Goal: Task Accomplishment & Management: Complete application form

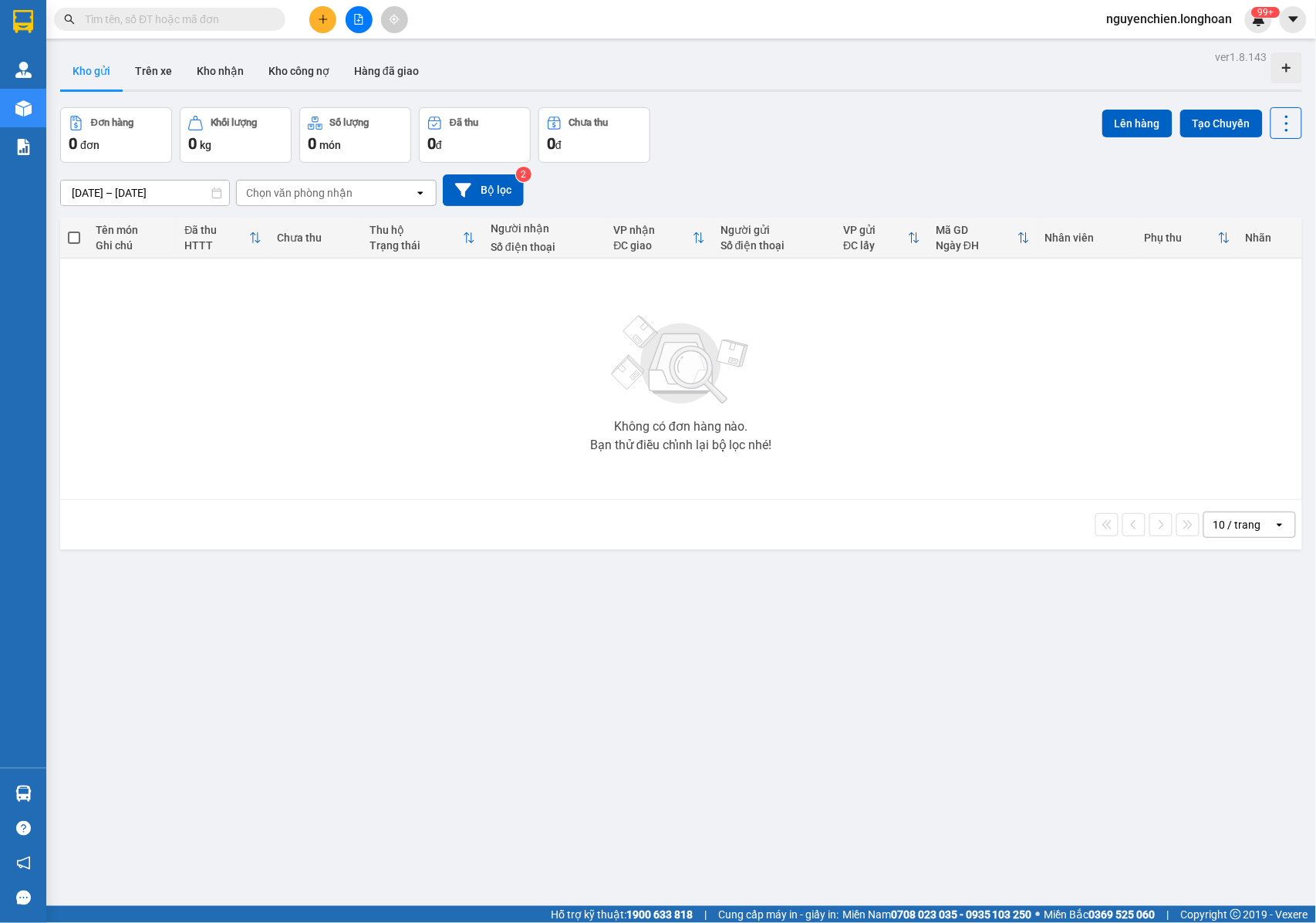
click at [183, 17] on input "text" at bounding box center [176, 20] width 182 height 17
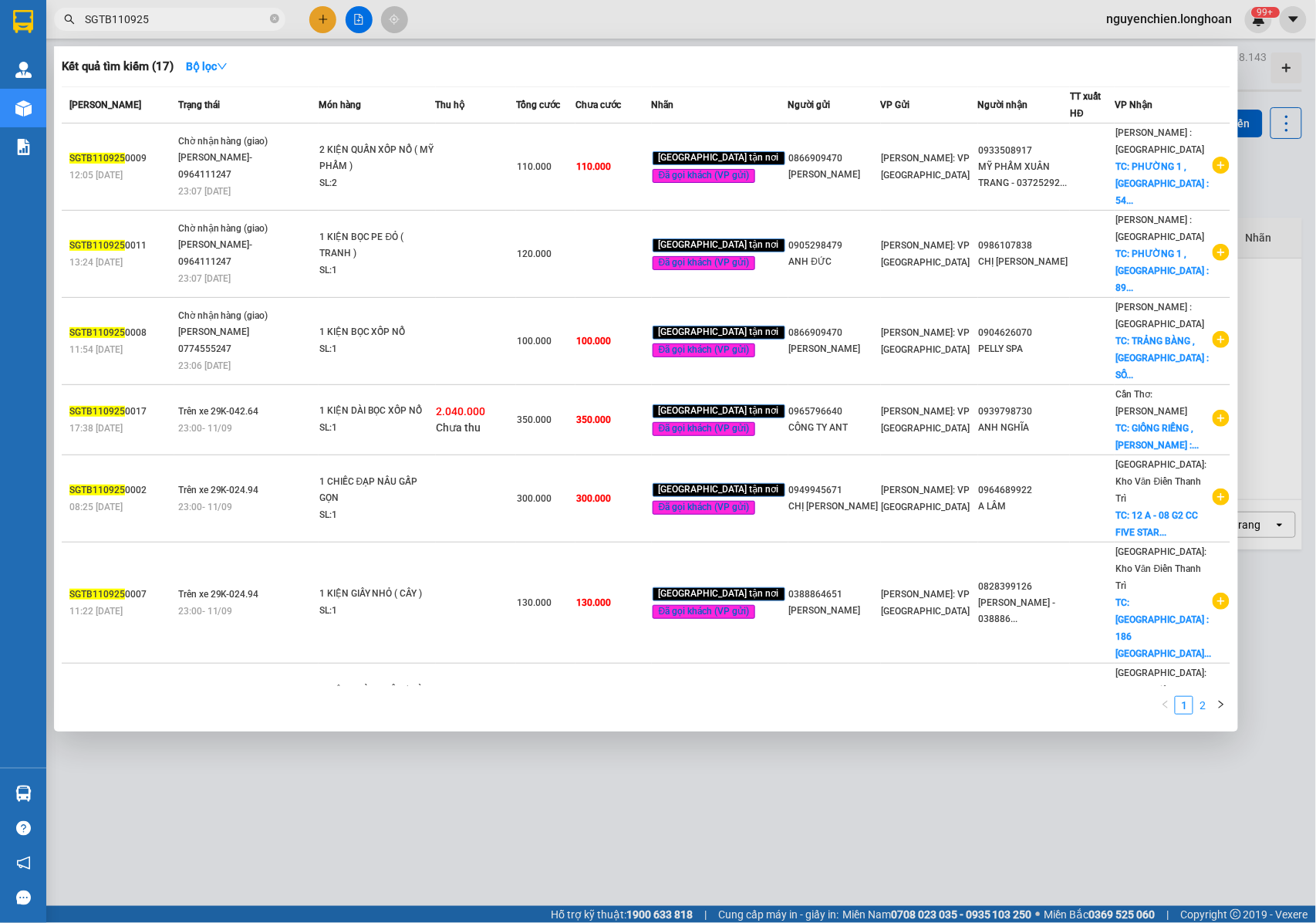
type input "SGTB110925"
click at [1208, 703] on link "2" at bounding box center [1202, 705] width 17 height 17
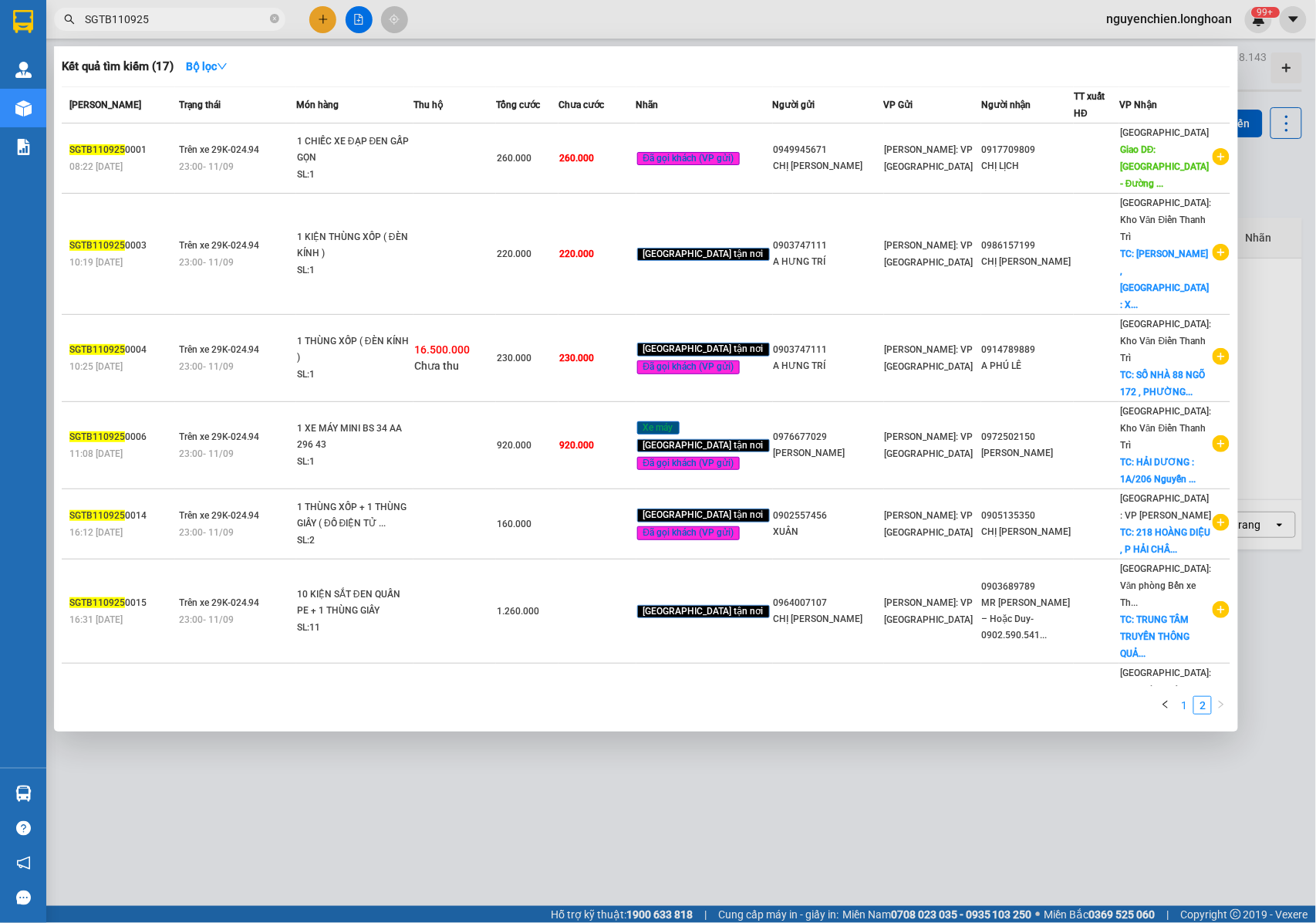
click at [1185, 697] on link "1" at bounding box center [1184, 705] width 17 height 17
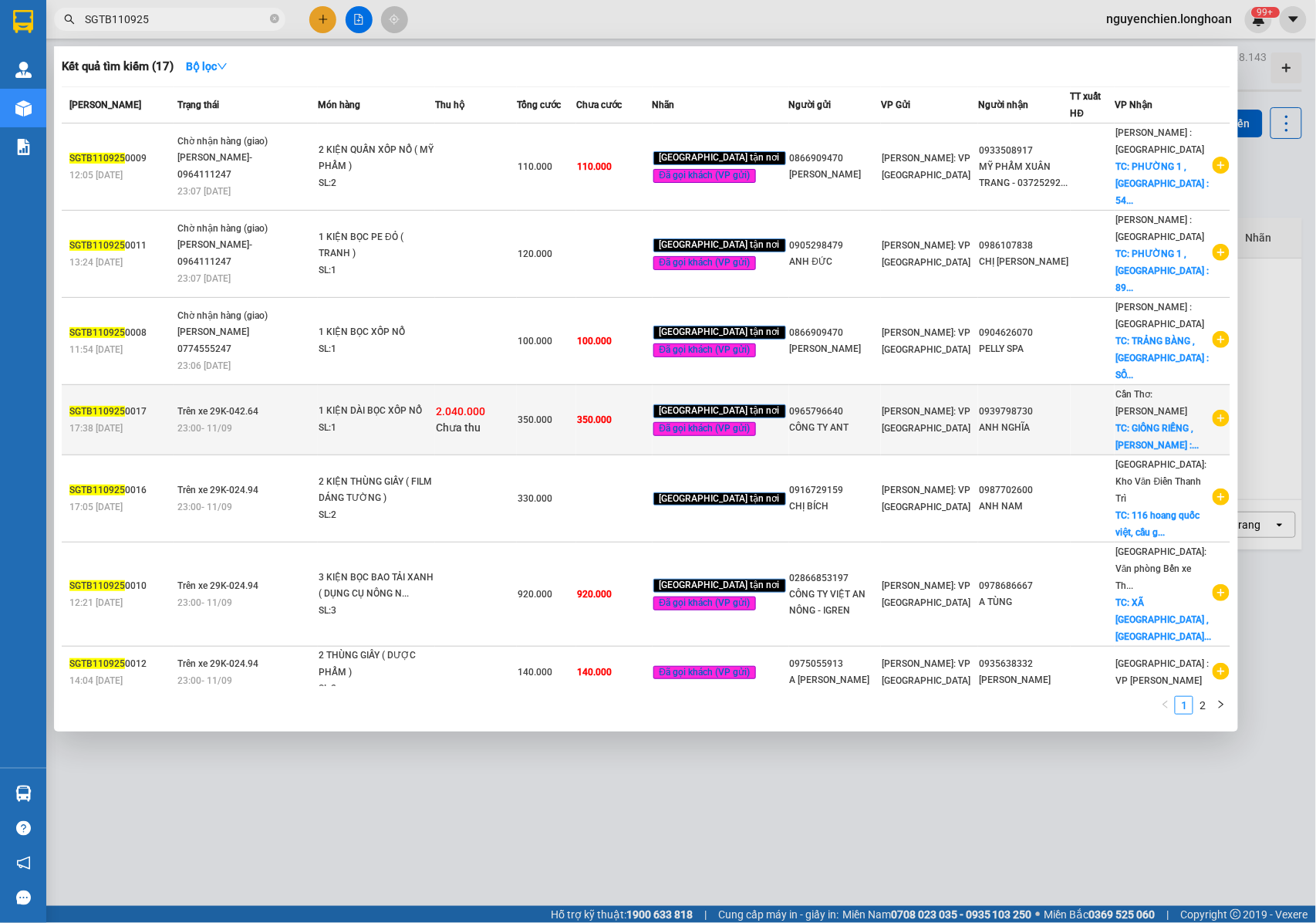
click at [219, 385] on td "Trên xe 29K-042.64 23:00 - 11/09" at bounding box center [246, 420] width 145 height 71
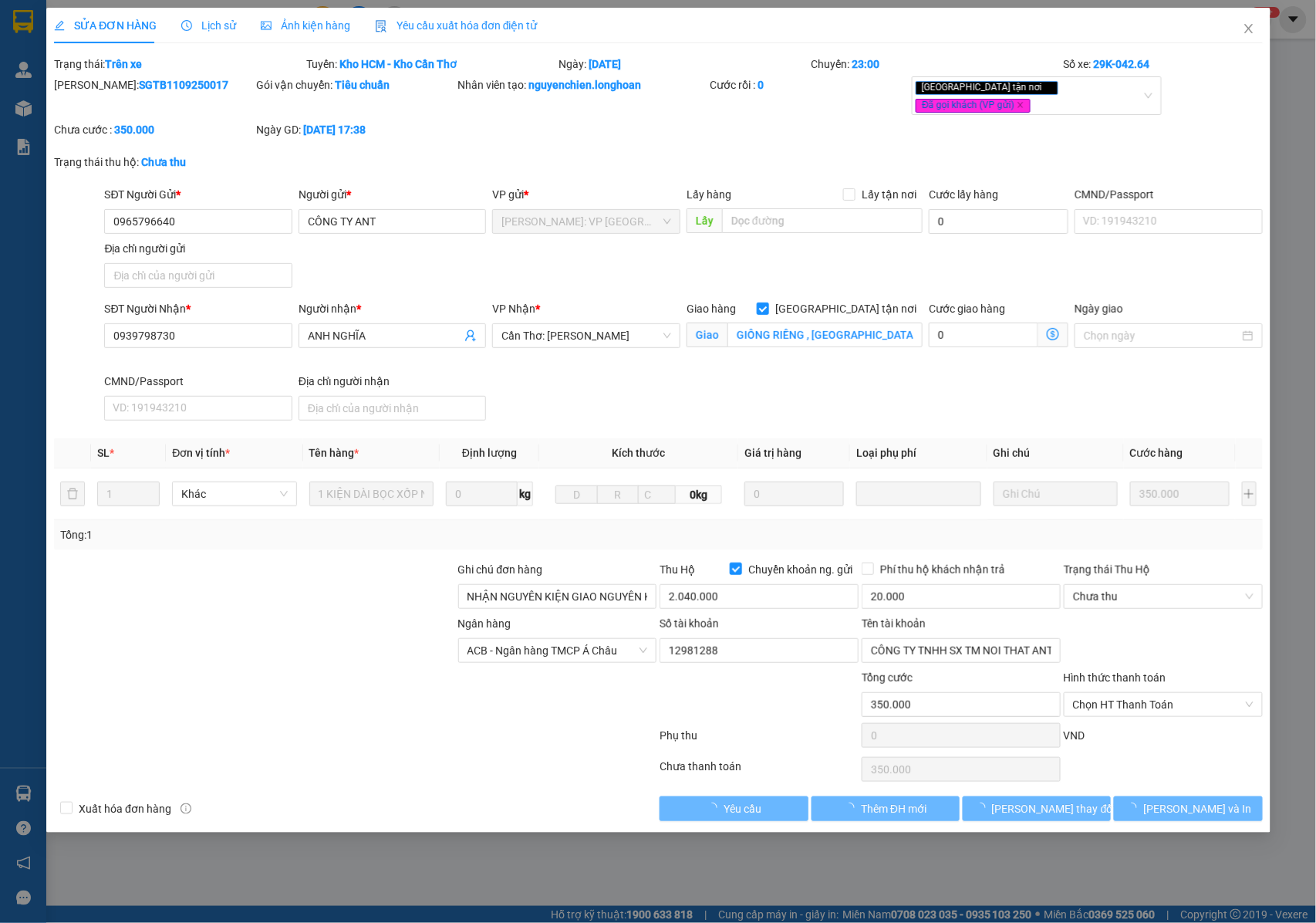
type input "0965796640"
type input "CÔNG TY ANT"
type input "0939798730"
type input "ANH NGHĨA"
checkbox input "true"
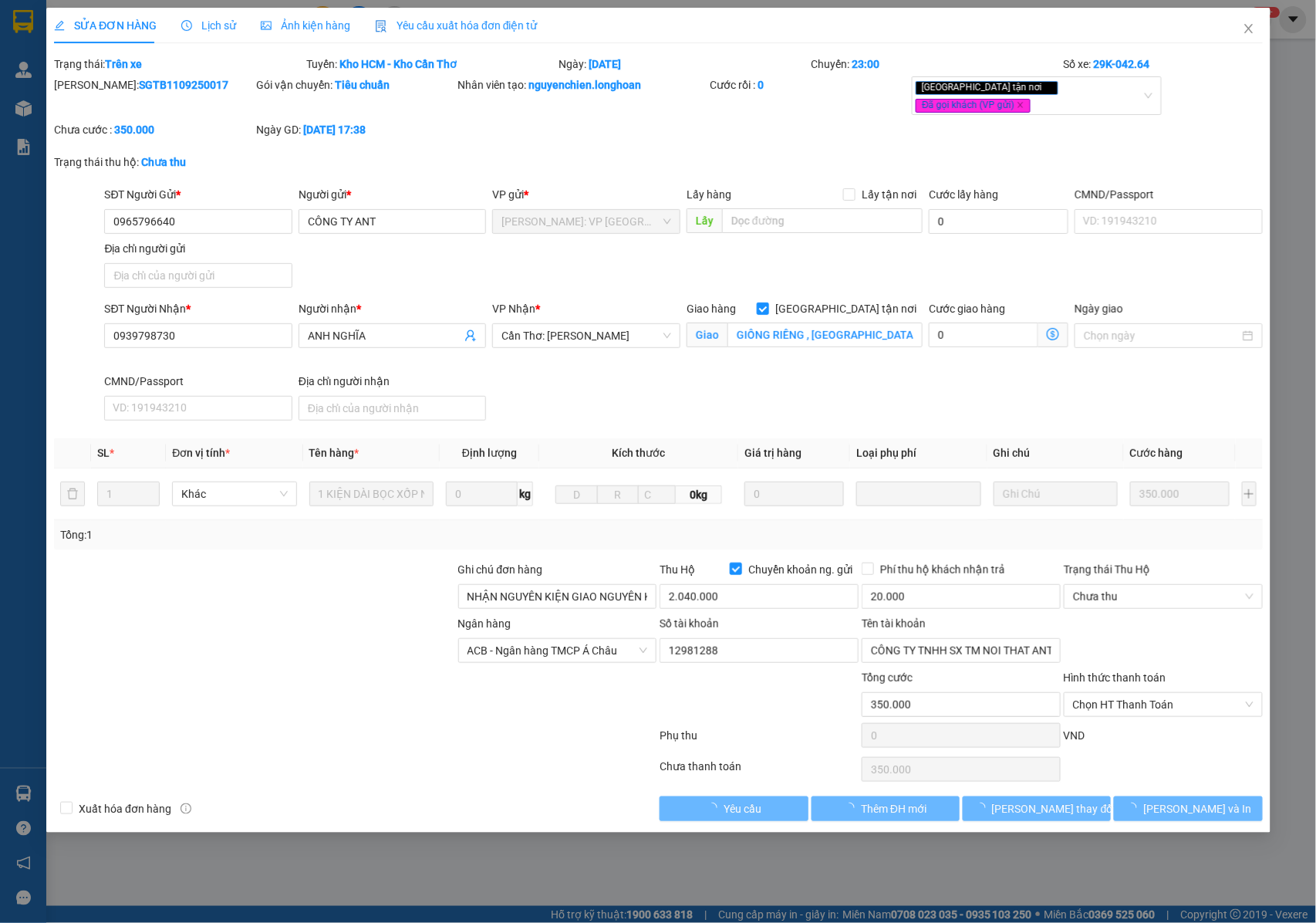
type input "GIỒNG RIỀNG , KIÊN GIANG : ẤP NĂM CHIẾN , XÃ BÀN TÂN ĐỊNH , GIỒNG RIỀNG , KIÊN …"
type input "NHẬN NGUYÊN KIỆN GIAO NGUYÊN KIỆN, HƯ VỠ K ĐỀN"
type input "350.000"
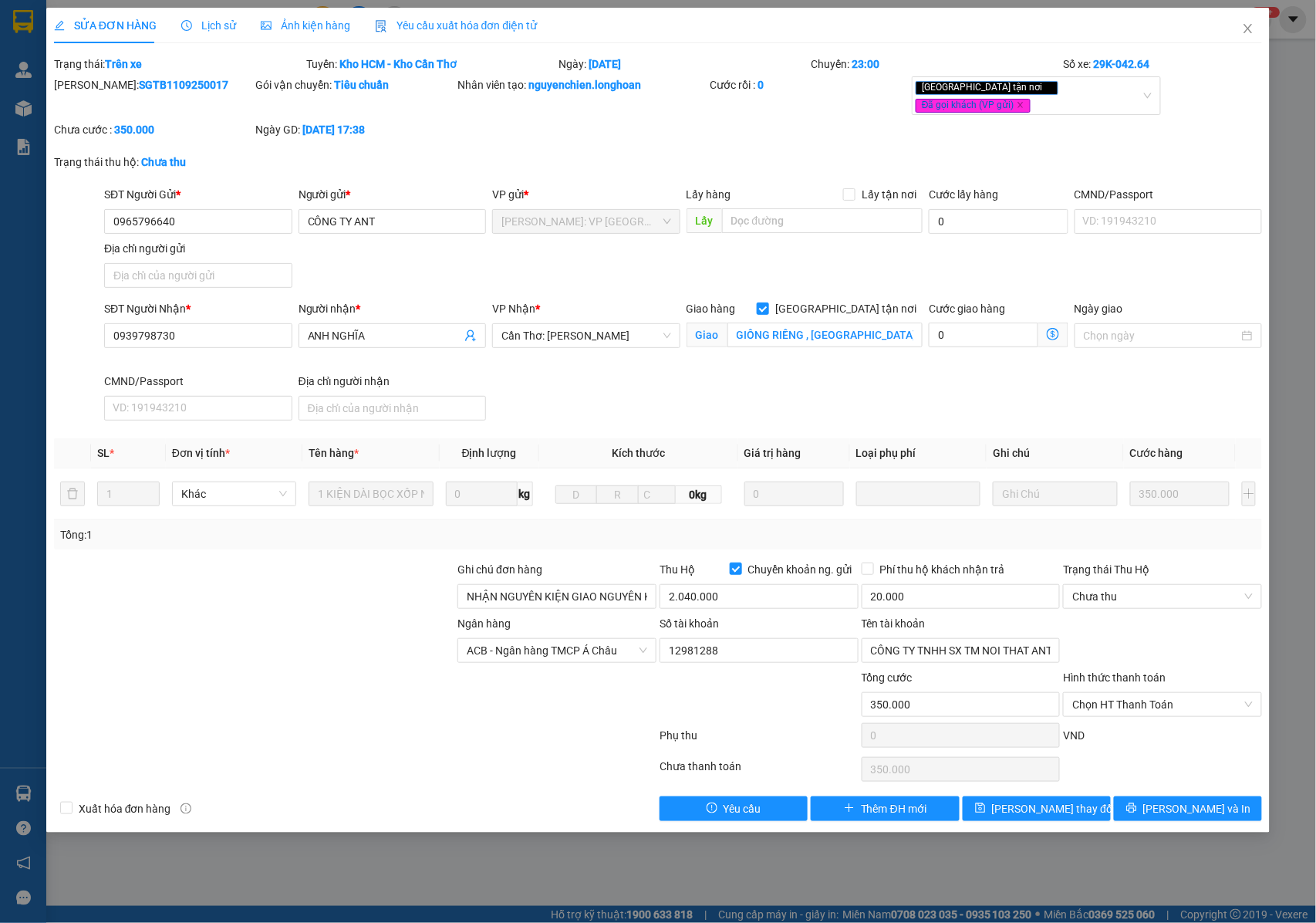
click at [213, 15] on div "Lịch sử" at bounding box center [209, 25] width 55 height 35
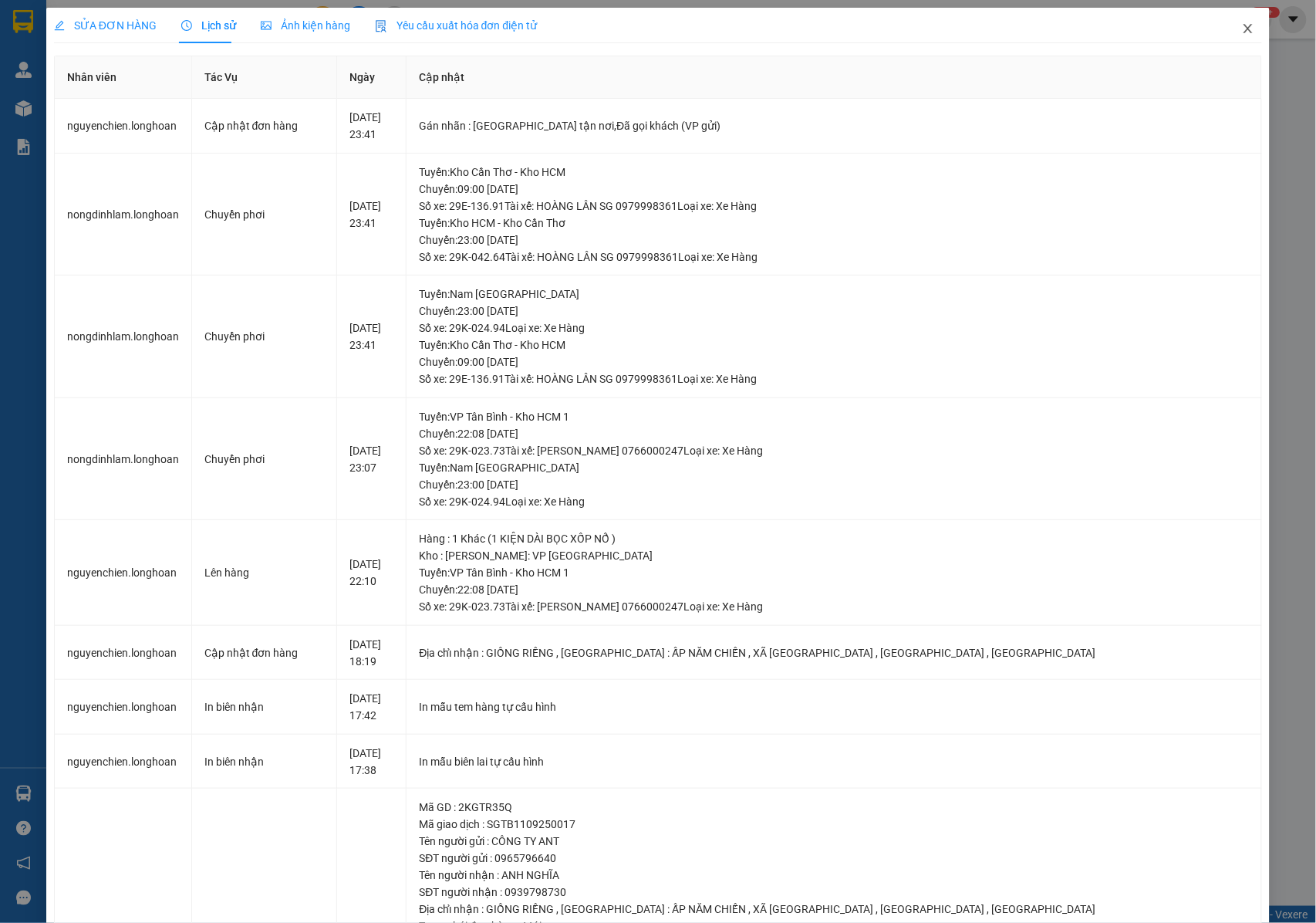
click at [1242, 28] on icon "close" at bounding box center [1248, 28] width 12 height 12
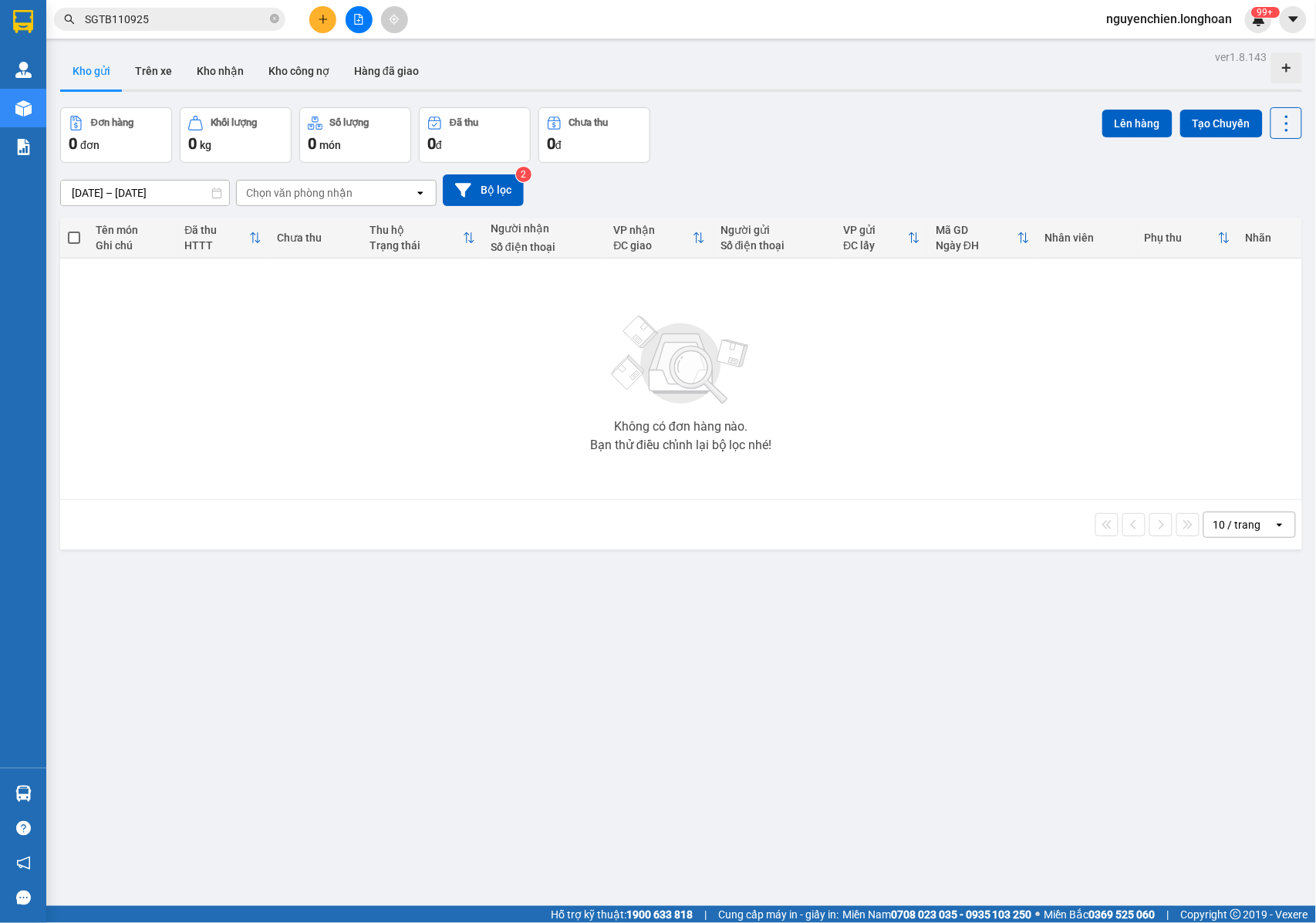
click at [177, 31] on div "Kết quả tìm kiếm ( 17 ) Bộ lọc Mã ĐH Trạng thái Món hàng Thu hộ Tổng cước Chưa …" at bounding box center [151, 19] width 301 height 27
click at [182, 22] on input "SGTB110925" at bounding box center [176, 20] width 182 height 17
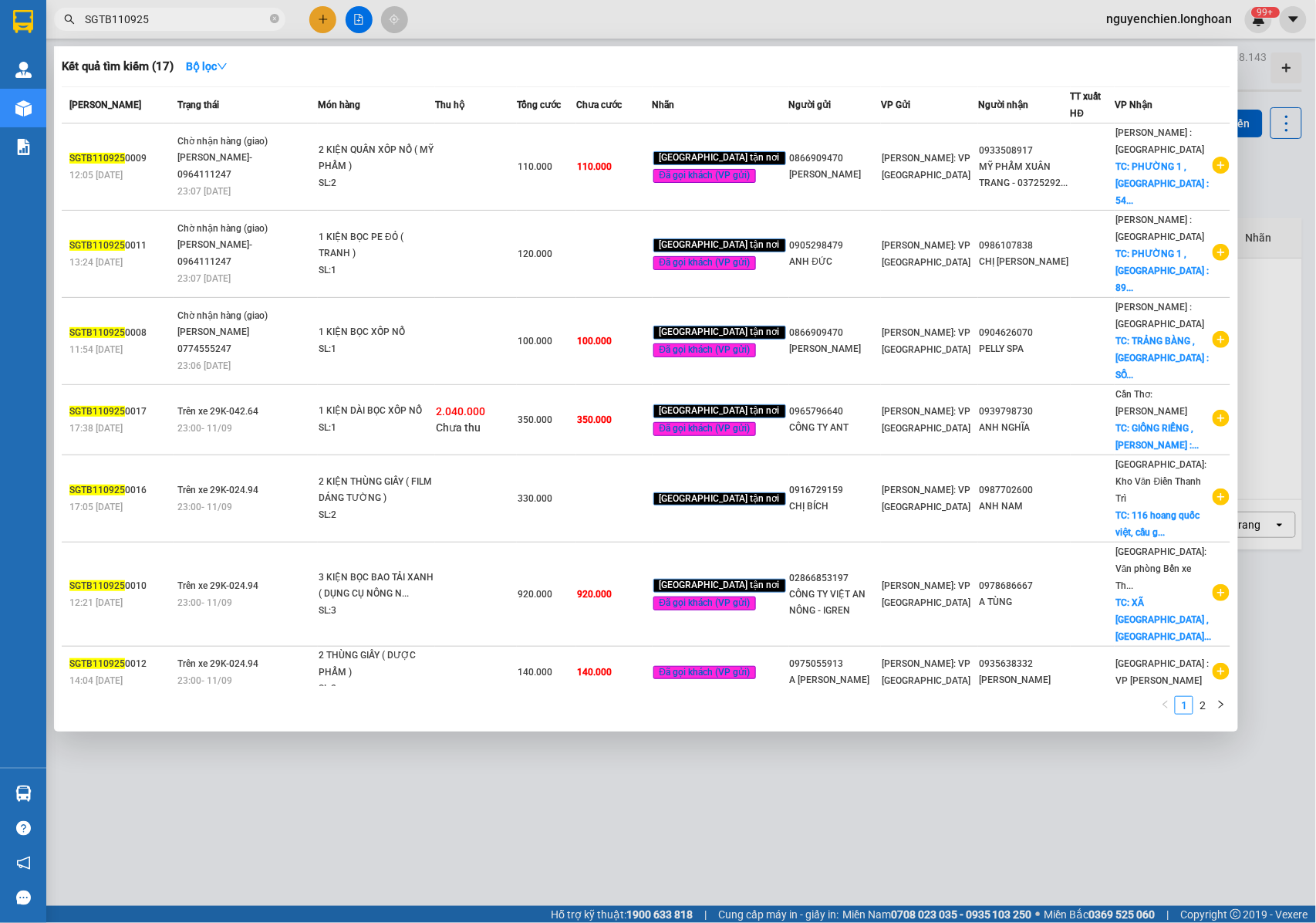
click at [331, 17] on div at bounding box center [658, 462] width 1316 height 923
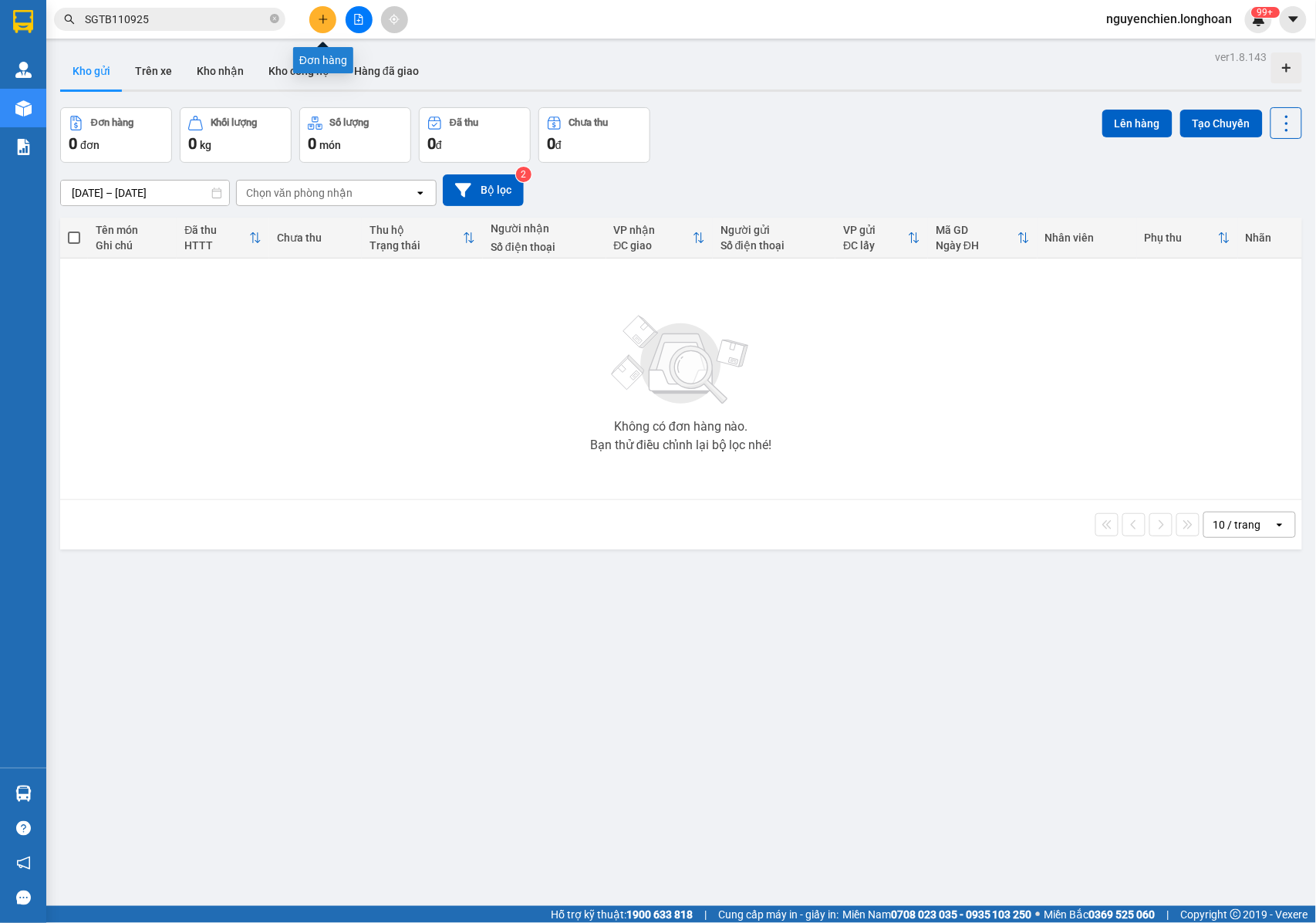
click at [324, 17] on icon "plus" at bounding box center [323, 19] width 11 height 11
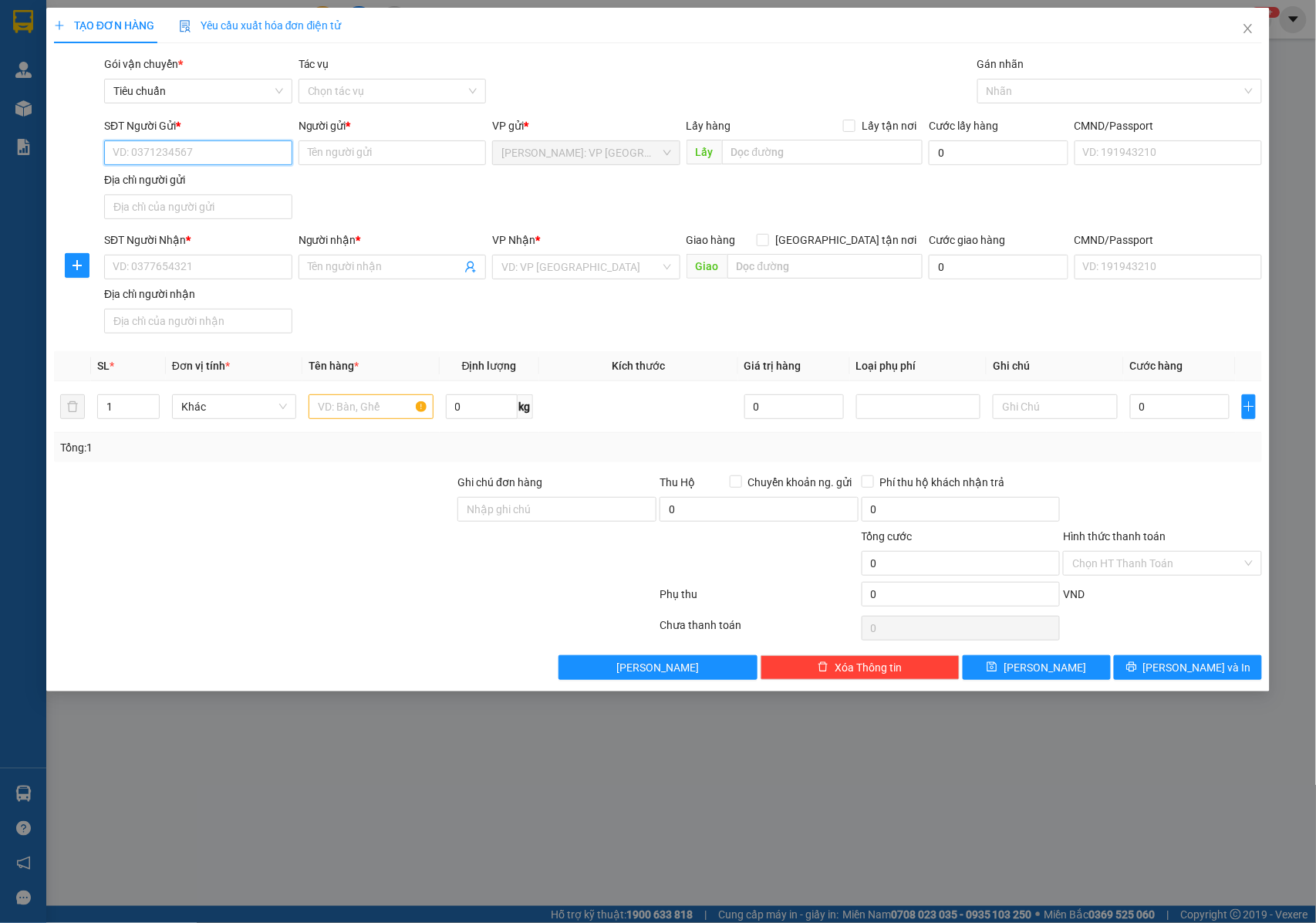
click at [244, 164] on input "SĐT Người Gửi *" at bounding box center [198, 152] width 188 height 25
type input "0939809085"
click at [362, 139] on div "Người gửi *" at bounding box center [392, 128] width 188 height 23
click at [368, 152] on input "Người gửi *" at bounding box center [392, 152] width 188 height 25
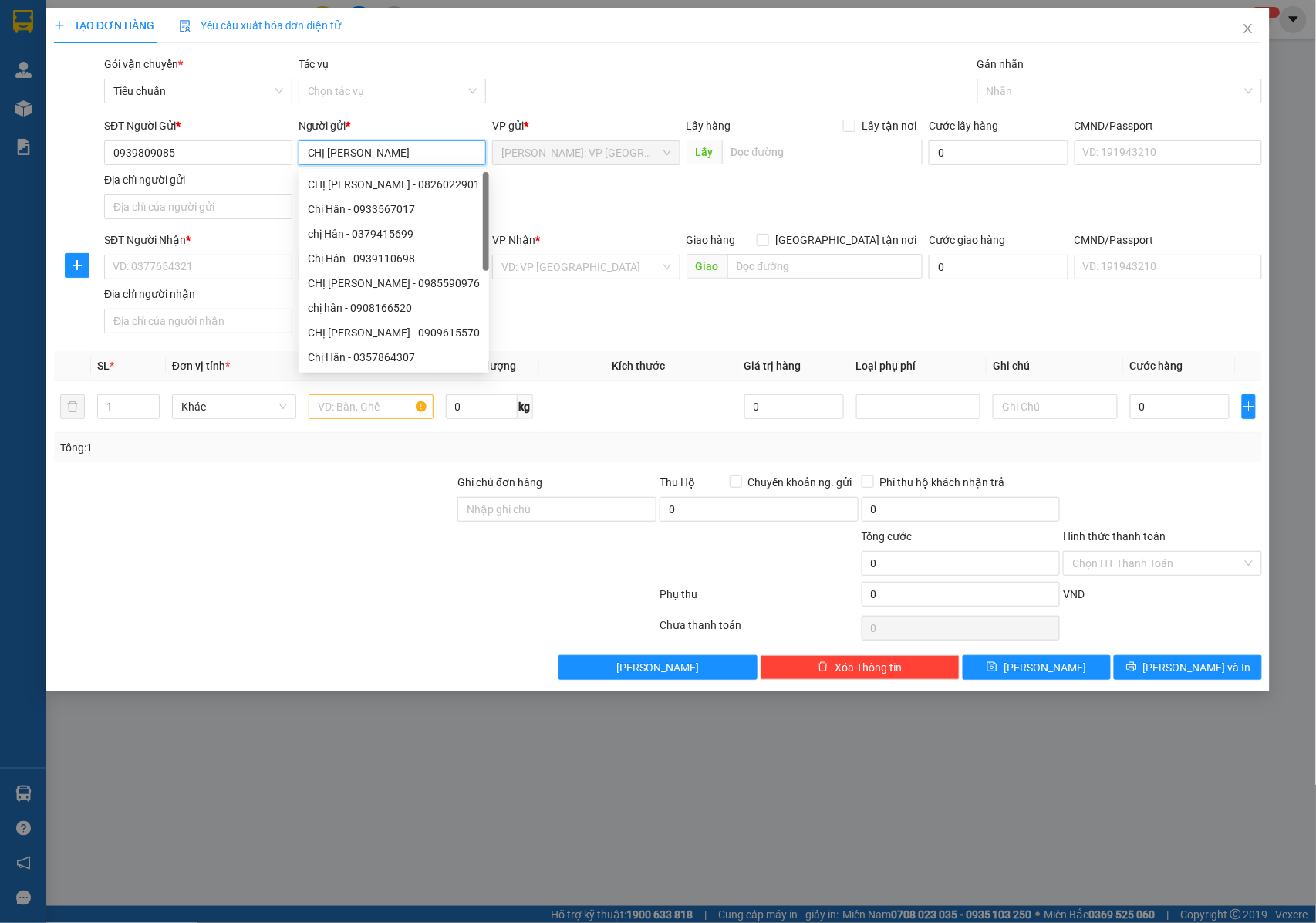
type input "CHỊ [PERSON_NAME]"
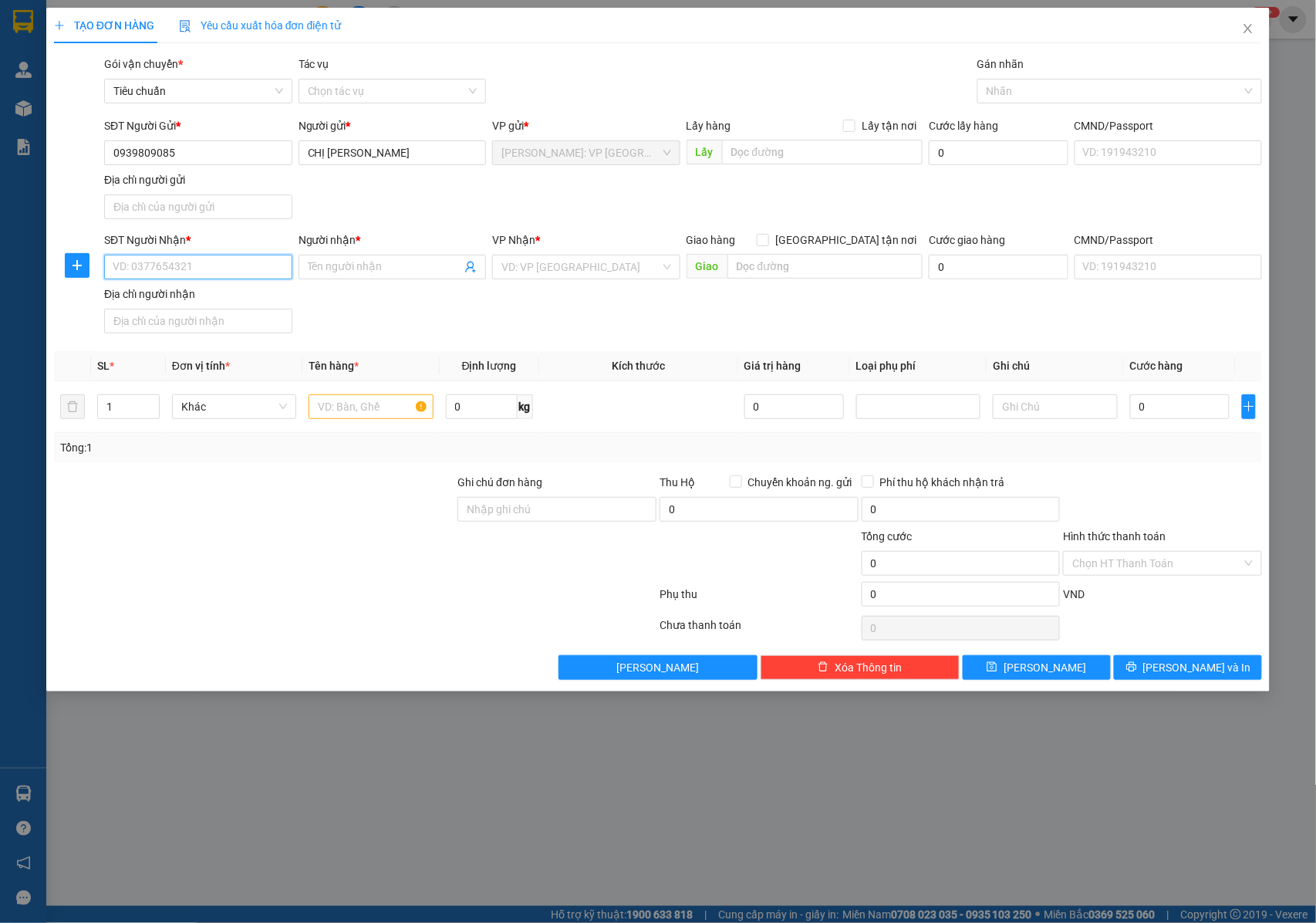
click at [154, 271] on input "SĐT Người Nhận *" at bounding box center [198, 267] width 188 height 25
type input "0974955219"
click at [368, 251] on div "Người nhận *" at bounding box center [392, 243] width 188 height 23
click at [368, 261] on input "Người nhận *" at bounding box center [385, 267] width 154 height 17
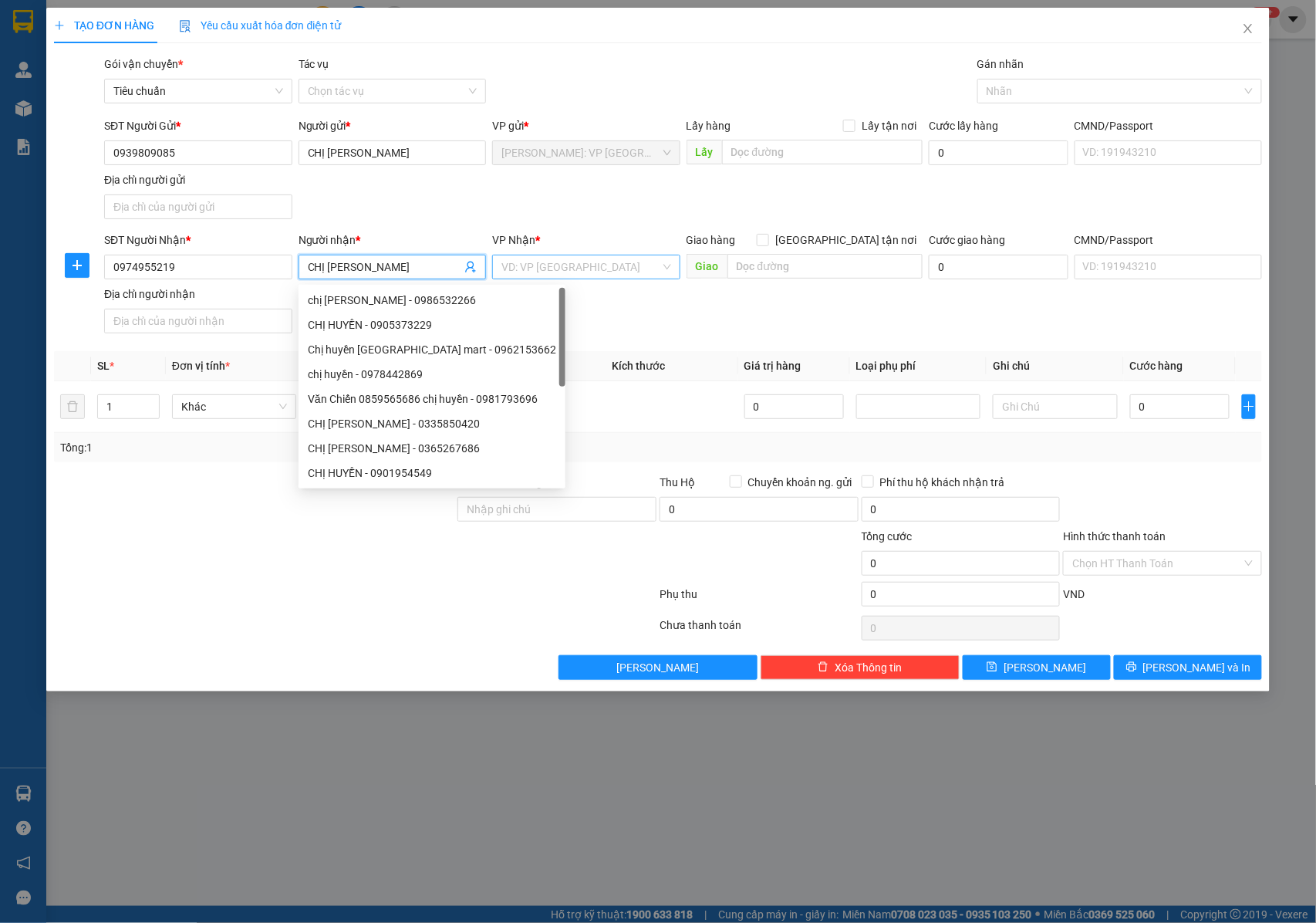
type input "CHỊ [PERSON_NAME]"
click at [522, 266] on input "search" at bounding box center [581, 267] width 159 height 23
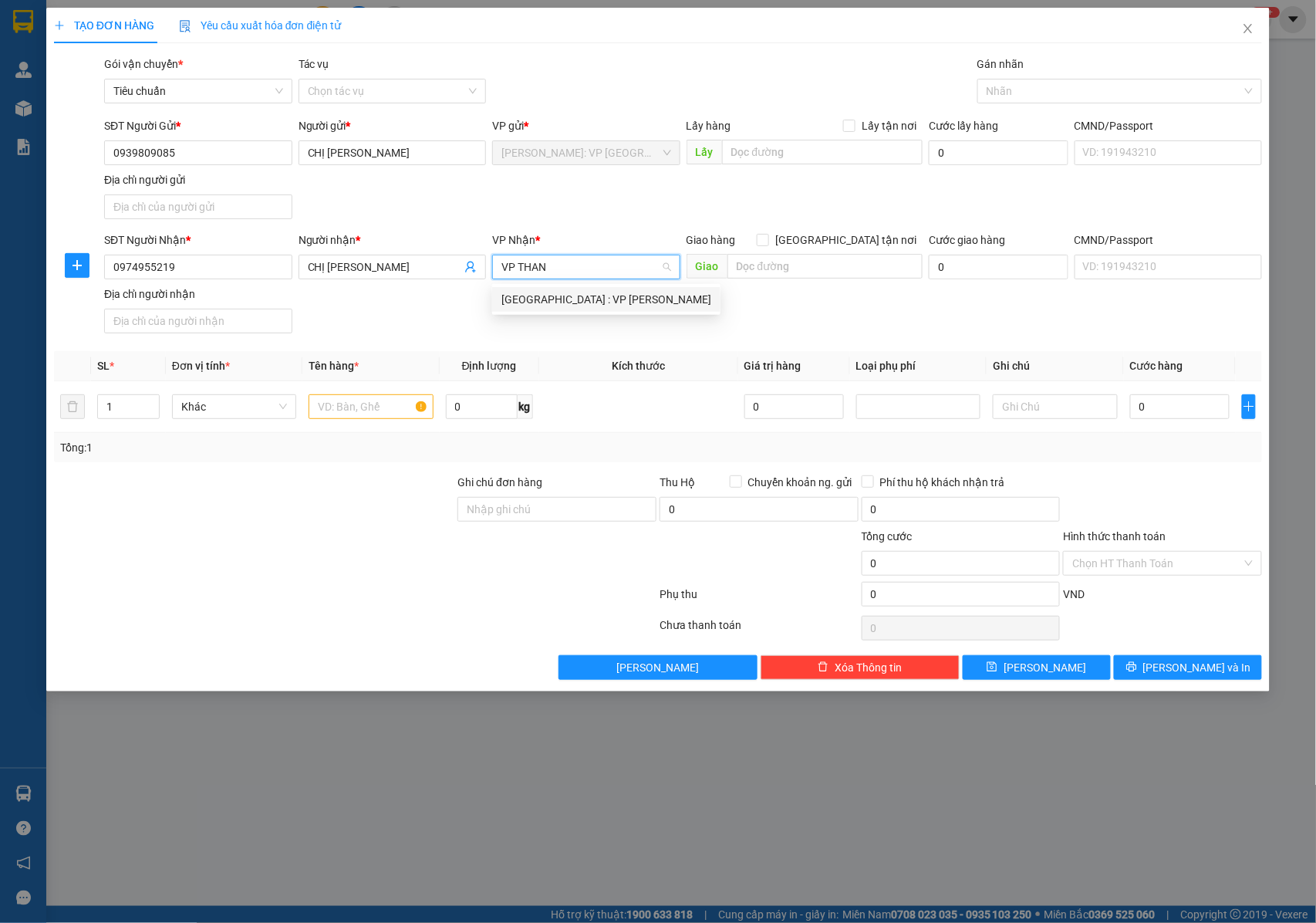
type input "VP THANH"
drag, startPoint x: 590, startPoint y: 306, endPoint x: 887, endPoint y: 254, distance: 301.5
click at [592, 306] on div "[GEOGRAPHIC_DATA] : VP [PERSON_NAME]" at bounding box center [607, 300] width 210 height 17
click at [768, 245] on input "[GEOGRAPHIC_DATA] tận nơi" at bounding box center [762, 239] width 11 height 11
checkbox input "true"
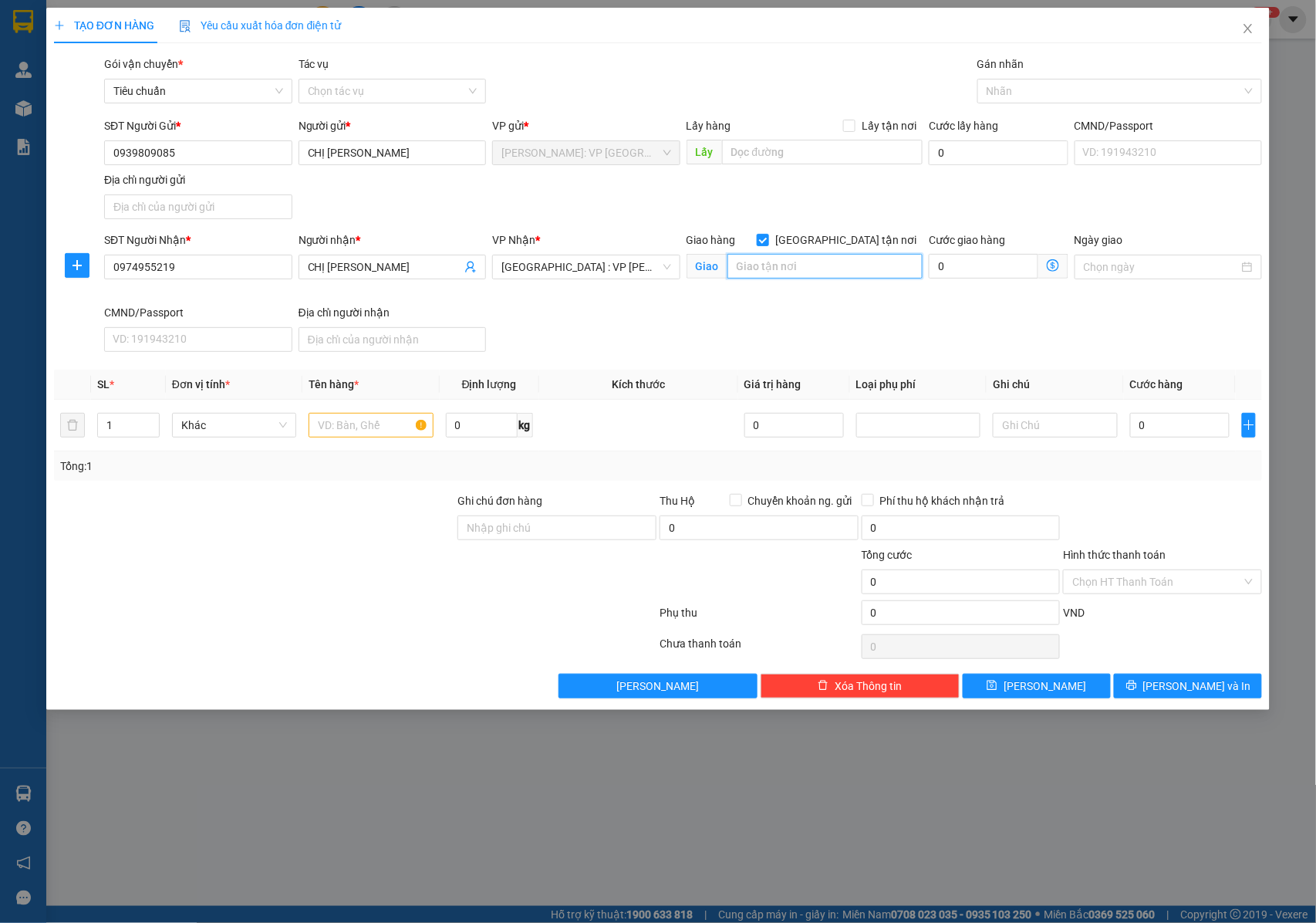
click at [834, 271] on input "text" at bounding box center [825, 266] width 195 height 25
type input "32"
click at [800, 269] on input "32" at bounding box center [825, 266] width 195 height 25
click at [1056, 94] on div at bounding box center [1112, 91] width 262 height 19
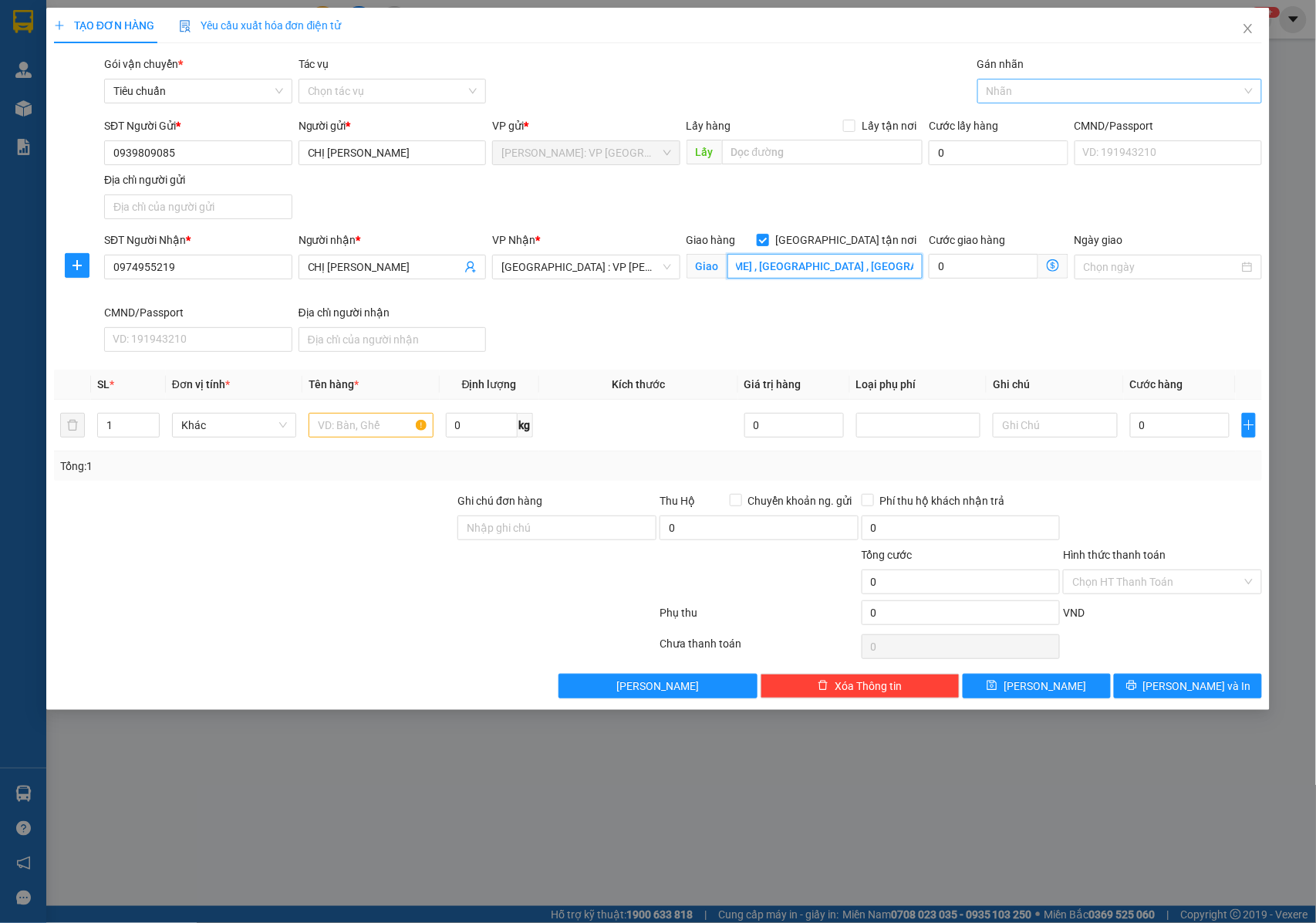
type input "2 NGUYỄN THỊ MINH KHAI , HẢI CHÂU , ĐÀ NẴNG"
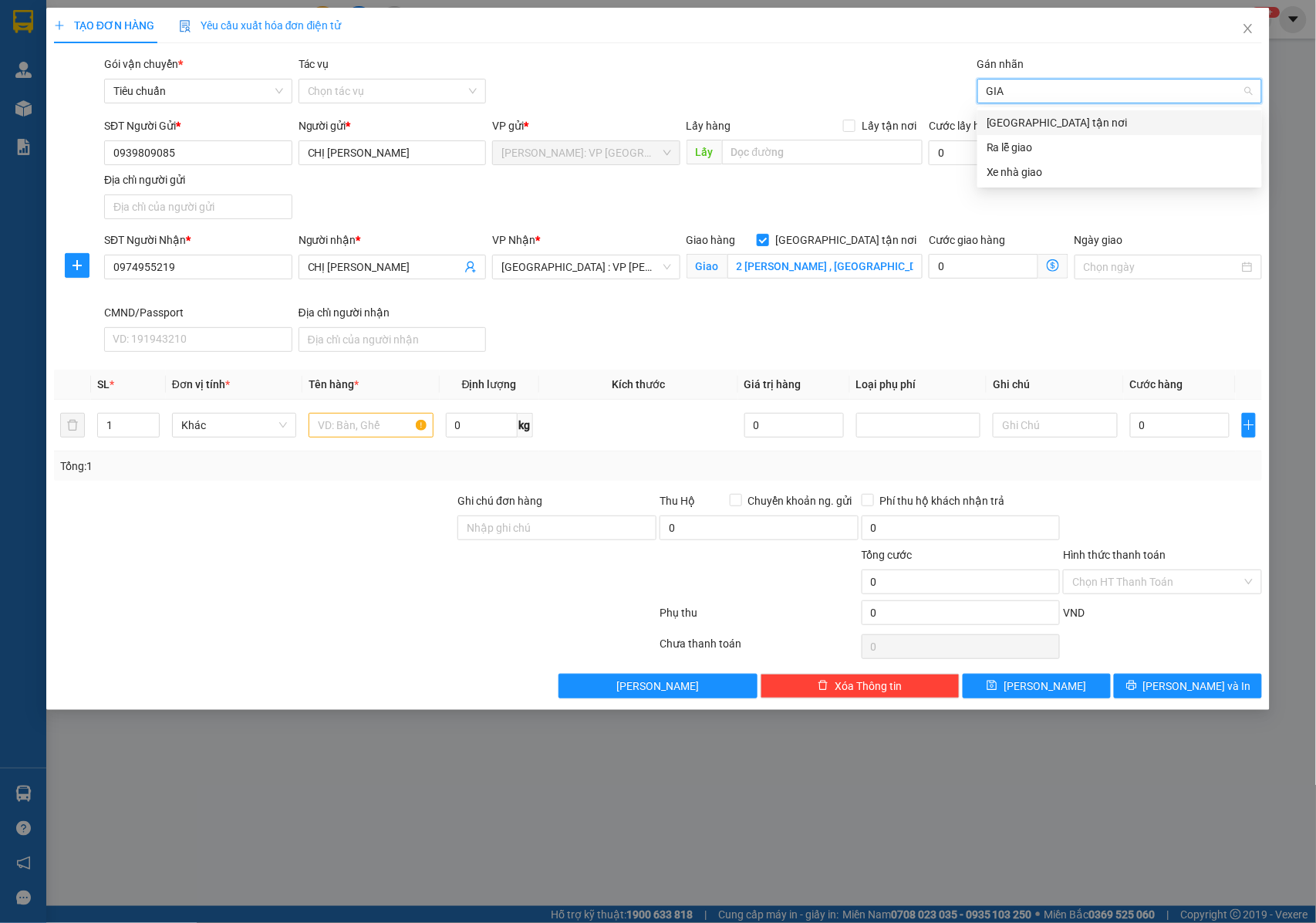
type input "GIAO"
click at [1023, 119] on div "[GEOGRAPHIC_DATA] tận nơi" at bounding box center [1119, 123] width 266 height 17
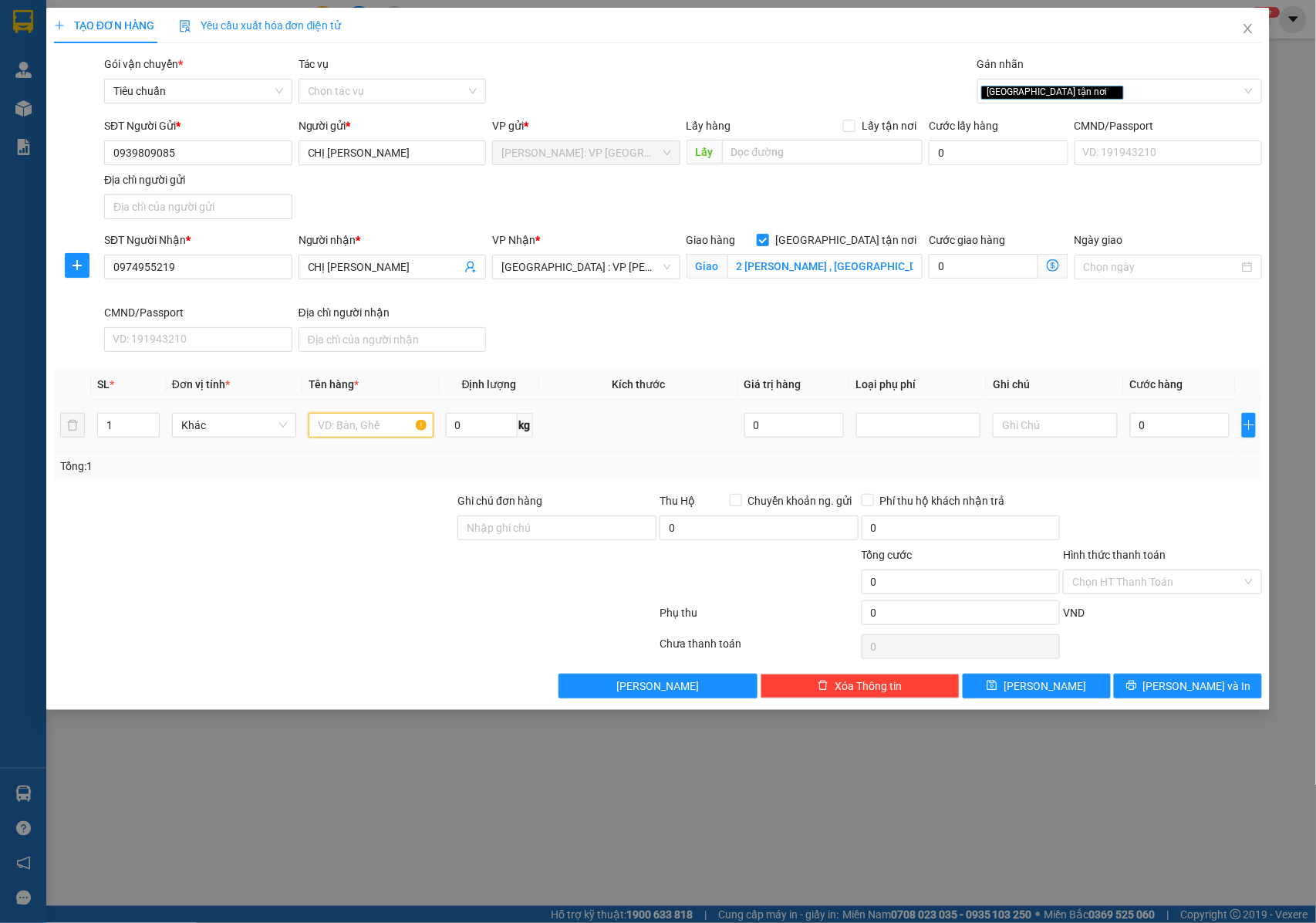
click at [334, 437] on input "text" at bounding box center [370, 424] width 124 height 25
type input "1 KIỆN THÙNG GIẤY ( CƠM CHÁY )"
click at [497, 518] on input "Ghi chú đơn hàng" at bounding box center [556, 528] width 199 height 25
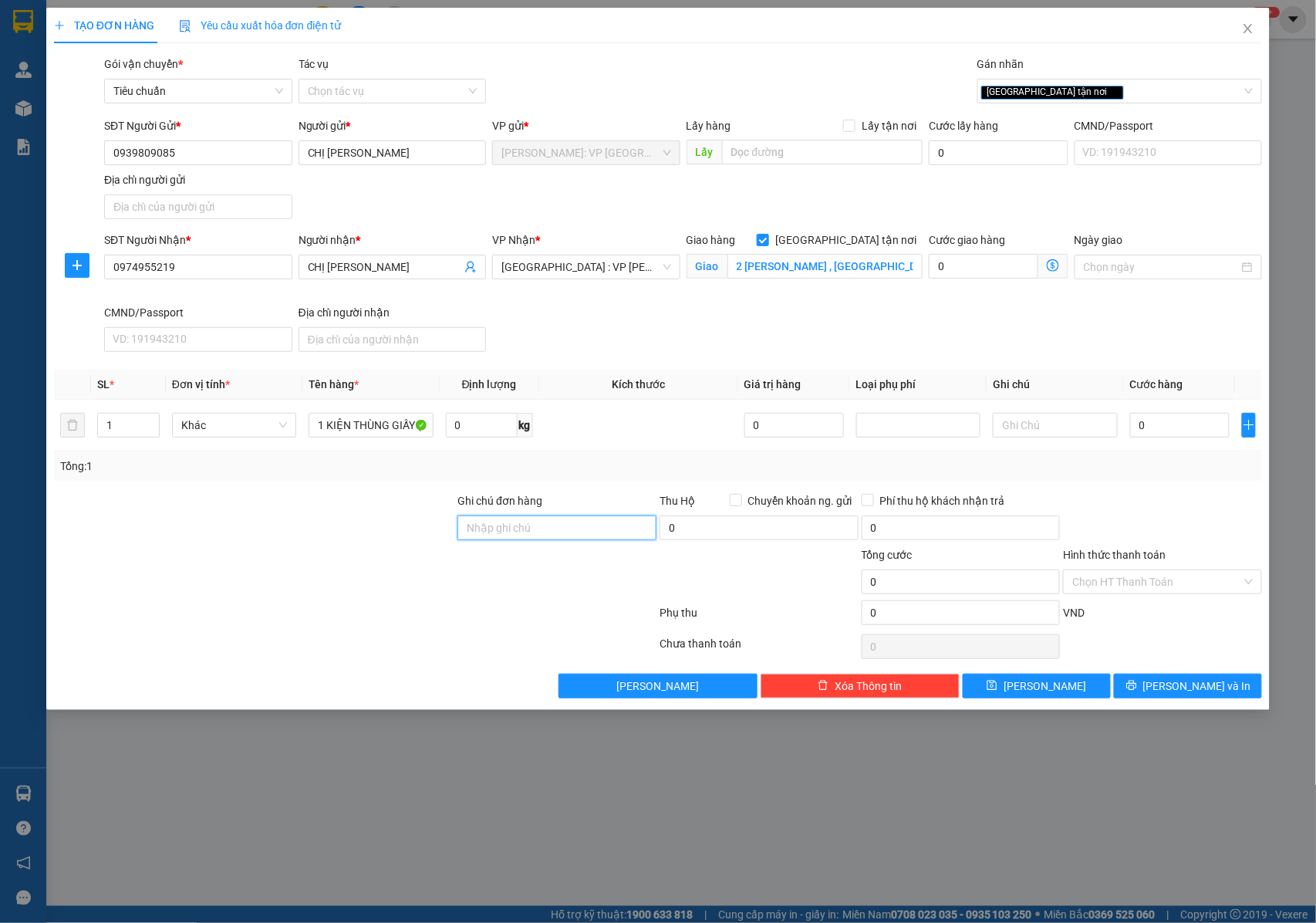
type input "NHẬN NGUYÊN KIỆN GIAO NGUYÊN KIỆN, HƯ VỠ K ĐỀN"
click at [1177, 434] on input "0" at bounding box center [1180, 424] width 100 height 25
type input "1"
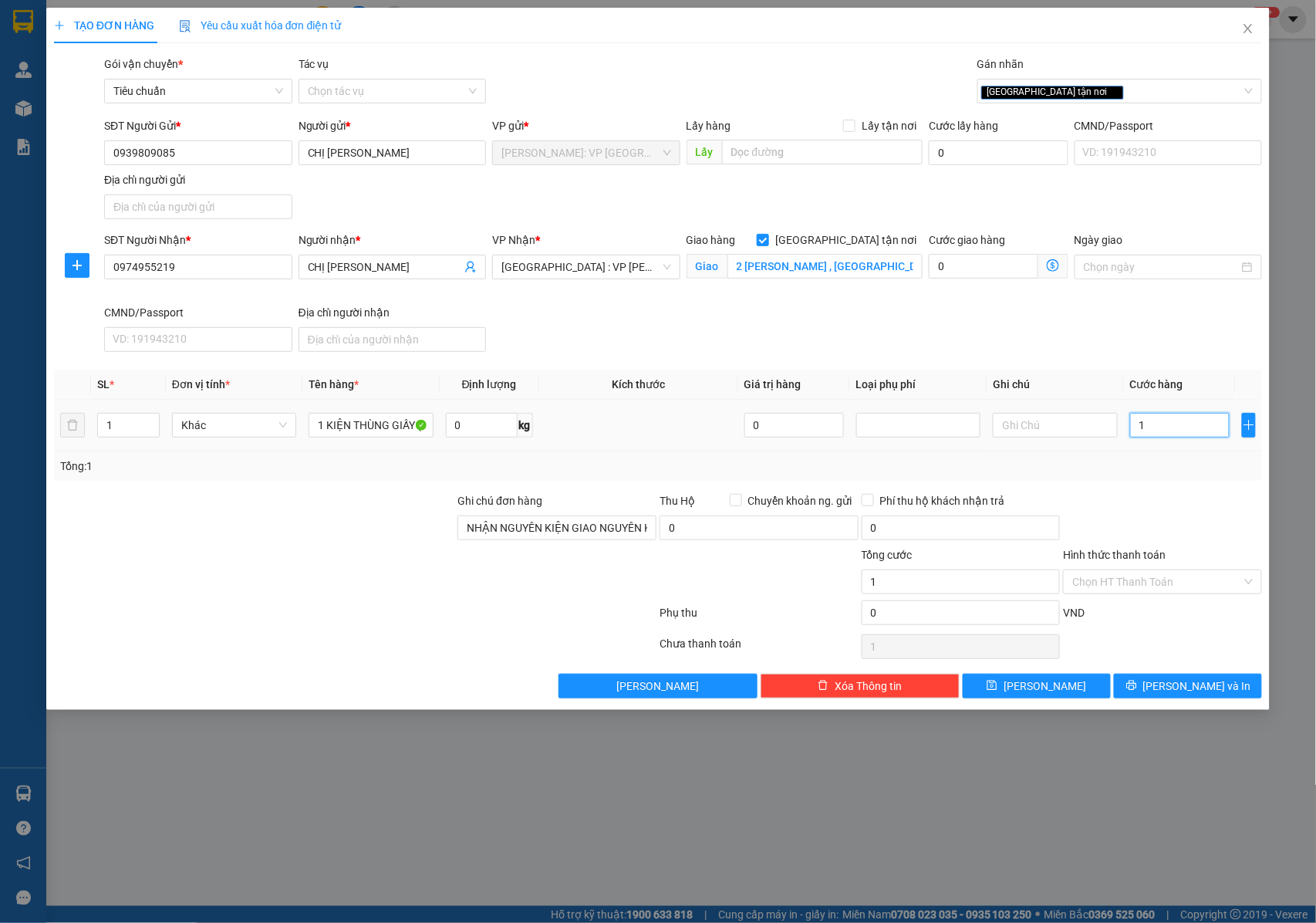
type input "13"
type input "130"
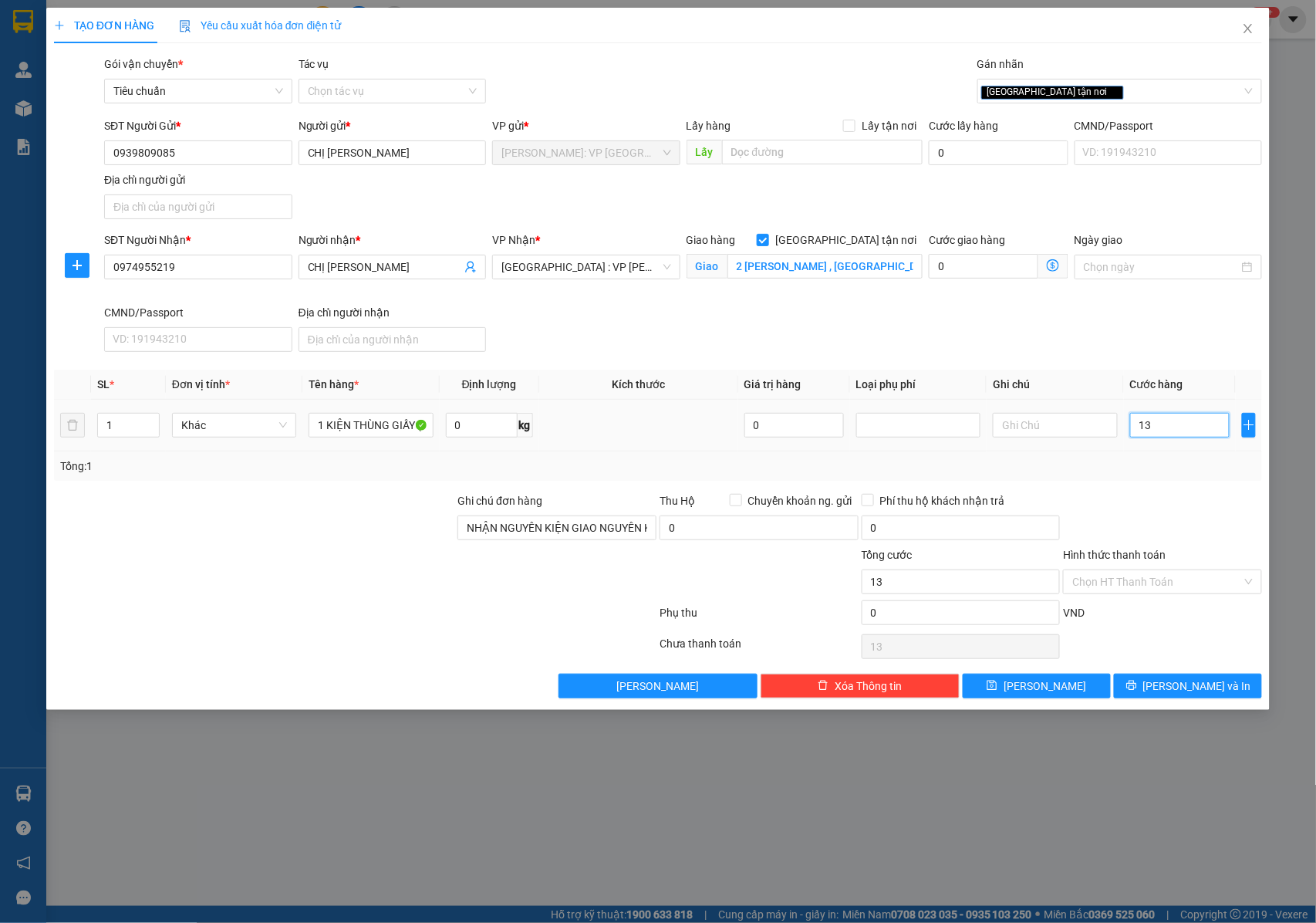
type input "130"
type input "1.300"
type input "13.000"
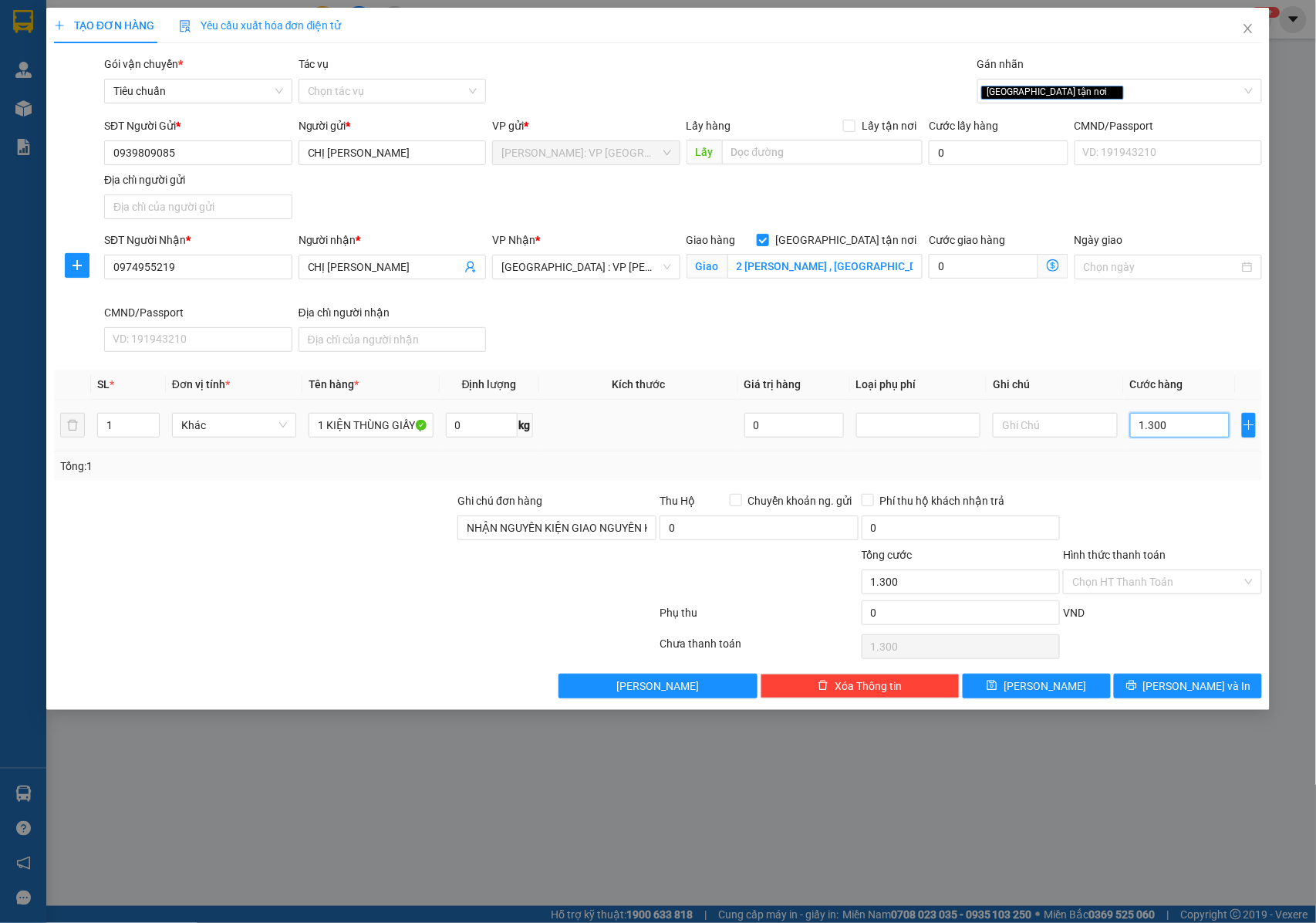
type input "13.000"
type input "130.000"
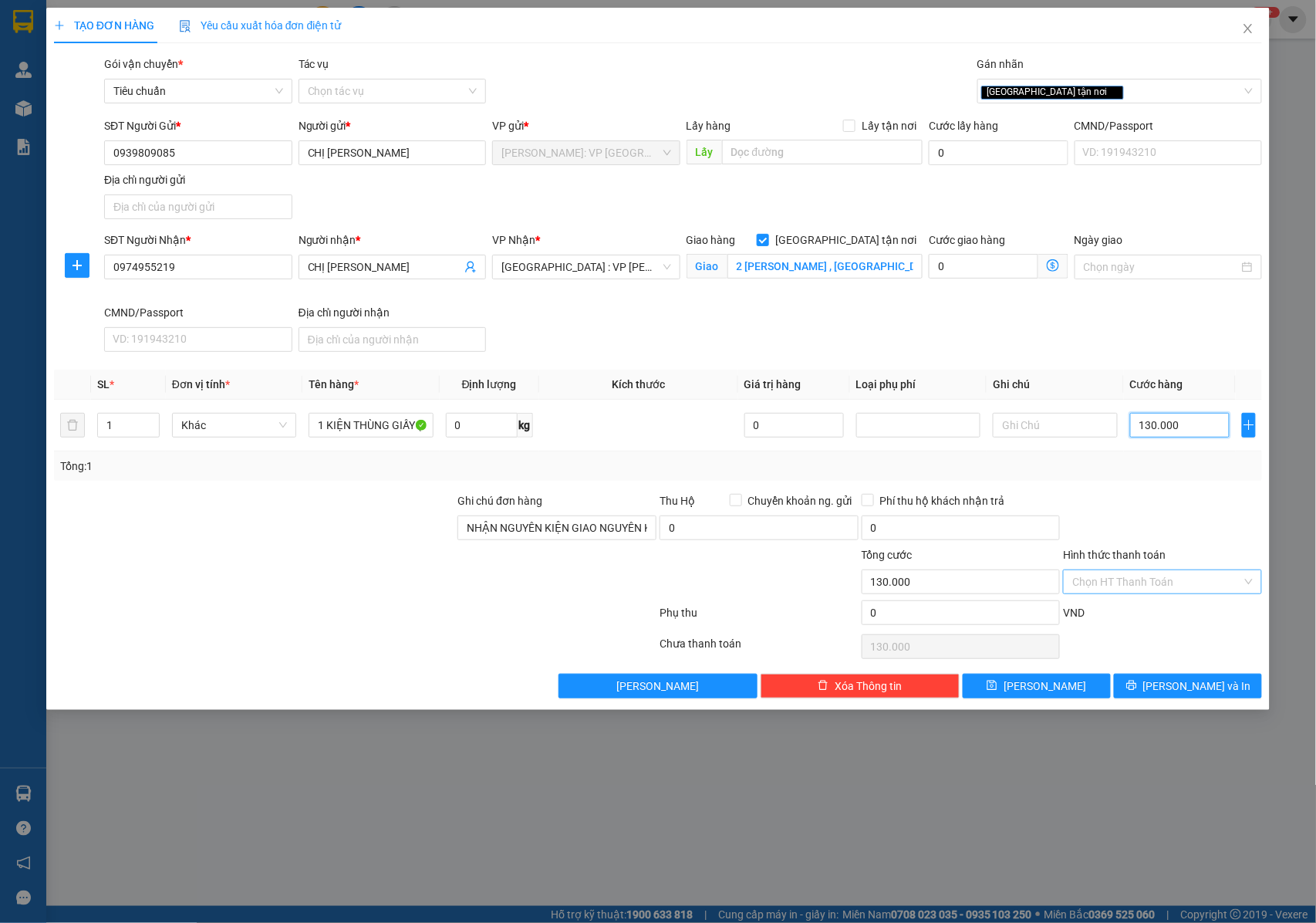
type input "130.000"
click at [1110, 584] on input "Hình thức thanh toán" at bounding box center [1157, 581] width 170 height 23
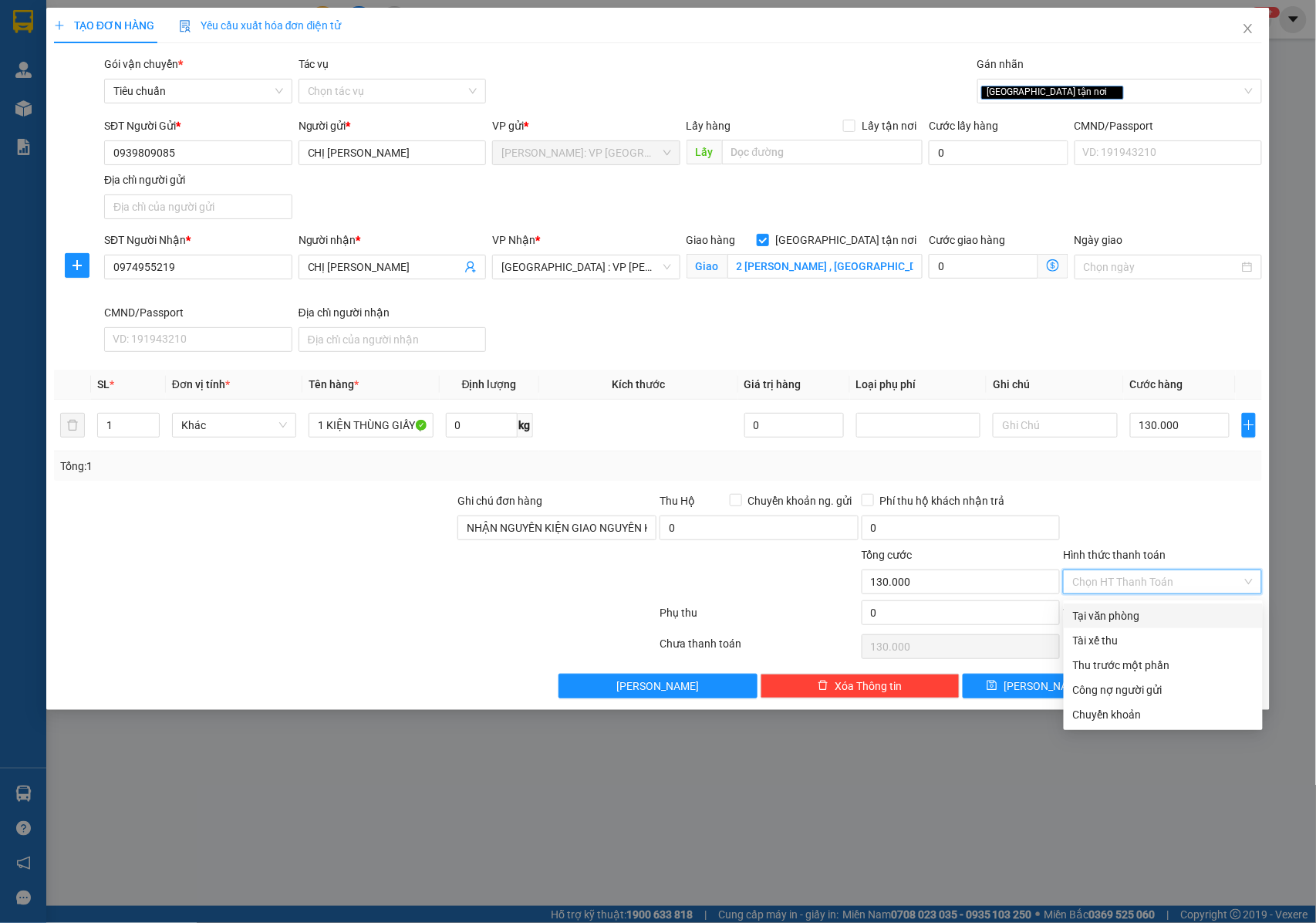
click at [1129, 621] on div "Tại văn phòng" at bounding box center [1164, 616] width 181 height 17
type input "0"
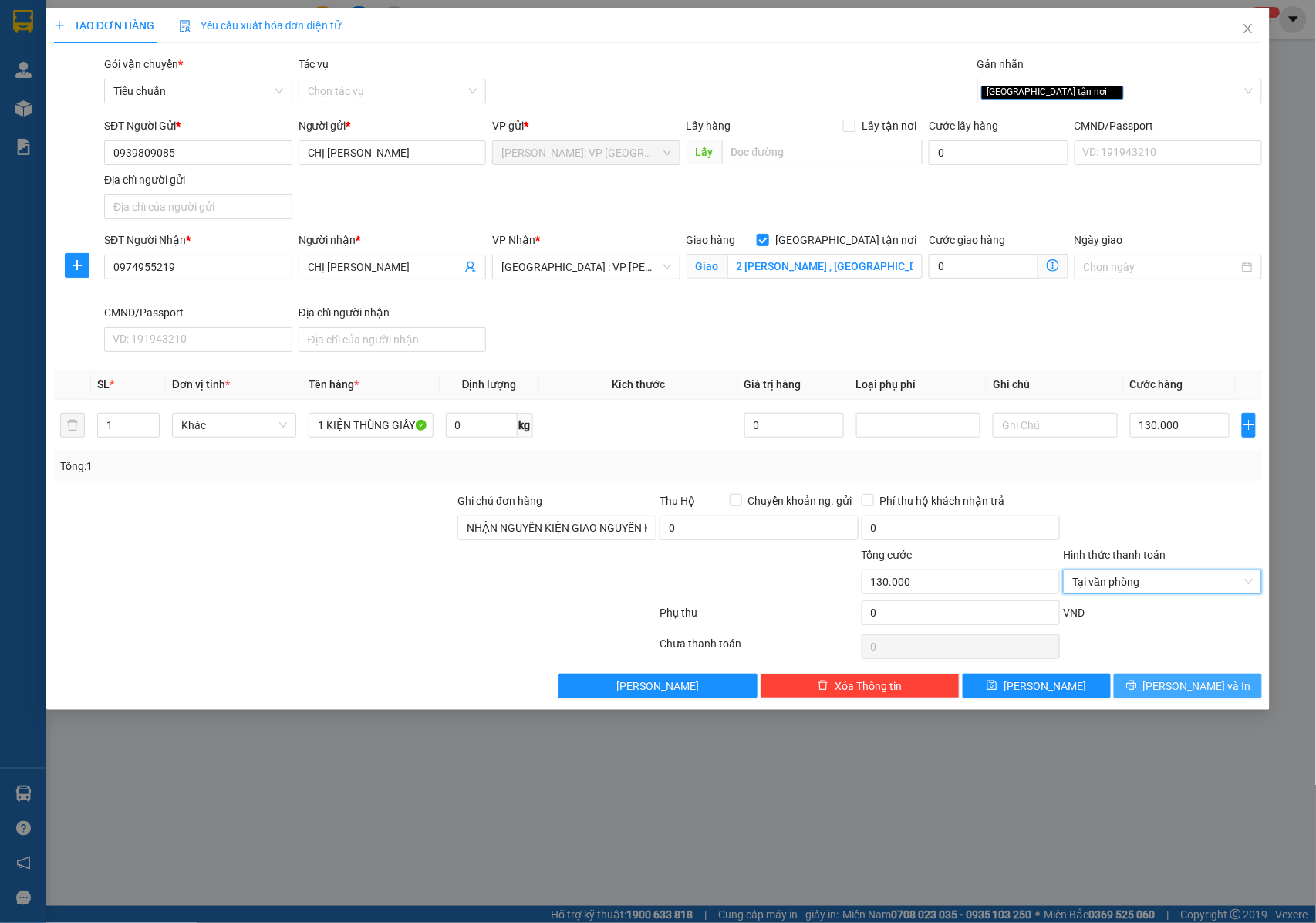
click at [1185, 691] on span "[PERSON_NAME] và In" at bounding box center [1196, 686] width 108 height 17
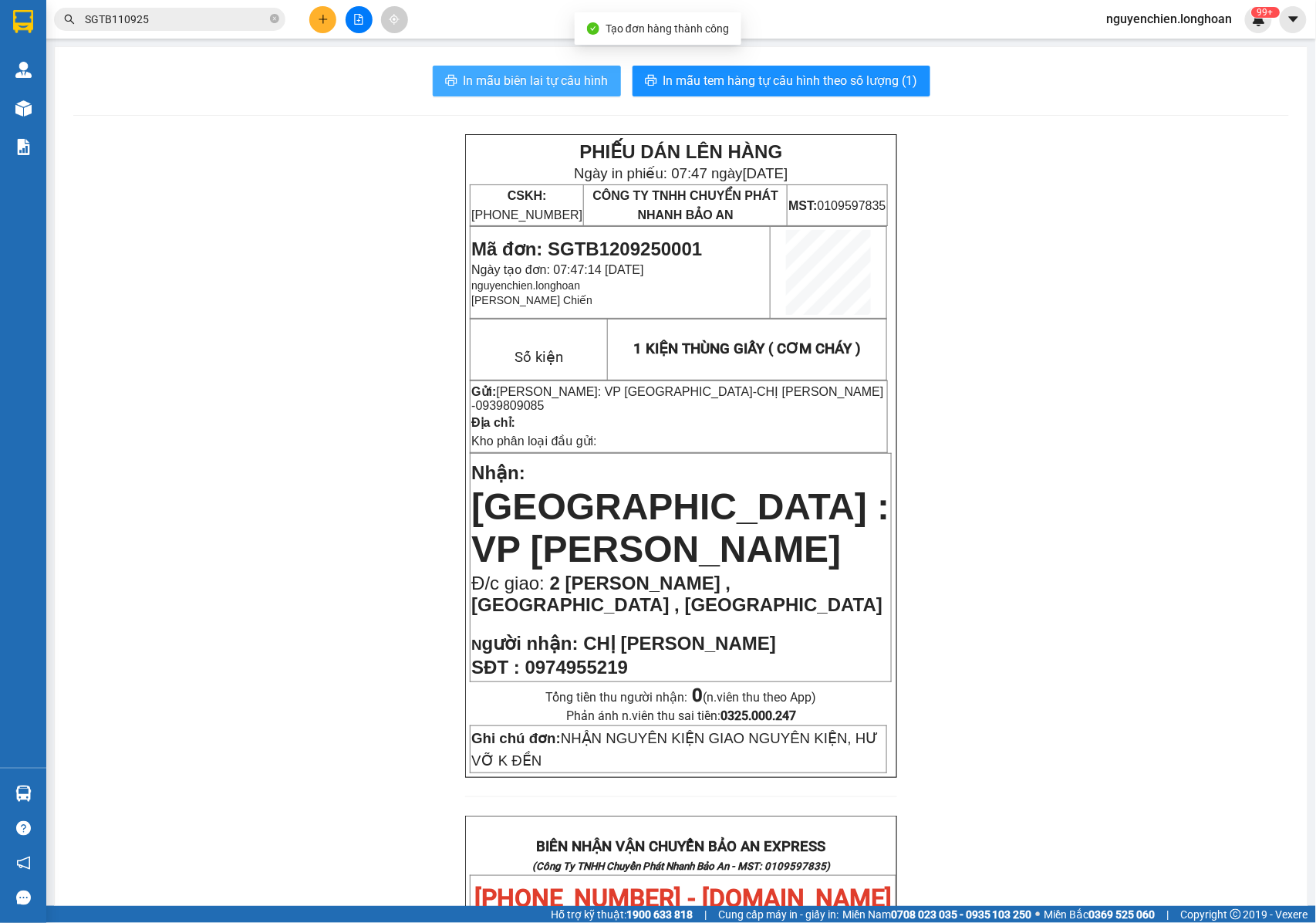
click at [546, 85] on span "In mẫu biên lai tự cấu hình" at bounding box center [536, 80] width 145 height 19
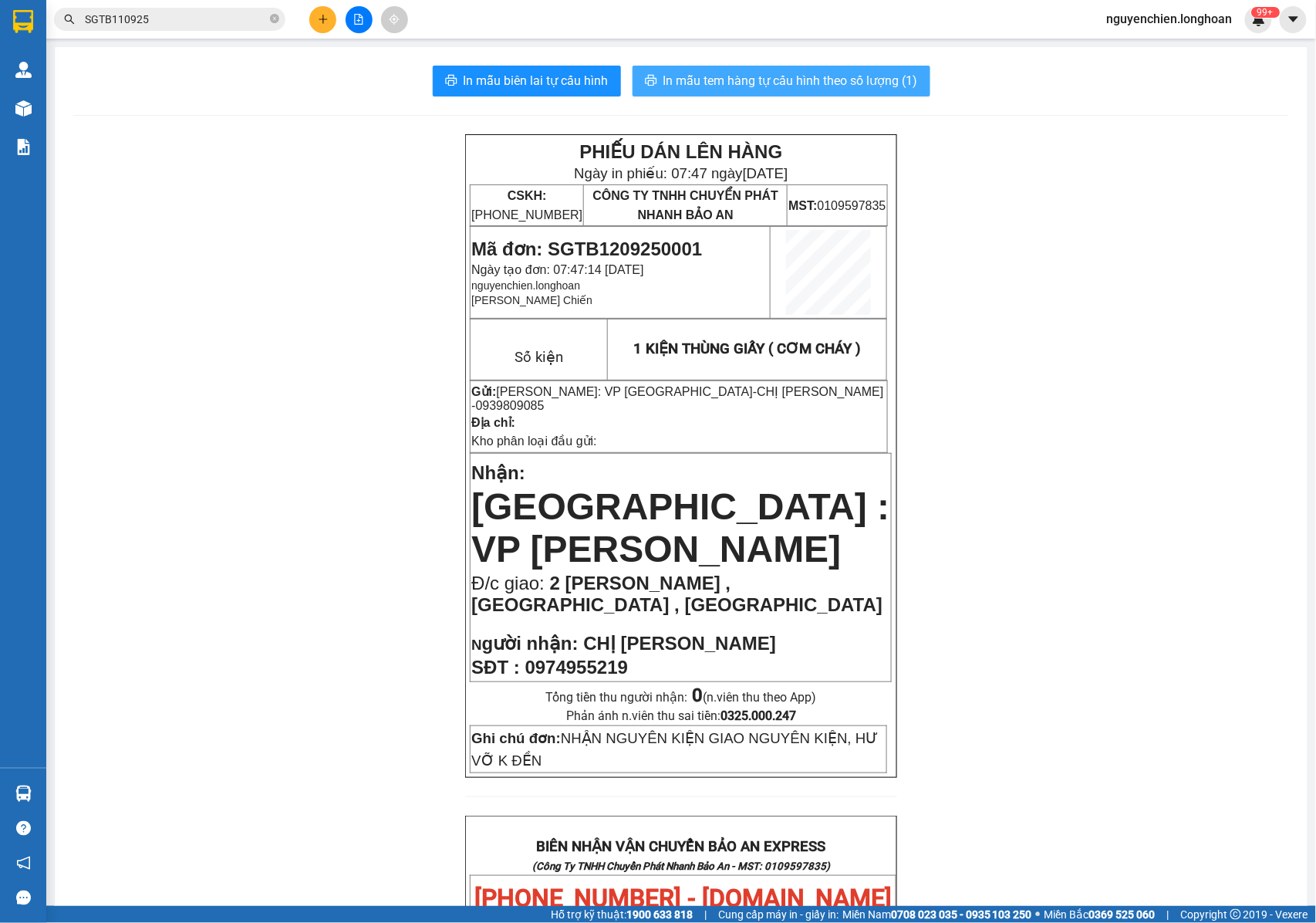
click at [771, 81] on span "In mẫu tem hàng tự cấu hình theo số lượng (1)" at bounding box center [791, 80] width 255 height 19
click at [951, 659] on div "PHIẾU DÁN LÊN HÀNG Ngày in phiếu: 07:48 ngày 12-09-2025 CSKH: 1900.06.88.33 CÔN…" at bounding box center [681, 872] width 1215 height 1477
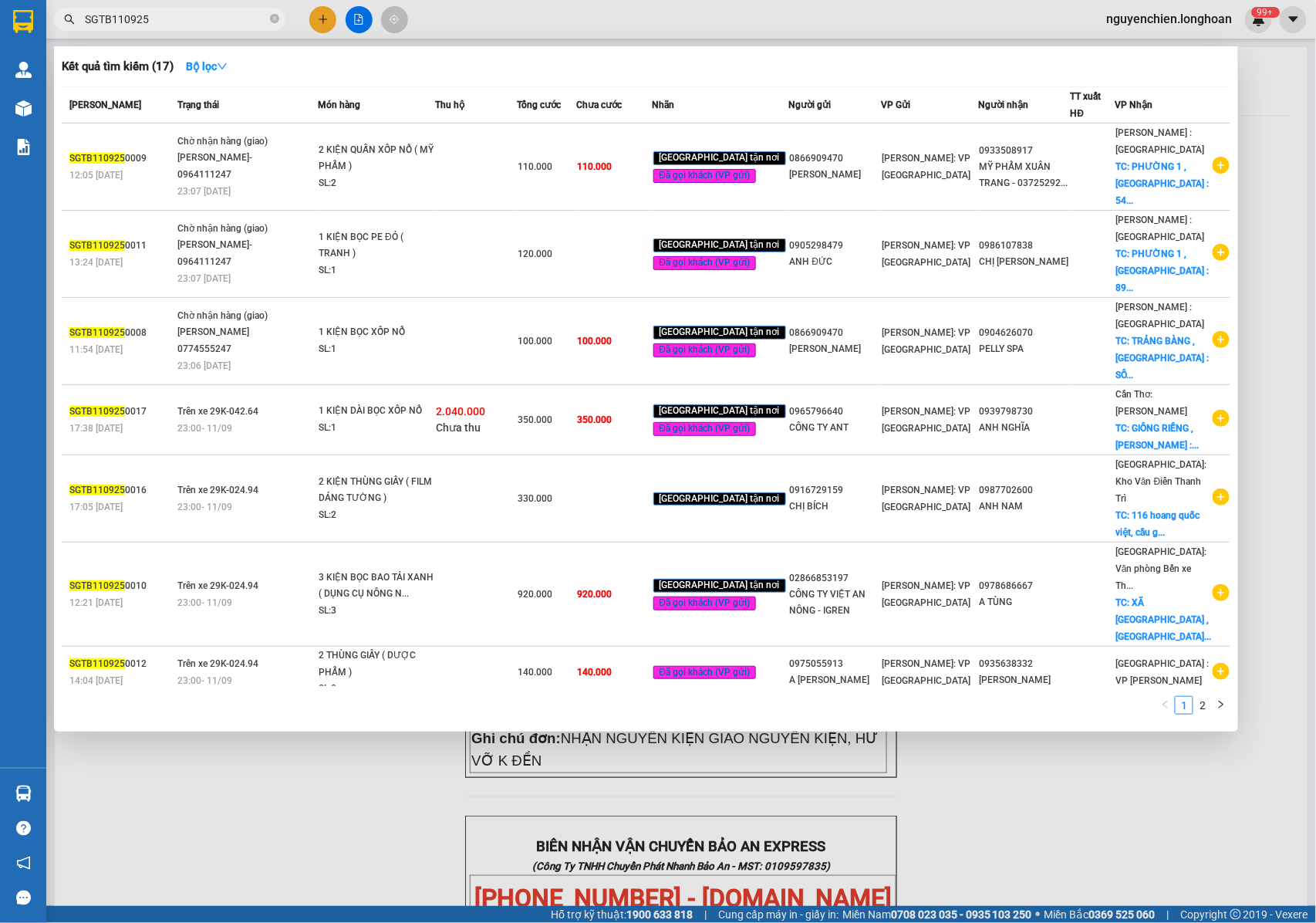
click at [174, 19] on input "SGTB110925" at bounding box center [176, 20] width 182 height 17
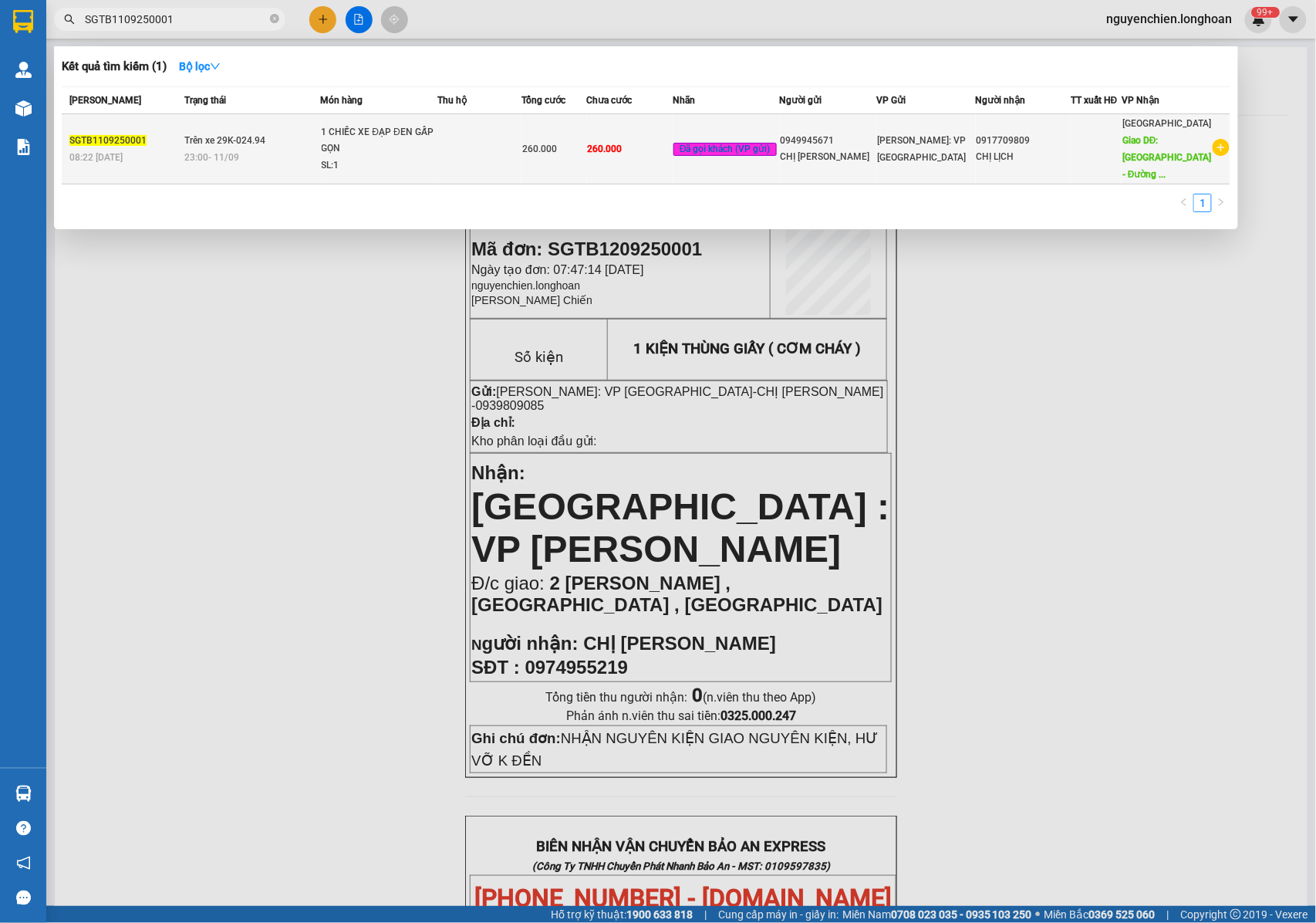
type input "SGTB1109250001"
drag, startPoint x: 152, startPoint y: 128, endPoint x: 69, endPoint y: 133, distance: 83.2
click at [70, 133] on div "SGTB1109250001" at bounding box center [125, 140] width 110 height 16
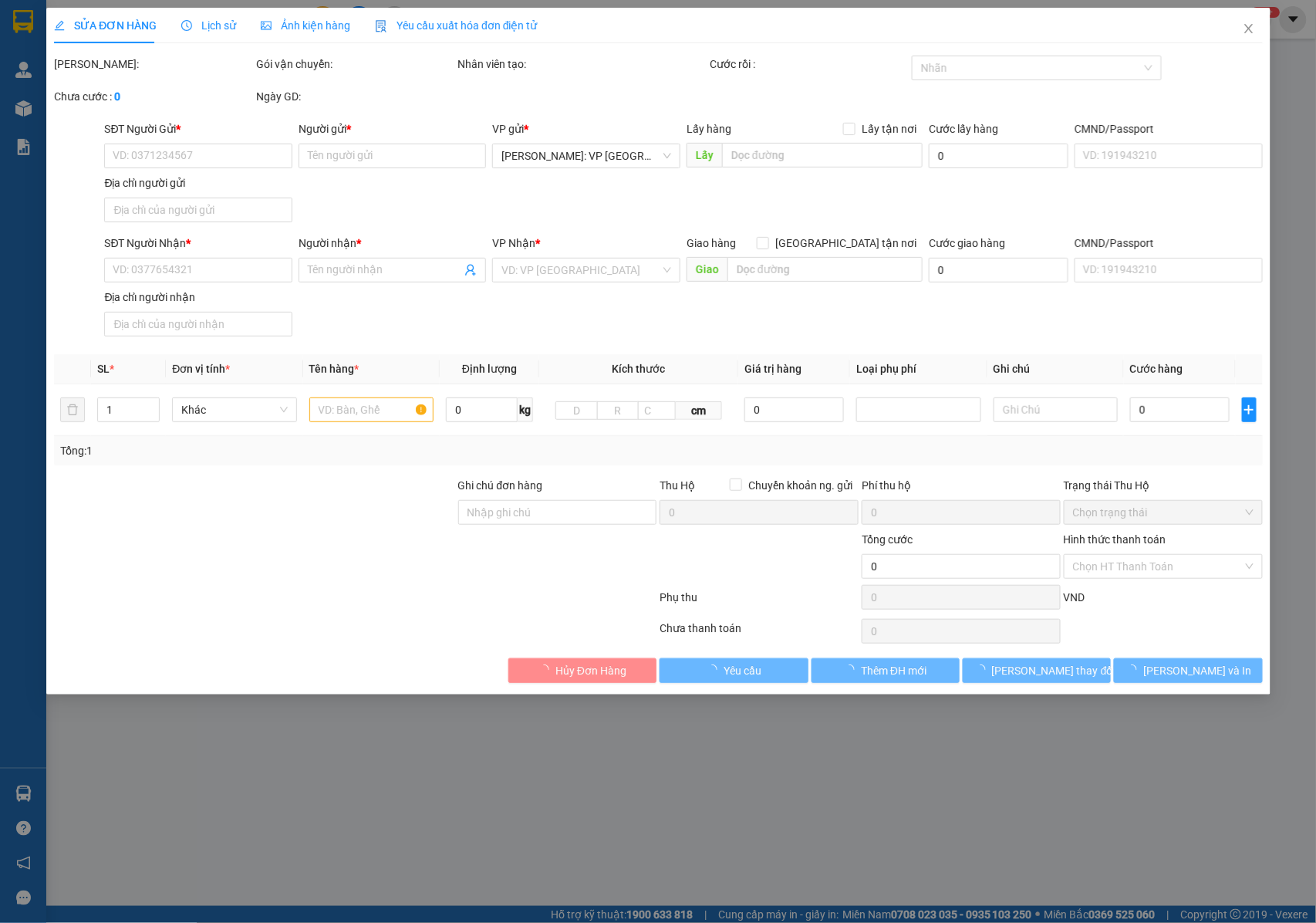
type input "0949945671"
type input "CHỊ DƯƠNG"
type input "0917709809"
type input "CHỊ LỊCH"
type input "TP Ninh Bình - Đường tránh TP Ninh Bình"
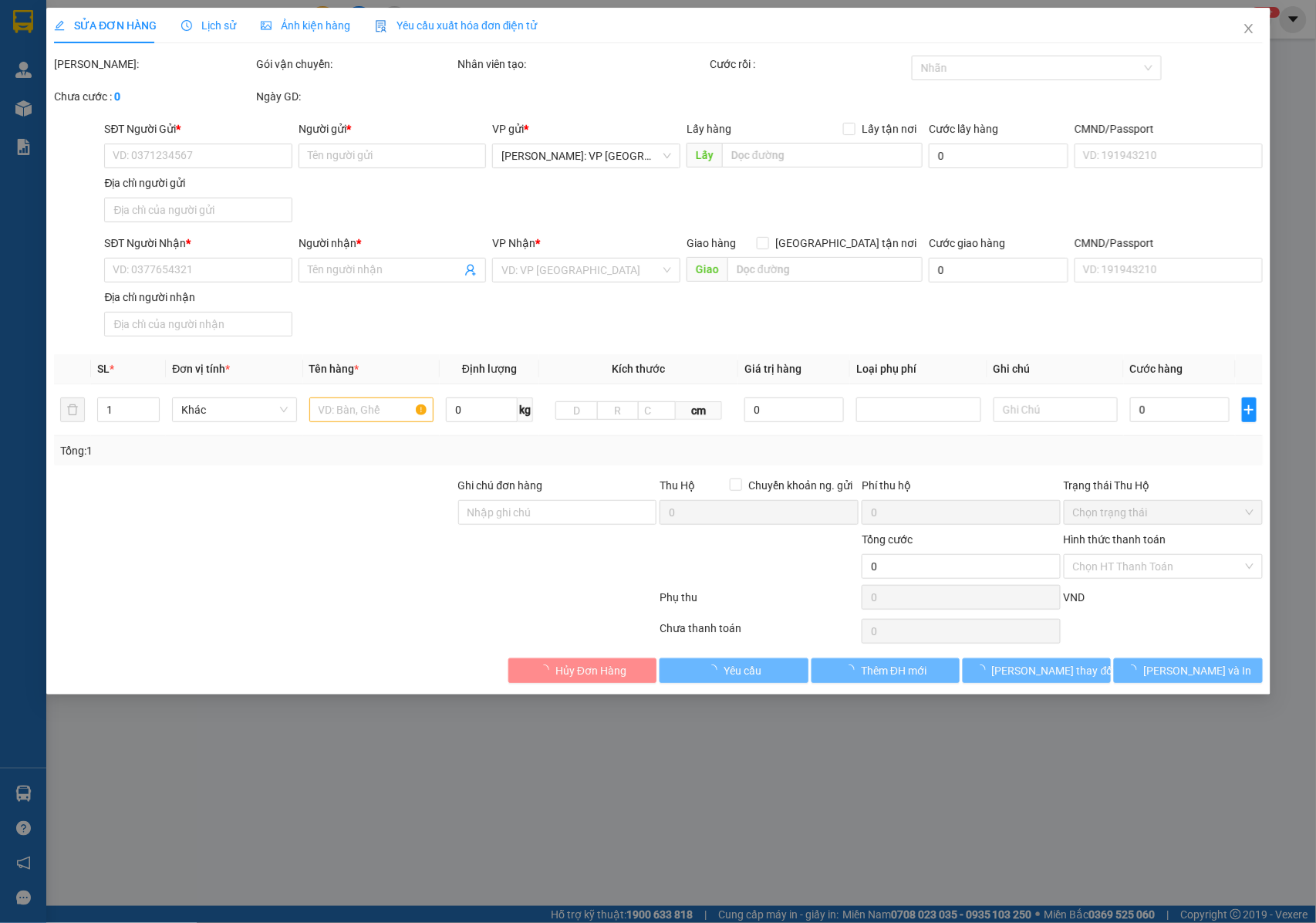
type input "NHẬN NGUYÊN KIỆN GIAO NGUYÊN KIỆN, HƯ VỠ K ĐỀN"
type input "260.000"
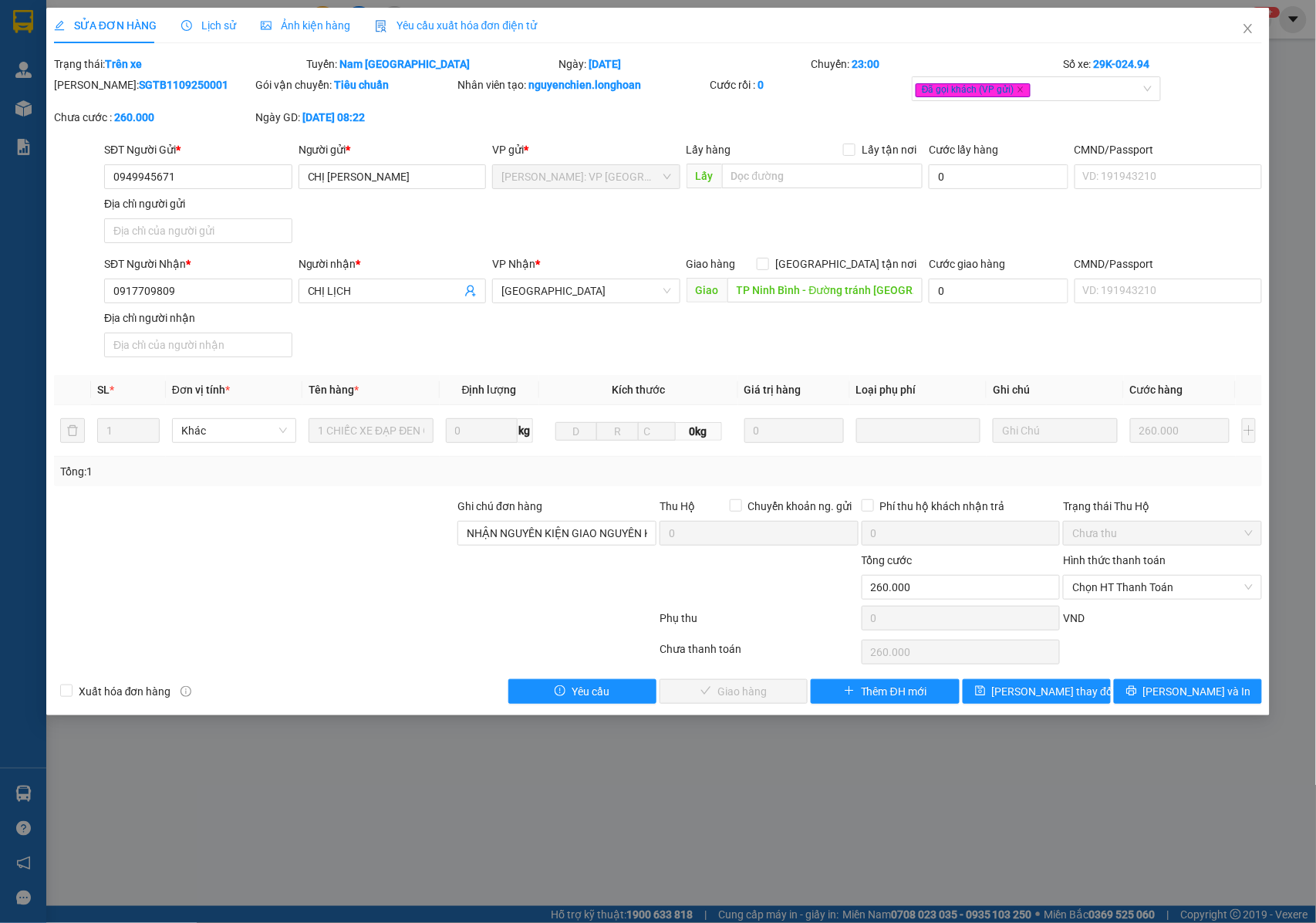
drag, startPoint x: 69, startPoint y: 133, endPoint x: 195, endPoint y: 78, distance: 137.5
click at [195, 78] on div "Mã ĐH: SGTB1109250001" at bounding box center [153, 85] width 199 height 17
drag, startPoint x: 193, startPoint y: 86, endPoint x: 93, endPoint y: 93, distance: 100.2
click at [93, 93] on div "Mã ĐH: SGTB1109250001" at bounding box center [153, 93] width 202 height 33
copy b "SGTB1109250001"
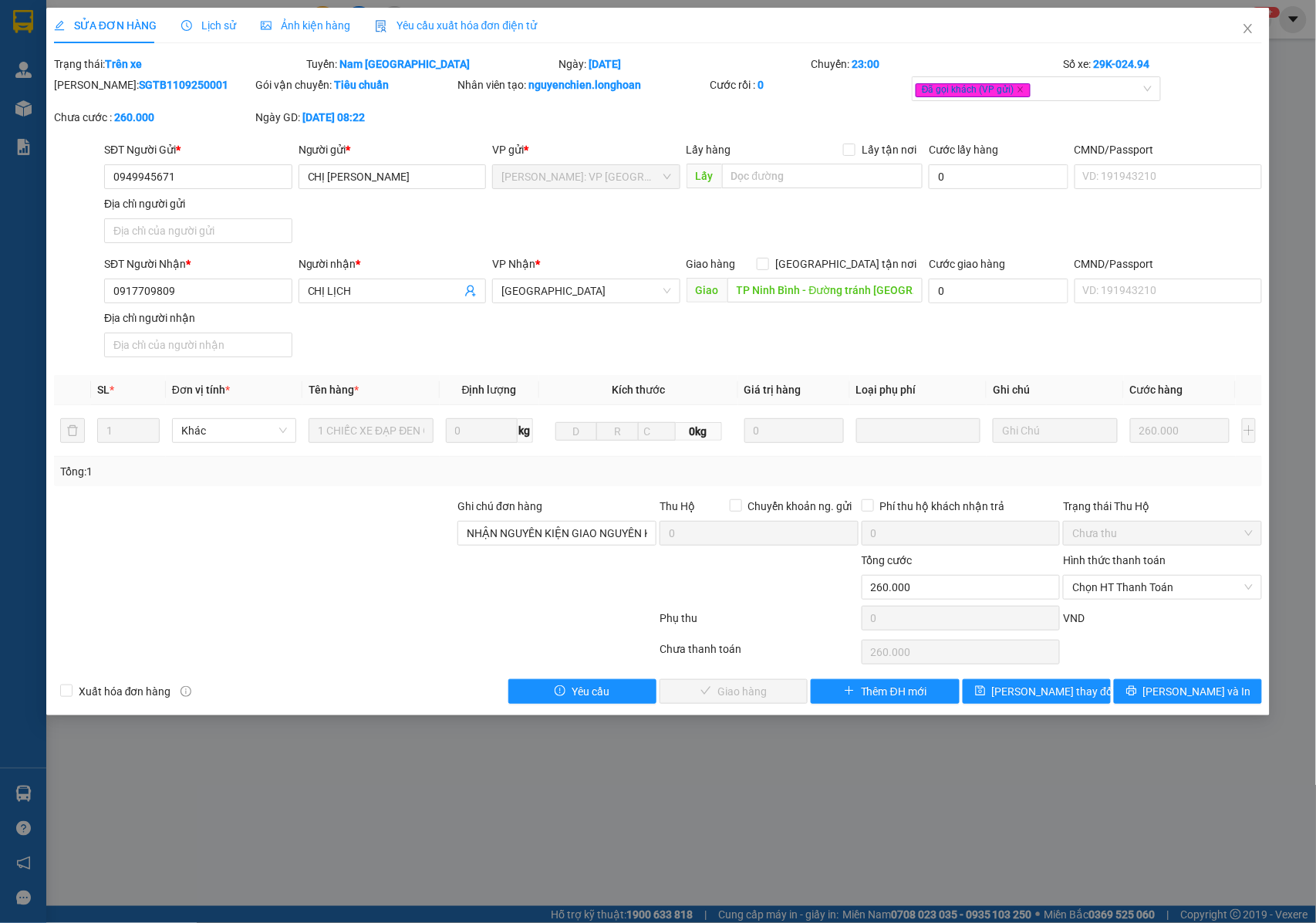
copy b "SGTB1109250001"
click at [1244, 35] on span "Close" at bounding box center [1248, 29] width 43 height 43
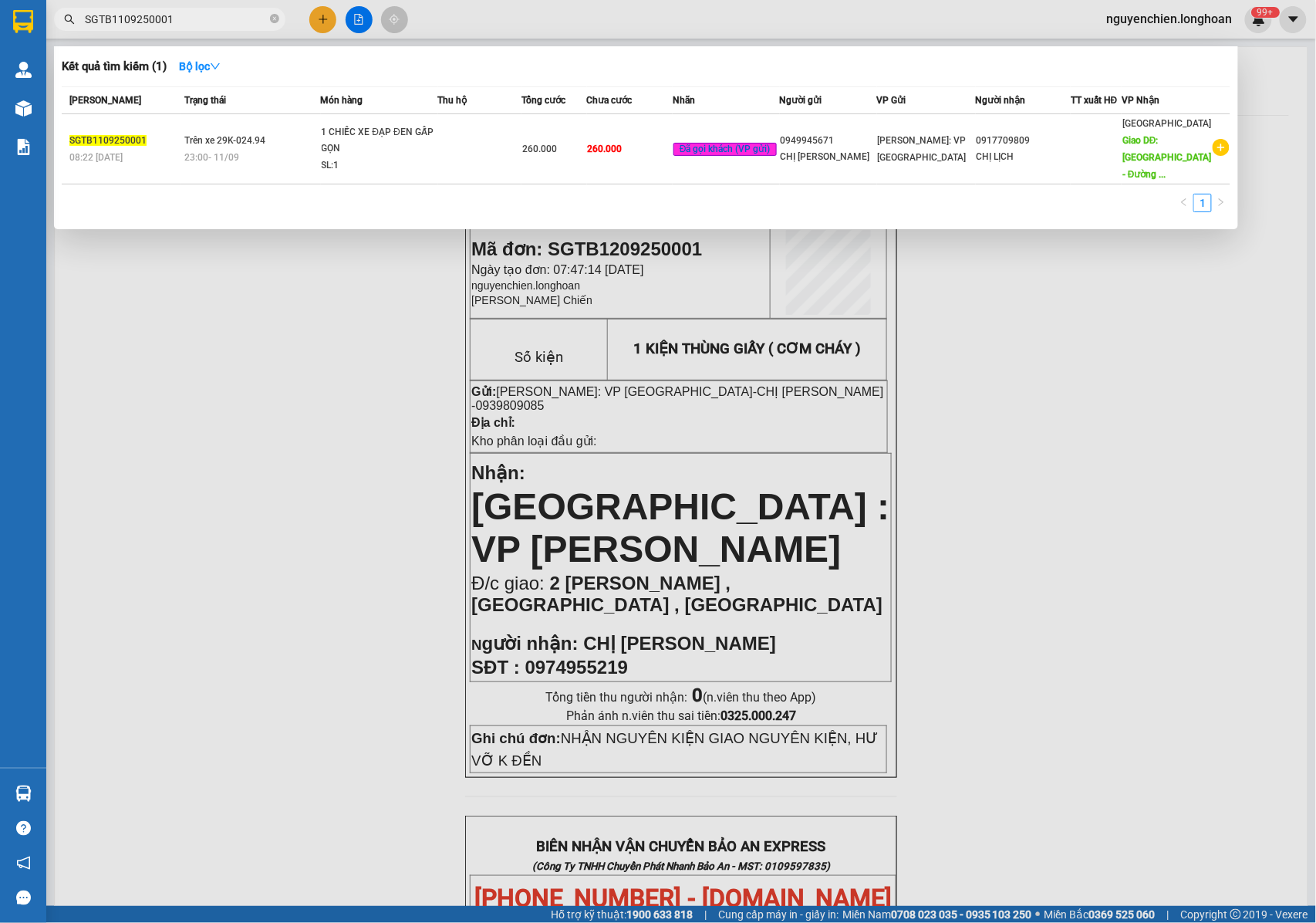
click at [175, 25] on input "SGTB1109250001" at bounding box center [176, 20] width 182 height 17
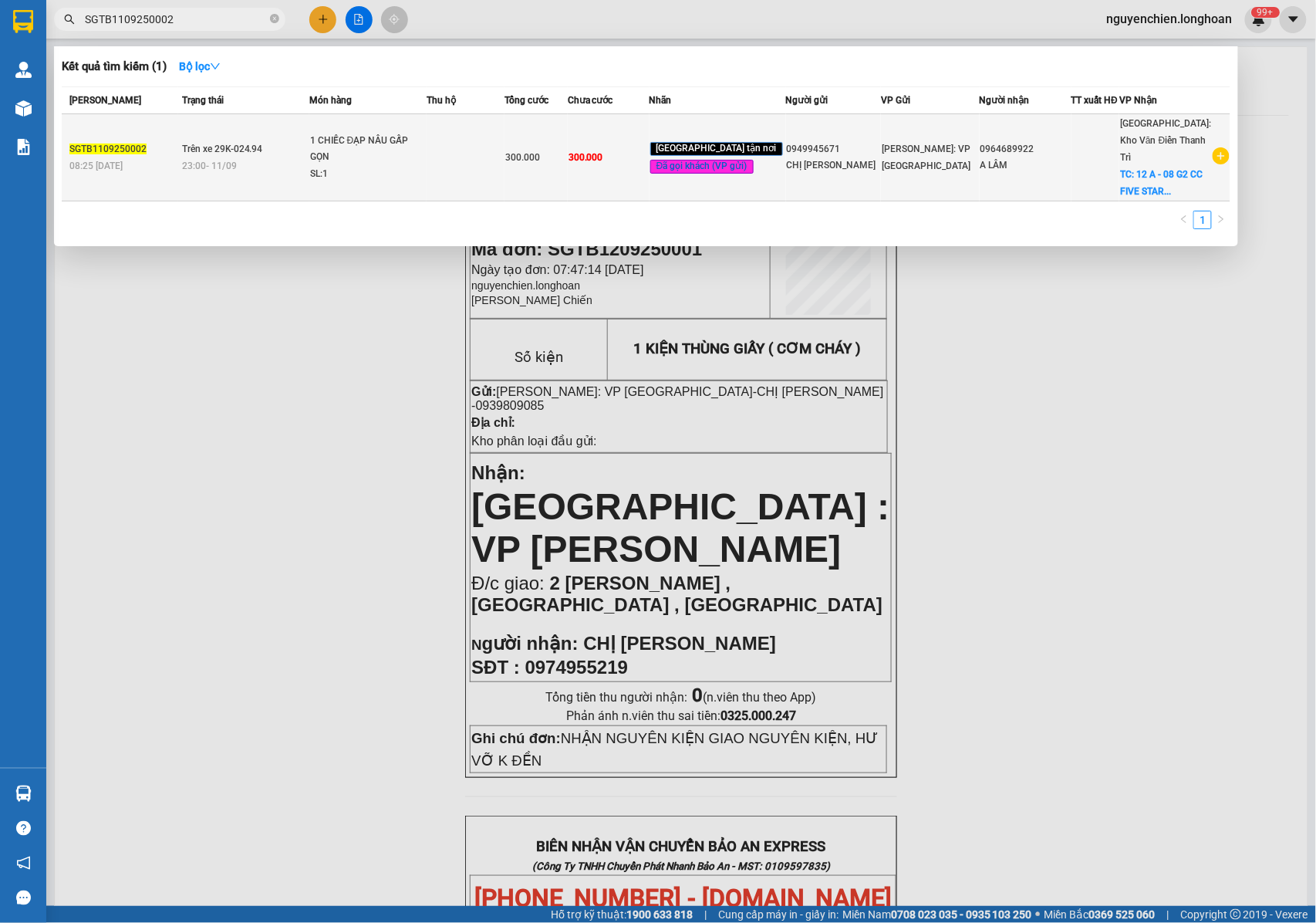
type input "SGTB1109250002"
click at [335, 152] on div "1 CHIẾC ĐẠP NÂU GẤP GỌN" at bounding box center [368, 149] width 115 height 34
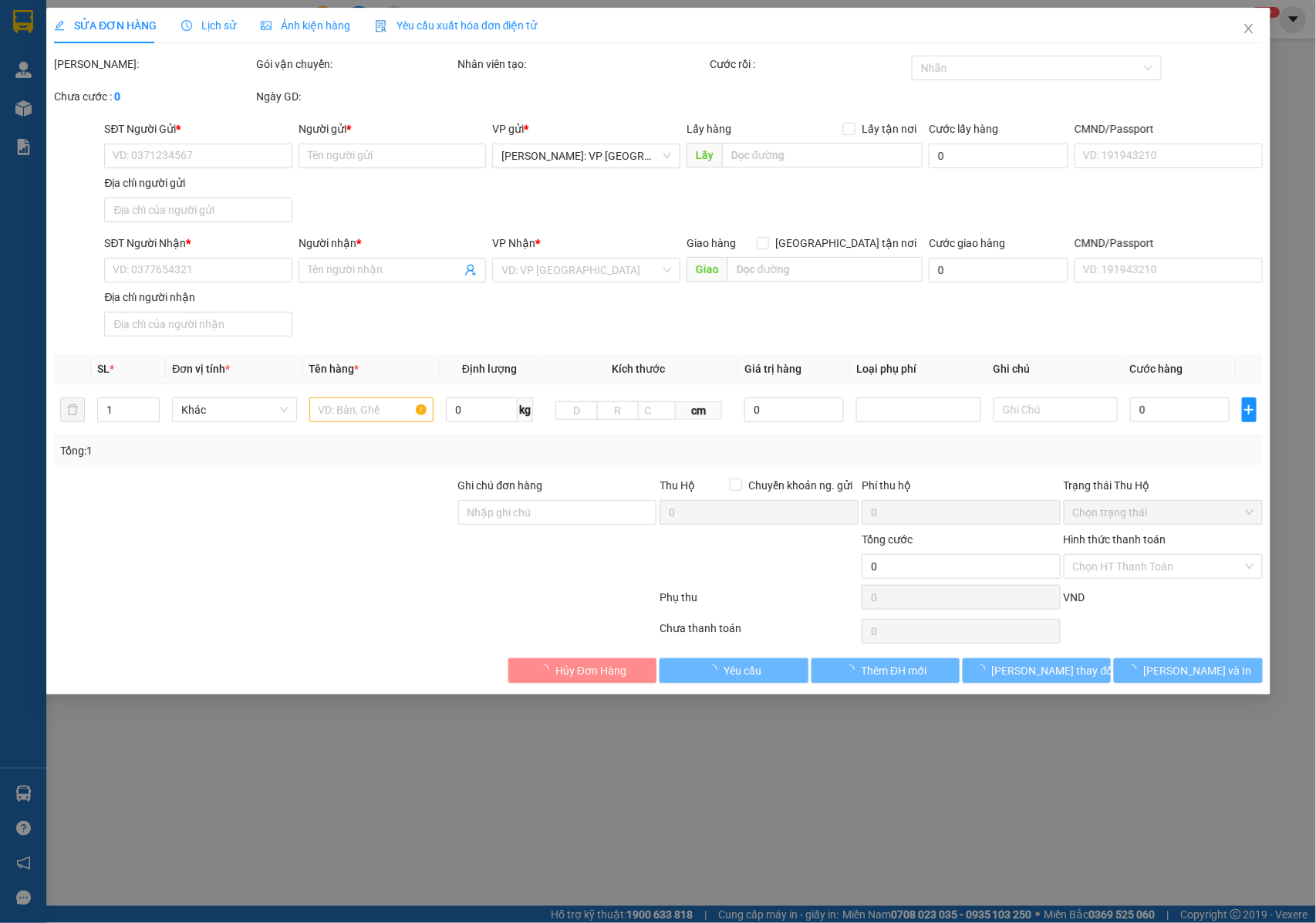
type input "0949945671"
type input "CHỊ DƯƠNG"
type input "0964689922"
type input "A LÂM"
checkbox input "true"
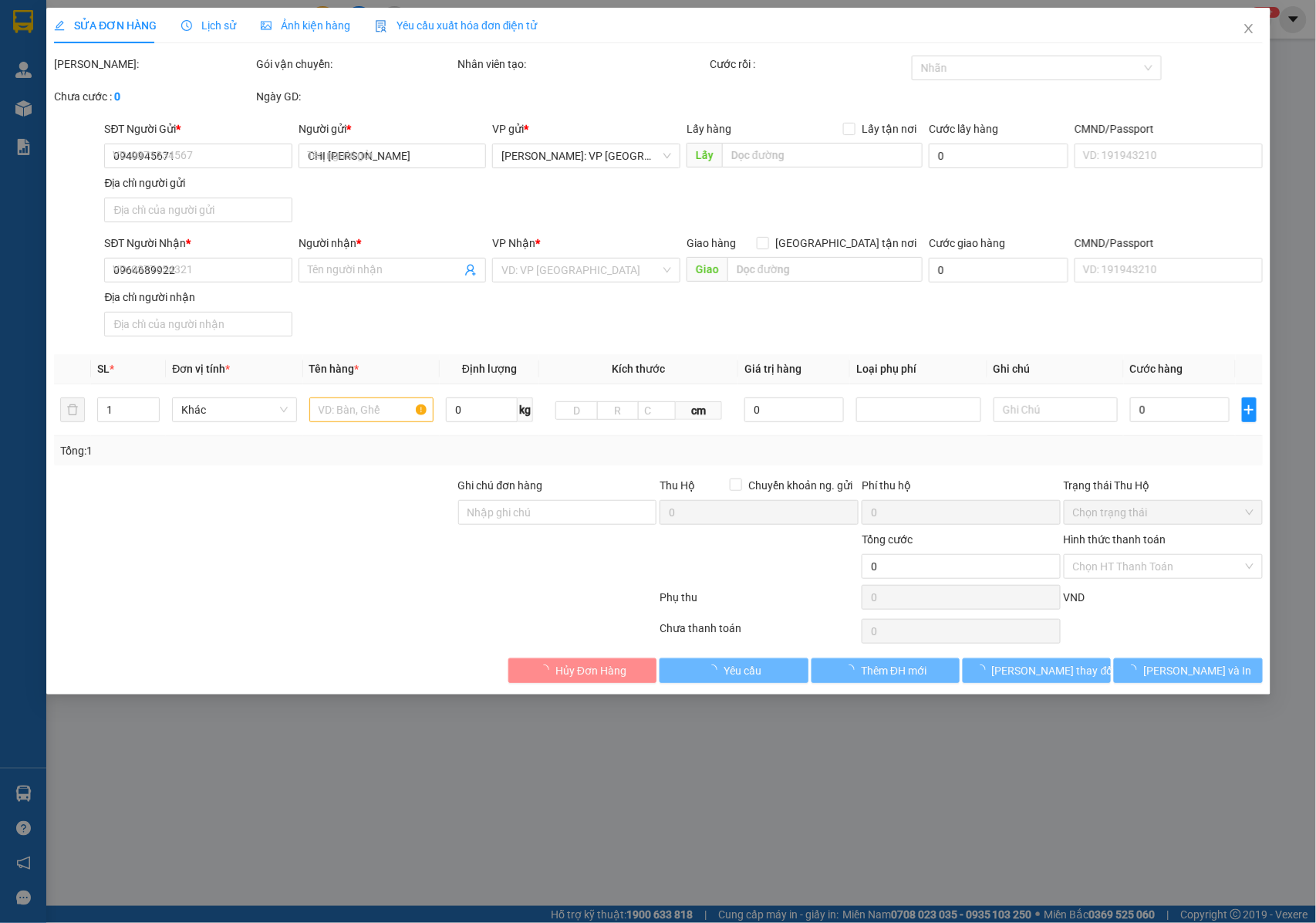
type input "12 A - 08 G2 CC FIVE STAR KIM GIANG , 460 KHƯƠNG ĐÌNH , THANH XUÂN , HÀ NỘI"
type input "NHẬN NGUYÊN KIỆN GIAO NGUYÊN KIỆN, HƯ VỠ K ĐỀN"
type input "300.000"
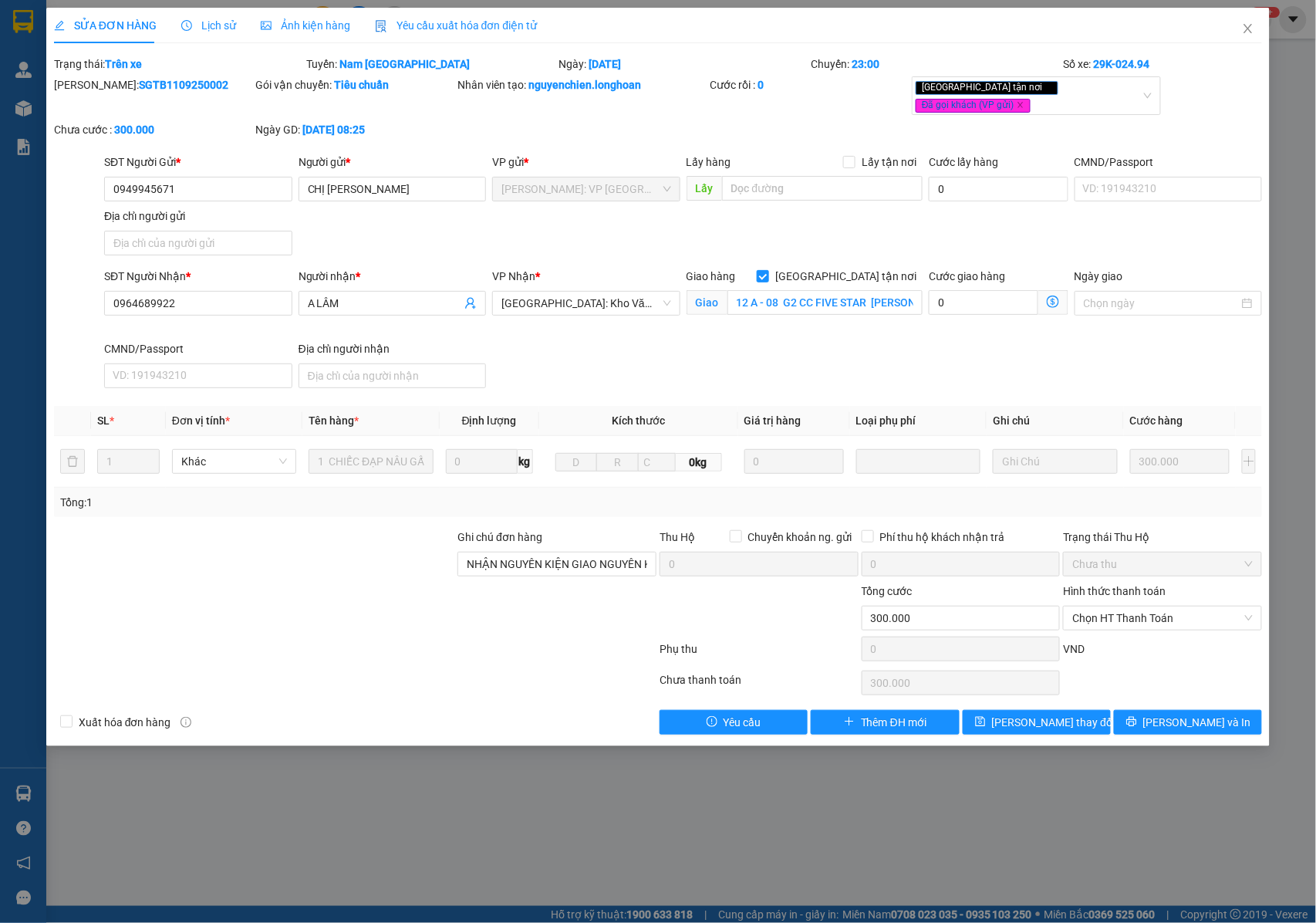
drag, startPoint x: 176, startPoint y: 88, endPoint x: 93, endPoint y: 88, distance: 83.0
click at [93, 88] on div "Mã ĐH: SGTB1109250002" at bounding box center [153, 85] width 199 height 17
copy b "SGTB1109250002"
click at [1245, 33] on icon "close" at bounding box center [1249, 28] width 9 height 9
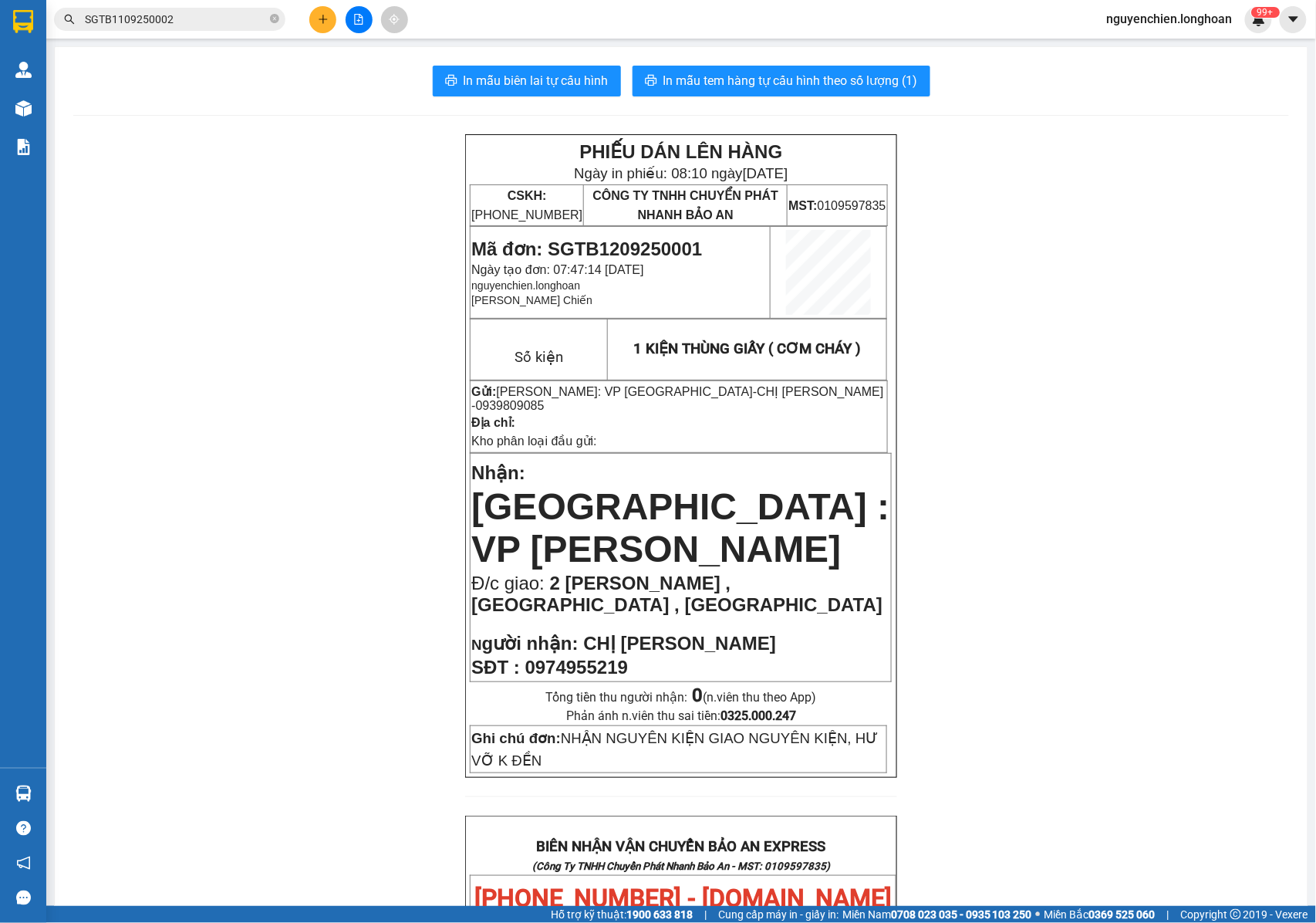
click at [185, 19] on input "SGTB1109250002" at bounding box center [176, 20] width 182 height 17
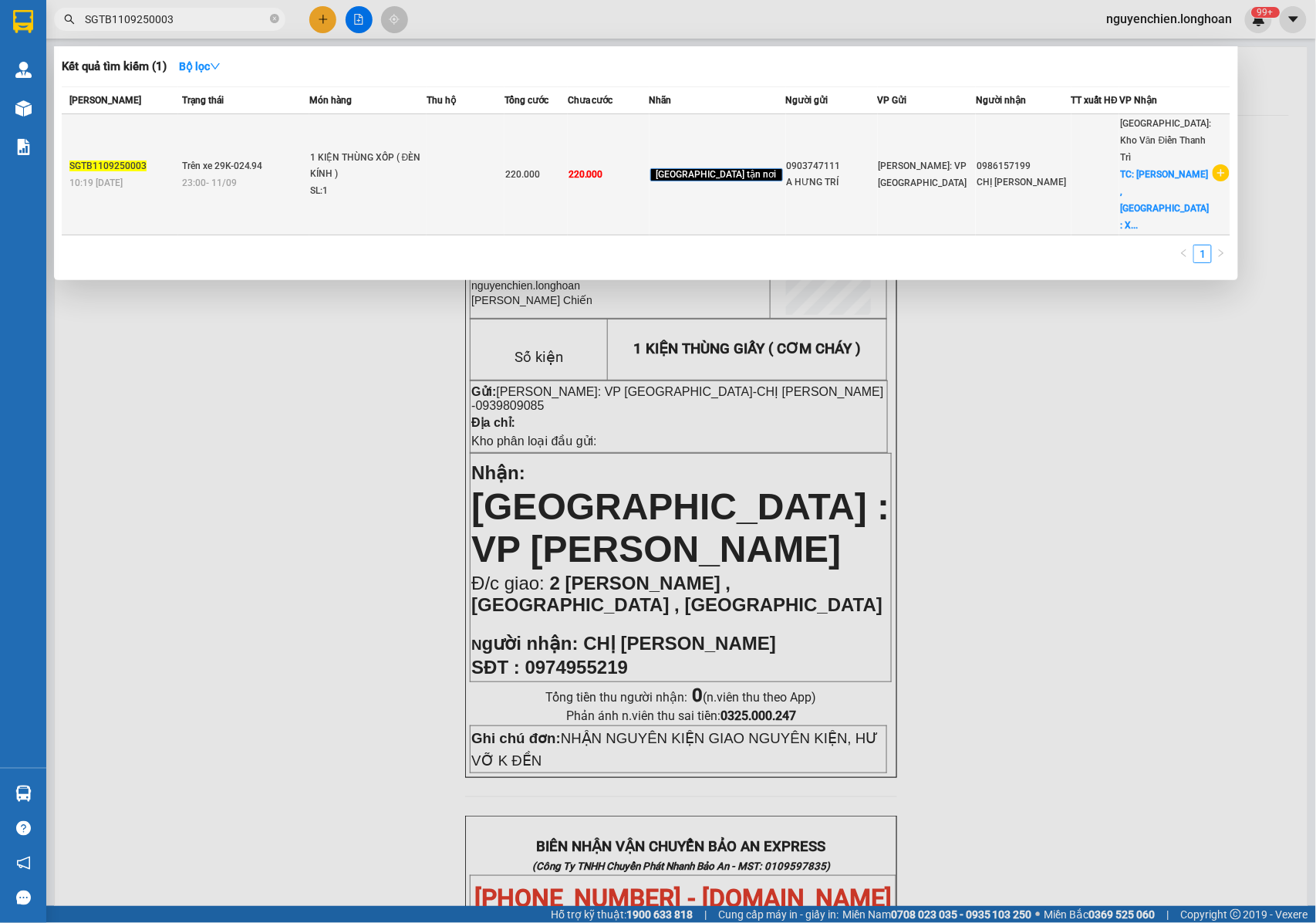
type input "SGTB1109250003"
click at [275, 175] on div "23:00 - 11/09" at bounding box center [244, 183] width 127 height 17
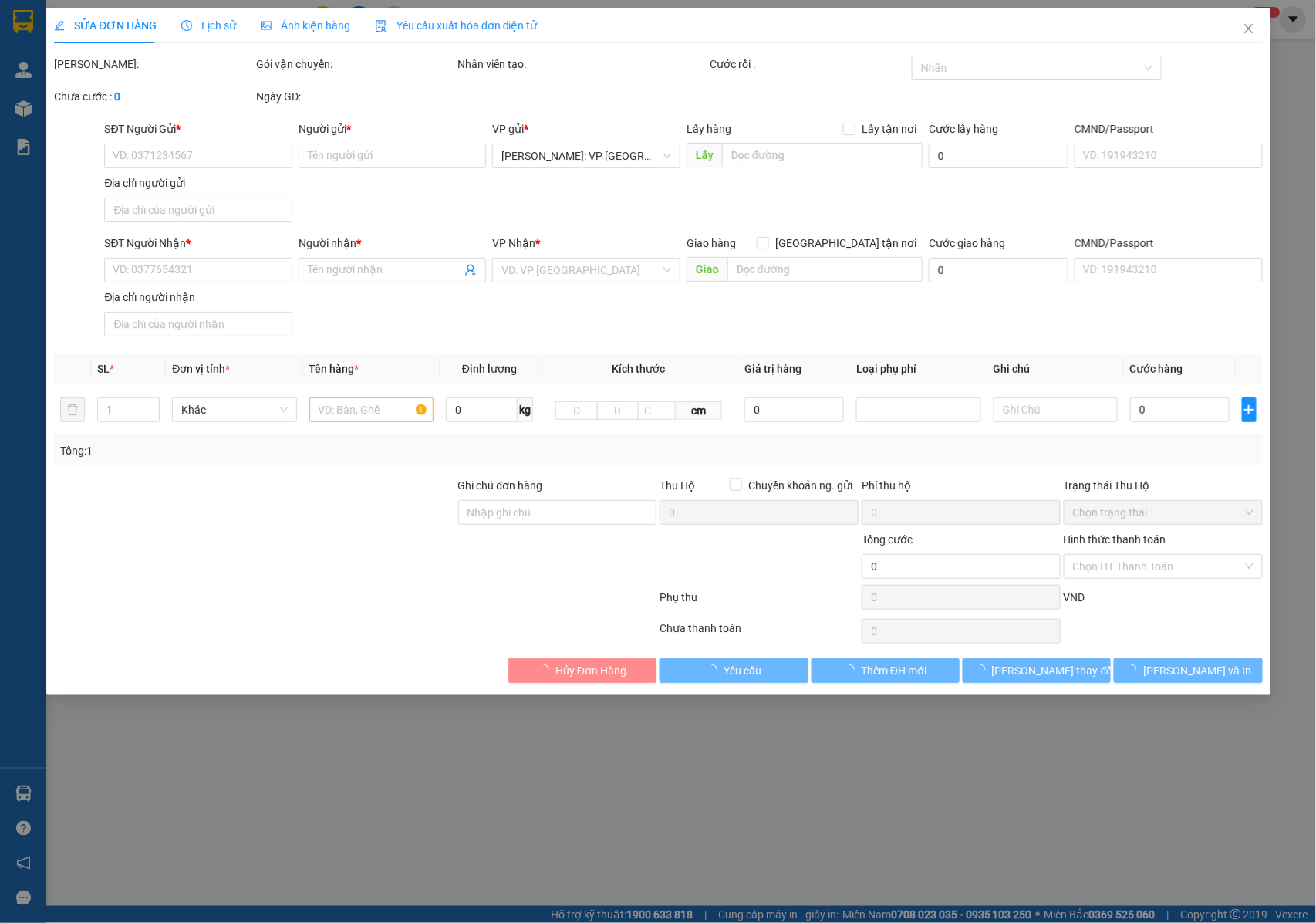
type input "0903747111"
type input "A HƯNG TRÍ"
type input "0986157199"
type input "CHỊ PHẠM THỊ THỤC"
checkbox input "true"
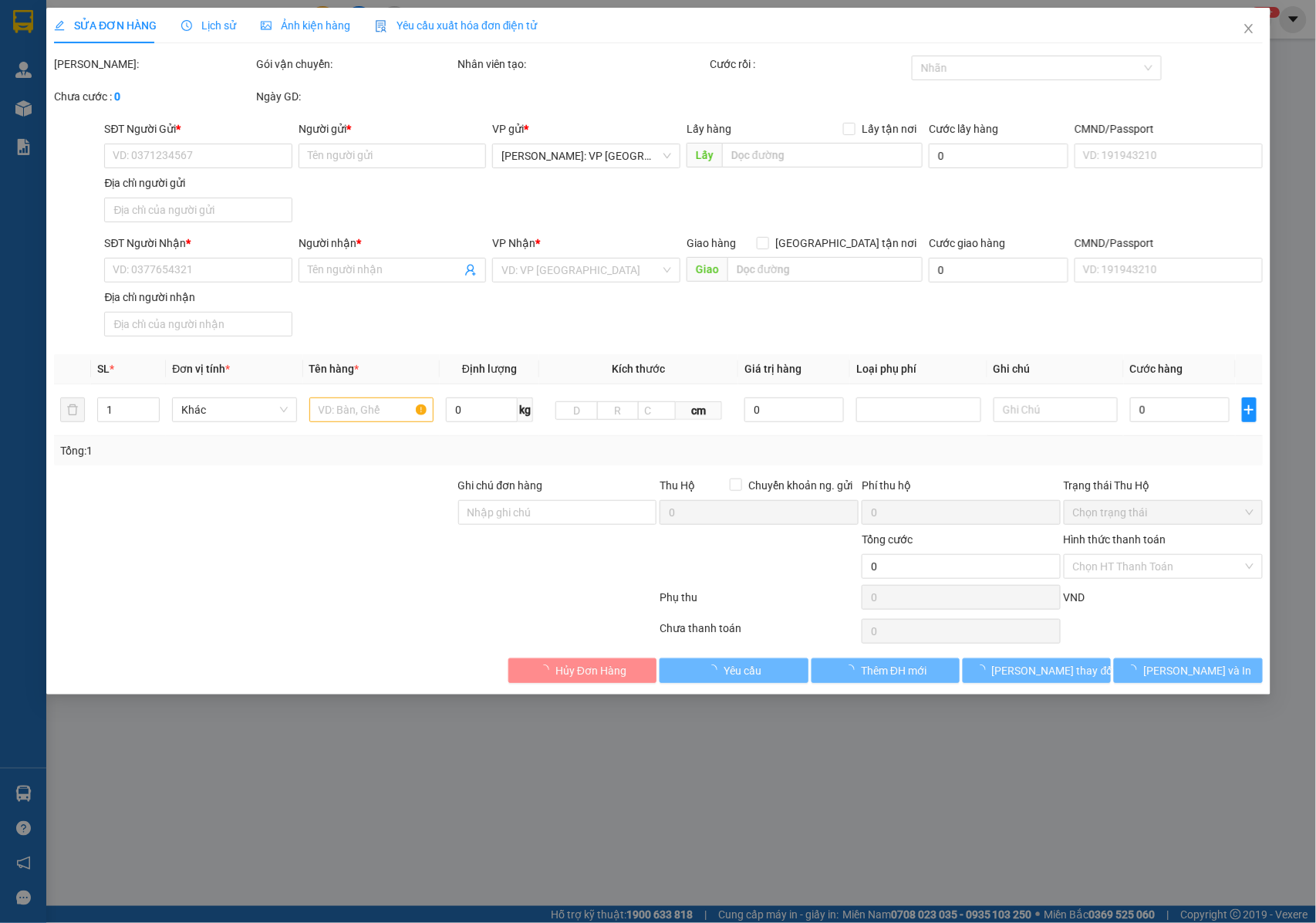
type input "KIẾN XƯƠNG , THÁI BÌNH : XÓM 4 , XÃ VŨ AN , HUYỆN KIẾN XƯƠNG , TỈNH THÁI BÌNH"
type input "NHẬN NGUYÊN KIỆN GIAO NGUYÊN KIỆN, HƯ VỠ K ĐỀN"
type input "220.000"
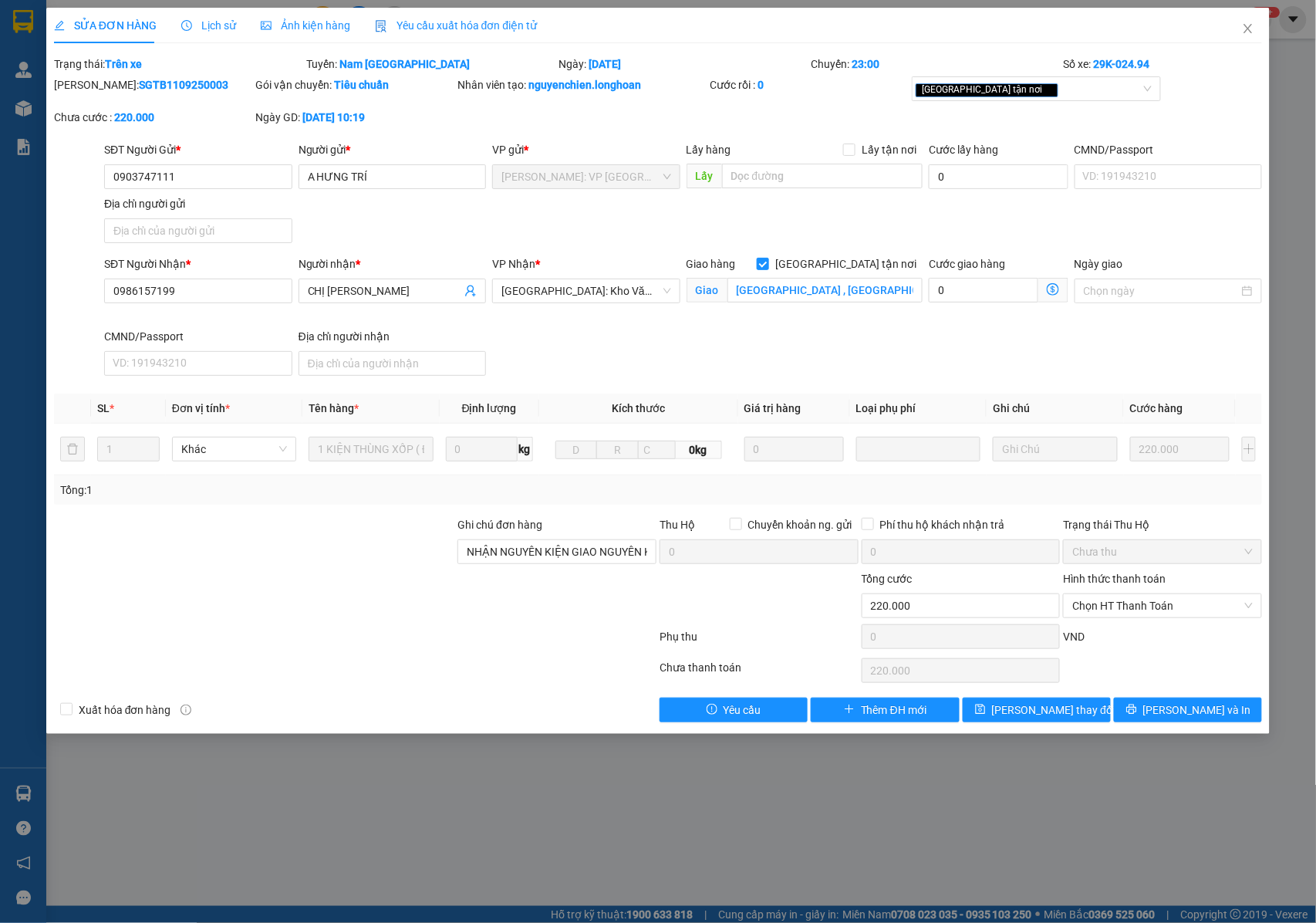
drag, startPoint x: 187, startPoint y: 85, endPoint x: 100, endPoint y: 97, distance: 87.8
click at [94, 101] on div "Mã ĐH: SGTB1109250003" at bounding box center [153, 93] width 202 height 33
copy b "SGTB1109250003"
click at [1114, 606] on span "Chọn HT Thanh Toán" at bounding box center [1163, 605] width 181 height 23
click at [1109, 643] on div "Tại văn phòng" at bounding box center [1164, 640] width 181 height 17
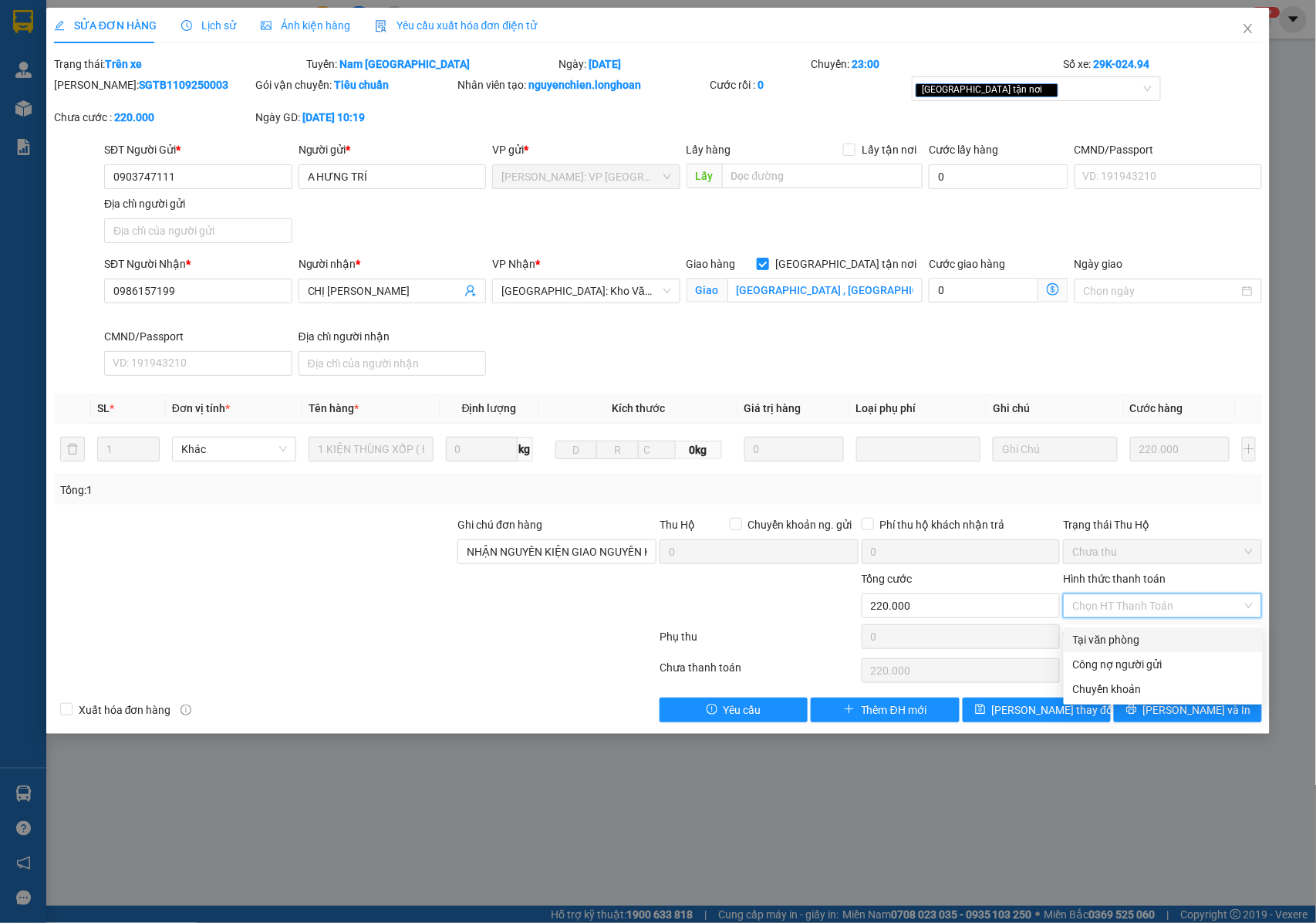
type input "0"
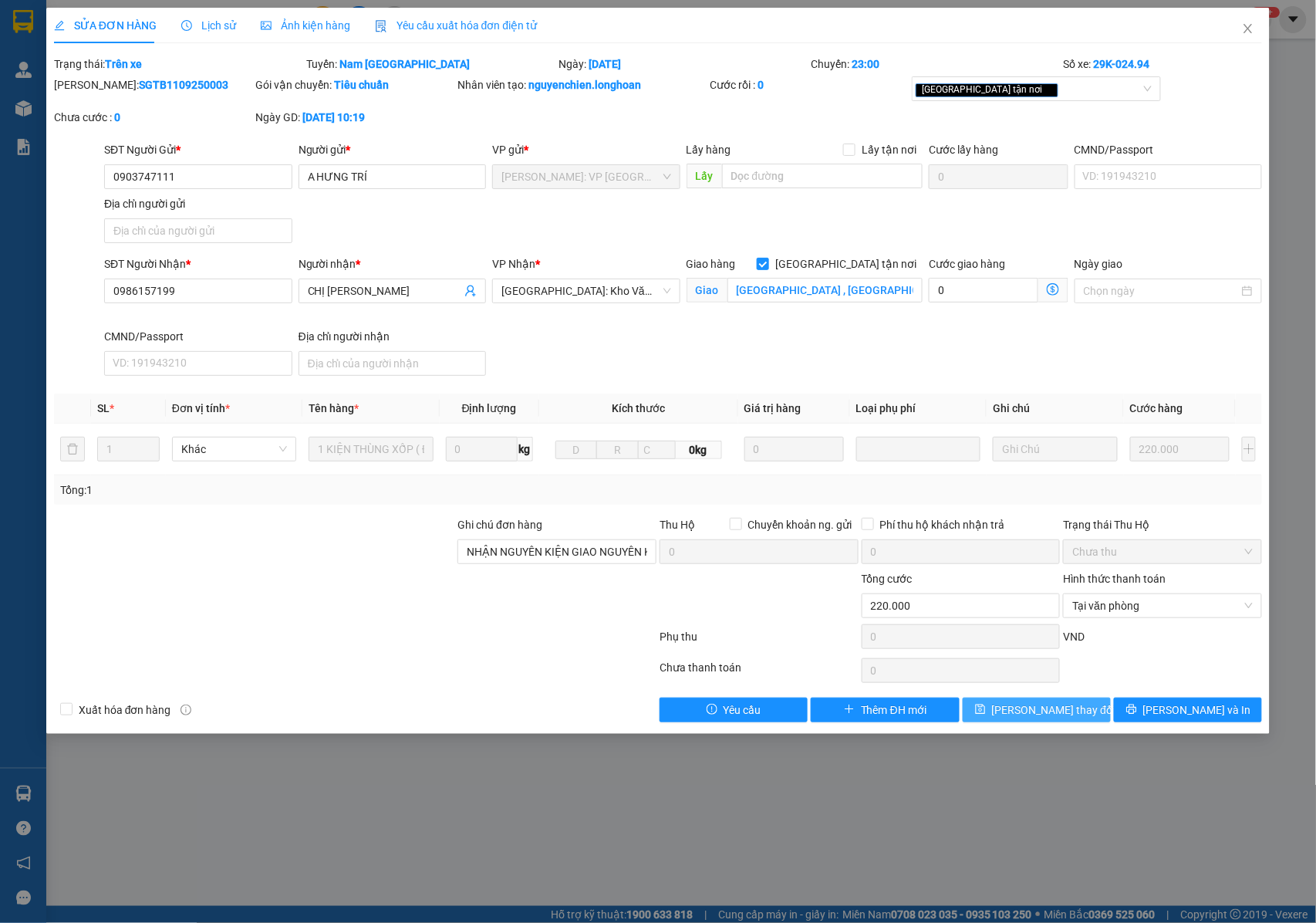
drag, startPoint x: 1069, startPoint y: 715, endPoint x: 946, endPoint y: 679, distance: 128.2
click at [1068, 716] on span "[PERSON_NAME] thay đổi" at bounding box center [1053, 710] width 123 height 17
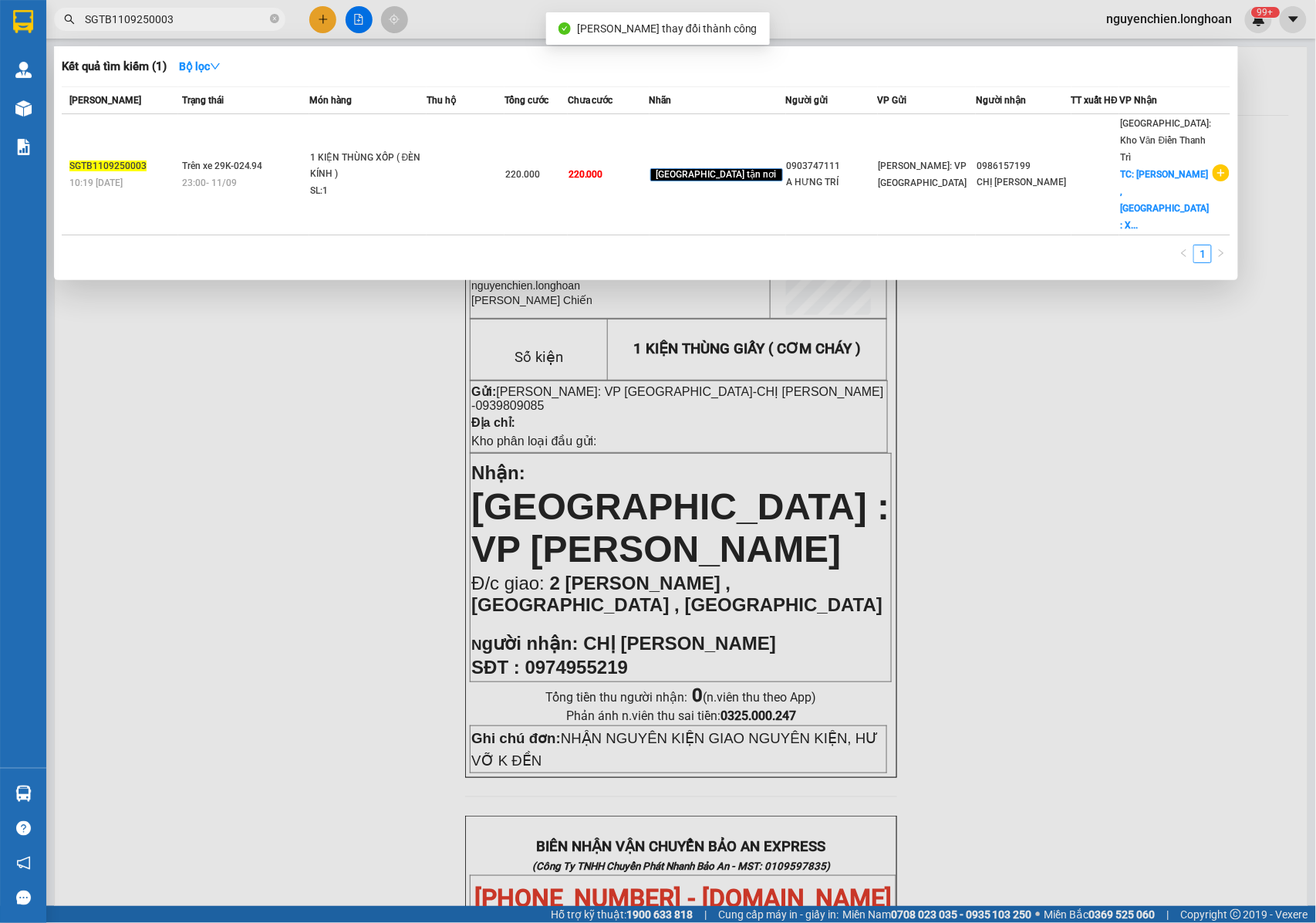
drag, startPoint x: 176, startPoint y: 10, endPoint x: 71, endPoint y: 28, distance: 106.5
click at [71, 28] on span "SGTB1109250003" at bounding box center [170, 19] width 232 height 23
click at [179, 14] on input "SGTB1109250003" at bounding box center [176, 20] width 182 height 17
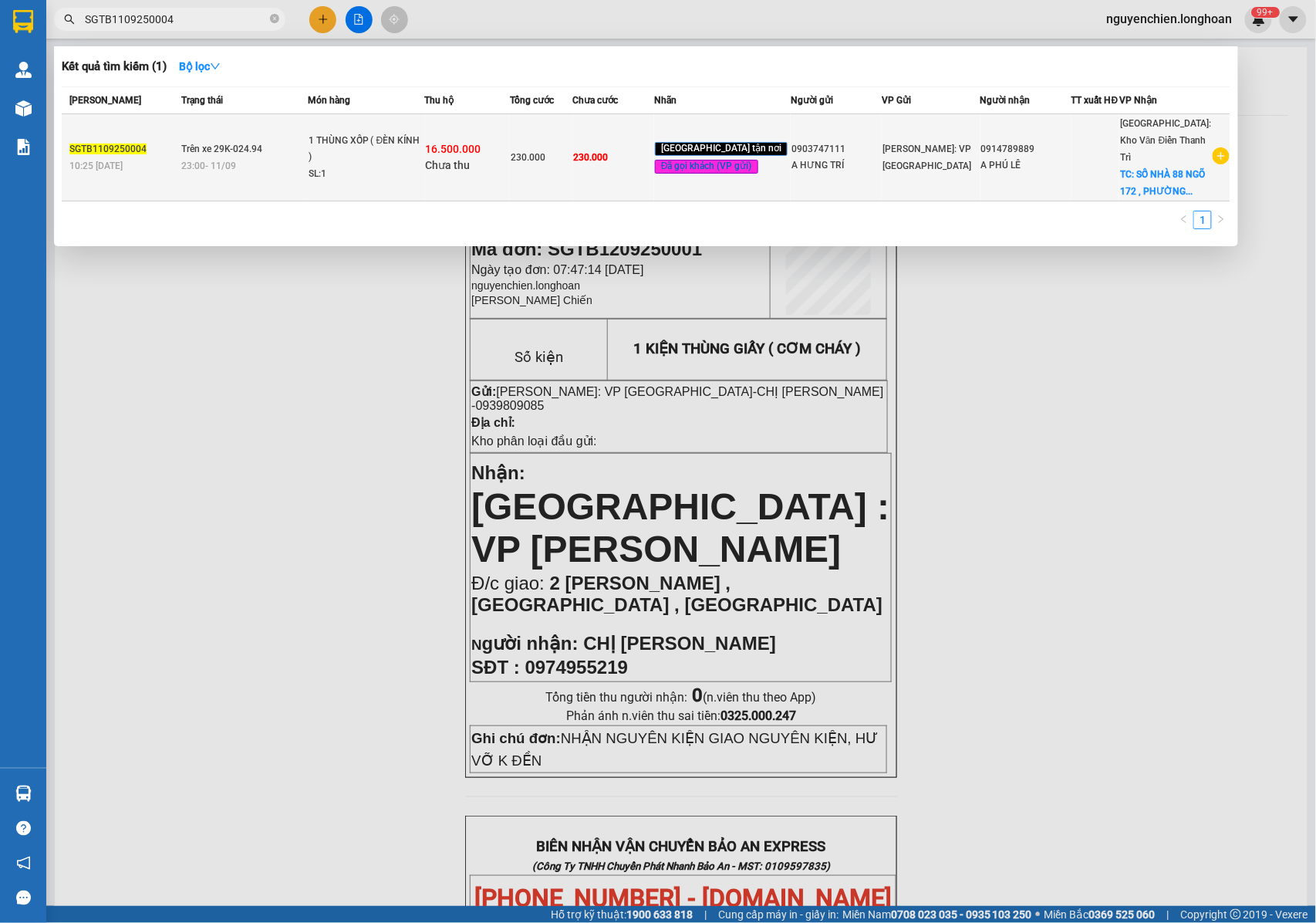
type input "SGTB1109250004"
click at [366, 160] on div "1 THÙNG XỐP ( ĐÈN KÍNH )" at bounding box center [366, 149] width 115 height 34
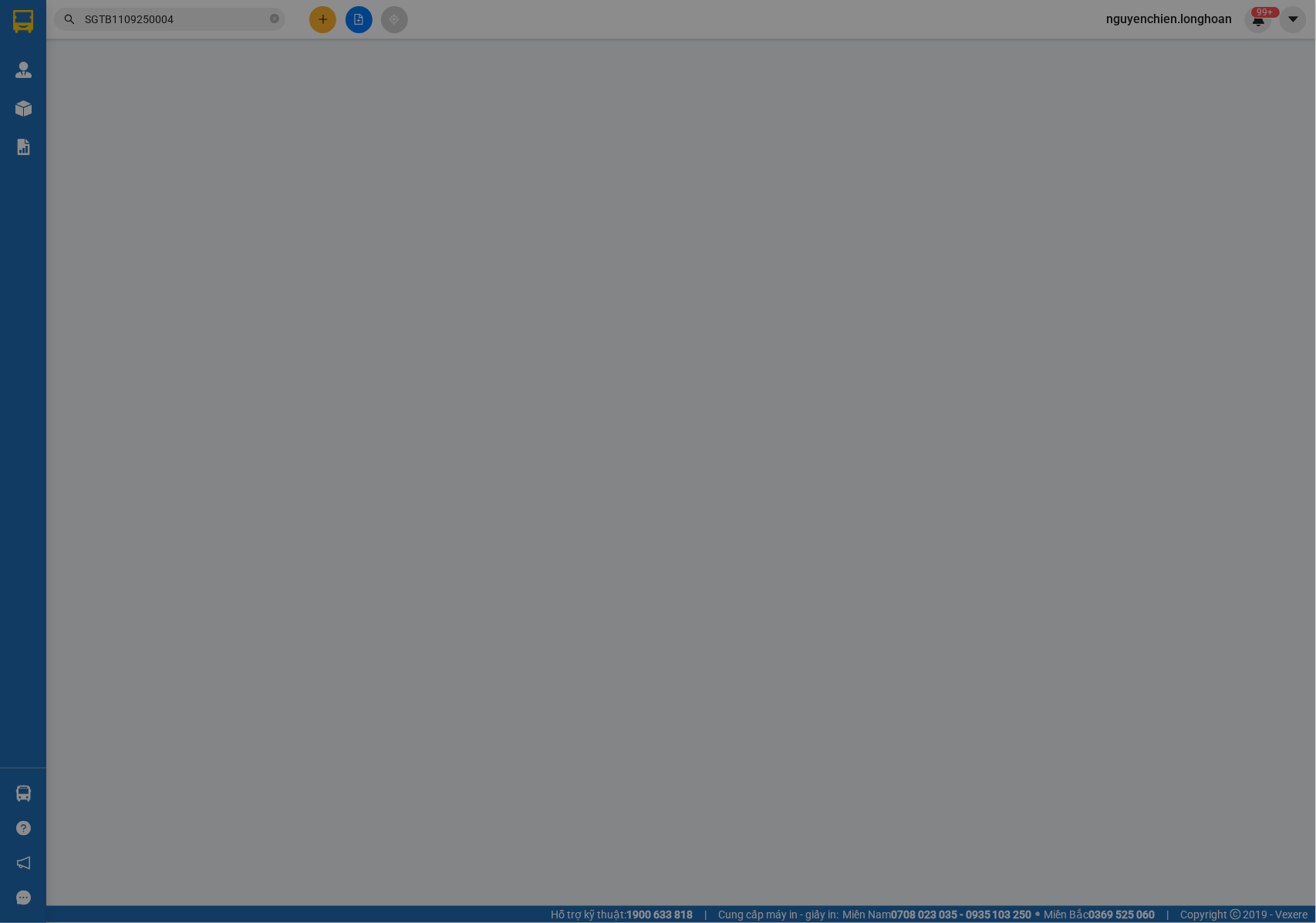
type input "0903747111"
type input "A HƯNG TRÍ"
type input "0914789889"
type input "A PHÚ LÊ"
checkbox input "true"
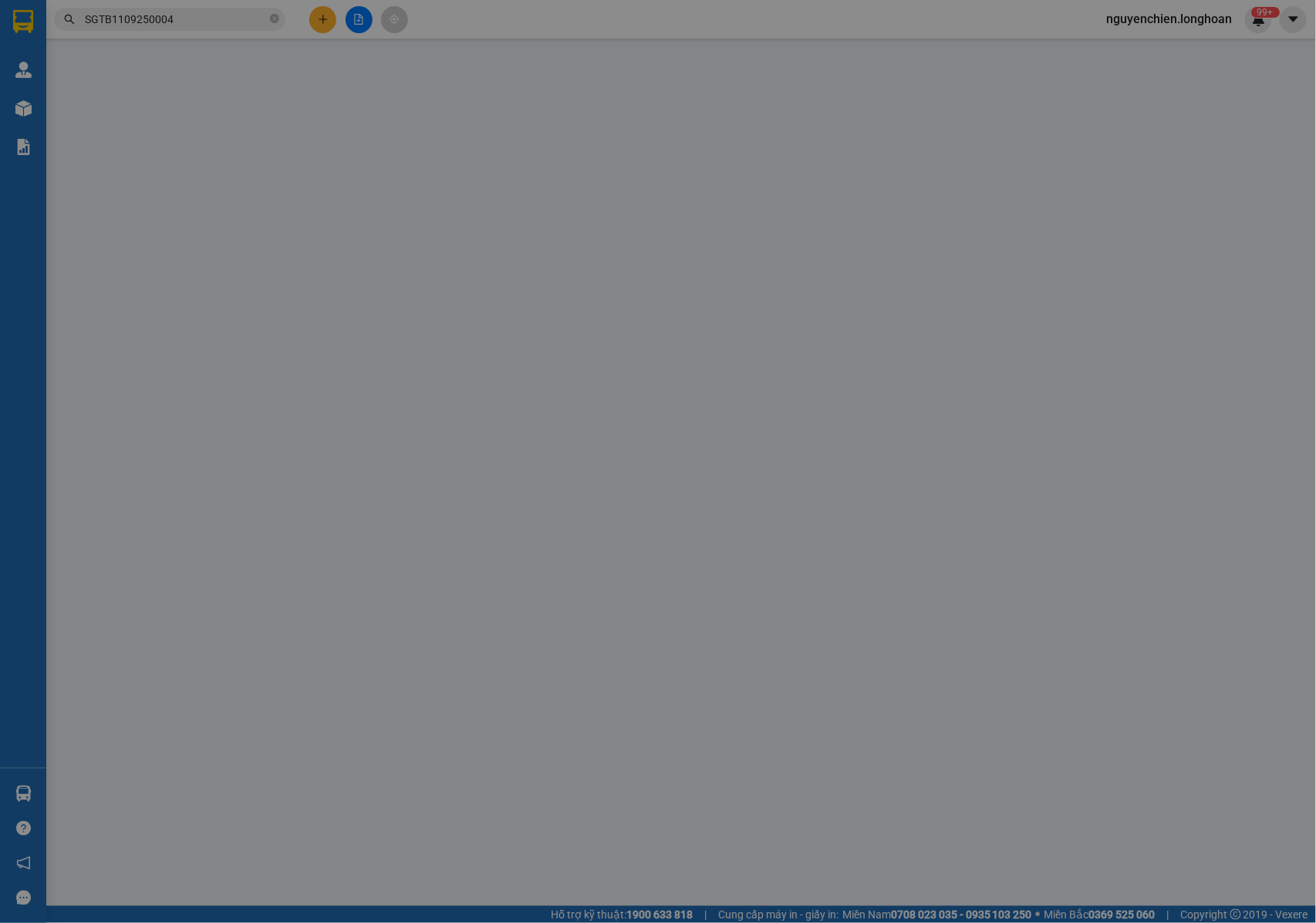
type input "SỐ NHÀ 88 NGÕ 172 , PHƯỜNG PHÚ DIỄN ,( BẮC TỪ LIÊM ) TP HÀ NỘI"
type input "NHẬN NGUYÊN KIỆN GIAO NGUYÊN KIỆN, HƯ VỠ K ĐỀN"
type input "230.000"
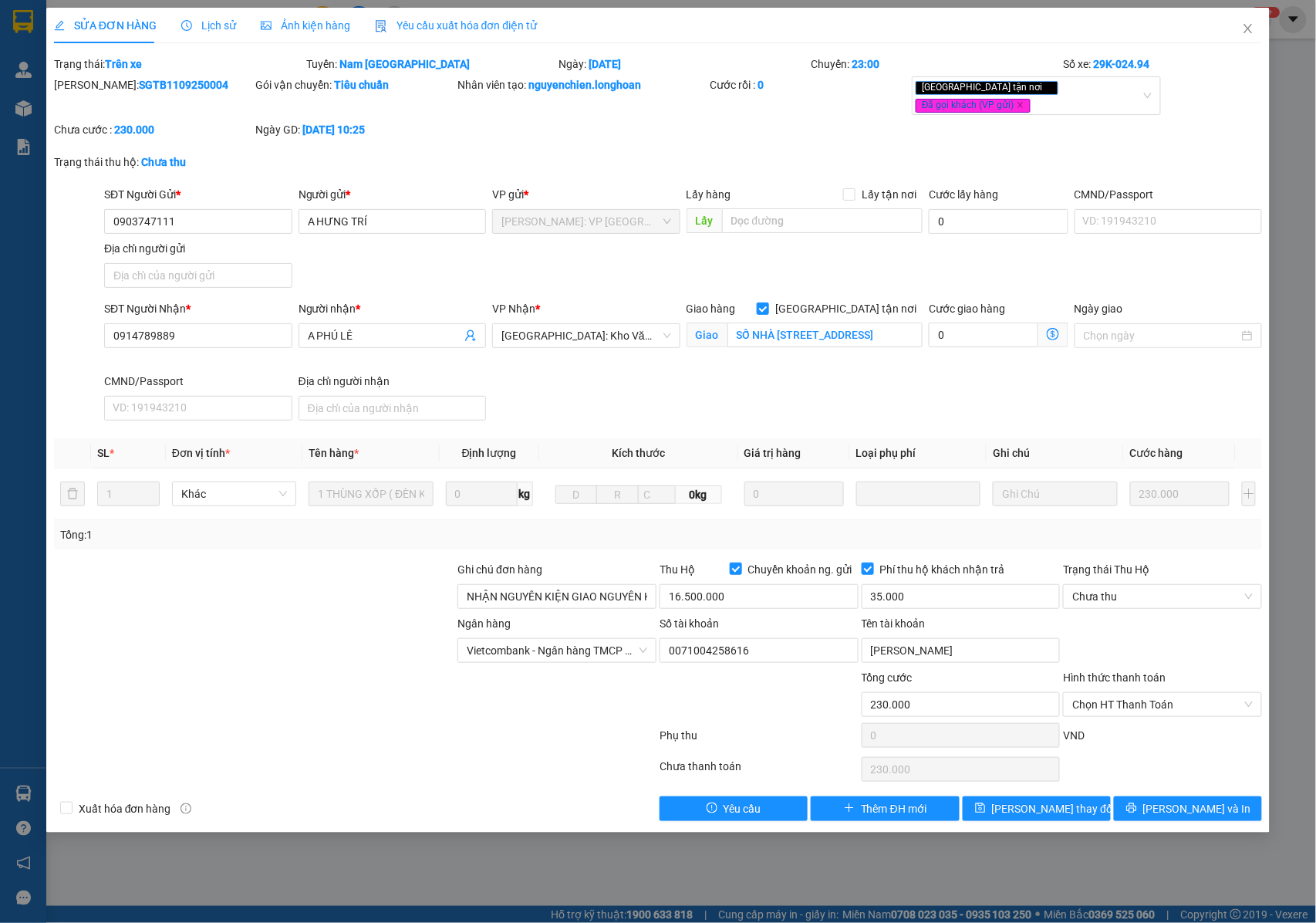
drag, startPoint x: 187, startPoint y: 84, endPoint x: 90, endPoint y: 90, distance: 97.2
click at [90, 90] on div "Mã ĐH: SGTB1109250004" at bounding box center [153, 85] width 199 height 17
copy b "SGTB1109250004"
click at [1250, 32] on icon "close" at bounding box center [1248, 28] width 12 height 12
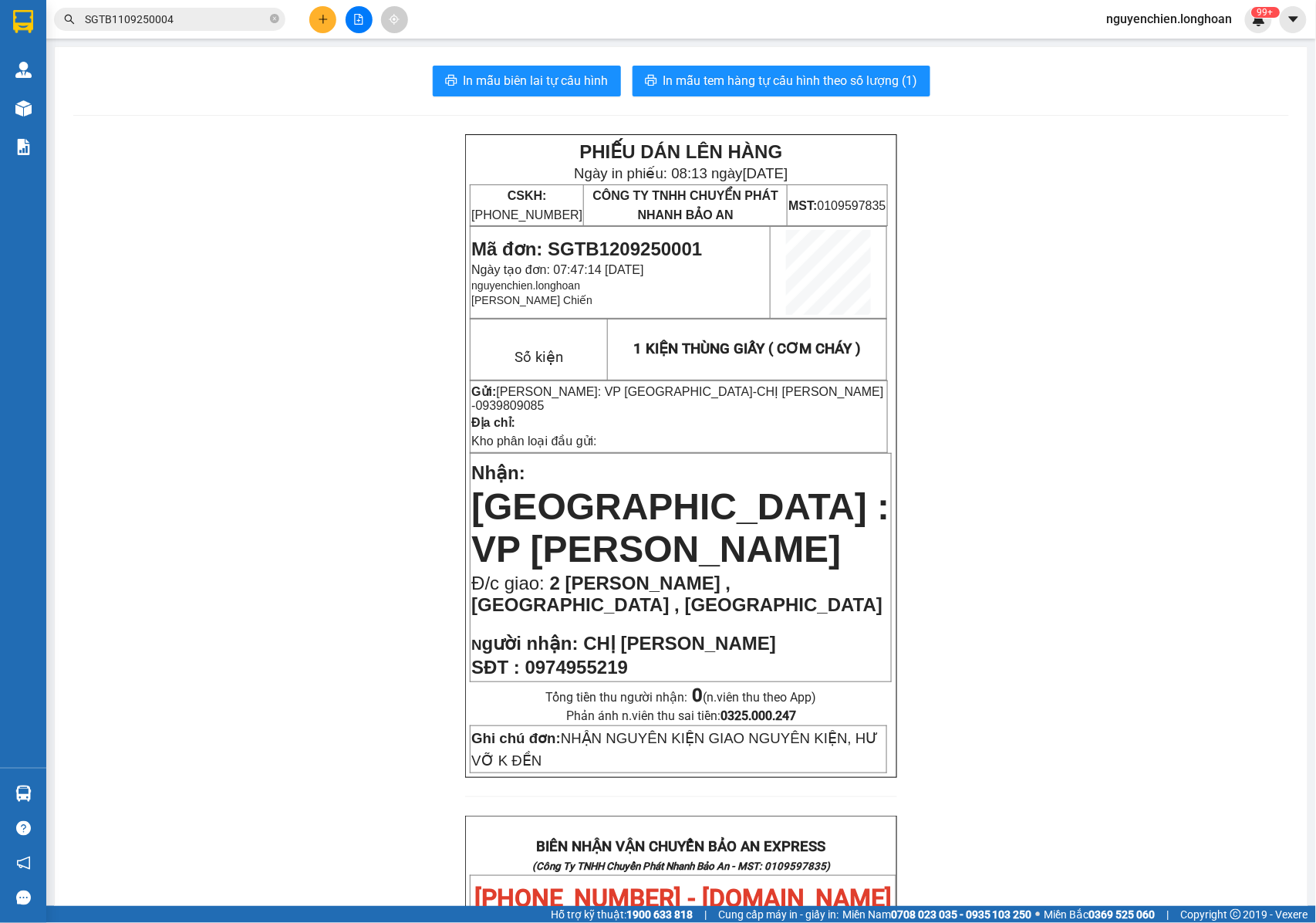
click at [177, 22] on input "SGTB1109250004" at bounding box center [176, 20] width 182 height 17
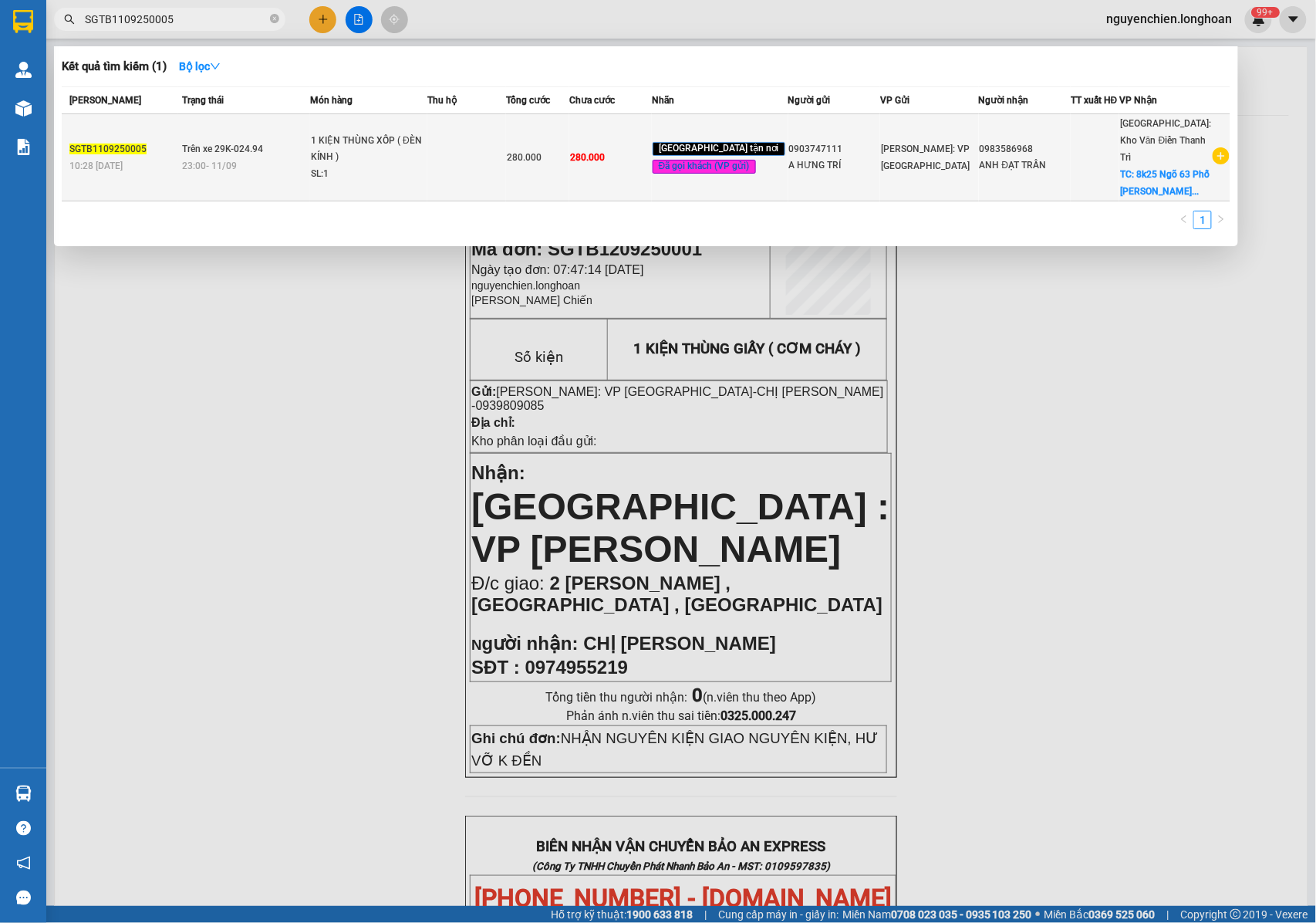
type input "SGTB1109250005"
click at [297, 158] on div "23:00 - 11/09" at bounding box center [245, 166] width 127 height 17
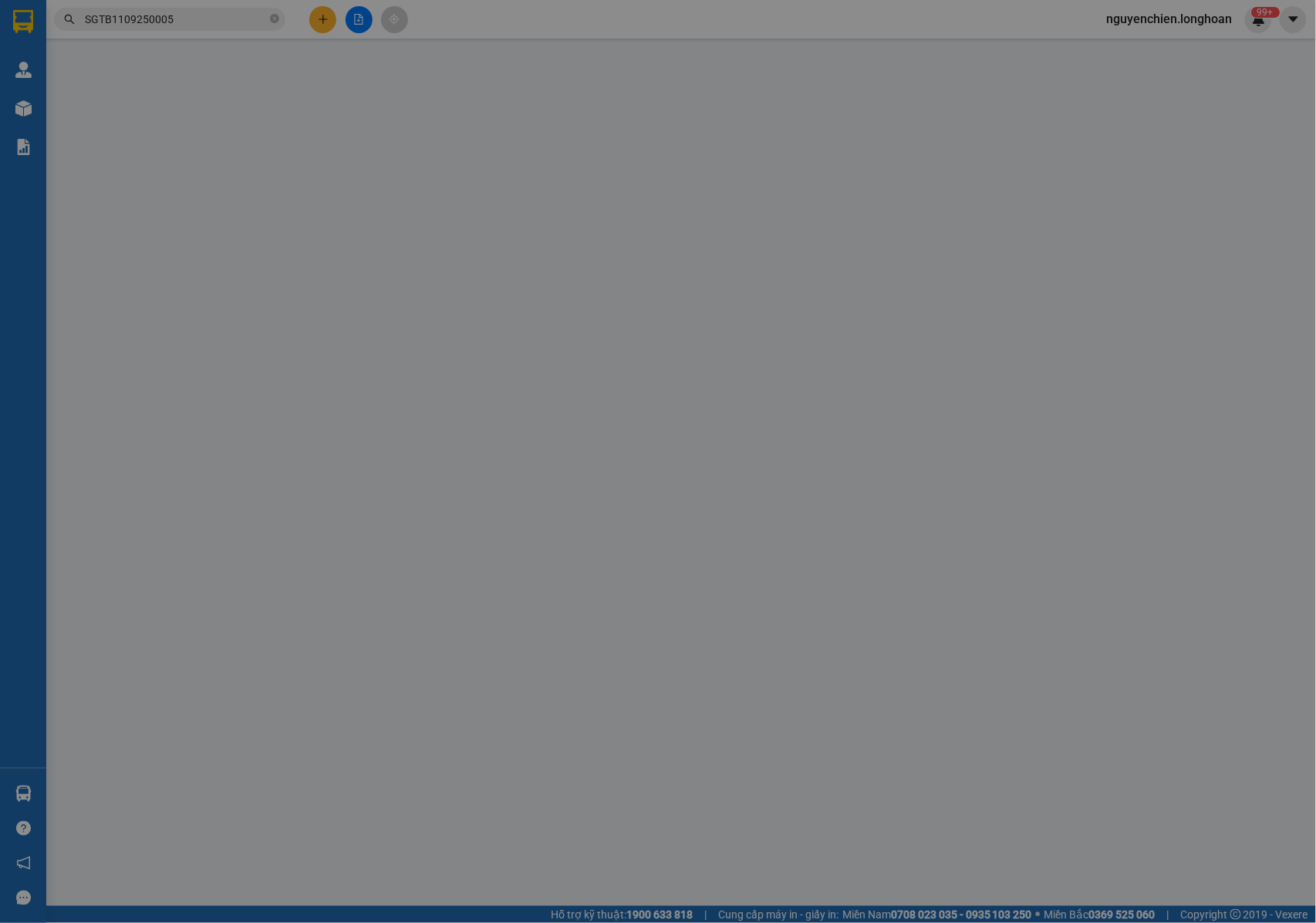
type input "0903747111"
type input "A HƯNG TRÍ"
type input "0983586968"
type input "ANH ĐẠT TRẦN"
checkbox input "true"
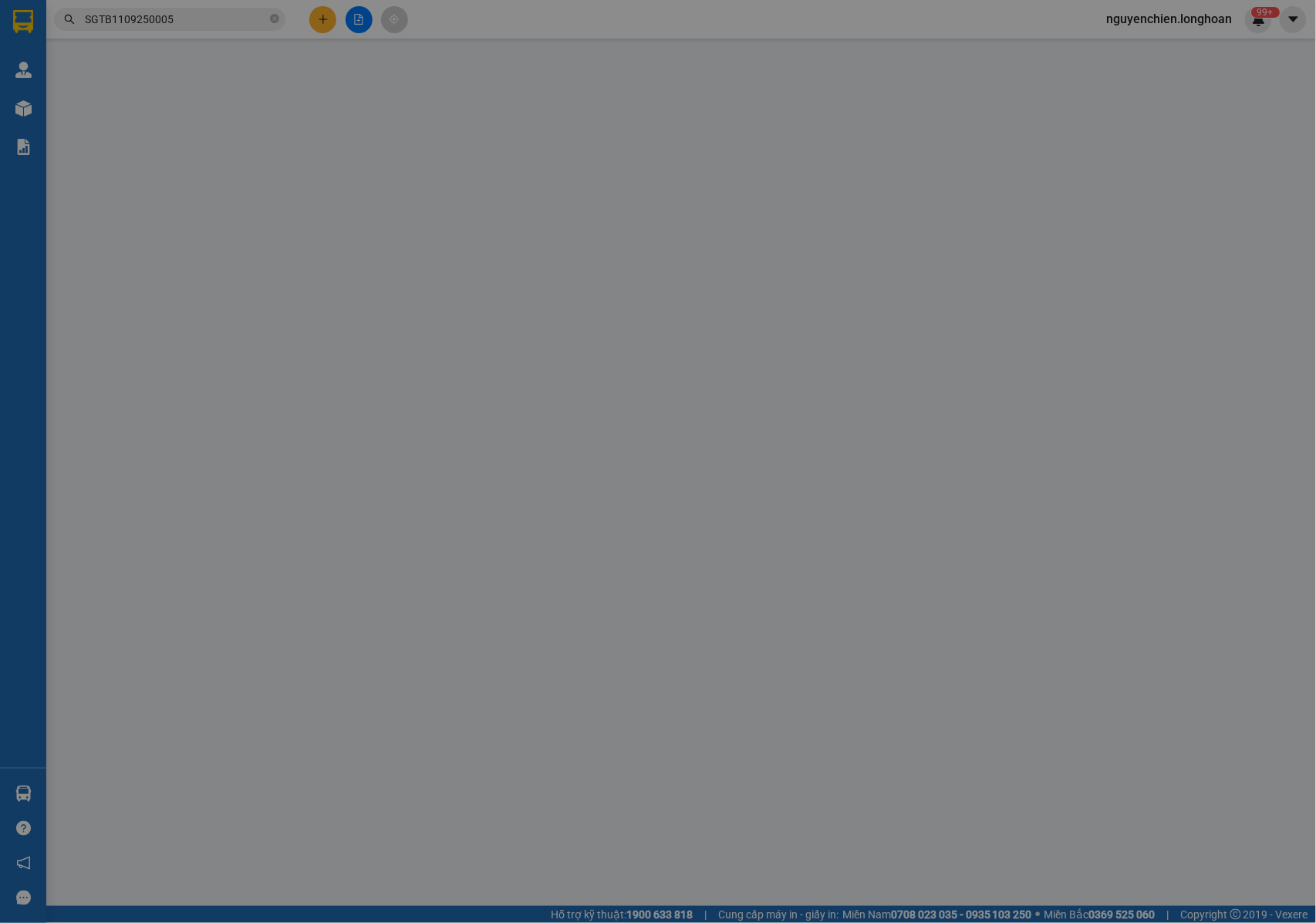
type input "8k25 Ngõ 63 Phố Nguyễn An Ninh, Tương Mai, Hoàng Mai, Hà Nội"
type input "NHẬN NGUYÊN KIỆN GIAO NGUYÊN KIỆN, HƯ VỠ K ĐỀN+ KHÁCH ĐƯỢC KIỂM TRA HÀNG"
type input "280.000"
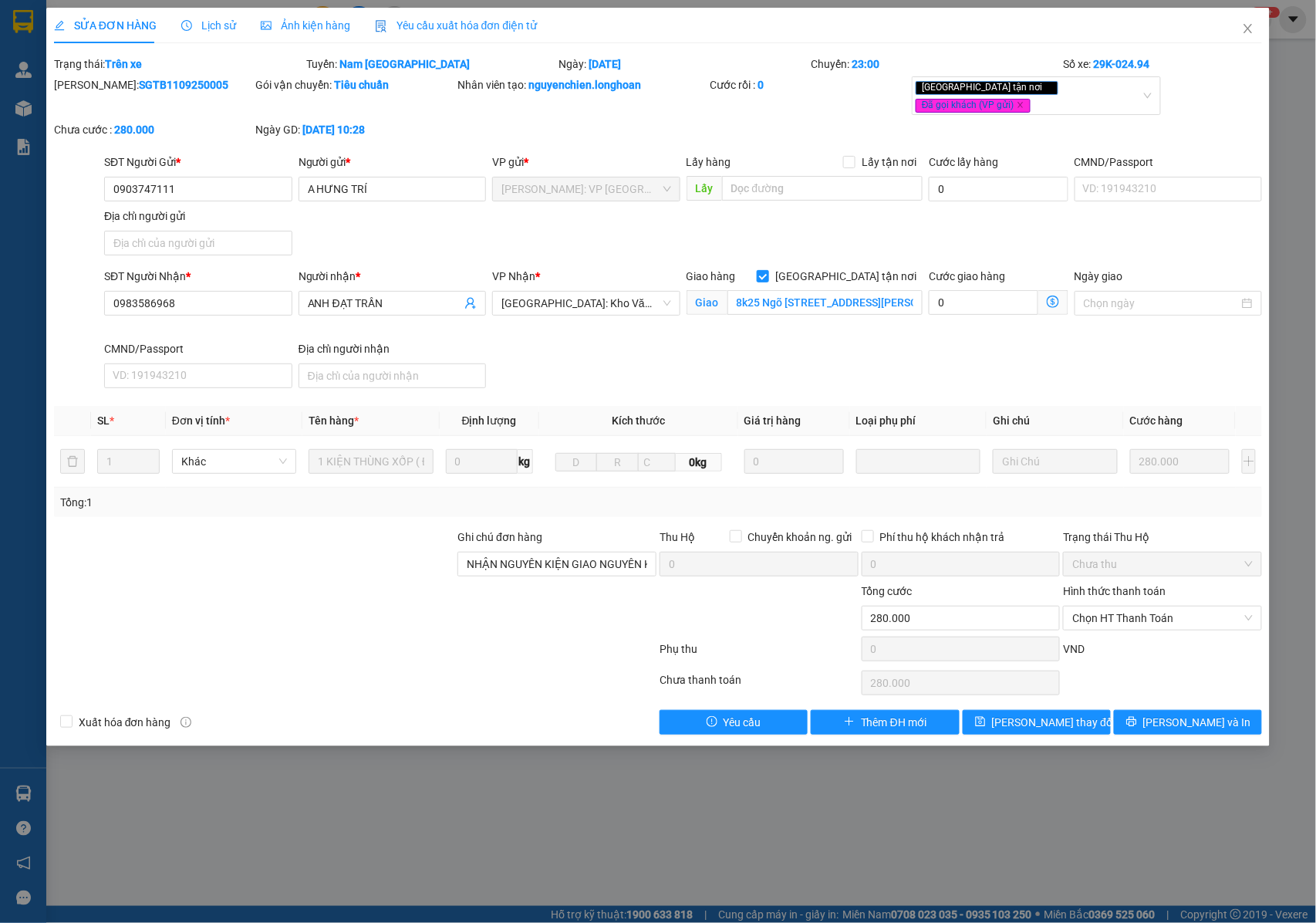
drag, startPoint x: 187, startPoint y: 84, endPoint x: 93, endPoint y: 91, distance: 94.3
click at [93, 91] on div "Mã ĐH: SGTB1109250005" at bounding box center [153, 85] width 199 height 17
copy b "SGTB1109250005"
drag, startPoint x: 1134, startPoint y: 610, endPoint x: 1120, endPoint y: 568, distance: 44.3
click at [1135, 610] on span "Chọn HT Thanh Toán" at bounding box center [1163, 617] width 181 height 23
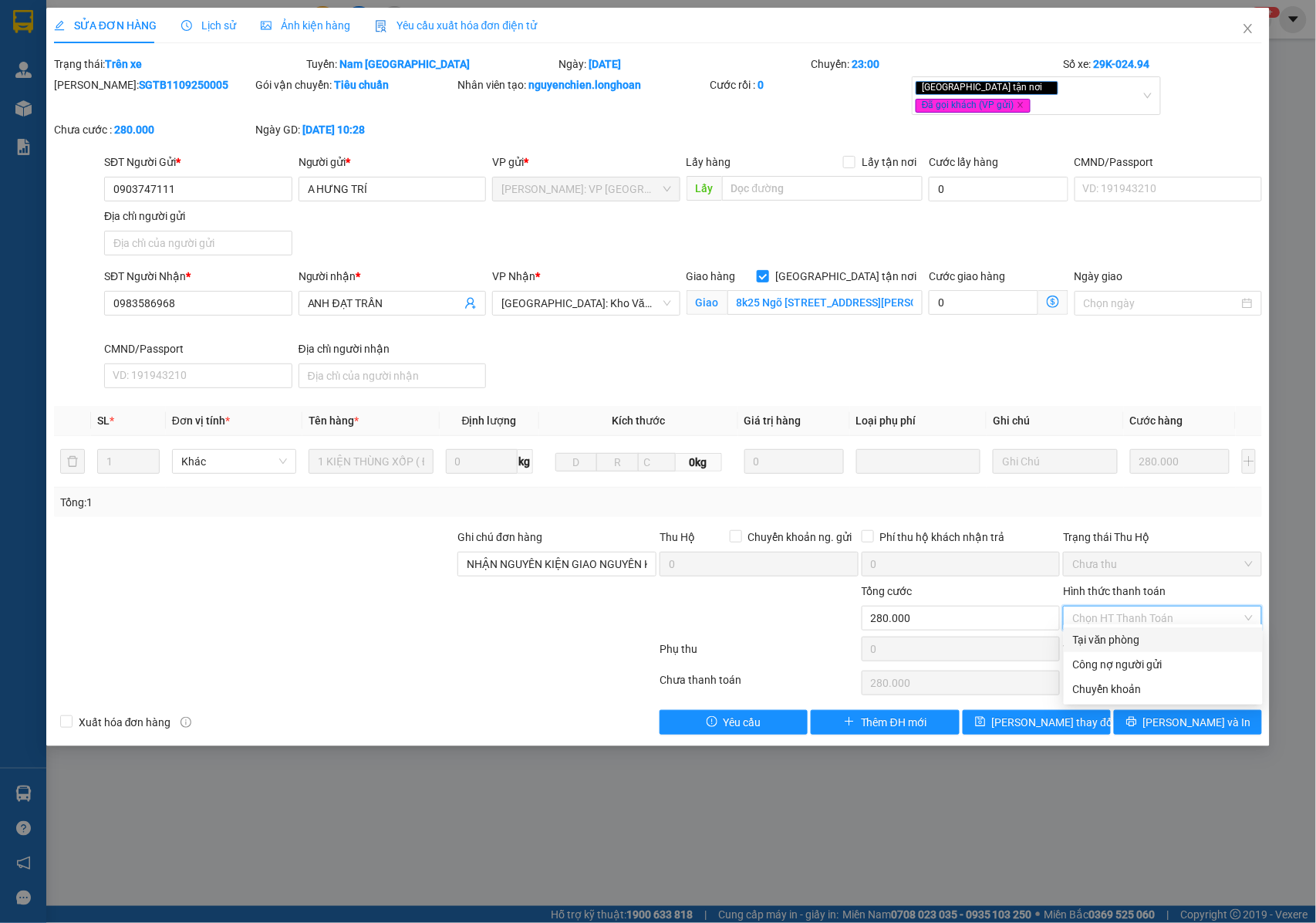
click at [1103, 641] on div "Tại văn phòng" at bounding box center [1164, 640] width 181 height 17
type input "0"
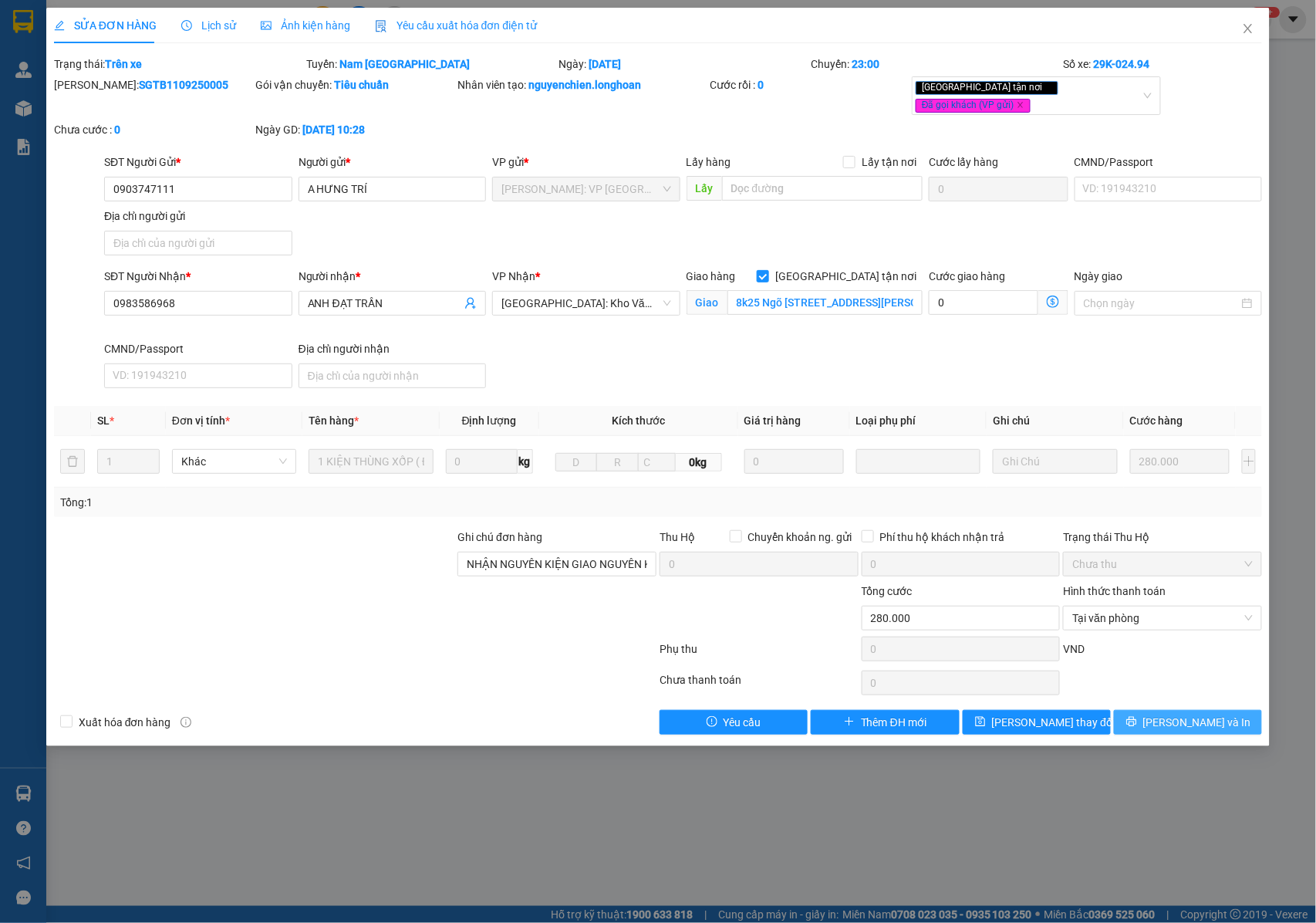
click at [1177, 716] on span "[PERSON_NAME] và In" at bounding box center [1196, 722] width 108 height 17
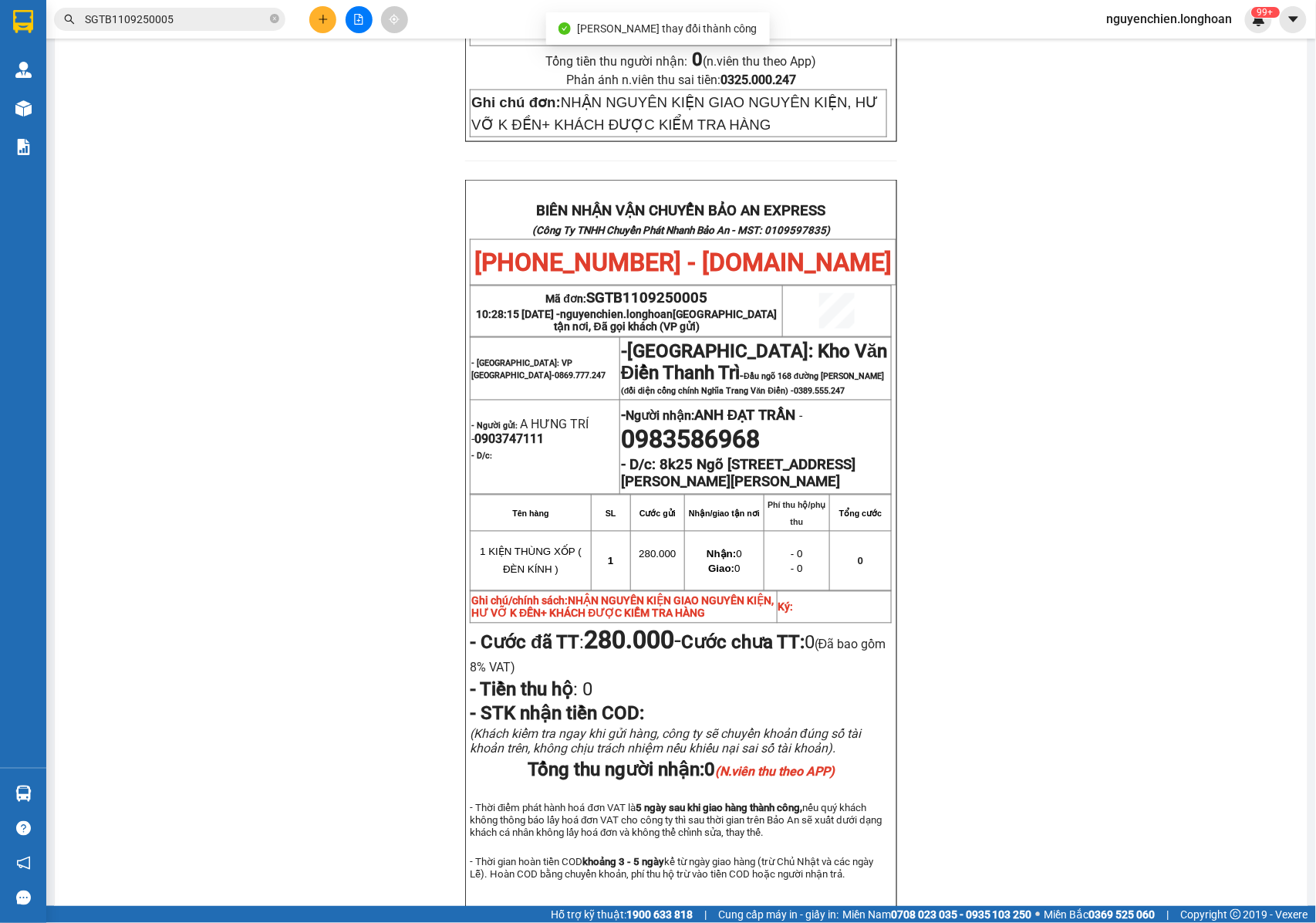
scroll to position [750, 0]
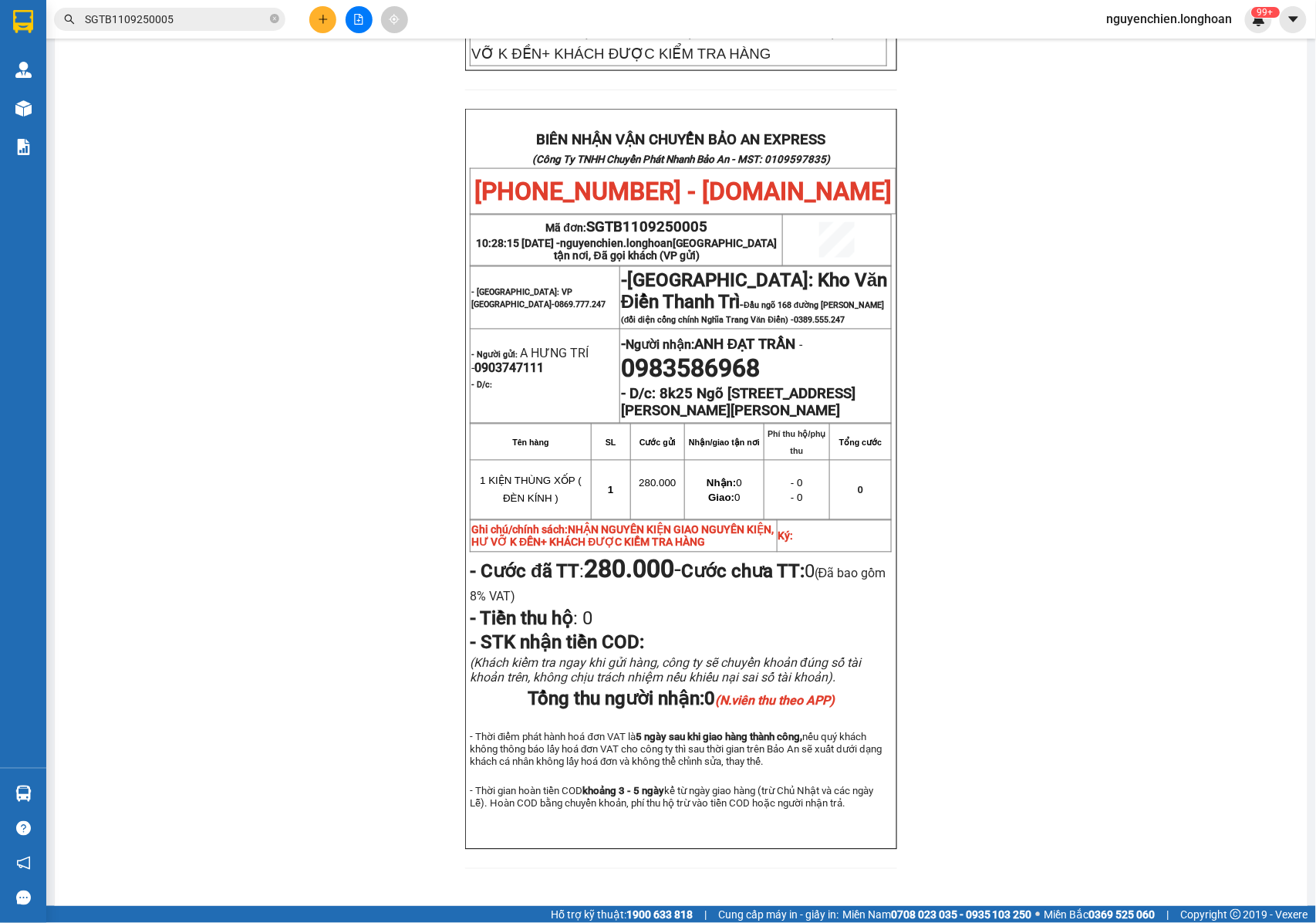
click at [179, 20] on input "SGTB1109250005" at bounding box center [176, 20] width 182 height 17
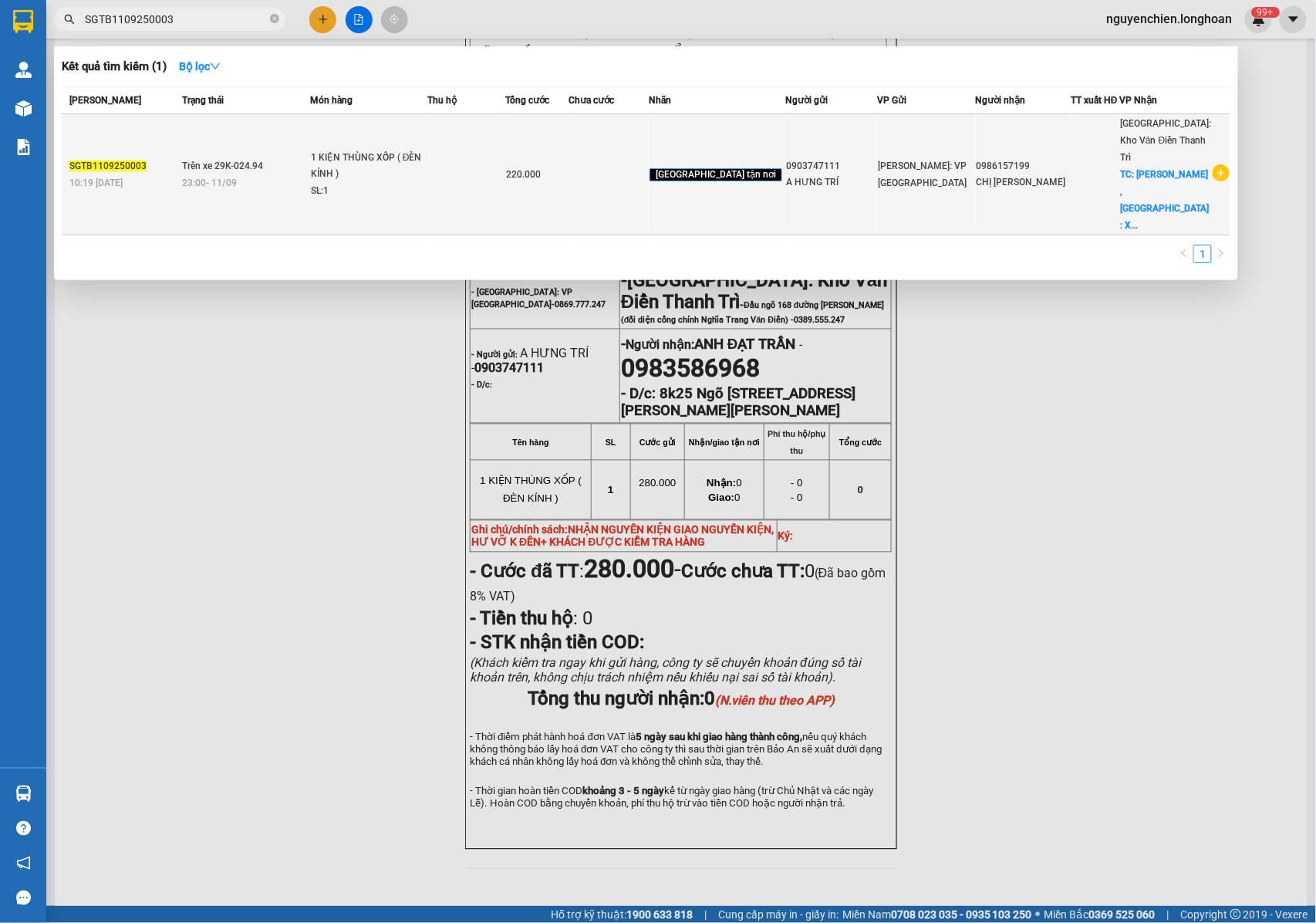
type input "SGTB1109250003"
click at [1043, 158] on div "0986157199" at bounding box center [1023, 166] width 93 height 16
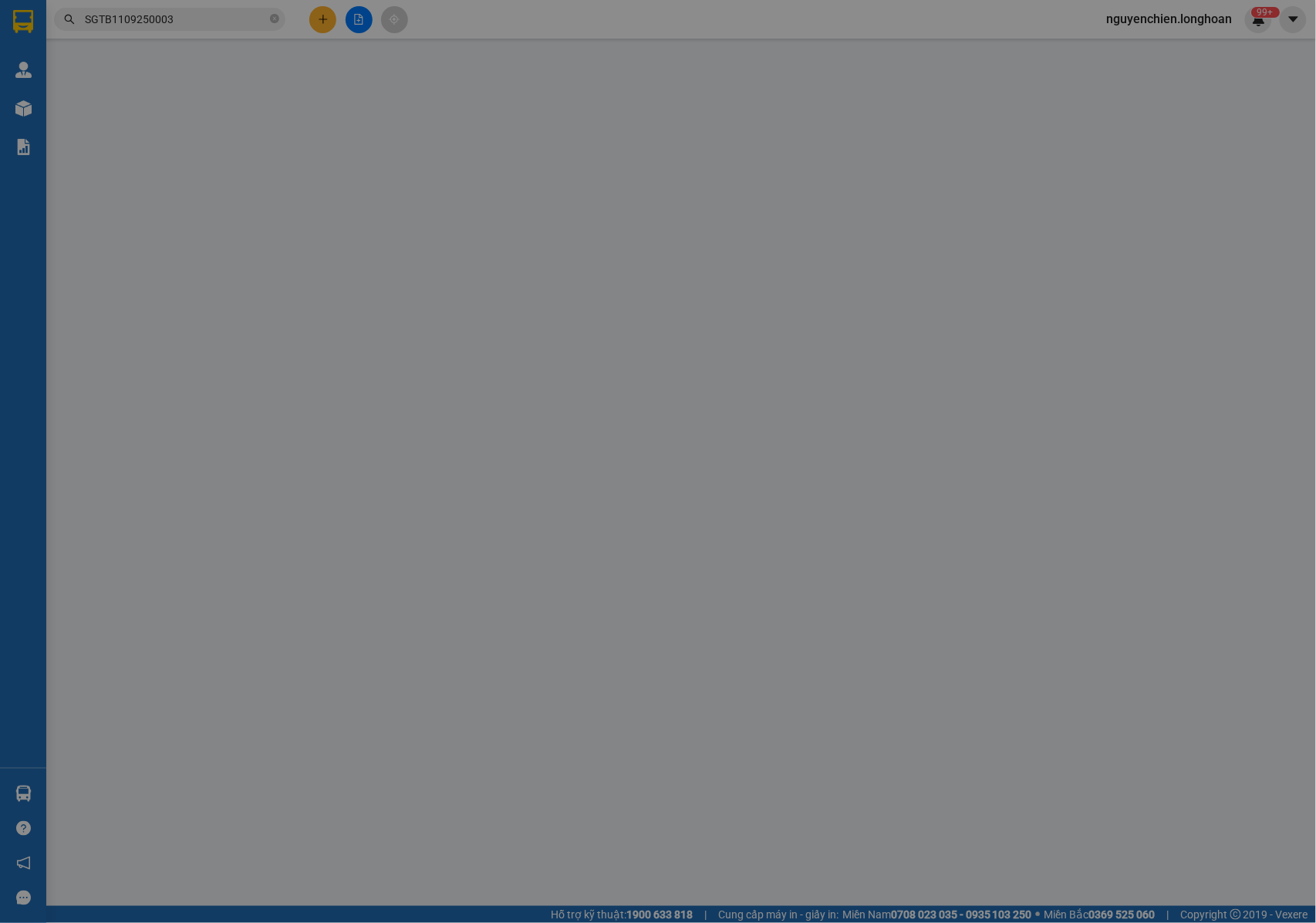
type input "0903747111"
type input "A HƯNG TRÍ"
type input "0986157199"
type input "CHỊ PHẠM THỊ THỤC"
checkbox input "true"
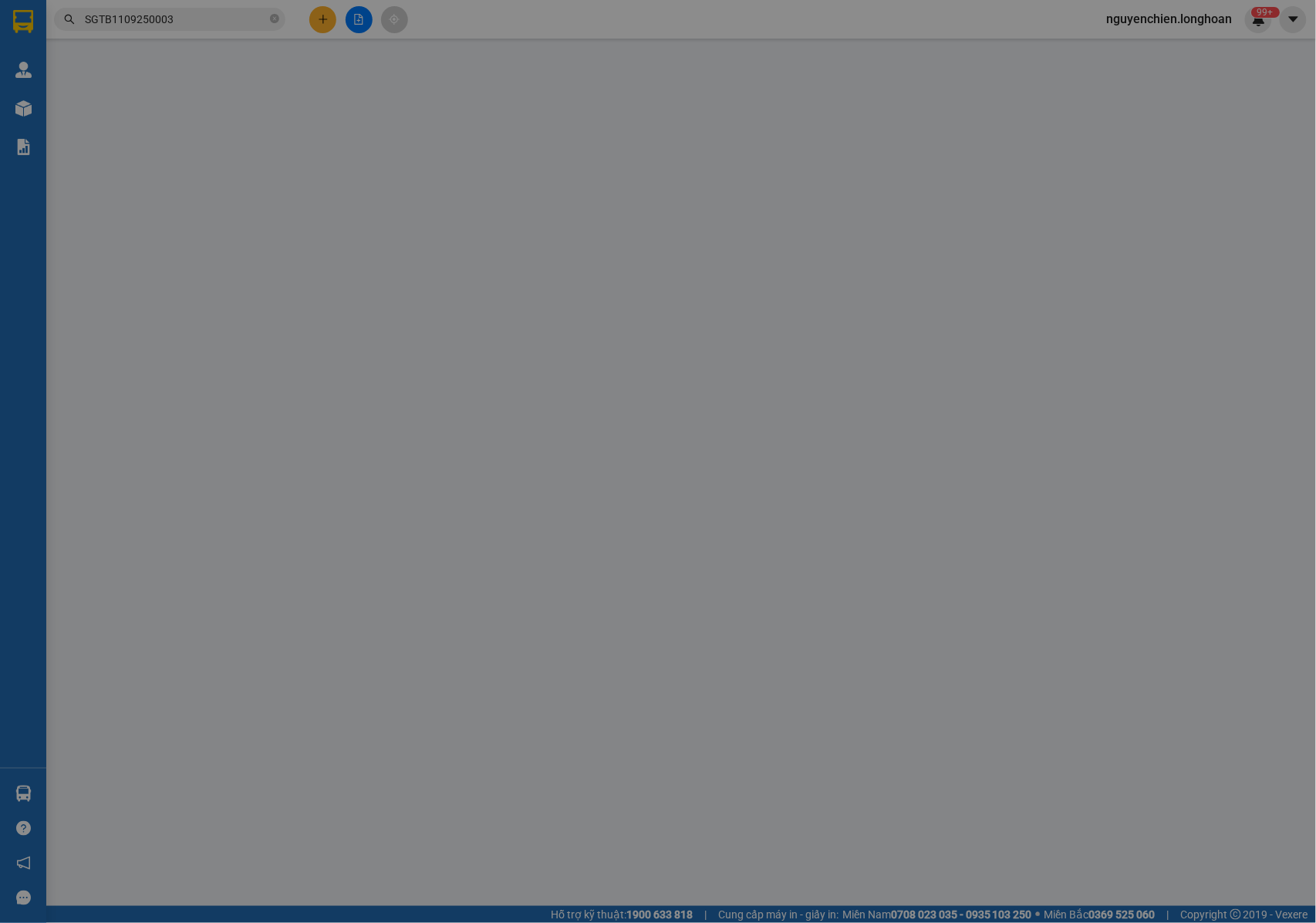
type input "KIẾN XƯƠNG , THÁI BÌNH : XÓM 4 , XÃ VŨ AN , HUYỆN KIẾN XƯƠNG , TỈNH THÁI BÌNH"
type input "NHẬN NGUYÊN KIỆN GIAO NGUYÊN KIỆN, HƯ VỠ K ĐỀN"
type input "220.000"
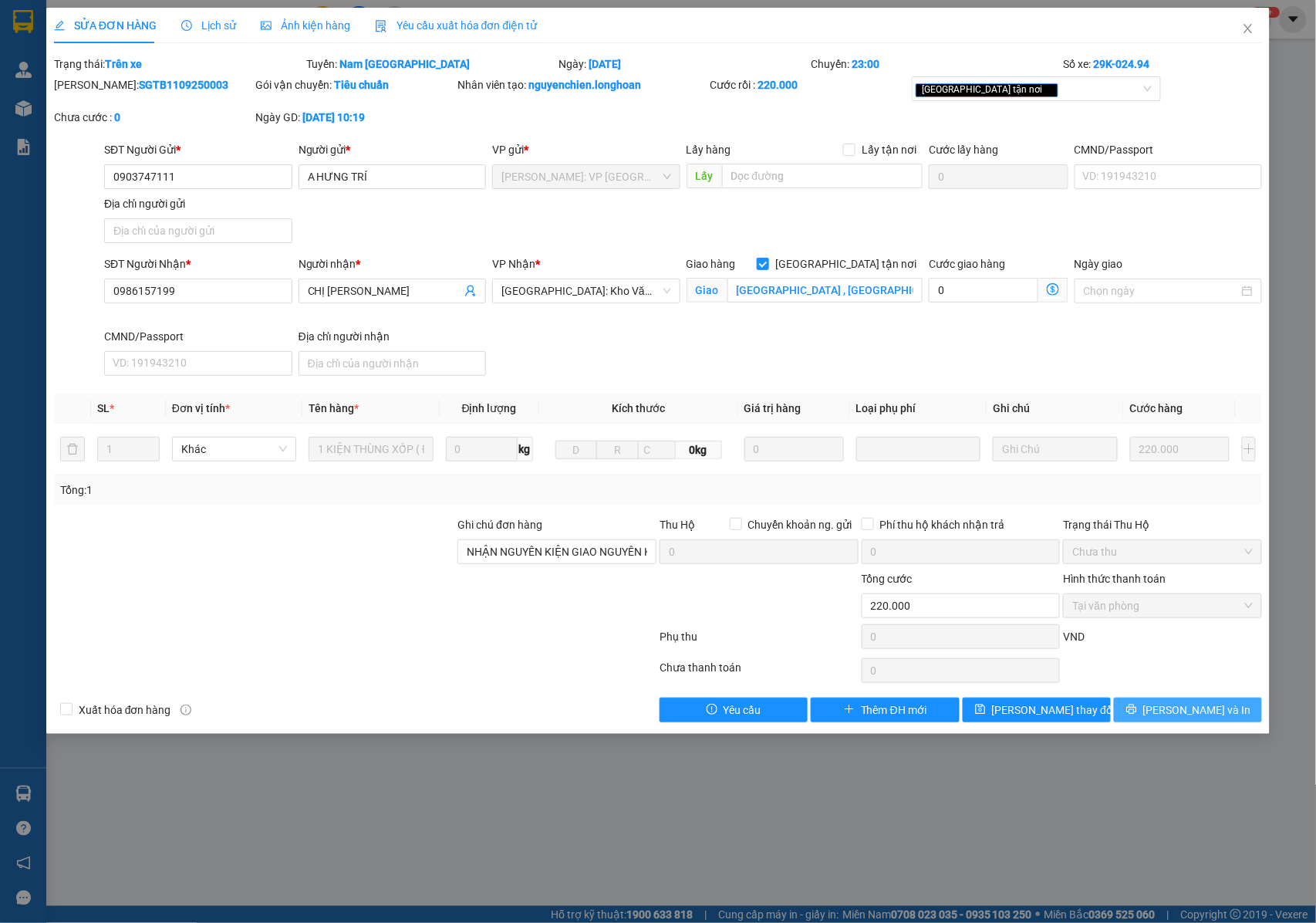
click at [1170, 717] on button "[PERSON_NAME] và In" at bounding box center [1188, 709] width 148 height 25
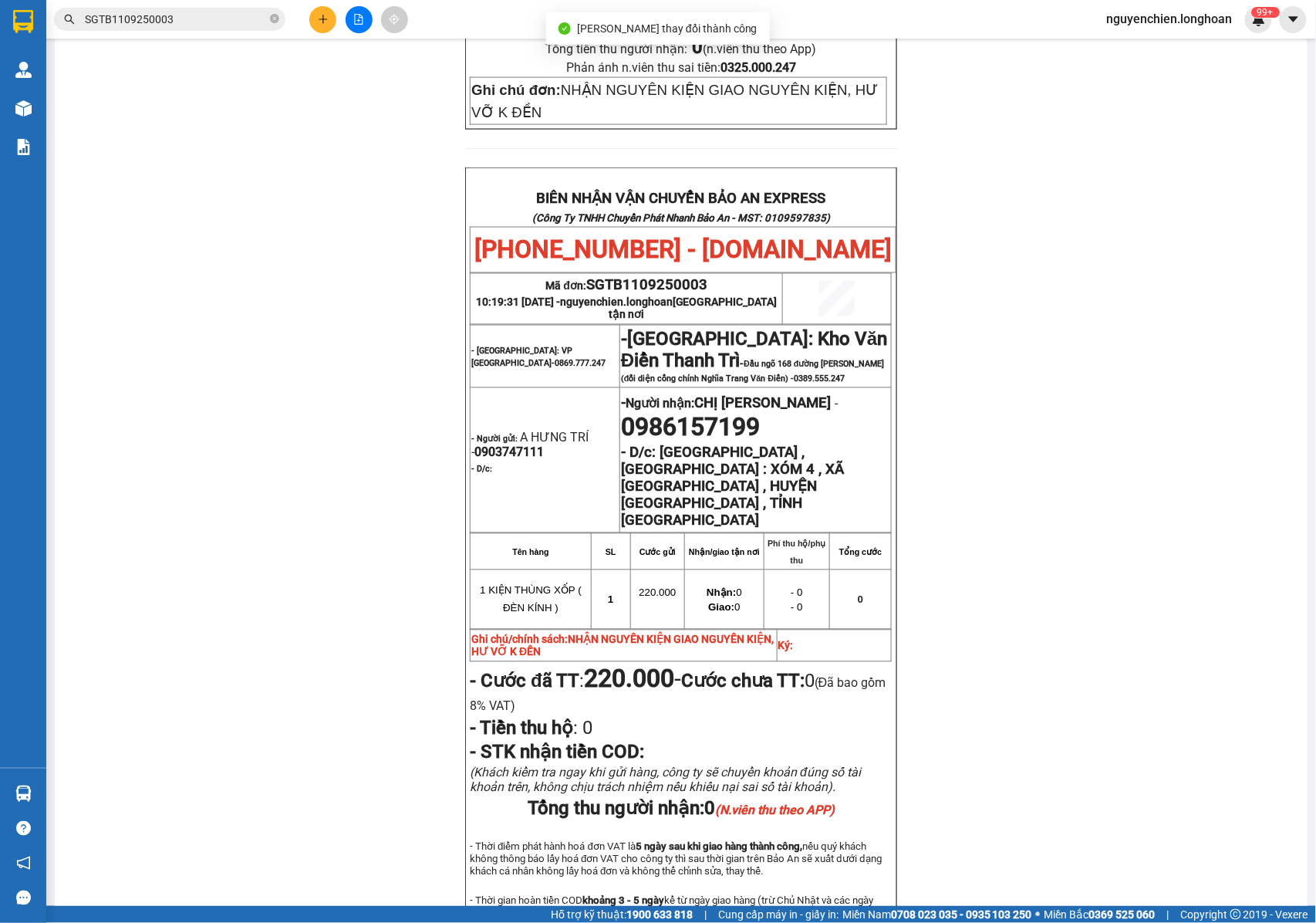
scroll to position [777, 0]
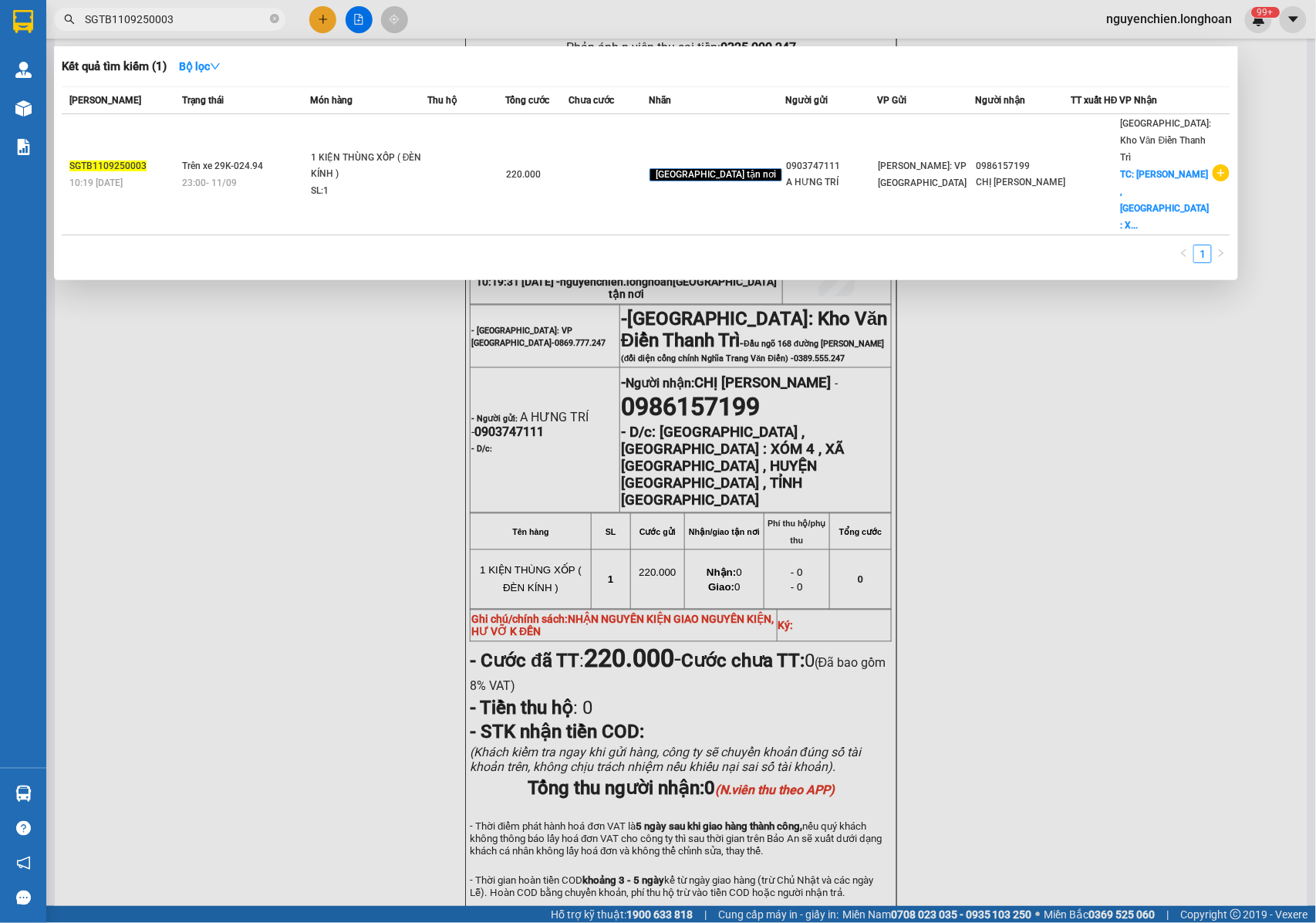
click at [195, 19] on input "SGTB1109250003" at bounding box center [176, 20] width 182 height 17
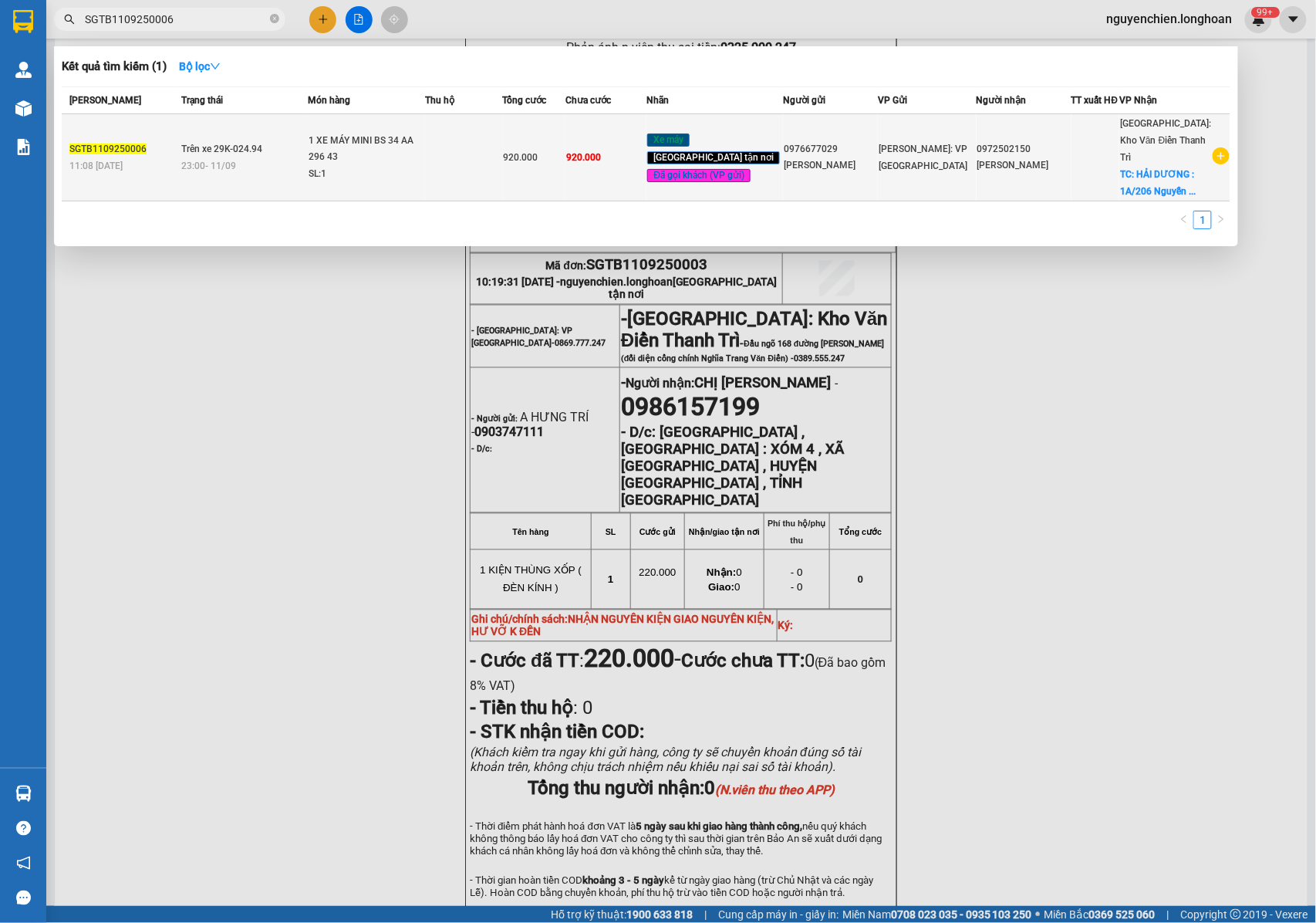
type input "SGTB1109250006"
click at [338, 152] on div "1 XE MÁY MINI BS 34 AA 296 43" at bounding box center [366, 149] width 115 height 34
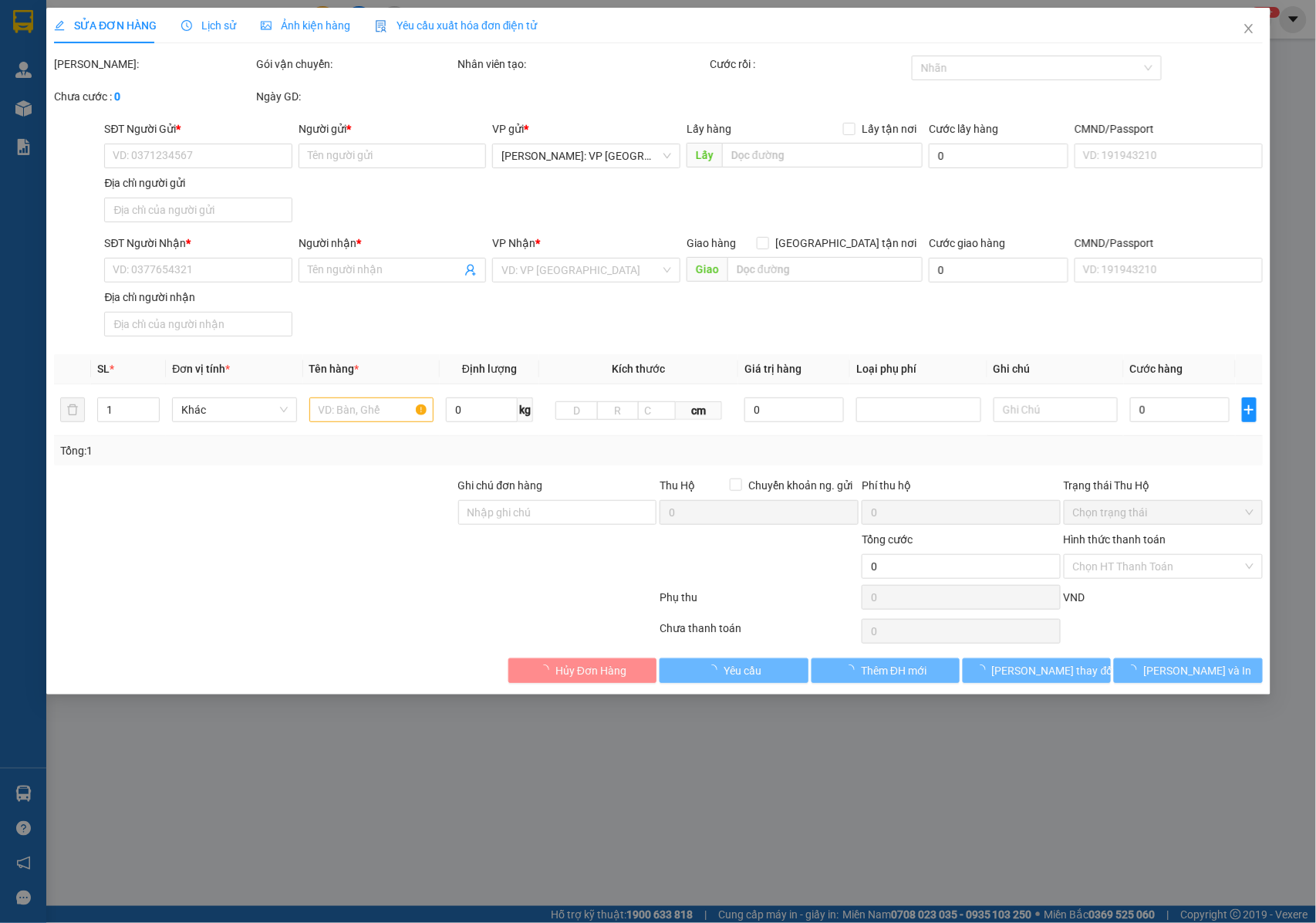
type input "0976677029"
type input "Vũ Hồng Trân"
type input "0972502150"
type input "Vũ Hồng Nhung"
checkbox input "true"
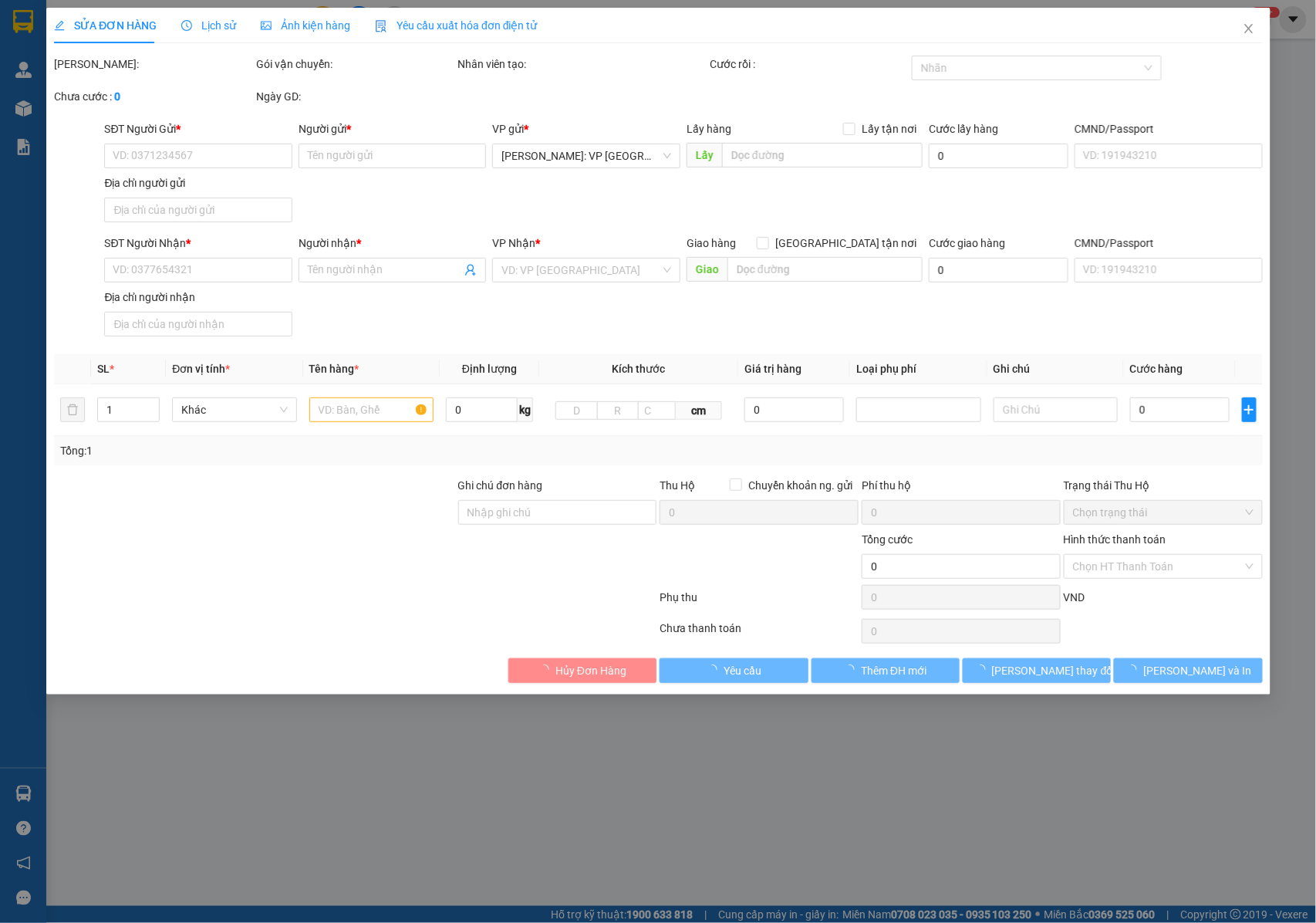
type input "HẢI DƯƠNG : 1A/206 Nguyễn Hữu Cầu, Phường Ngọc Châu, Thành Phố Hải Dương"
type input "CHÌA KHÓA + GIẤY TỜ XE KHÁCH GIỮ"
type input "920.000"
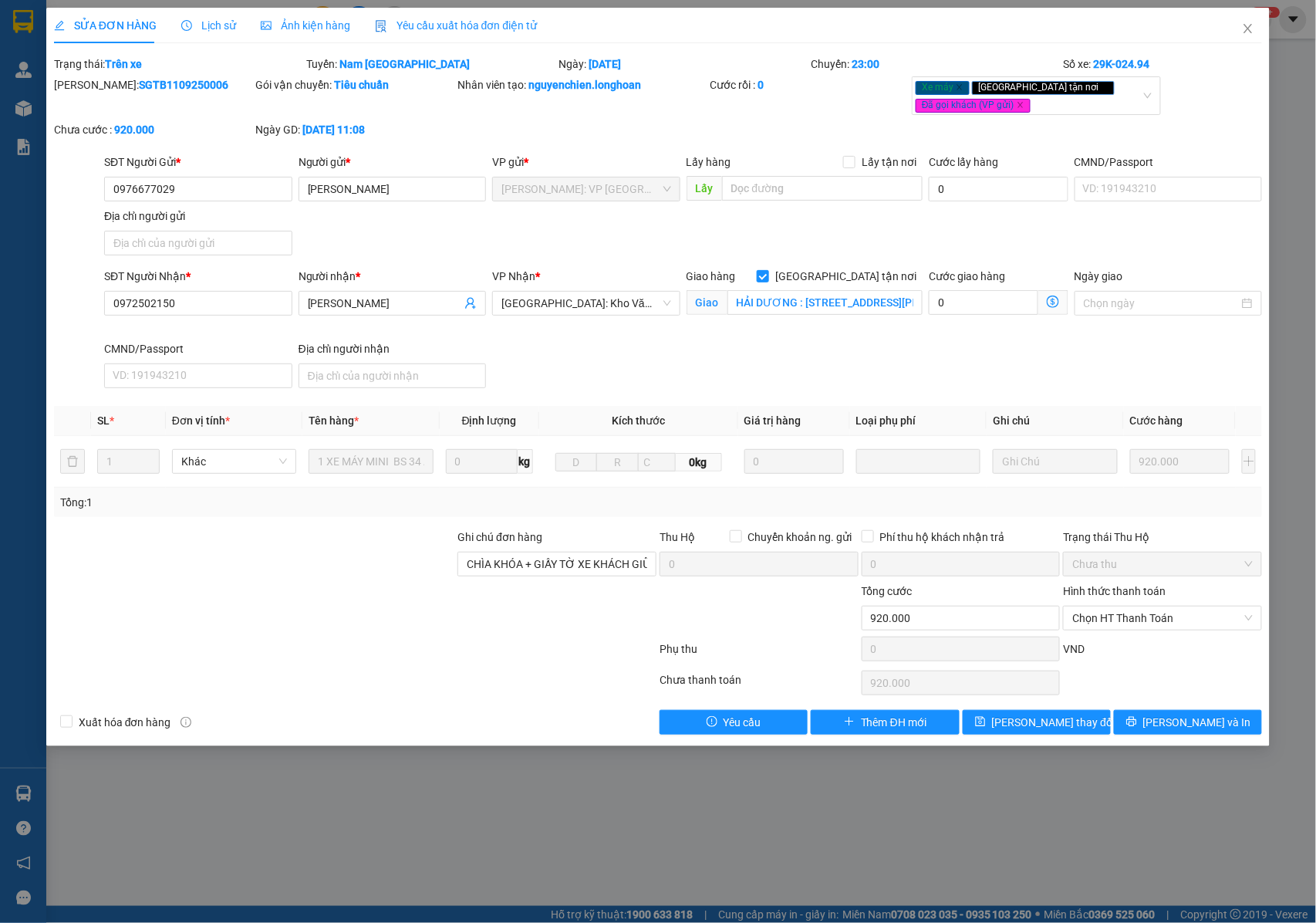
drag, startPoint x: 176, startPoint y: 85, endPoint x: 94, endPoint y: 93, distance: 82.4
click at [94, 93] on div "Mã ĐH: SGTB1109250006" at bounding box center [153, 85] width 199 height 17
copy b "SGTB1109250006"
click at [1252, 26] on icon "close" at bounding box center [1249, 28] width 9 height 9
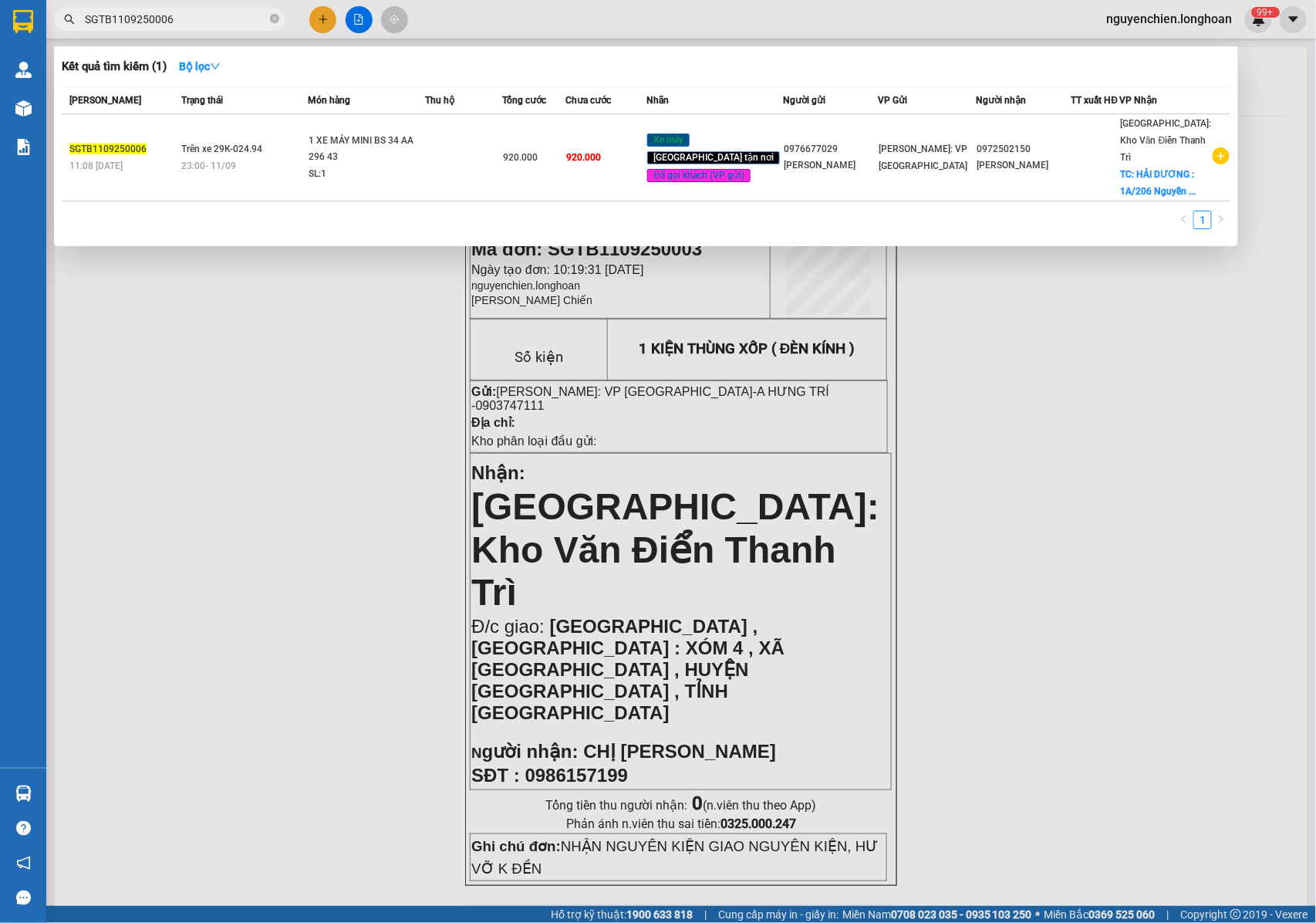
click at [201, 23] on input "SGTB1109250006" at bounding box center [176, 20] width 182 height 17
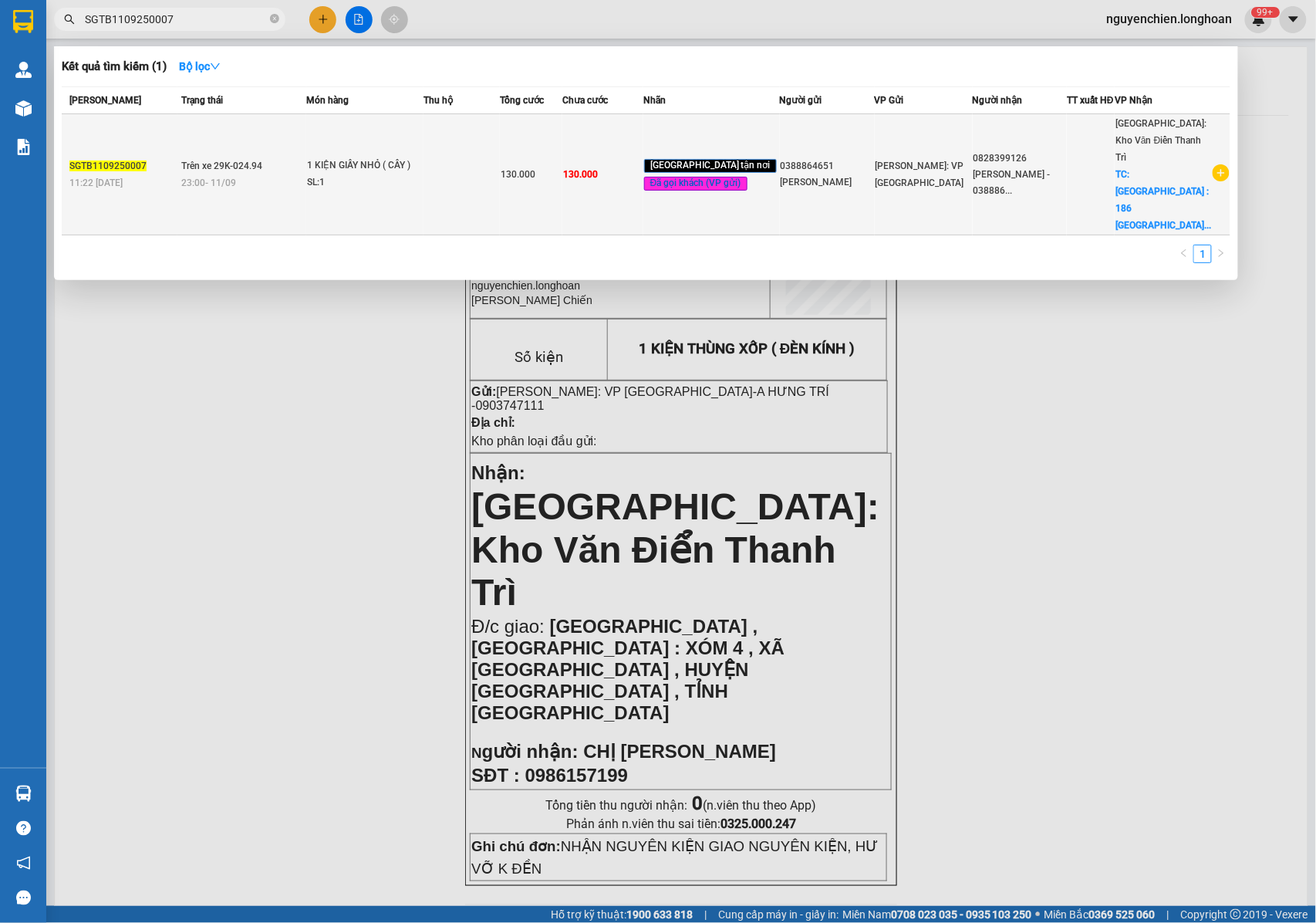
type input "SGTB1109250007"
click at [304, 175] on div "23:00 - 11/09" at bounding box center [244, 183] width 124 height 17
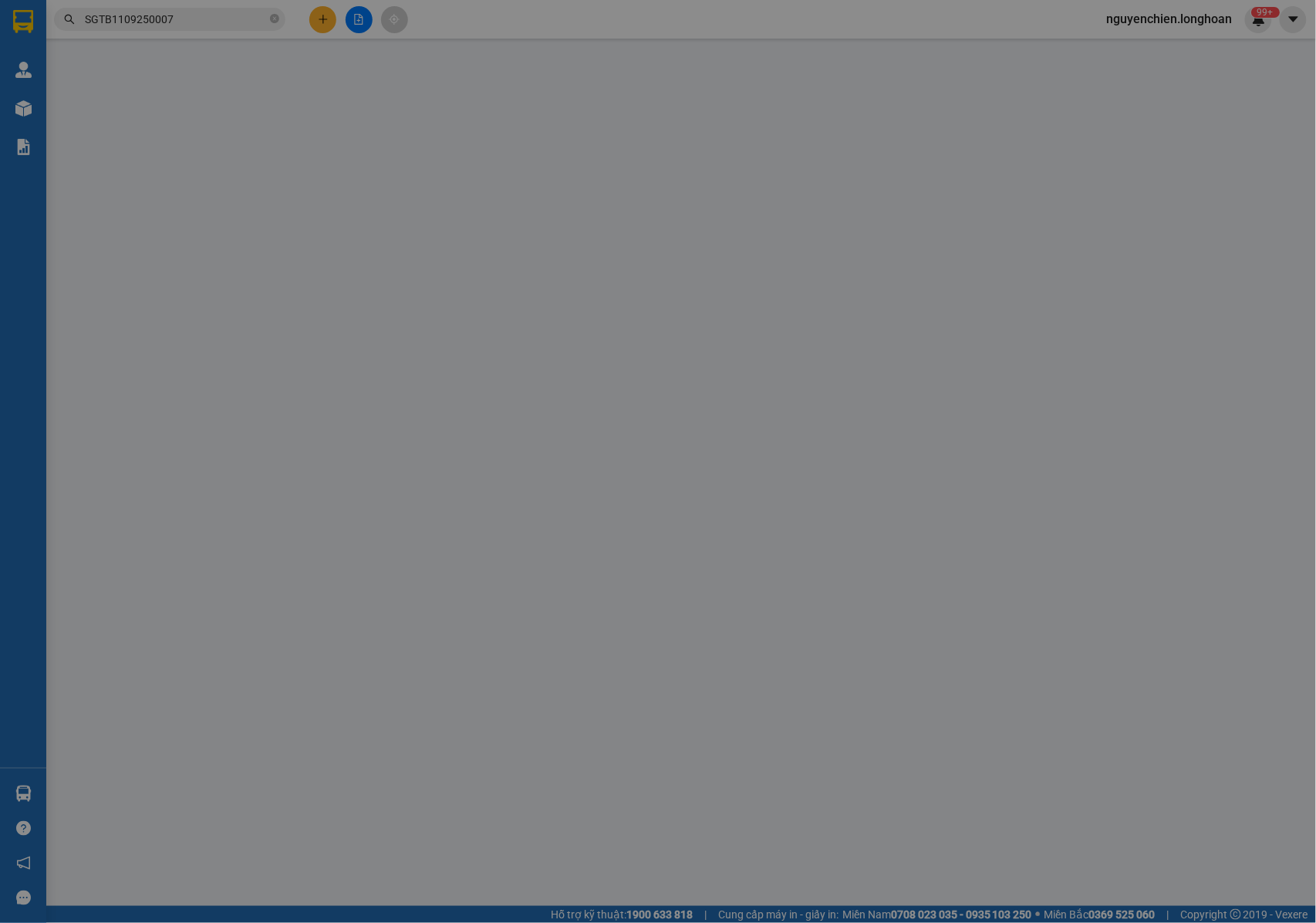
type input "0388864651"
type input "TRẦN ĐỨC LỘC"
type input "0828399126"
type input "NGUYỄN ĐẶNG THÙY LINH - 0388864651"
checkbox input "true"
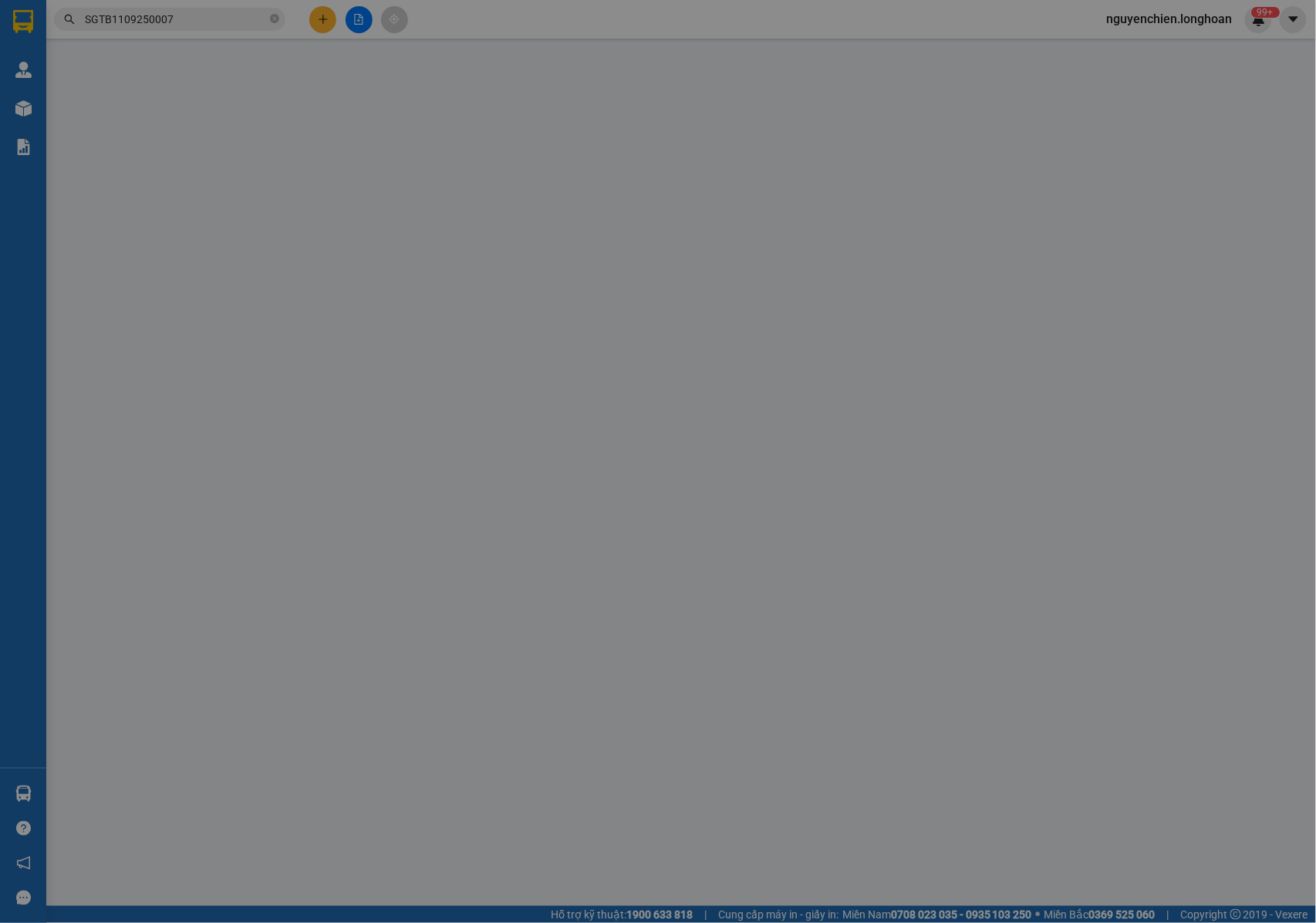
type input "TP HƯNG YÊN : 186 Chu Mạnh Trinh, P. Hiến Nam, Hưng Yên, Việt Nam"
type input "NHẬN NGUYÊN KIỆN GIAO NGUYÊN KIỆN, HƯ VỠ K ĐỀN"
type input "130.000"
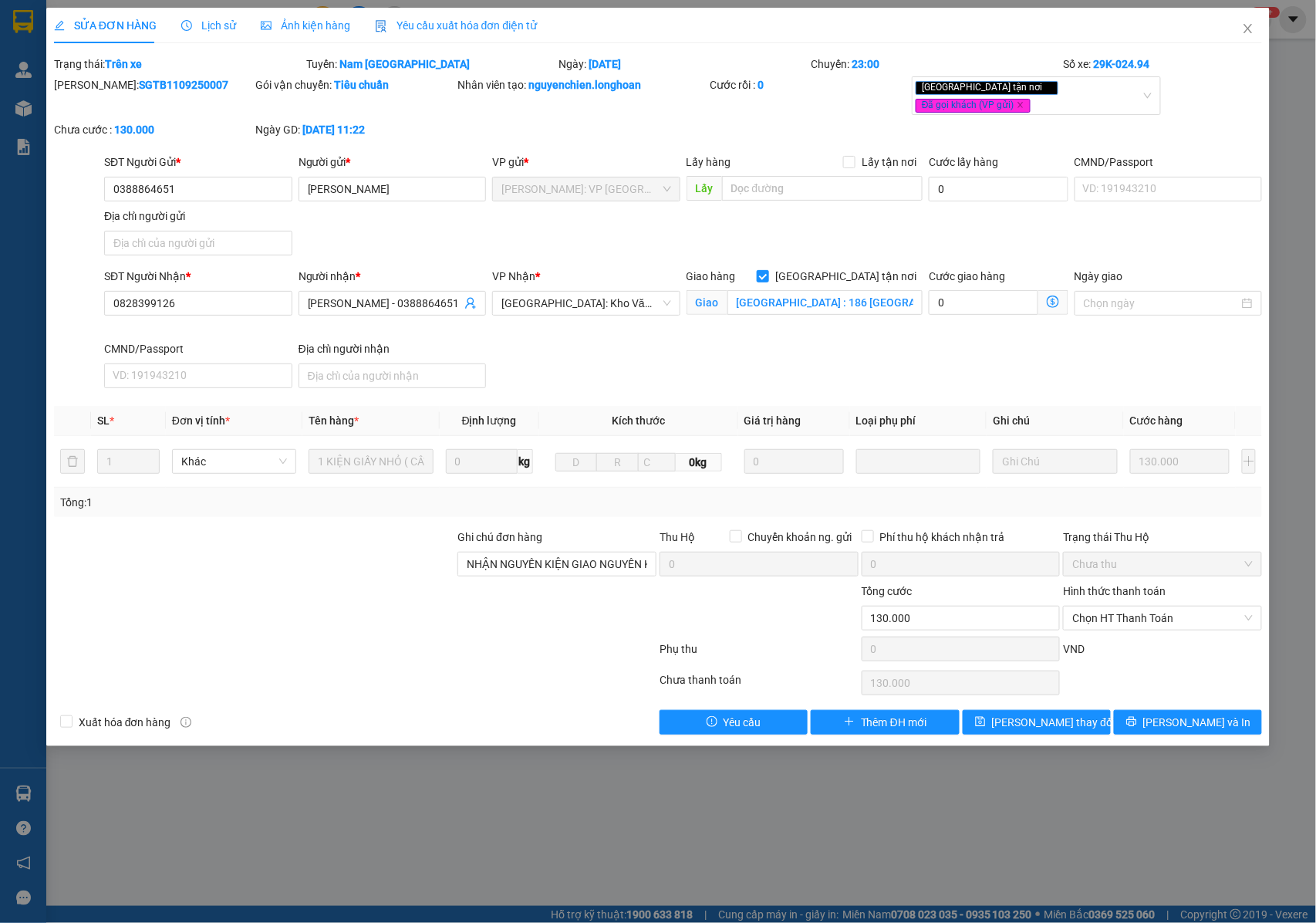
drag, startPoint x: 188, startPoint y: 85, endPoint x: 93, endPoint y: 93, distance: 95.3
click at [93, 93] on div "Mã ĐH: SGTB1109250007" at bounding box center [153, 85] width 199 height 17
copy b "SGTB1109250007"
click at [1250, 31] on icon "close" at bounding box center [1249, 28] width 9 height 9
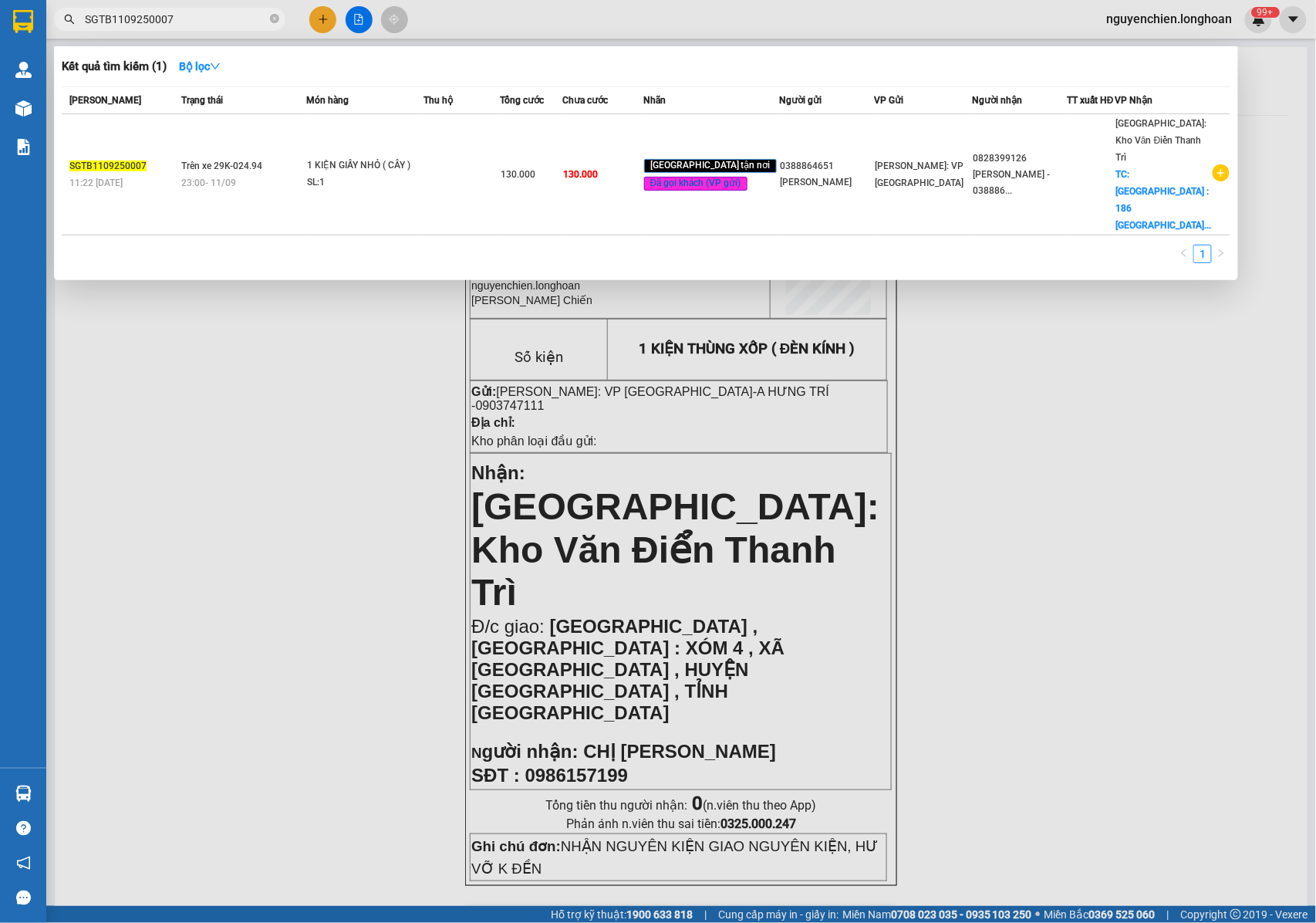
click at [175, 29] on span "SGTB1109250007" at bounding box center [170, 19] width 232 height 23
click at [182, 25] on input "SGTB1109250007" at bounding box center [176, 20] width 182 height 17
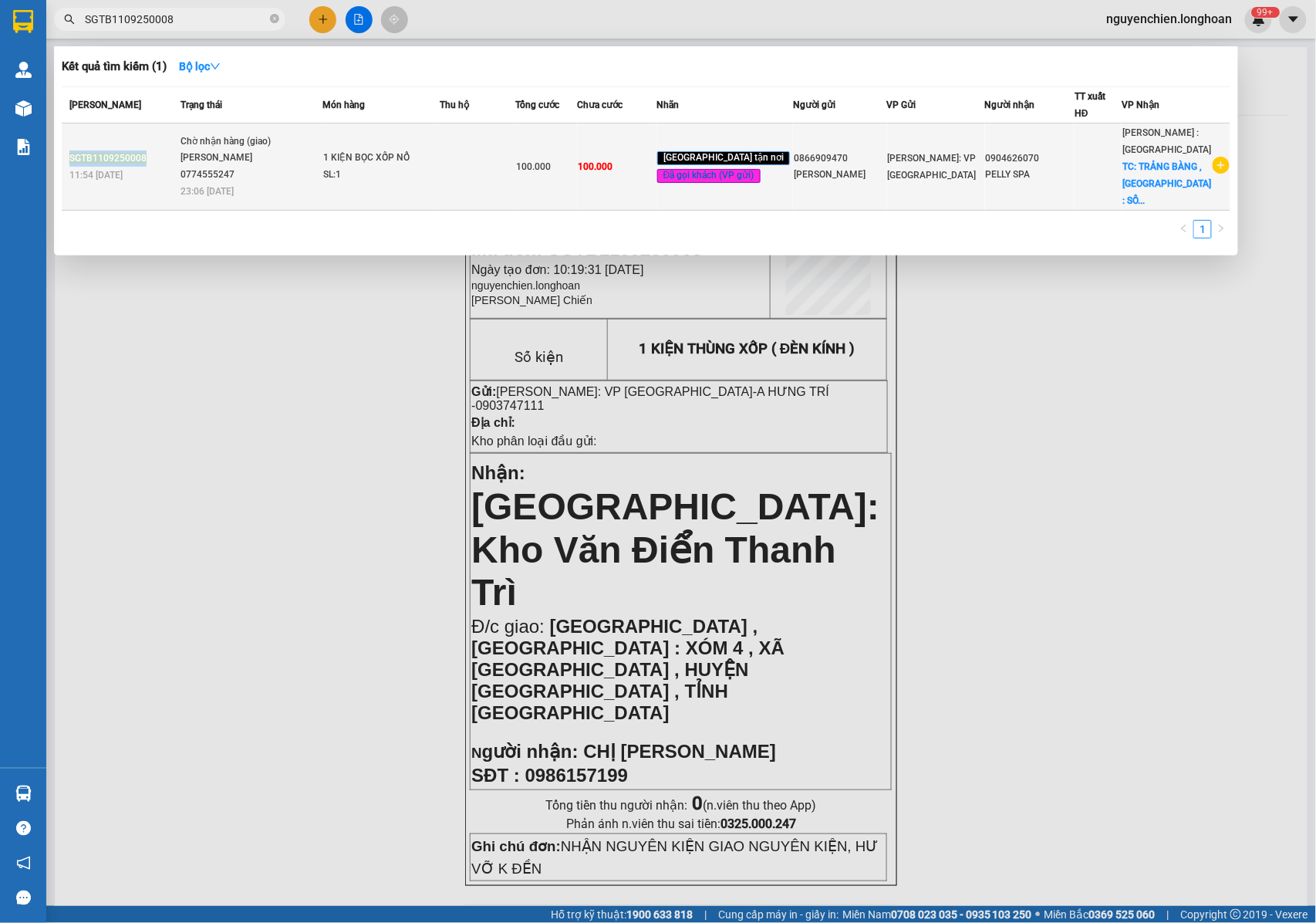
drag, startPoint x: 152, startPoint y: 137, endPoint x: 68, endPoint y: 144, distance: 84.3
click at [68, 144] on td "SGTB1109250008 11:54 - 11/09" at bounding box center [120, 166] width 115 height 87
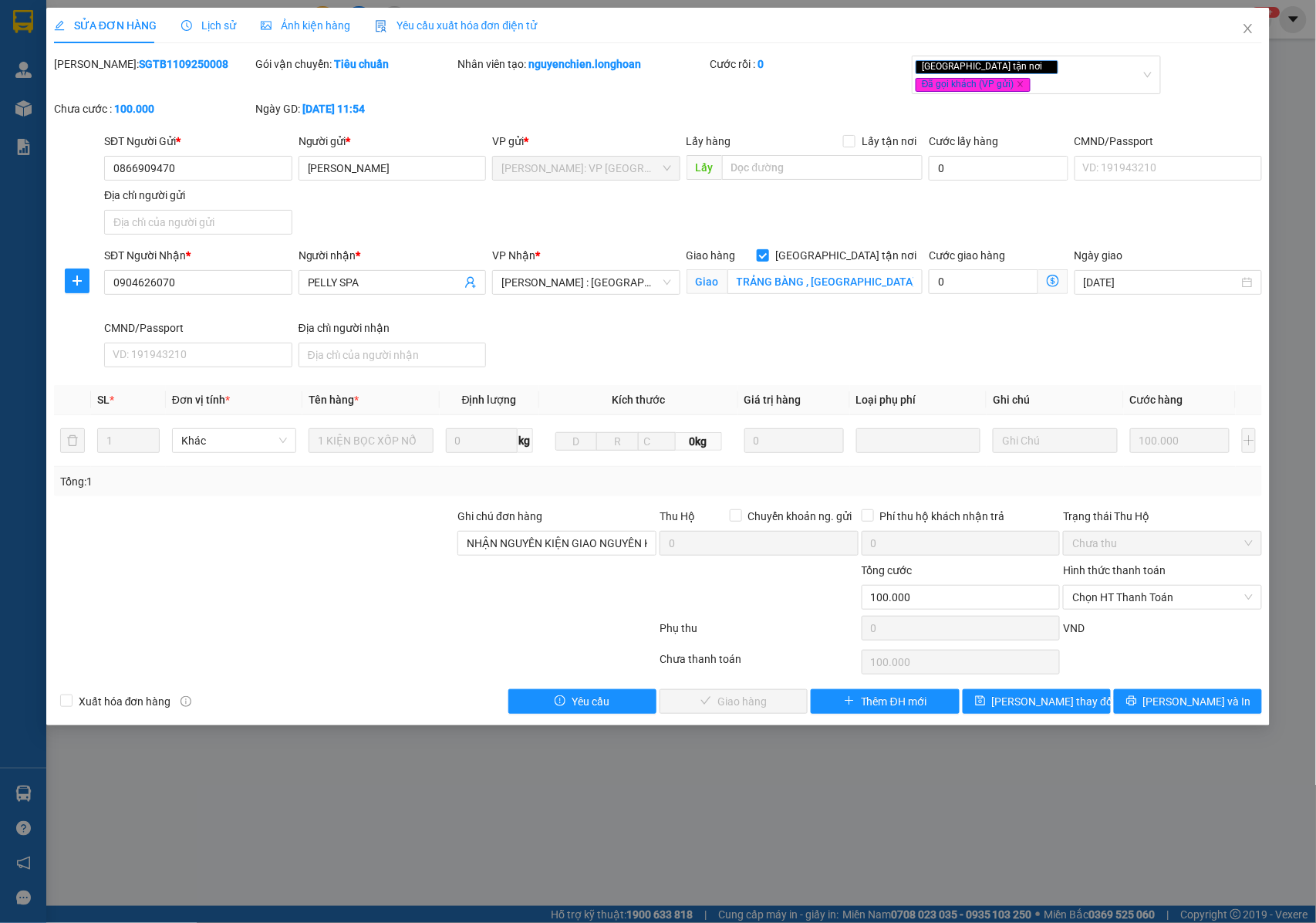
drag, startPoint x: 68, startPoint y: 144, endPoint x: 93, endPoint y: 77, distance: 71.5
click at [93, 77] on div "Mã ĐH: SGTB1109250008" at bounding box center [153, 78] width 202 height 45
copy b "SGTB1109250008"
click at [1250, 25] on icon "close" at bounding box center [1248, 28] width 12 height 12
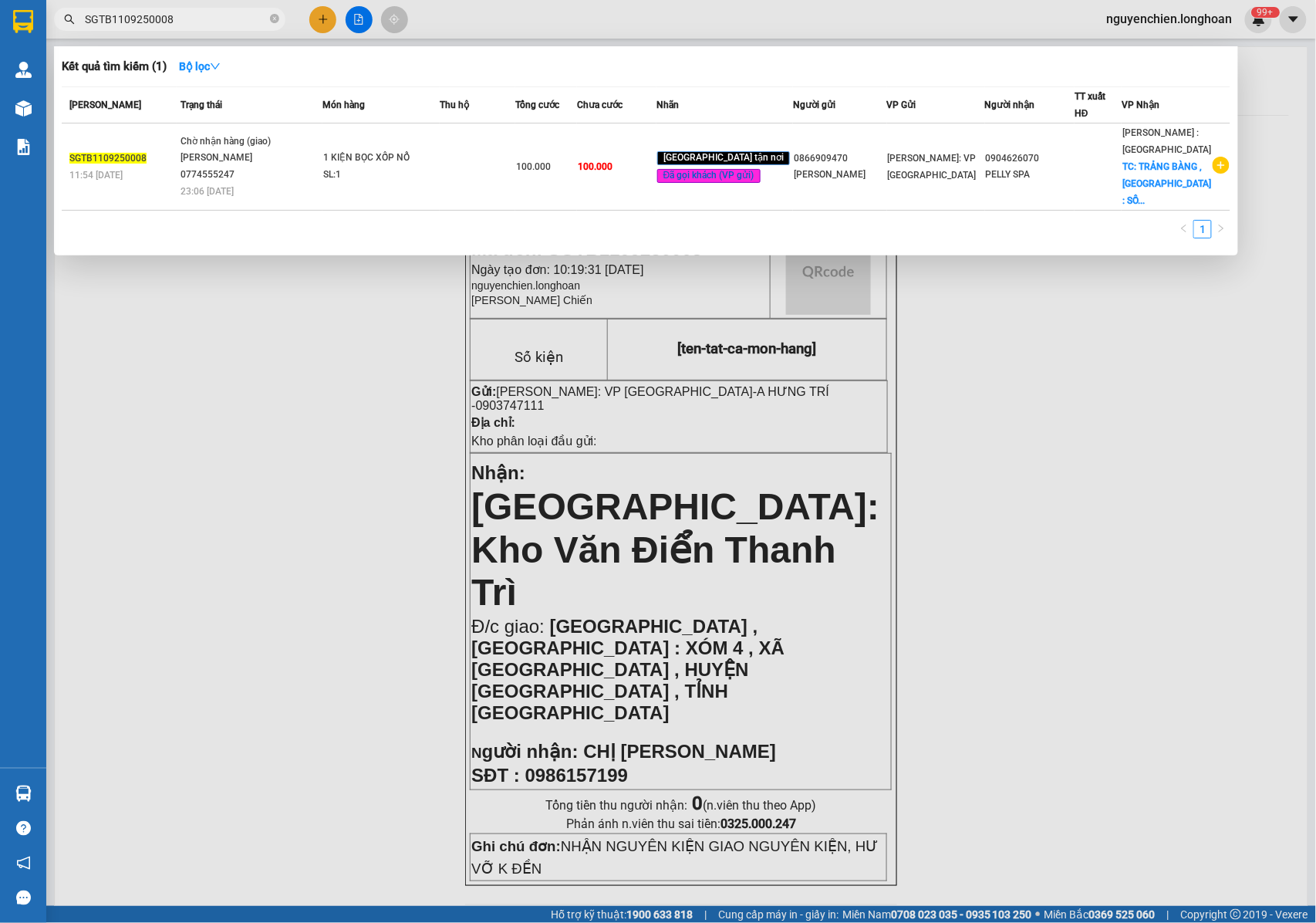
click at [176, 22] on input "SGTB1109250008" at bounding box center [176, 20] width 182 height 17
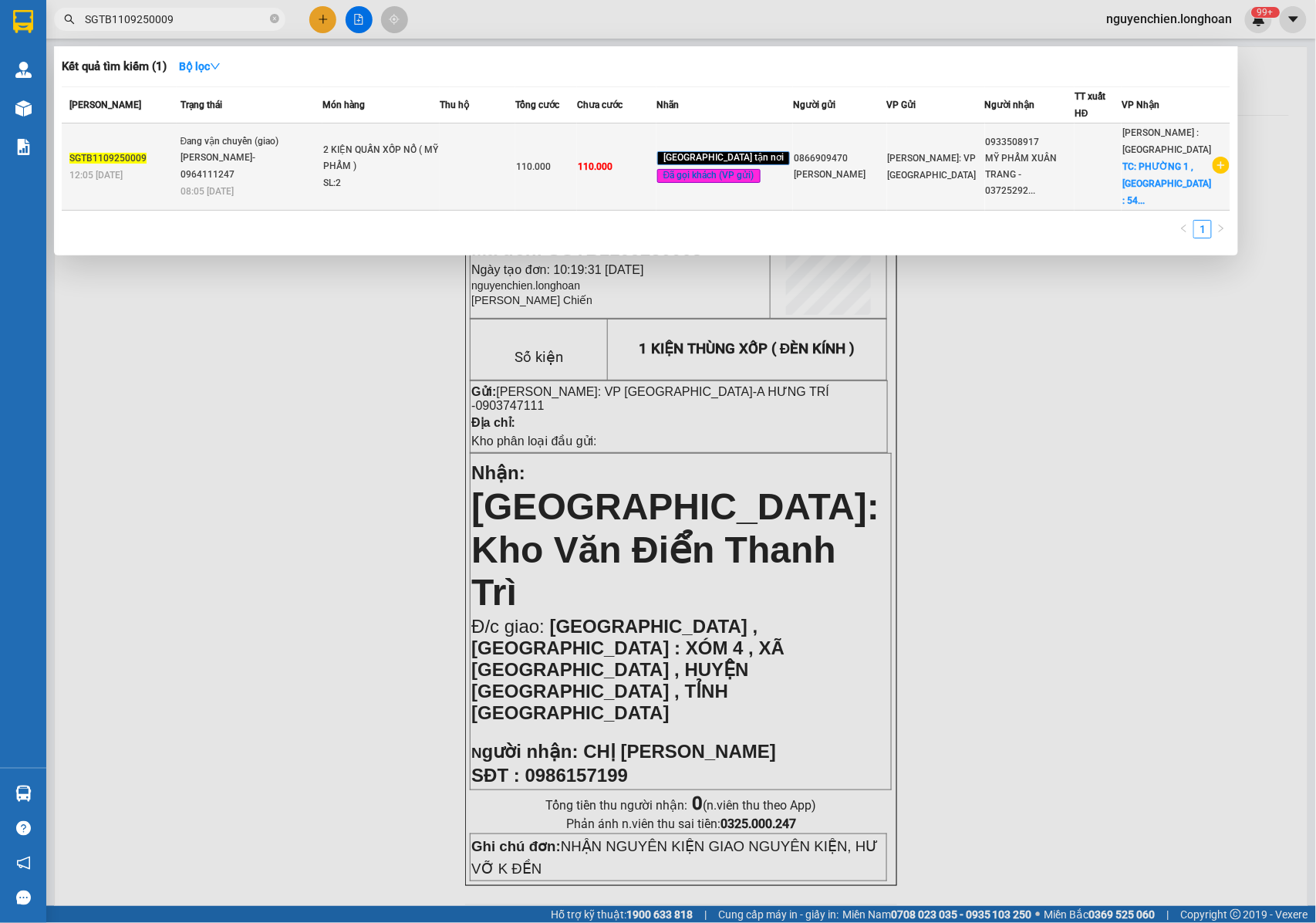
type input "SGTB1109250009"
click at [260, 150] on div "TRẦN THANH XUÂN- 0964111247" at bounding box center [238, 166] width 115 height 34
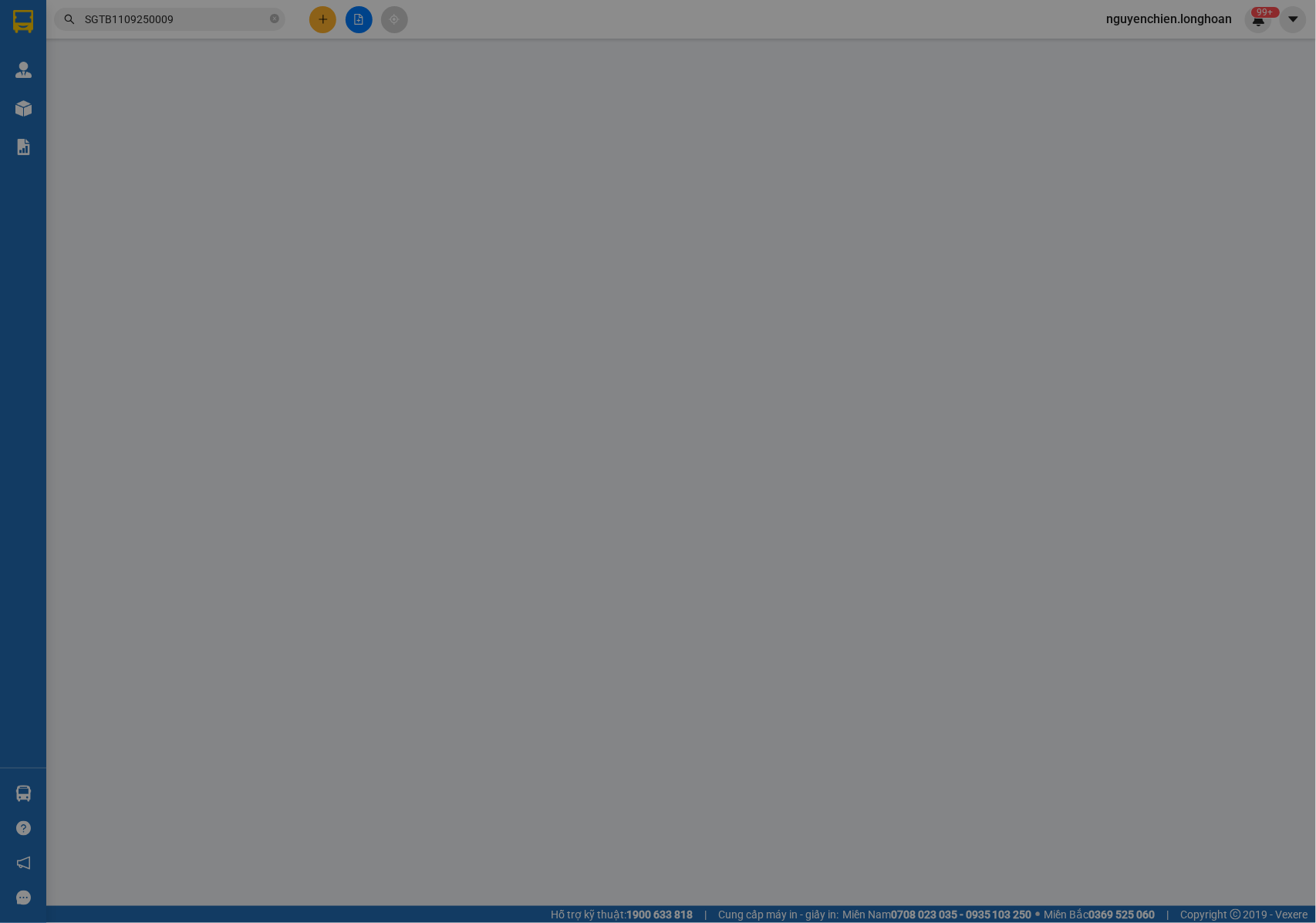
type input "0866909470"
type input "ANH ĐĂNG"
type input "0933508917"
type input "MỸ PHẨM XUÂN TRANG - 0372529204"
checkbox input "true"
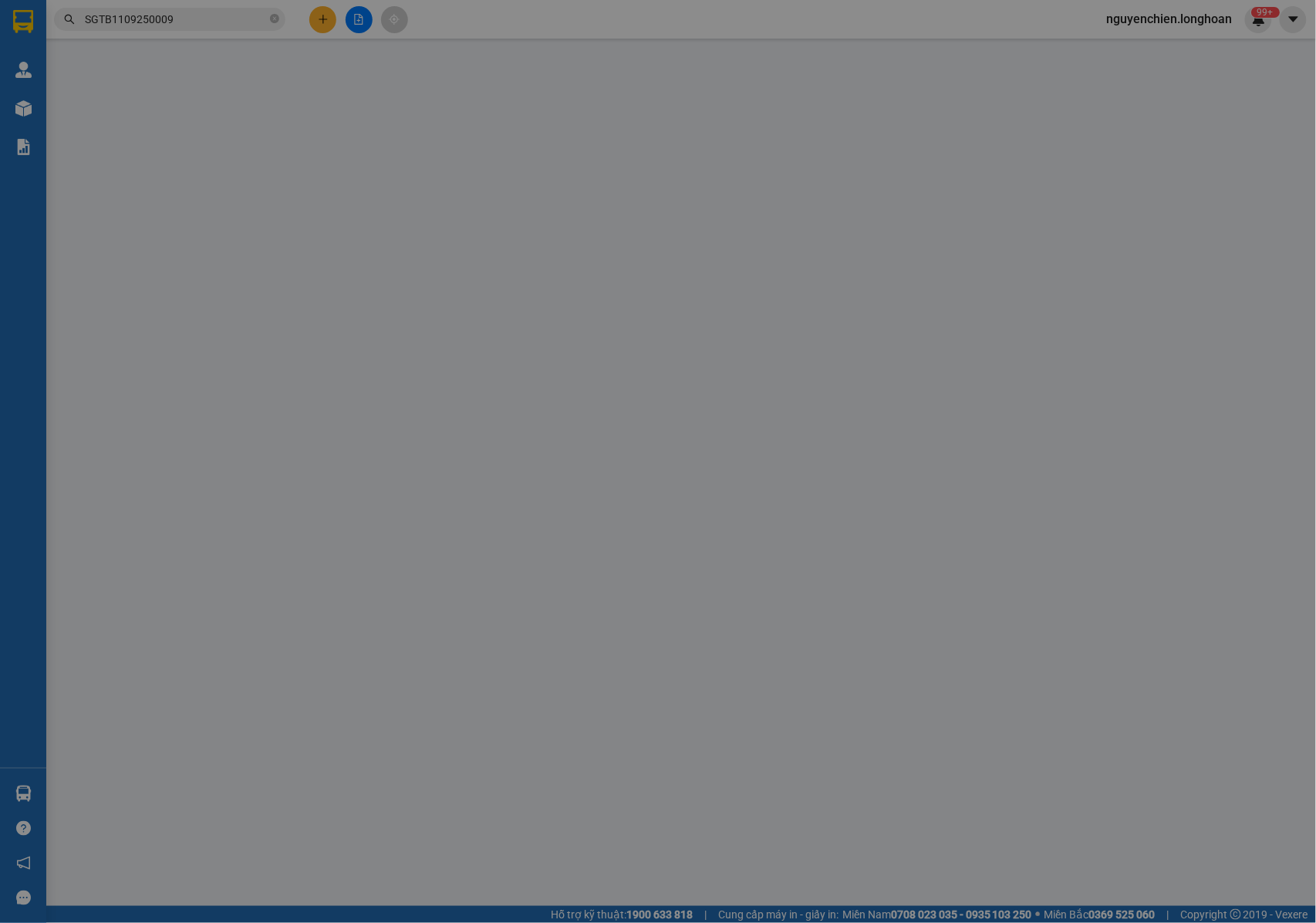
type input "PHƯỜNG 1 , TP BẢO LỘC : 54 LÊ HỒNG PHONG . PHƯỜNG 1 , TP BẢO LỘC , LÂM ĐỒNG"
type input "NHẬN NGUYÊN KIỆN GIAO NGUYÊN KIỆN, HƯ VỠ K ĐỀN"
type input "110.000"
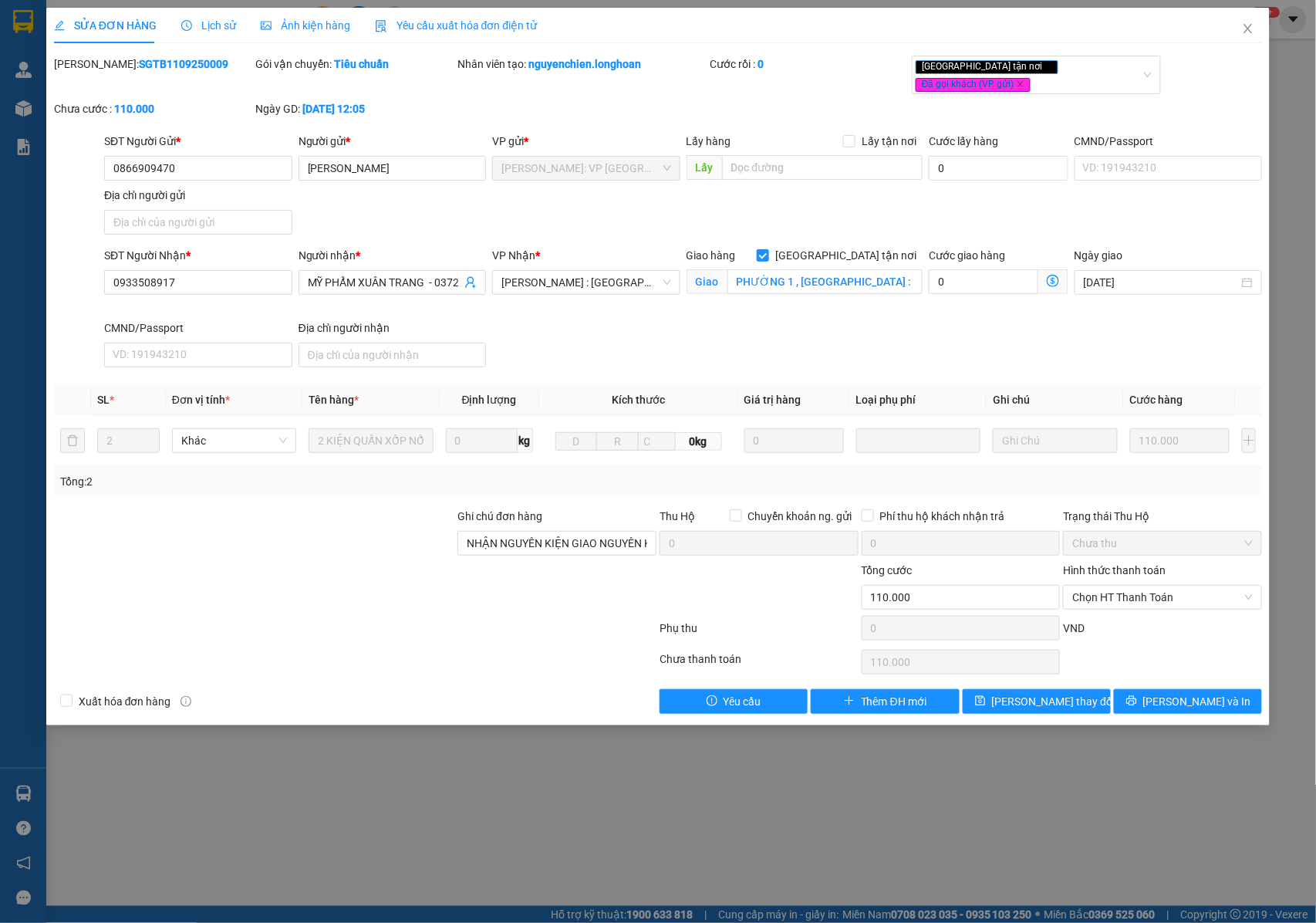
drag, startPoint x: 186, startPoint y: 68, endPoint x: 90, endPoint y: 75, distance: 96.3
click at [90, 75] on div "Mã ĐH: SGTB1109250009" at bounding box center [153, 78] width 202 height 45
click at [1251, 34] on icon "close" at bounding box center [1249, 28] width 9 height 9
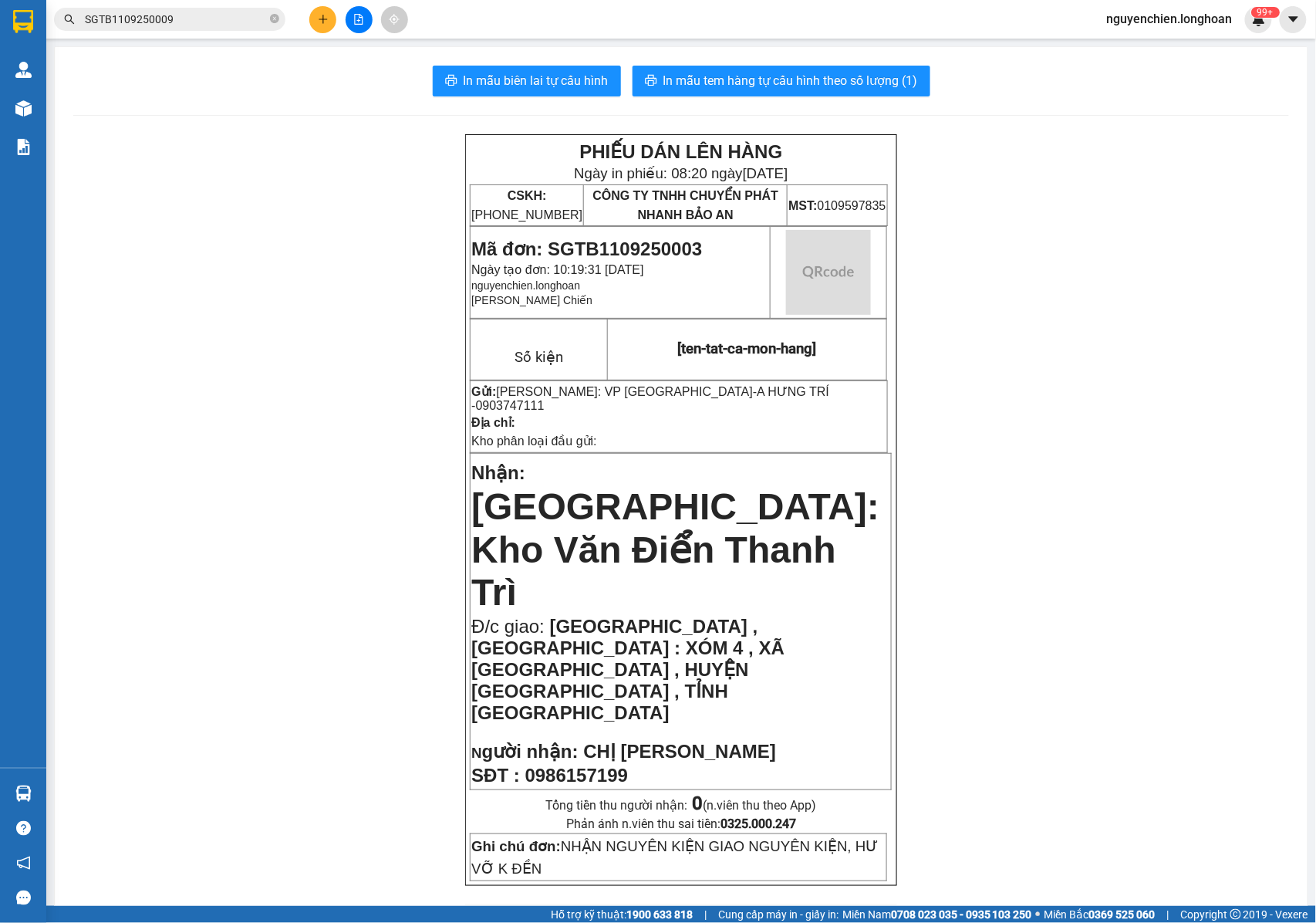
click at [202, 16] on input "SGTB1109250009" at bounding box center [176, 20] width 182 height 17
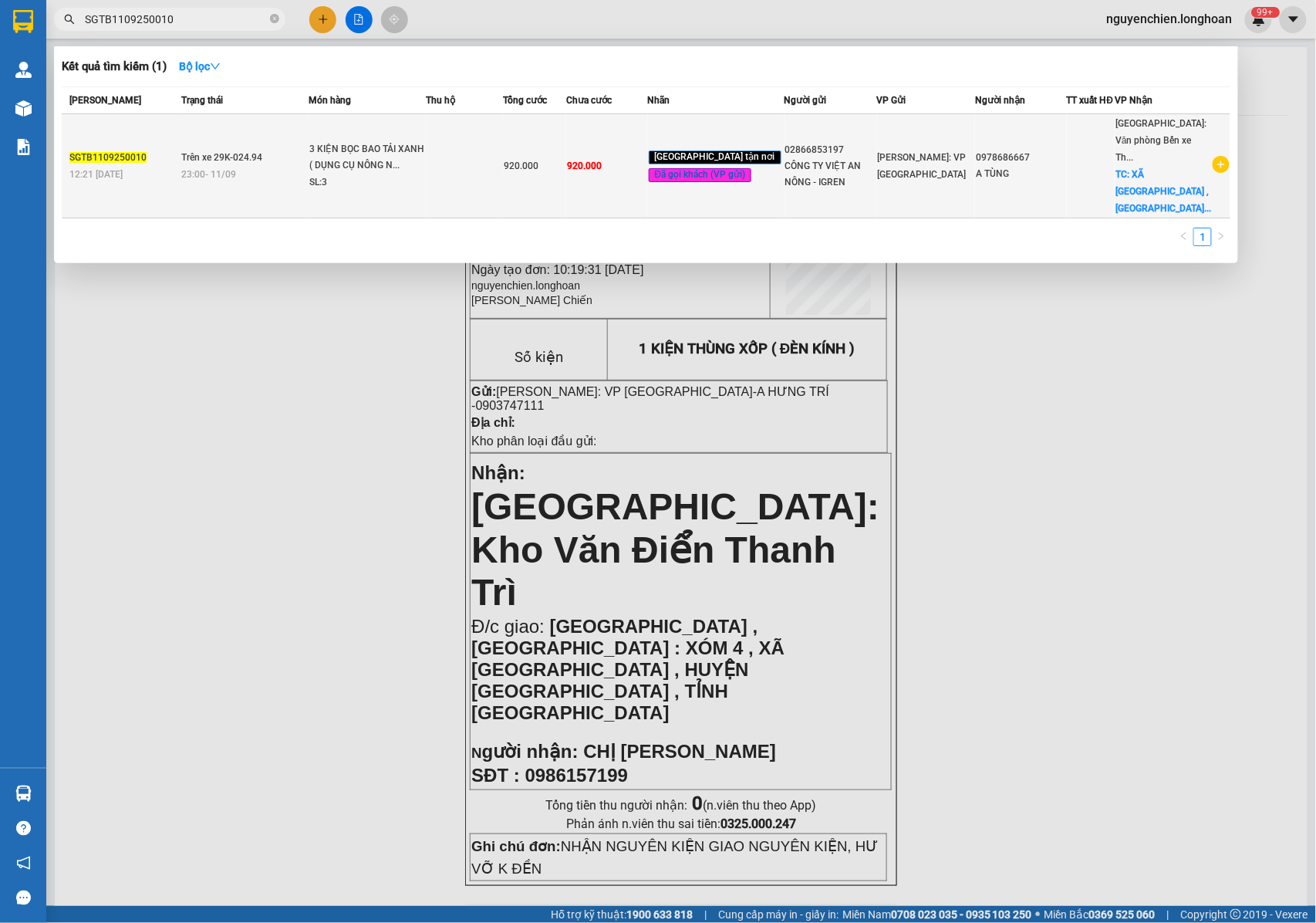
type input "SGTB1109250010"
click at [368, 167] on div "3 KIỆN BỌC BAO TẢI XANH ( DỤNG CỤ NÔNG N..." at bounding box center [367, 158] width 115 height 34
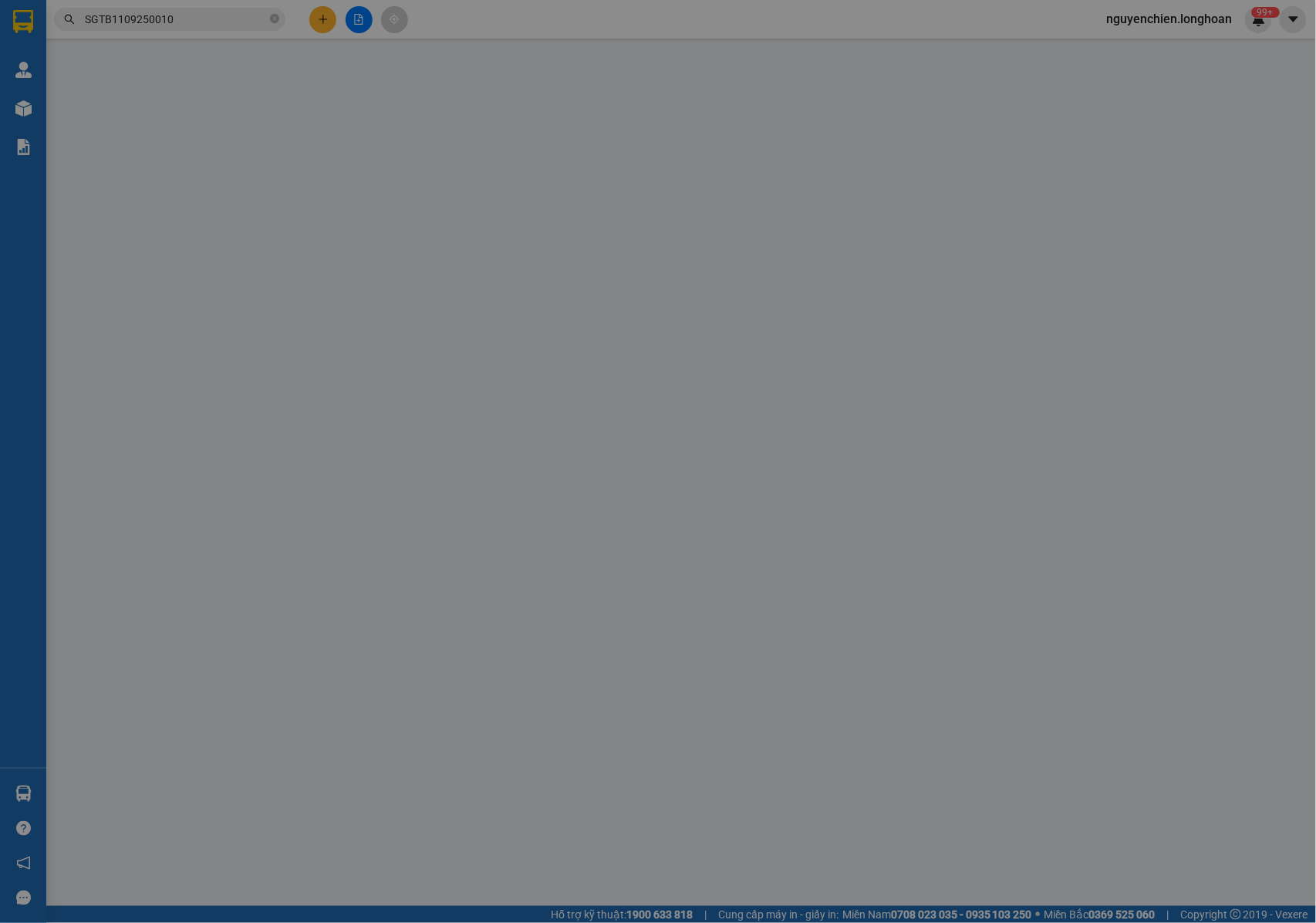
type input "02866853197"
type input "CÔNG TY VIỆT AN NÔNG - IGREN"
type input "0978686667"
type input "A TÙNG"
checkbox input "true"
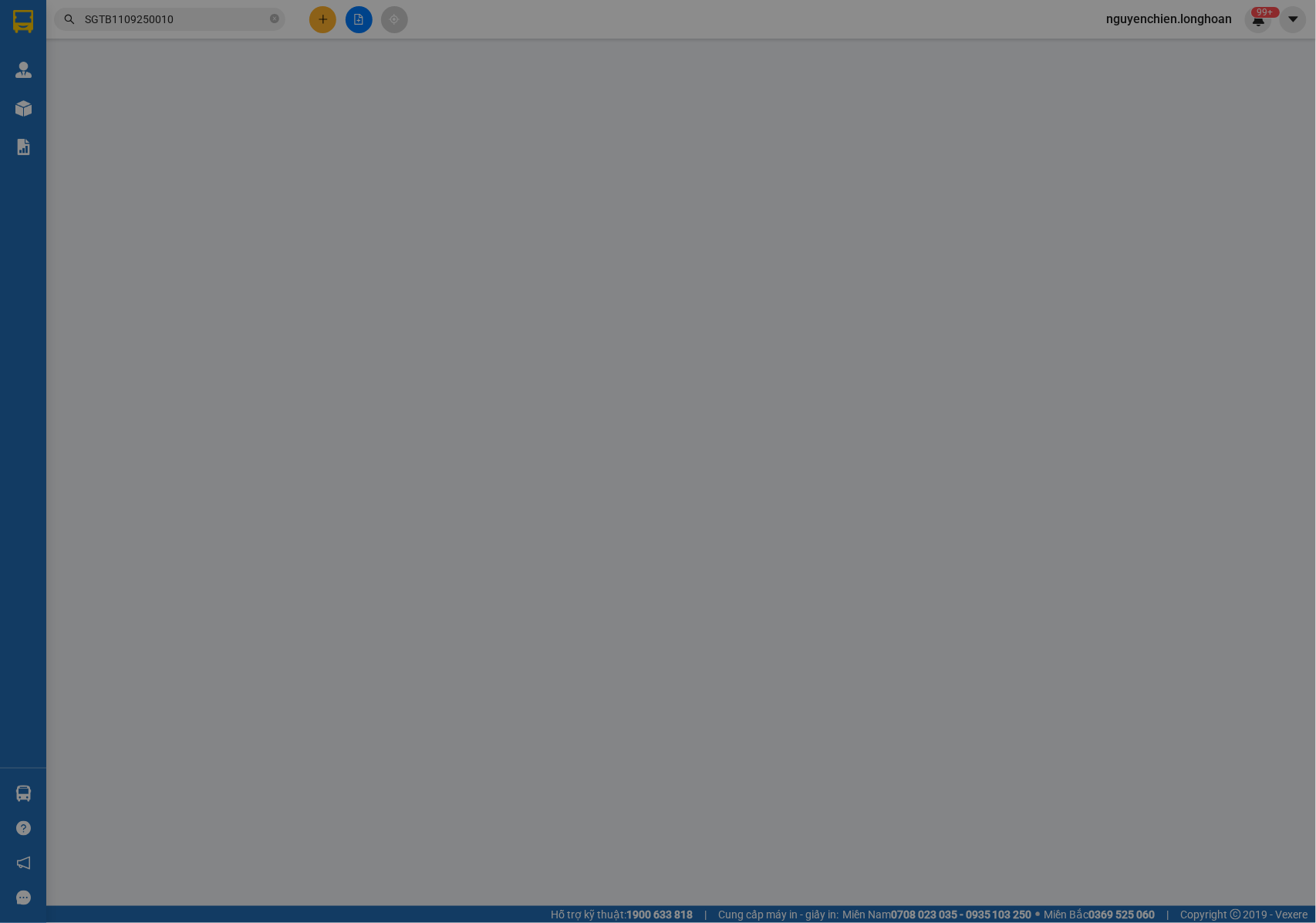
type input "XÃ KIẾN MINH , PHƯỜNG DƯƠNG KINH , TP HẢI PHÒNG"
type input "NHẬN NGUYÊN KIỆN GIAO NGUYÊN KIỆN, HƯ VỠ K ĐỀN+ HÀNG DỄ VỠ VẬN CHUYỂN NHẸ TAY"
type input "920.000"
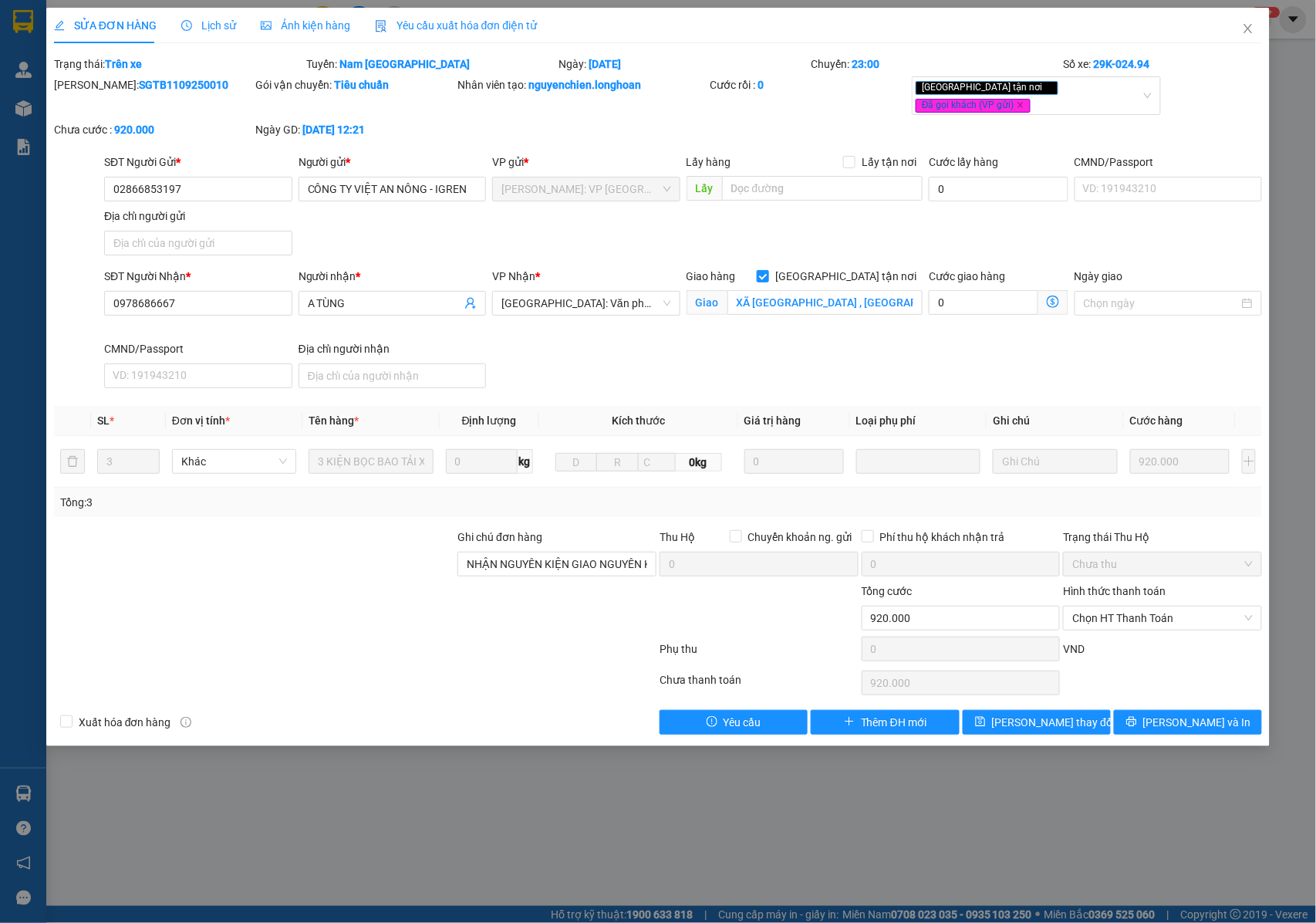
drag, startPoint x: 186, startPoint y: 81, endPoint x: 88, endPoint y: 94, distance: 98.9
click at [88, 94] on div "Mã ĐH: SGTB1109250010" at bounding box center [153, 99] width 202 height 45
drag, startPoint x: 1145, startPoint y: 716, endPoint x: 899, endPoint y: 572, distance: 285.0
click at [1145, 713] on button "[PERSON_NAME] và In" at bounding box center [1188, 722] width 148 height 25
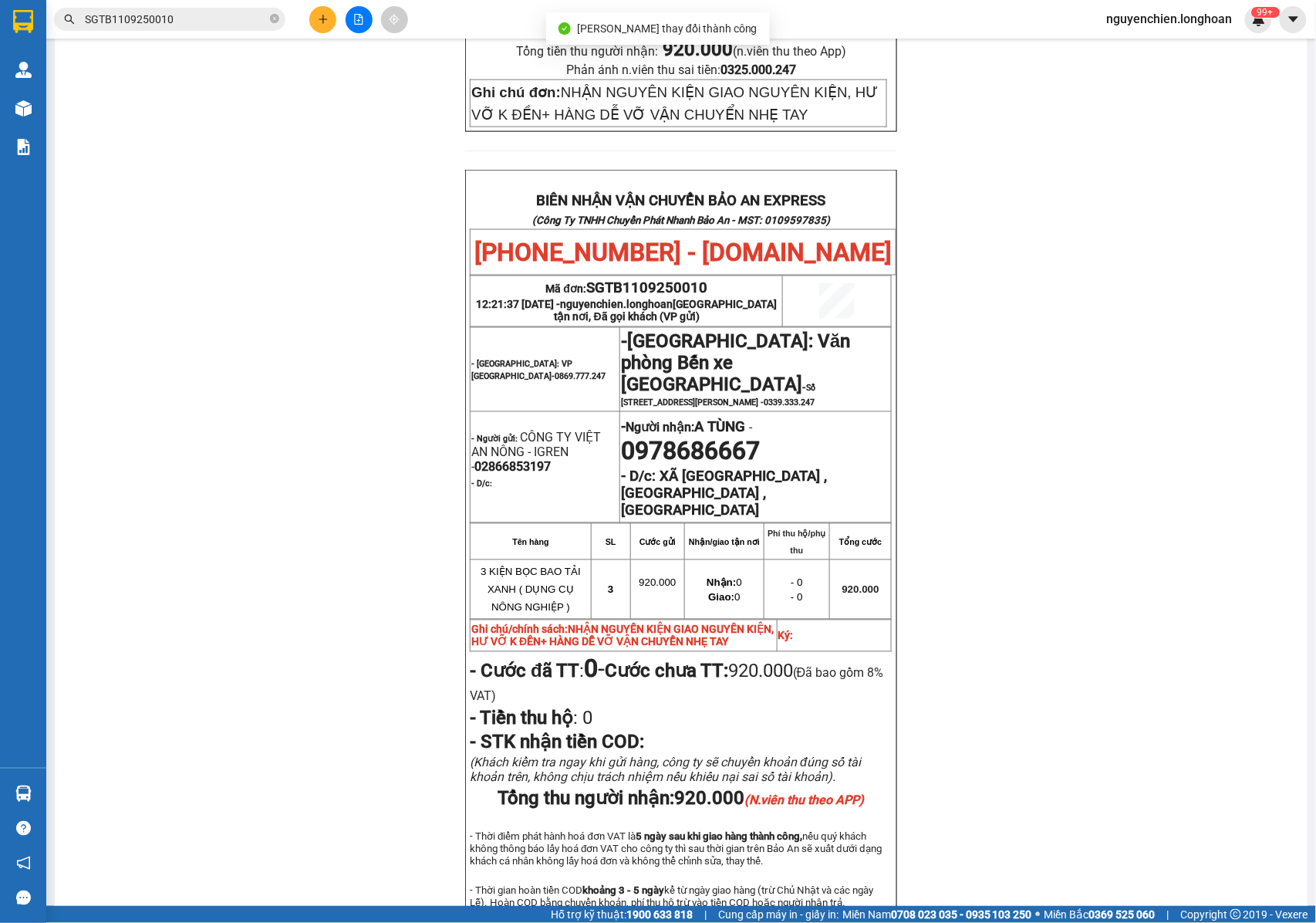
scroll to position [807, 0]
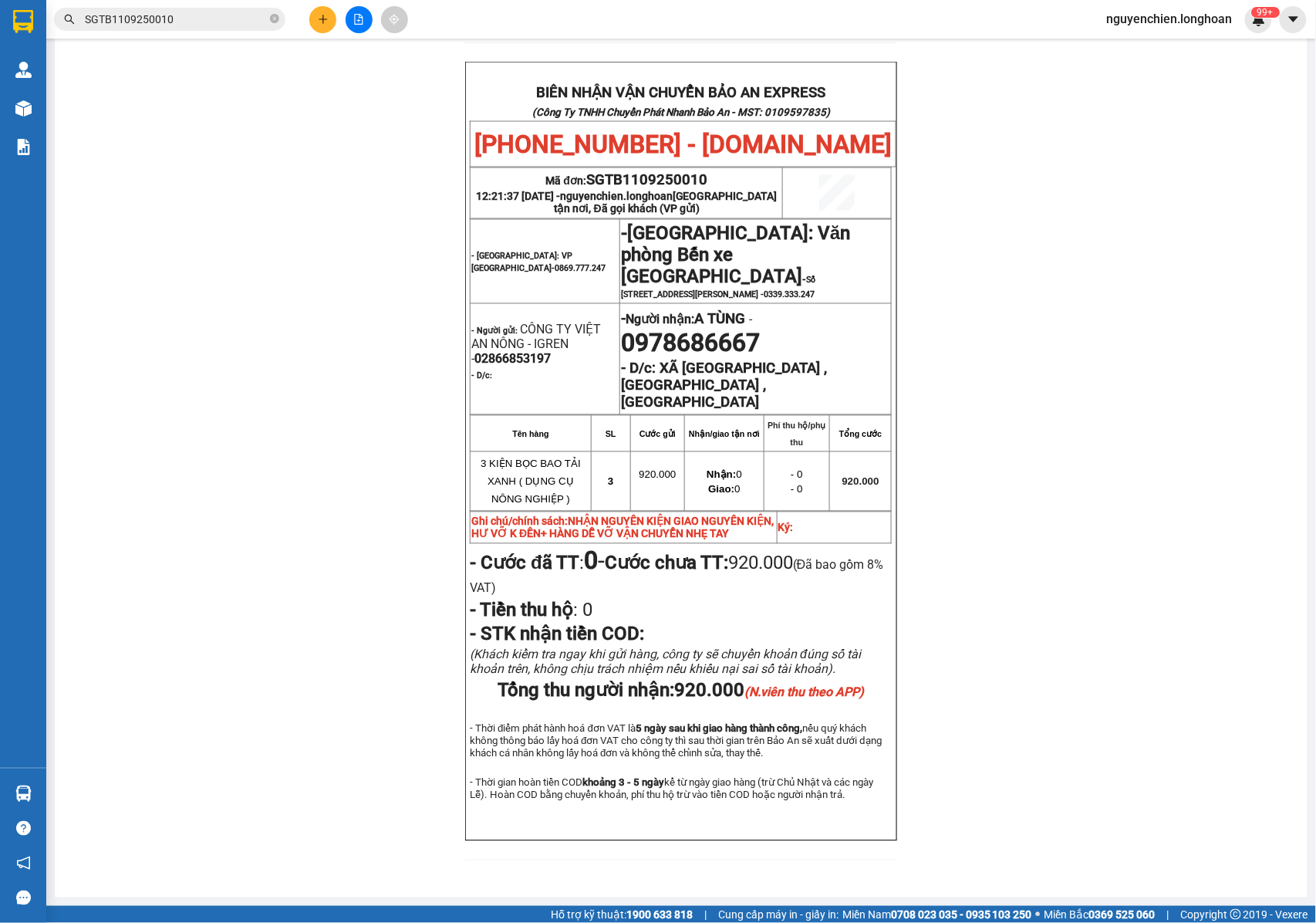
click at [213, 19] on input "SGTB1109250010" at bounding box center [176, 20] width 182 height 17
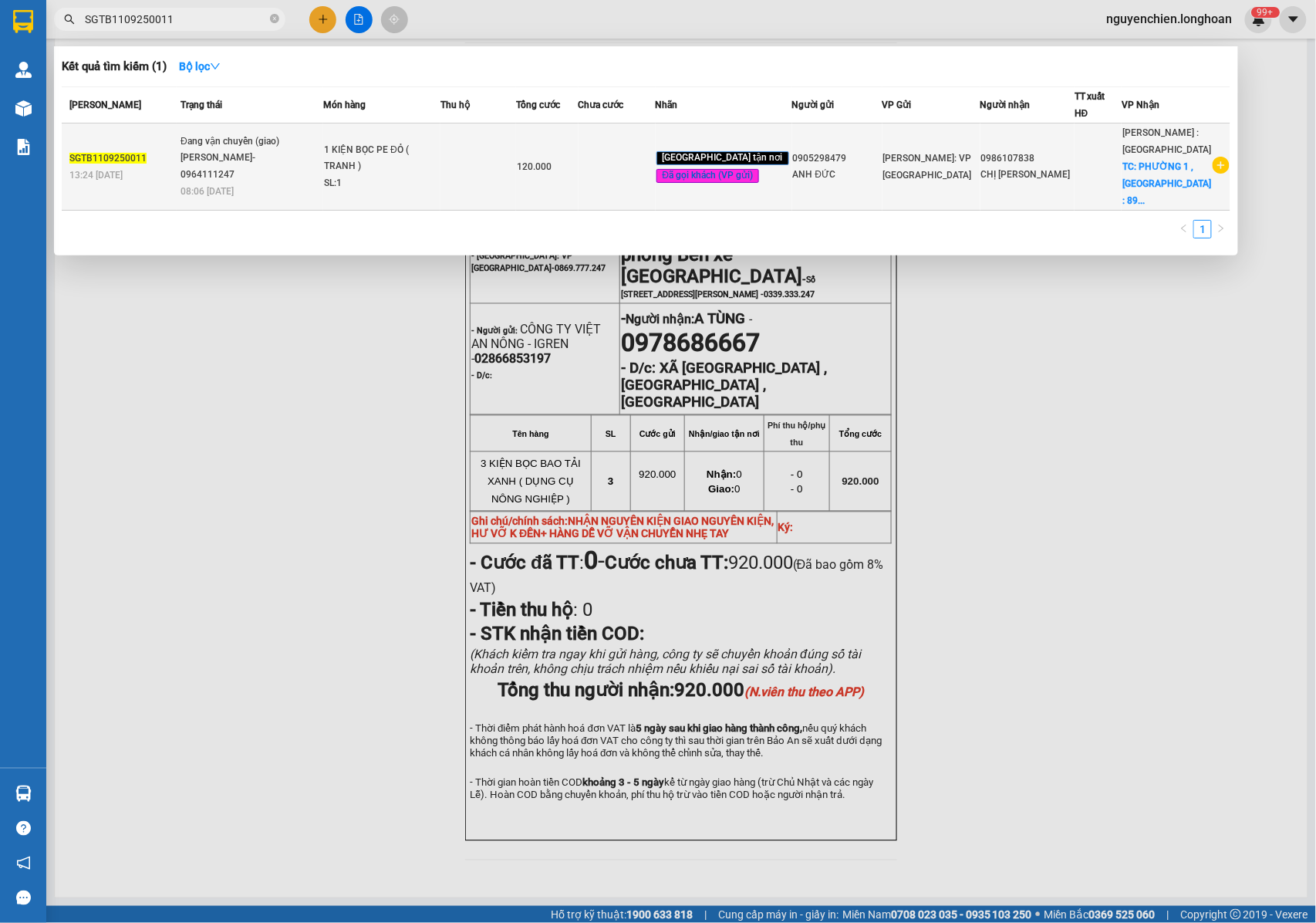
type input "SGTB1109250011"
click at [368, 152] on div "1 KIỆN BỌC PE ĐỎ ( TRANH )" at bounding box center [381, 158] width 115 height 34
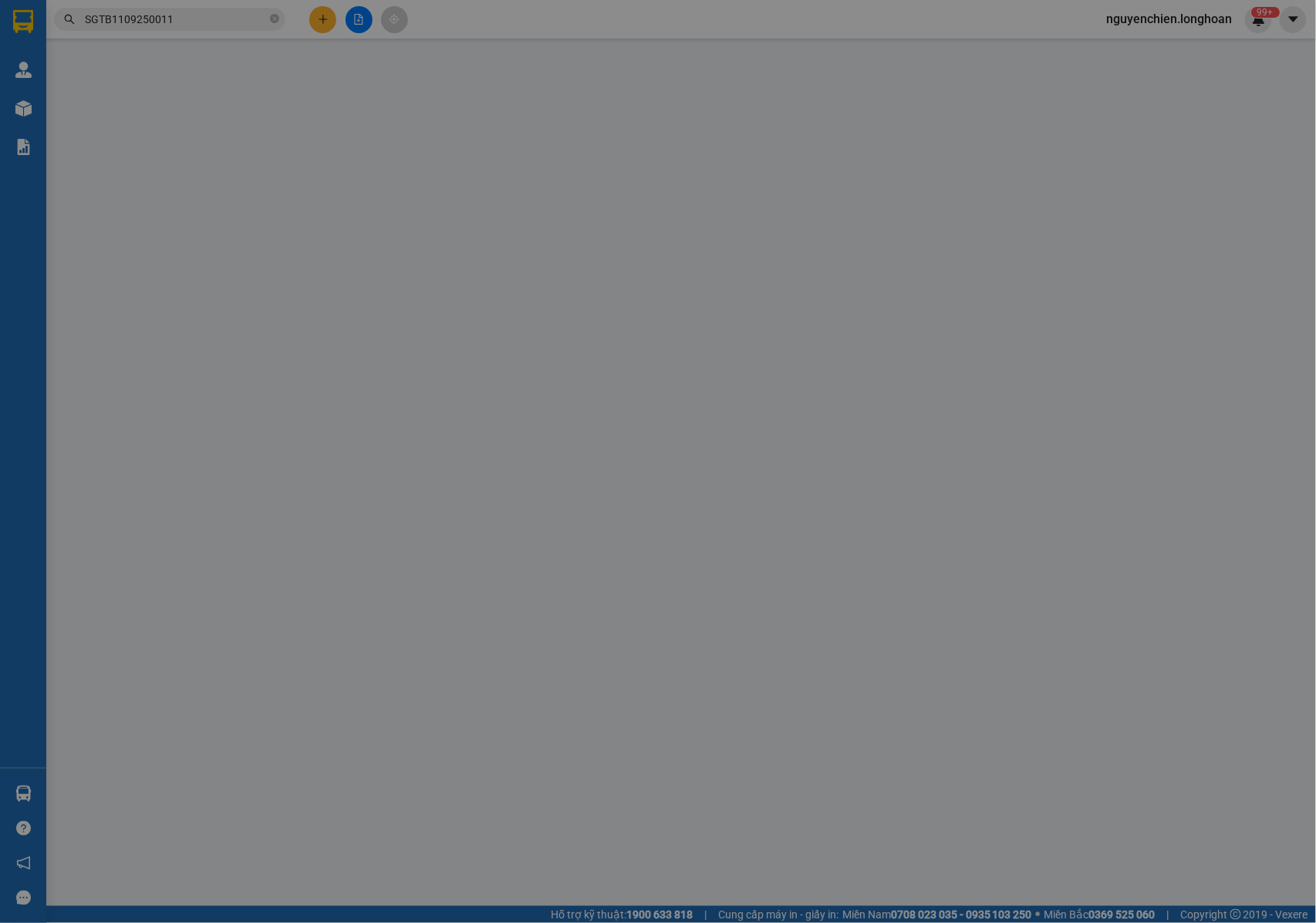
type input "0905298479"
type input "ANH ĐỨC"
type input "0986107838"
type input "CHỊ THANH NHI"
checkbox input "true"
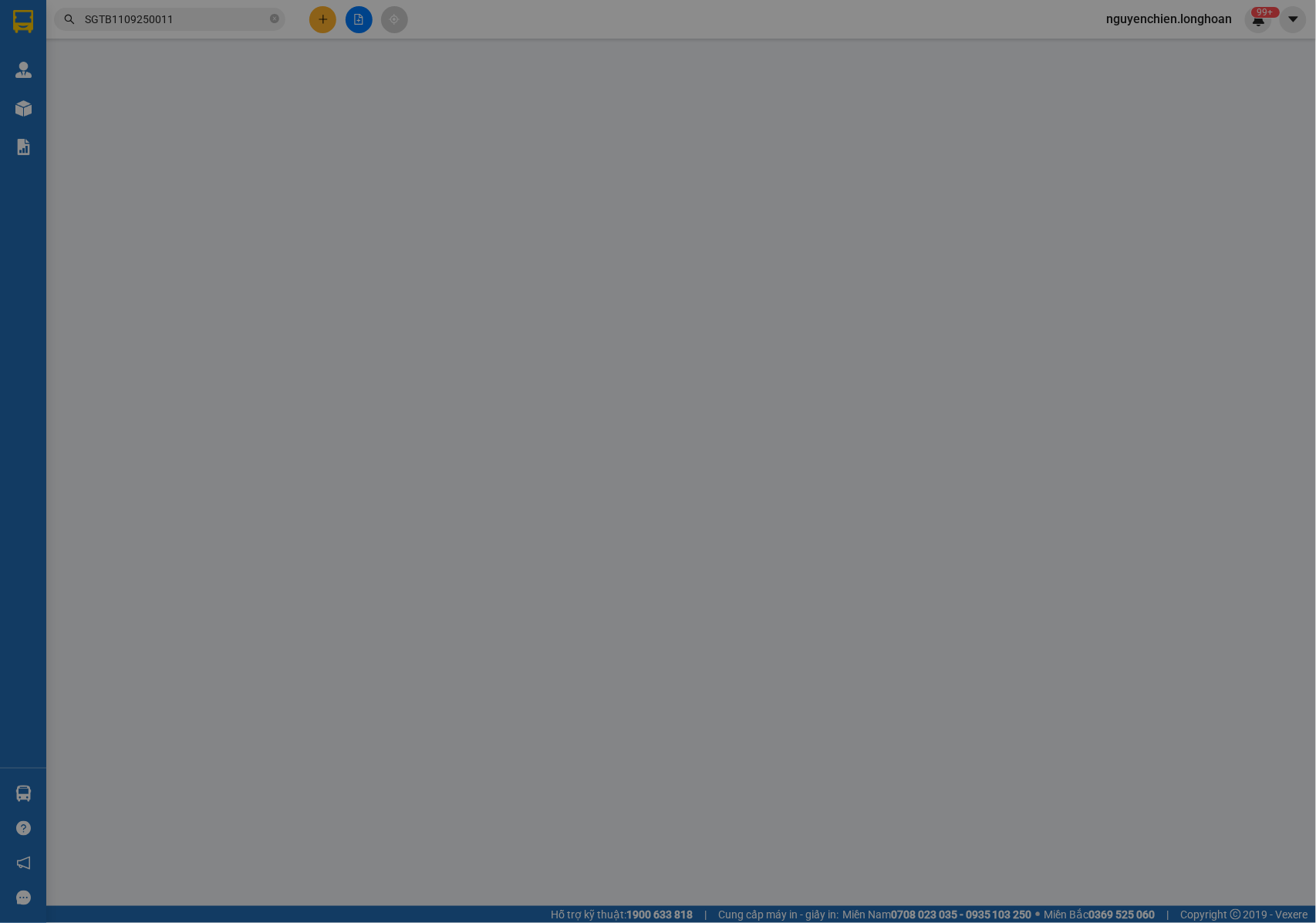
type input "PHƯỜNG 1 , TP BẢO LỘC : 89 ĐOÀN THỊ ĐIỂM , PHƯỜNG 1 , TP BẢO LỘC , LÂM ĐỒNG"
type input "NHẬN NGUYÊN KIỆN GIAO NGUYÊN KIỆN, HƯ VỠ K ĐỀN"
type input "120.000"
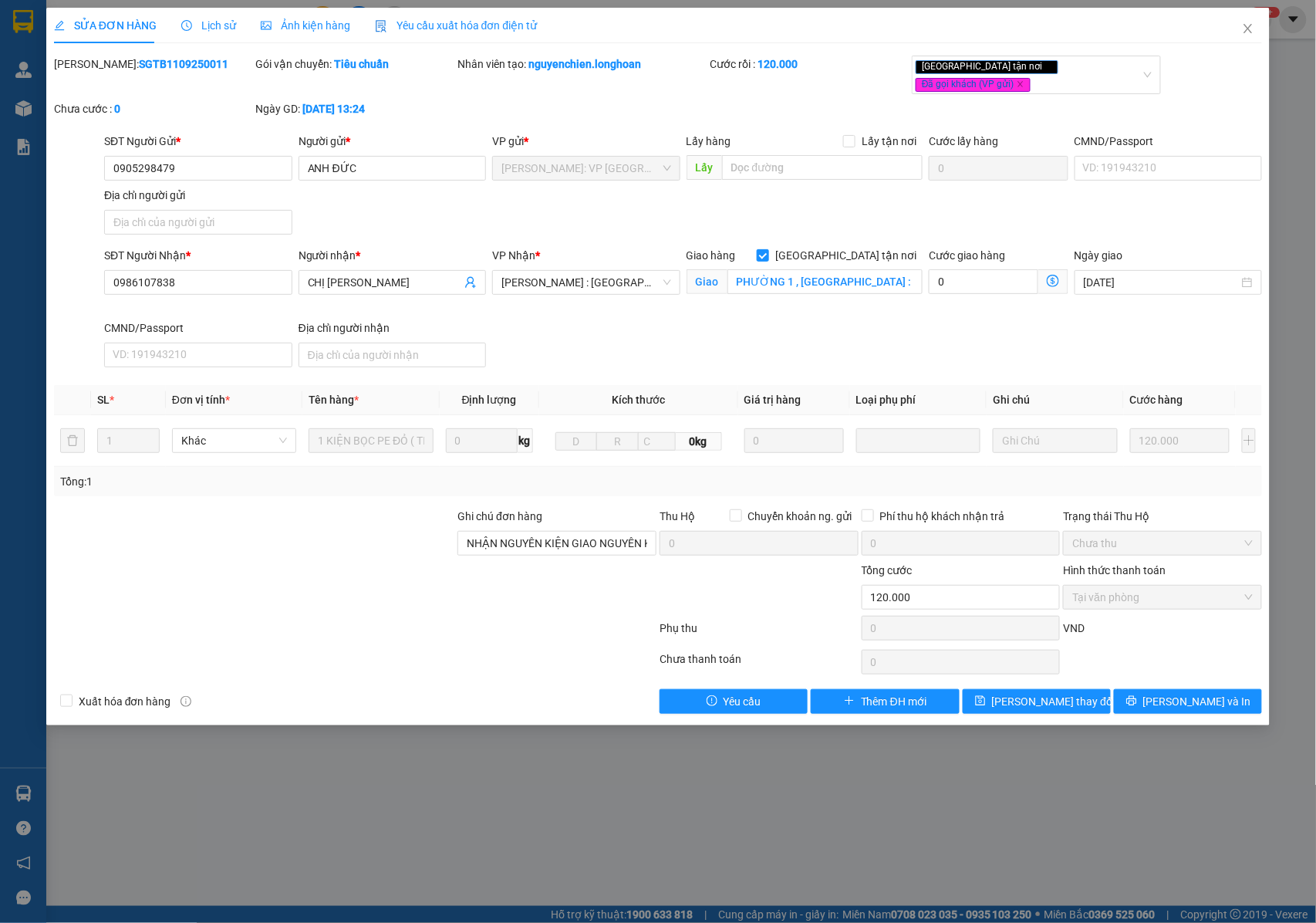
drag, startPoint x: 185, startPoint y: 63, endPoint x: 93, endPoint y: 70, distance: 92.3
click at [93, 70] on div "Mã ĐH: SGTB1109250011" at bounding box center [153, 65] width 199 height 17
click at [1248, 26] on icon "close" at bounding box center [1248, 28] width 12 height 12
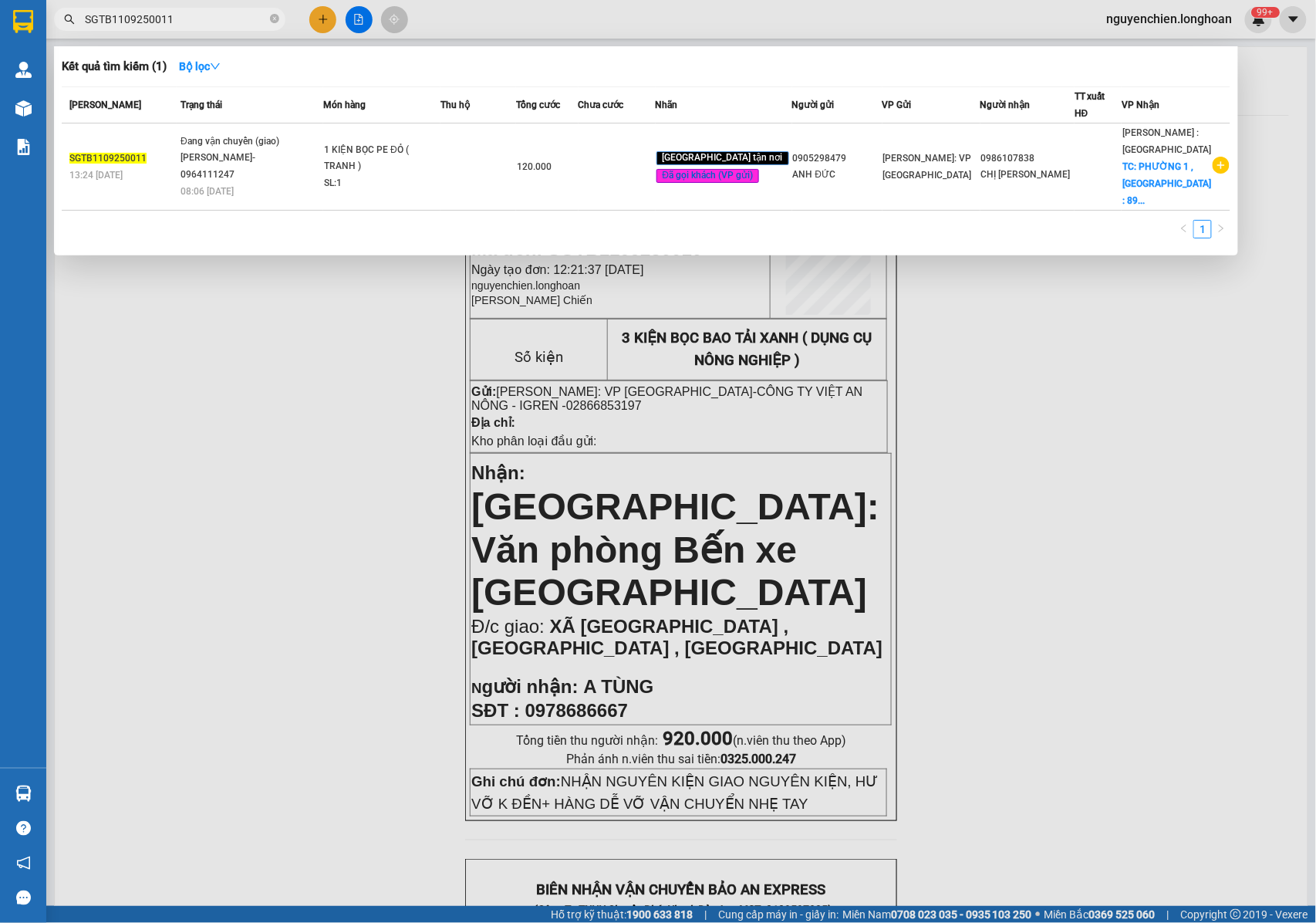
click at [235, 19] on input "SGTB1109250011" at bounding box center [176, 20] width 182 height 17
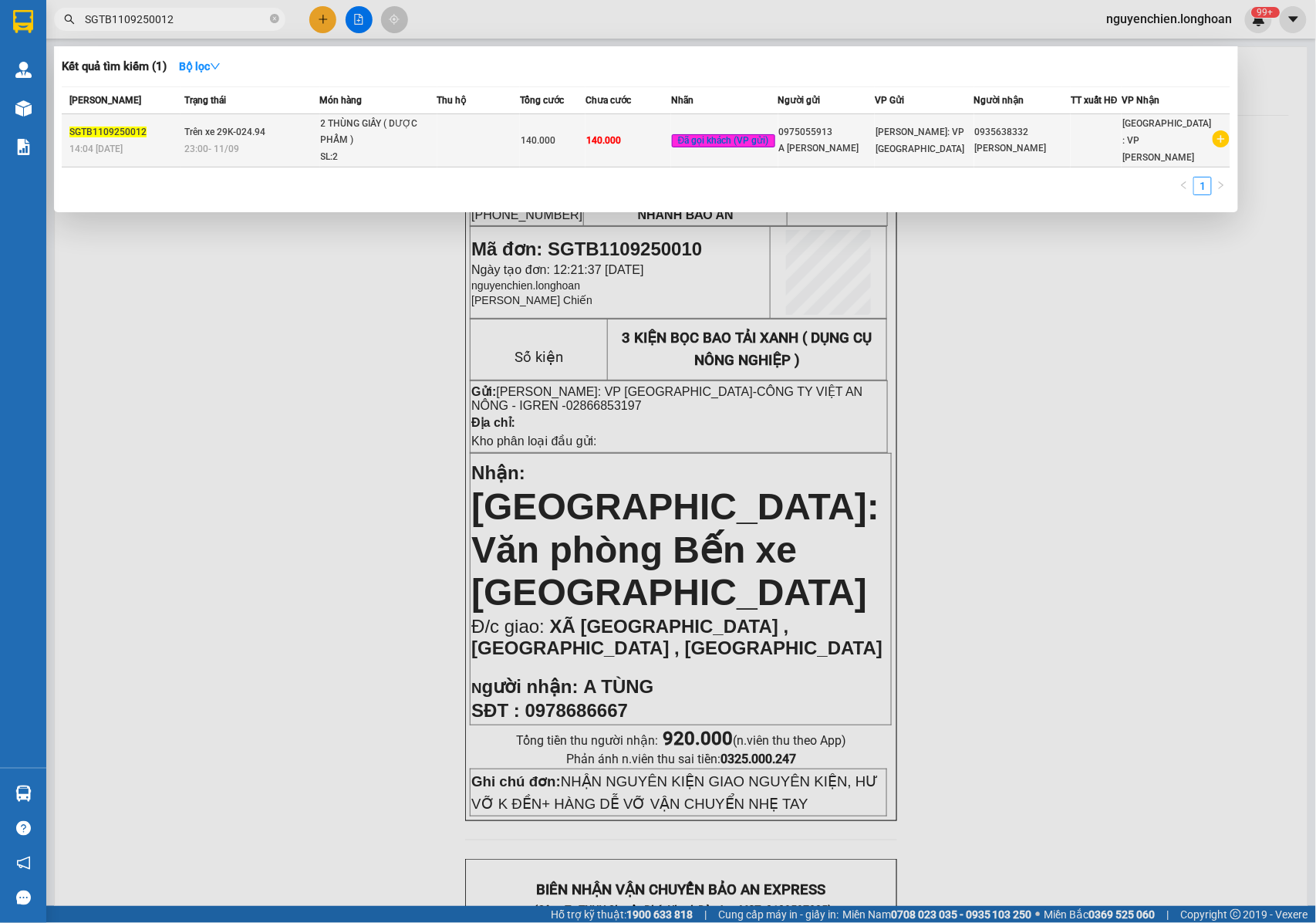
type input "SGTB1109250012"
click at [270, 142] on div "23:00 - 11/09" at bounding box center [251, 149] width 135 height 17
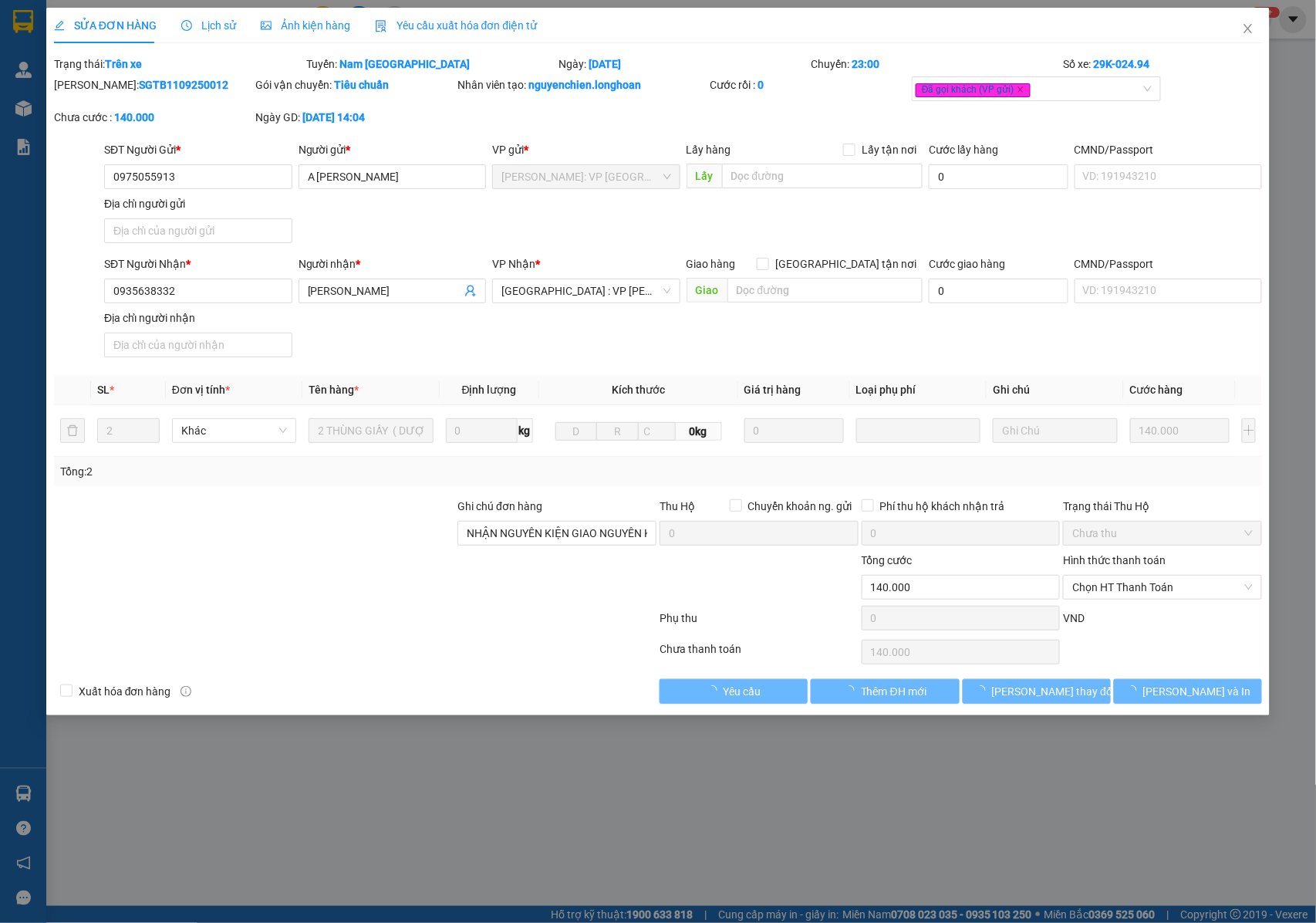
type input "0975055913"
type input "A NGUYỄN VĂN TUÂN"
type input "0935638332"
type input "NGỌC HẢO"
type input "NHẬN NGUYÊN KIỆN GIAO NGUYÊN KIỆN, HƯ VỠ K ĐỀN"
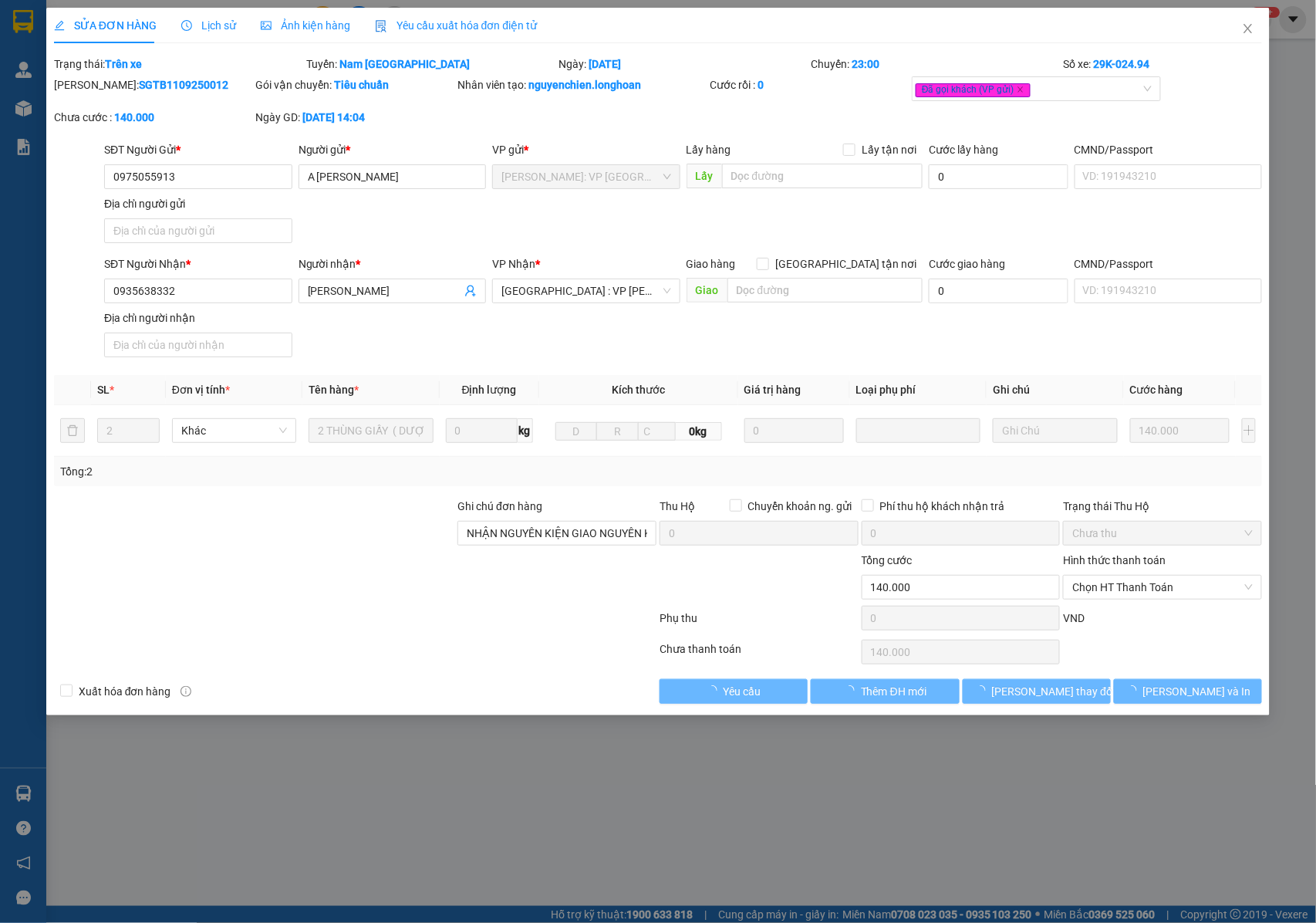
type input "140.000"
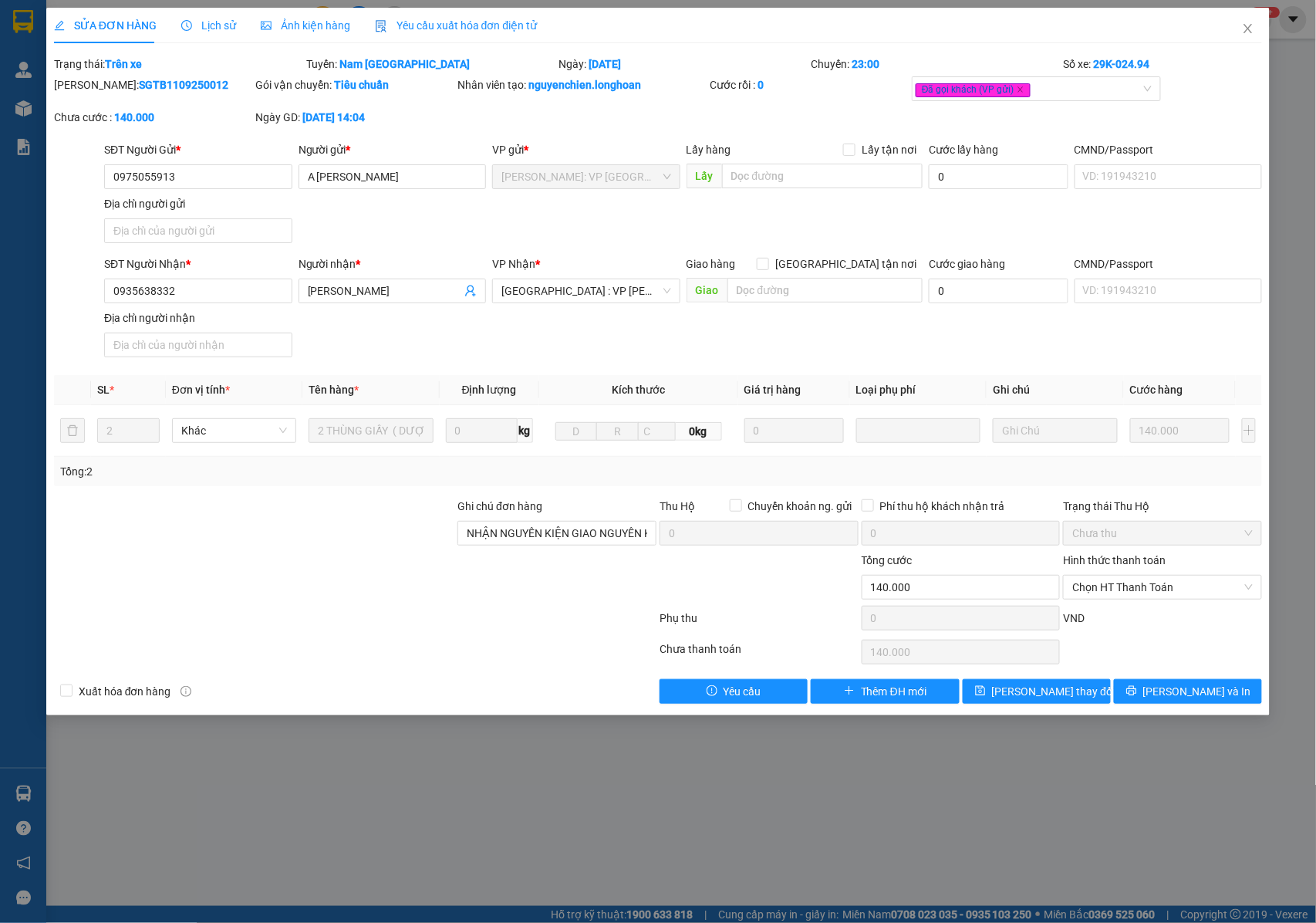
drag, startPoint x: 182, startPoint y: 86, endPoint x: 90, endPoint y: 106, distance: 94.1
click at [90, 106] on div "Mã ĐH: SGTB1109250012" at bounding box center [153, 93] width 202 height 33
drag, startPoint x: 127, startPoint y: 96, endPoint x: 113, endPoint y: 81, distance: 20.5
drag, startPoint x: 113, startPoint y: 81, endPoint x: 196, endPoint y: 62, distance: 85.1
click at [196, 62] on div "Trạng thái: Trên xe" at bounding box center [178, 65] width 252 height 17
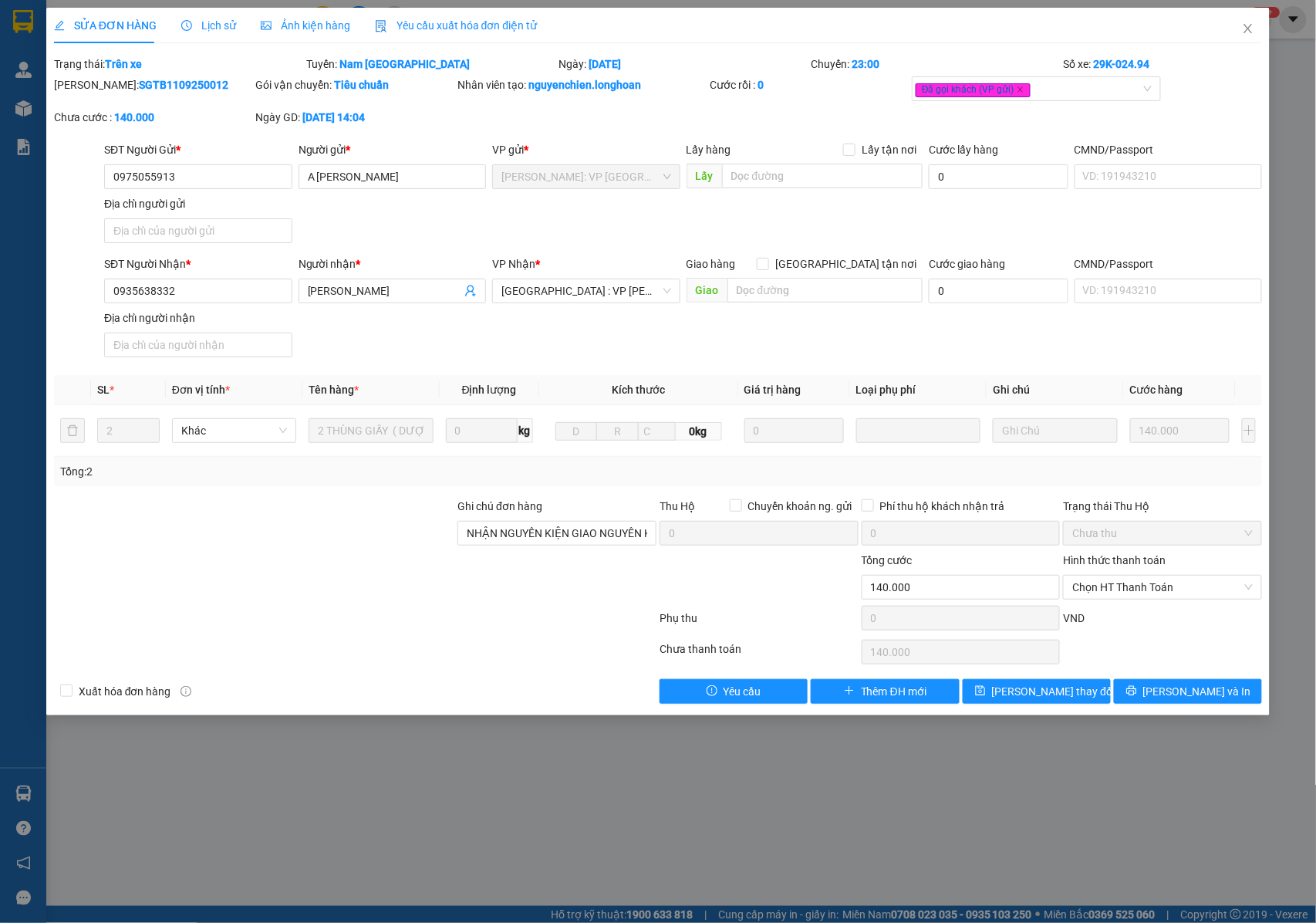
drag, startPoint x: 186, startPoint y: 81, endPoint x: 91, endPoint y: 90, distance: 95.4
click at [91, 90] on div "Mã ĐH: SGTB1109250012" at bounding box center [153, 85] width 199 height 17
click at [1251, 33] on icon "close" at bounding box center [1249, 28] width 9 height 9
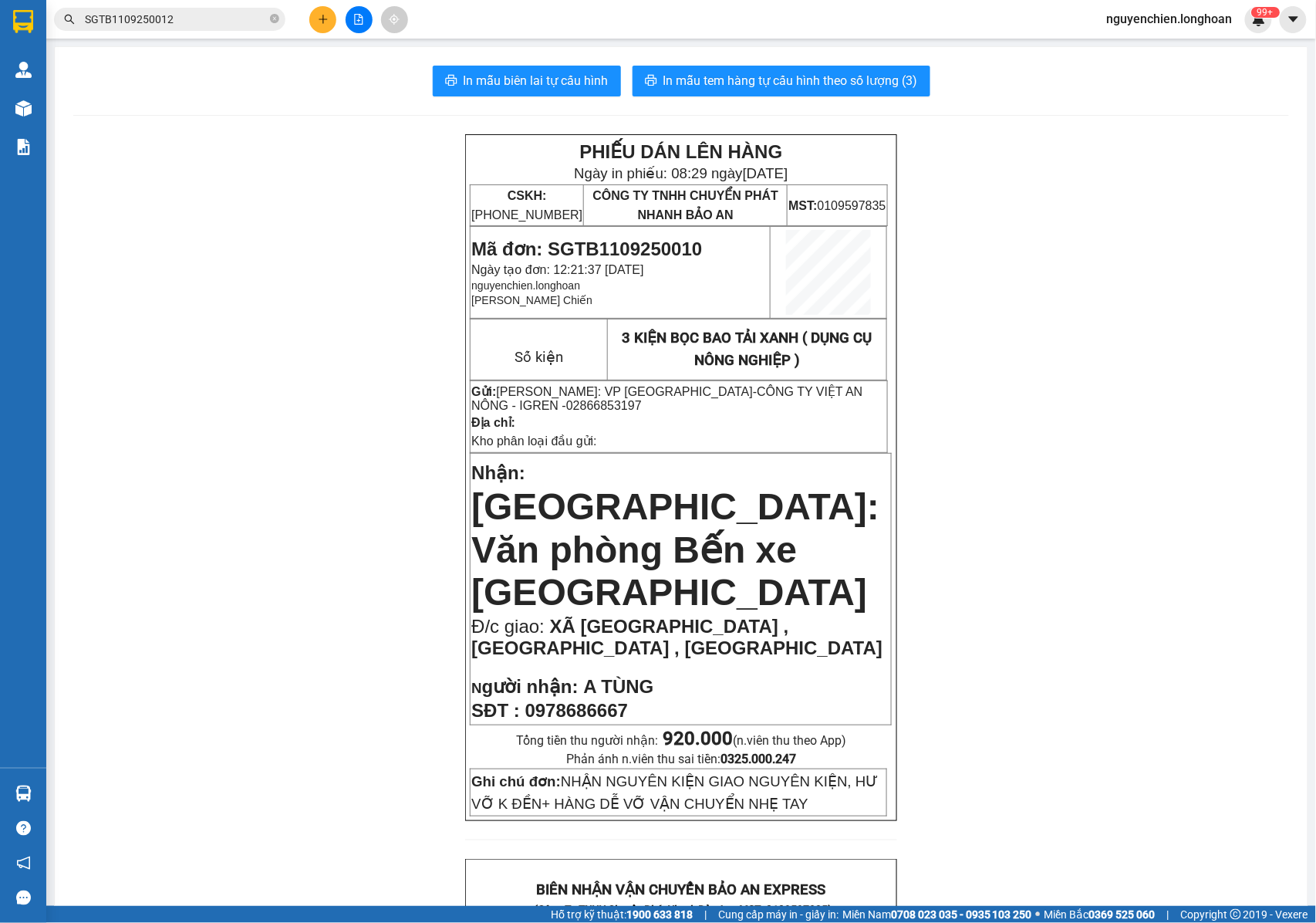
click at [218, 22] on input "SGTB1109250012" at bounding box center [176, 20] width 182 height 17
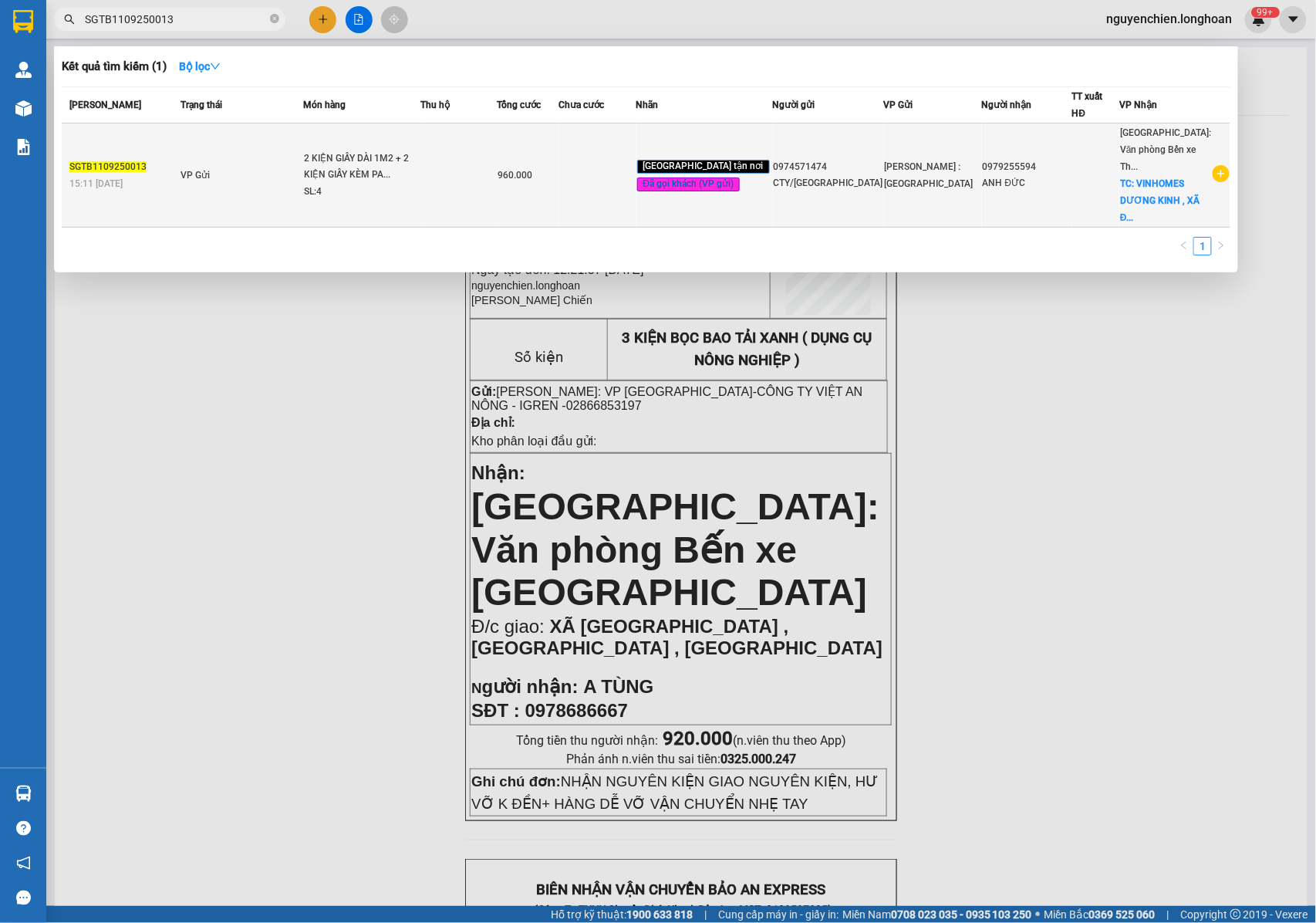
type input "SGTB1109250013"
click at [364, 151] on div "2 KIỆN GIẤY DÀI 1M2 + 2 KIỆN GIẤY KÈM PA..." at bounding box center [361, 167] width 115 height 34
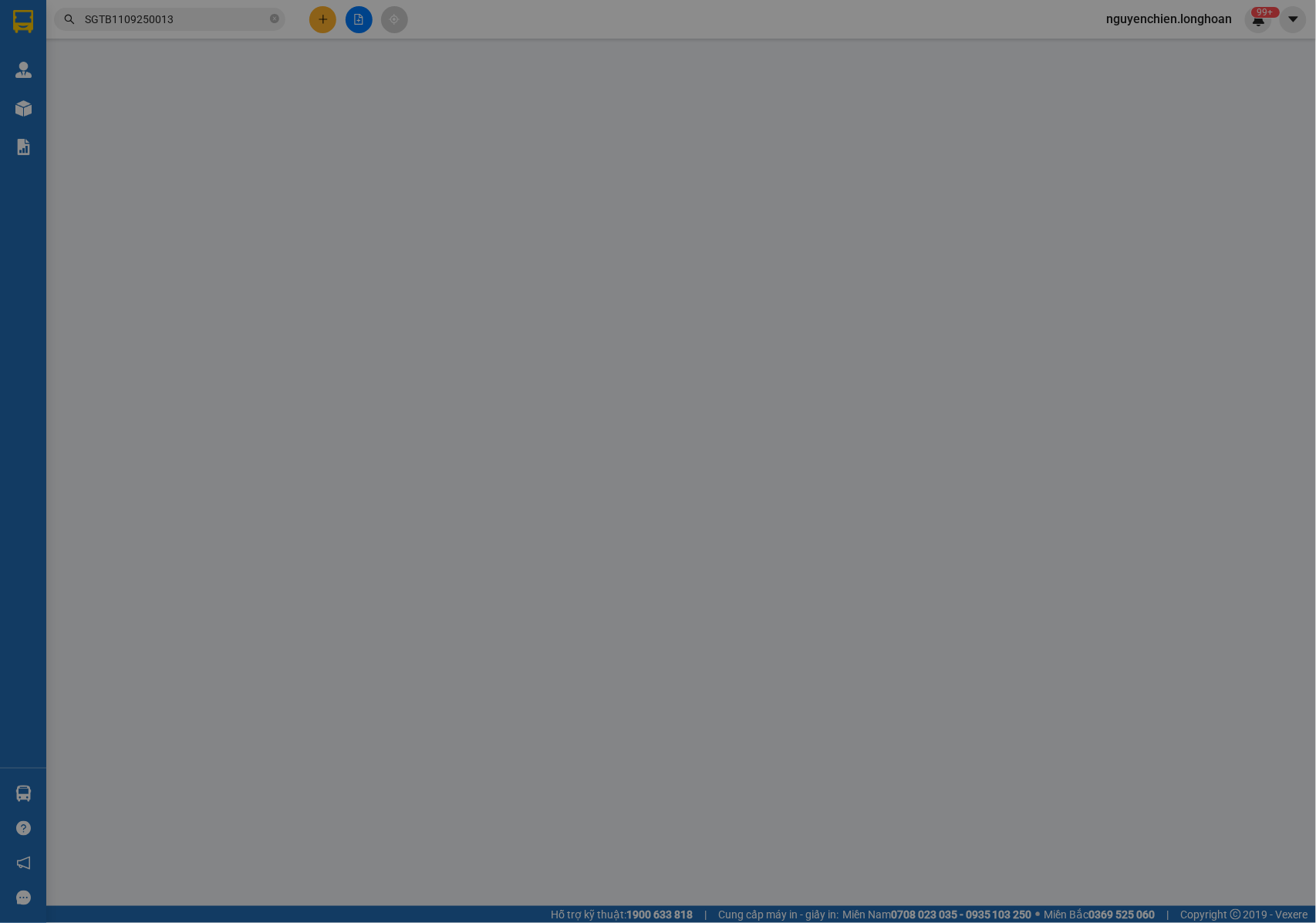
type input "0974571474"
type input "CTY/NHẬT TRƯỜNG PHÚC"
type input "0979255594"
type input "ANH ĐỨC"
checkbox input "true"
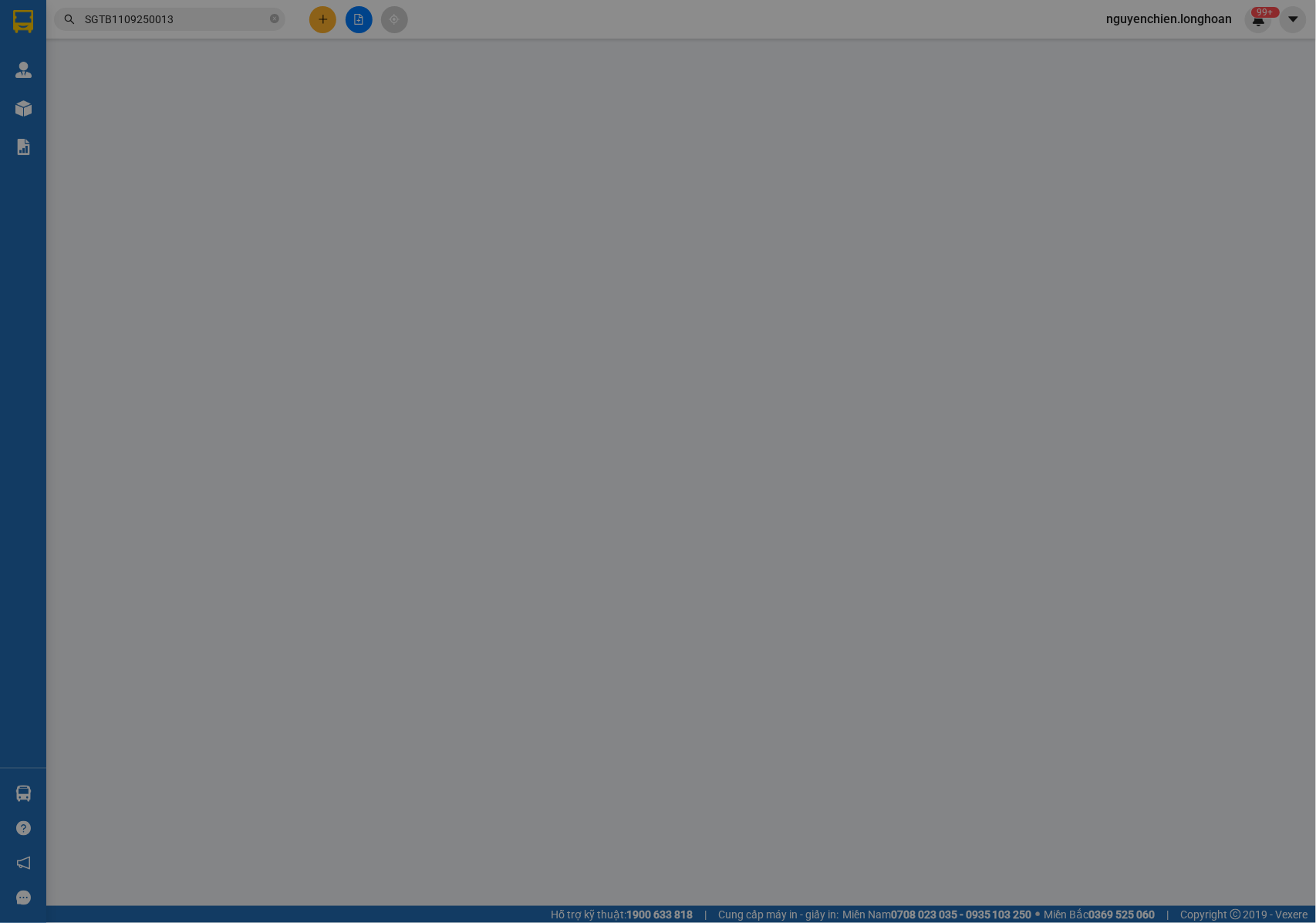
type input "VINHOMES DƯƠNG KINH , XÃ ĐẠI ĐỒNG , HUYỆN KIẾN THỤY , TP HẢI PHÒNG"
type input "NHẬN NGUYÊN KIỆN GIAO NGUYÊN KIỆN, HƯ VỠ K ĐỀN"
type input "960.000"
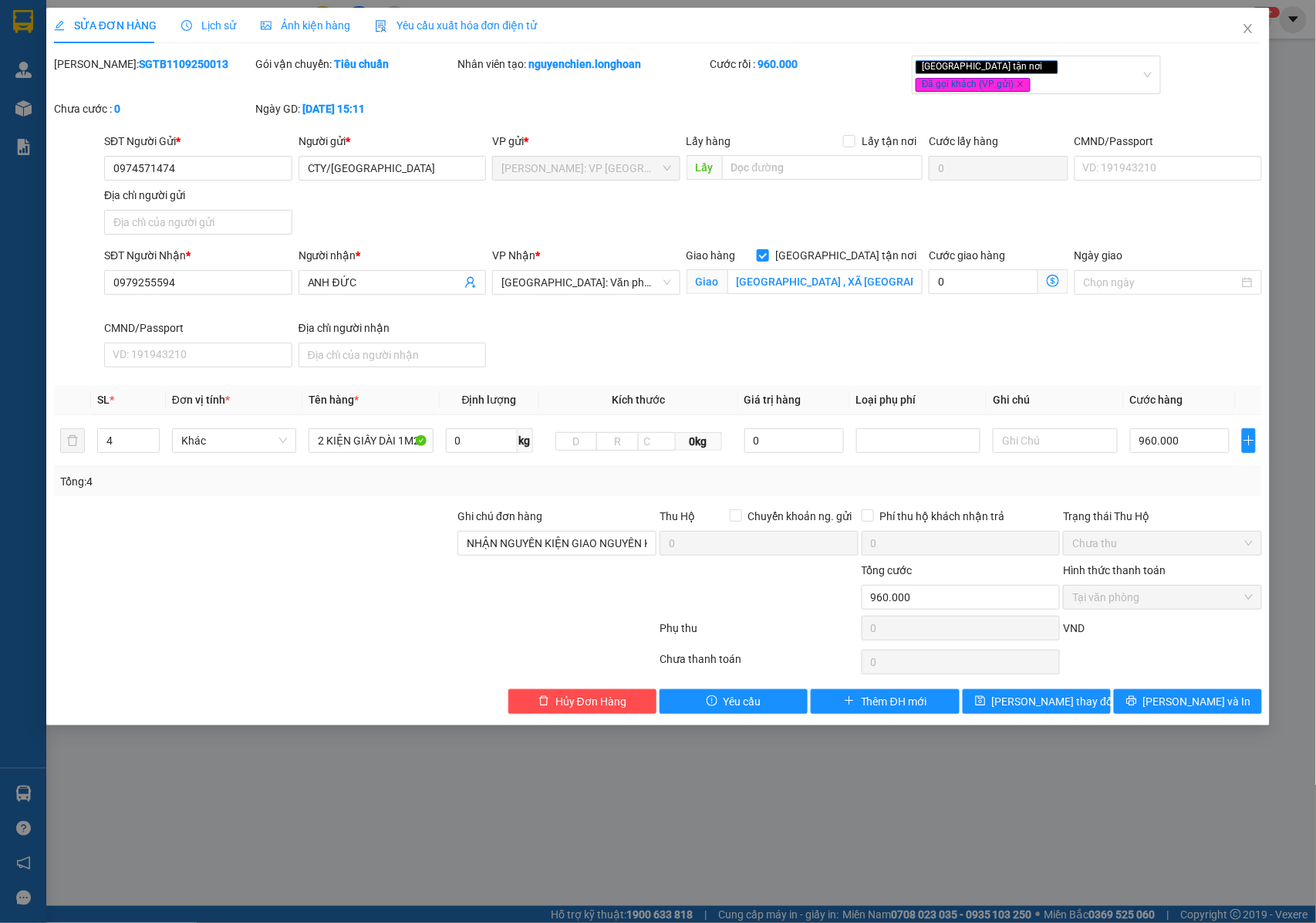
drag, startPoint x: 195, startPoint y: 63, endPoint x: 93, endPoint y: 66, distance: 102.0
click at [93, 66] on div "Mã ĐH: SGTB1109250013" at bounding box center [153, 65] width 199 height 17
click at [1165, 689] on button "[PERSON_NAME] và In" at bounding box center [1188, 701] width 148 height 25
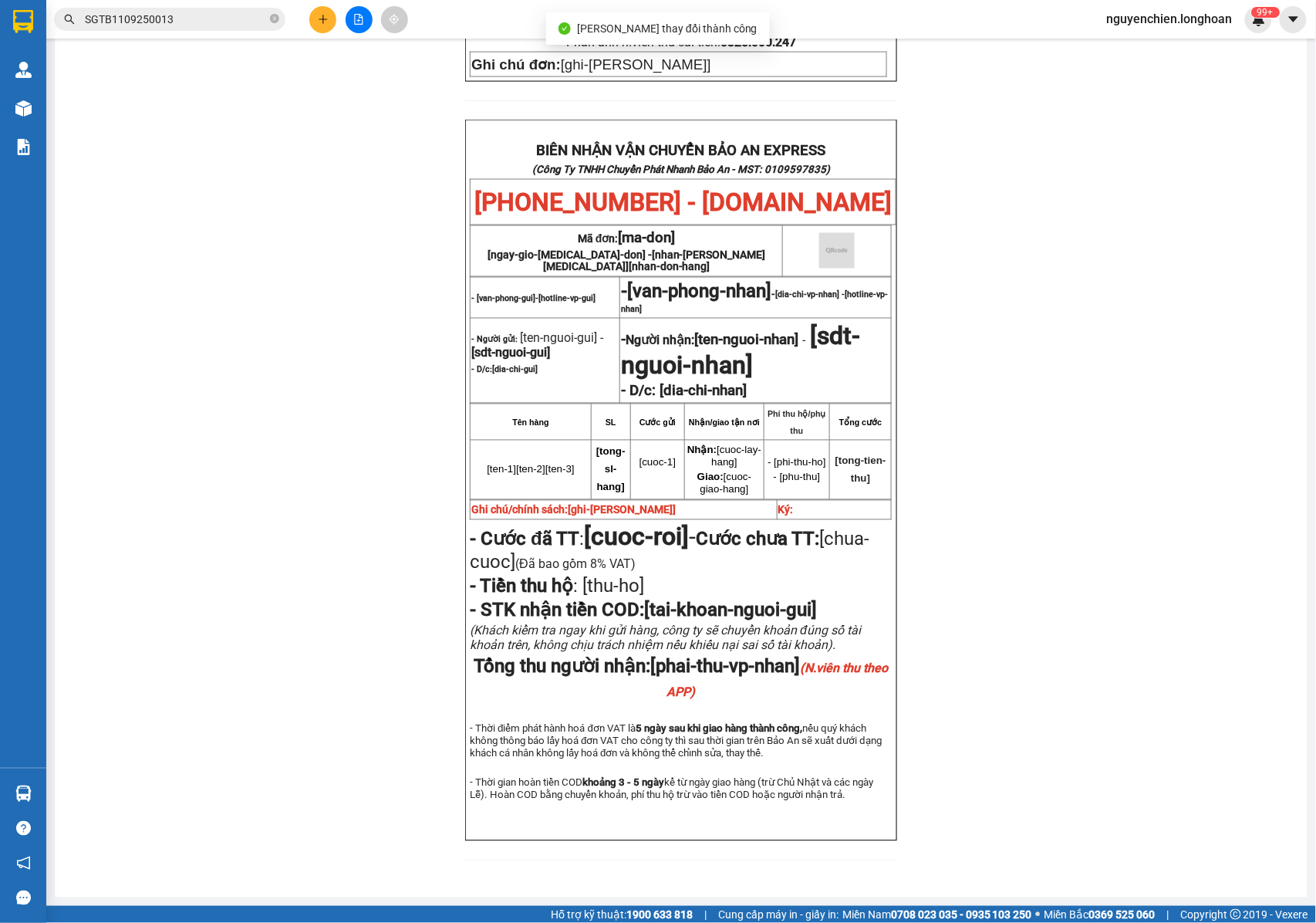
scroll to position [793, 0]
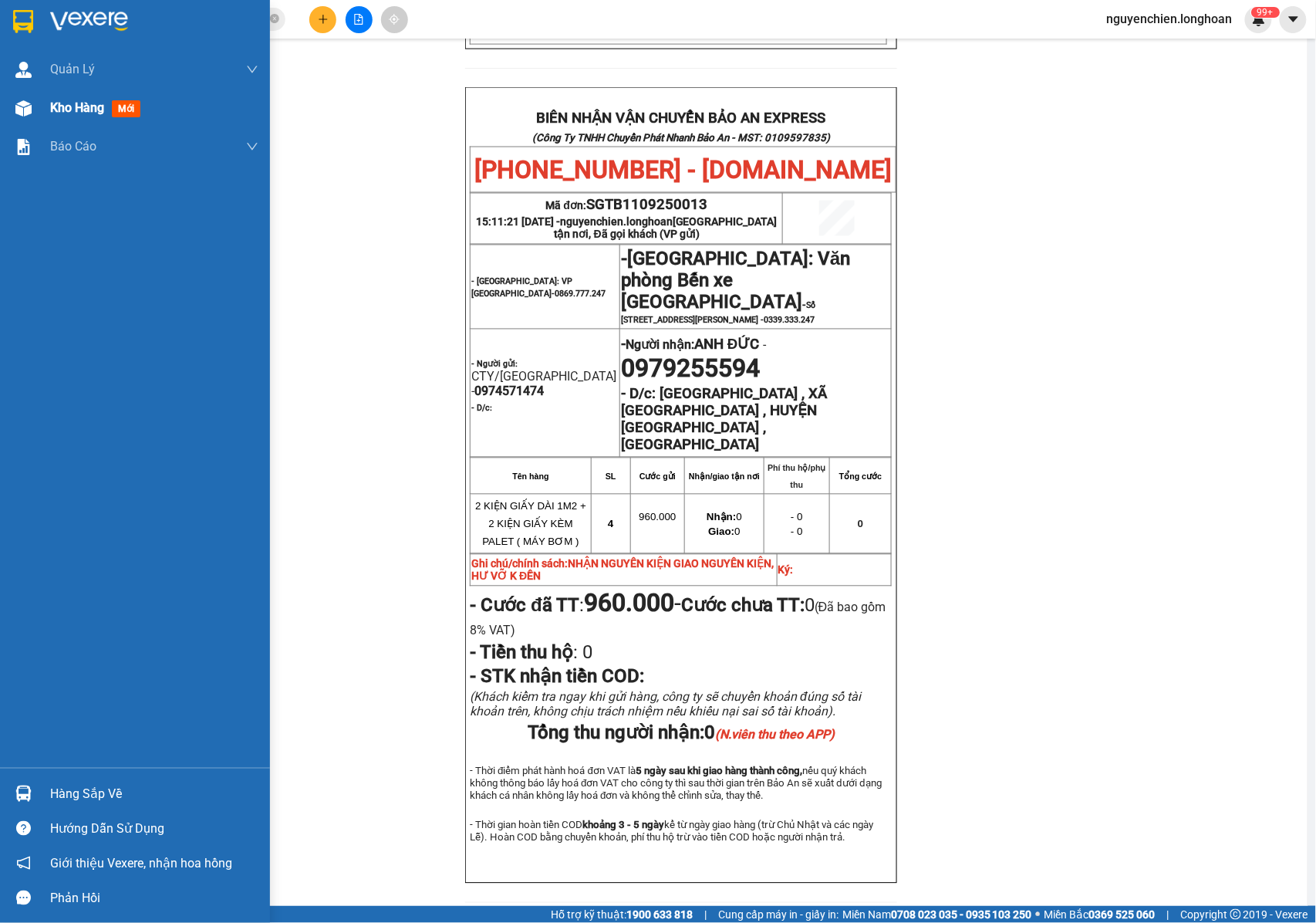
click at [28, 108] on img at bounding box center [23, 108] width 16 height 16
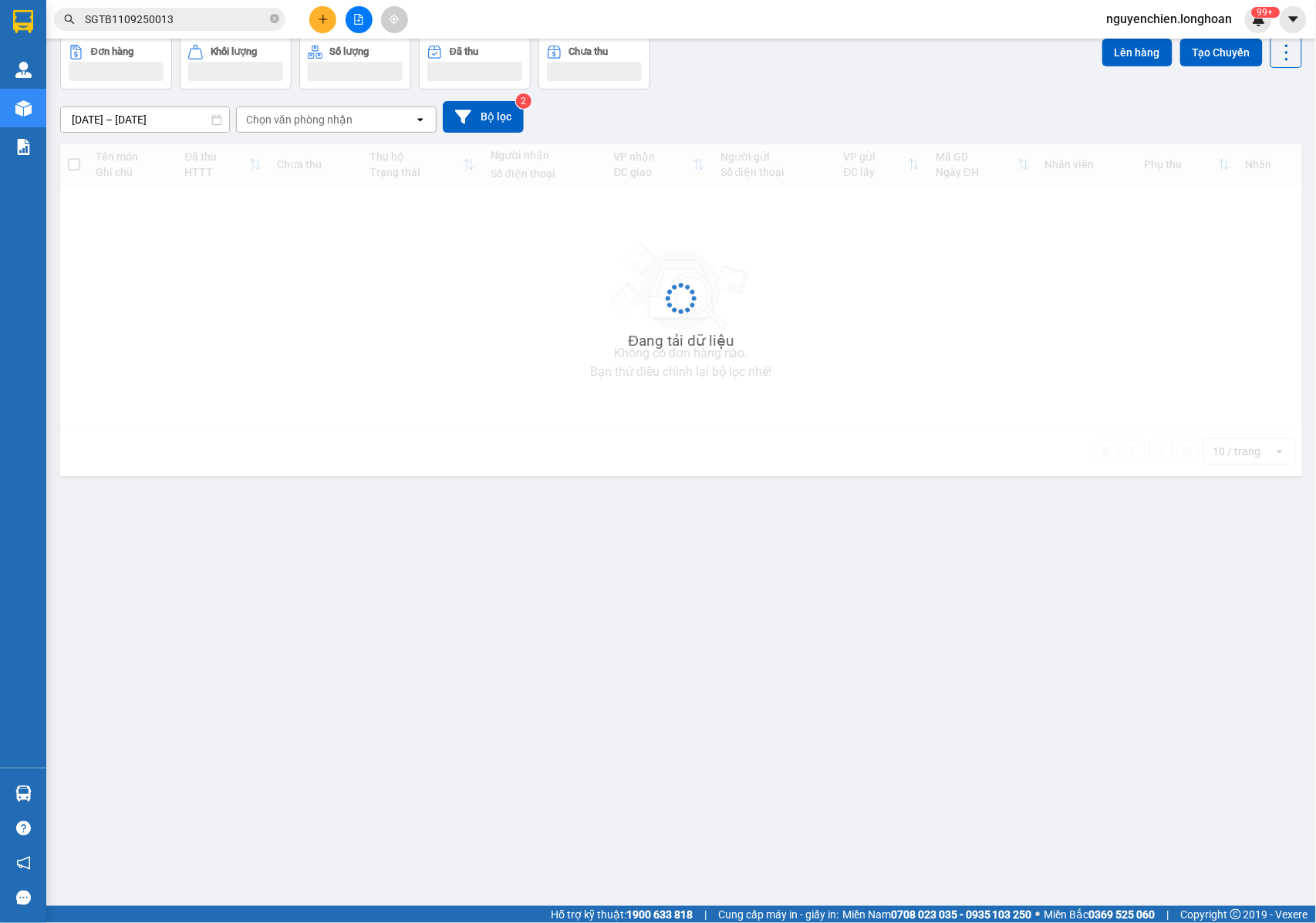
scroll to position [71, 0]
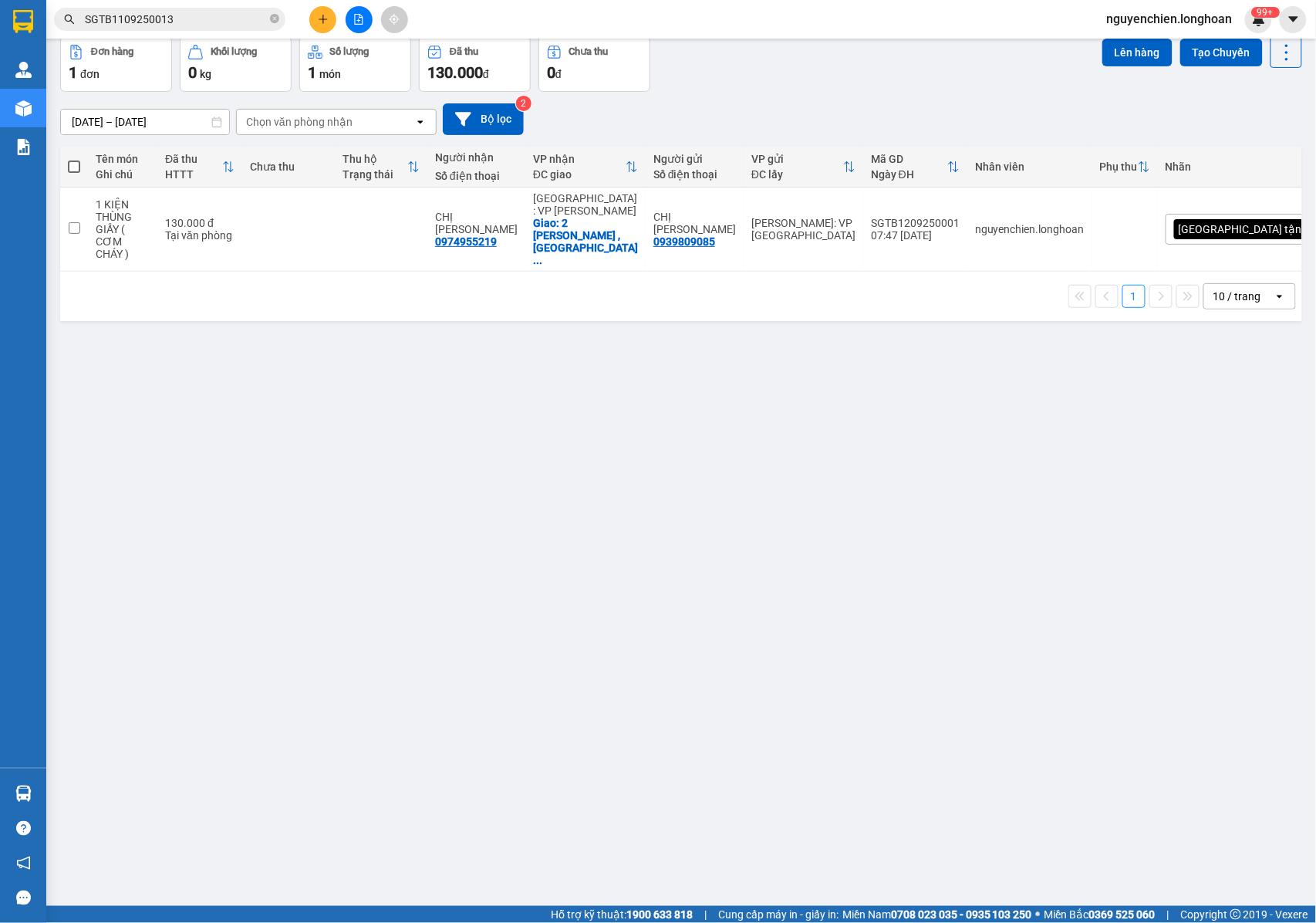
click at [181, 6] on div "Kết quả tìm kiếm ( 1 ) Bộ lọc Mã ĐH Trạng thái Món hàng Thu hộ Tổng cước Chưa c…" at bounding box center [151, 19] width 301 height 27
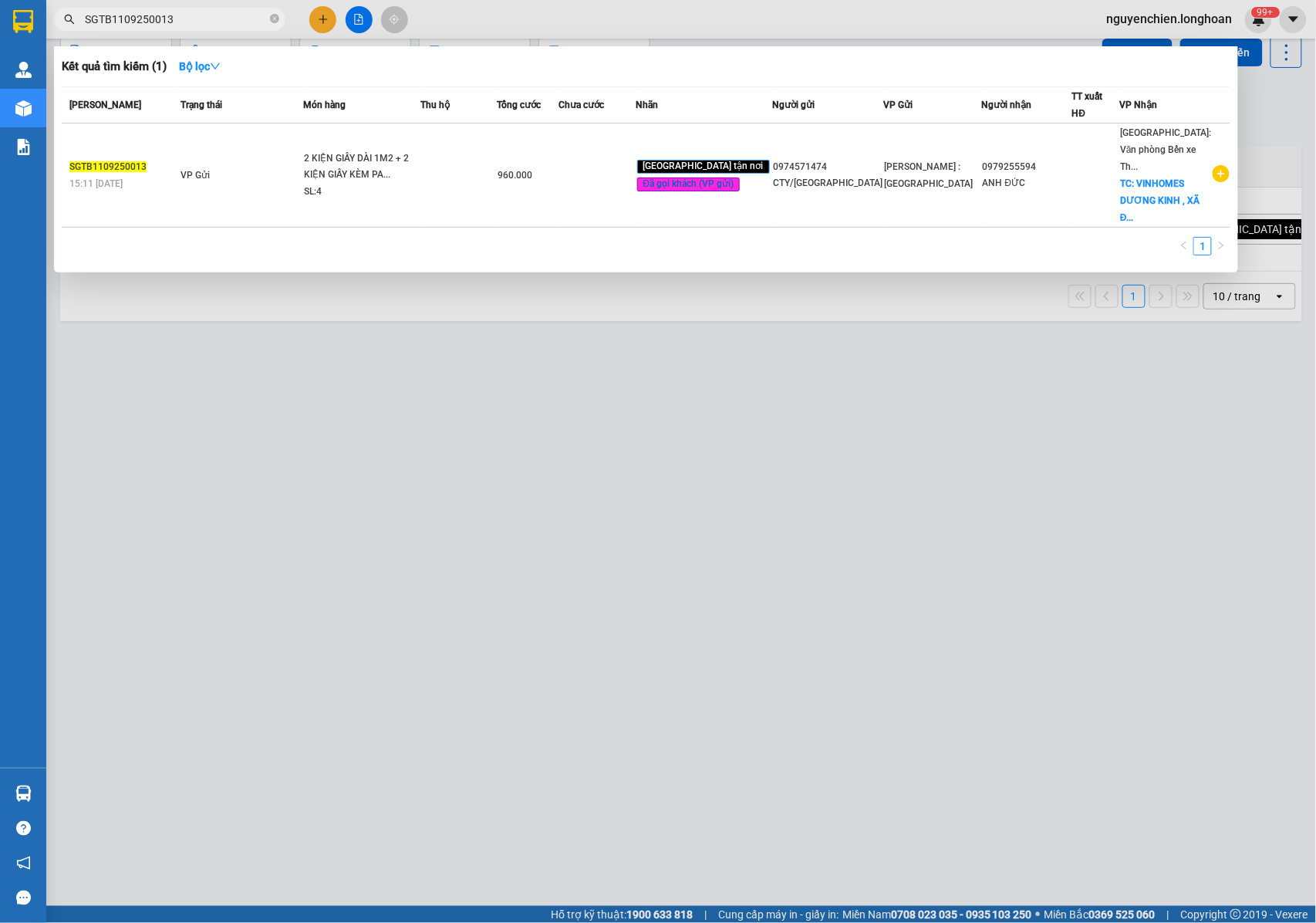
click at [179, 20] on input "SGTB1109250013" at bounding box center [176, 20] width 182 height 17
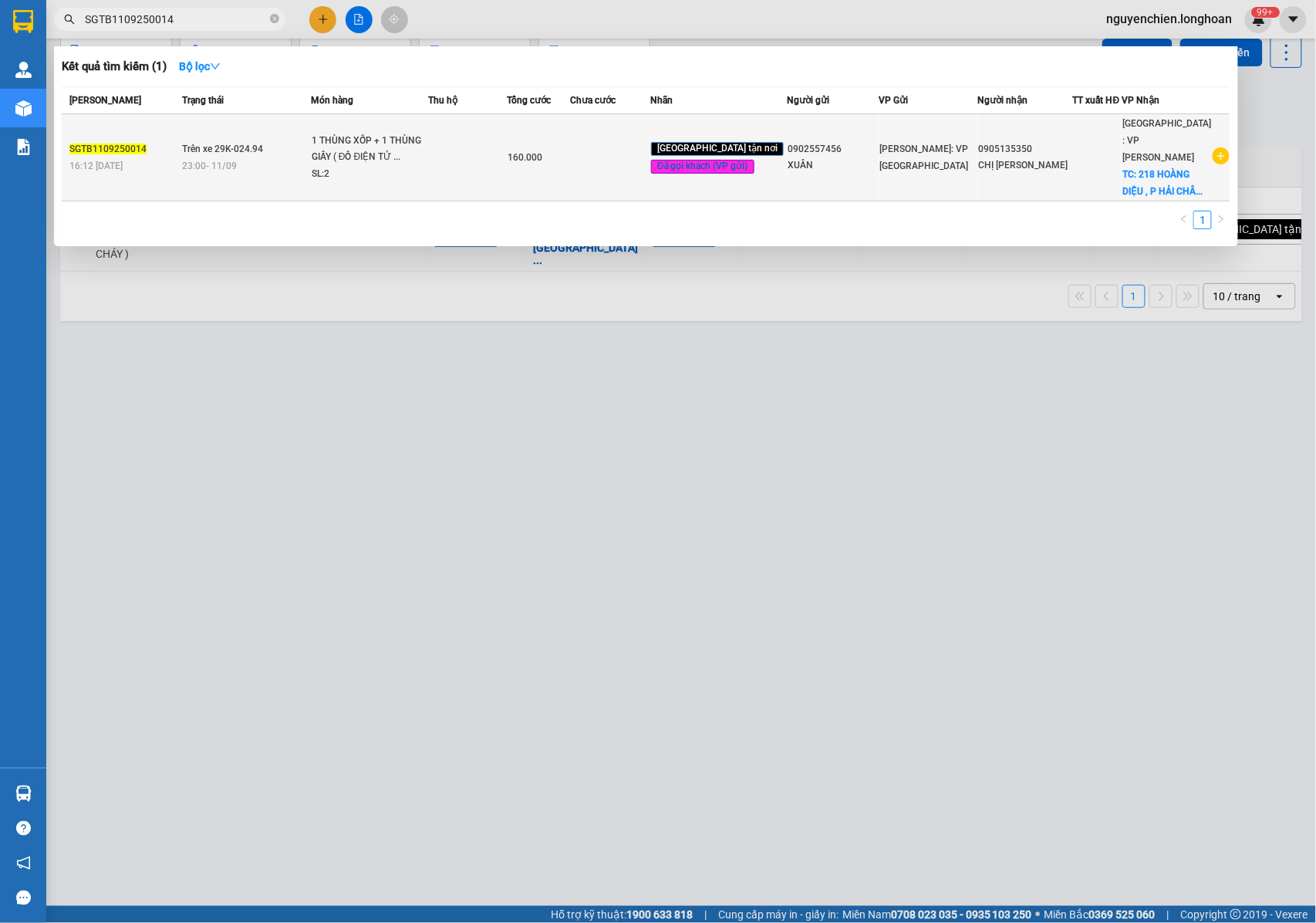
type input "SGTB1109250014"
click at [365, 158] on div "1 THÙNG XỐP + 1 THÙNG GIẤY ( ĐỒ ĐIỆN TỬ ..." at bounding box center [369, 149] width 115 height 34
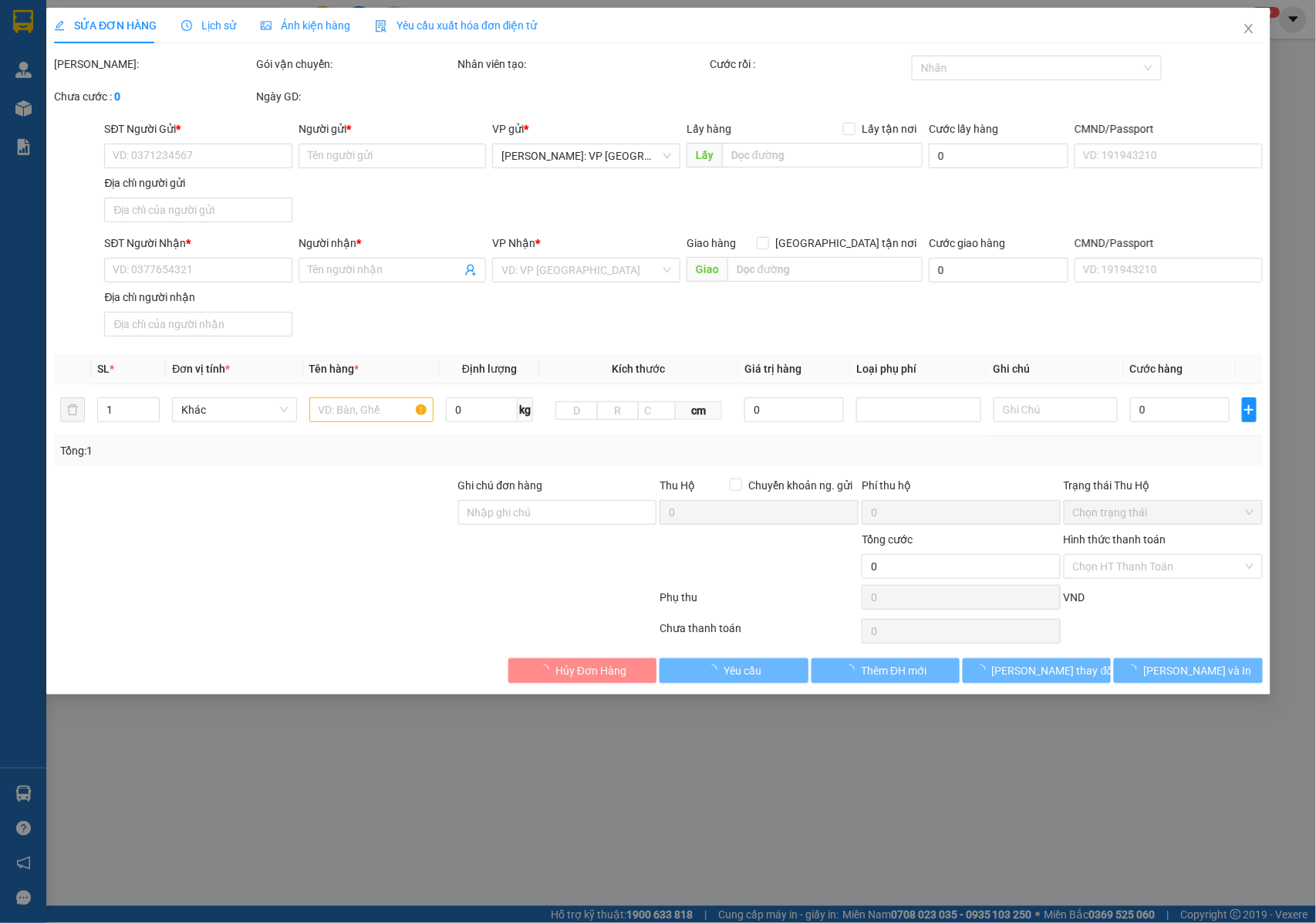
type input "0902557456"
type input "XUÂN"
type input "0905135350"
type input "CHỊ NGỌC HIỆP"
checkbox input "true"
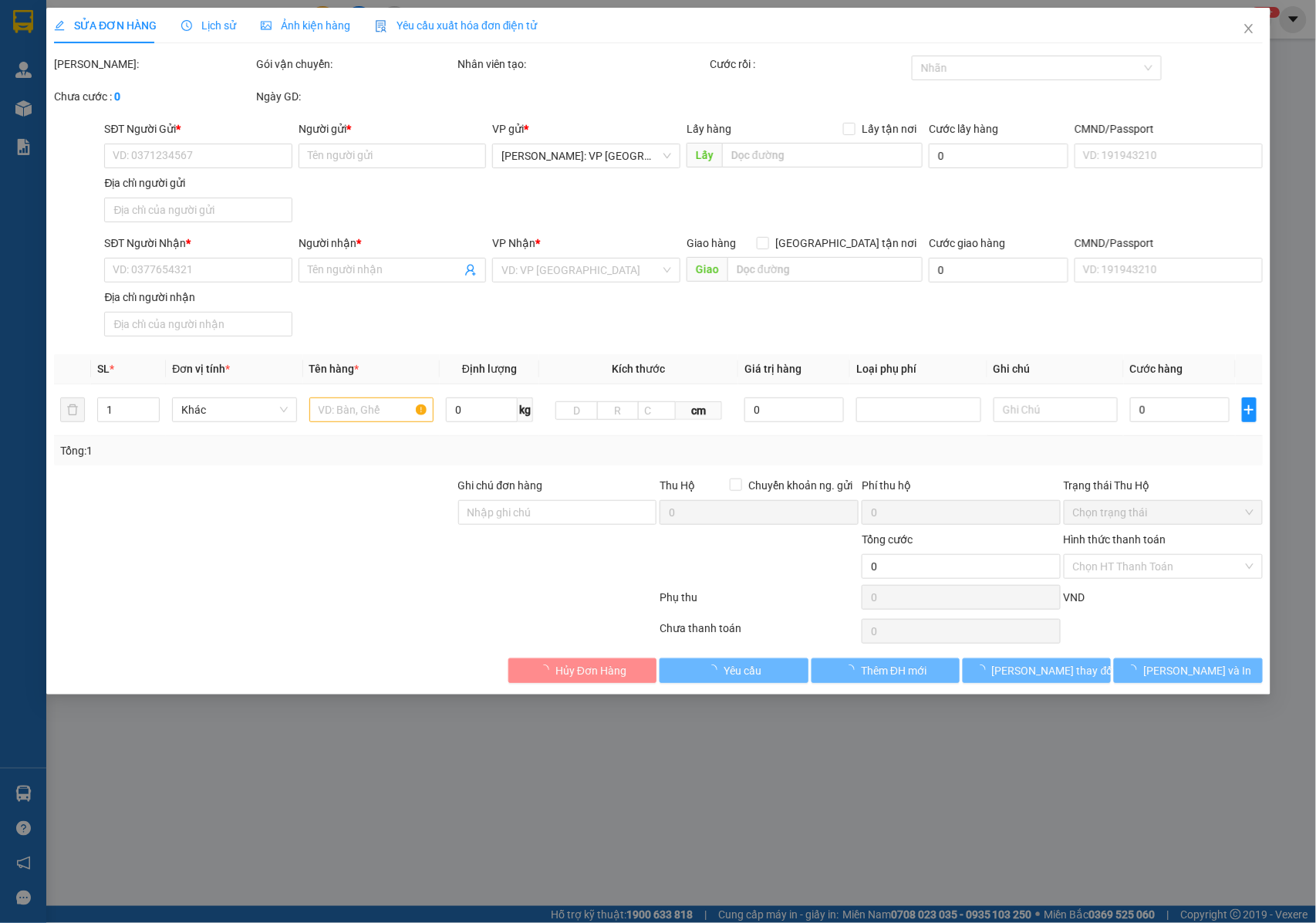
type input "218 HOÀNG DIỆU , P HẢI CHÂU , TP ĐÀ NẴNG"
type input "NHẬN NGUYÊN KIỆN GIAO NGUYÊN KIỆN, HƯ VỠ K ĐỀN"
type input "160.000"
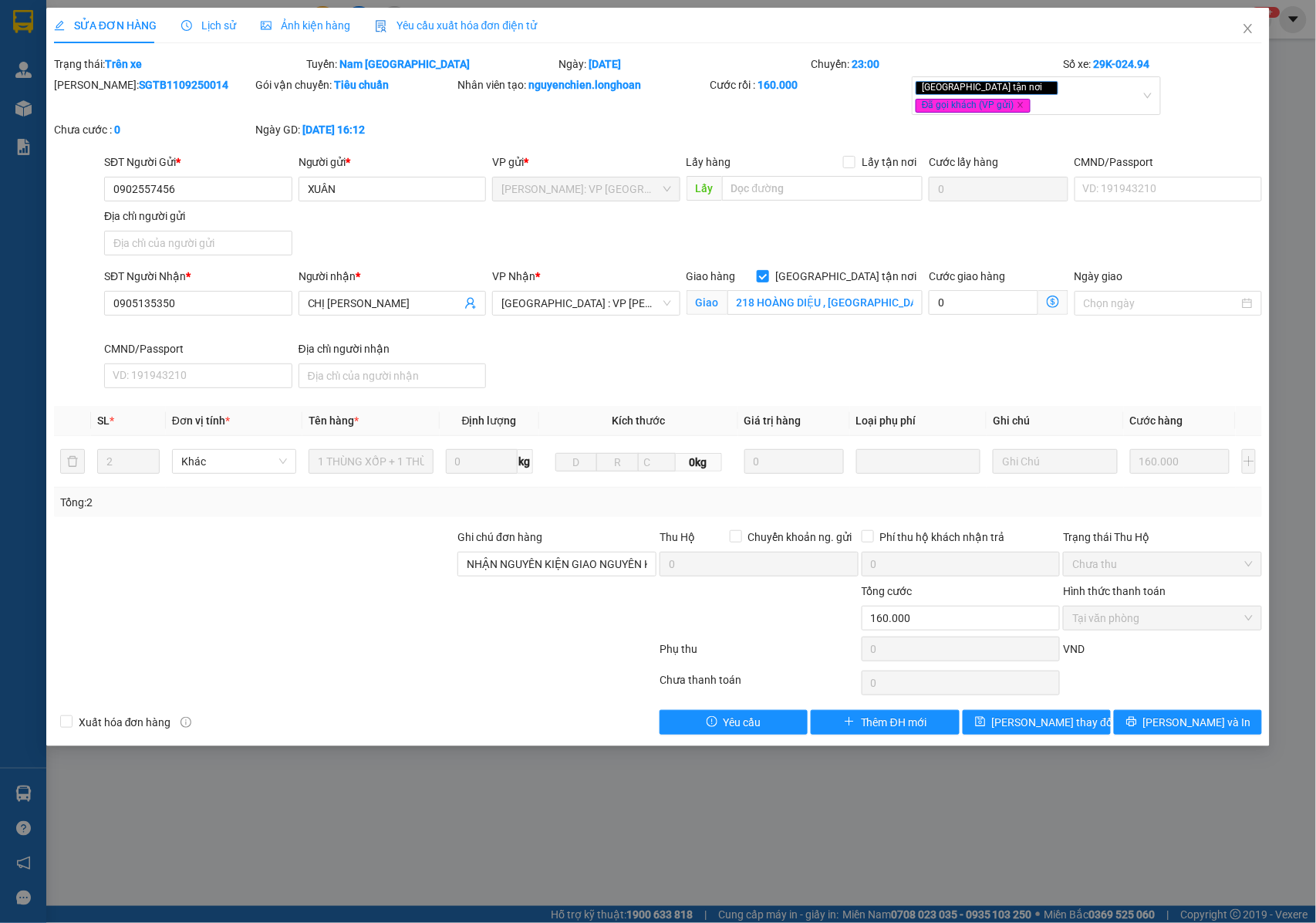
drag, startPoint x: 182, startPoint y: 90, endPoint x: 93, endPoint y: 90, distance: 89.0
click at [93, 90] on div "Mã ĐH: SGTB1109250014" at bounding box center [153, 85] width 199 height 17
click at [1246, 33] on icon "close" at bounding box center [1249, 28] width 9 height 9
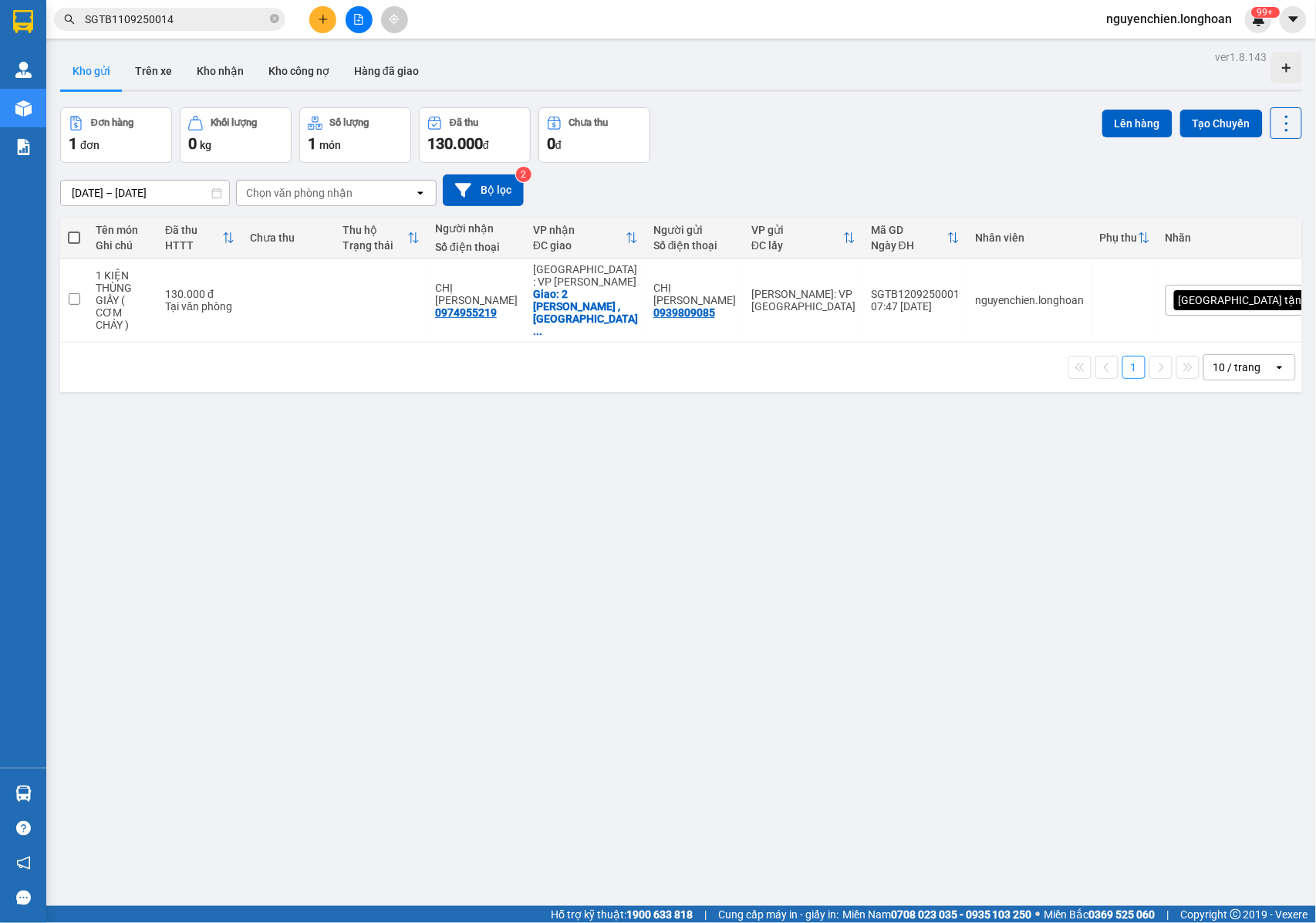
click at [199, 20] on input "SGTB1109250014" at bounding box center [176, 20] width 182 height 17
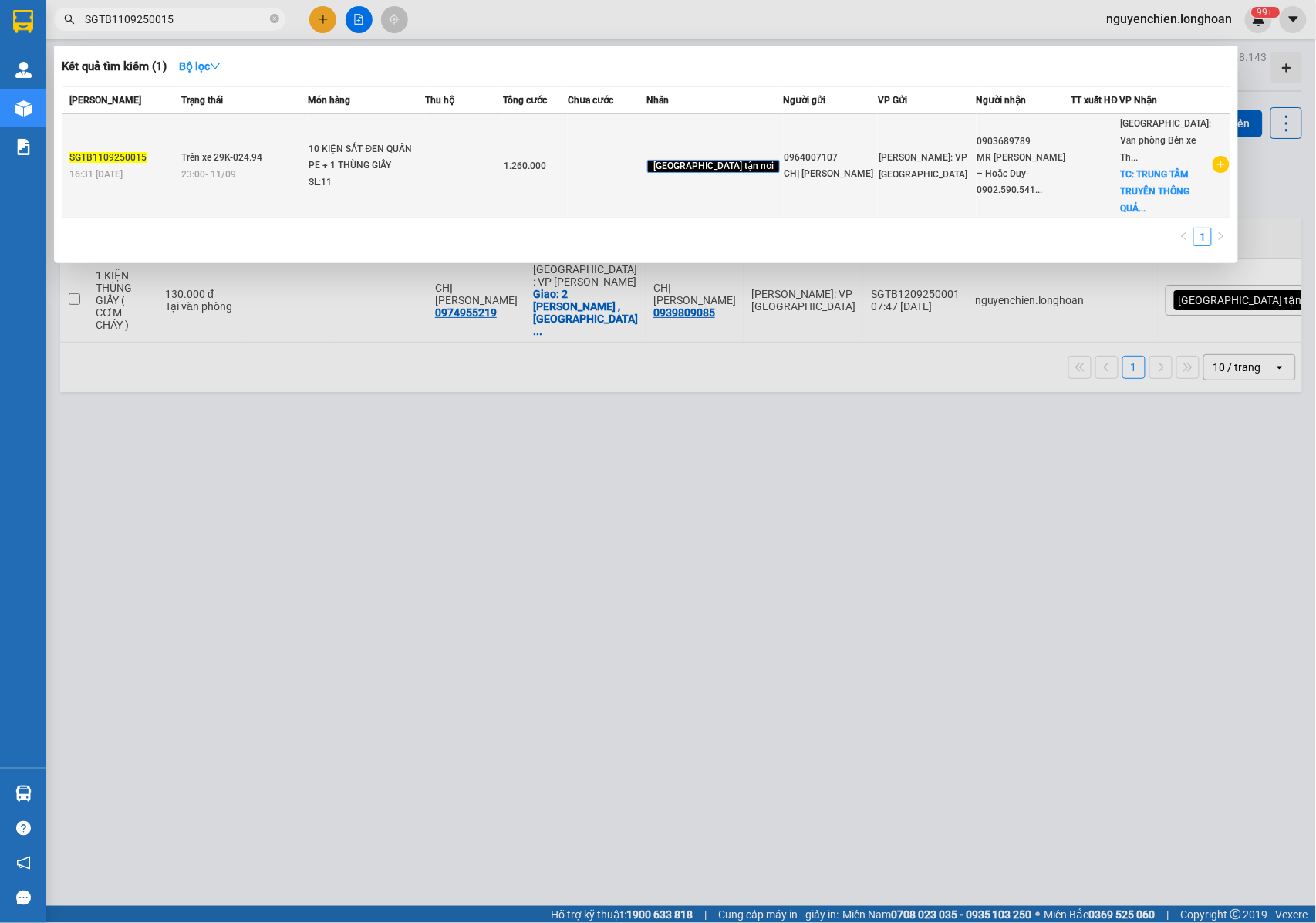
type input "SGTB1109250015"
click at [353, 175] on div "SL: 11" at bounding box center [367, 183] width 115 height 17
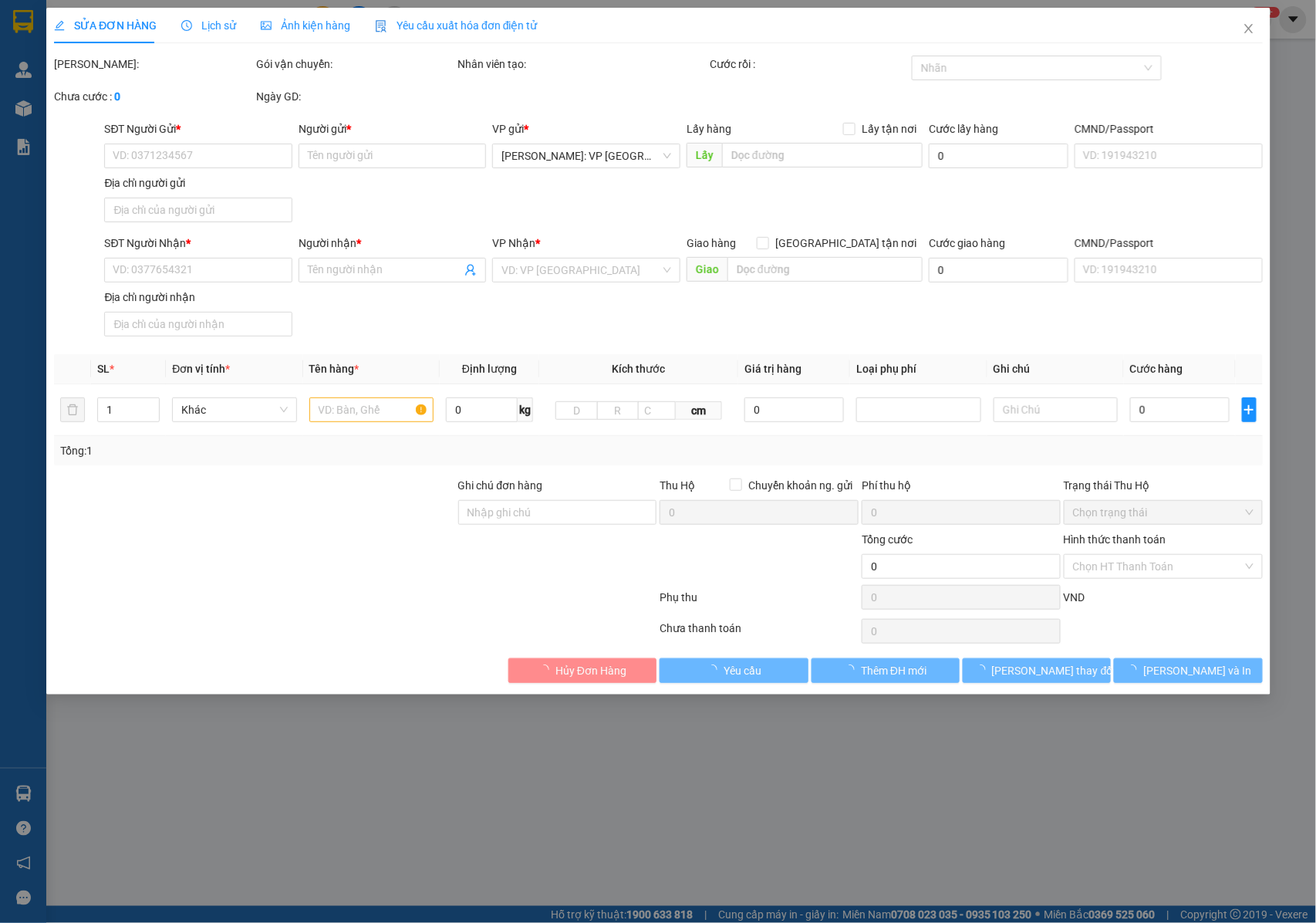
type input "0964007107"
type input "CHỊ [PERSON_NAME]"
type input "0903689789"
type input "MR BẢO – Hoặc Duy-0902.590.541)"
checkbox input "true"
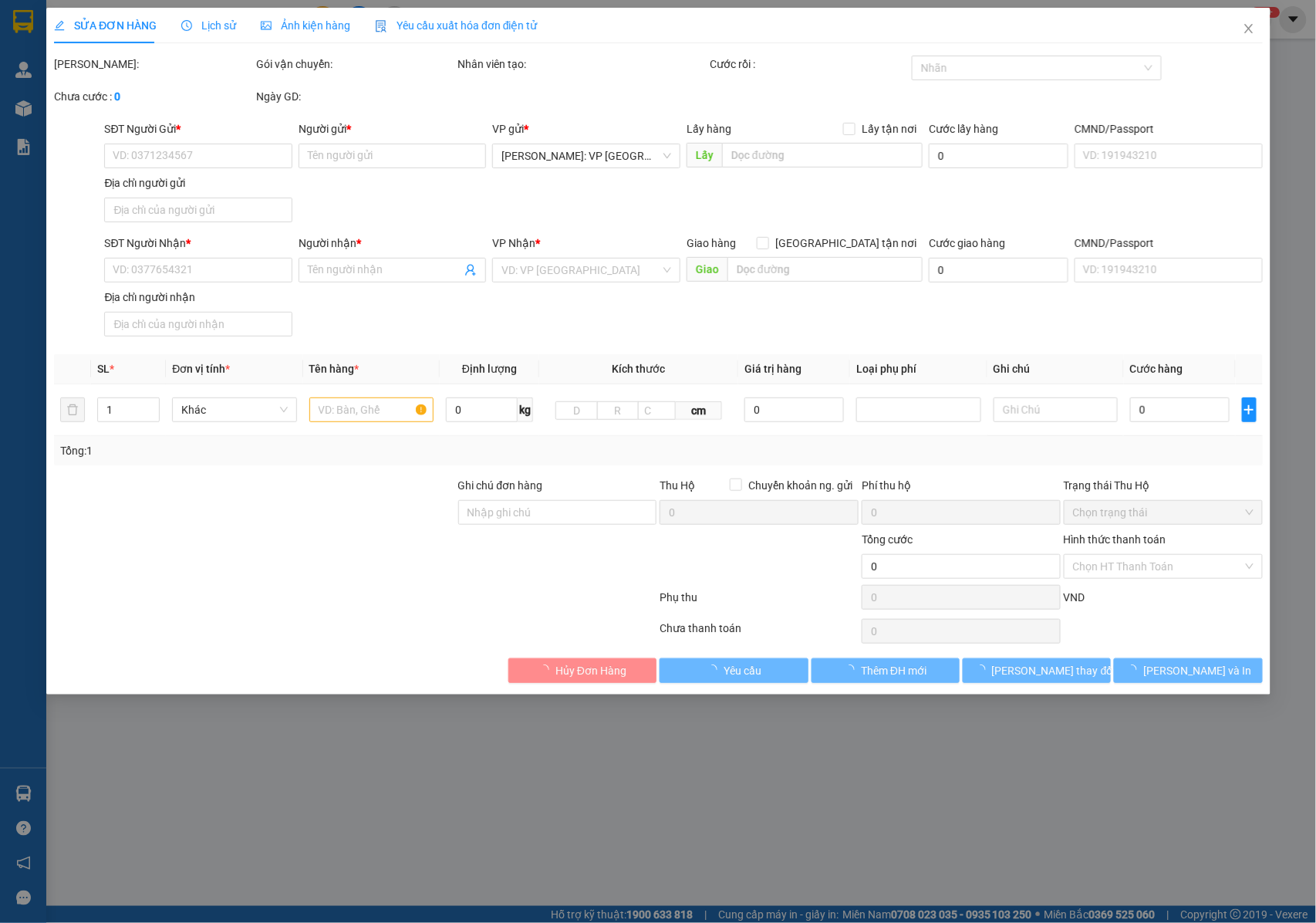
type input "TRUNG TÂM TRUYỀN THÔNG QUẢNG NINH , SỐ 2 ĐƯỜNG HẢI LONG, PHƯỜNG HỒNG HẢI , TP H…"
type input "NHẬN NGUYÊN KIỆN GIAO NGUYÊN KIỆN, HƯ VỠ K ĐỀN"
type input "1.260.000"
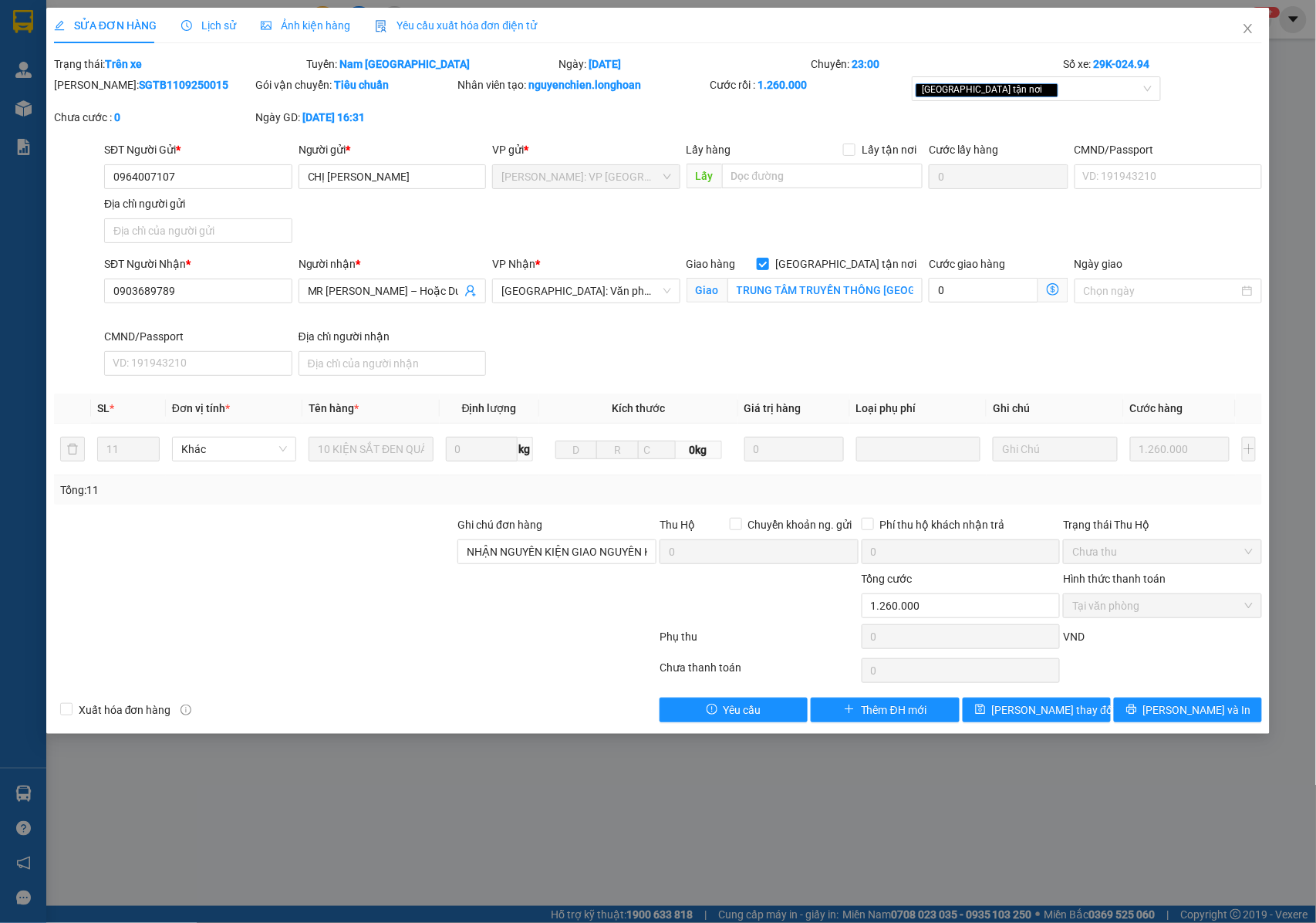
drag, startPoint x: 185, startPoint y: 84, endPoint x: 94, endPoint y: 86, distance: 91.0
click at [94, 86] on div "Mã ĐH: SGTB1109250015" at bounding box center [153, 85] width 199 height 17
click at [1246, 33] on icon "close" at bounding box center [1249, 28] width 9 height 9
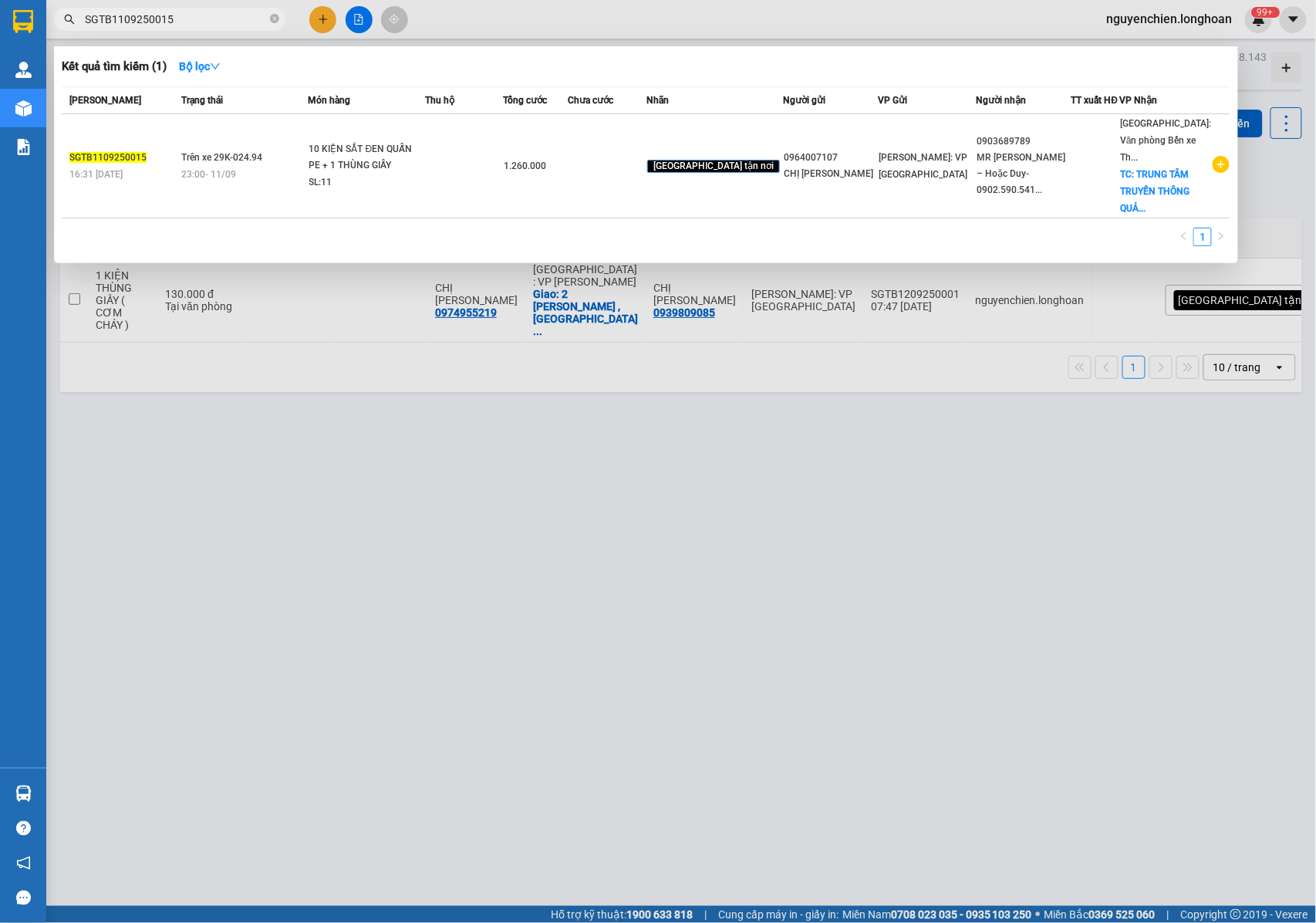
click at [186, 16] on input "SGTB1109250015" at bounding box center [176, 20] width 182 height 17
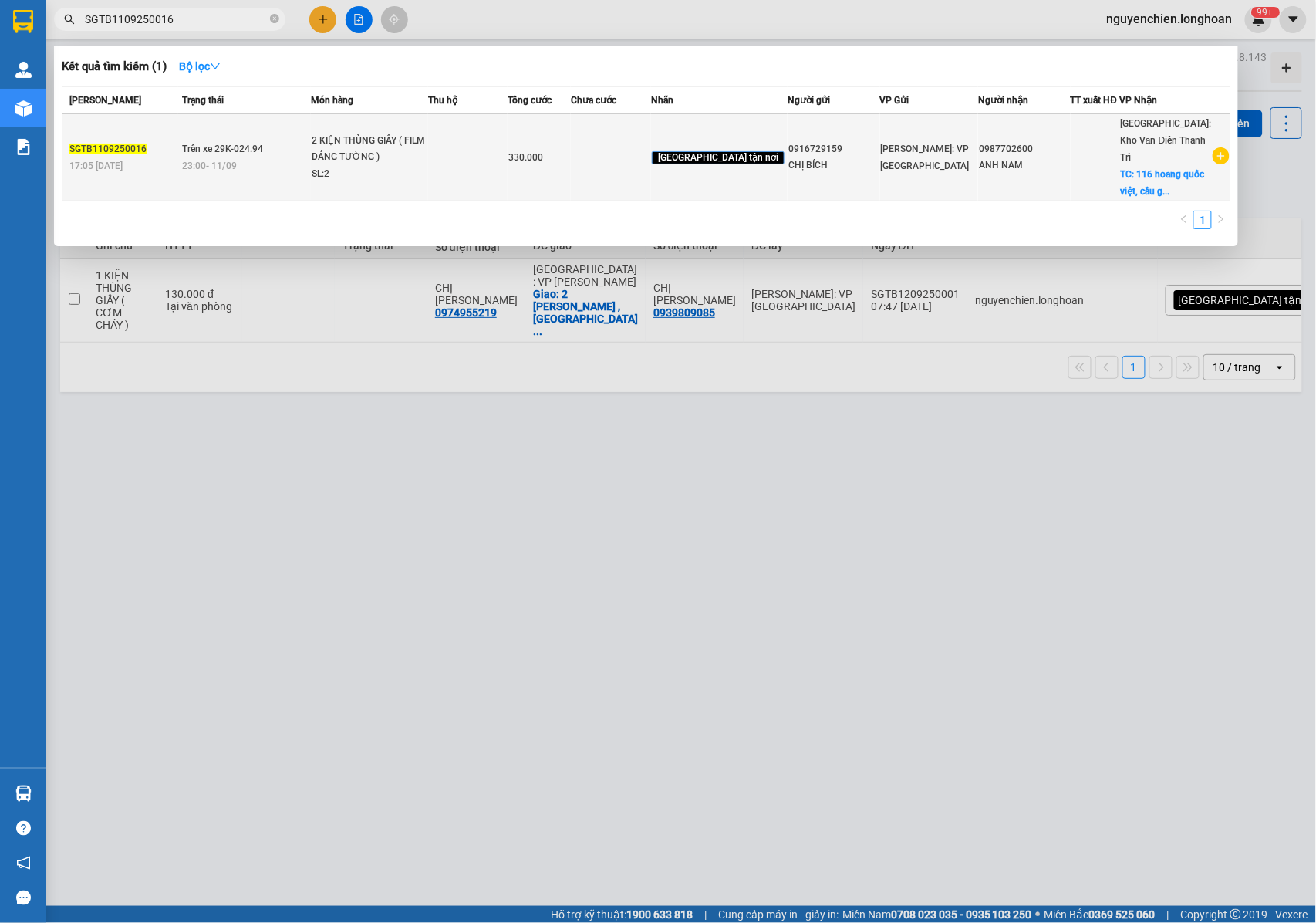
type input "SGTB1109250016"
click at [386, 166] on div "SL: 2" at bounding box center [369, 175] width 115 height 17
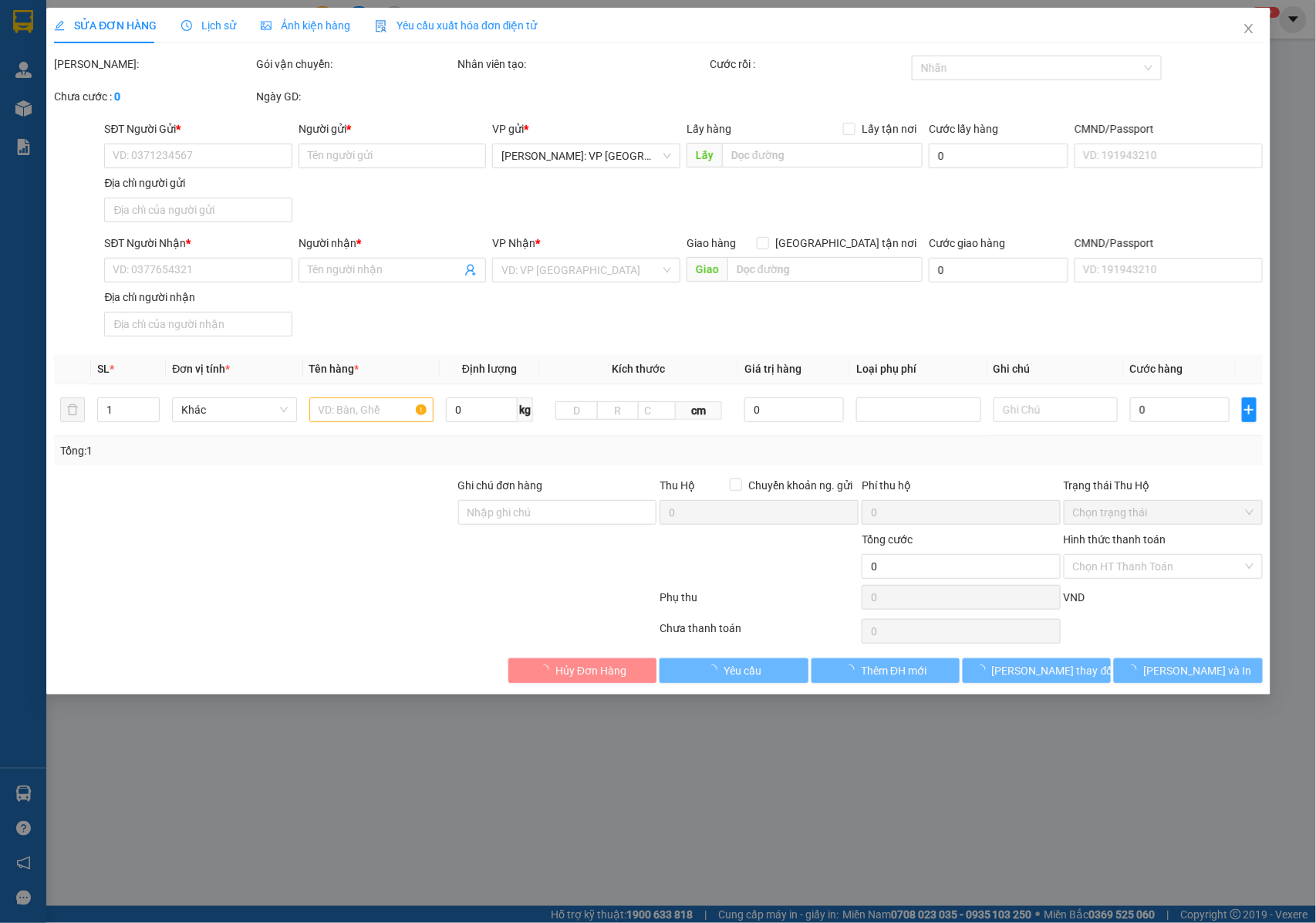
type input "0916729159"
type input "CHỊ BÍCH"
type input "0987702600"
type input "ANH NAM"
checkbox input "true"
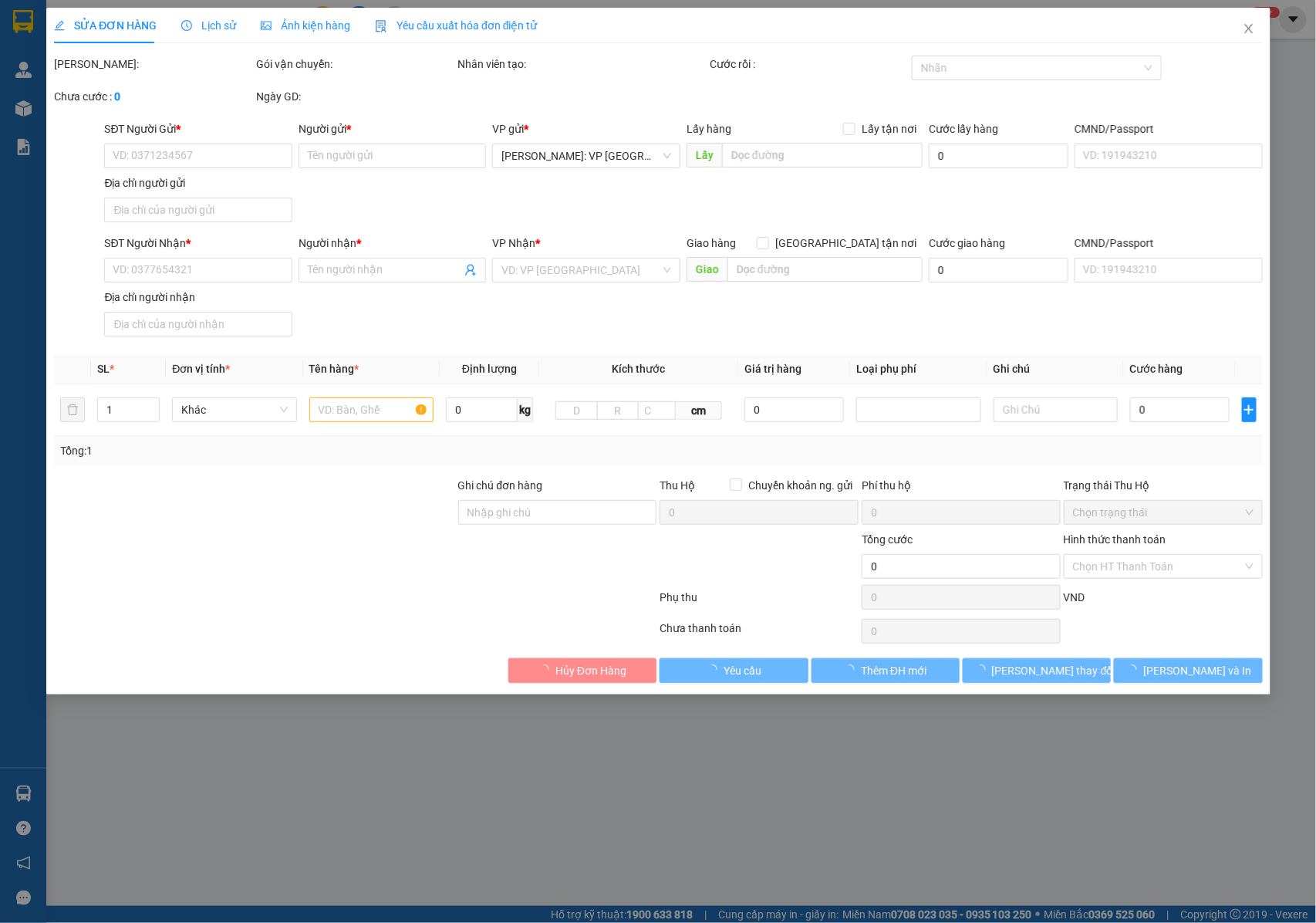
type input "116 hoang quốc việt, cầu giấy, hà nội"
type input "NHẬN NGUYÊN KIỆN GIAO NGUYÊN KIỆN, HƯ VỠ K ĐỀN"
type input "330.000"
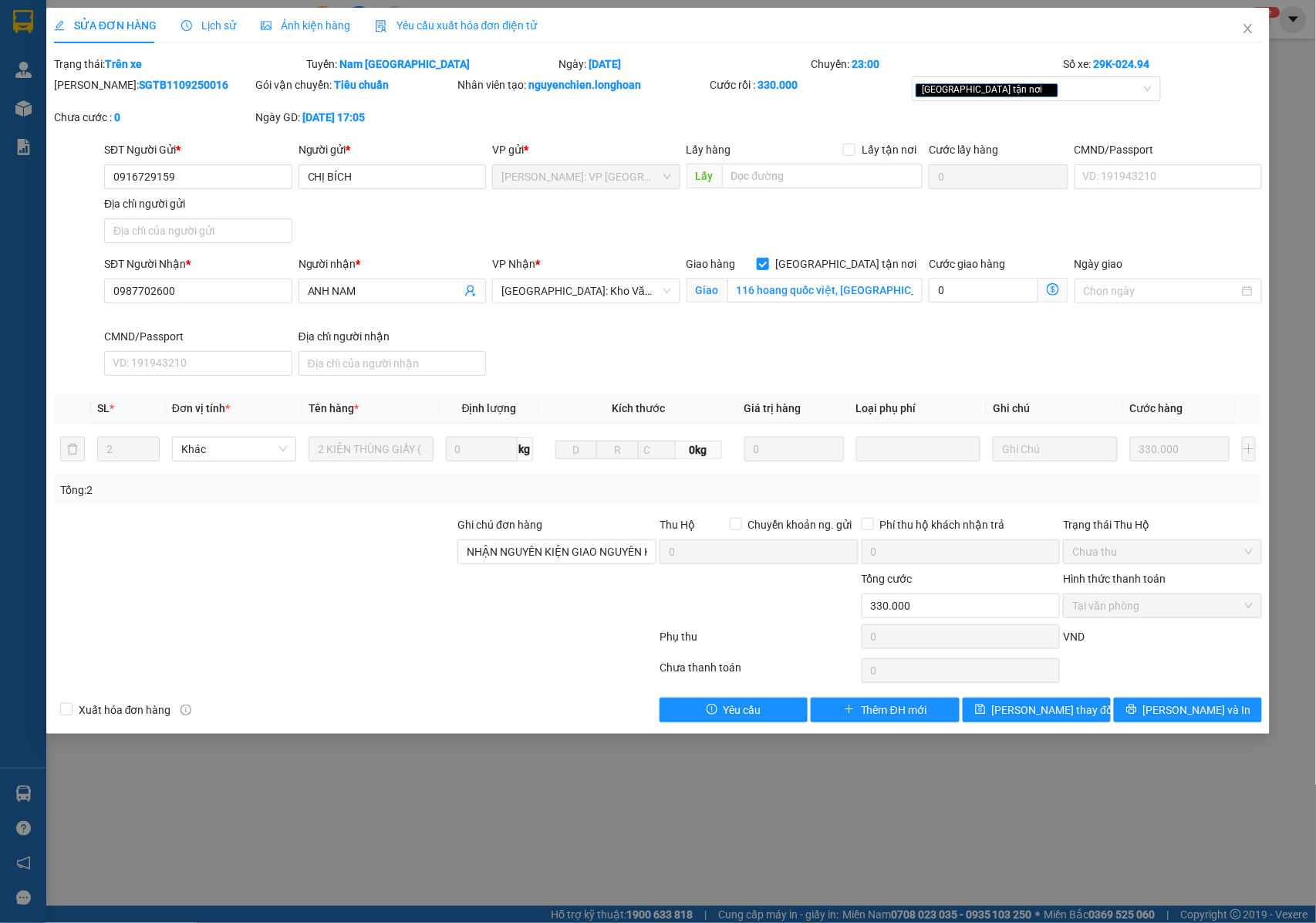
drag, startPoint x: 186, startPoint y: 85, endPoint x: 94, endPoint y: 94, distance: 92.4
click at [94, 94] on div "Mã ĐH: SGTB1109250016" at bounding box center [153, 93] width 202 height 33
drag, startPoint x: 151, startPoint y: 72, endPoint x: 121, endPoint y: 90, distance: 35.0
click at [139, 90] on b "SGTB1109250016" at bounding box center [183, 84] width 90 height 12
drag, startPoint x: 207, startPoint y: 84, endPoint x: 96, endPoint y: 93, distance: 111.4
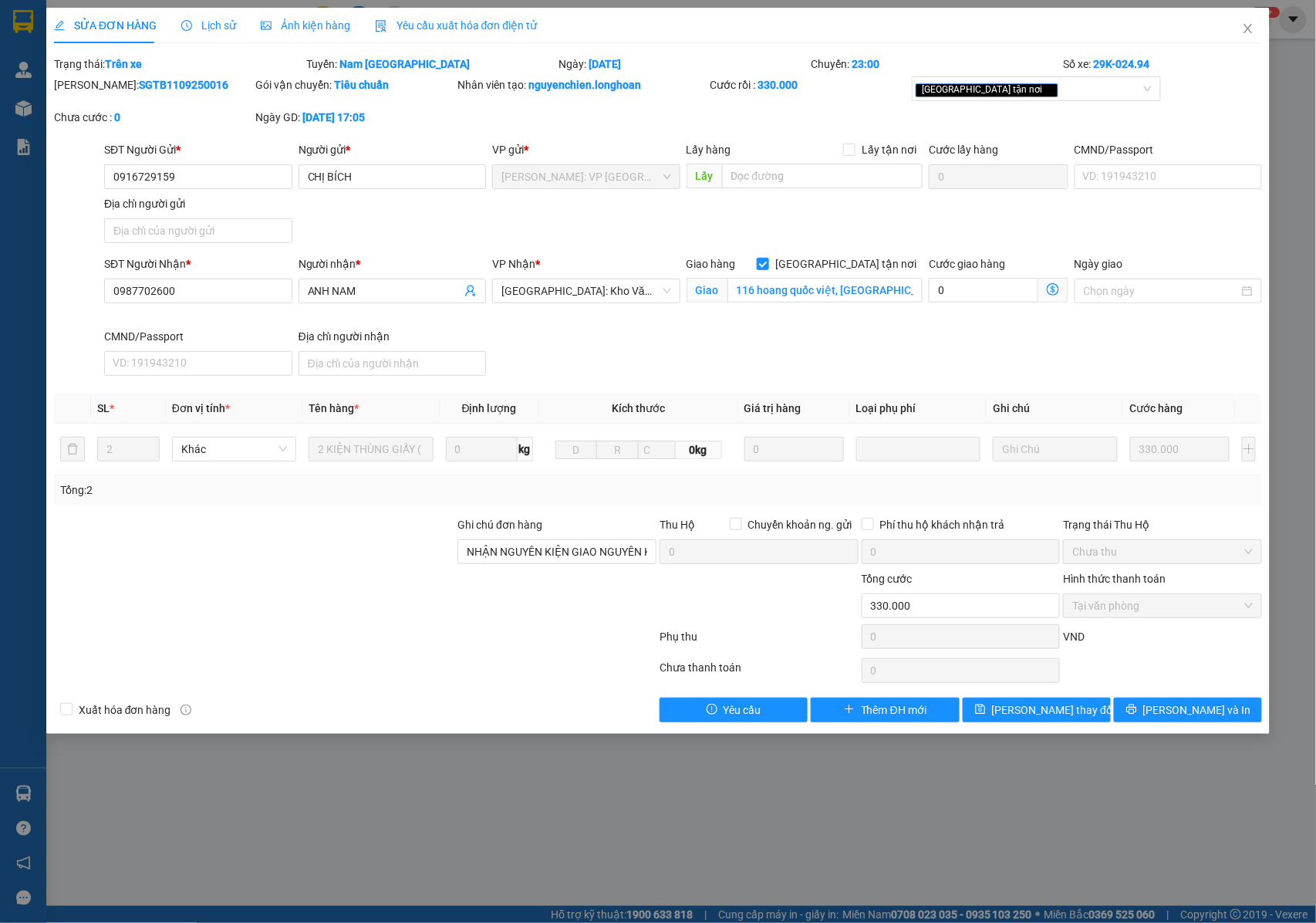
click at [93, 93] on div "Mã ĐH: SGTB1109250016" at bounding box center [153, 93] width 202 height 33
click at [1157, 710] on button "[PERSON_NAME] và In" at bounding box center [1188, 709] width 148 height 25
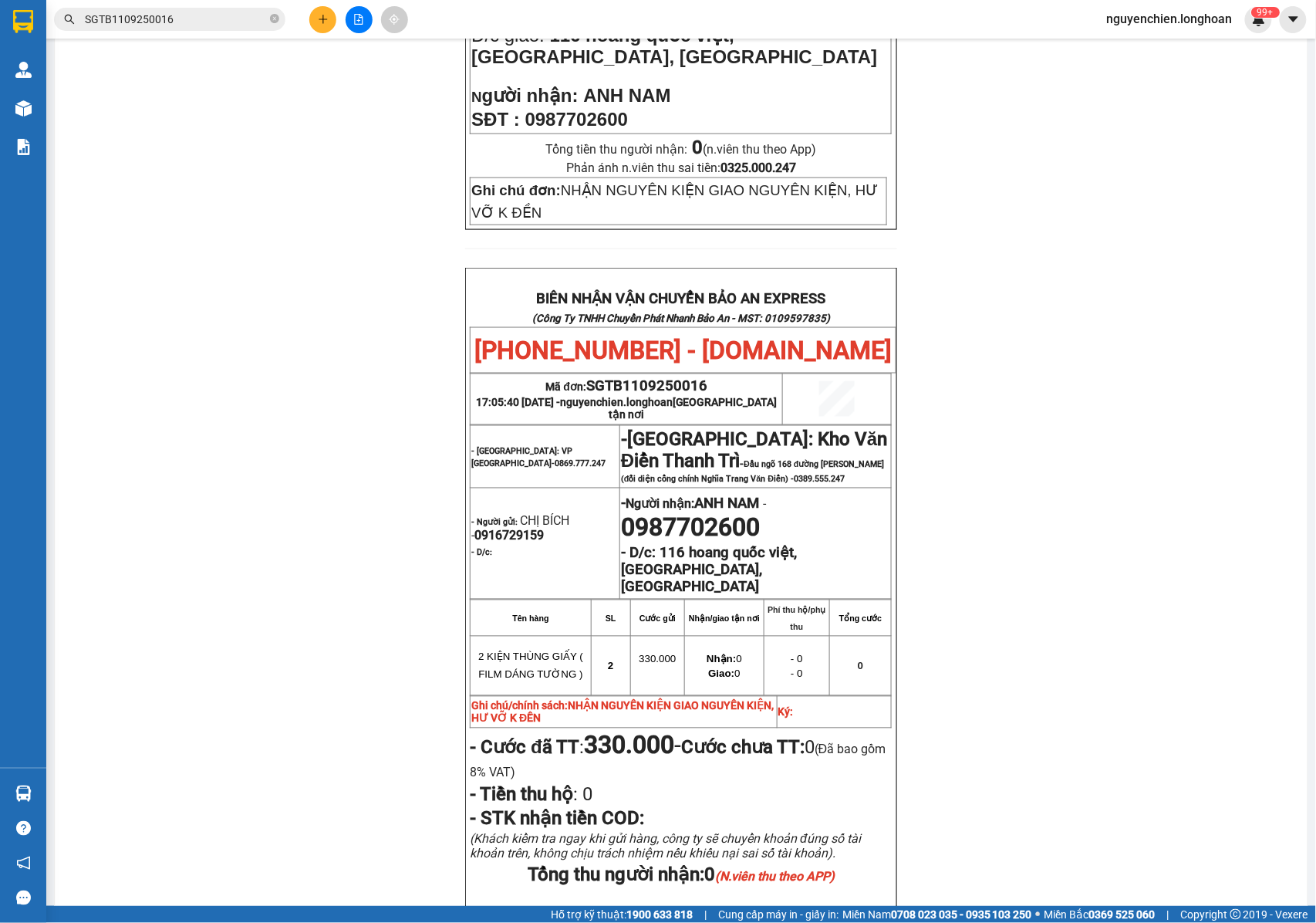
scroll to position [405, 0]
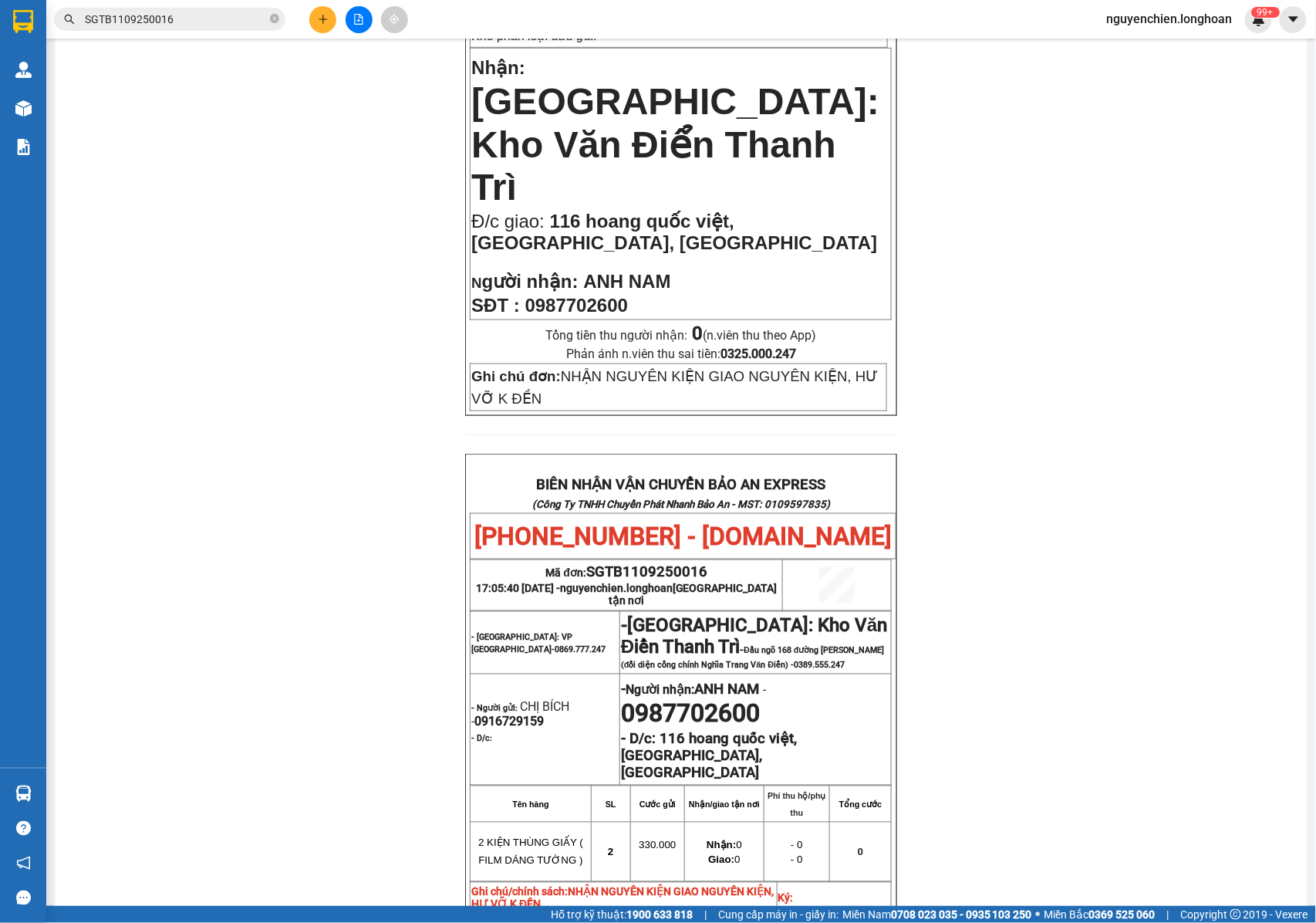
click at [192, 14] on input "SGTB1109250016" at bounding box center [176, 20] width 182 height 17
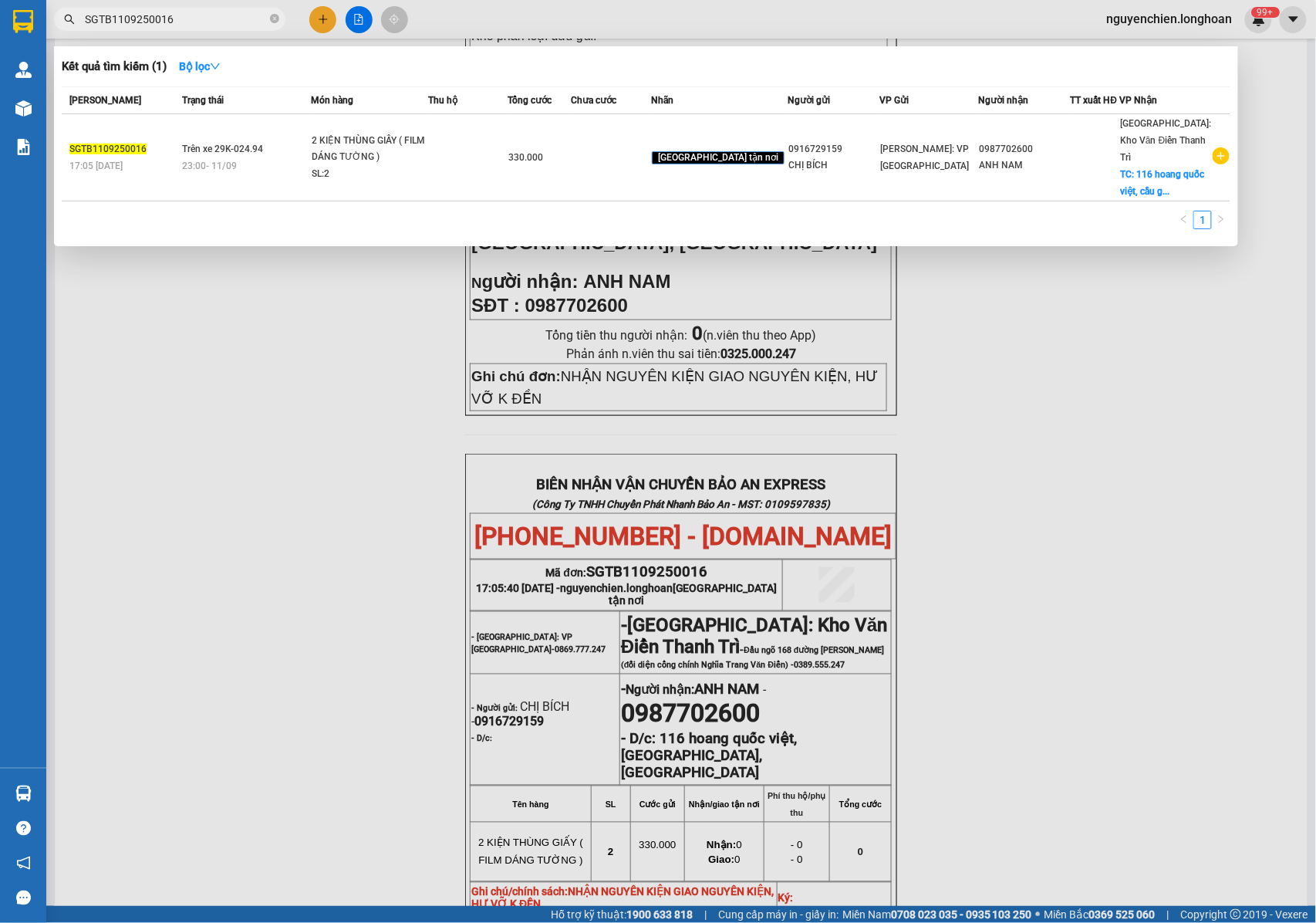
click at [236, 338] on div at bounding box center [658, 462] width 1316 height 923
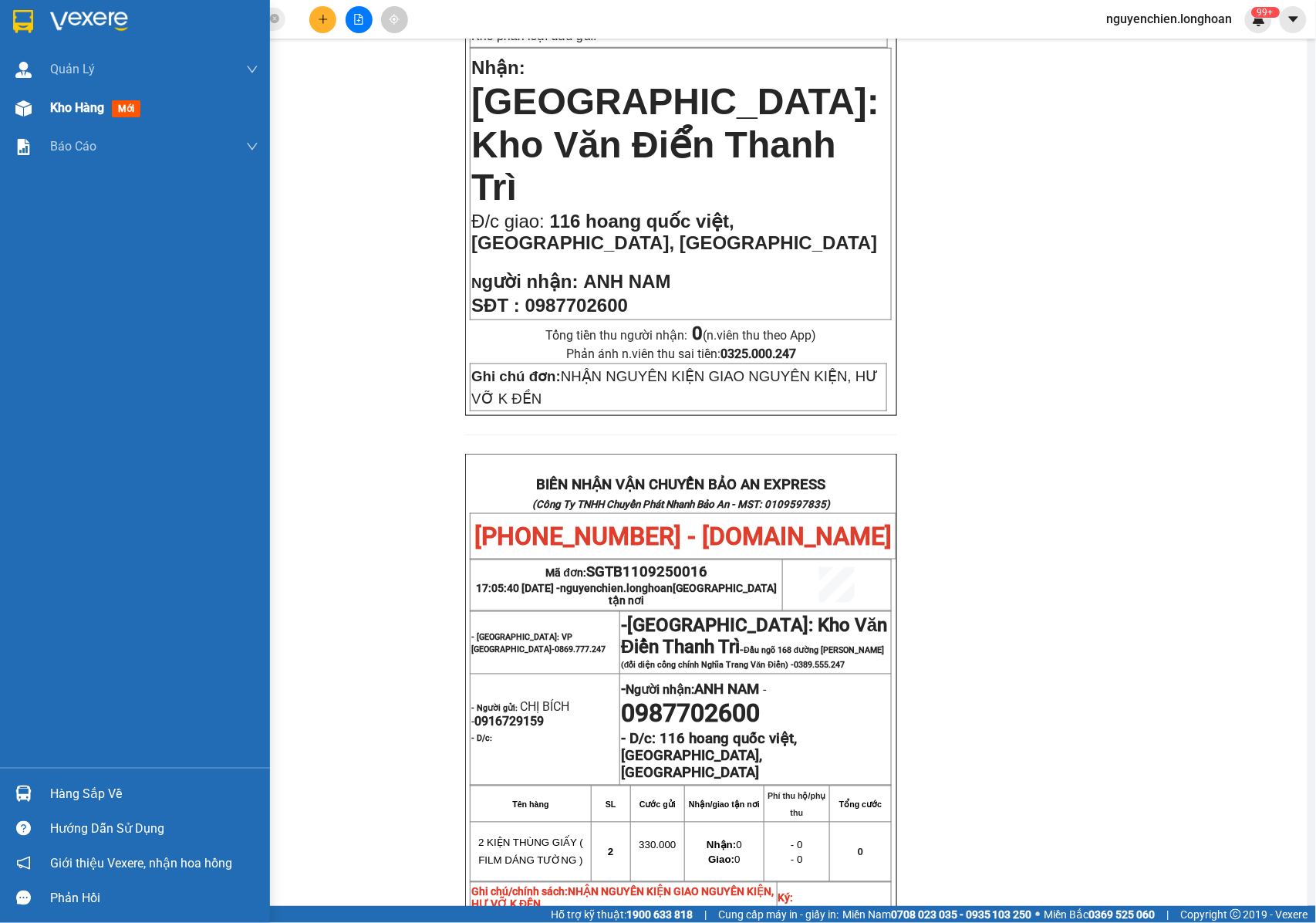
click at [28, 102] on img at bounding box center [23, 108] width 16 height 16
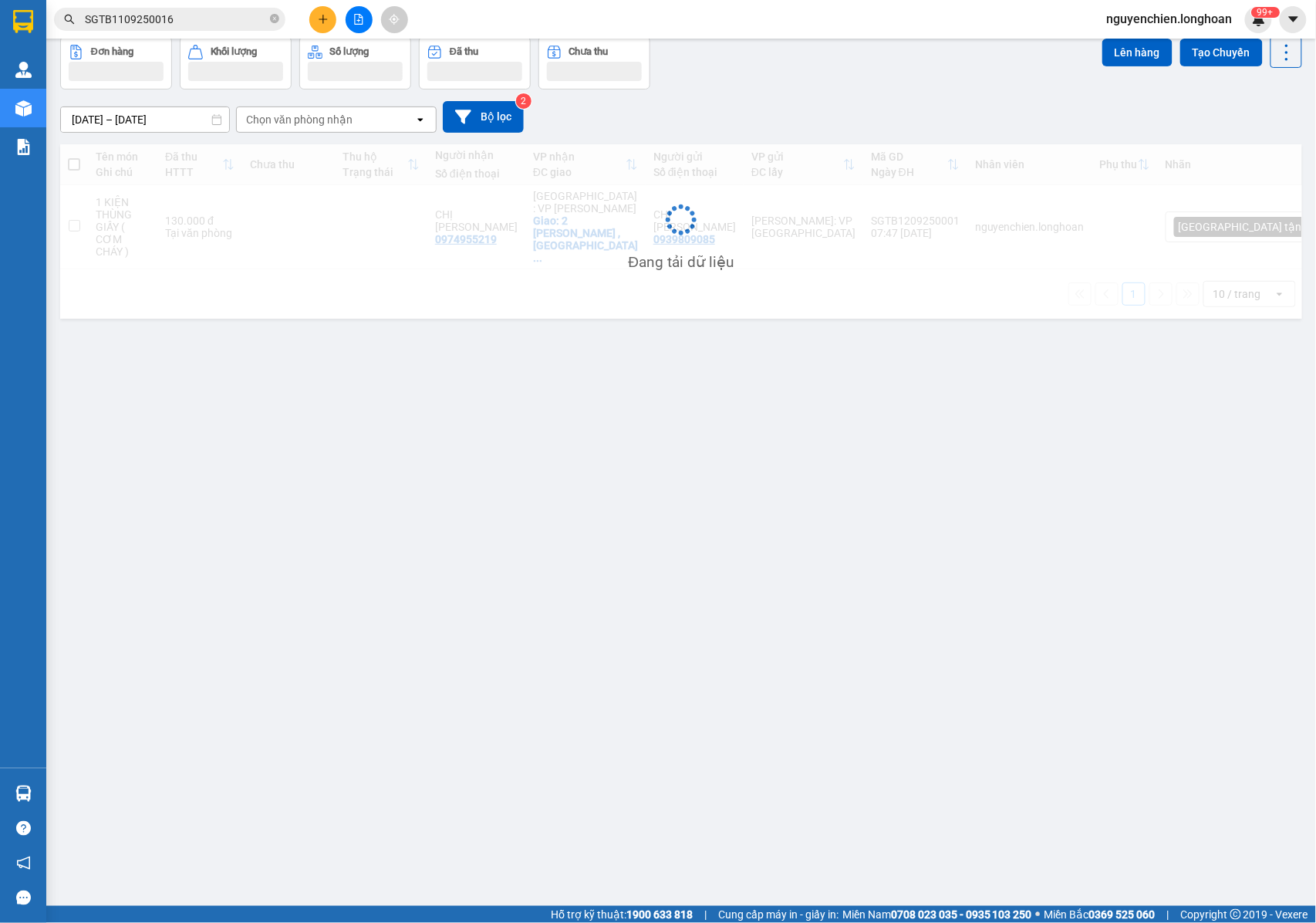
scroll to position [71, 0]
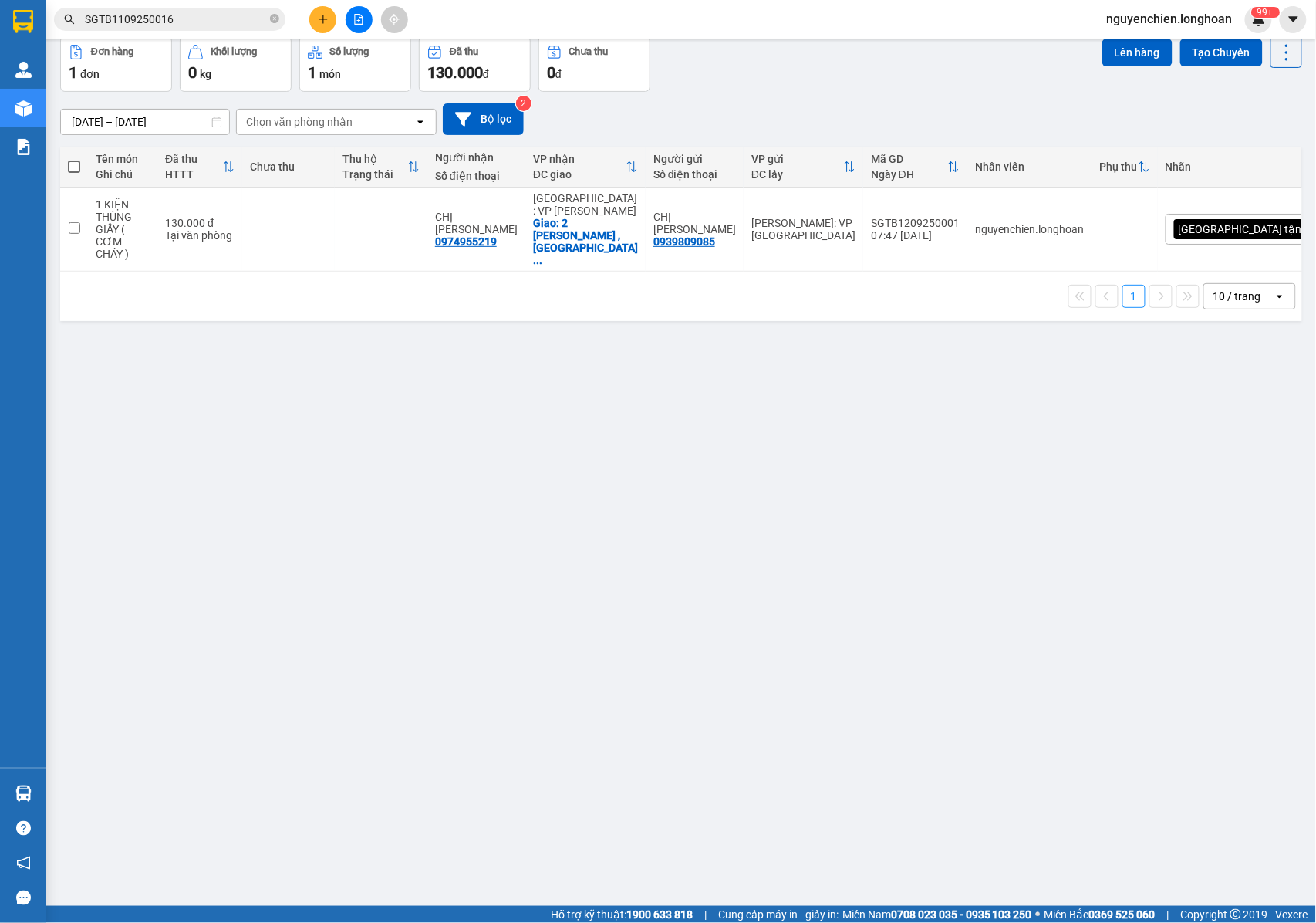
click at [202, 11] on input "SGTB1109250016" at bounding box center [176, 20] width 182 height 17
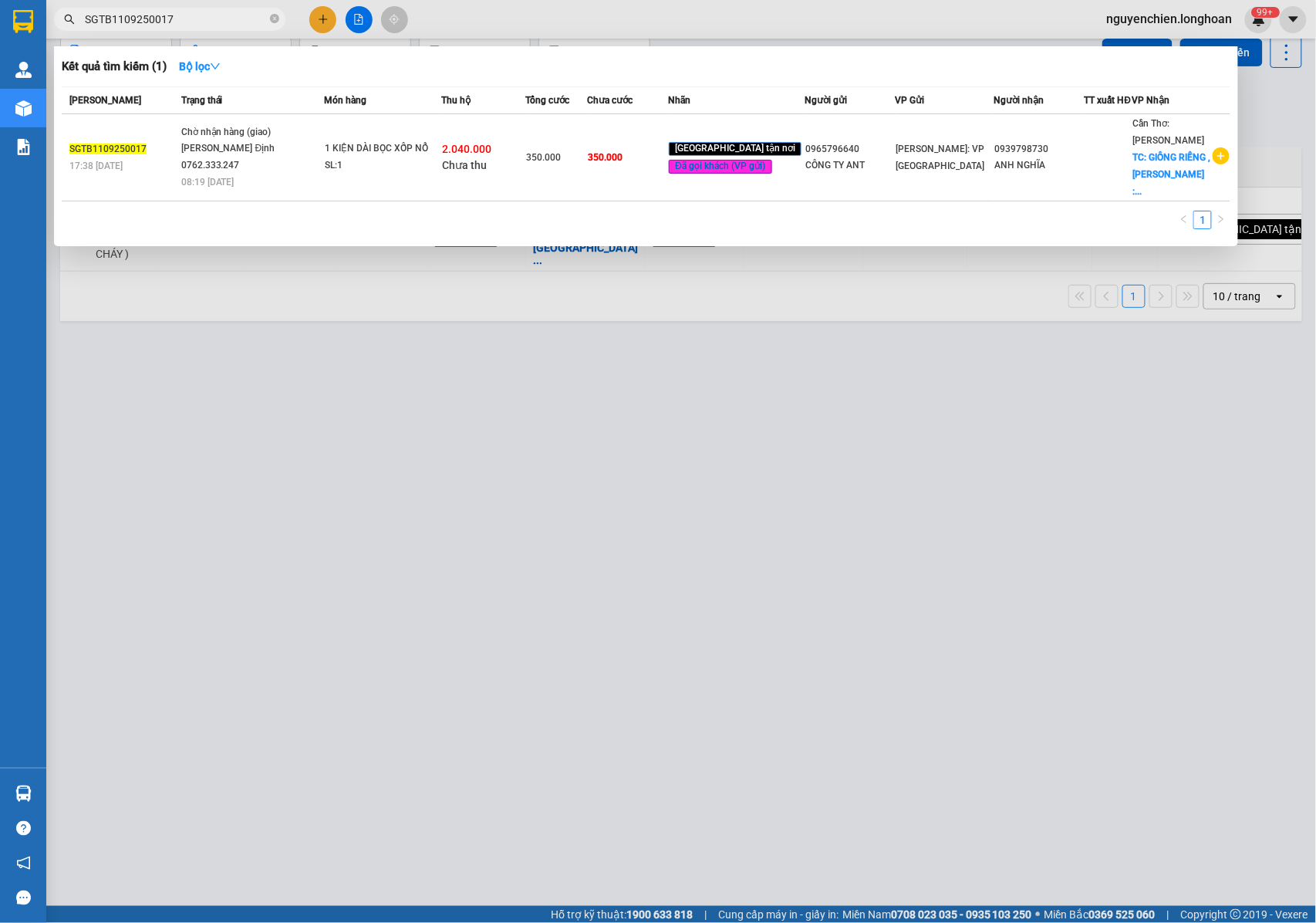
drag, startPoint x: 202, startPoint y: 26, endPoint x: 130, endPoint y: 10, distance: 73.8
click at [78, 20] on span "SGTB1109250017" at bounding box center [170, 19] width 232 height 23
click at [191, 19] on input "SGTB1109250017" at bounding box center [176, 20] width 182 height 17
type input "SGTB1109250018"
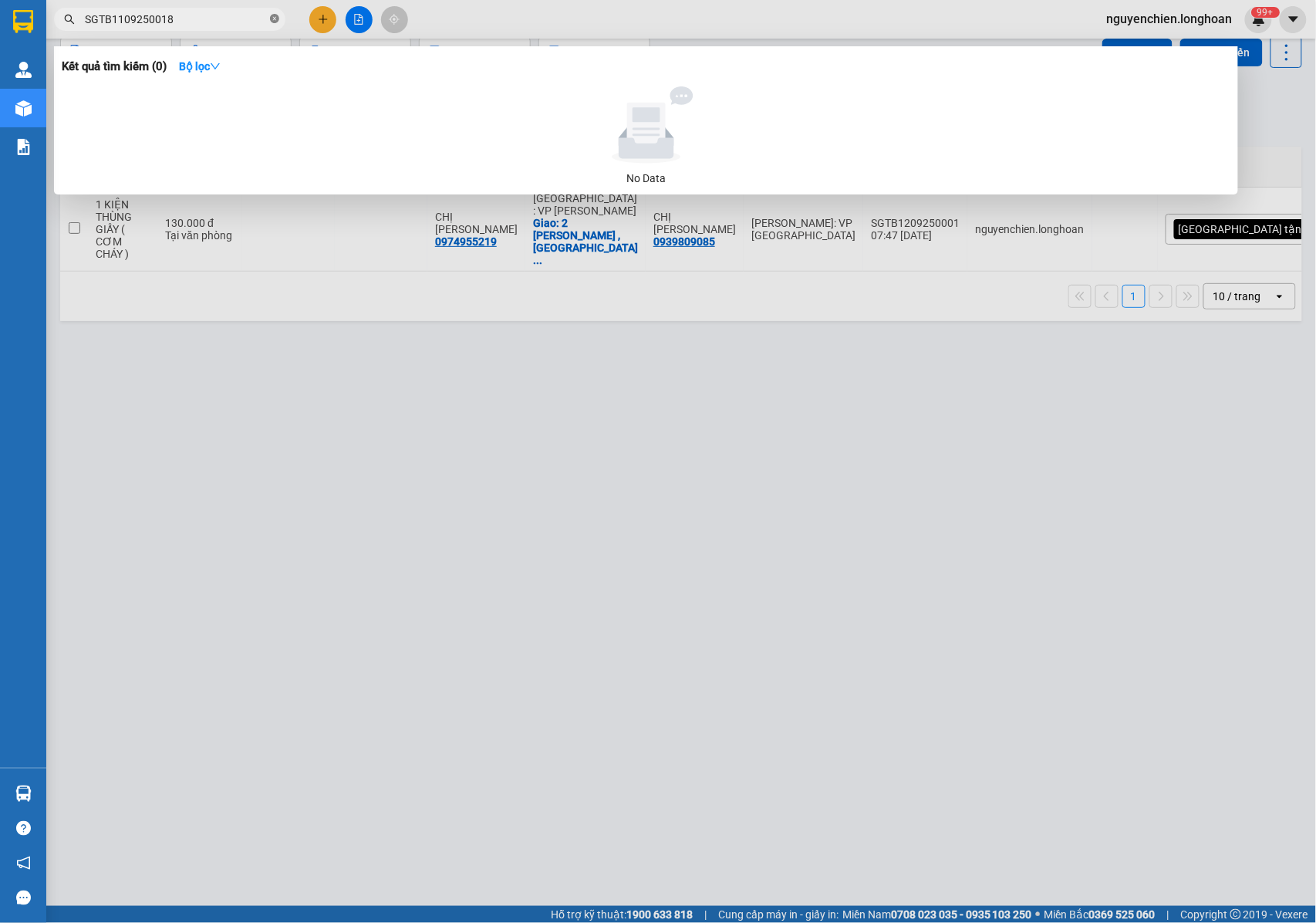
click at [276, 23] on icon "close-circle" at bounding box center [275, 18] width 9 height 9
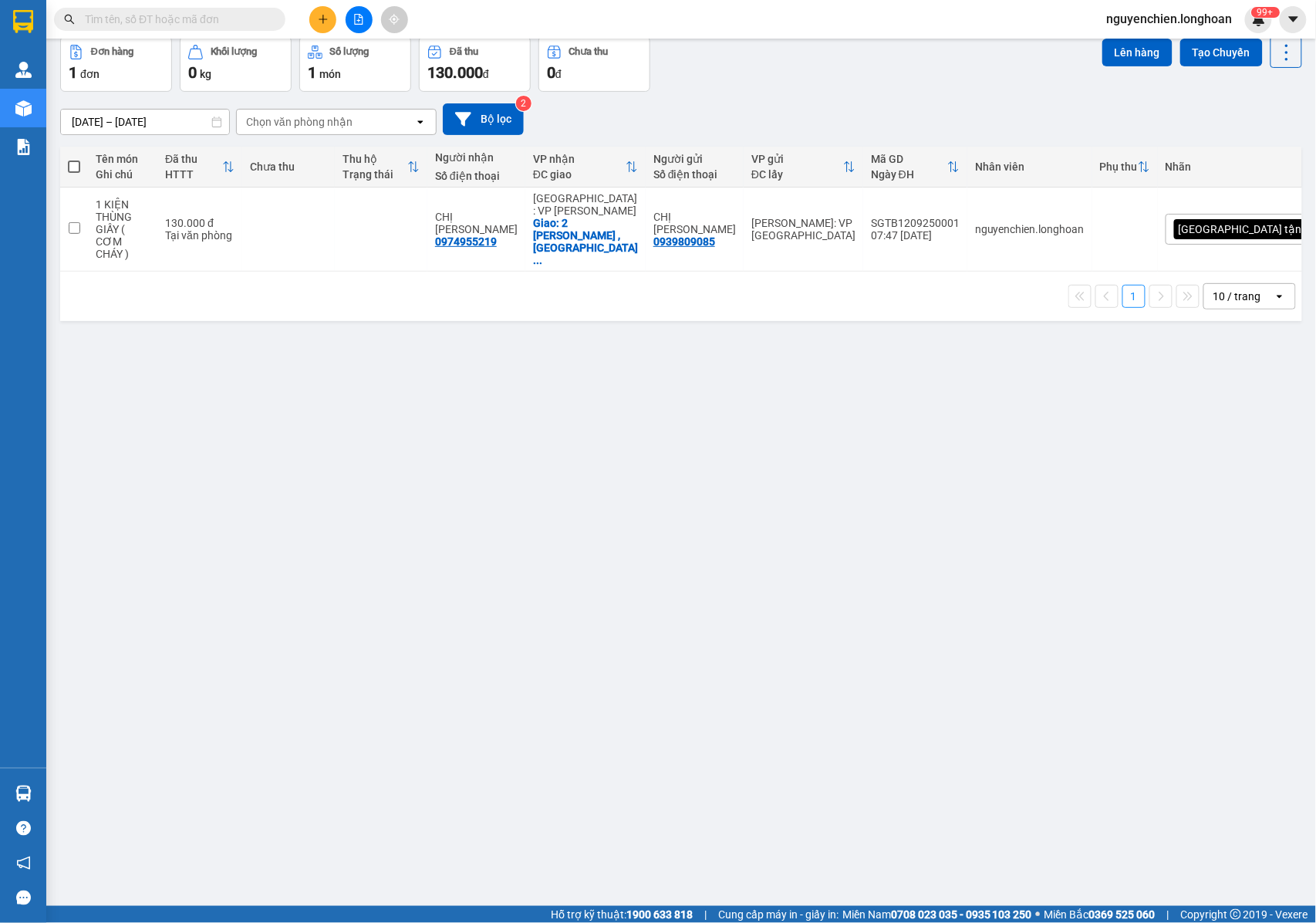
click at [271, 316] on div "ver 1.8.143 Kho gửi Trên xe Kho nhận Kho công nợ Hàng đã giao Đơn hàng 1 đơn Kh…" at bounding box center [681, 437] width 1254 height 923
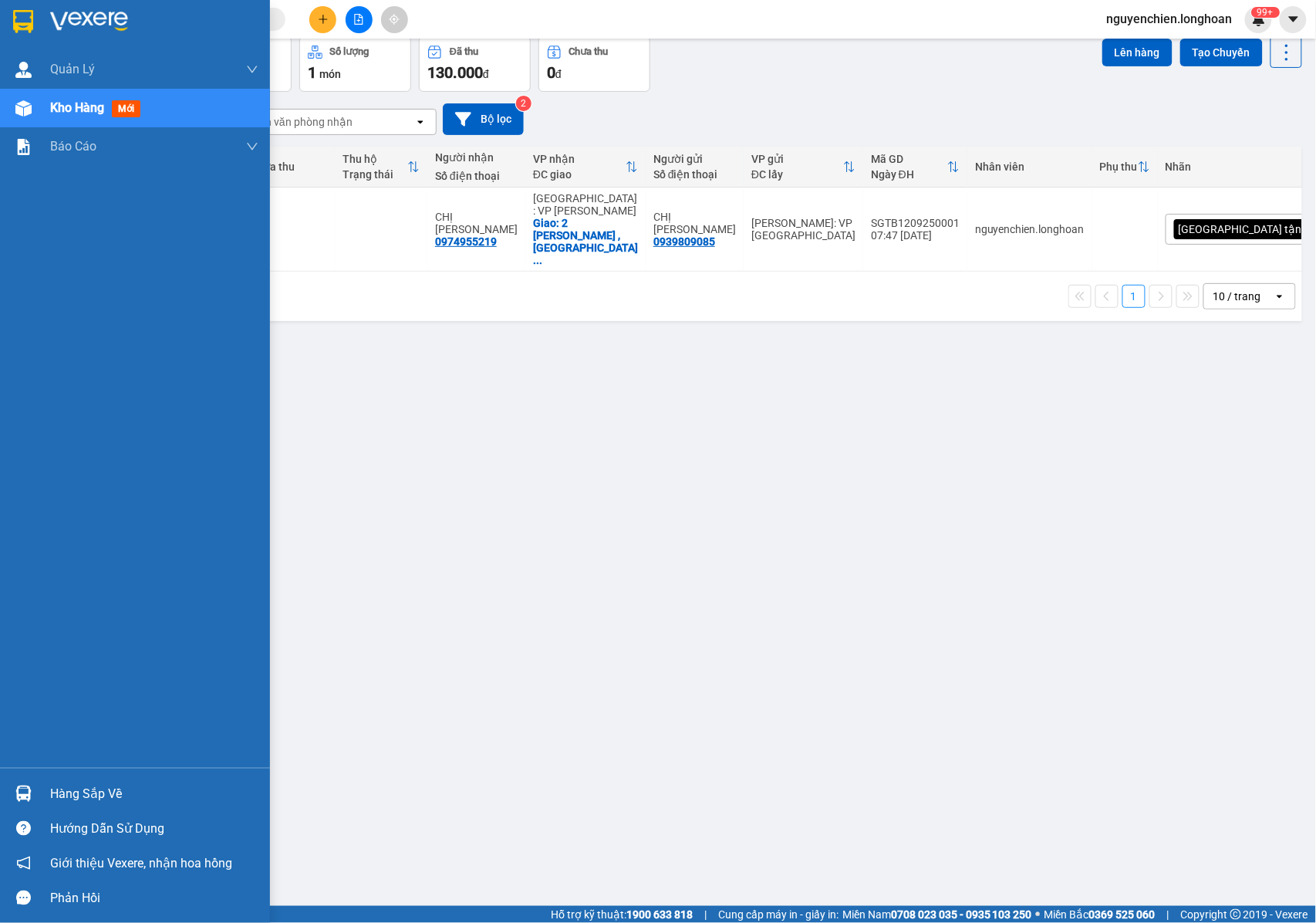
click at [60, 107] on span "Kho hàng" at bounding box center [77, 108] width 54 height 15
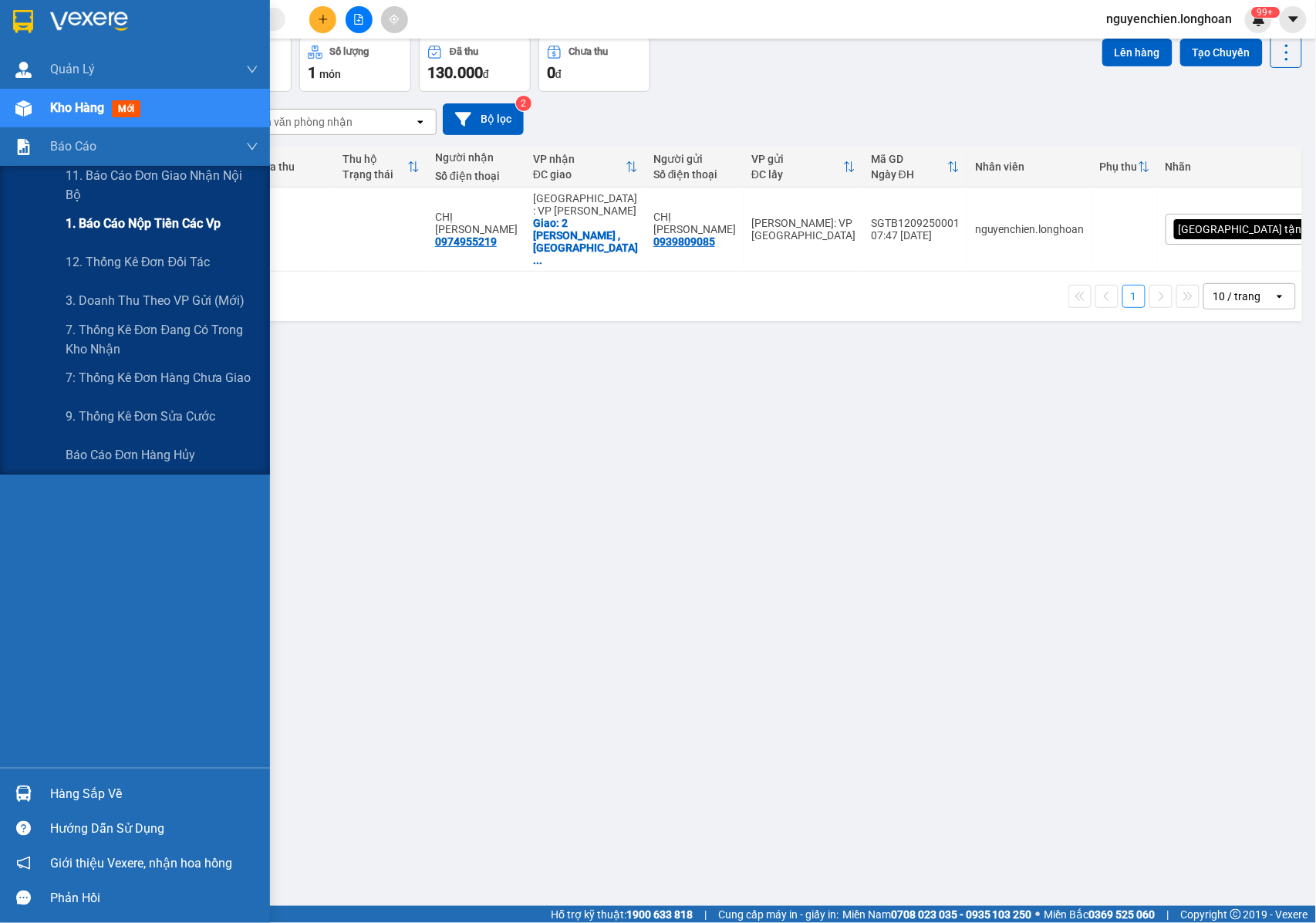
click at [139, 228] on span "1. Báo cáo nộp tiền các vp" at bounding box center [143, 223] width 155 height 19
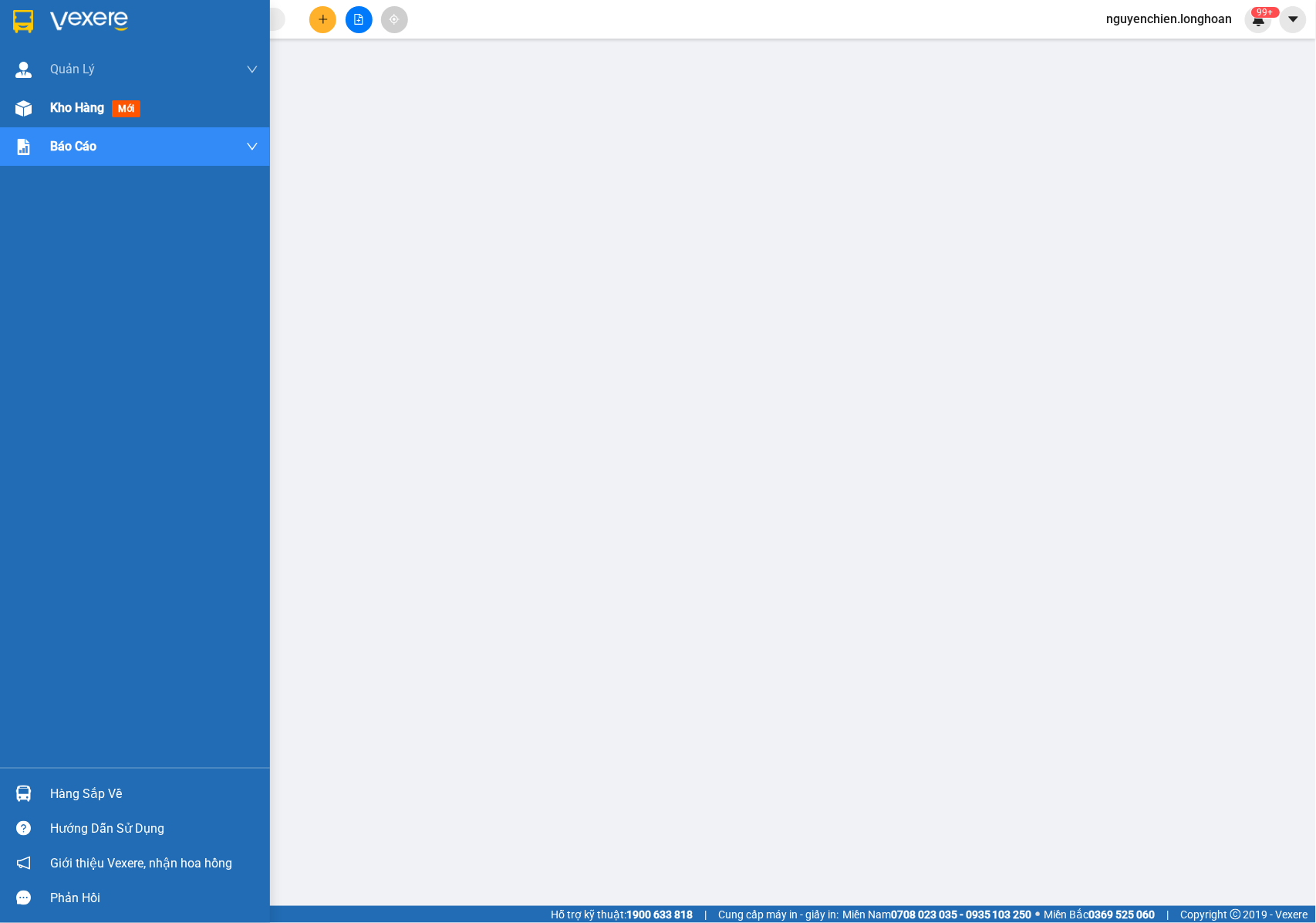
click at [28, 115] on img at bounding box center [23, 108] width 16 height 16
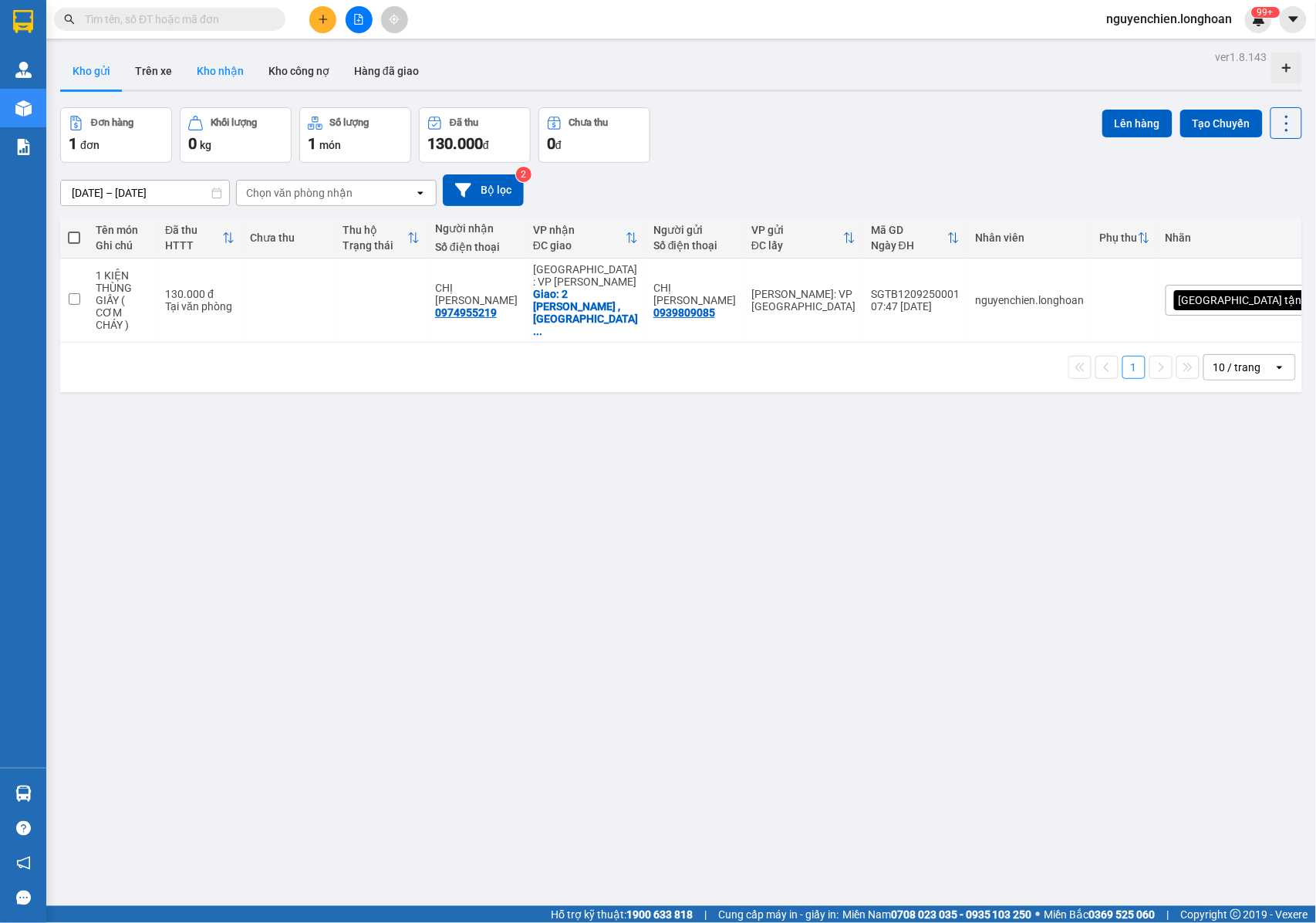
click at [217, 72] on button "Kho nhận" at bounding box center [219, 71] width 71 height 37
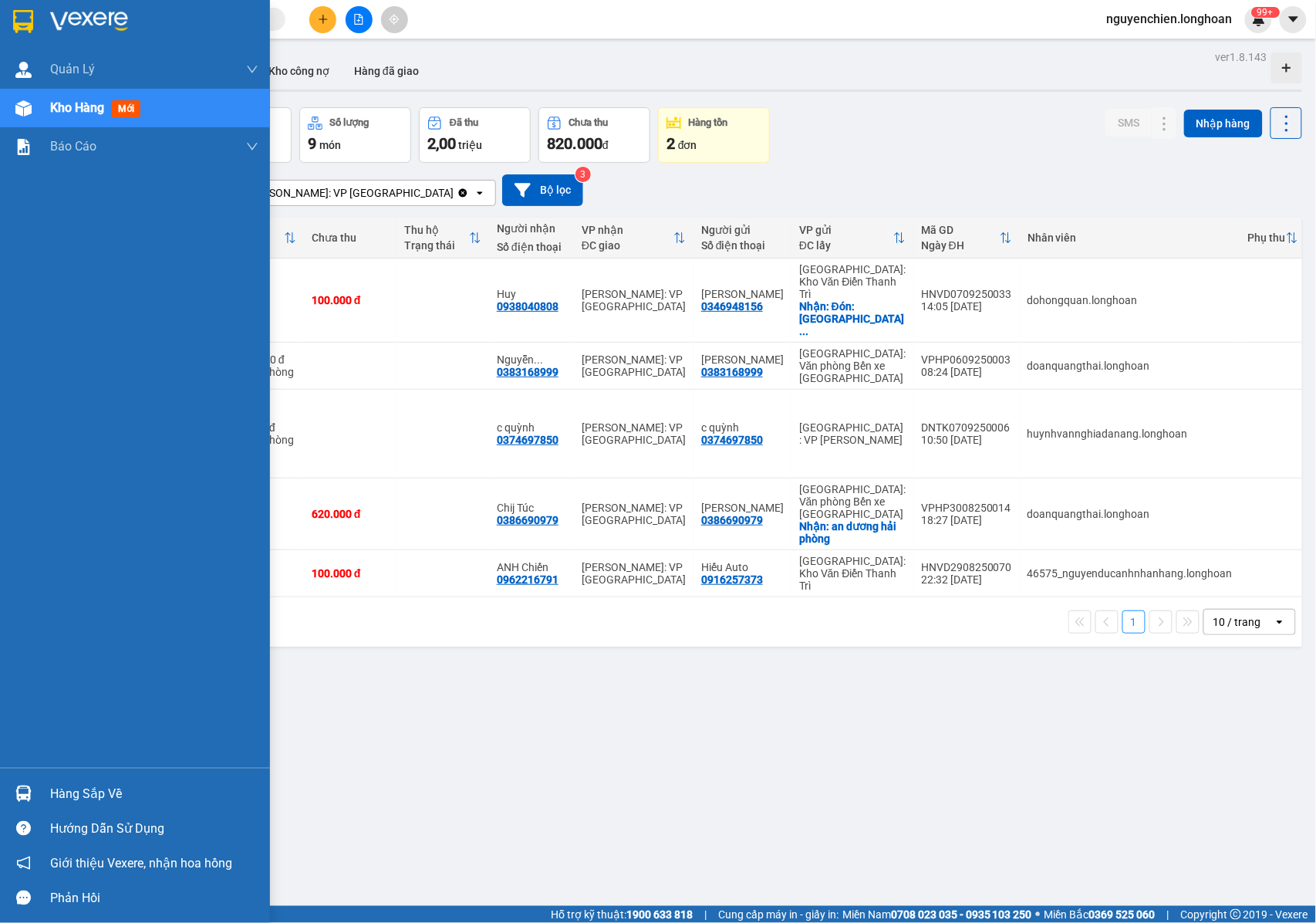
click at [100, 791] on div "Hàng sắp về" at bounding box center [154, 794] width 208 height 23
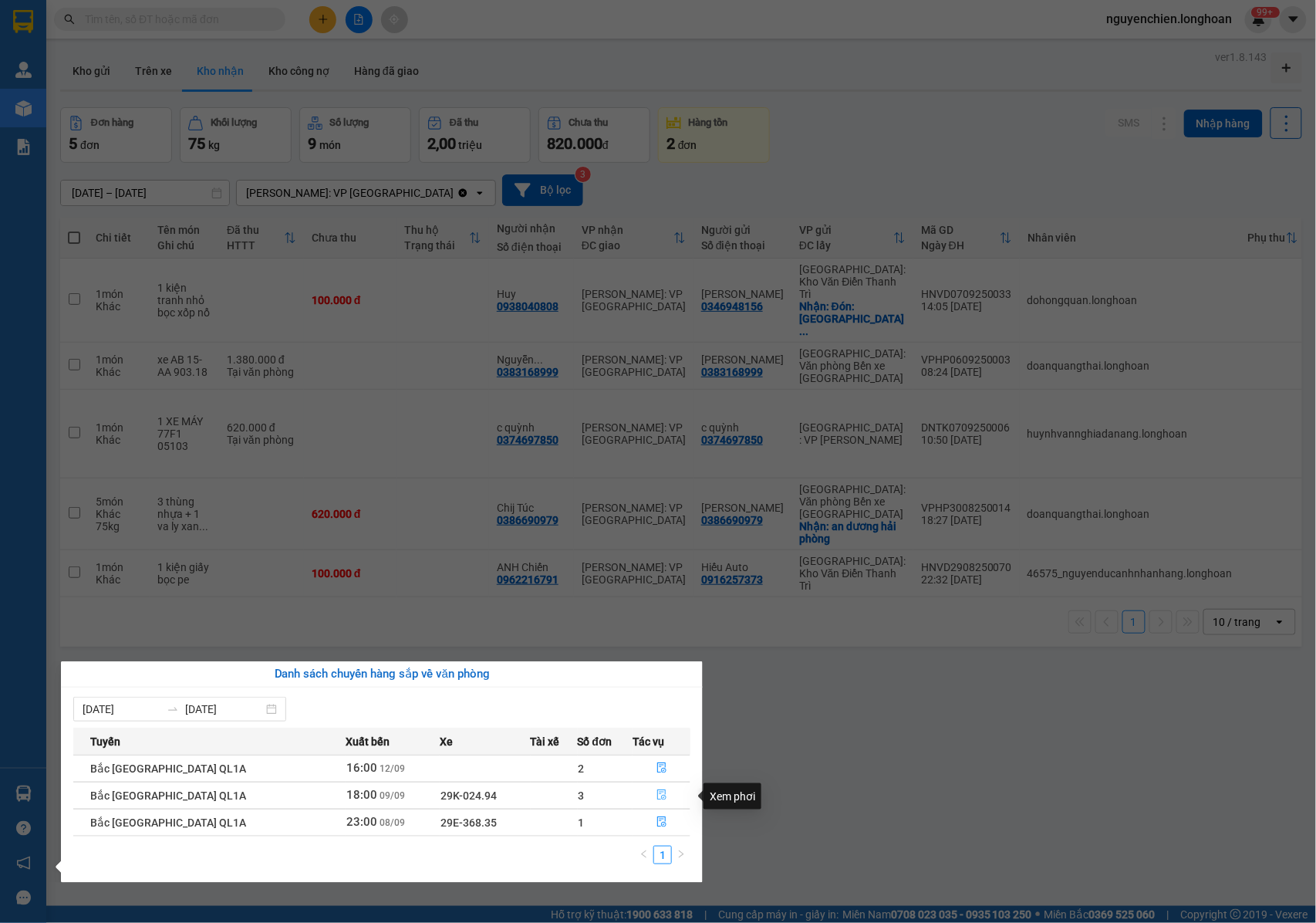
click at [657, 797] on icon "file-done" at bounding box center [662, 795] width 11 height 11
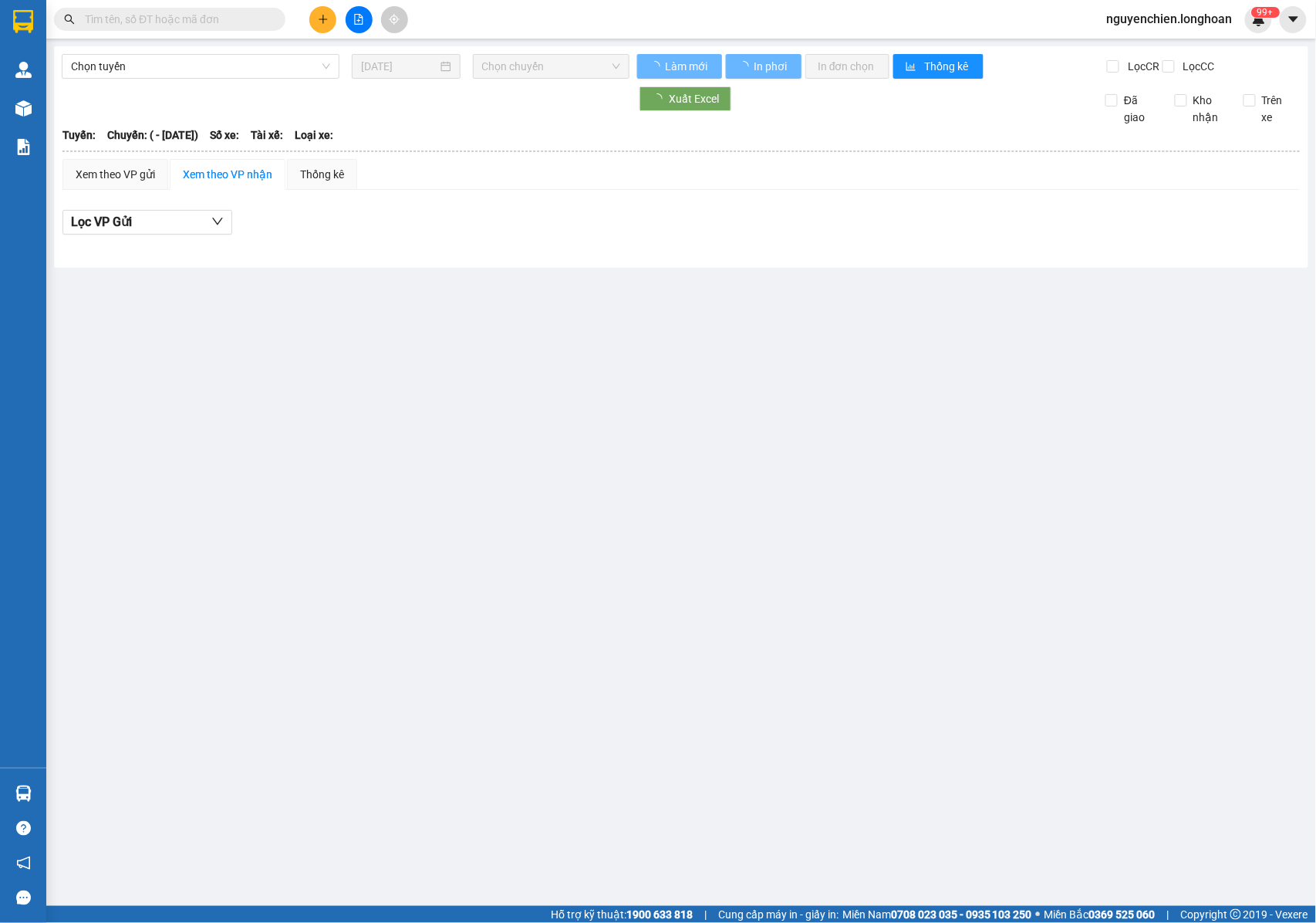
type input "09/09/2025"
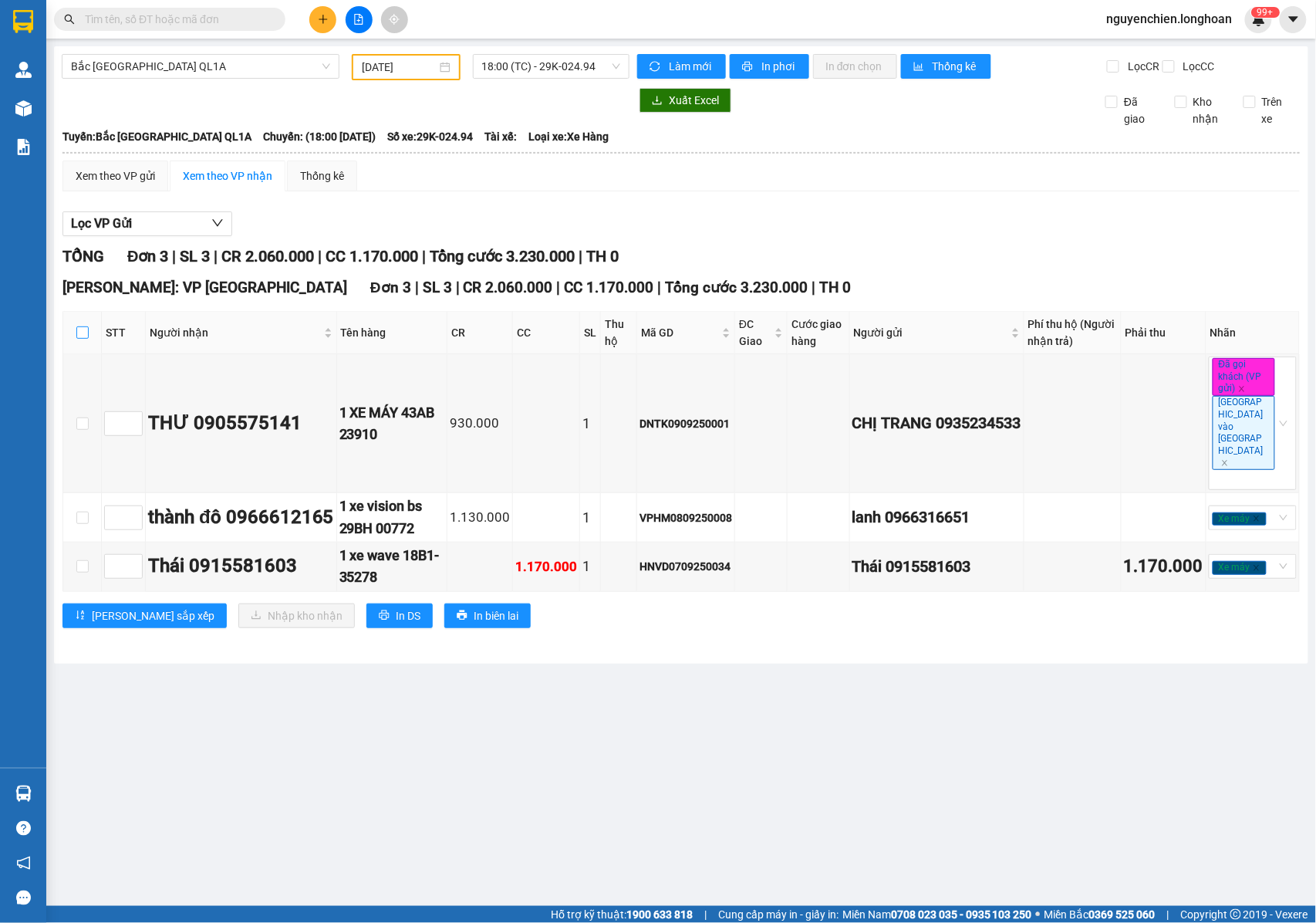
click at [77, 338] on input "checkbox" at bounding box center [83, 332] width 12 height 12
checkbox input "true"
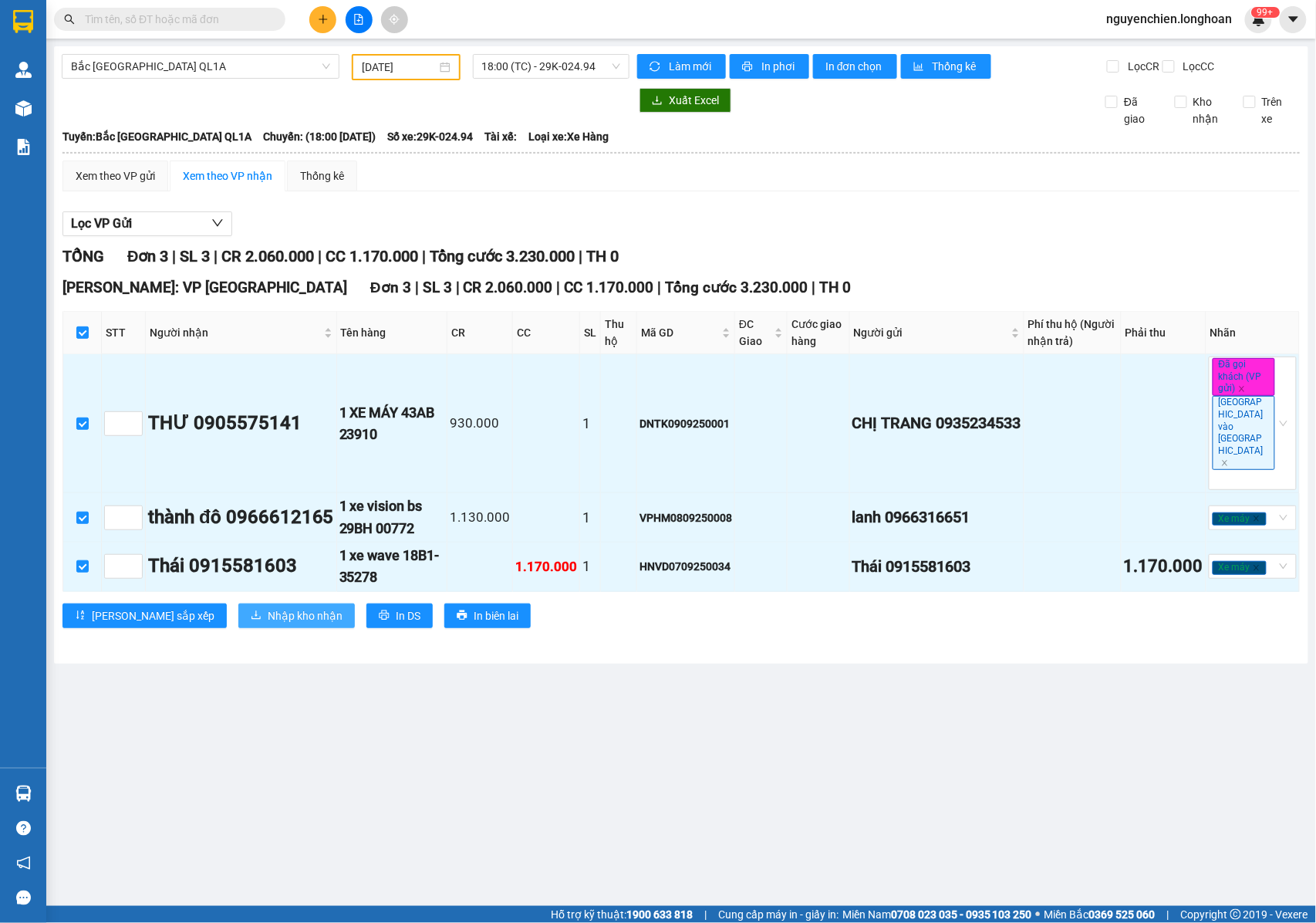
click at [268, 607] on span "Nhập kho nhận" at bounding box center [305, 616] width 75 height 17
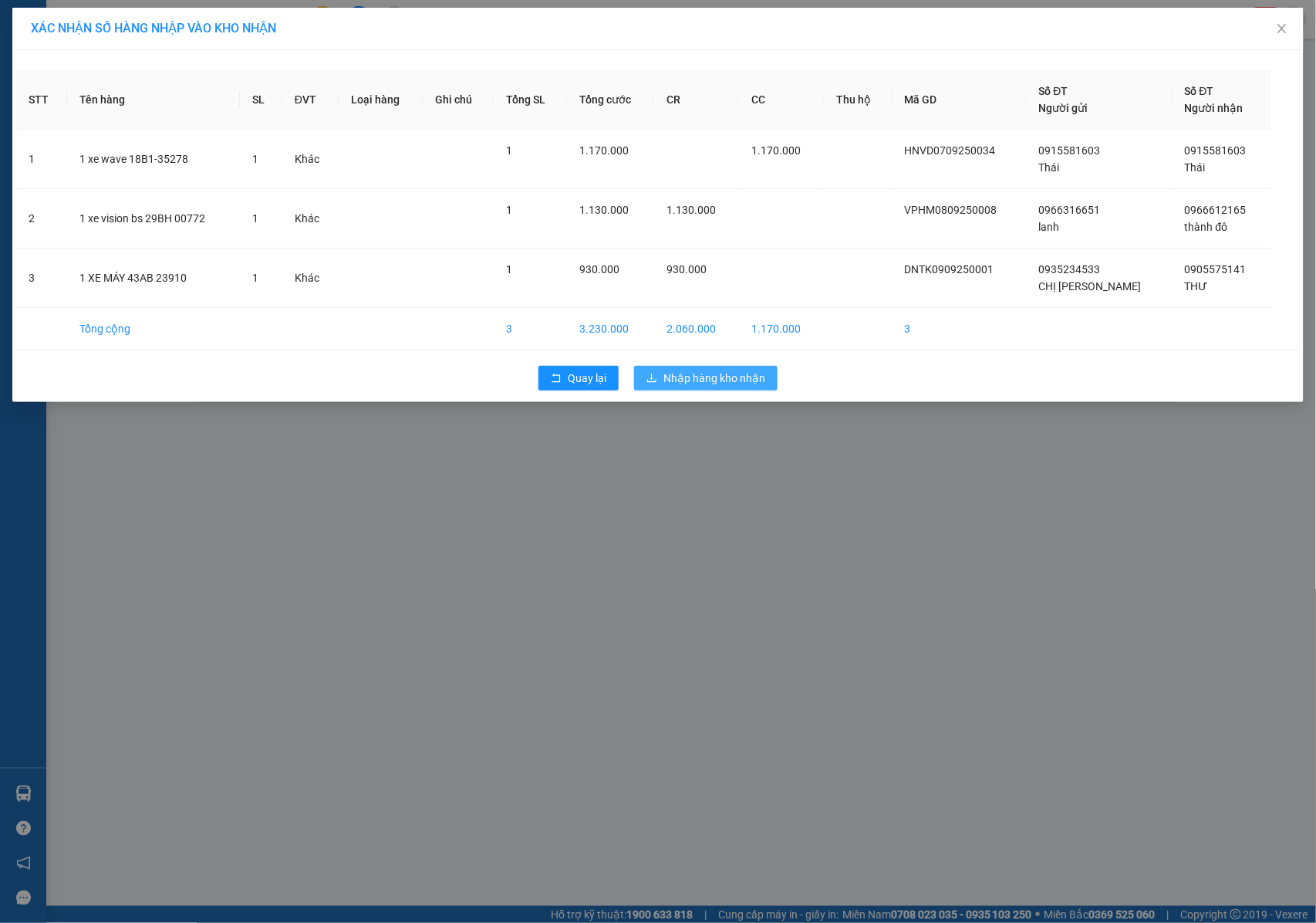
click at [688, 372] on span "Nhập hàng kho nhận" at bounding box center [714, 378] width 102 height 17
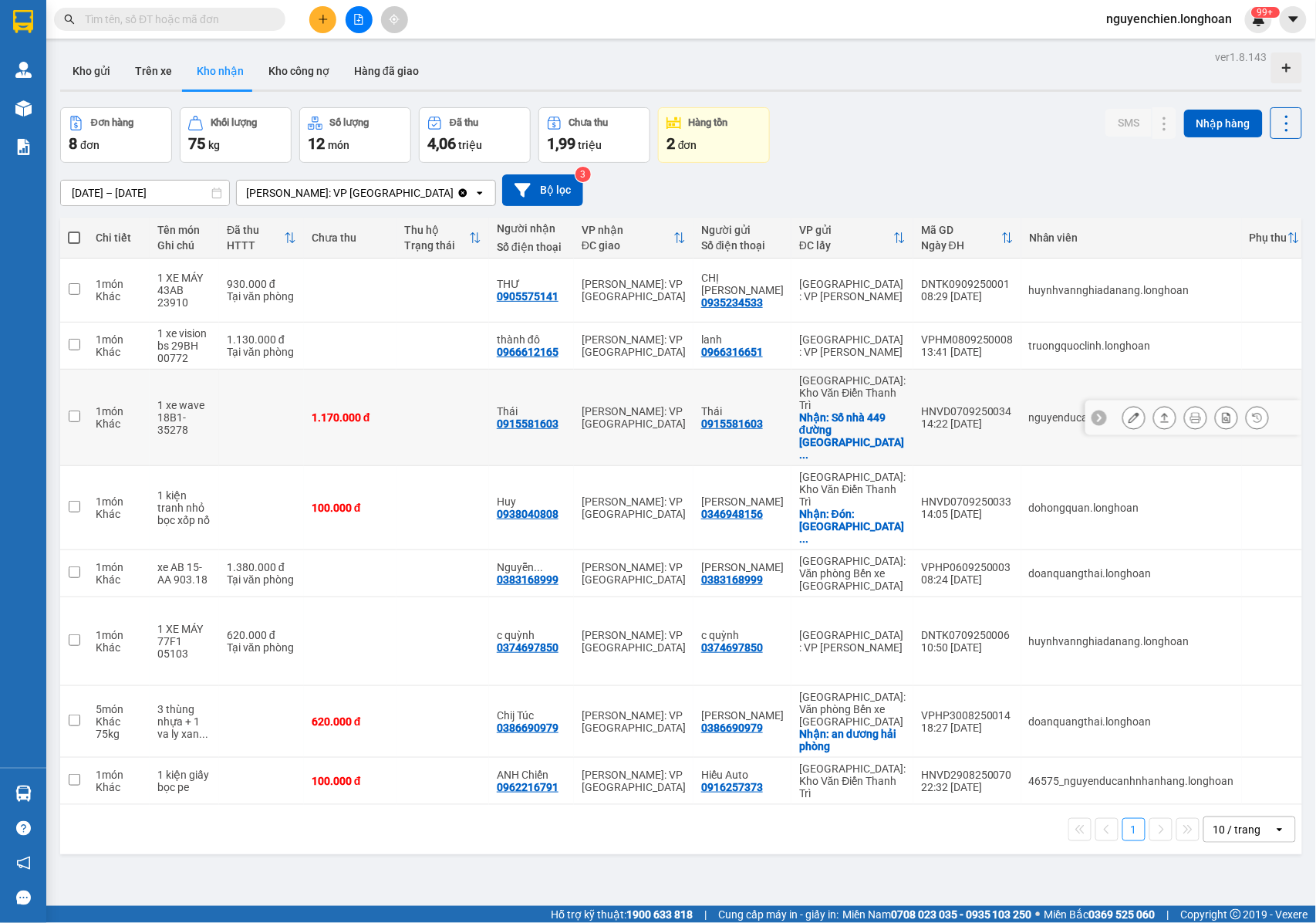
click at [1190, 412] on icon at bounding box center [1196, 418] width 11 height 11
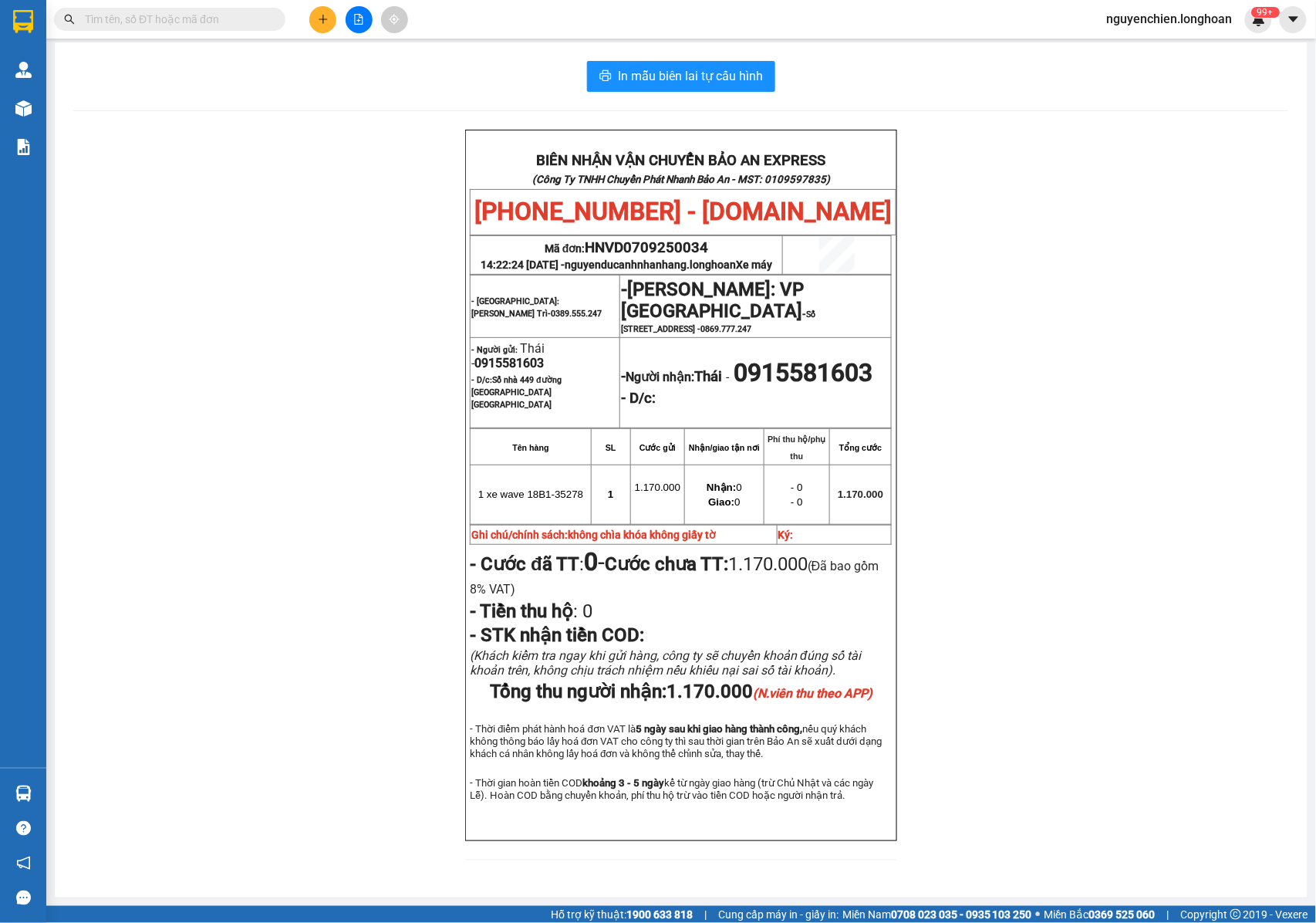
scroll to position [53, 0]
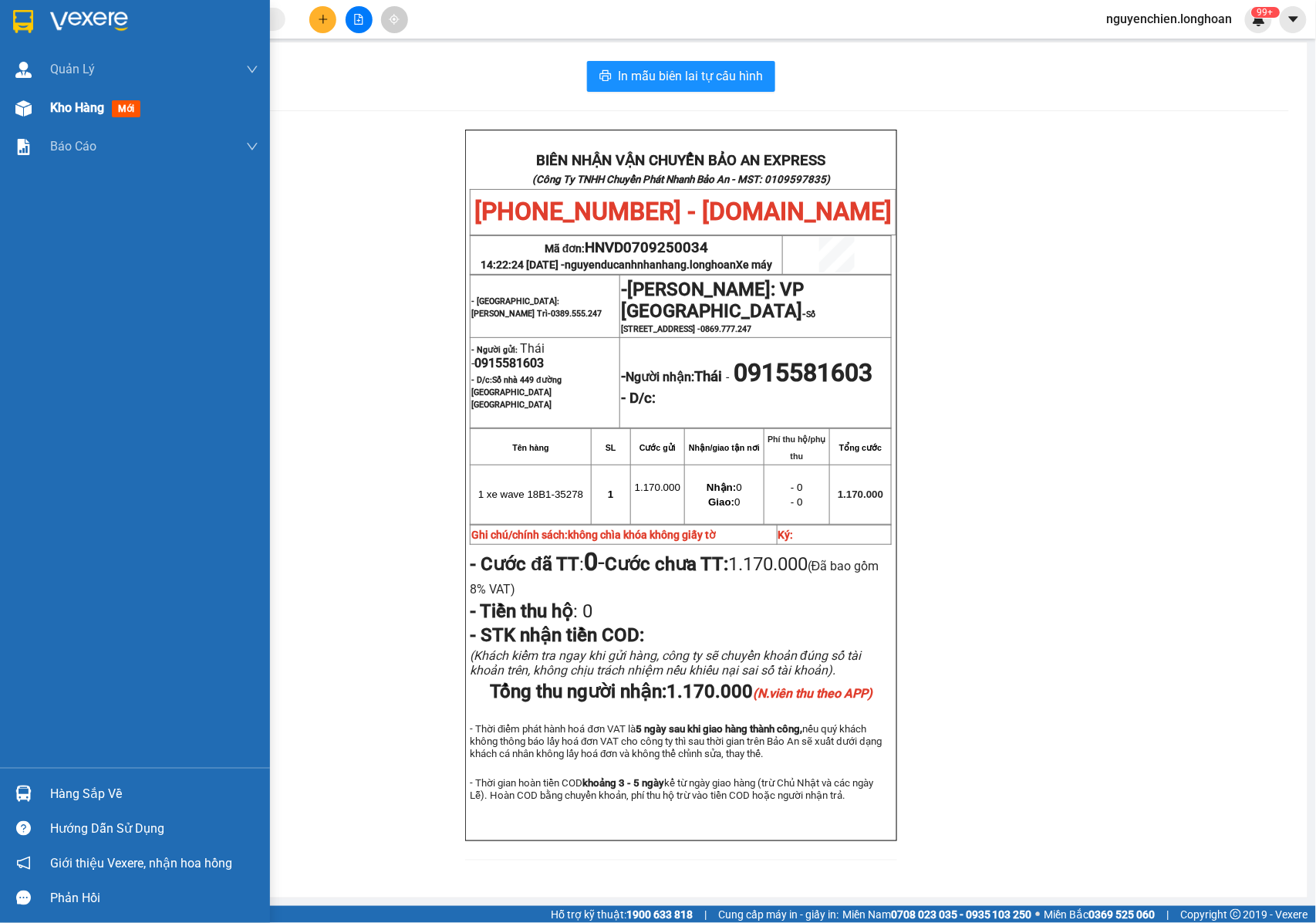
click at [19, 115] on img at bounding box center [23, 108] width 16 height 16
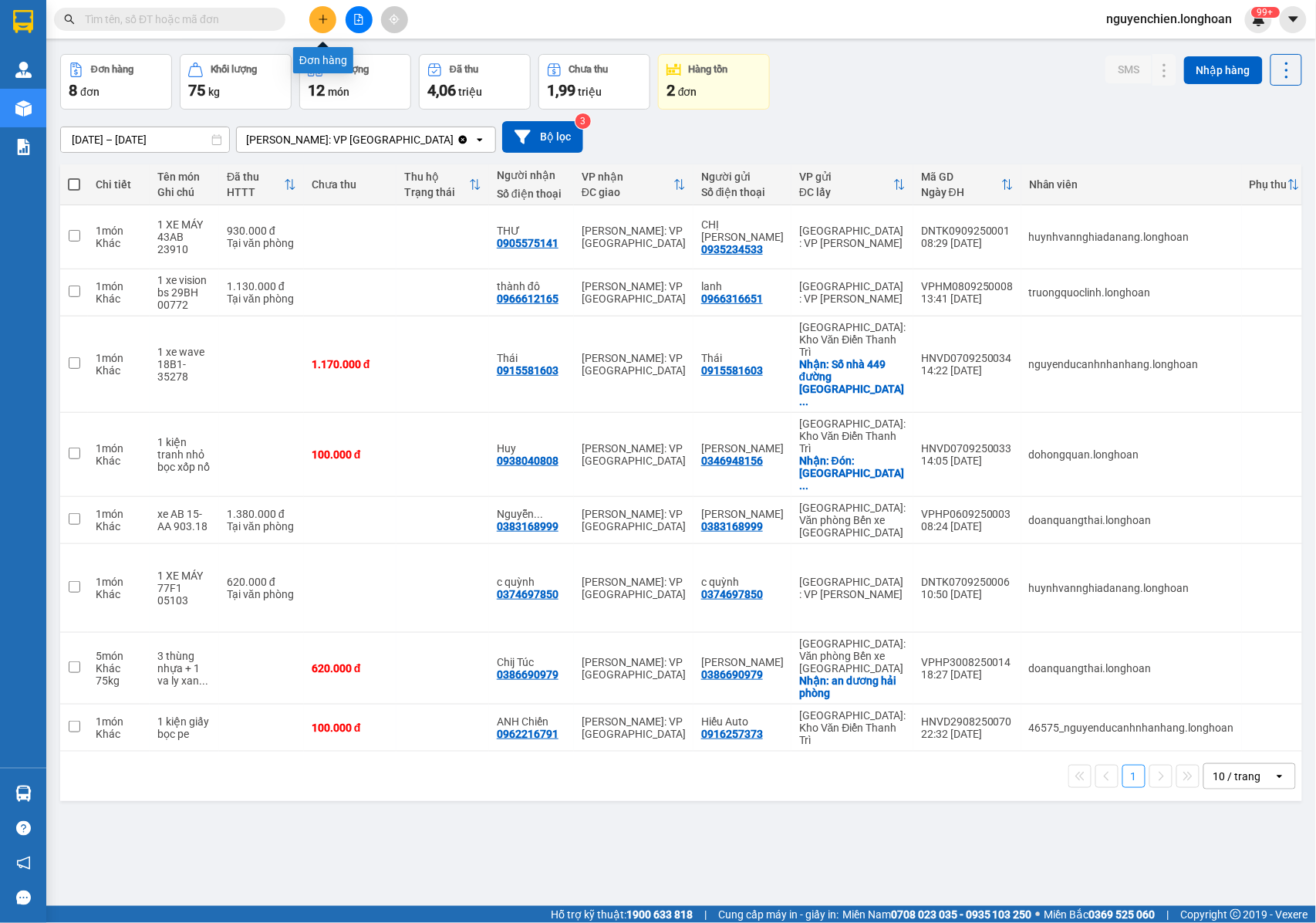
click at [324, 25] on button at bounding box center [322, 19] width 27 height 27
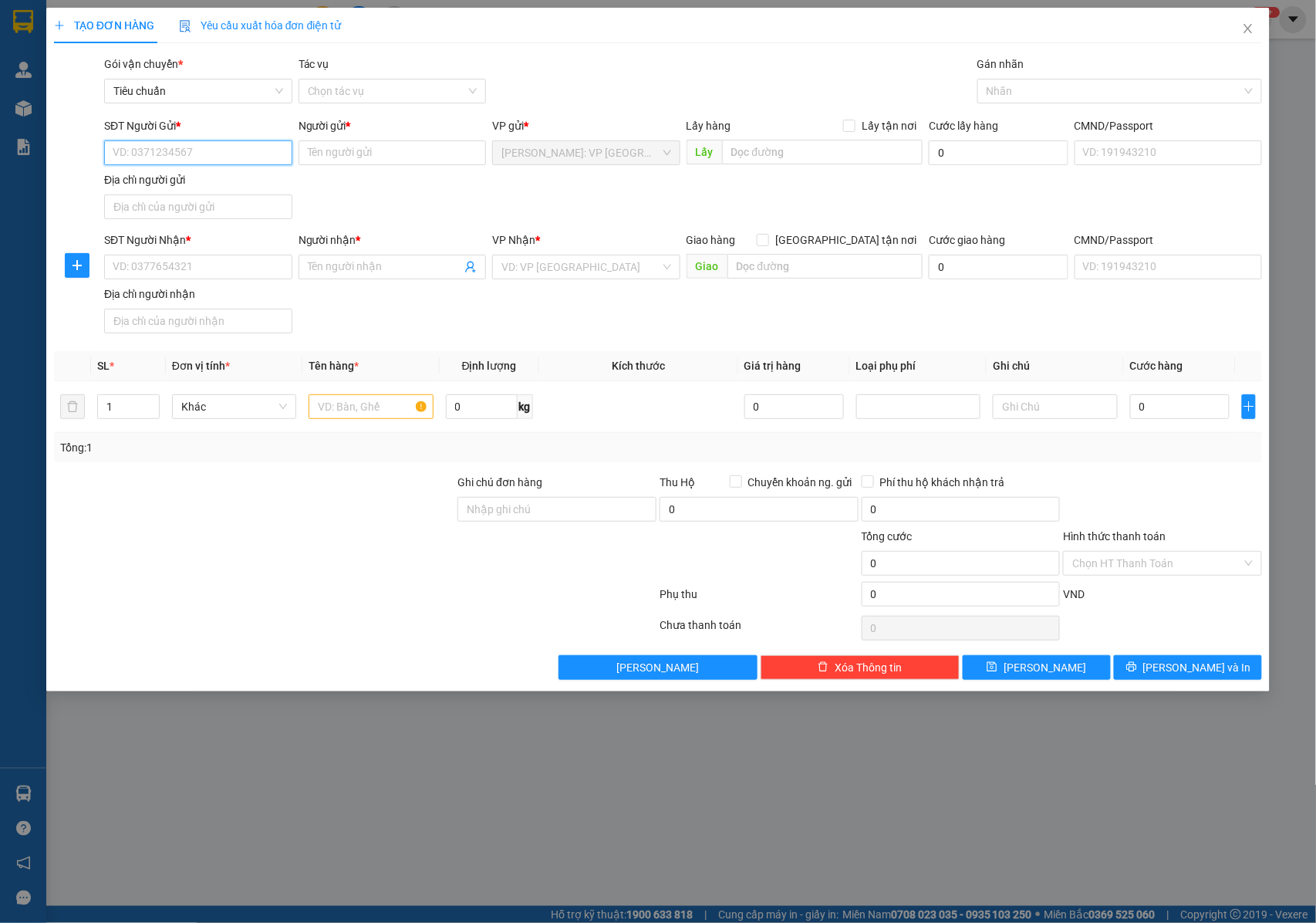
click at [191, 158] on input "SĐT Người Gửi *" at bounding box center [198, 152] width 188 height 25
click at [232, 275] on input "SĐT Người Nhận *" at bounding box center [198, 267] width 188 height 25
click at [232, 300] on div "0903404862 - chơn" at bounding box center [198, 300] width 170 height 17
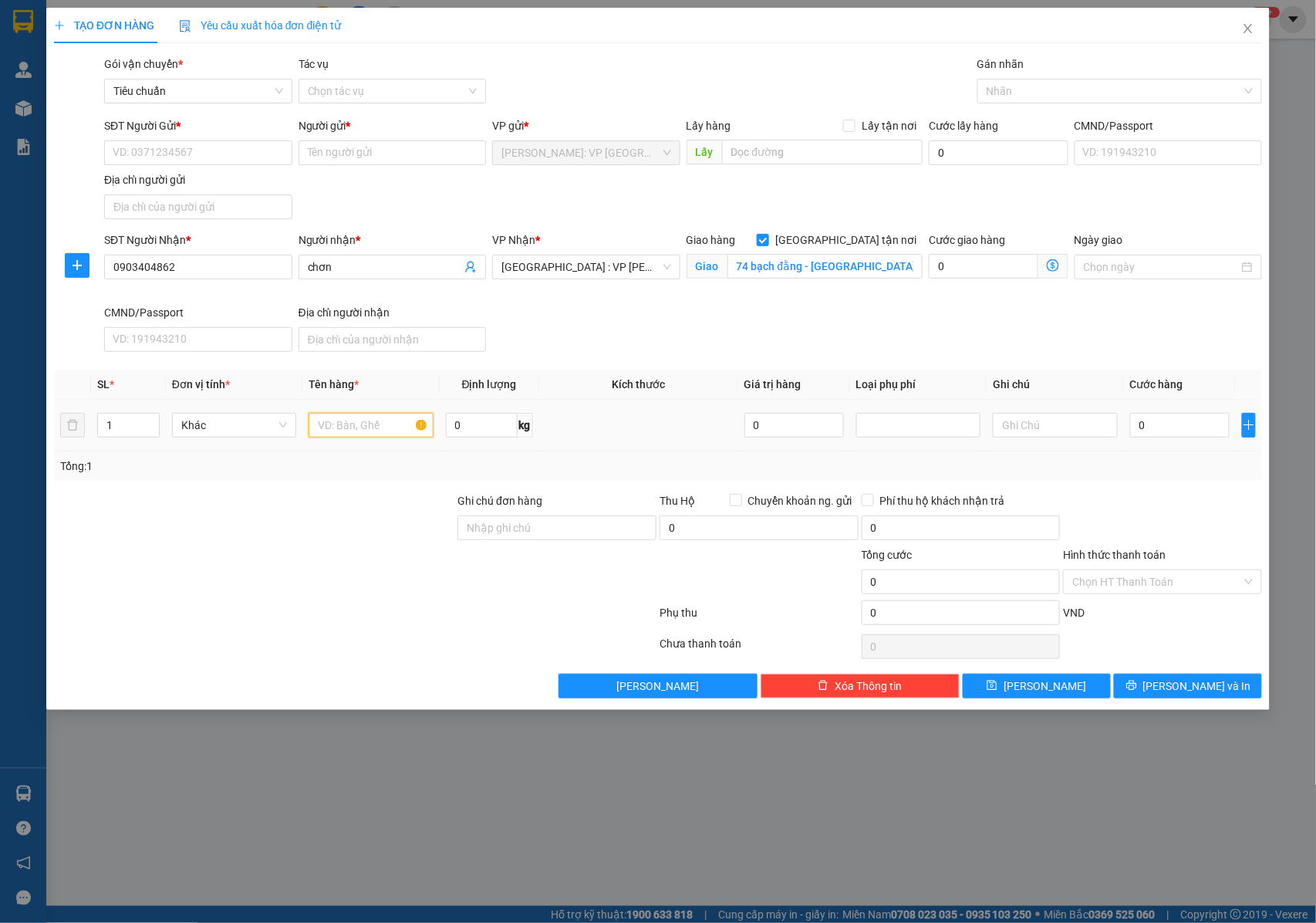
click at [350, 430] on input "text" at bounding box center [370, 424] width 124 height 25
click at [522, 535] on input "Ghi chú đơn hàng" at bounding box center [556, 528] width 199 height 25
click at [382, 437] on input "1 KIỆN BỌC XỐP NỔ" at bounding box center [370, 424] width 124 height 25
click at [341, 433] on input "1 KIỆN BỌC XỐP NỔ ( RƯỢU" at bounding box center [370, 424] width 124 height 25
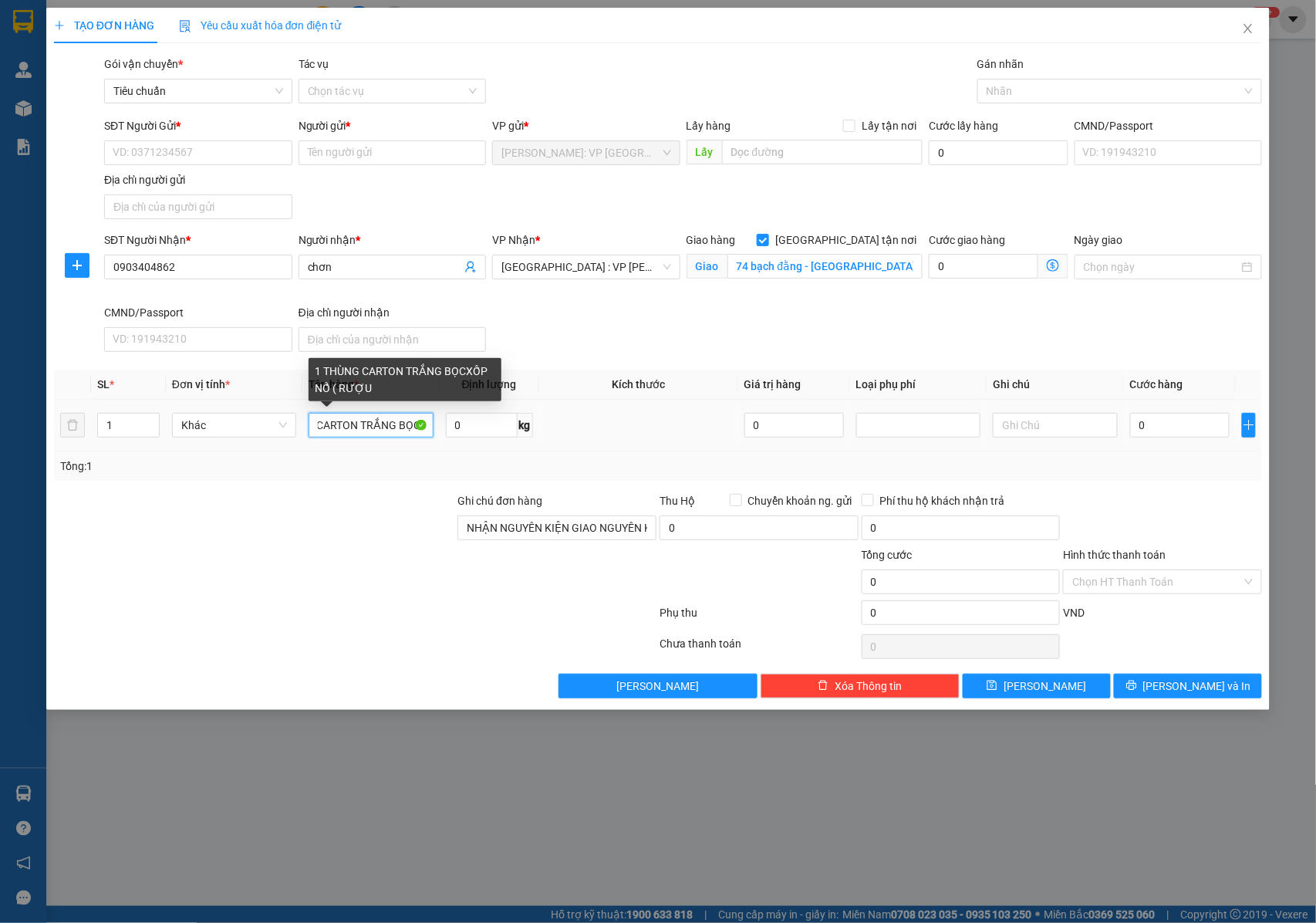
scroll to position [0, 53]
click at [1006, 93] on div at bounding box center [1112, 91] width 262 height 19
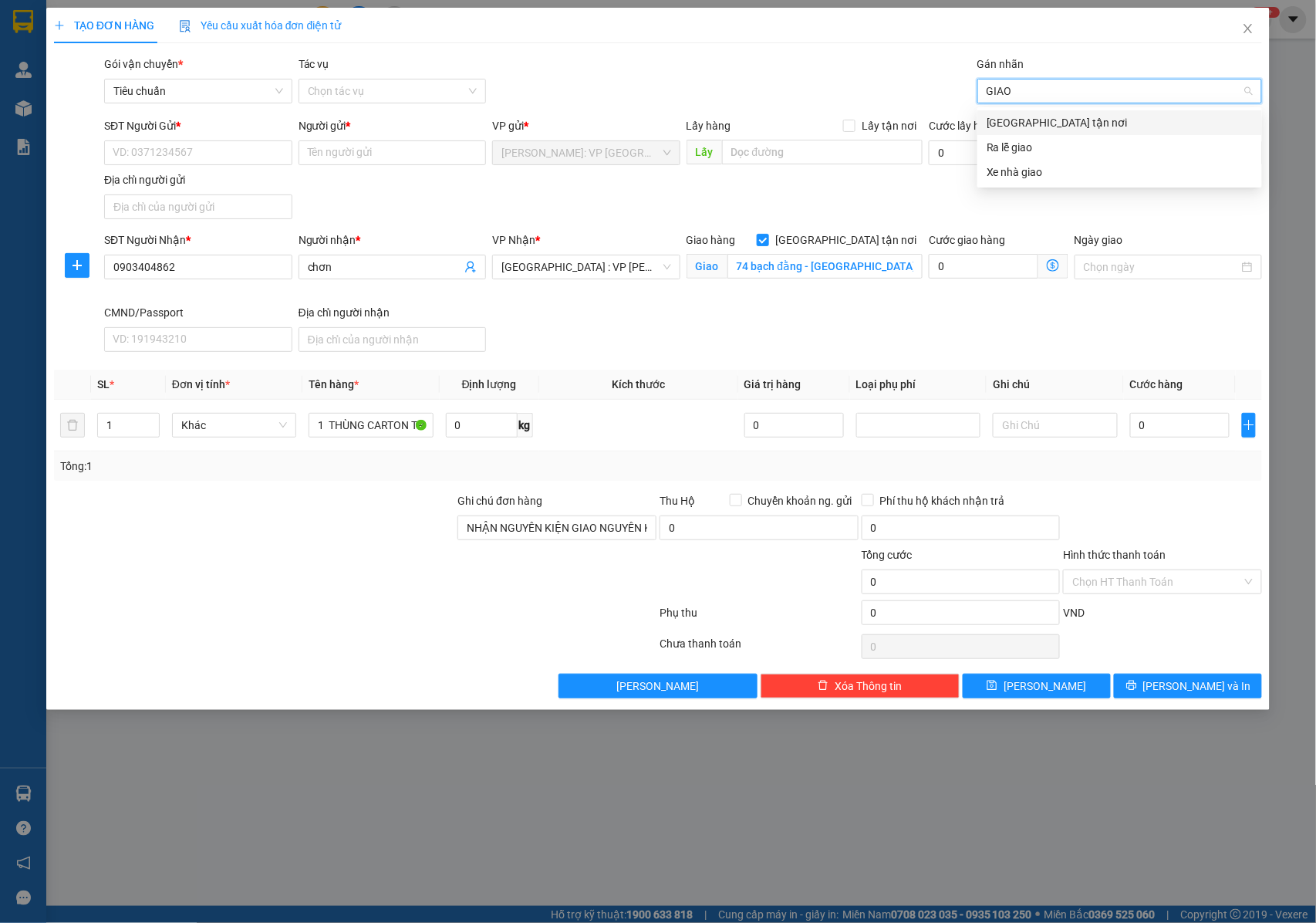
click at [1009, 115] on div "[GEOGRAPHIC_DATA] tận nơi" at bounding box center [1119, 123] width 266 height 17
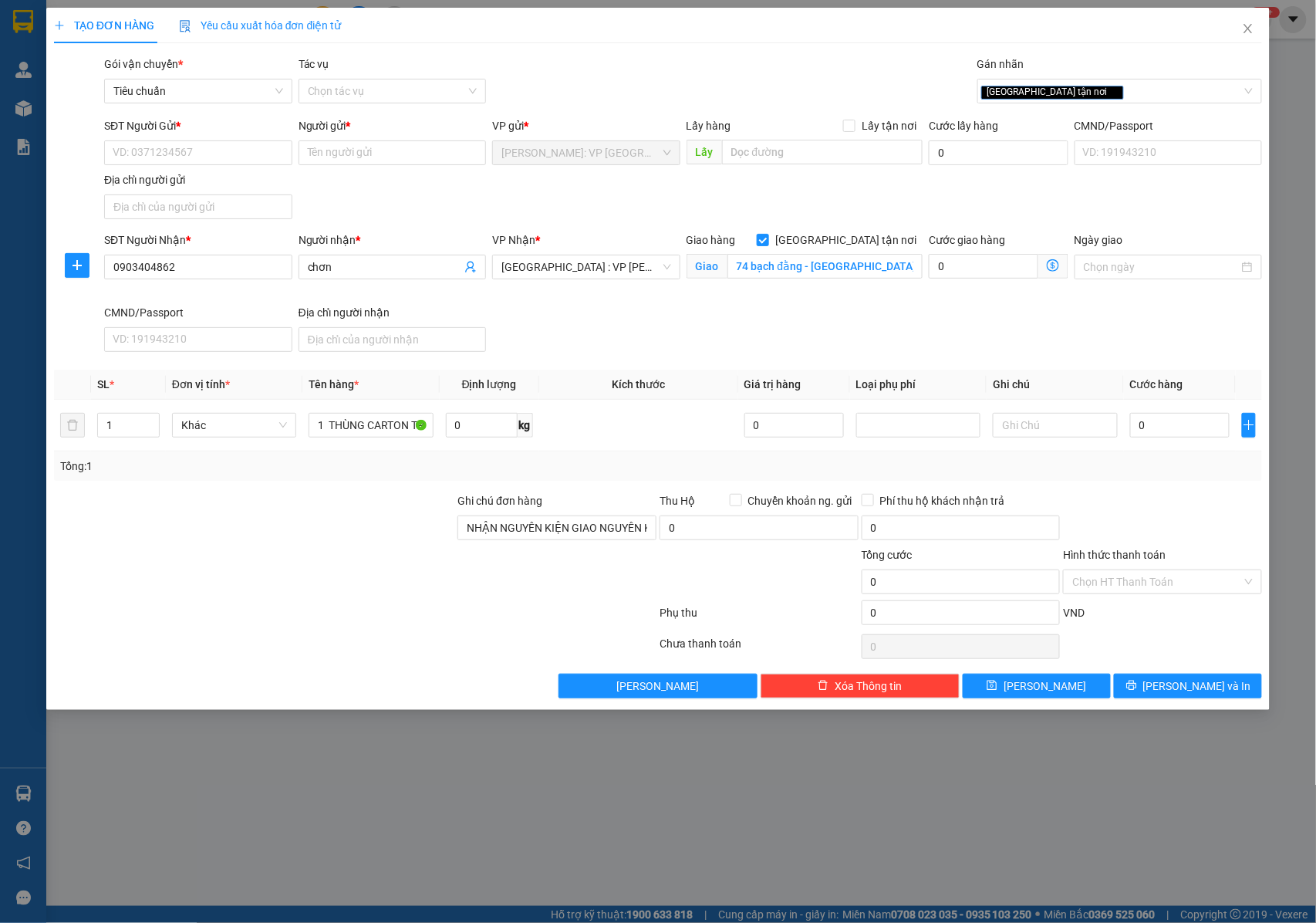
click at [210, 139] on div "SĐT Người Gửi *" at bounding box center [198, 128] width 188 height 23
click at [210, 145] on input "SĐT Người Gửi *" at bounding box center [198, 152] width 188 height 25
click at [204, 189] on div "0905926460 - anh dũng" at bounding box center [198, 184] width 170 height 17
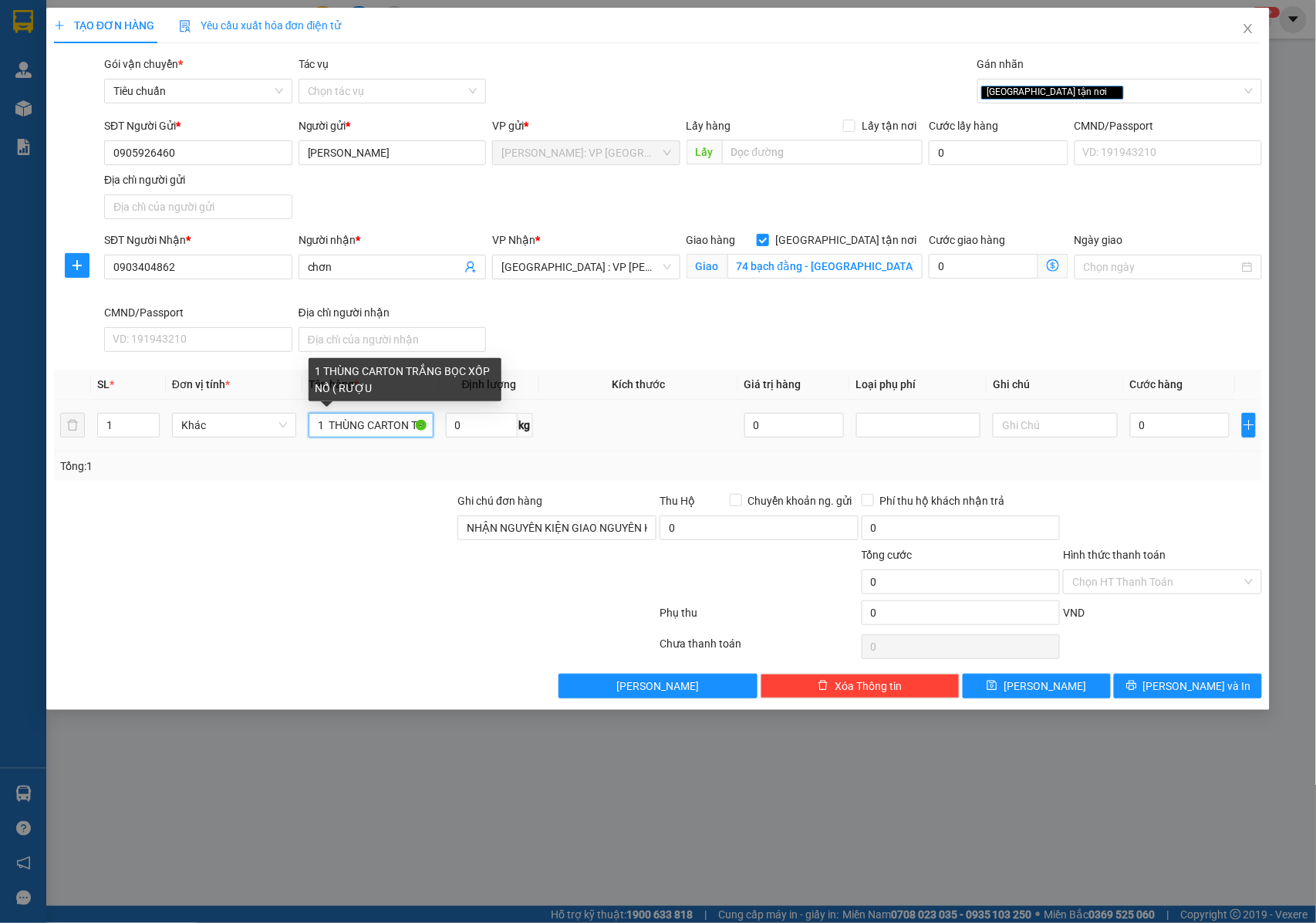
click at [401, 429] on input "1 THÙNG CARTON TRẮNG BỌC XỐP NỔ ( RƯỢU" at bounding box center [370, 424] width 124 height 25
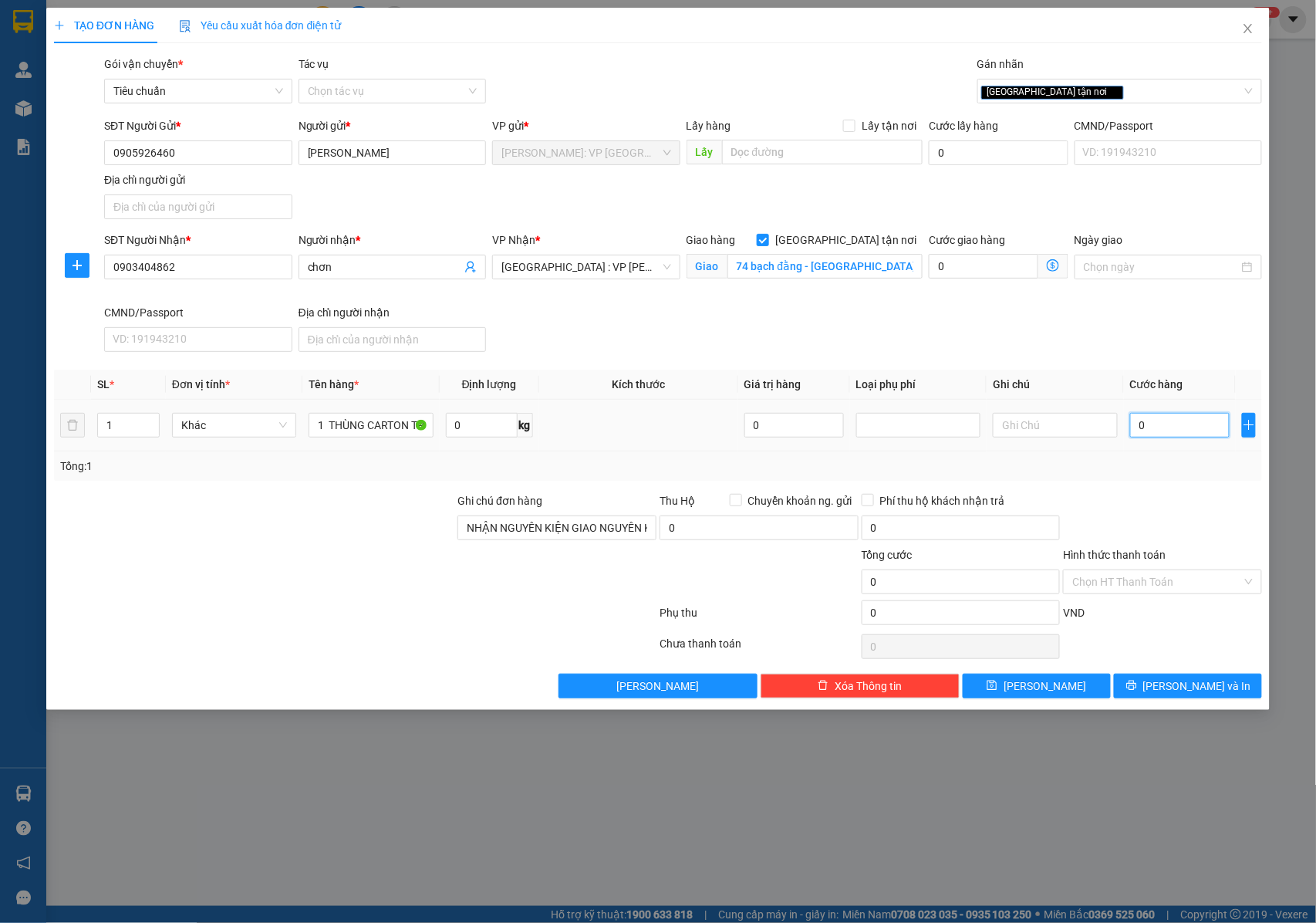
click at [1161, 429] on input "0" at bounding box center [1180, 424] width 100 height 25
click at [821, 261] on input "74 bạch đằng - hải châu 1 - q, hải châu - đà nẵng" at bounding box center [825, 266] width 195 height 25
click at [1140, 424] on input "0" at bounding box center [1180, 424] width 100 height 25
click at [1137, 685] on icon "printer" at bounding box center [1131, 685] width 11 height 11
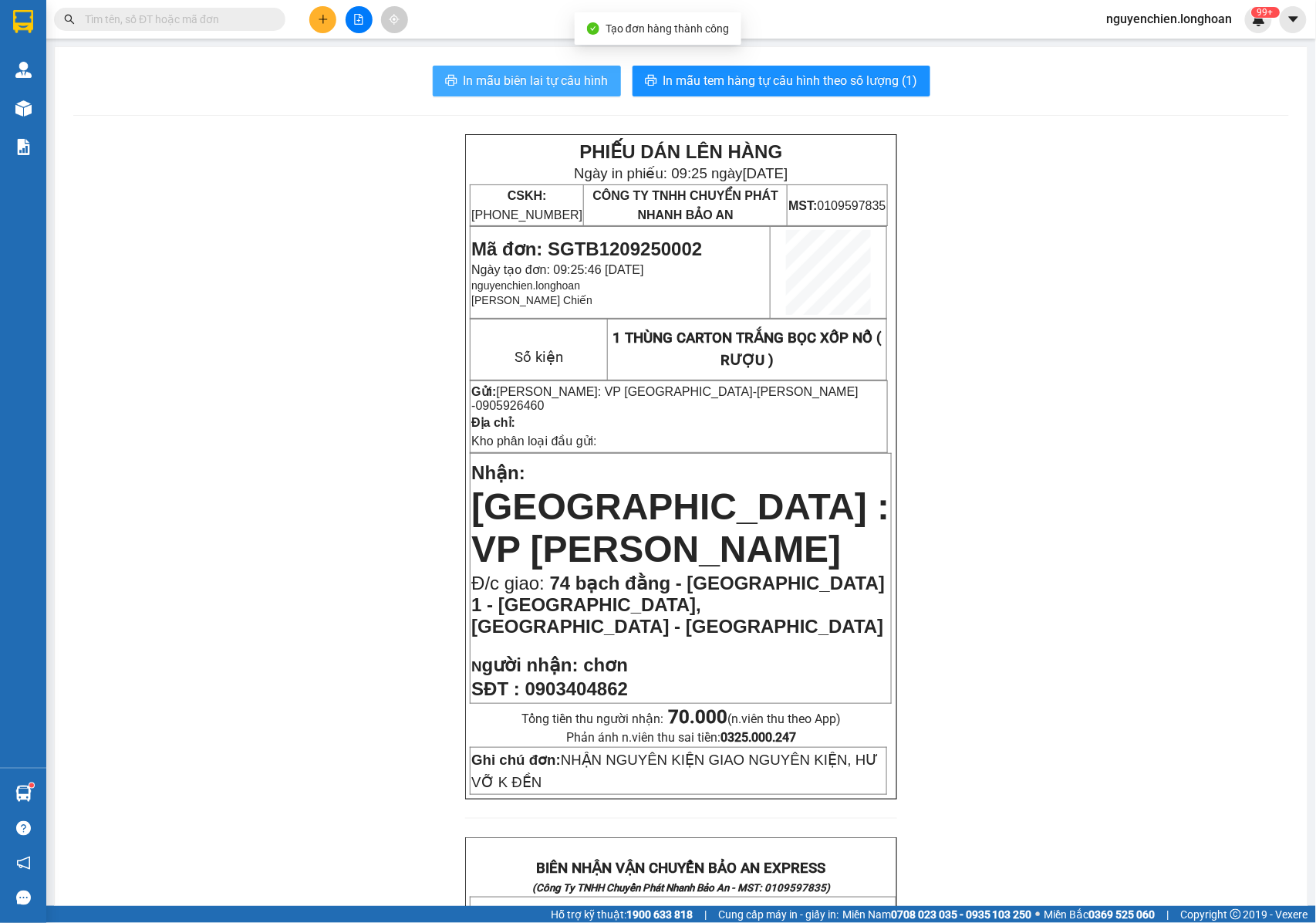
click at [531, 77] on span "In mẫu biên lai tự cấu hình" at bounding box center [536, 80] width 145 height 19
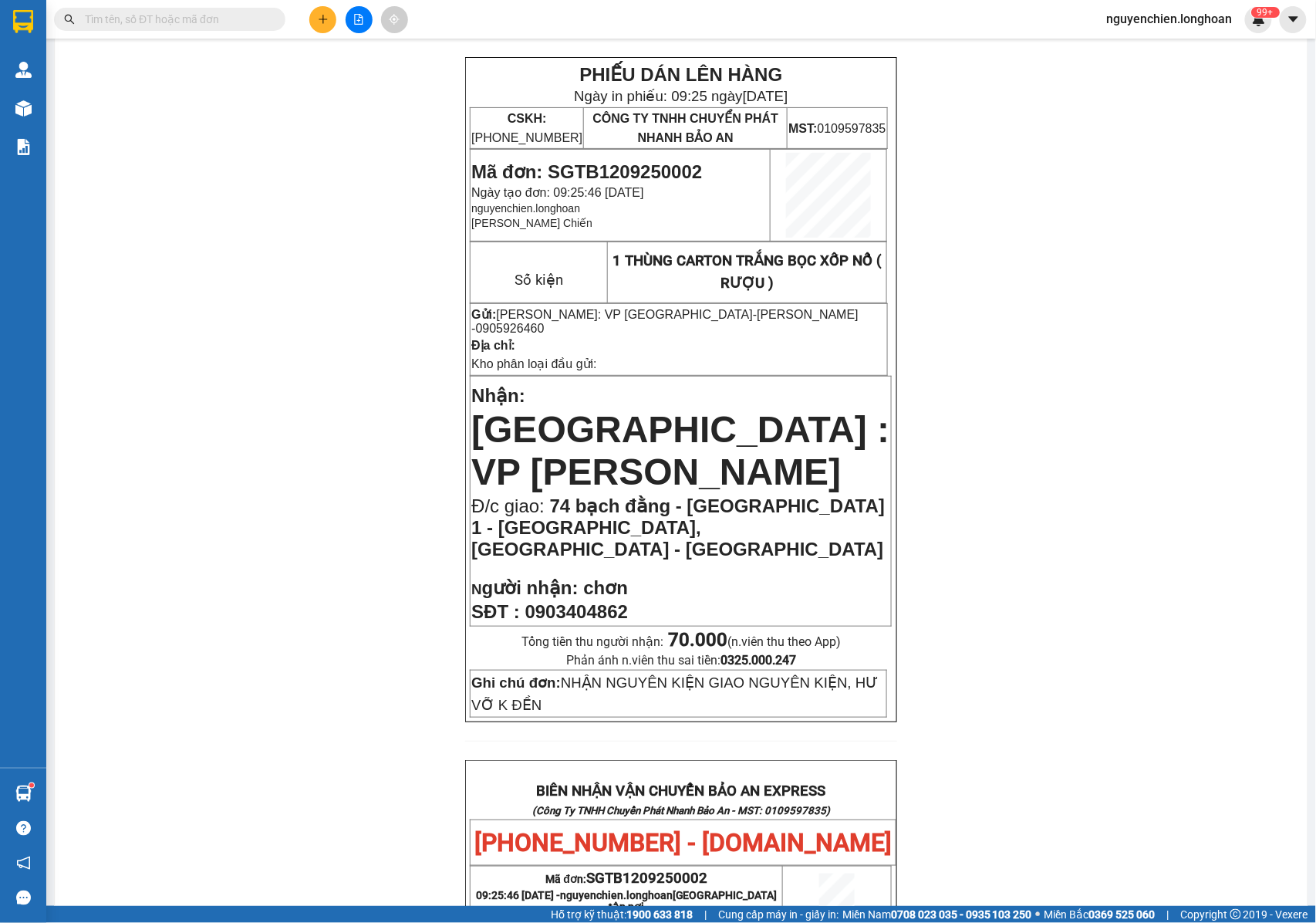
scroll to position [710, 0]
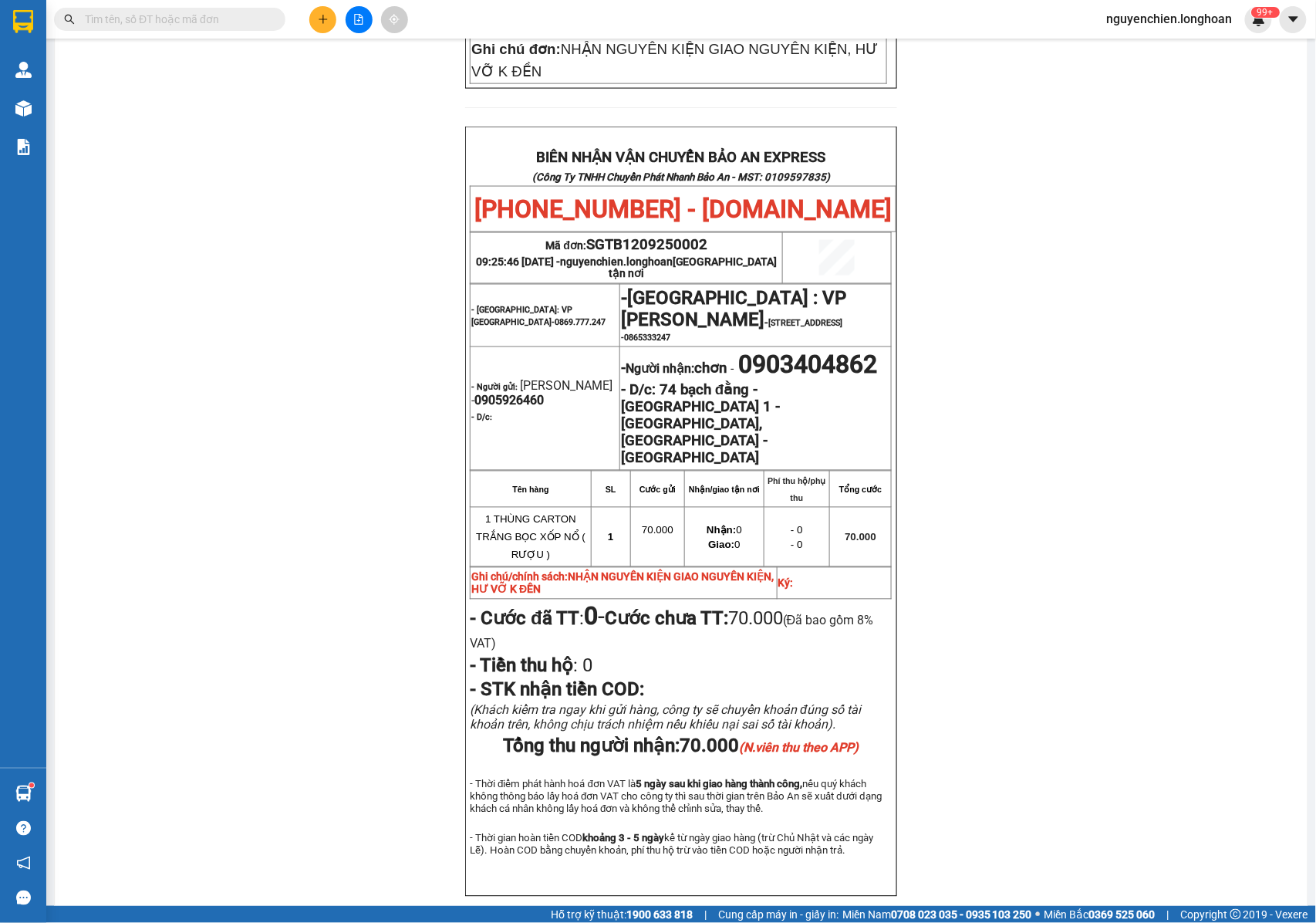
click at [794, 507] on td "- 0 - 0" at bounding box center [796, 536] width 65 height 59
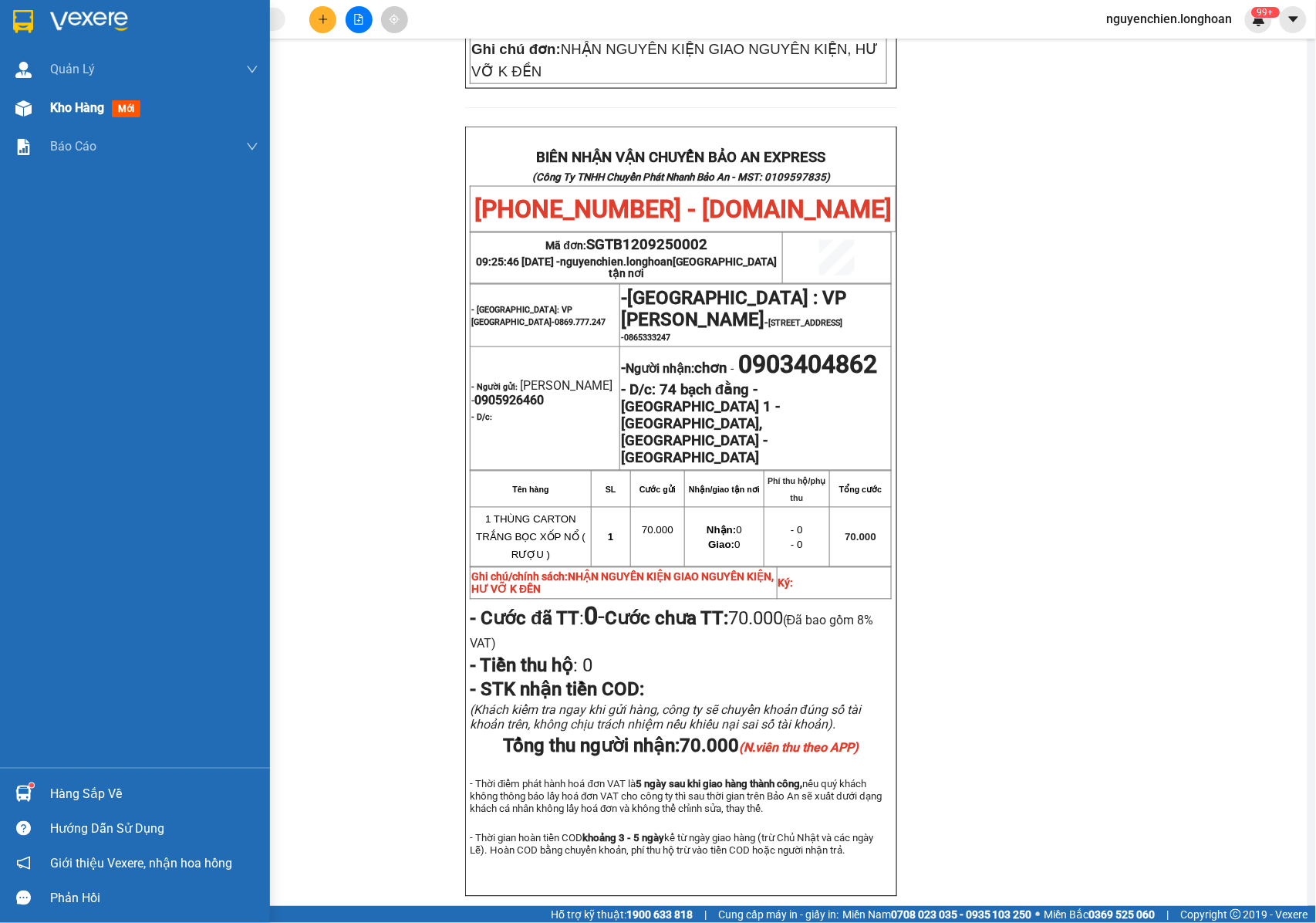
click at [23, 115] on div at bounding box center [23, 108] width 27 height 27
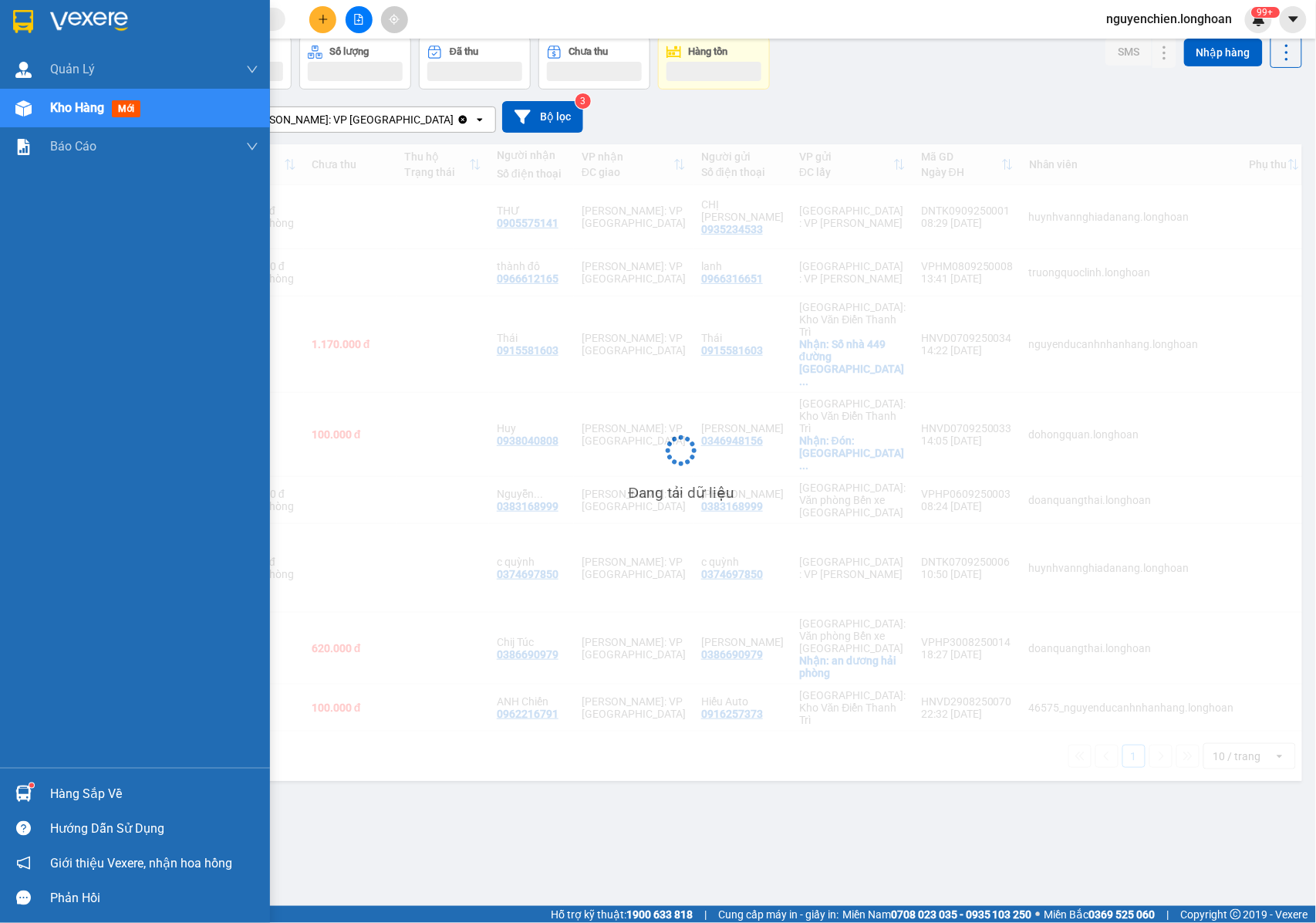
scroll to position [71, 0]
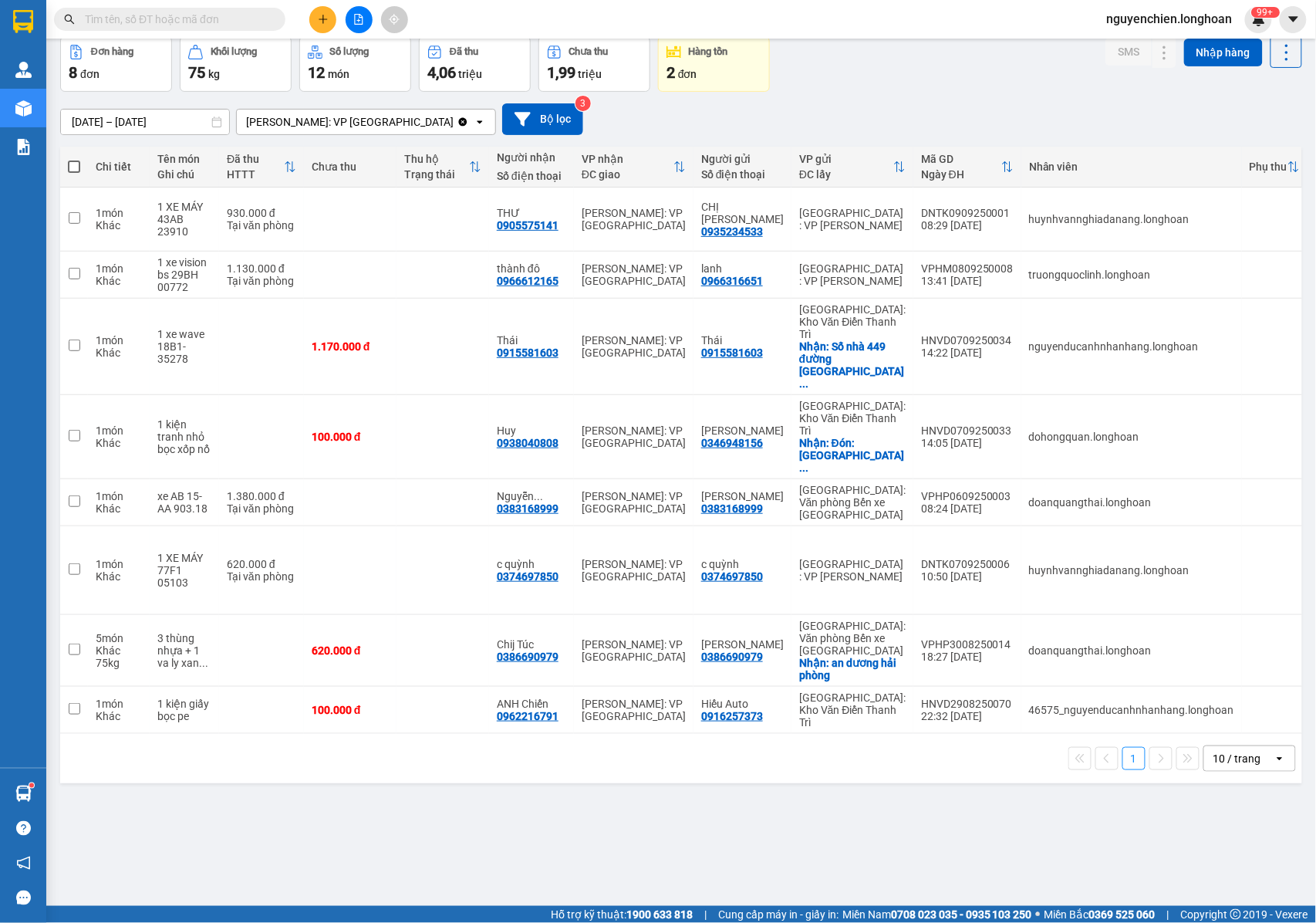
click at [442, 766] on div "ver 1.8.143 Kho gửi Trên xe Kho nhận Kho công nợ Hàng đã giao Đơn hàng 8 đơn Kh…" at bounding box center [681, 437] width 1254 height 923
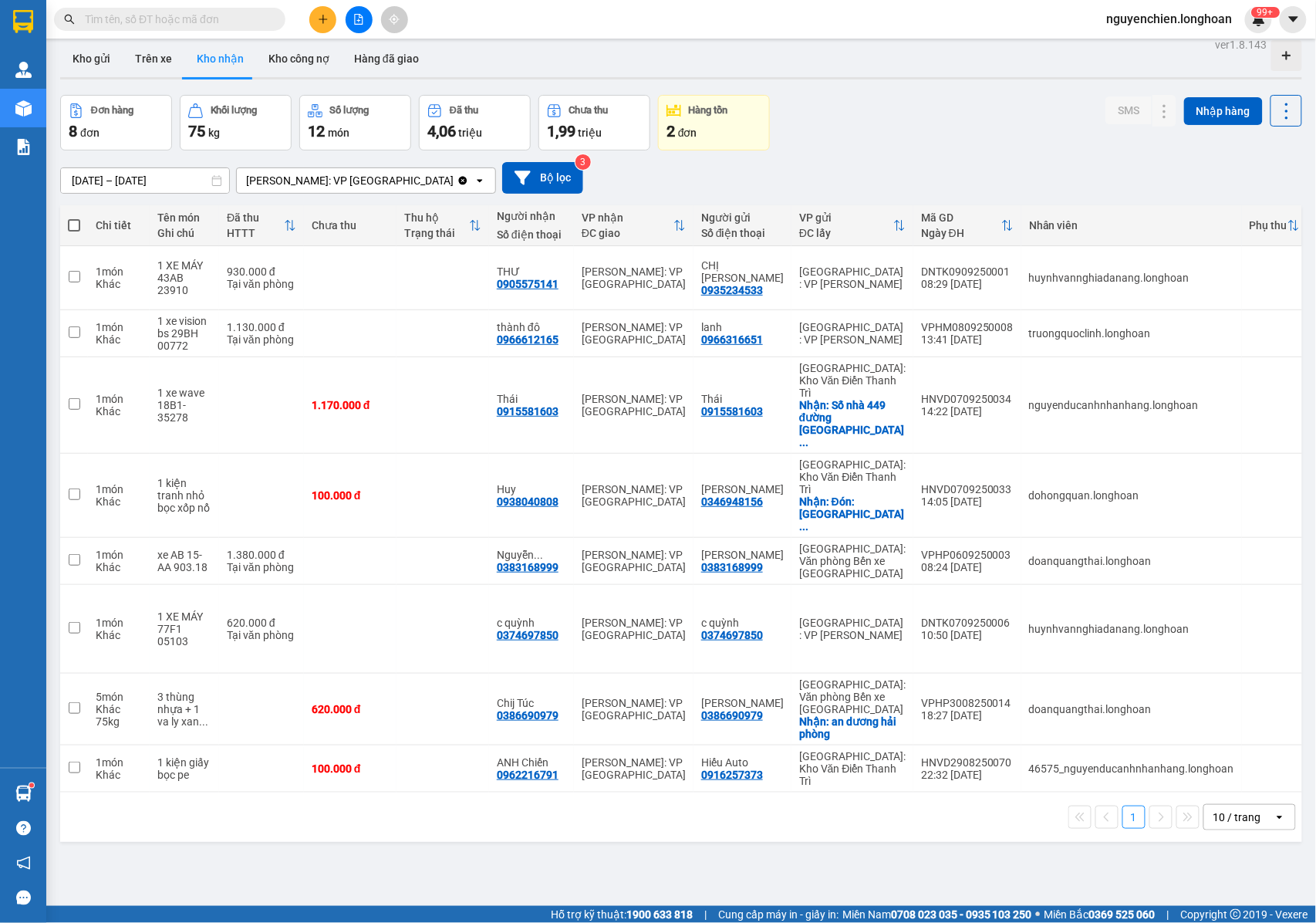
scroll to position [0, 0]
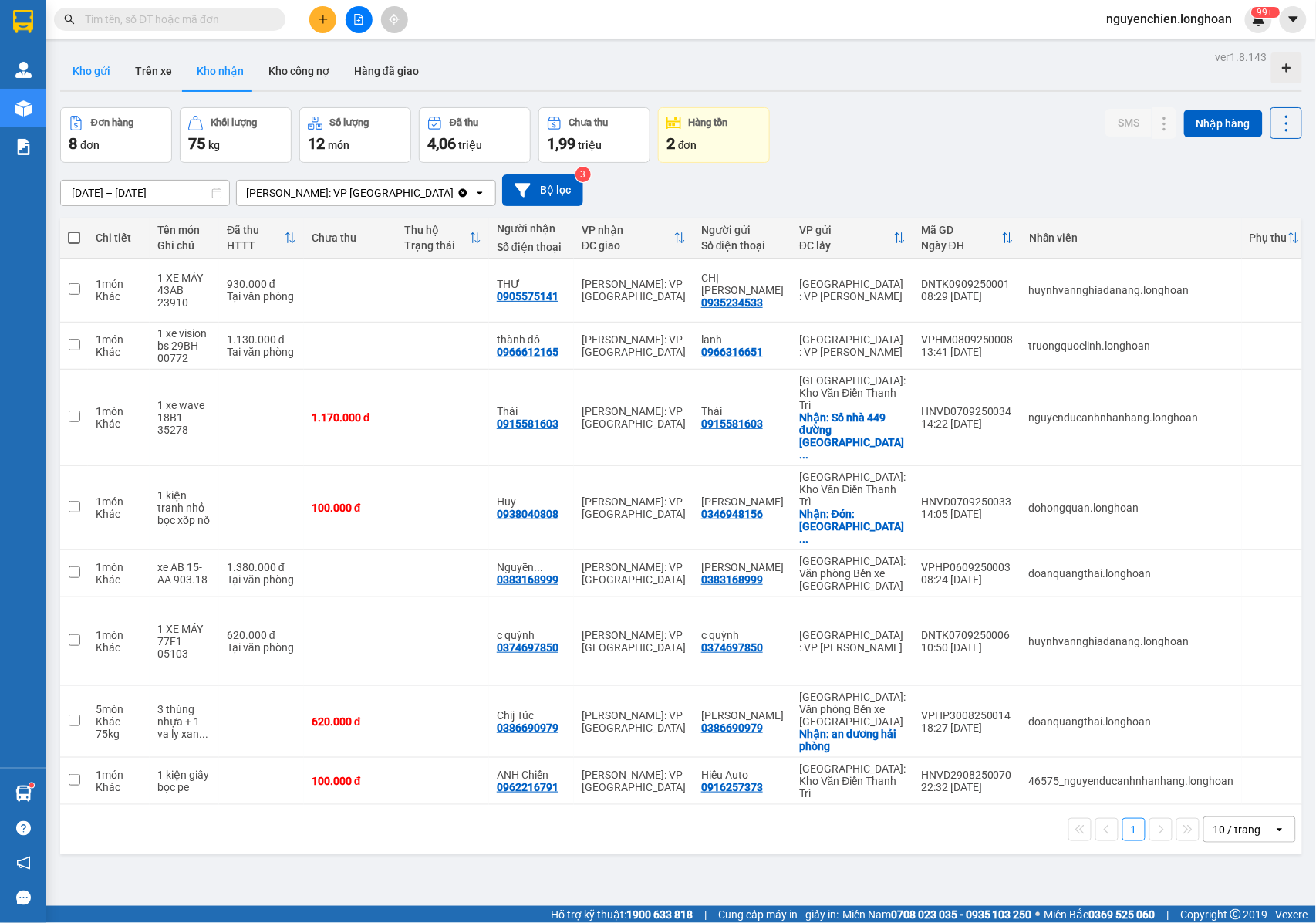
click at [105, 74] on button "Kho gửi" at bounding box center [91, 71] width 63 height 37
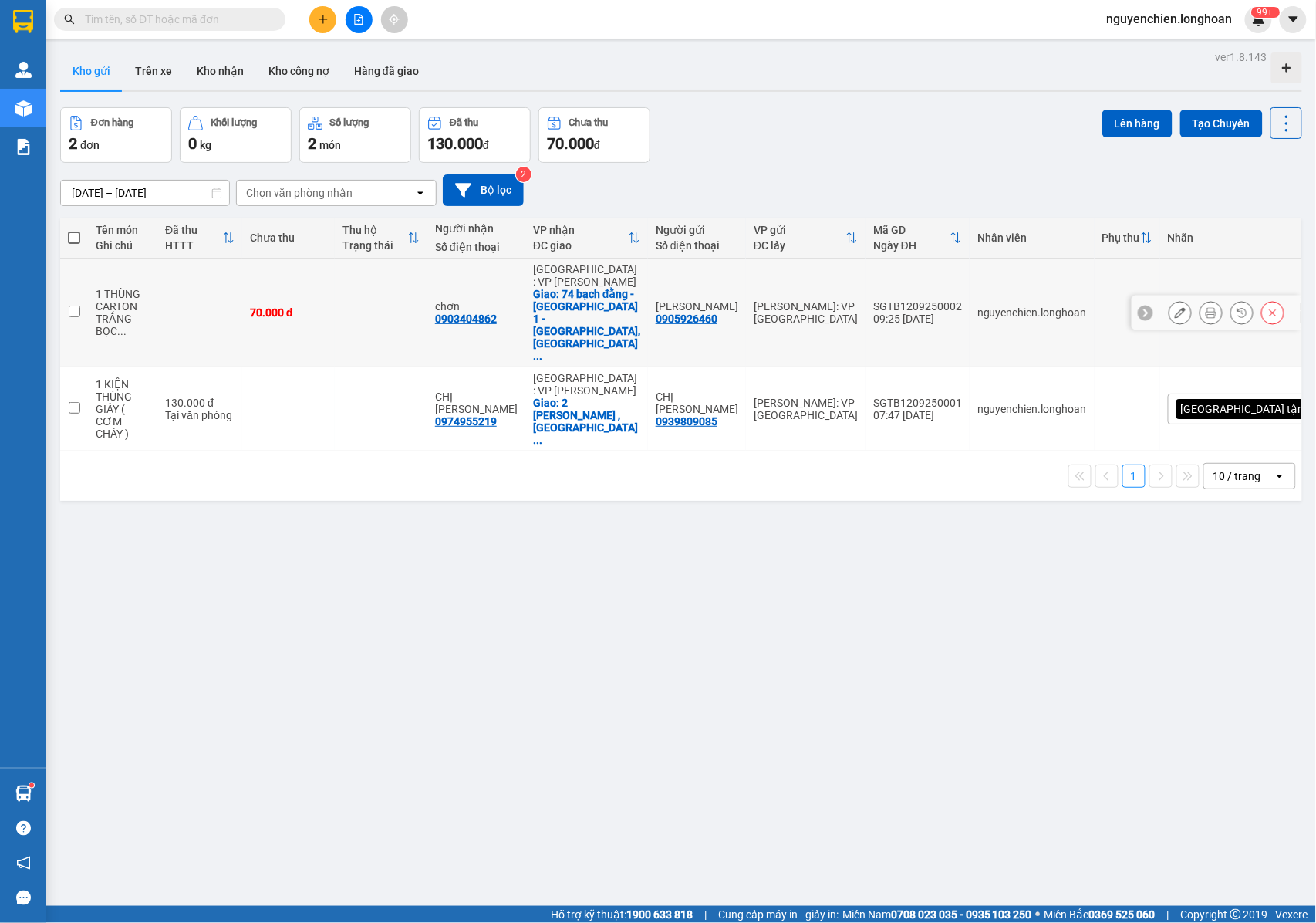
click at [1175, 307] on icon at bounding box center [1180, 313] width 11 height 11
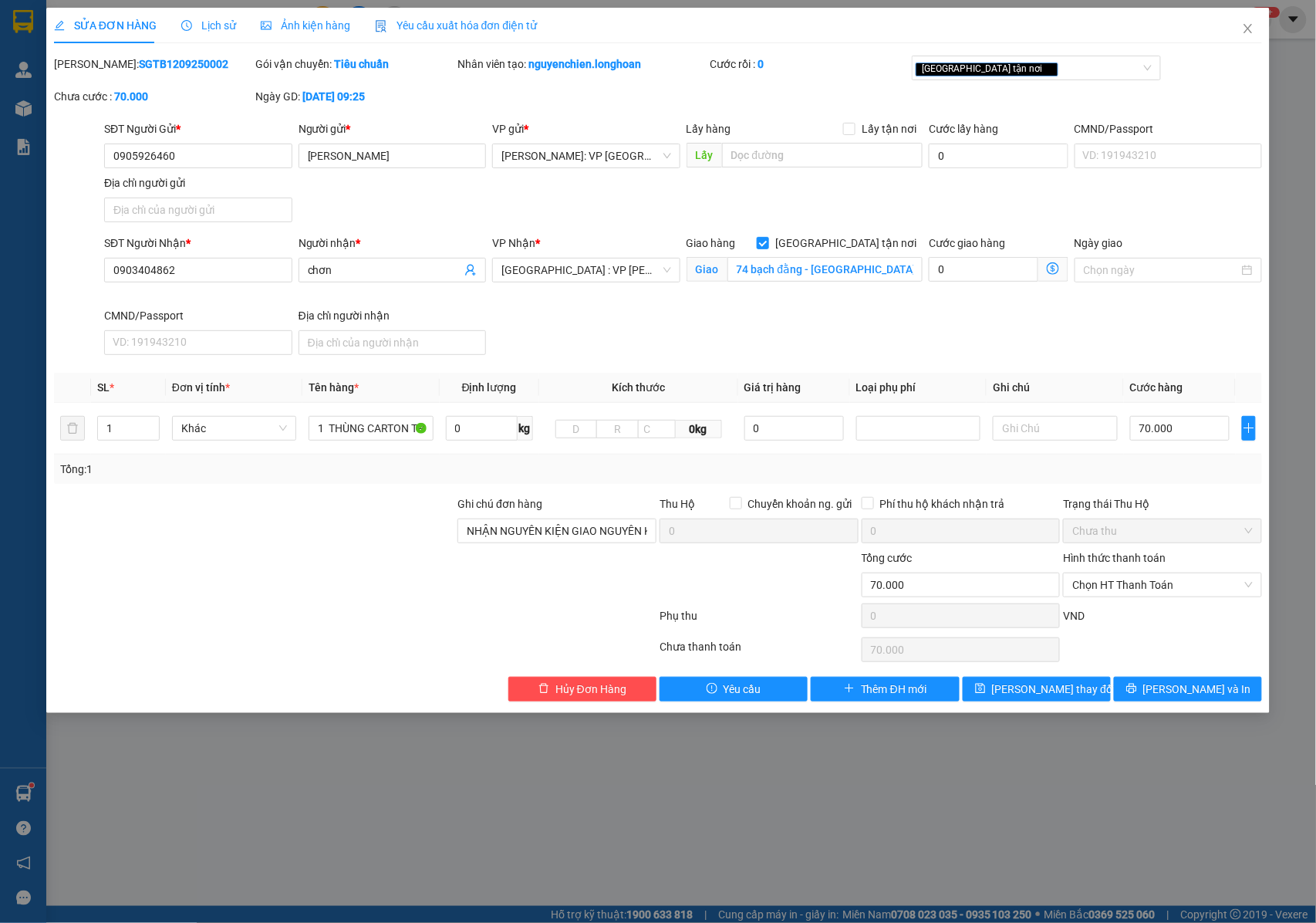
drag, startPoint x: 529, startPoint y: 801, endPoint x: 454, endPoint y: 683, distance: 139.8
click at [528, 801] on div "SỬA ĐƠN HÀNG Lịch sử Ảnh kiện hàng Yêu cầu xuất hóa đơn điện tử Total Paid Fee …" at bounding box center [658, 462] width 1316 height 923
click at [1251, 32] on icon "close" at bounding box center [1249, 28] width 9 height 9
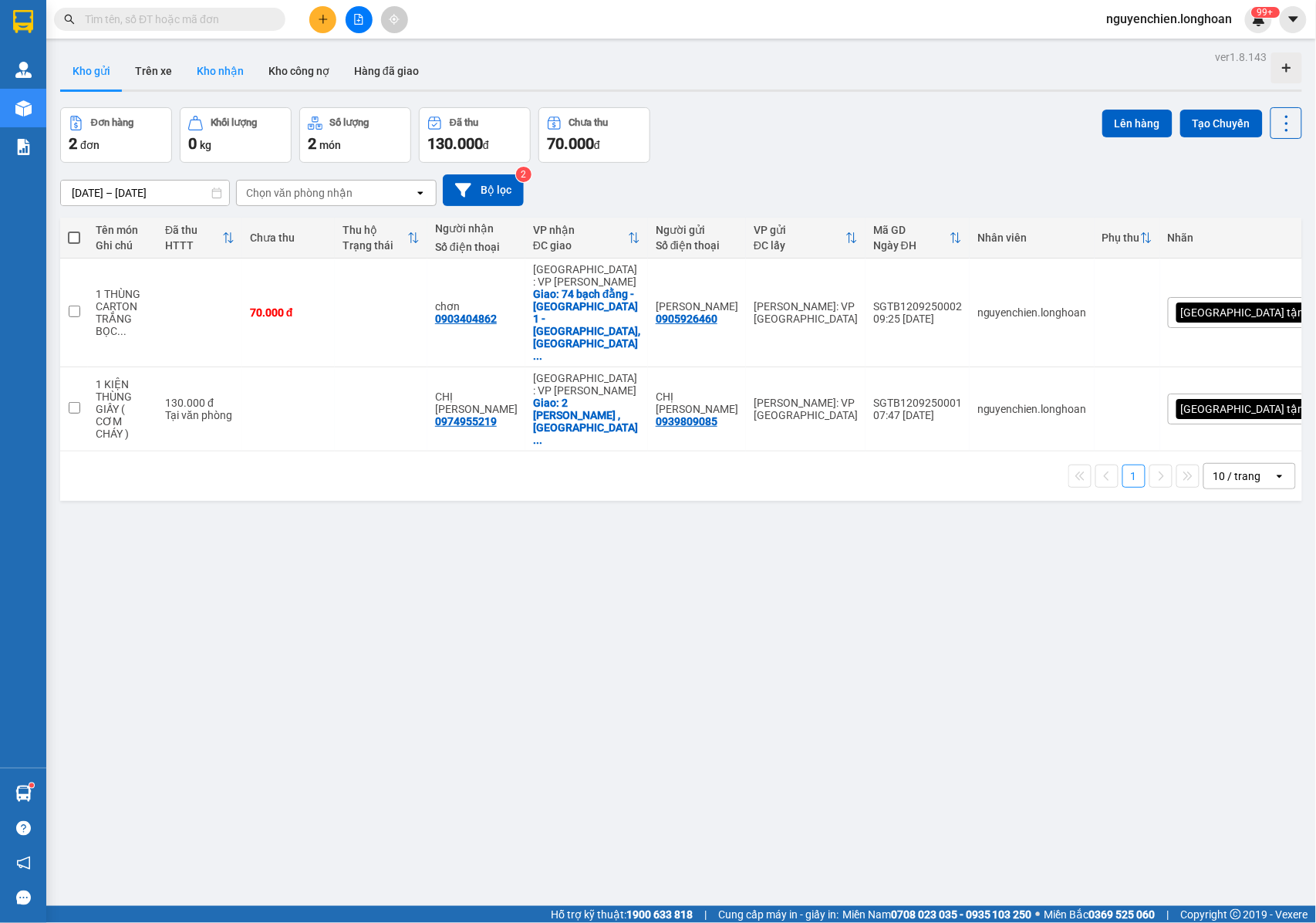
click at [211, 69] on button "Kho nhận" at bounding box center [219, 71] width 71 height 37
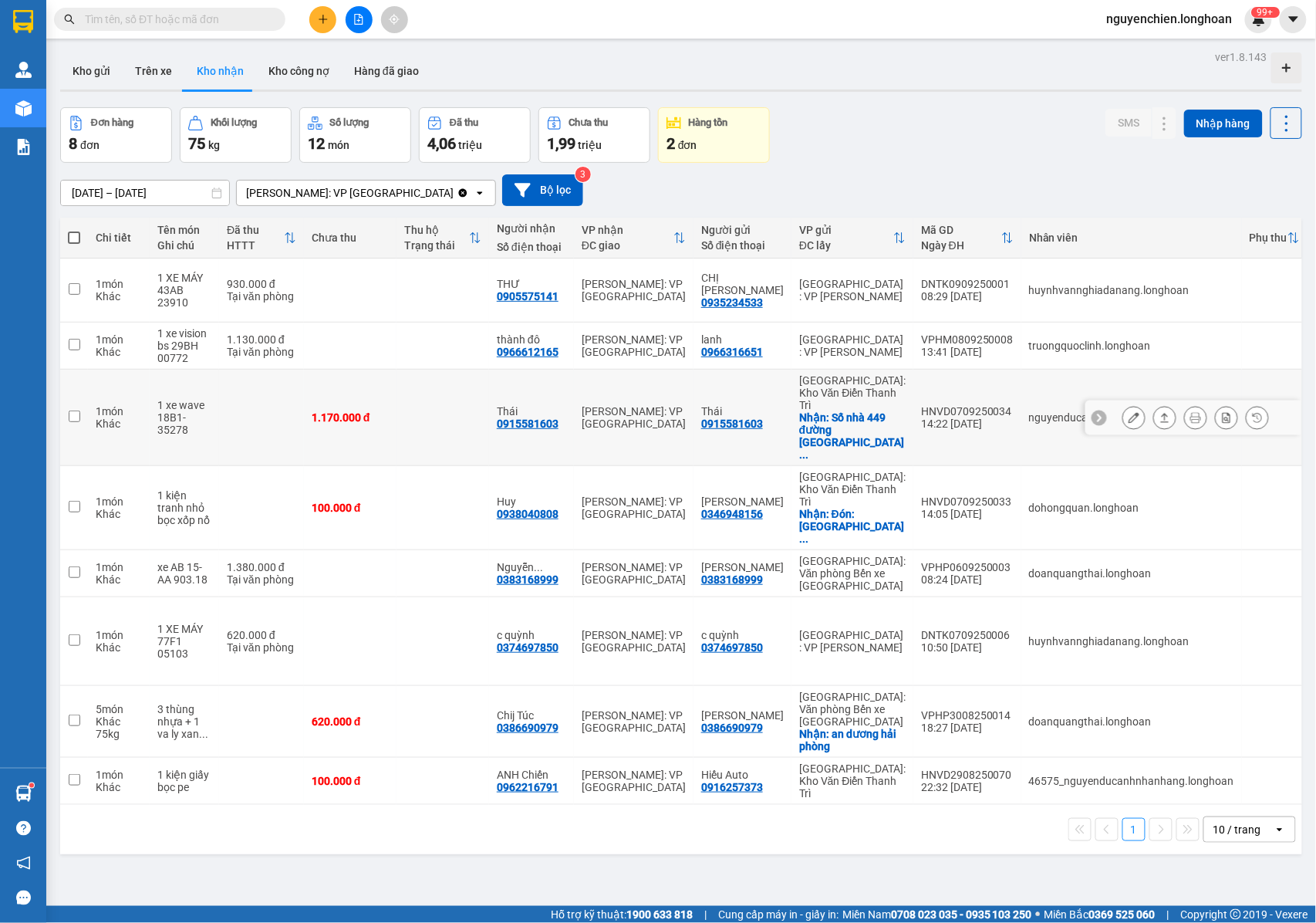
click at [1128, 412] on icon at bounding box center [1134, 418] width 11 height 11
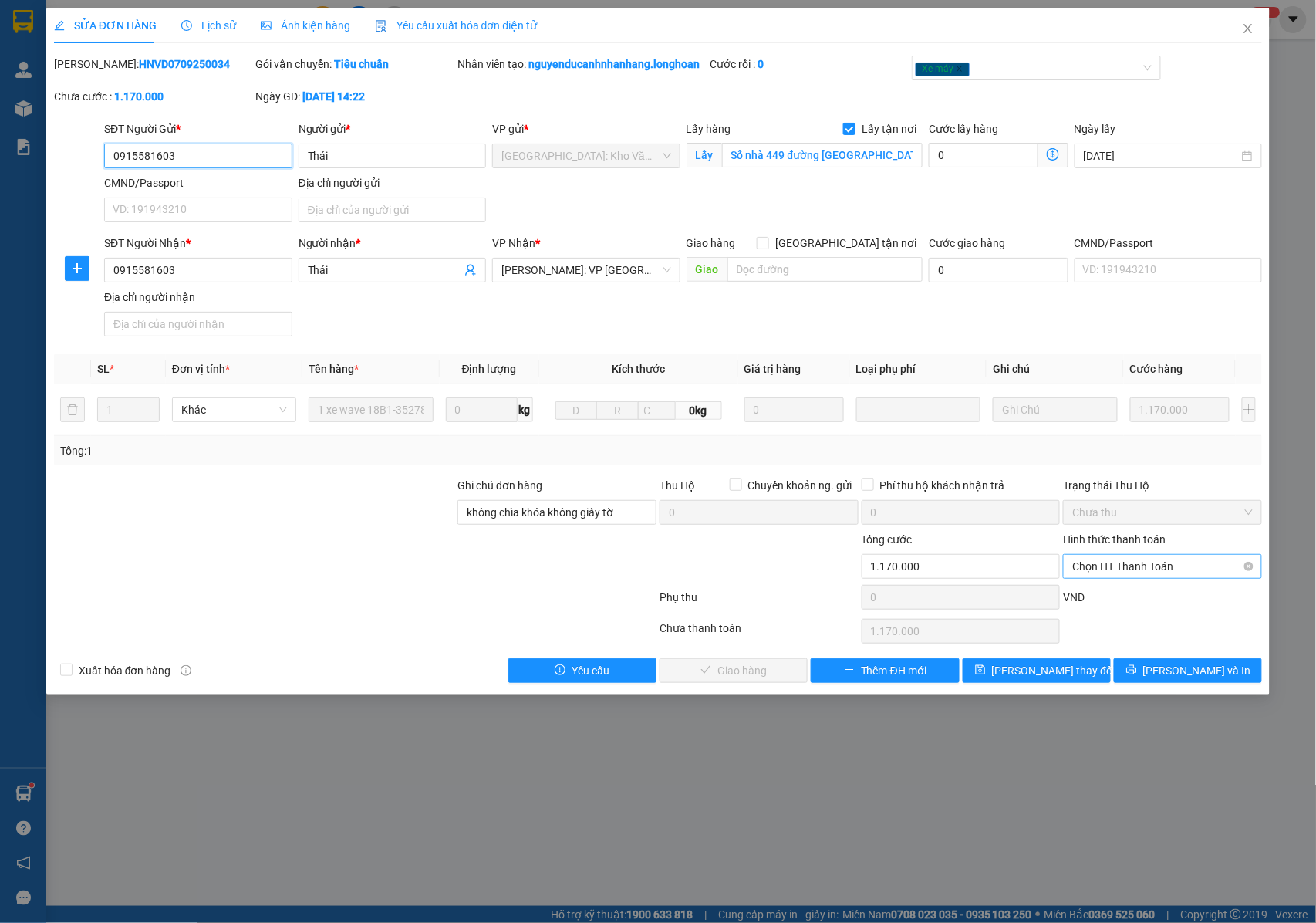
click at [1111, 567] on span "Chọn HT Thanh Toán" at bounding box center [1163, 566] width 181 height 23
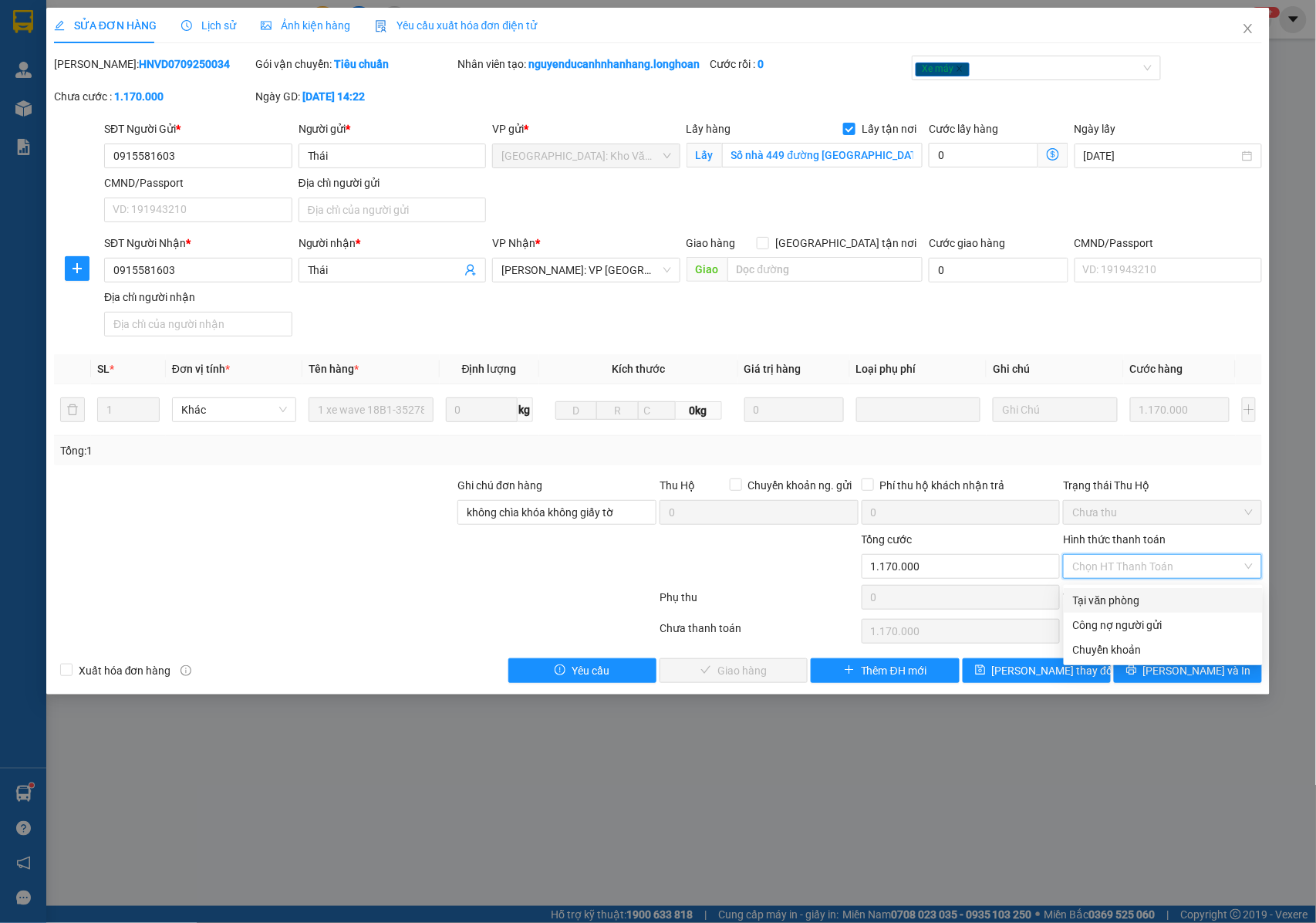
click at [1096, 598] on div "Tại văn phòng" at bounding box center [1164, 600] width 181 height 17
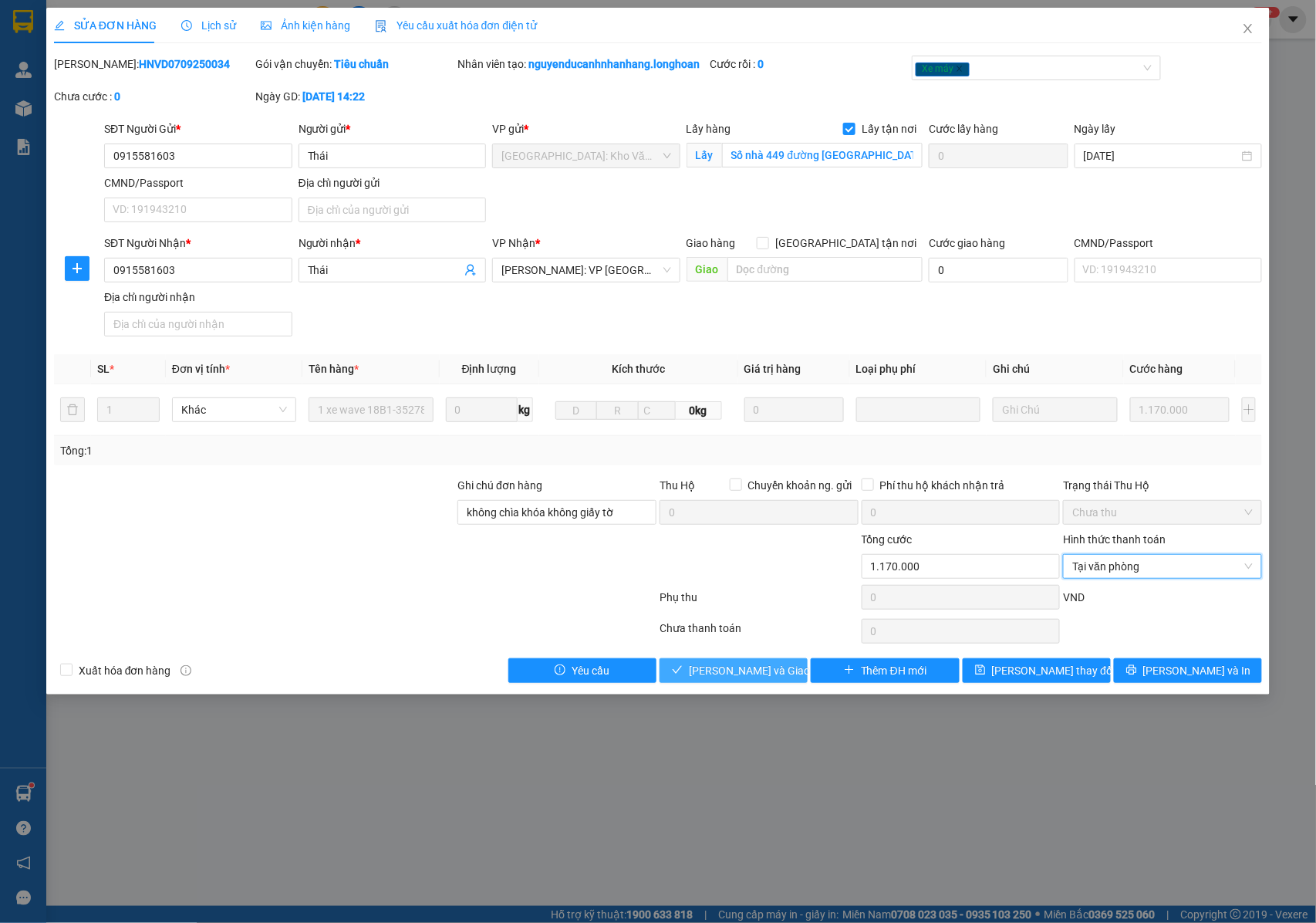
click at [766, 678] on span "Lưu và Giao hàng" at bounding box center [763, 671] width 148 height 17
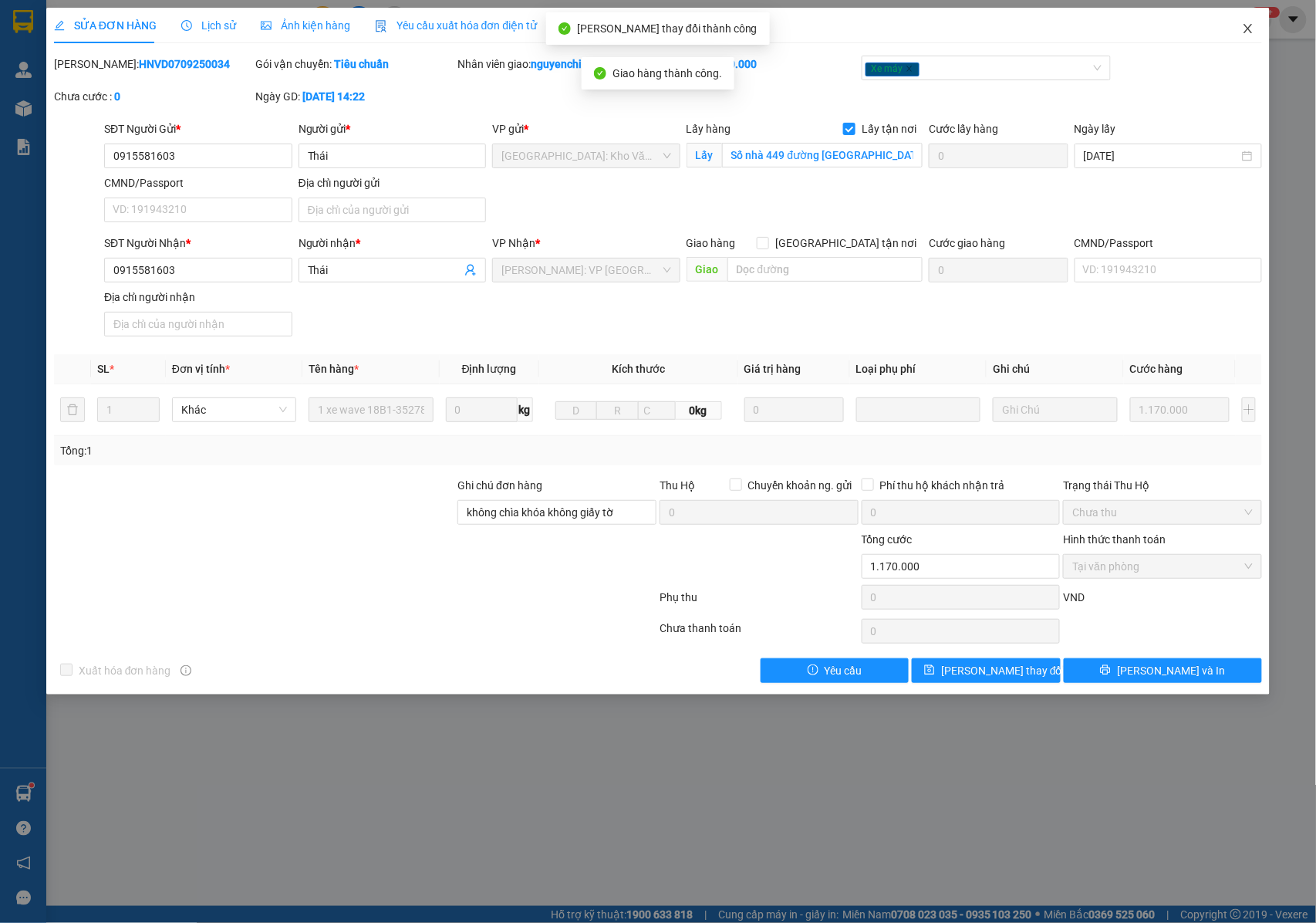
click at [1251, 29] on icon "close" at bounding box center [1248, 28] width 12 height 12
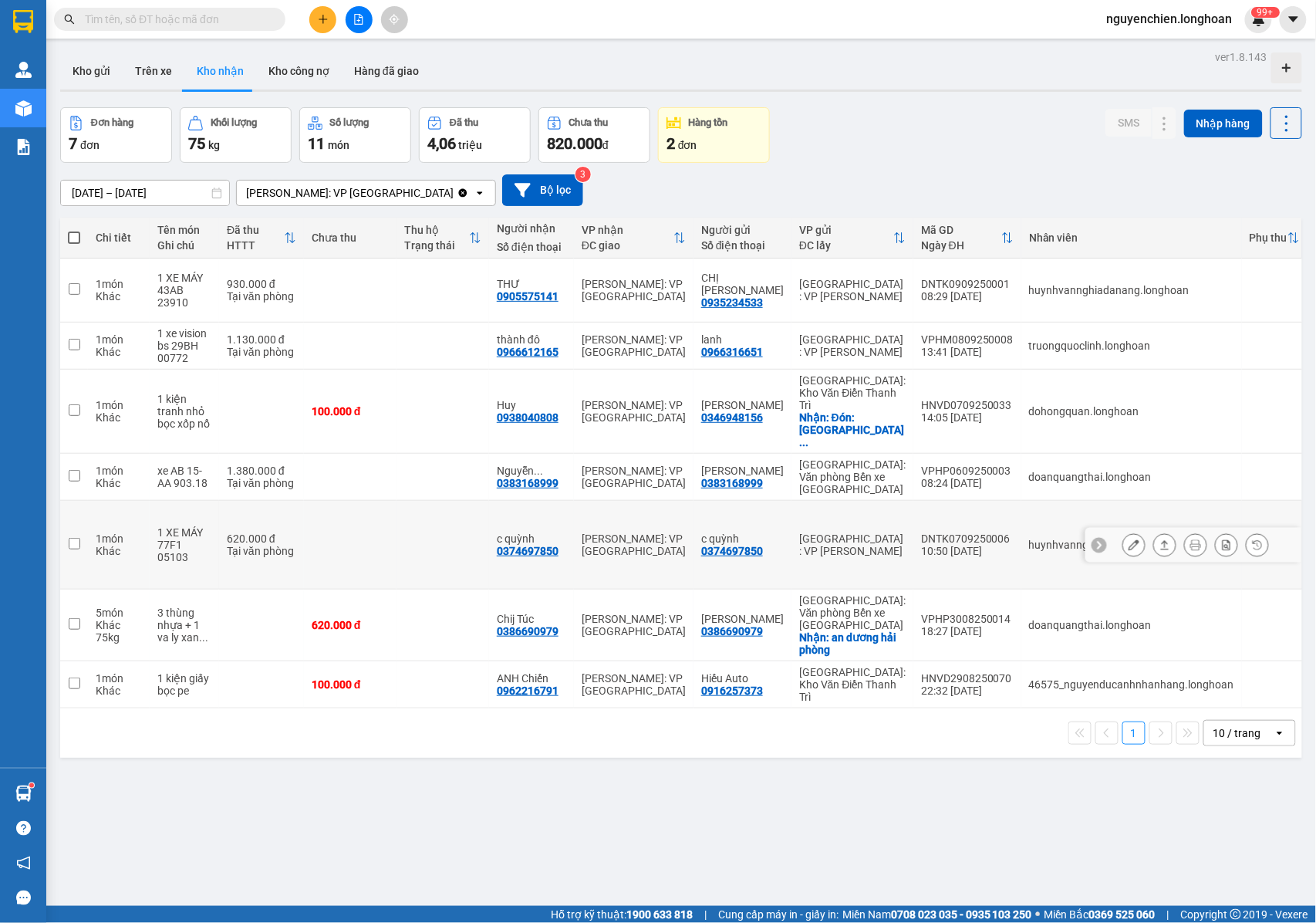
click at [74, 538] on input "checkbox" at bounding box center [74, 543] width 11 height 11
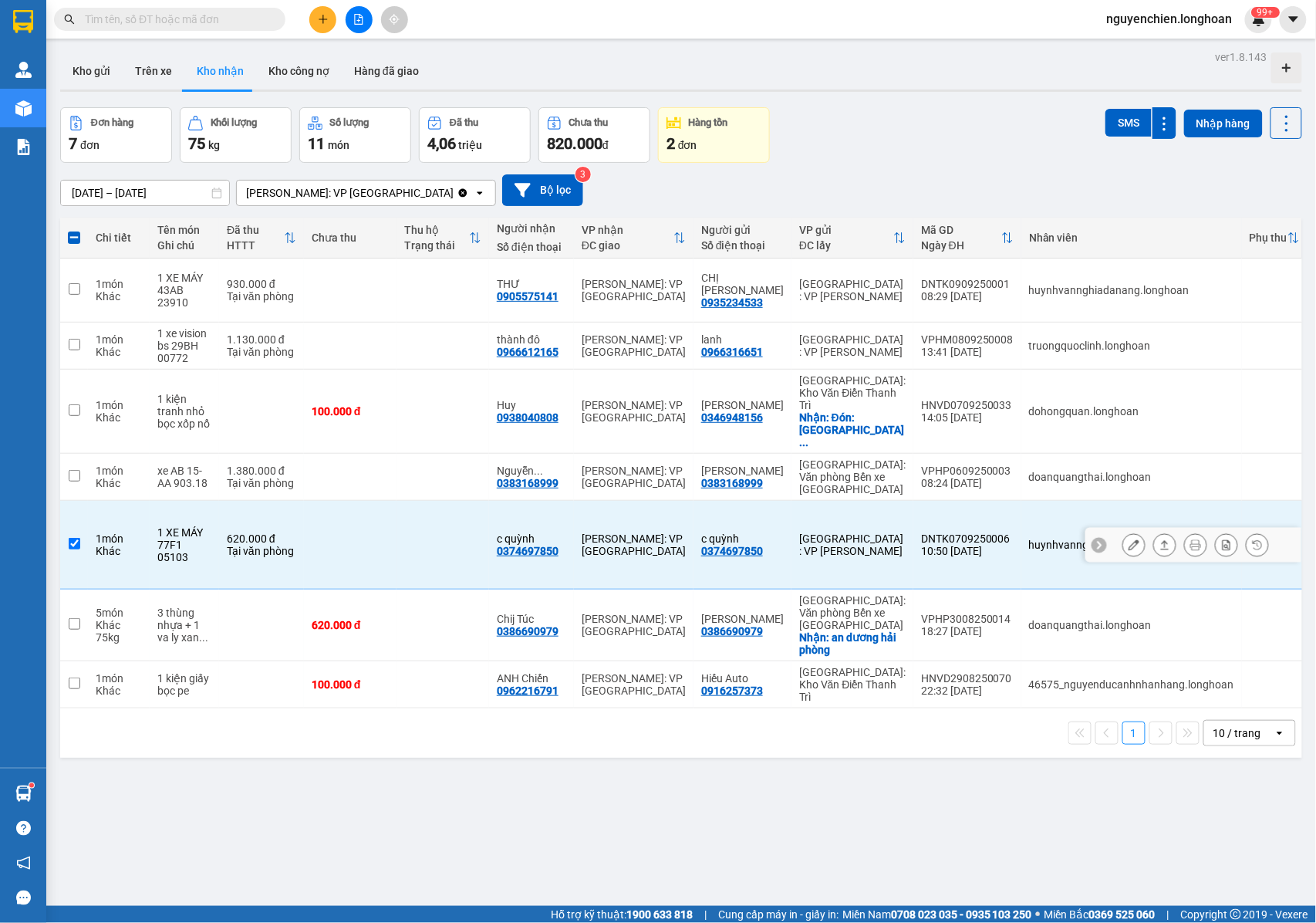
click at [74, 538] on input "checkbox" at bounding box center [74, 543] width 11 height 11
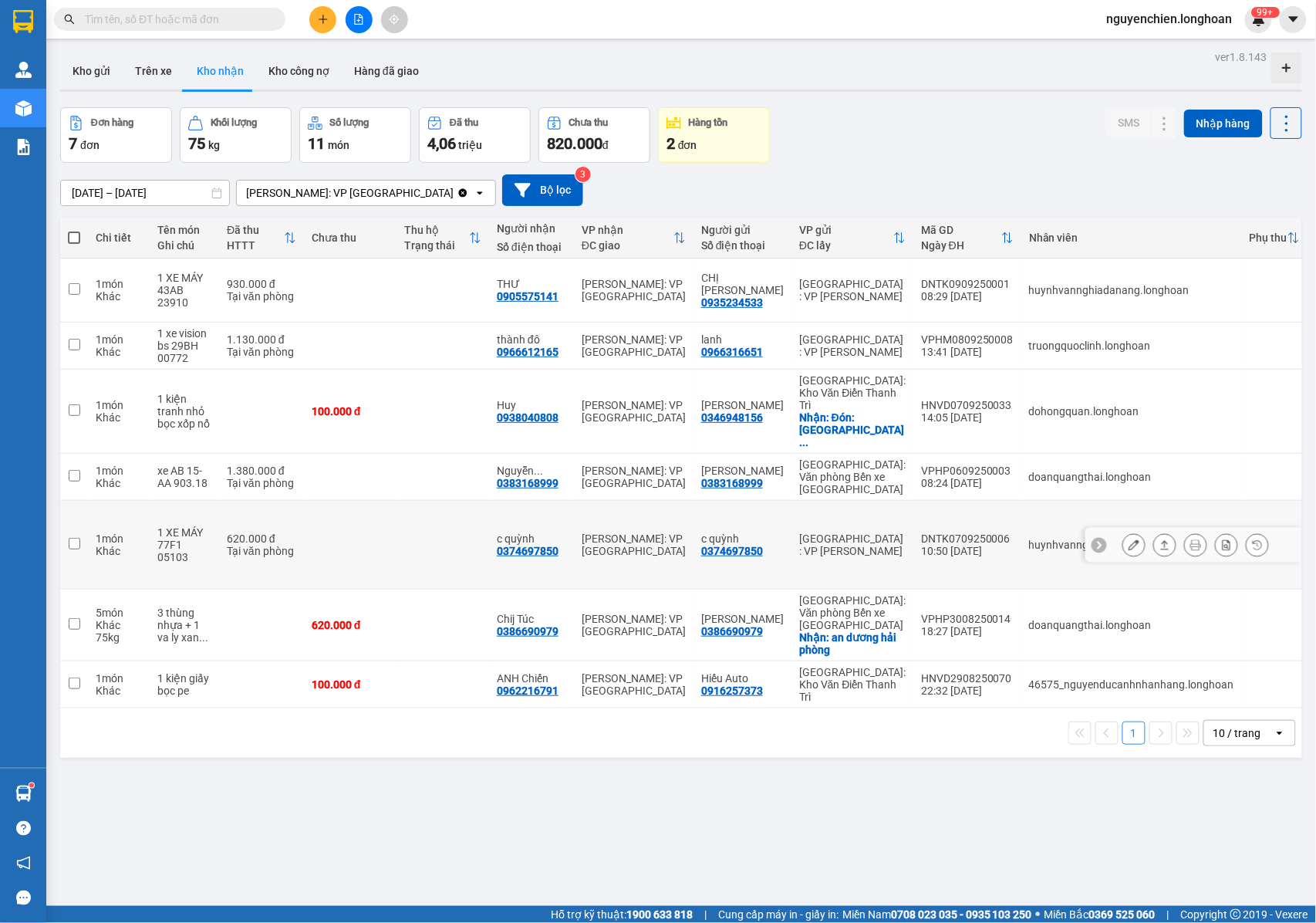
click at [74, 538] on input "checkbox" at bounding box center [74, 543] width 11 height 11
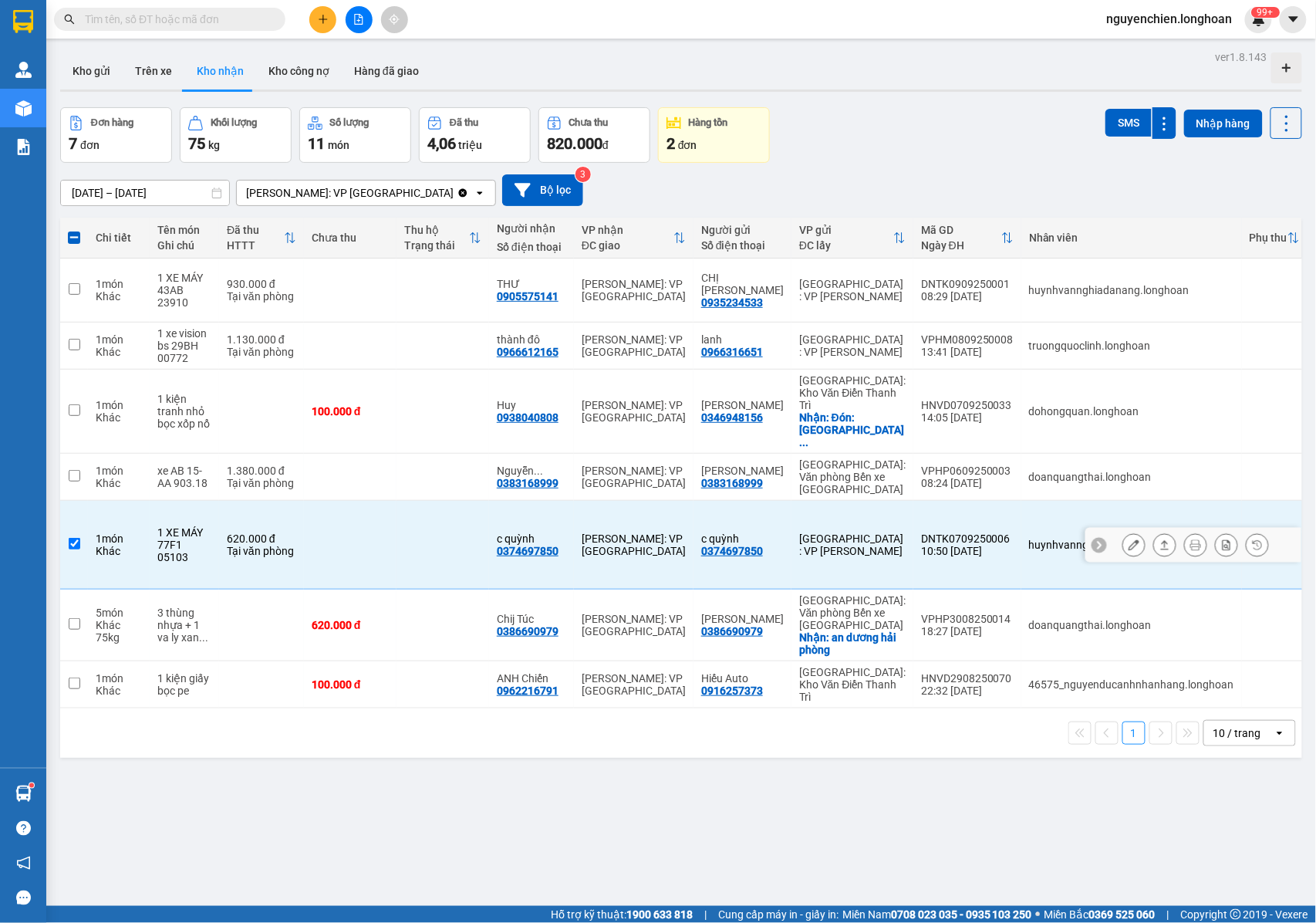
click at [74, 538] on input "checkbox" at bounding box center [74, 543] width 11 height 11
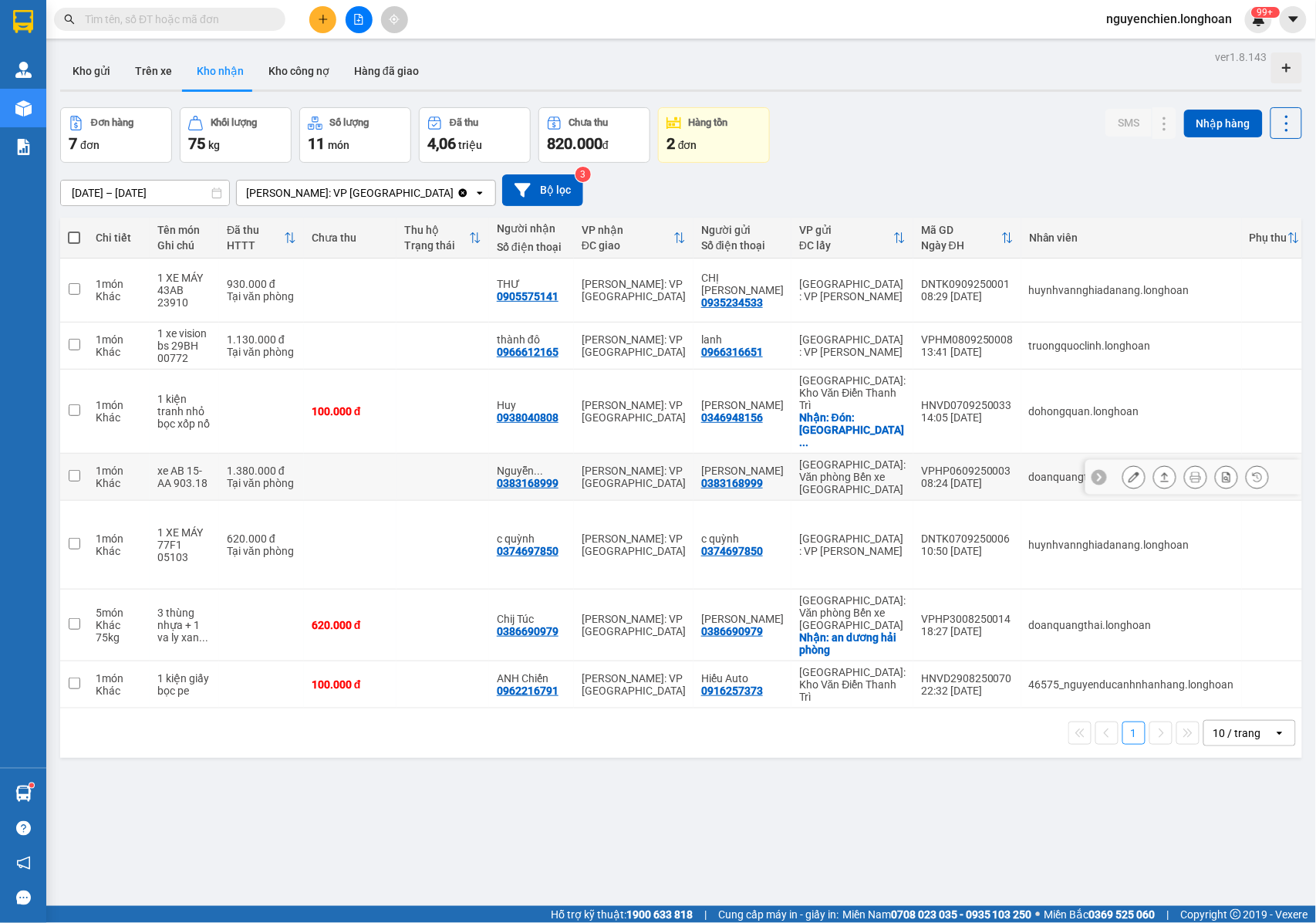
click at [72, 470] on input "checkbox" at bounding box center [74, 475] width 11 height 11
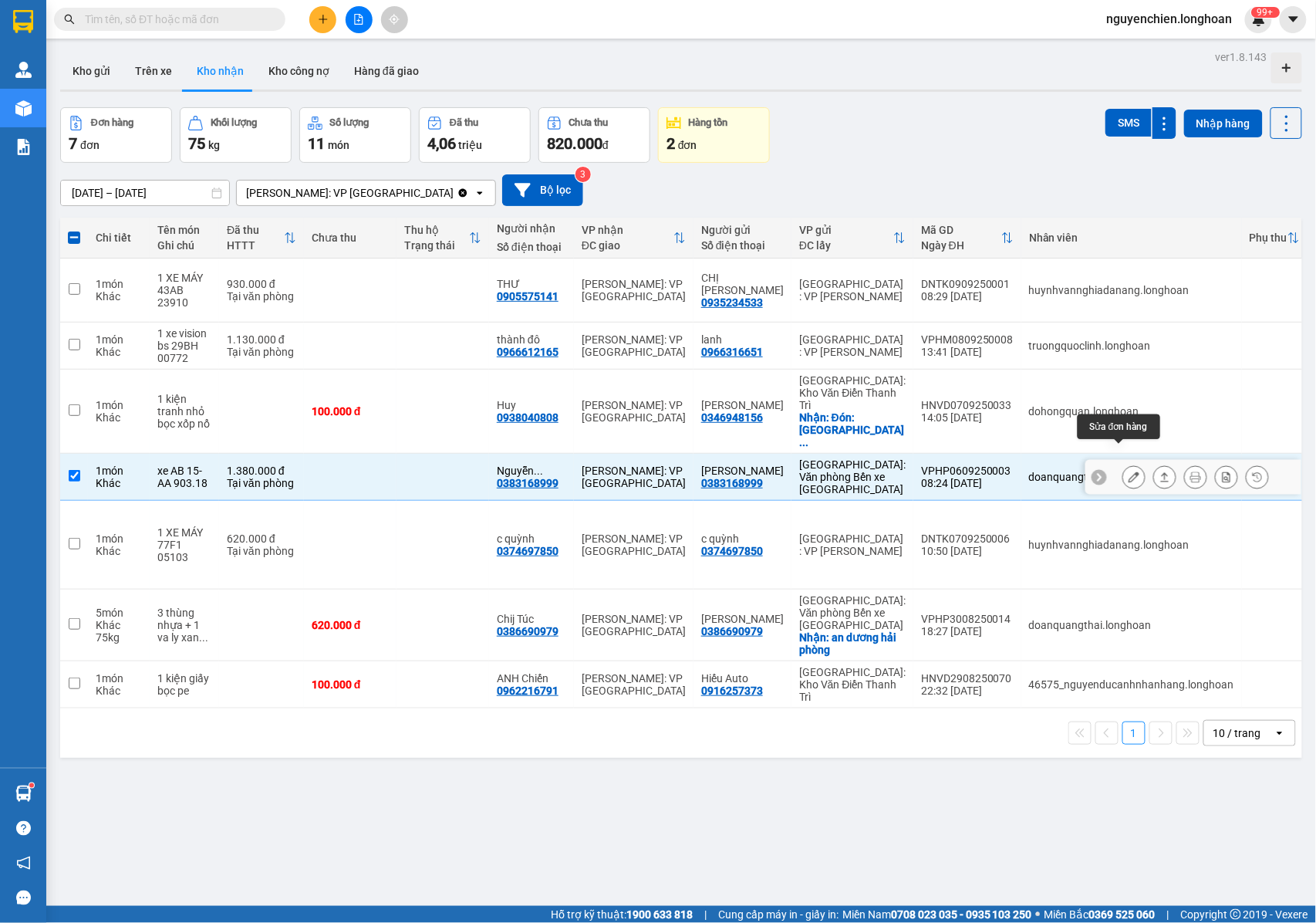
click at [1128, 472] on icon at bounding box center [1134, 477] width 11 height 11
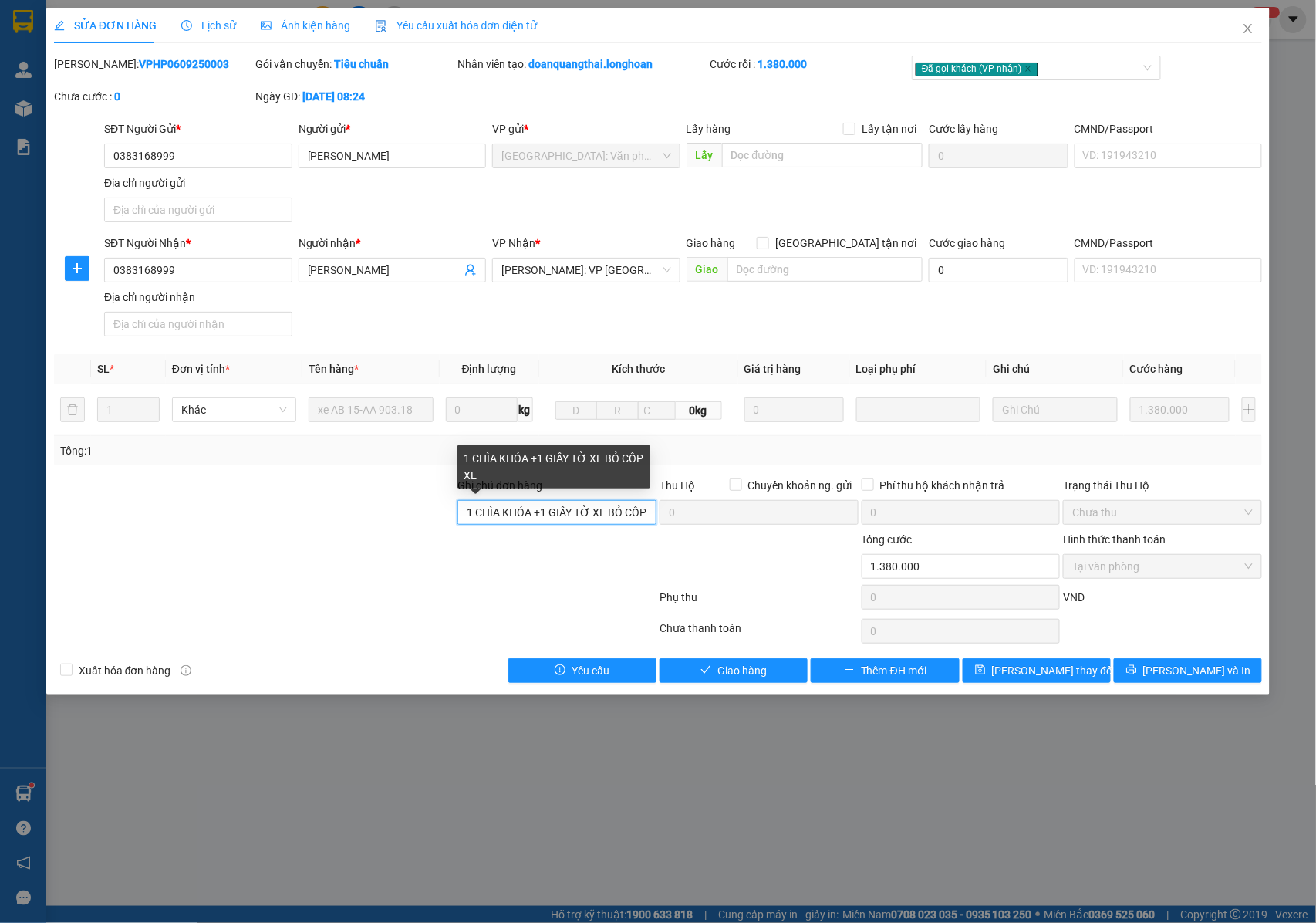
click at [577, 514] on input "1 CHÌA KHÓA +1 GIẤY TỜ XE BỎ CỐP XE" at bounding box center [556, 512] width 199 height 25
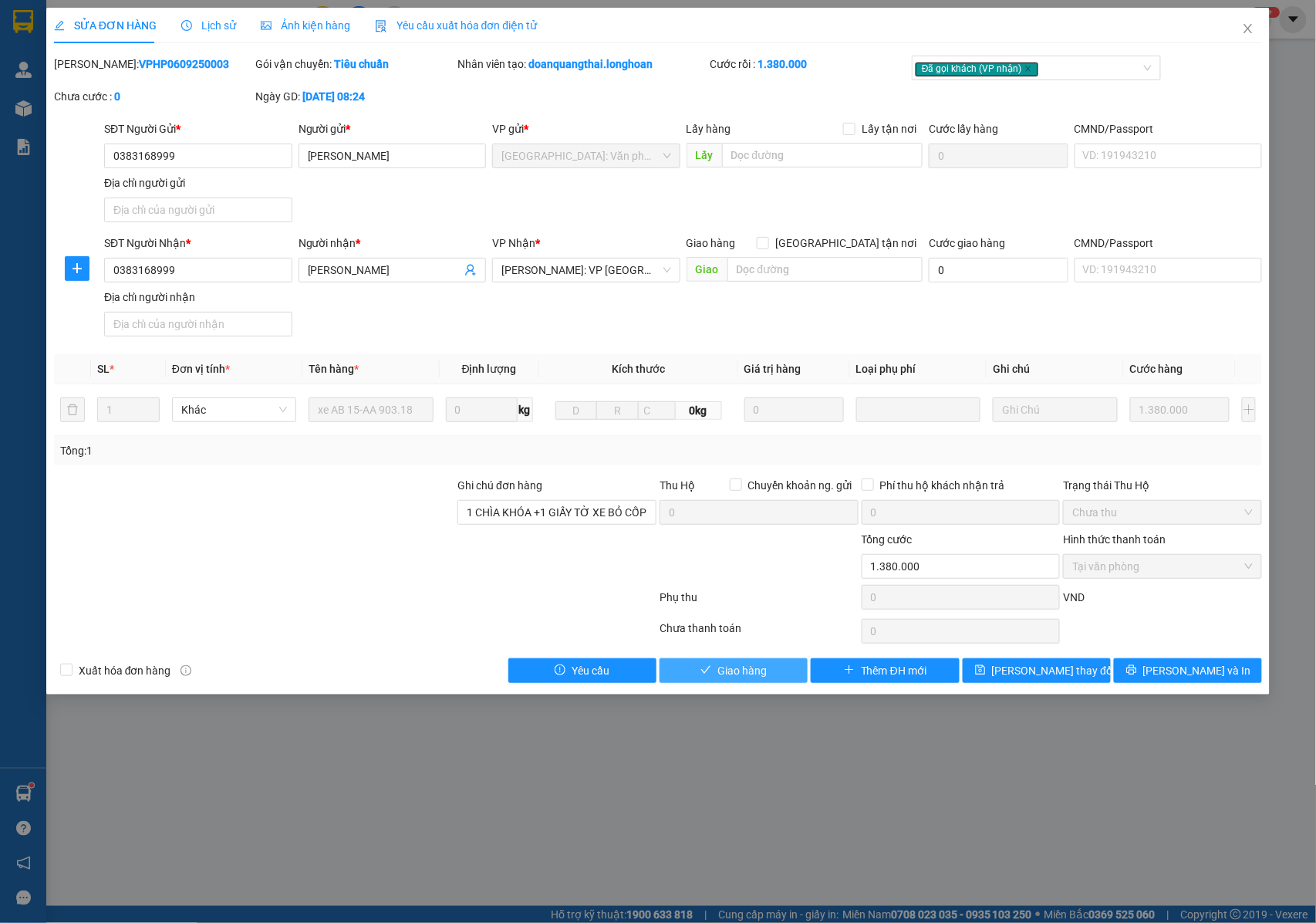
click at [739, 668] on span "Giao hàng" at bounding box center [741, 671] width 49 height 17
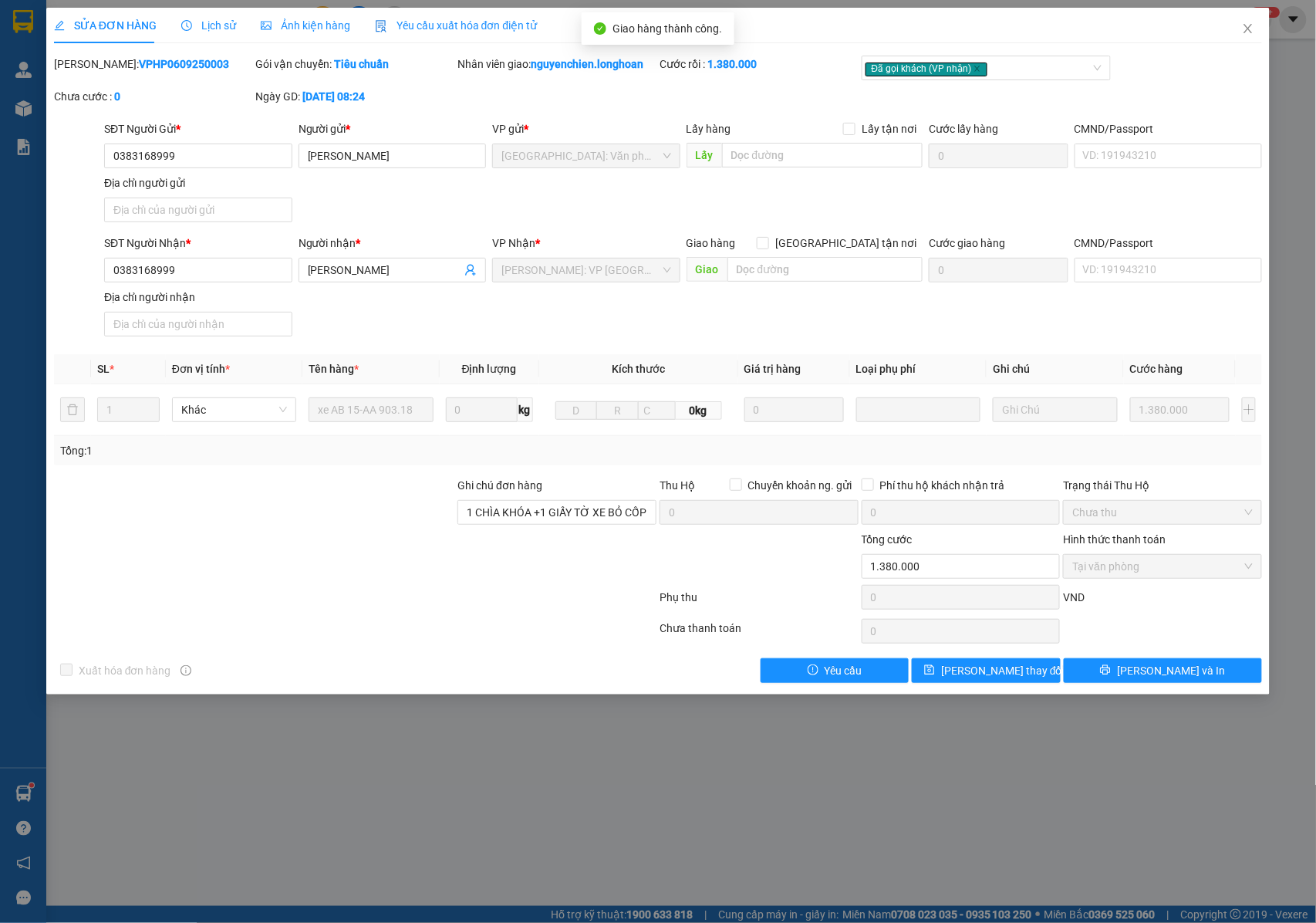
click at [471, 753] on div "SỬA ĐƠN HÀNG Lịch sử Ảnh kiện hàng Yêu cầu xuất hóa đơn điện tử Total Paid Fee …" at bounding box center [658, 462] width 1316 height 923
click at [1254, 29] on icon "close" at bounding box center [1248, 28] width 12 height 12
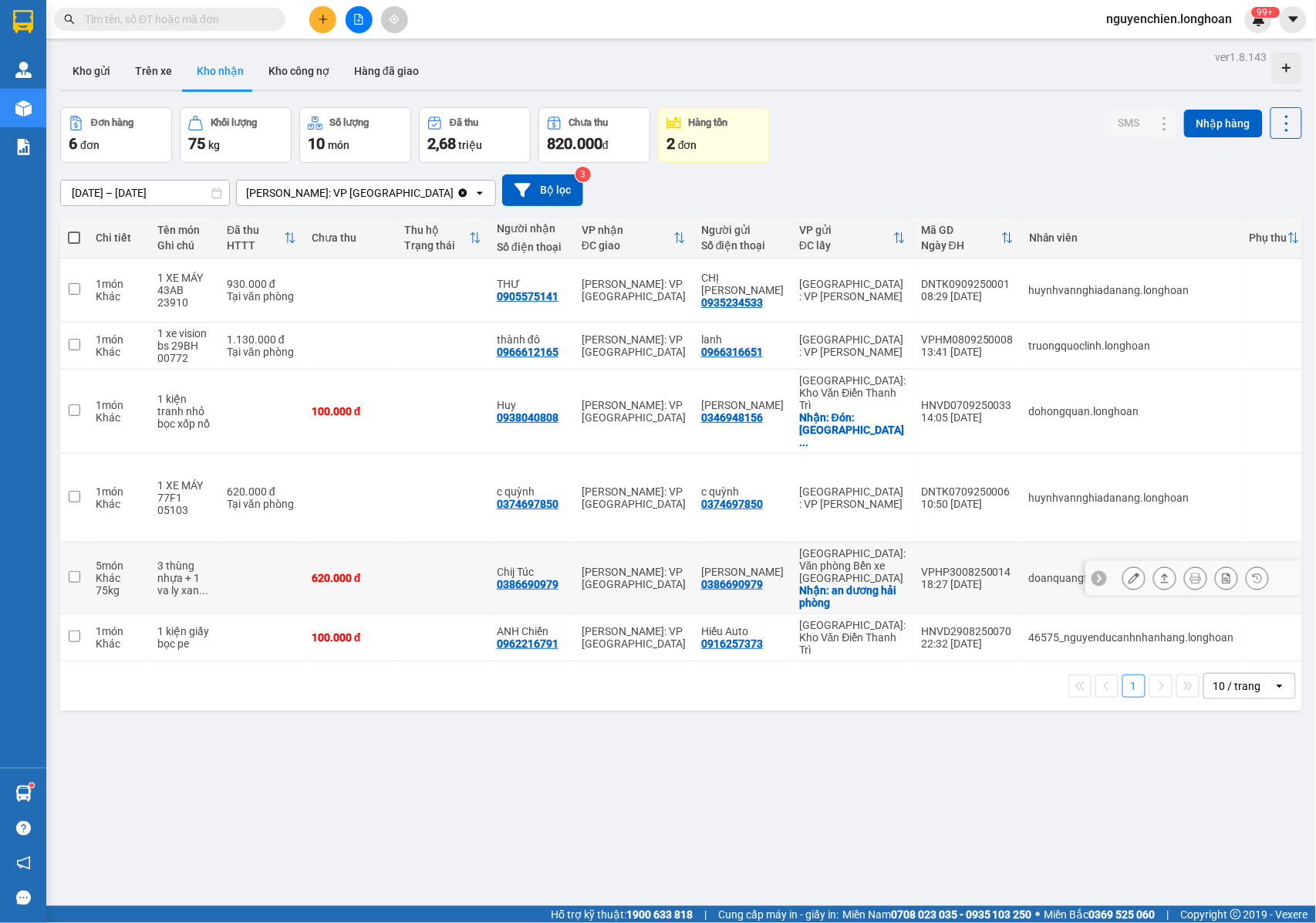
click at [1128, 573] on icon at bounding box center [1134, 578] width 11 height 11
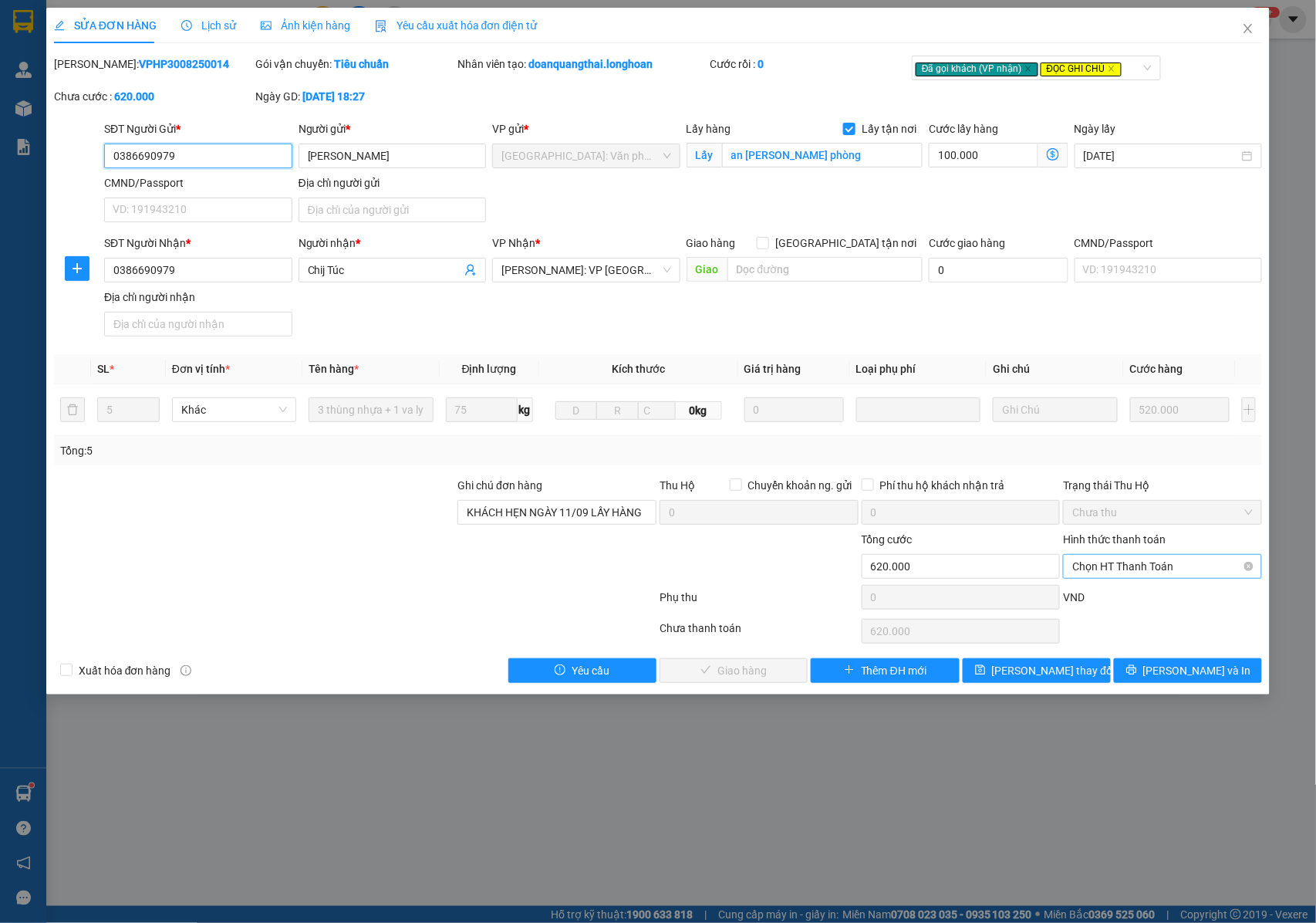
click at [1096, 565] on span "Chọn HT Thanh Toán" at bounding box center [1163, 566] width 181 height 23
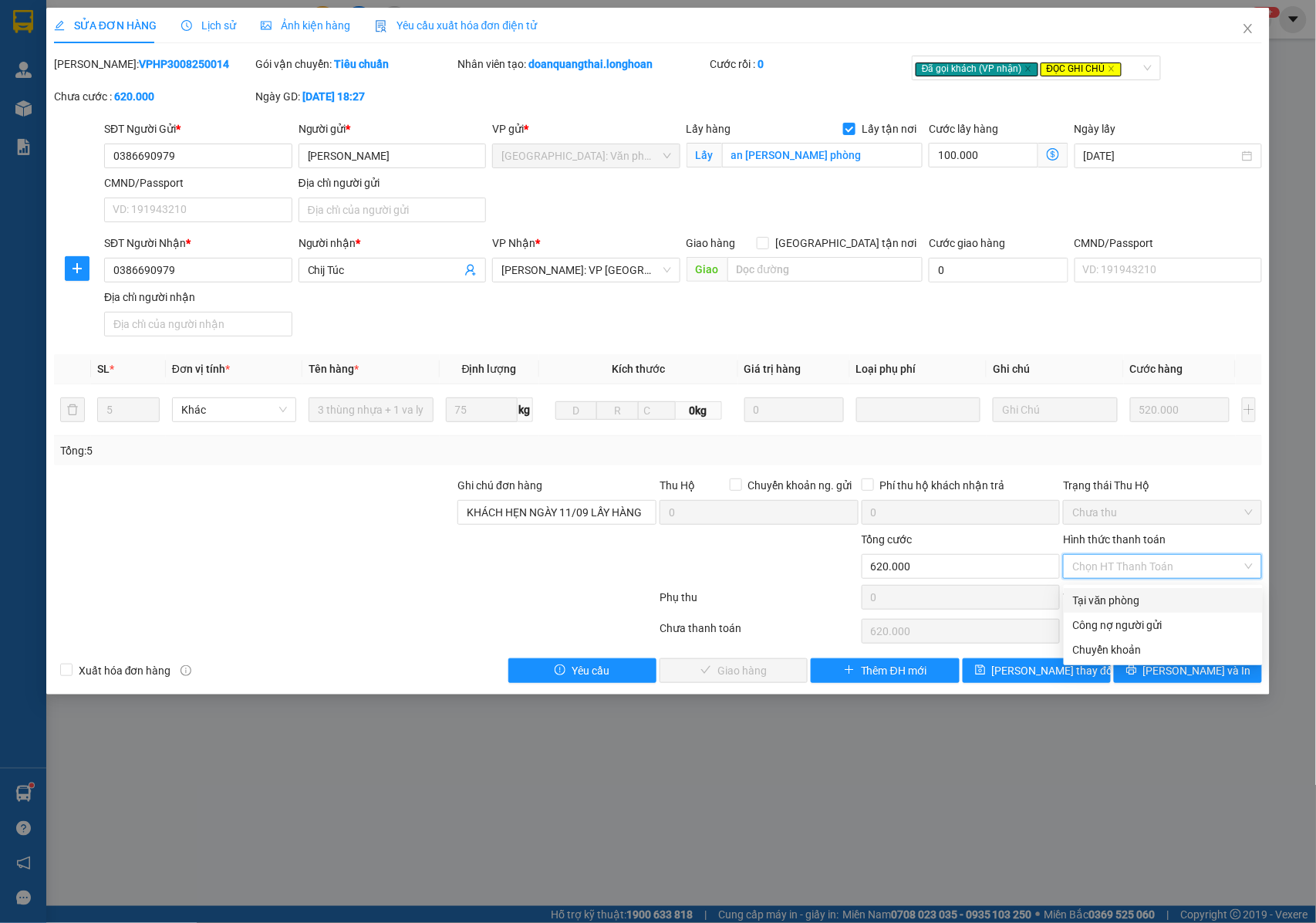
click at [1096, 604] on div "Tại văn phòng" at bounding box center [1164, 600] width 181 height 17
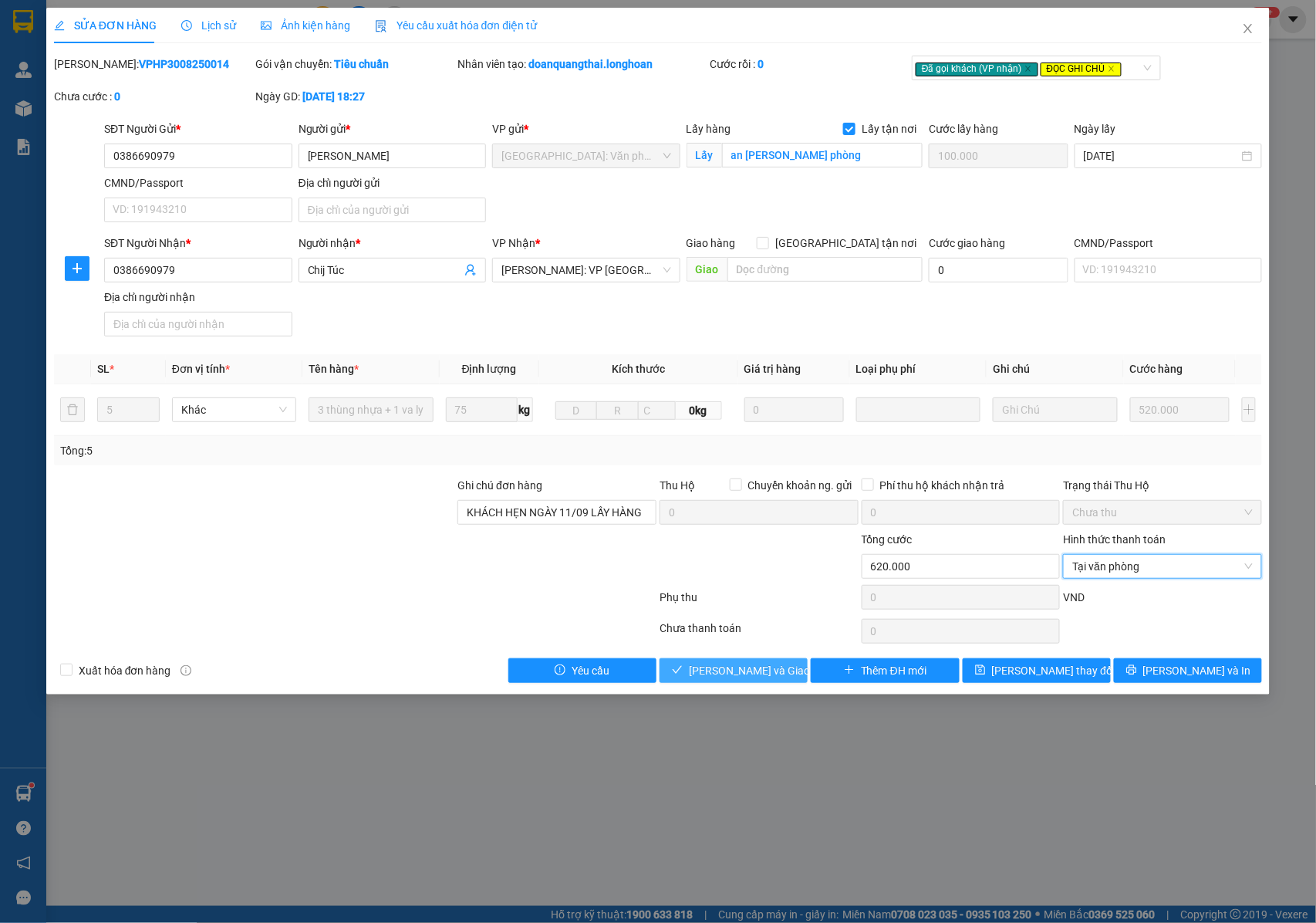
click at [726, 674] on span "Lưu và Giao hàng" at bounding box center [763, 671] width 148 height 17
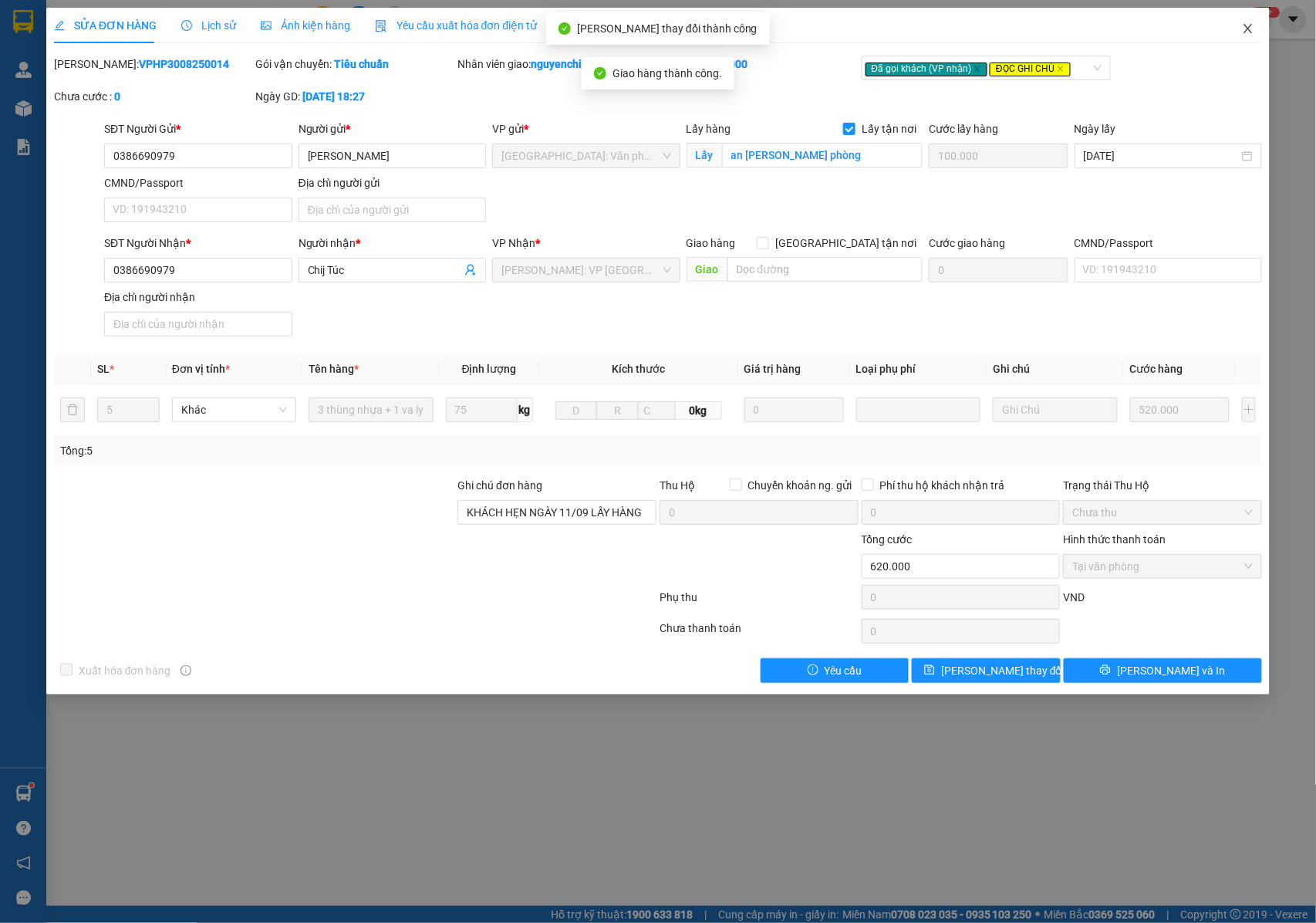
click at [1250, 22] on span "Close" at bounding box center [1248, 29] width 43 height 43
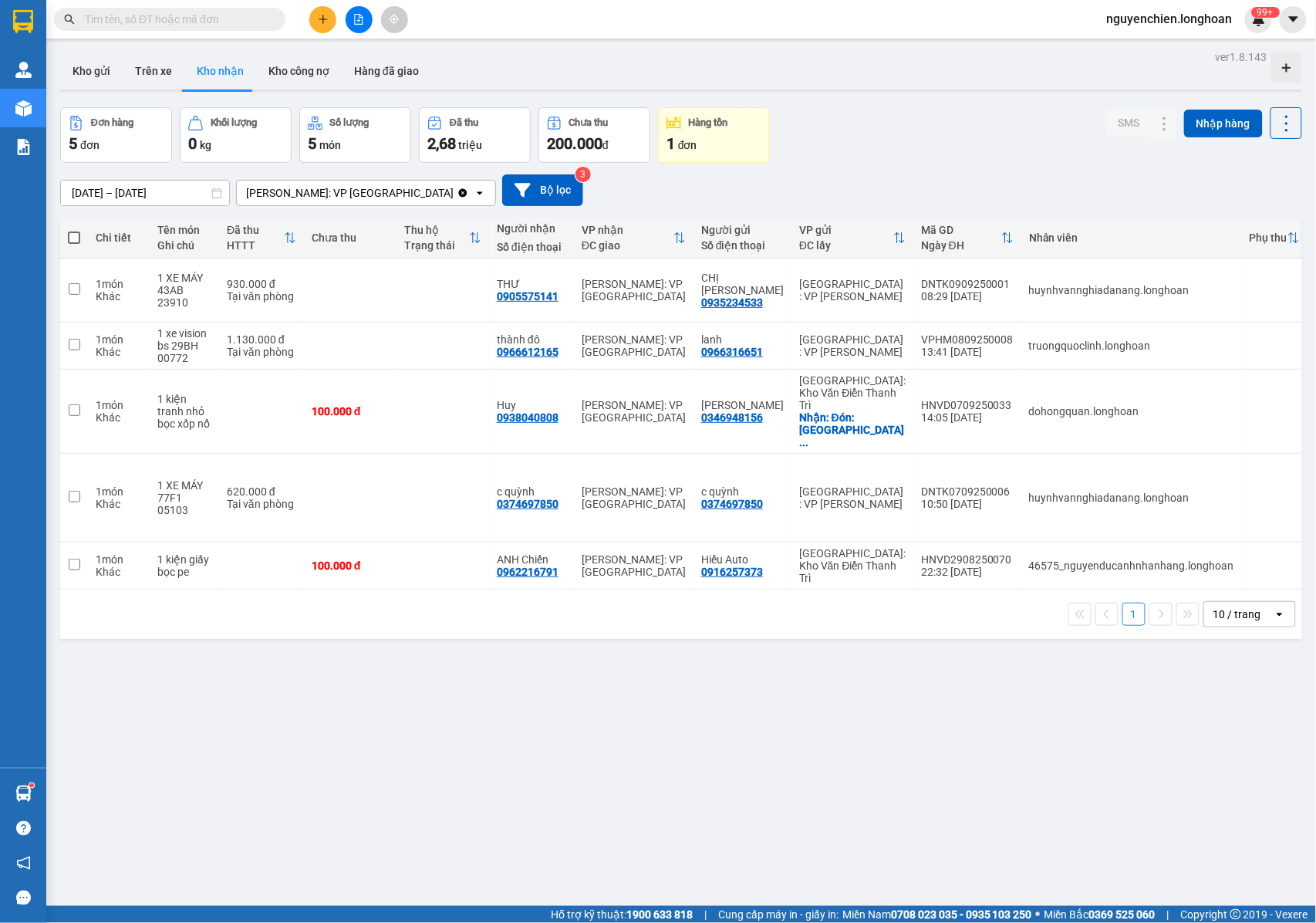
scroll to position [0, 207]
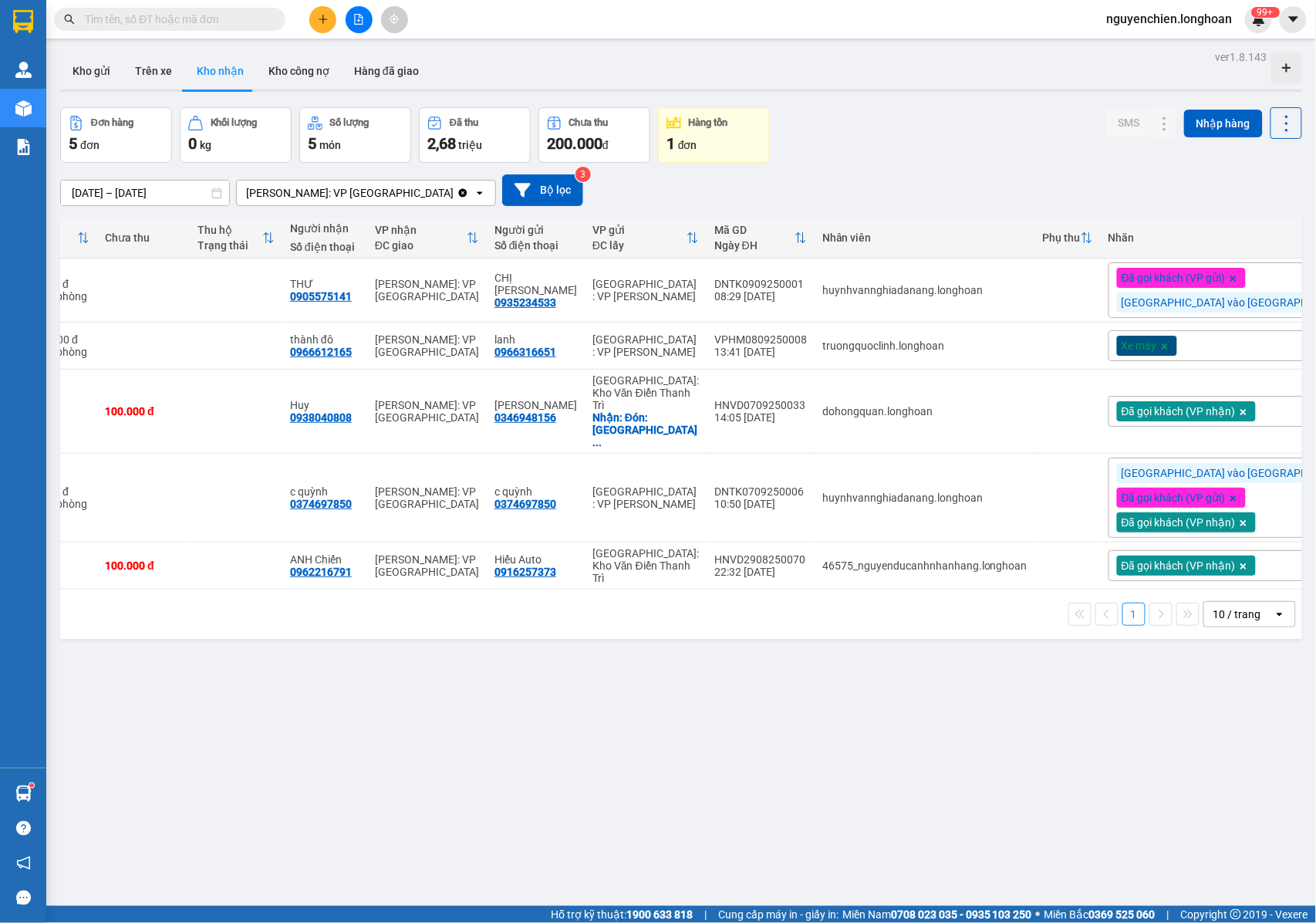
click at [1179, 344] on div "Xe máy" at bounding box center [1240, 346] width 264 height 31
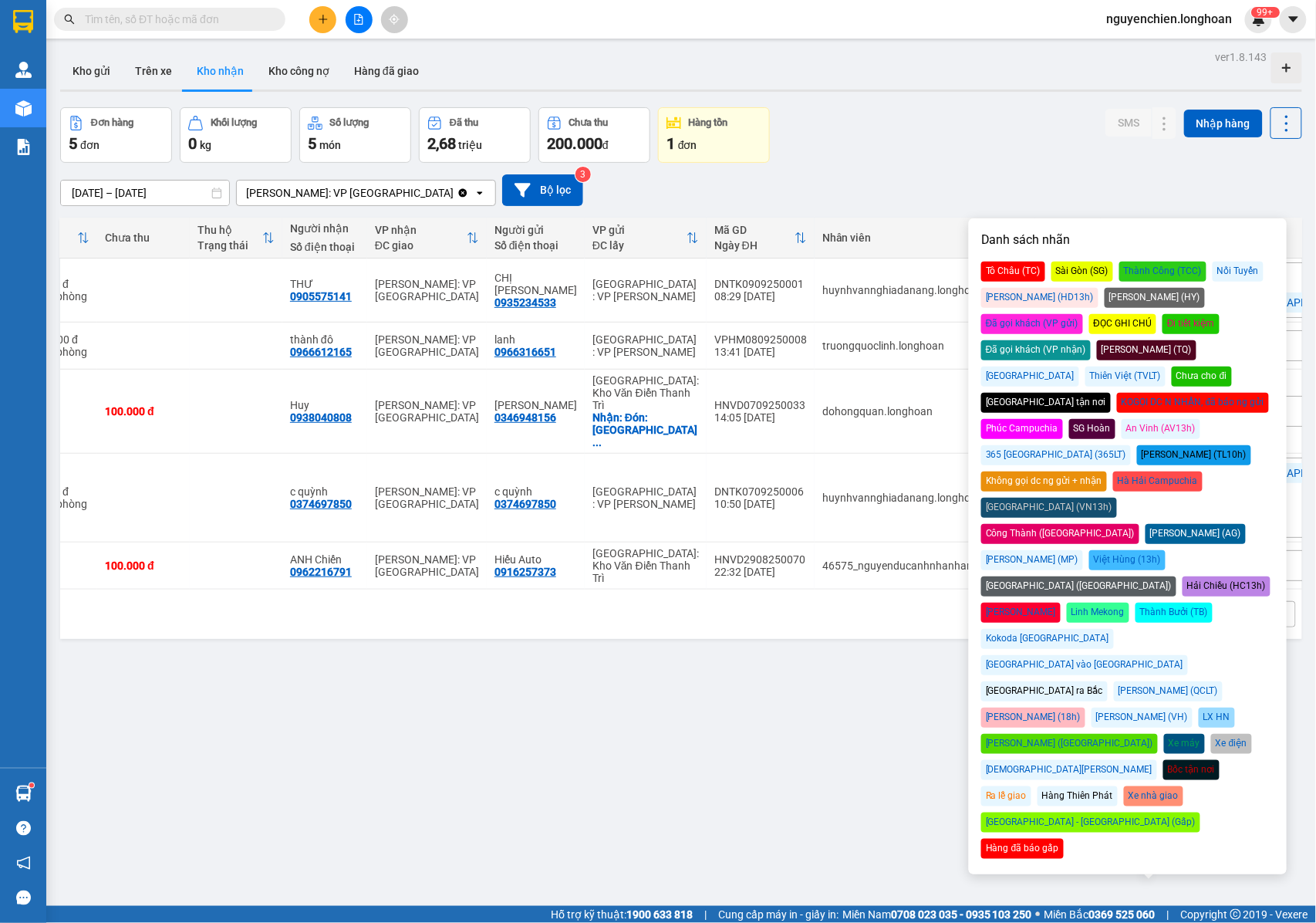
click at [1083, 314] on div "Đã gọi khách (VP gửi)" at bounding box center [1032, 324] width 102 height 20
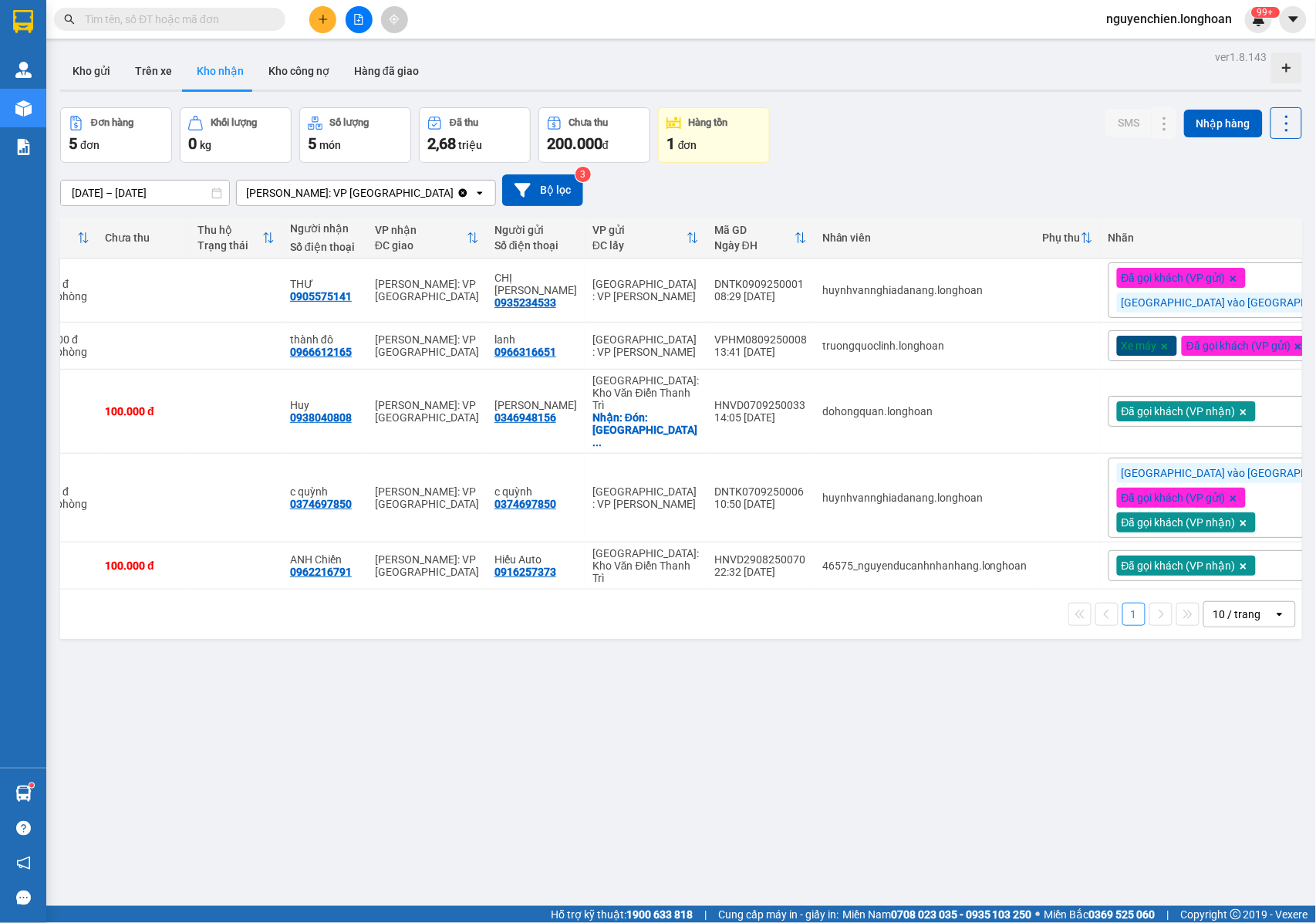
click at [1053, 165] on div "14/08/2025 – 12/09/2025 Press the down arrow key to interact with the calendar …" at bounding box center [681, 190] width 1242 height 55
click at [1294, 351] on icon at bounding box center [1298, 346] width 9 height 9
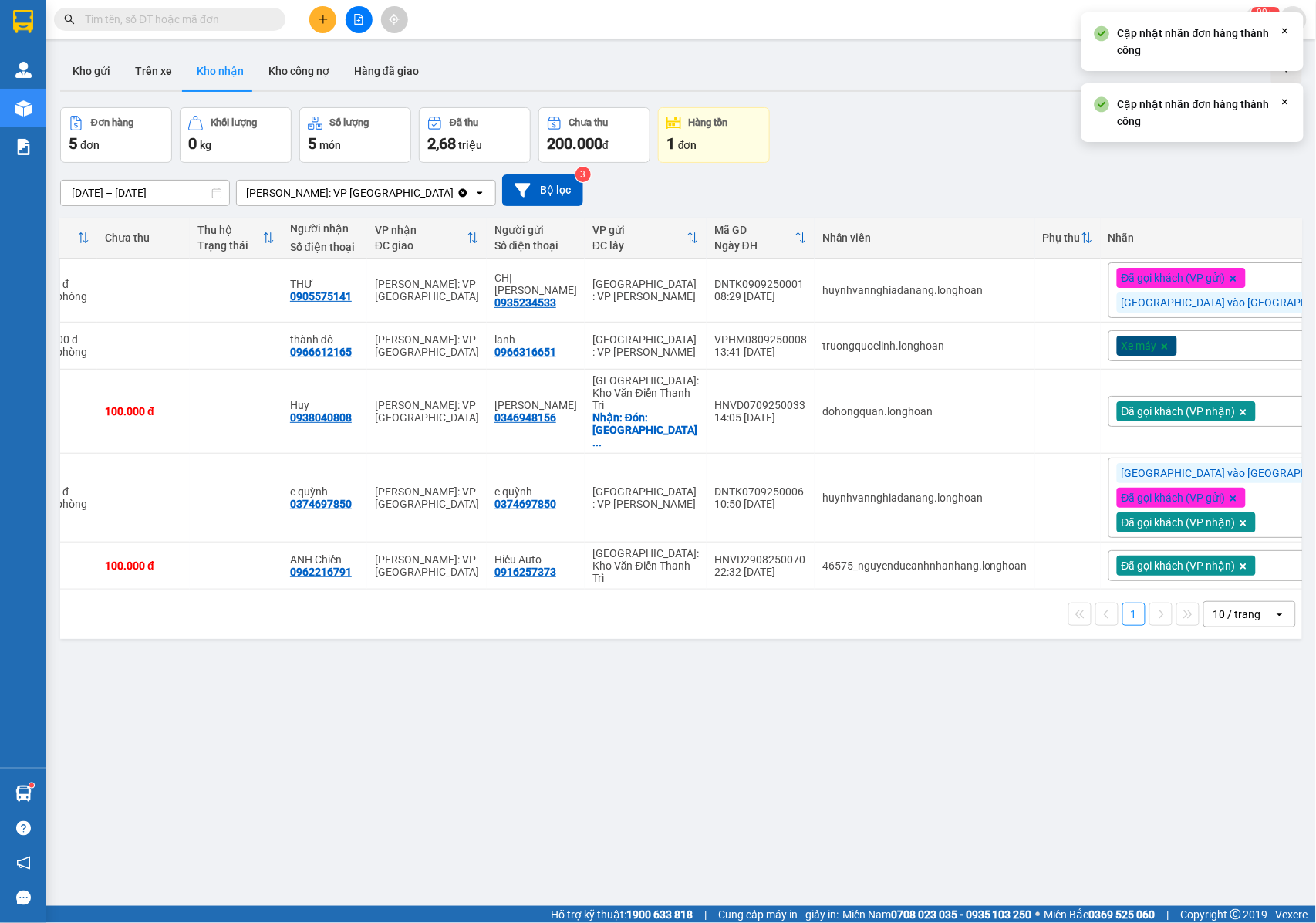
click at [1177, 344] on div "Xe máy" at bounding box center [1240, 346] width 264 height 31
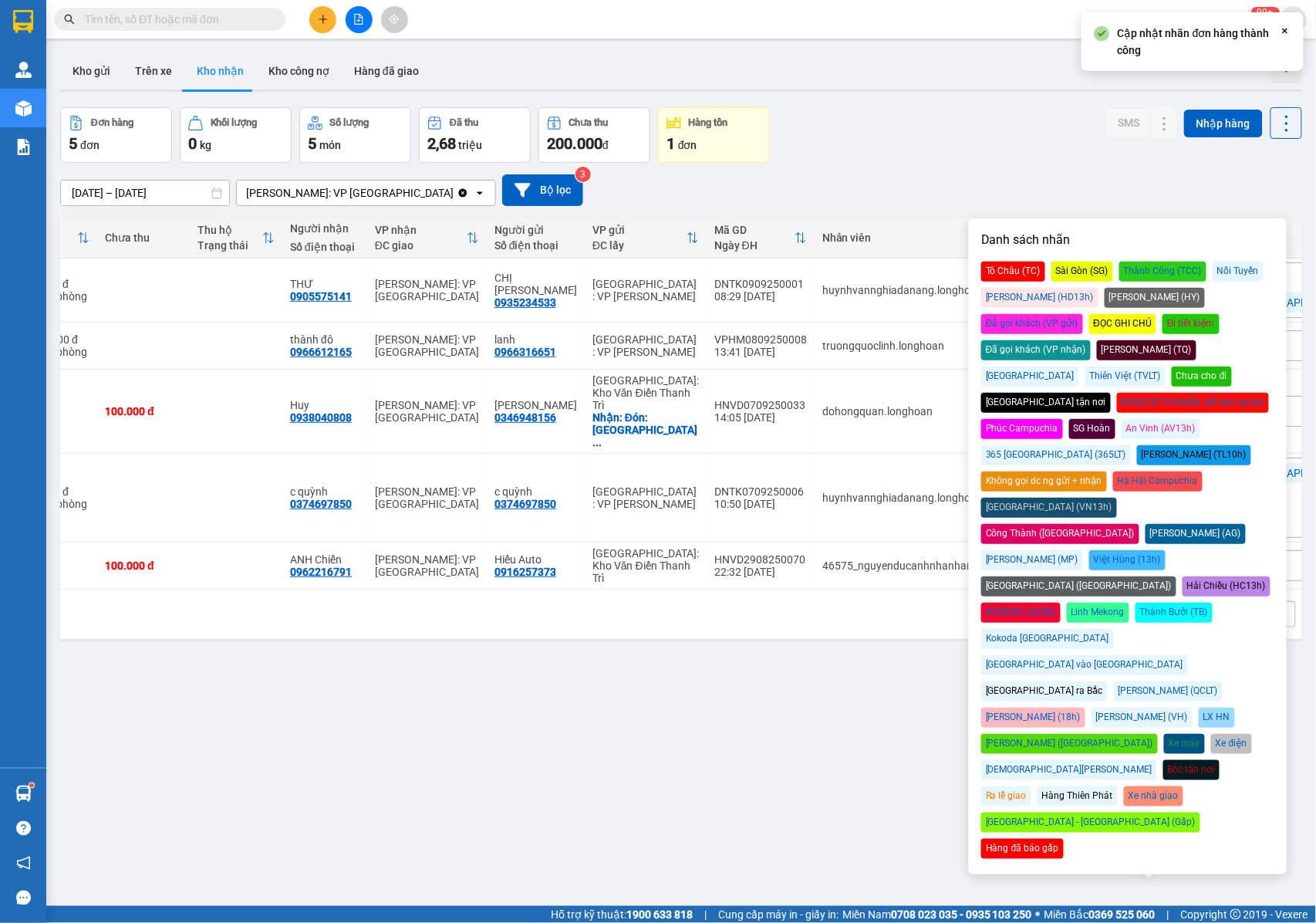
click at [1090, 340] on div "Đã gọi khách (VP nhận)" at bounding box center [1035, 350] width 109 height 20
drag, startPoint x: 1053, startPoint y: 148, endPoint x: 1044, endPoint y: 152, distance: 9.8
click at [1050, 148] on div "Đơn hàng 5 đơn Khối lượng 0 kg Số lượng 5 món Đã thu 2,68 triệu Chưa thu 200.00…" at bounding box center [681, 135] width 1242 height 56
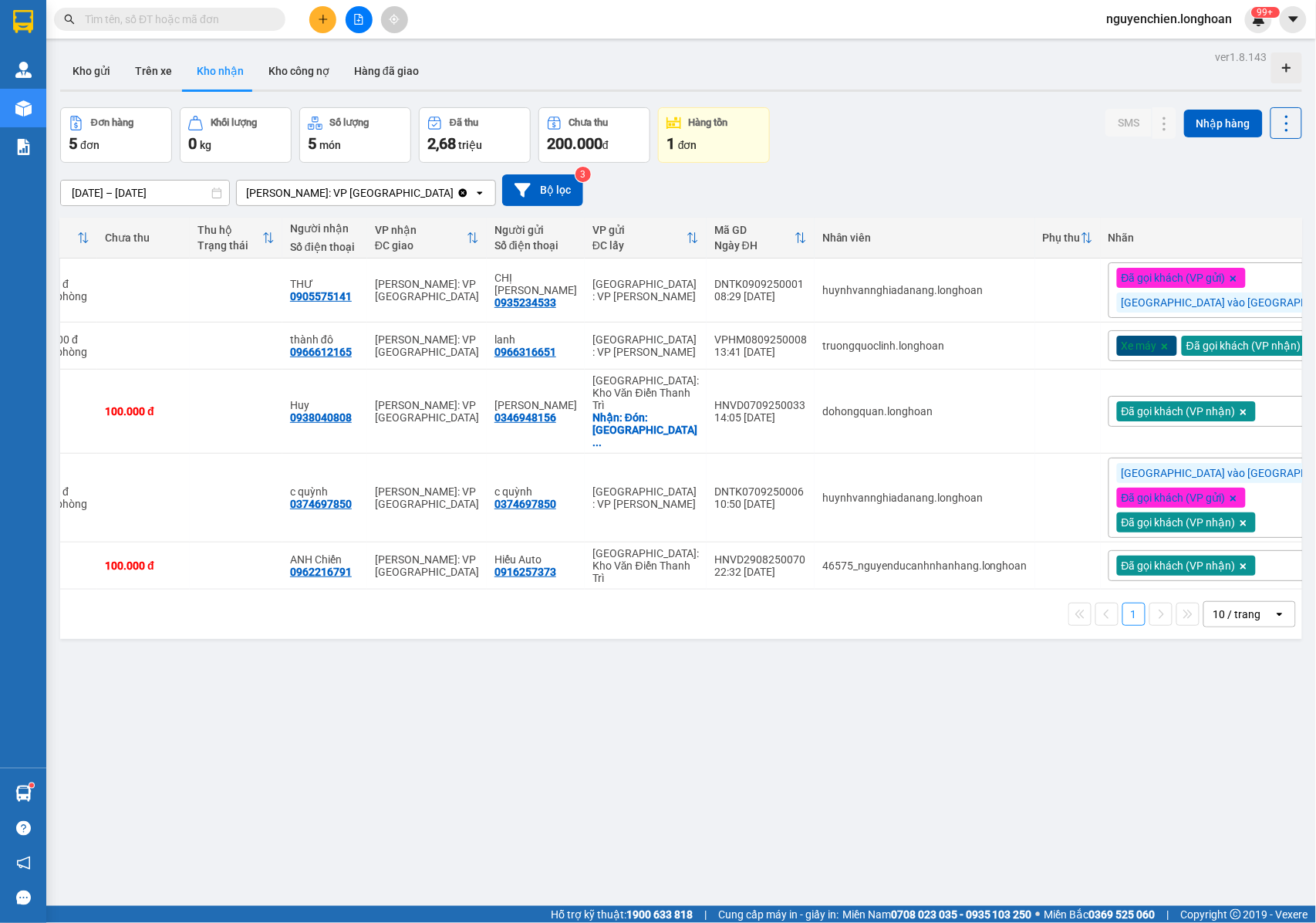
click at [1213, 307] on div "Đã gọi khách (VP gửi) Đà Nẵng vào Nam" at bounding box center [1240, 290] width 264 height 56
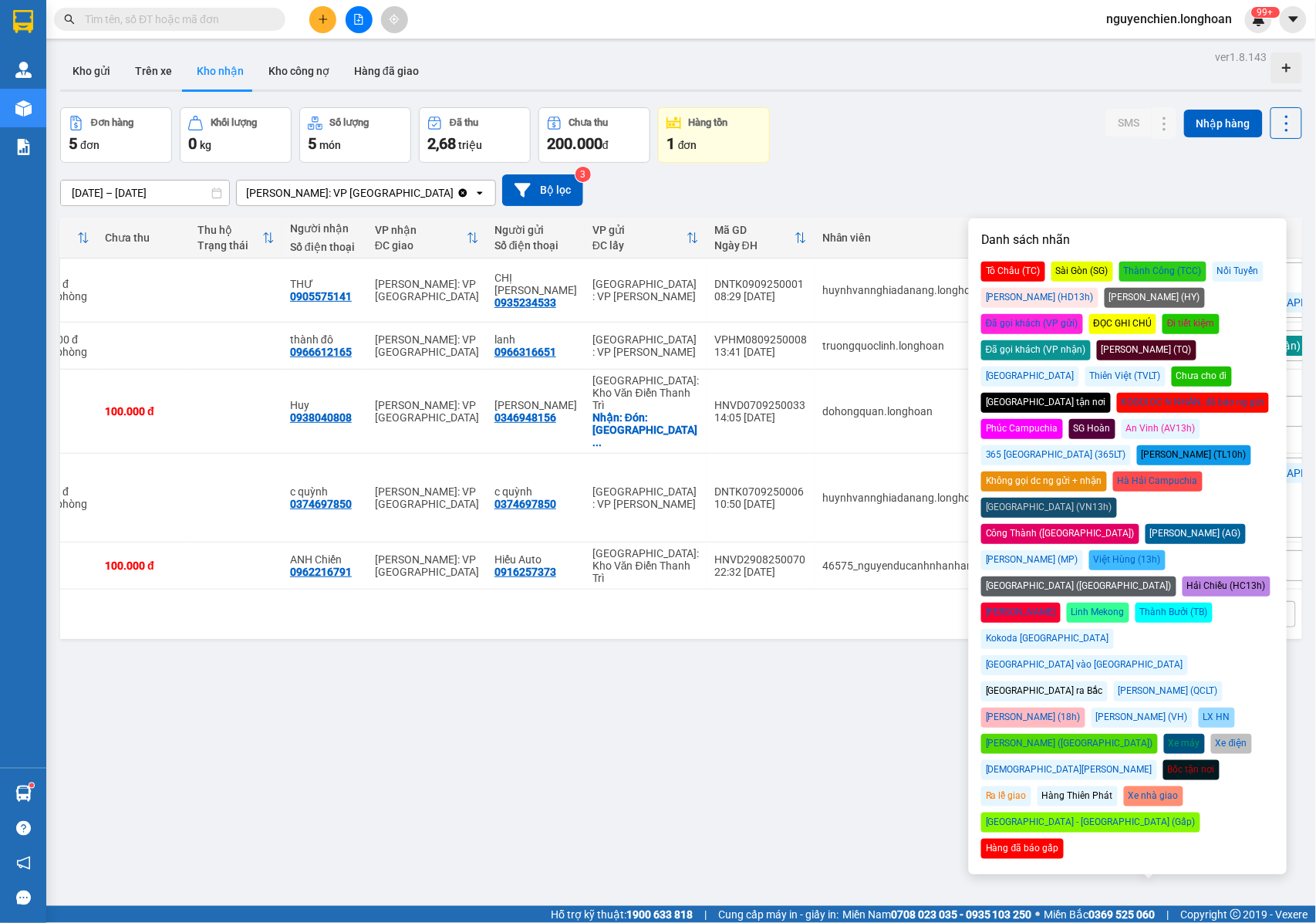
click at [1090, 340] on div "Đã gọi khách (VP nhận)" at bounding box center [1035, 350] width 109 height 20
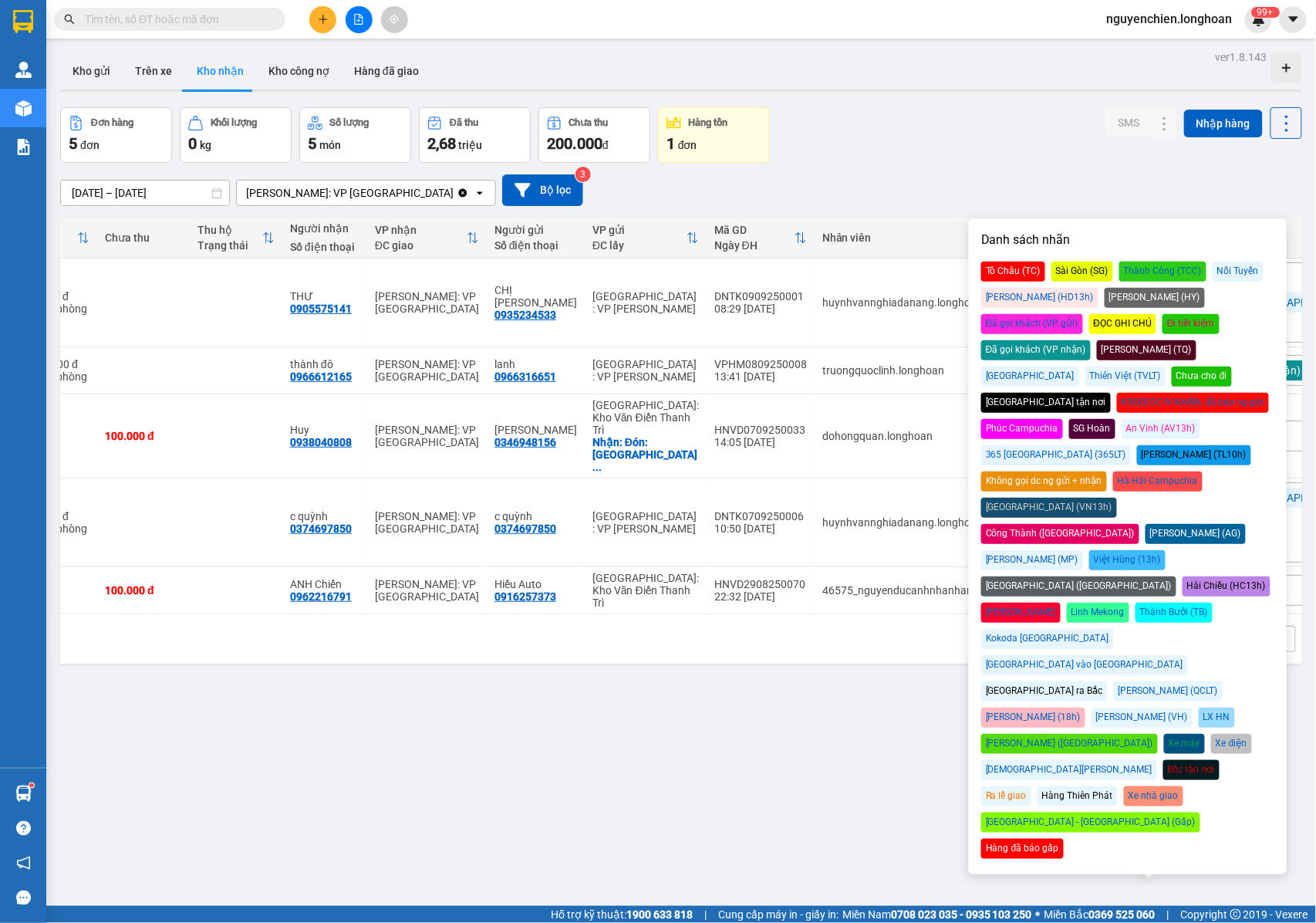
click at [850, 146] on div "Đơn hàng 5 đơn Khối lượng 0 kg Số lượng 5 món Đã thu 2,68 triệu Chưa thu 200.00…" at bounding box center [681, 135] width 1242 height 56
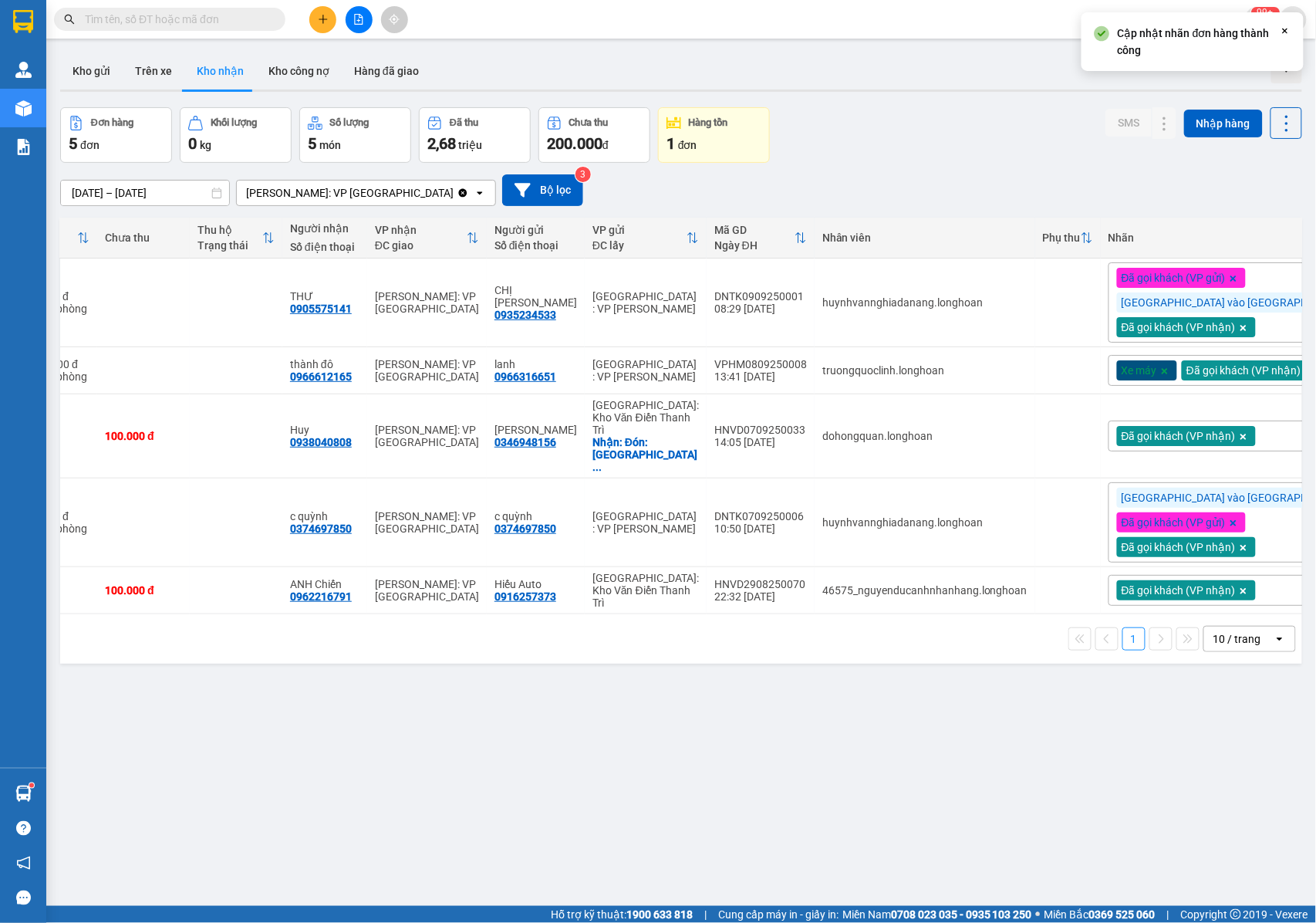
scroll to position [0, 0]
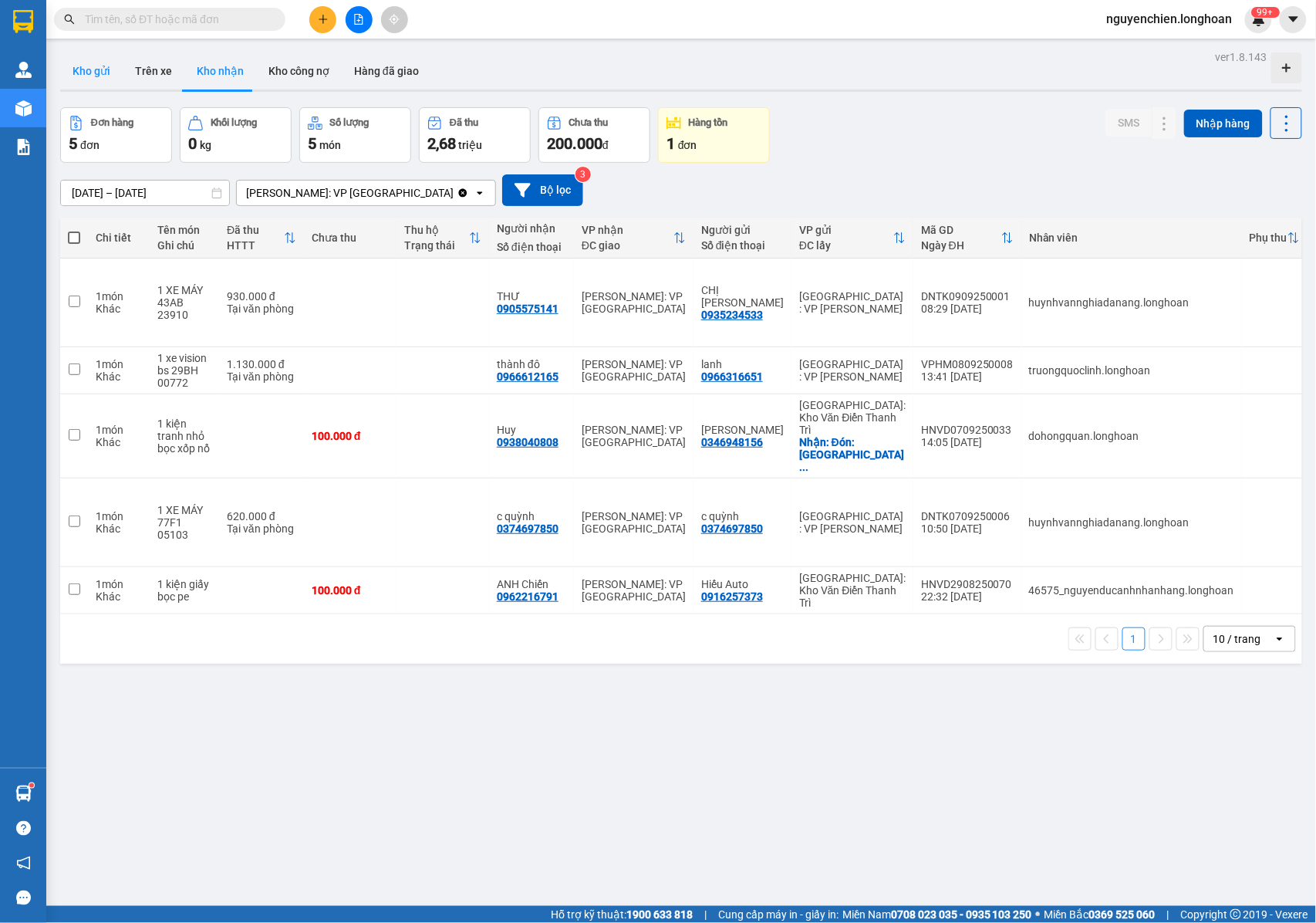
click at [97, 81] on button "Kho gửi" at bounding box center [91, 71] width 63 height 37
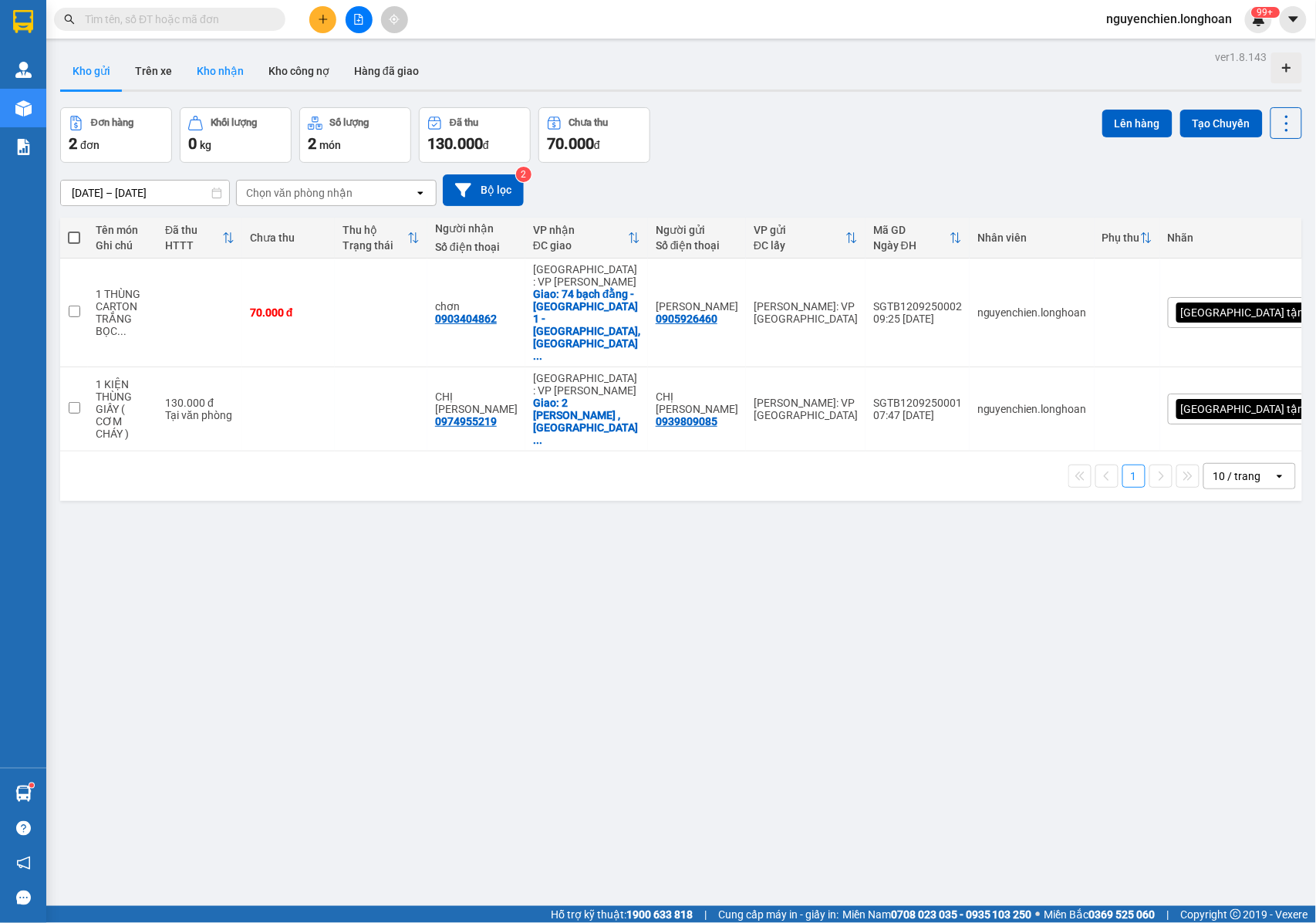
click at [222, 72] on button "Kho nhận" at bounding box center [219, 71] width 71 height 37
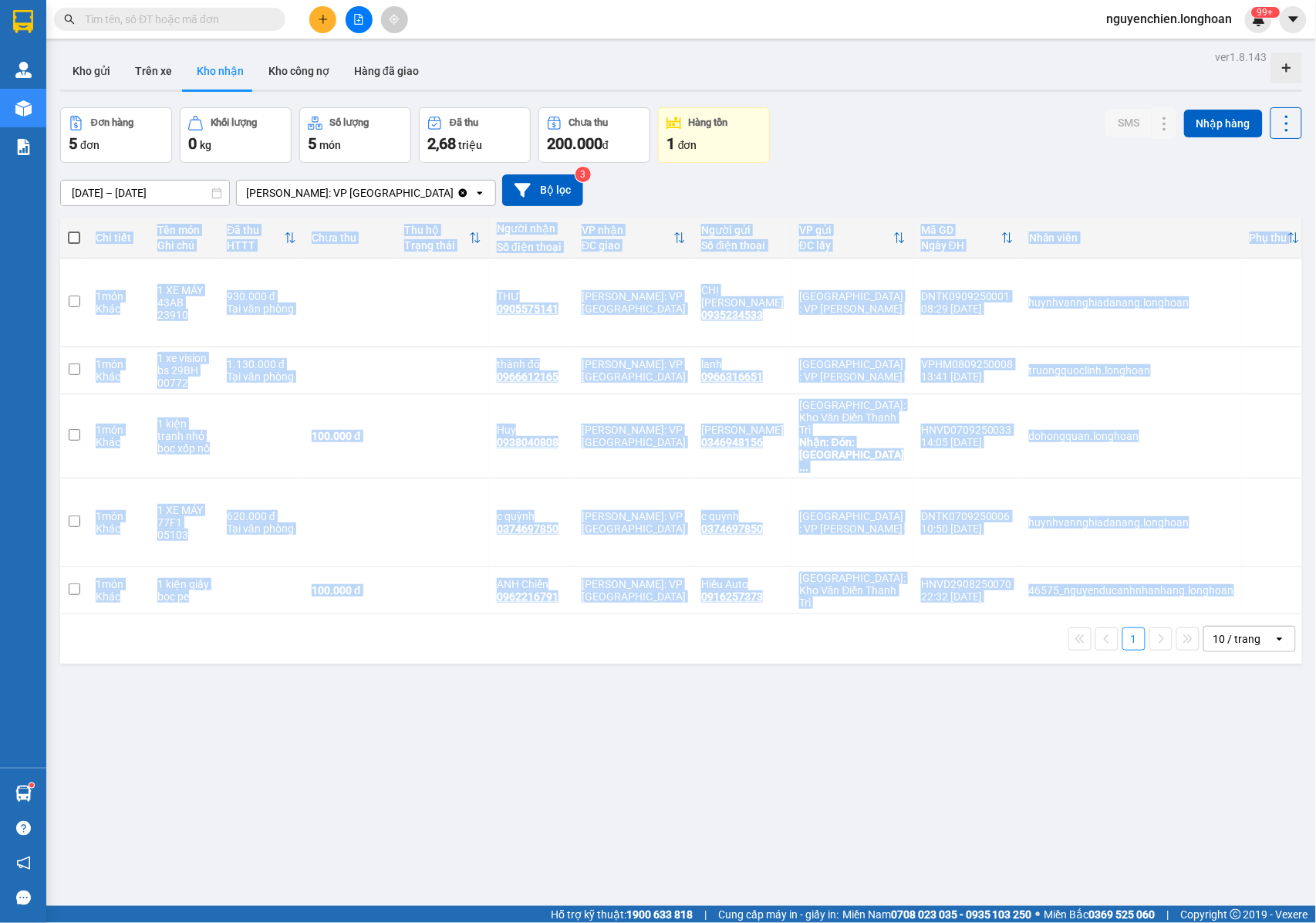
drag, startPoint x: 724, startPoint y: 610, endPoint x: 1010, endPoint y: 650, distance: 288.8
click at [1197, 604] on div "Chi tiết Tên món Ghi chú Đã thu HTTT Chưa thu Thu hộ Trạng thái Người nhận Số đ…" at bounding box center [681, 441] width 1242 height 446
drag, startPoint x: 827, startPoint y: 677, endPoint x: 808, endPoint y: 670, distance: 20.2
click at [825, 677] on div "ver 1.8.143 Kho gửi Trên xe Kho nhận Kho công nợ Hàng đã giao Đơn hàng 5 đơn Kh…" at bounding box center [681, 508] width 1254 height 923
click at [78, 81] on button "Kho gửi" at bounding box center [91, 71] width 63 height 37
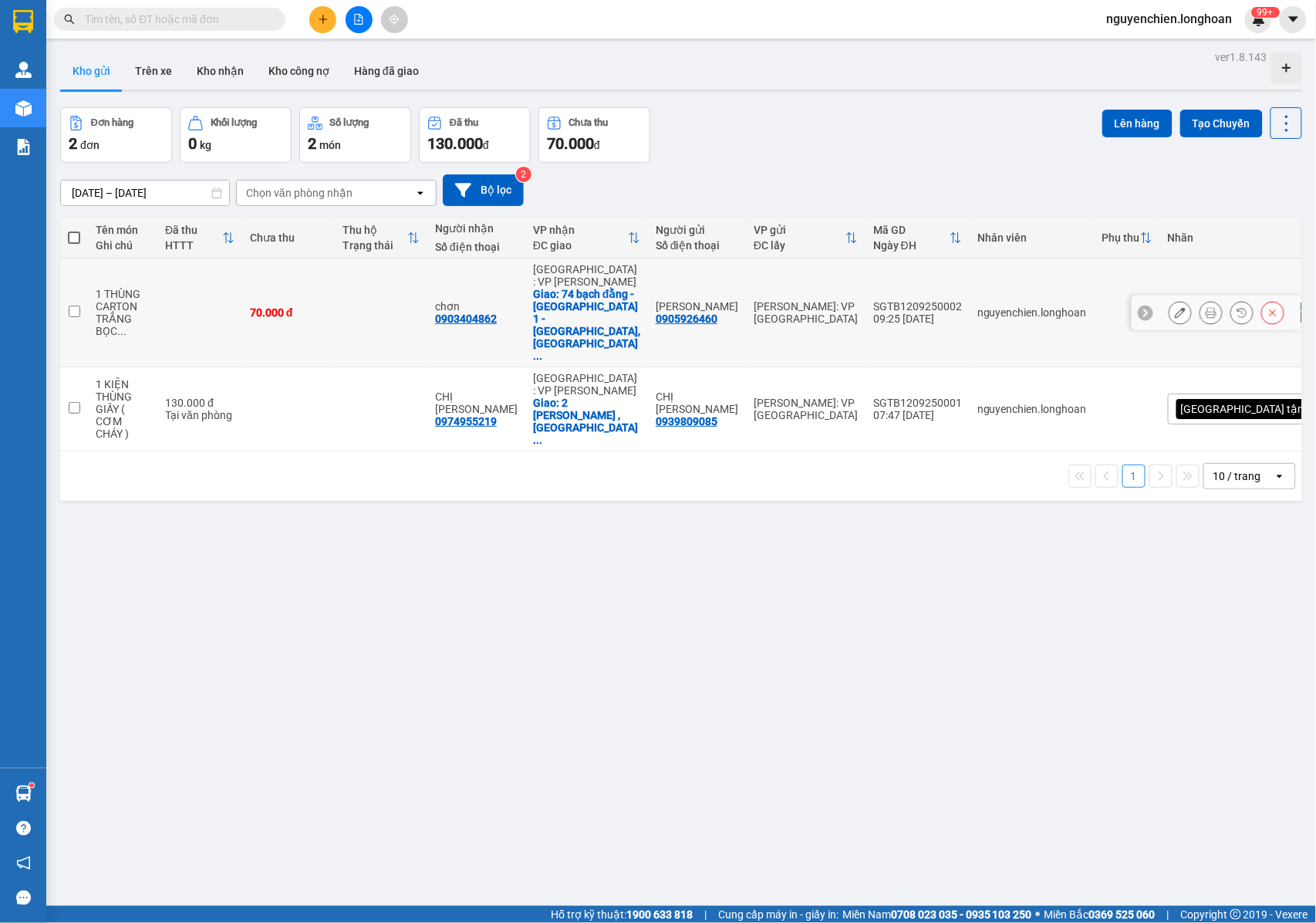
click at [1206, 307] on icon at bounding box center [1211, 313] width 11 height 11
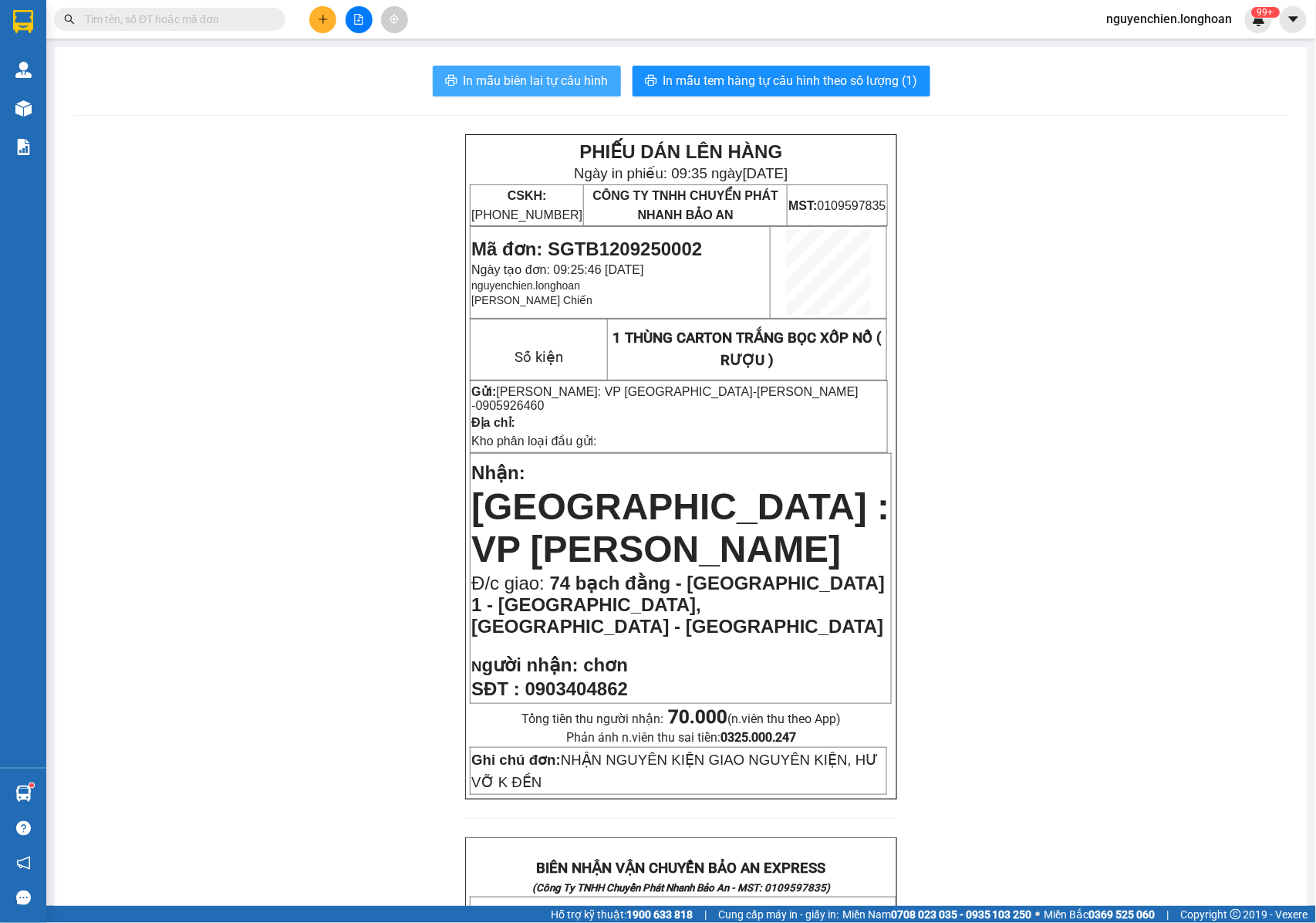
click at [507, 74] on span "In mẫu biên lai tự cấu hình" at bounding box center [536, 80] width 145 height 19
click at [992, 353] on div "PHIẾU DÁN LÊN HÀNG Ngày in phiếu: 09:35 ngày 12-09-2025 CSKH: 1900.06.88.33 CÔN…" at bounding box center [681, 889] width 1215 height 1511
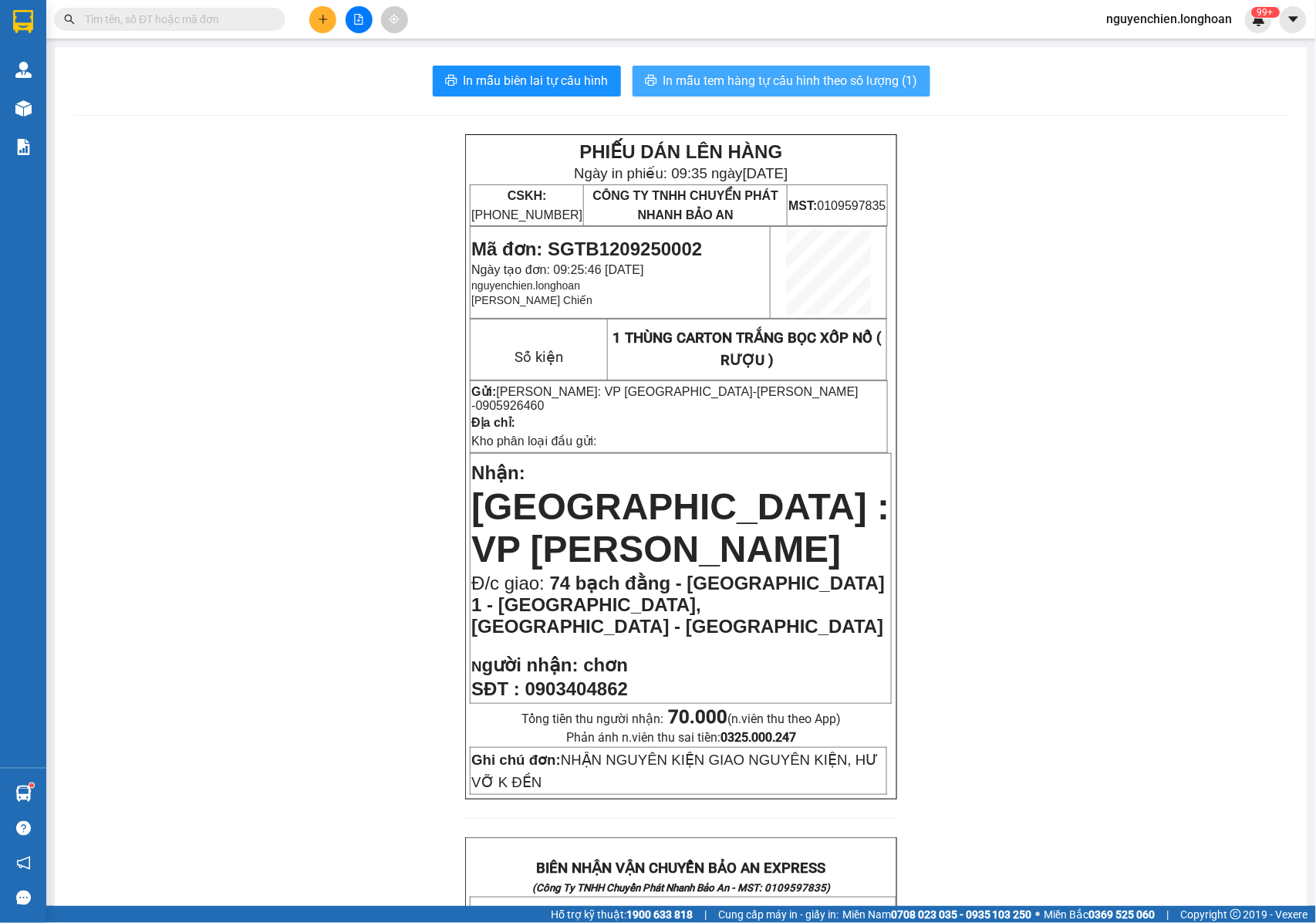
click at [742, 78] on span "In mẫu tem hàng tự cấu hình theo số lượng (1)" at bounding box center [791, 80] width 255 height 19
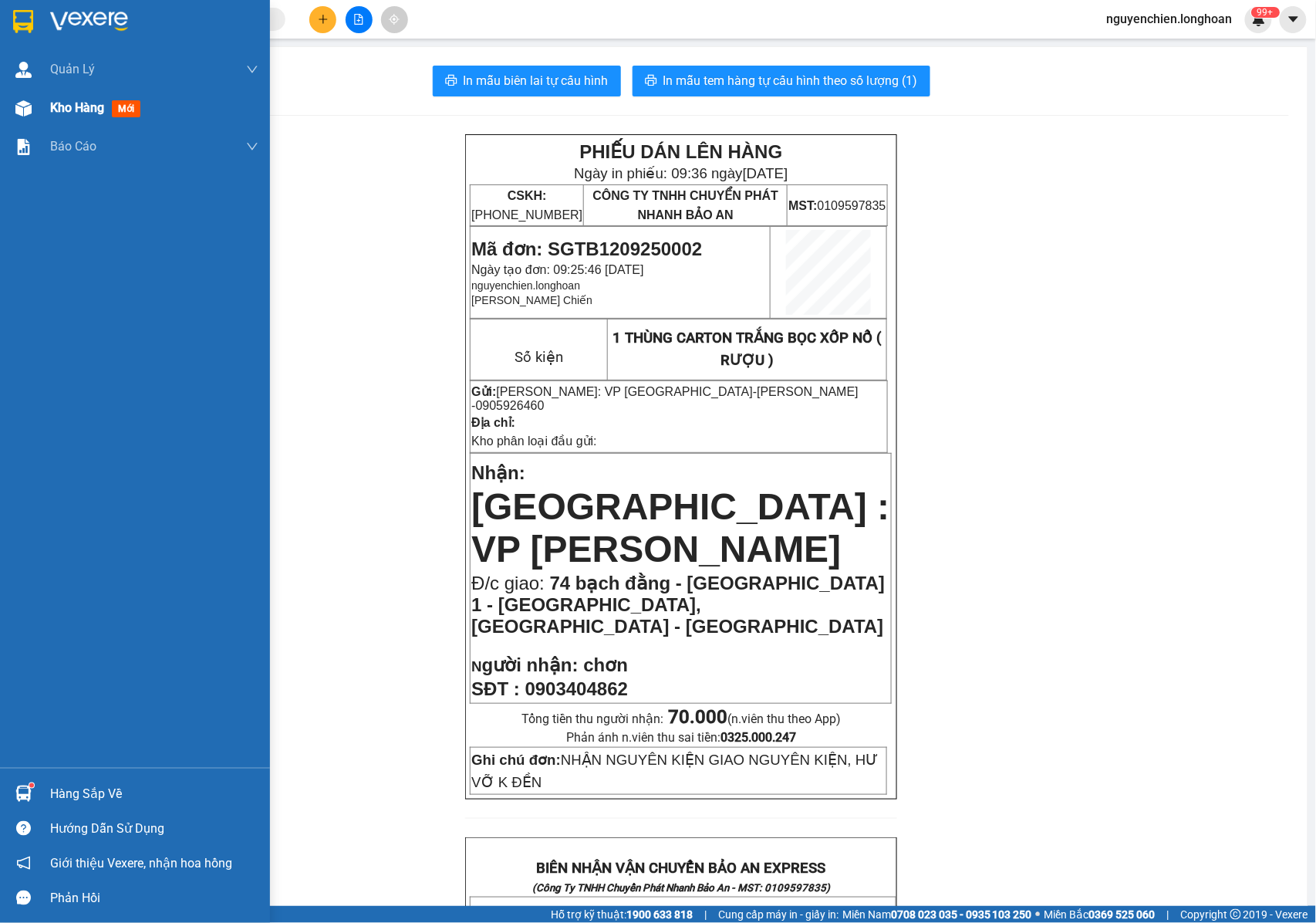
click at [28, 108] on img at bounding box center [23, 108] width 16 height 16
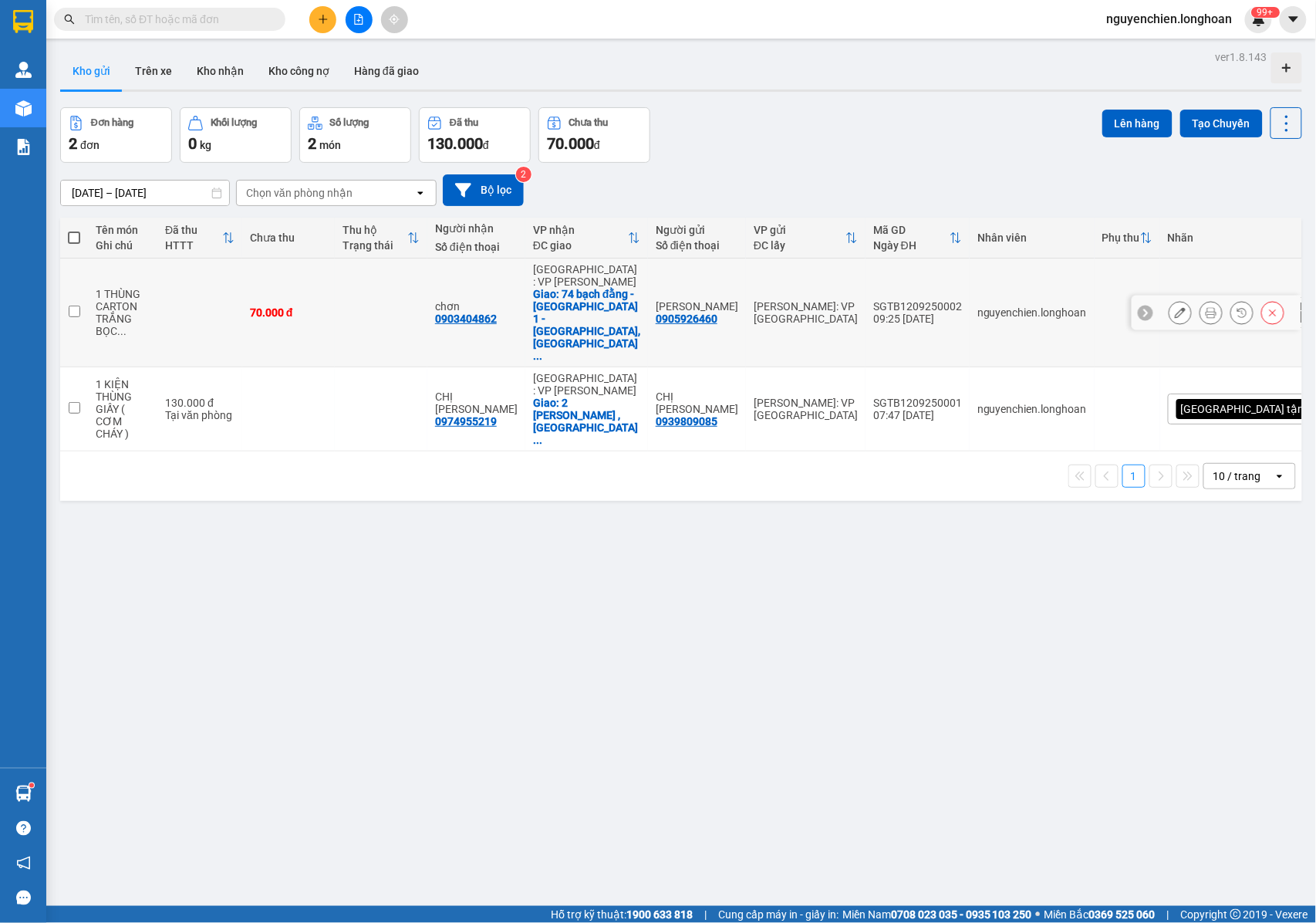
click at [1170, 300] on button at bounding box center [1180, 313] width 22 height 27
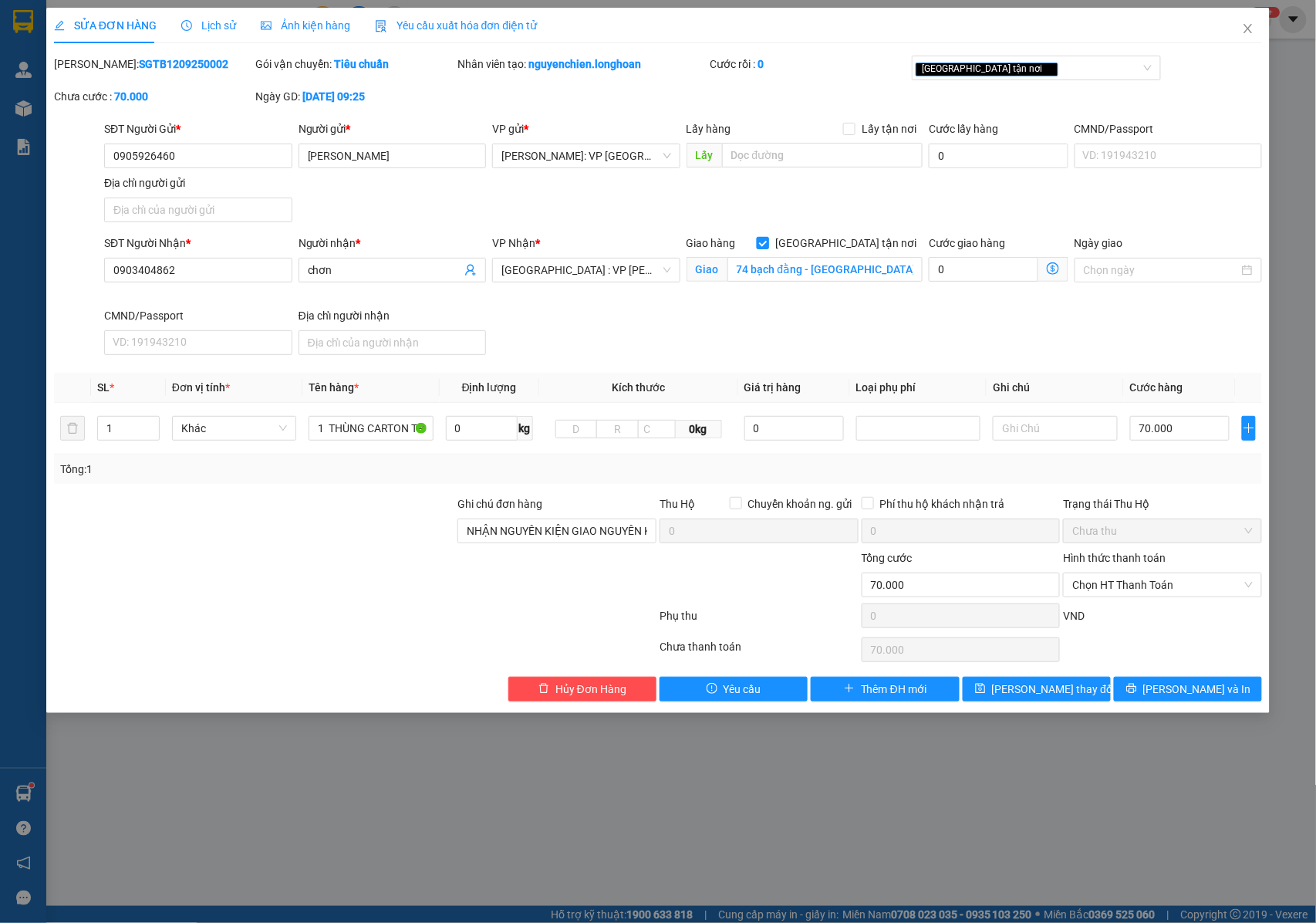
click at [769, 249] on span at bounding box center [763, 243] width 12 height 12
click at [768, 248] on input "[GEOGRAPHIC_DATA] tận nơi" at bounding box center [762, 242] width 11 height 11
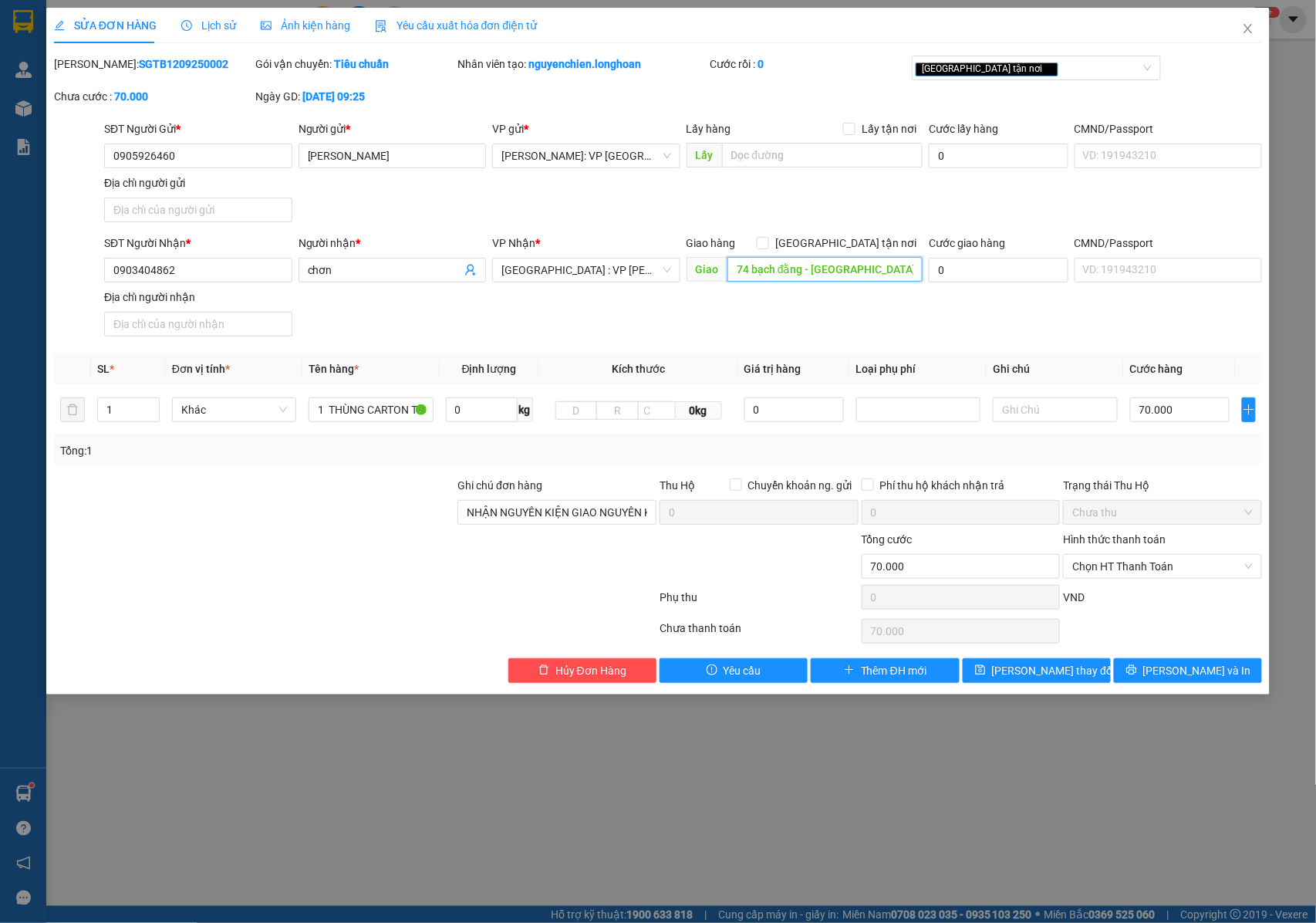
click at [831, 271] on input "74 bạch đằng - hải châu 1 - q, hải châu - đà nẵng" at bounding box center [825, 269] width 195 height 25
click at [1004, 72] on div "[GEOGRAPHIC_DATA] tận nơi" at bounding box center [1029, 68] width 226 height 19
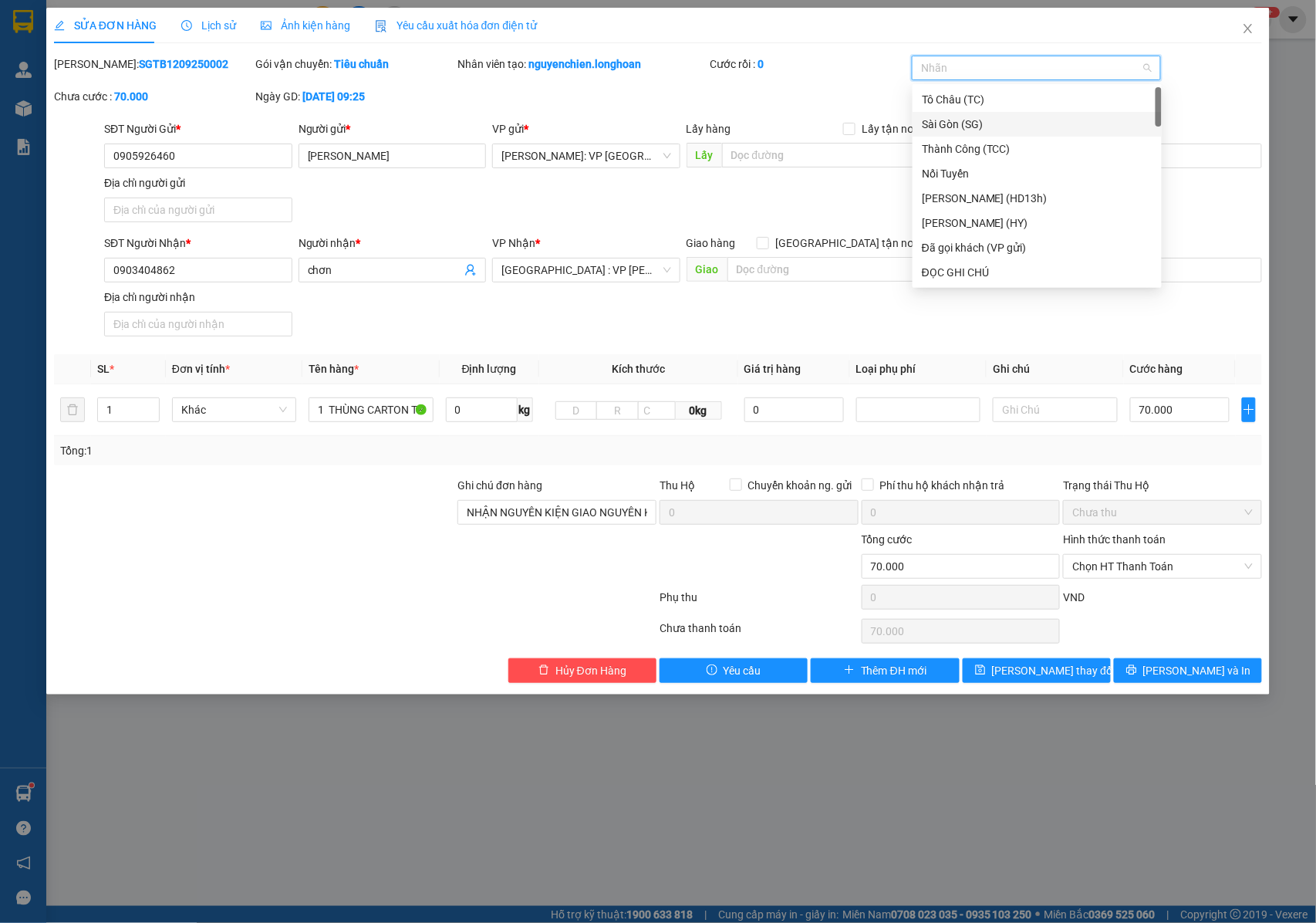
click at [740, 341] on div "SĐT Người Nhận * 0903404862 Người nhận * chơn VP Nhận * Đà Nẵng : VP Thanh Khê …" at bounding box center [683, 288] width 1164 height 108
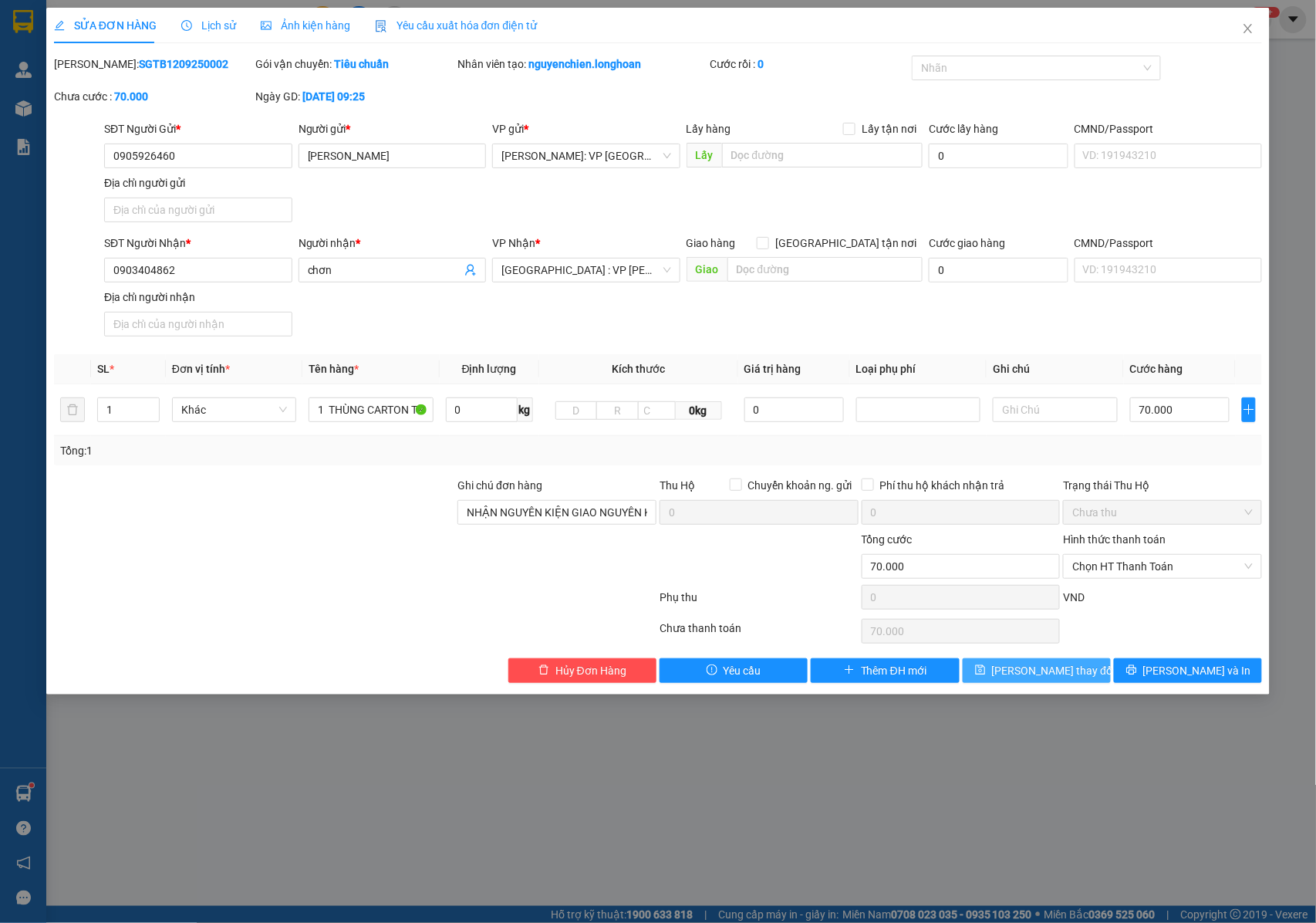
click at [1051, 679] on span "[PERSON_NAME] thay đổi" at bounding box center [1053, 671] width 123 height 17
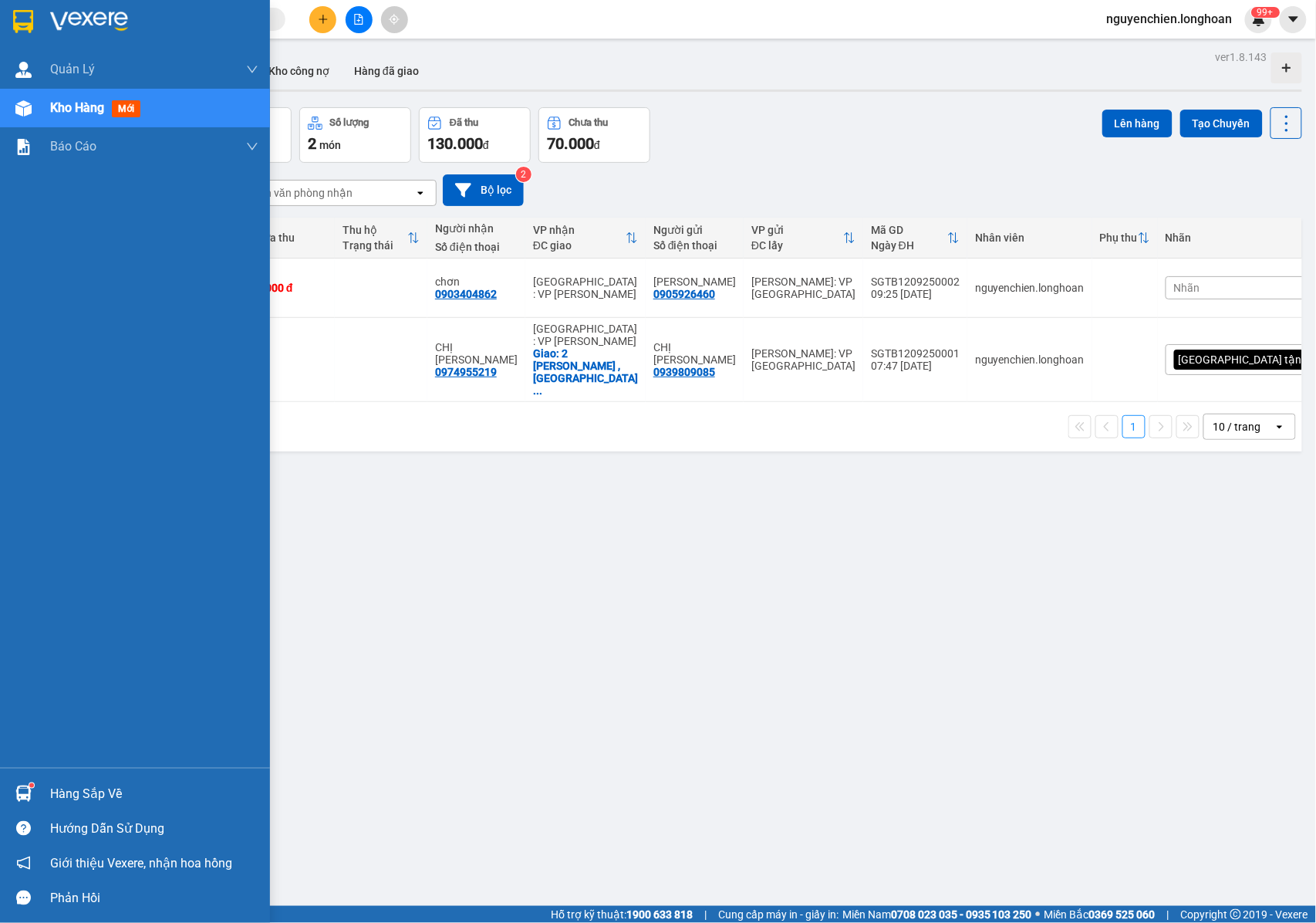
click at [28, 112] on img at bounding box center [23, 108] width 16 height 16
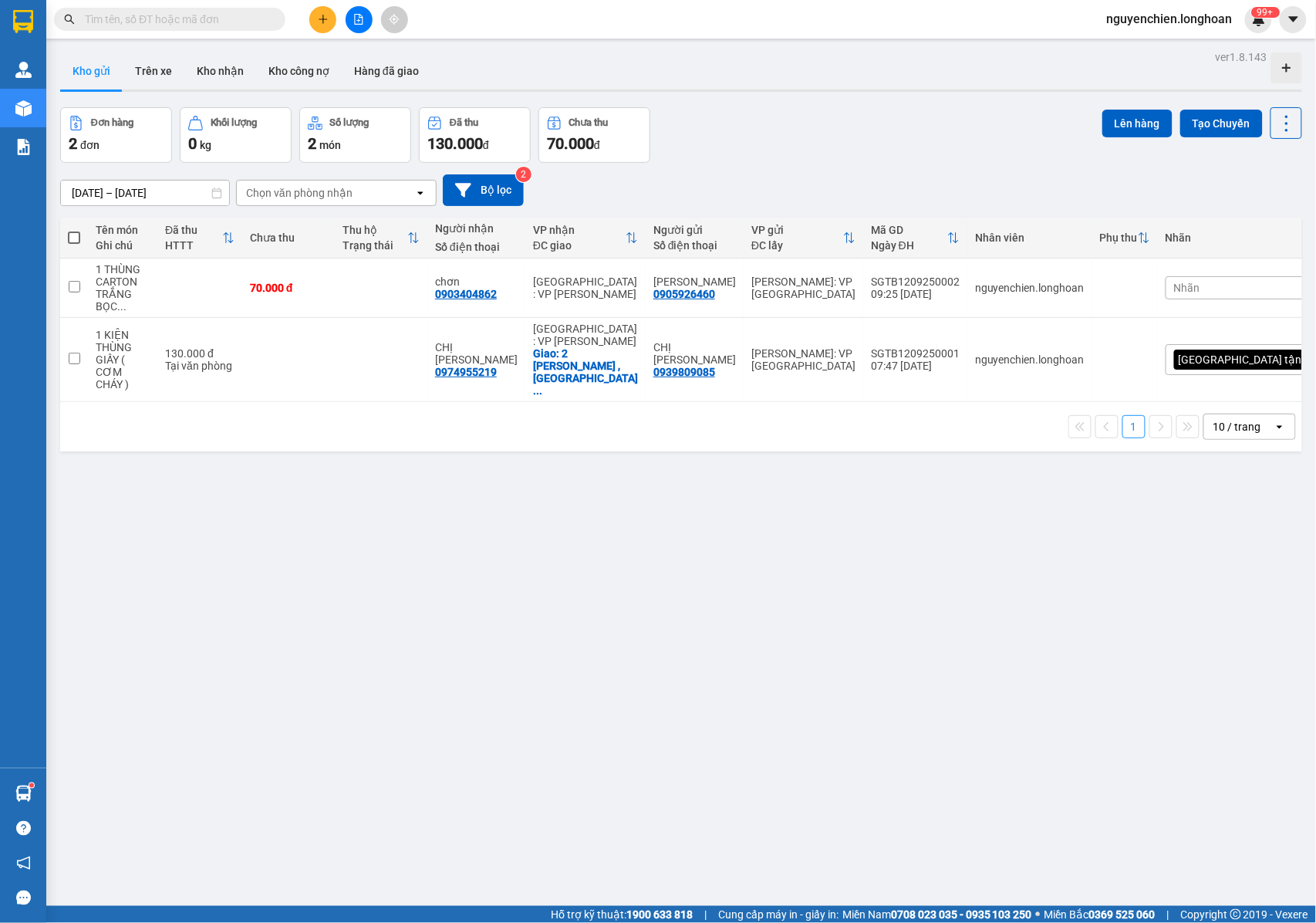
click at [488, 494] on div "ver 1.8.143 Kho gửi Trên xe Kho nhận Kho công nợ Hàng đã giao Đơn hàng 2 đơn Kh…" at bounding box center [681, 508] width 1254 height 923
click at [1206, 294] on icon at bounding box center [1211, 288] width 11 height 11
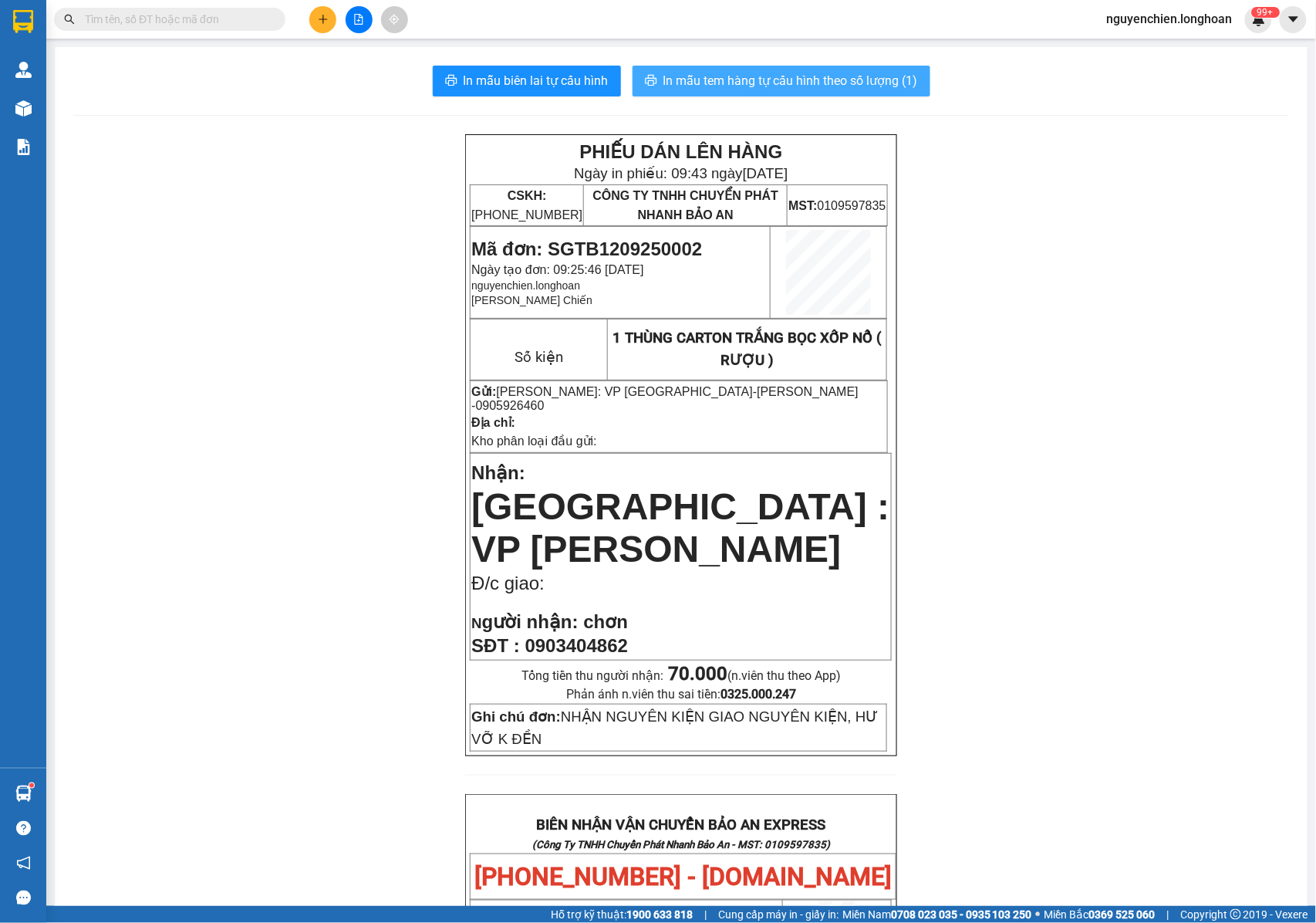
click at [759, 84] on span "In mẫu tem hàng tự cấu hình theo số lượng (1)" at bounding box center [791, 80] width 255 height 19
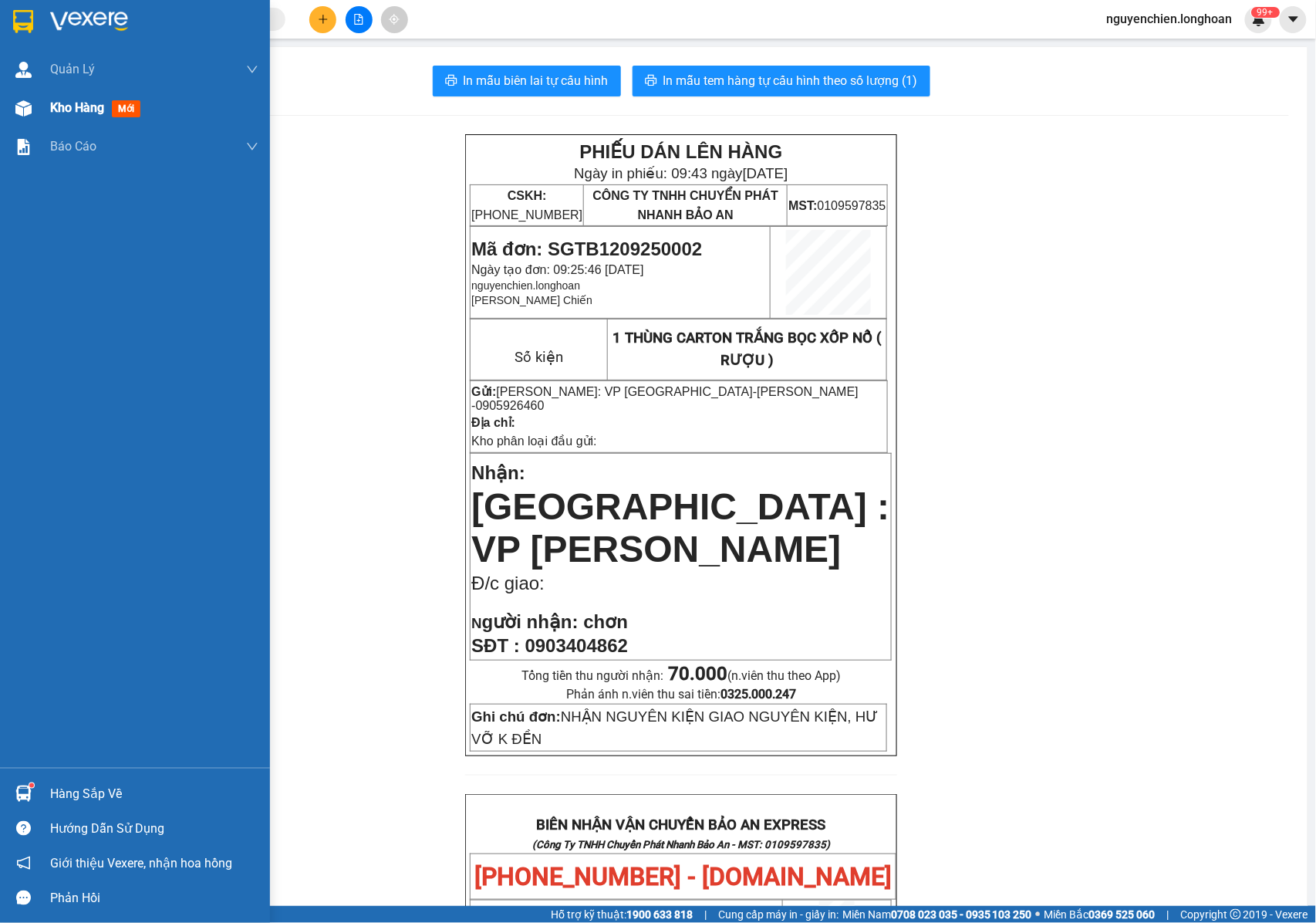
click at [26, 111] on img at bounding box center [23, 108] width 16 height 16
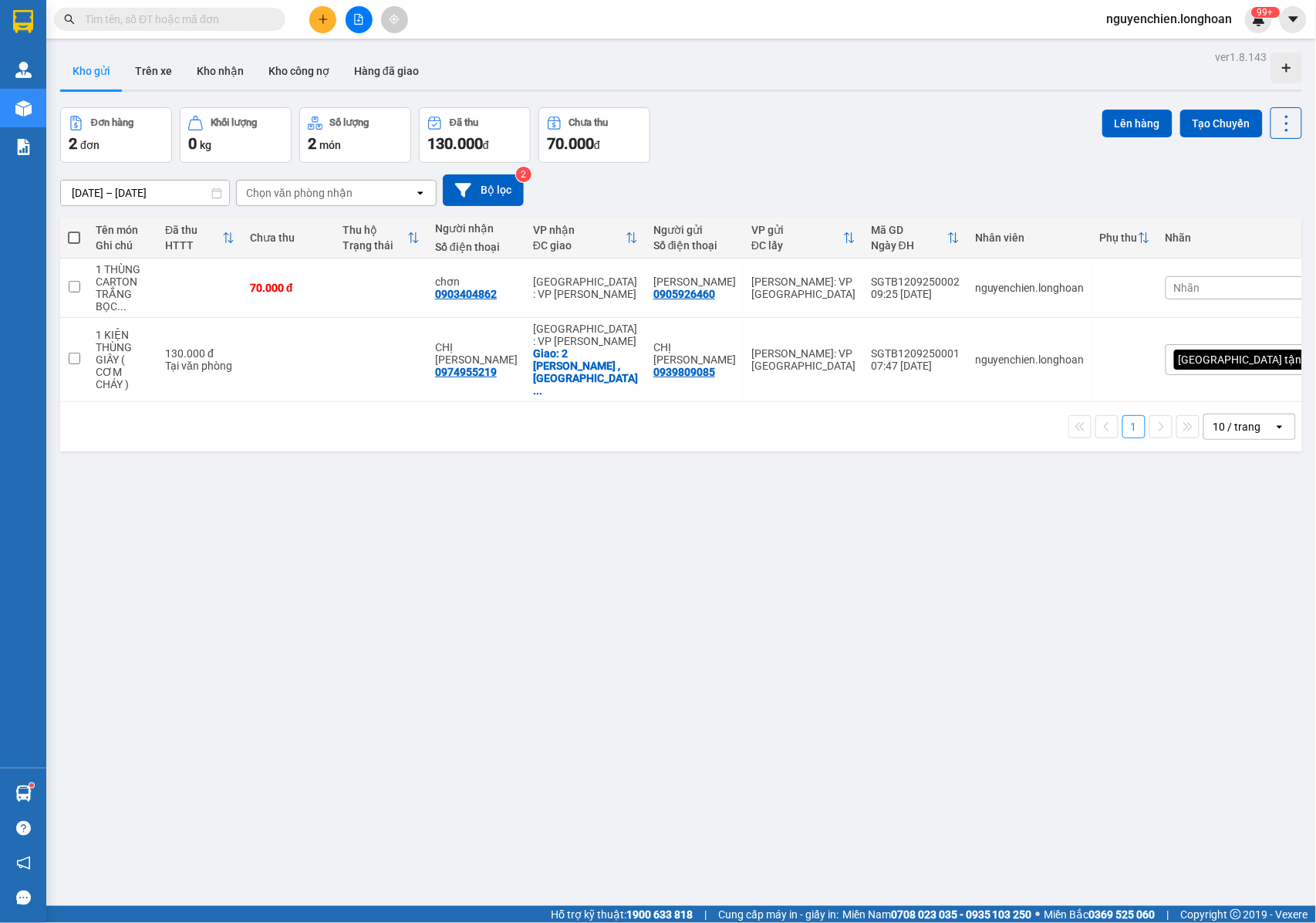
click at [324, 26] on button at bounding box center [322, 19] width 27 height 27
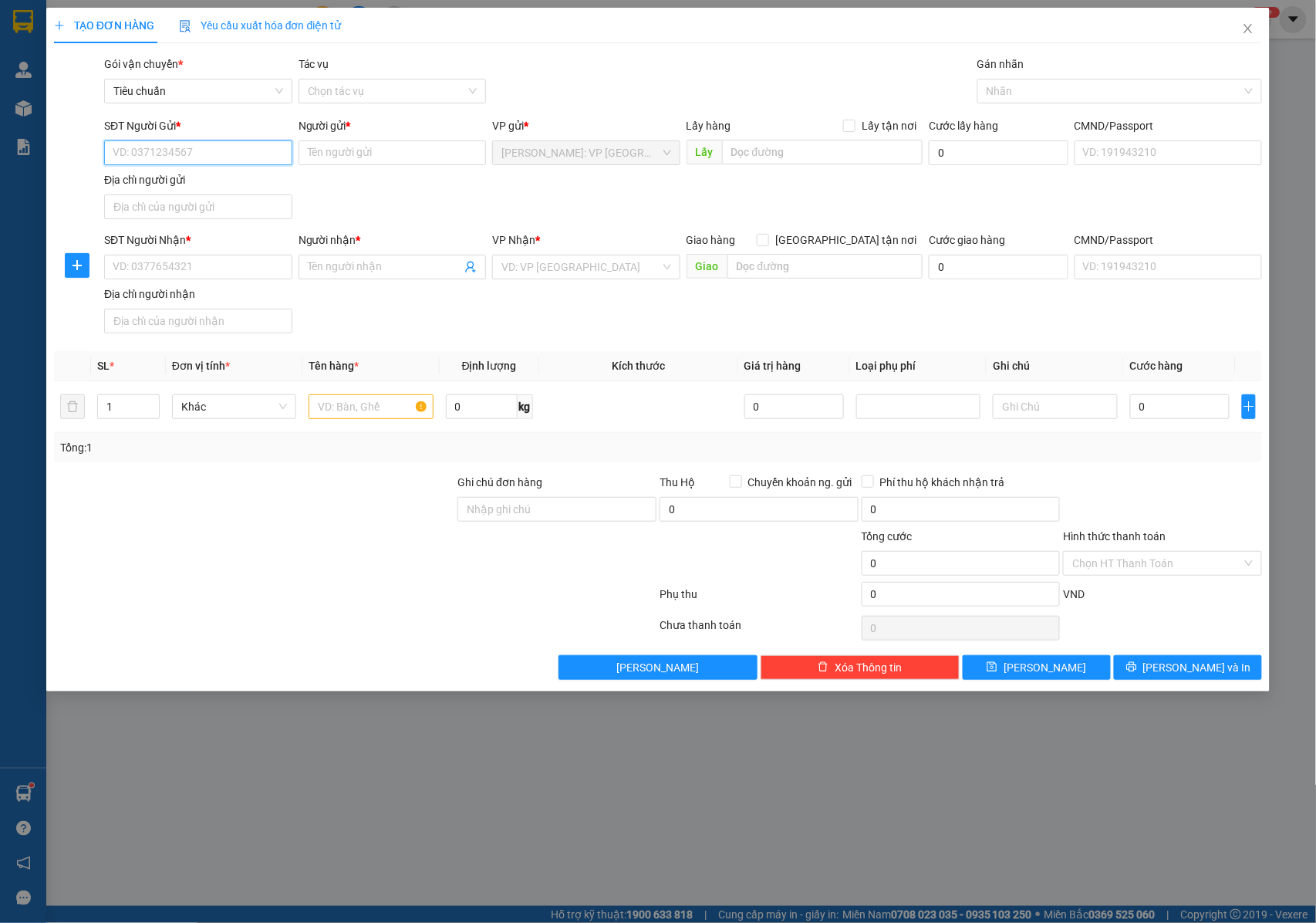
click at [234, 159] on input "SĐT Người Gửi *" at bounding box center [198, 152] width 188 height 25
click at [204, 263] on input "SĐT Người Nhận *" at bounding box center [198, 267] width 188 height 25
click at [137, 412] on input "1" at bounding box center [128, 406] width 61 height 23
click at [152, 412] on icon "down" at bounding box center [151, 412] width 5 height 5
click at [149, 402] on icon "up" at bounding box center [151, 403] width 5 height 5
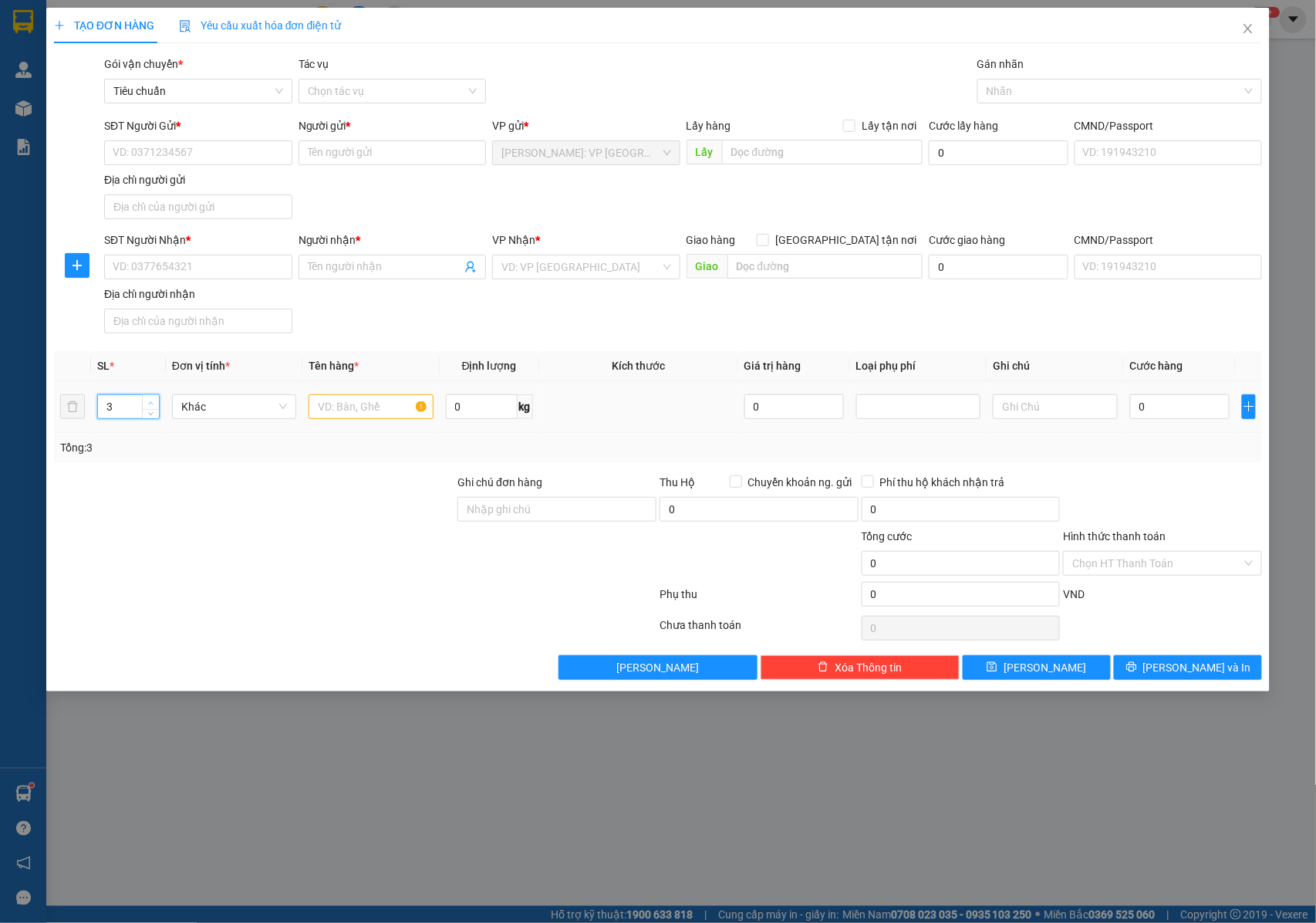
click at [149, 402] on icon "up" at bounding box center [151, 403] width 5 height 5
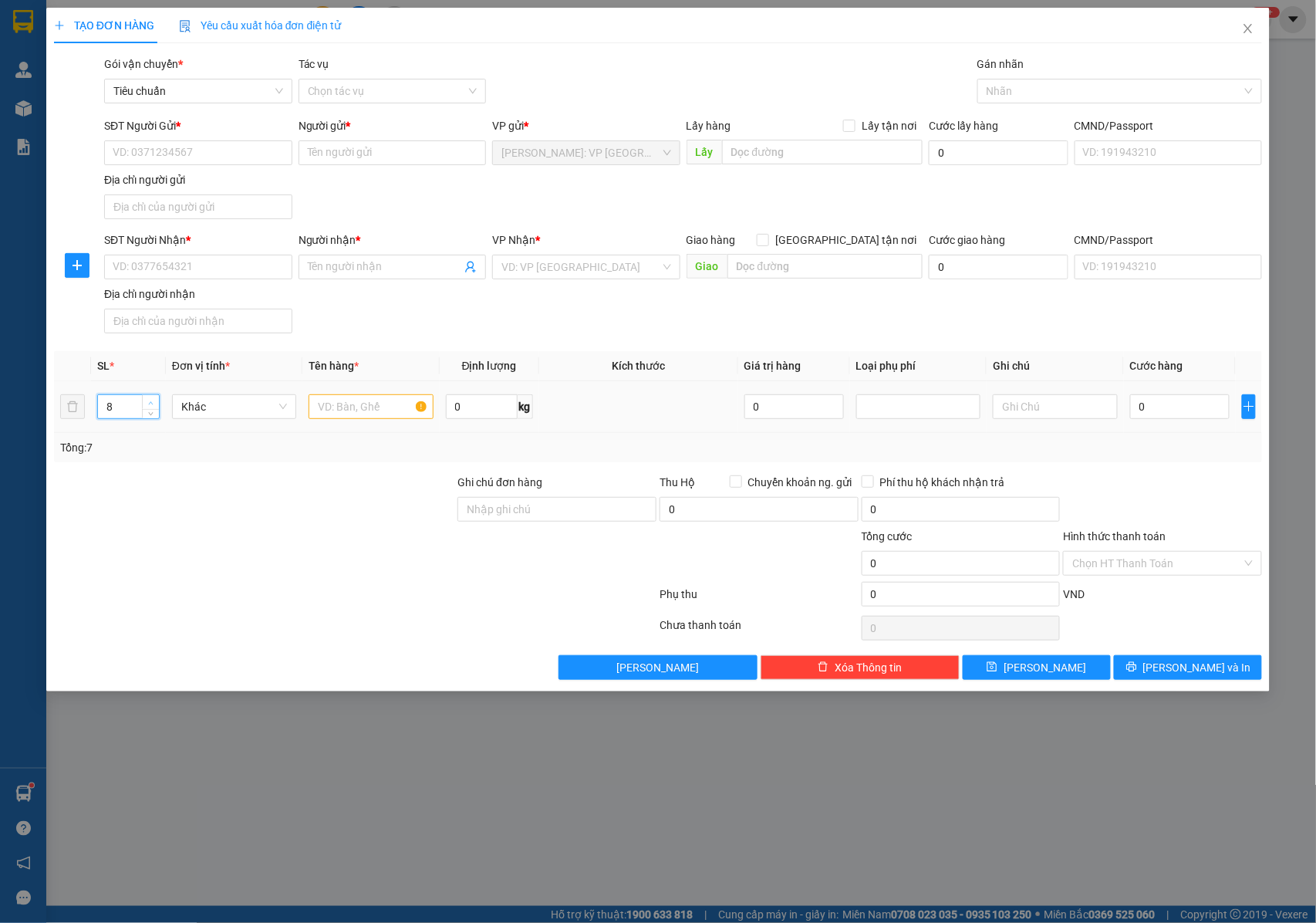
click at [149, 402] on icon "up" at bounding box center [151, 403] width 5 height 5
click at [150, 401] on span "up" at bounding box center [151, 402] width 9 height 9
click at [365, 412] on input "text" at bounding box center [370, 406] width 124 height 25
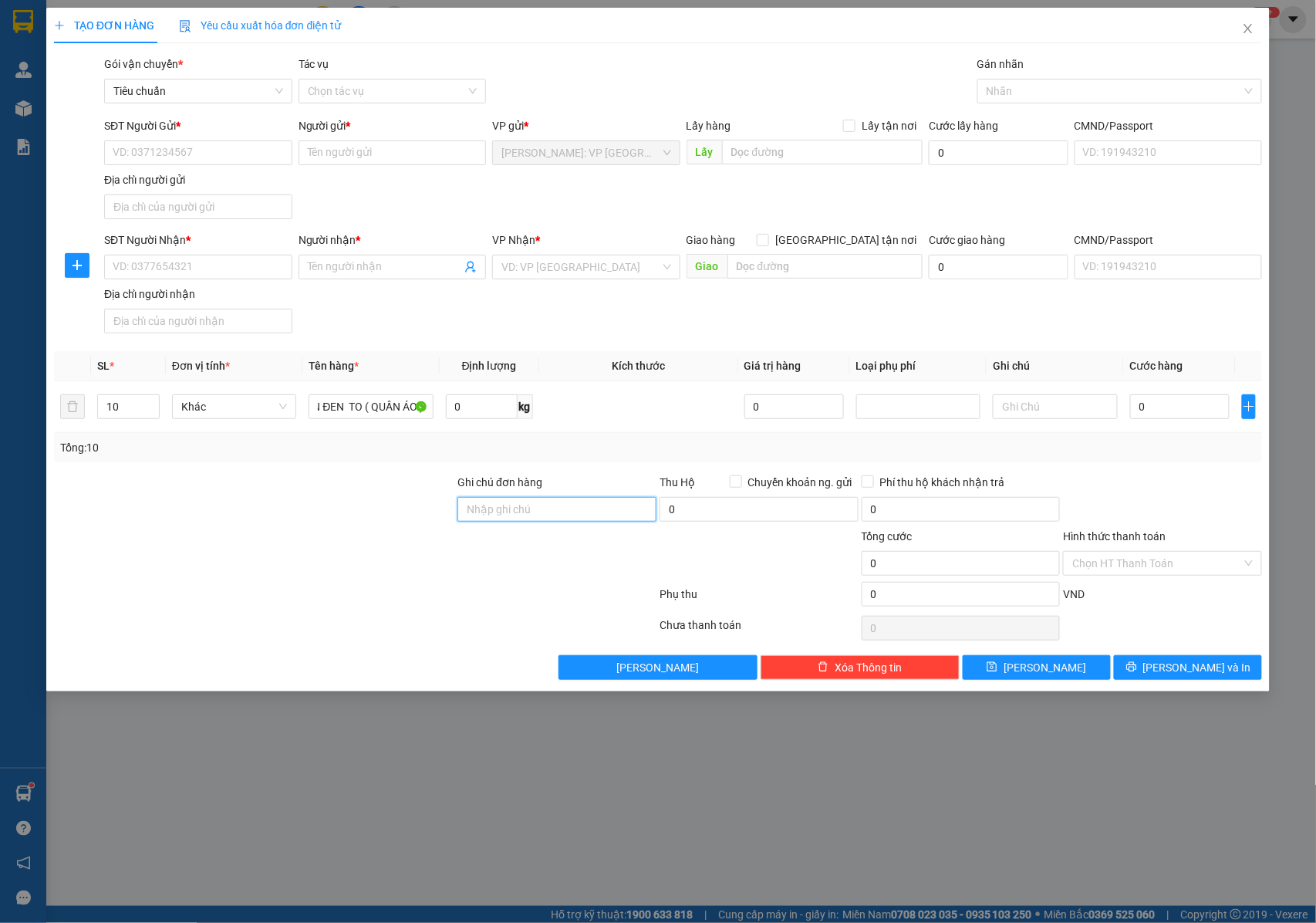
click at [588, 514] on input "Ghi chú đơn hàng" at bounding box center [556, 509] width 199 height 25
click at [1038, 96] on div at bounding box center [1112, 91] width 262 height 19
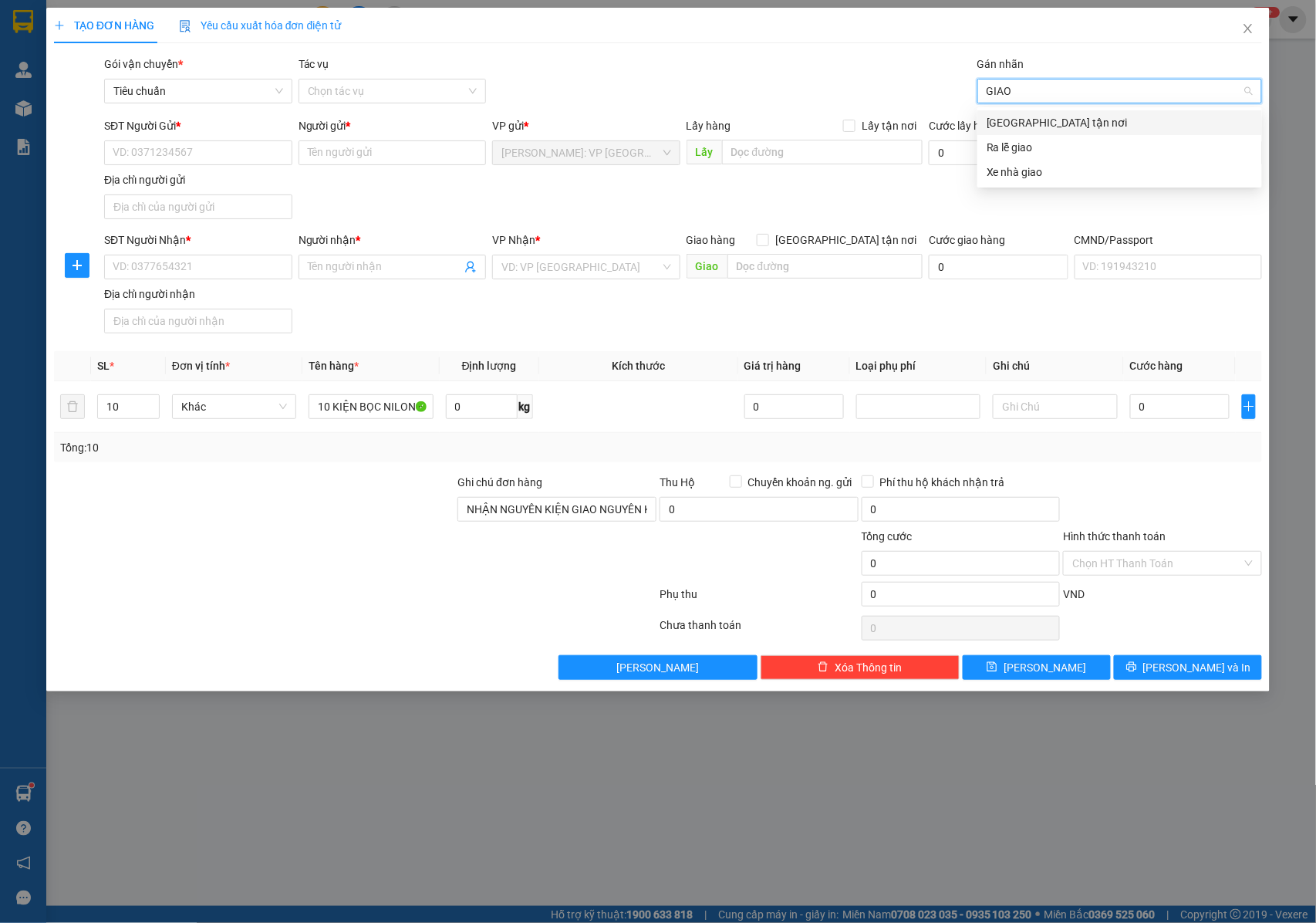
click at [1022, 125] on div "[GEOGRAPHIC_DATA] tận nơi" at bounding box center [1119, 123] width 266 height 17
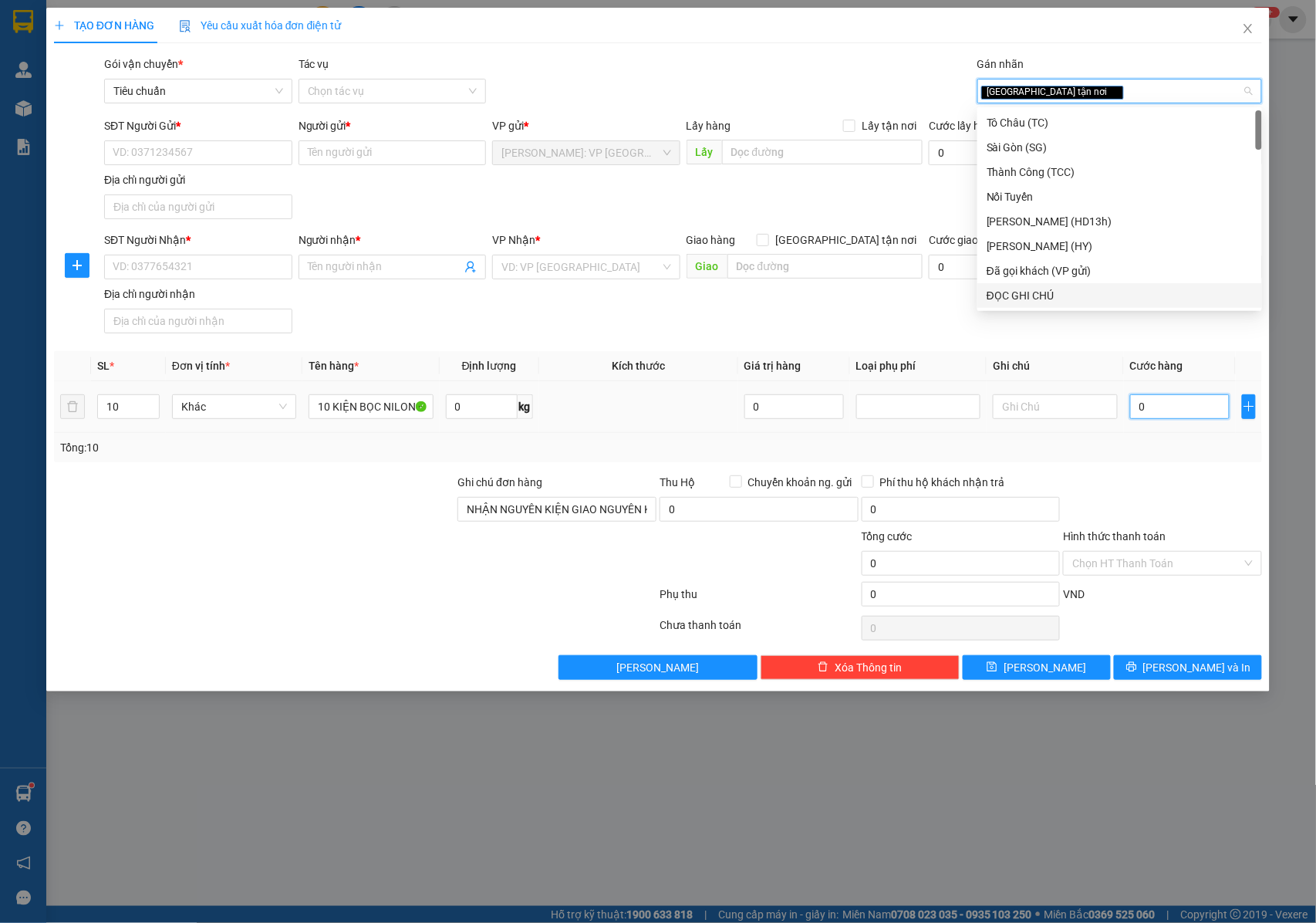
click at [1157, 400] on input "0" at bounding box center [1180, 406] width 100 height 25
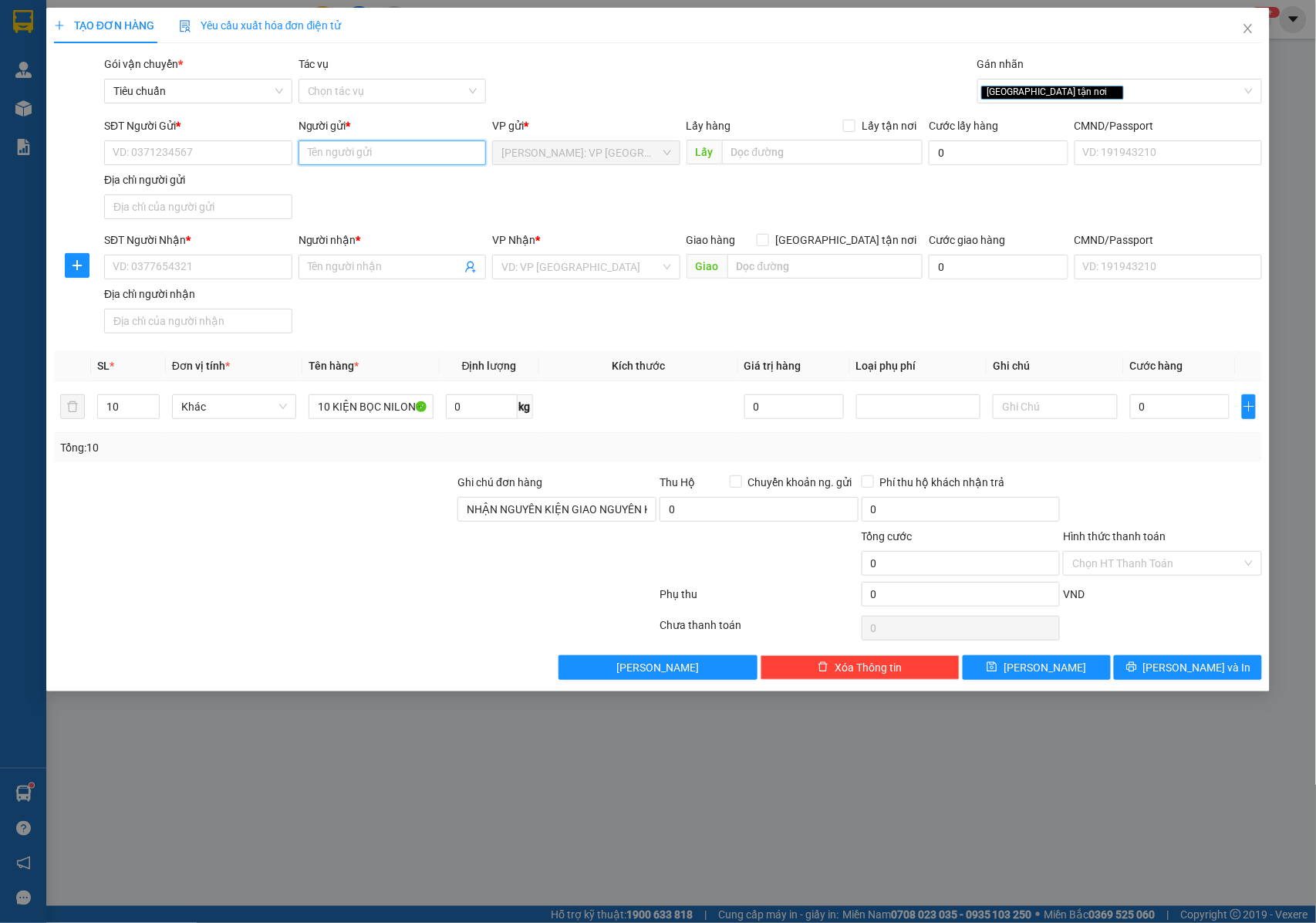
click at [325, 143] on input "Người gửi *" at bounding box center [392, 152] width 188 height 25
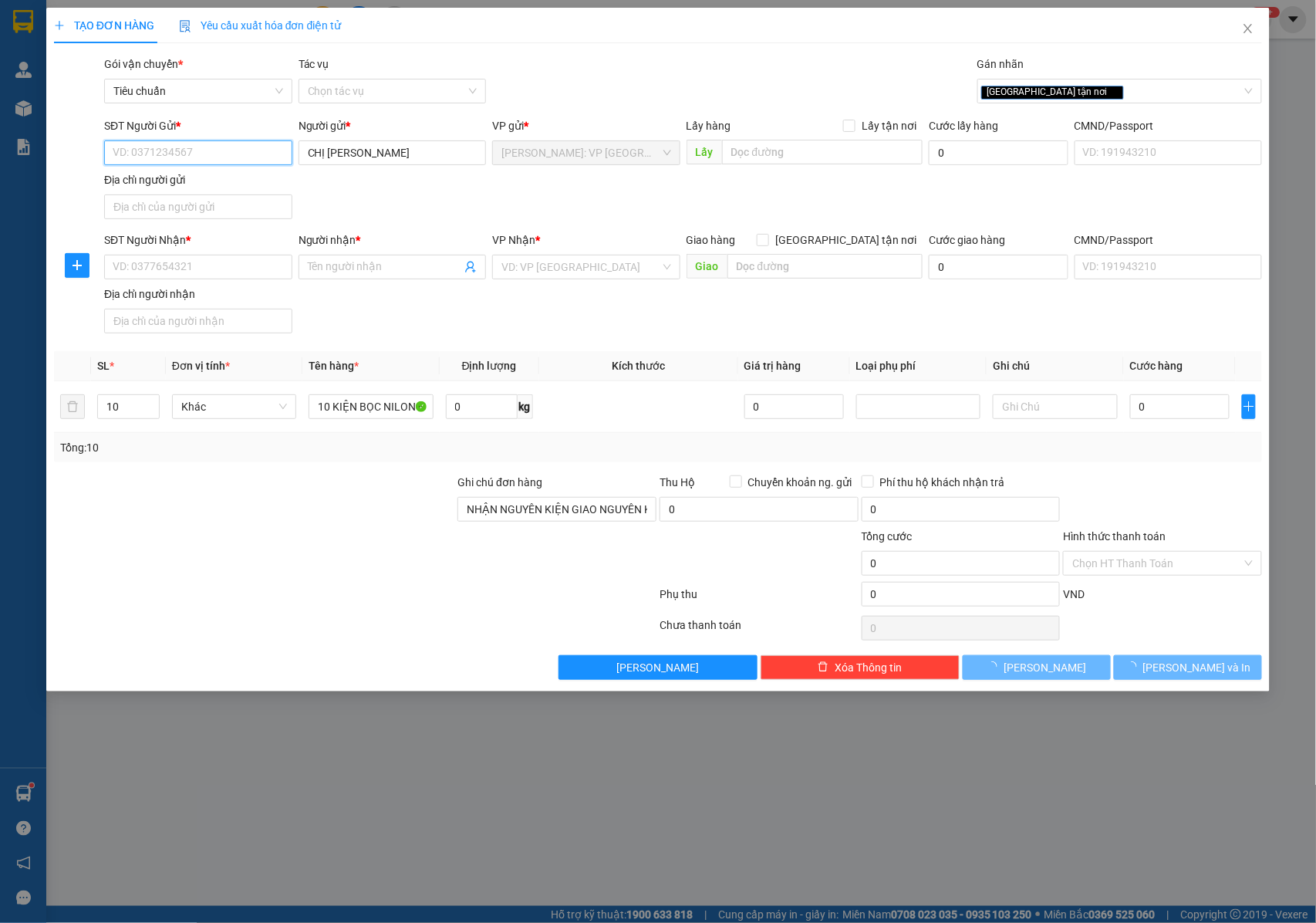
click at [238, 161] on input "SĐT Người Gửi *" at bounding box center [198, 152] width 188 height 25
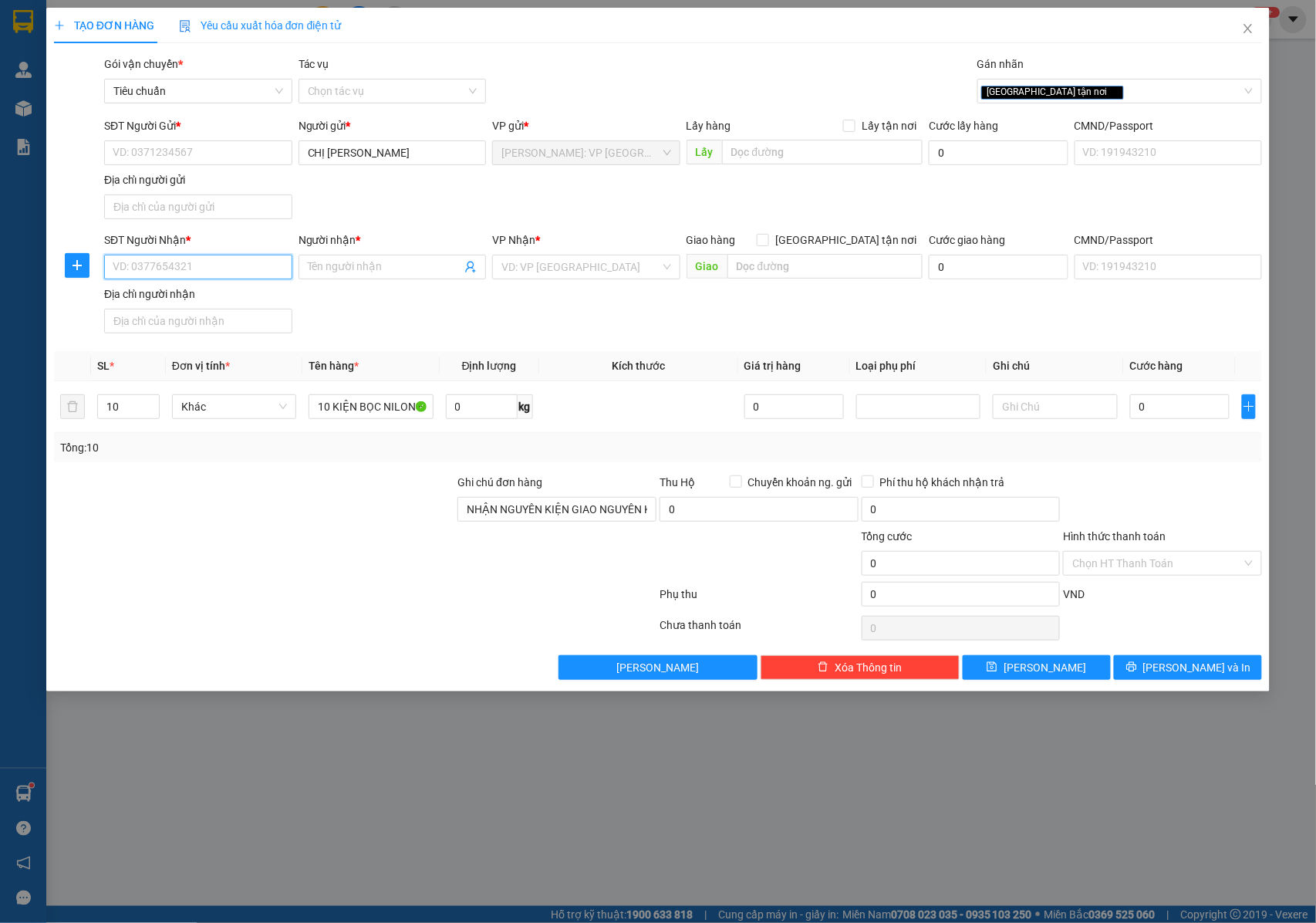
click at [222, 269] on input "SĐT Người Nhận *" at bounding box center [198, 267] width 188 height 25
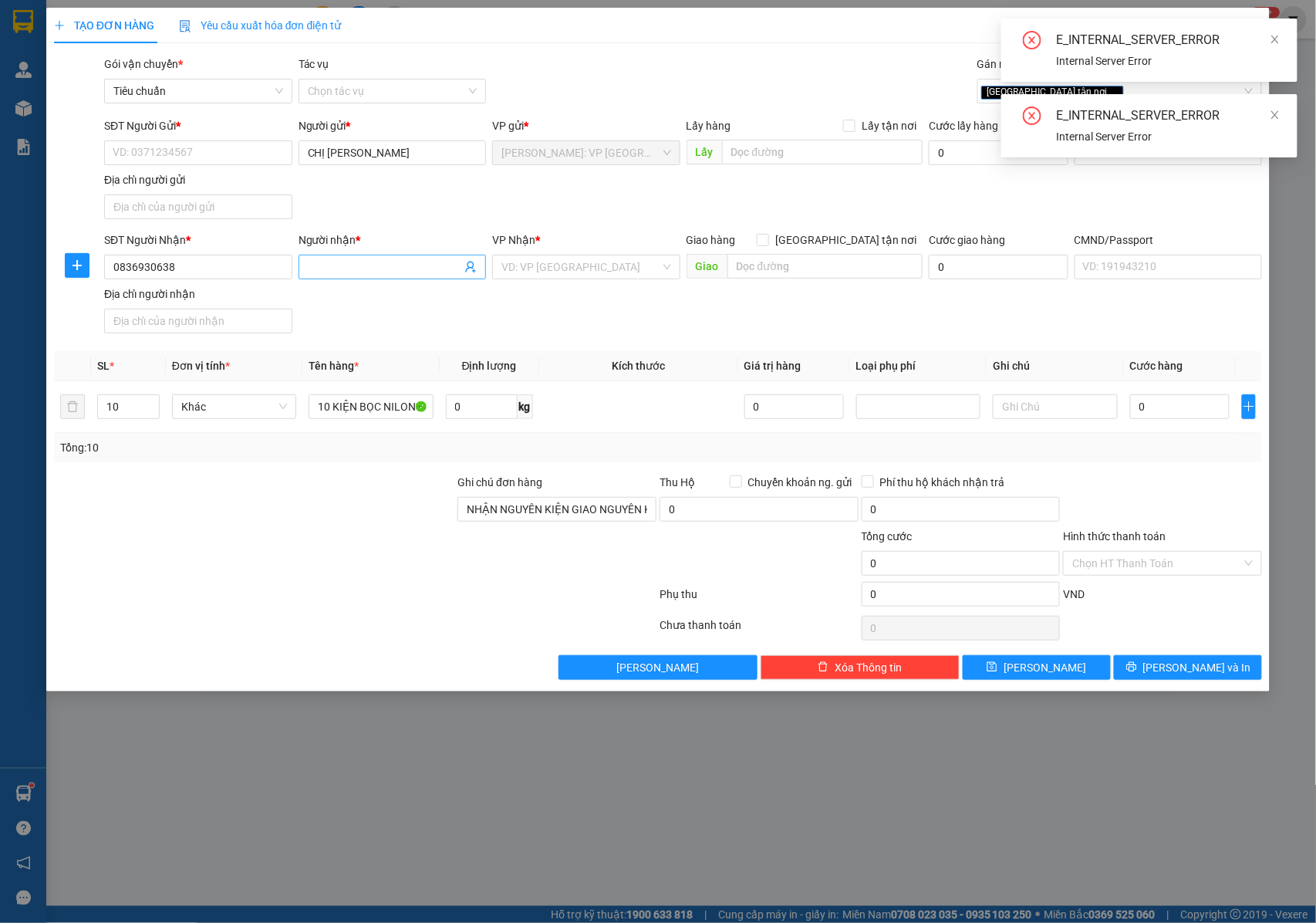
click at [340, 275] on input "Người nhận *" at bounding box center [385, 267] width 154 height 17
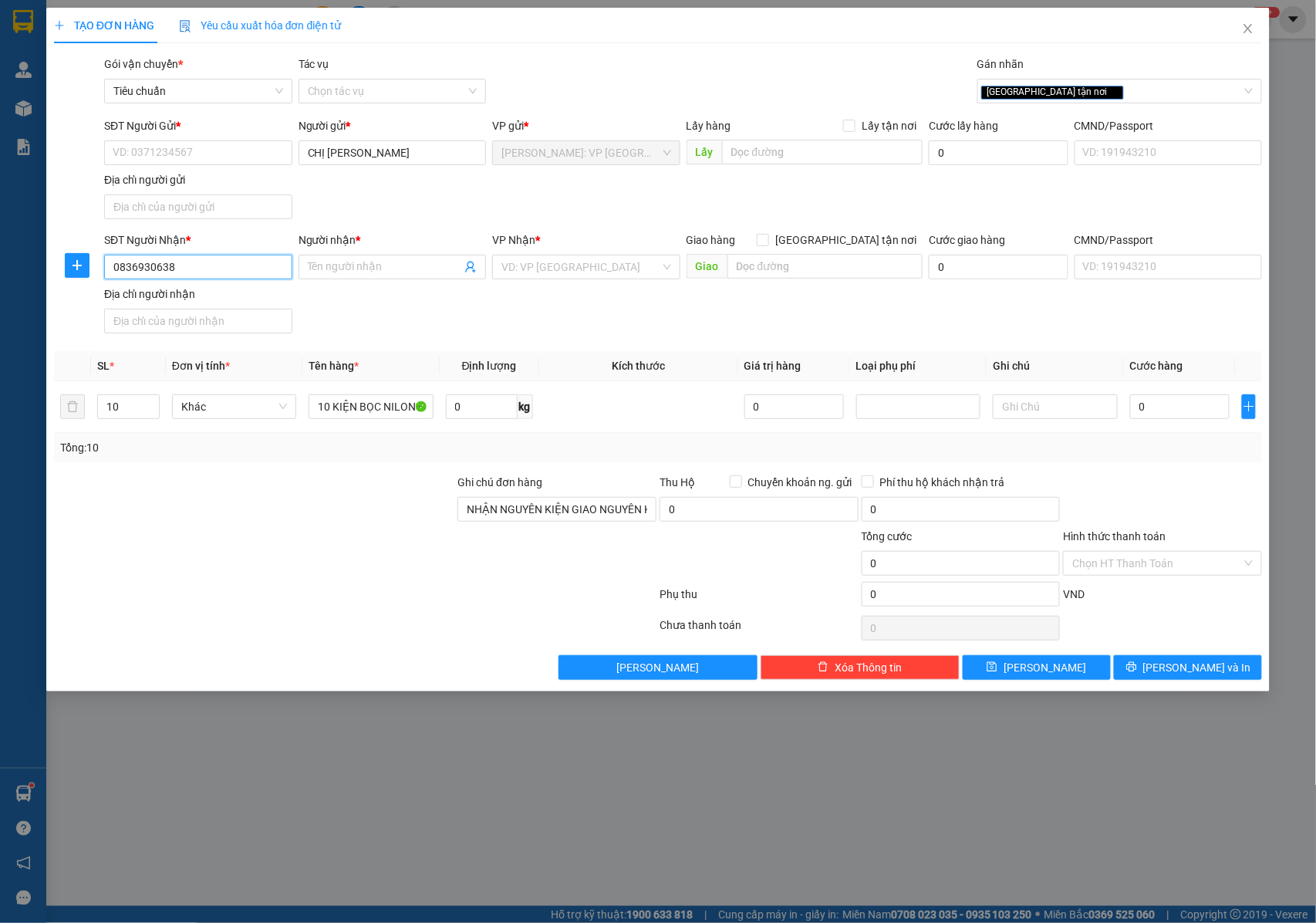
drag, startPoint x: 182, startPoint y: 265, endPoint x: 121, endPoint y: 269, distance: 61.1
click at [106, 269] on input "0836930638" at bounding box center [198, 267] width 188 height 25
click at [347, 263] on input "Người nhận *" at bounding box center [385, 267] width 154 height 17
click at [768, 239] on input "[GEOGRAPHIC_DATA] tận nơi" at bounding box center [762, 239] width 11 height 11
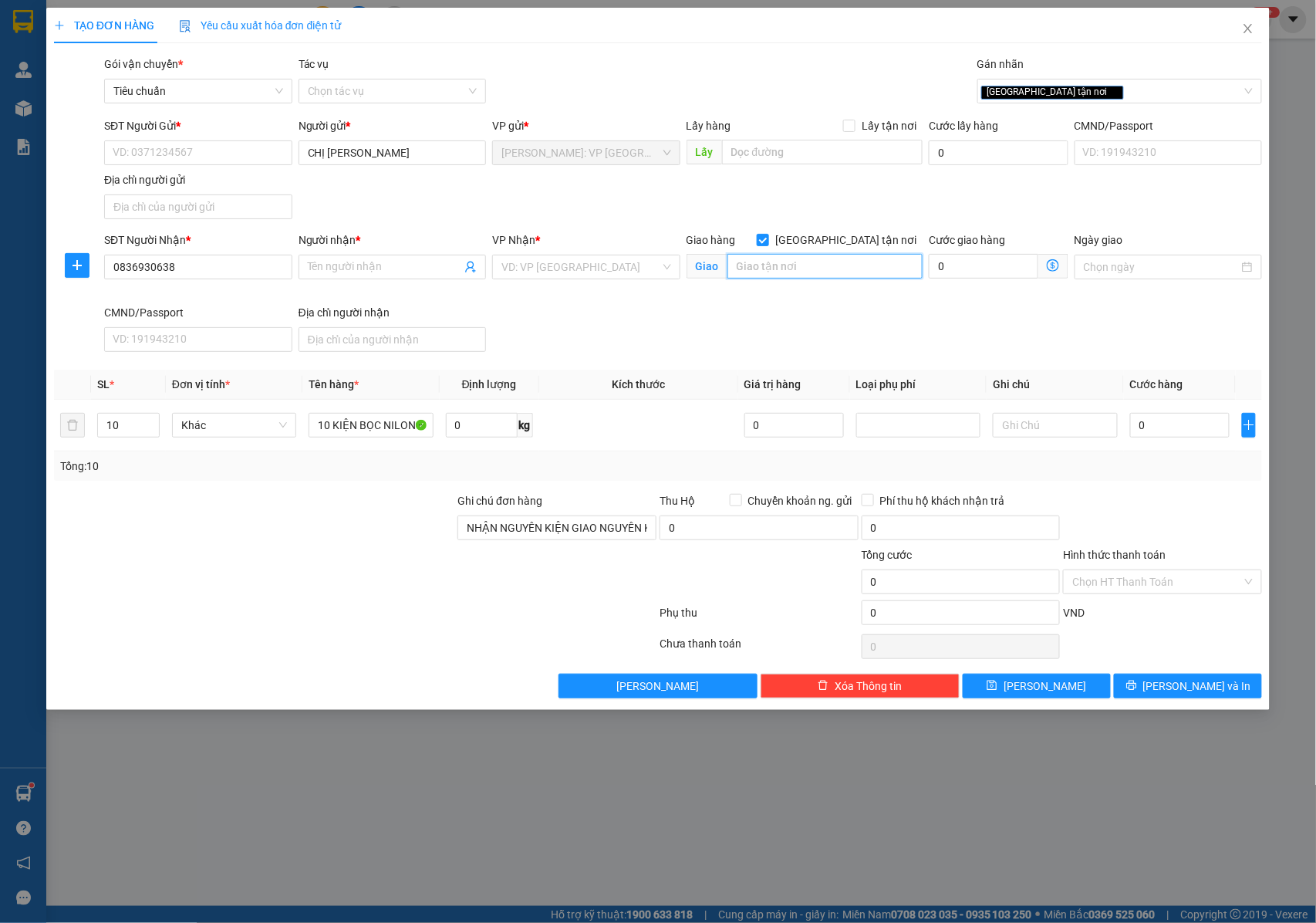
click at [819, 263] on input "text" at bounding box center [825, 266] width 195 height 25
click at [819, 263] on input "CỔNG CHỢ 1 , MÓNG CÁI , QUẢNG NINH" at bounding box center [825, 266] width 195 height 25
paste input "1 Trần Phú, Móng Cái, Quảng Ninh, Việt Nam"
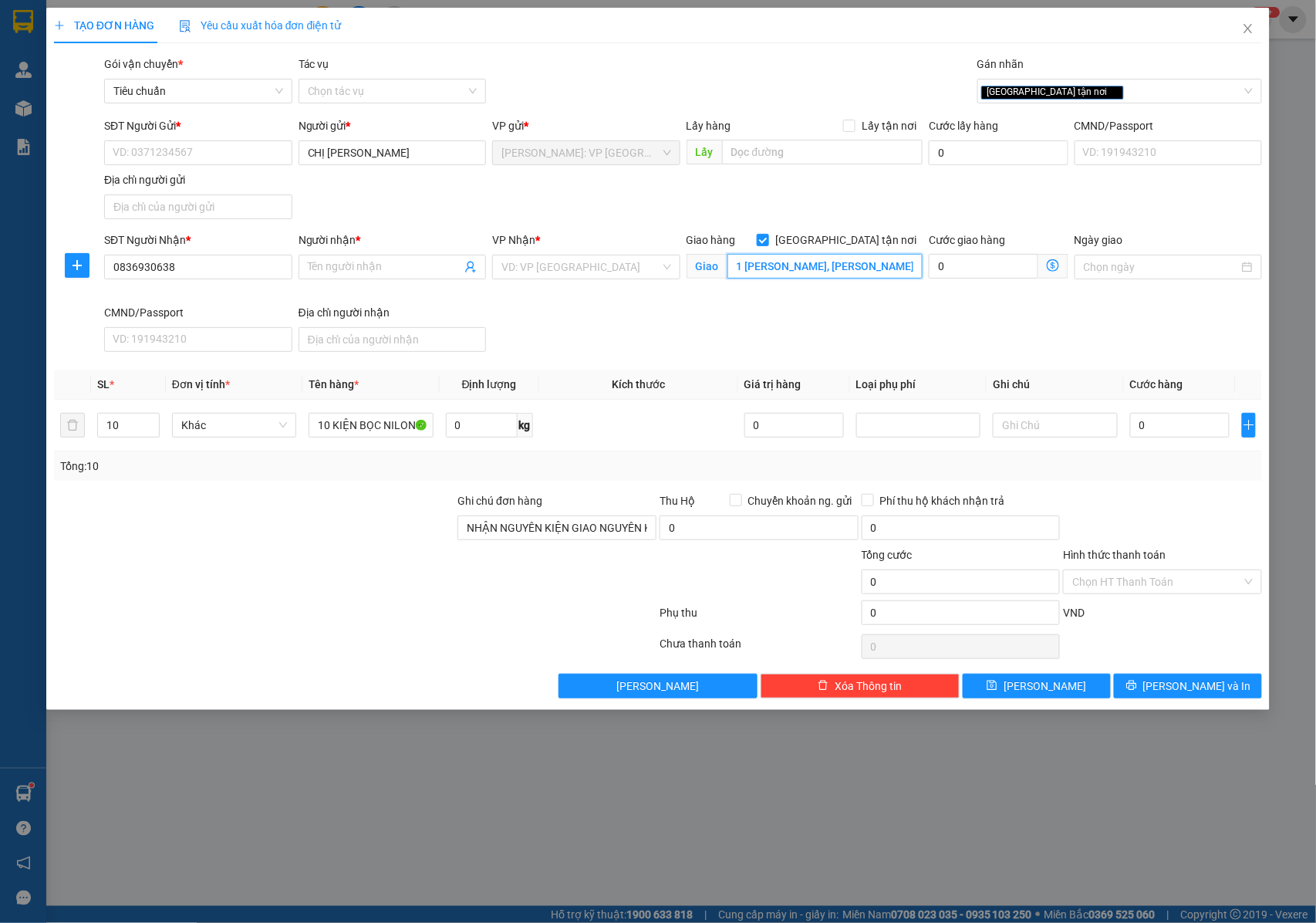
scroll to position [0, 44]
click at [804, 270] on input "1 Trần Phú, Móng Cái, Quảng Ninh, Việt Nam" at bounding box center [825, 266] width 195 height 25
click at [370, 269] on input "Người nhận *" at bounding box center [385, 267] width 154 height 17
click at [375, 270] on input "Người nhận *" at bounding box center [385, 267] width 154 height 17
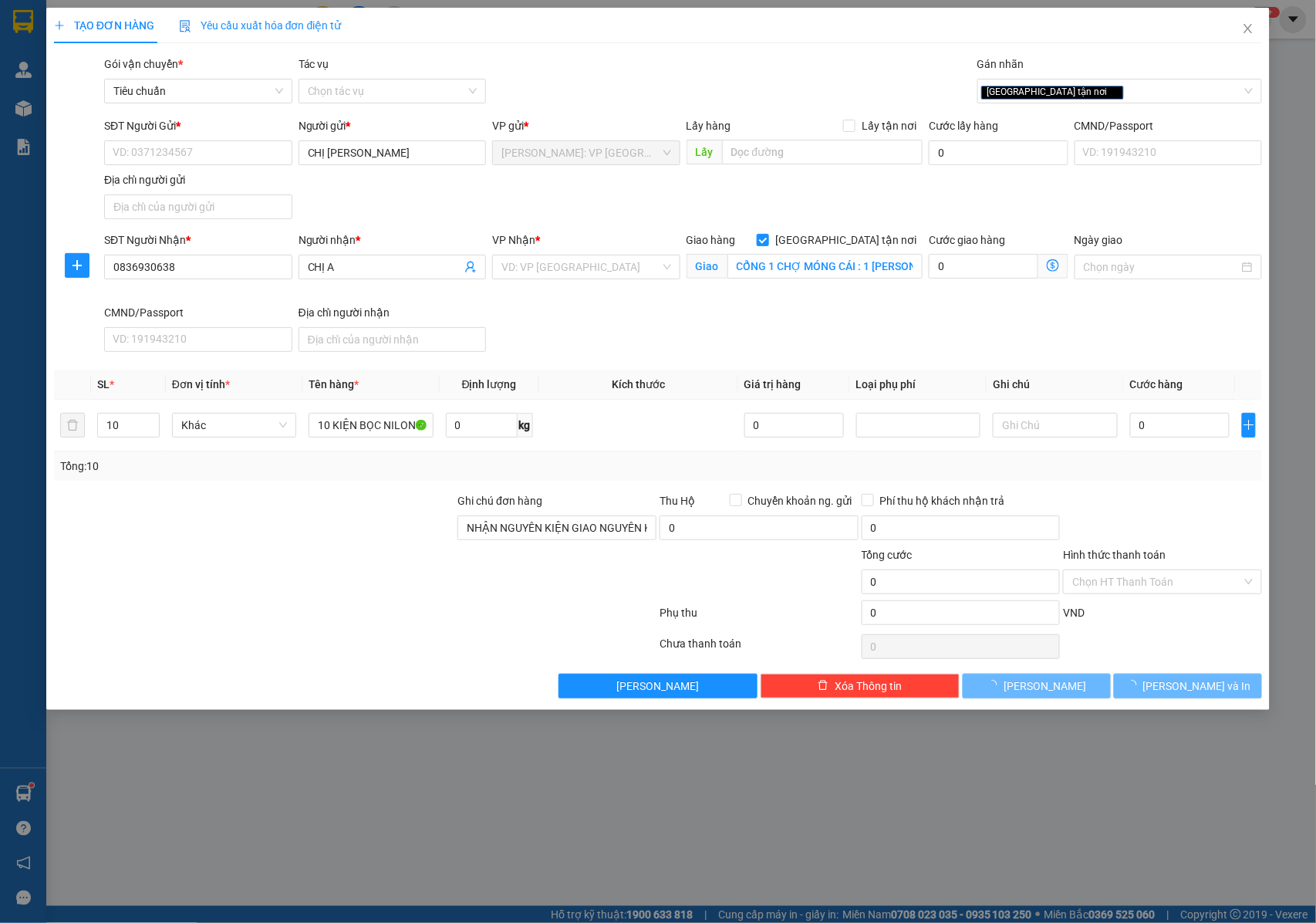
drag, startPoint x: 486, startPoint y: 205, endPoint x: 250, endPoint y: 158, distance: 240.6
click at [487, 205] on div "SĐT Người Gửi * VD: 0371234567 Người gửi * CHỊ VŨ THỊ KIM YẾN VP gửi * Hồ Chí M…" at bounding box center [683, 170] width 1164 height 108
click at [226, 156] on input "SĐT Người Gửi *" at bounding box center [198, 152] width 188 height 25
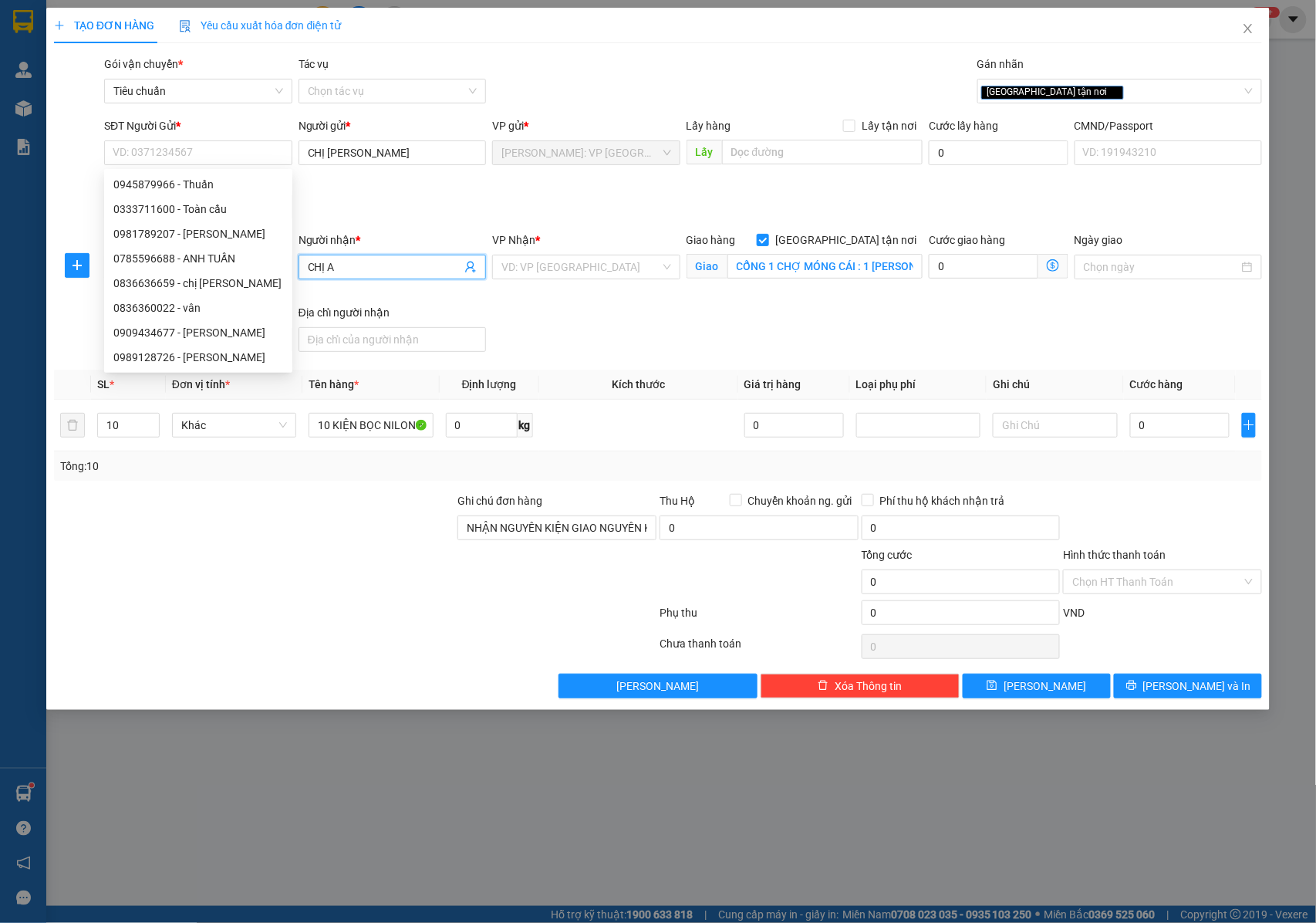
click at [353, 271] on input "CHỊ A" at bounding box center [385, 267] width 154 height 17
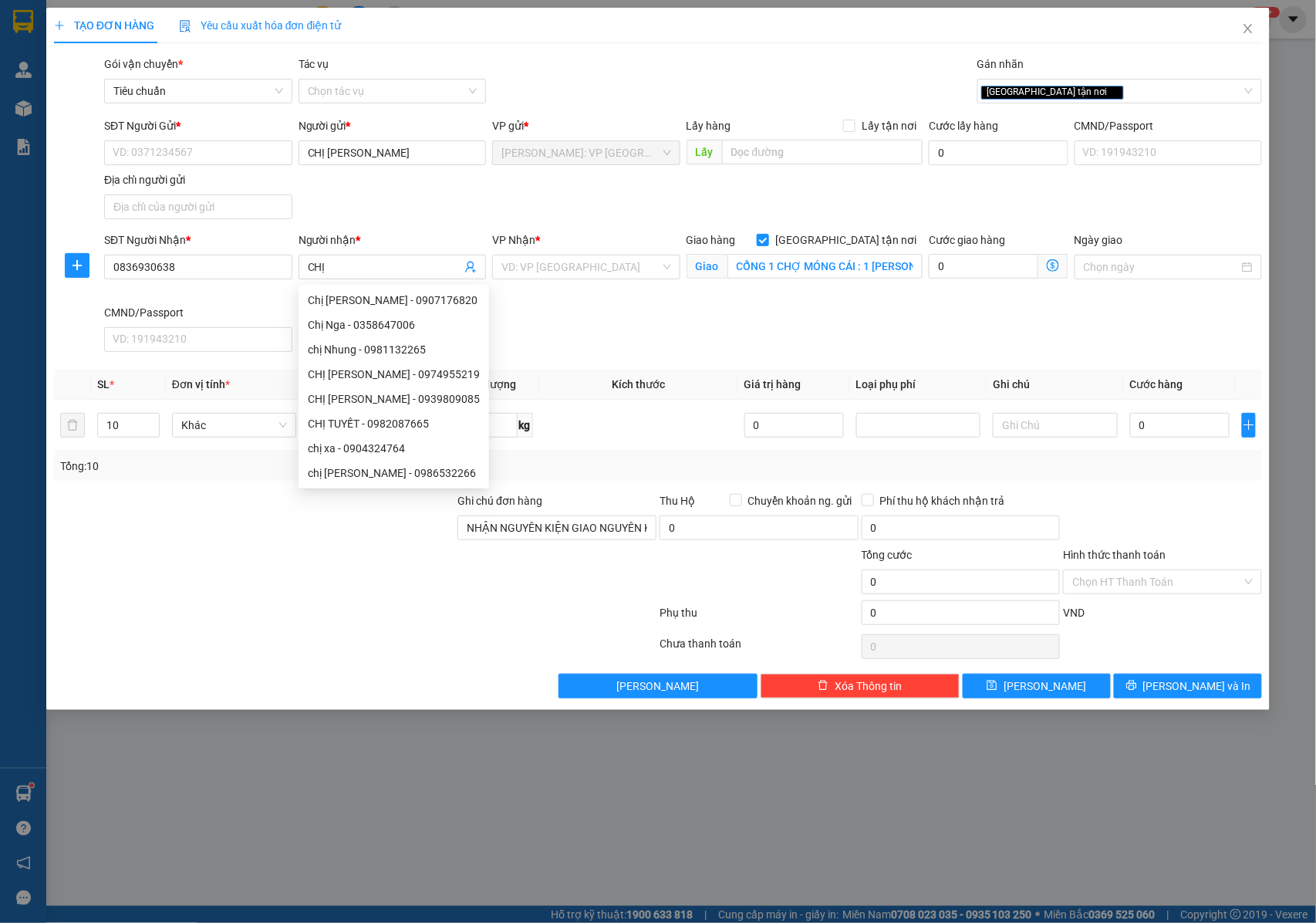
click at [590, 331] on div "SĐT Người Nhận * 0836930638 Người nhận * CHỊ VP Nhận * VD: VP Sài Gòn Giao hàng…" at bounding box center [683, 294] width 1164 height 127
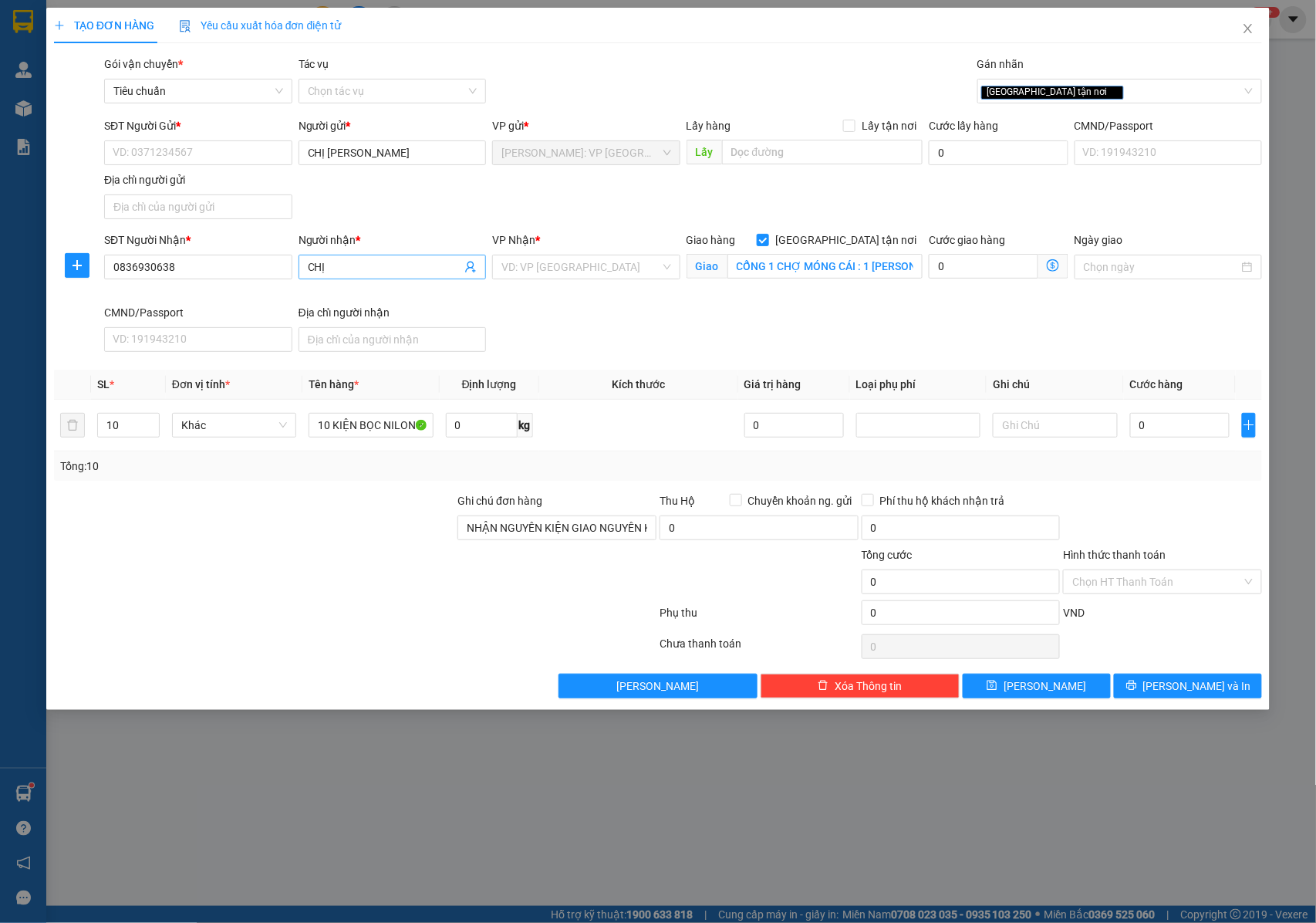
click at [343, 271] on input "CHỊ" at bounding box center [385, 267] width 154 height 17
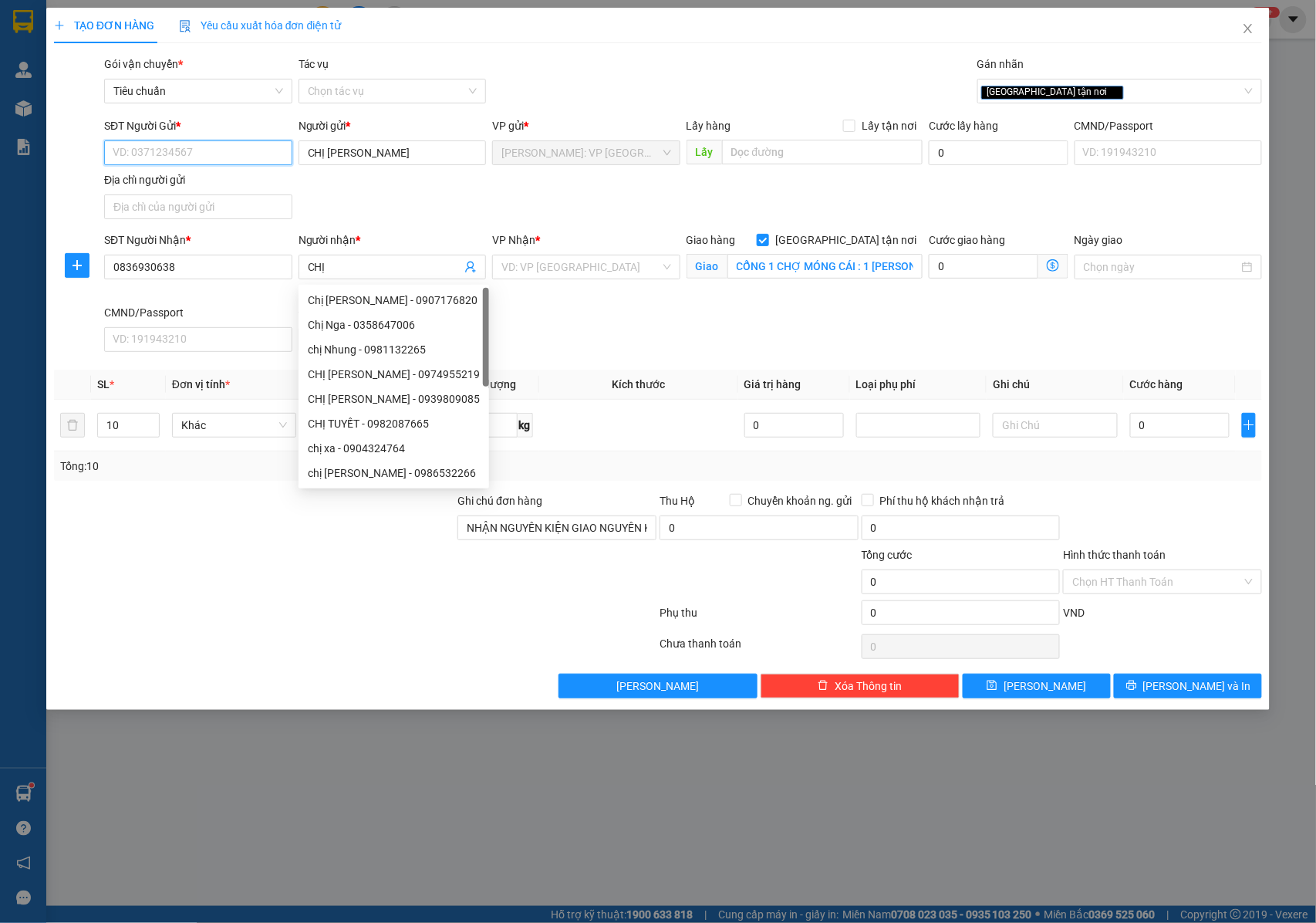
click at [253, 154] on input "SĐT Người Gửi *" at bounding box center [198, 152] width 188 height 25
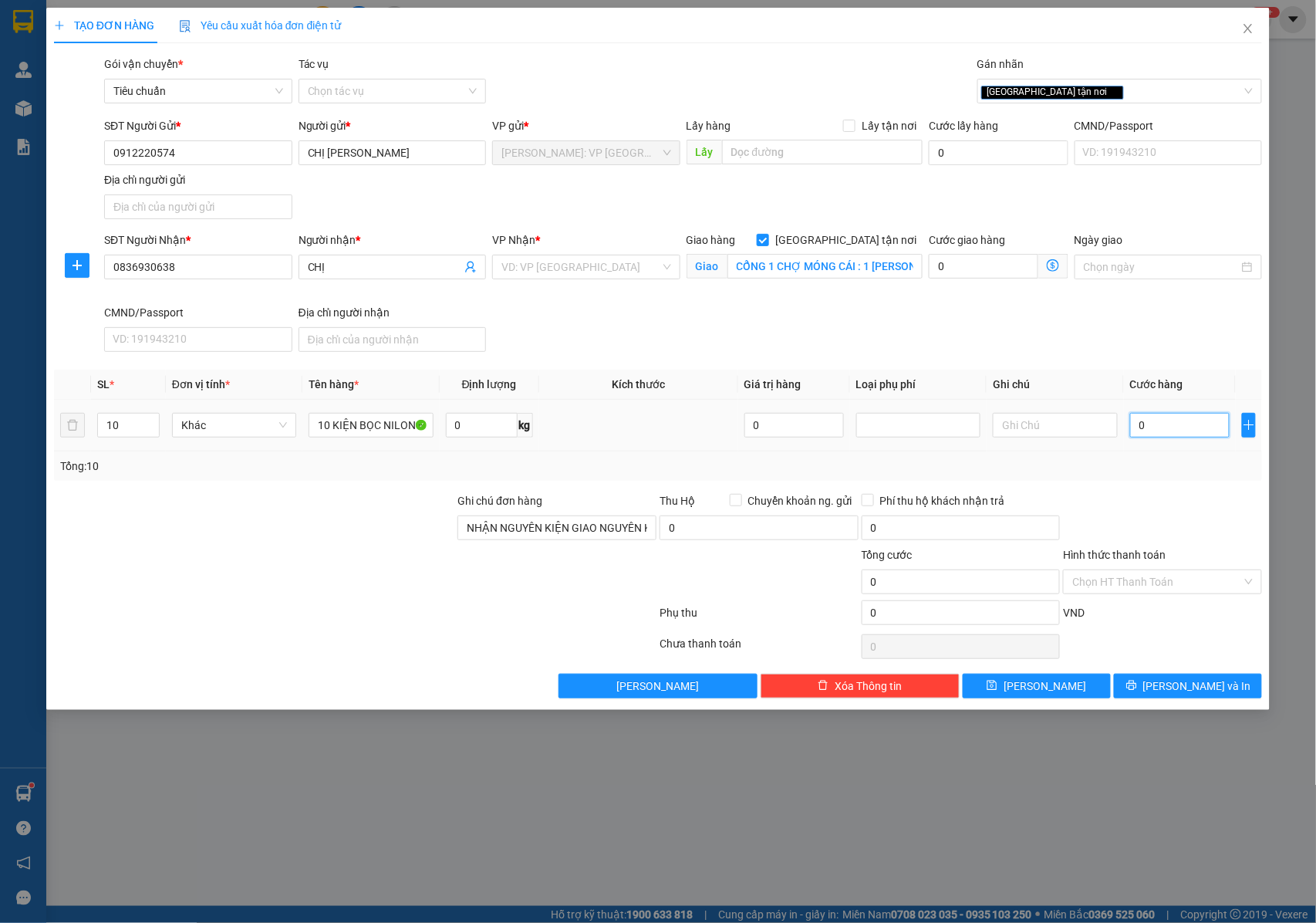
click at [1166, 429] on input "0" at bounding box center [1180, 424] width 100 height 25
click at [1168, 435] on input "0" at bounding box center [1180, 424] width 100 height 25
click at [538, 267] on input "search" at bounding box center [581, 267] width 159 height 23
click at [565, 315] on div "SĐT Người Nhận * 0836930638 Người nhận * CHỊ VP Nhận * VD: VP Sài Gòn Giao hàng…" at bounding box center [683, 294] width 1164 height 127
click at [540, 272] on input "search" at bounding box center [581, 267] width 159 height 23
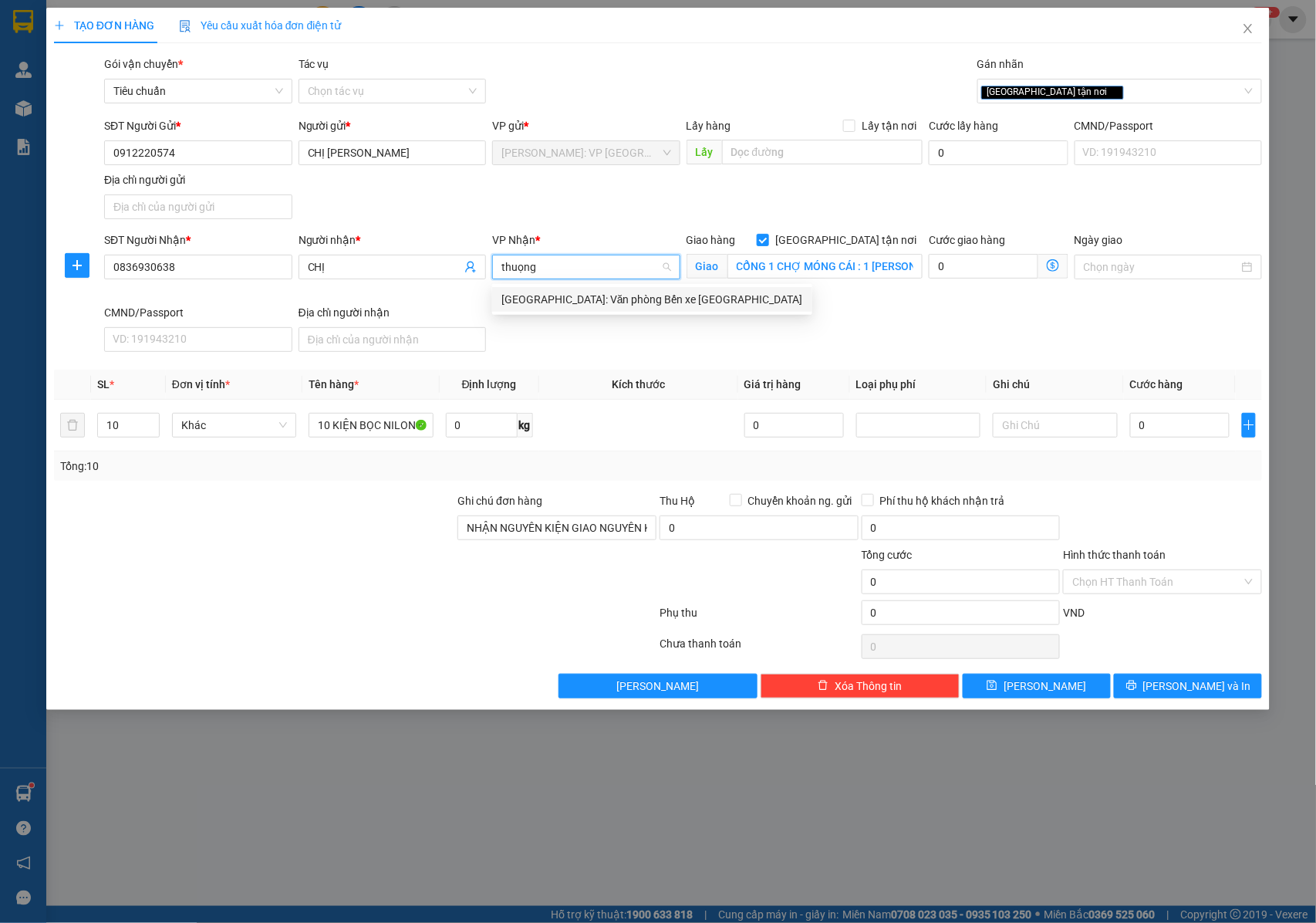
click at [541, 298] on div "[GEOGRAPHIC_DATA]: Văn phòng Bến xe [GEOGRAPHIC_DATA]" at bounding box center [652, 300] width 301 height 17
click at [352, 263] on input "CHỊ" at bounding box center [385, 267] width 154 height 17
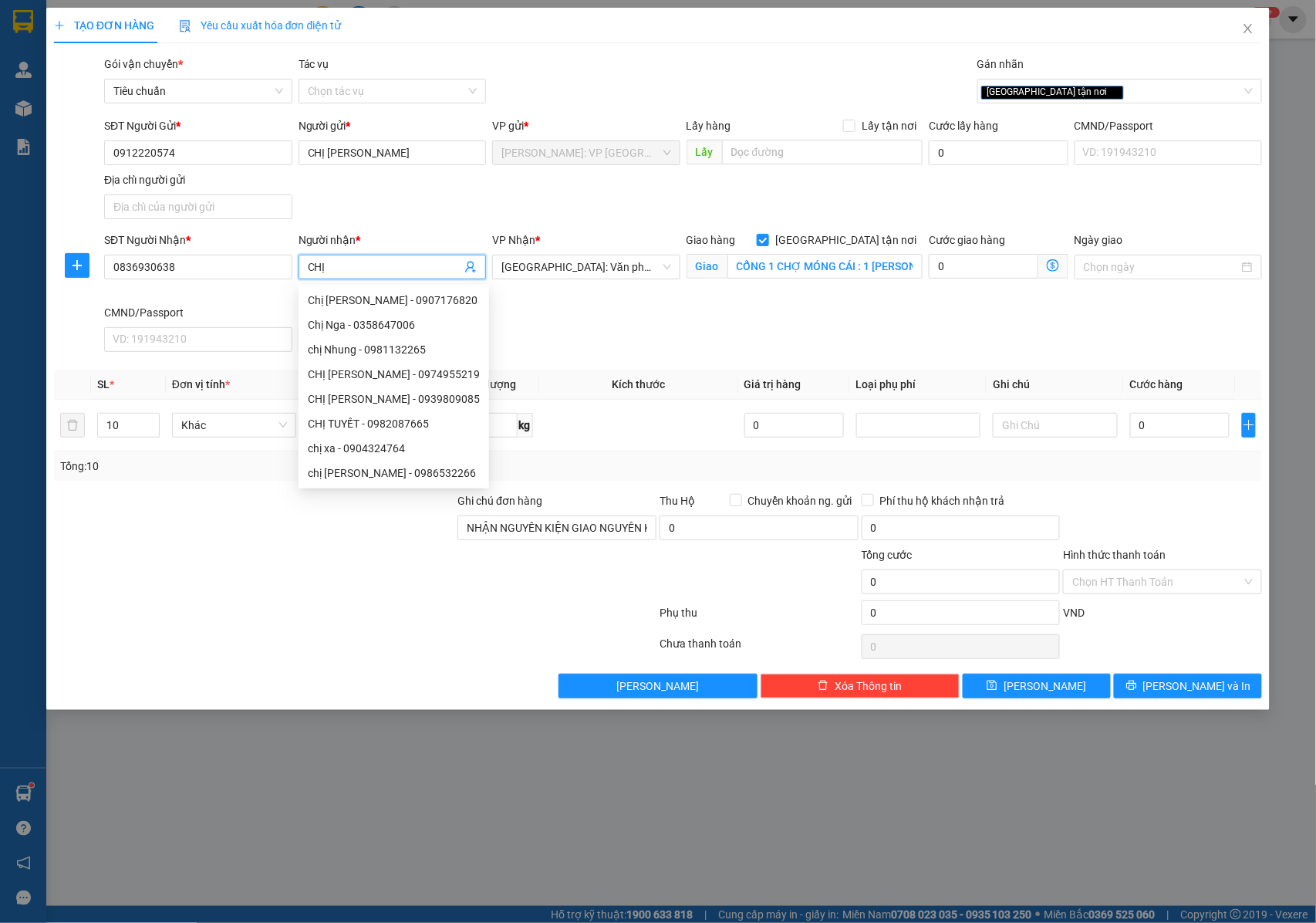
click at [408, 259] on span "CHỊ" at bounding box center [392, 267] width 188 height 25
click at [345, 265] on input "CHỊ" at bounding box center [385, 267] width 154 height 17
click at [374, 271] on input "CHỊ" at bounding box center [385, 267] width 154 height 17
click at [779, 253] on div "Giao hàng Giao tận nơi" at bounding box center [805, 243] width 236 height 23
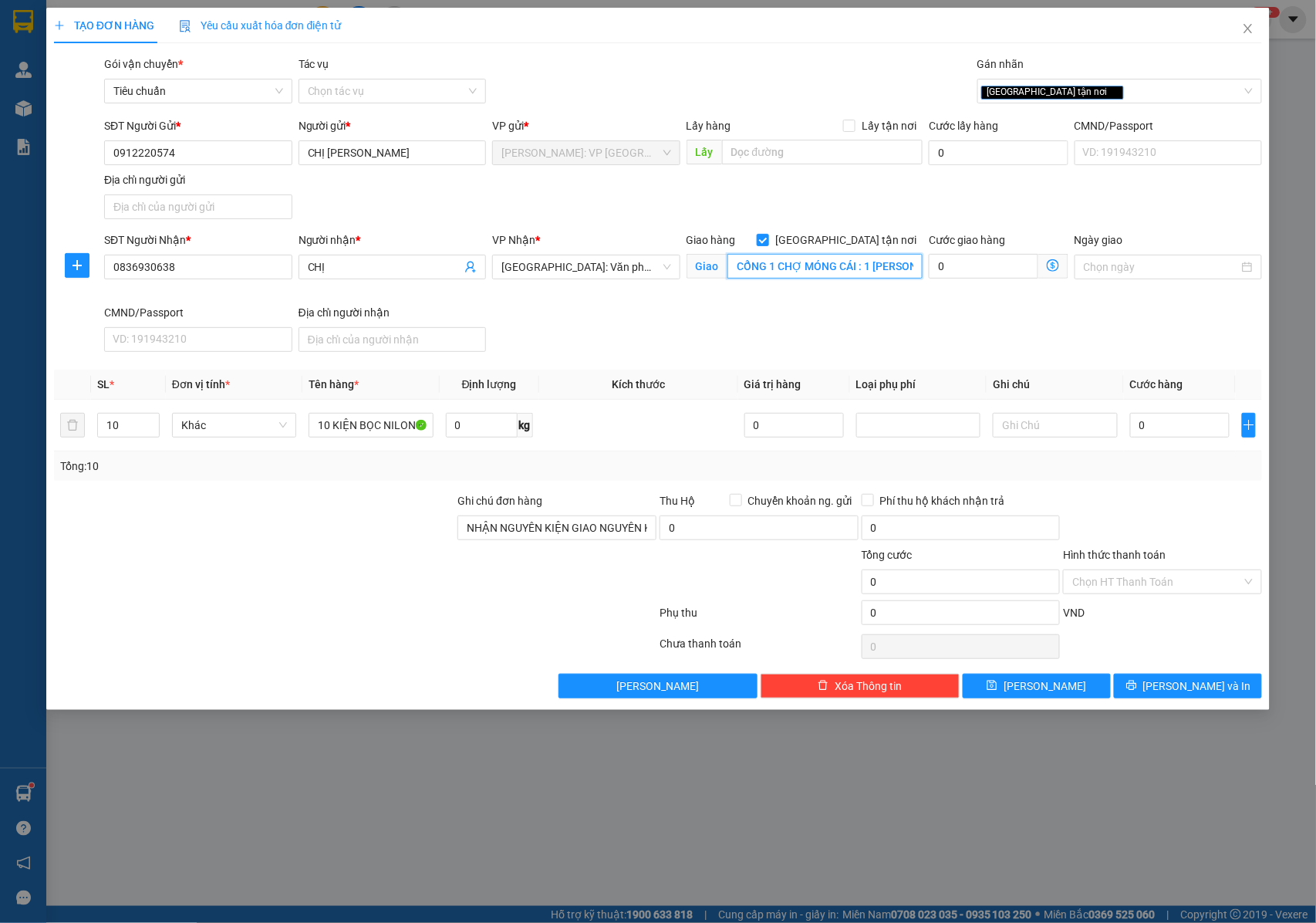
click at [782, 266] on input "CỔNG 1 CHỢ MÓNG CÁI : 1 Trần Phú, Móng Cái, Quảng Ninh, Việt Nam" at bounding box center [825, 266] width 195 height 25
click at [782, 267] on input "CỔNG 1 CHỢ MÓNG CÁI : 1 Trần Phú, Móng Cái, Quảng Ninh, Việt Nam" at bounding box center [825, 266] width 195 height 25
click at [337, 263] on input "CHỊ" at bounding box center [385, 267] width 154 height 17
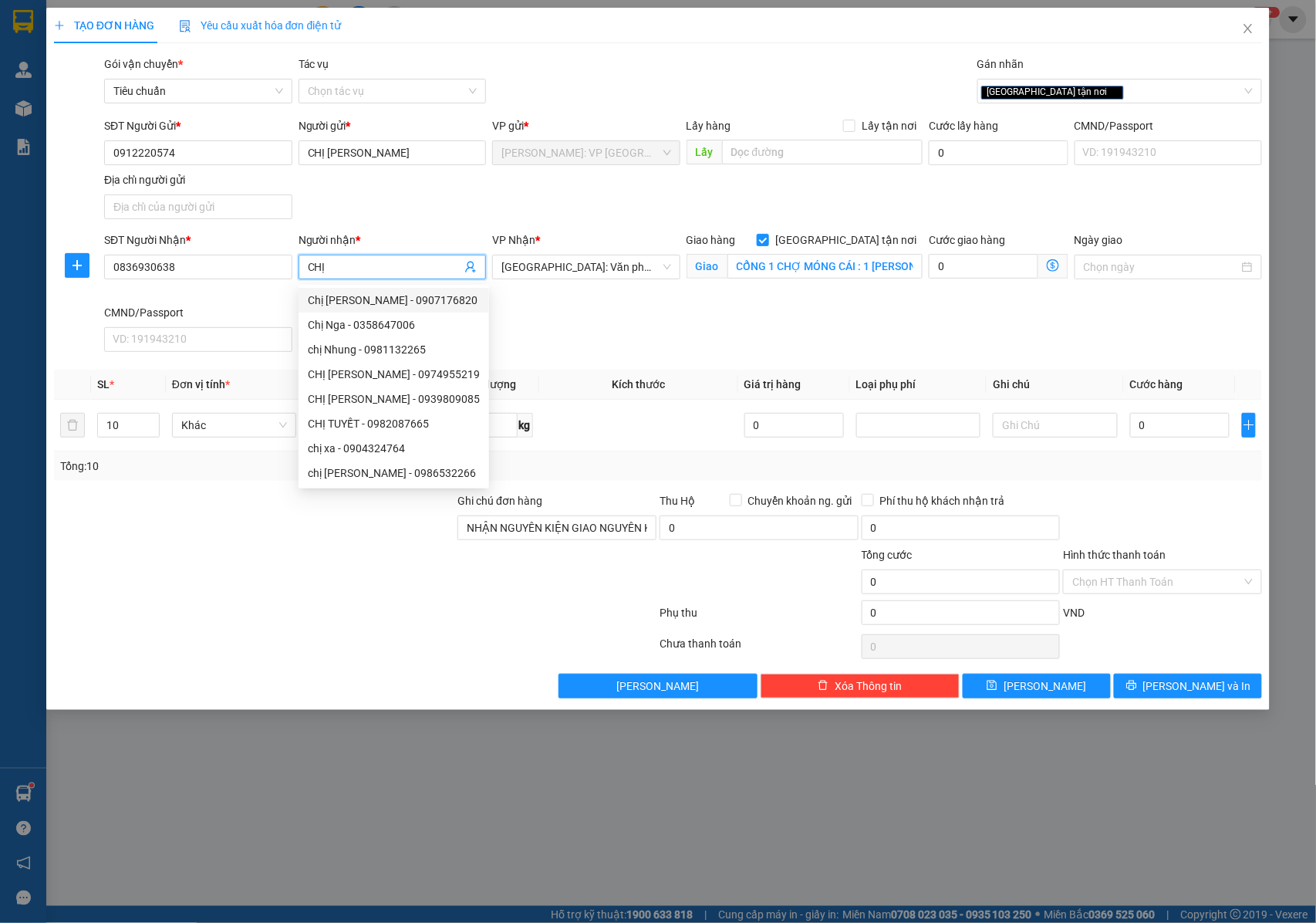
click at [337, 263] on input "CHỊ" at bounding box center [385, 267] width 154 height 17
click at [1074, 94] on div "[GEOGRAPHIC_DATA] tận nơi" at bounding box center [1112, 91] width 262 height 19
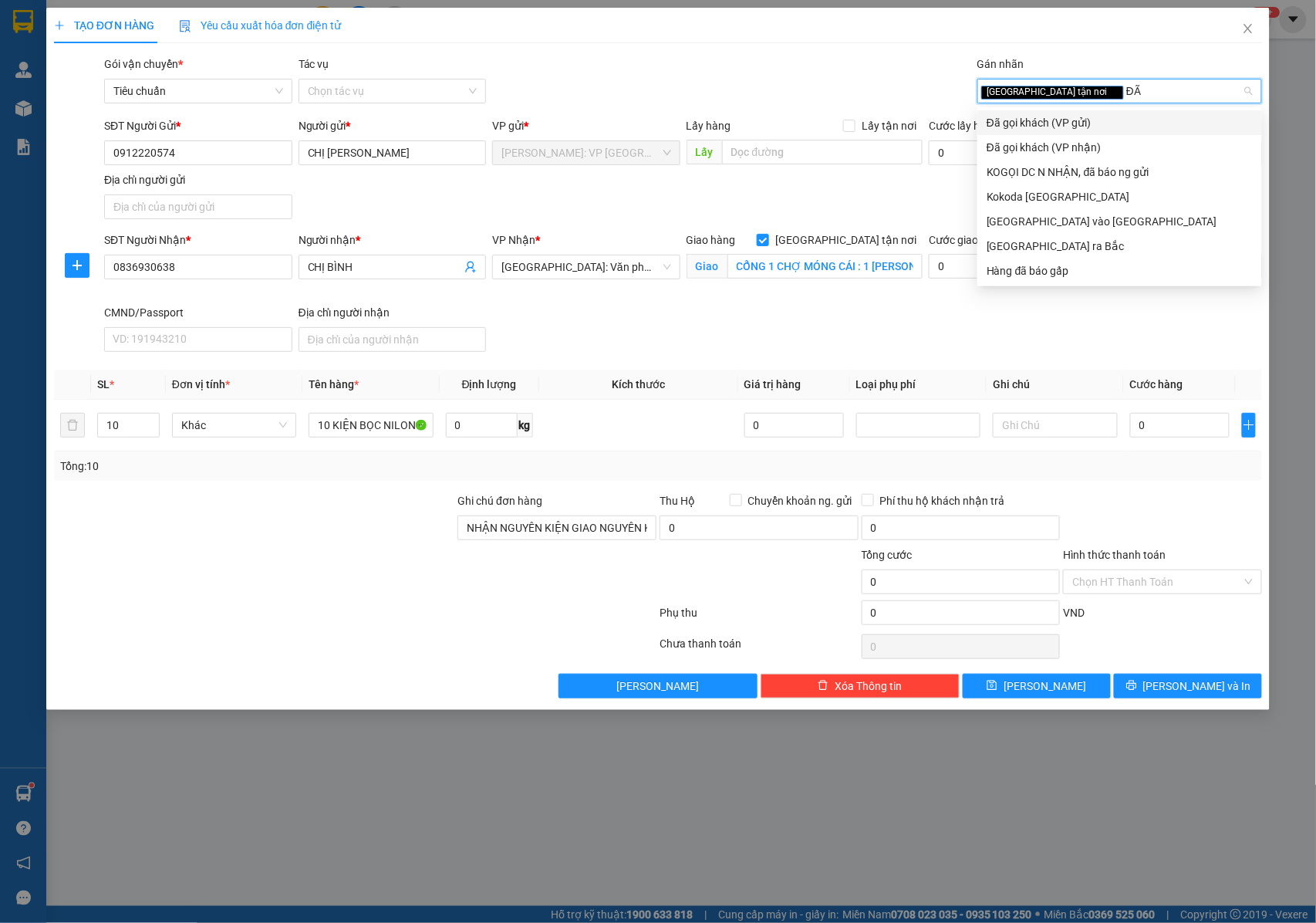
click at [1049, 121] on div "Đã gọi khách (VP gửi)" at bounding box center [1119, 123] width 266 height 17
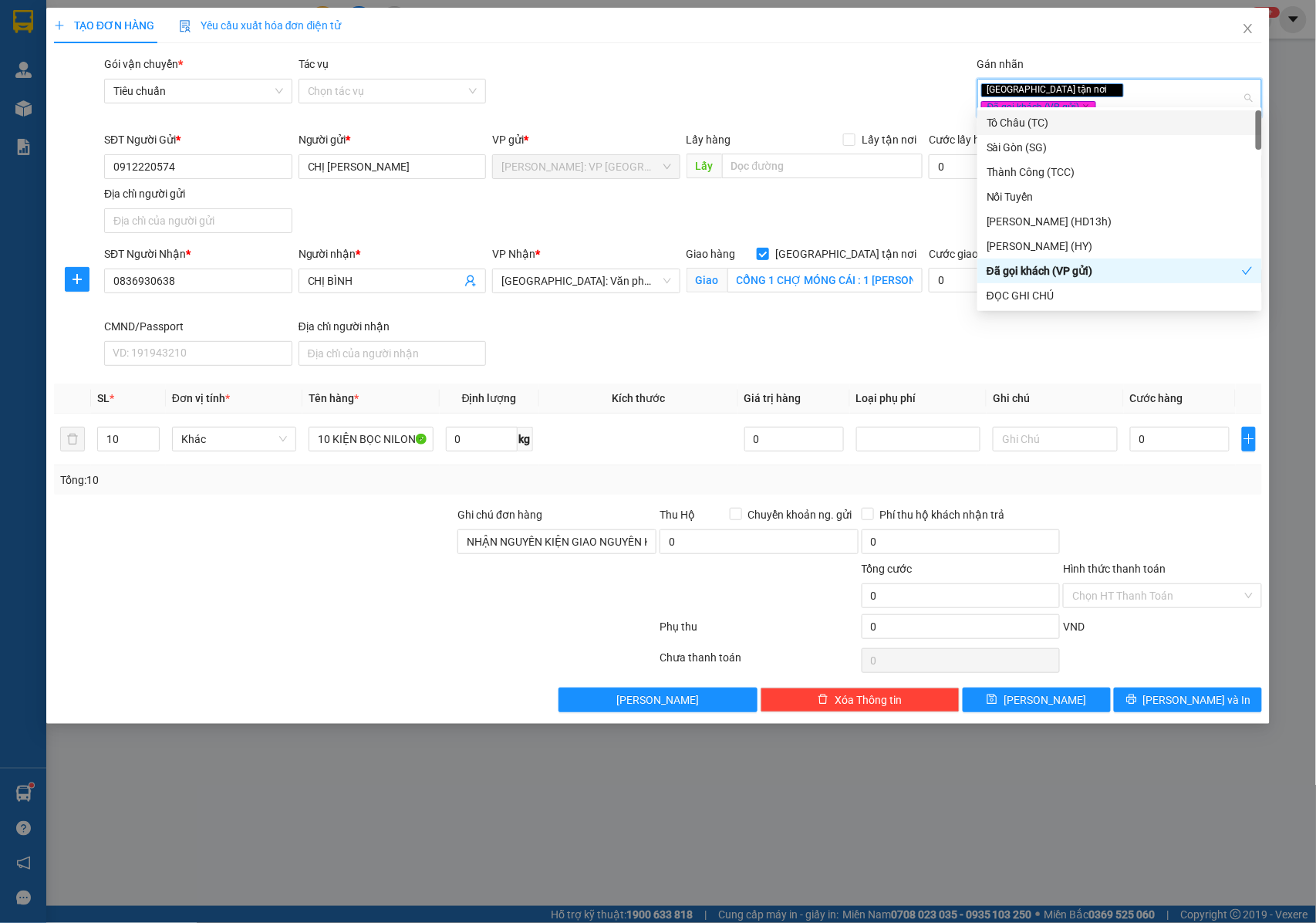
click at [1207, 90] on div "Giao tận nơi Đã gọi khách (VP gửi)" at bounding box center [1112, 97] width 262 height 35
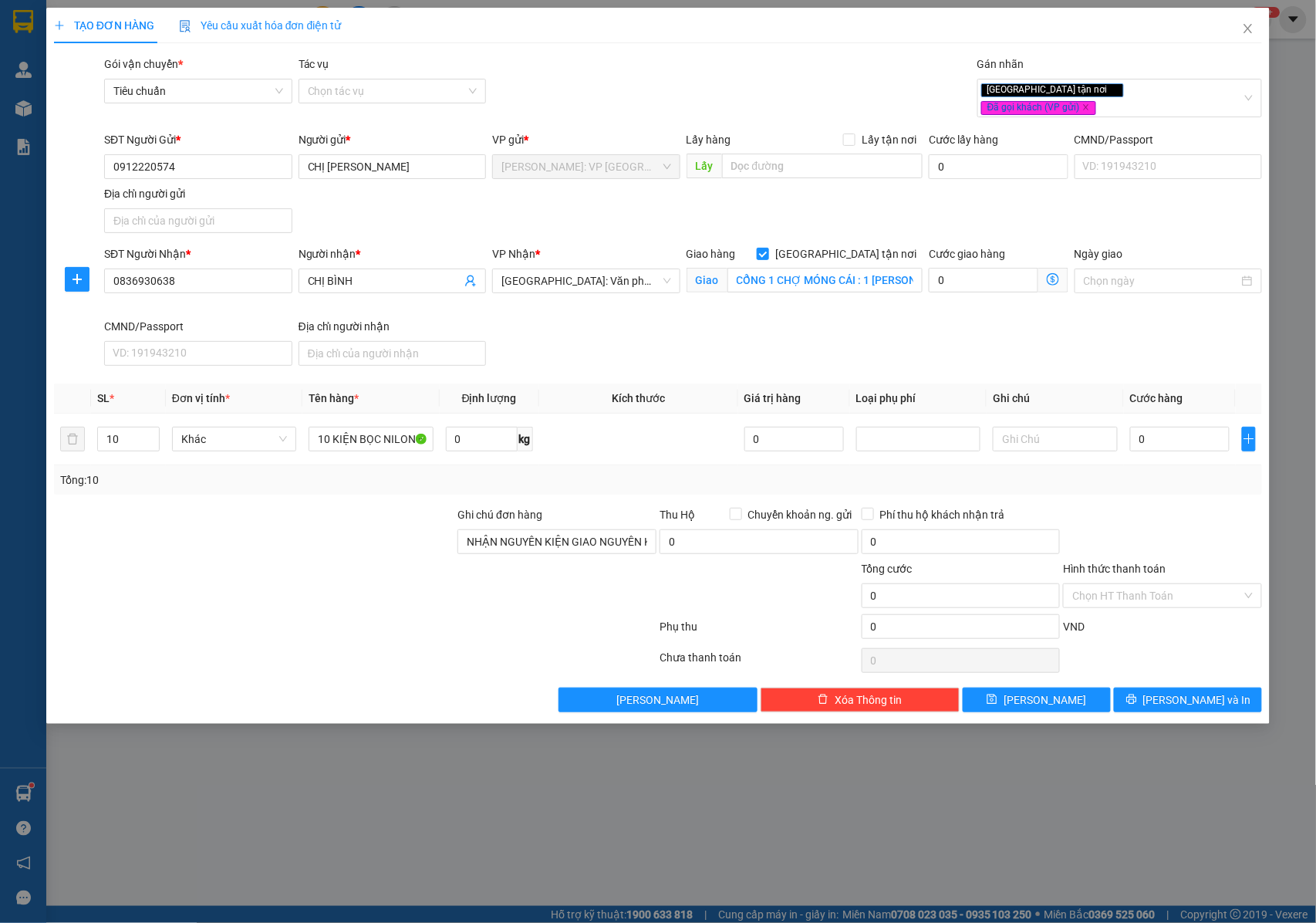
click at [909, 325] on div "SĐT Người Nhận * 0836930638 Người nhận * CHỊ BÌNH VP Nhận * Hải Phòng: Văn phòn…" at bounding box center [683, 308] width 1164 height 127
click at [1173, 435] on input "0" at bounding box center [1180, 439] width 100 height 25
click at [1143, 687] on button "[PERSON_NAME] và In" at bounding box center [1188, 699] width 148 height 25
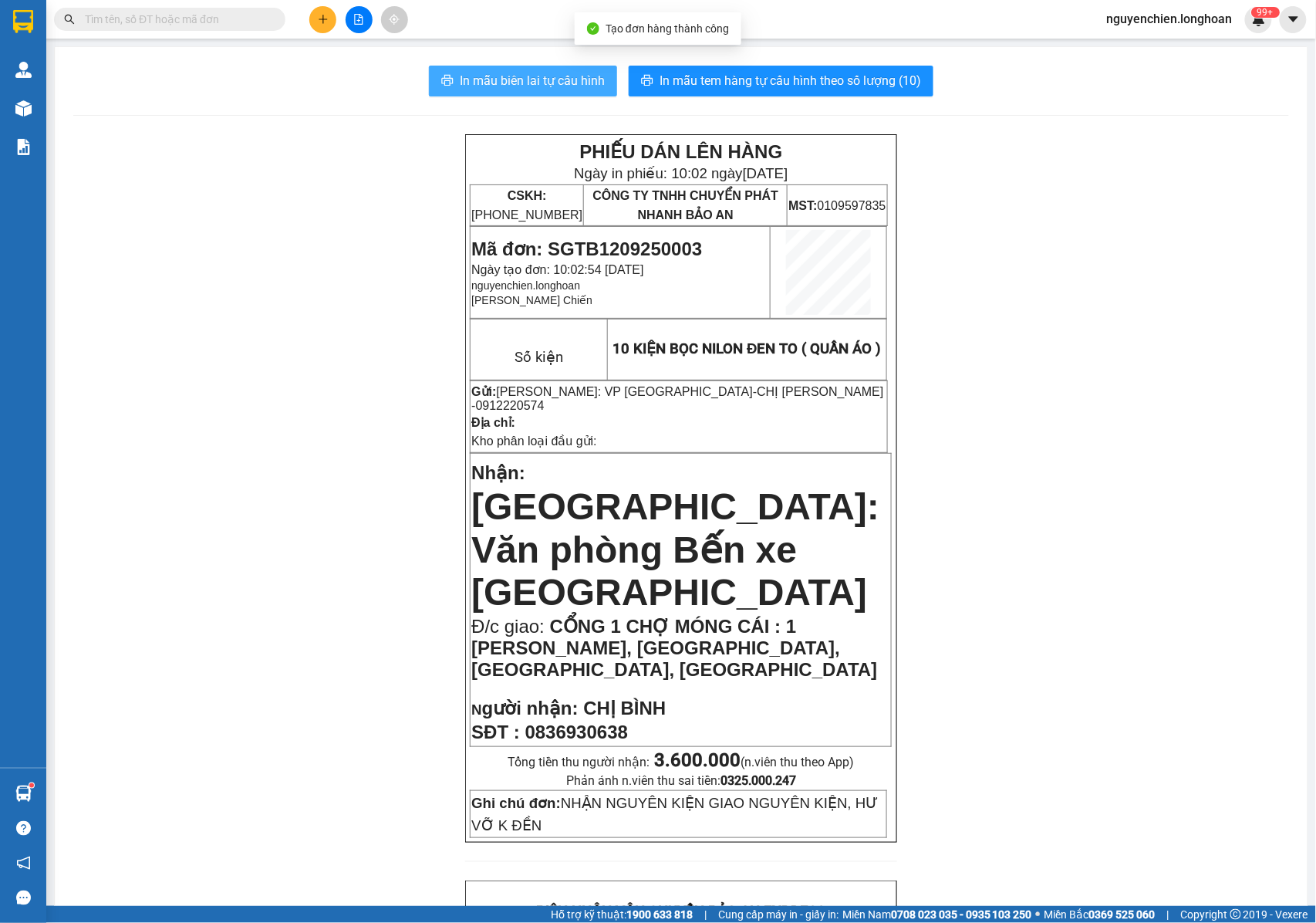
click at [528, 78] on span "In mẫu biên lai tự cấu hình" at bounding box center [532, 80] width 145 height 19
click at [858, 403] on p "Gửi: Hồ Chí Minh: VP Quận Tân Bình - CHỊ VŨ THỊ KIM YẾN - 0912220574" at bounding box center [679, 398] width 415 height 28
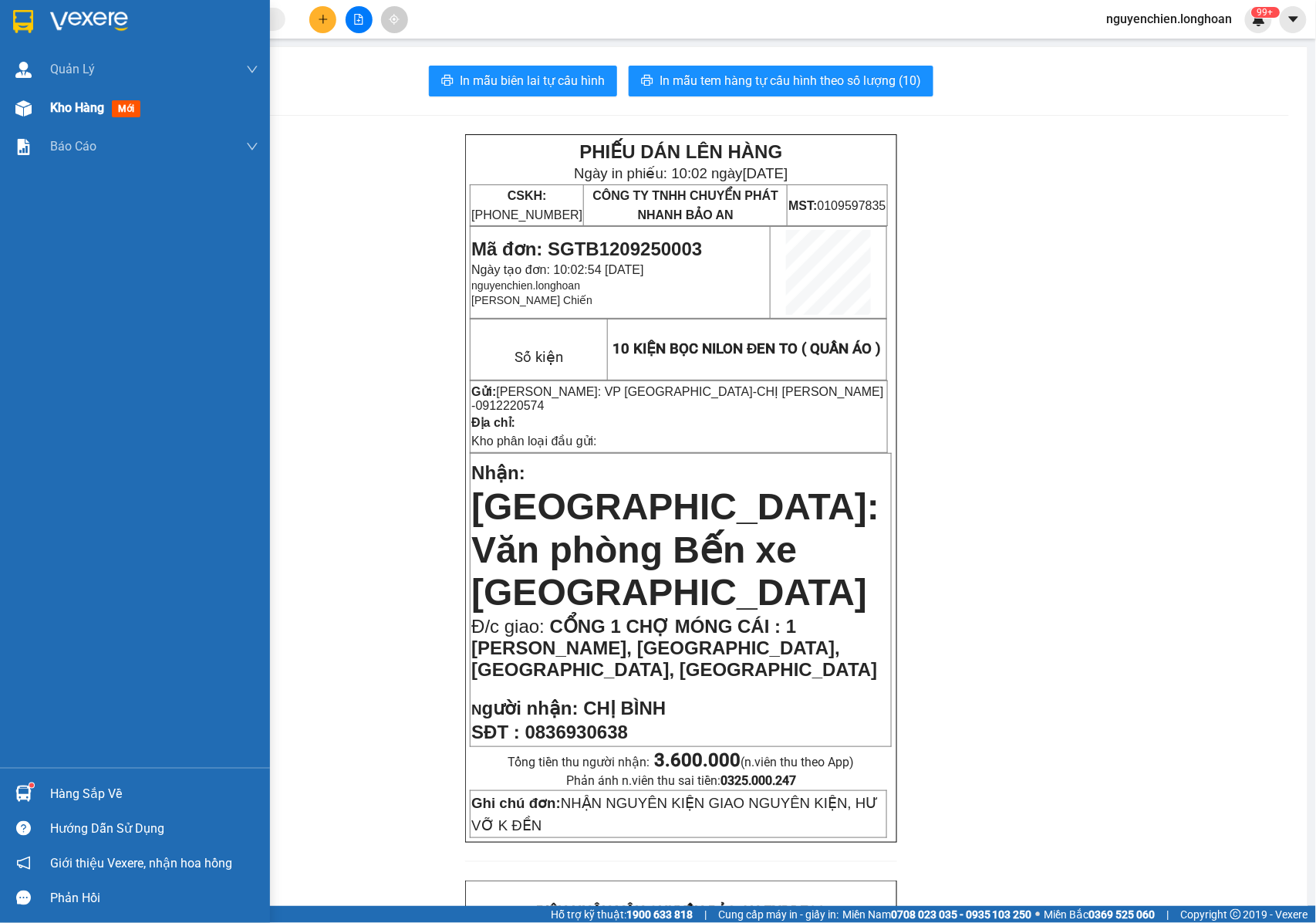
click at [31, 97] on div at bounding box center [23, 108] width 27 height 27
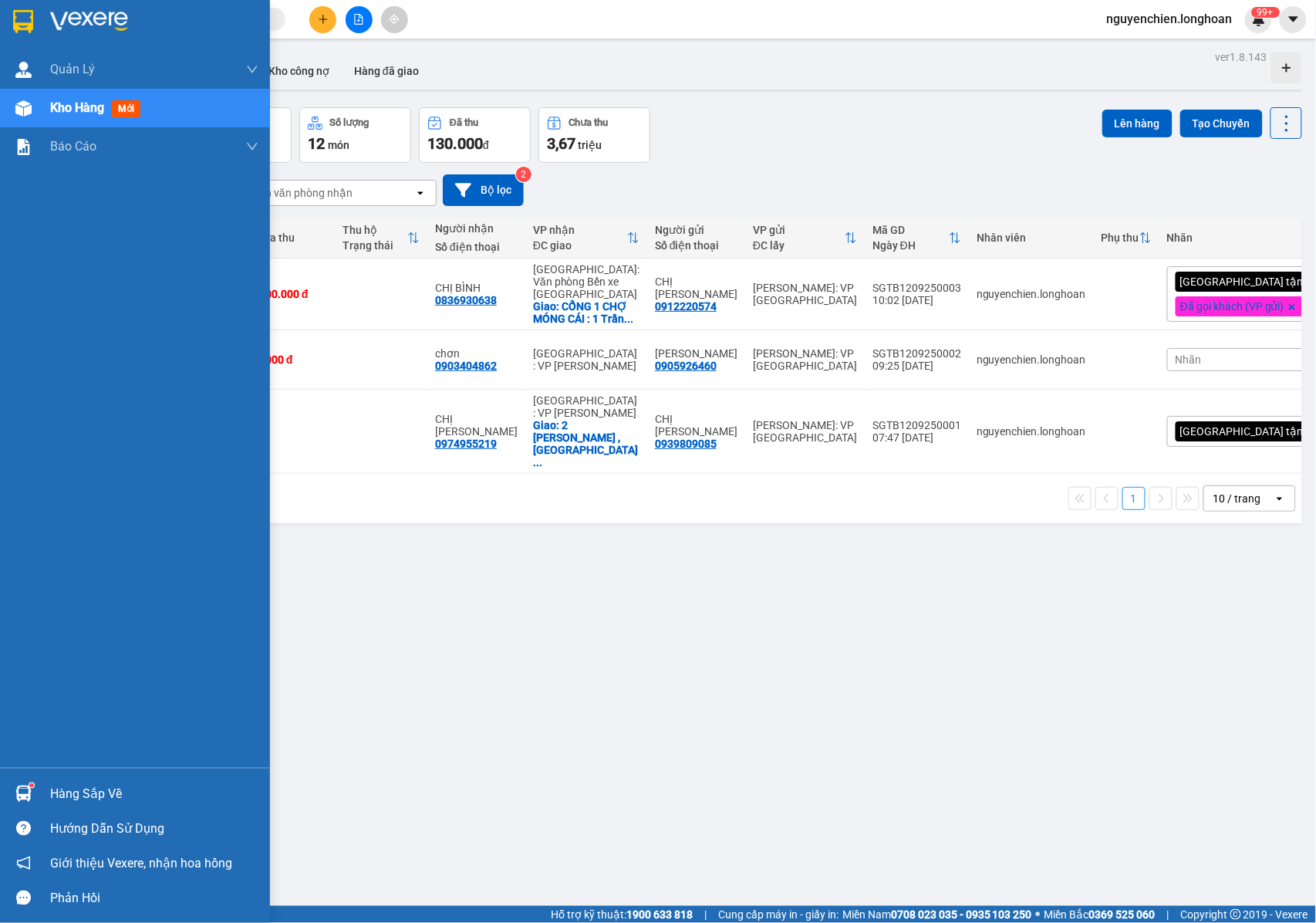
click at [32, 121] on div at bounding box center [23, 108] width 27 height 27
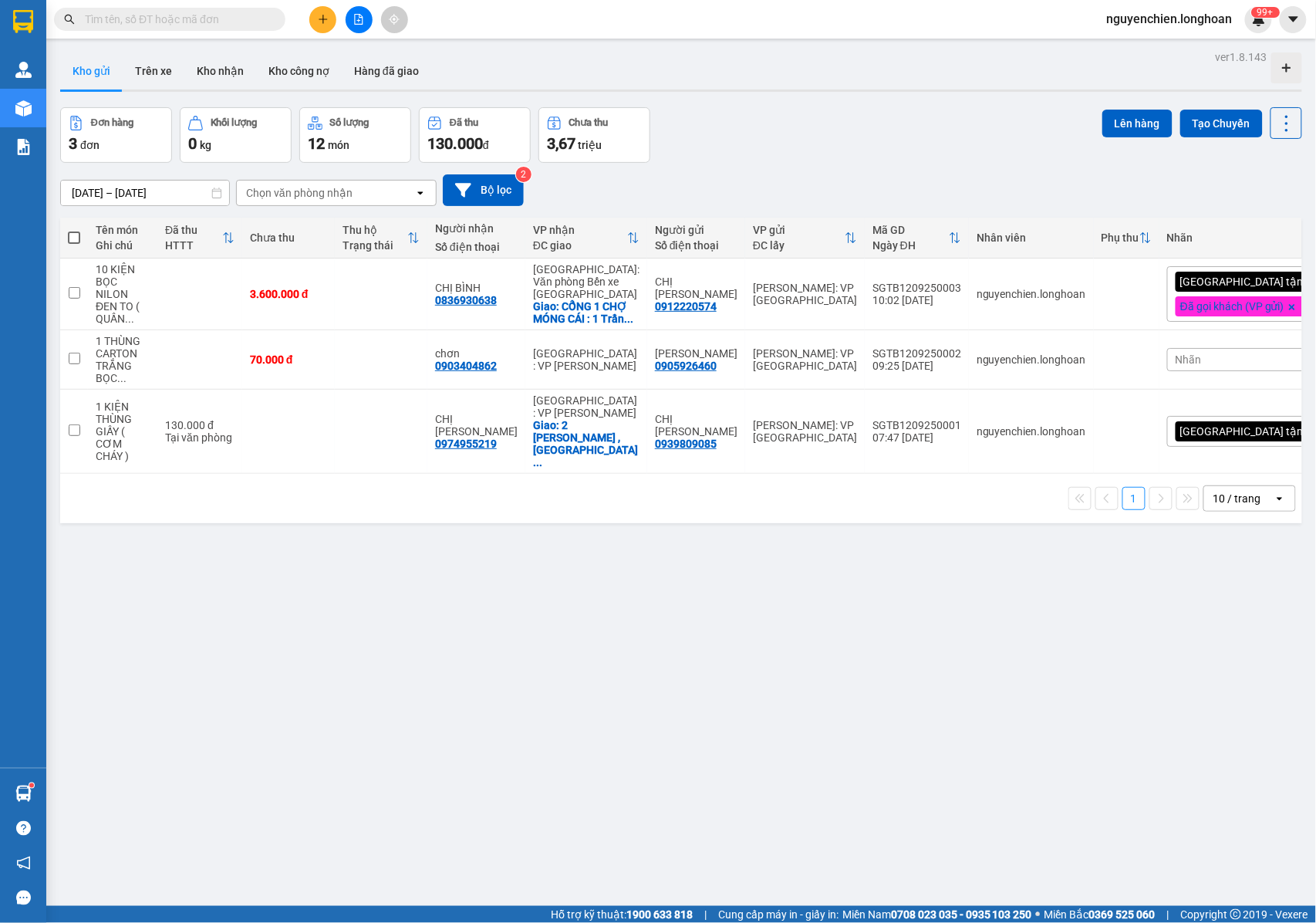
click at [615, 640] on div "ver 1.8.143 Kho gửi Trên xe Kho nhận Kho công nợ Hàng đã giao Đơn hàng 3 đơn Kh…" at bounding box center [681, 508] width 1254 height 923
click at [318, 15] on icon "plus" at bounding box center [323, 19] width 11 height 11
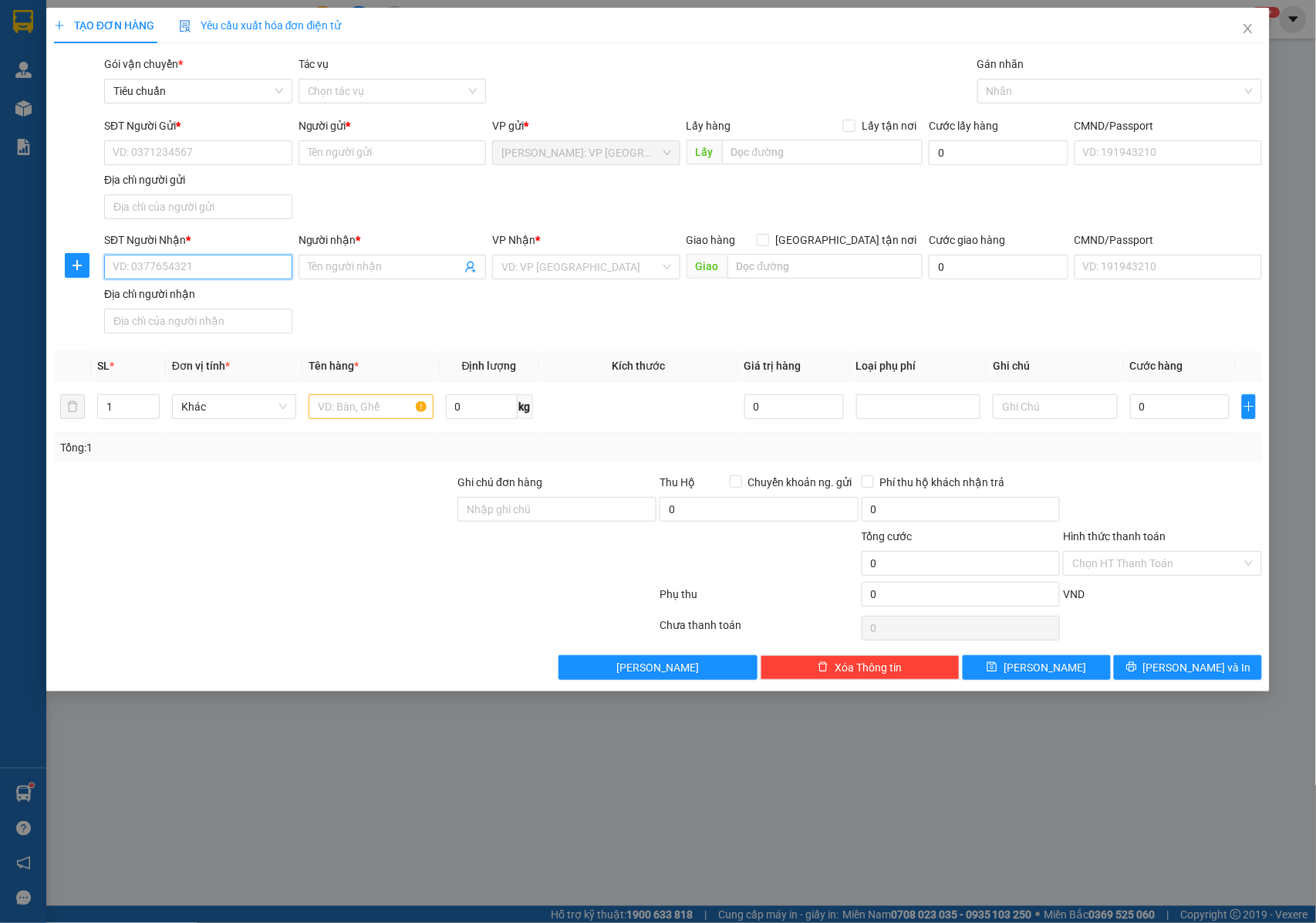
click at [165, 275] on input "SĐT Người Nhận *" at bounding box center [198, 267] width 188 height 25
click at [222, 257] on input "0987282994" at bounding box center [198, 267] width 188 height 25
click at [222, 270] on input "0987282994" at bounding box center [198, 267] width 188 height 25
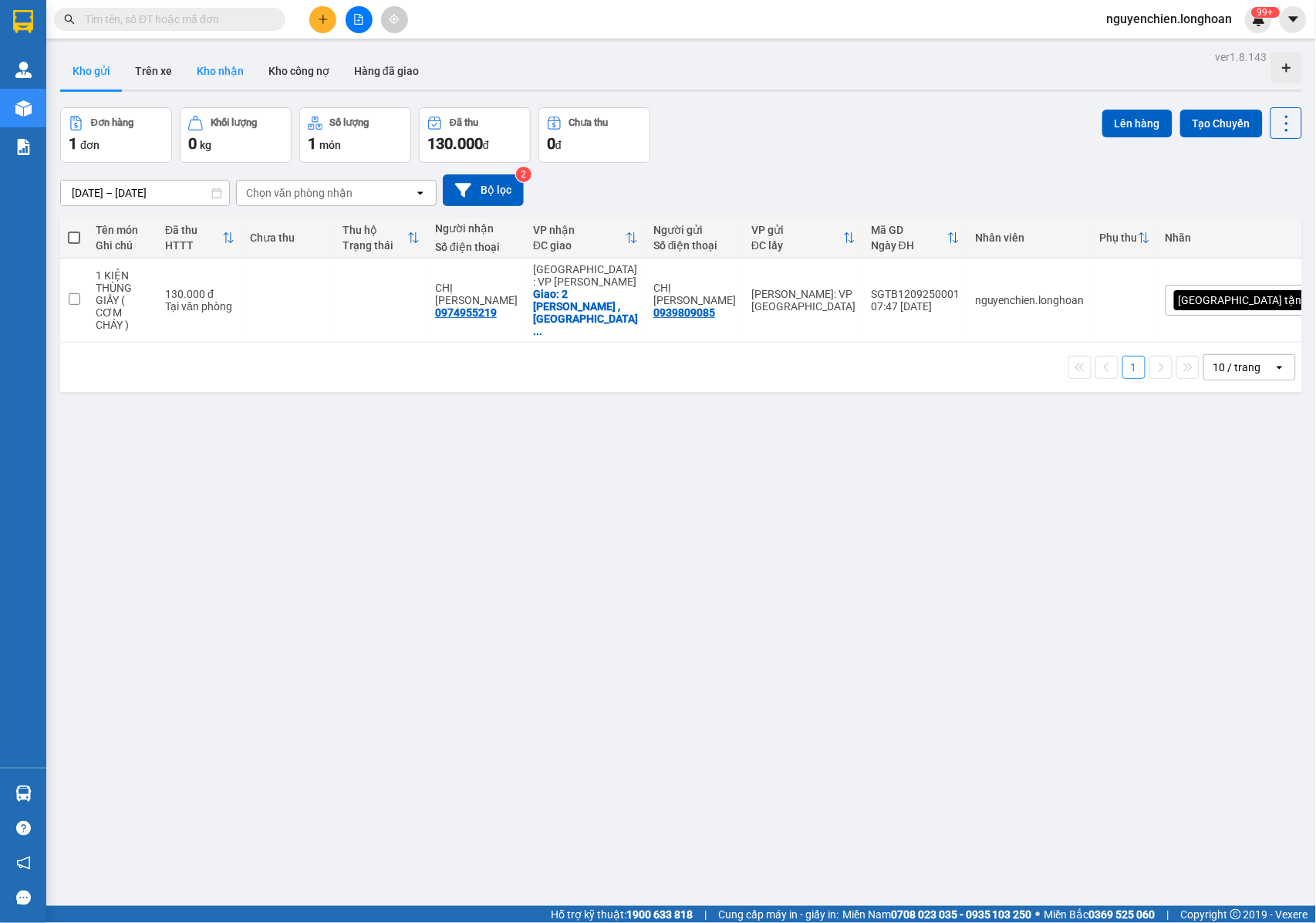
click at [222, 71] on button "Kho nhận" at bounding box center [219, 71] width 71 height 37
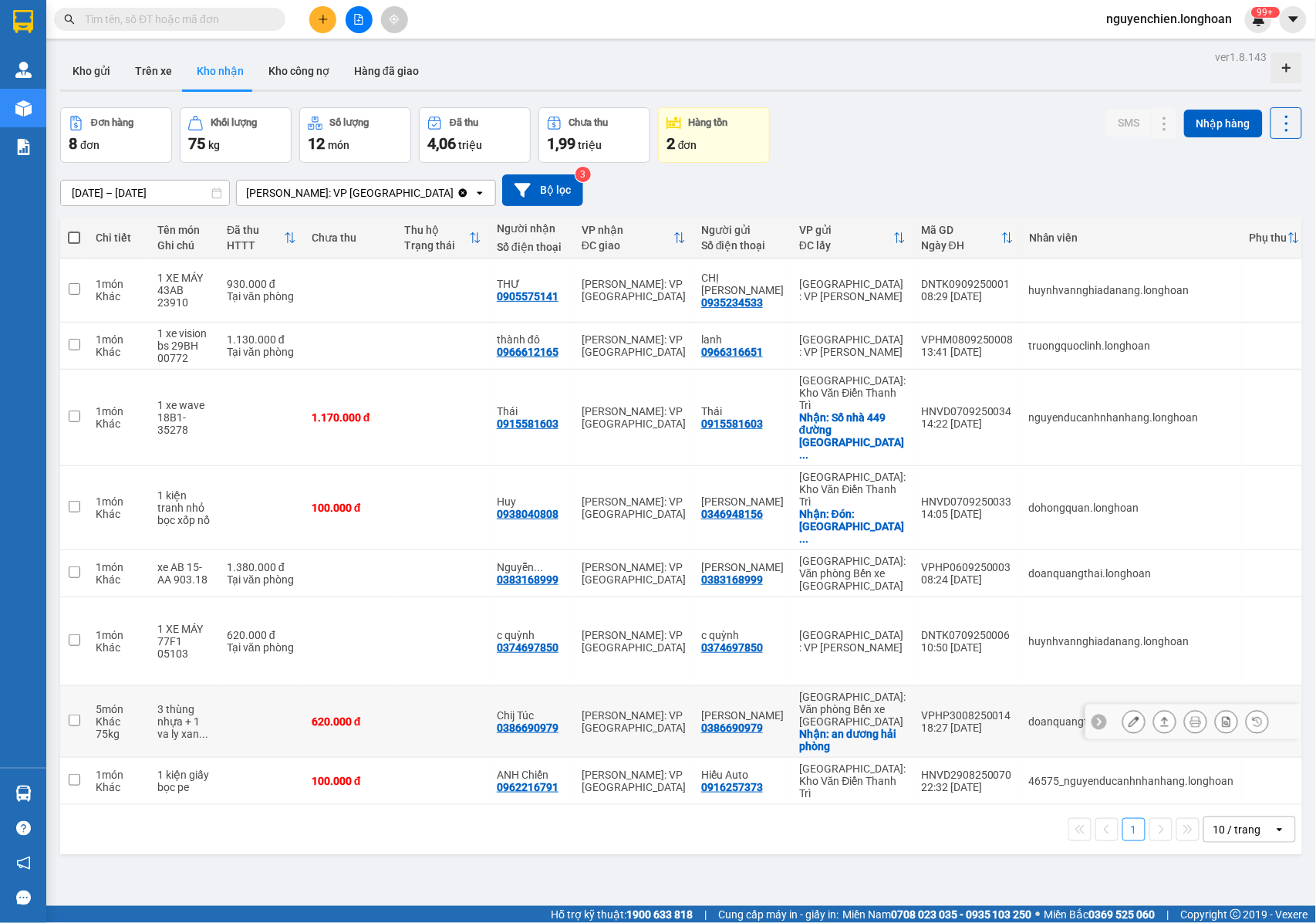
scroll to position [71, 0]
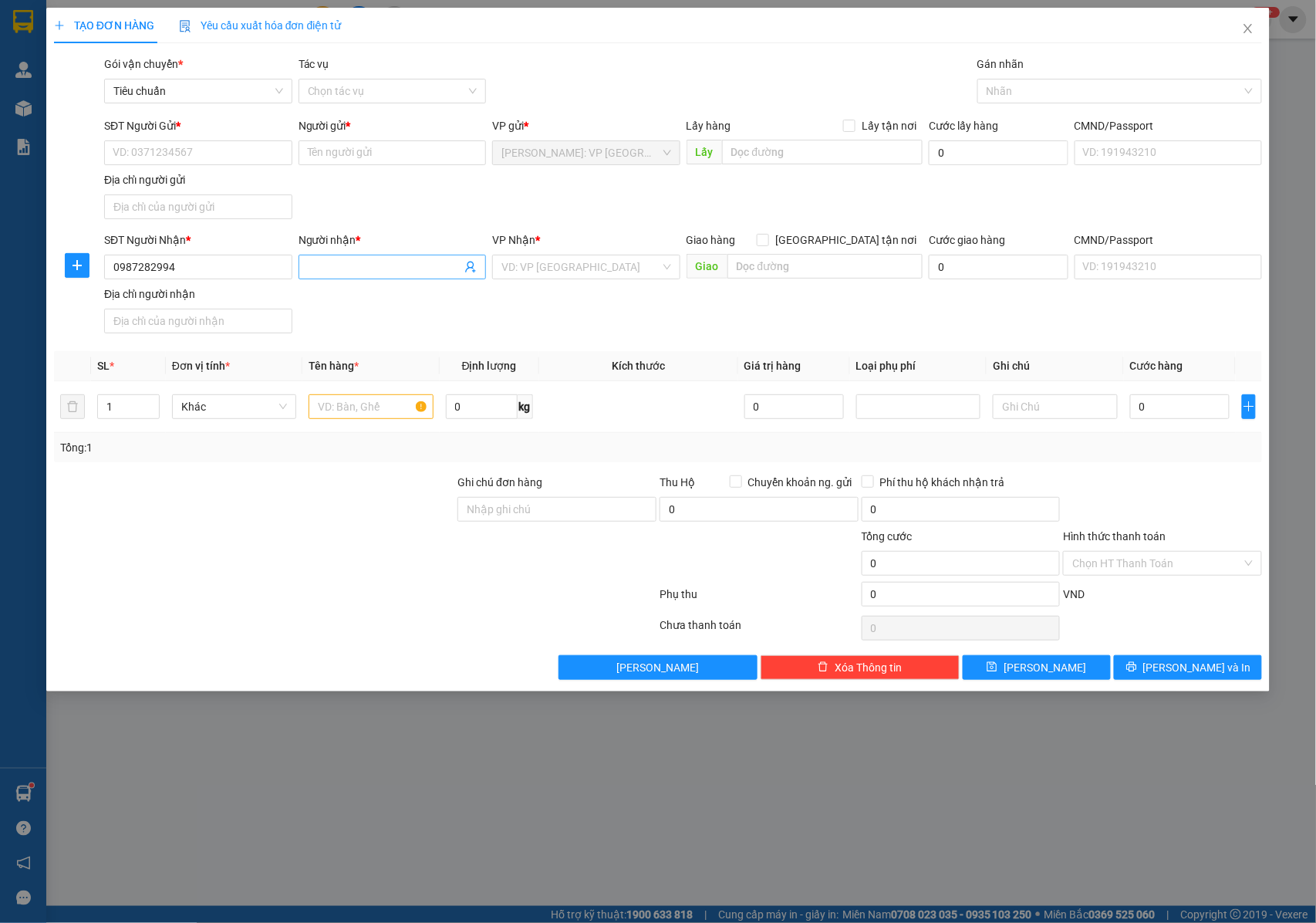
type input "0987282994"
click at [392, 269] on input "Người nhận *" at bounding box center [385, 267] width 154 height 17
type input "ANH DƯƠNG 0889615889"
click at [165, 152] on input "SĐT Người Gửi *" at bounding box center [198, 152] width 188 height 25
type input "0909475099"
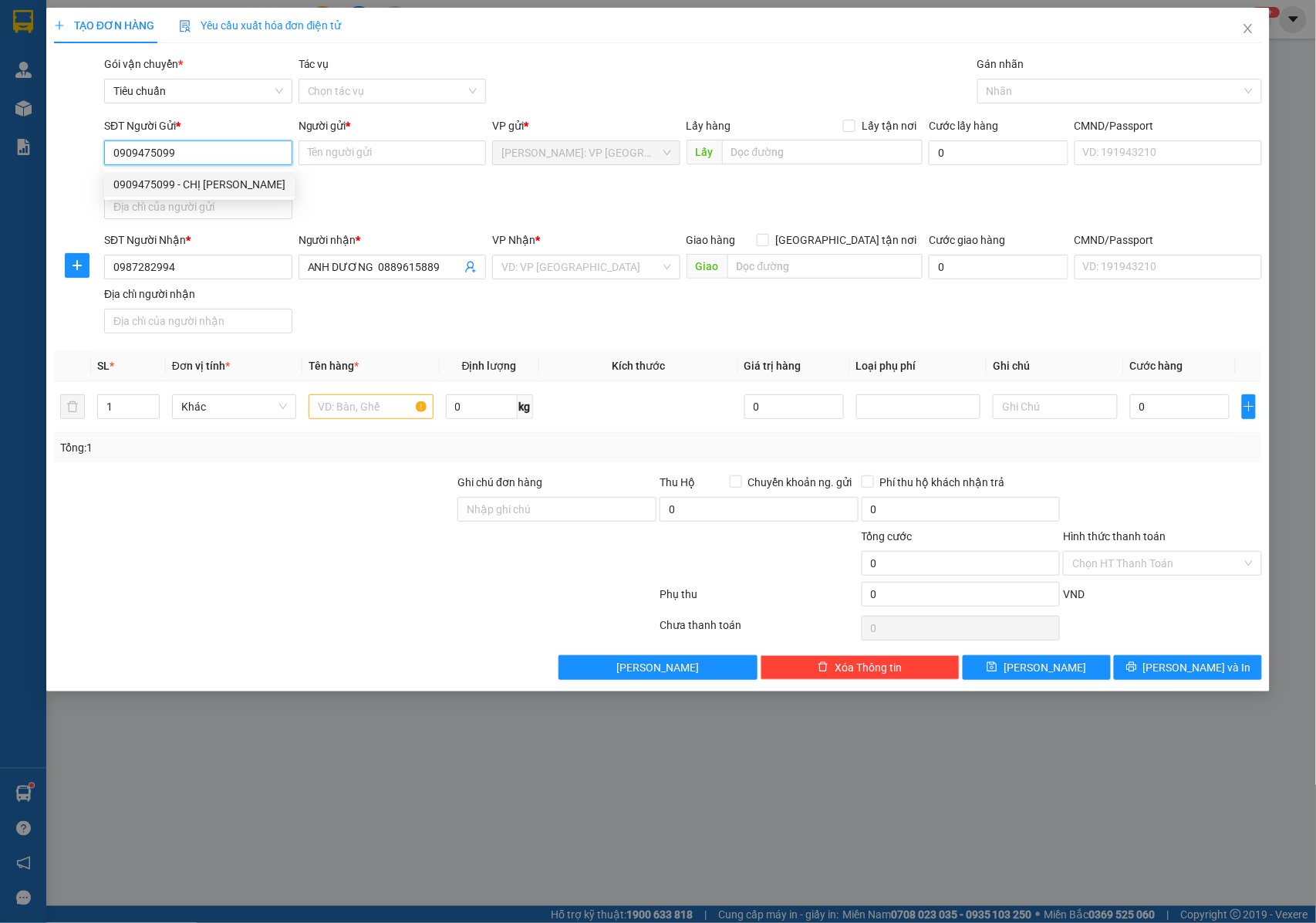
click at [211, 186] on div "0909475099 - CHỊ HUYỀN" at bounding box center [200, 184] width 172 height 17
type input "CHỊ [PERSON_NAME]"
type input "0909475099"
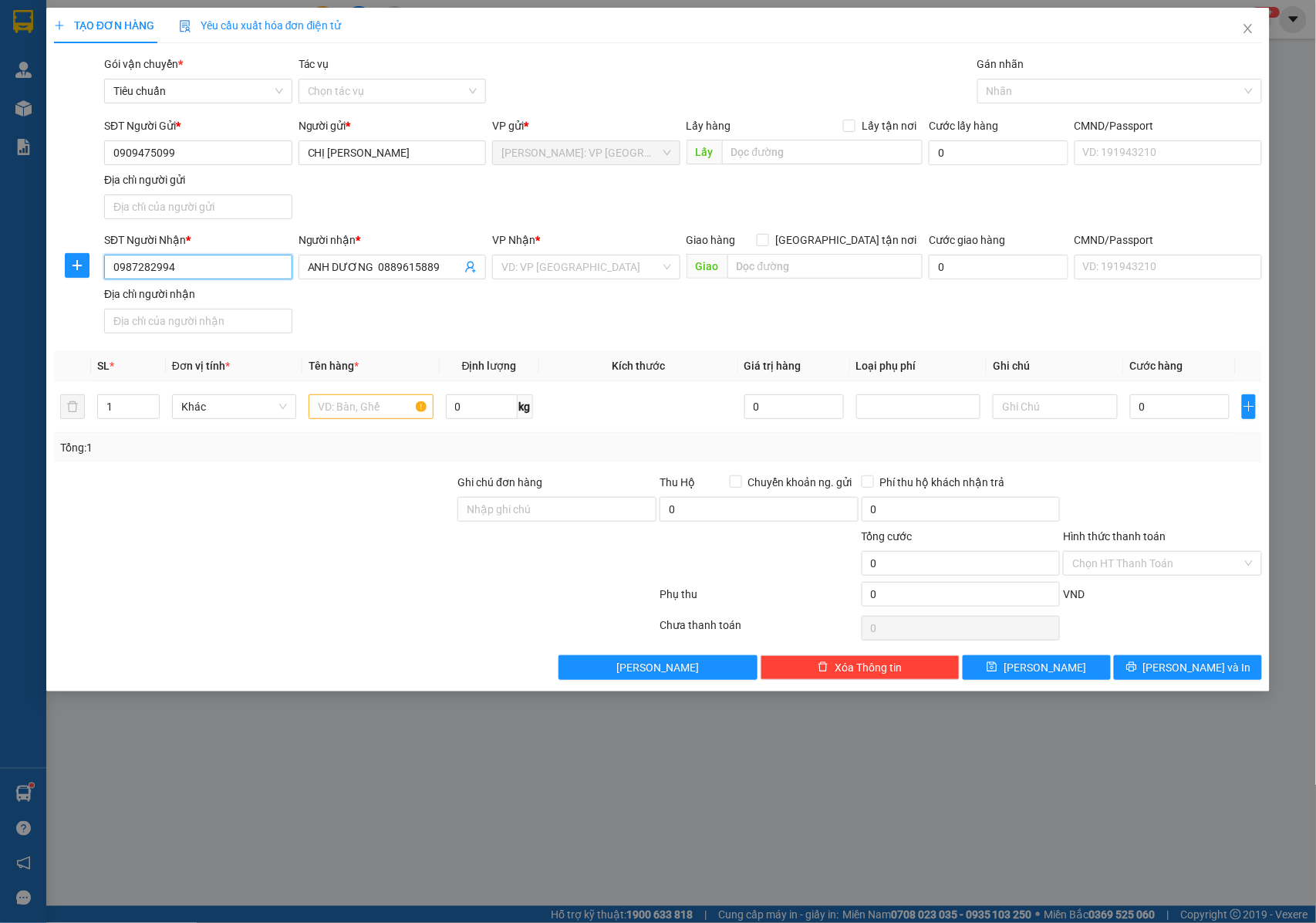
click at [193, 263] on input "0987282994" at bounding box center [198, 267] width 188 height 25
click at [151, 405] on icon "up" at bounding box center [151, 403] width 5 height 5
type input "4"
click at [151, 405] on icon "up" at bounding box center [151, 403] width 5 height 5
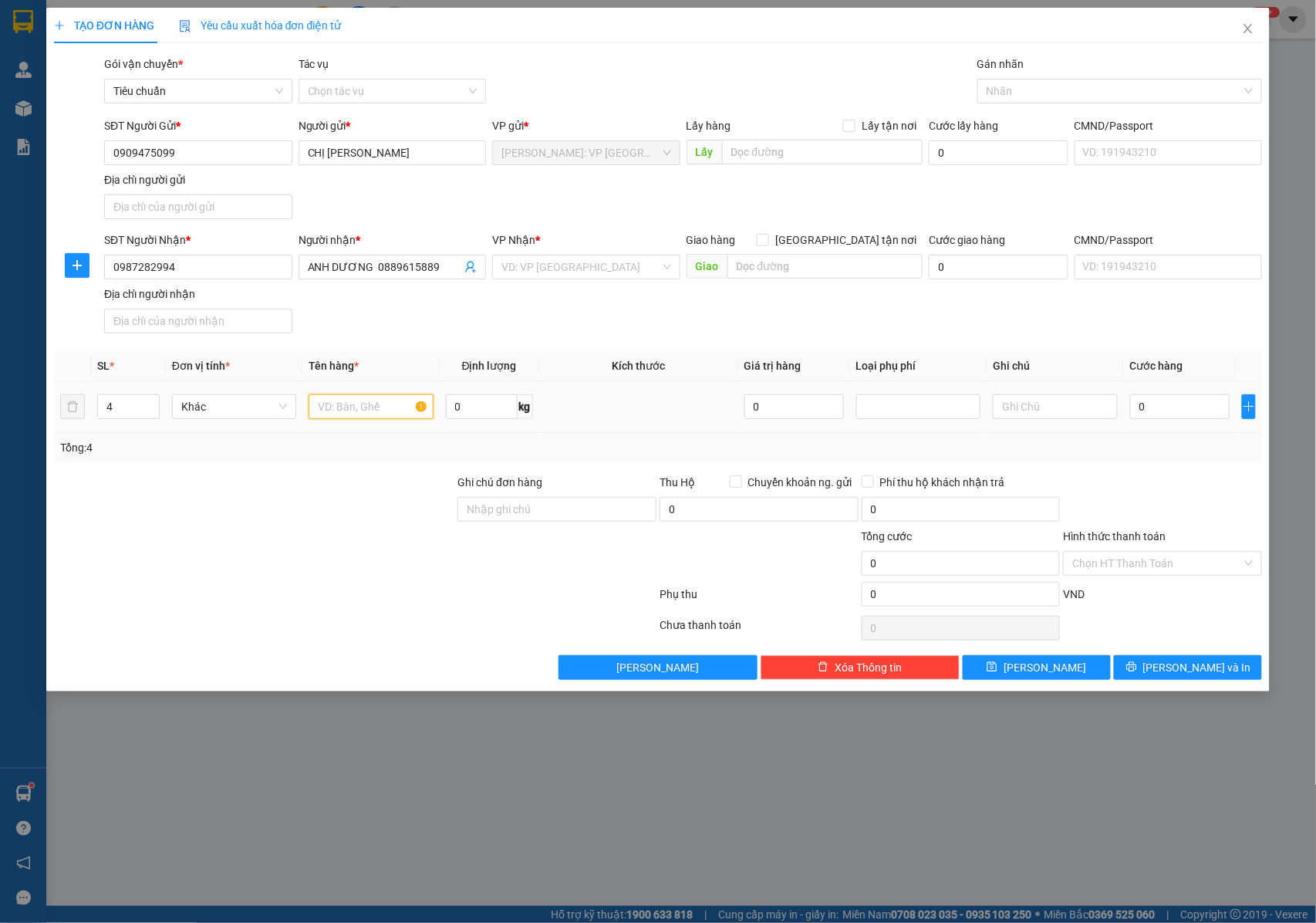
click at [355, 403] on input "text" at bounding box center [370, 406] width 124 height 25
type input "3"
type input "4 KIỆN THÙNG GIẤY"
click at [494, 511] on input "Ghi chú đơn hàng" at bounding box center [556, 509] width 199 height 25
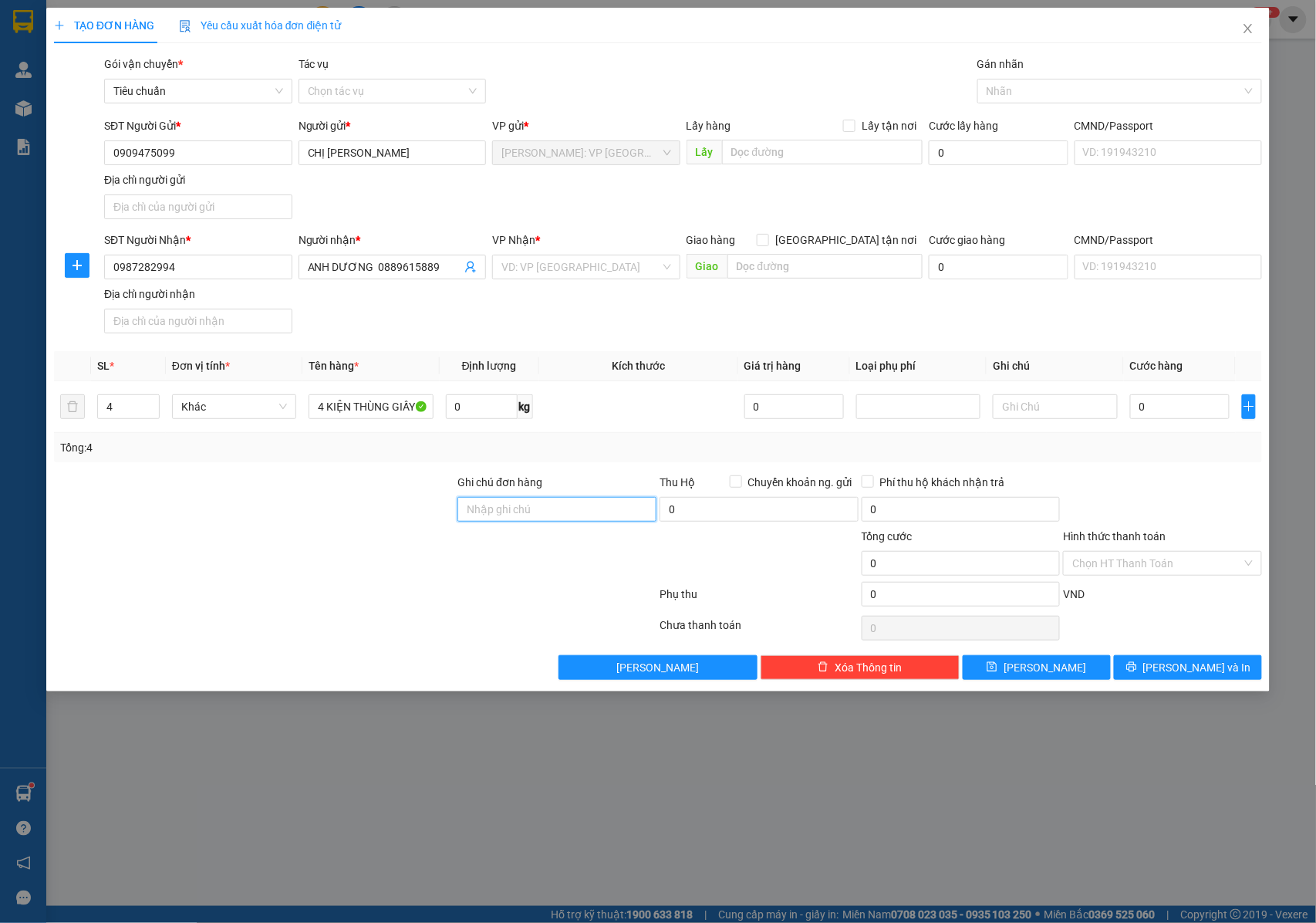
type input "NHẬN NGUYÊN KIỆN GIAO NGUYÊN KIỆN, HƯ VỠ K ĐỀN"
click at [390, 411] on input "4 KIỆN THÙNG GIẤY" at bounding box center [370, 406] width 124 height 25
click at [1047, 78] on div "Nhãn" at bounding box center [1119, 90] width 285 height 25
type input "4 KIỆN THÙNG GIẤY ( YẾN )"
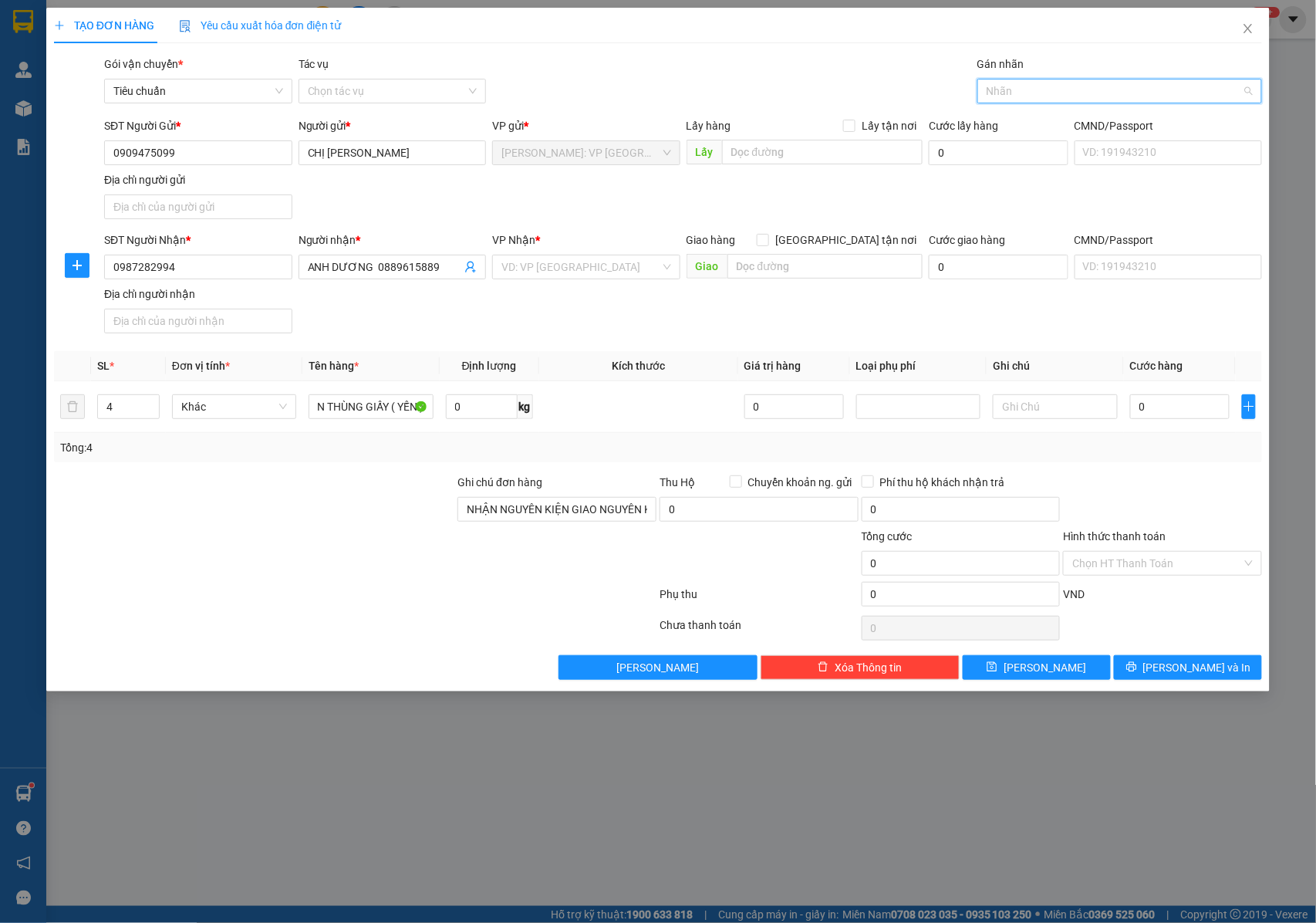
scroll to position [0, 0]
type input "GIAO"
click at [1010, 127] on div "[GEOGRAPHIC_DATA] tận nơi" at bounding box center [1119, 123] width 266 height 17
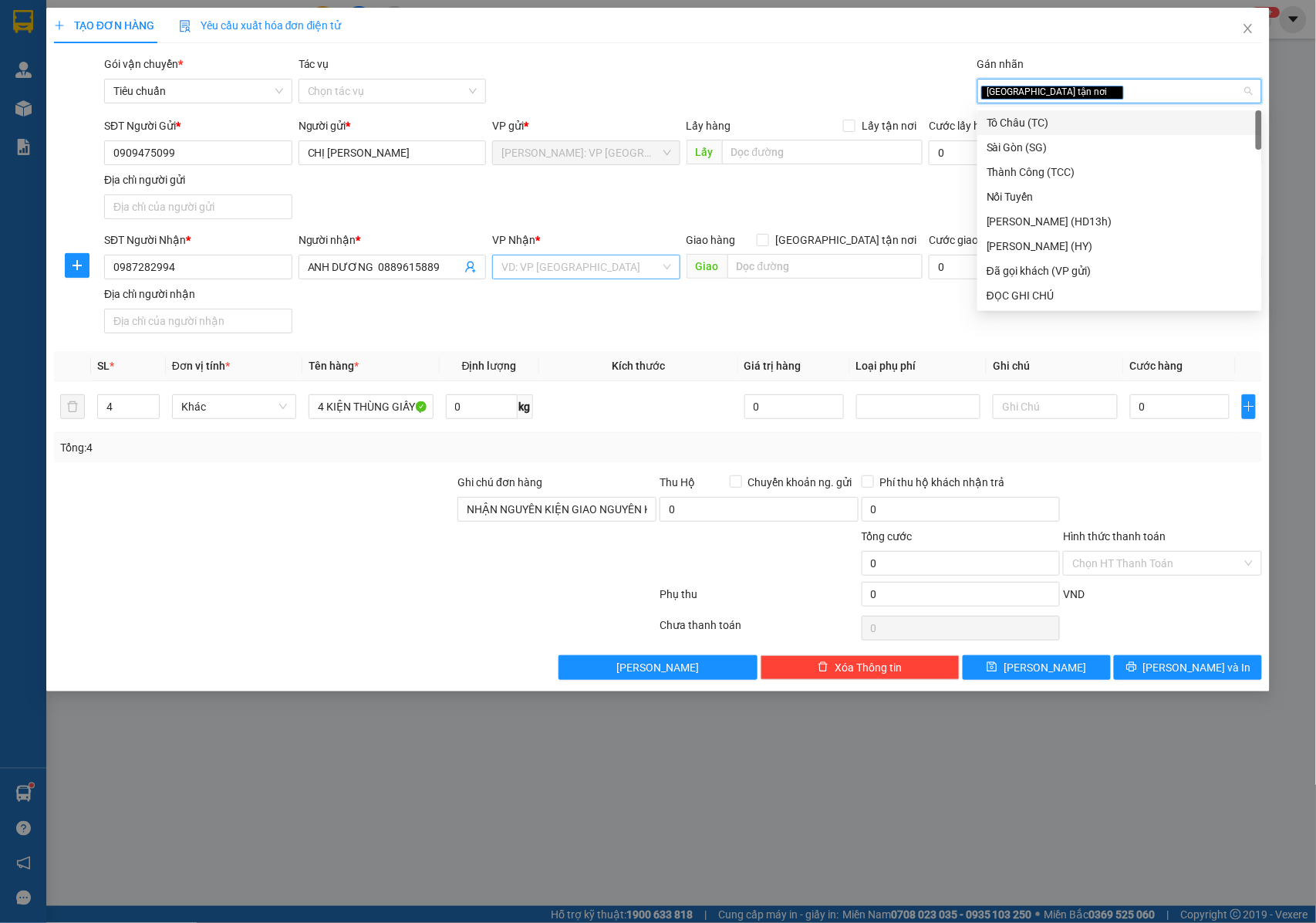
click at [582, 269] on input "search" at bounding box center [581, 267] width 159 height 23
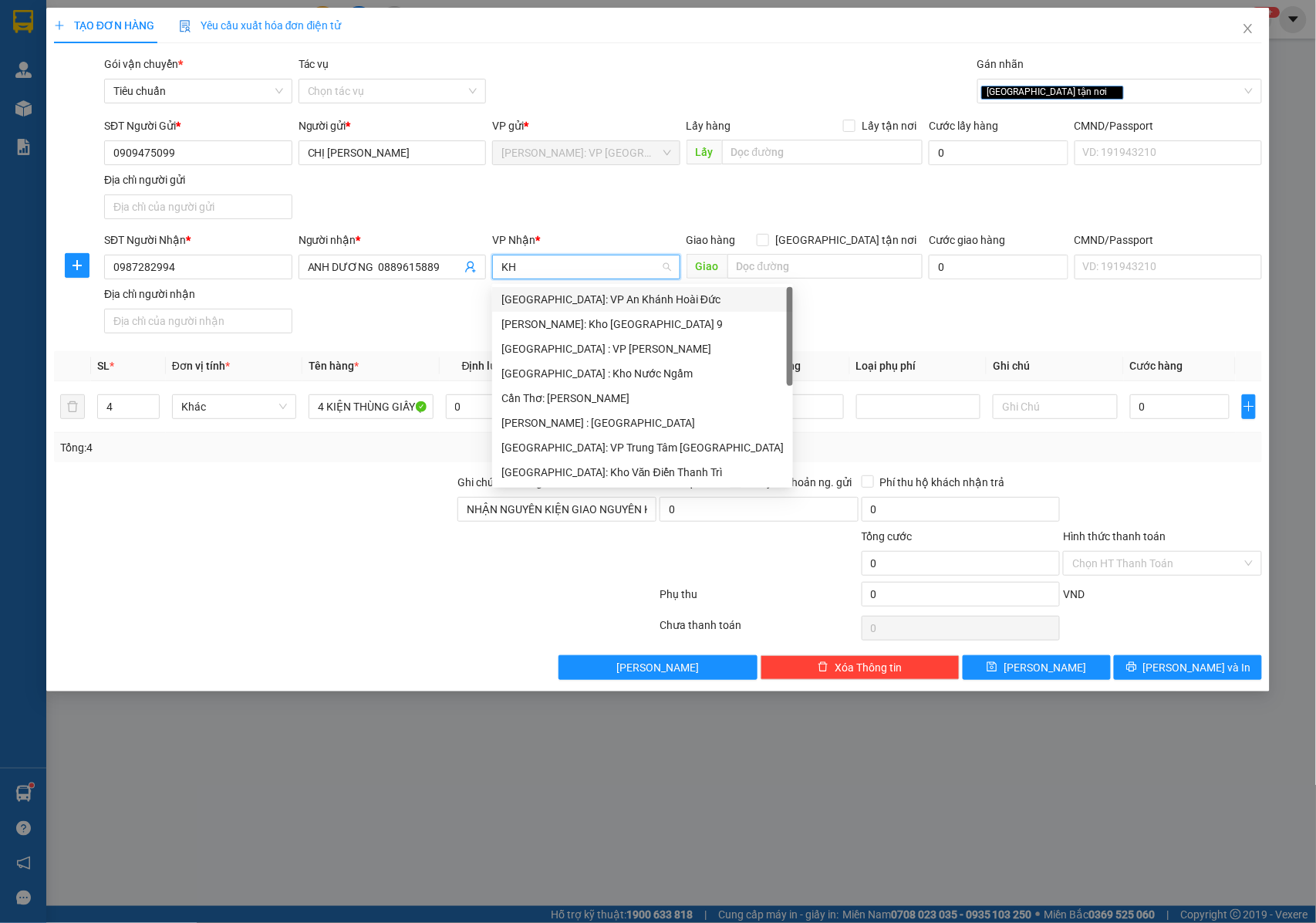
type input "KHO"
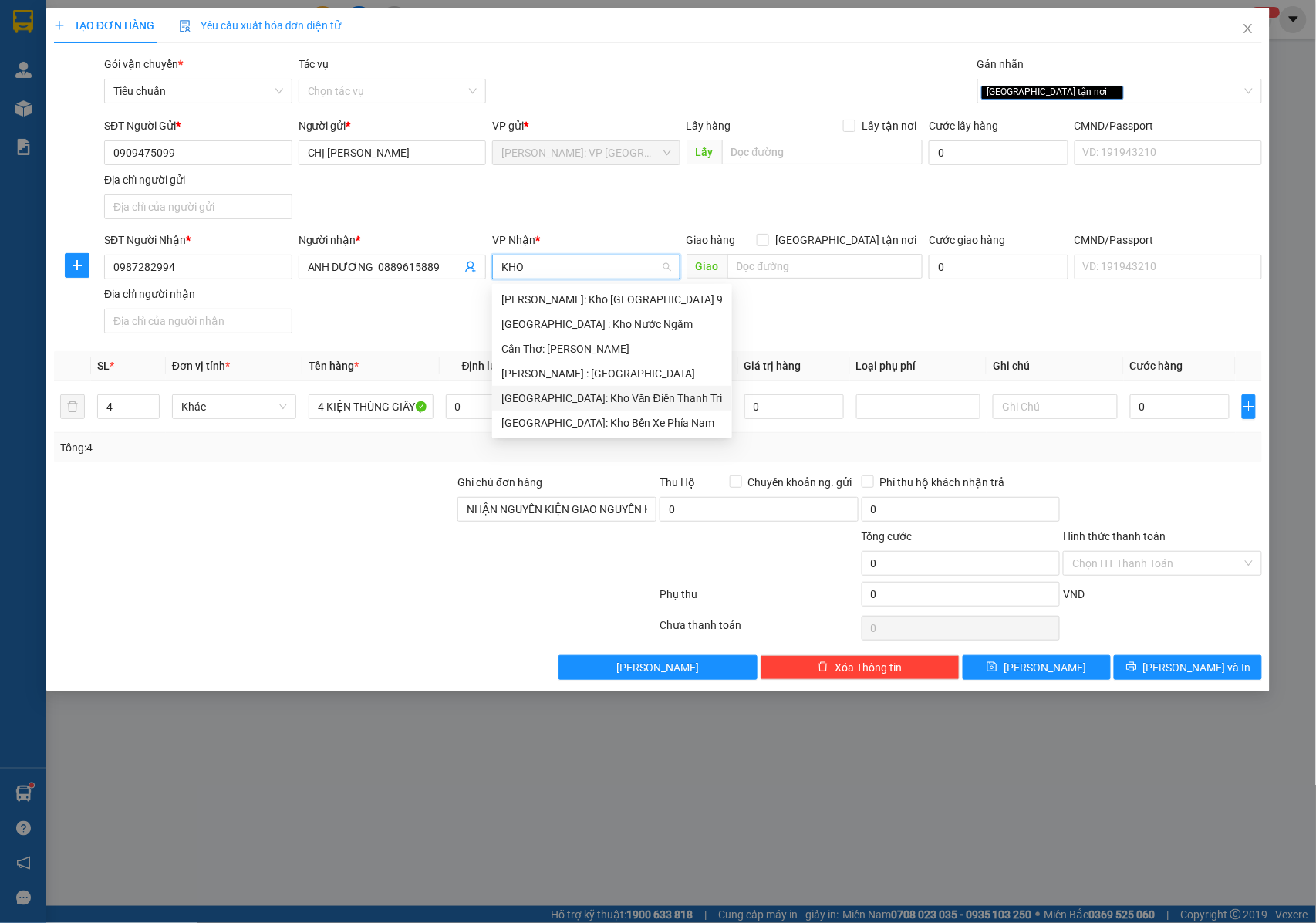
click at [584, 399] on div "[GEOGRAPHIC_DATA]: Kho Văn Điển Thanh Trì" at bounding box center [612, 399] width 221 height 17
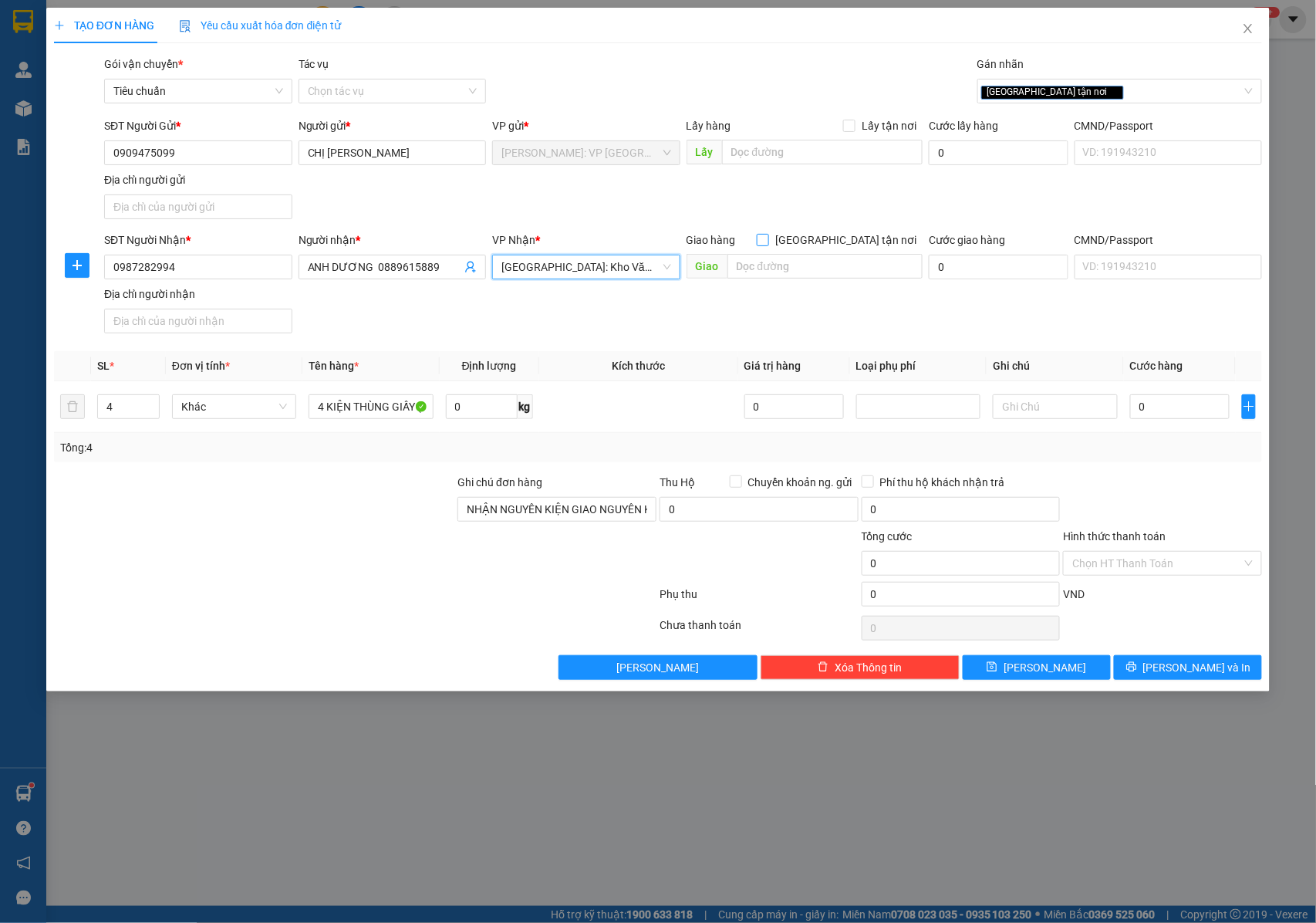
click at [768, 245] on input "[GEOGRAPHIC_DATA] tận nơi" at bounding box center [762, 239] width 11 height 11
checkbox input "true"
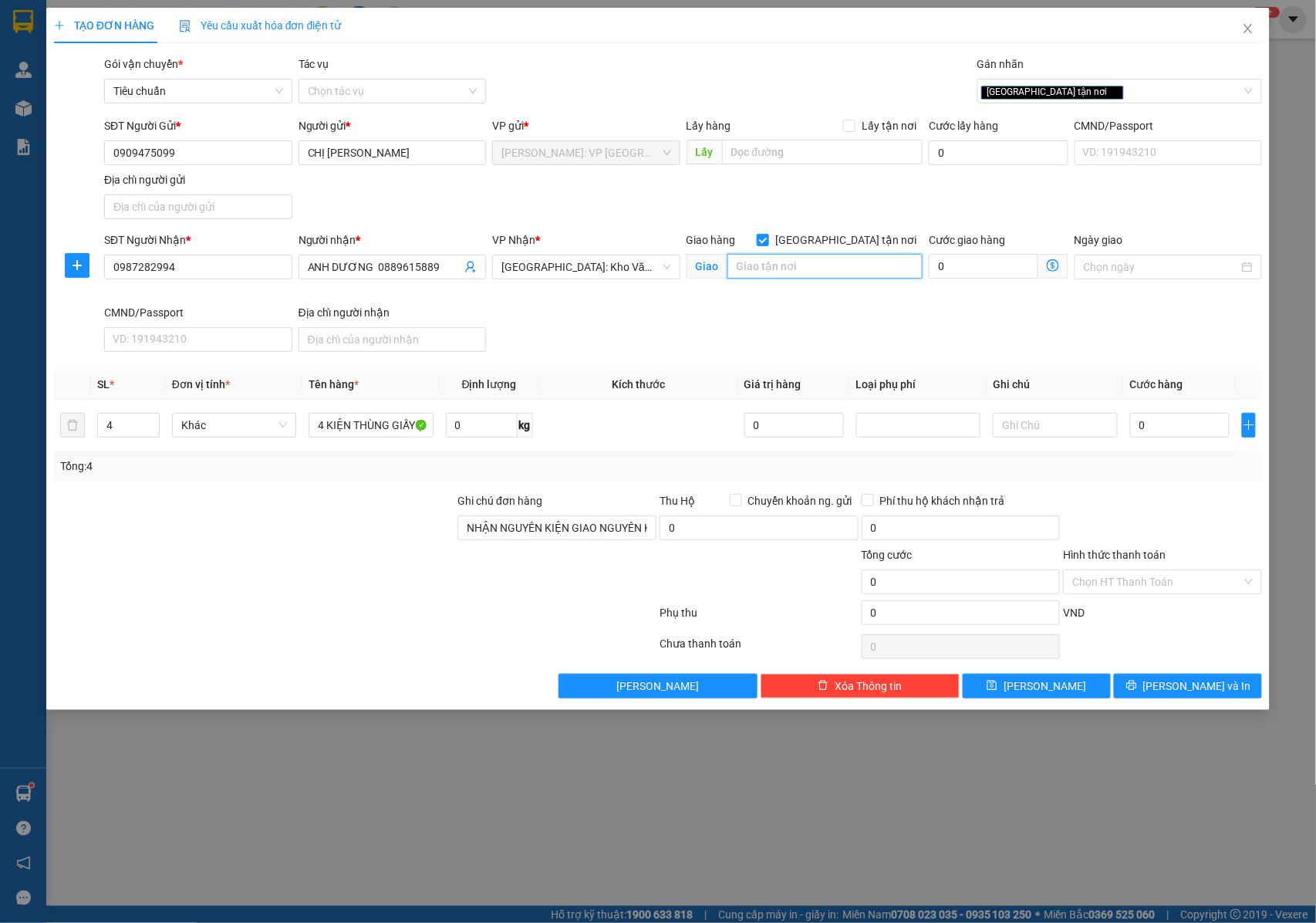
click at [812, 269] on input "text" at bounding box center [825, 266] width 195 height 25
click at [895, 265] on input "G2 SUNSHINE GARDEN , DƯƠNG VĂN BÉ , VĨNH TUY , HÀ NỘI" at bounding box center [825, 266] width 195 height 25
click at [870, 269] on input "G2 SUNSHINE GARDEN , DƯƠNG VĂN BÉ , VĨNH TUY , HÀ NỘI" at bounding box center [825, 266] width 195 height 25
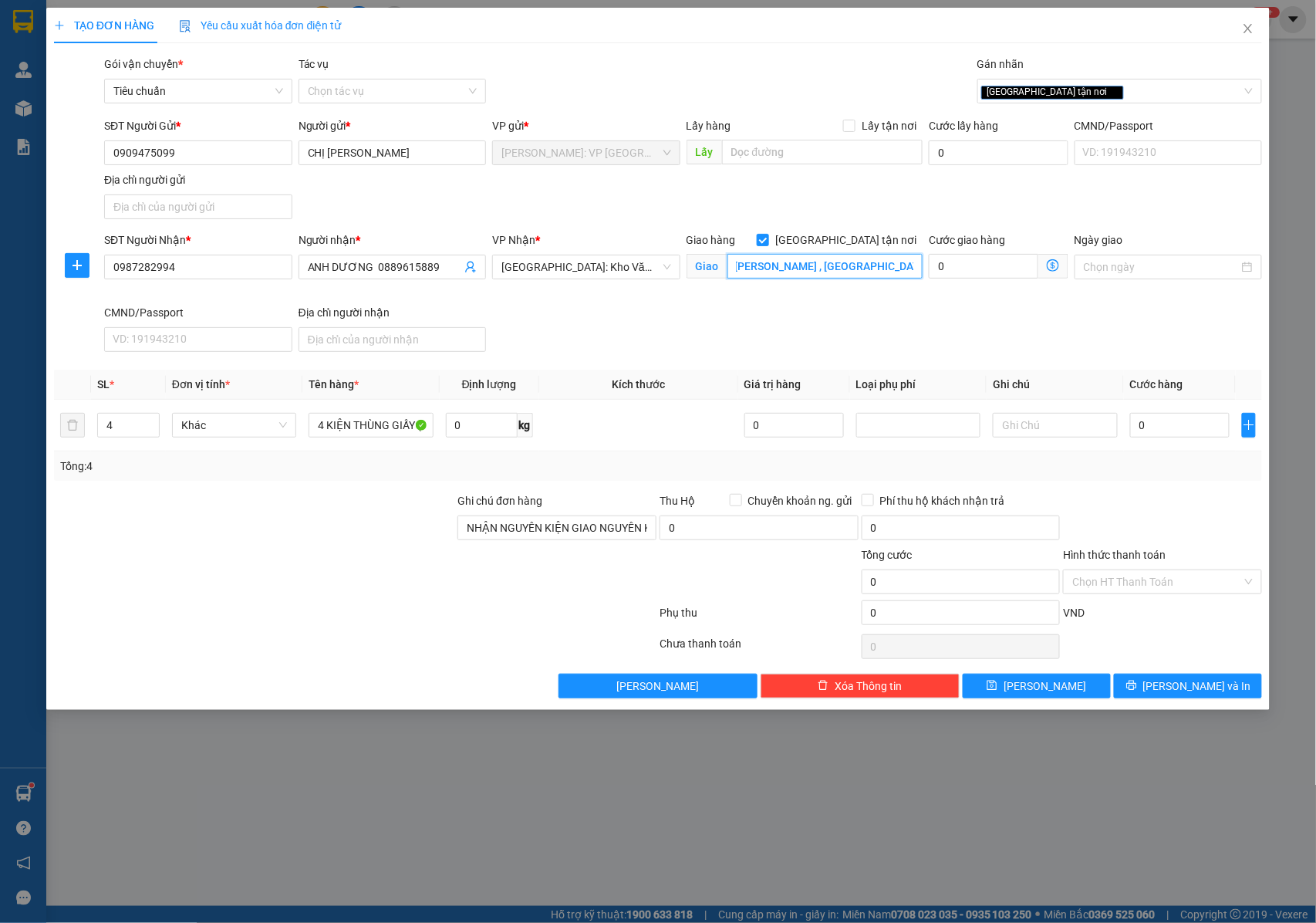
drag, startPoint x: 819, startPoint y: 263, endPoint x: 865, endPoint y: 269, distance: 46.4
click at [865, 269] on input "G2 SUNSHINE GARDEN , DƯƠNG VĂN BÉ , VĨNH TUY ,HÀ NỘI" at bounding box center [825, 266] width 195 height 25
type input "G2 SUNSHINE GARDEN , DƯƠNG VĂN BÉ , HAI BÀ TRƯNG ,HÀ NỘI"
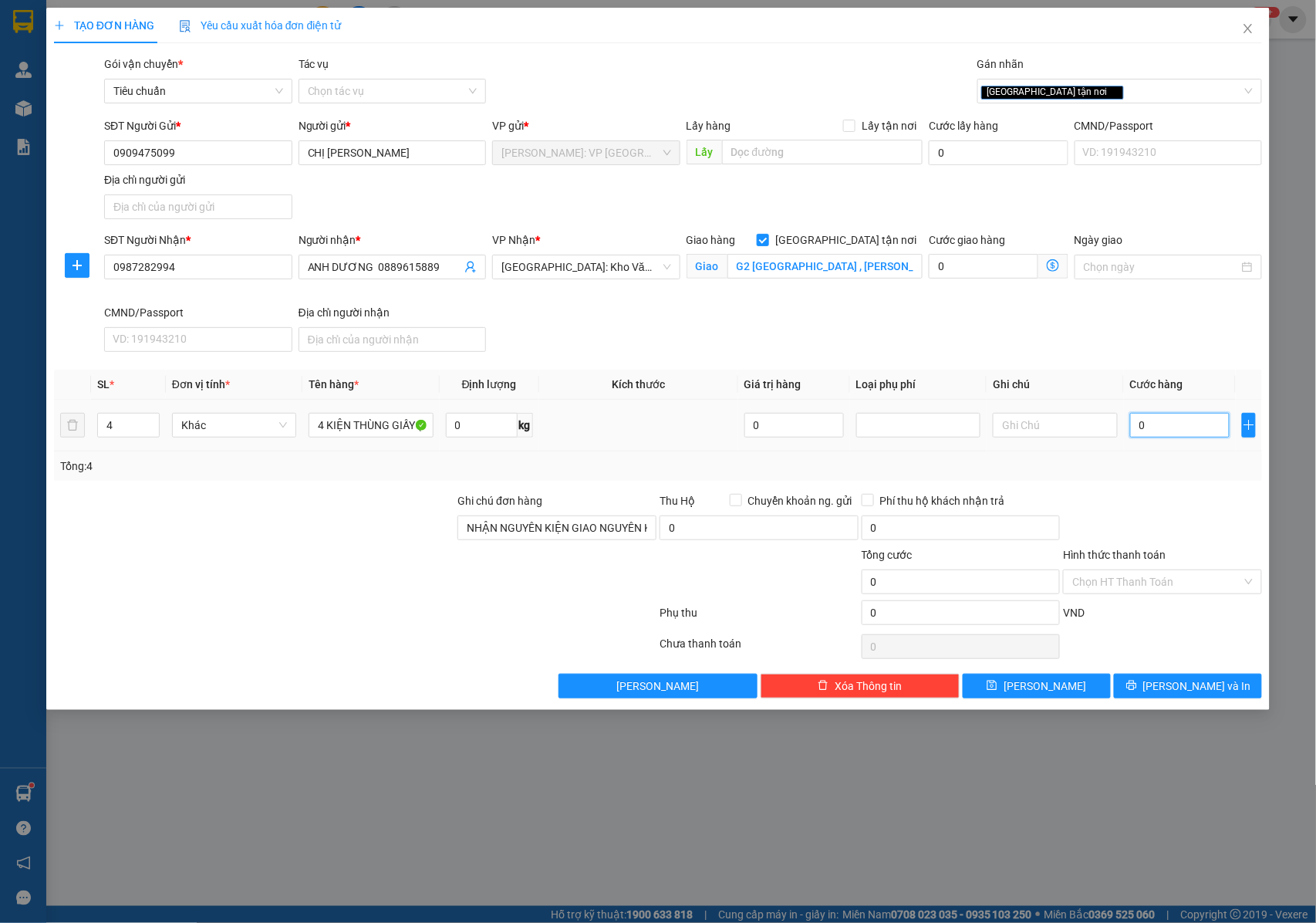
click at [1149, 431] on input "0" at bounding box center [1180, 424] width 100 height 25
type input "4"
type input "45"
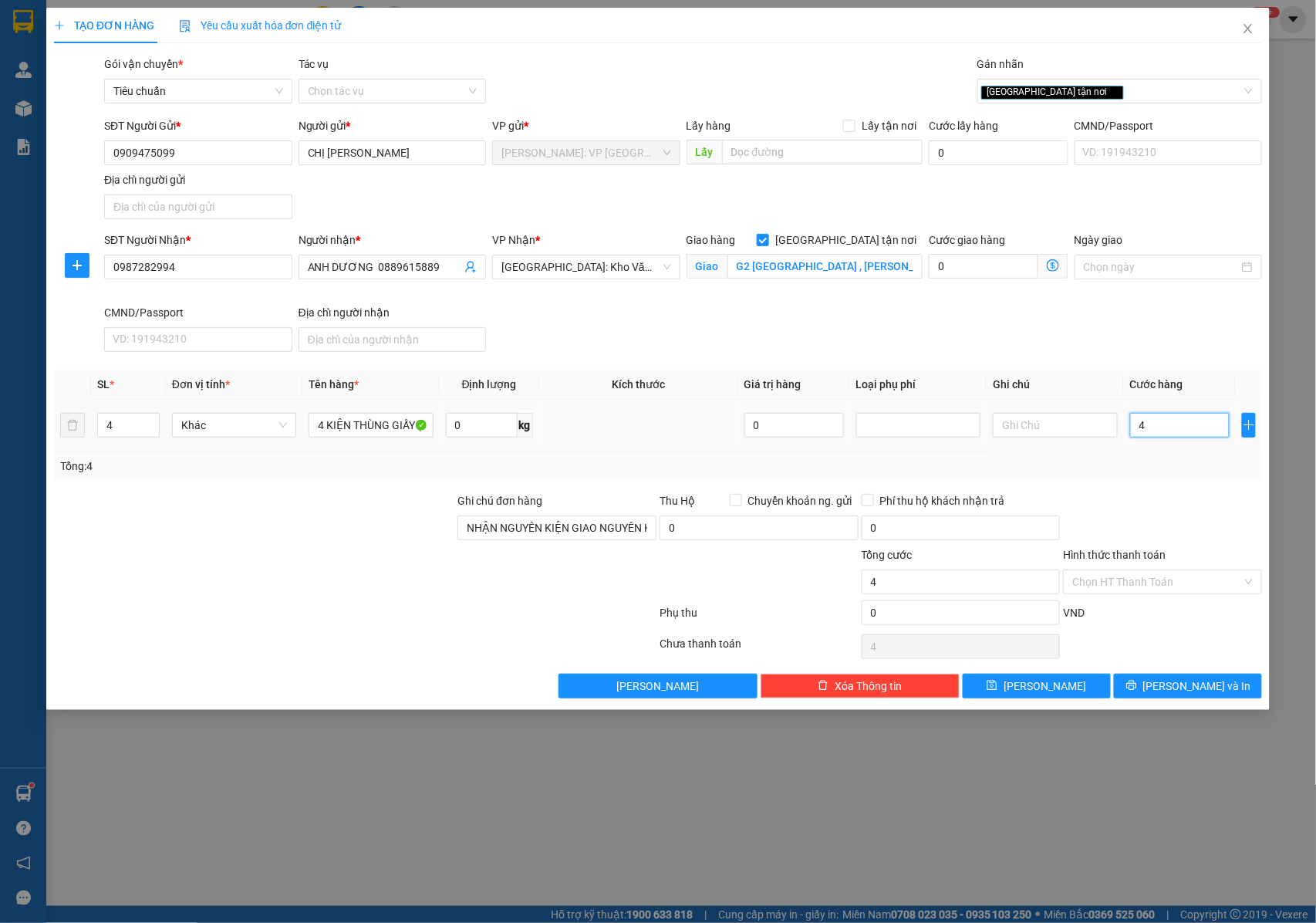
type input "45"
type input "450"
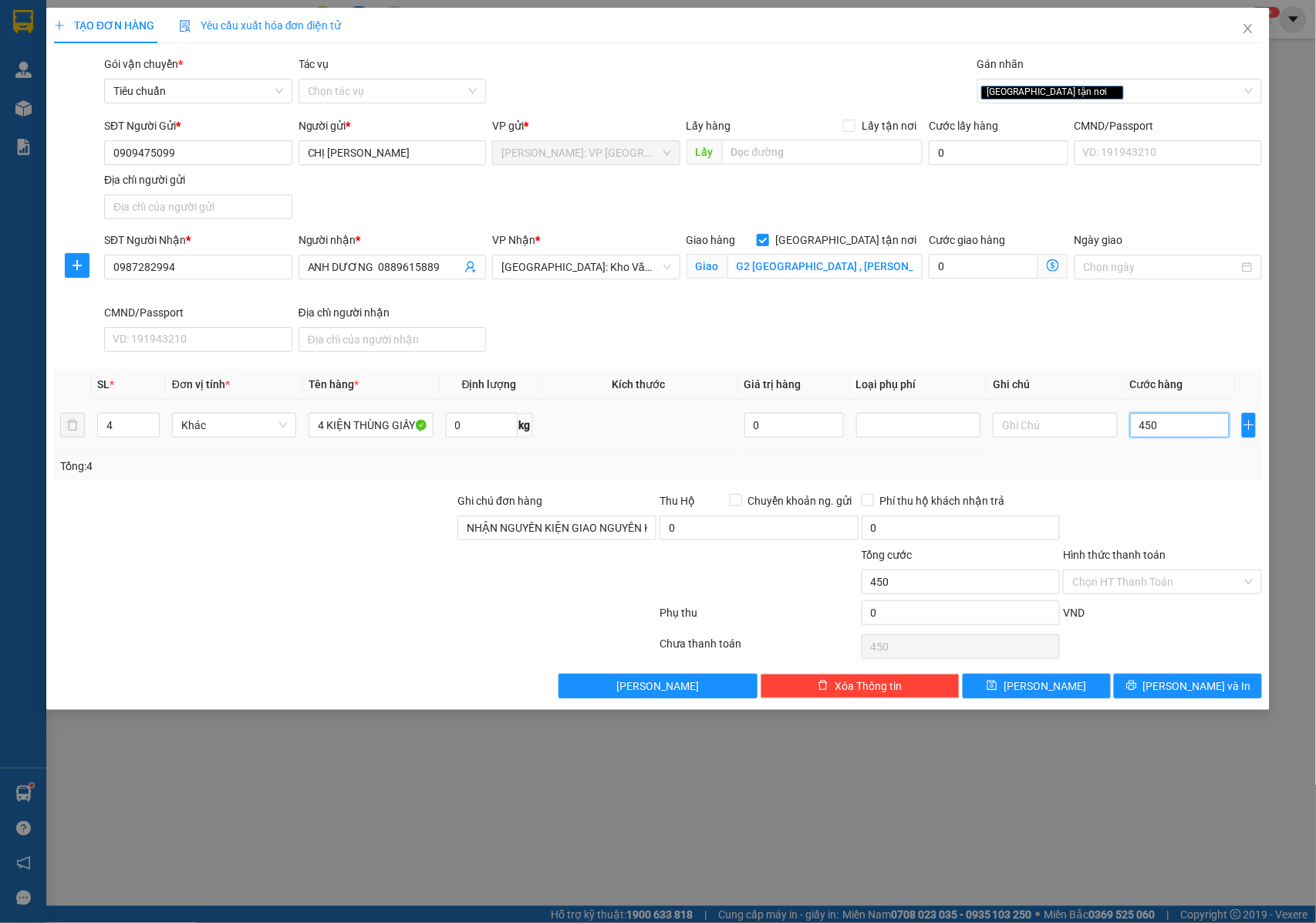
type input "4.500"
type input "45.000"
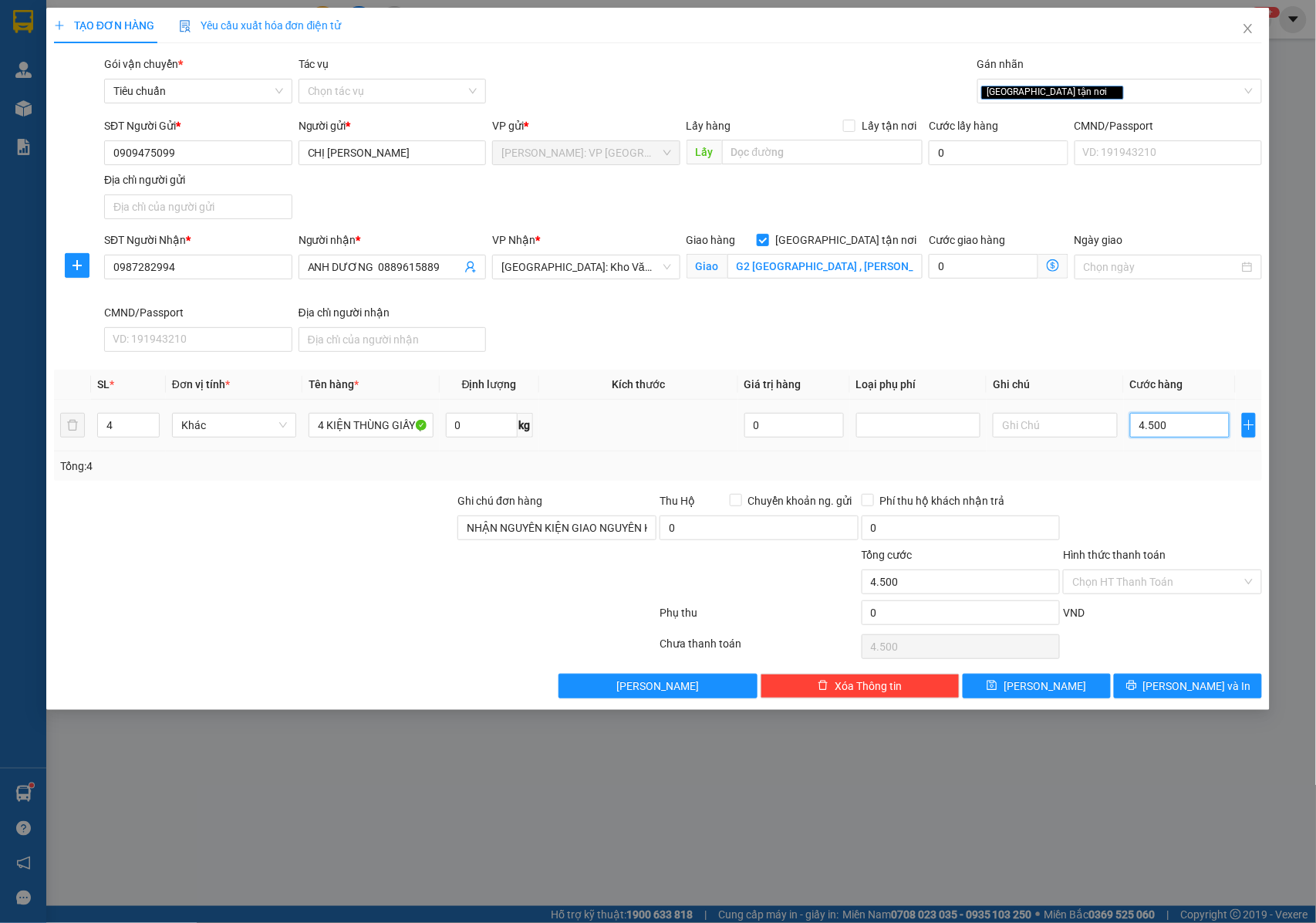
type input "45.000"
type input "450.000"
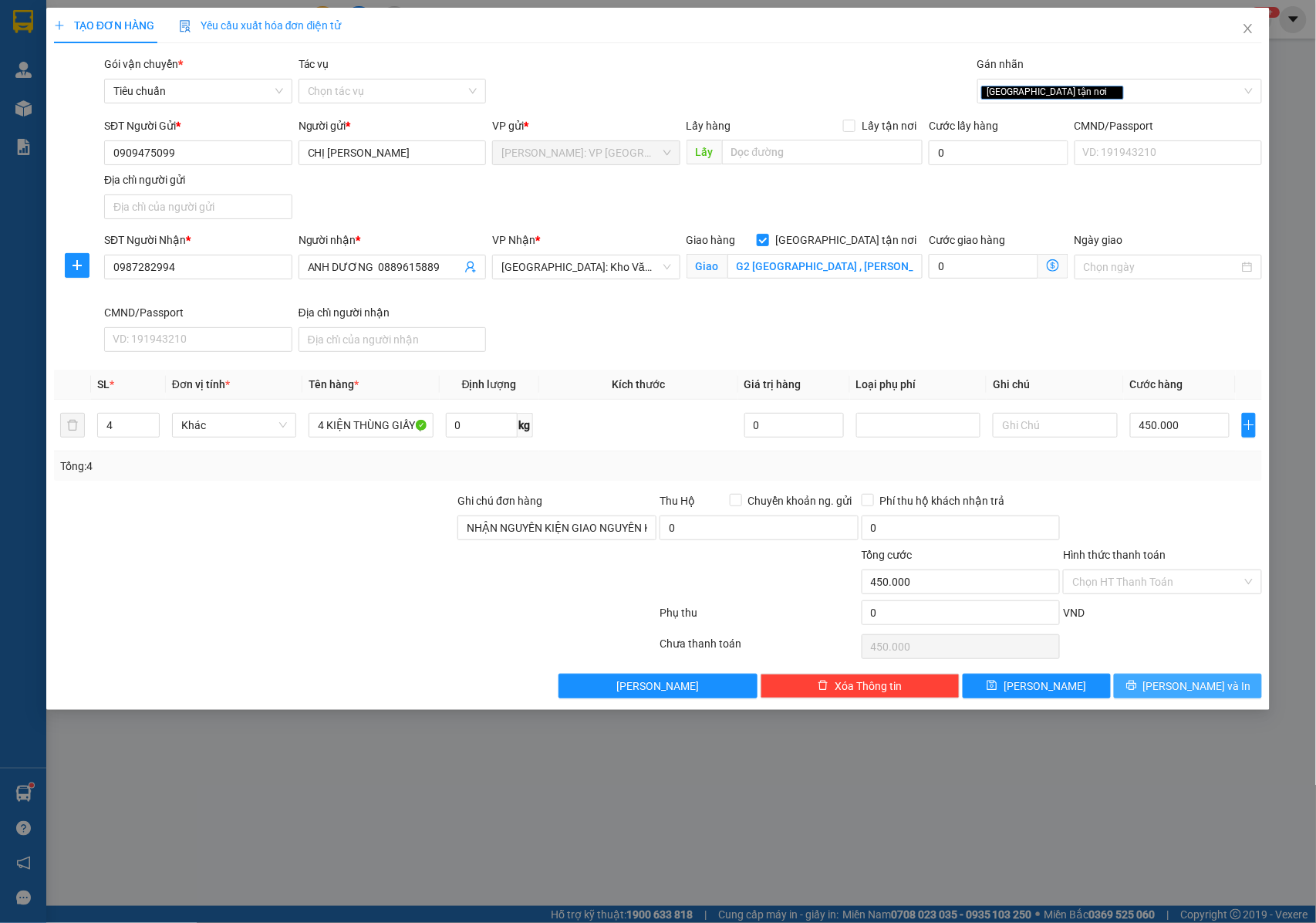
click at [1147, 698] on button "[PERSON_NAME] và In" at bounding box center [1188, 685] width 148 height 25
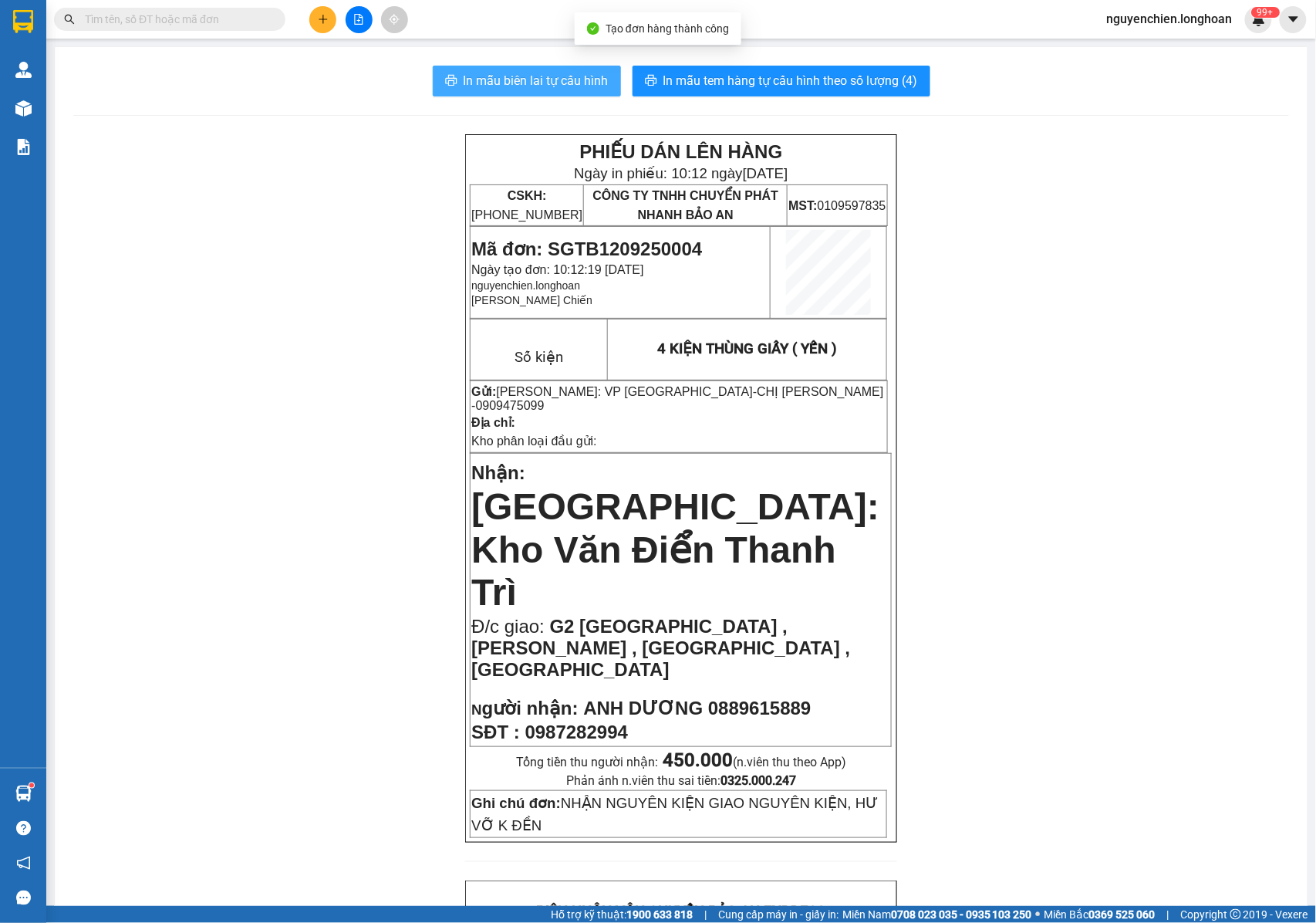
click at [559, 85] on span "In mẫu biên lai tự cấu hình" at bounding box center [536, 80] width 145 height 19
click at [825, 481] on p "Nhận: Hà Nội: Kho Văn Điển Thanh Trì" at bounding box center [681, 536] width 419 height 157
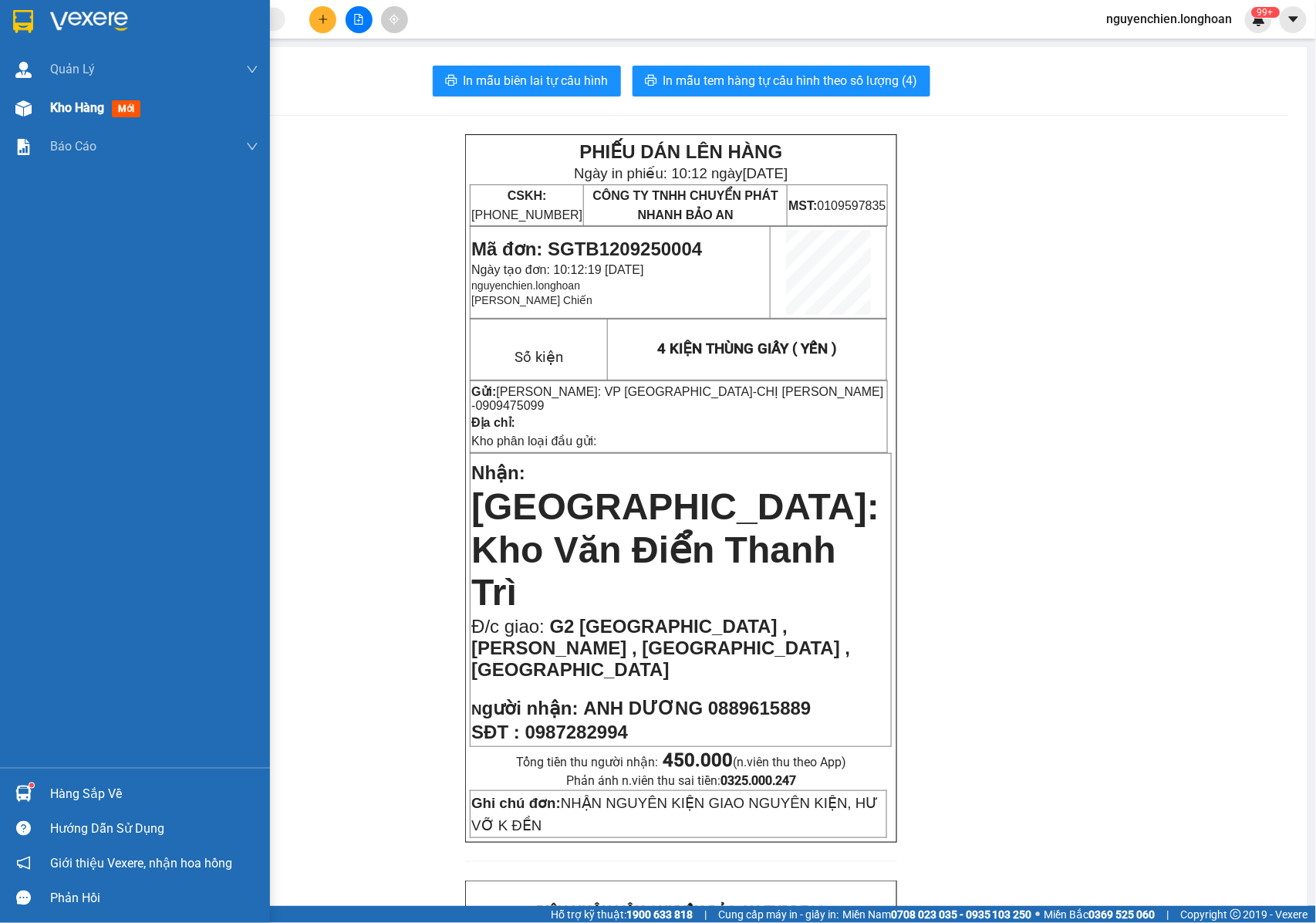
click at [38, 105] on div "Kho hàng mới" at bounding box center [135, 108] width 270 height 39
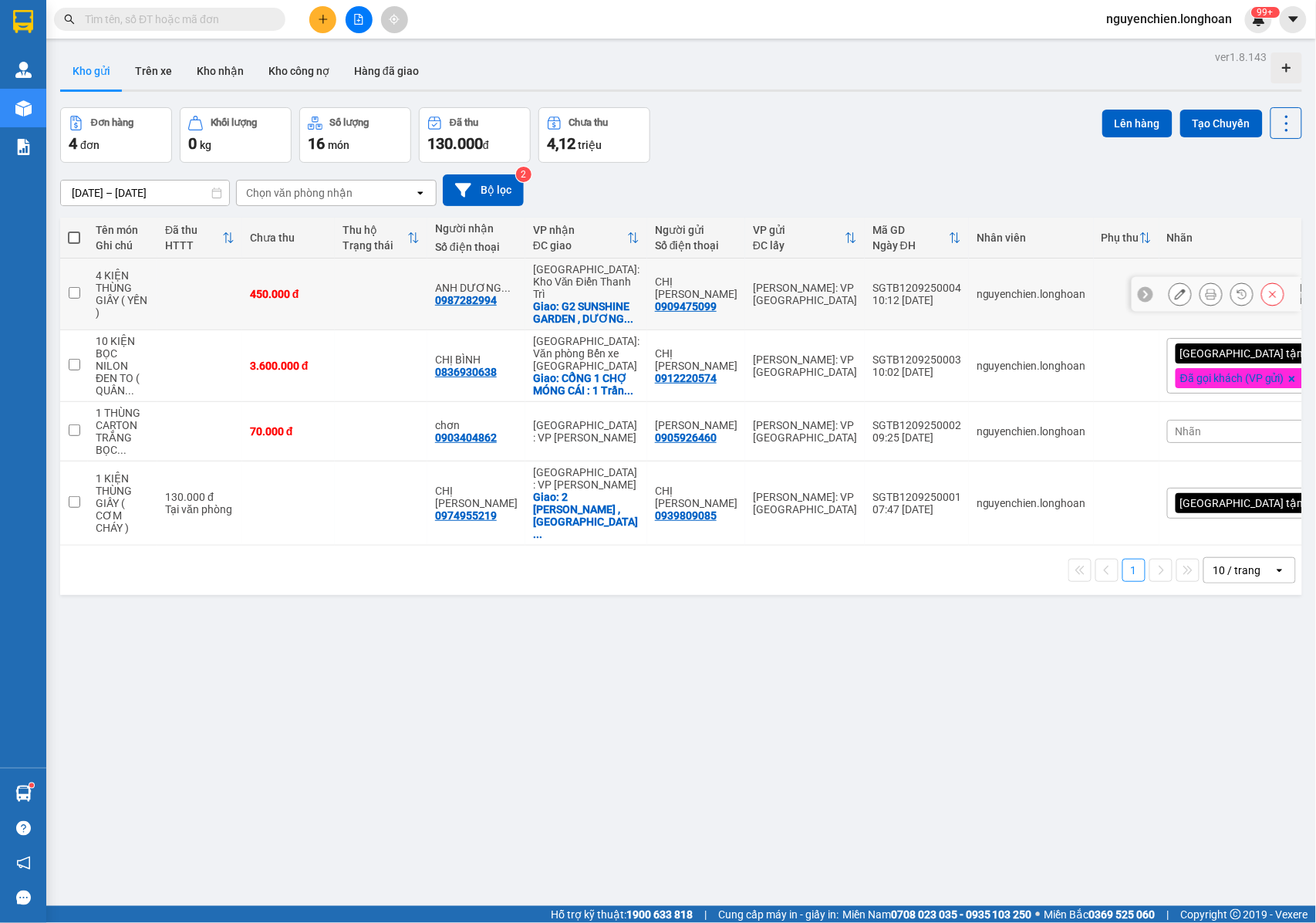
click at [1175, 294] on icon at bounding box center [1180, 294] width 11 height 11
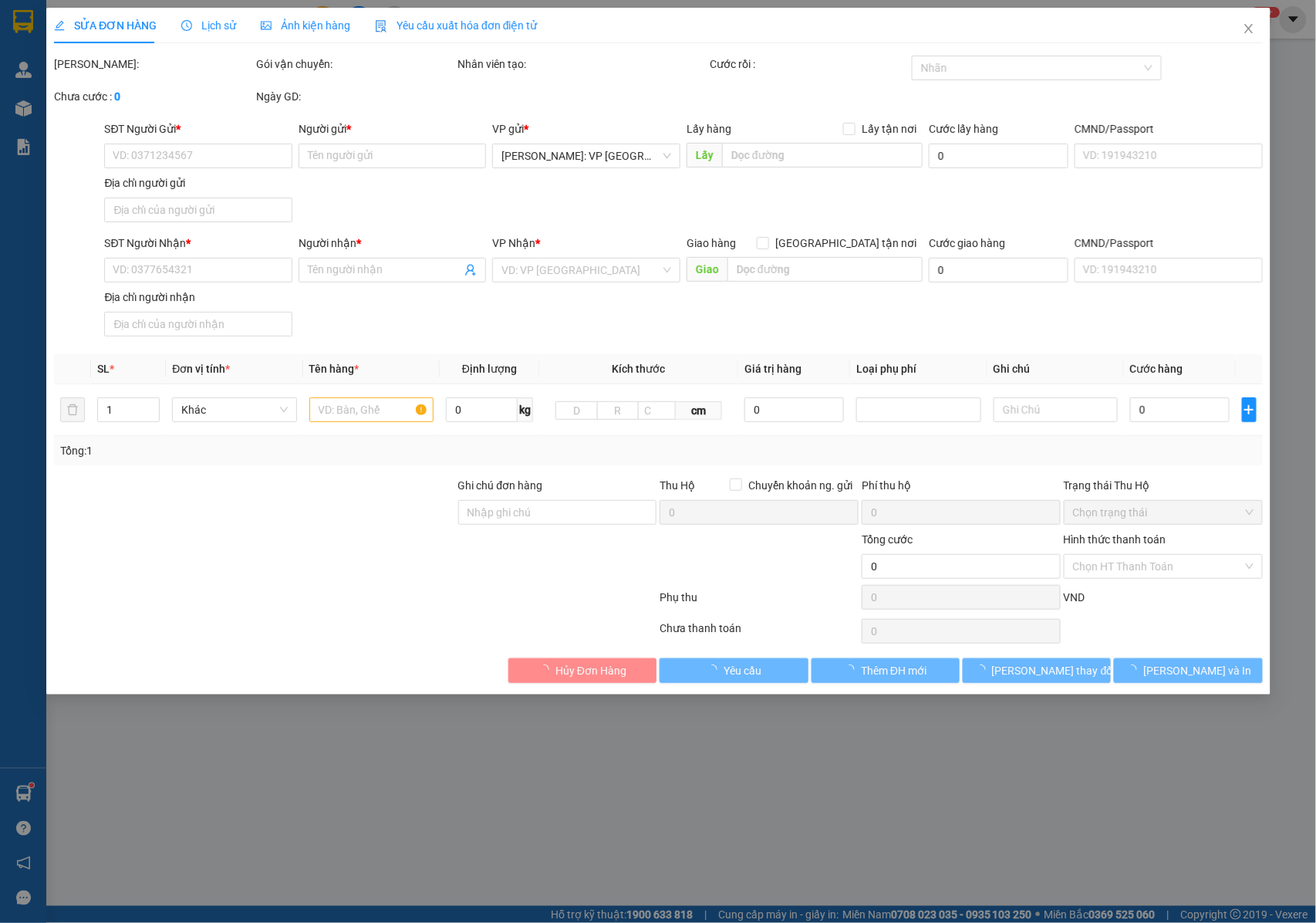
type input "0909475099"
type input "CHỊ [PERSON_NAME]"
type input "0987282994"
type input "ANH DƯƠNG 0889615889"
checkbox input "true"
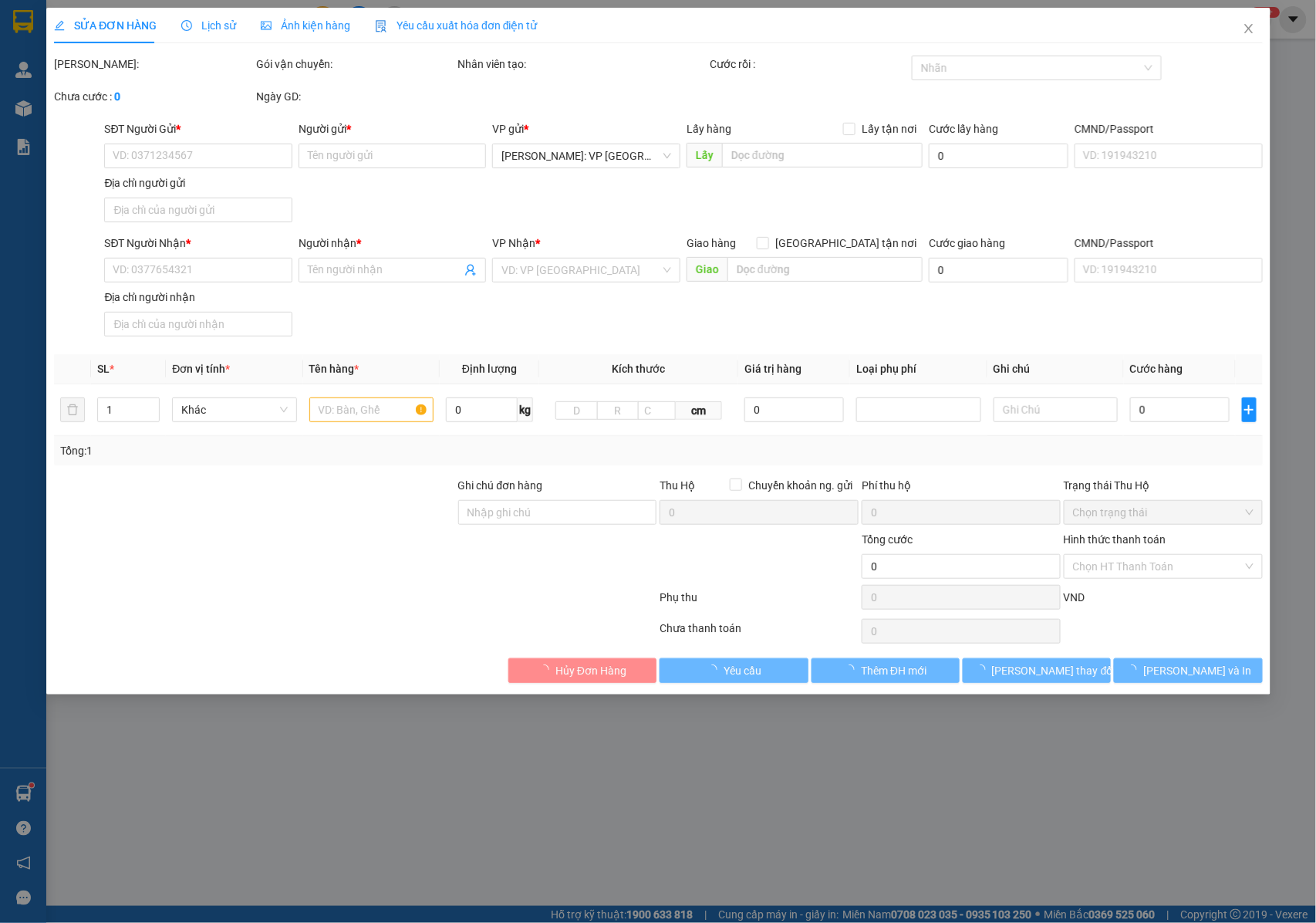
type input "G2 SUNSHINE GARDEN , DƯƠNG VĂN BÉ , HAI BÀ TRƯNG ,HÀ NỘI"
type input "NHẬN NGUYÊN KIỆN GIAO NGUYÊN KIỆN, HƯ VỠ K ĐỀN"
type input "450.000"
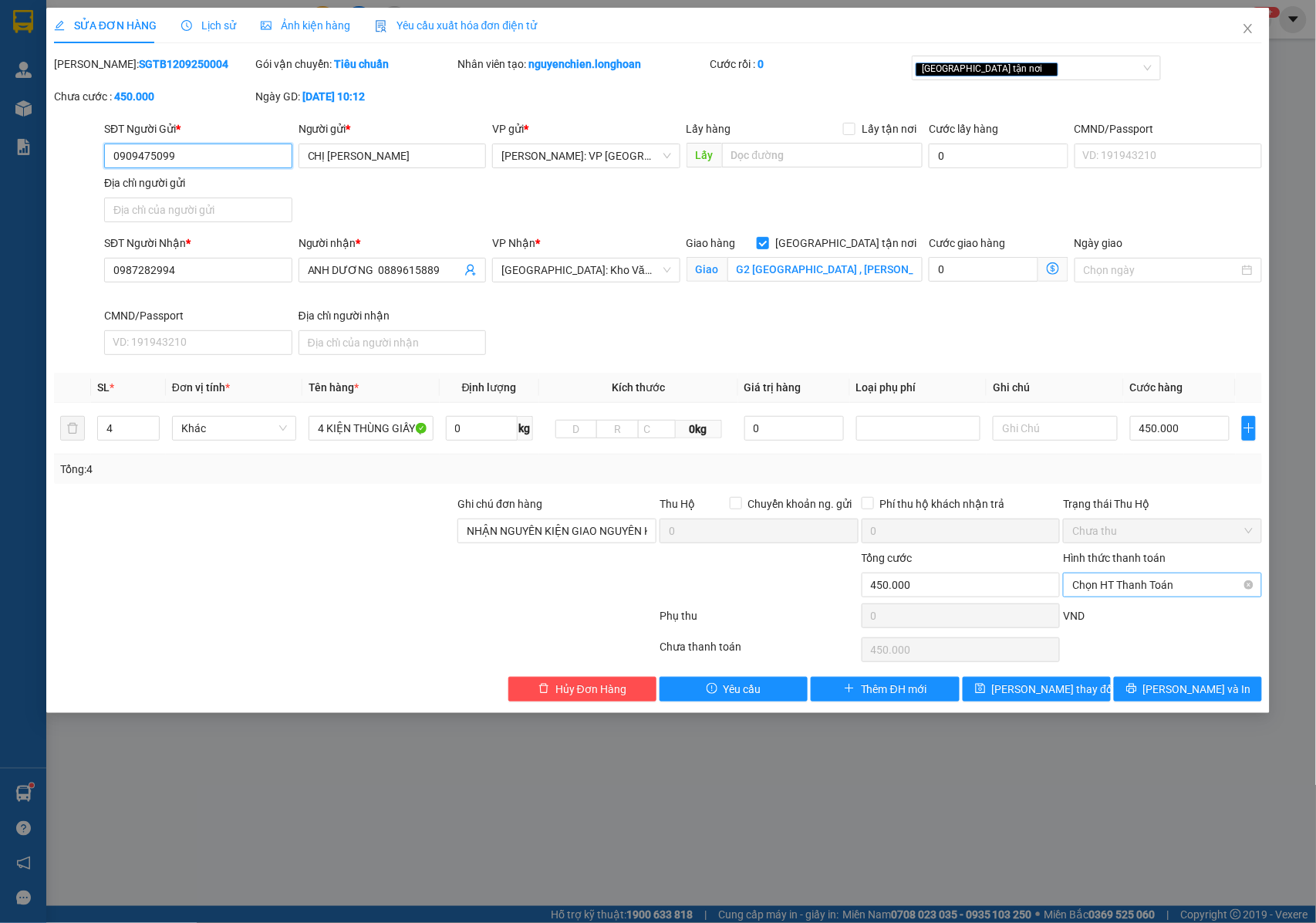
click at [1112, 584] on span "Chọn HT Thanh Toán" at bounding box center [1163, 585] width 181 height 23
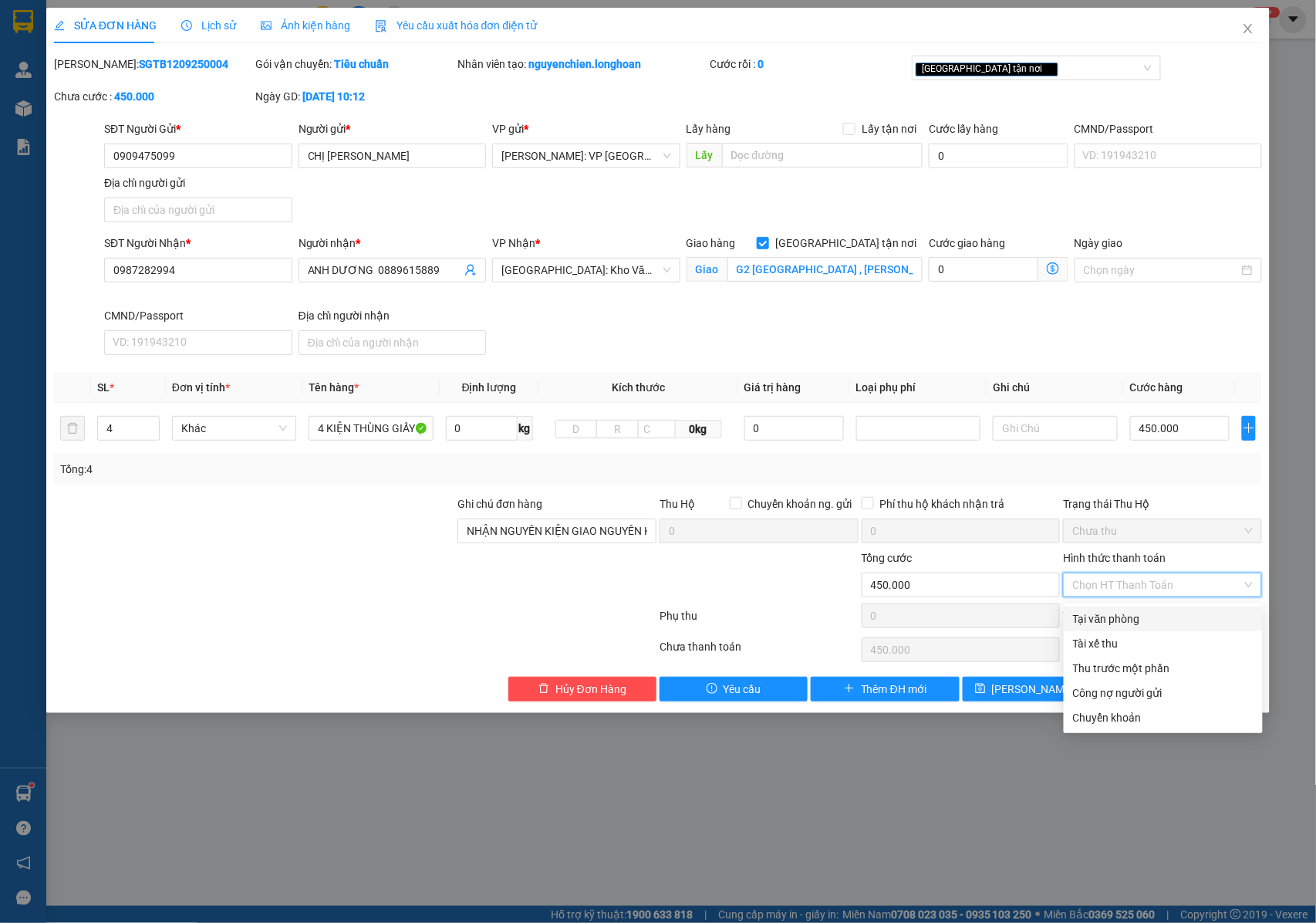
click at [1109, 617] on div "Tại văn phòng" at bounding box center [1164, 619] width 181 height 17
type input "0"
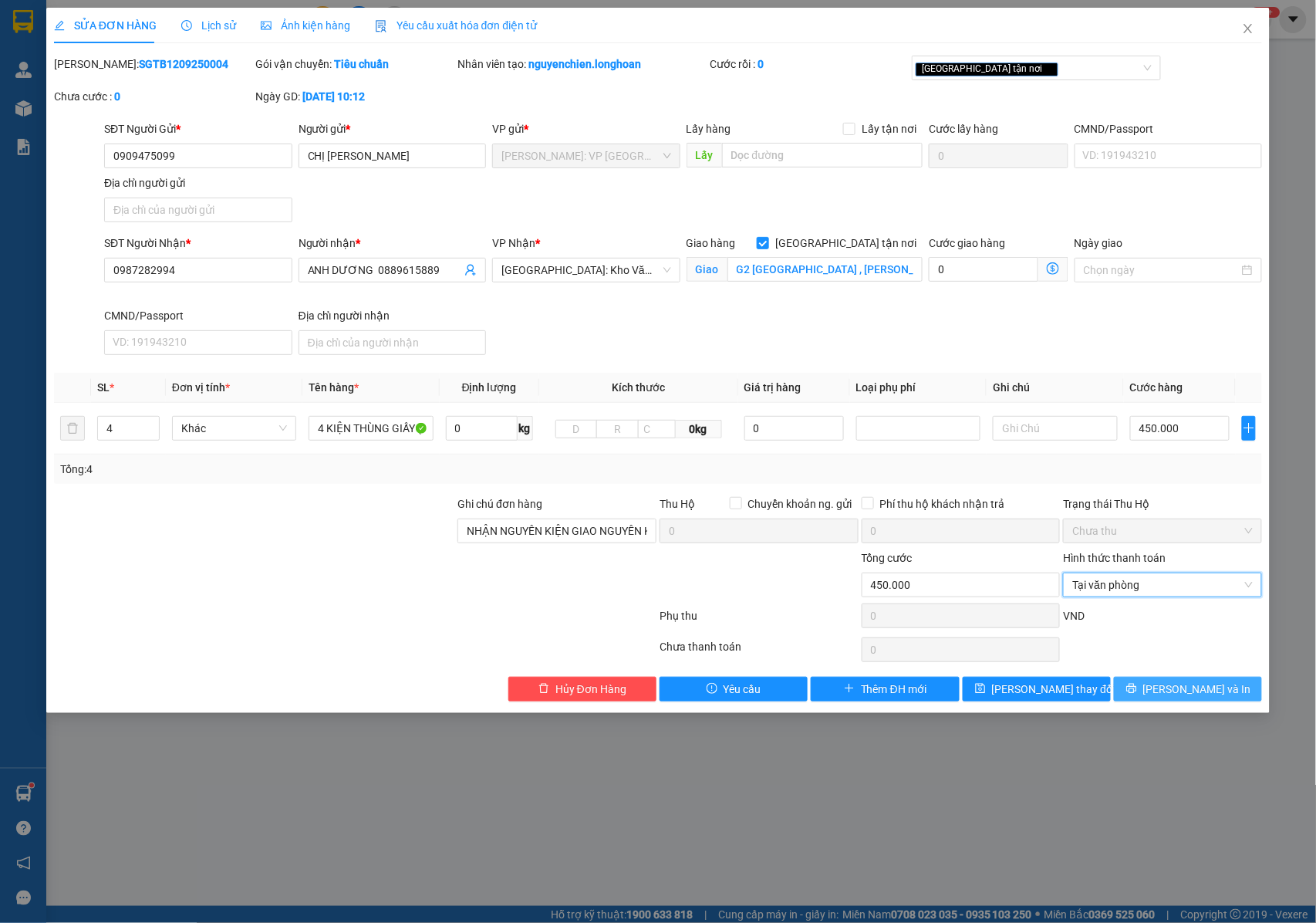
click at [1136, 691] on icon "printer" at bounding box center [1131, 689] width 10 height 10
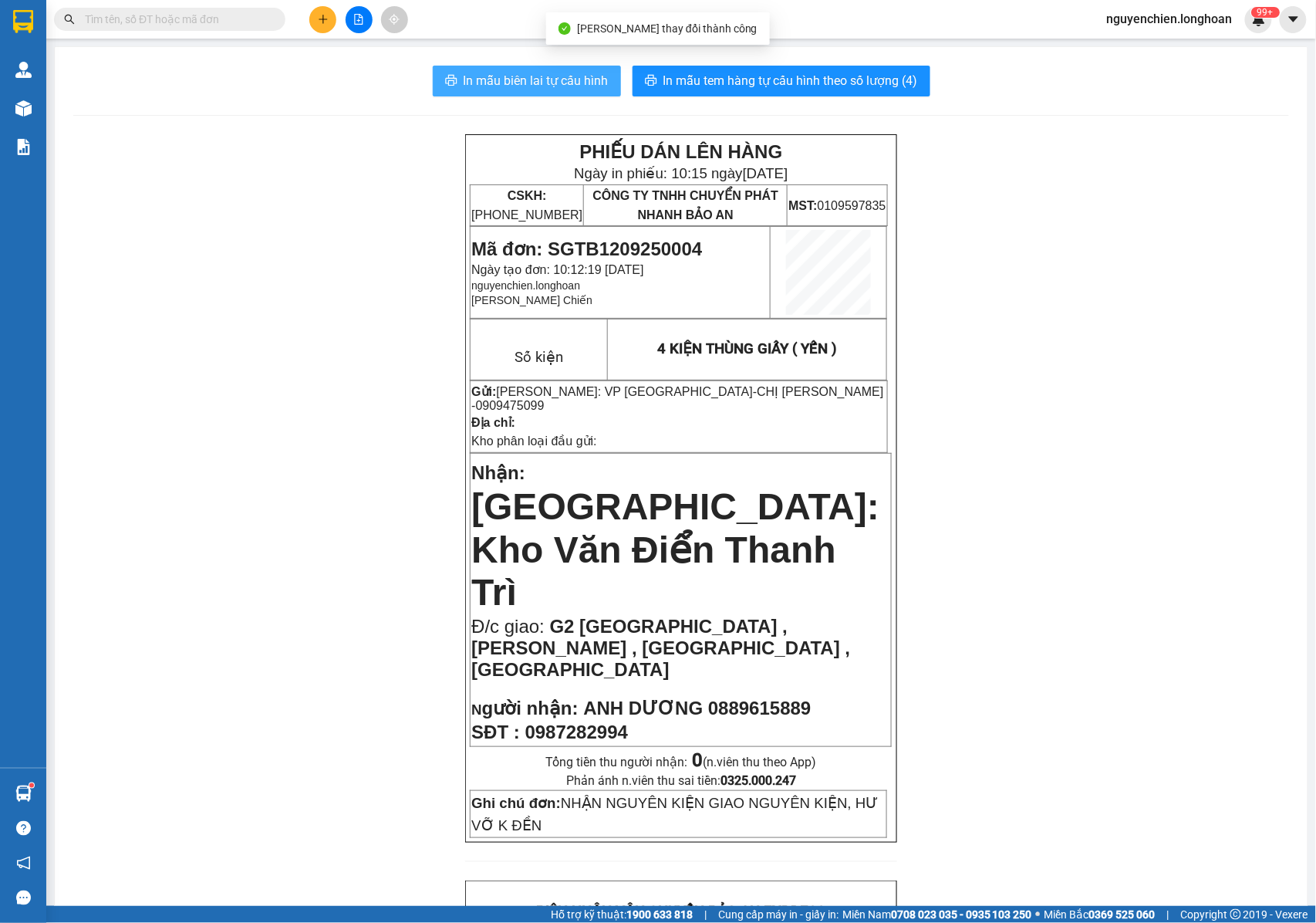
click at [534, 82] on span "In mẫu biên lai tự cấu hình" at bounding box center [536, 80] width 145 height 19
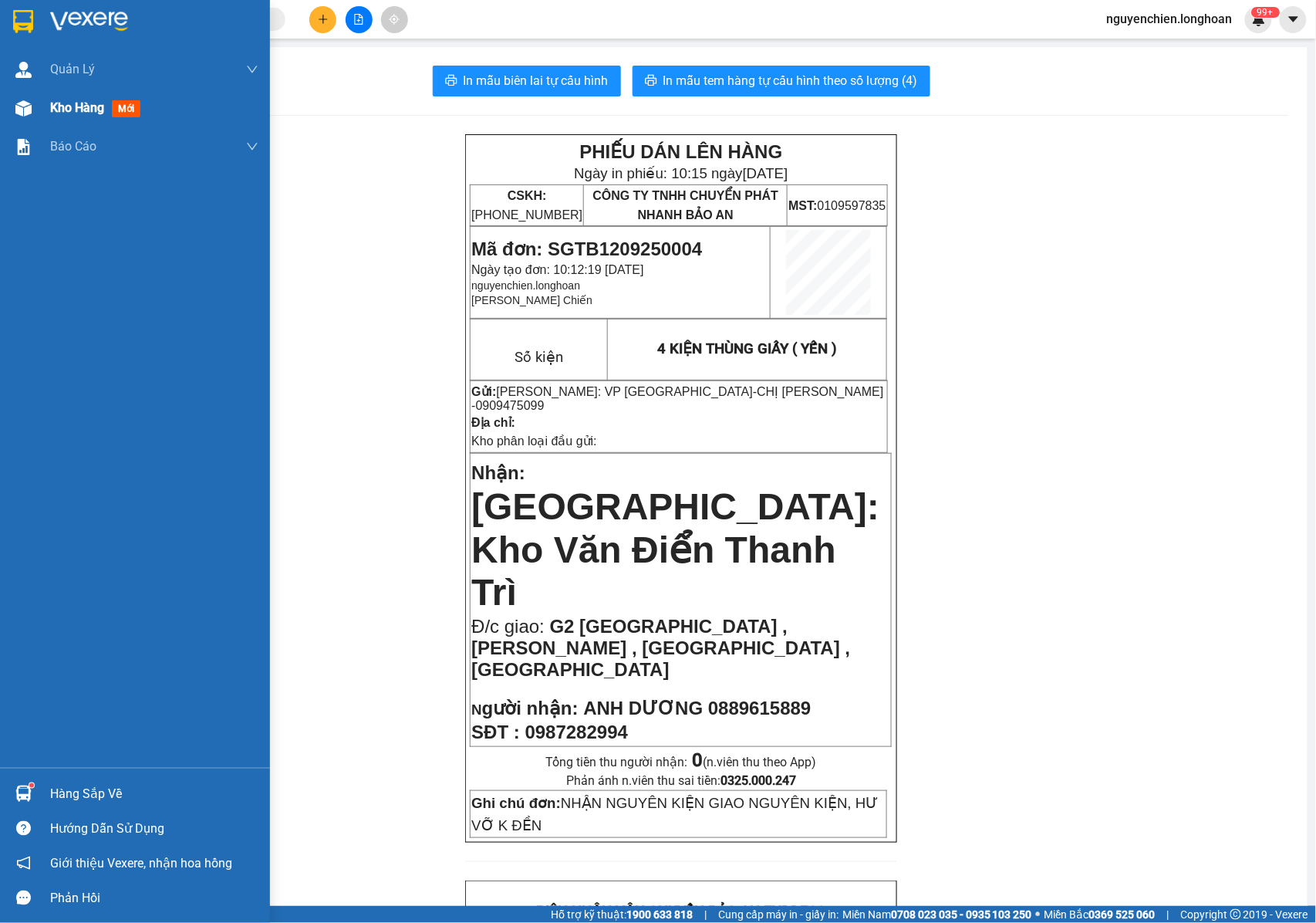
click at [46, 102] on div "Kho hàng mới" at bounding box center [135, 108] width 270 height 39
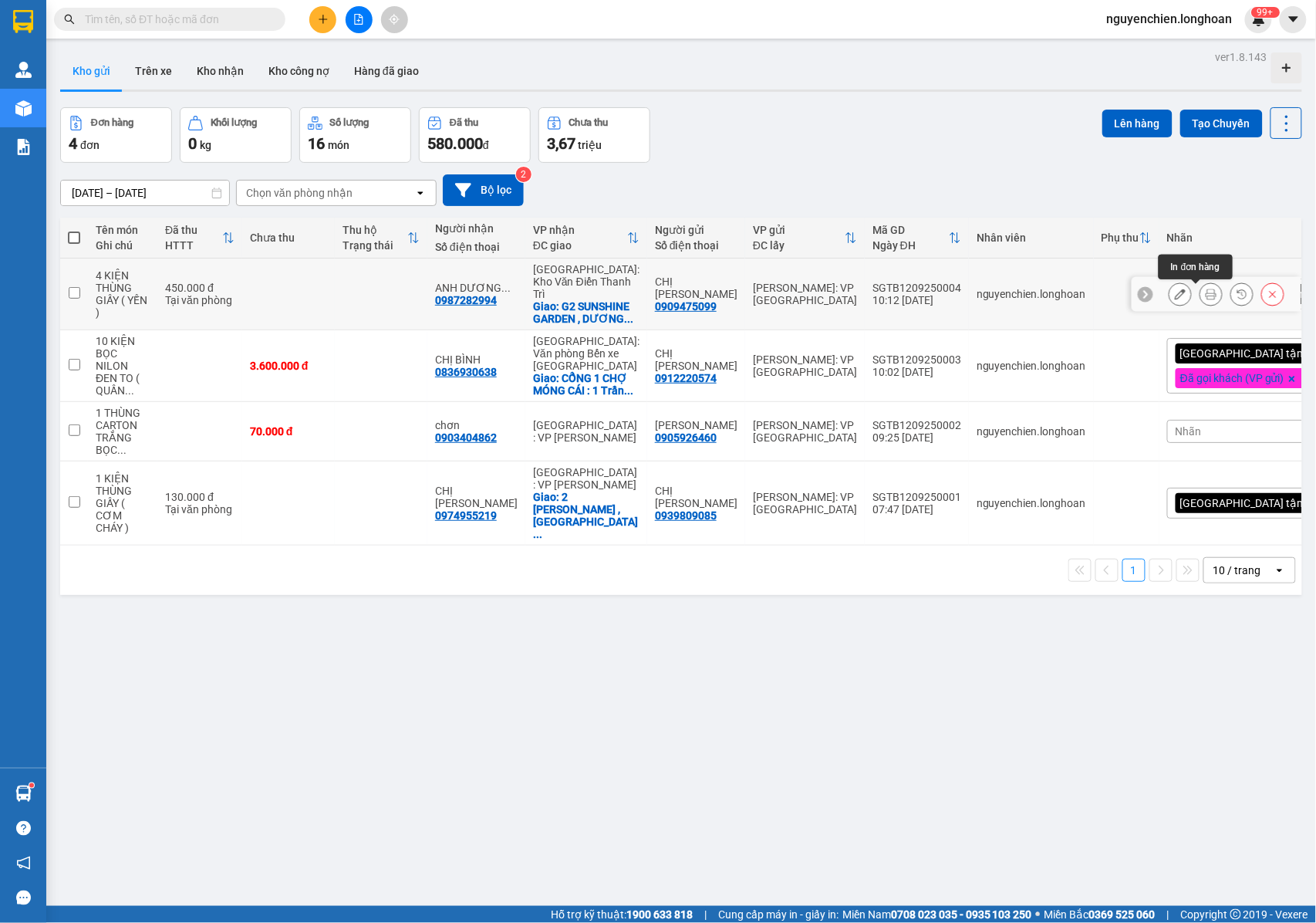
click at [1204, 297] on button at bounding box center [1210, 294] width 22 height 27
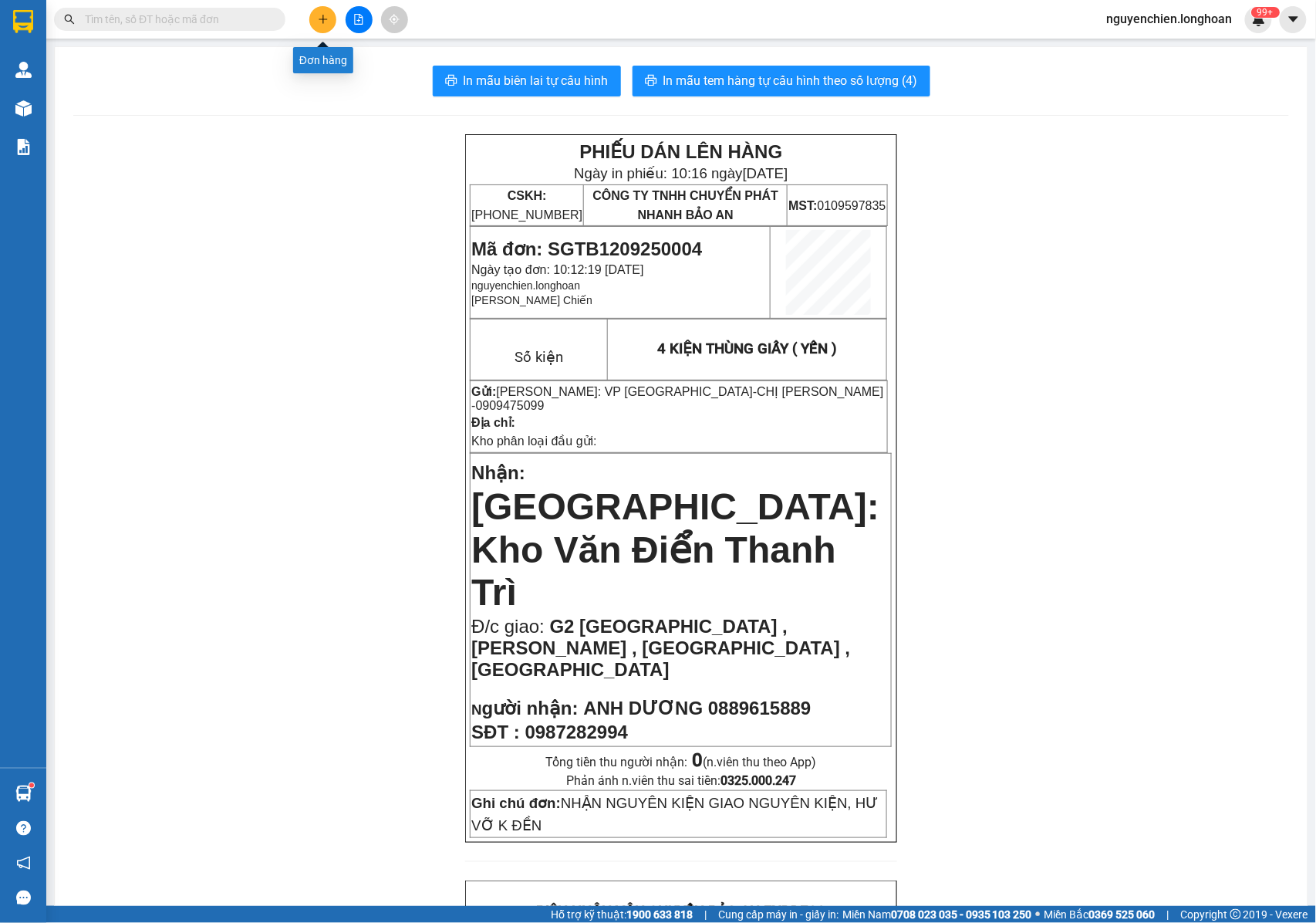
click at [312, 25] on button at bounding box center [322, 19] width 27 height 27
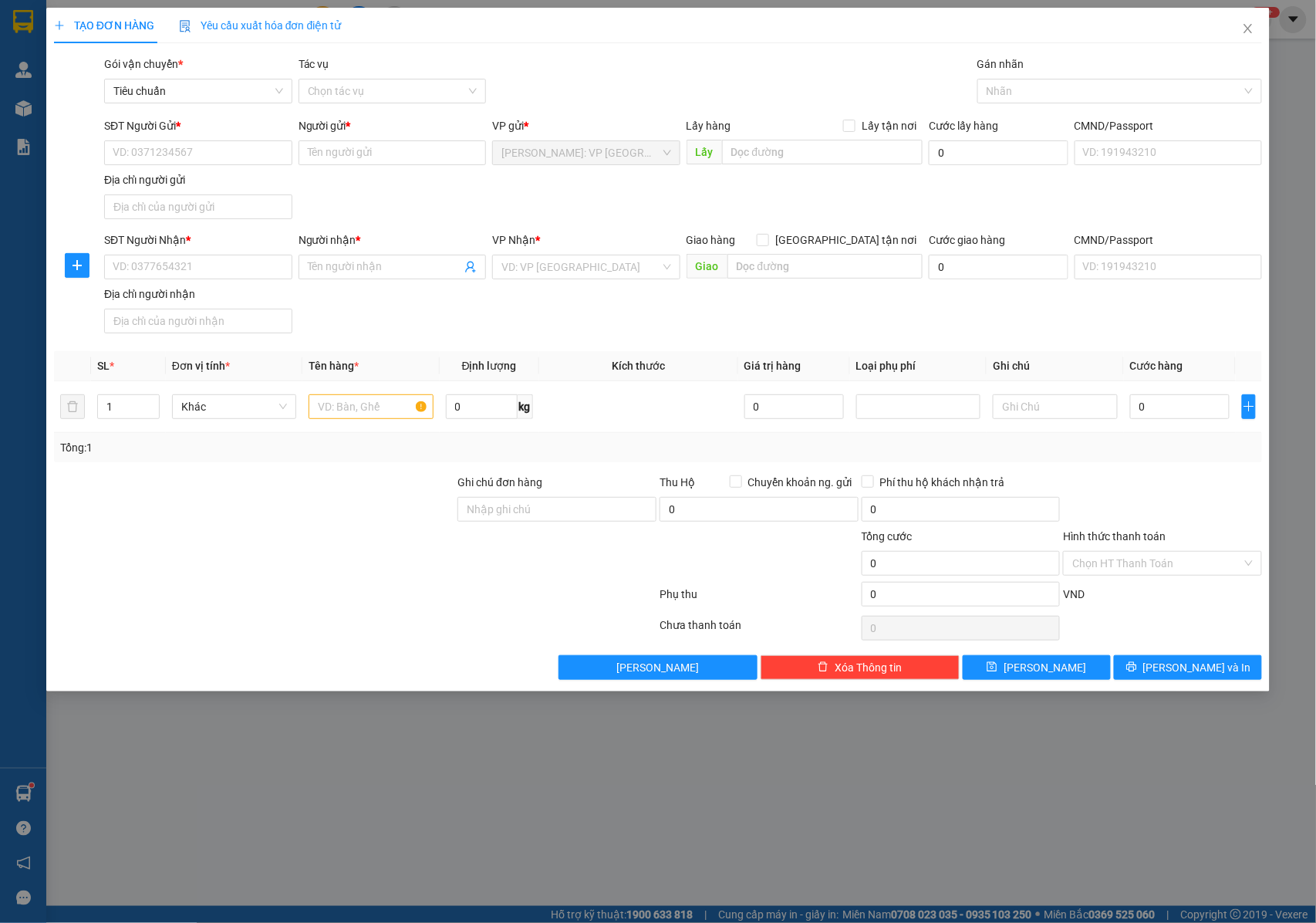
click at [204, 167] on div "SĐT Người Gửi * VD: 0371234567" at bounding box center [198, 144] width 188 height 54
click at [1244, 26] on icon "close" at bounding box center [1248, 28] width 12 height 12
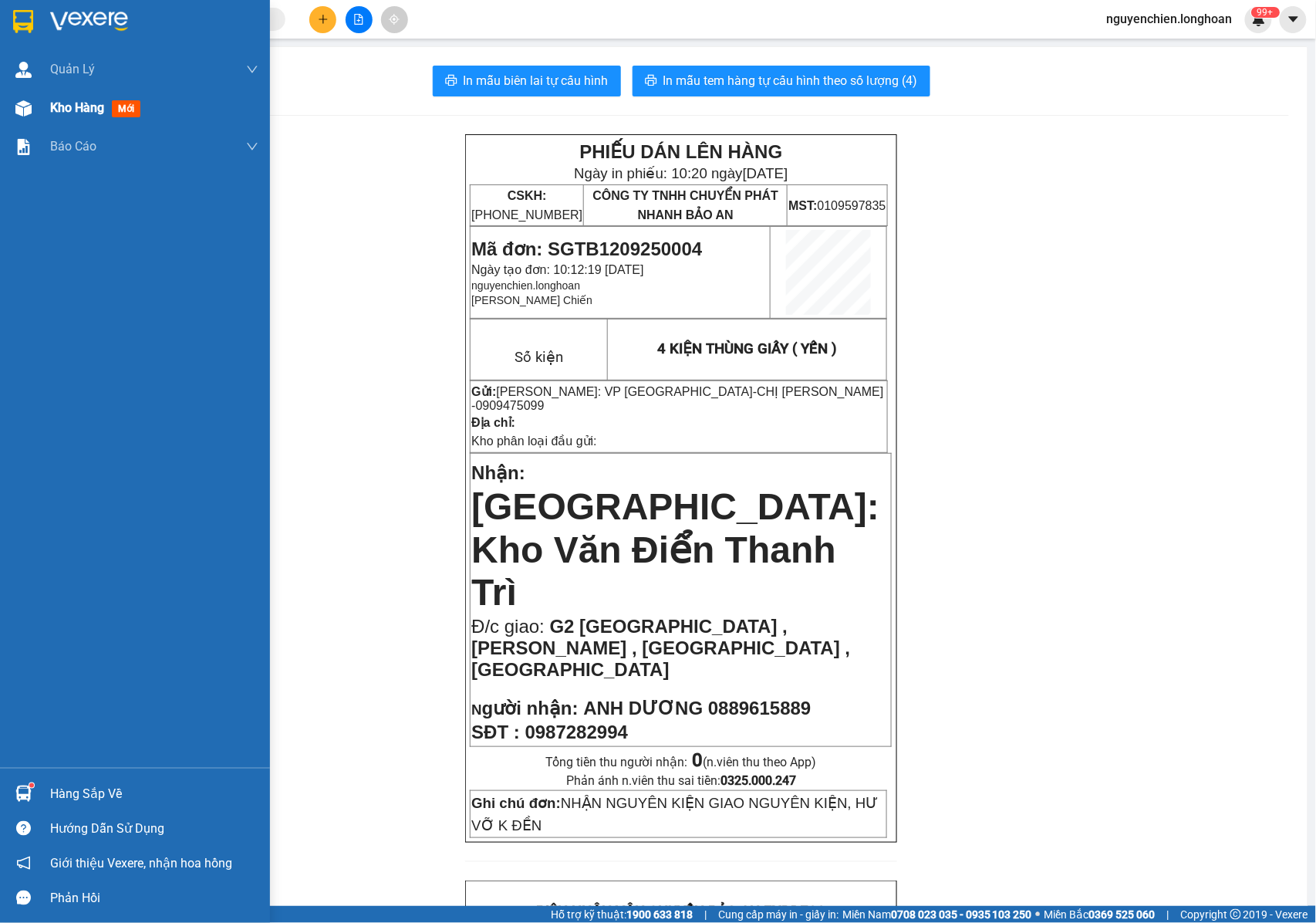
click at [11, 107] on div at bounding box center [23, 108] width 27 height 27
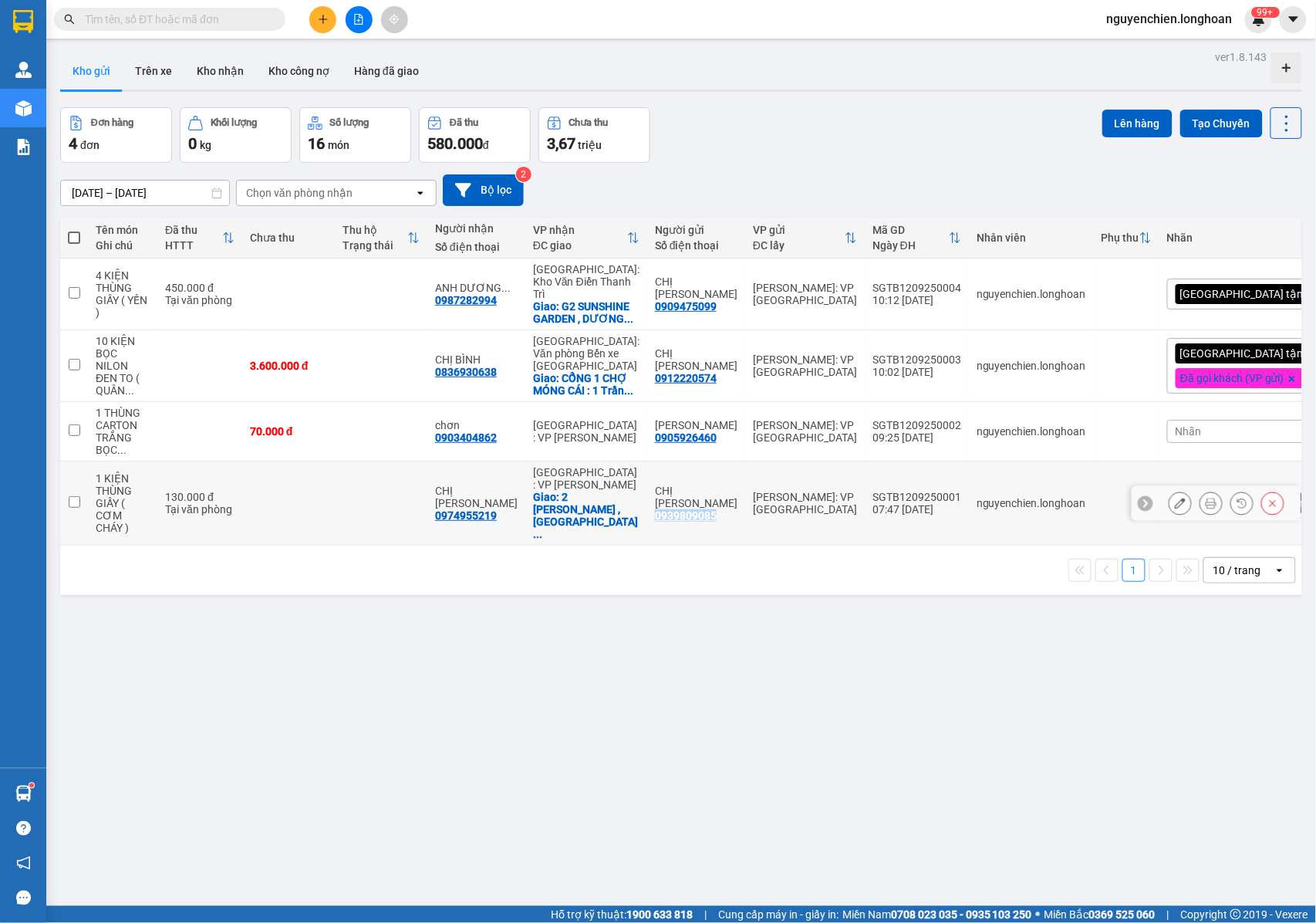
drag, startPoint x: 711, startPoint y: 520, endPoint x: 646, endPoint y: 524, distance: 65.1
click at [647, 524] on td "CHỊ HÂN 0939809085" at bounding box center [696, 504] width 98 height 84
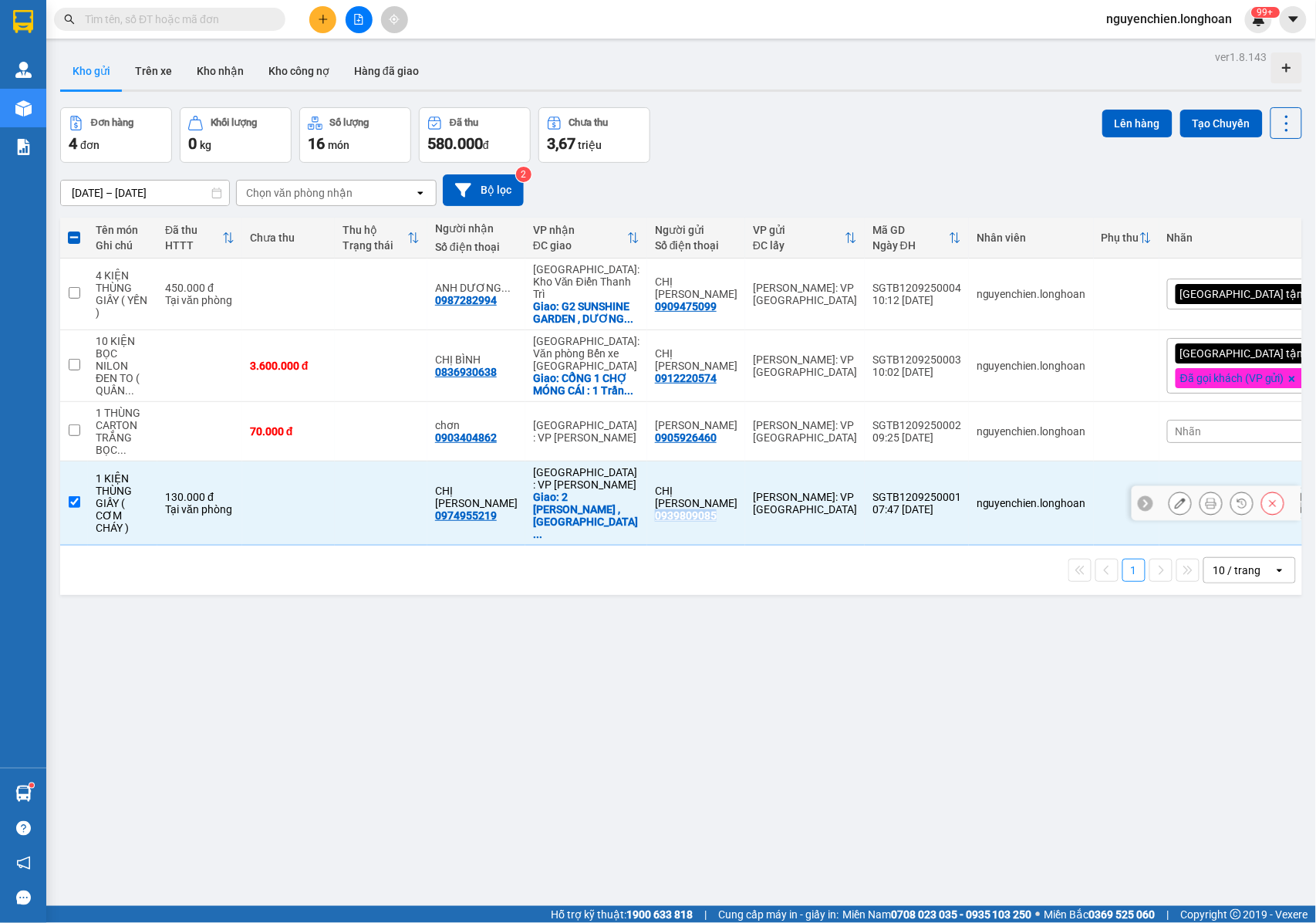
copy div "0939809085"
click at [77, 508] on input "checkbox" at bounding box center [74, 501] width 11 height 11
checkbox input "false"
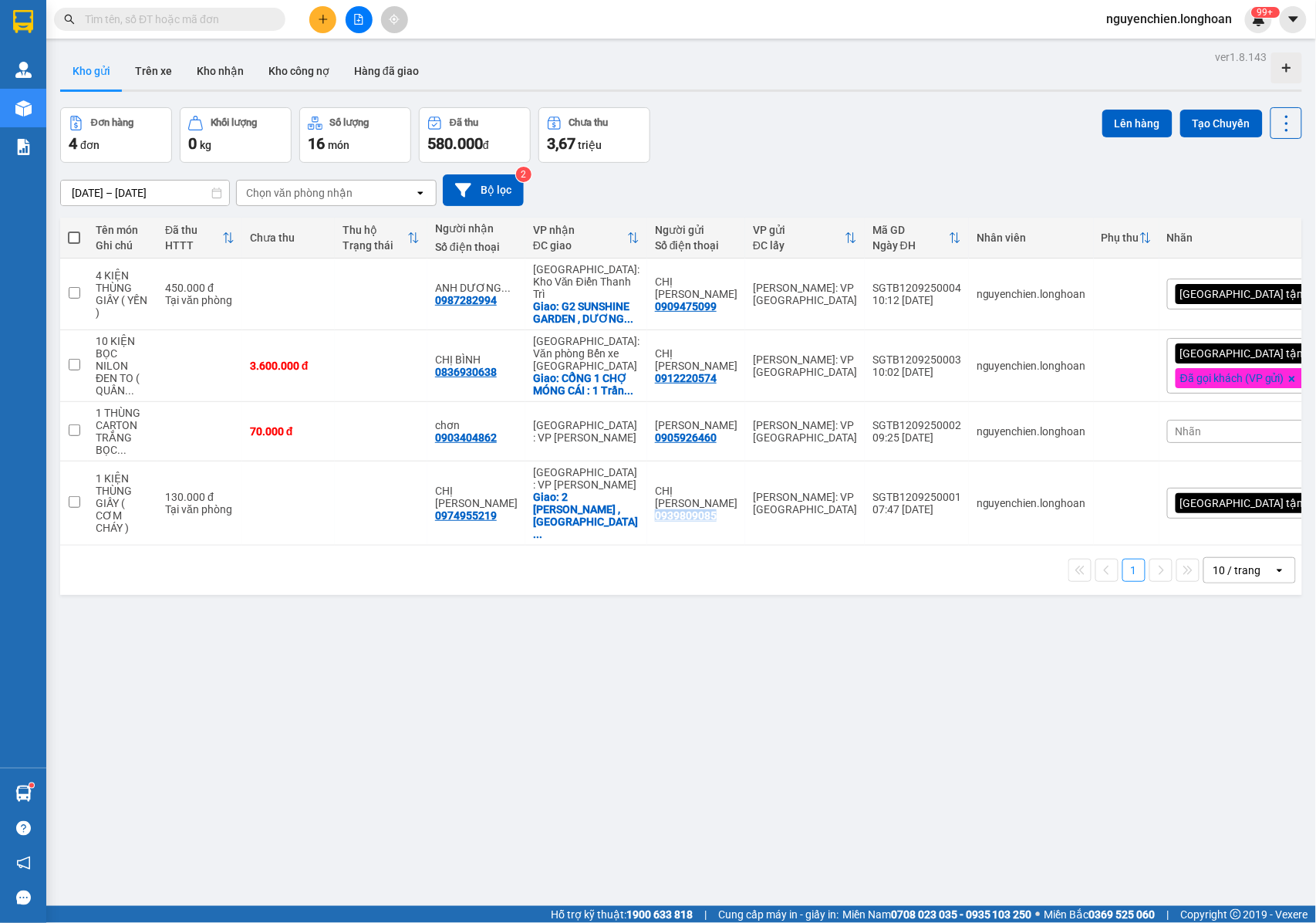
click at [316, 22] on button at bounding box center [322, 19] width 27 height 27
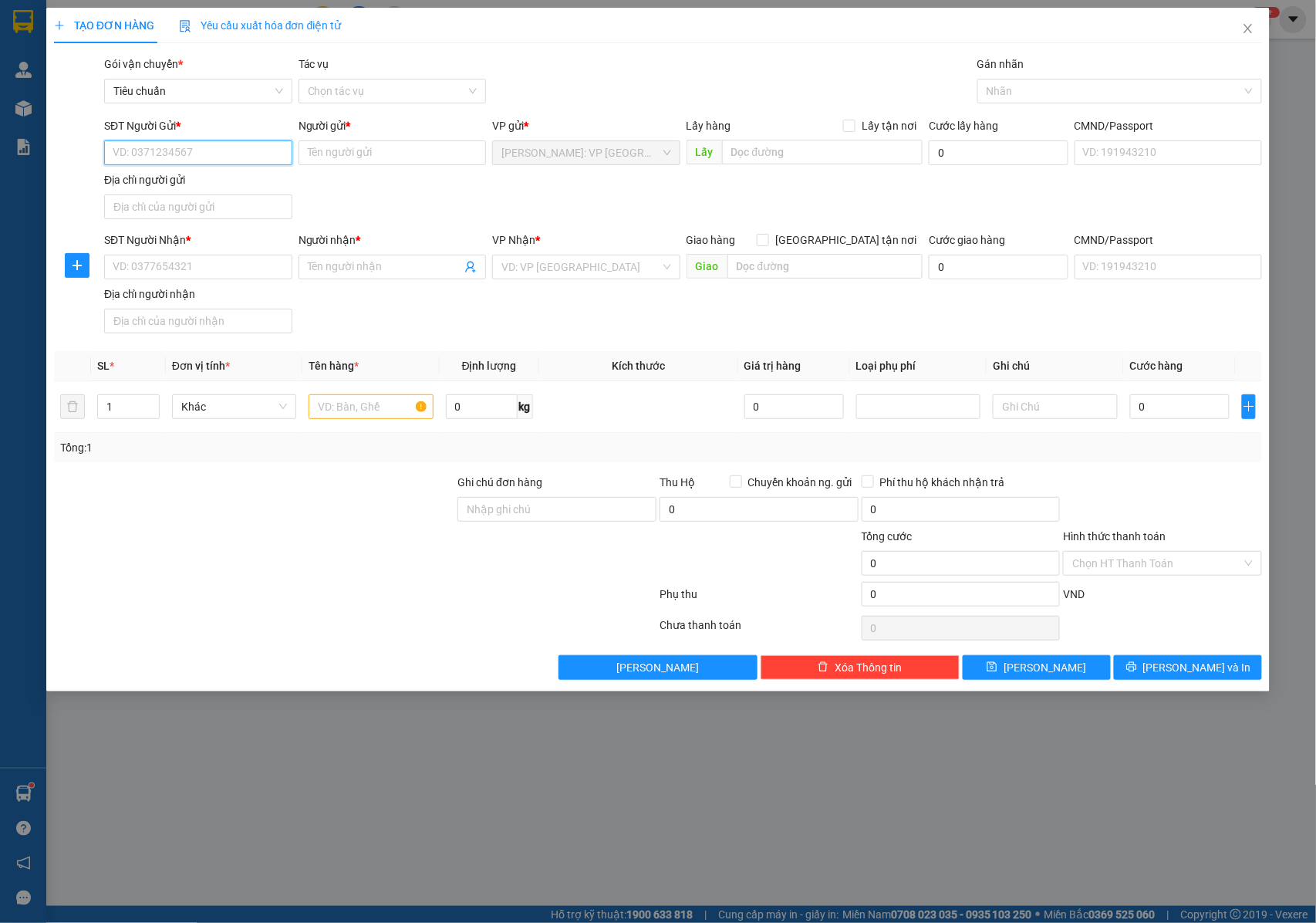
click at [213, 152] on input "SĐT Người Gửi *" at bounding box center [198, 152] width 188 height 25
paste input "0939809085"
click at [229, 158] on input "0939809085" at bounding box center [198, 152] width 188 height 25
type input "0939809085"
click at [331, 159] on input "Người gửi *" at bounding box center [392, 152] width 188 height 25
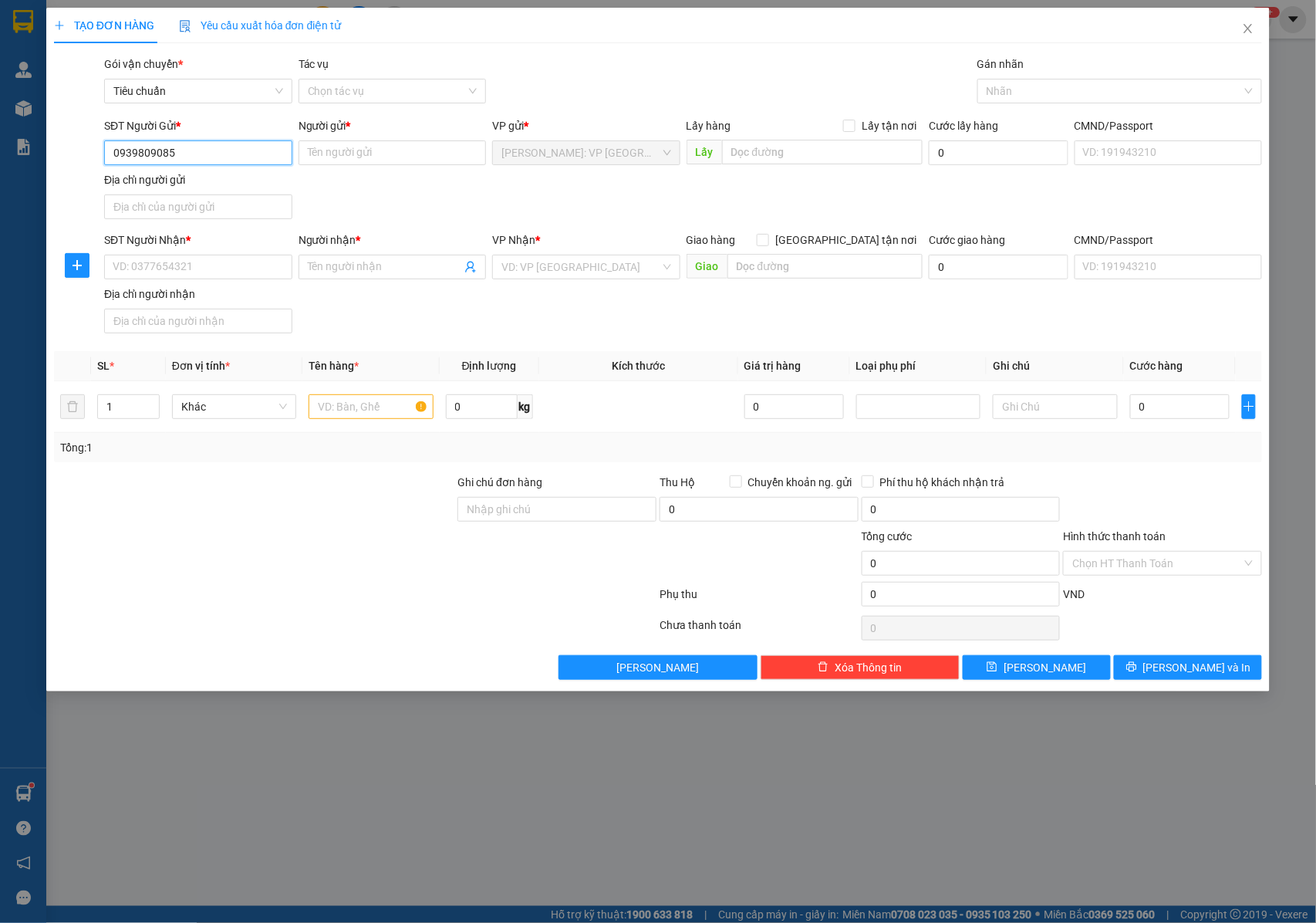
click at [201, 165] on input "0939809085" at bounding box center [198, 152] width 188 height 25
click at [208, 189] on div "0939809085 - CHỊ HÂN" at bounding box center [200, 184] width 172 height 17
type input "CHỊ [PERSON_NAME]"
click at [236, 270] on input "SĐT Người Nhận *" at bounding box center [198, 267] width 188 height 25
type input "0962596825"
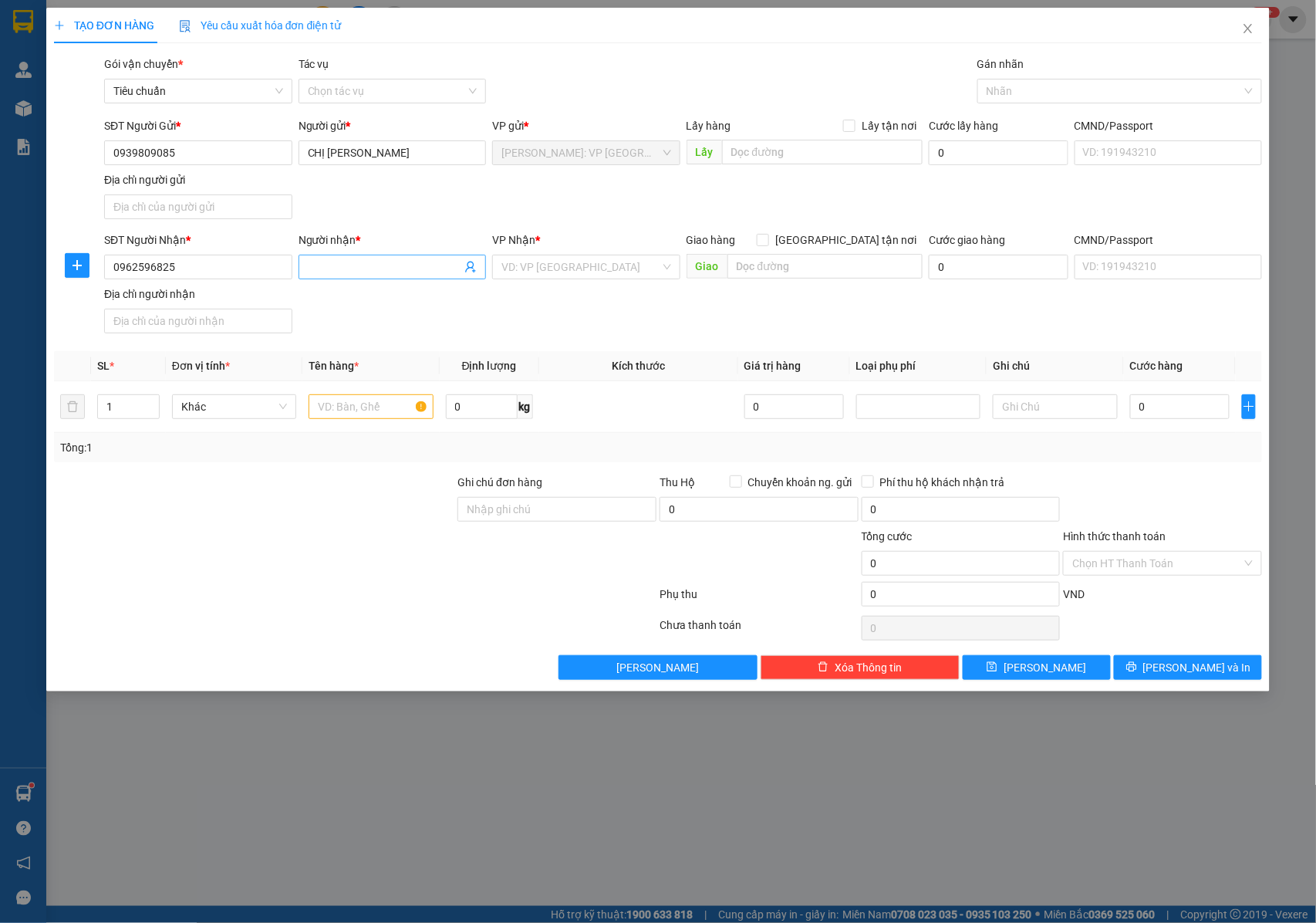
click at [331, 275] on input "Người nhận *" at bounding box center [385, 267] width 154 height 17
type input "c"
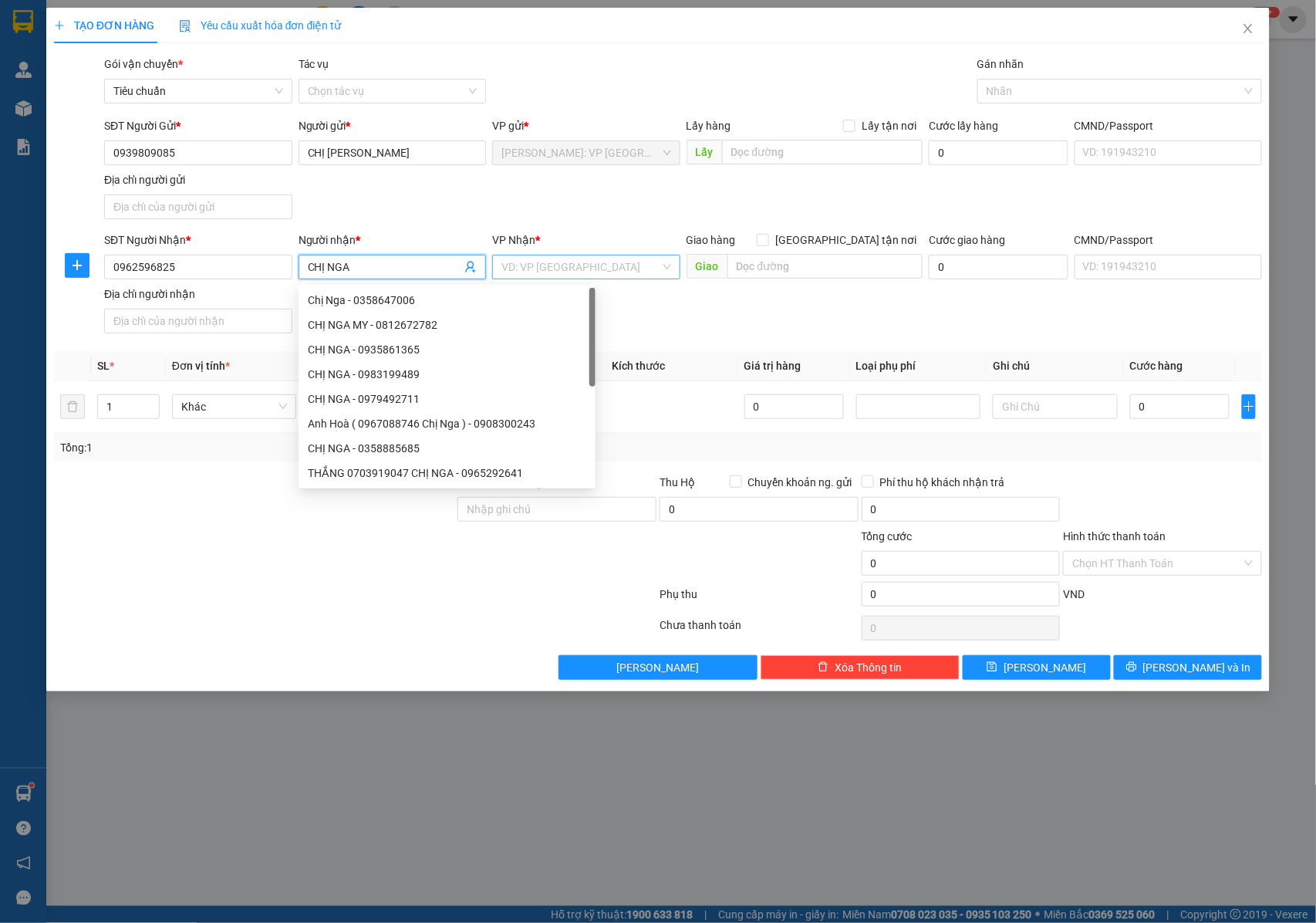
type input "CHỊ NGA"
click at [550, 279] on input "search" at bounding box center [581, 267] width 159 height 23
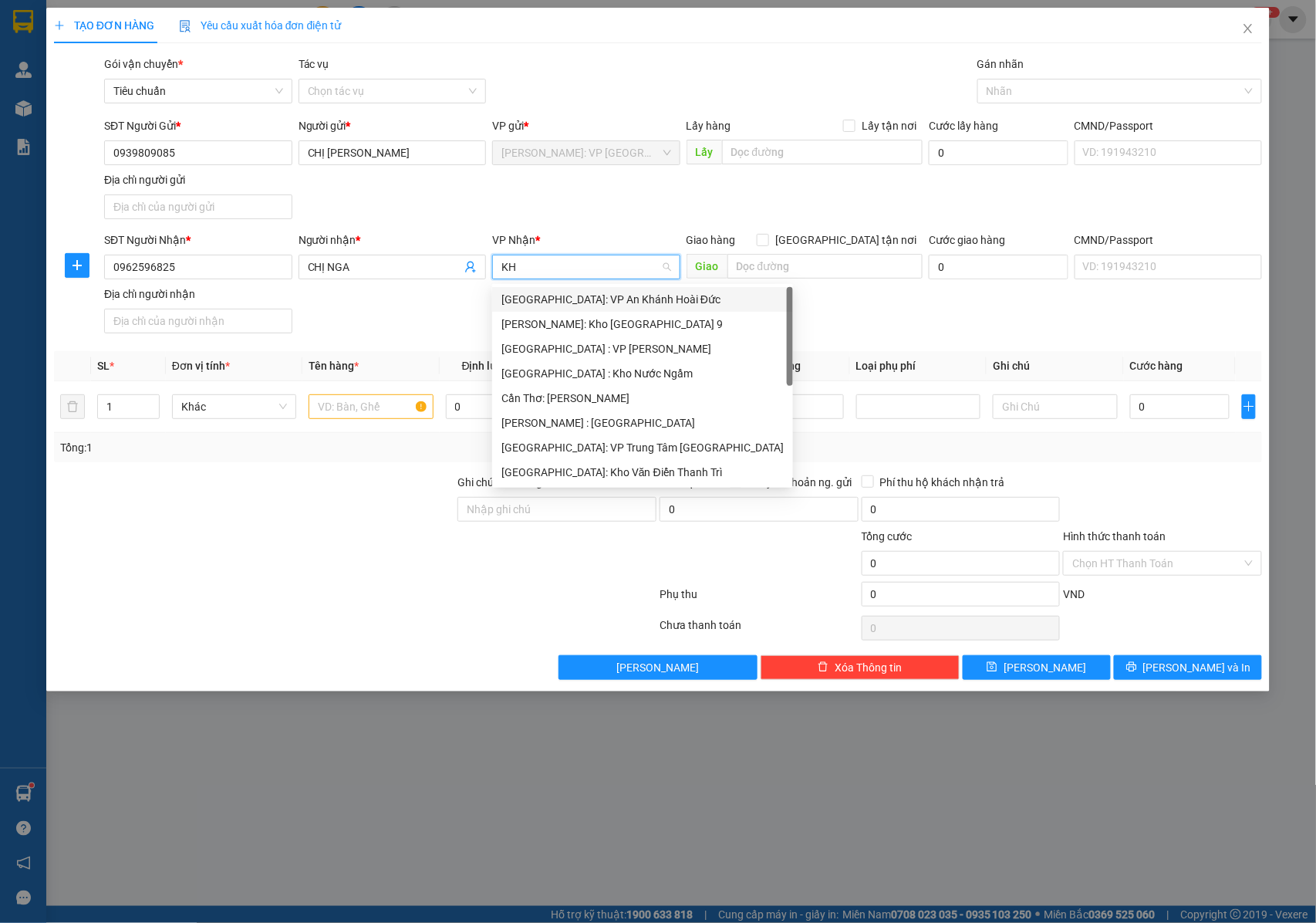
type input "KHO"
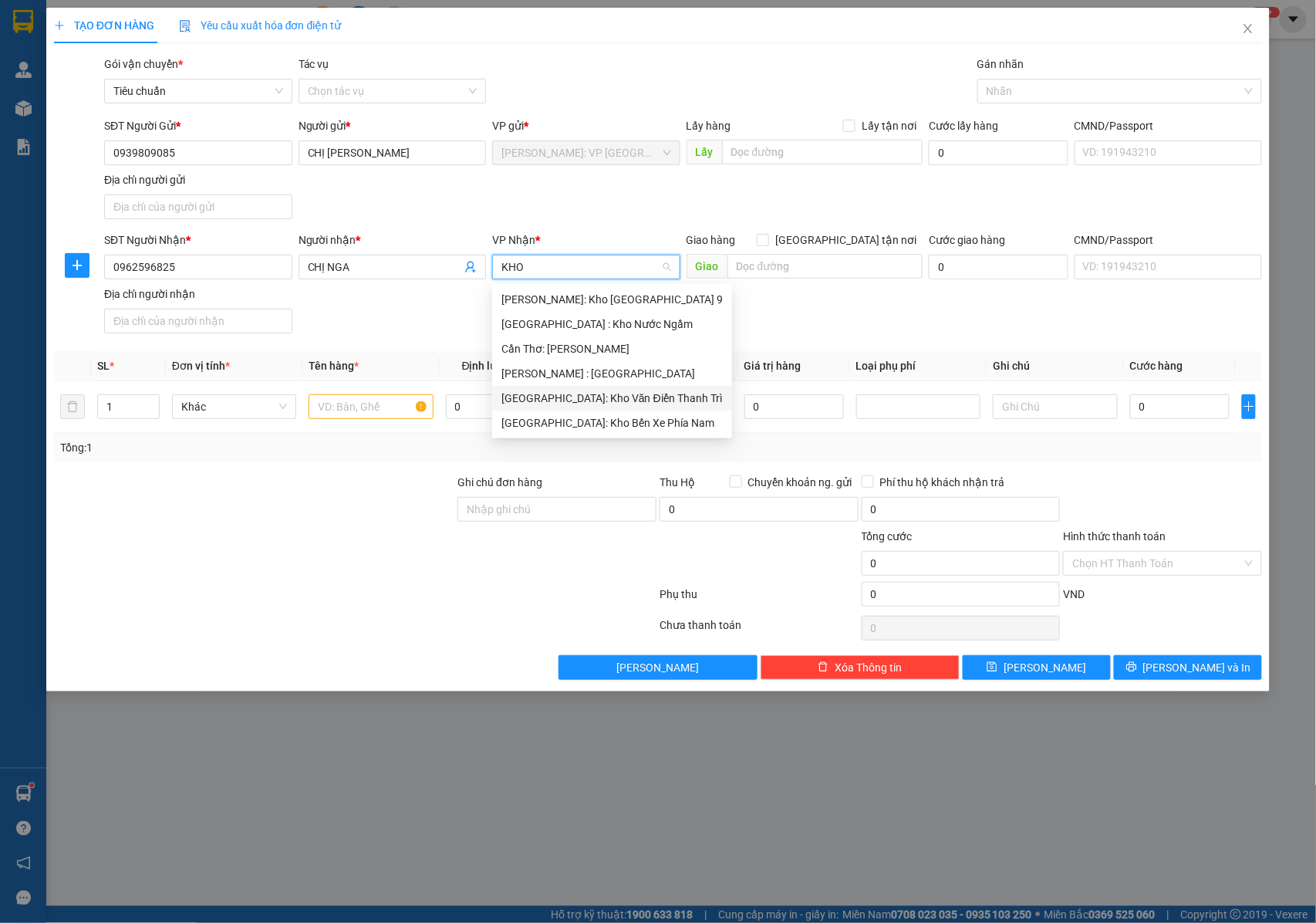
click at [553, 402] on div "[GEOGRAPHIC_DATA]: Kho Văn Điển Thanh Trì" at bounding box center [612, 399] width 221 height 17
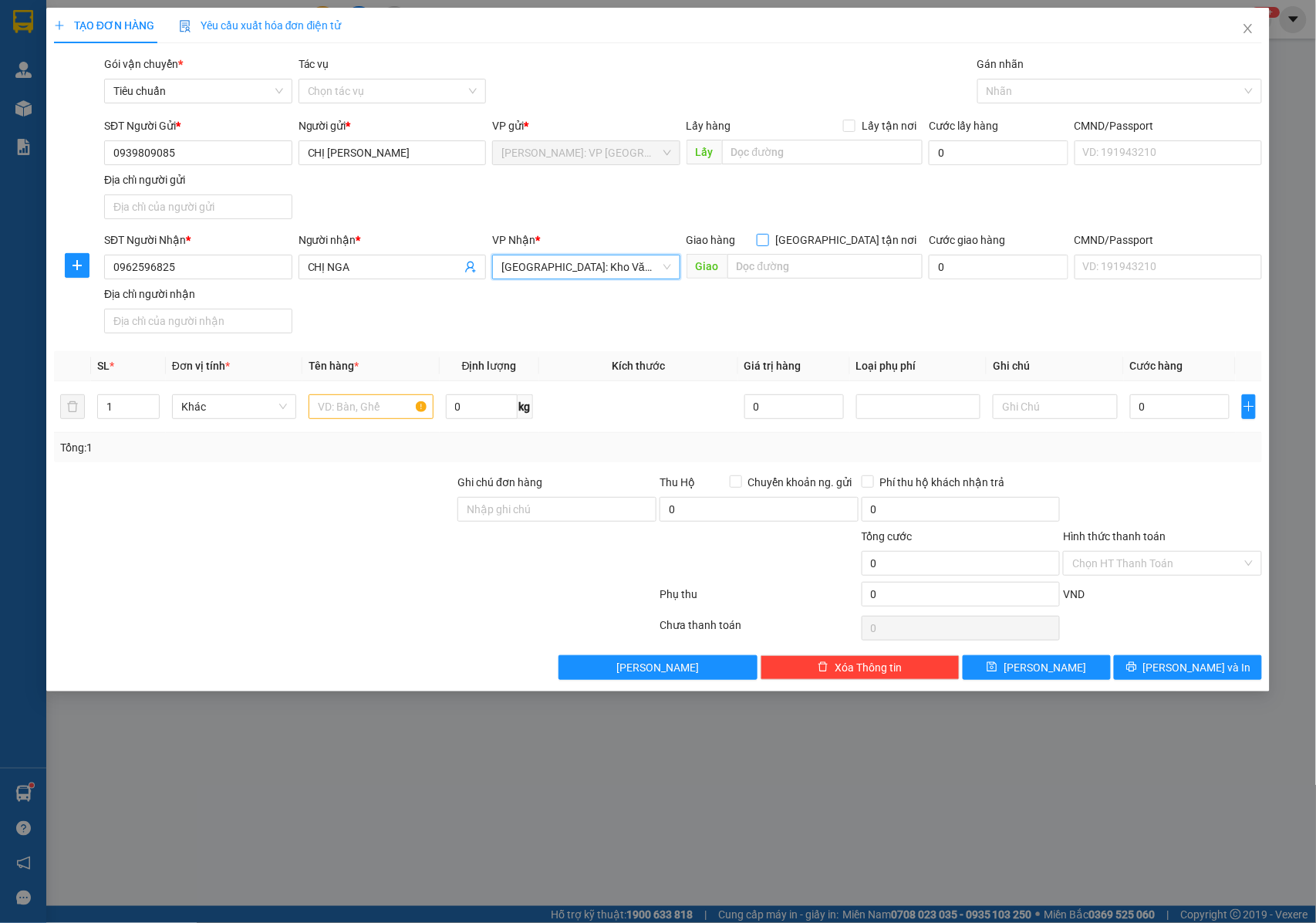
click at [768, 242] on input "[GEOGRAPHIC_DATA] tận nơi" at bounding box center [762, 239] width 11 height 11
checkbox input "true"
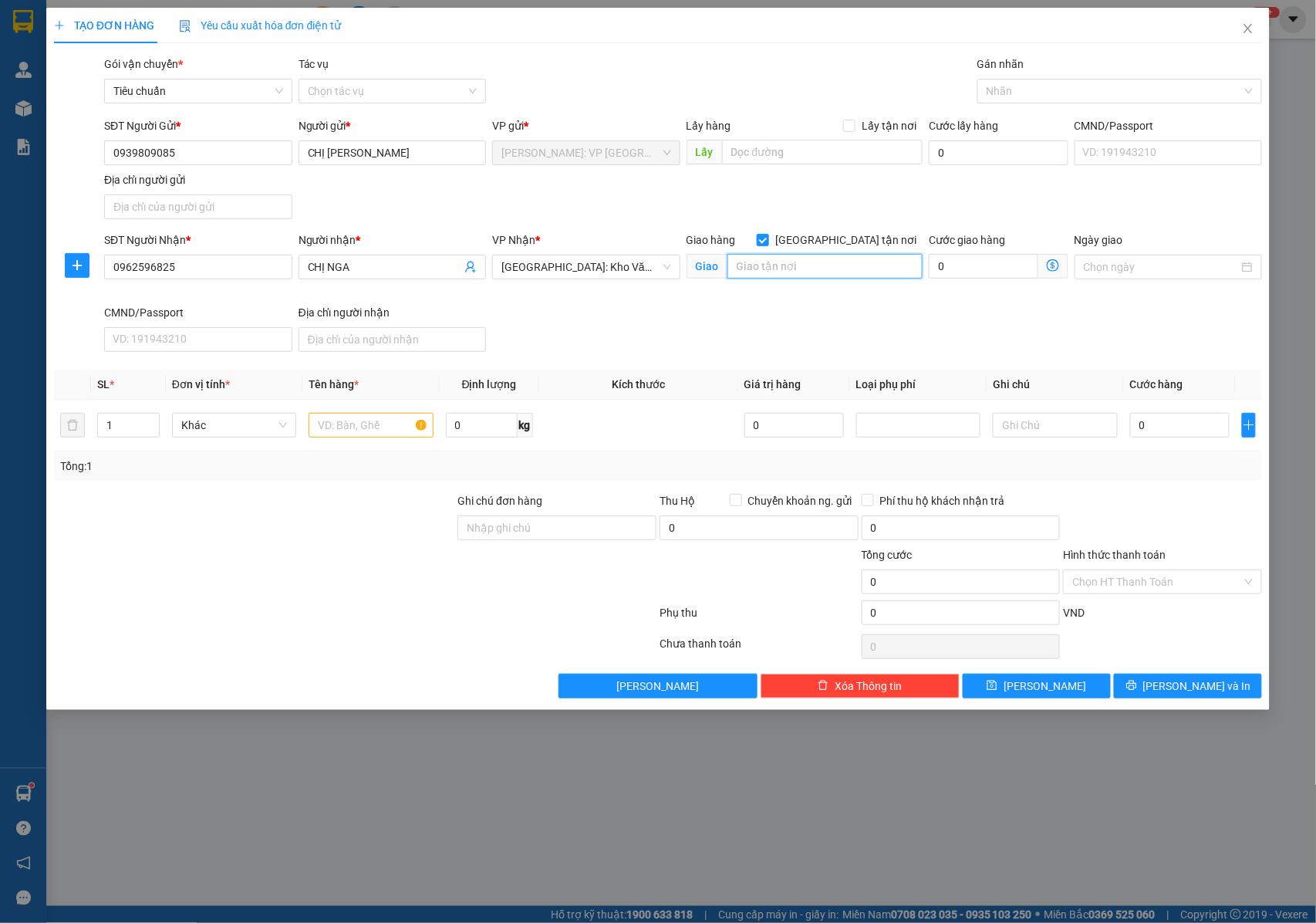
click at [814, 265] on input "text" at bounding box center [825, 266] width 195 height 25
click at [1014, 93] on div at bounding box center [1112, 91] width 262 height 19
type input "NGÕ 32 , LÊ TRỌNG TẤN , P LA KHÊ , CHUNG CƯ COMA 18 NC2 , P809 , HÀ ĐÔNG , HÀ N…"
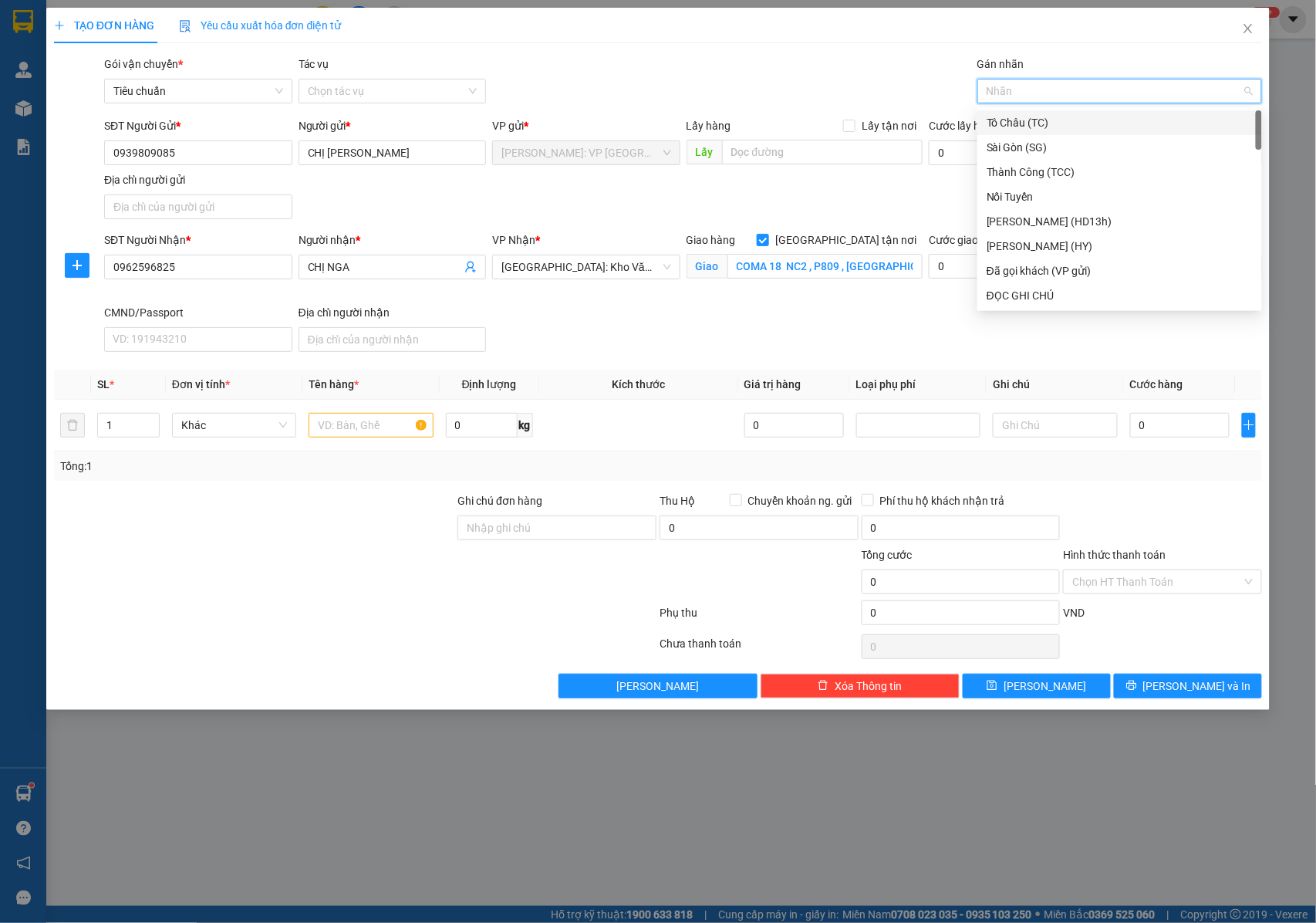
scroll to position [0, 0]
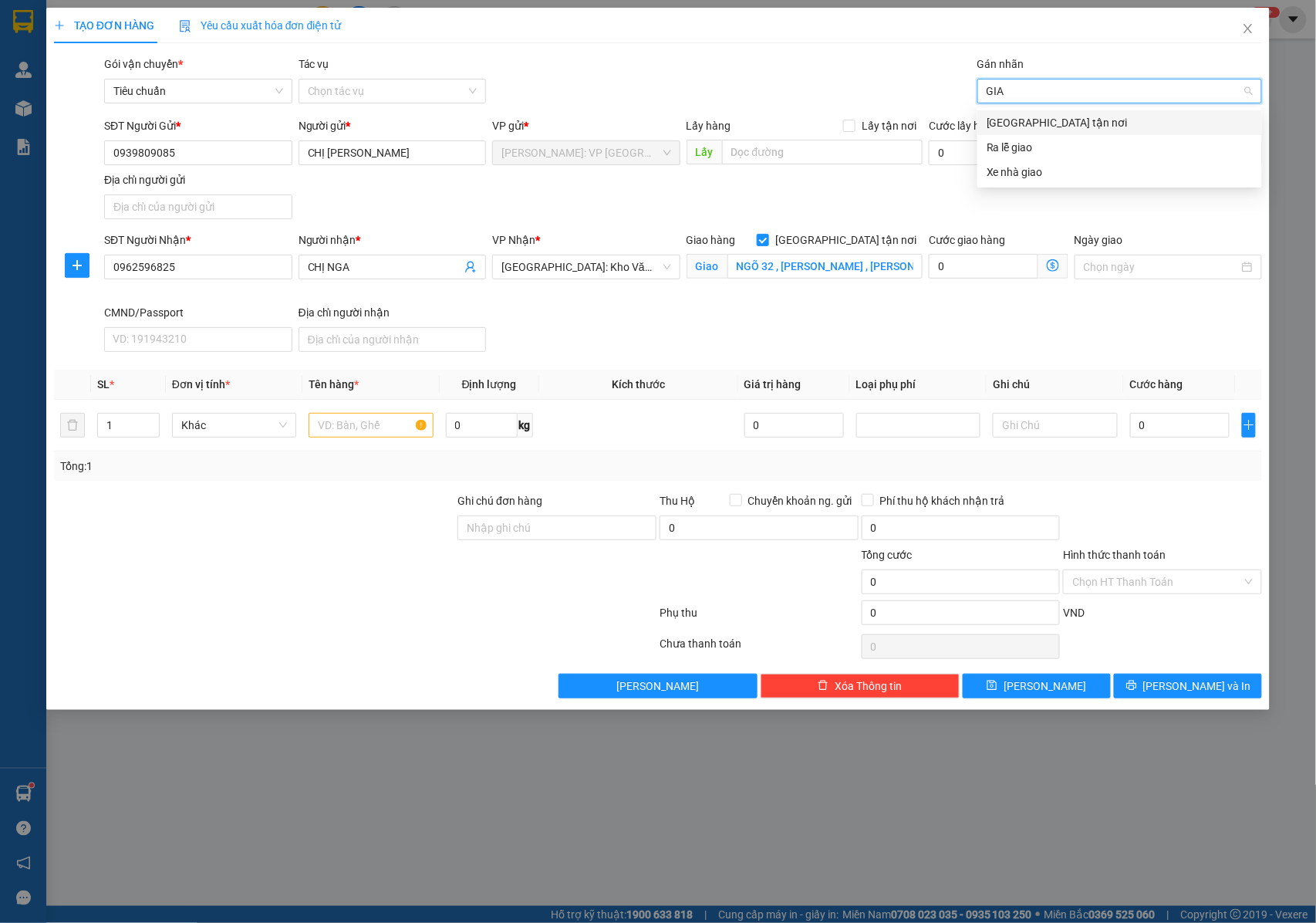
type input "GIAO"
click at [1022, 122] on div "[GEOGRAPHIC_DATA] tận nơi" at bounding box center [1119, 123] width 266 height 17
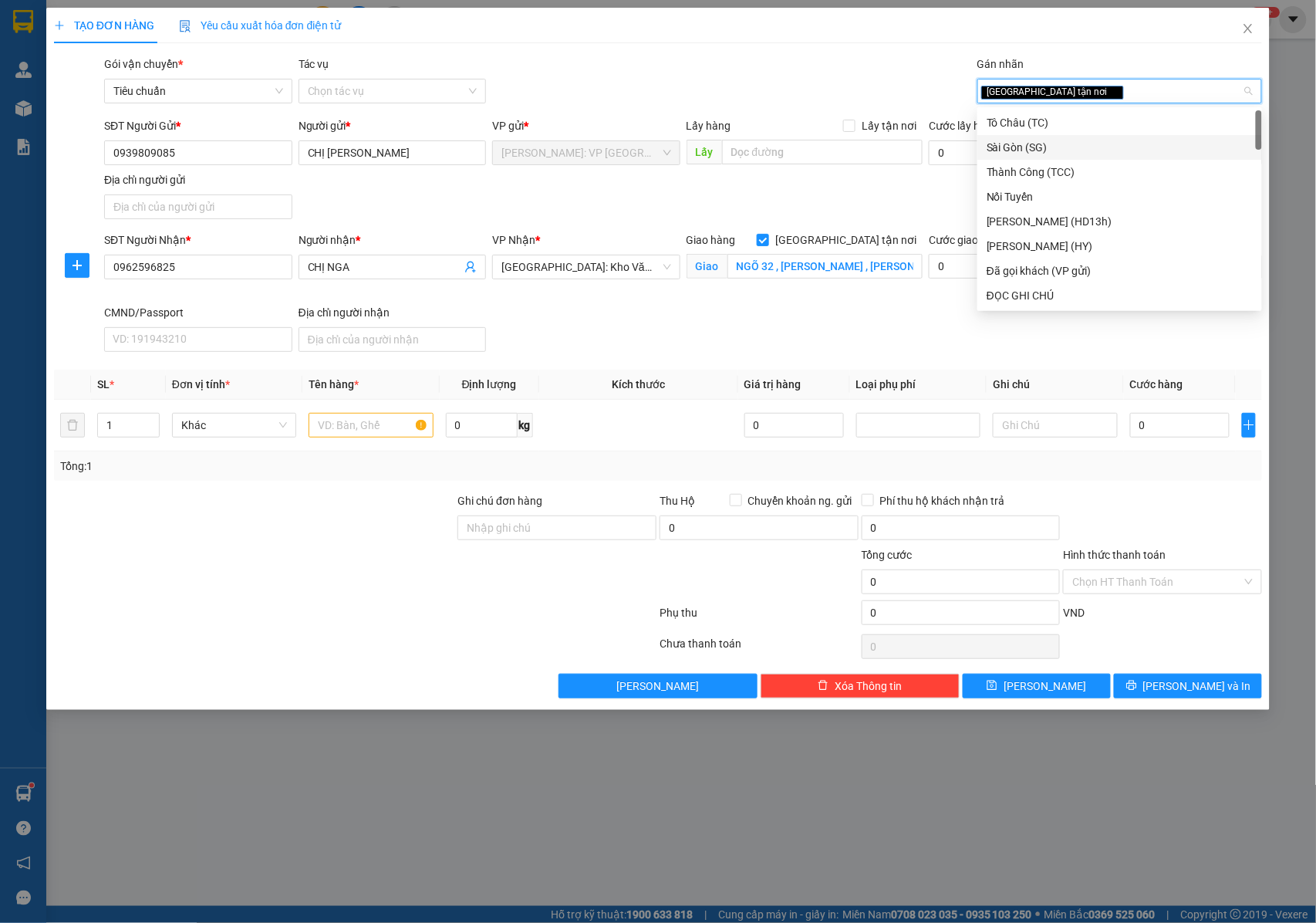
click at [460, 216] on div "SĐT Người Gửi * 0939809085 Người gửi * CHỊ HÂN VP gửi * Hồ Chí Minh: VP Quận Tâ…" at bounding box center [683, 170] width 1164 height 108
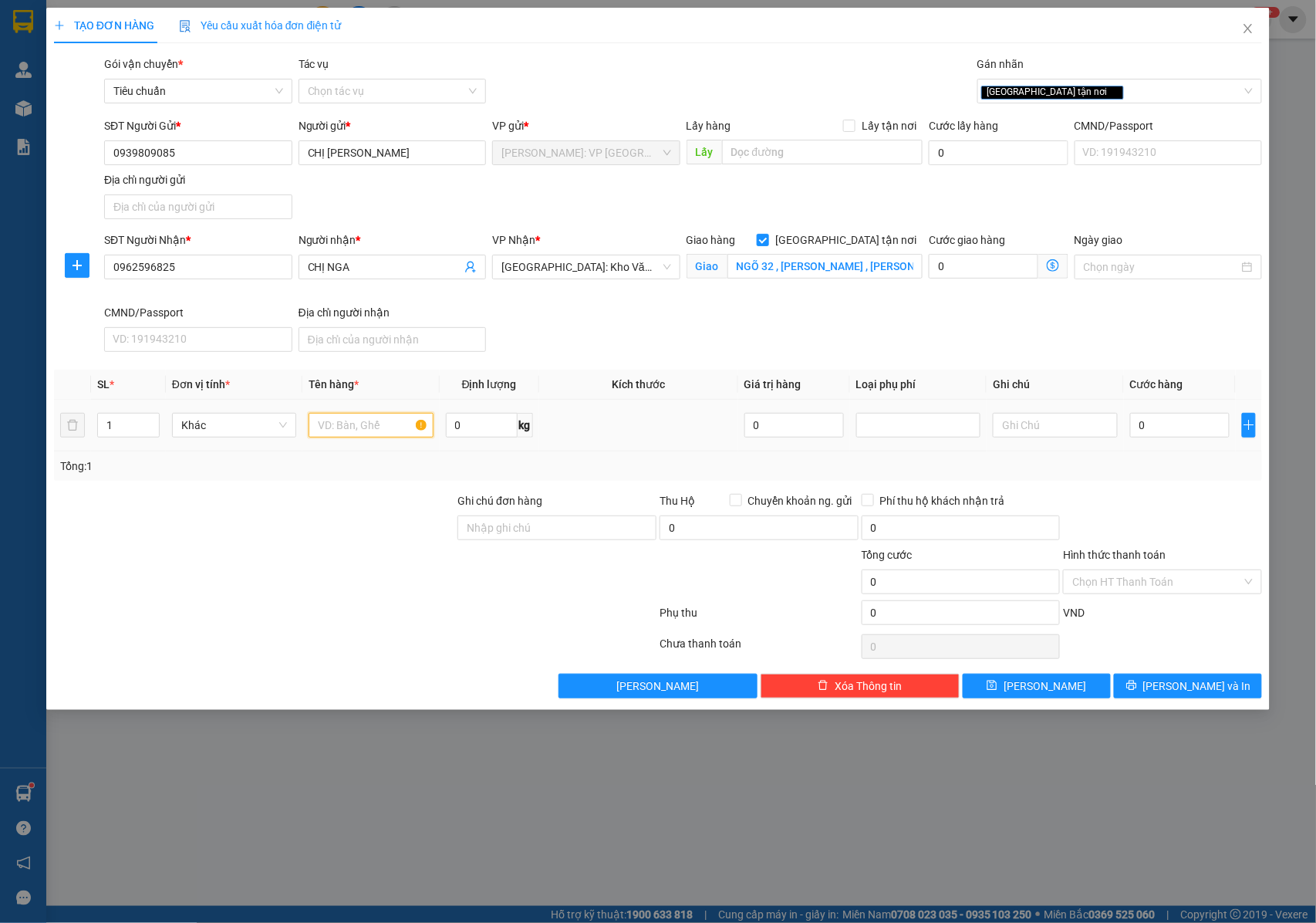
click at [359, 432] on input "text" at bounding box center [370, 424] width 124 height 25
type input "1 KIỆN THÙNG GIẤY QUẤN PE"
drag, startPoint x: 534, startPoint y: 526, endPoint x: 543, endPoint y: 529, distance: 9.5
click at [534, 526] on input "Ghi chú đơn hàng" at bounding box center [556, 528] width 199 height 25
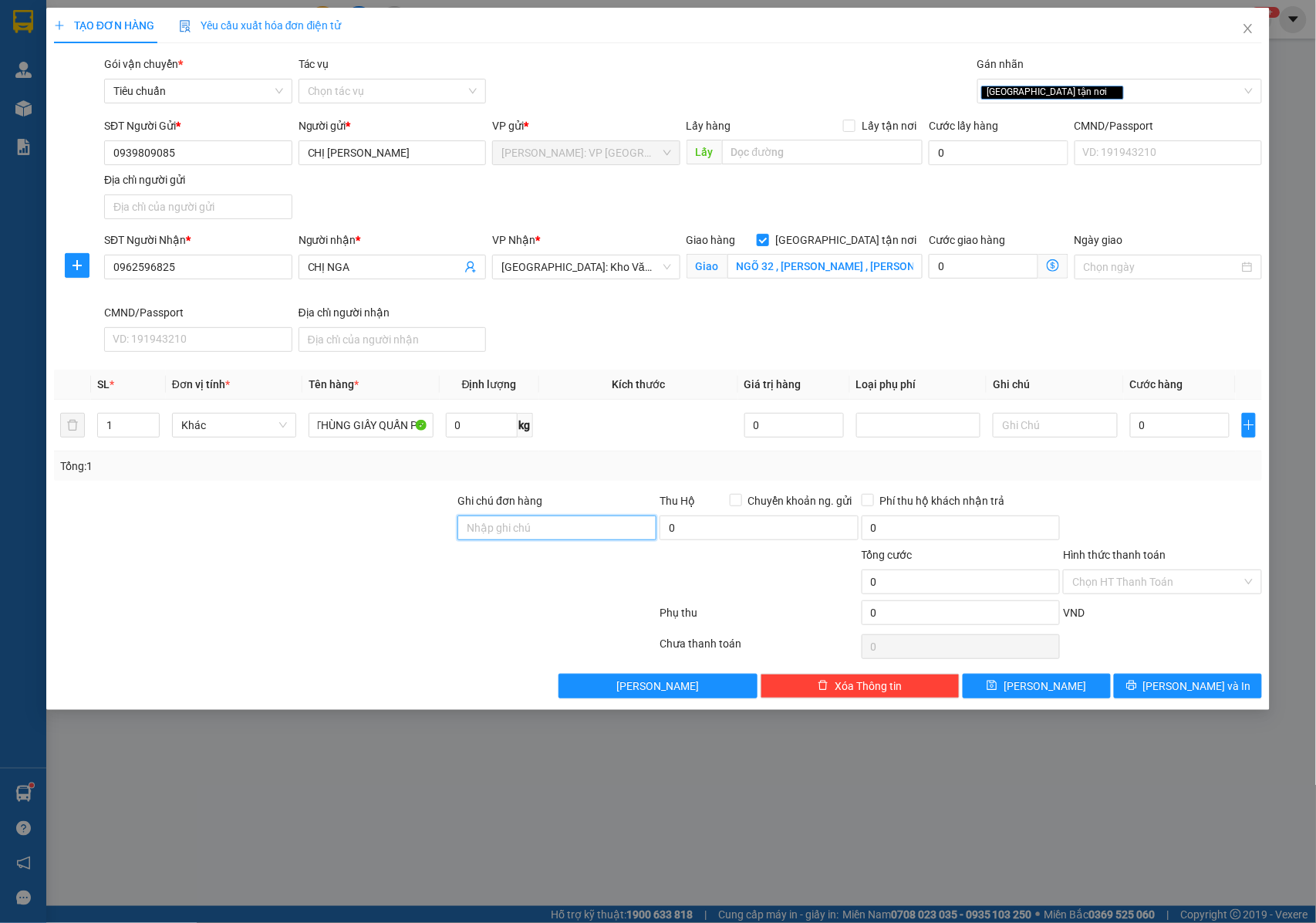
scroll to position [0, 0]
type input "NHẬN NGUYÊN KIỆN GIAO NGUYÊN KIỆN, HƯ VỠ K ĐỀN"
click at [1164, 423] on input "0" at bounding box center [1180, 424] width 100 height 25
type input "1"
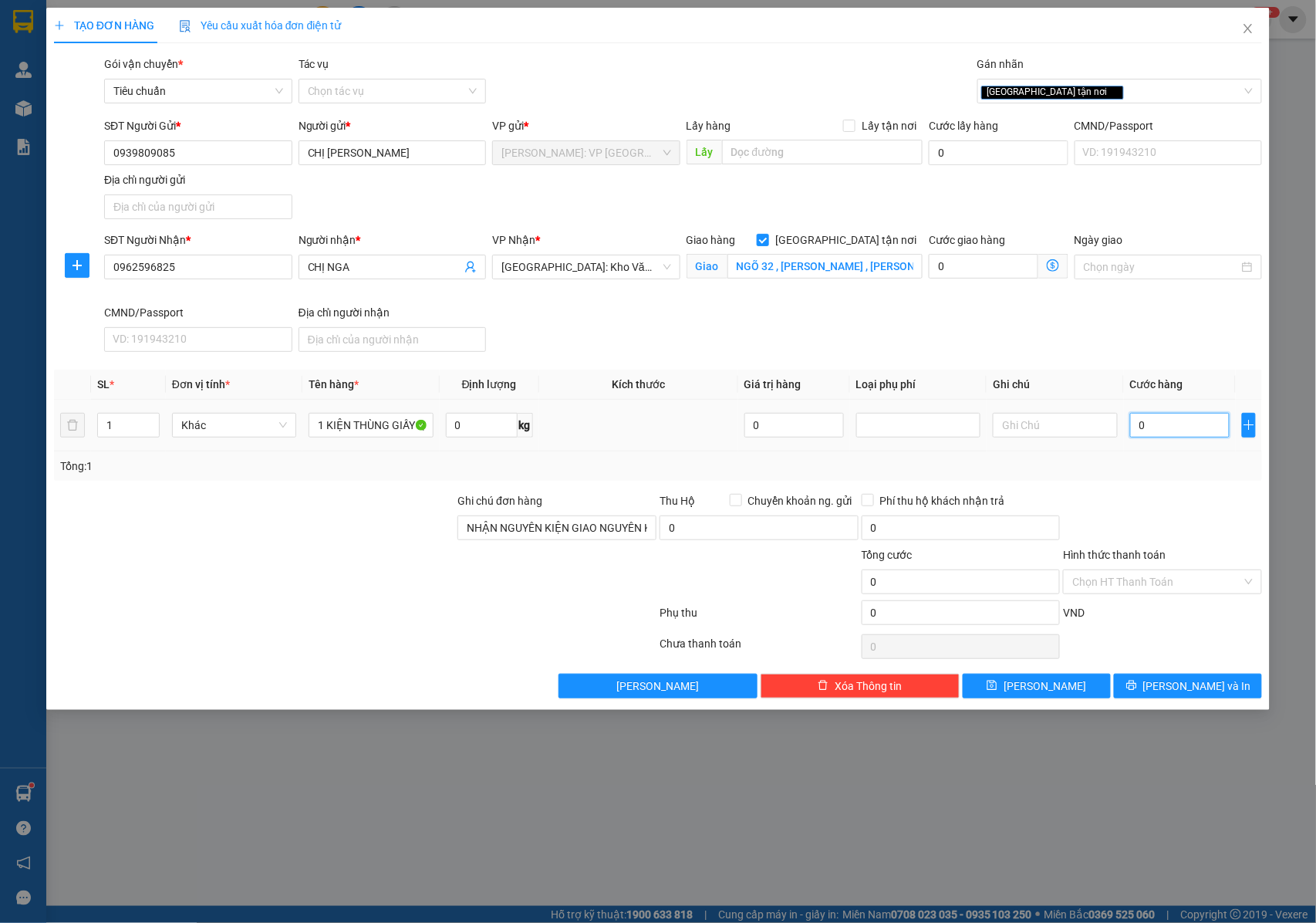
type input "1"
type input "10"
type input "100"
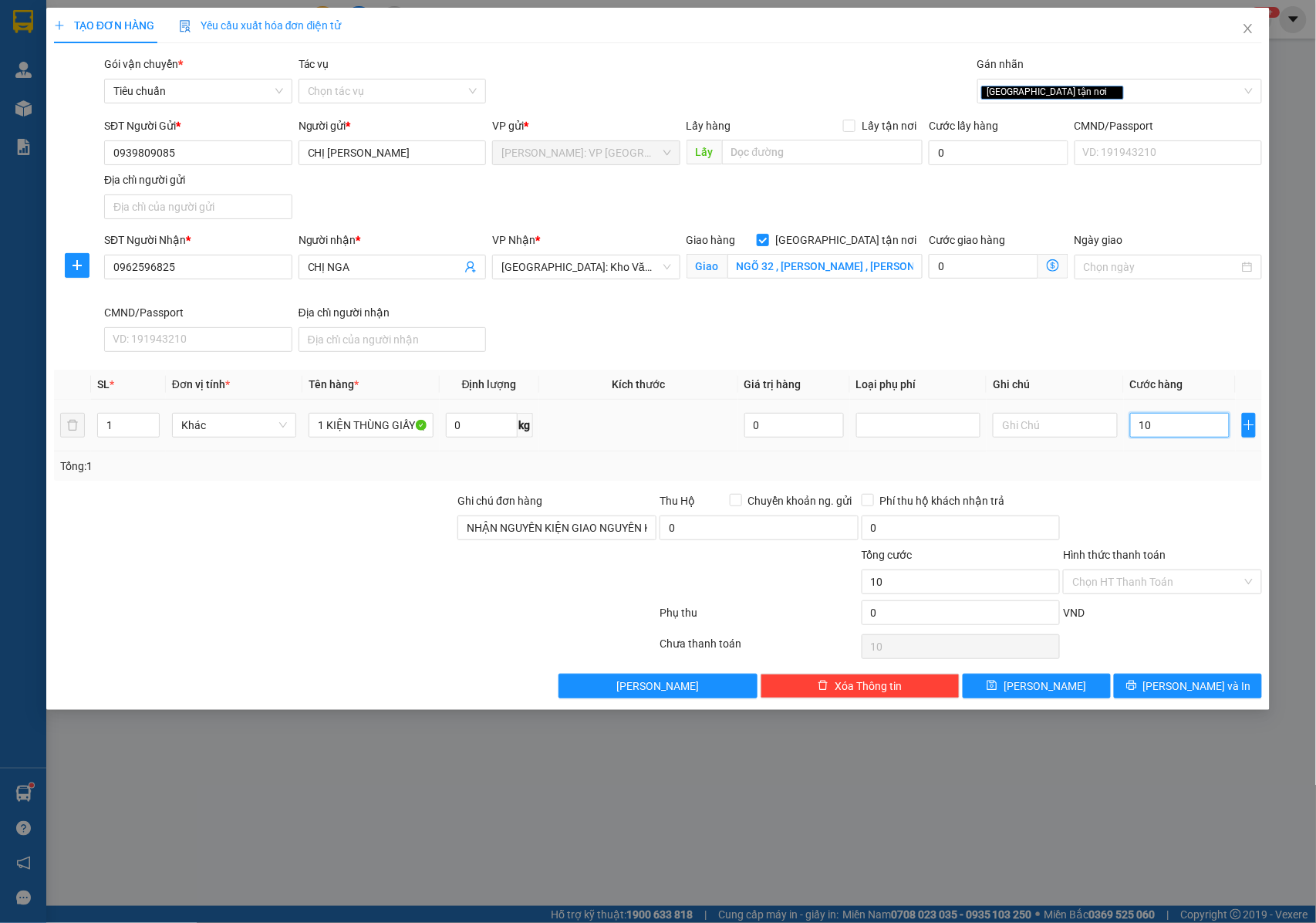
type input "100"
type input "1.000"
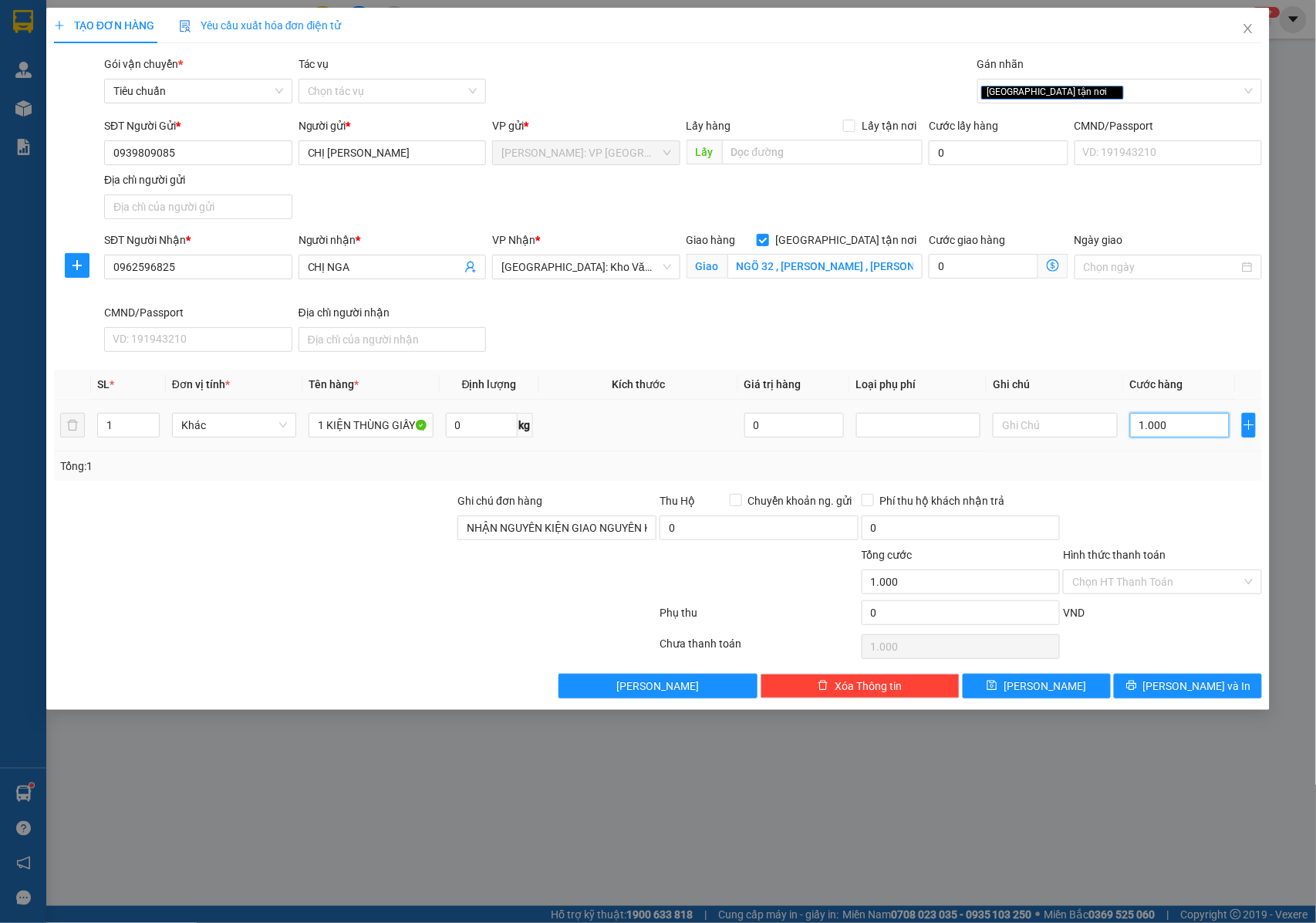
type input "10.000"
type input "100.000"
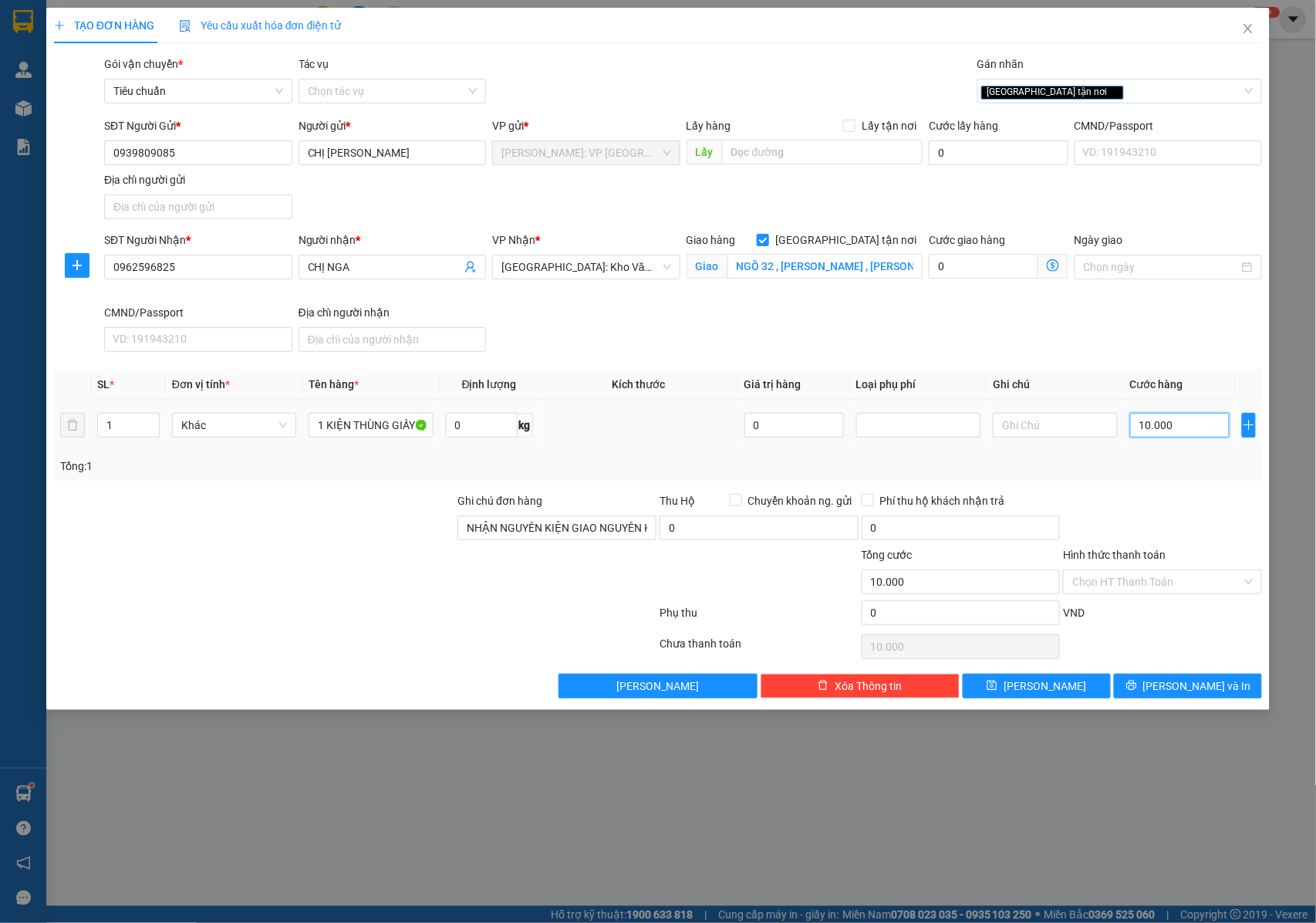
type input "100.000"
click at [1168, 588] on input "Hình thức thanh toán" at bounding box center [1157, 581] width 170 height 23
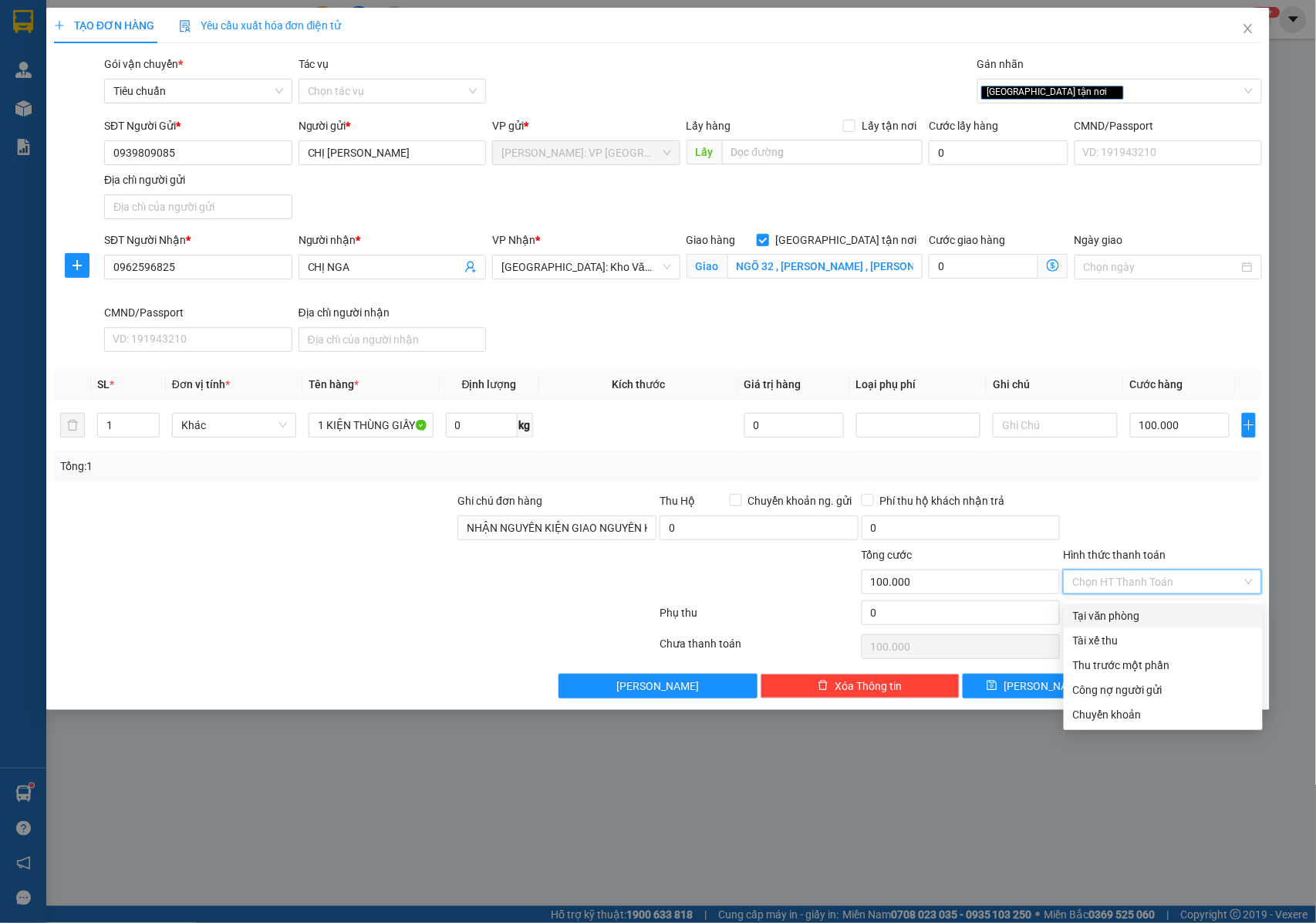
click at [1136, 619] on div "Tại văn phòng" at bounding box center [1164, 616] width 181 height 17
type input "0"
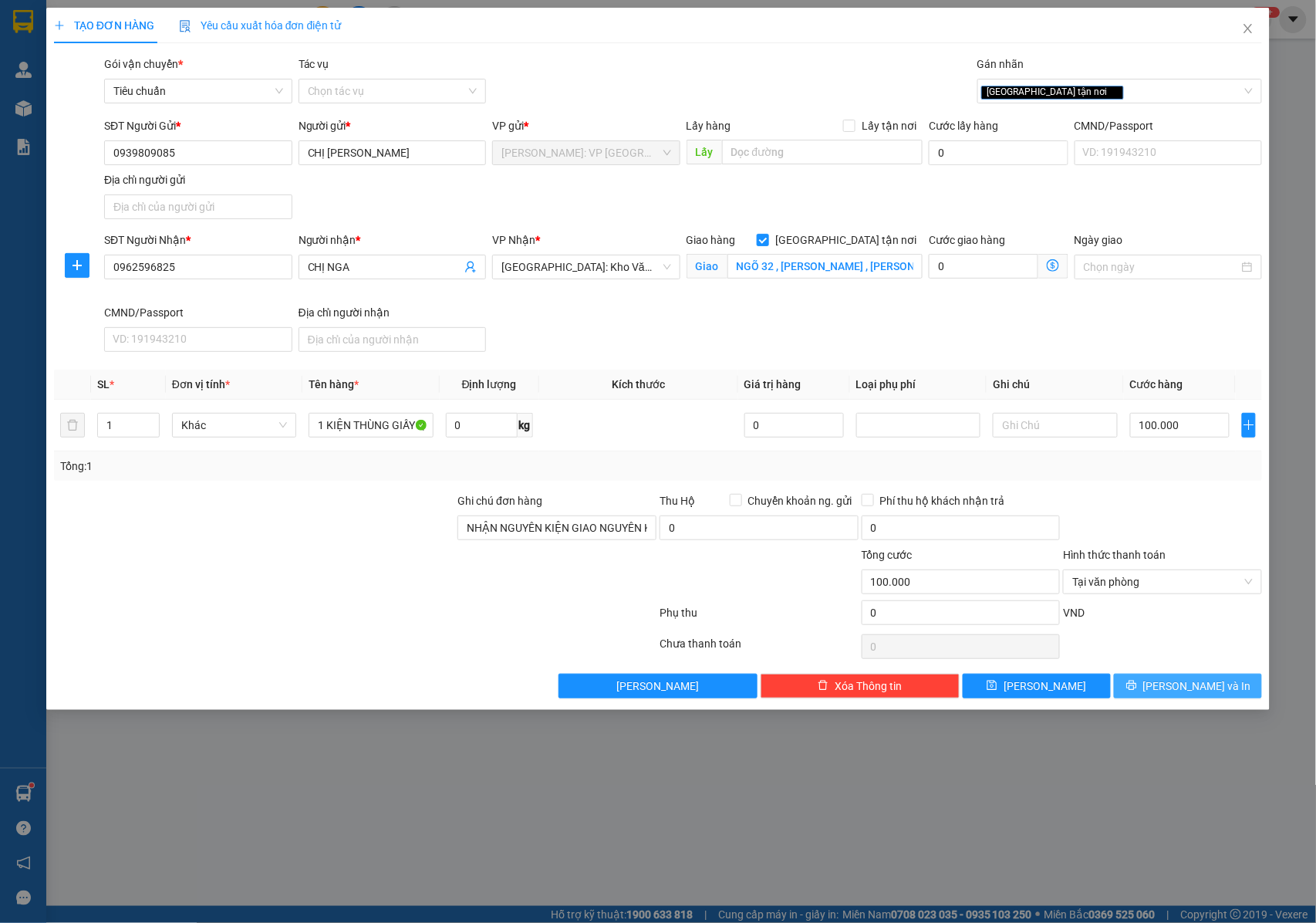
click at [1177, 684] on span "[PERSON_NAME] và In" at bounding box center [1196, 686] width 108 height 17
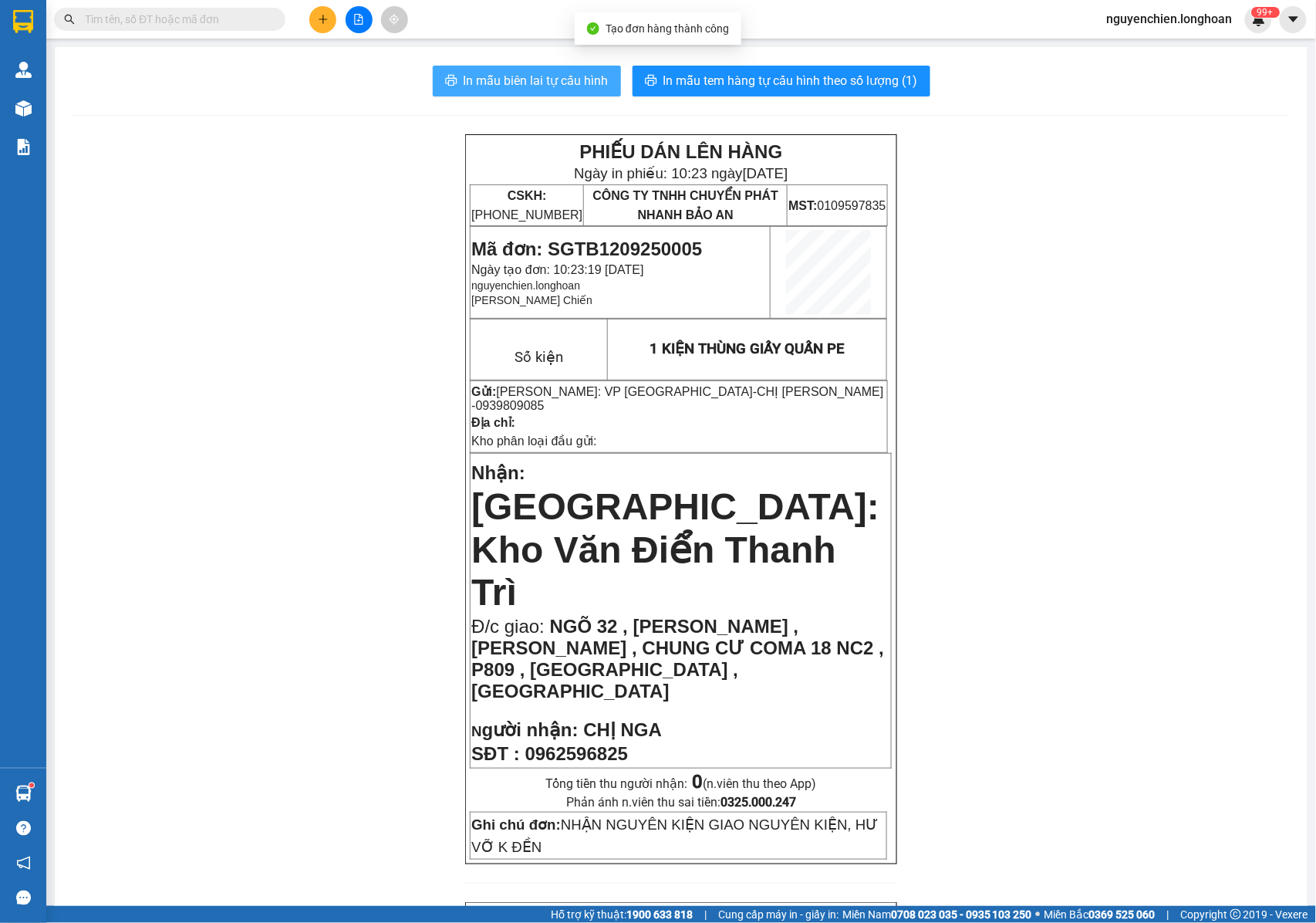
click at [555, 80] on span "In mẫu biên lai tự cấu hình" at bounding box center [536, 80] width 145 height 19
click at [723, 704] on p at bounding box center [681, 710] width 419 height 12
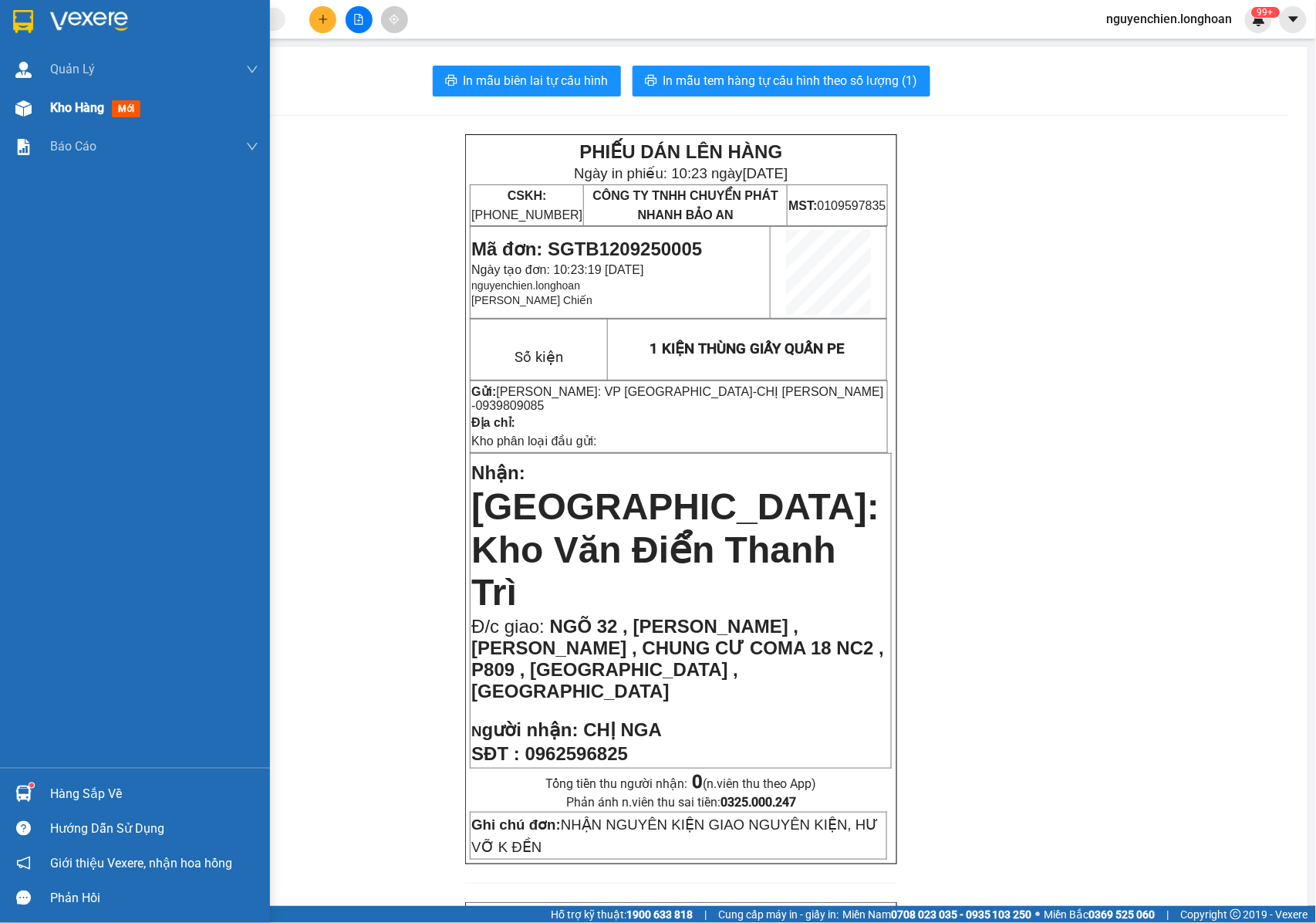
click at [70, 121] on div "Kho hàng mới" at bounding box center [154, 108] width 208 height 39
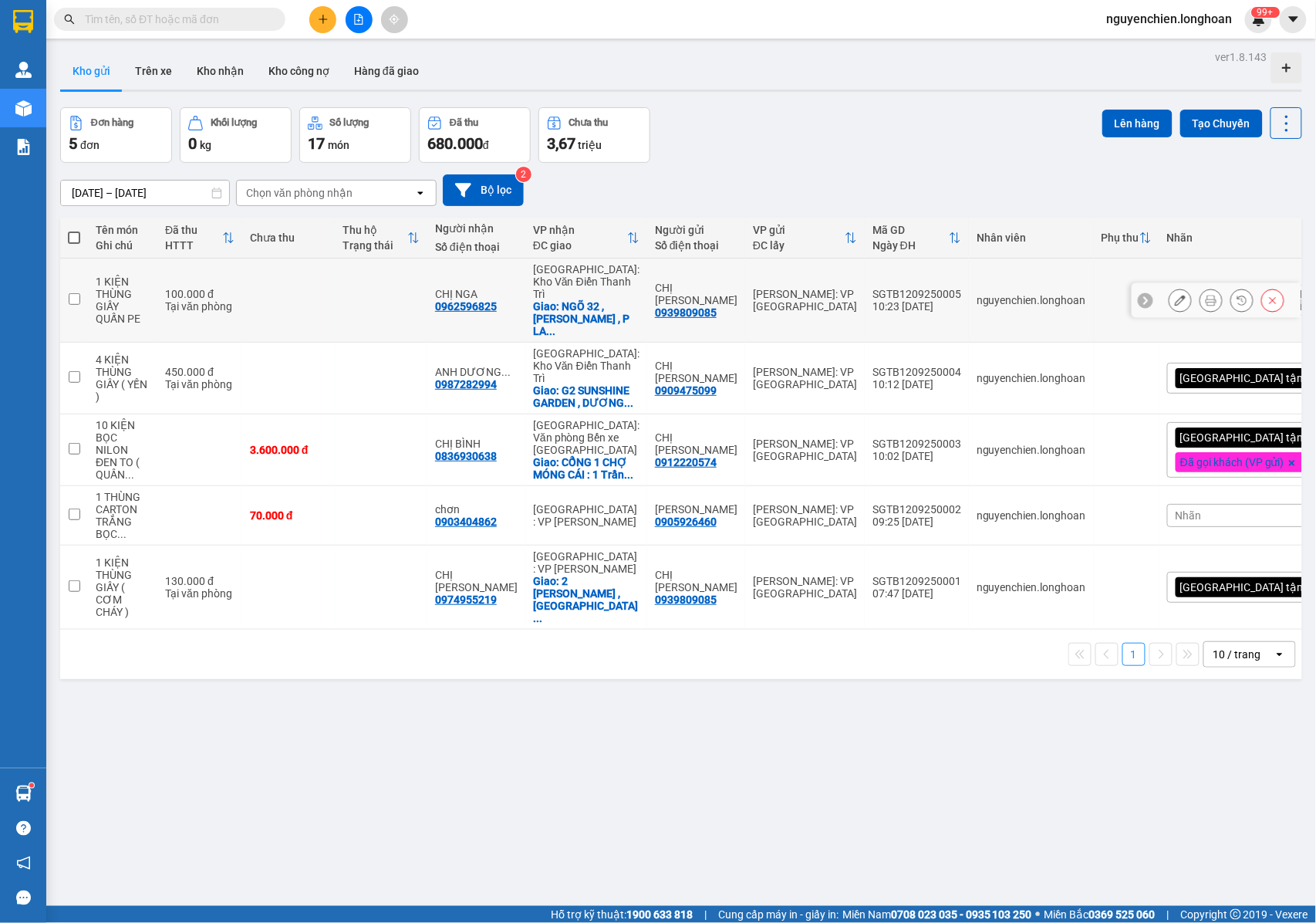
click at [1200, 300] on button at bounding box center [1210, 300] width 22 height 27
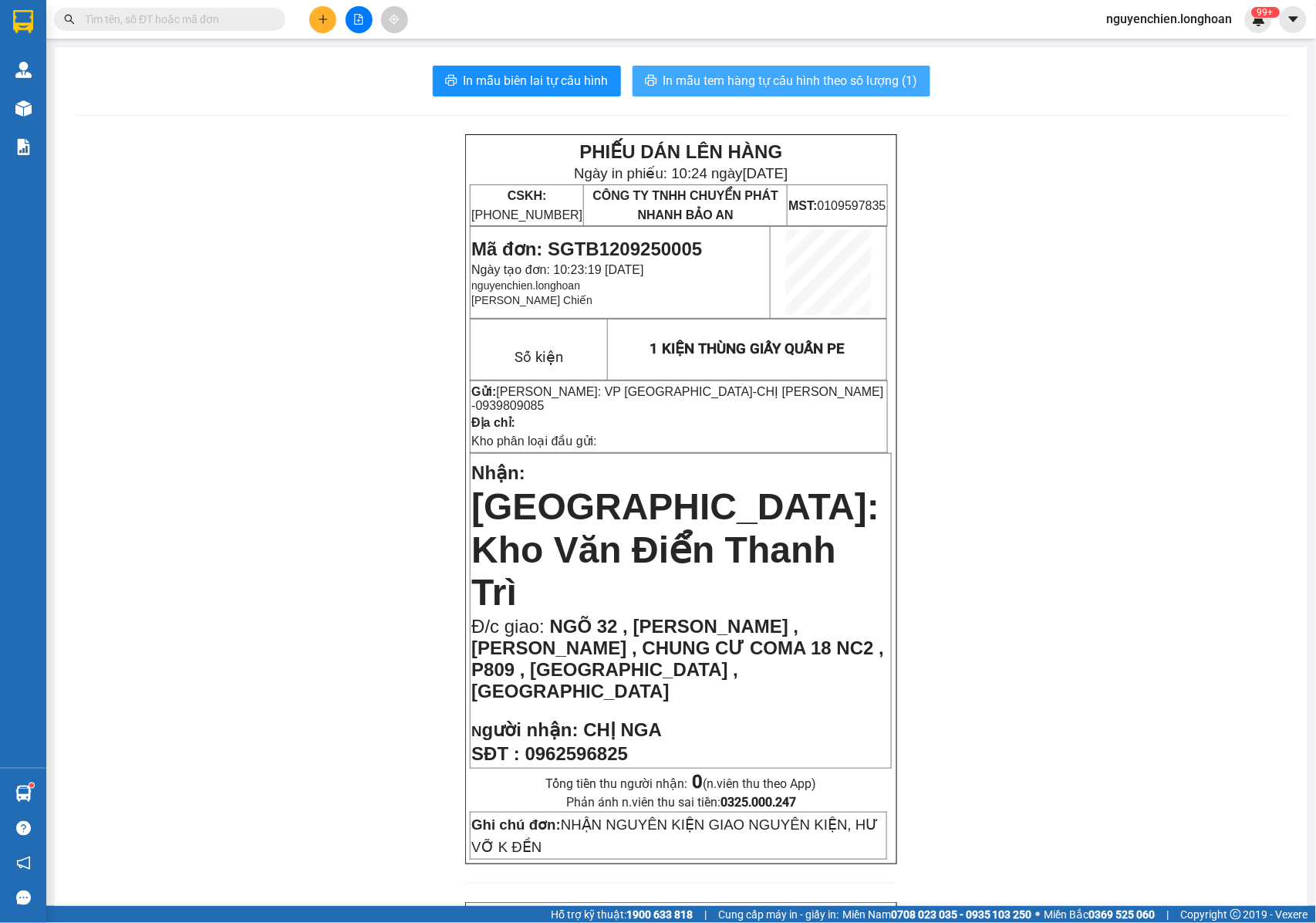
click at [831, 82] on span "In mẫu tem hàng tự cấu hình theo số lượng (1)" at bounding box center [791, 80] width 255 height 19
click at [776, 616] on p "Đ/c giao: NGÕ 32 , LÊ TRỌNG TẤN , P LA KHÊ , CHUNG CƯ COMA 18 NC2 , P809 , HÀ Đ…" at bounding box center [681, 659] width 419 height 86
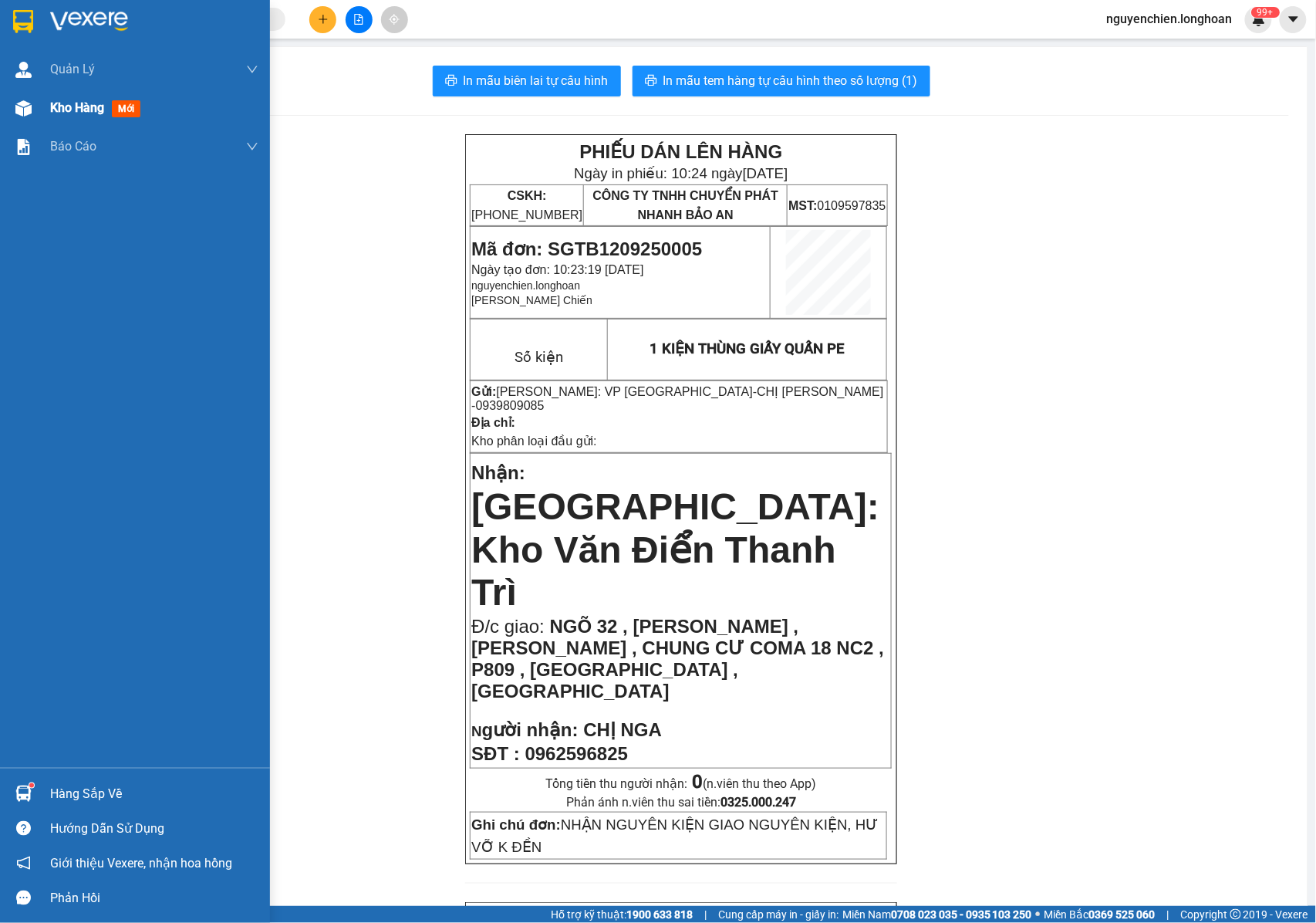
click at [38, 108] on div "Kho hàng mới" at bounding box center [135, 108] width 270 height 39
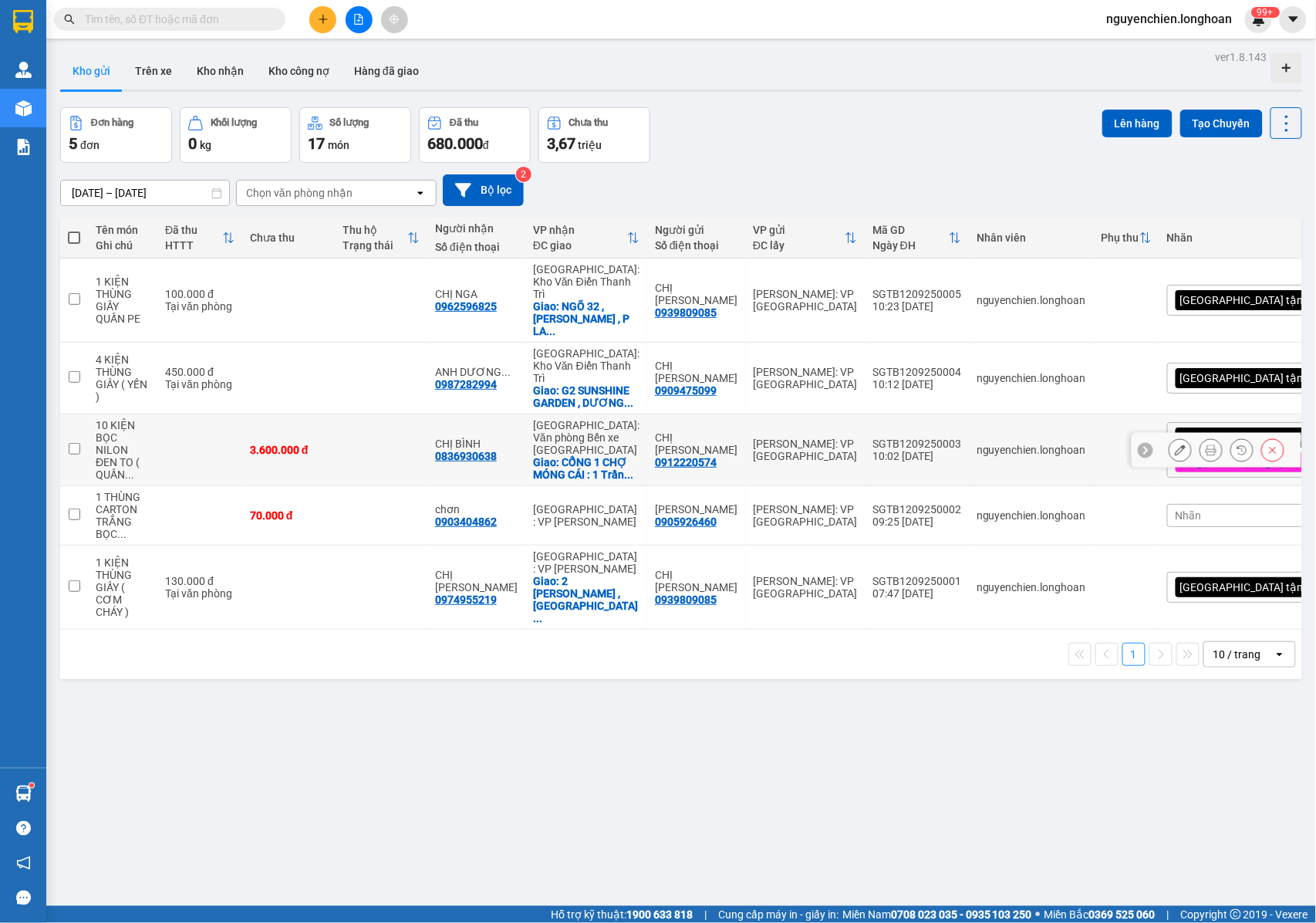
click at [1206, 446] on icon at bounding box center [1211, 449] width 11 height 11
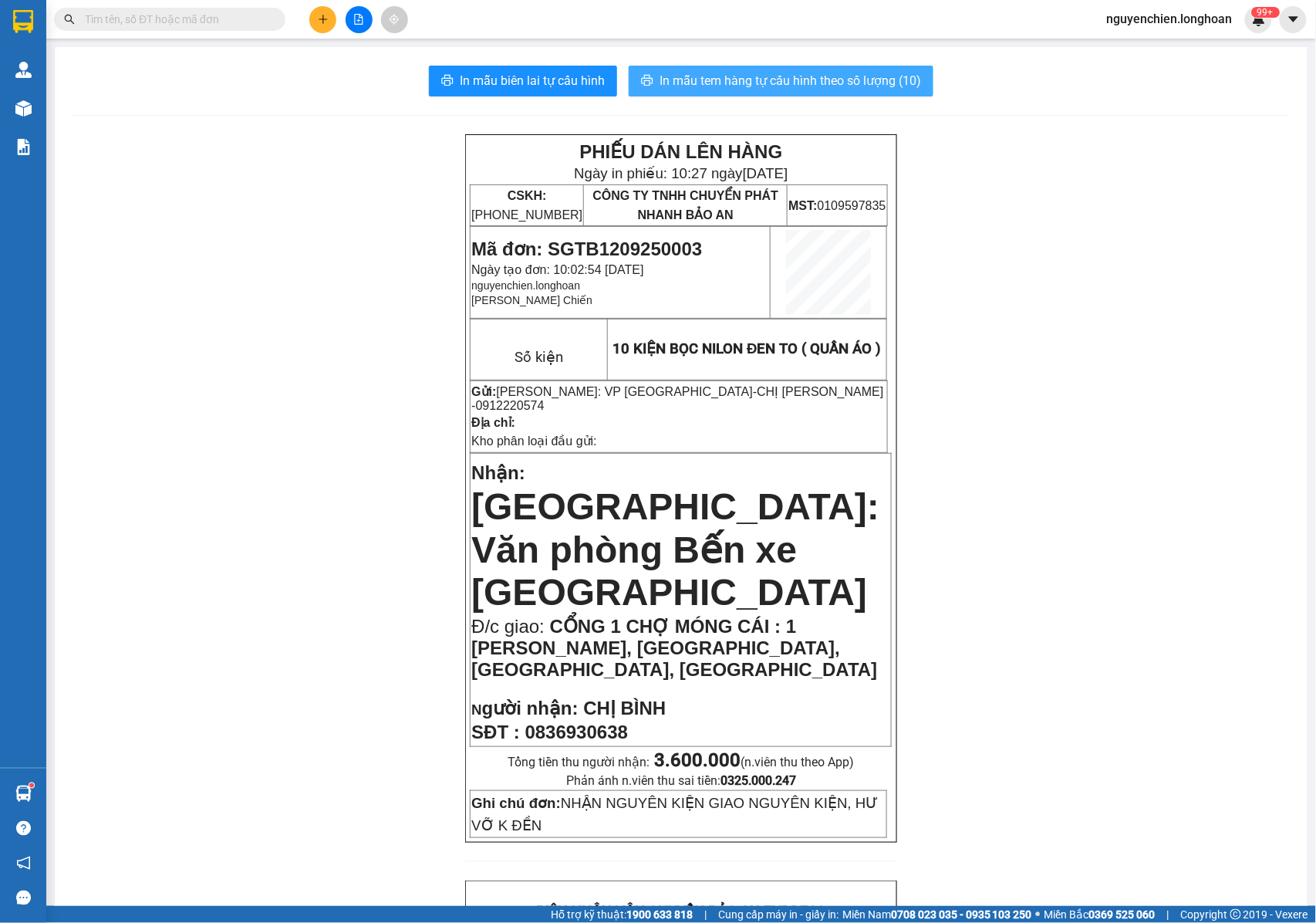
click at [781, 82] on span "In mẫu tem hàng tự cấu hình theo số lượng (10)" at bounding box center [790, 80] width 262 height 19
click at [788, 399] on span "CHỊ VŨ THỊ KIM YẾN - 0912220574" at bounding box center [677, 398] width 412 height 27
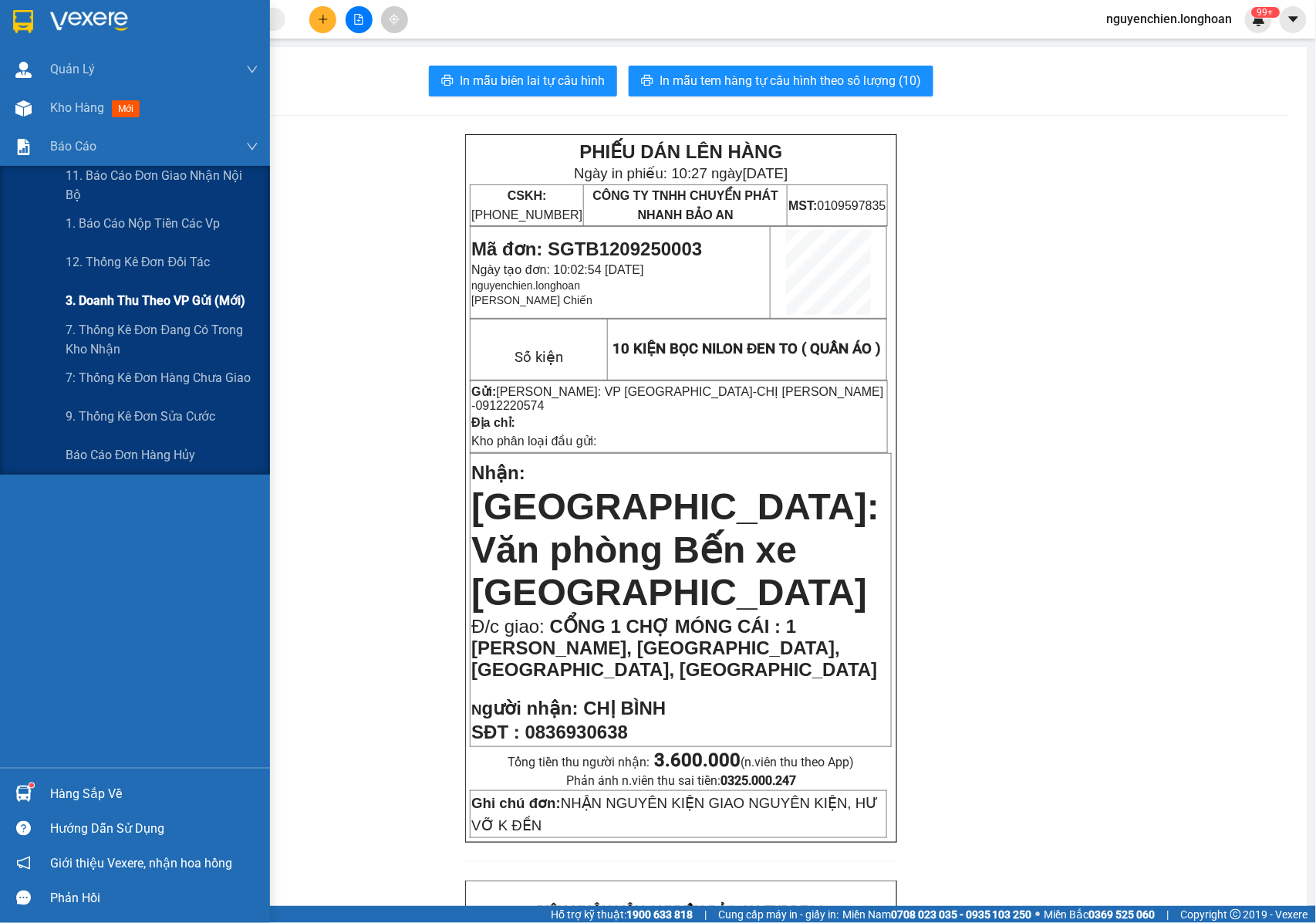
drag, startPoint x: 125, startPoint y: 294, endPoint x: 238, endPoint y: 292, distance: 113.0
click at [127, 296] on span "3. Doanh Thu theo VP Gửi (mới)" at bounding box center [155, 300] width 180 height 19
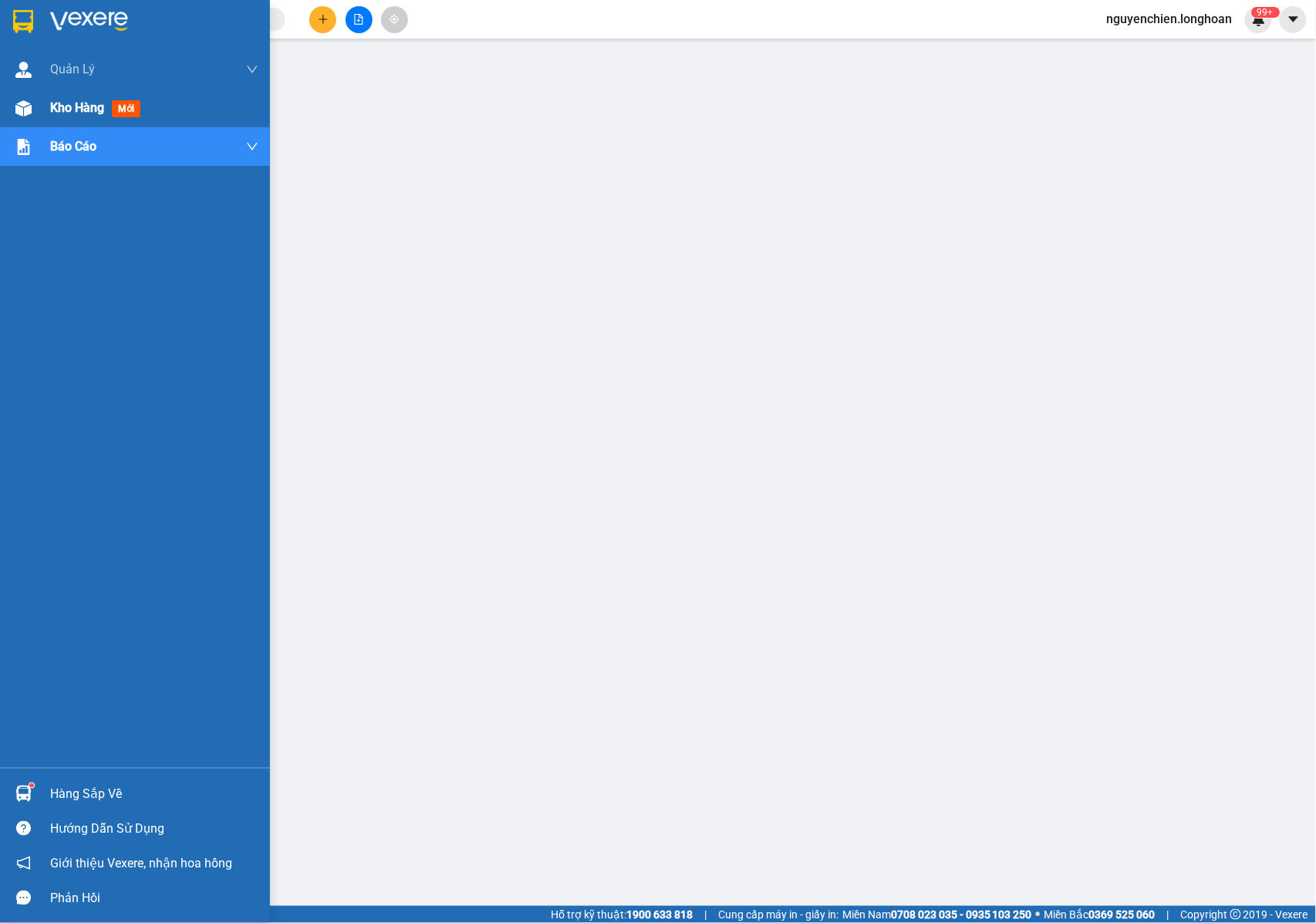
click at [25, 111] on img at bounding box center [23, 108] width 16 height 16
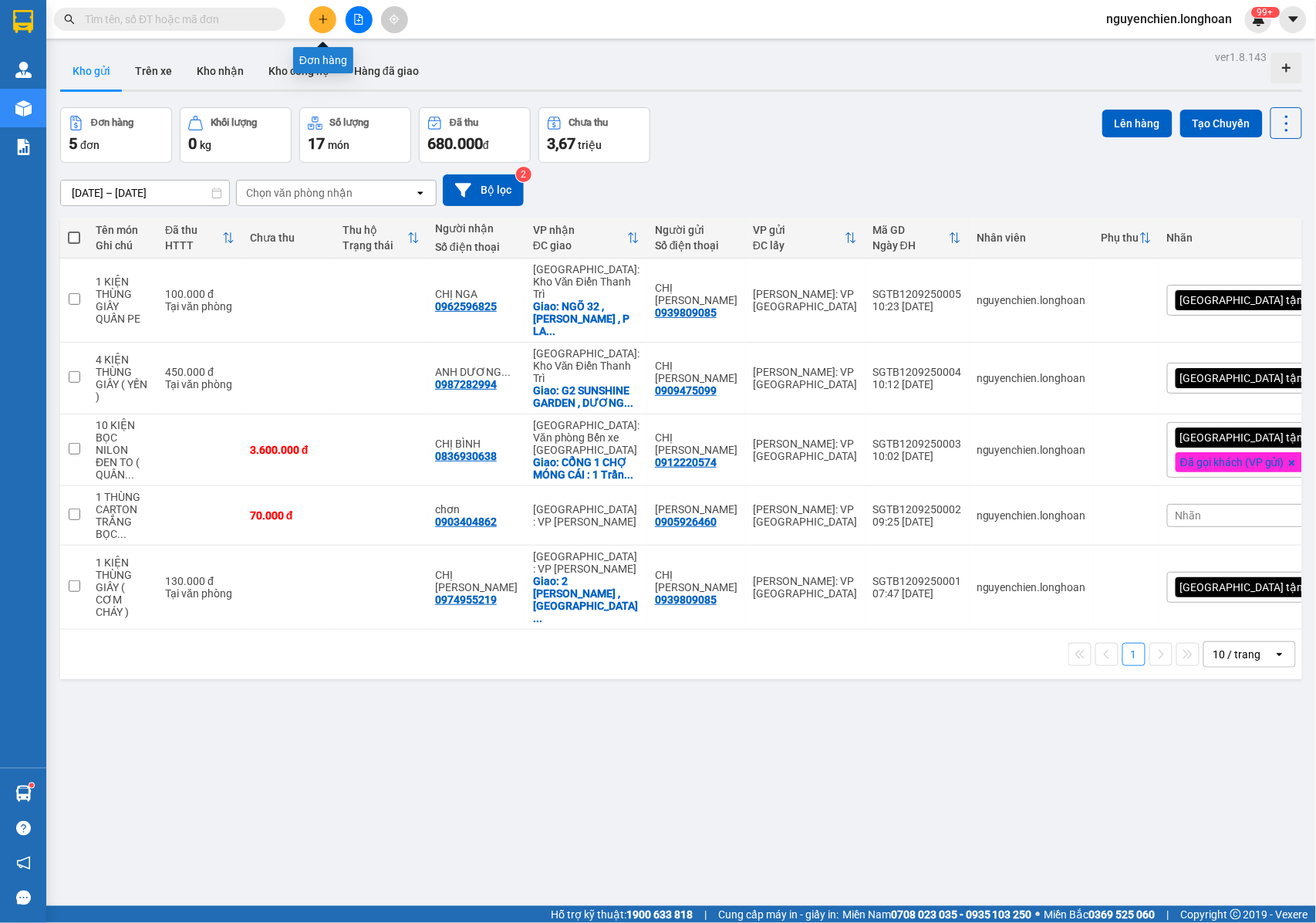
click at [327, 26] on button at bounding box center [322, 19] width 27 height 27
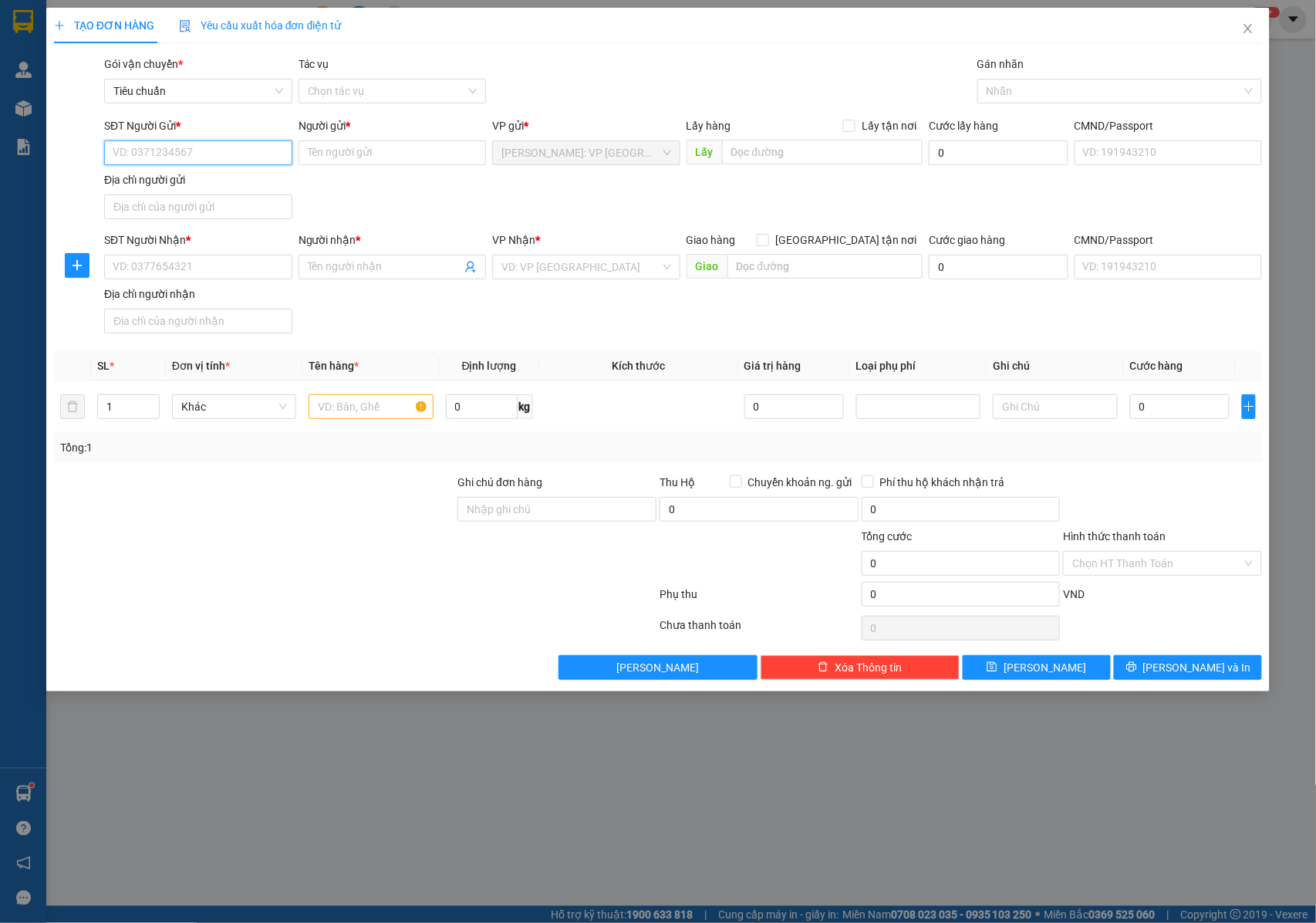
click at [245, 164] on input "SĐT Người Gửi *" at bounding box center [198, 152] width 188 height 25
click at [164, 162] on input "SĐT Người Gửi *" at bounding box center [198, 152] width 188 height 25
click at [1040, 91] on div at bounding box center [1112, 91] width 262 height 19
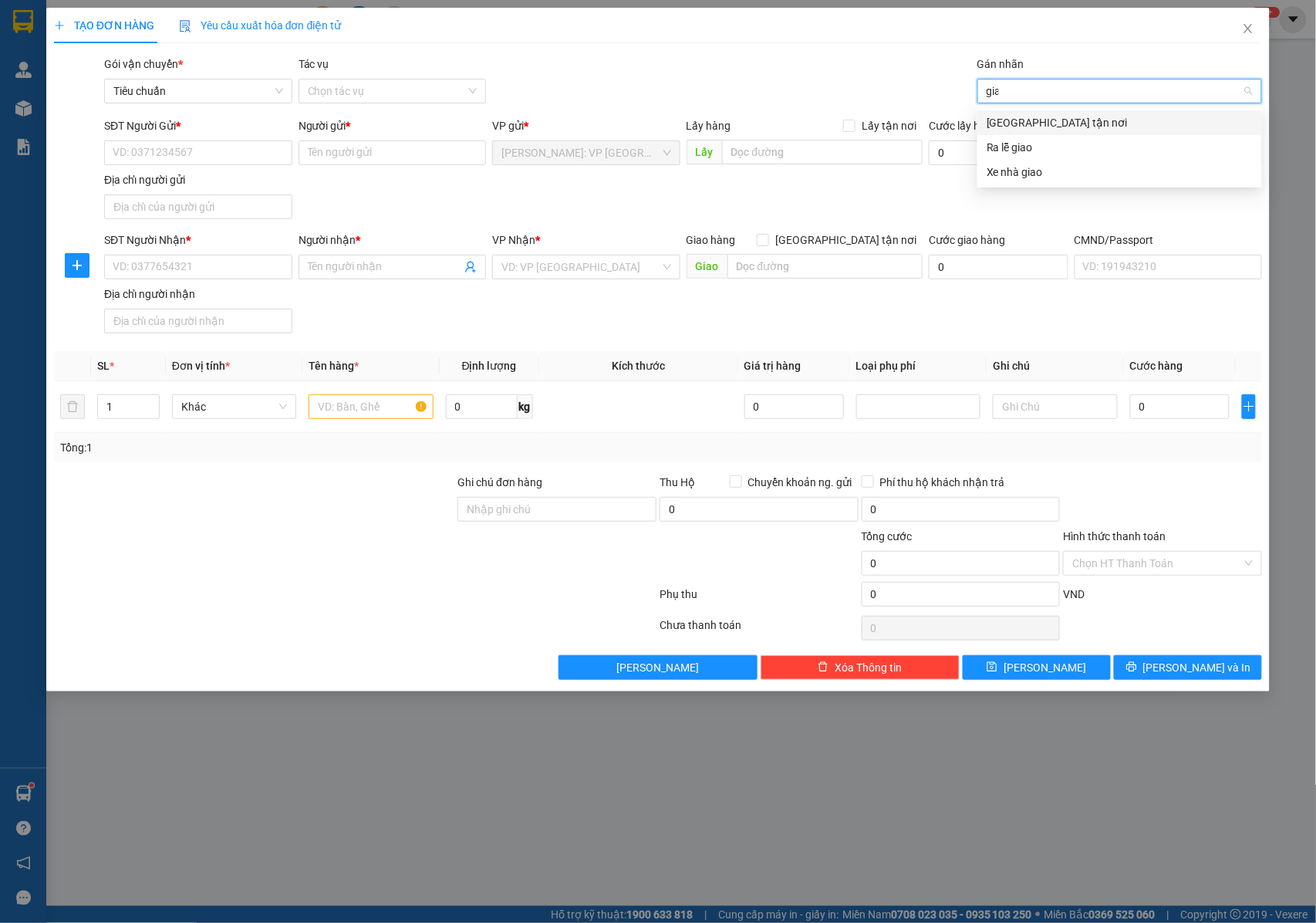
type input "giao"
click at [1024, 121] on div "[GEOGRAPHIC_DATA] tận nơi" at bounding box center [1119, 123] width 266 height 17
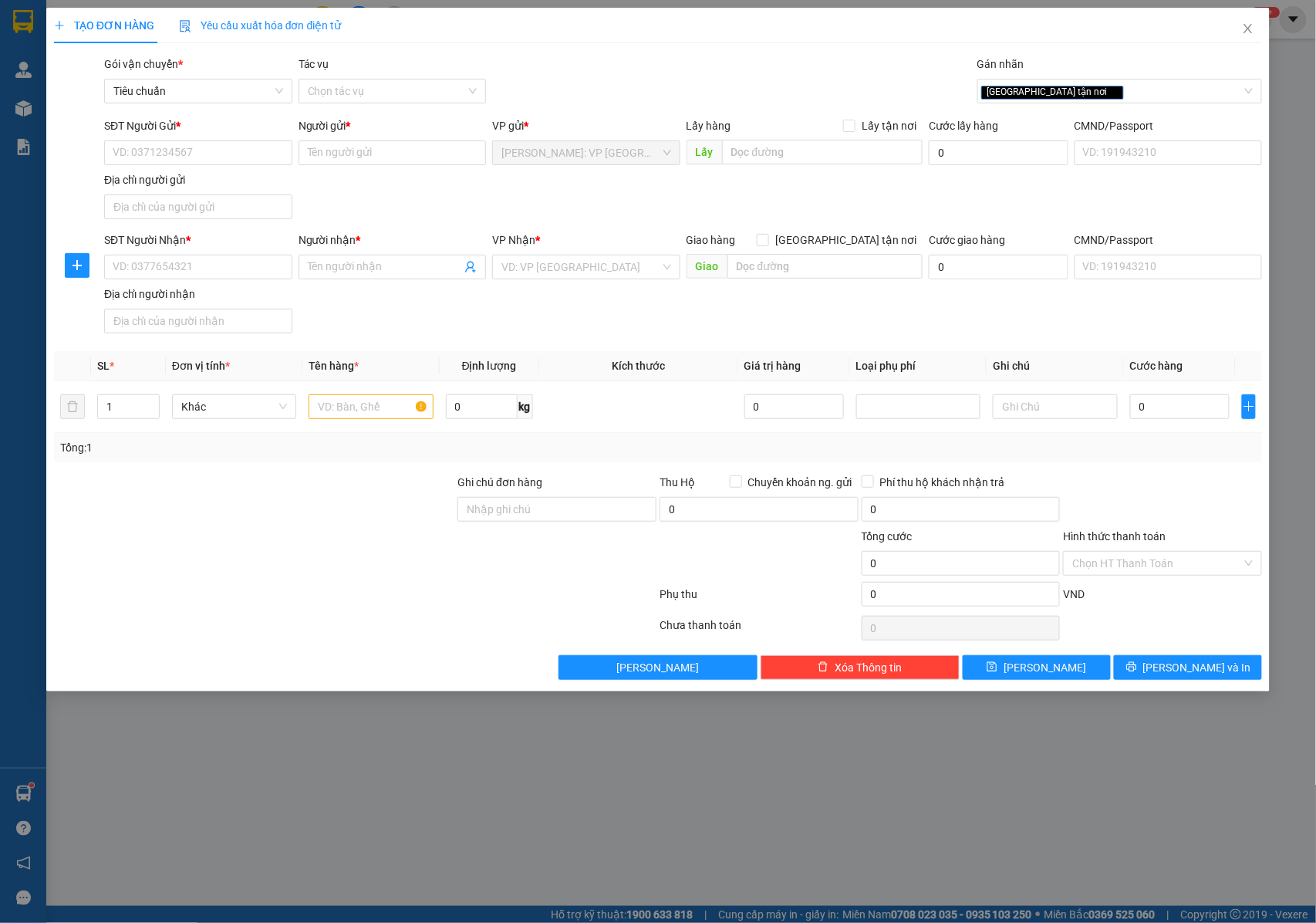
click at [214, 139] on div "SĐT Người Gửi *" at bounding box center [198, 128] width 188 height 23
click at [208, 145] on input "SĐT Người Gửi *" at bounding box center [198, 152] width 188 height 25
click at [148, 406] on span "up" at bounding box center [151, 402] width 9 height 9
click at [148, 406] on icon "up" at bounding box center [151, 403] width 5 height 5
type input "4"
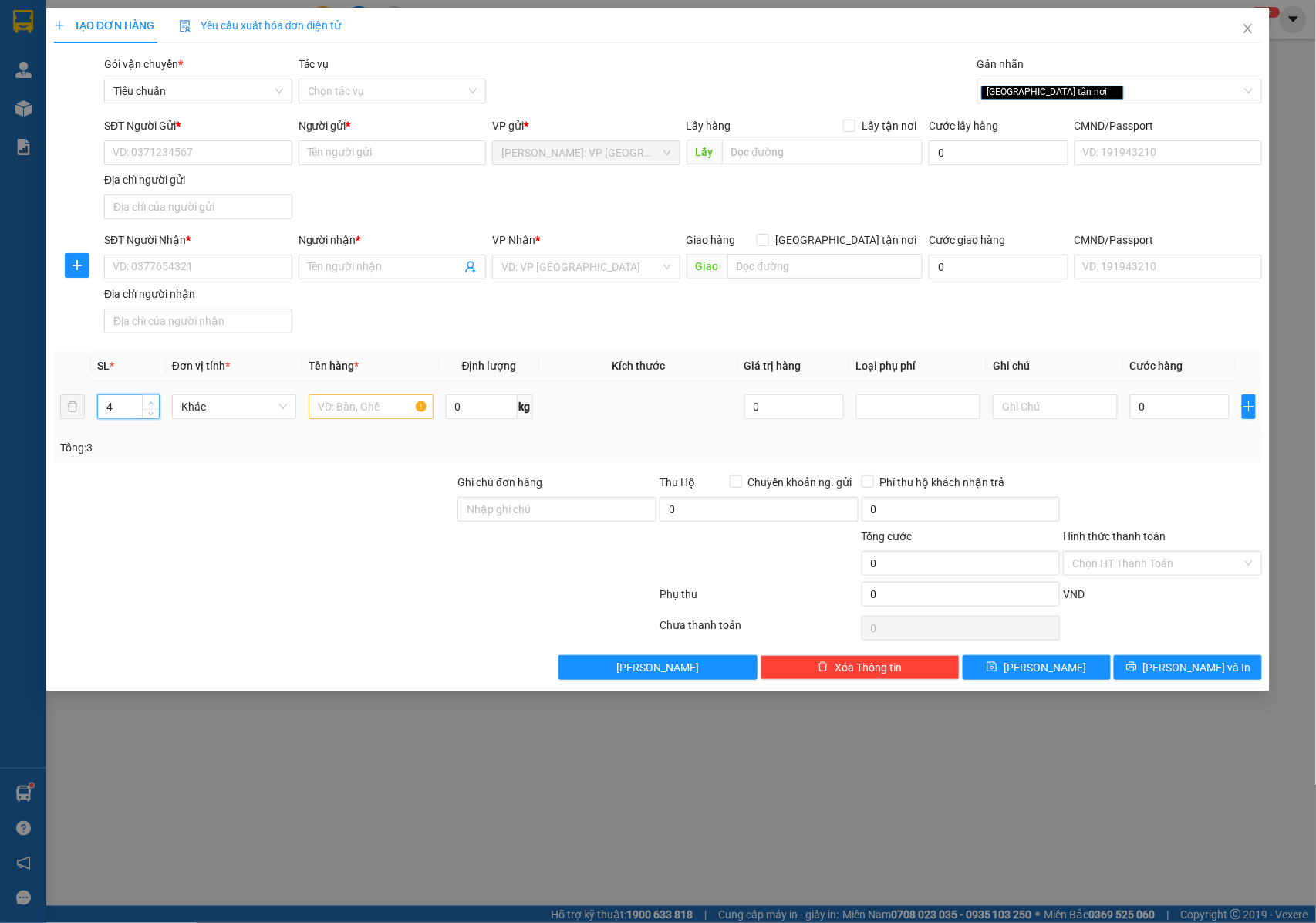
click at [148, 406] on icon "up" at bounding box center [151, 403] width 5 height 5
click at [343, 405] on input "text" at bounding box center [370, 406] width 124 height 25
type input "4 THÙNG GIẤY"
drag, startPoint x: 559, startPoint y: 513, endPoint x: 578, endPoint y: 524, distance: 22.0
click at [560, 517] on input "Ghi chú đơn hàng" at bounding box center [556, 509] width 199 height 25
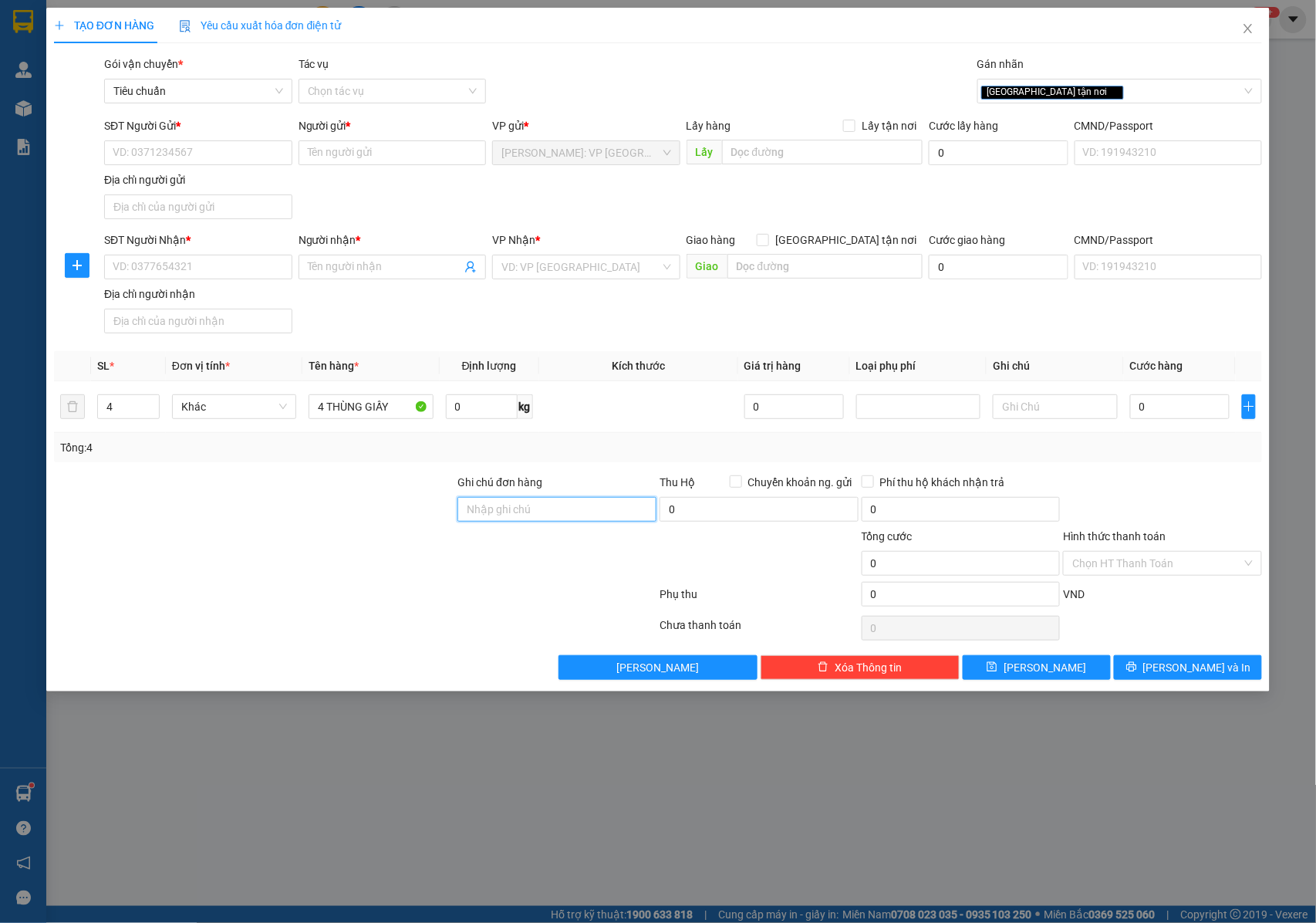
type input "NHẬN NGUYÊN KIỆN GIAO NGUYÊN KIỆN, HƯ VỠ K ĐỀN"
click at [204, 270] on input "SĐT Người Nhận *" at bounding box center [198, 267] width 188 height 25
type input "0981932286"
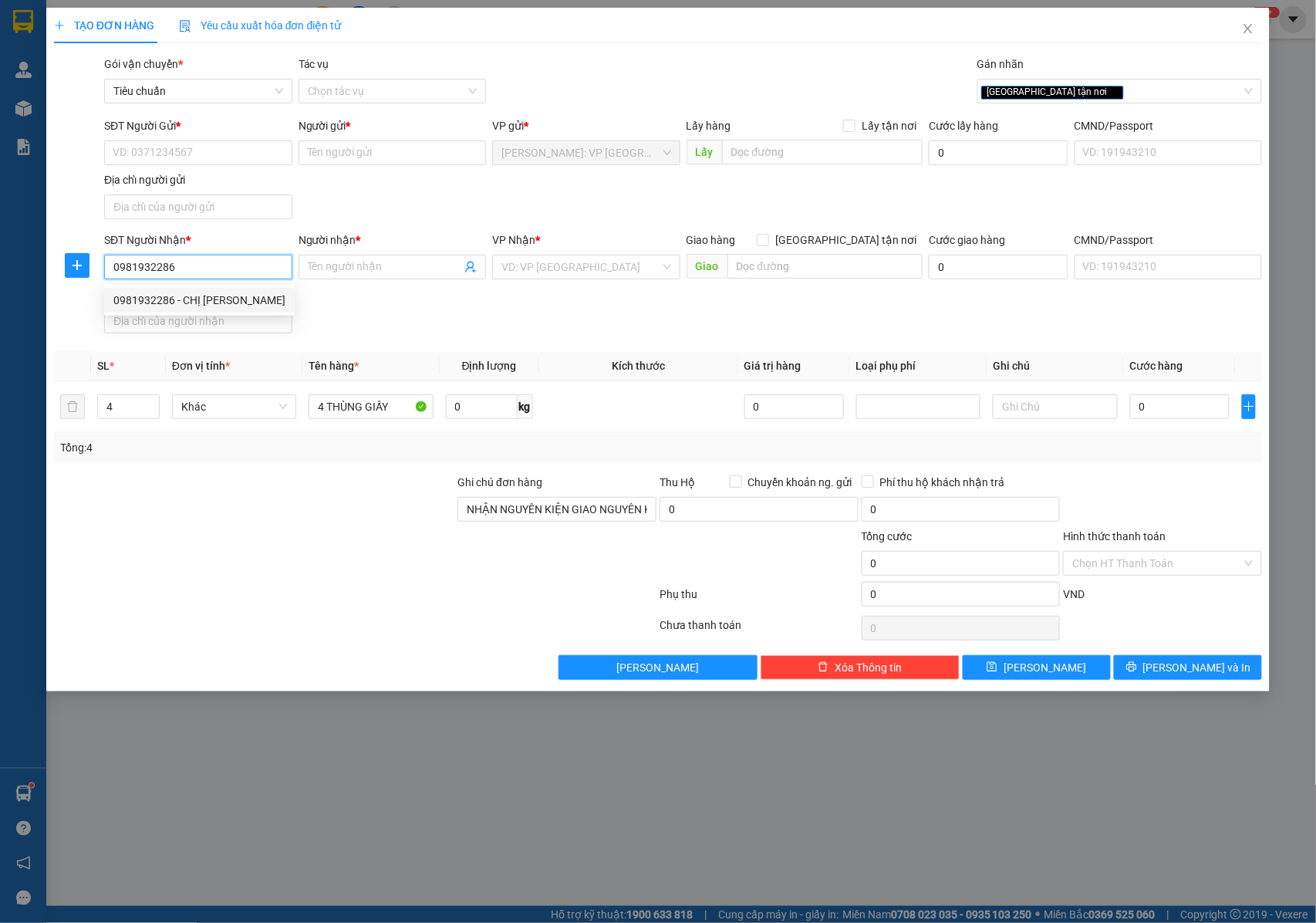
click at [212, 297] on div "0981932286 - CHỊ ÁNH" at bounding box center [200, 300] width 172 height 17
type input "CHỊ [PERSON_NAME]"
checkbox input "true"
type input "PHÚ THỌ: 68 phố ất Sơn thị trấn phong châu huyện phù ninh tỉnh Phú thọ"
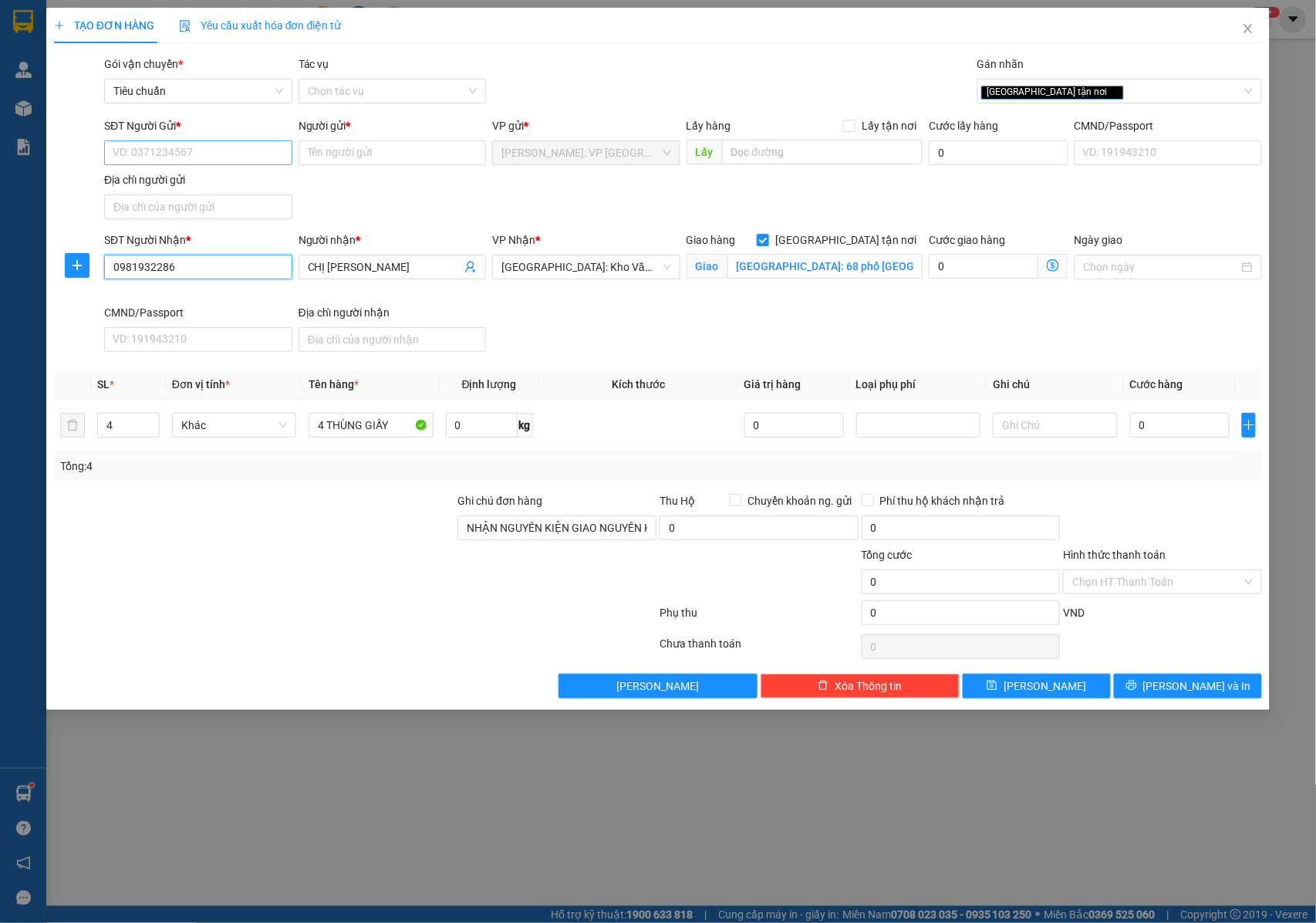
type input "0981932286"
click at [180, 148] on input "SĐT Người Gửi *" at bounding box center [198, 152] width 188 height 25
click at [204, 187] on div "0937676495 - A CƯỜNG" at bounding box center [198, 184] width 170 height 17
type input "0937676495"
type input "A CƯỜNG"
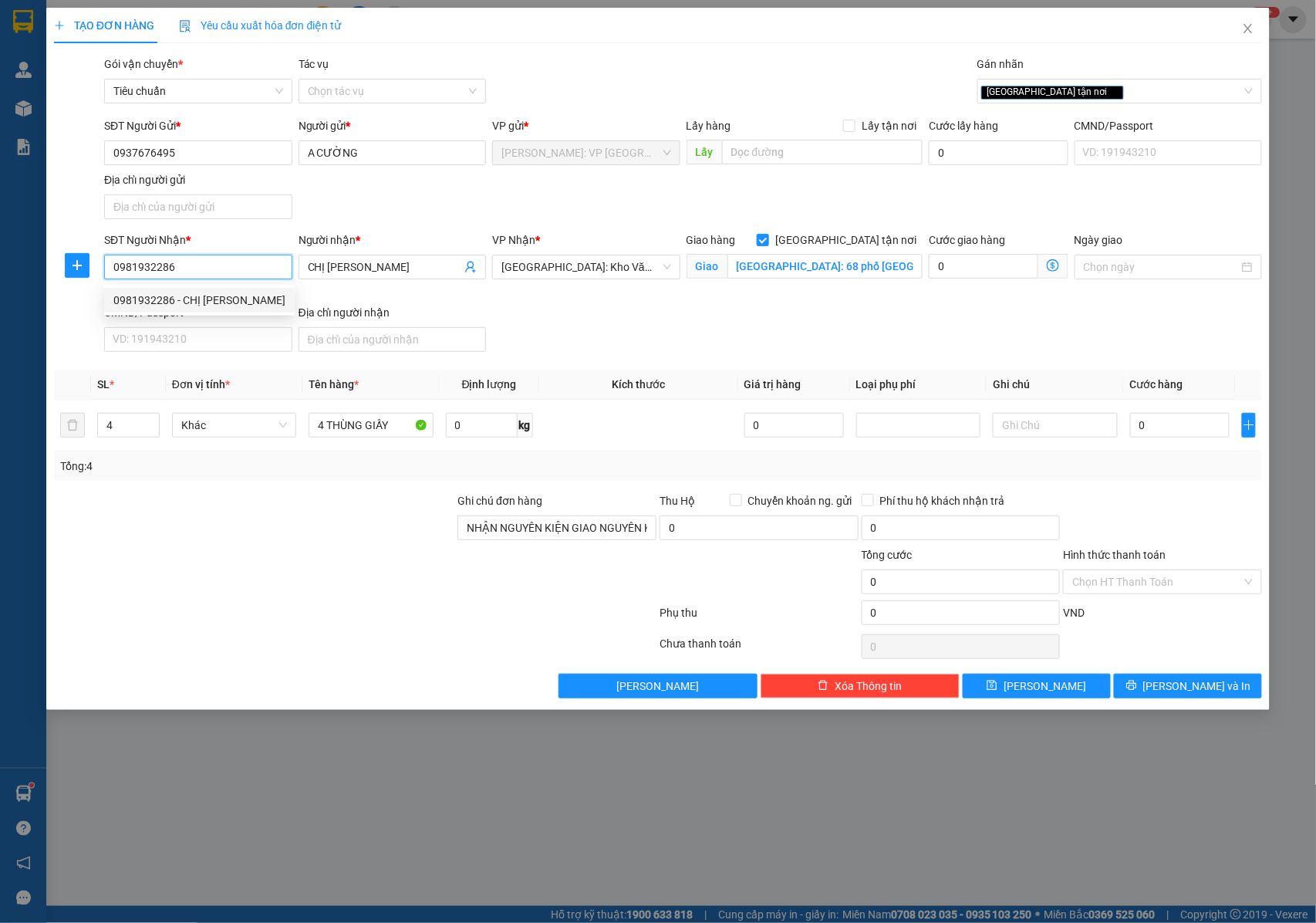
drag, startPoint x: 176, startPoint y: 266, endPoint x: 101, endPoint y: 269, distance: 75.1
click at [101, 269] on div "SĐT Người Nhận * 0981932286" at bounding box center [198, 268] width 195 height 72
click at [812, 259] on input "PHÚ THỌ: 68 phố ất Sơn thị trấn phong châu huyện phù ninh tỉnh Phú thọ" at bounding box center [825, 266] width 195 height 25
click at [819, 263] on input "PHÚ THỌ: 68 phố ất Sơn thị trấn phong châu huyện phù ninh tỉnh Phú thọ" at bounding box center [825, 266] width 195 height 25
click at [1157, 427] on input "0" at bounding box center [1180, 424] width 100 height 25
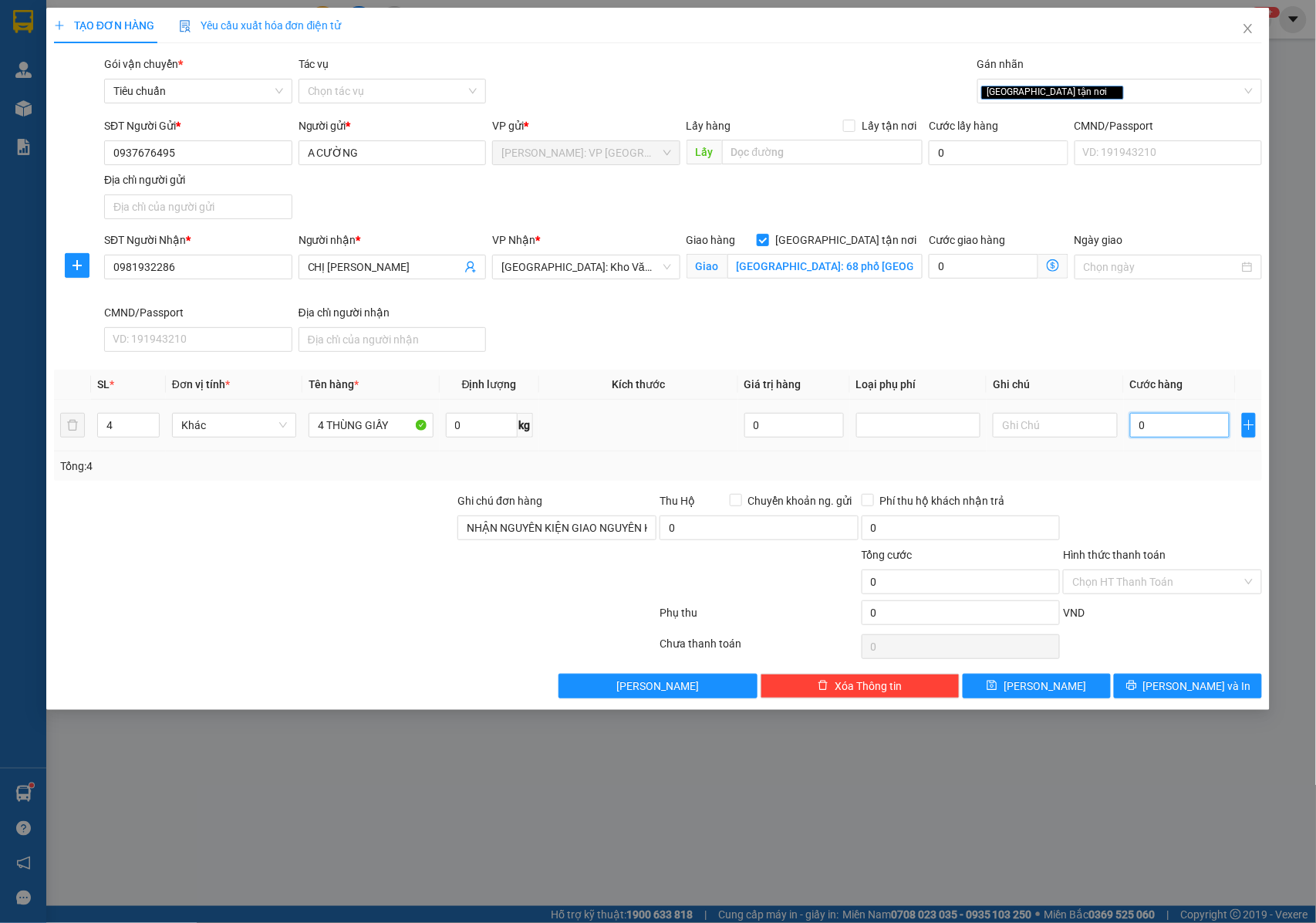
type input "5"
type input "58"
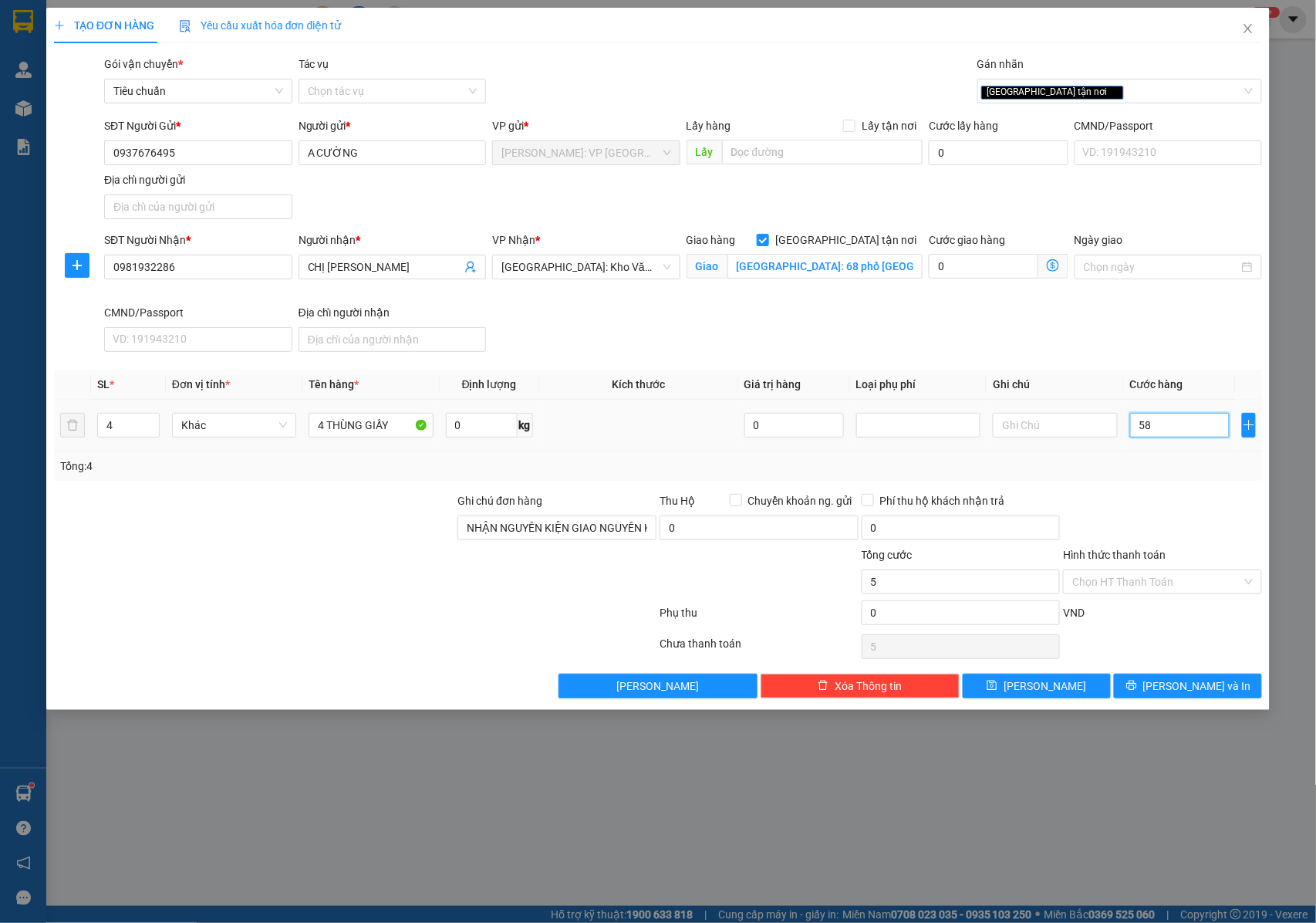
type input "58"
type input "580"
type input "5.800"
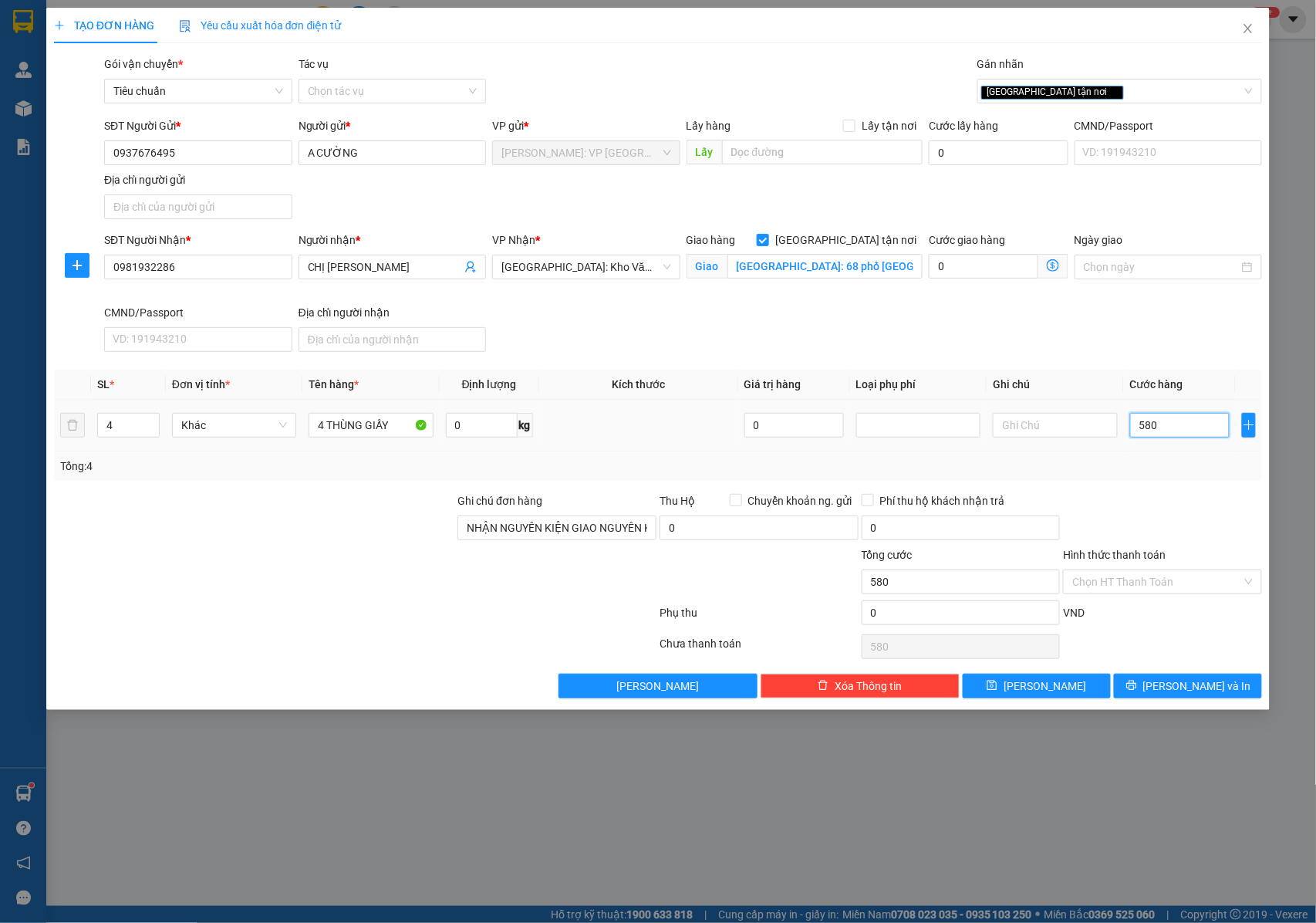
type input "5.800"
type input "58.000"
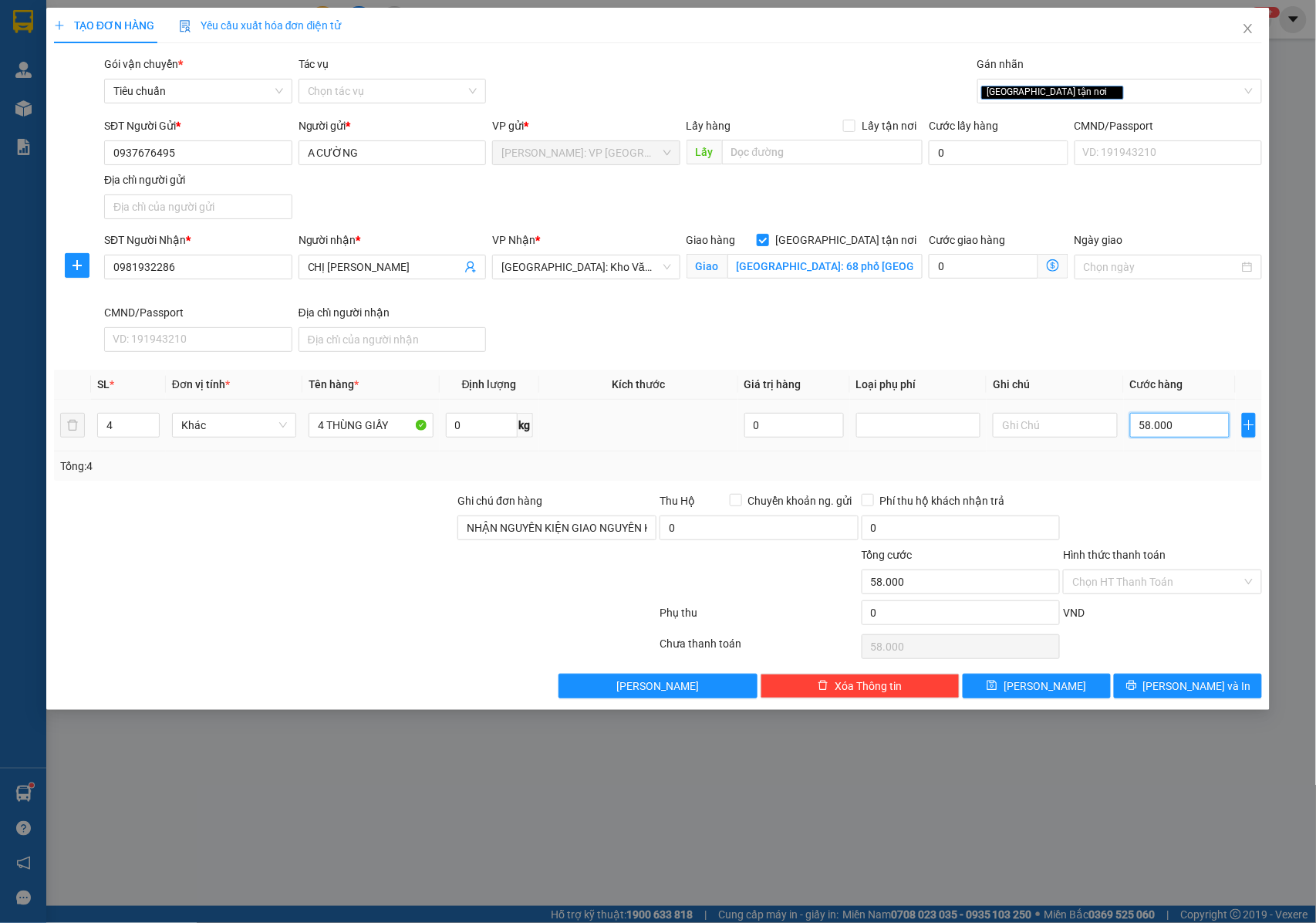
type input "580.000"
drag, startPoint x: 1163, startPoint y: 692, endPoint x: 1072, endPoint y: 625, distance: 113.0
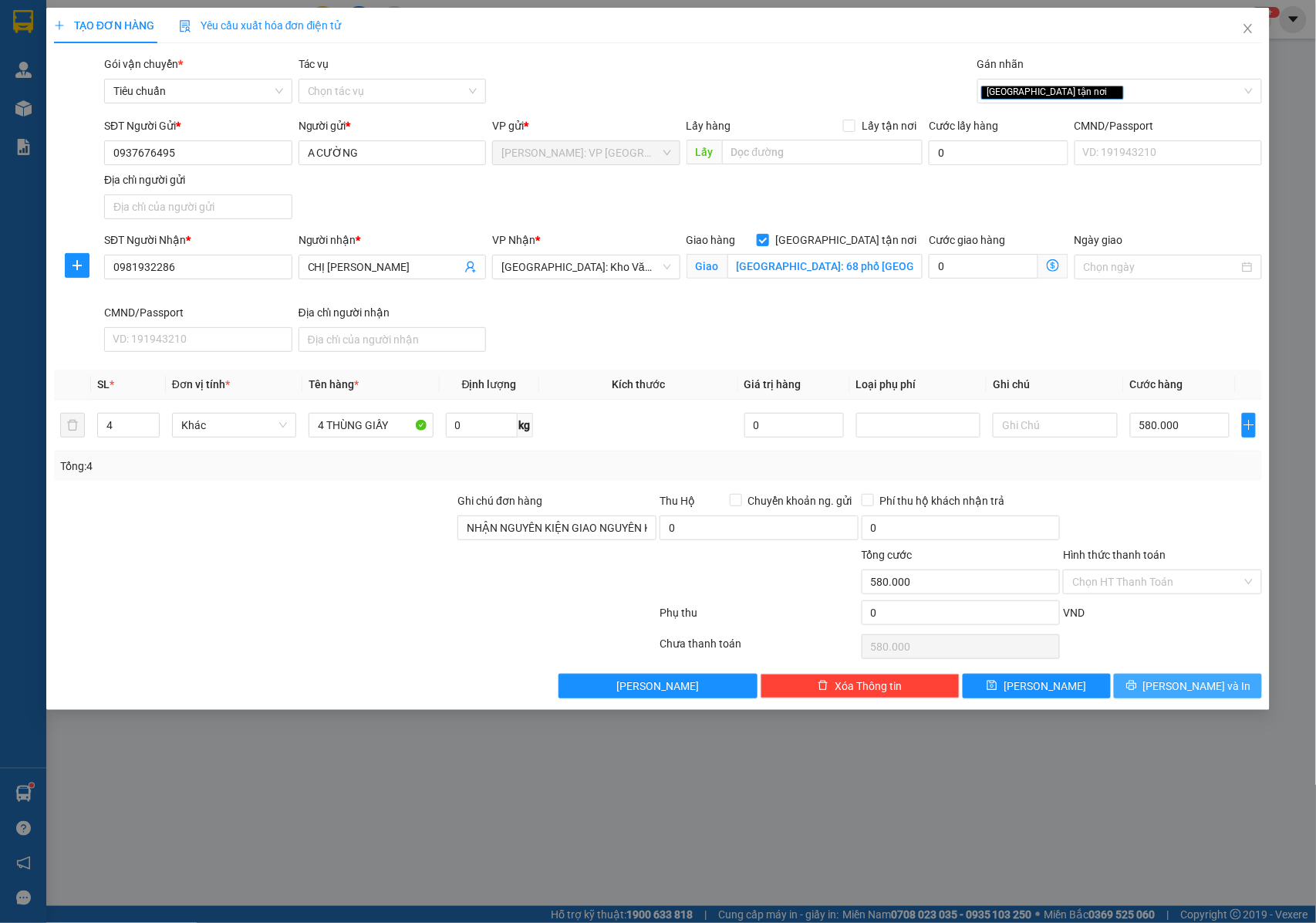
click at [1137, 691] on icon "printer" at bounding box center [1131, 685] width 11 height 11
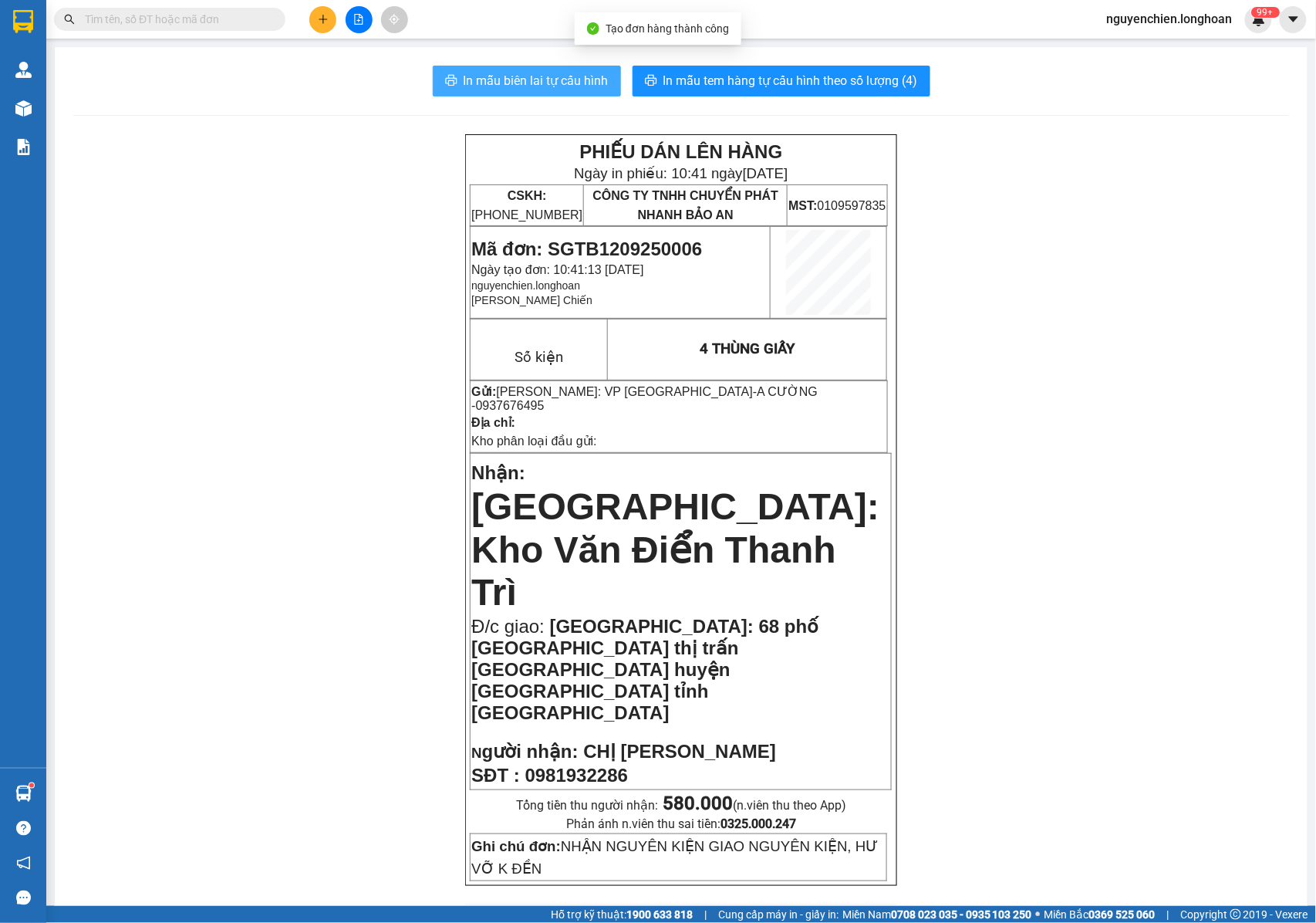
click at [538, 82] on span "In mẫu biên lai tự cấu hình" at bounding box center [536, 80] width 145 height 19
click at [819, 476] on p "Nhận: Hà Nội: Kho Văn Điển Thanh Trì" at bounding box center [681, 536] width 419 height 157
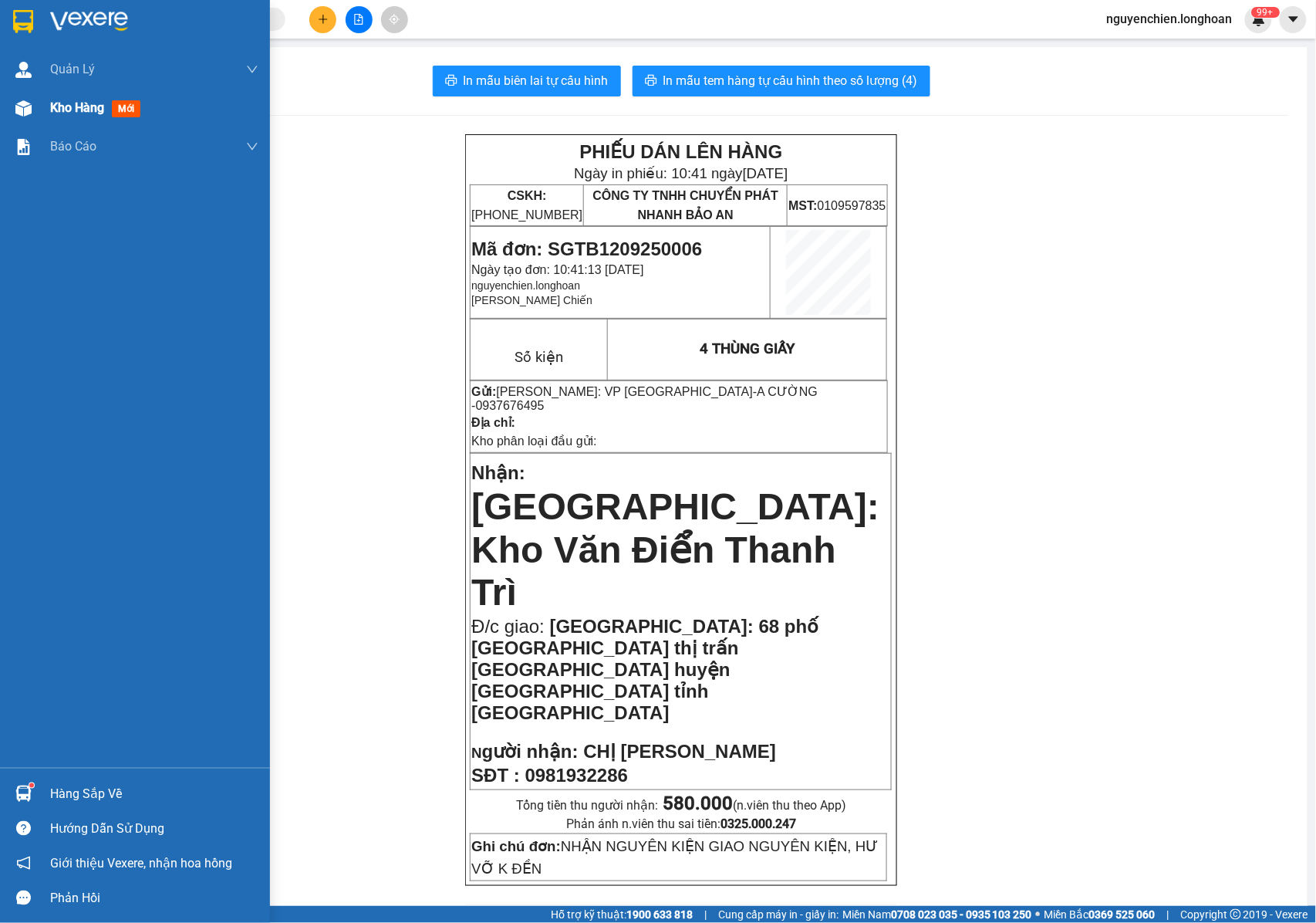
click at [41, 108] on div "Kho hàng mới" at bounding box center [135, 108] width 270 height 39
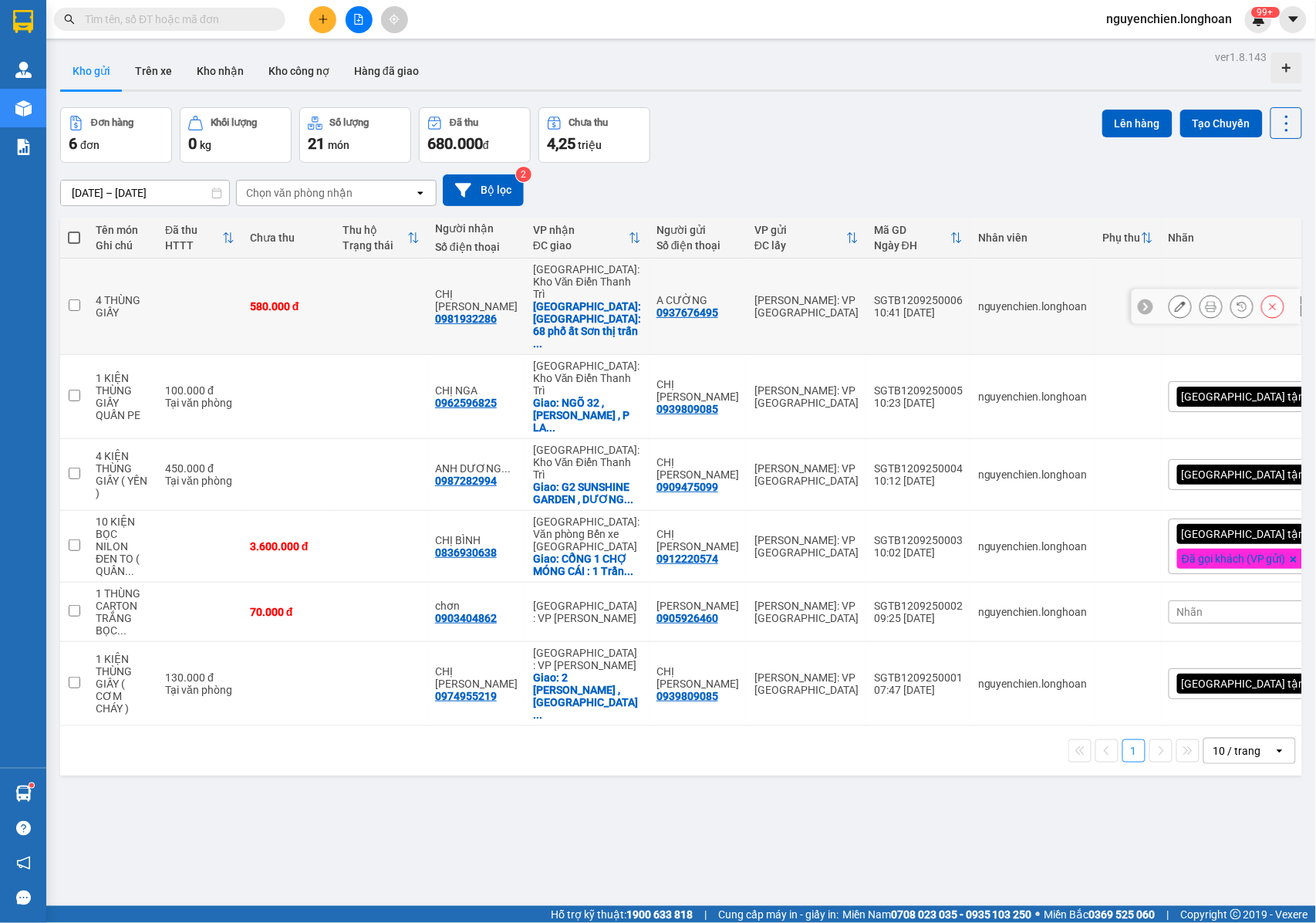
click at [1200, 303] on button at bounding box center [1210, 307] width 22 height 27
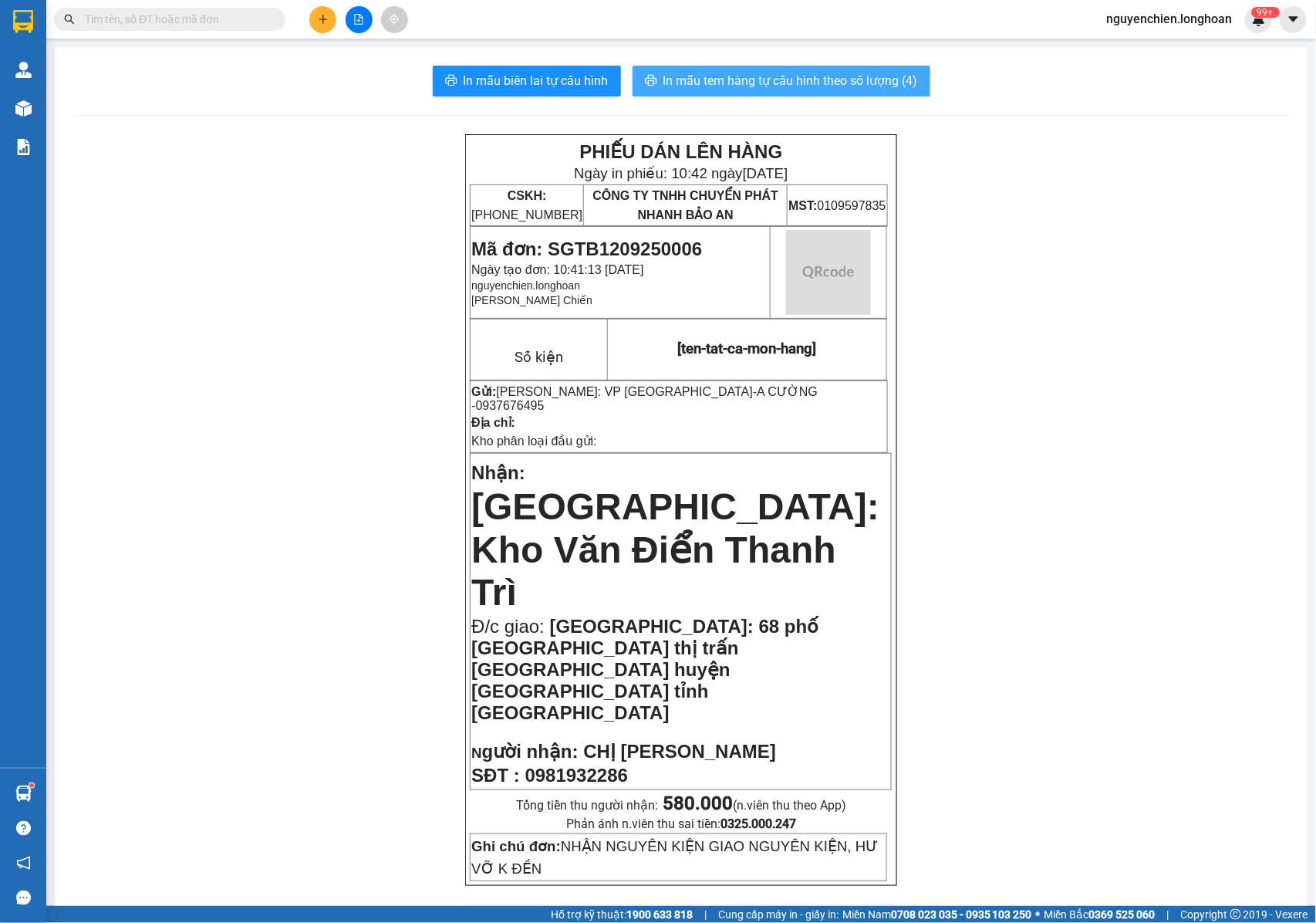
click at [748, 78] on span "In mẫu tem hàng tự cấu hình theo số lượng (4)" at bounding box center [791, 80] width 255 height 19
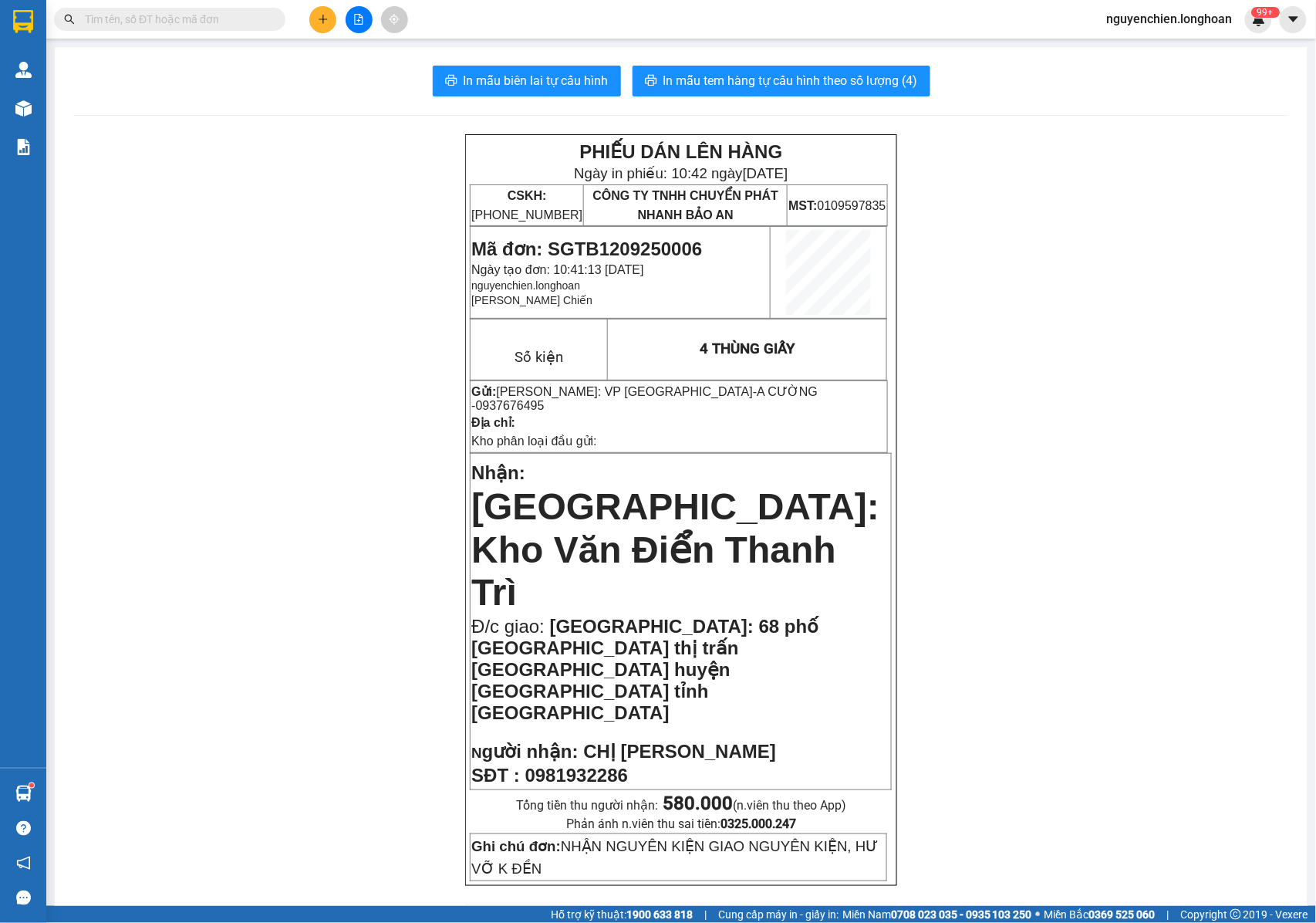
click at [241, 38] on div "Kết quả tìm kiếm ( 0 ) Bộ lọc No Data nguyenchien.longhoan 99+" at bounding box center [658, 19] width 1316 height 39
click at [236, 22] on input "text" at bounding box center [176, 20] width 182 height 17
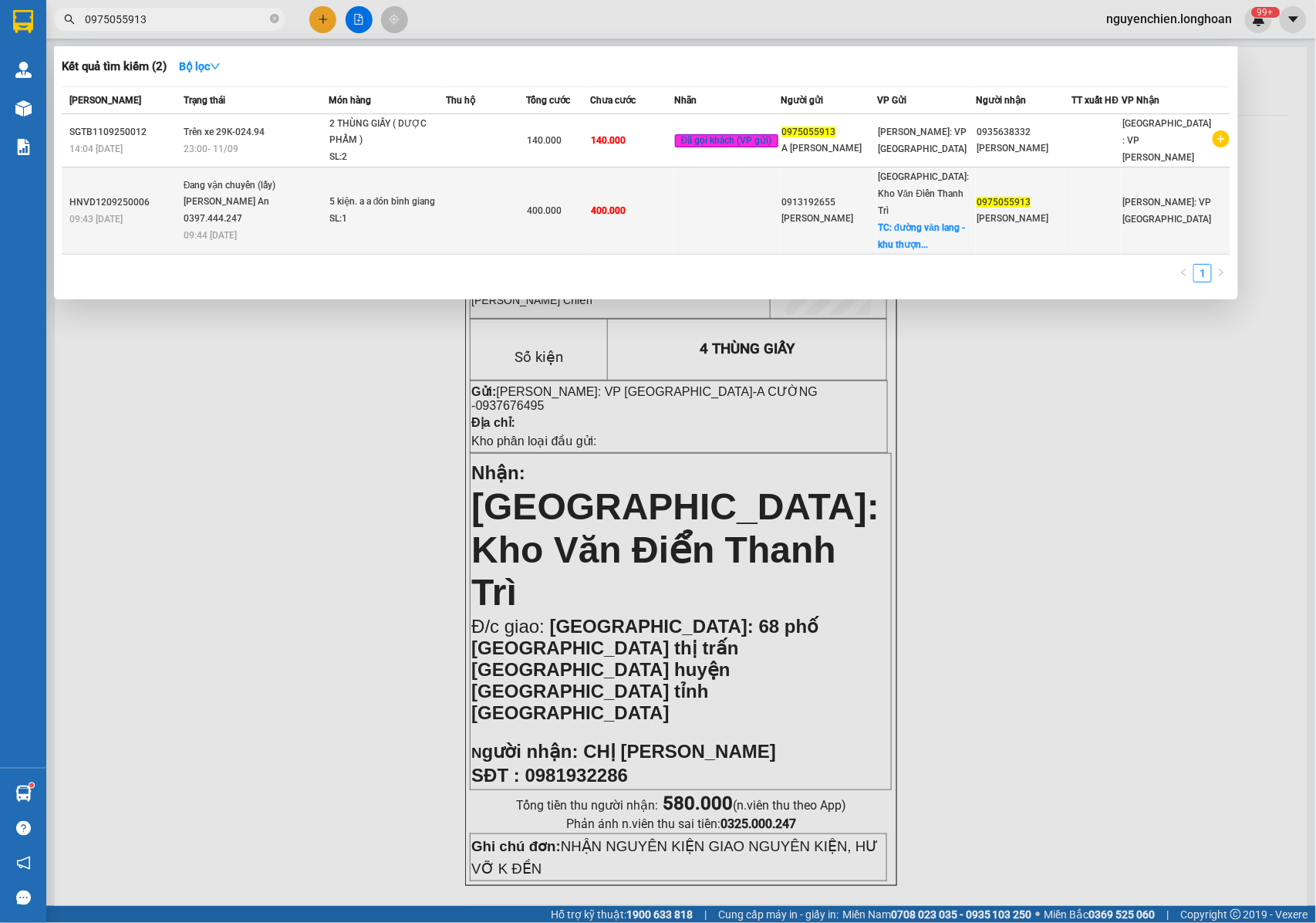
type input "0975055913"
click at [328, 210] on span "Đang vận chuyển (lấy) Nguyễn Trường An 0397.444.247 09:44 - 12/09" at bounding box center [256, 209] width 145 height 64
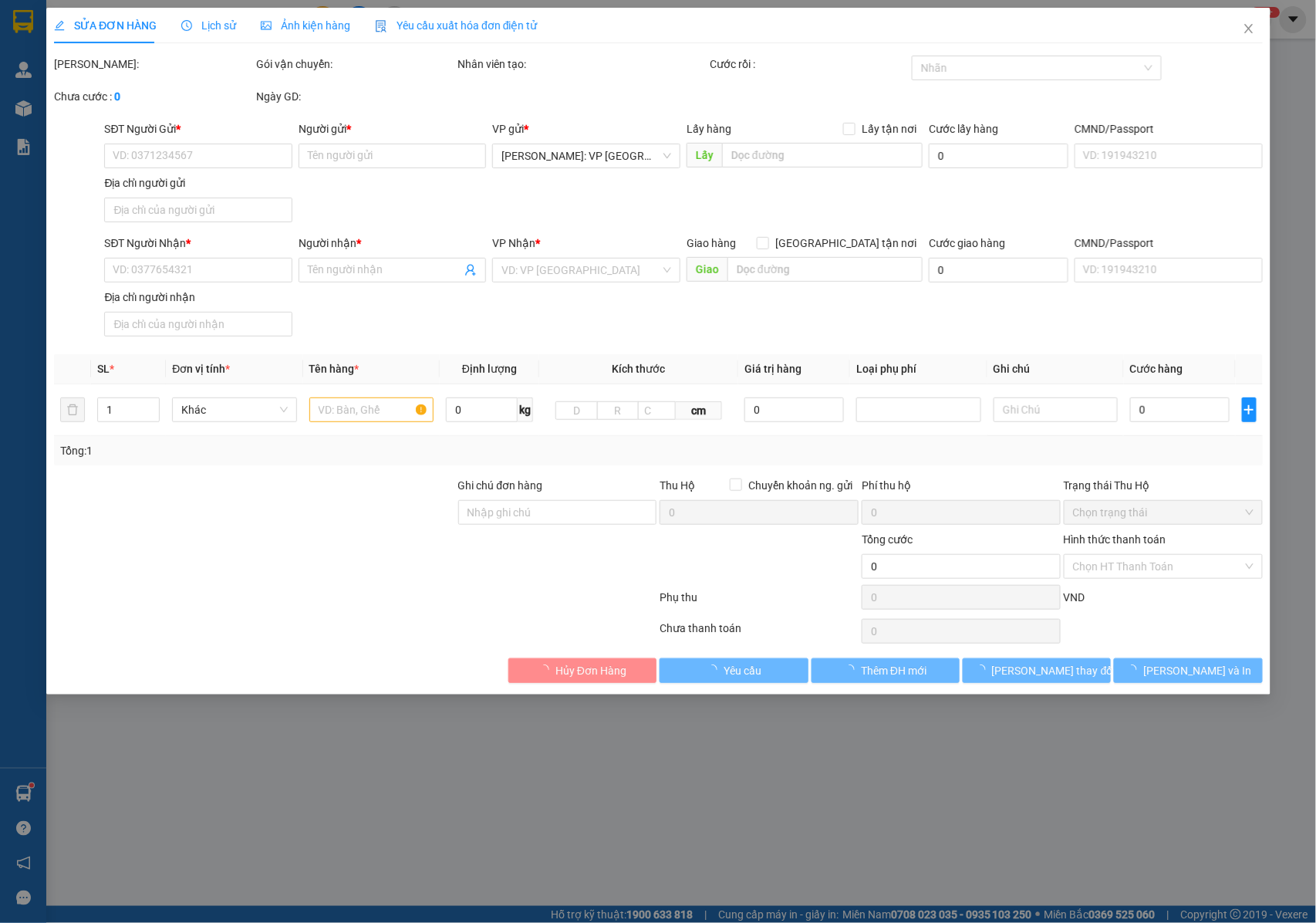
type input "0913192655"
type input "Phạm Duy"
checkbox input "true"
type input "đường văn lang - khu thượng - thị trấn kẻ sặt - bình giang -hải dương )"
type input "0975055913"
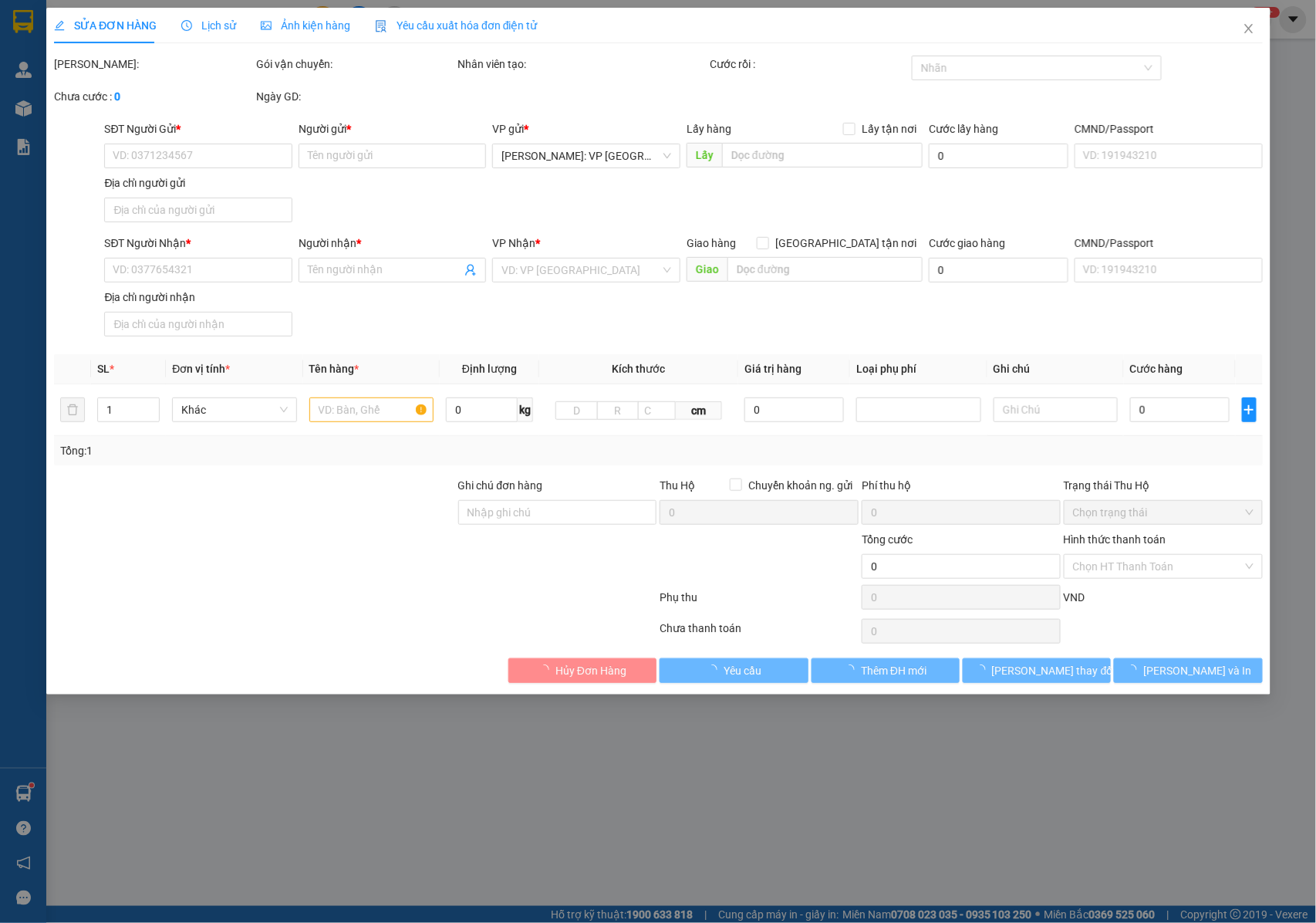
type input "Nguyễn Tuân"
type input "400.000"
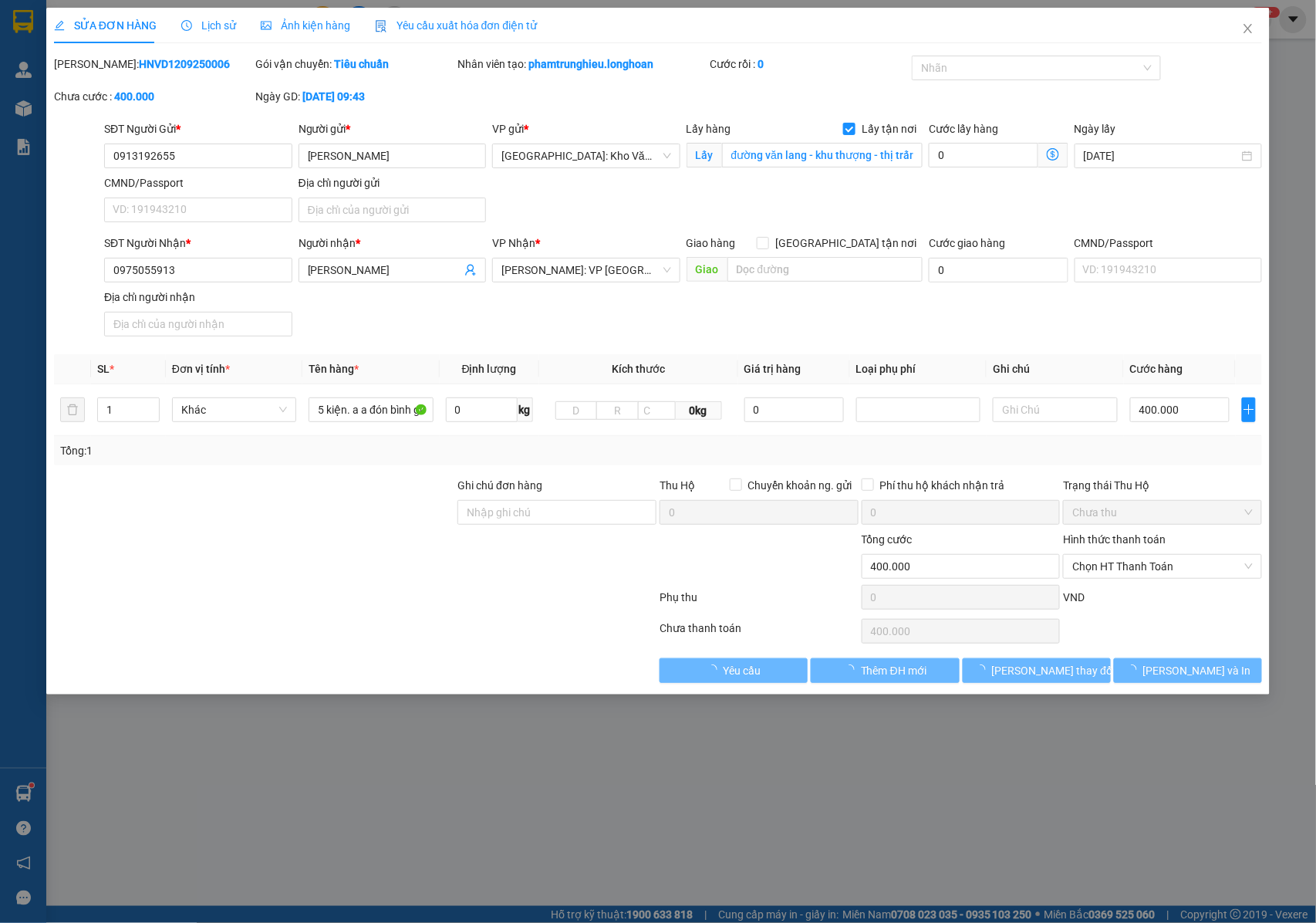
click at [210, 25] on span "Lịch sử" at bounding box center [209, 25] width 55 height 12
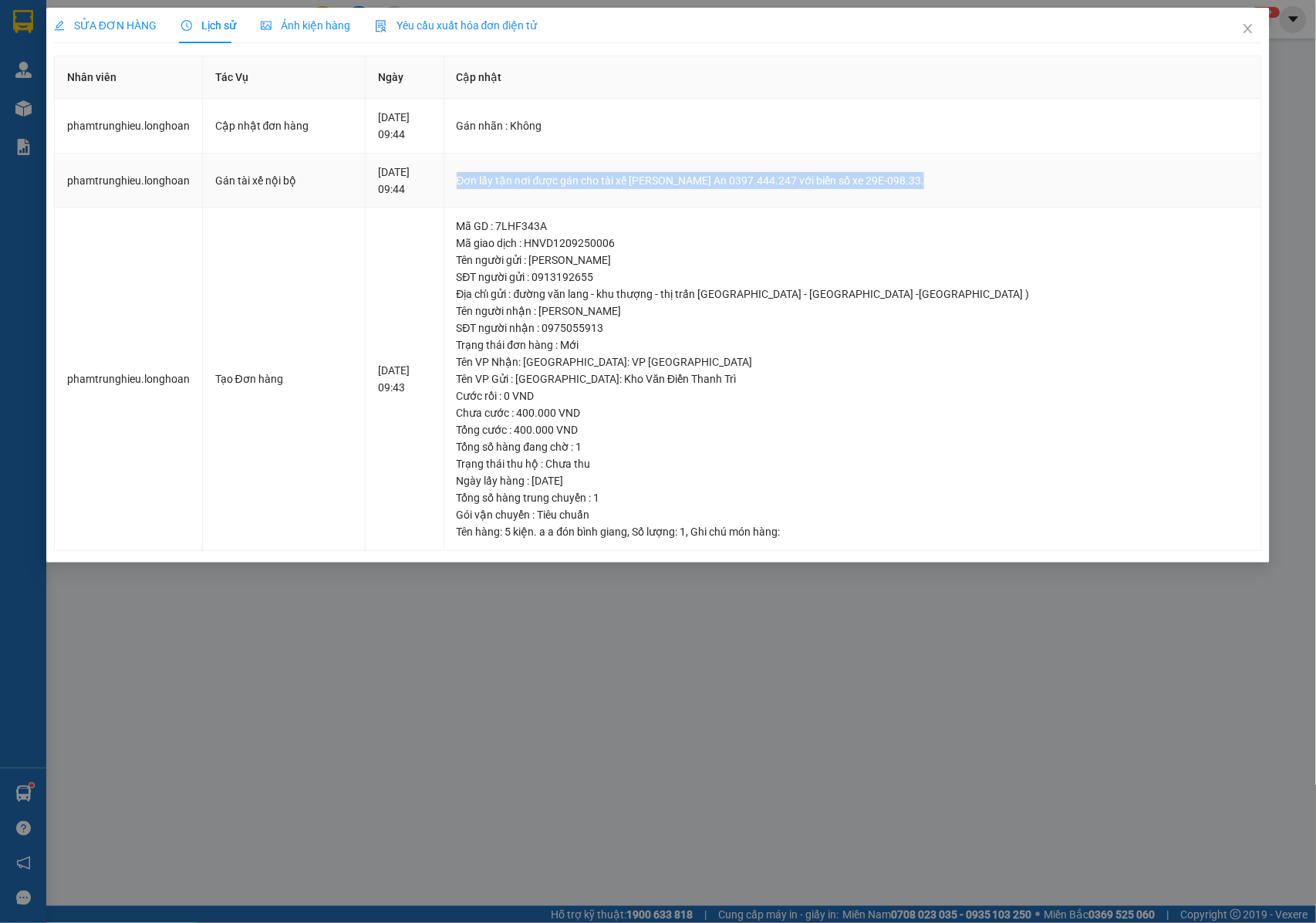
drag, startPoint x: 522, startPoint y: 179, endPoint x: 983, endPoint y: 183, distance: 461.0
click at [983, 183] on td "Đơn lấy tận nơi được gán cho tài xế Nguyễn Trường An 0397.444.247 với biển số x…" at bounding box center [853, 181] width 819 height 55
copy div "Đơn lấy tận nơi được gán cho tài xế Nguyễn Trường An 0397.444.247 với biển số x…"
click at [1245, 28] on icon "close" at bounding box center [1248, 28] width 12 height 12
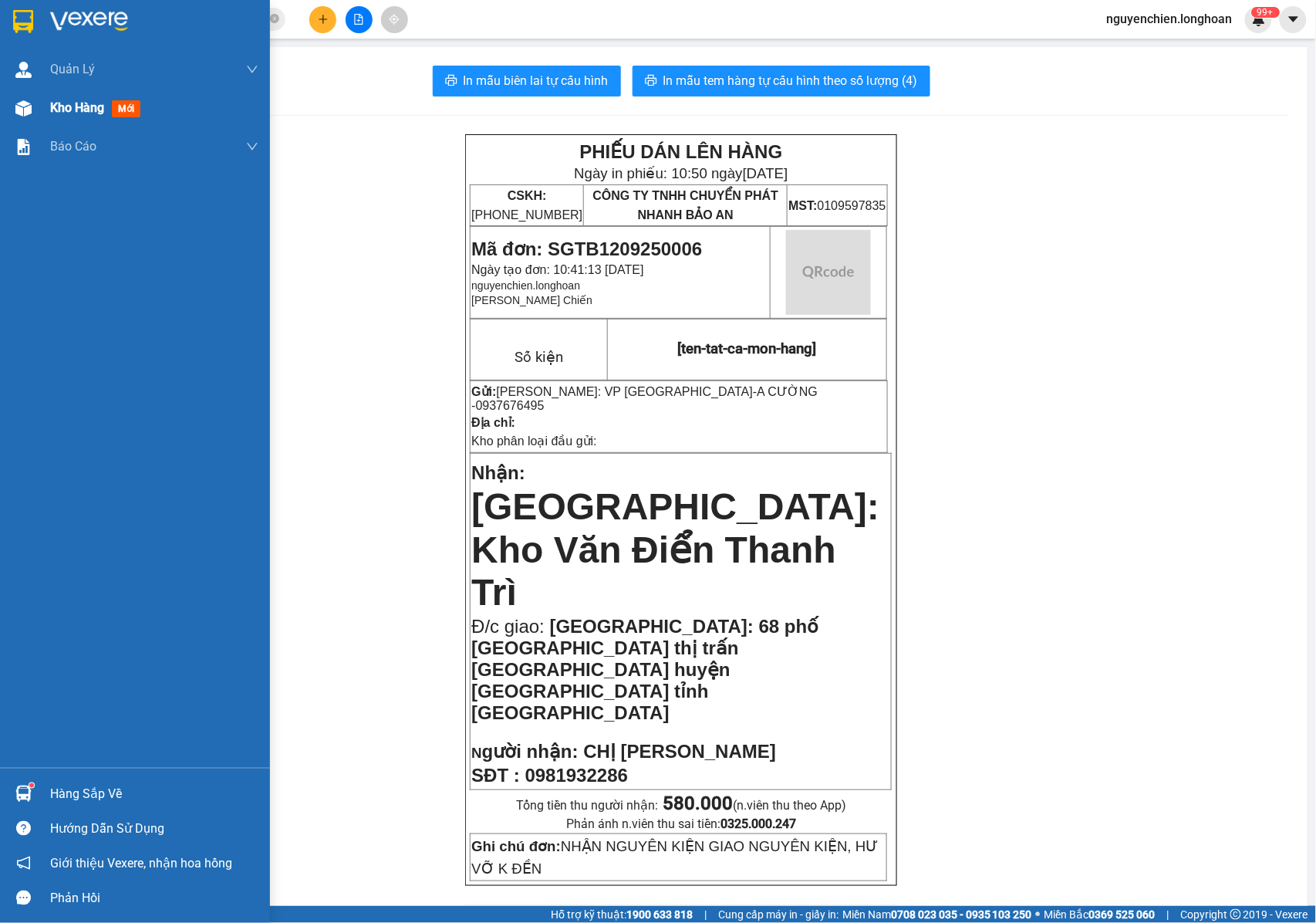
click at [22, 107] on img at bounding box center [23, 108] width 16 height 16
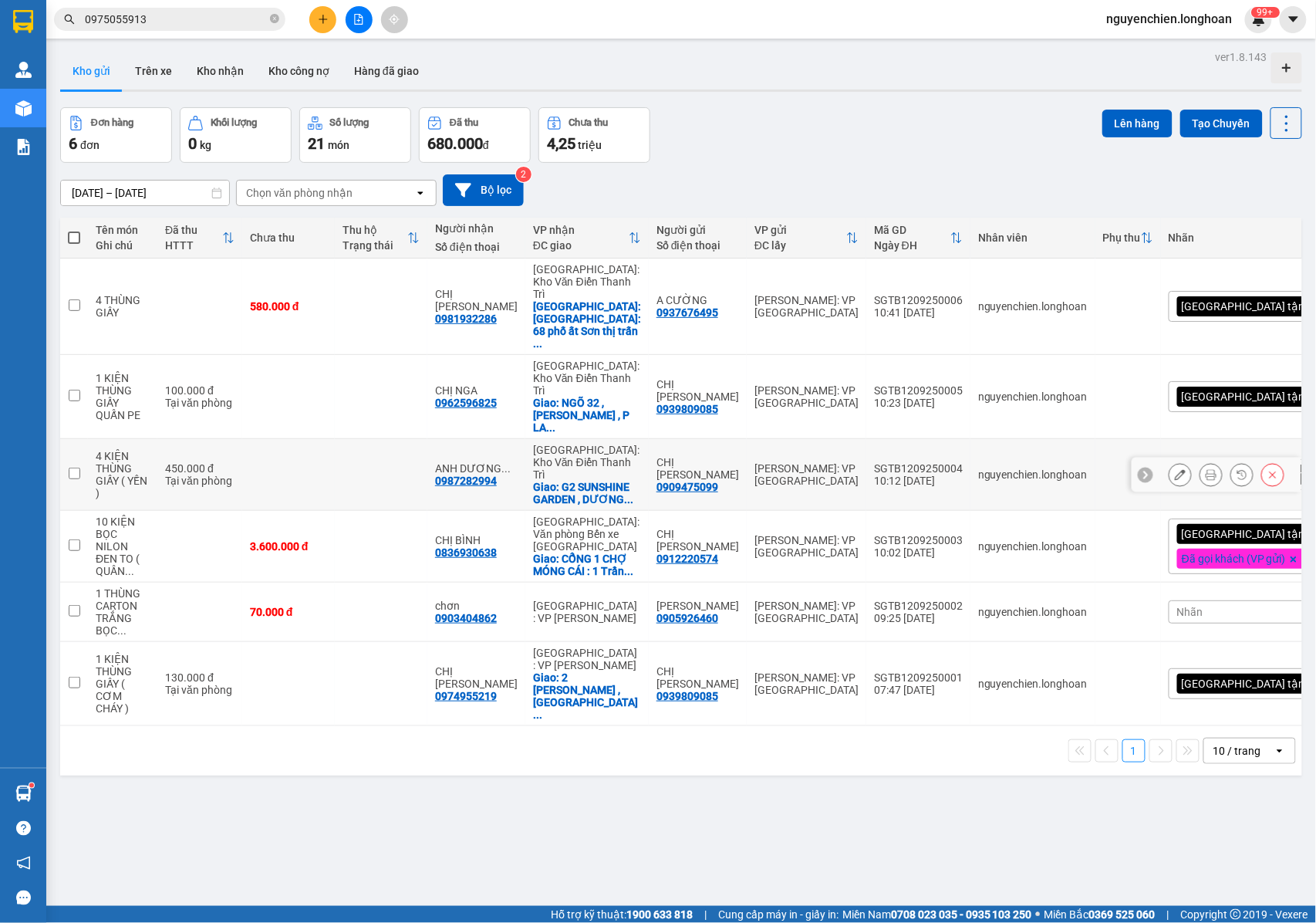
click at [1206, 469] on icon at bounding box center [1211, 474] width 11 height 11
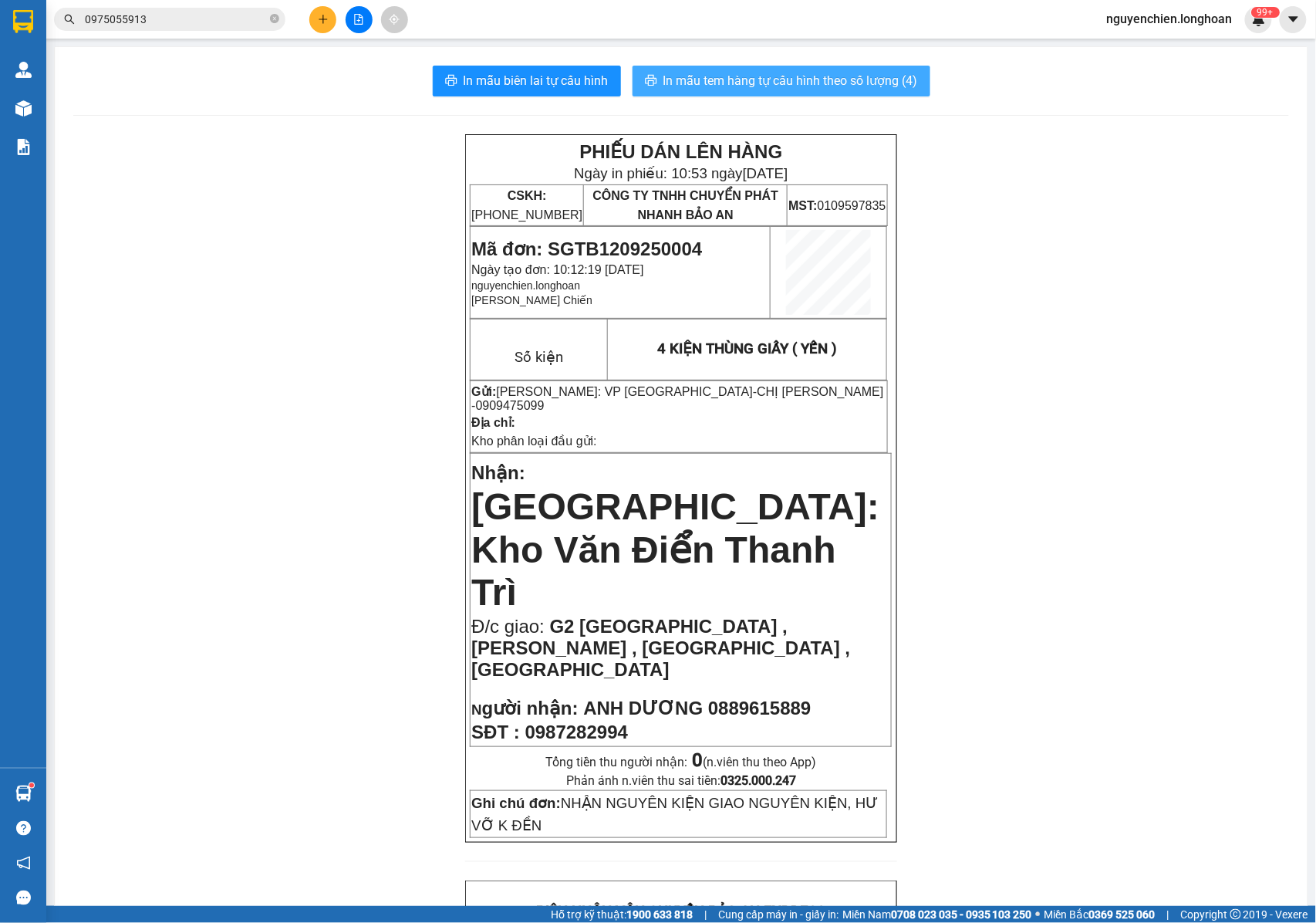
click at [763, 86] on span "In mẫu tem hàng tự cấu hình theo số lượng (4)" at bounding box center [791, 80] width 255 height 19
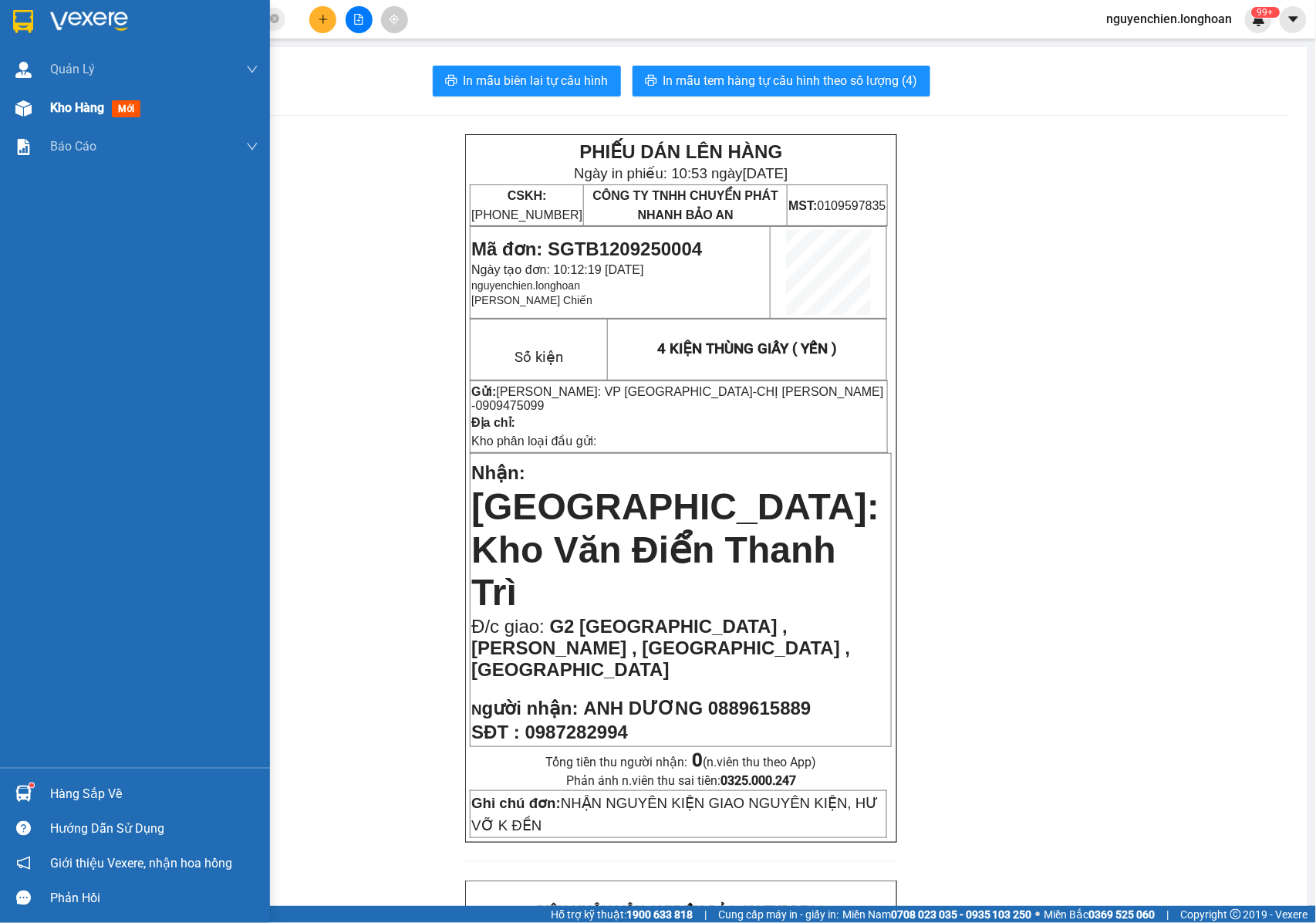
click at [31, 115] on img at bounding box center [23, 108] width 16 height 16
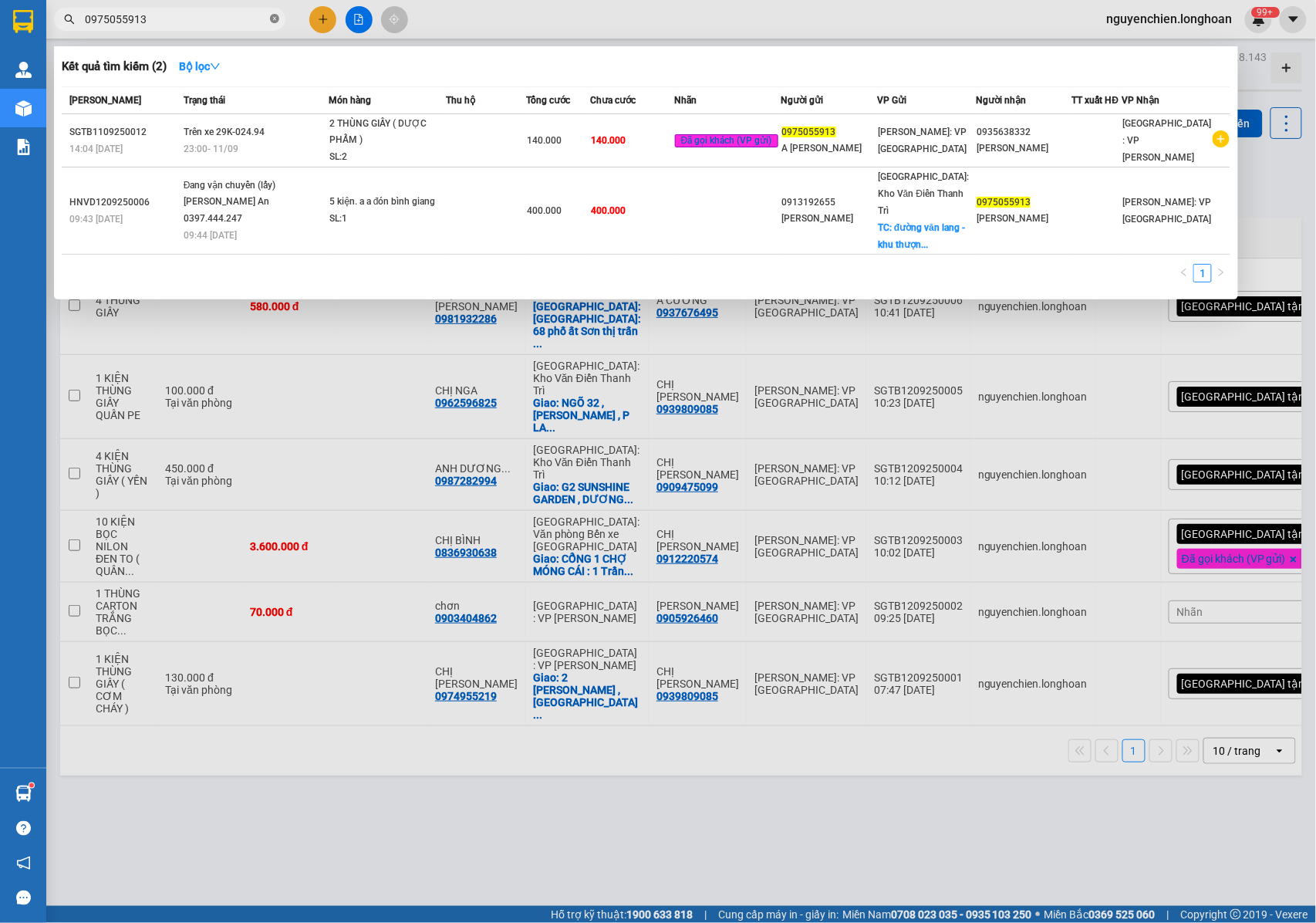
click at [276, 20] on icon "close-circle" at bounding box center [275, 18] width 9 height 9
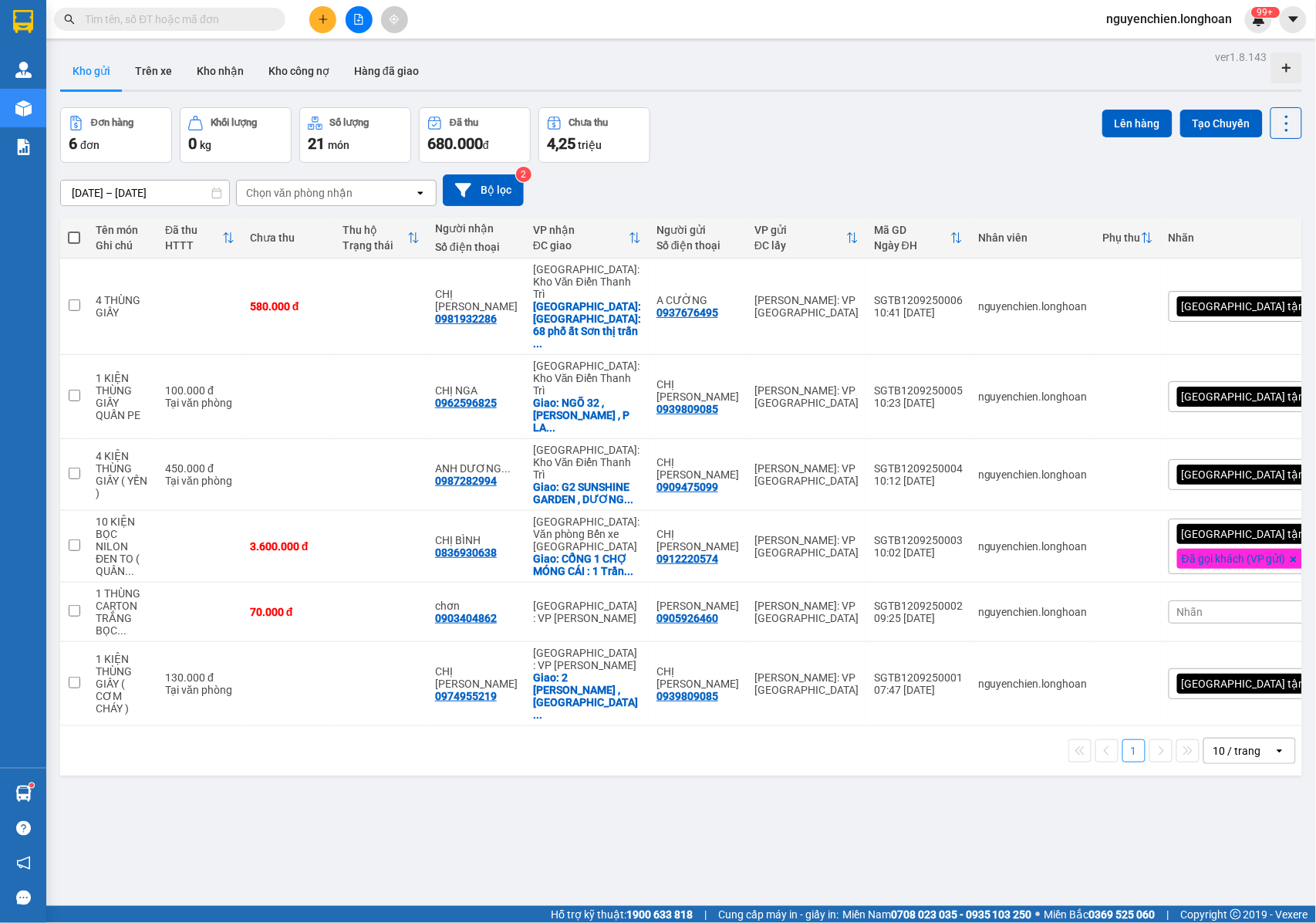
click at [212, 28] on span at bounding box center [170, 19] width 232 height 23
click at [232, 17] on input "text" at bounding box center [176, 20] width 182 height 17
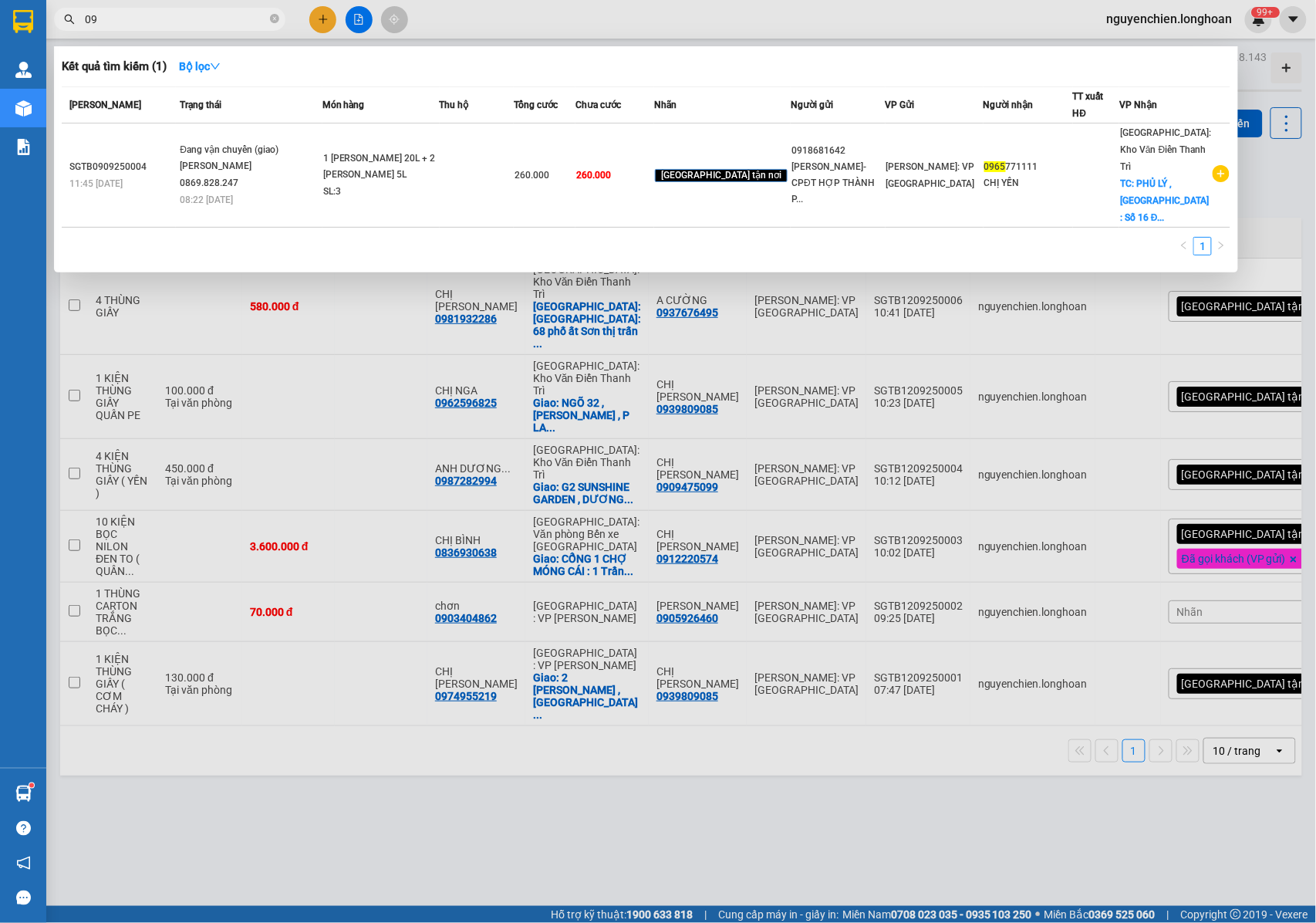
type input "0"
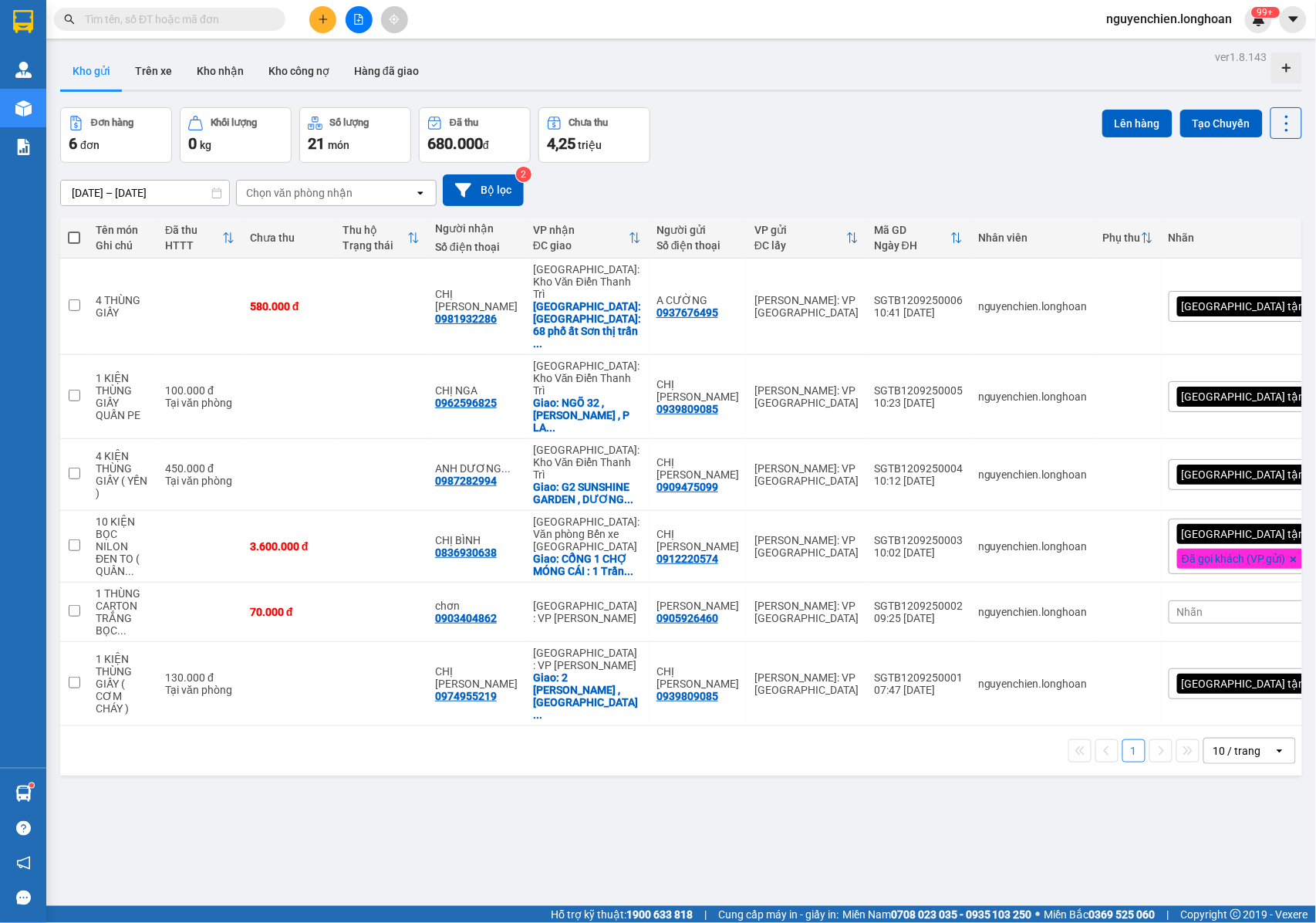
click at [219, 19] on input "text" at bounding box center [176, 20] width 182 height 17
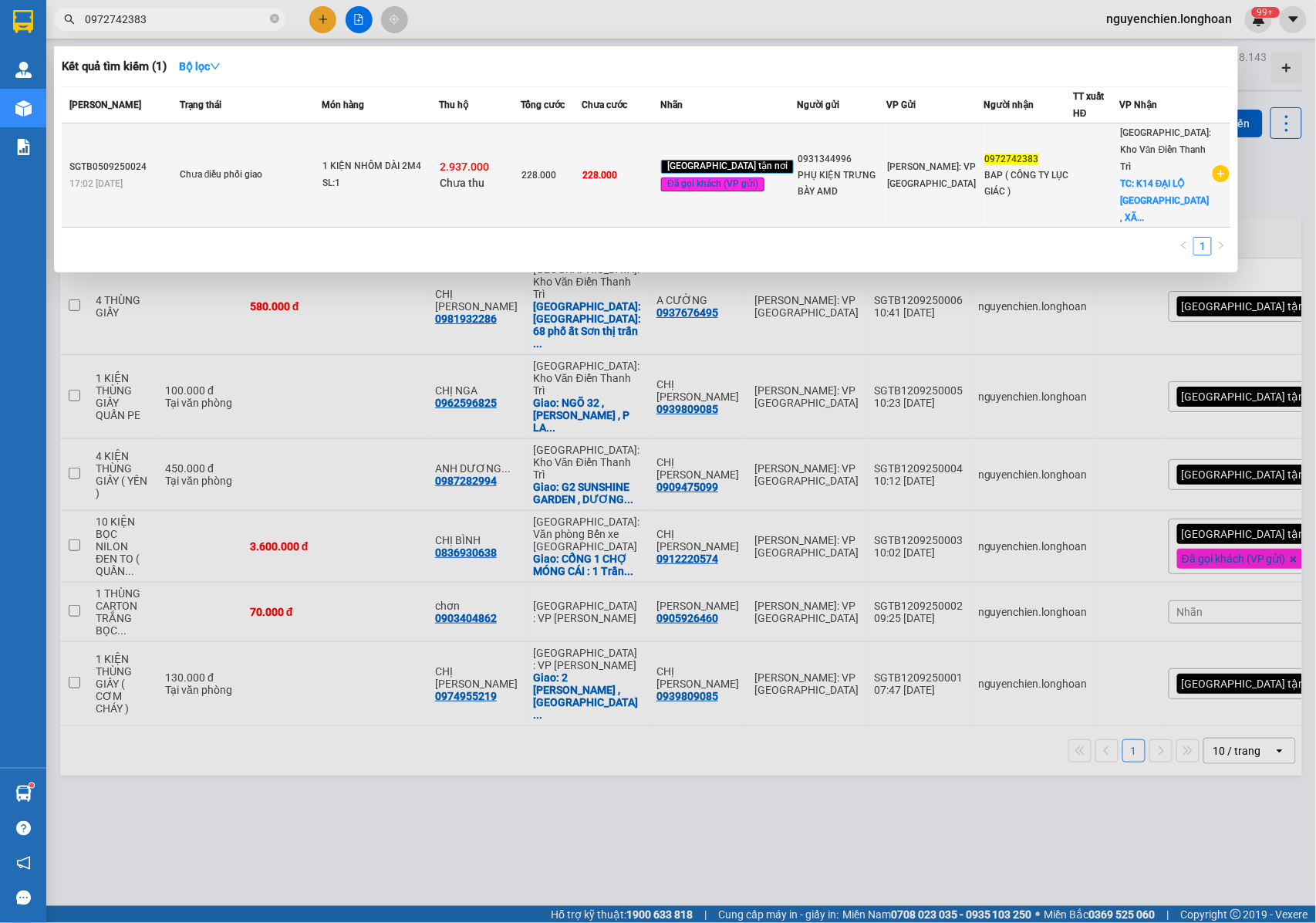
type input "0972742383"
click at [293, 167] on div "Chưa điều phối giao" at bounding box center [238, 176] width 115 height 17
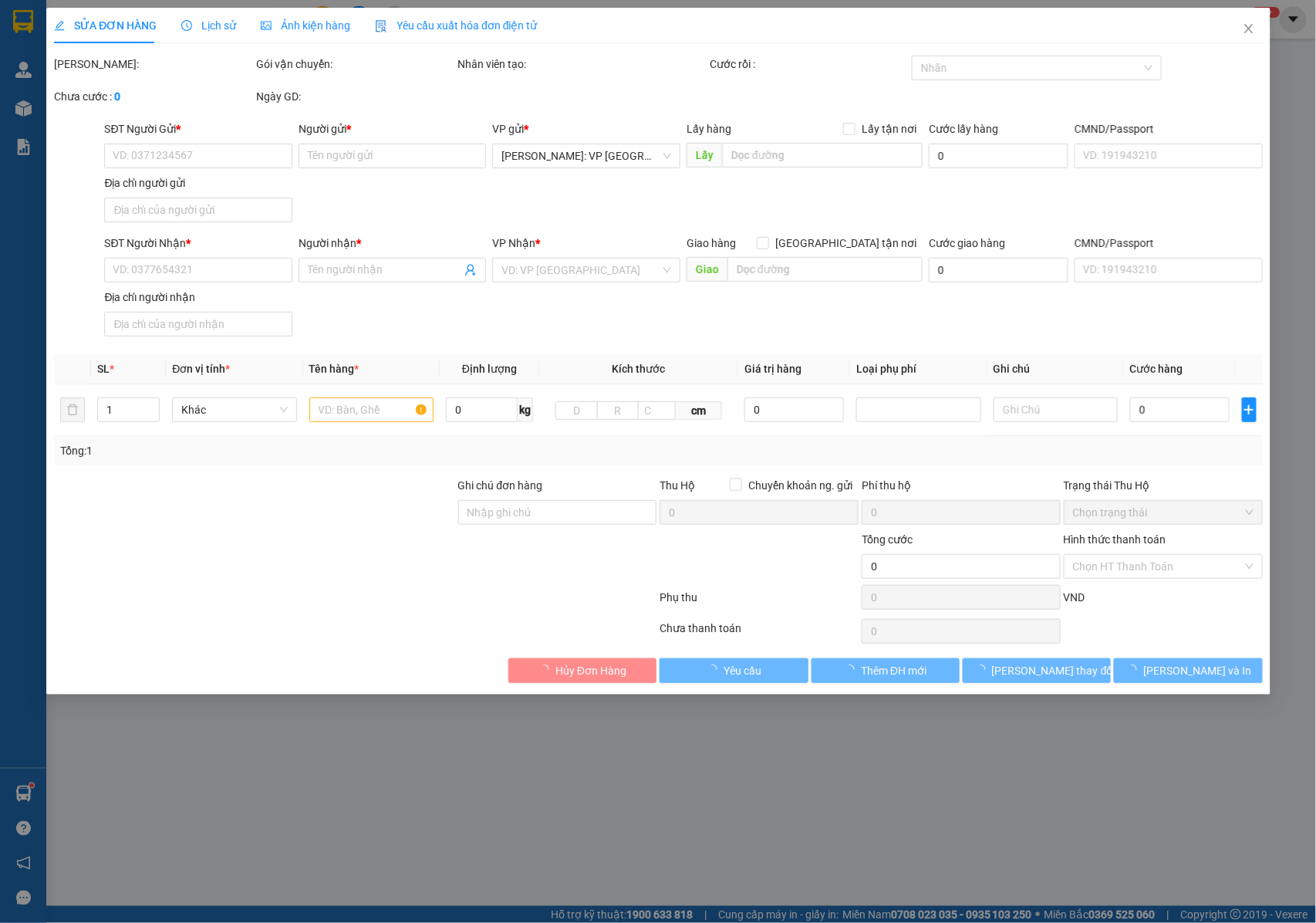
type input "0931344996"
type input "PHỤ KIỆN TRƯNG BÀY AMD"
type input "0972742383"
type input "BAP ( CÔNG TY LỤC GIÁC )"
checkbox input "true"
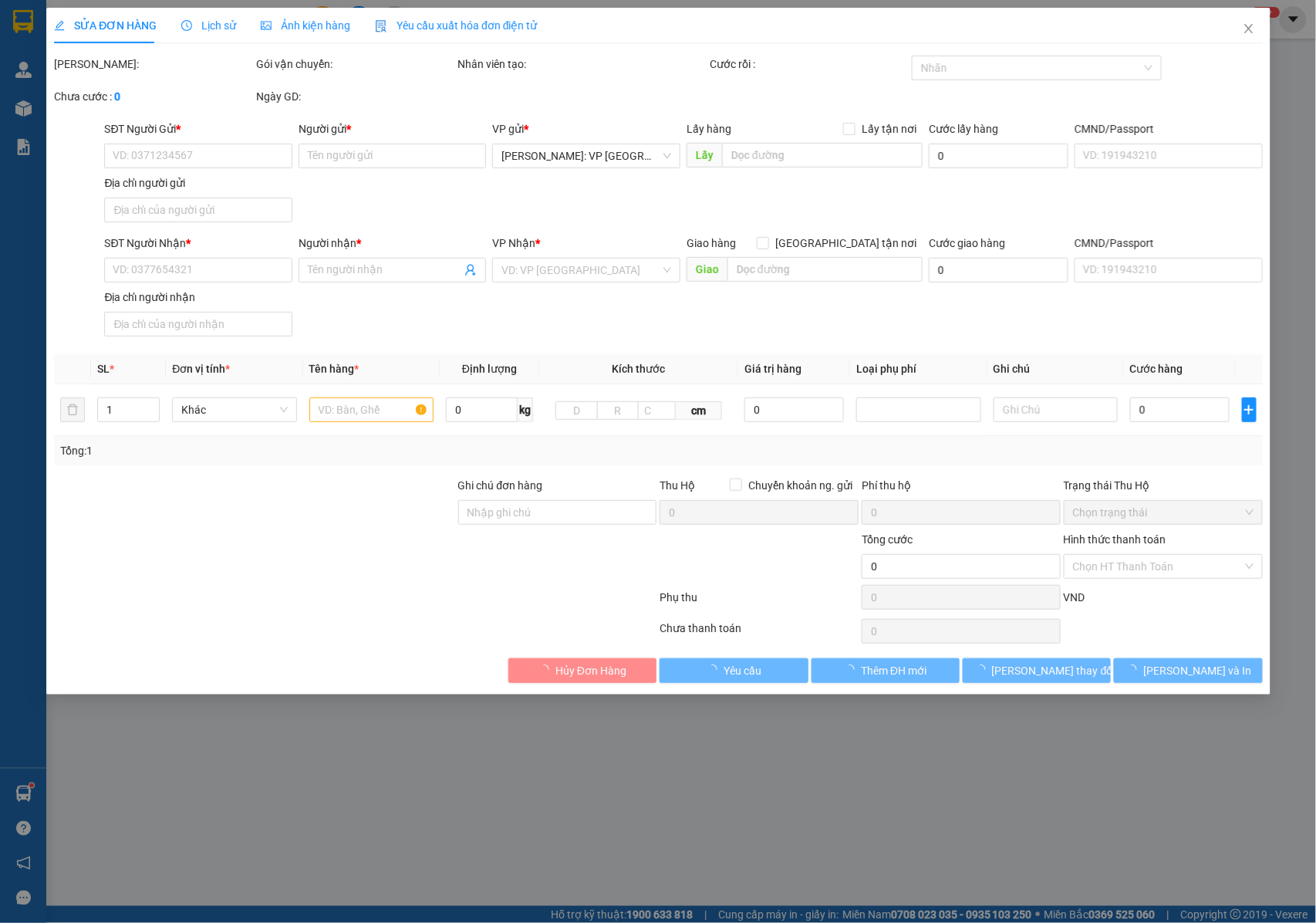
type input "K14 ĐẠI LỘ THĂNG LONG , XÃ SONG PHUONG ,HOÀI ĐỨC HÀ NỘI: CÂY XĂNG AN PHÁT"
type input "NHẬN NGUYÊN KIỆN GIAO NGUYÊN KIỆN, HƯ VỠ K ĐỀN"
type input "228.000"
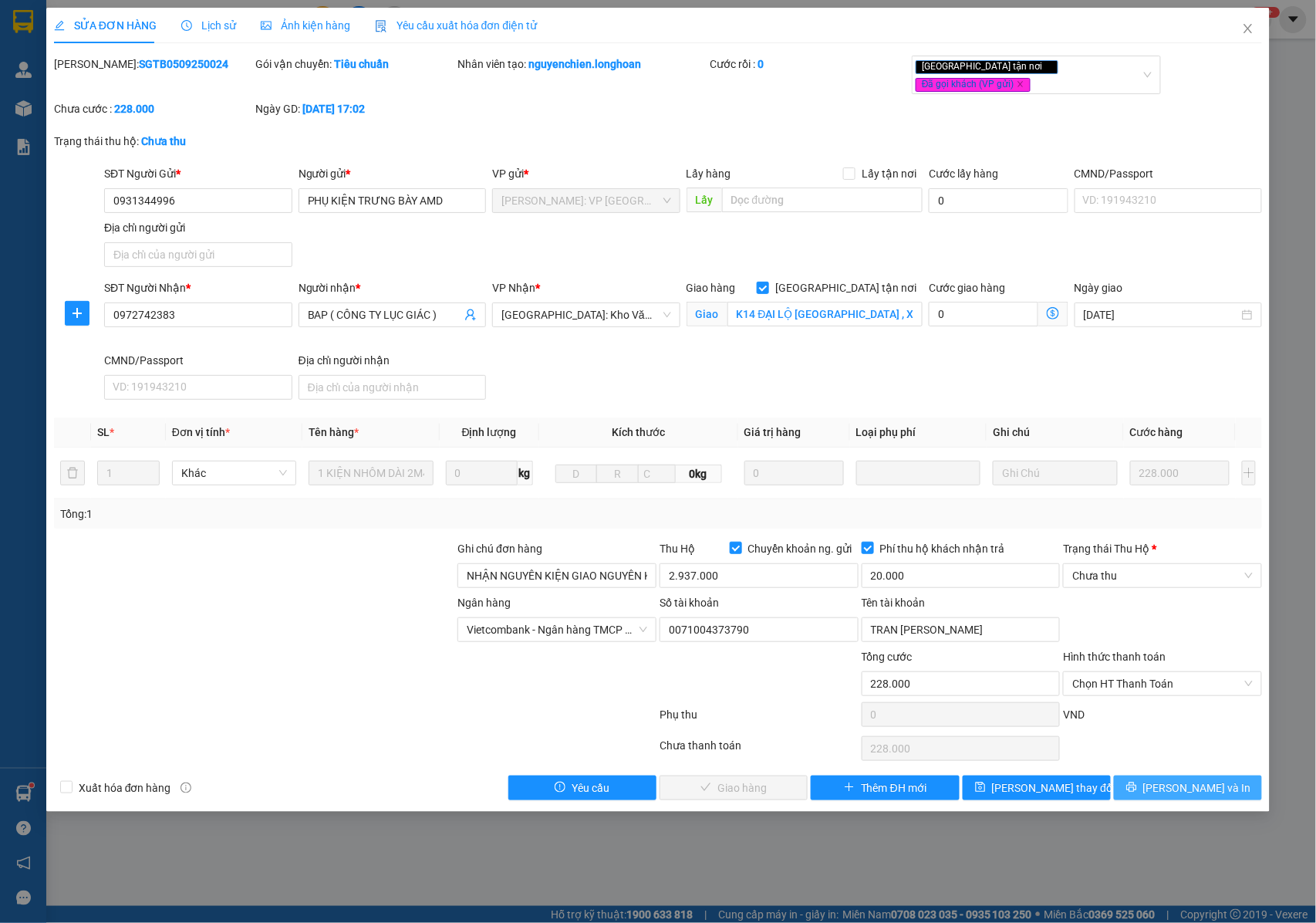
click at [1136, 783] on icon "printer" at bounding box center [1131, 788] width 10 height 10
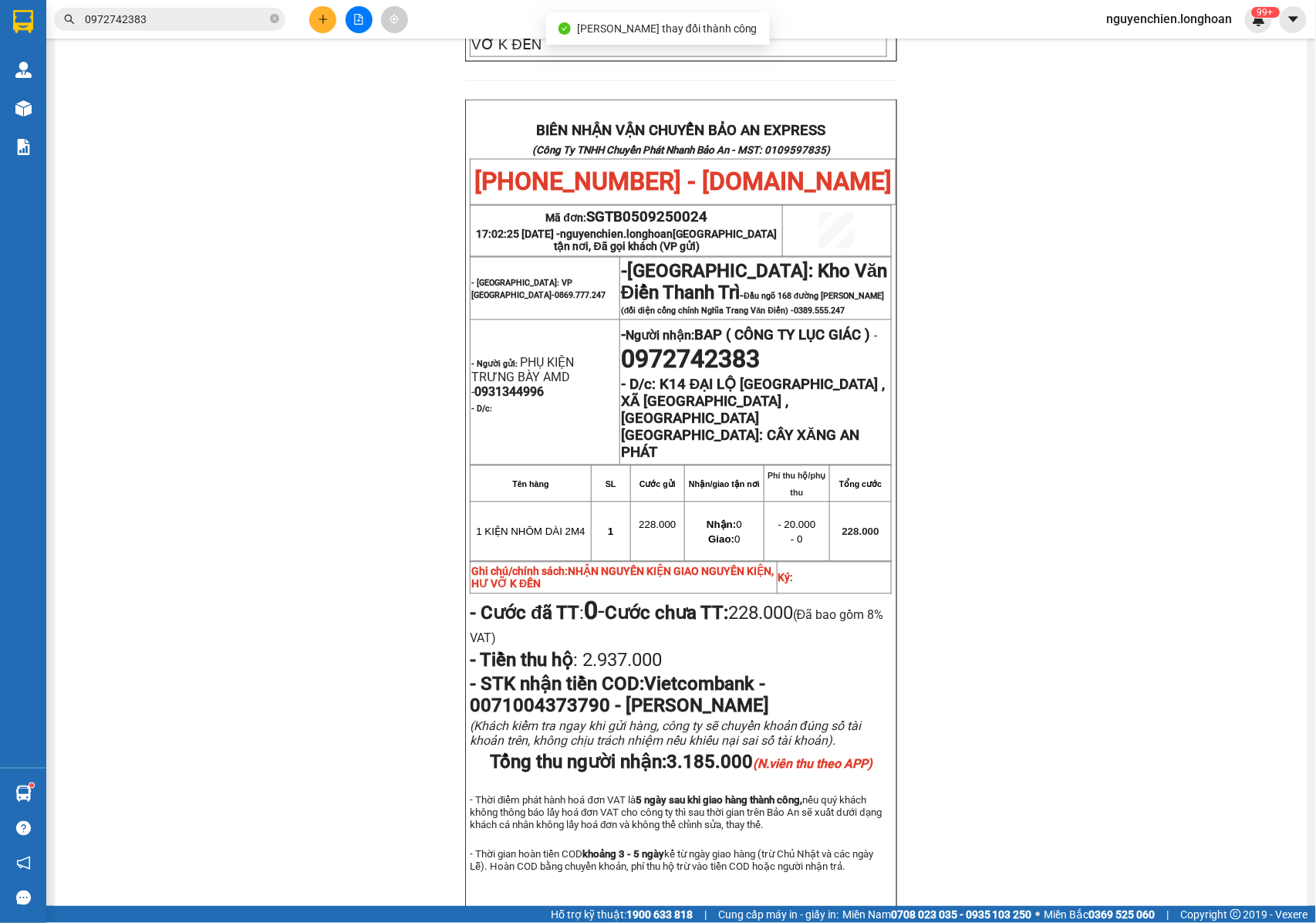
scroll to position [825, 0]
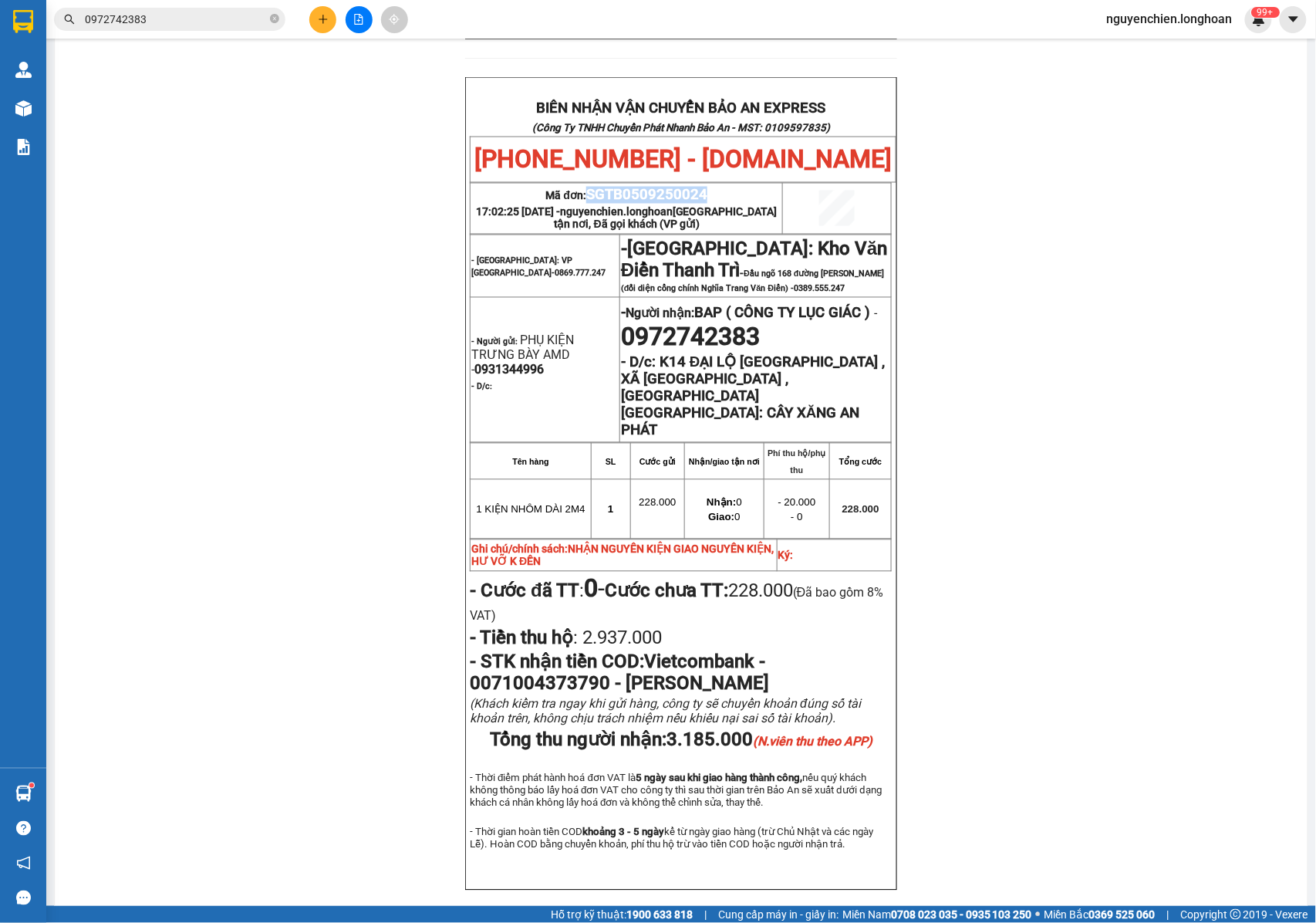
drag, startPoint x: 711, startPoint y: 115, endPoint x: 584, endPoint y: 127, distance: 127.6
click at [584, 187] on p "Mã đơn: SGTB0509250024" at bounding box center [627, 195] width 310 height 17
copy span "SGTB0509250024"
click at [267, 25] on span "0972742383" at bounding box center [170, 19] width 232 height 23
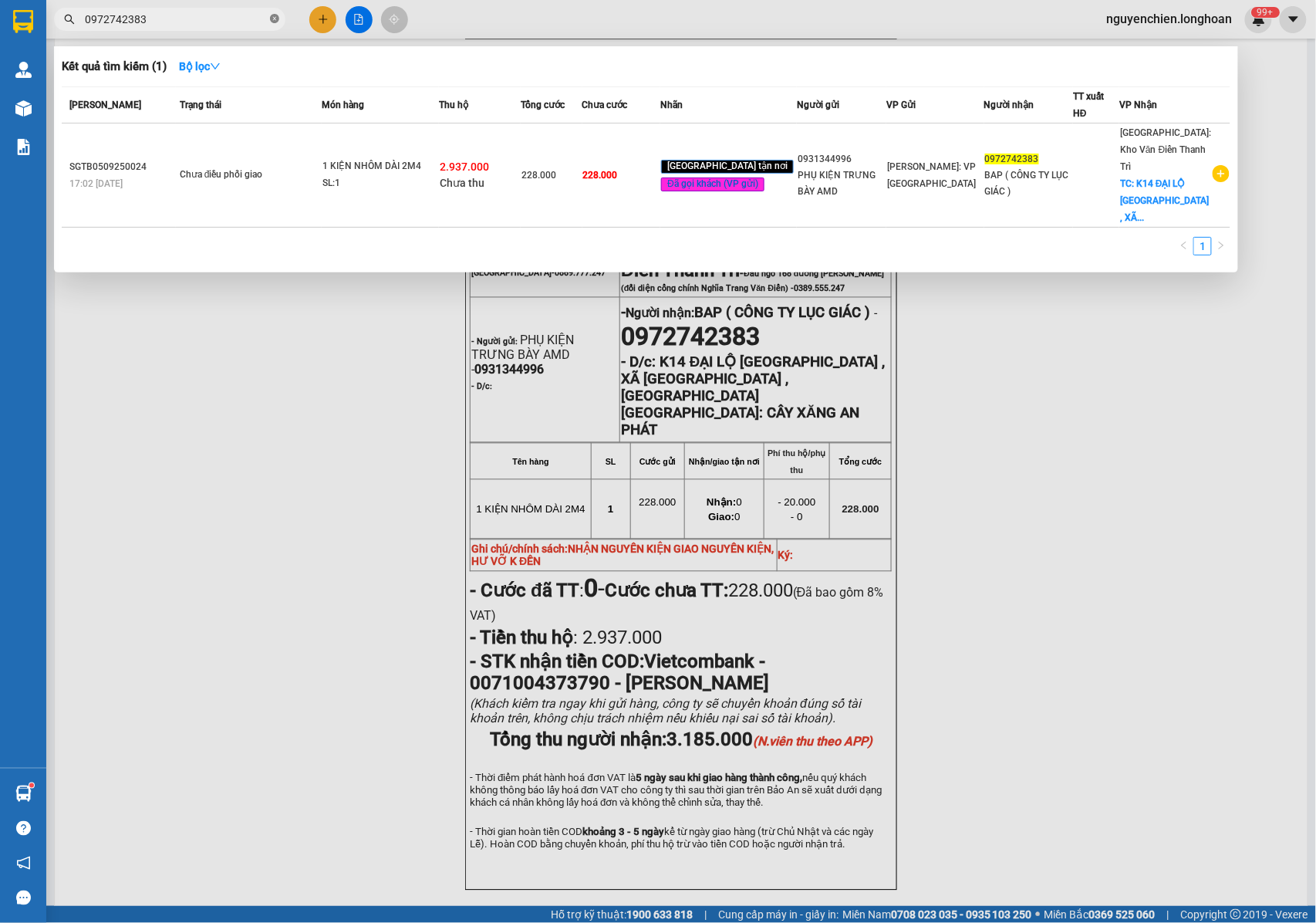
click at [270, 25] on span at bounding box center [275, 19] width 9 height 15
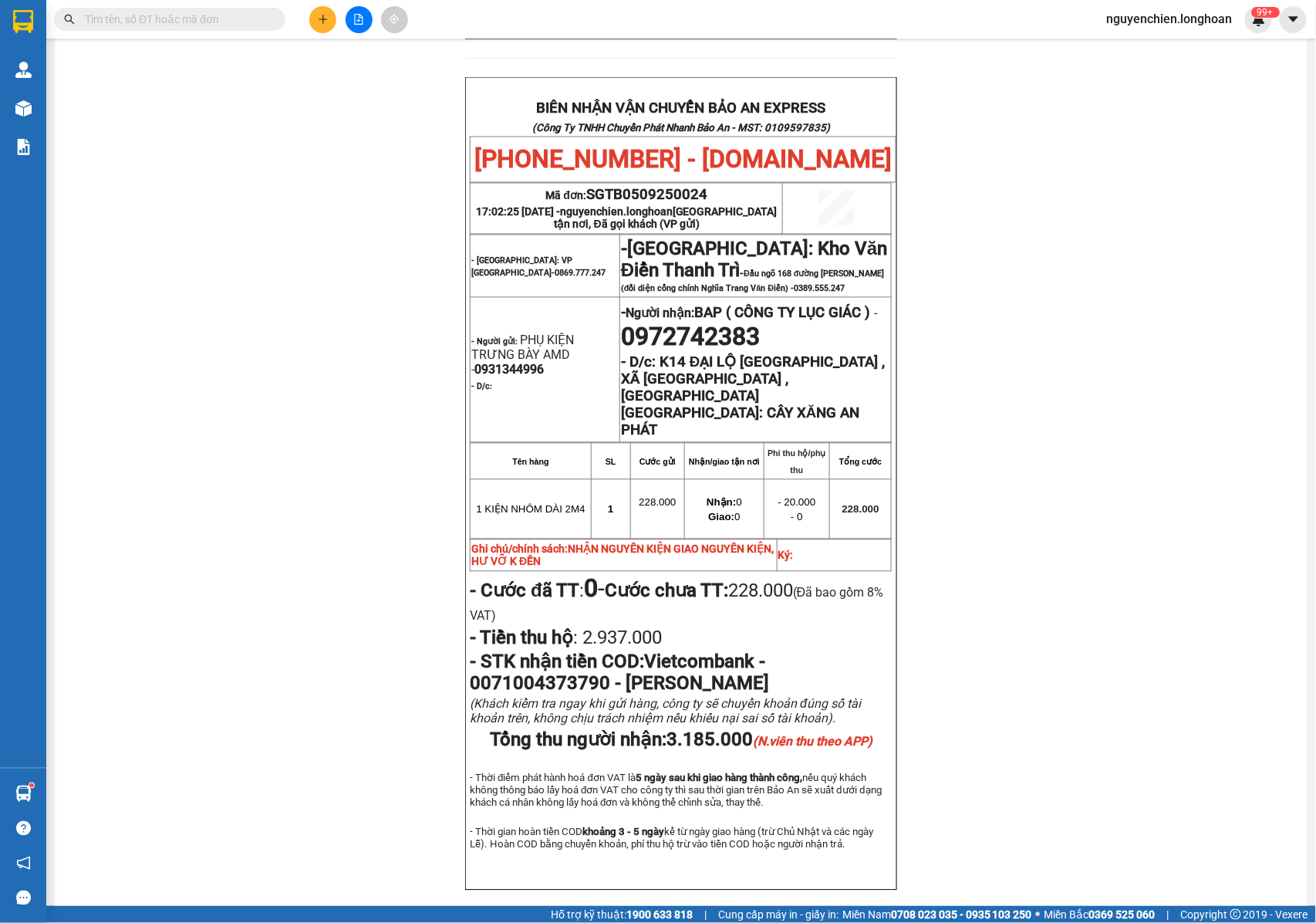
paste input "0965771111"
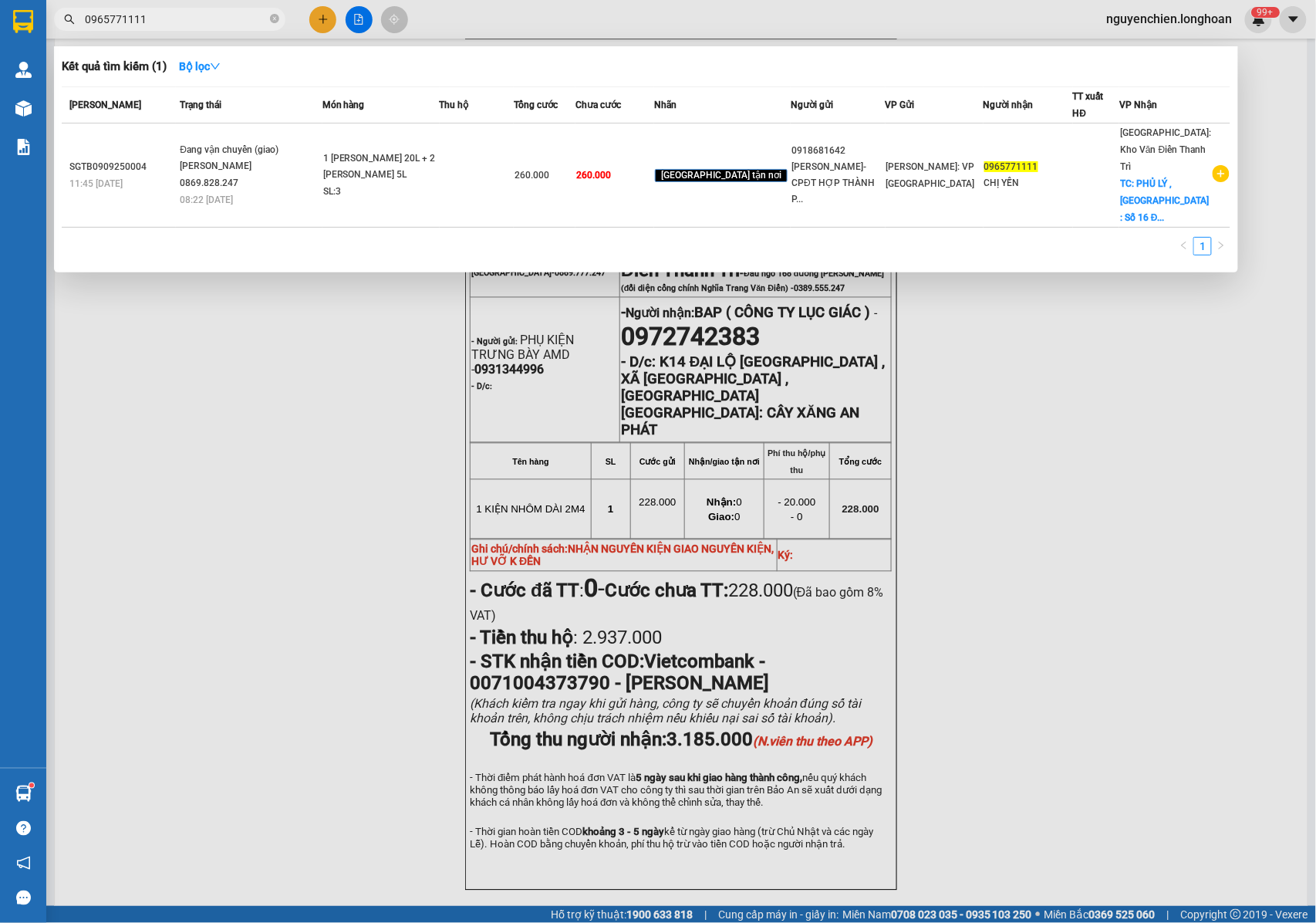
type input "0965771111"
click at [286, 380] on div at bounding box center [658, 462] width 1316 height 923
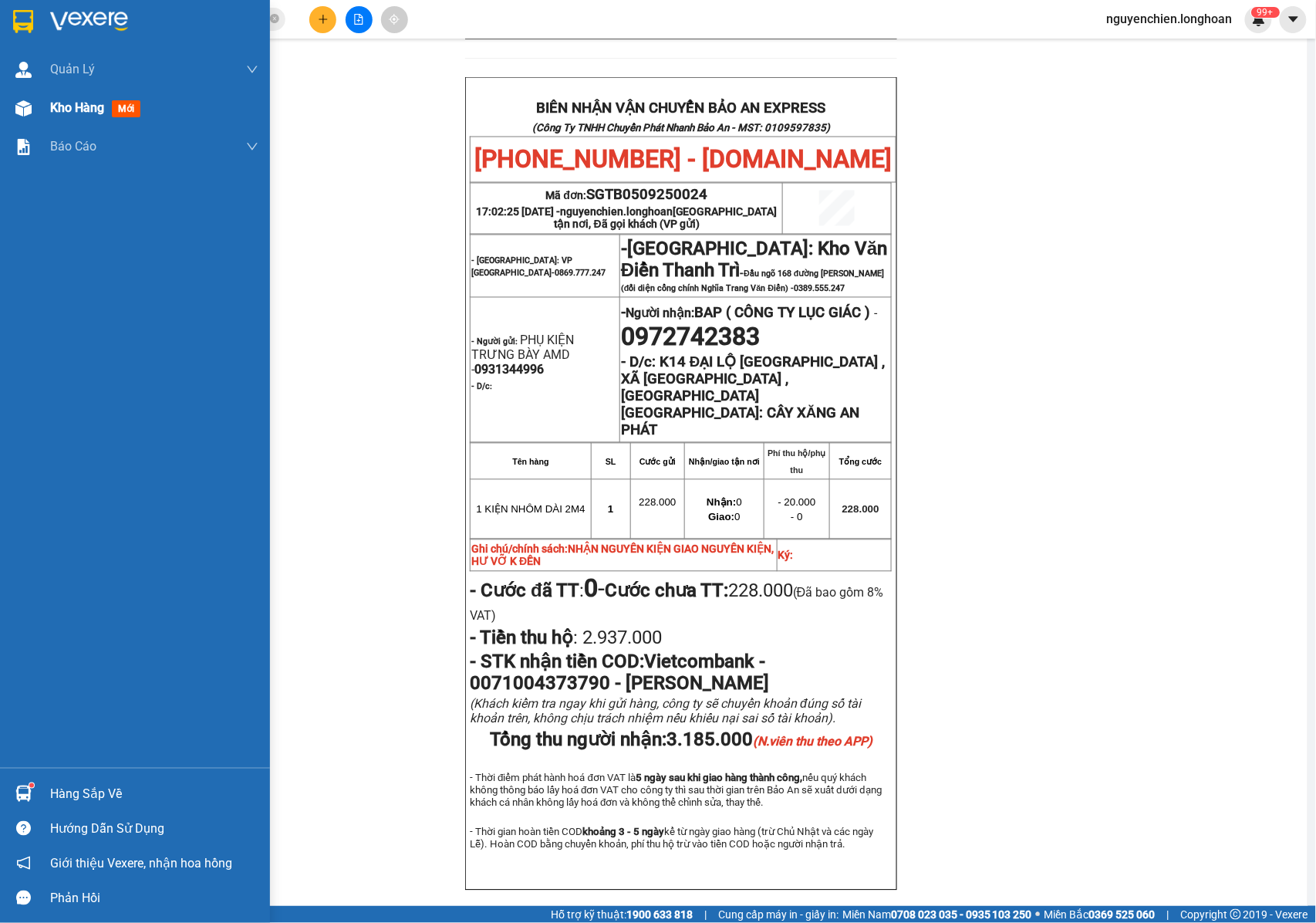
click at [19, 112] on img at bounding box center [23, 108] width 16 height 16
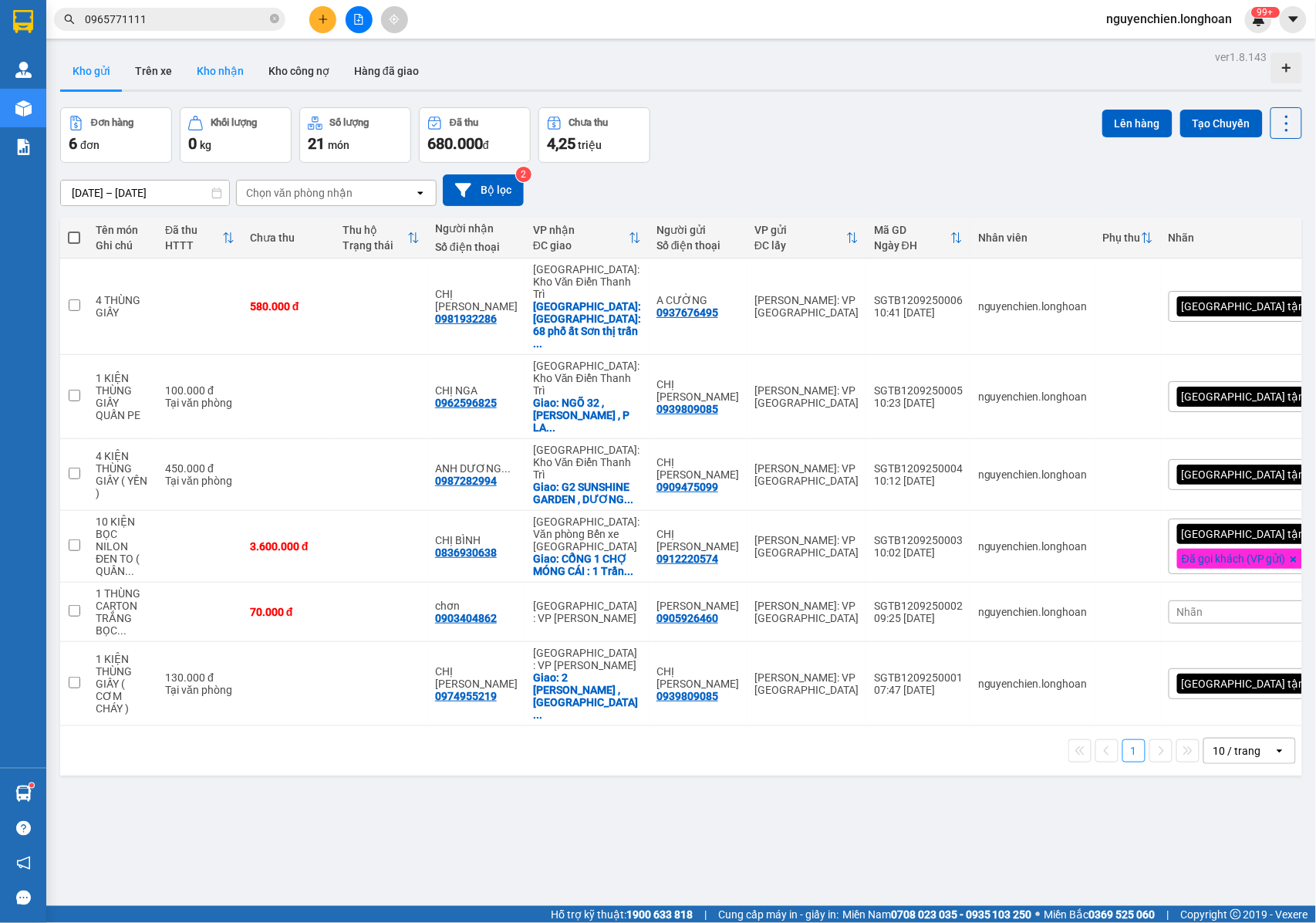
click at [213, 65] on button "Kho nhận" at bounding box center [219, 71] width 71 height 37
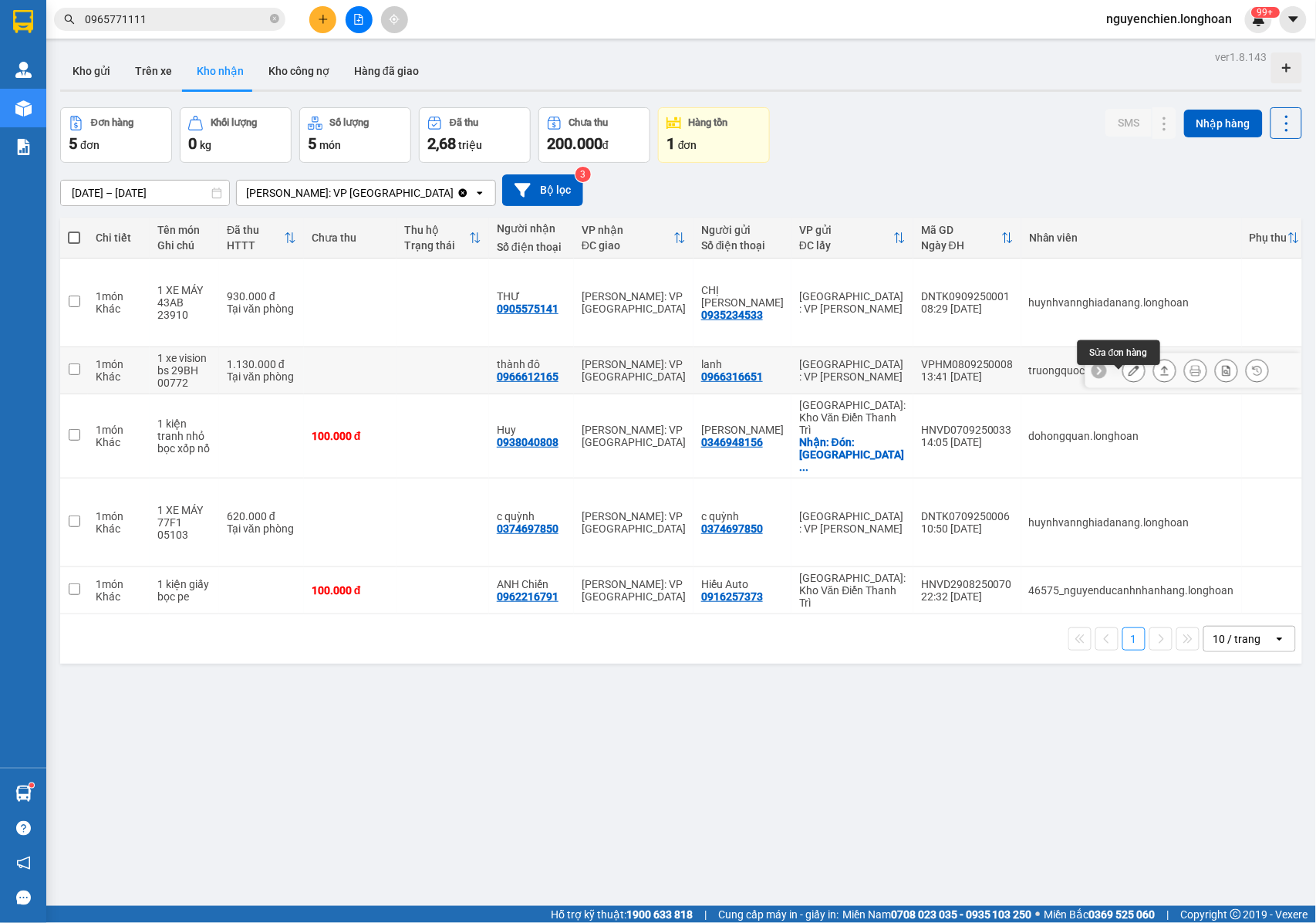
click at [1128, 375] on icon at bounding box center [1134, 370] width 11 height 11
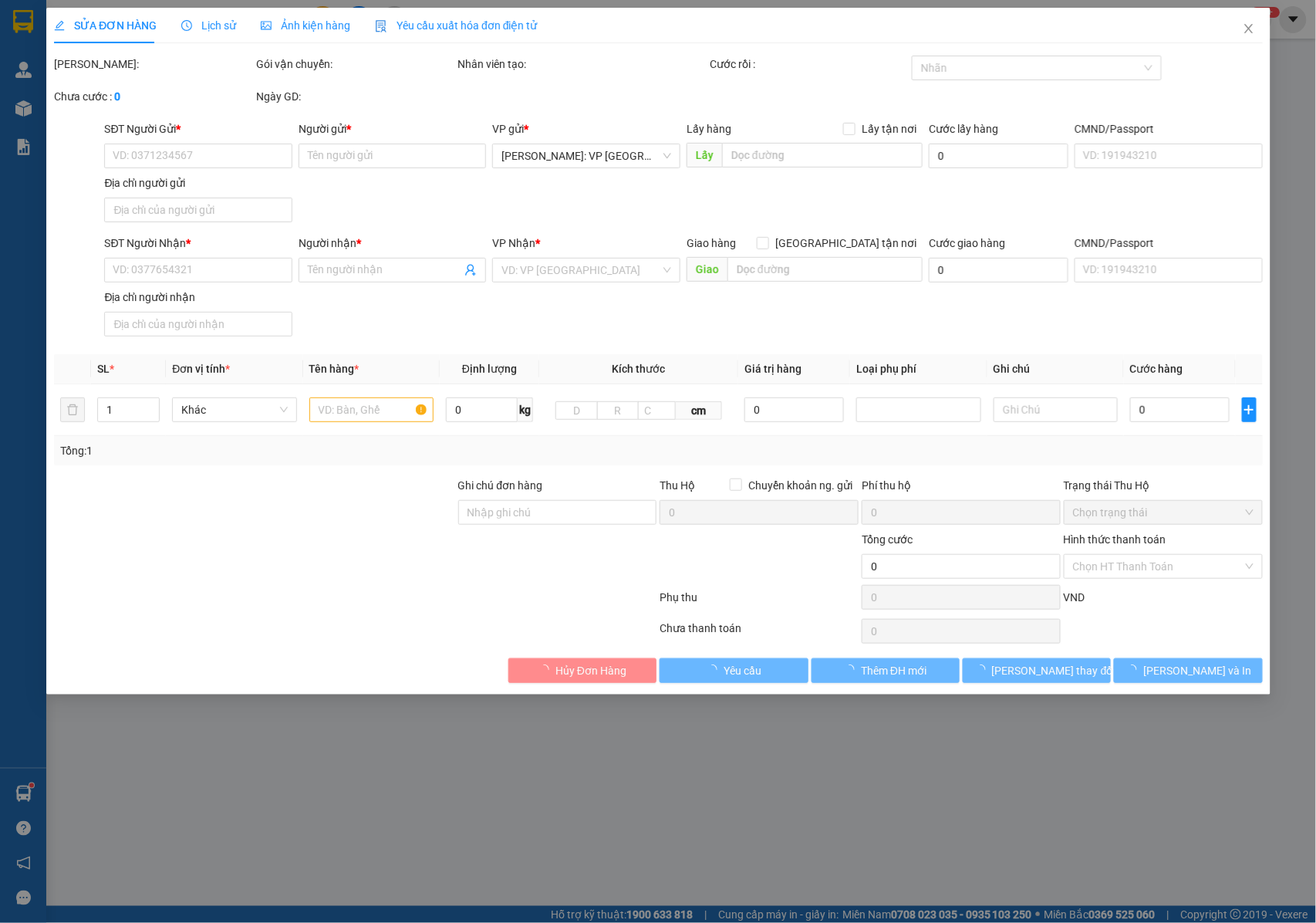
type input "0966316651"
type input "lanh"
type input "0966612165"
type input "thành đô"
type input "k chìa khóa,k cà vẹt xe"
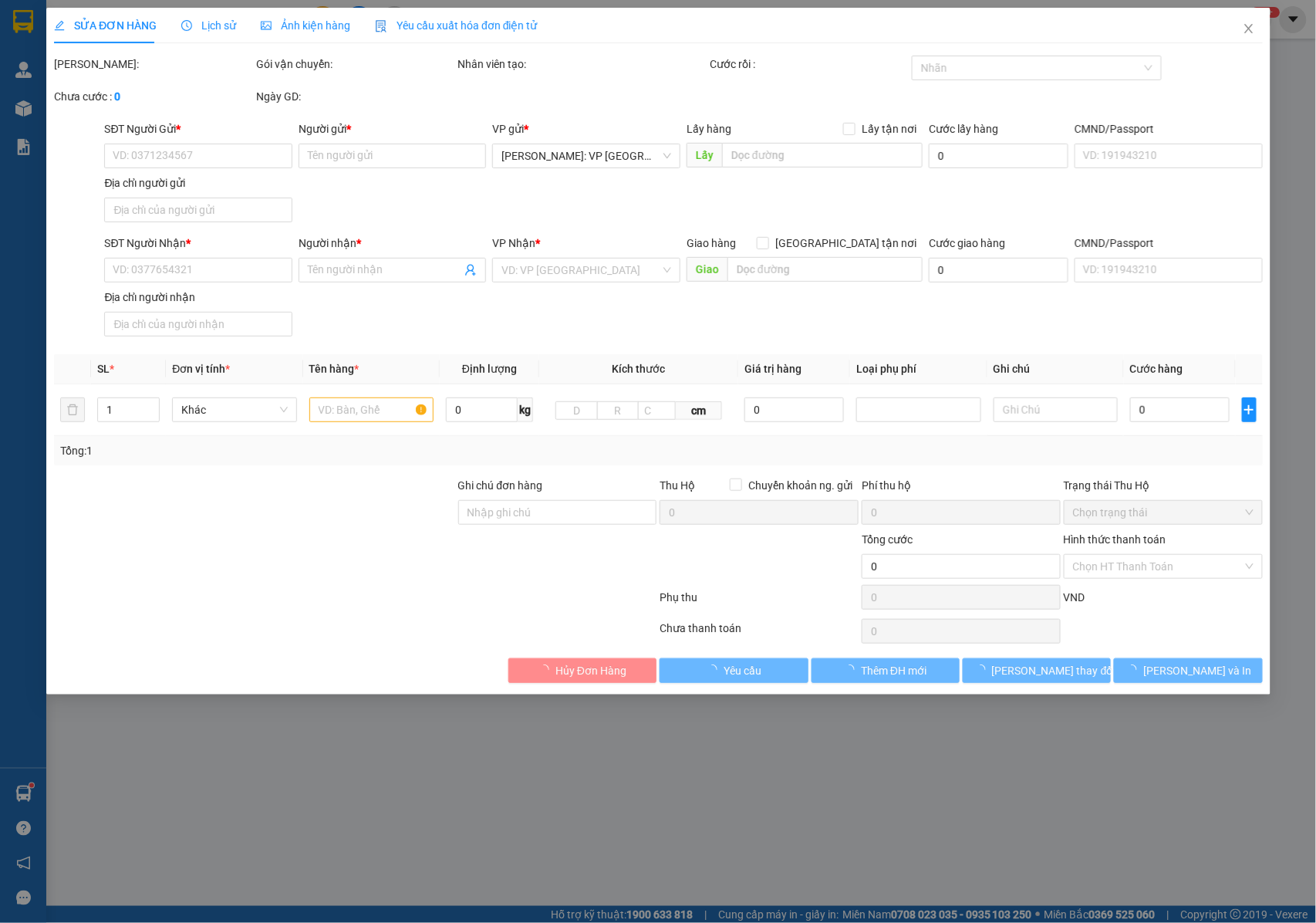
type input "1.130.000"
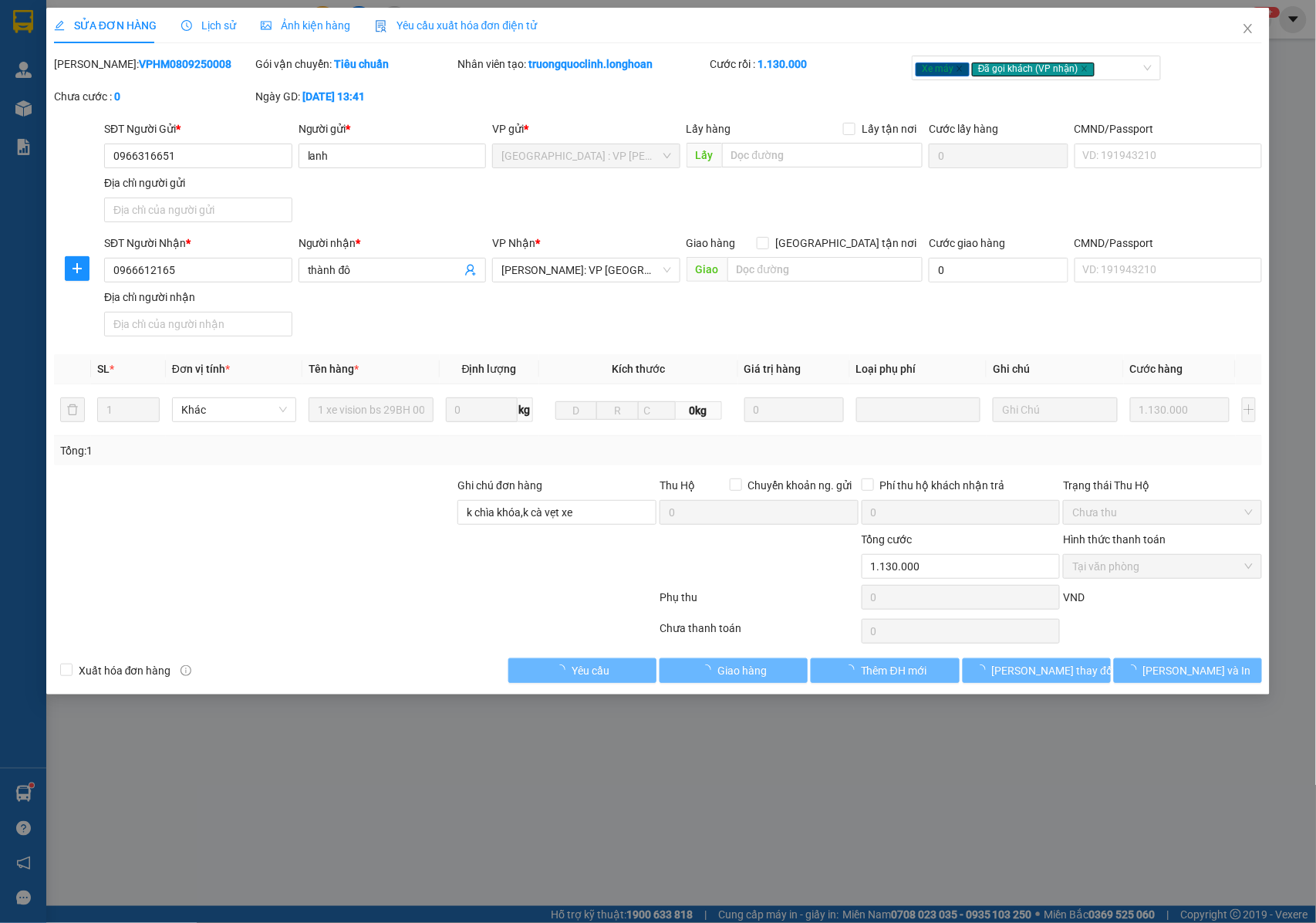
click at [212, 28] on span "Lịch sử" at bounding box center [209, 25] width 55 height 12
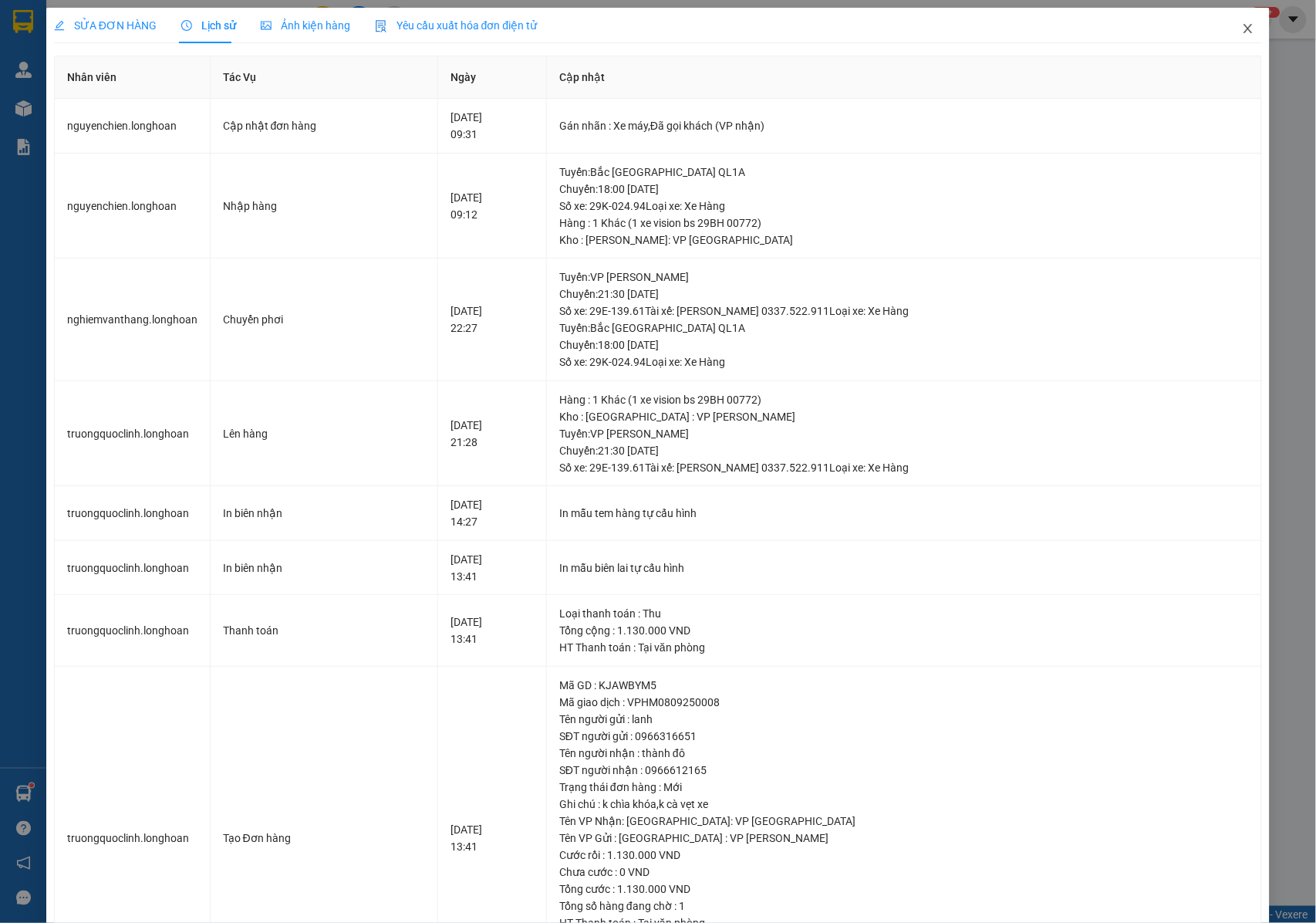
click at [1234, 35] on span "Close" at bounding box center [1248, 29] width 43 height 43
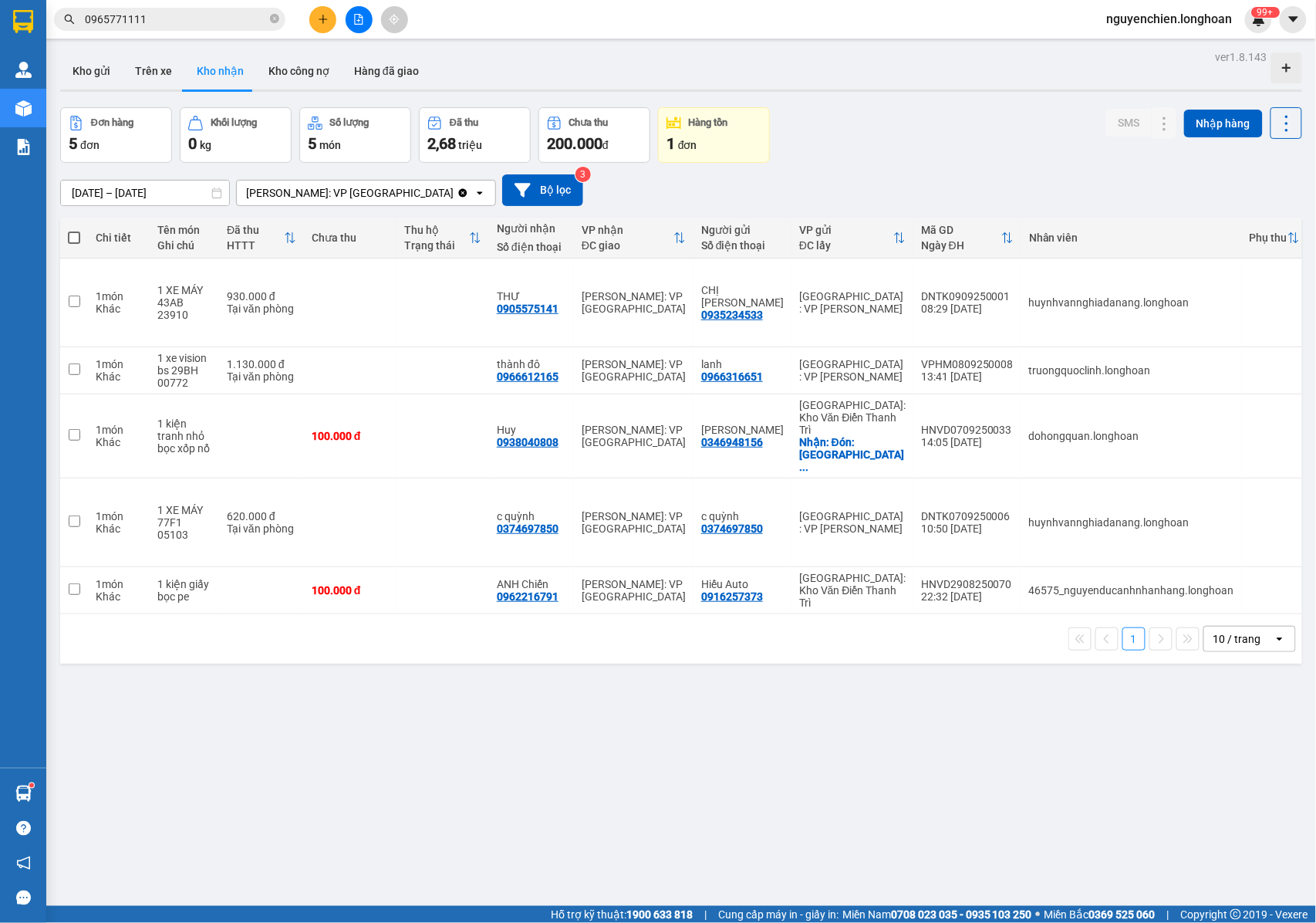
click at [168, 32] on div "Kết quả tìm kiếm ( 1 ) Bộ lọc Mã ĐH Trạng thái Món hàng Thu hộ Tổng cước Chưa c…" at bounding box center [151, 19] width 301 height 27
click at [173, 19] on input "0965771111" at bounding box center [176, 20] width 182 height 17
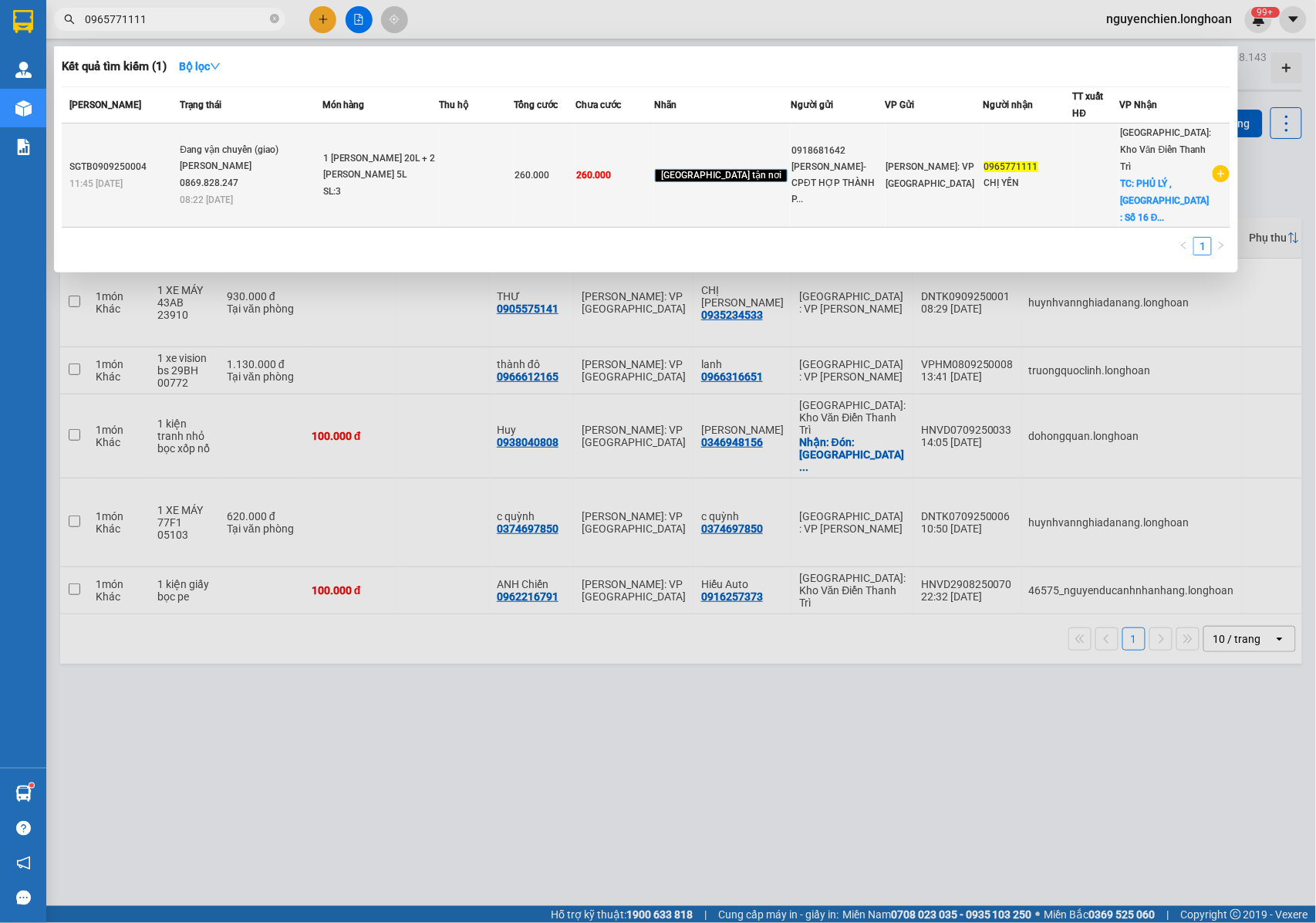
click at [269, 142] on div "Đang vận chuyển (giao)" at bounding box center [238, 151] width 115 height 17
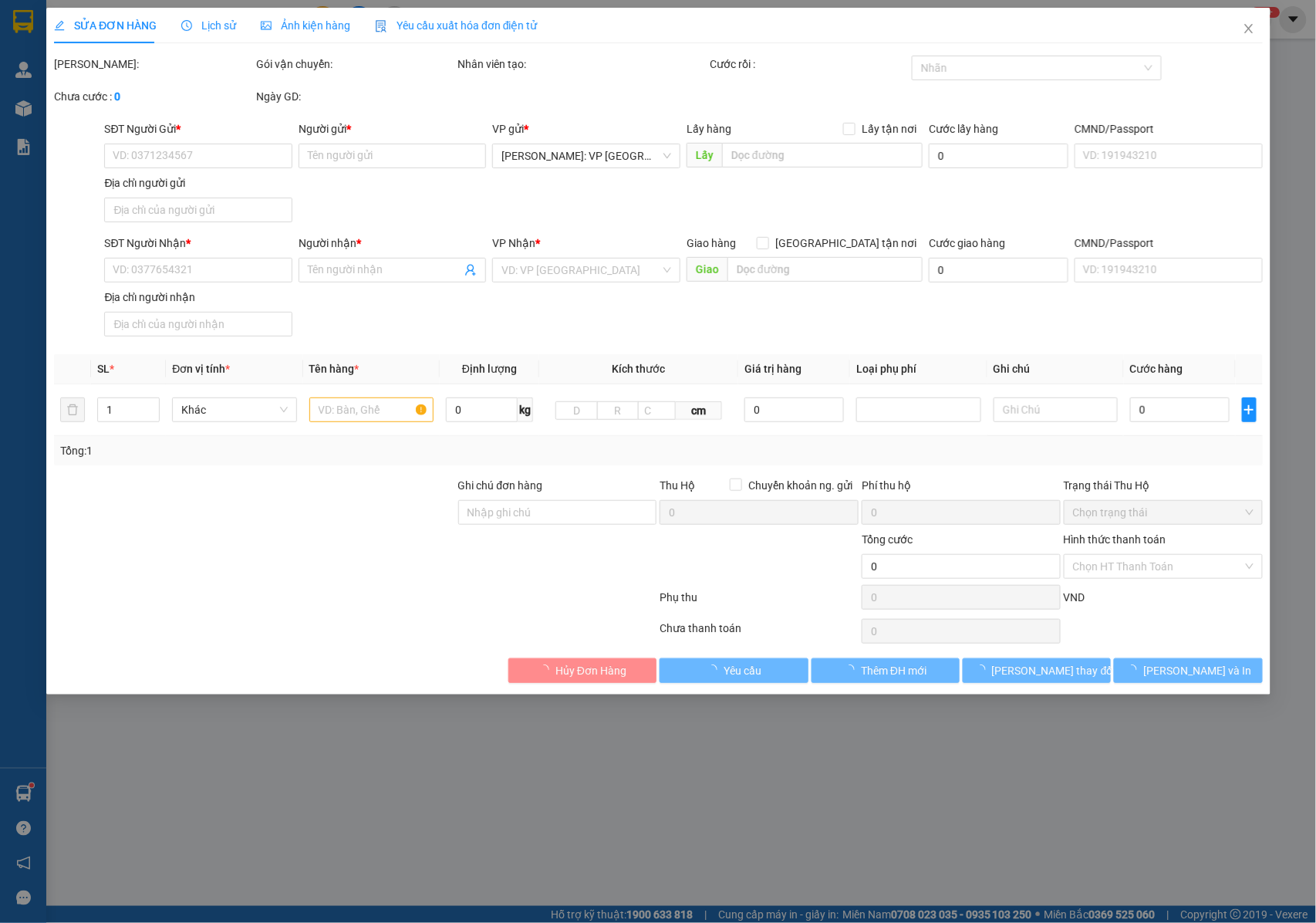
type input "0918681642"
type input "LÊ NGỌC DUNG- CPĐT HỢP THÀNH PHÁT"
type input "0965771111"
type input "CHỊ YẾN"
checkbox input "true"
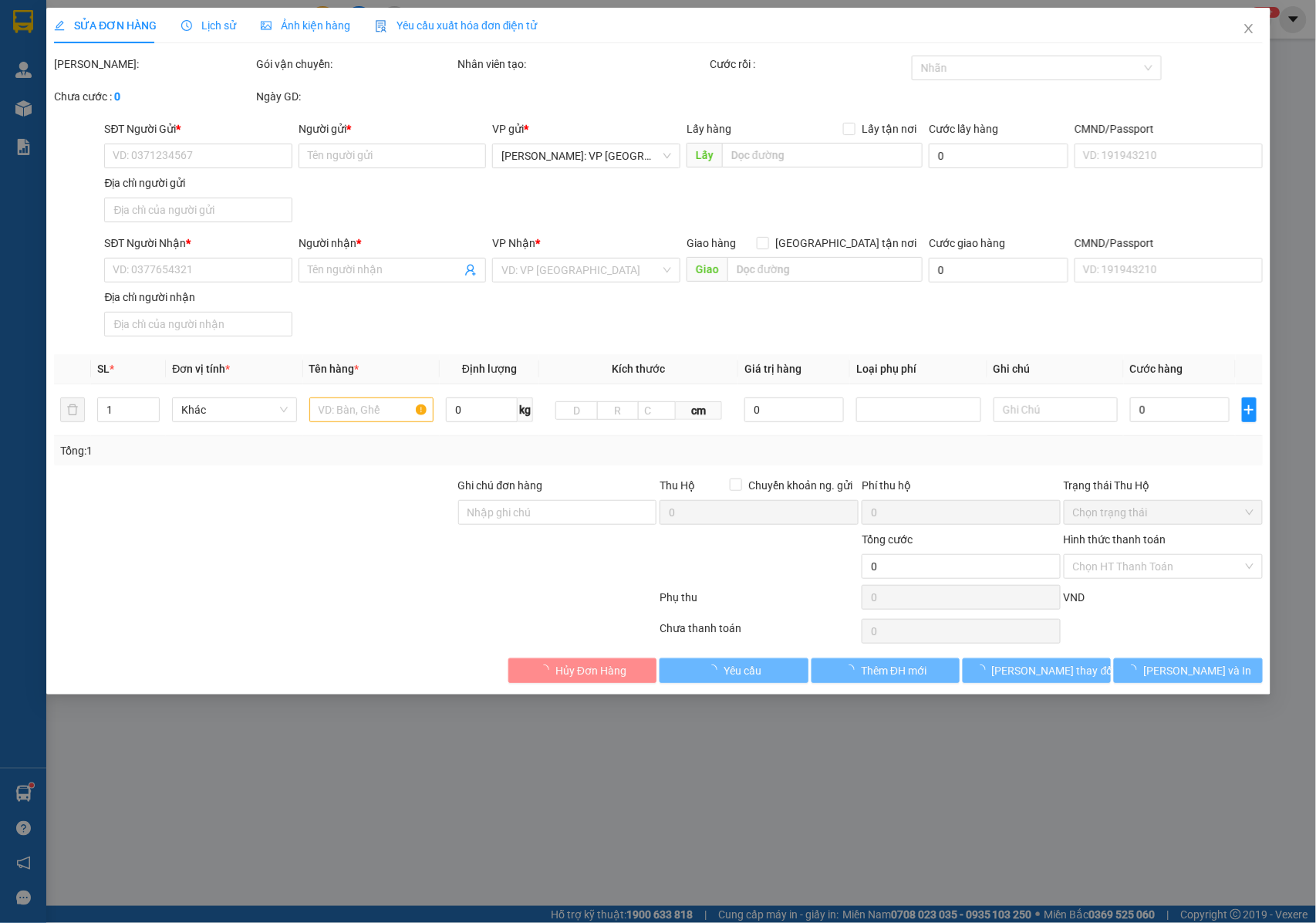
type input "PHỦ LÝ , HÀ NAM : Số 16 Đinh Công Tráng, Phường Châu Sơn, Phủ Lý , Hà Nam"
type input "NHẬN NGUYÊN KIỆN GIAO NGUYÊN KIỆN, HƯ VỠ K ĐỀN"
type input "260.000"
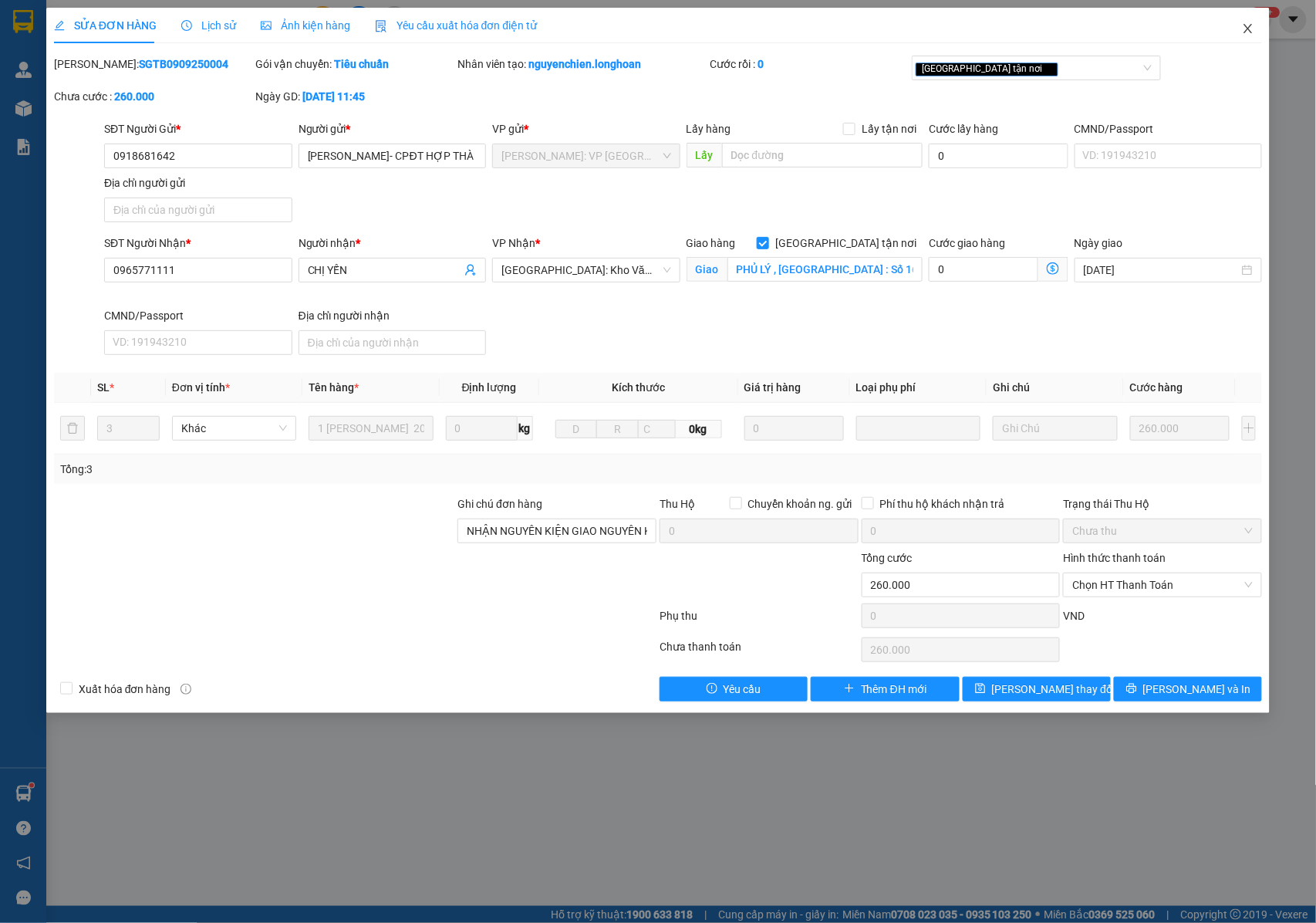
click at [1250, 34] on icon "close" at bounding box center [1248, 28] width 12 height 12
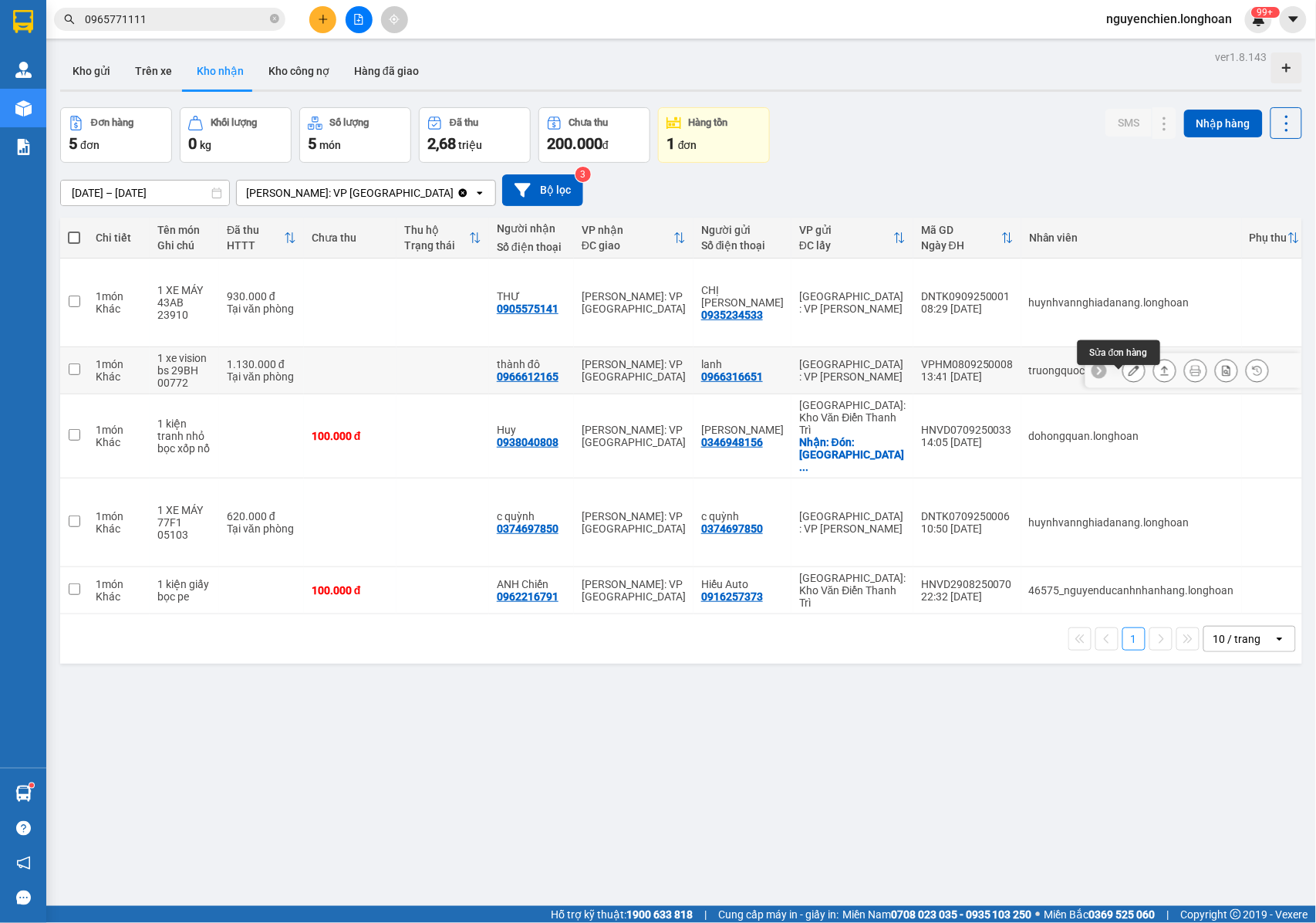
click at [1128, 375] on icon at bounding box center [1134, 370] width 11 height 11
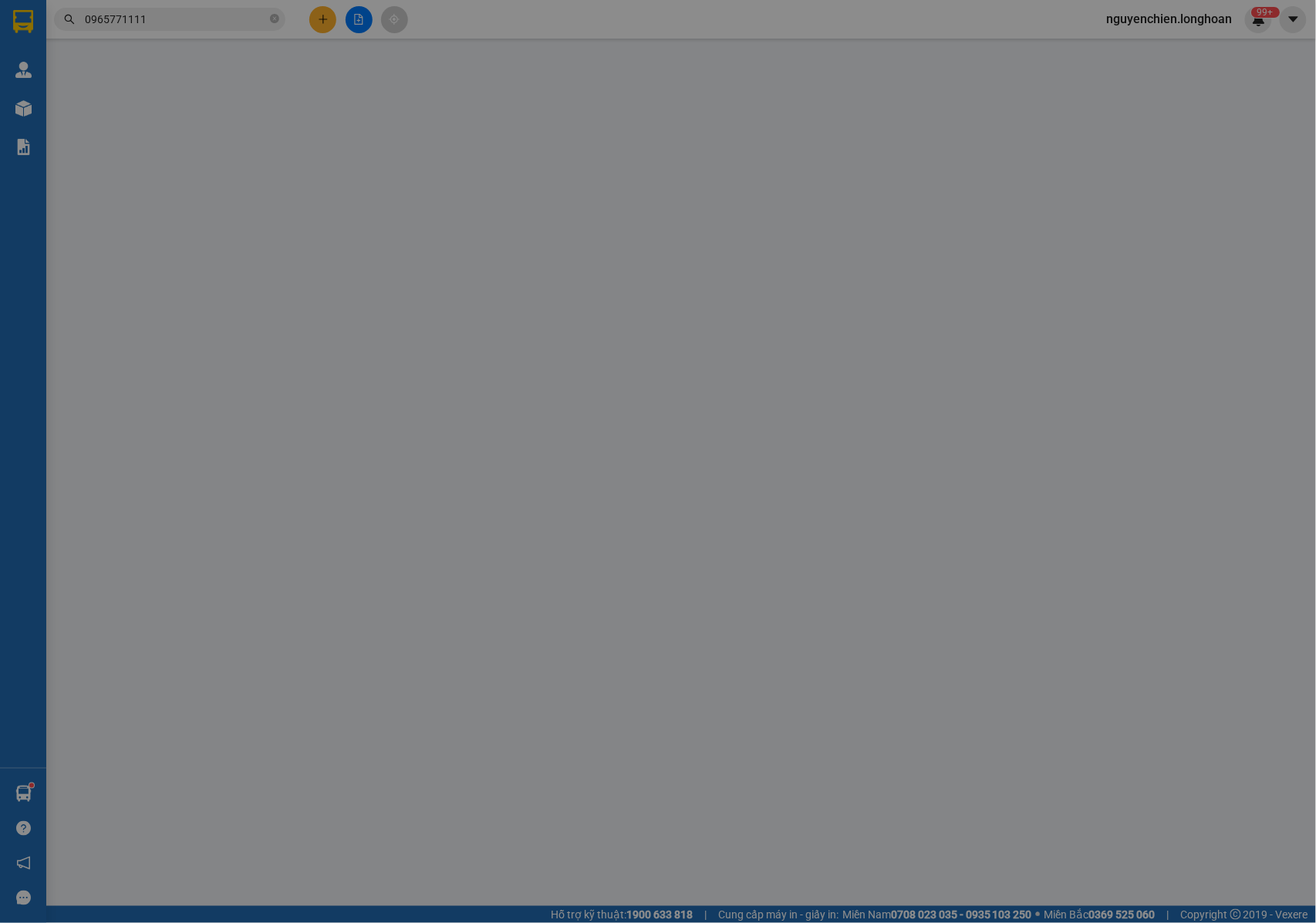
type input "0966316651"
type input "lanh"
type input "0966612165"
type input "thành đô"
type input "k chìa khóa,k cà vẹt xe"
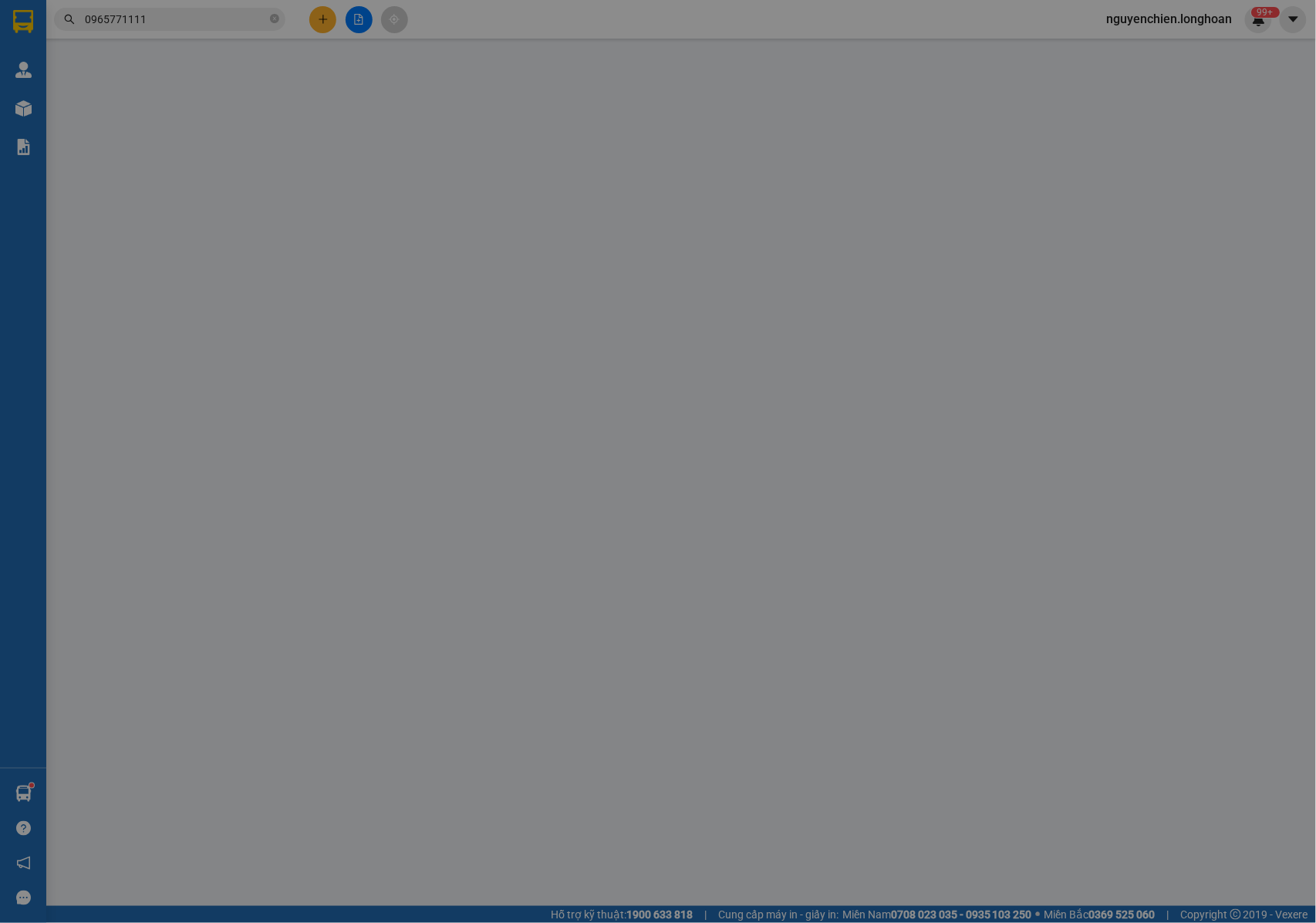
type input "1.130.000"
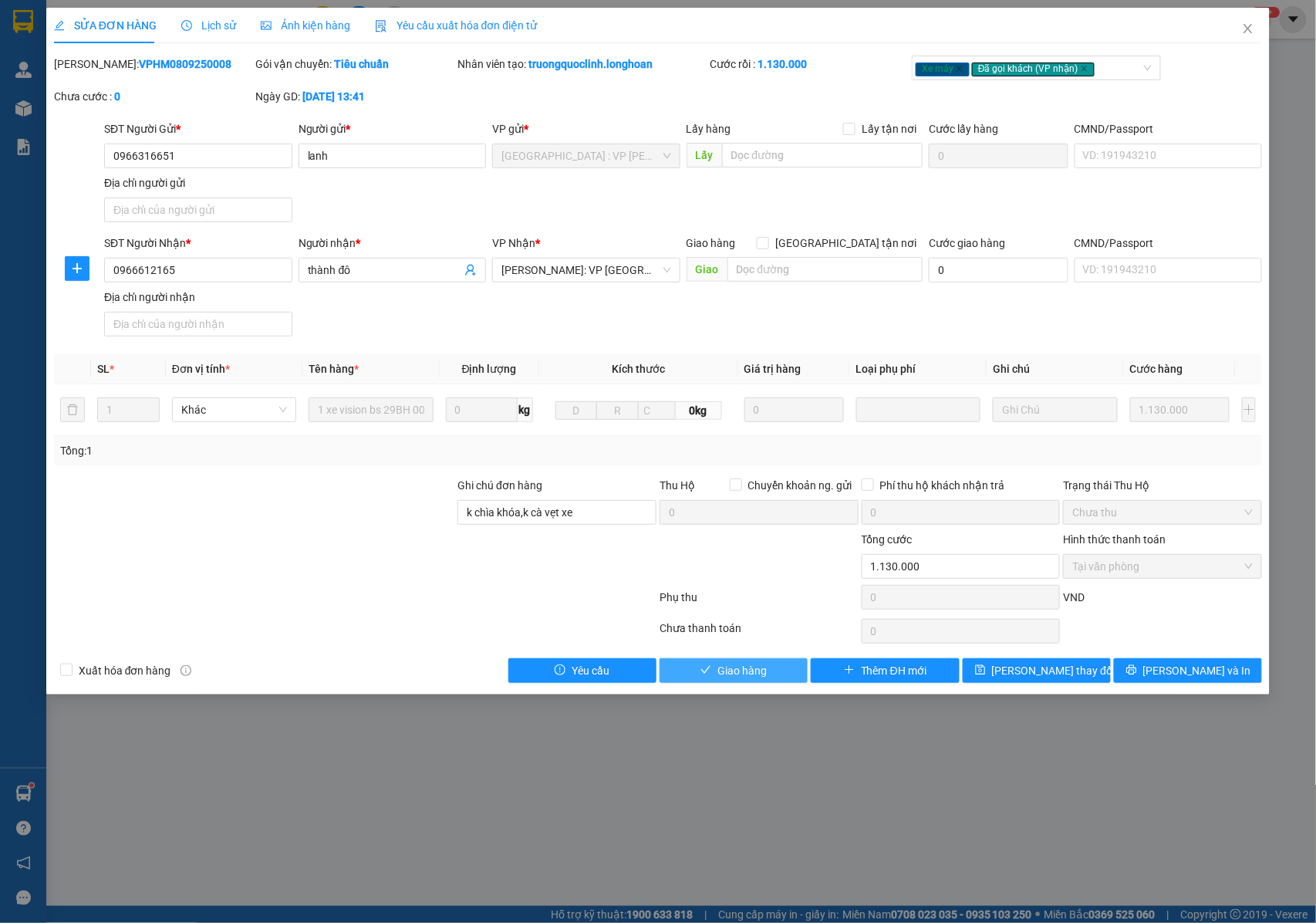
click at [761, 672] on span "Giao hàng" at bounding box center [741, 671] width 49 height 17
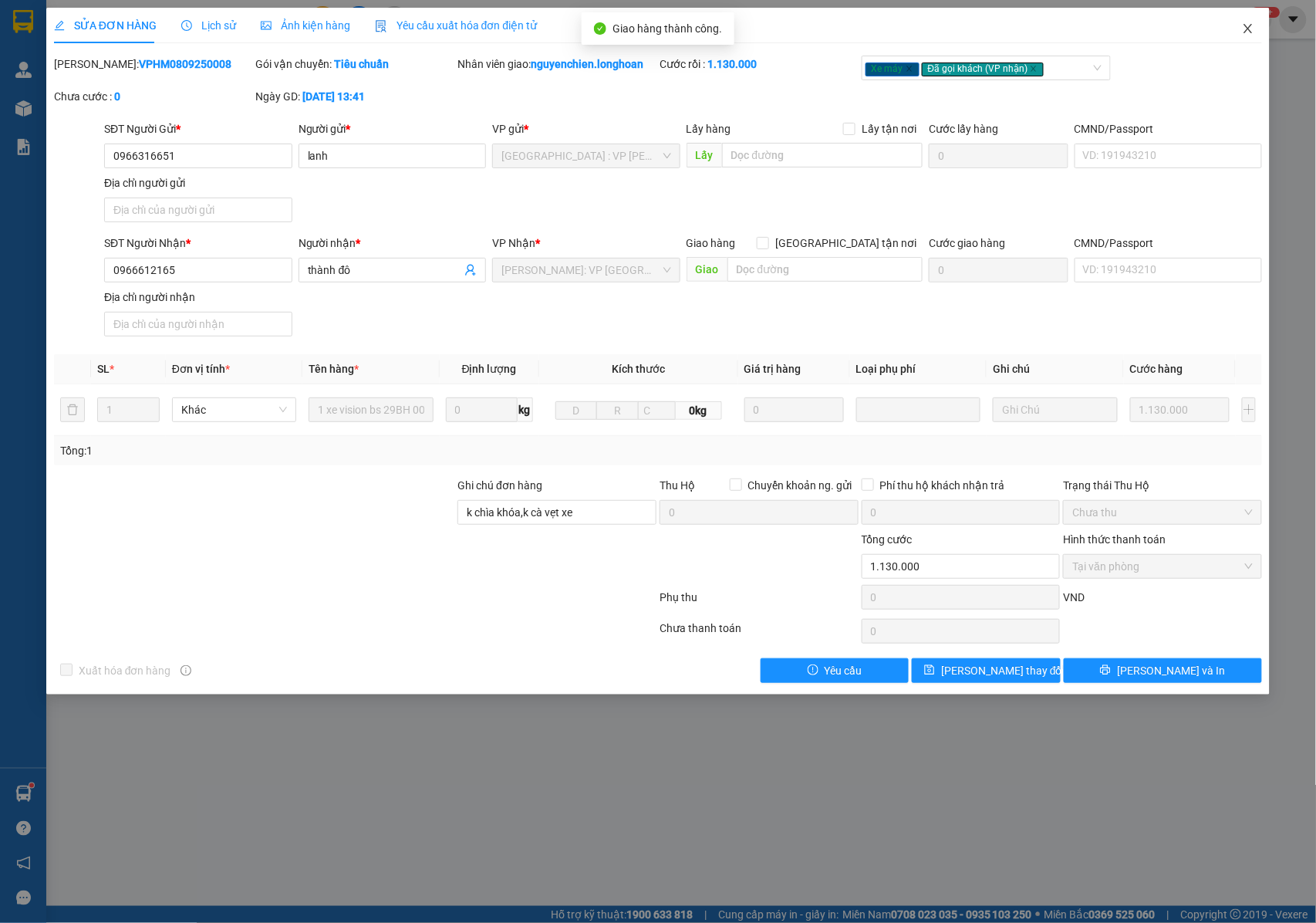
click at [1247, 26] on icon "close" at bounding box center [1248, 28] width 12 height 12
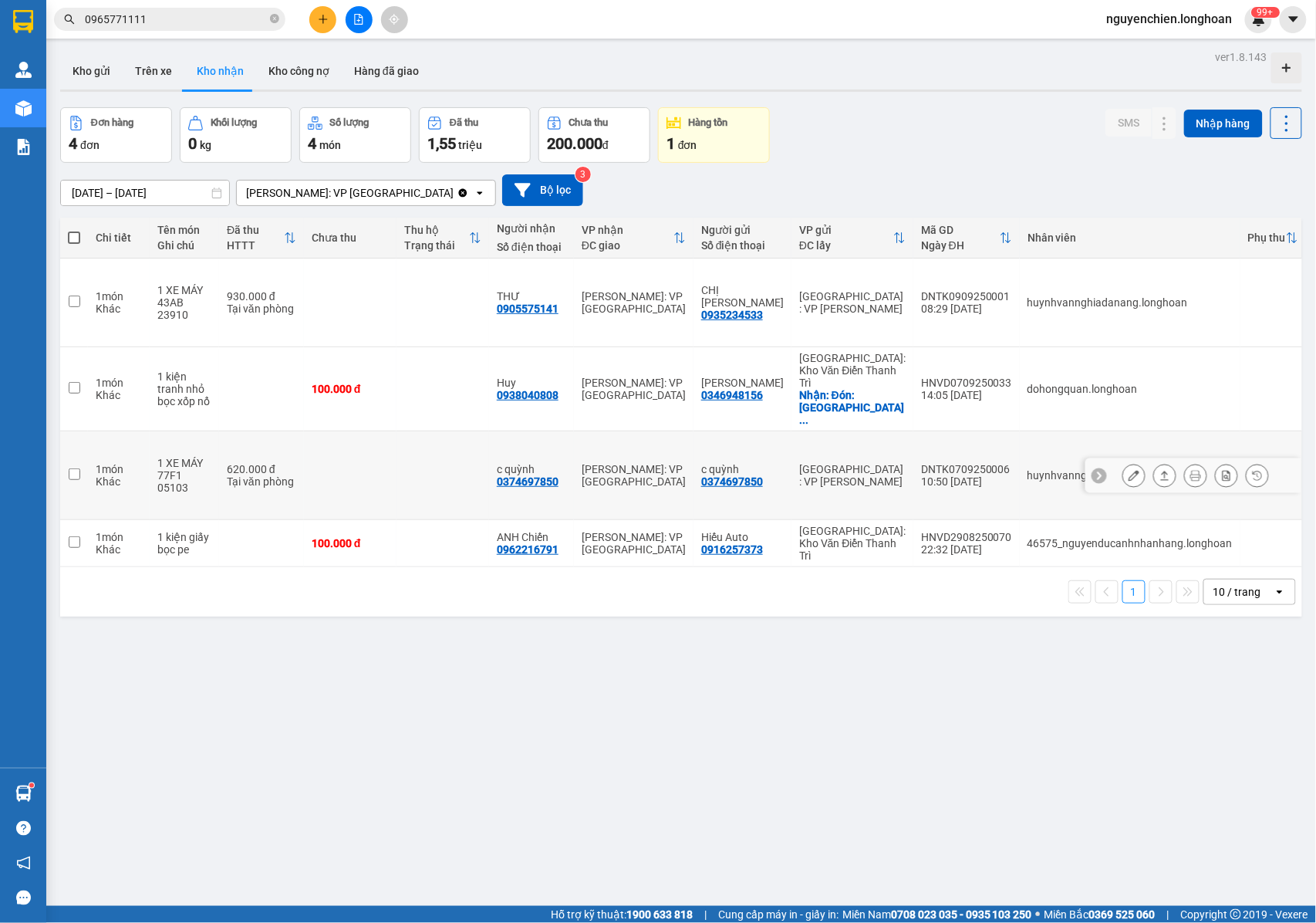
click at [1133, 464] on div at bounding box center [1196, 475] width 146 height 23
click at [1128, 470] on icon at bounding box center [1134, 475] width 11 height 11
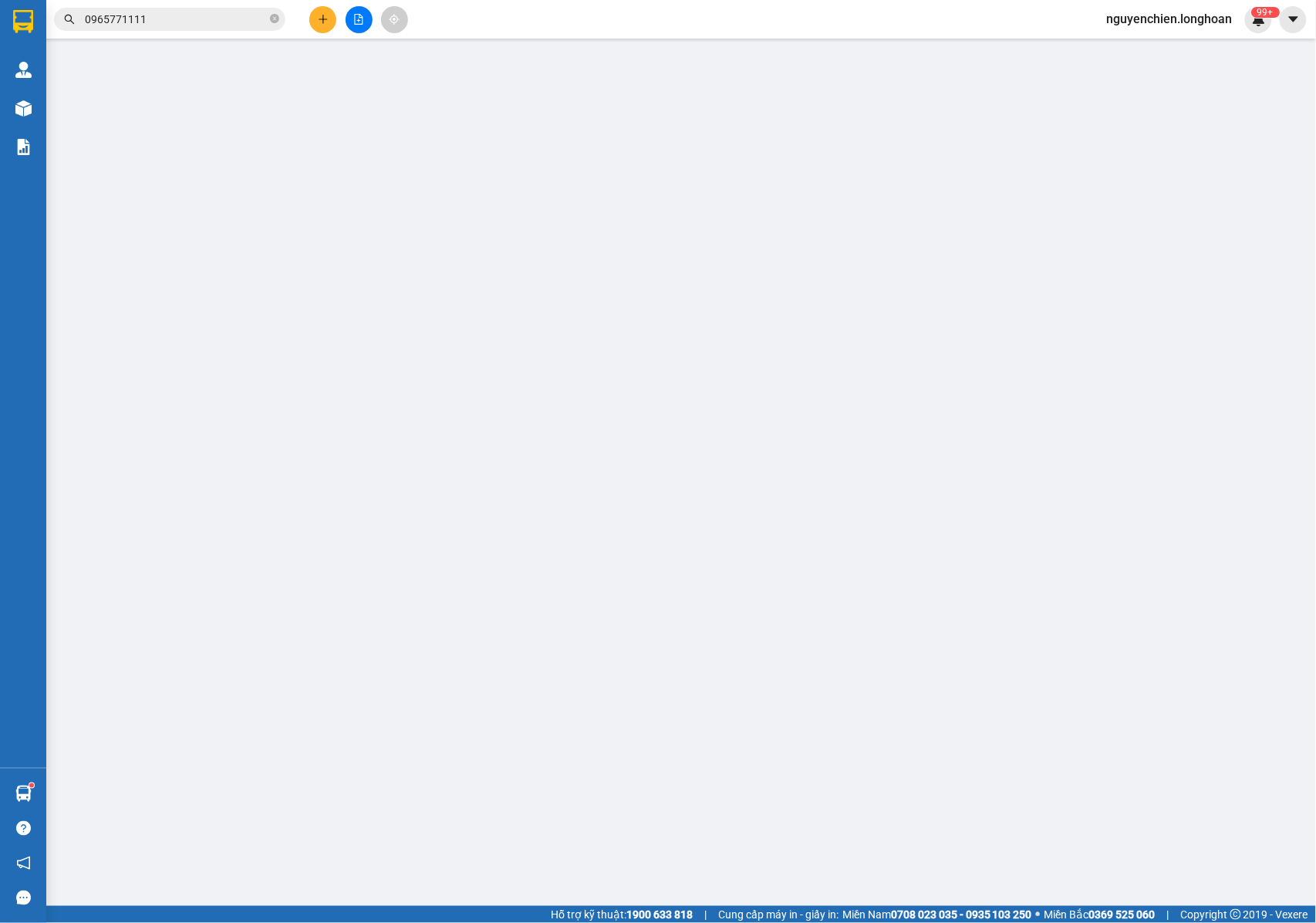
type input "0374697850"
type input "c quỳnh"
type input "0374697850"
type input "c quỳnh"
type input "1 CHÌA KHÓA,1 GƯƠNG,1 MŨ BH"
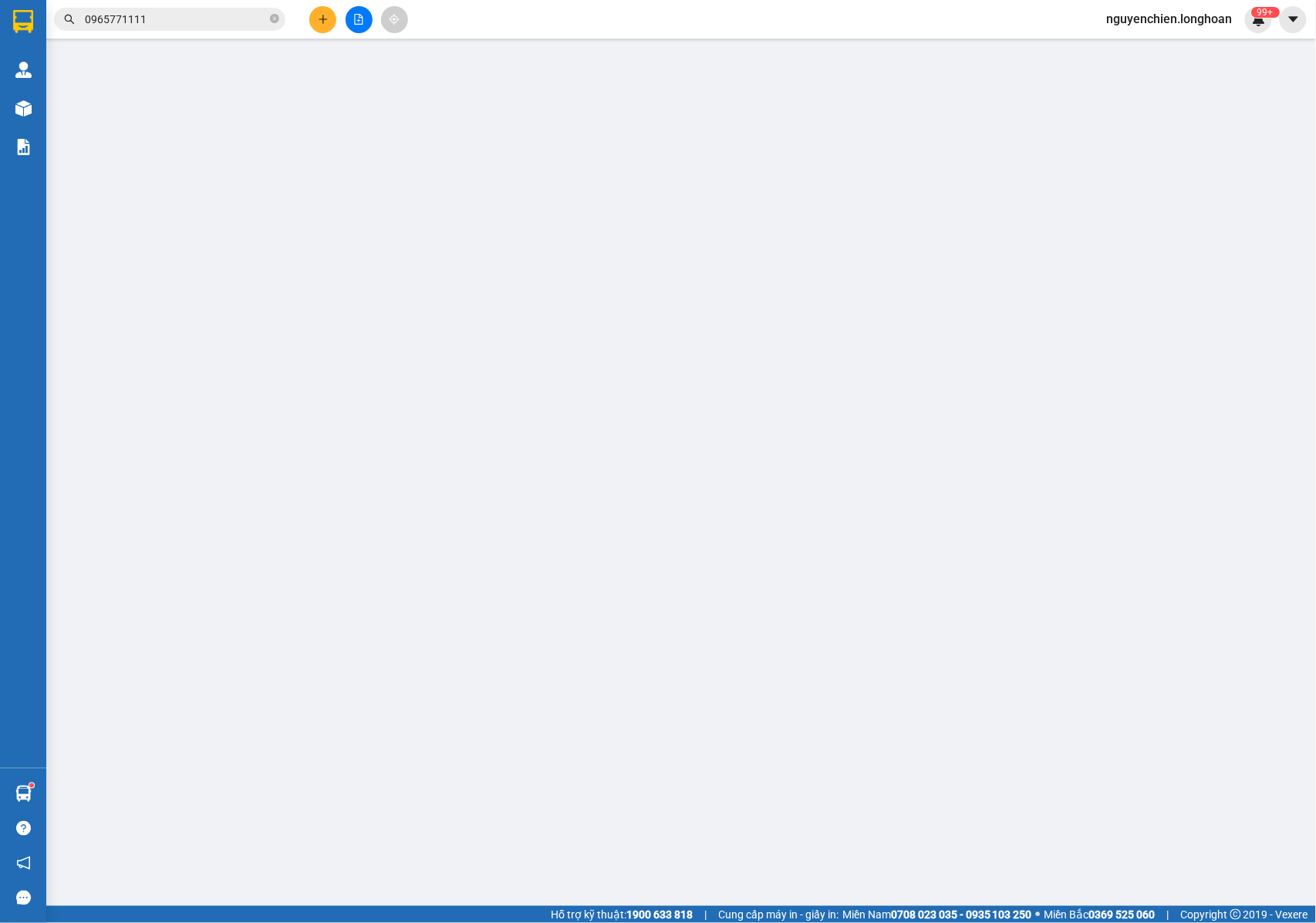
type input "620.000"
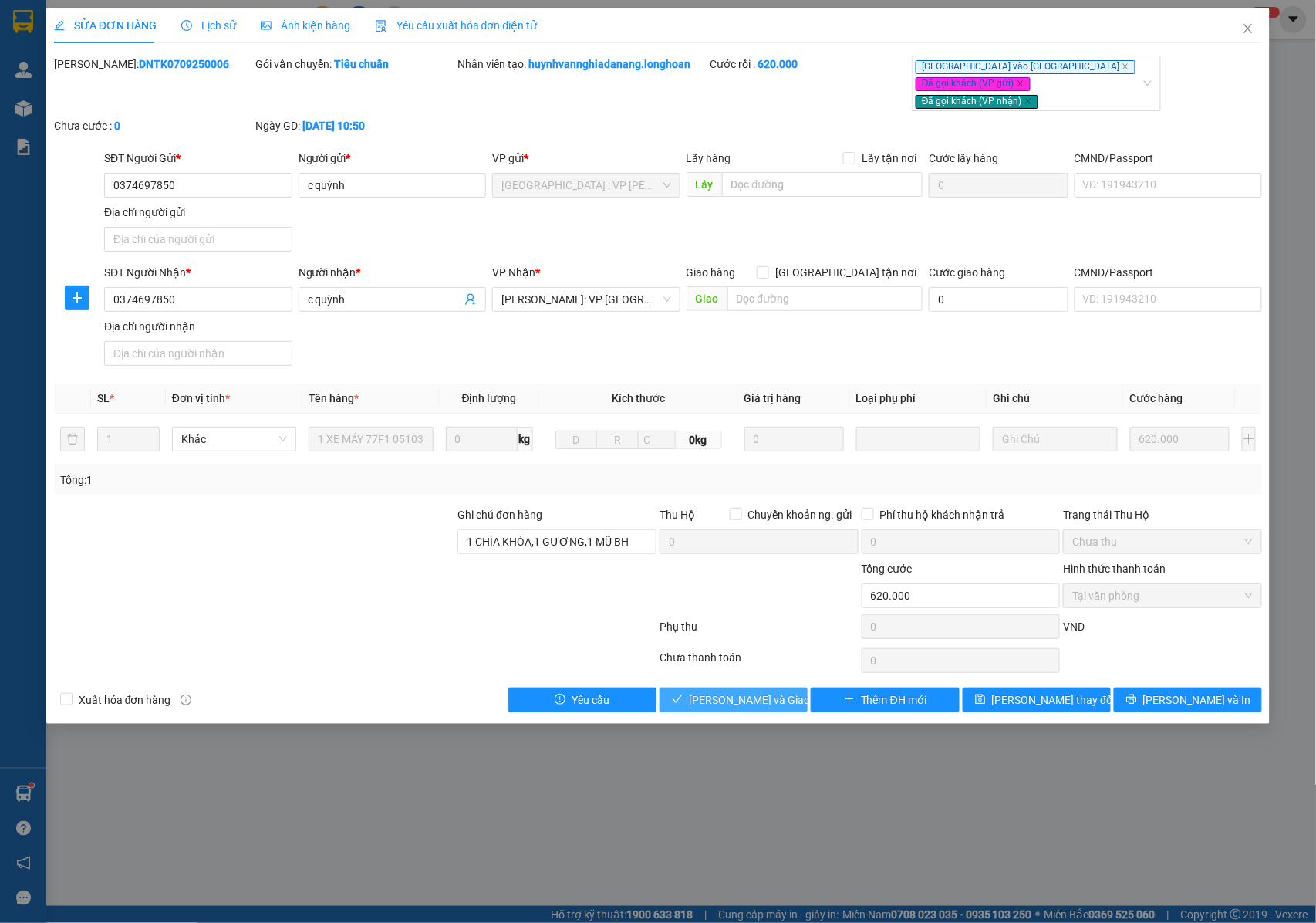
click at [724, 692] on span "[PERSON_NAME] và Giao hàng" at bounding box center [763, 700] width 148 height 17
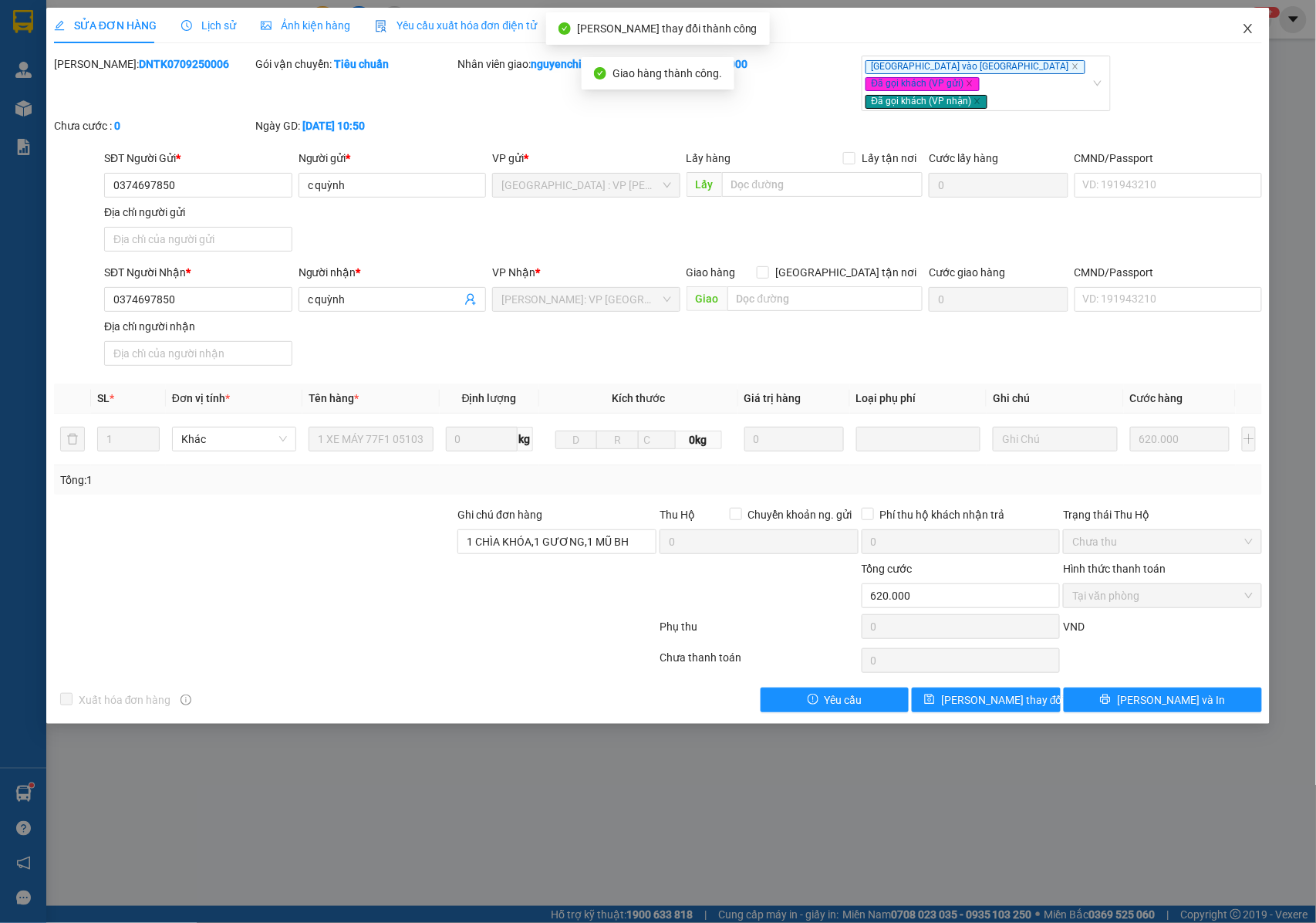
click at [1242, 26] on icon "close" at bounding box center [1248, 28] width 12 height 12
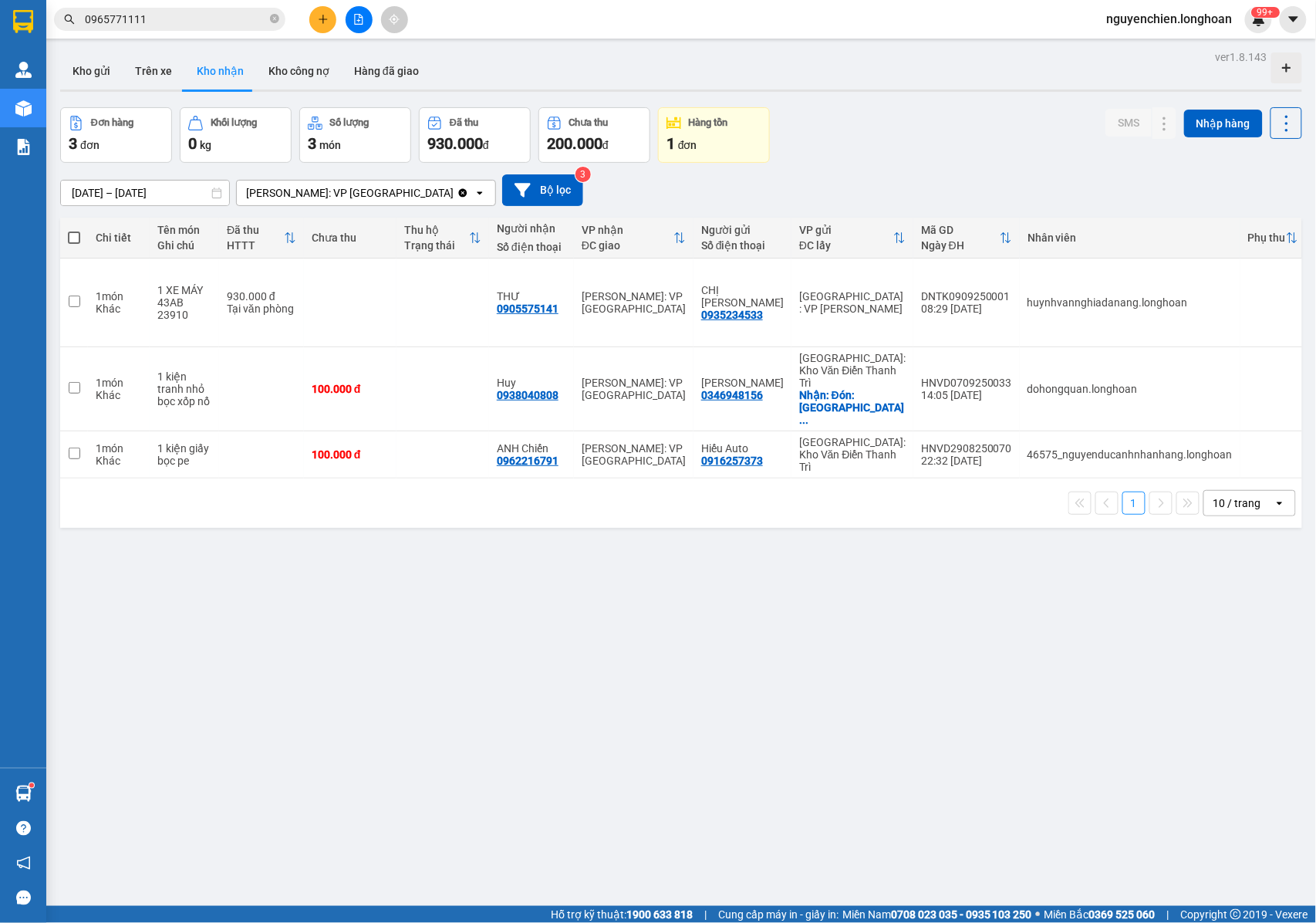
click at [177, 11] on input "0965771111" at bounding box center [176, 20] width 182 height 17
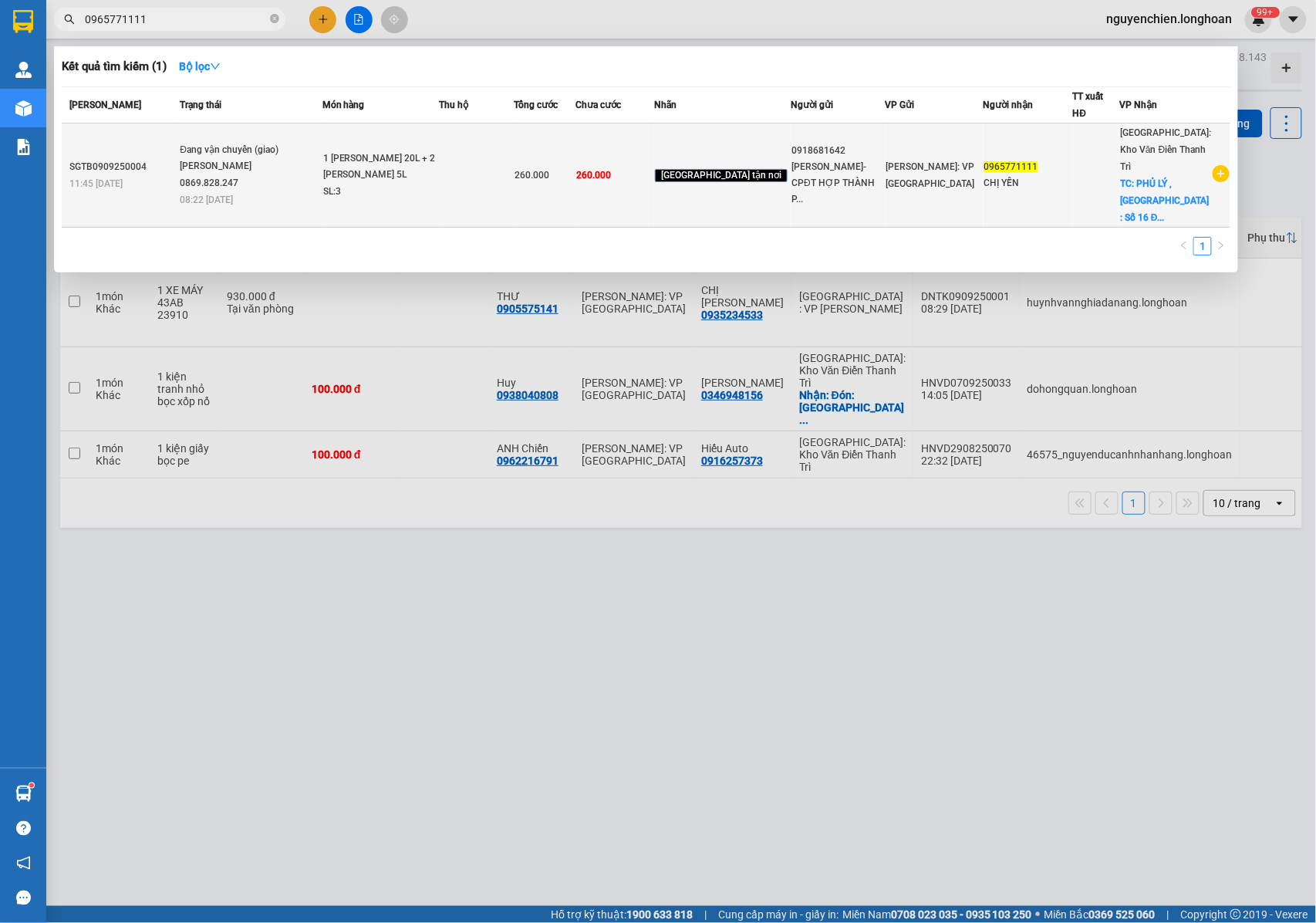
click at [1219, 165] on icon "plus-circle" at bounding box center [1221, 174] width 17 height 17
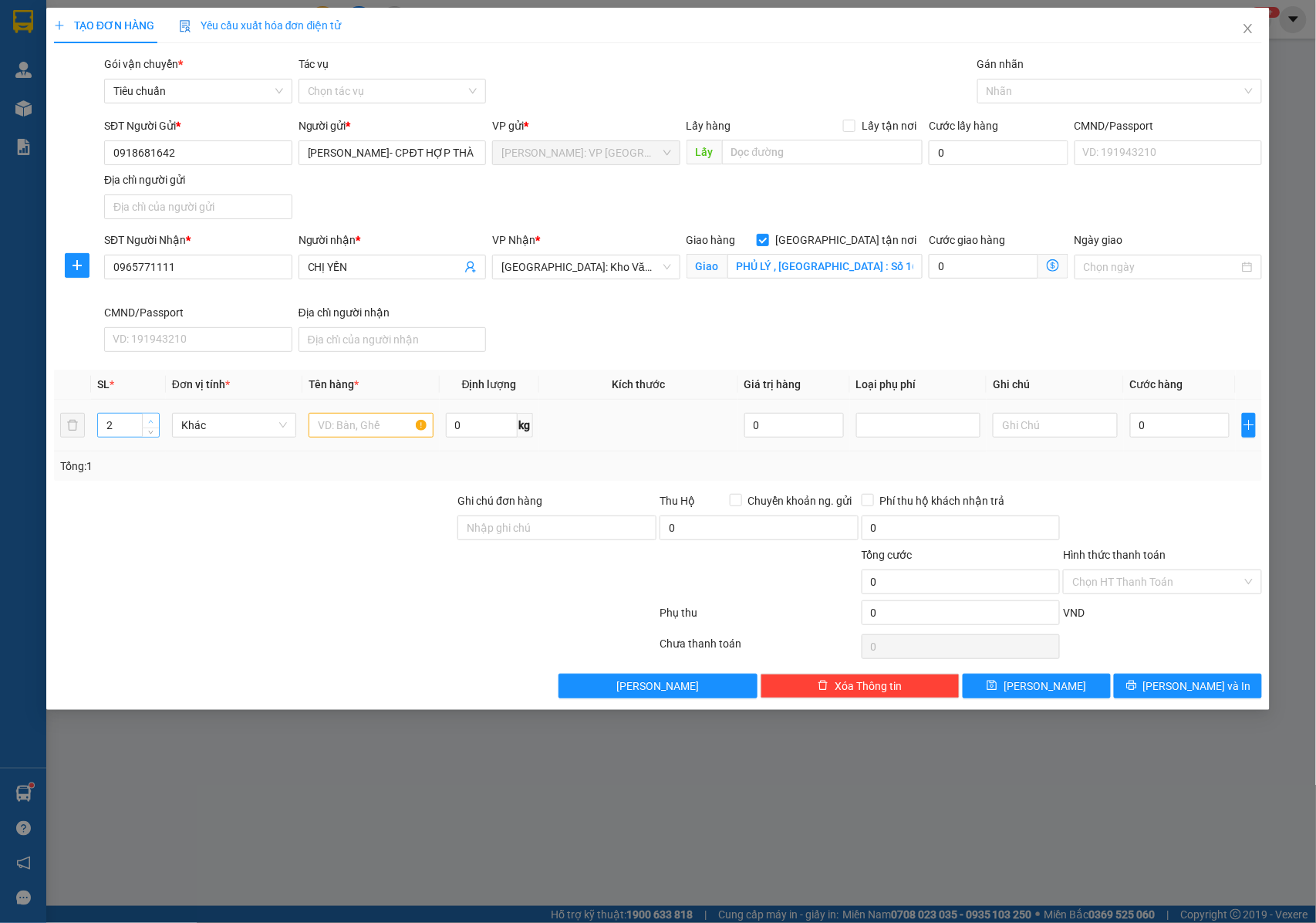
click at [148, 424] on icon "up" at bounding box center [151, 422] width 5 height 5
type input "3"
click at [148, 424] on icon "up" at bounding box center [151, 422] width 5 height 5
click at [331, 429] on input "text" at bounding box center [370, 424] width 124 height 25
type input "3 [PERSON_NAME] 20L"
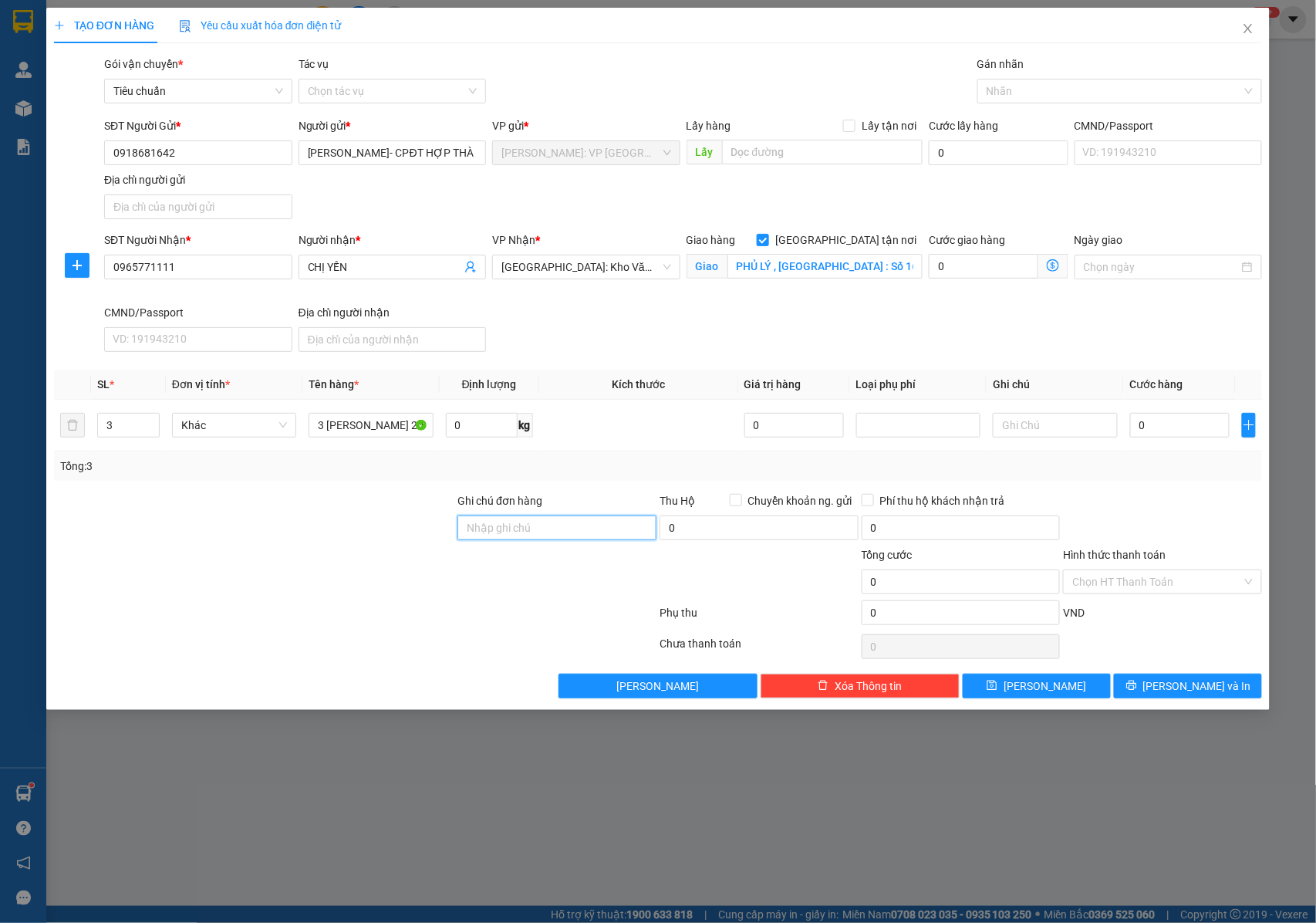
click at [498, 523] on input "Ghi chú đơn hàng" at bounding box center [556, 528] width 199 height 25
type input "NHẬN NGUYÊN KIỆN GIAO NGUYÊN KIỆN, HƯ VỠ K ĐỀN"
click at [1065, 84] on div at bounding box center [1112, 91] width 262 height 19
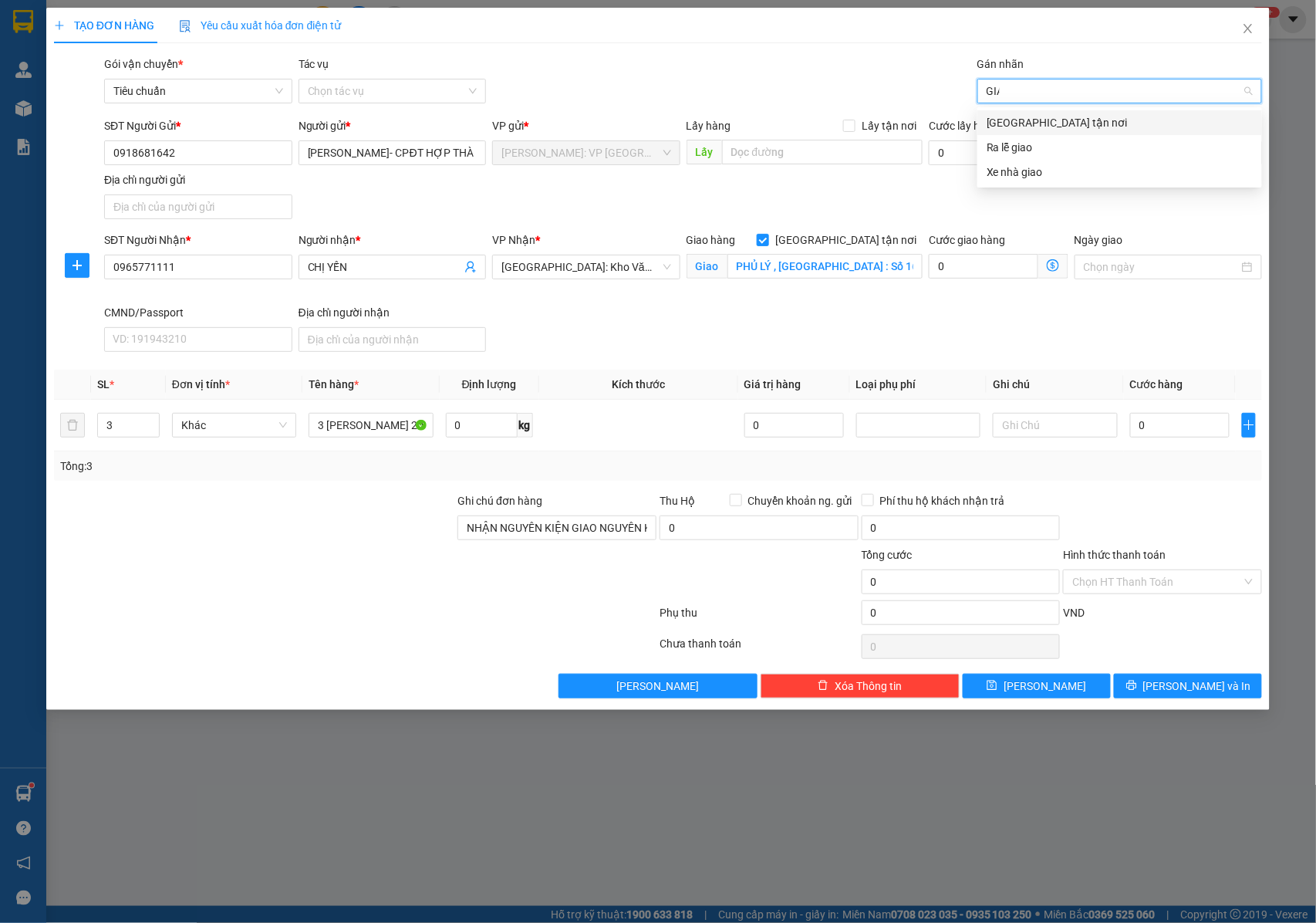
type input "GIAO"
click at [1044, 131] on div "[GEOGRAPHIC_DATA] tận nơi" at bounding box center [1119, 122] width 285 height 25
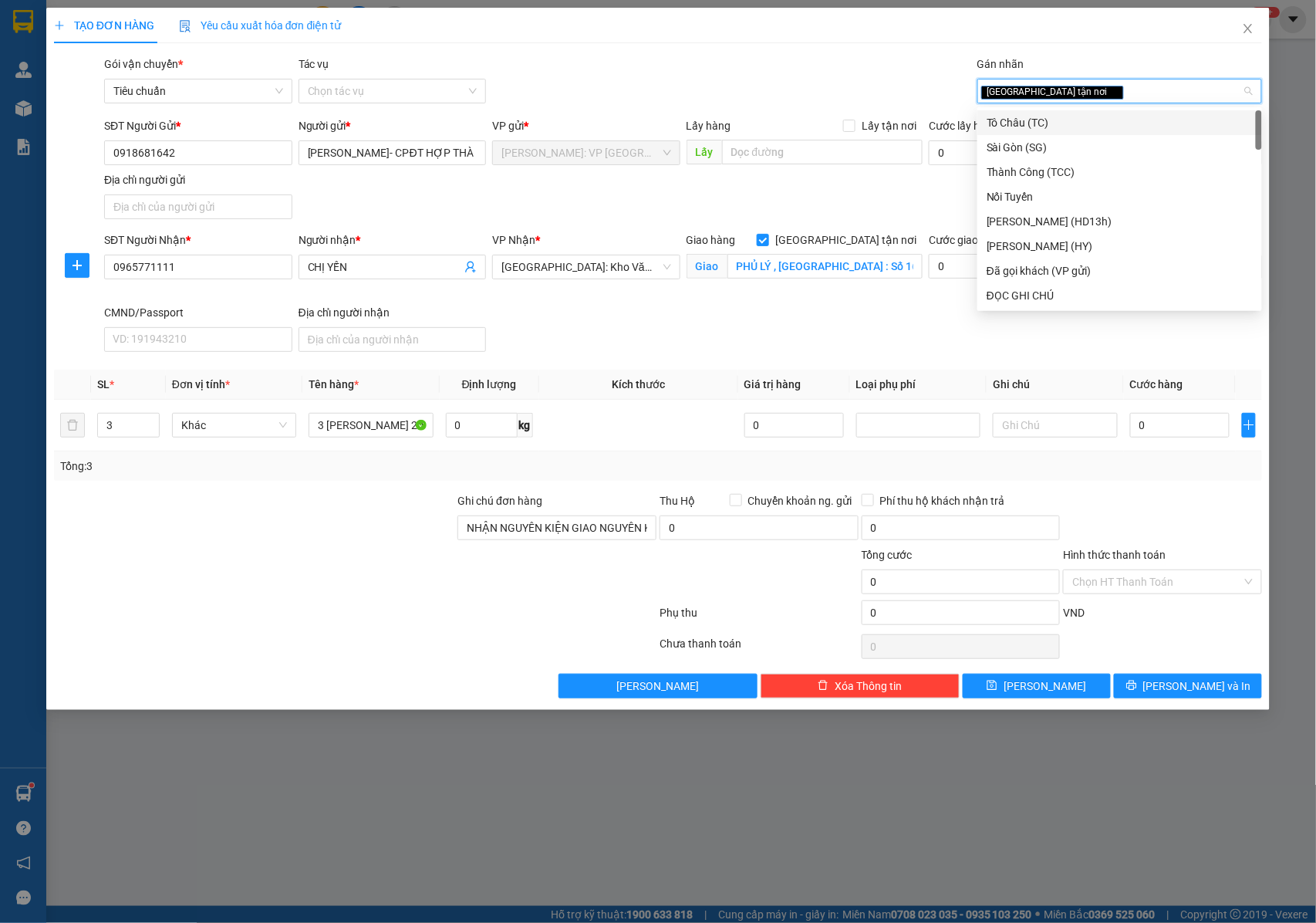
click at [827, 80] on div "Gói vận chuyển * Tiêu chuẩn Tác vụ Chọn tác vụ Gán nhãn Giao tận nơi" at bounding box center [683, 83] width 1164 height 54
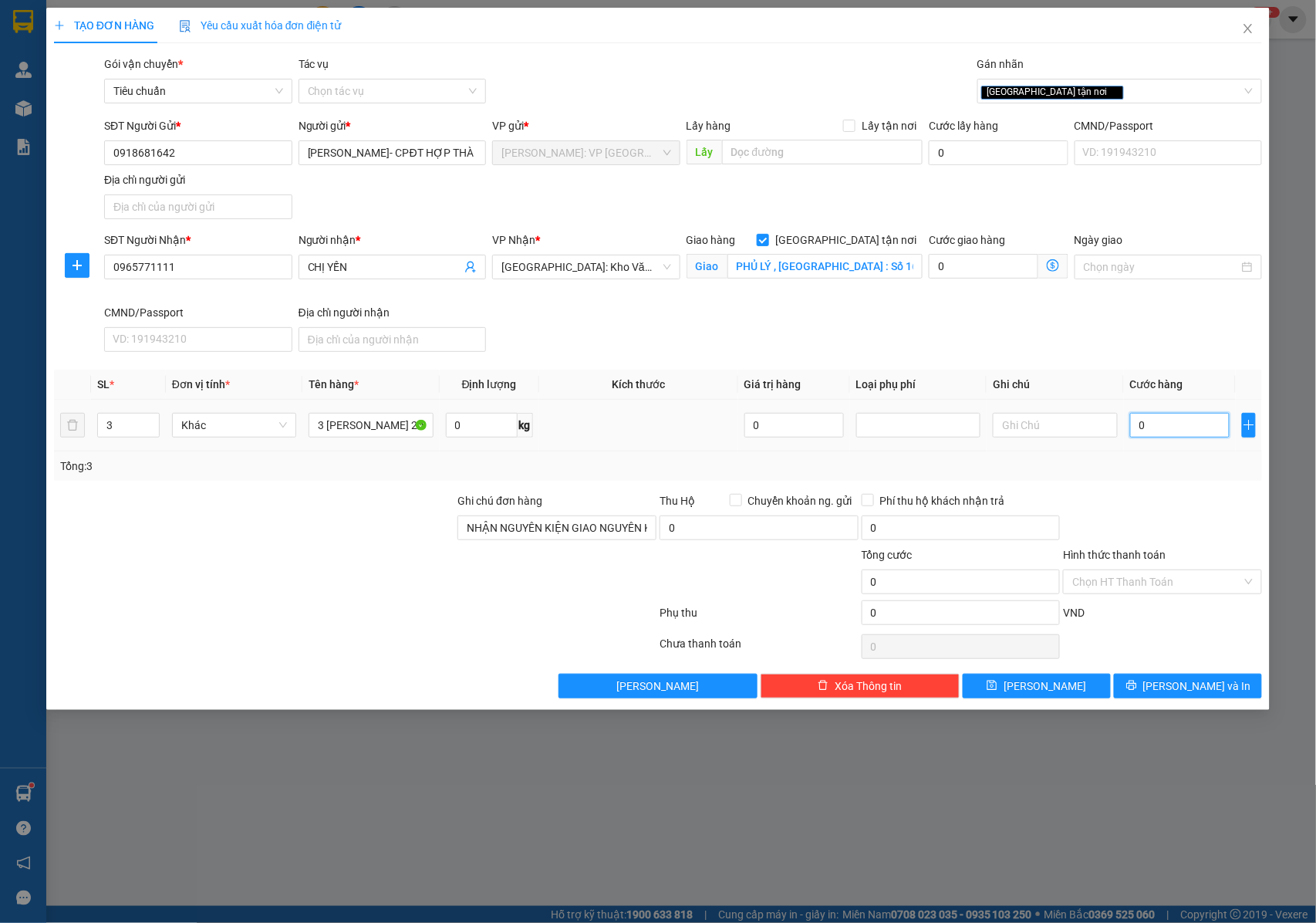
click at [1152, 433] on input "0" at bounding box center [1180, 424] width 100 height 25
type input "4"
type input "40"
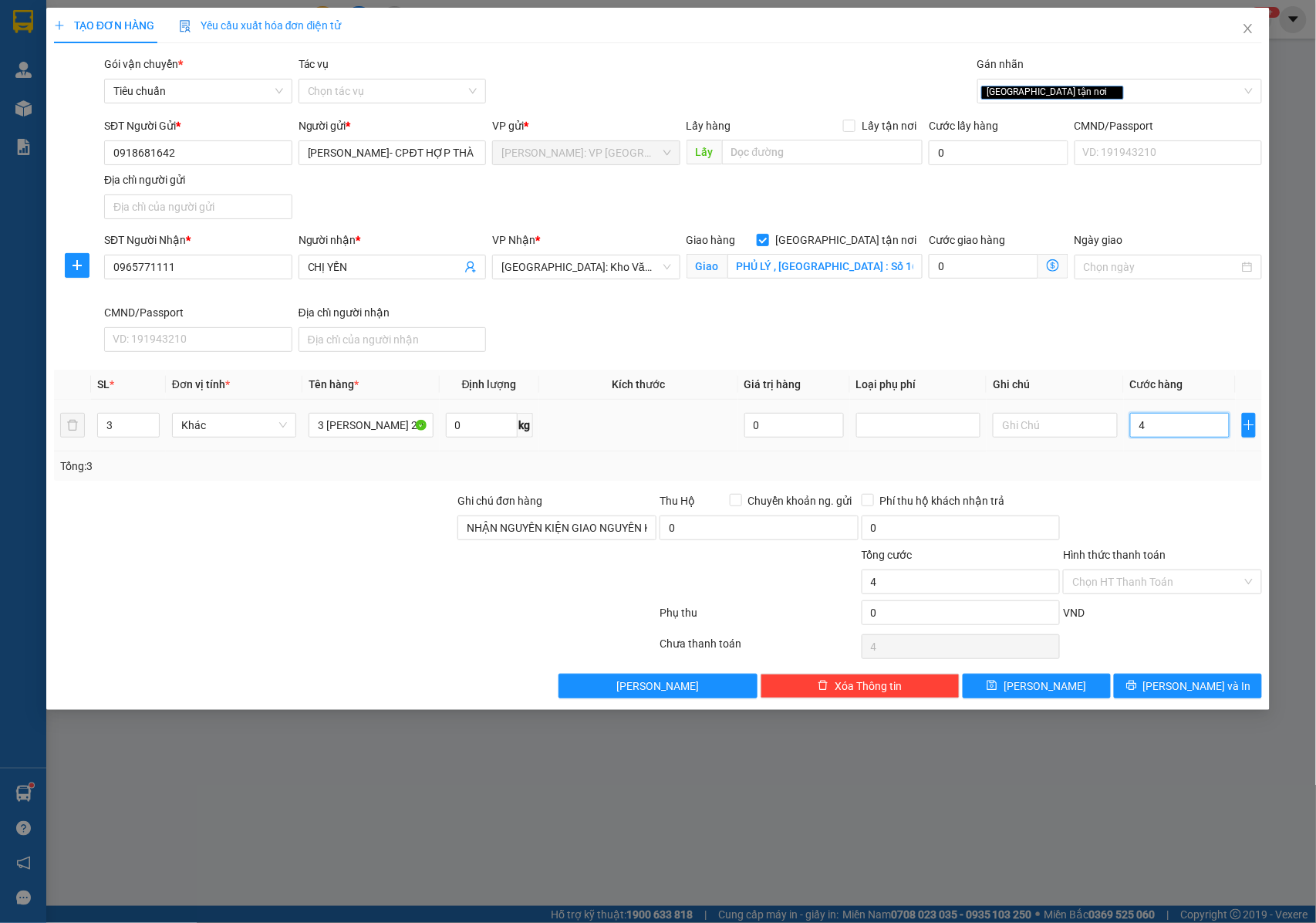
type input "40"
type input "400"
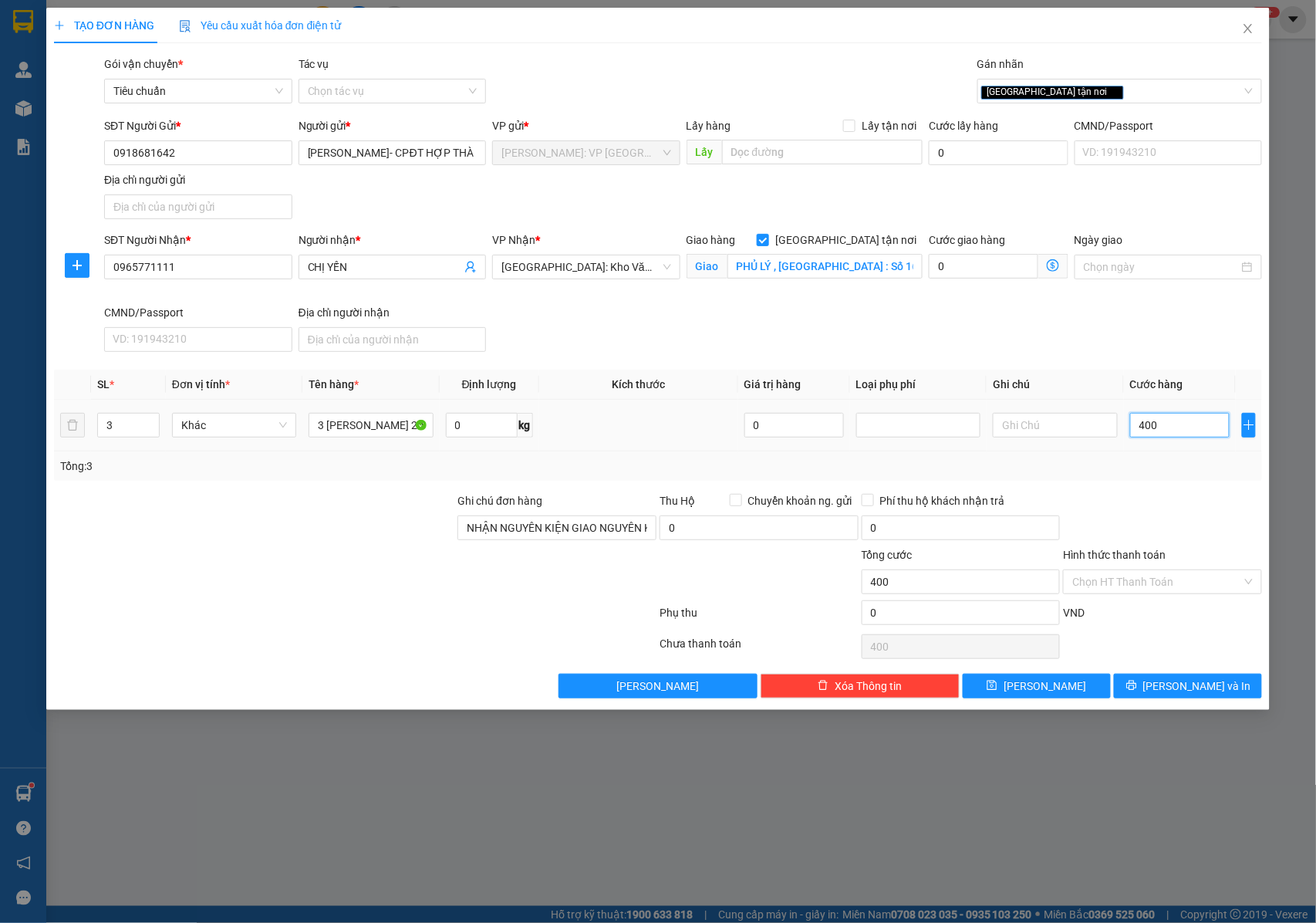
type input "4.000"
type input "40.000"
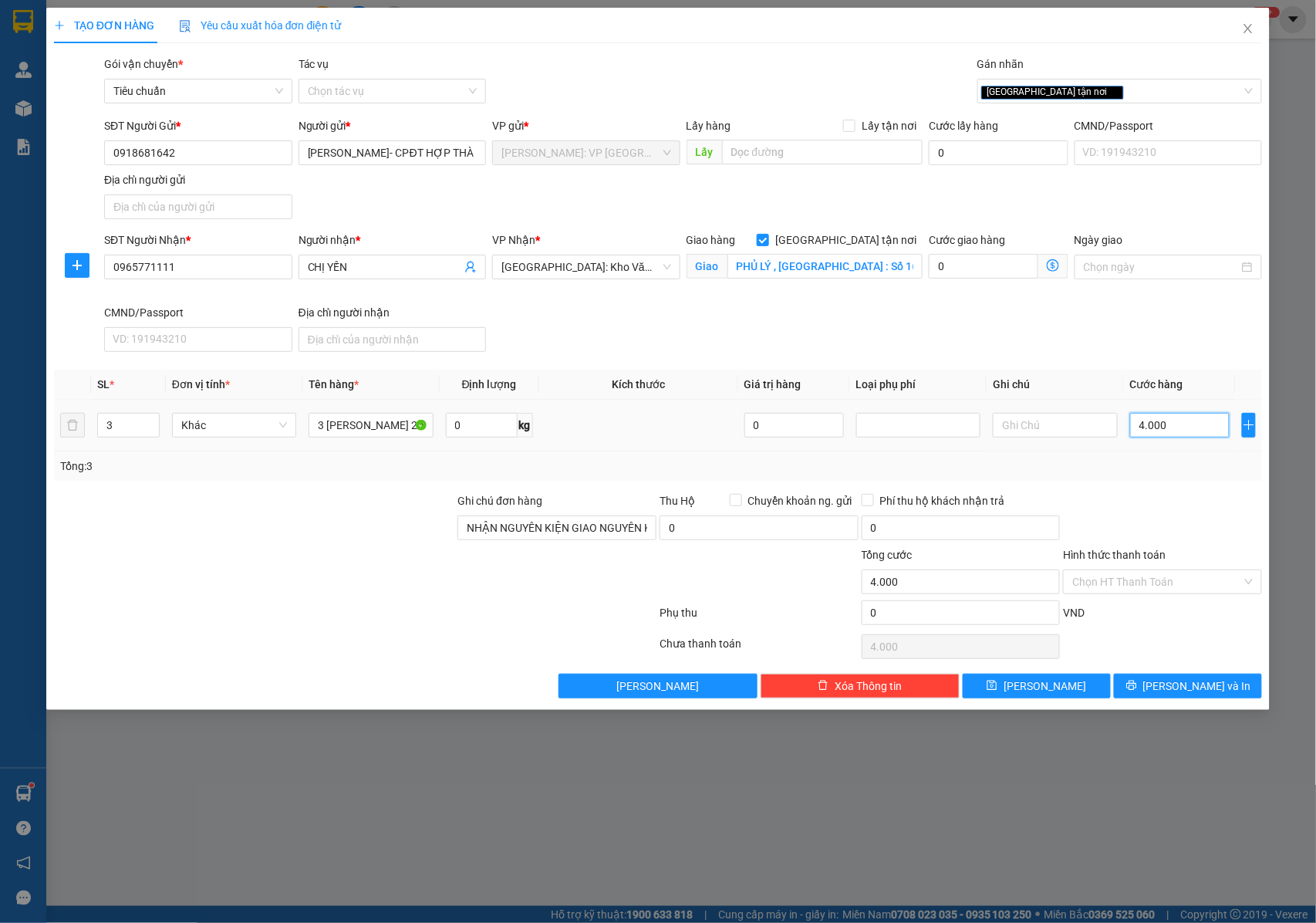
type input "40.000"
type input "400.000"
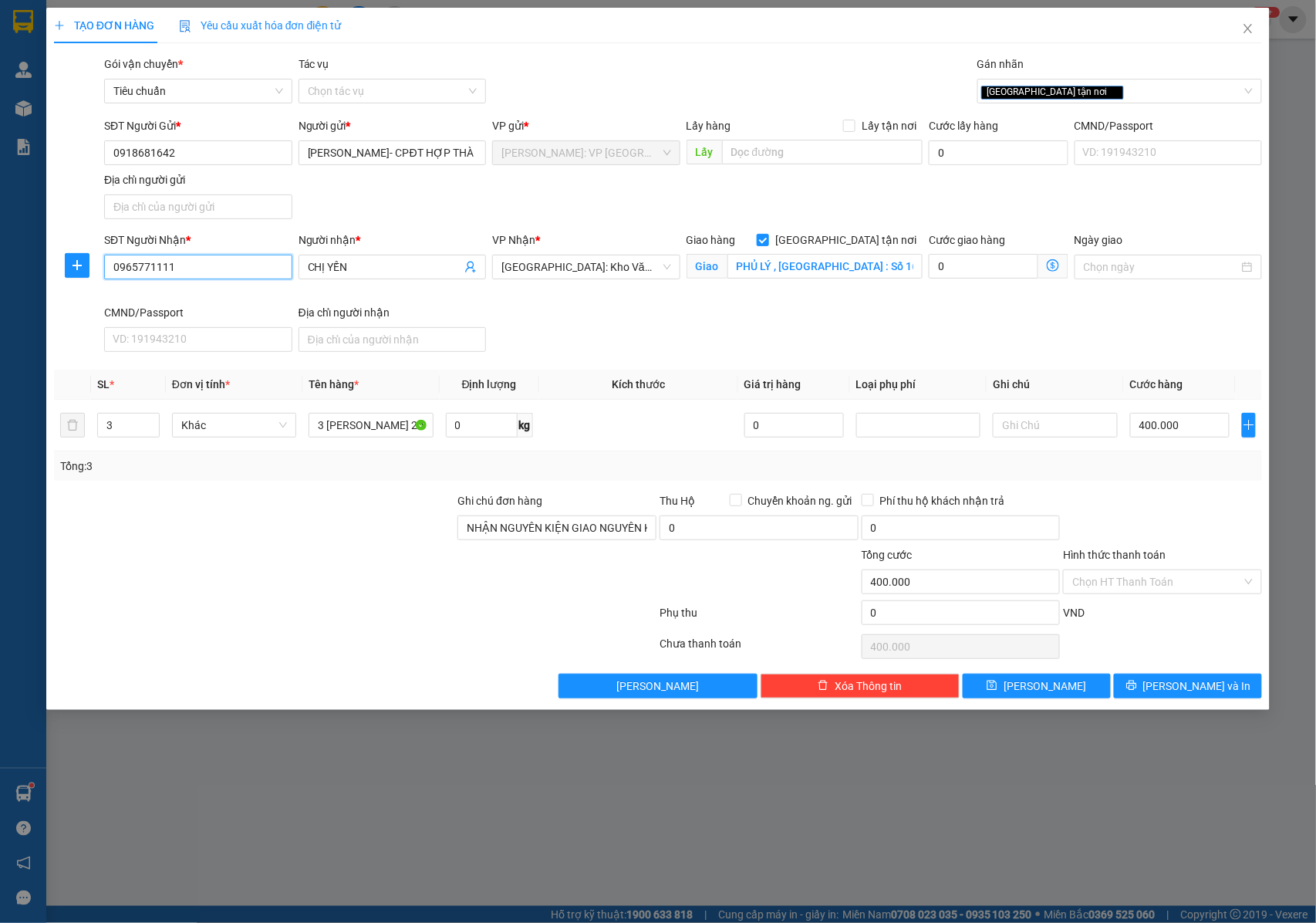
drag, startPoint x: 189, startPoint y: 271, endPoint x: 103, endPoint y: 270, distance: 86.0
click at [104, 270] on input "0965771111" at bounding box center [198, 267] width 188 height 25
click at [1173, 695] on button "[PERSON_NAME] và In" at bounding box center [1188, 685] width 148 height 25
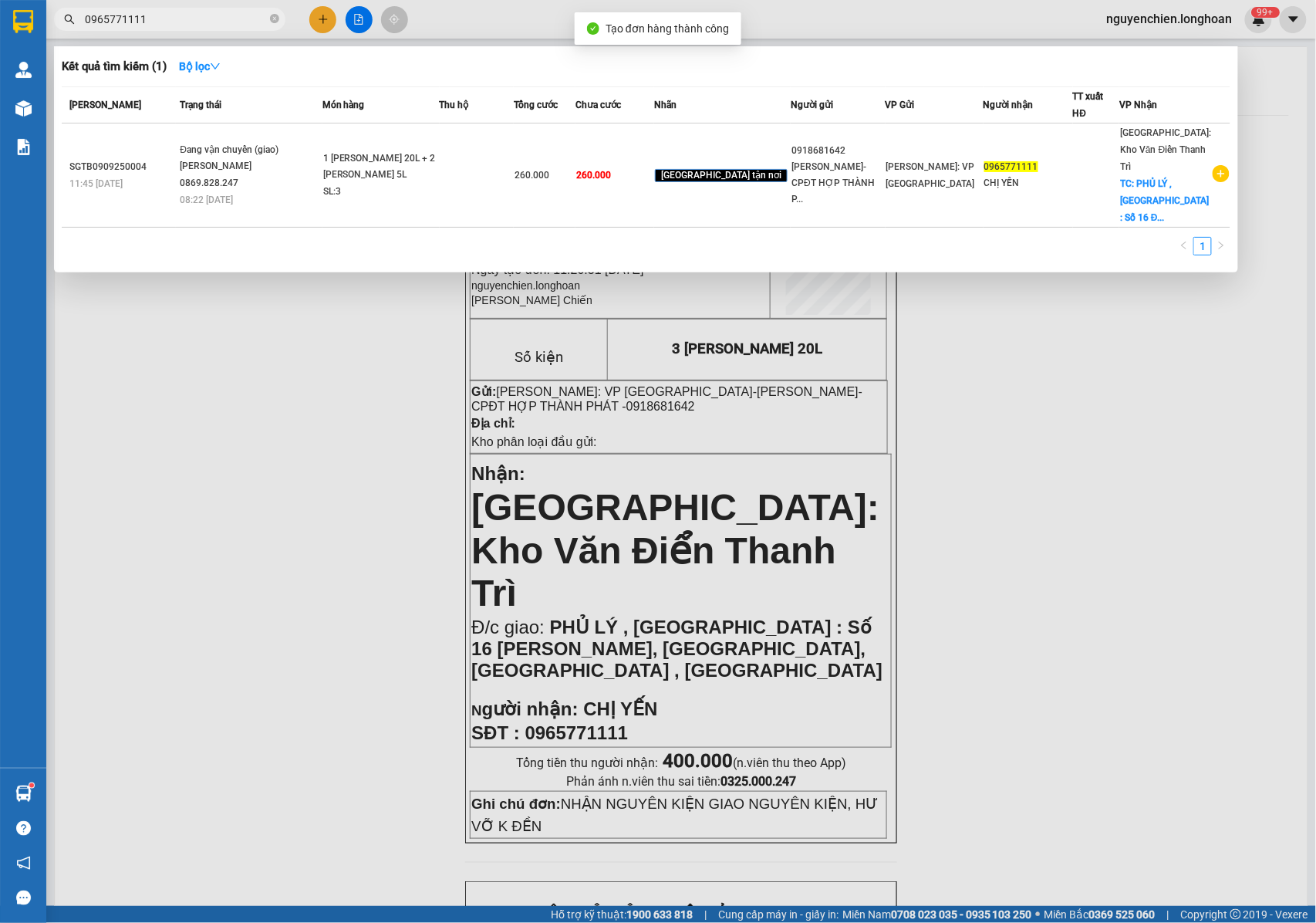
drag, startPoint x: 380, startPoint y: 372, endPoint x: 114, endPoint y: 189, distance: 322.9
click at [376, 374] on div at bounding box center [658, 462] width 1316 height 923
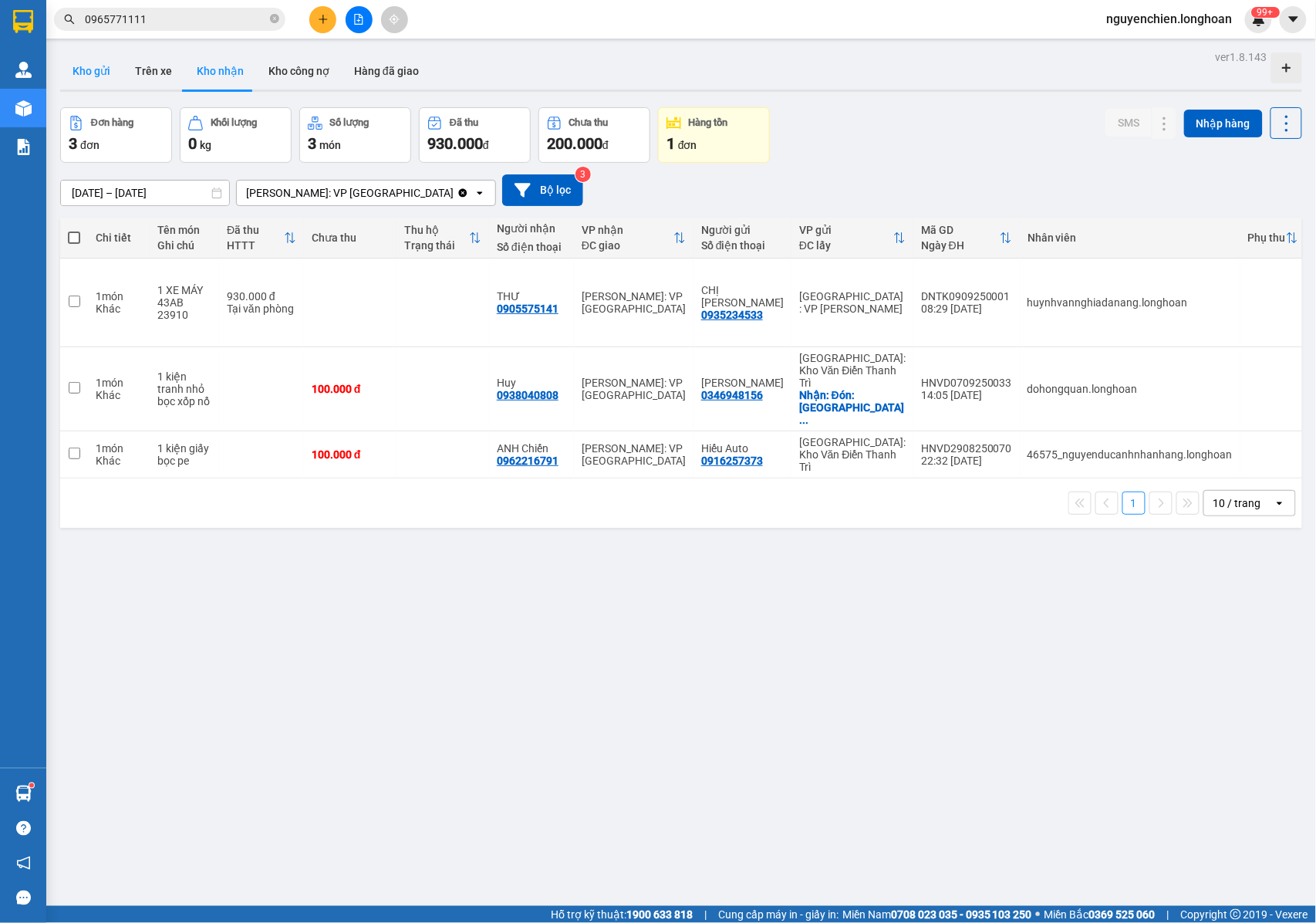
click at [87, 76] on button "Kho gửi" at bounding box center [91, 71] width 63 height 37
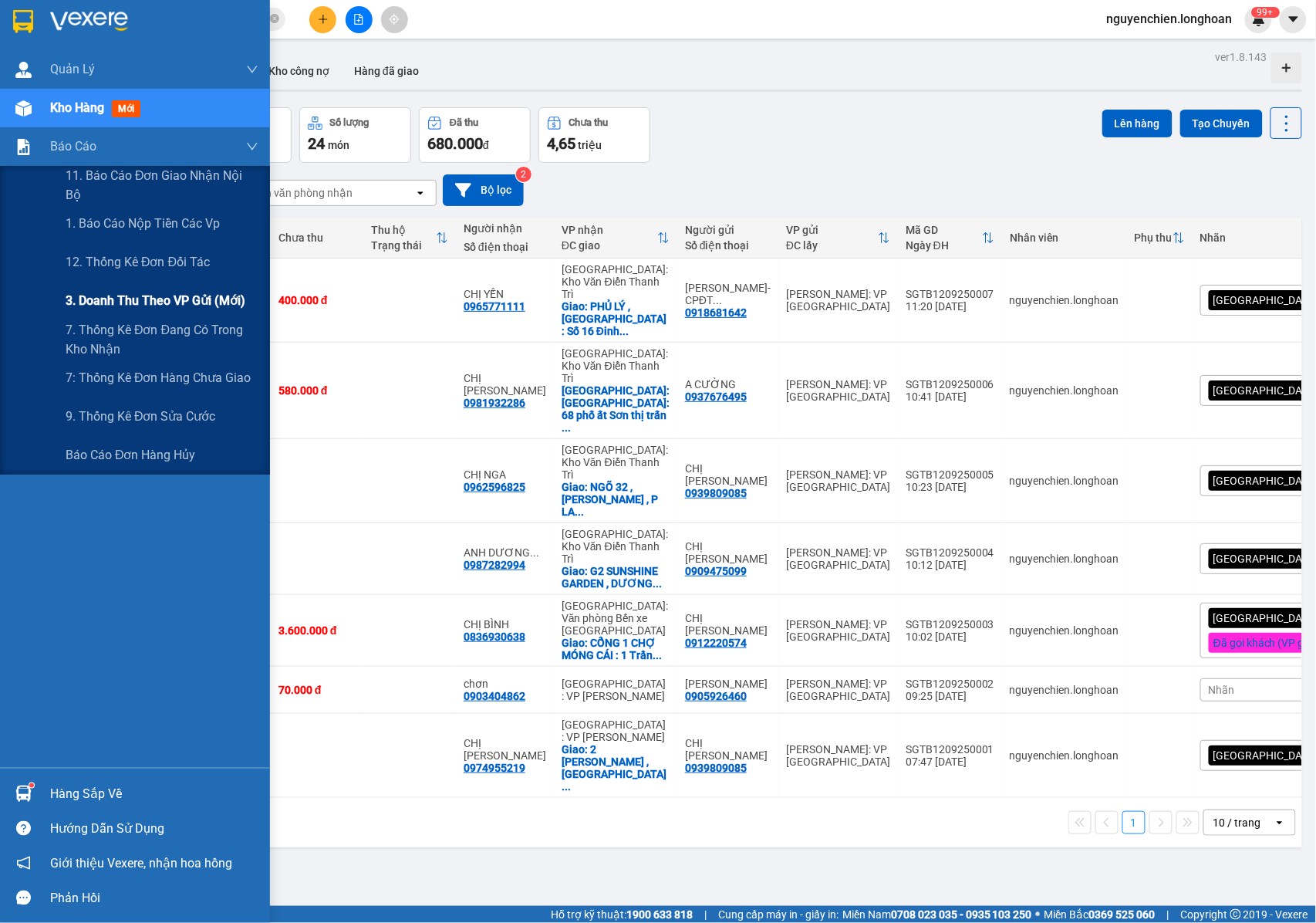
drag, startPoint x: 130, startPoint y: 297, endPoint x: 248, endPoint y: 306, distance: 118.3
click at [133, 297] on span "3. Doanh Thu theo VP Gửi (mới)" at bounding box center [155, 300] width 180 height 19
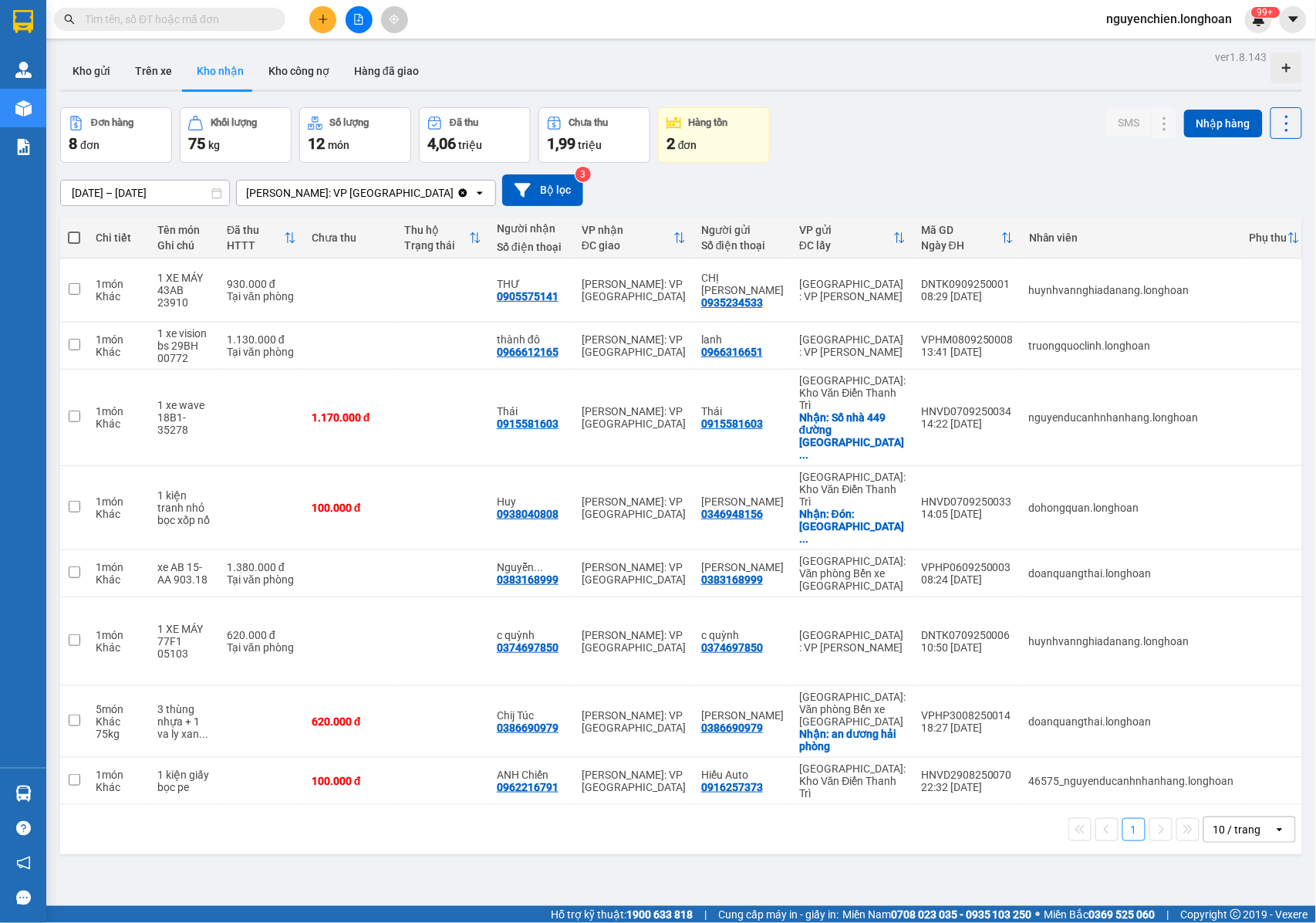
scroll to position [71, 0]
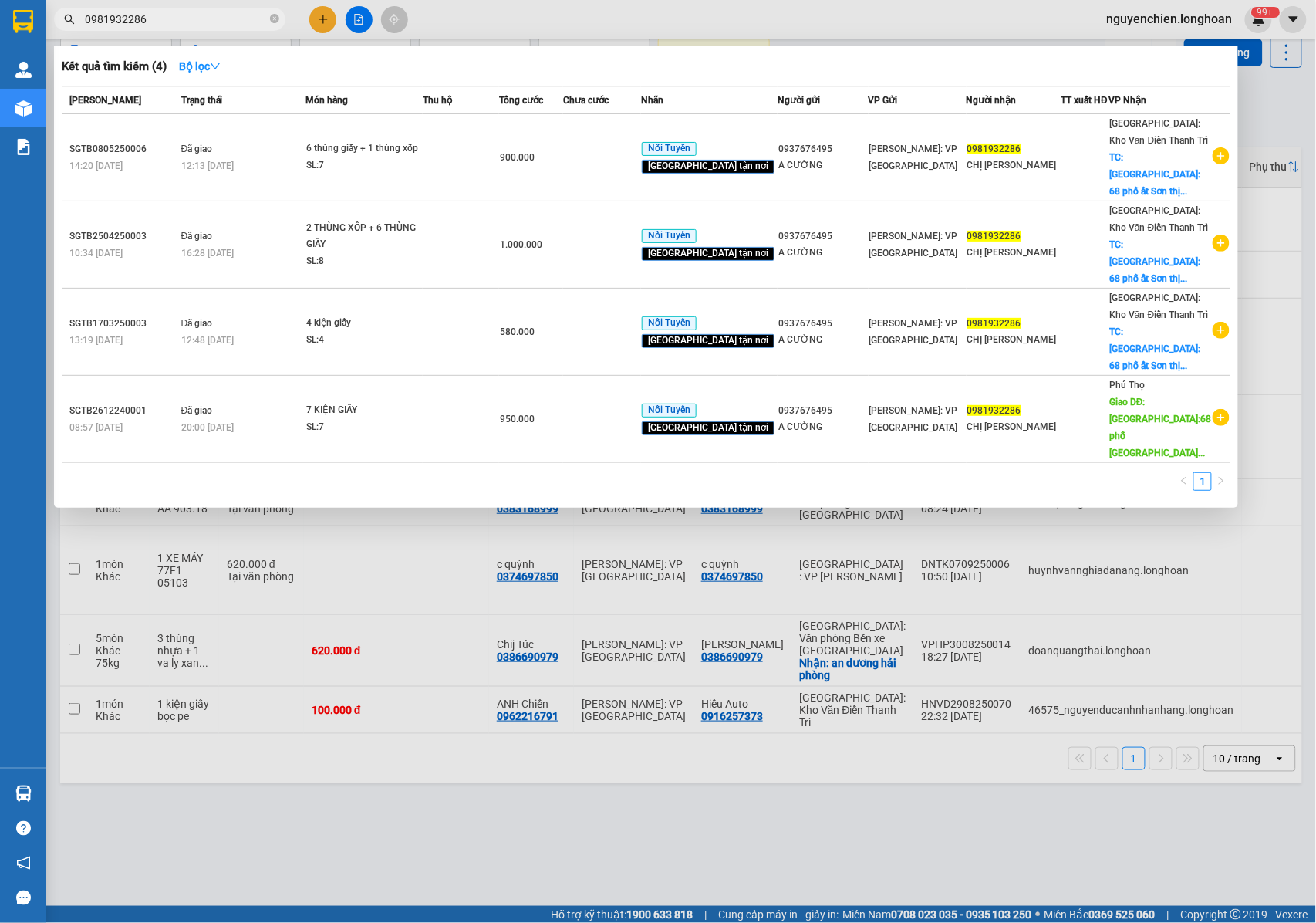
type input "0981932286"
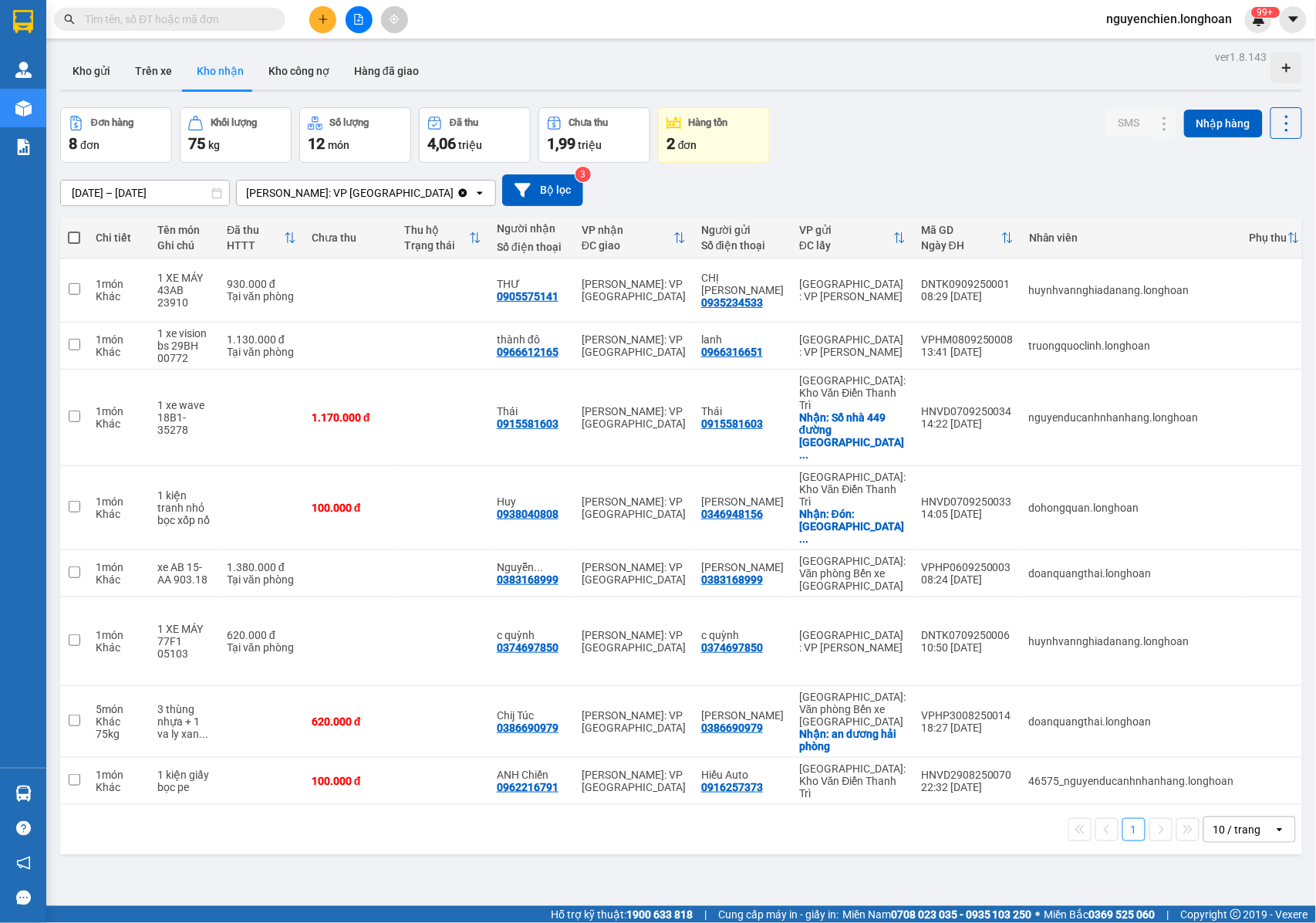
scroll to position [71, 0]
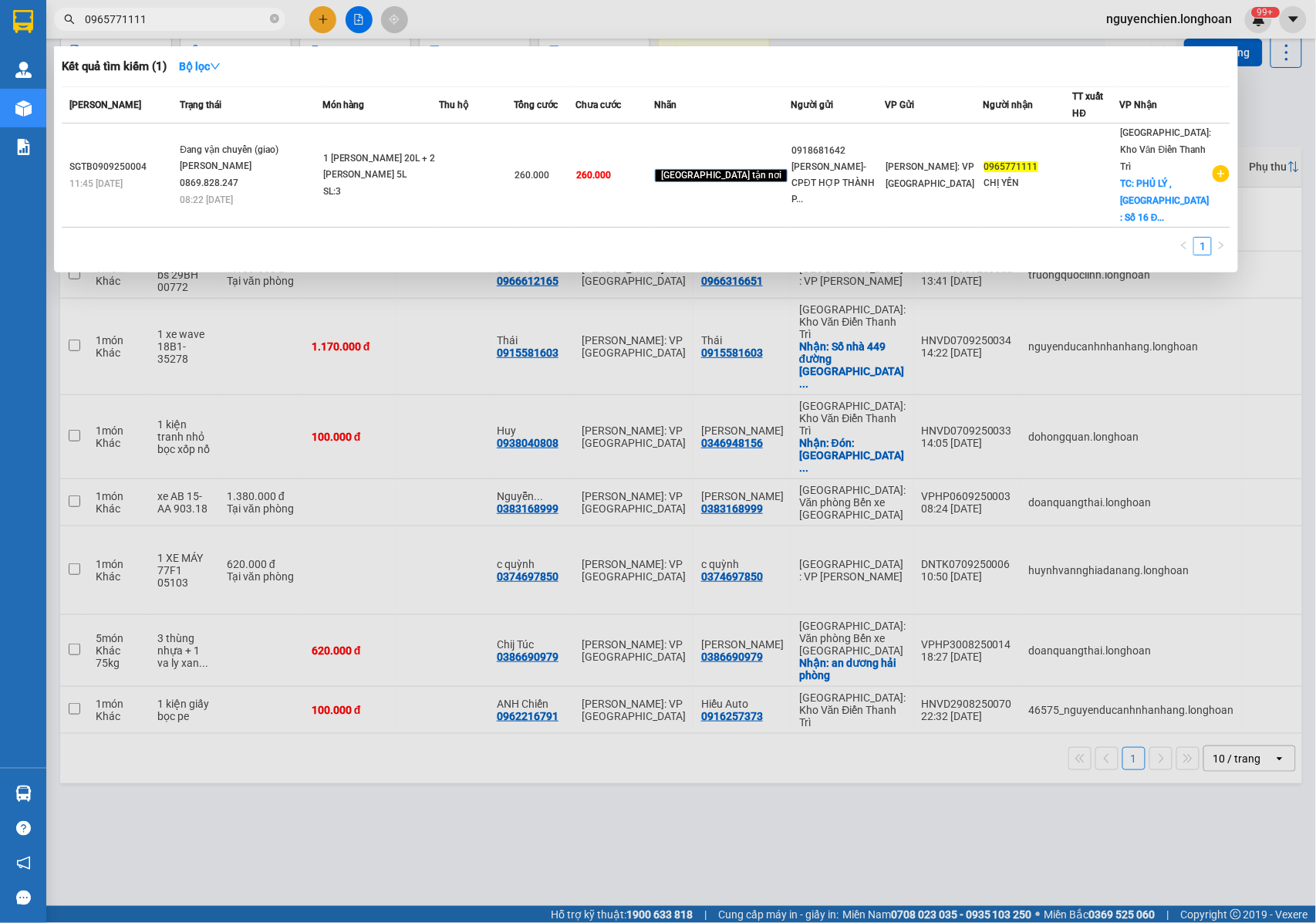
type input "0965771111"
drag, startPoint x: 516, startPoint y: 810, endPoint x: 392, endPoint y: 556, distance: 282.7
click at [516, 809] on div at bounding box center [658, 462] width 1316 height 923
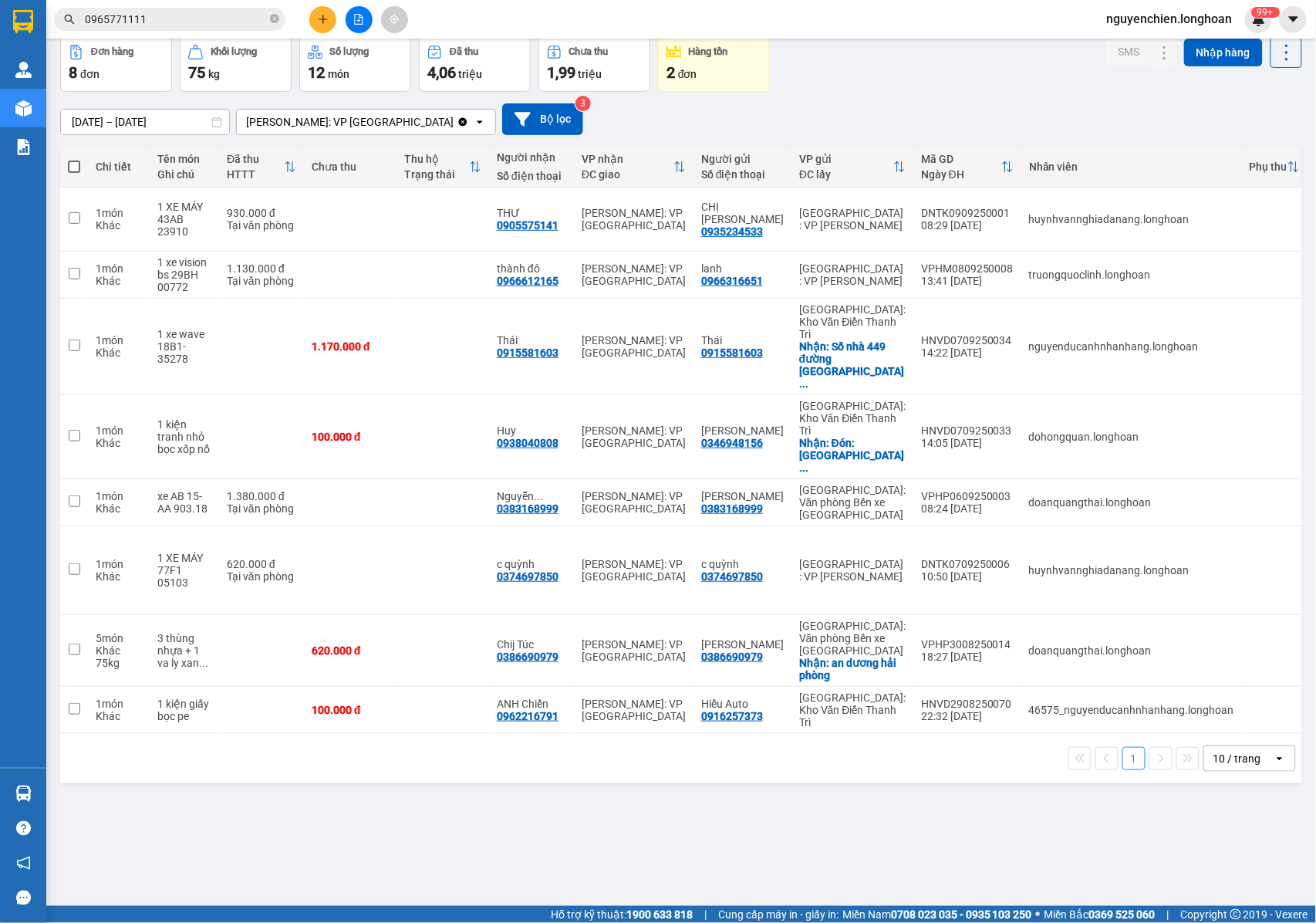
click at [175, 17] on input "0965771111" at bounding box center [176, 20] width 182 height 17
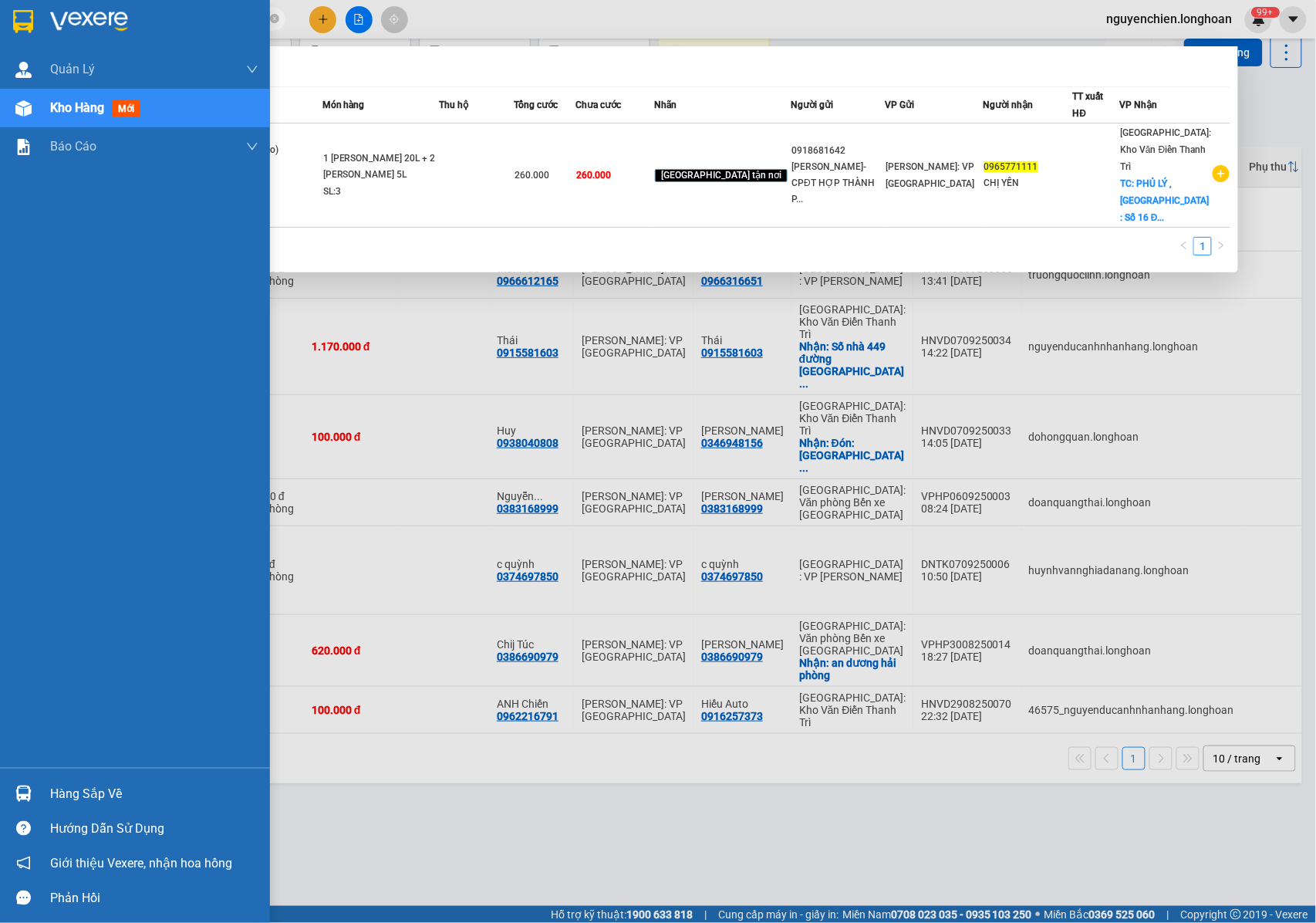
click at [22, 108] on img at bounding box center [23, 108] width 16 height 16
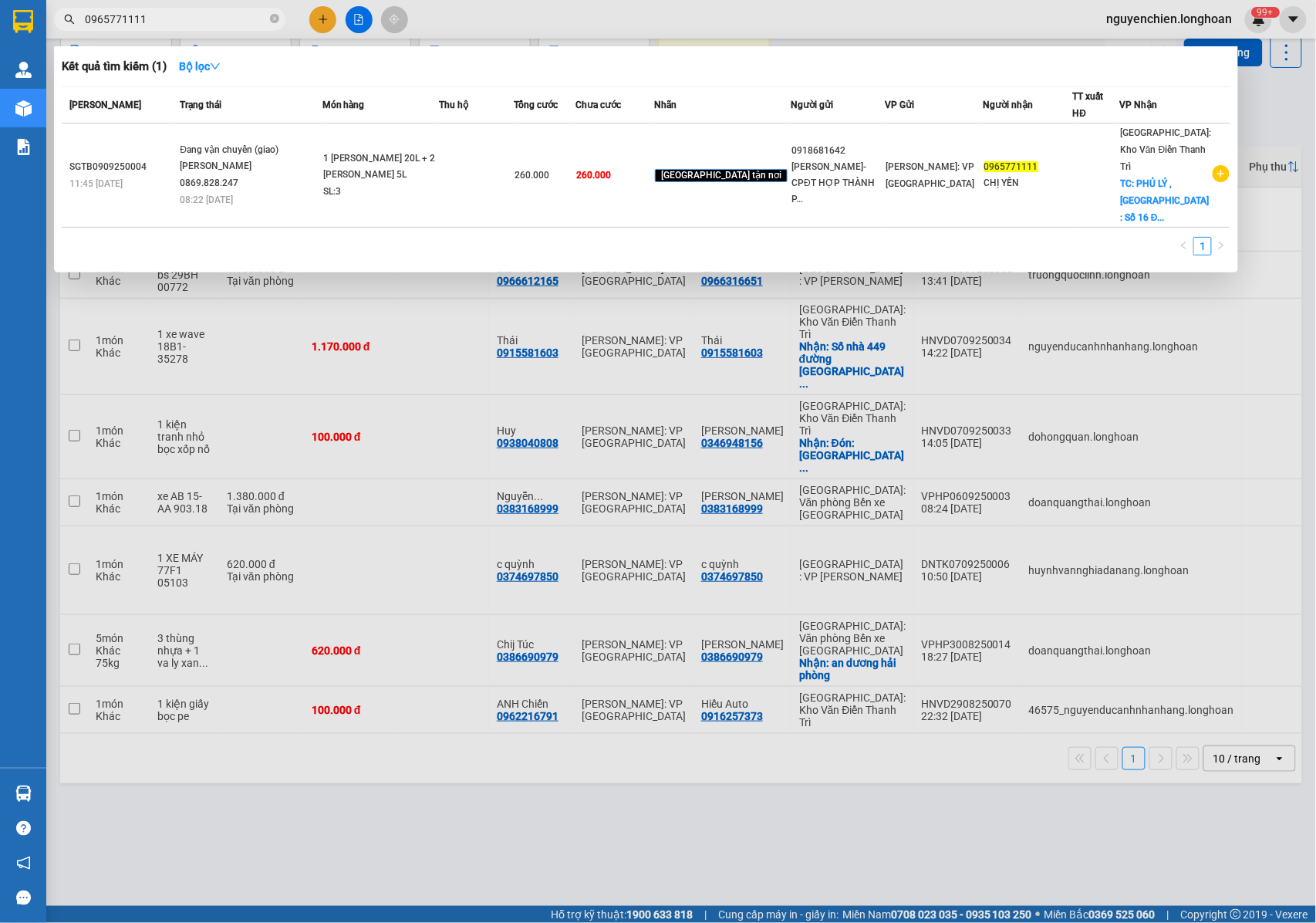
click at [534, 698] on div at bounding box center [658, 462] width 1316 height 923
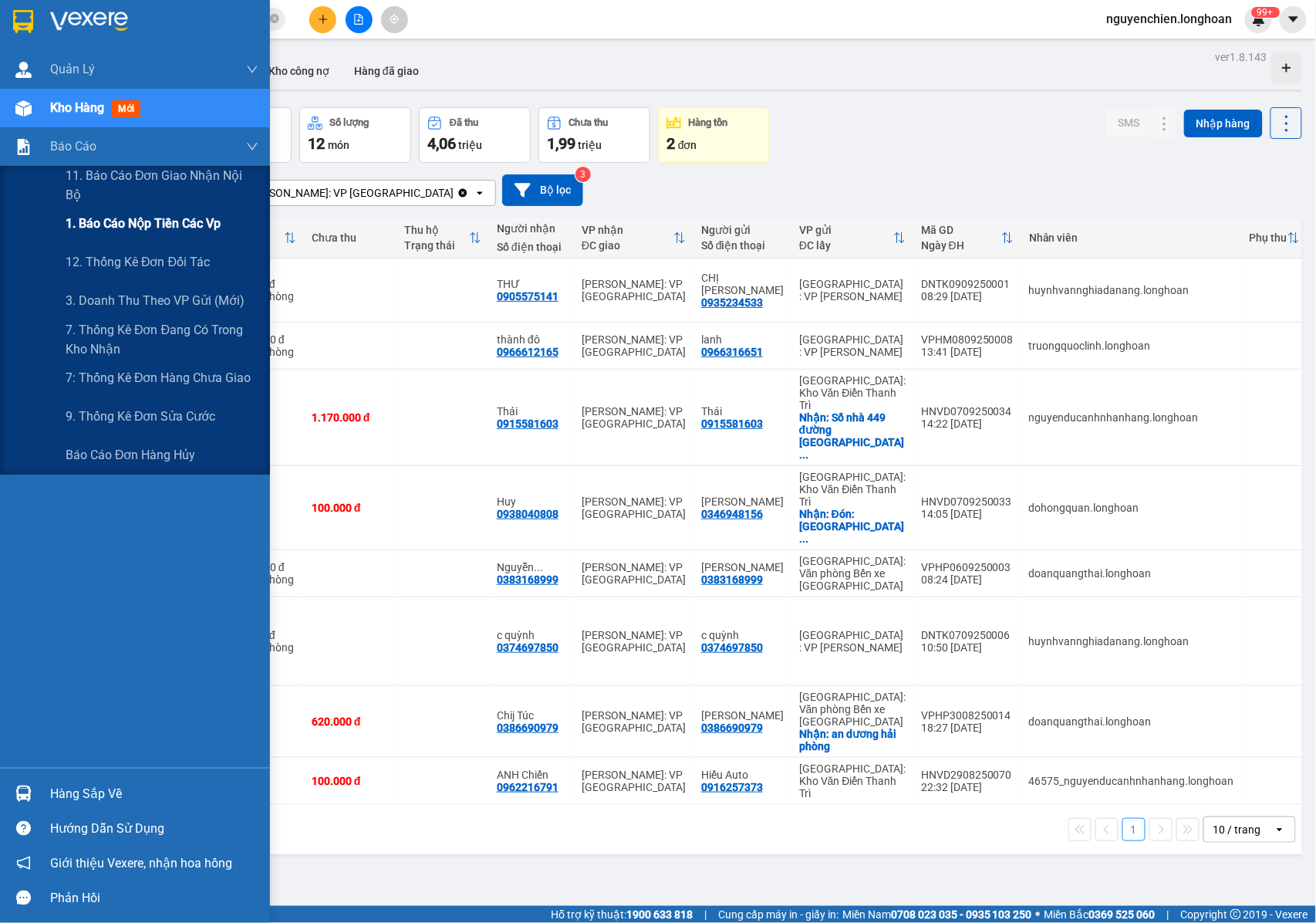
drag, startPoint x: 102, startPoint y: 222, endPoint x: 235, endPoint y: 224, distance: 133.0
click at [102, 224] on span "1. Báo cáo nộp tiền các vp" at bounding box center [143, 223] width 155 height 19
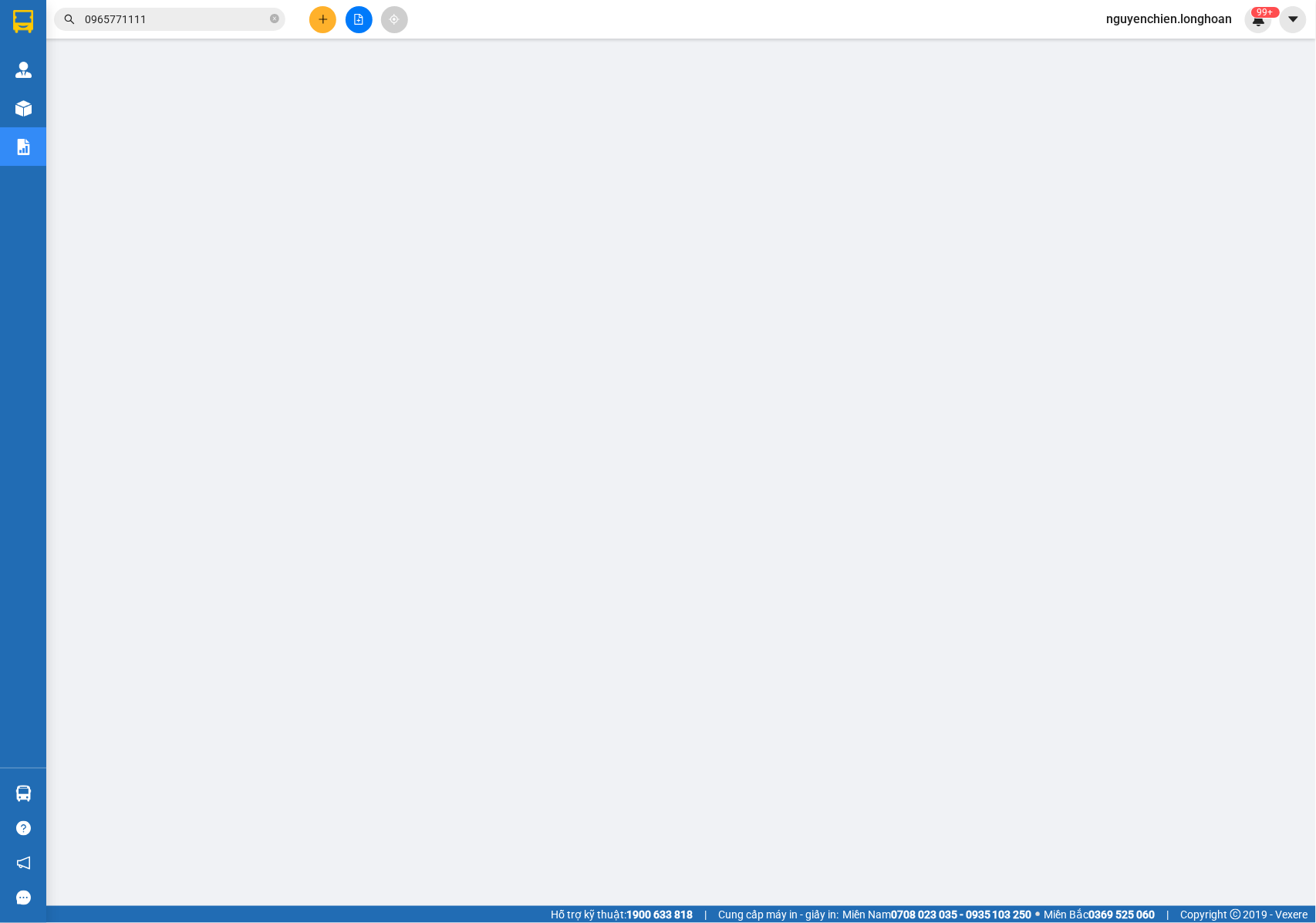
drag, startPoint x: 836, startPoint y: 784, endPoint x: 833, endPoint y: 794, distance: 10.4
click at [834, 791] on main at bounding box center [658, 453] width 1316 height 906
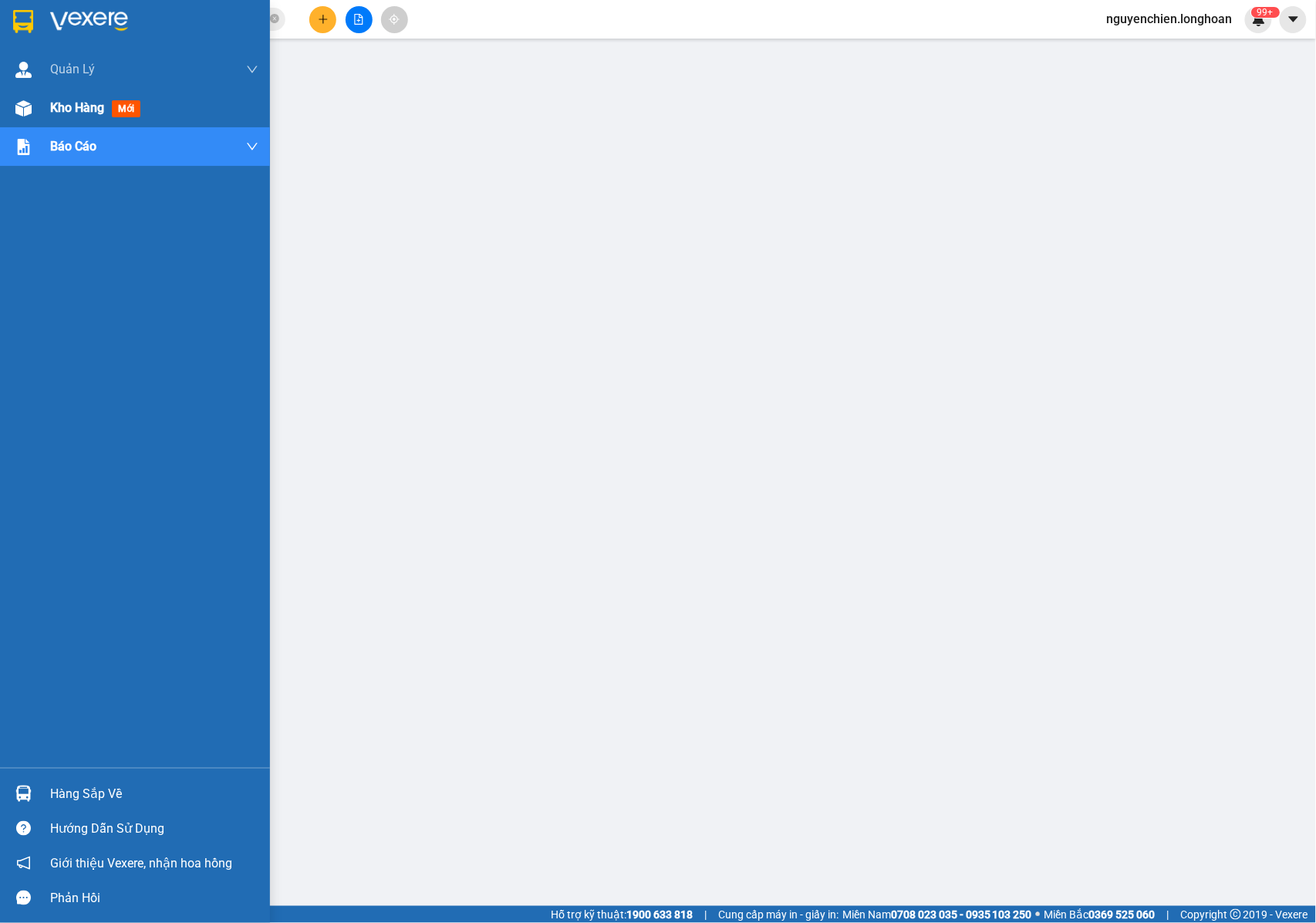
click at [56, 101] on span "Kho hàng" at bounding box center [77, 108] width 54 height 15
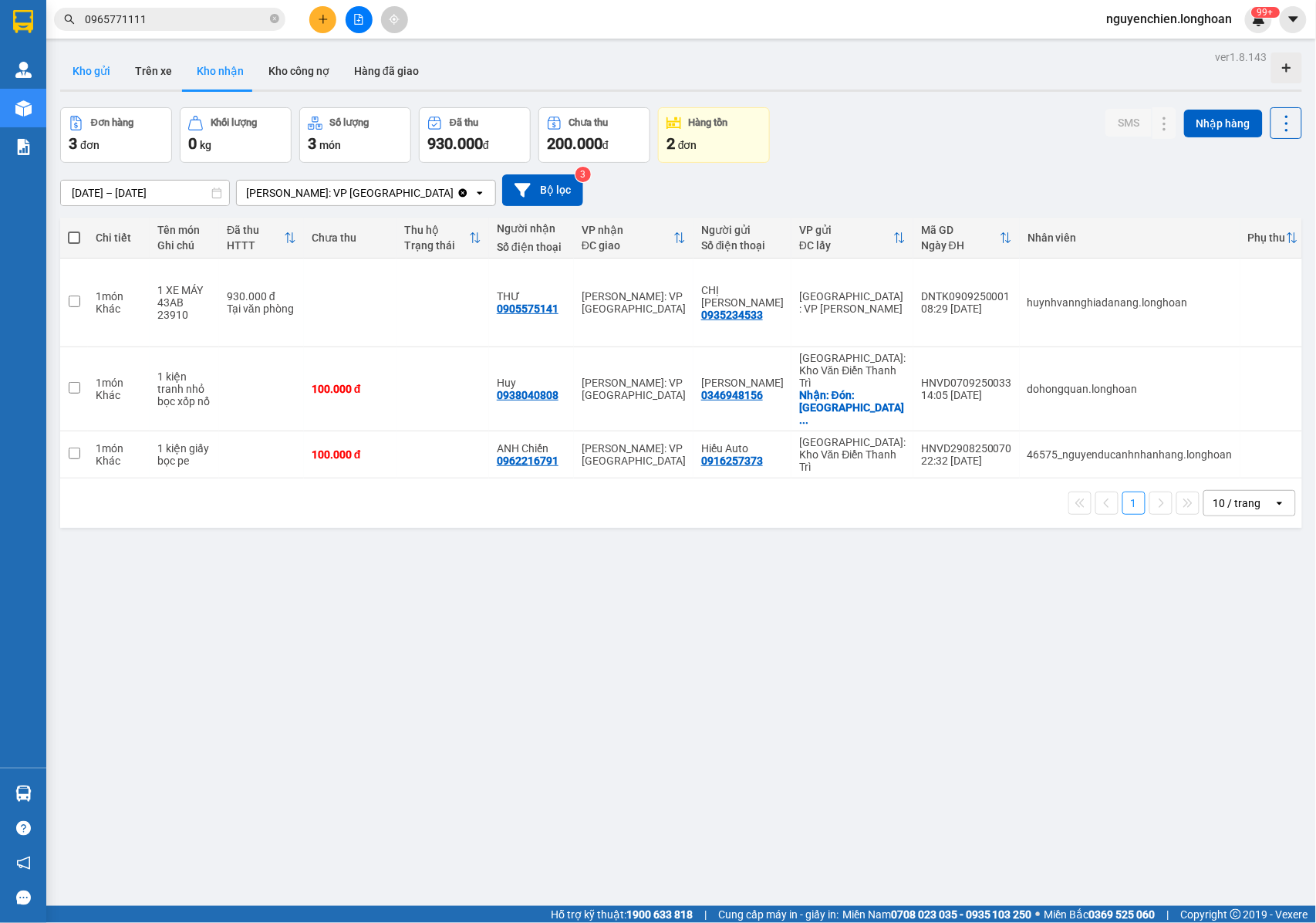
click at [99, 66] on button "Kho gửi" at bounding box center [91, 71] width 63 height 37
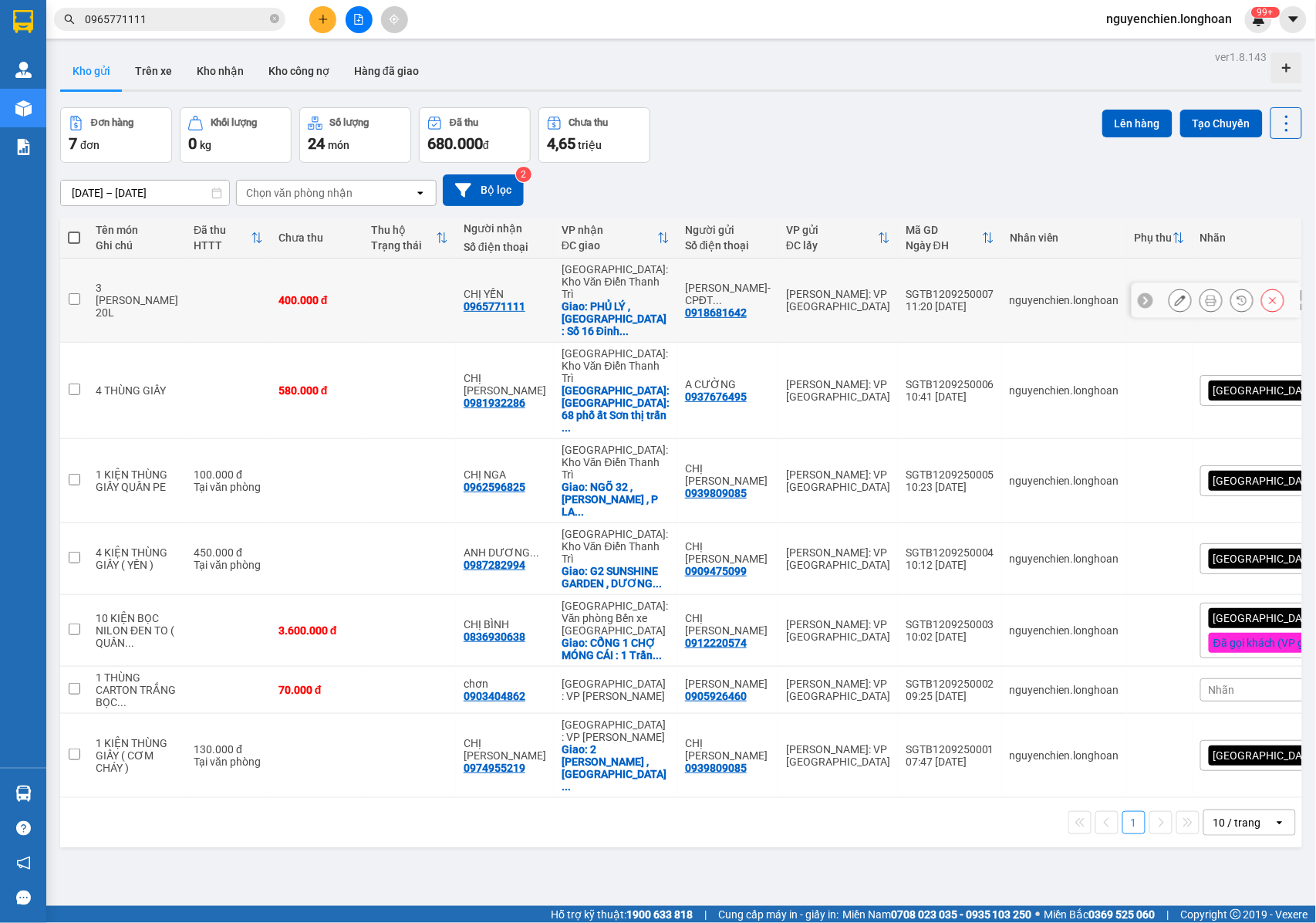
drag, startPoint x: 1200, startPoint y: 291, endPoint x: 1154, endPoint y: 278, distance: 47.8
click at [1206, 294] on icon at bounding box center [1211, 300] width 11 height 11
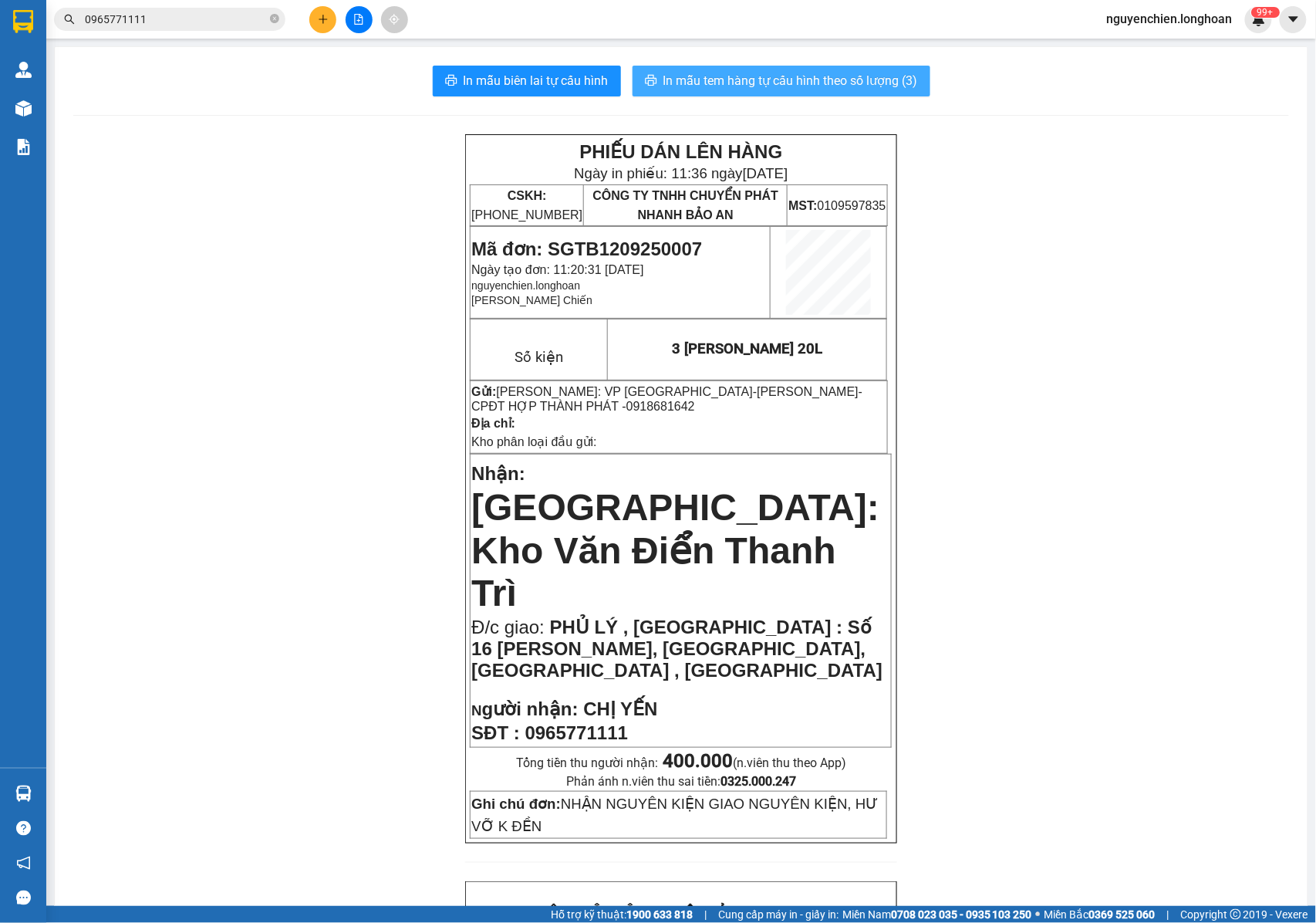
click at [794, 76] on span "In mẫu tem hàng tự cấu hình theo số lượng (3)" at bounding box center [791, 80] width 255 height 19
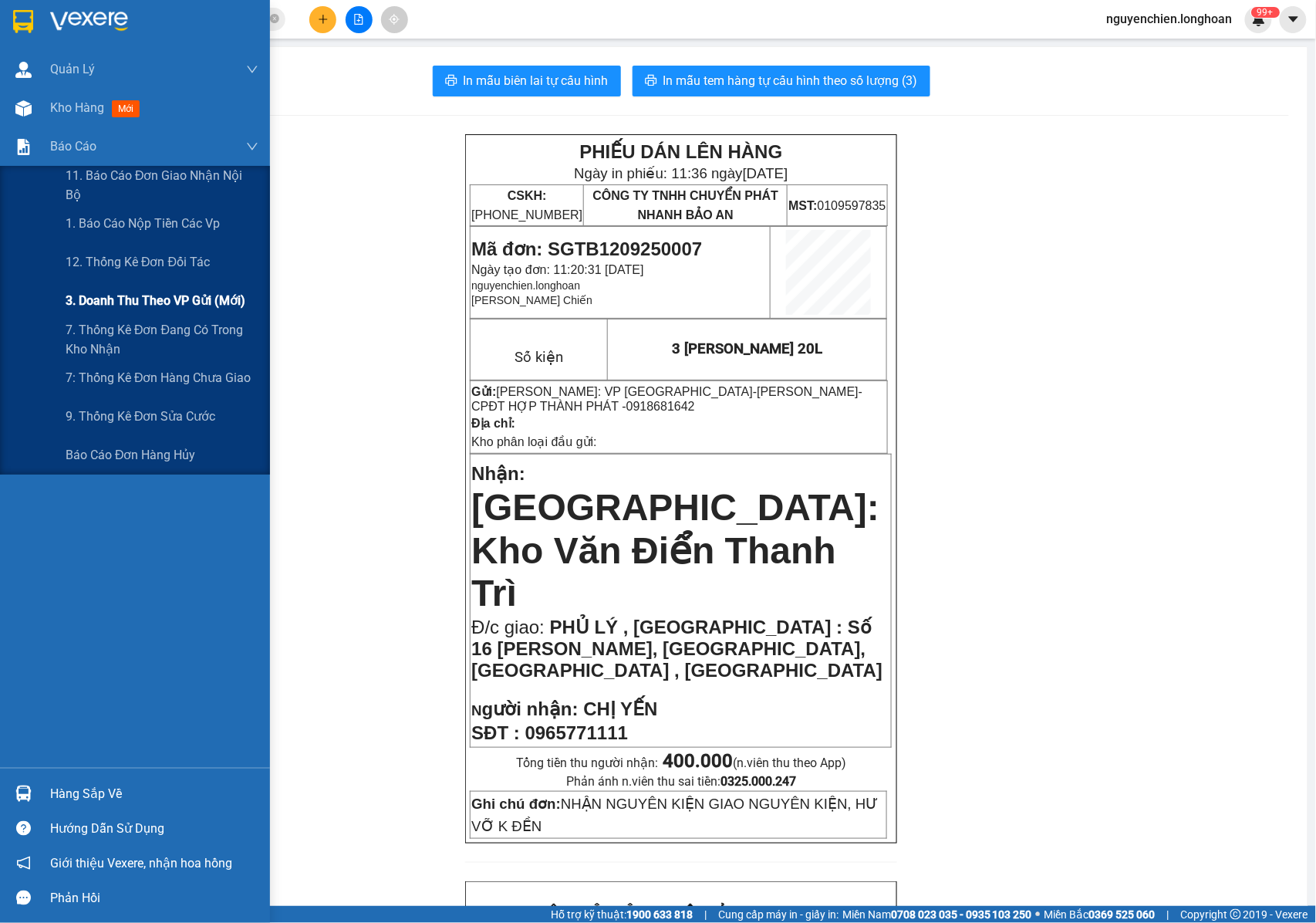
click at [142, 286] on div "3. Doanh Thu theo VP Gửi (mới)" at bounding box center [162, 300] width 193 height 39
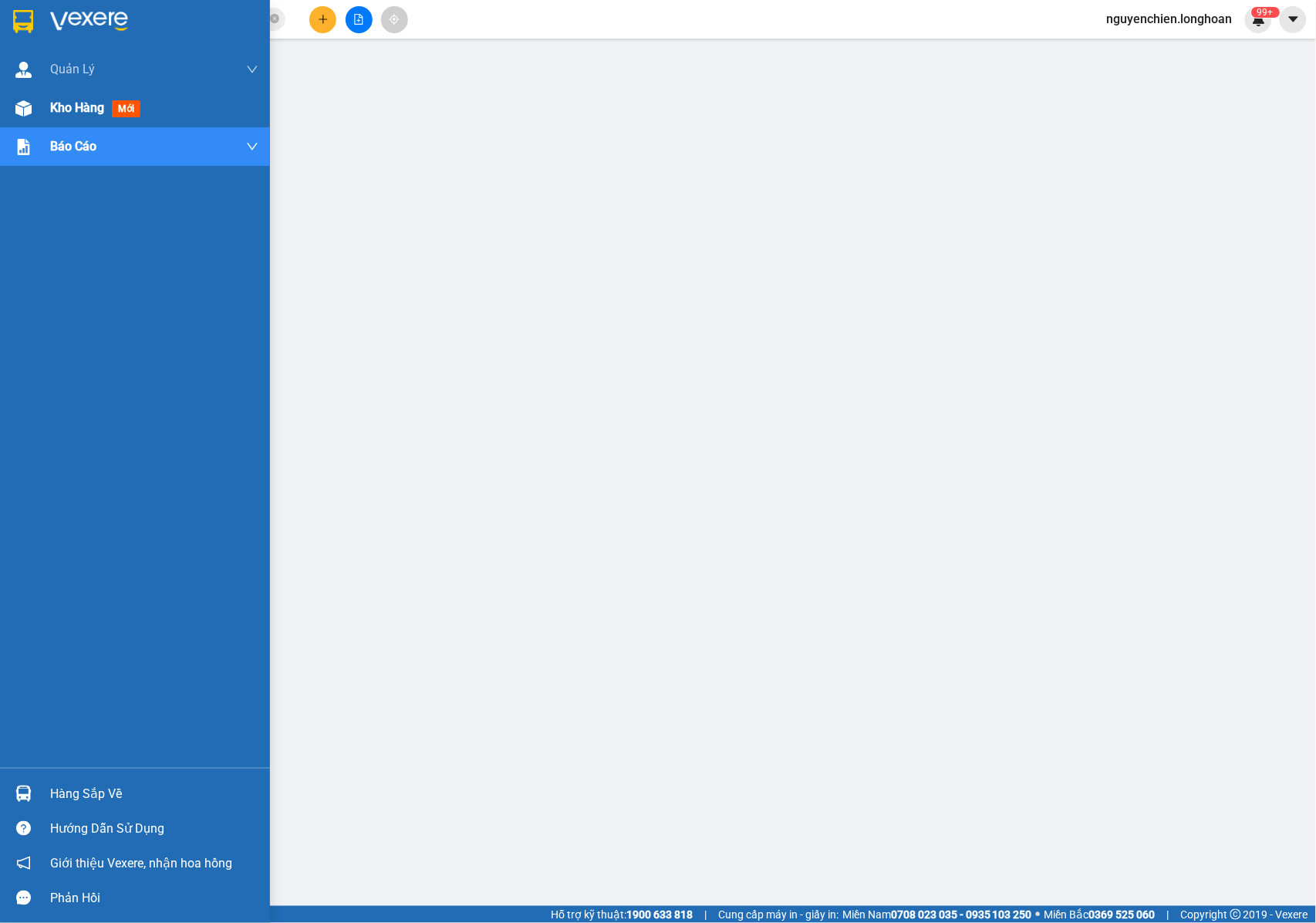
click at [19, 113] on img at bounding box center [23, 108] width 16 height 16
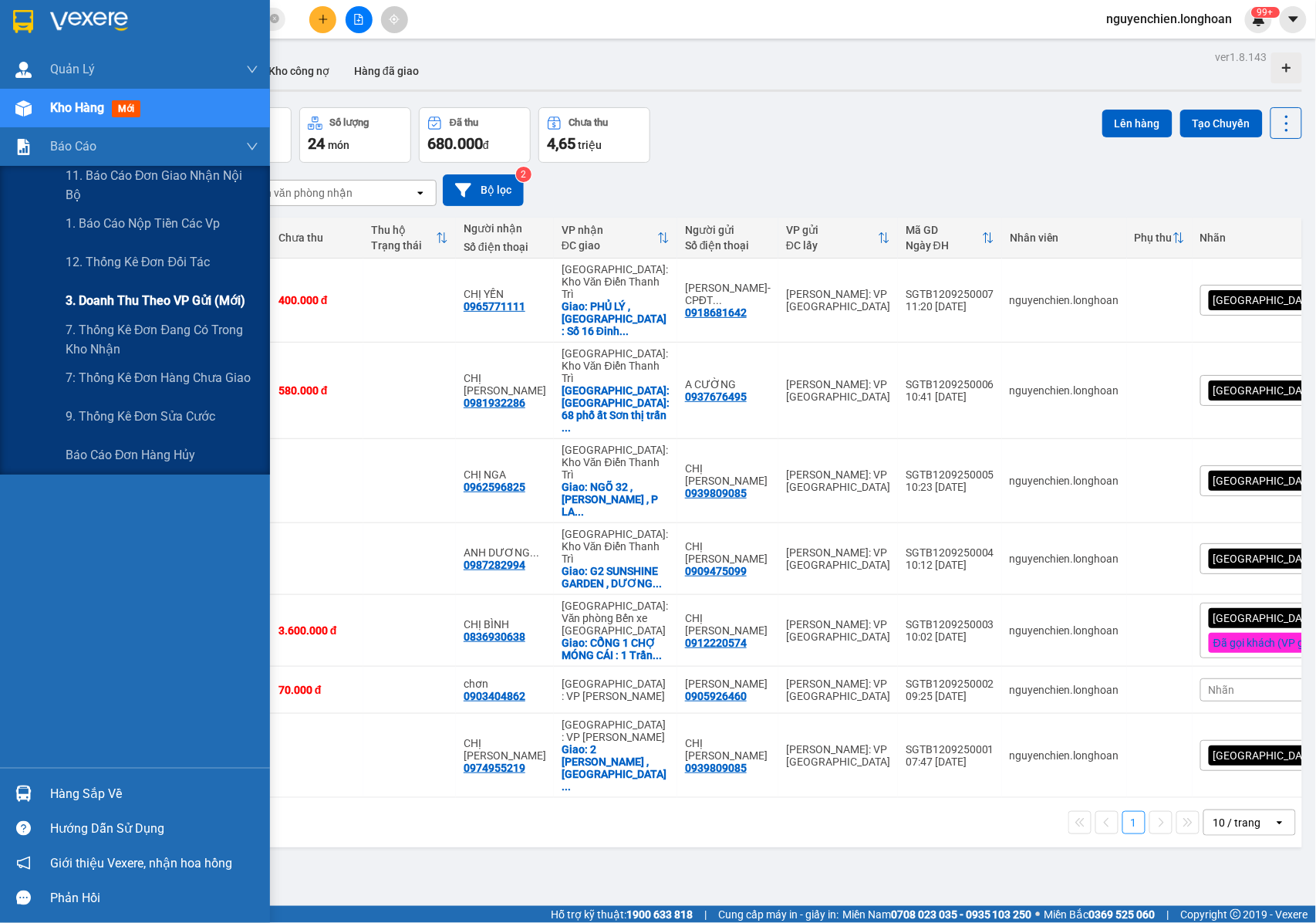
click at [107, 300] on span "3. Doanh Thu theo VP Gửi (mới)" at bounding box center [155, 300] width 180 height 19
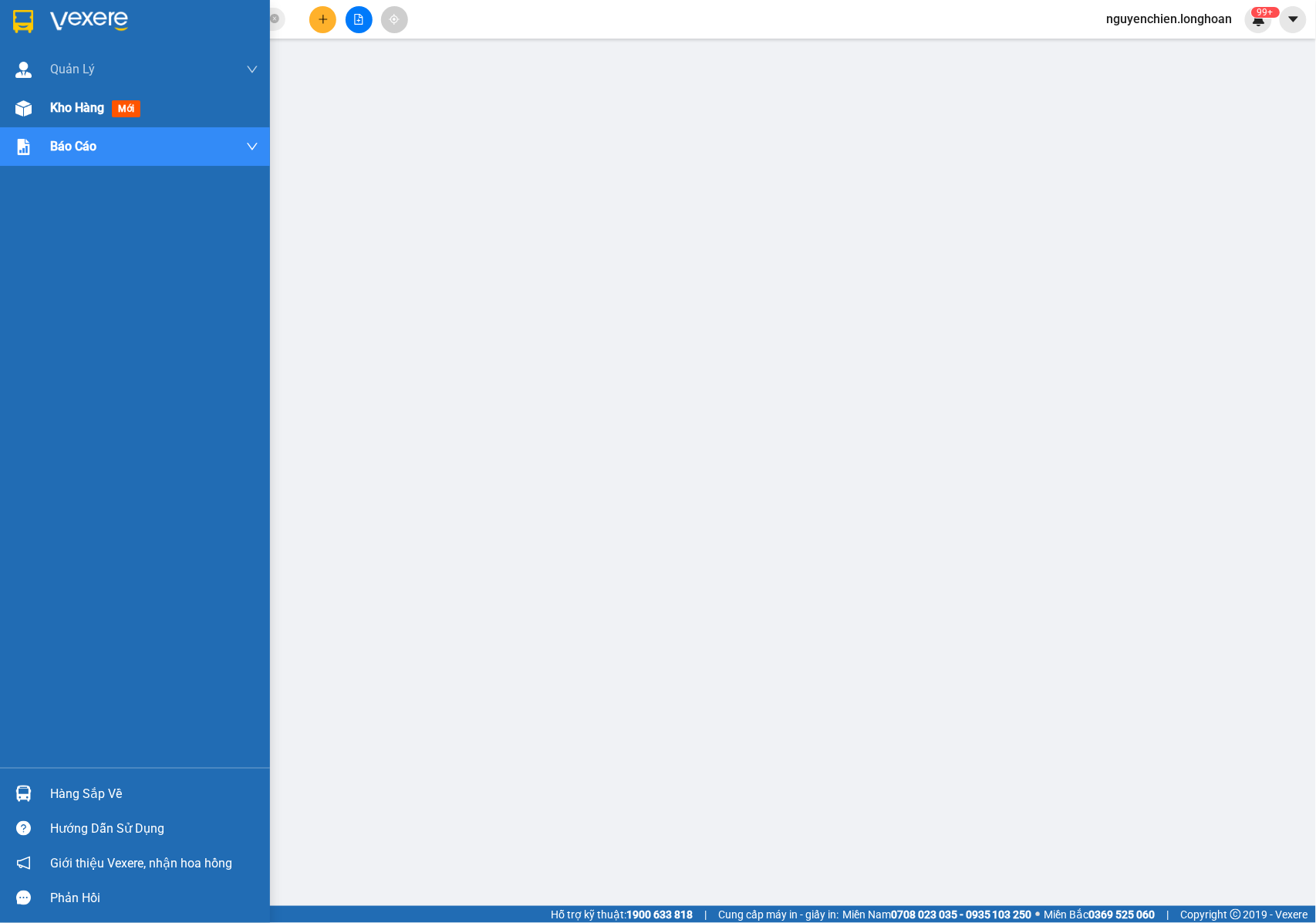
click at [59, 109] on span "Kho hàng" at bounding box center [77, 108] width 54 height 15
click at [7, 100] on div "Kho hàng mới" at bounding box center [135, 108] width 270 height 39
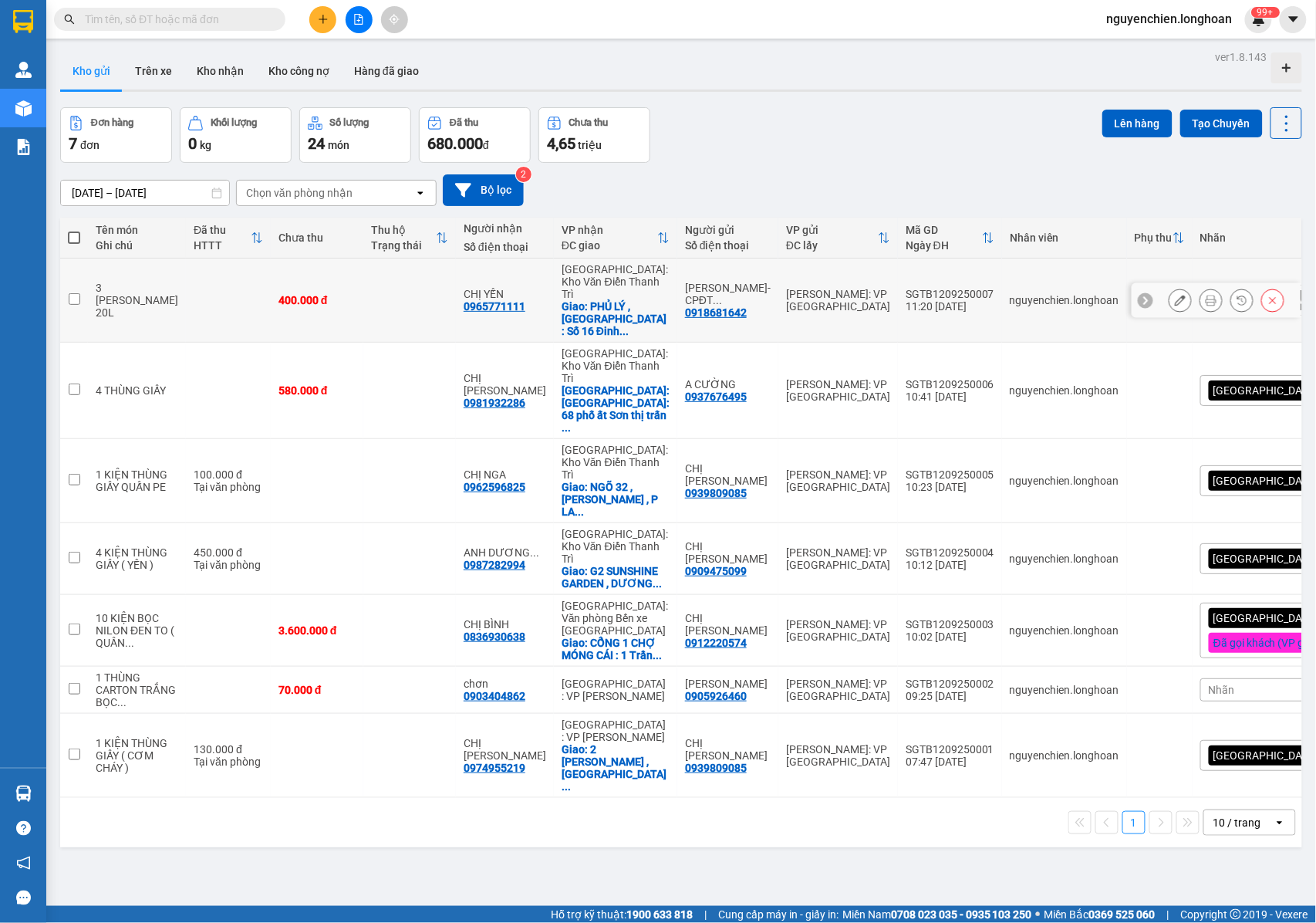
click at [1206, 294] on icon at bounding box center [1211, 300] width 11 height 11
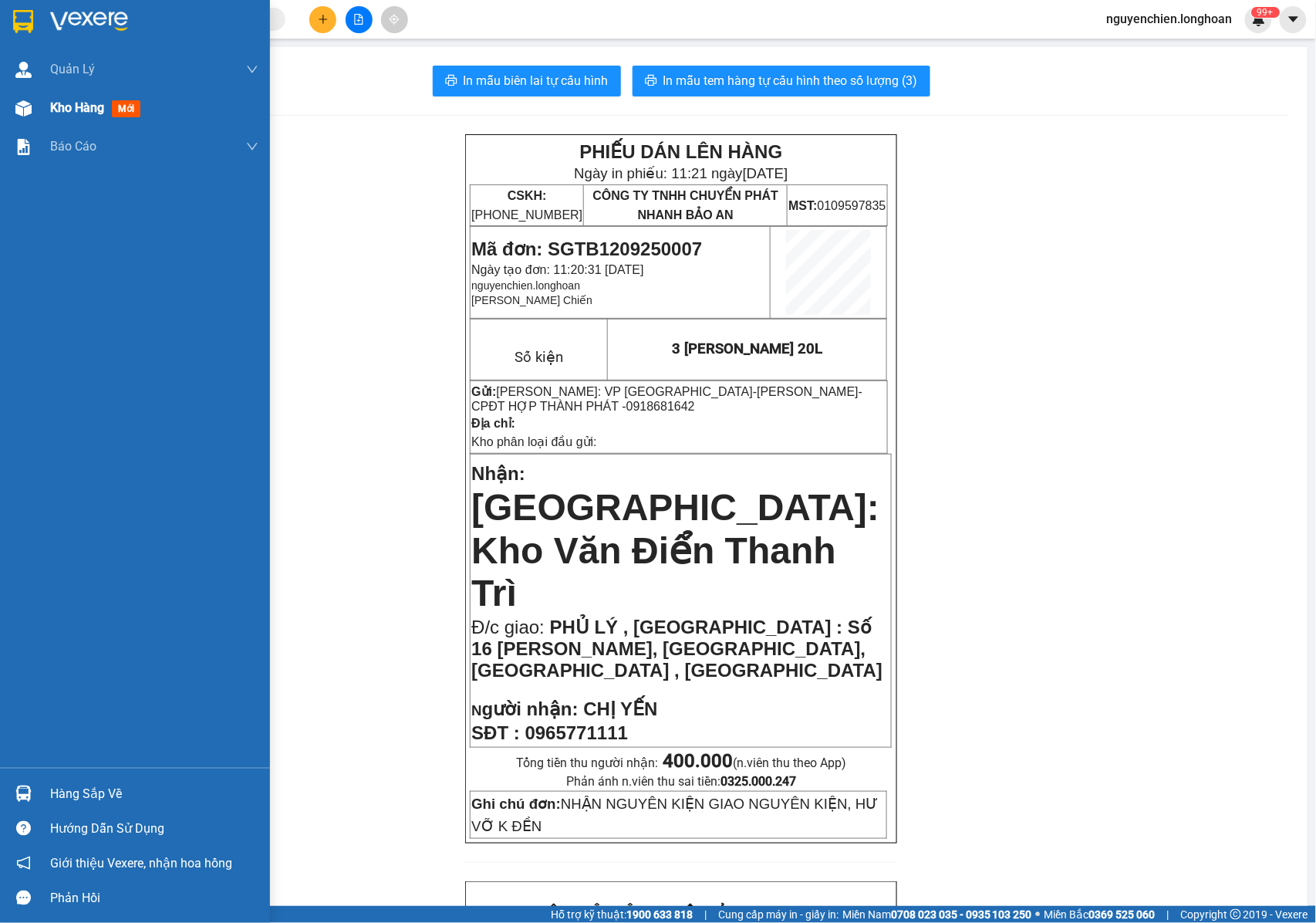
click at [33, 109] on div at bounding box center [23, 108] width 27 height 27
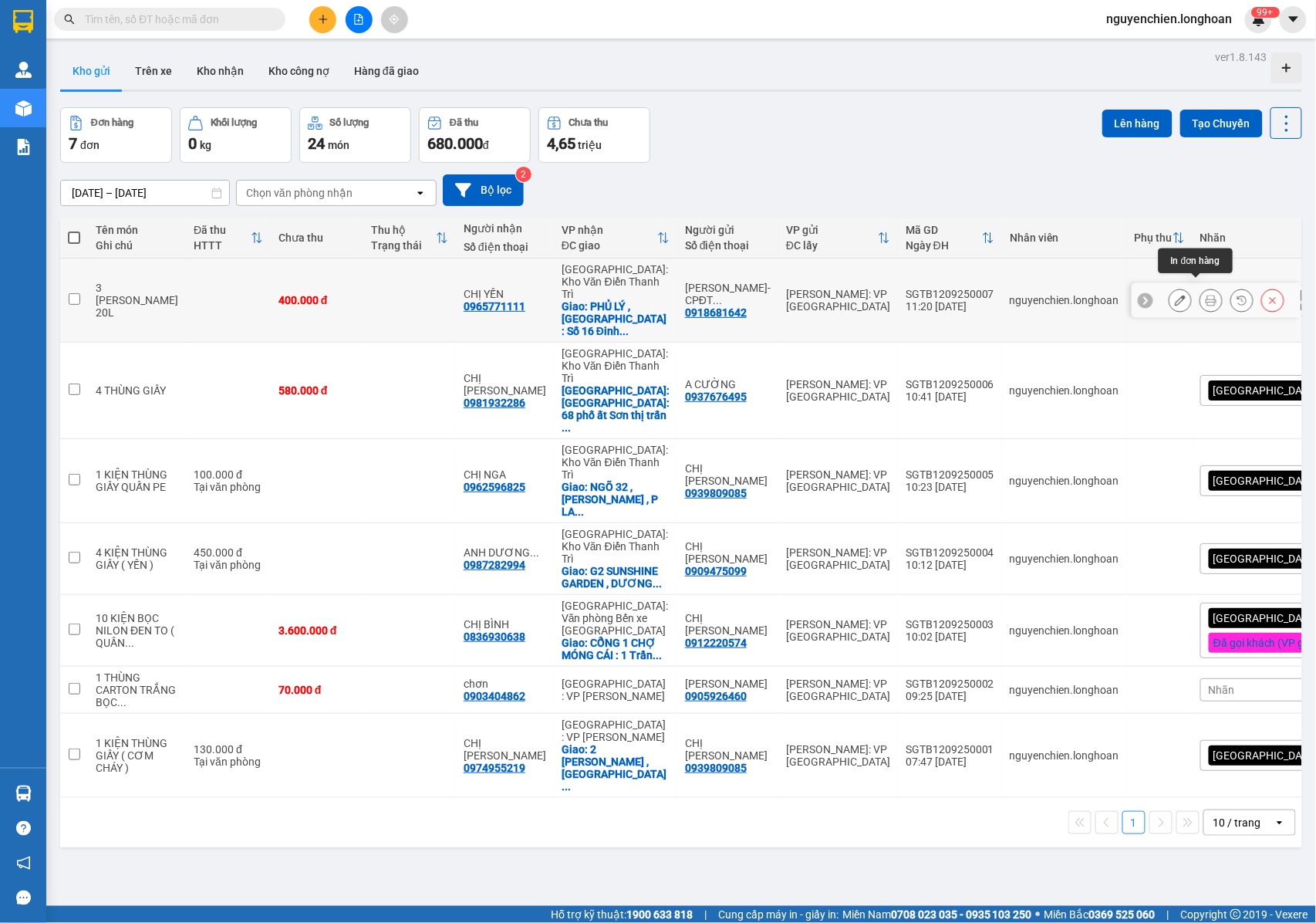
click at [1206, 294] on icon at bounding box center [1211, 300] width 11 height 11
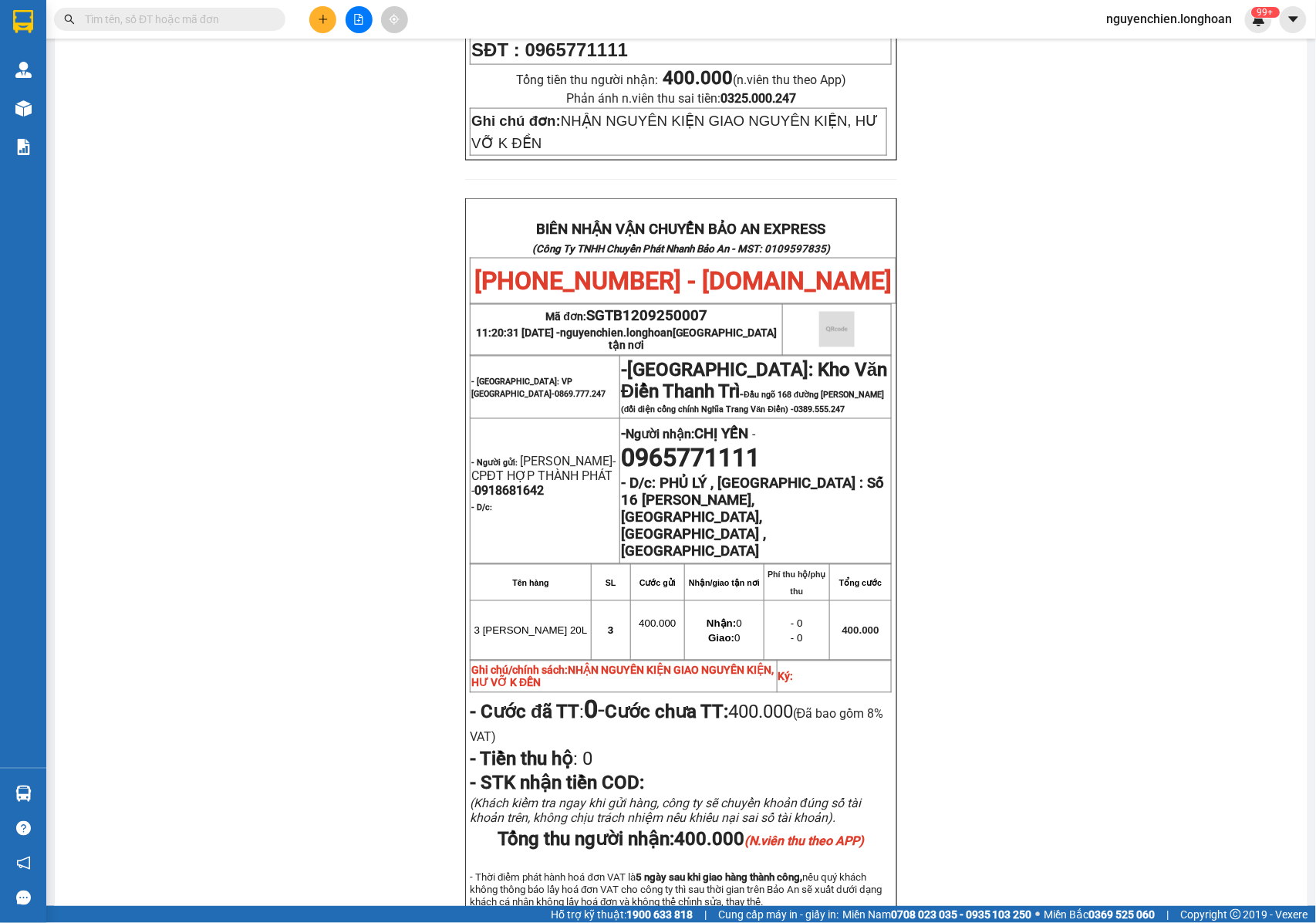
scroll to position [769, 0]
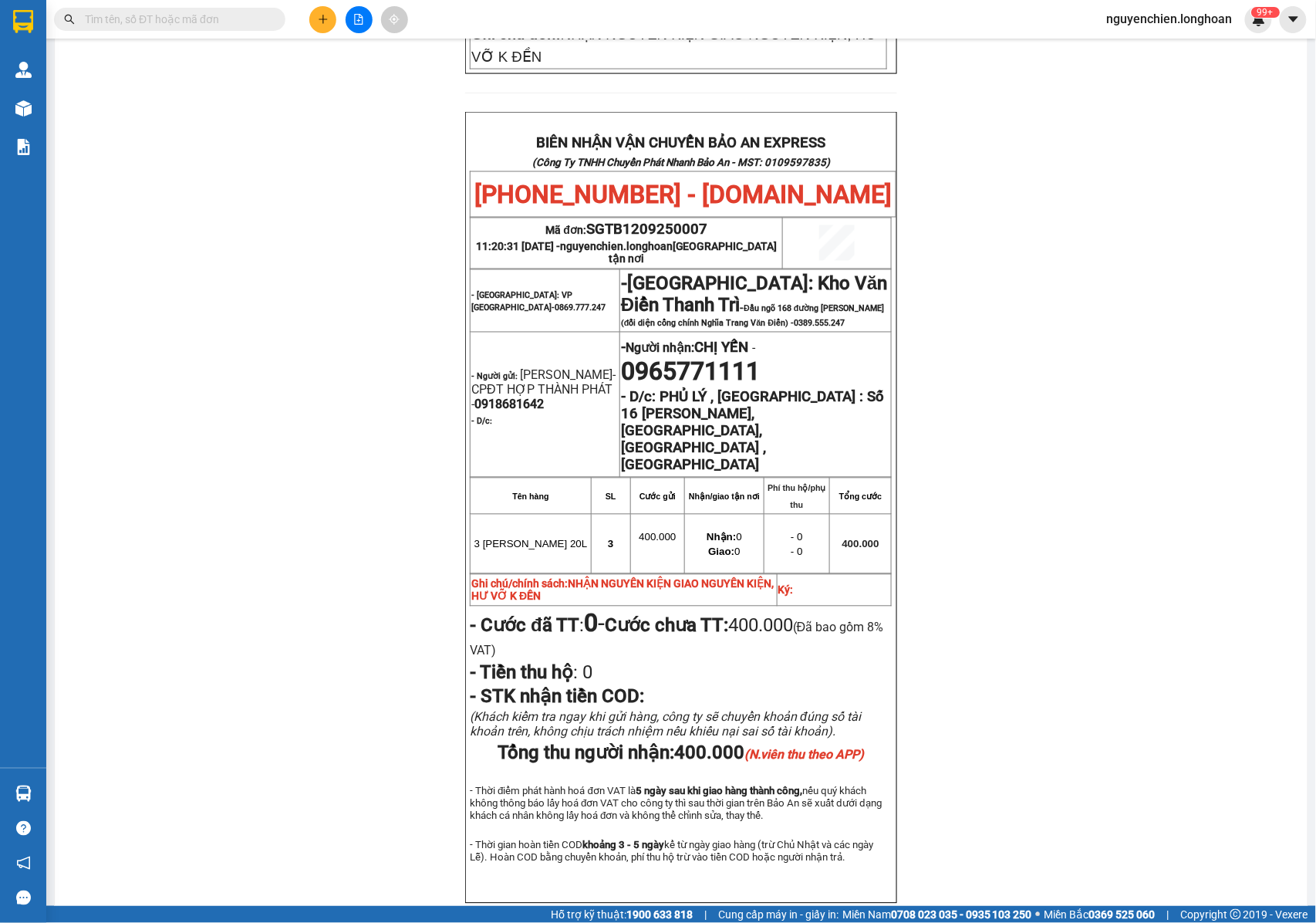
click at [256, 19] on input "text" at bounding box center [176, 20] width 182 height 17
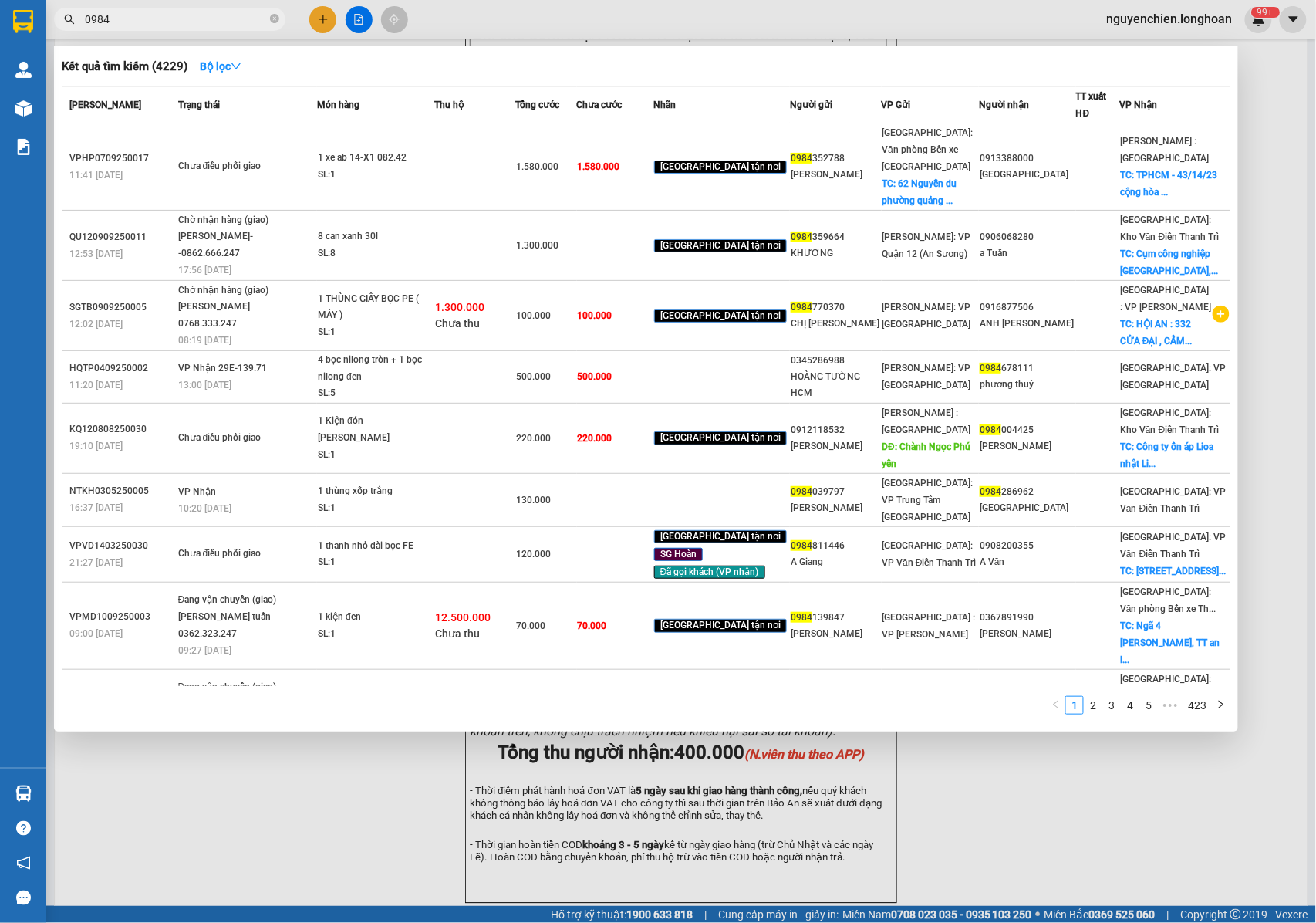
type input "0984"
drag, startPoint x: 335, startPoint y: 804, endPoint x: 324, endPoint y: 721, distance: 83.7
click at [335, 801] on div at bounding box center [658, 462] width 1316 height 923
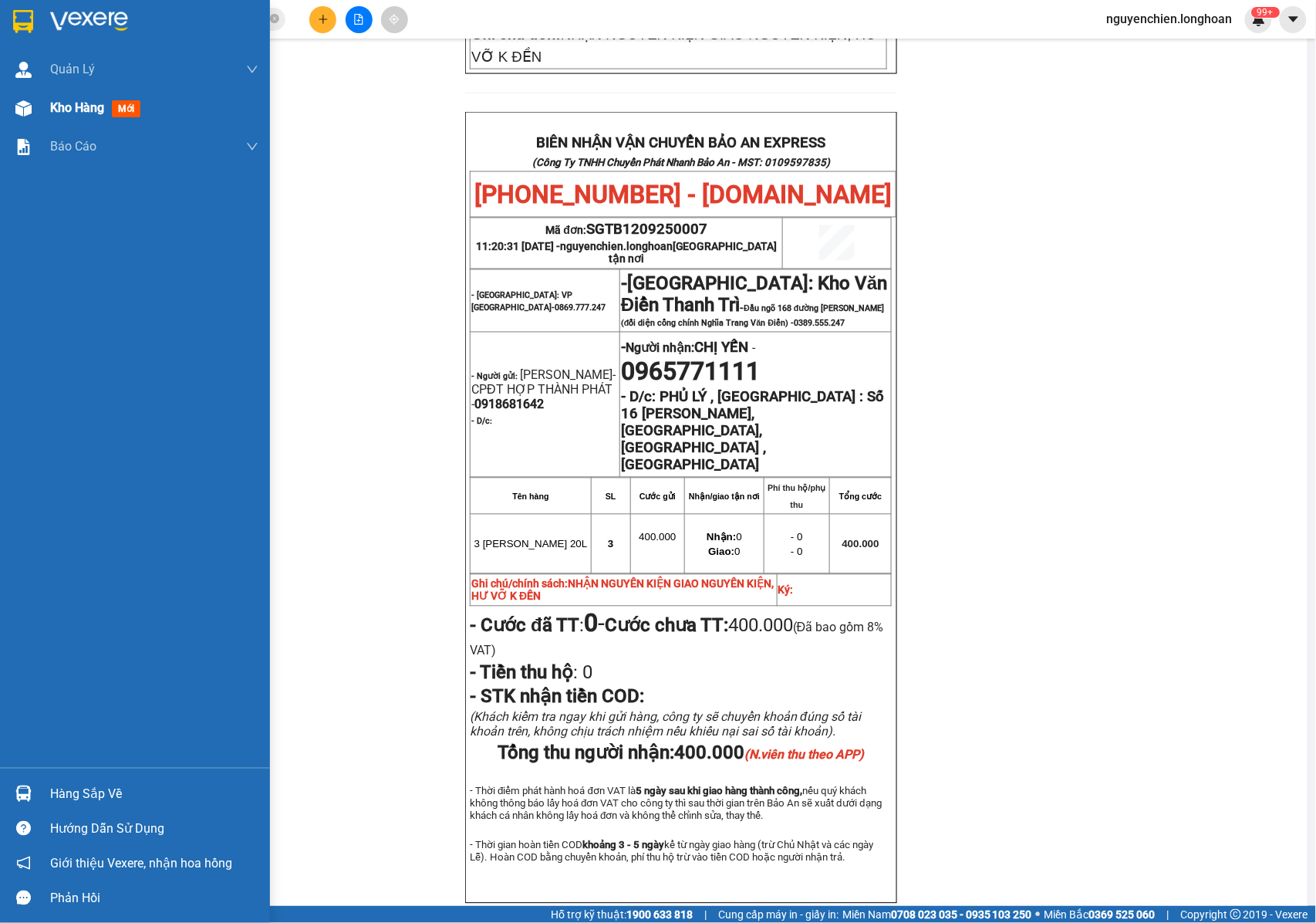
click at [34, 118] on div at bounding box center [23, 108] width 27 height 27
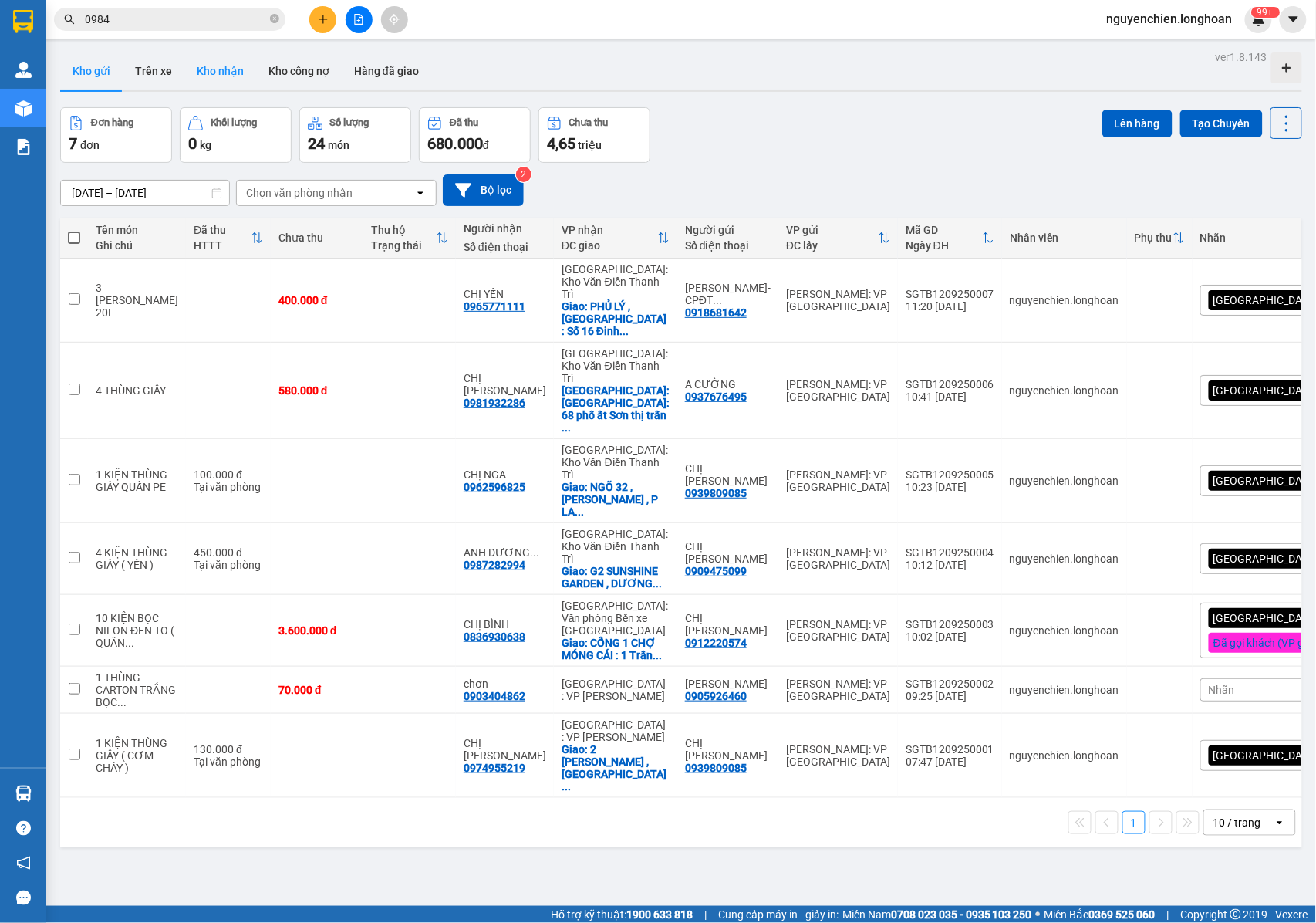
click at [218, 77] on button "Kho nhận" at bounding box center [219, 71] width 71 height 37
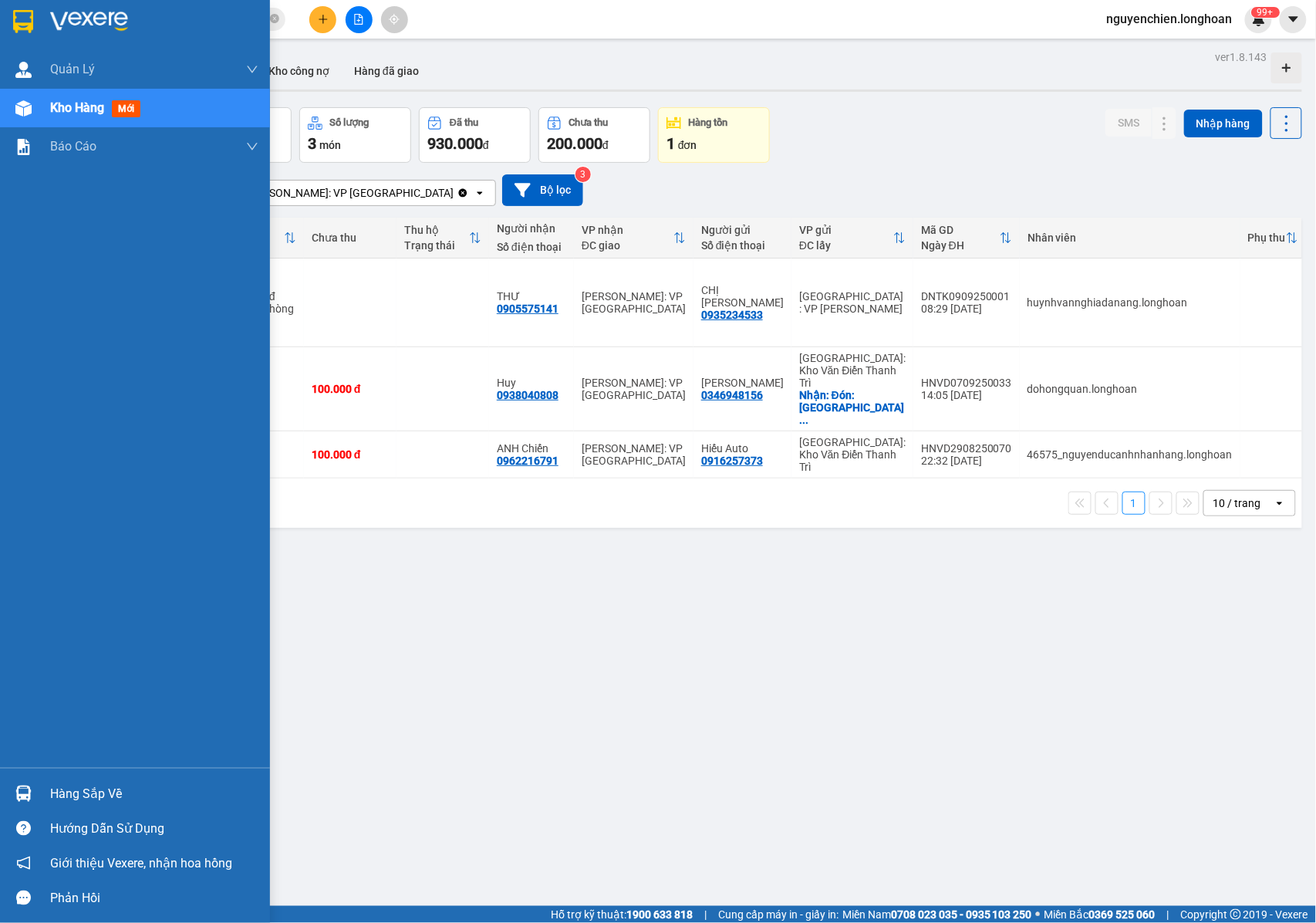
drag, startPoint x: 39, startPoint y: 789, endPoint x: 50, endPoint y: 789, distance: 11.0
click at [40, 789] on div "Hàng sắp về" at bounding box center [135, 794] width 270 height 34
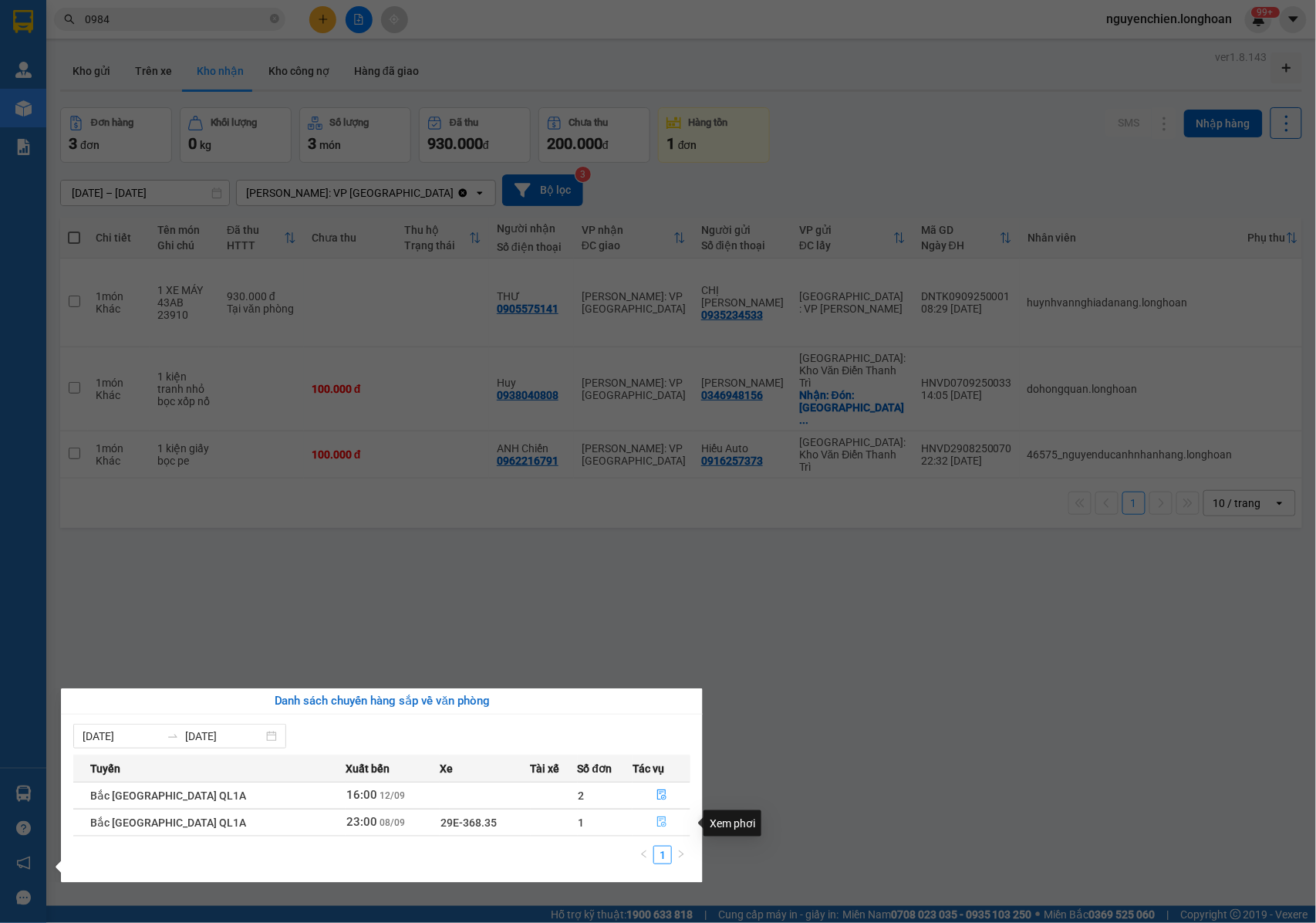
click at [658, 826] on icon "file-done" at bounding box center [662, 821] width 11 height 11
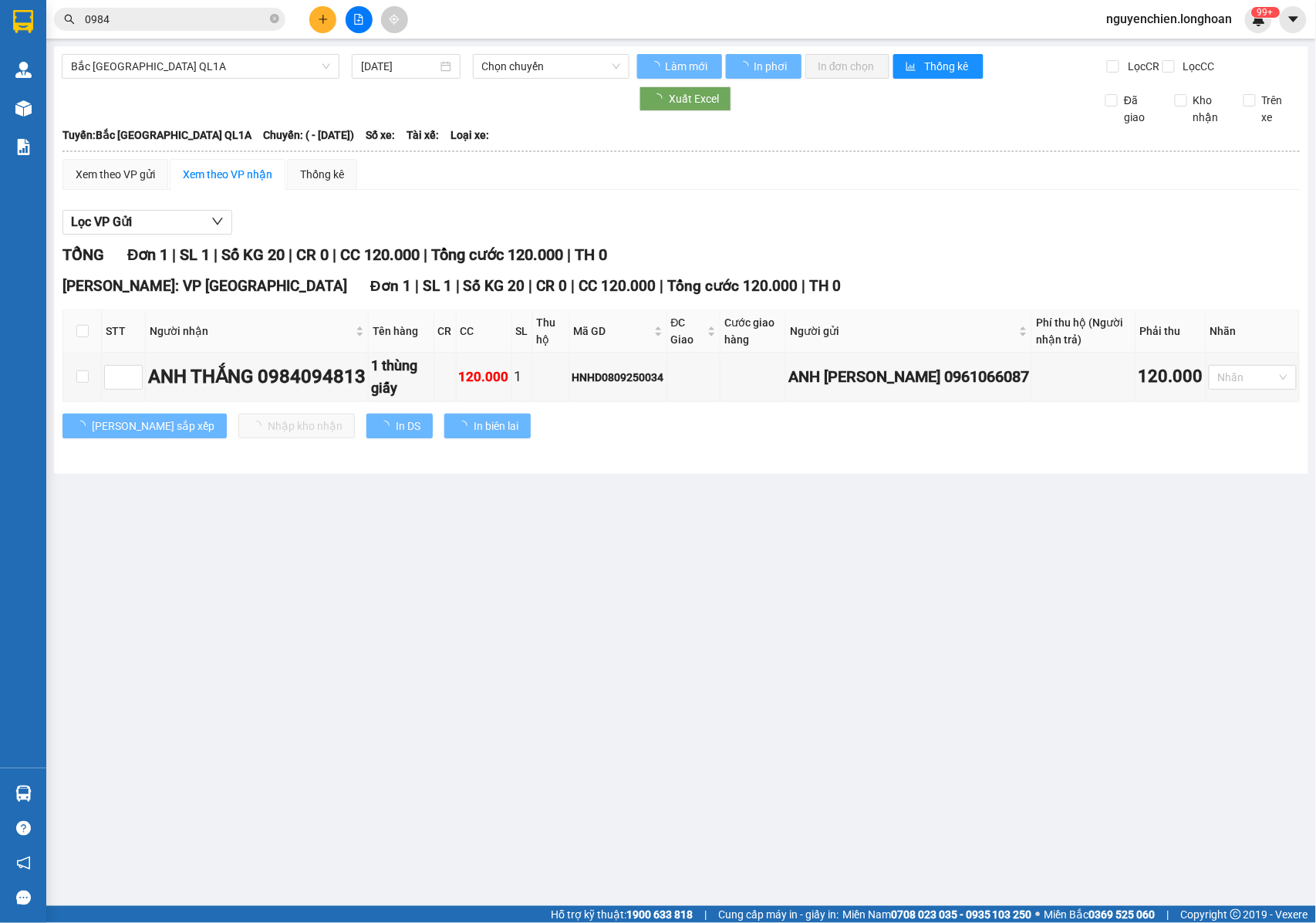
type input "08/09/2025"
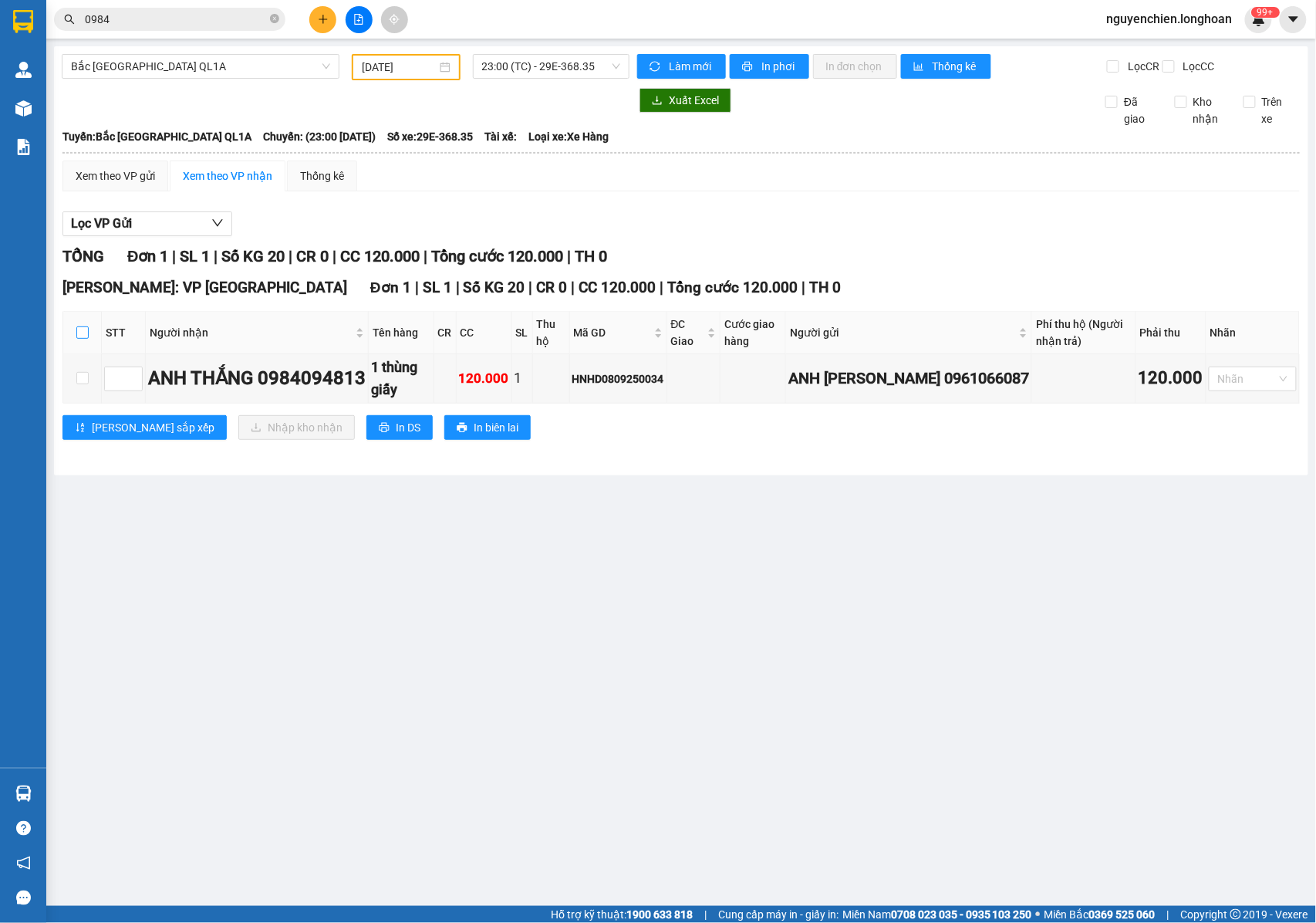
click at [80, 338] on input "checkbox" at bounding box center [83, 332] width 12 height 12
checkbox input "true"
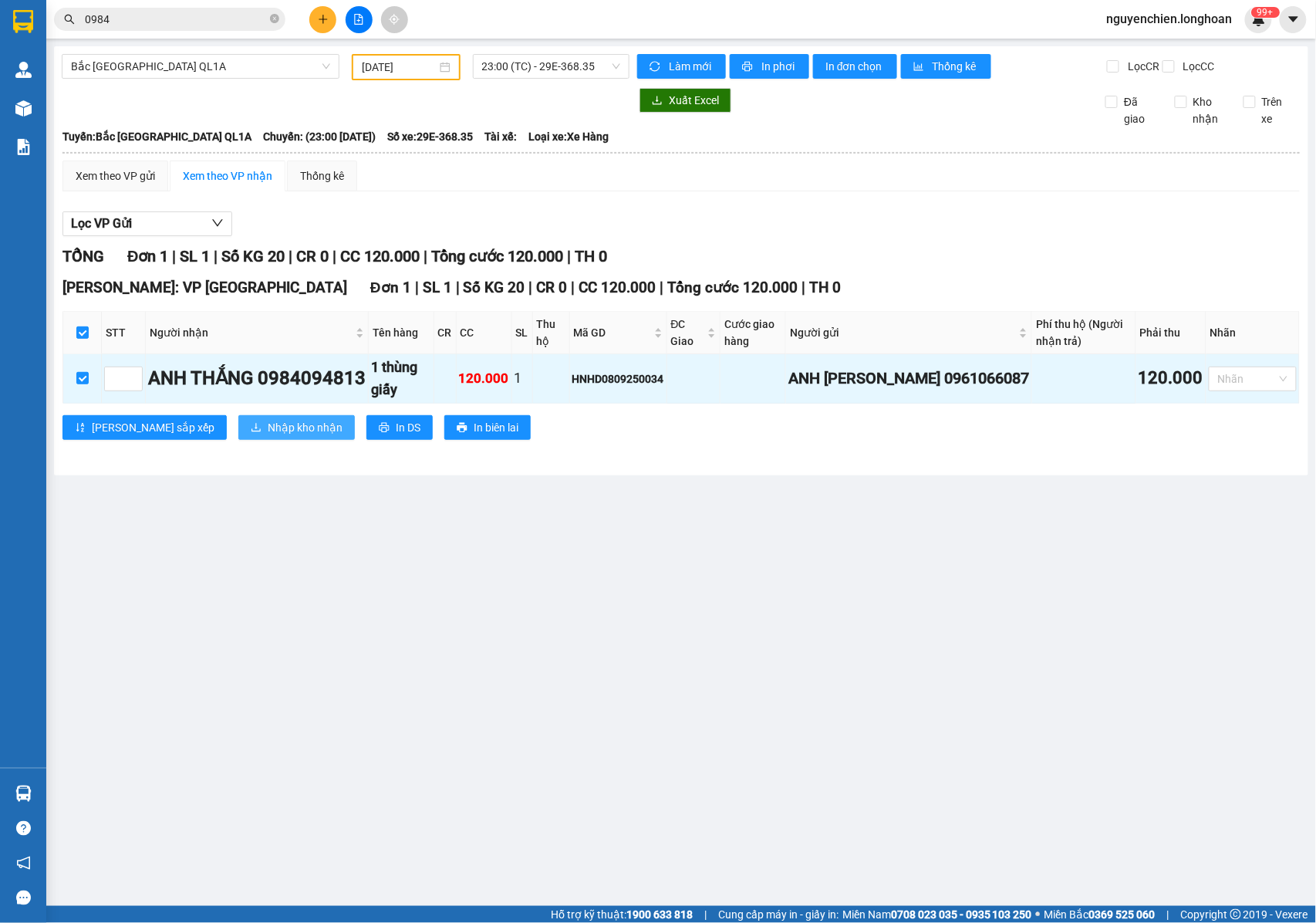
click at [268, 436] on span "Nhập kho nhận" at bounding box center [305, 428] width 75 height 17
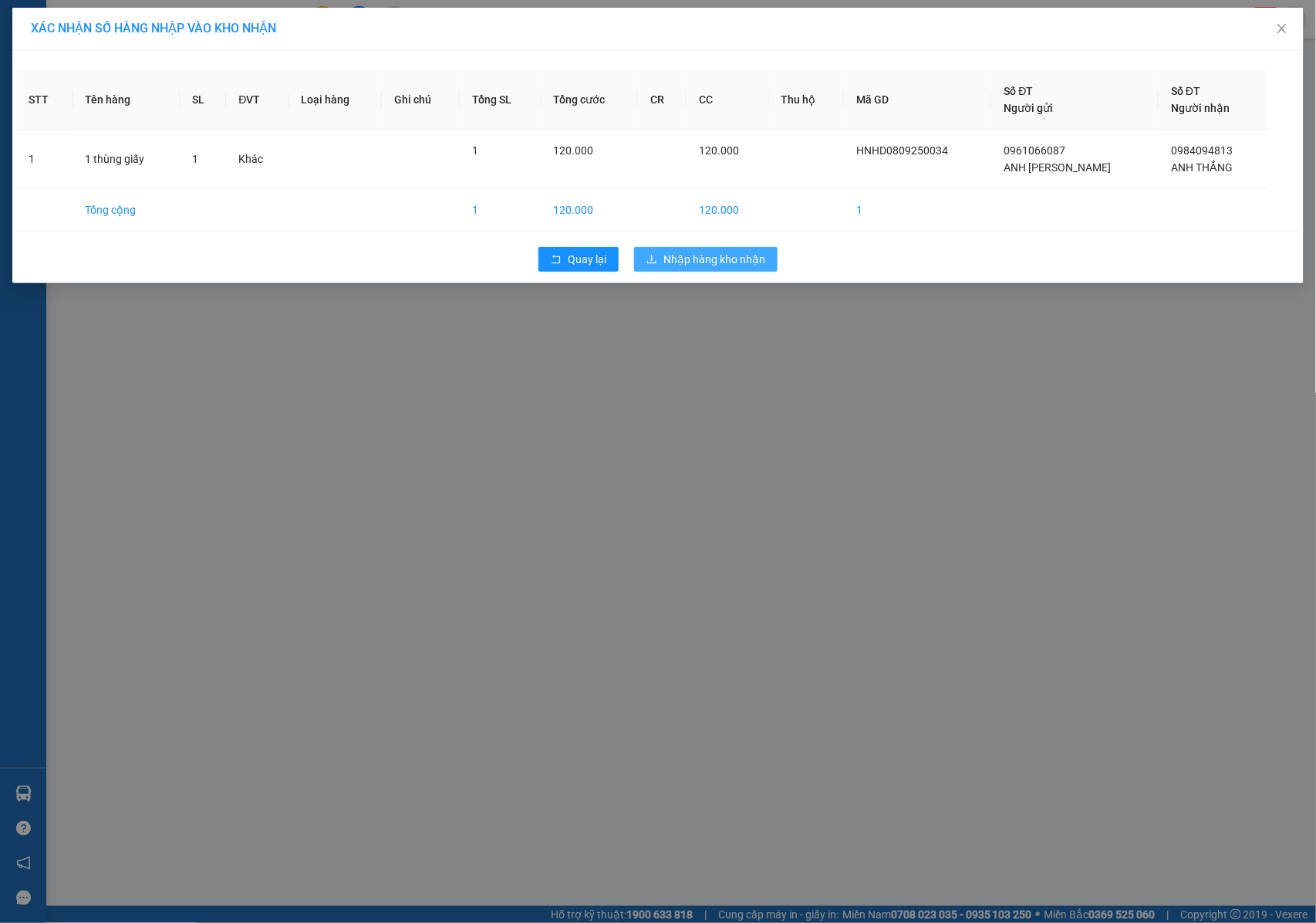
click at [683, 259] on span "Nhập hàng kho nhận" at bounding box center [714, 259] width 102 height 17
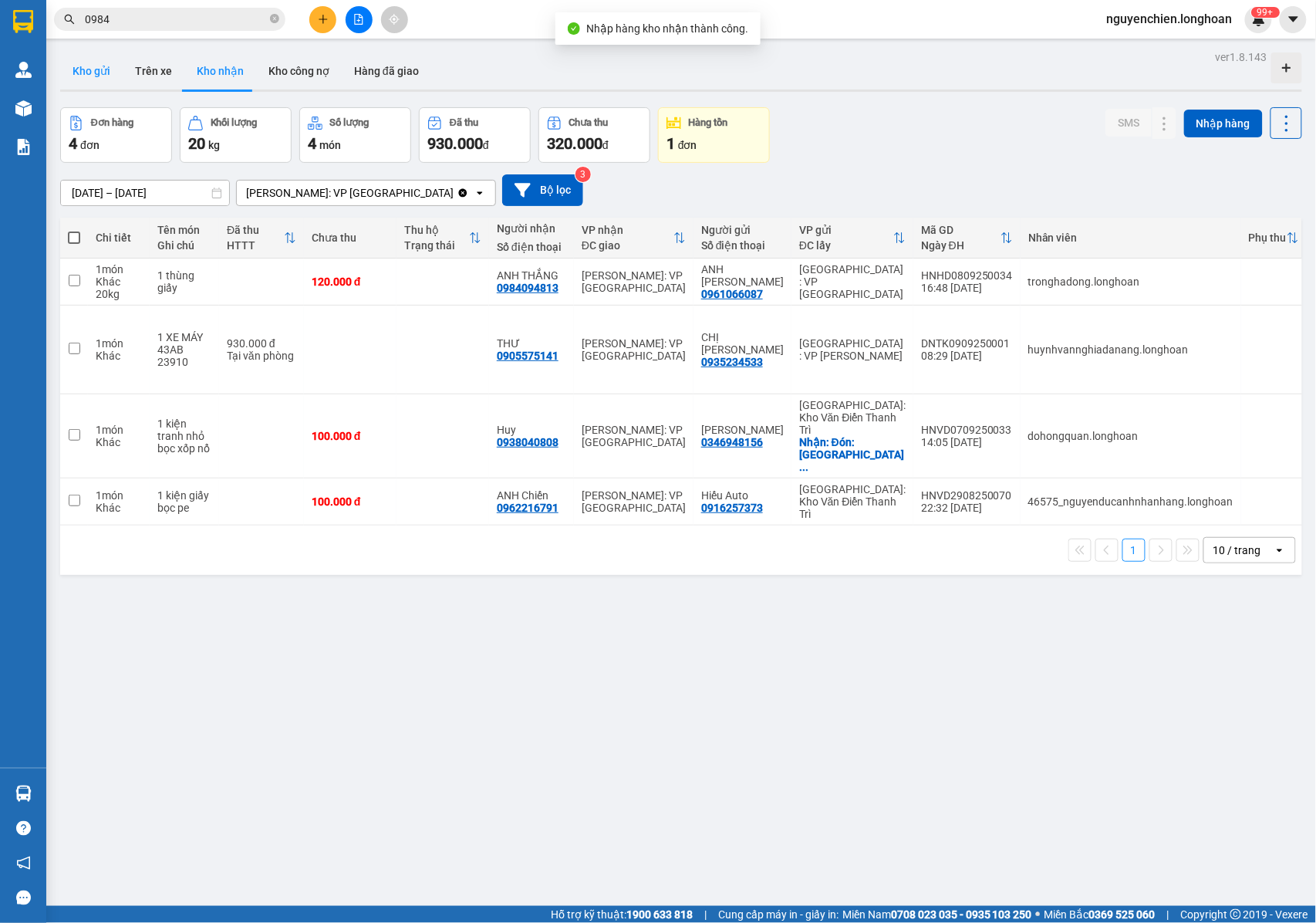
click at [71, 78] on button "Kho gửi" at bounding box center [91, 71] width 63 height 37
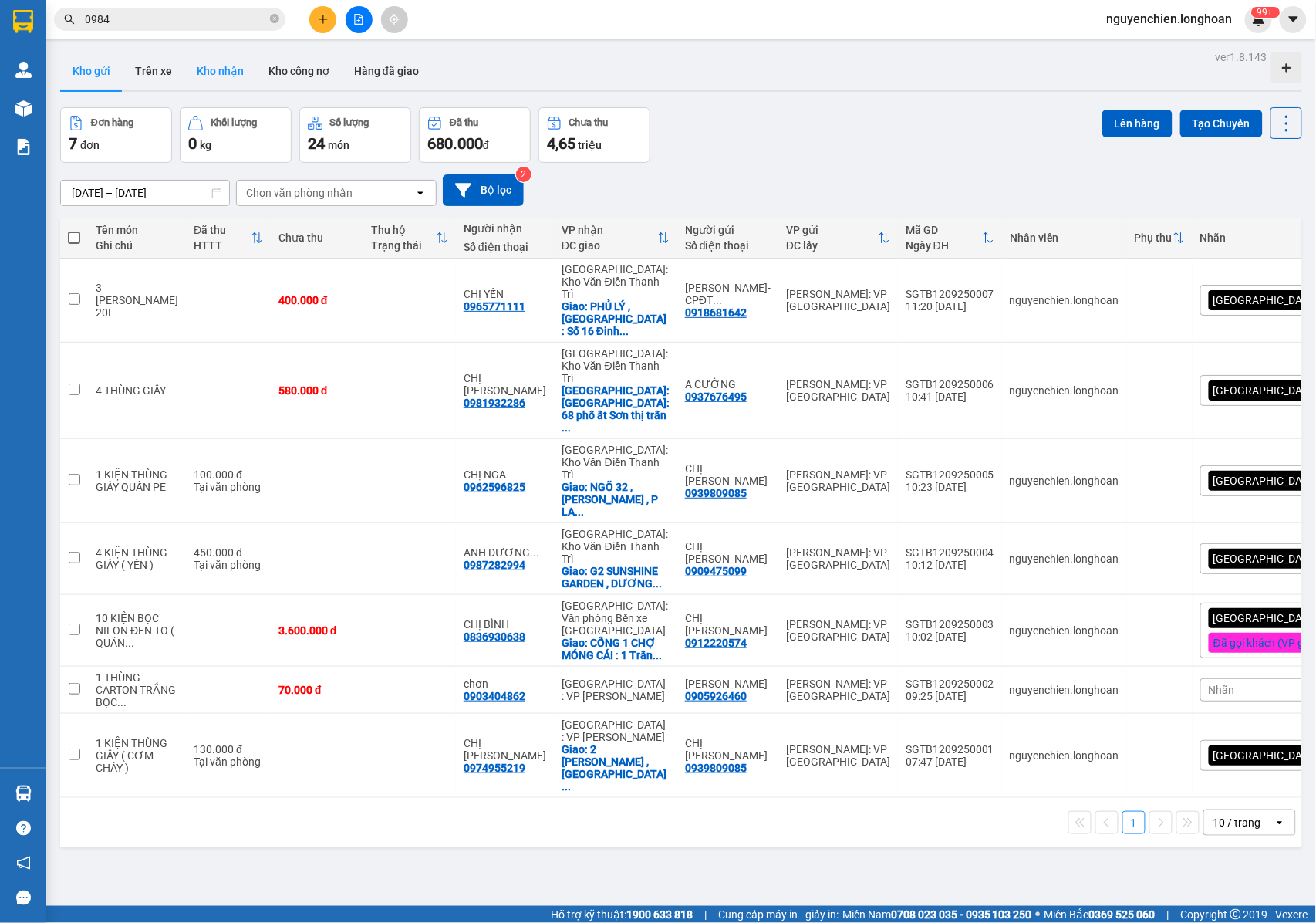
click at [219, 77] on button "Kho nhận" at bounding box center [219, 71] width 71 height 37
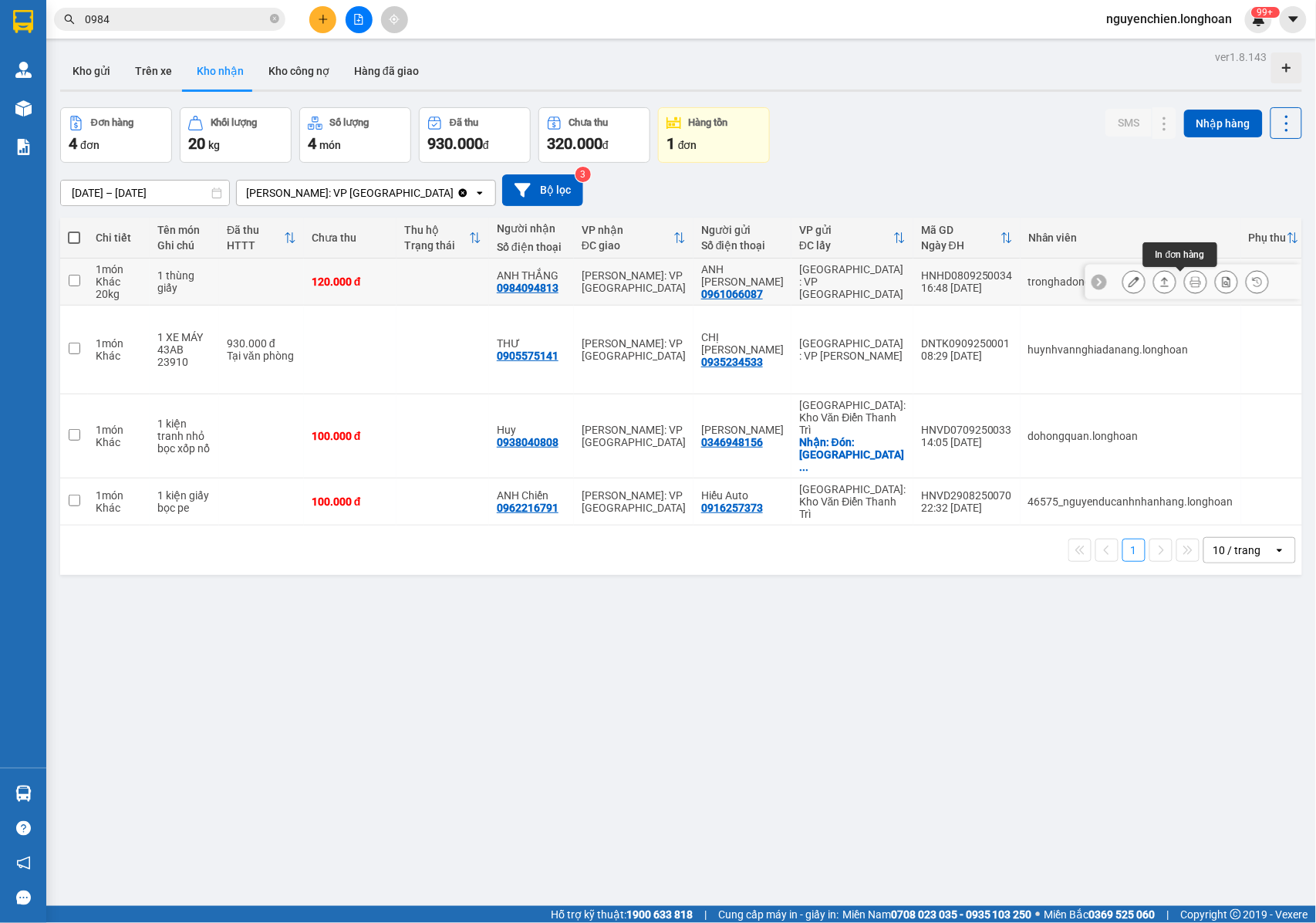
click at [1190, 285] on icon at bounding box center [1196, 282] width 11 height 11
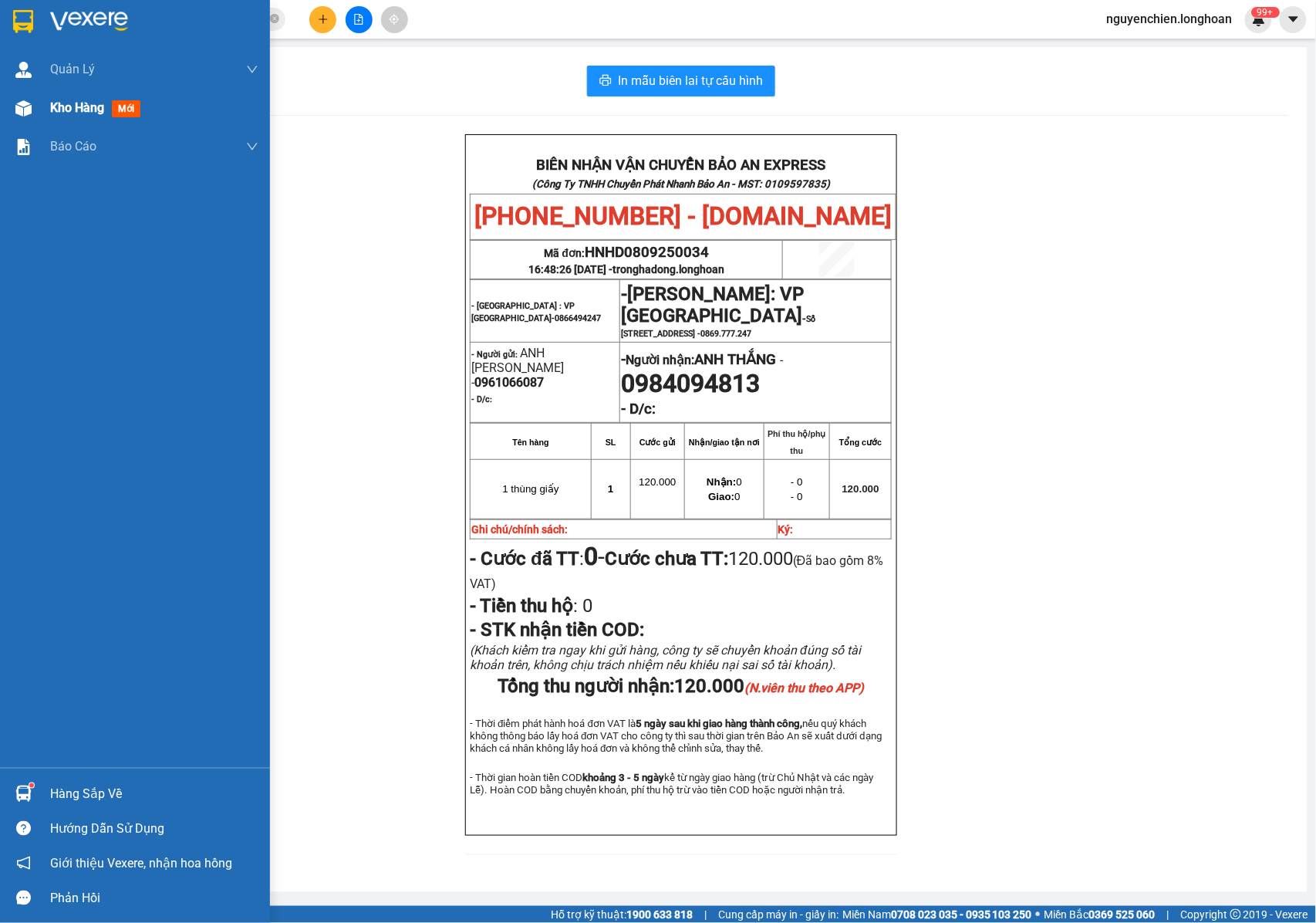
click at [23, 103] on img at bounding box center [23, 108] width 16 height 16
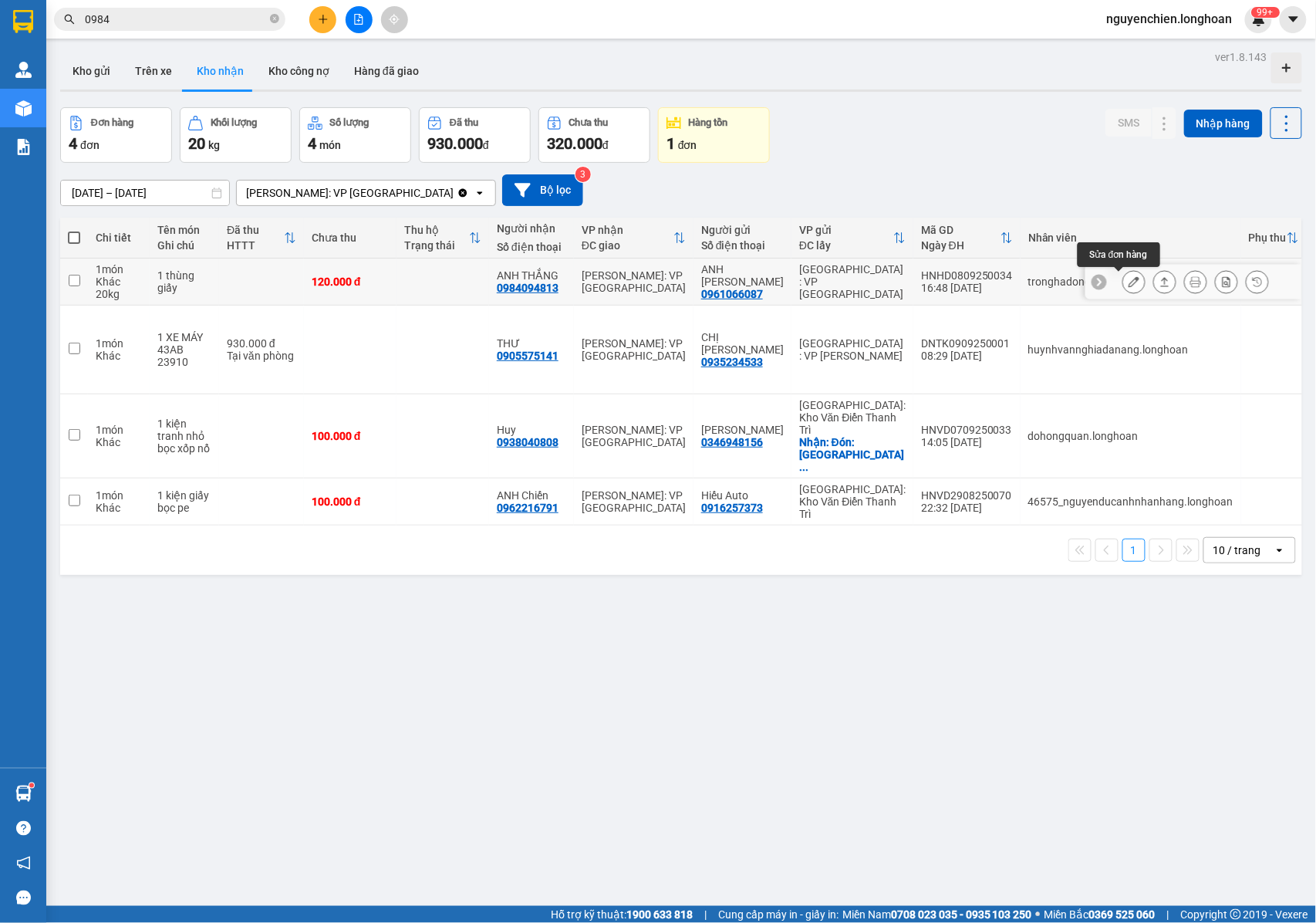
click at [1128, 285] on icon at bounding box center [1134, 282] width 11 height 11
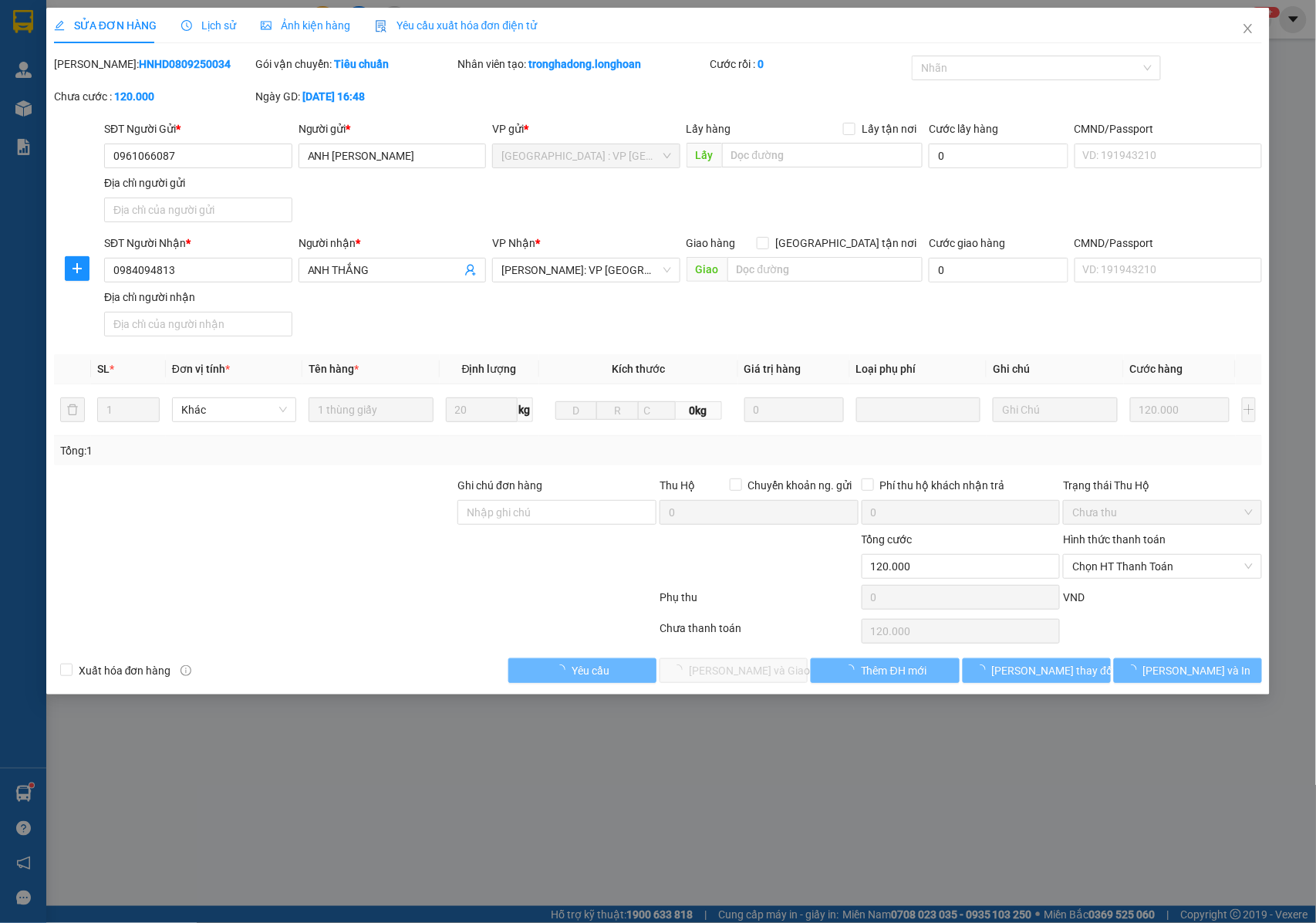
type input "0961066087"
type input "ANH [PERSON_NAME]"
type input "0984094813"
type input "ANH THẮNG"
type input "120.000"
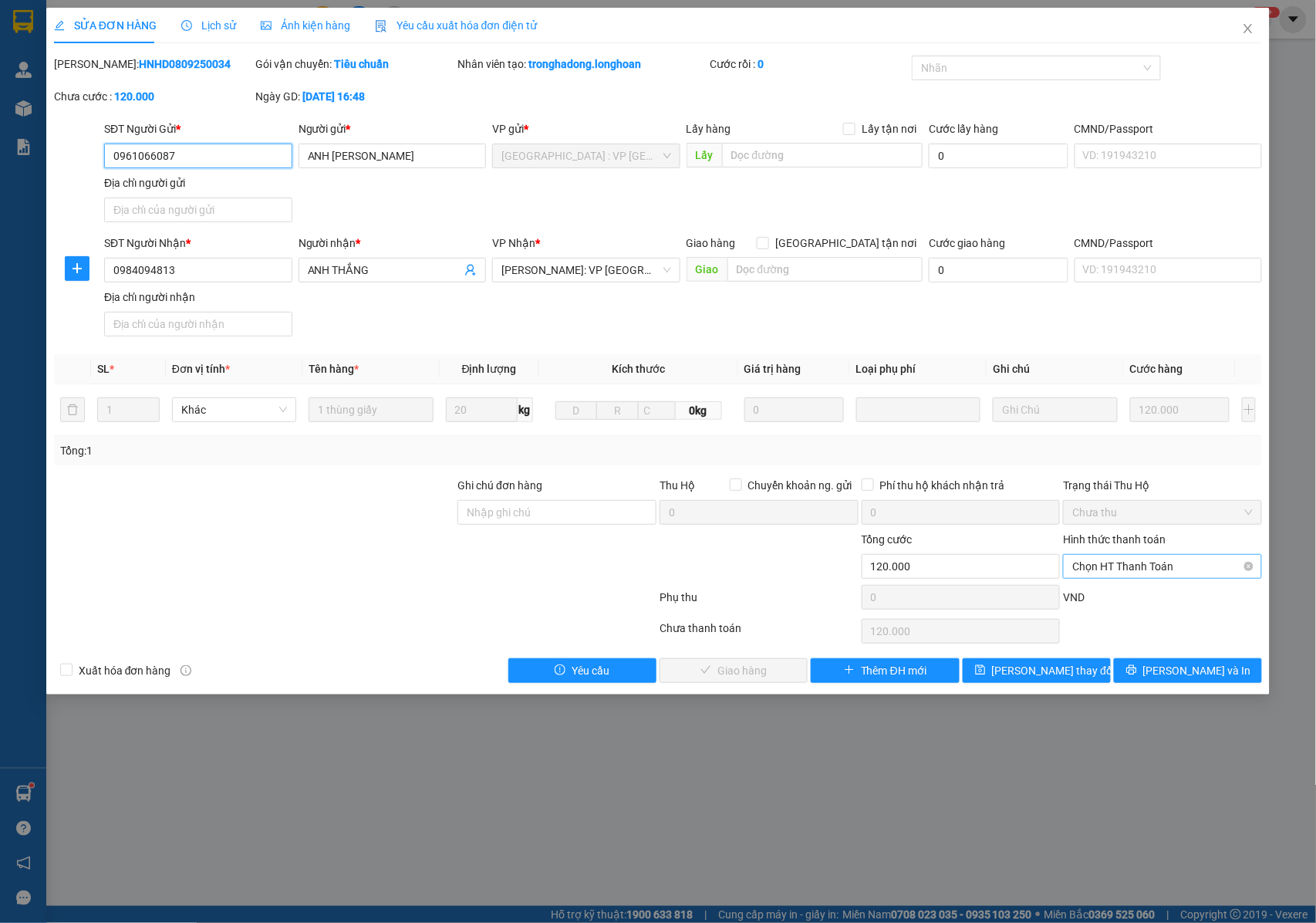
click at [1093, 566] on span "Chọn HT Thanh Toán" at bounding box center [1163, 566] width 181 height 23
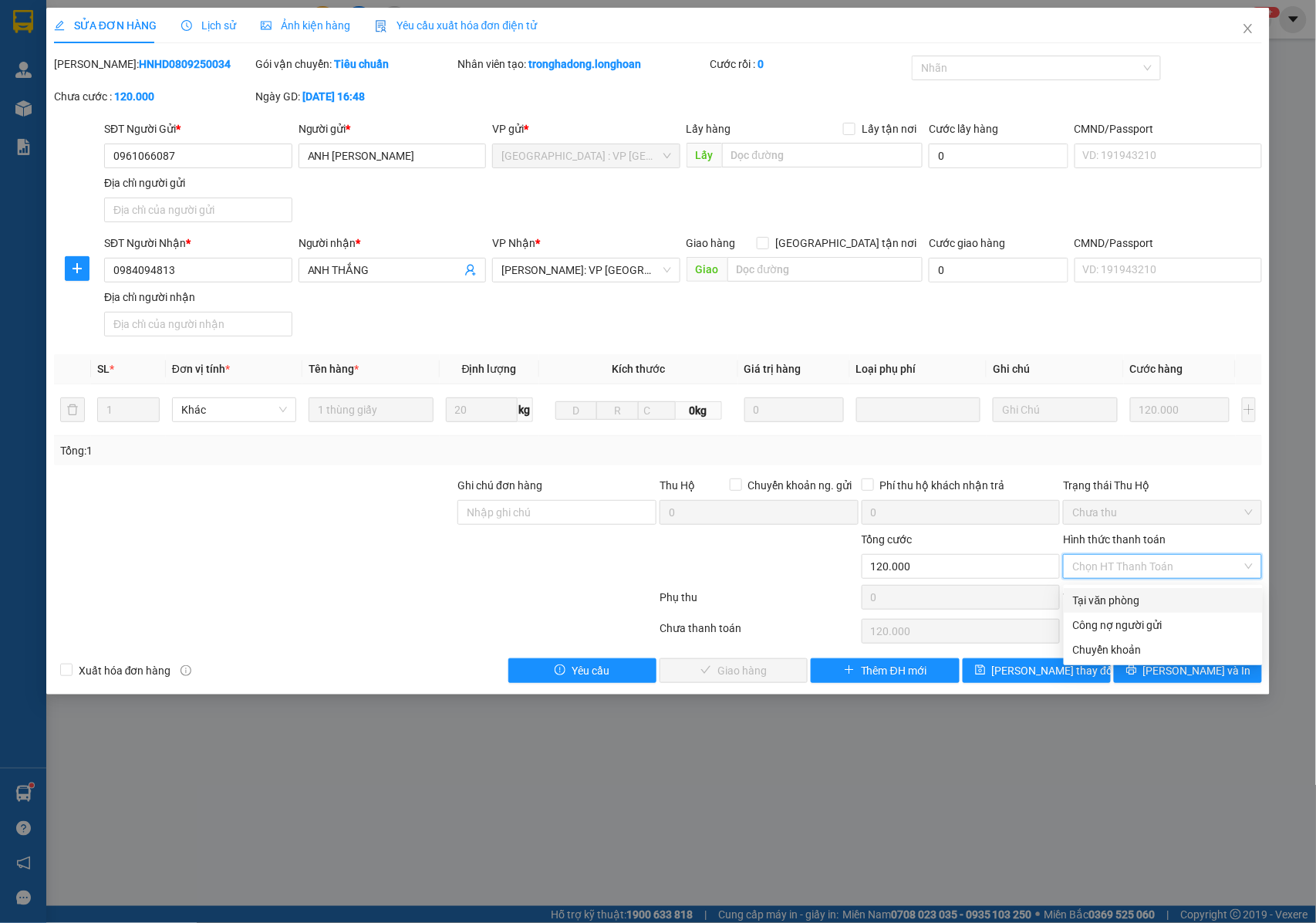
click at [1094, 598] on div "Tại văn phòng" at bounding box center [1164, 600] width 181 height 17
type input "0"
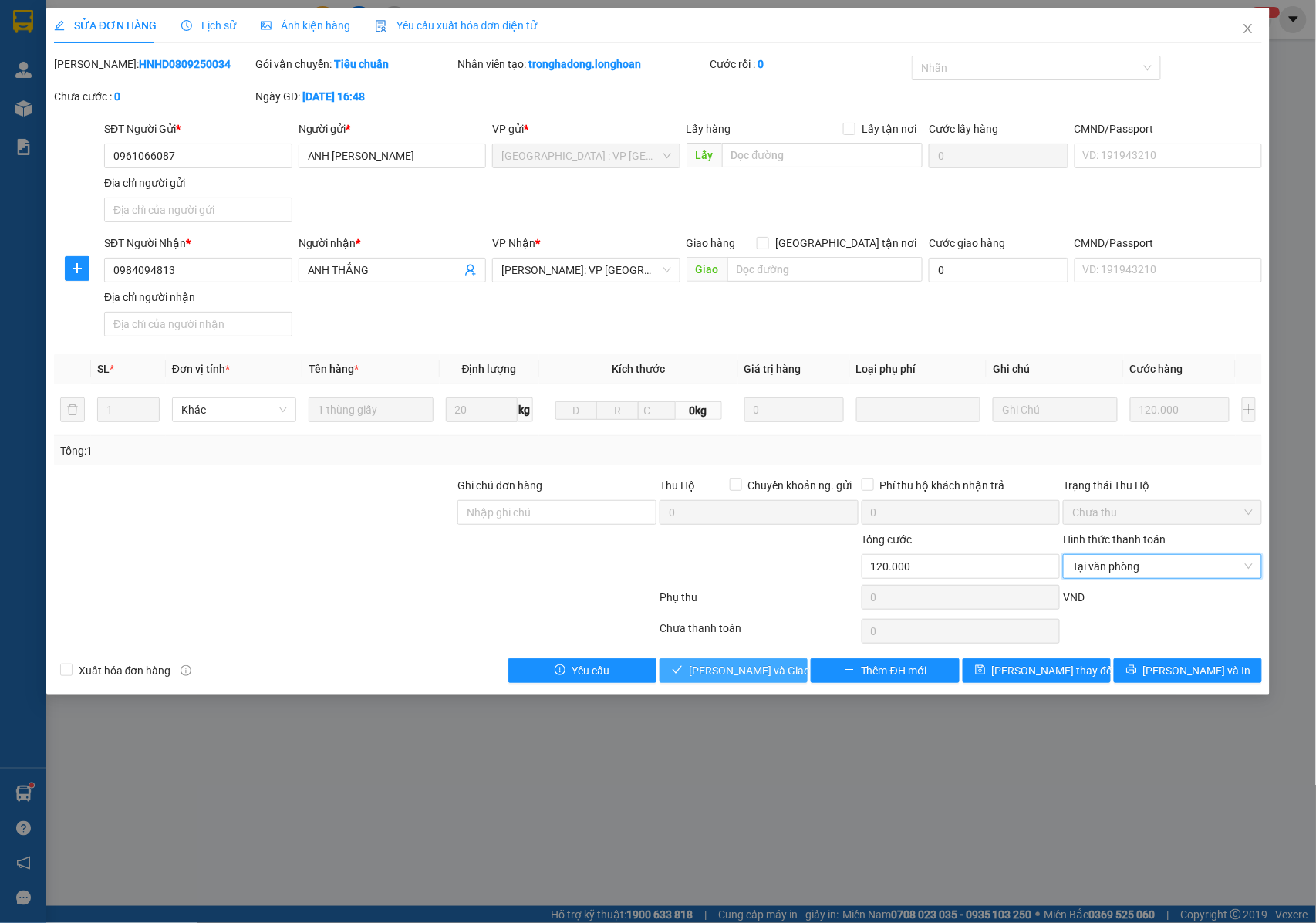
click at [732, 674] on span "[PERSON_NAME] và Giao hàng" at bounding box center [763, 671] width 148 height 17
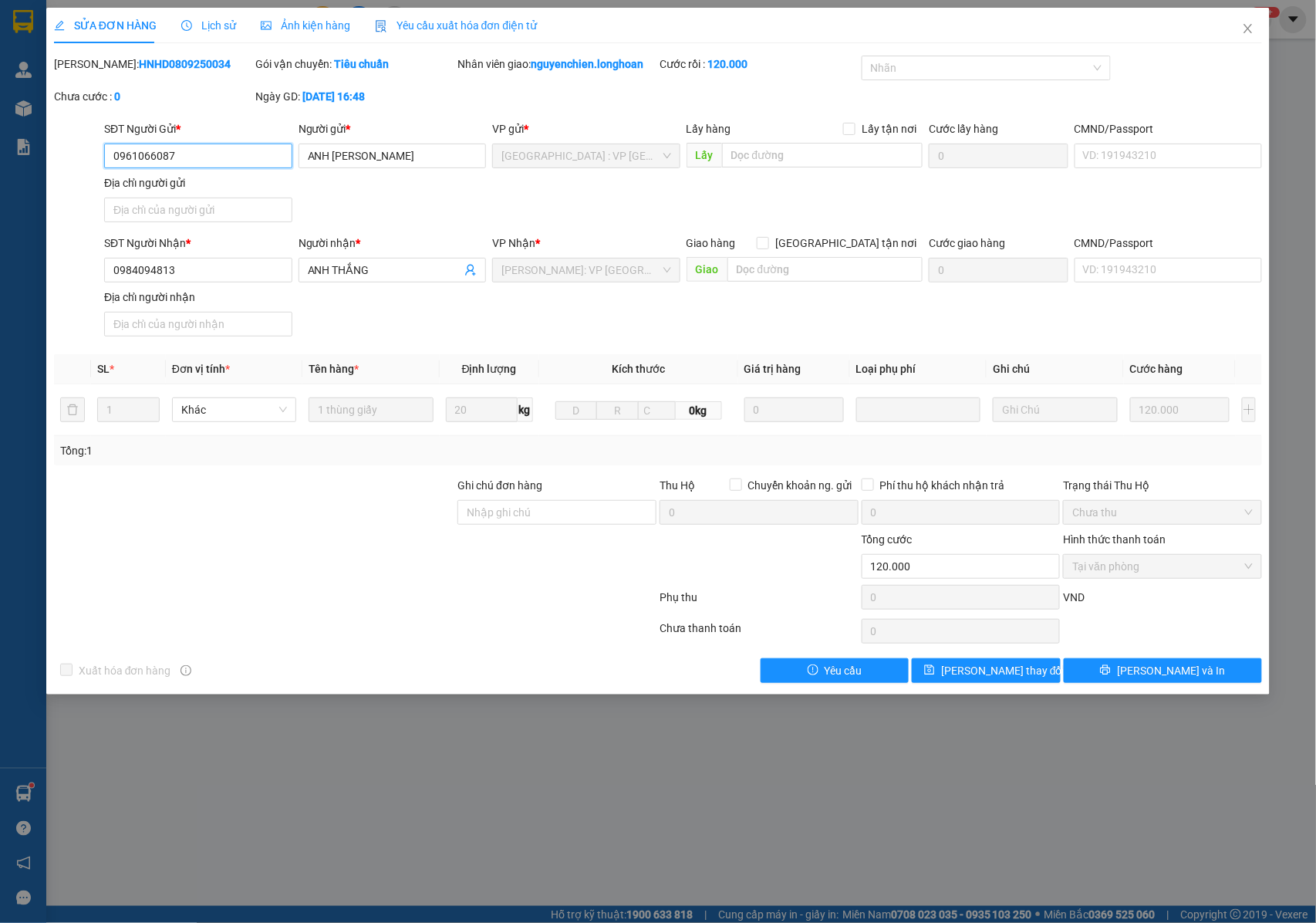
drag, startPoint x: 204, startPoint y: 159, endPoint x: 99, endPoint y: 158, distance: 105.0
click at [99, 158] on div "SĐT Người Gửi * 0961066087 0961066087 Người gửi * ANH NGUYỄN VĂN ĐẠO VP gửi * H…" at bounding box center [658, 174] width 1212 height 108
click at [1103, 672] on button "[PERSON_NAME] và In" at bounding box center [1163, 670] width 199 height 25
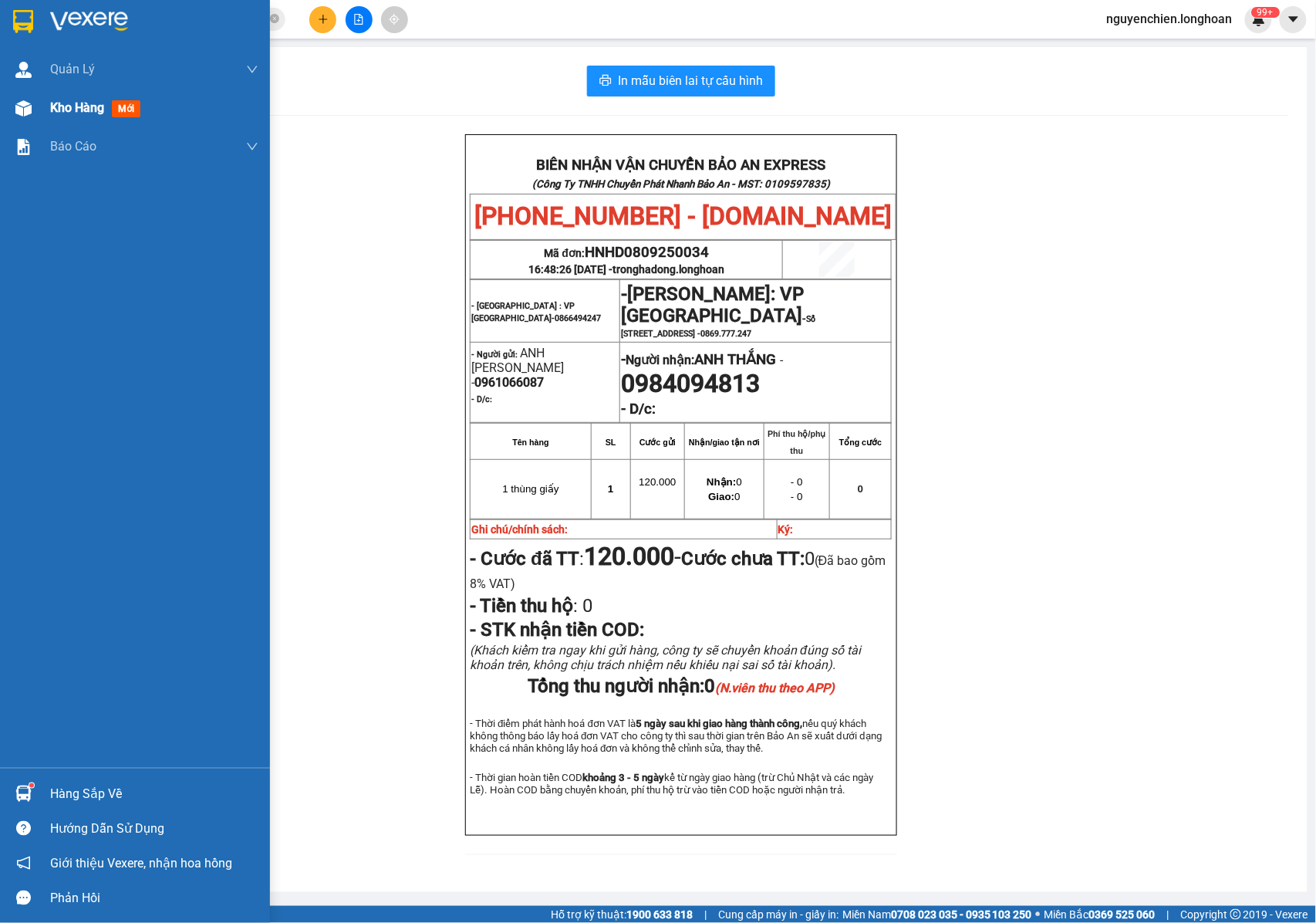
click at [26, 112] on img at bounding box center [23, 108] width 16 height 16
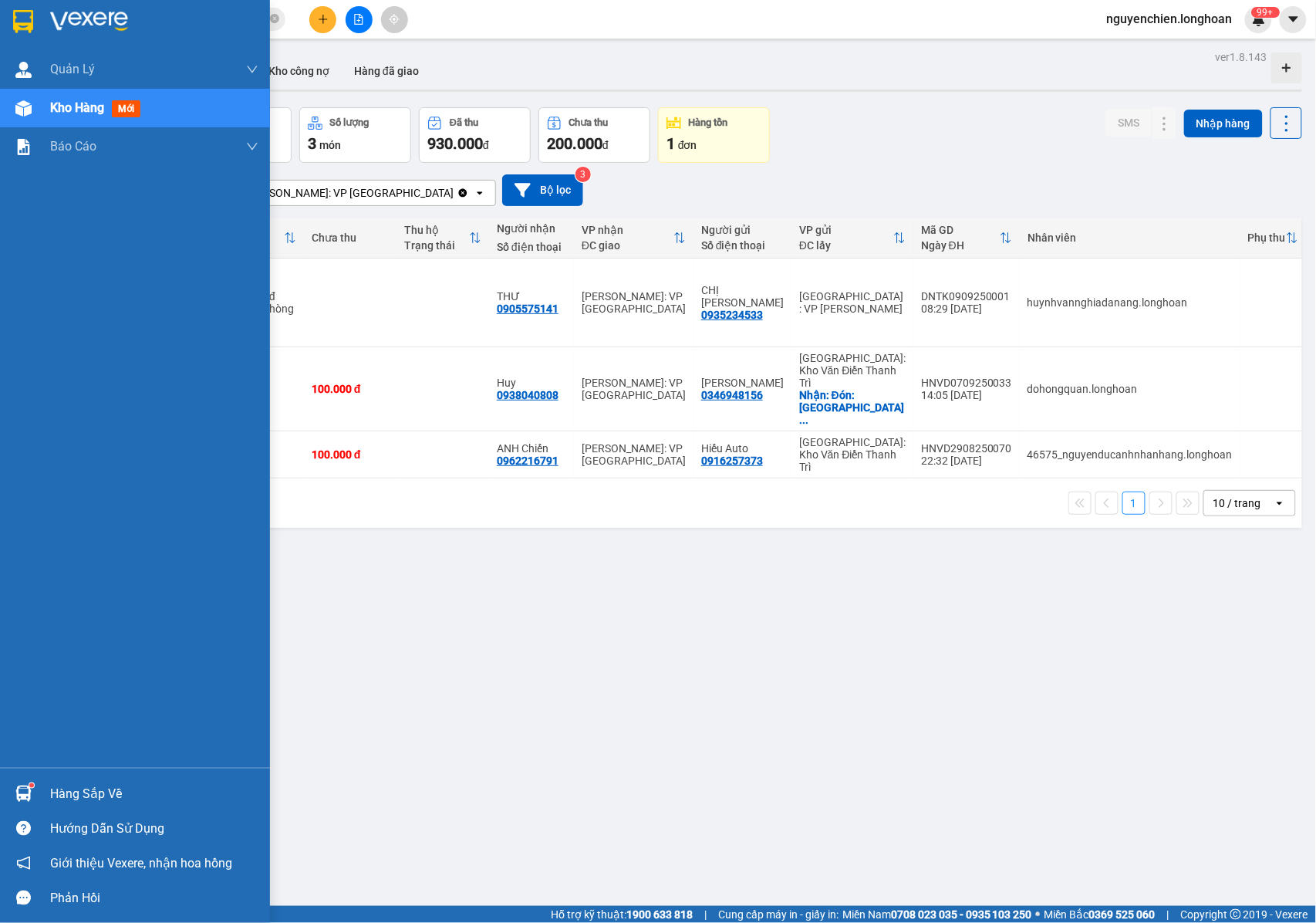
click at [31, 115] on img at bounding box center [23, 108] width 16 height 16
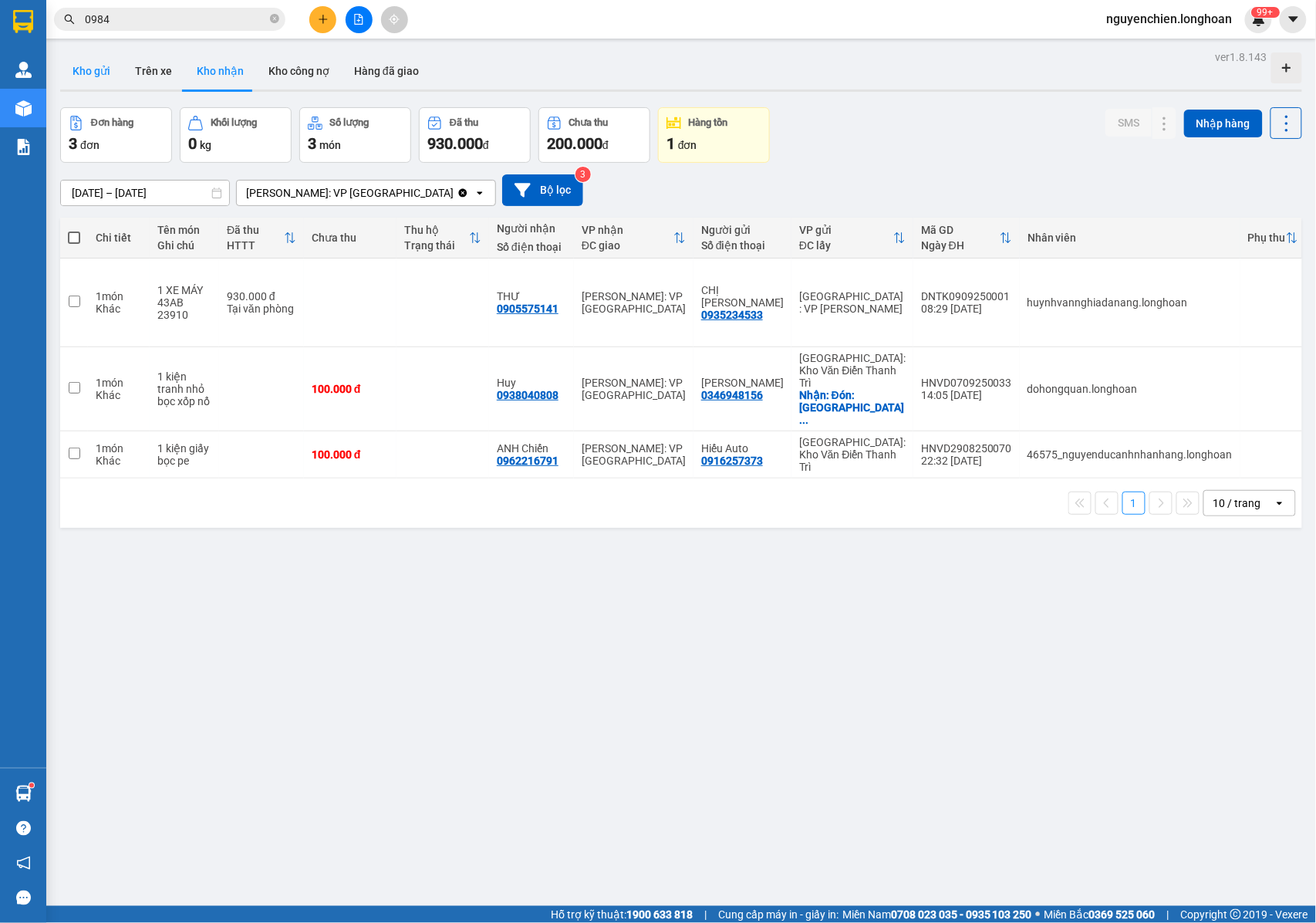
click at [85, 69] on button "Kho gửi" at bounding box center [91, 71] width 63 height 37
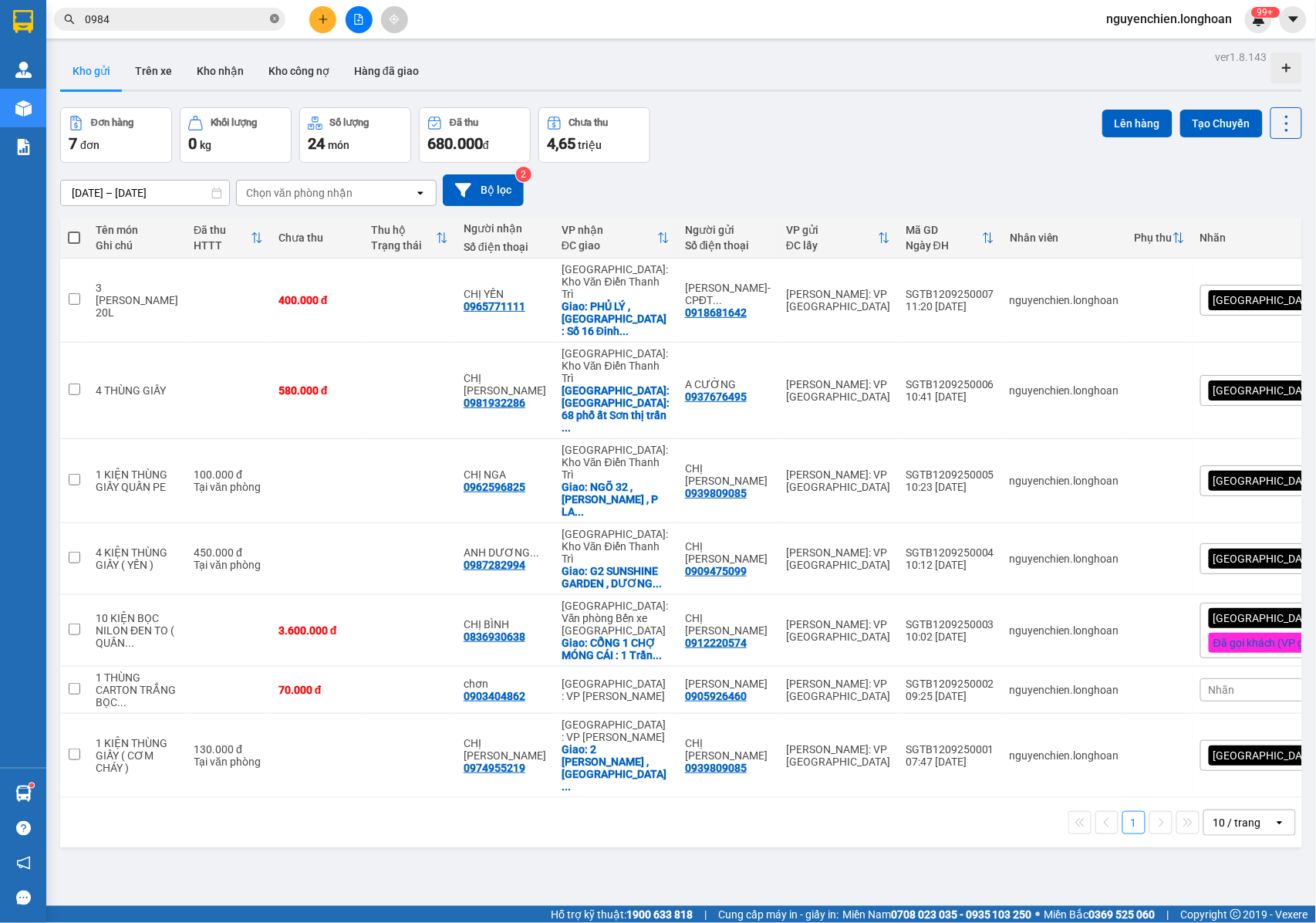
click at [275, 23] on icon "close-circle" at bounding box center [275, 18] width 9 height 9
click at [324, 25] on button at bounding box center [322, 19] width 27 height 27
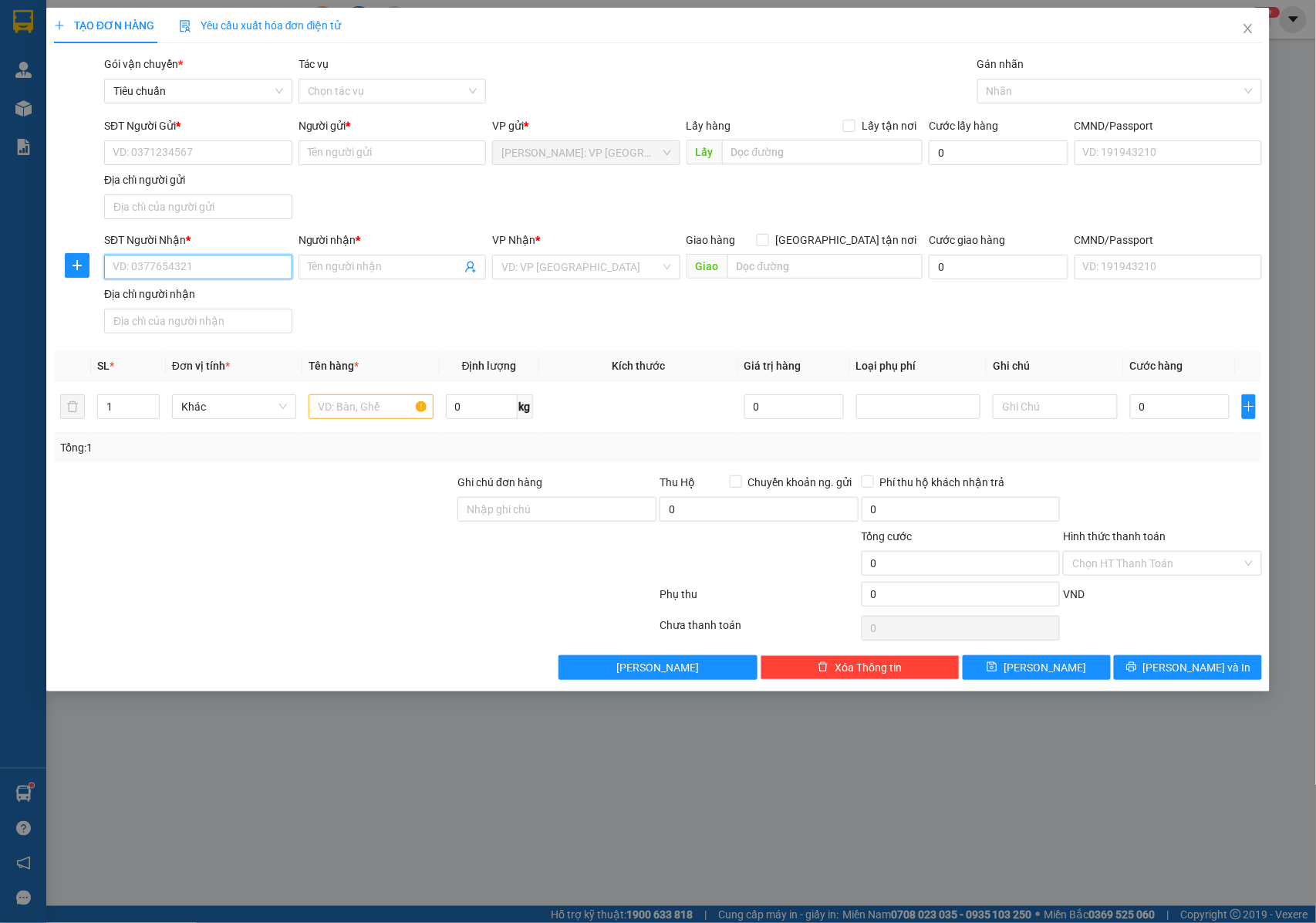
click at [201, 269] on input "SĐT Người Nhận *" at bounding box center [198, 267] width 188 height 25
type input "0935042717"
click at [355, 270] on input "Người nhận *" at bounding box center [385, 267] width 154 height 17
type input "c"
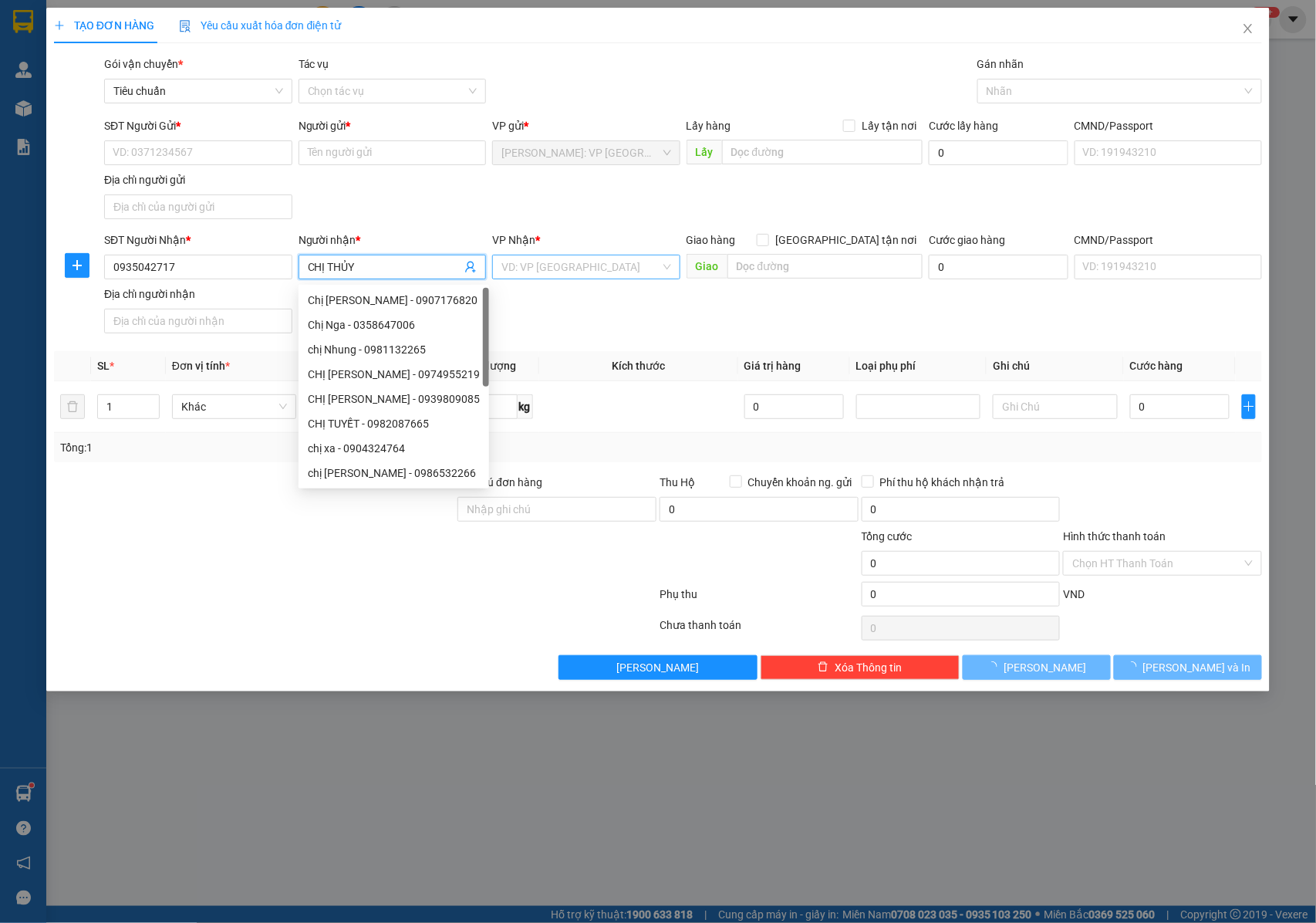
type input "CHỊ THỦY"
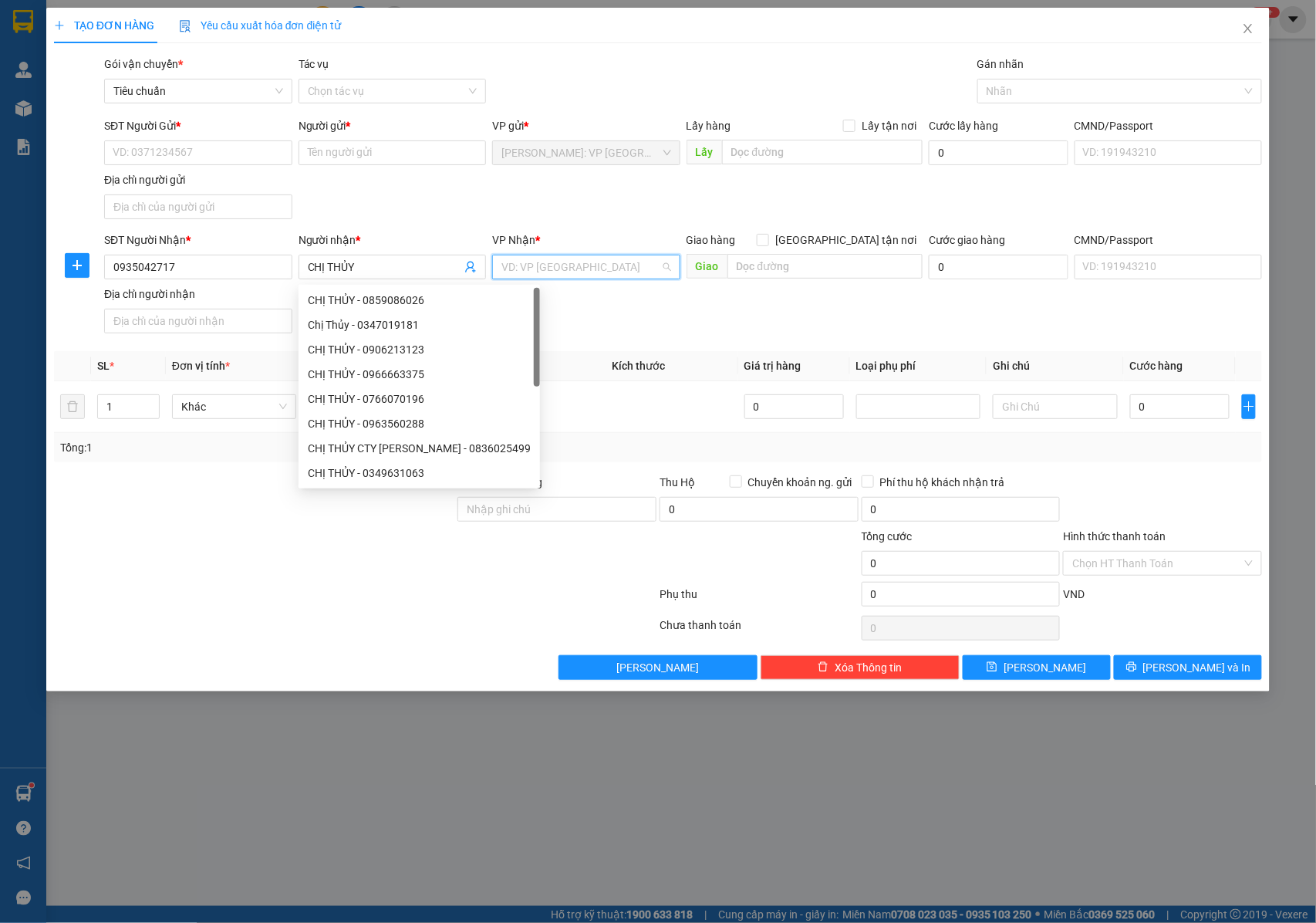
click at [555, 263] on input "search" at bounding box center [581, 267] width 159 height 23
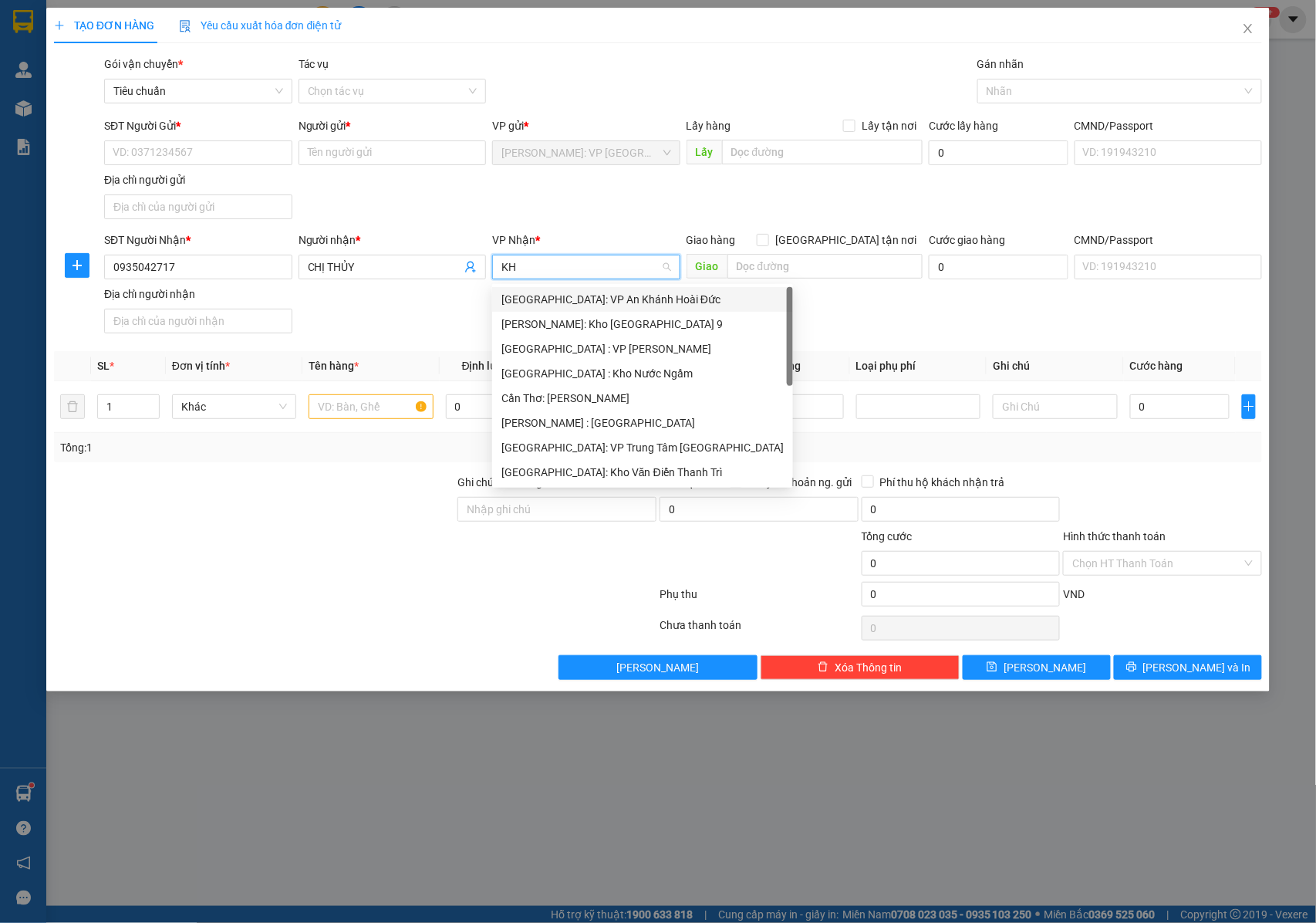
type input "KHO"
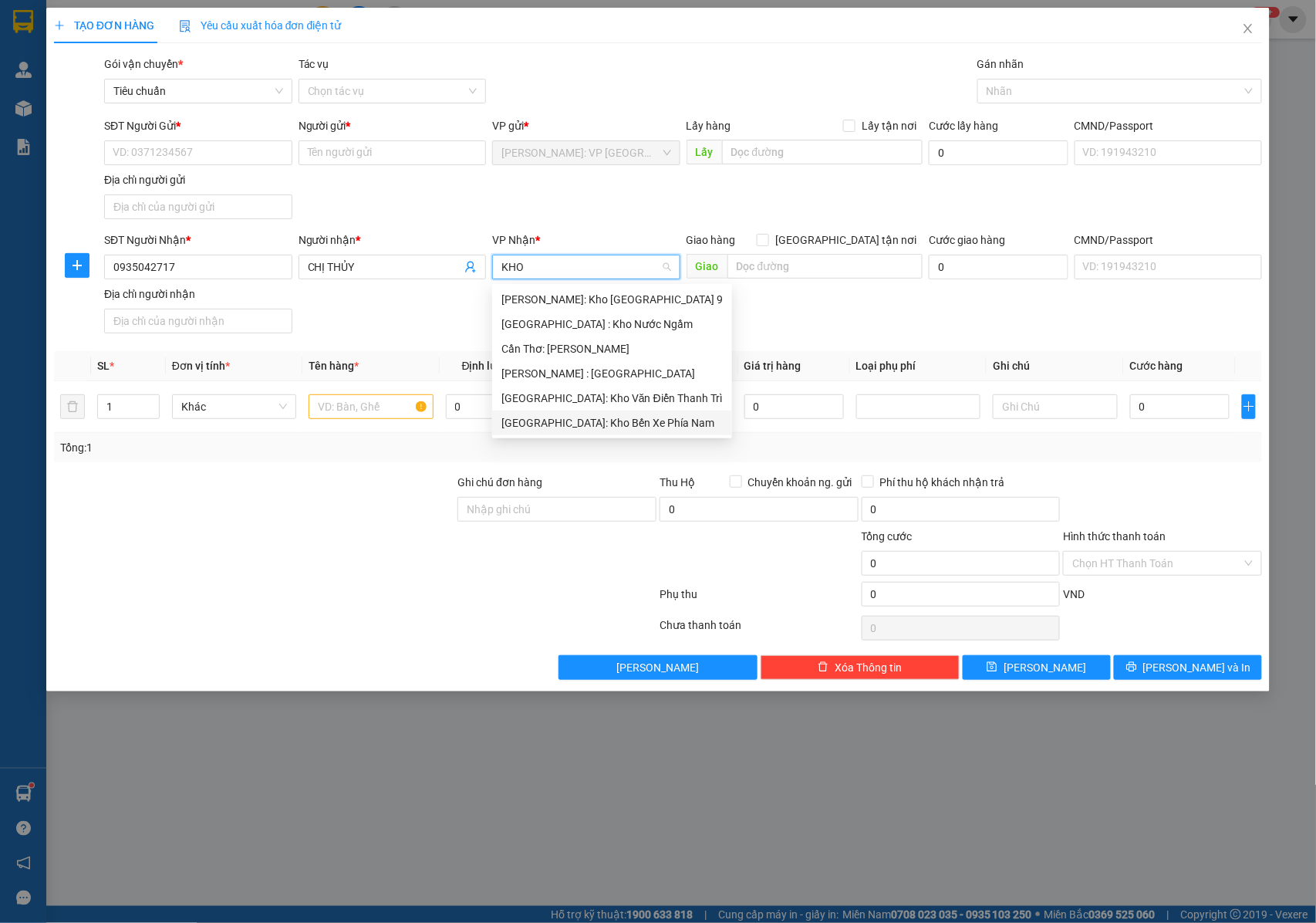
drag, startPoint x: 594, startPoint y: 427, endPoint x: 740, endPoint y: 266, distance: 217.3
click at [597, 423] on div "[GEOGRAPHIC_DATA]: Kho Bến Xe Phía Nam" at bounding box center [612, 423] width 221 height 17
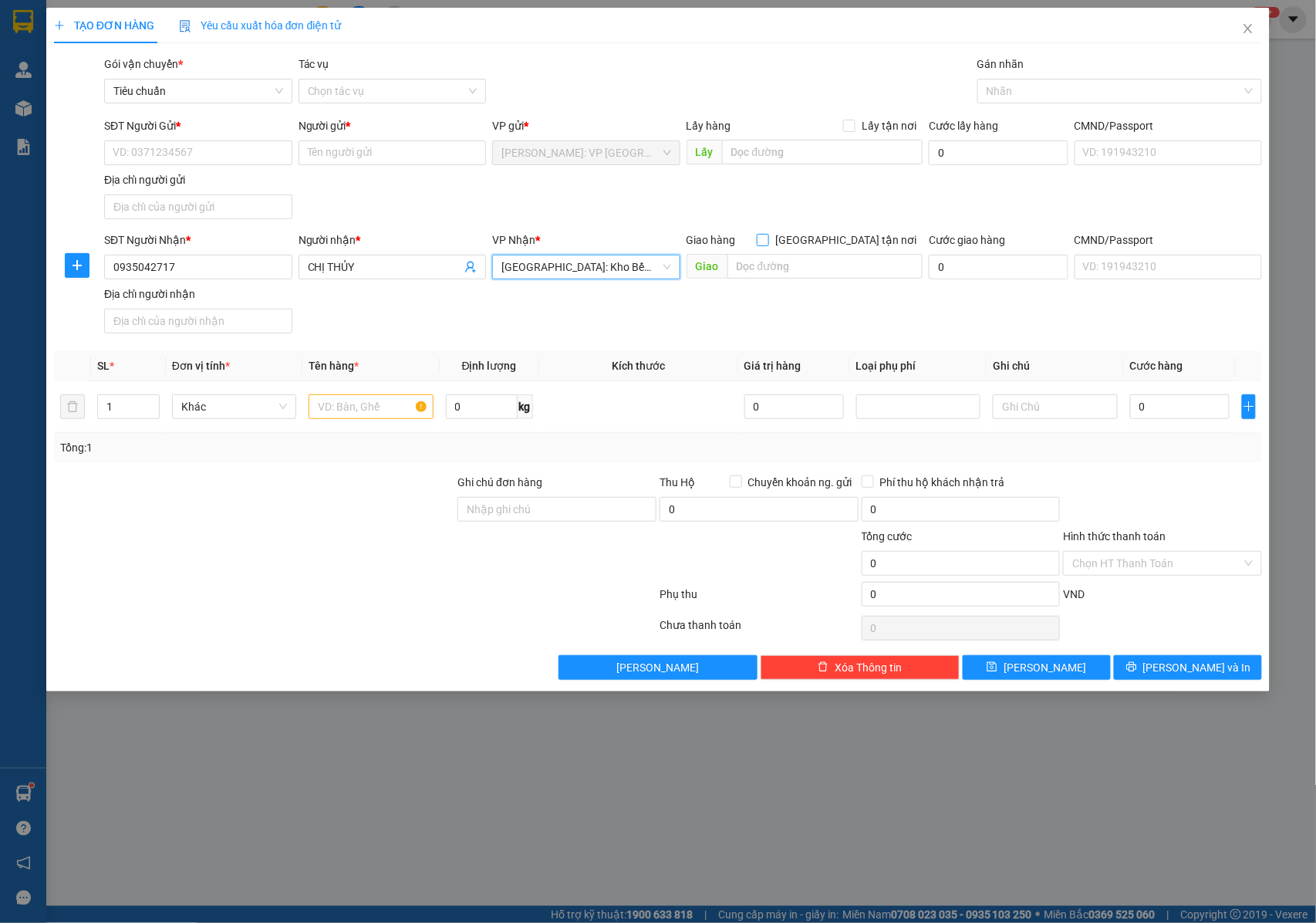
click at [768, 242] on input "[GEOGRAPHIC_DATA] tận nơi" at bounding box center [762, 239] width 11 height 11
checkbox input "true"
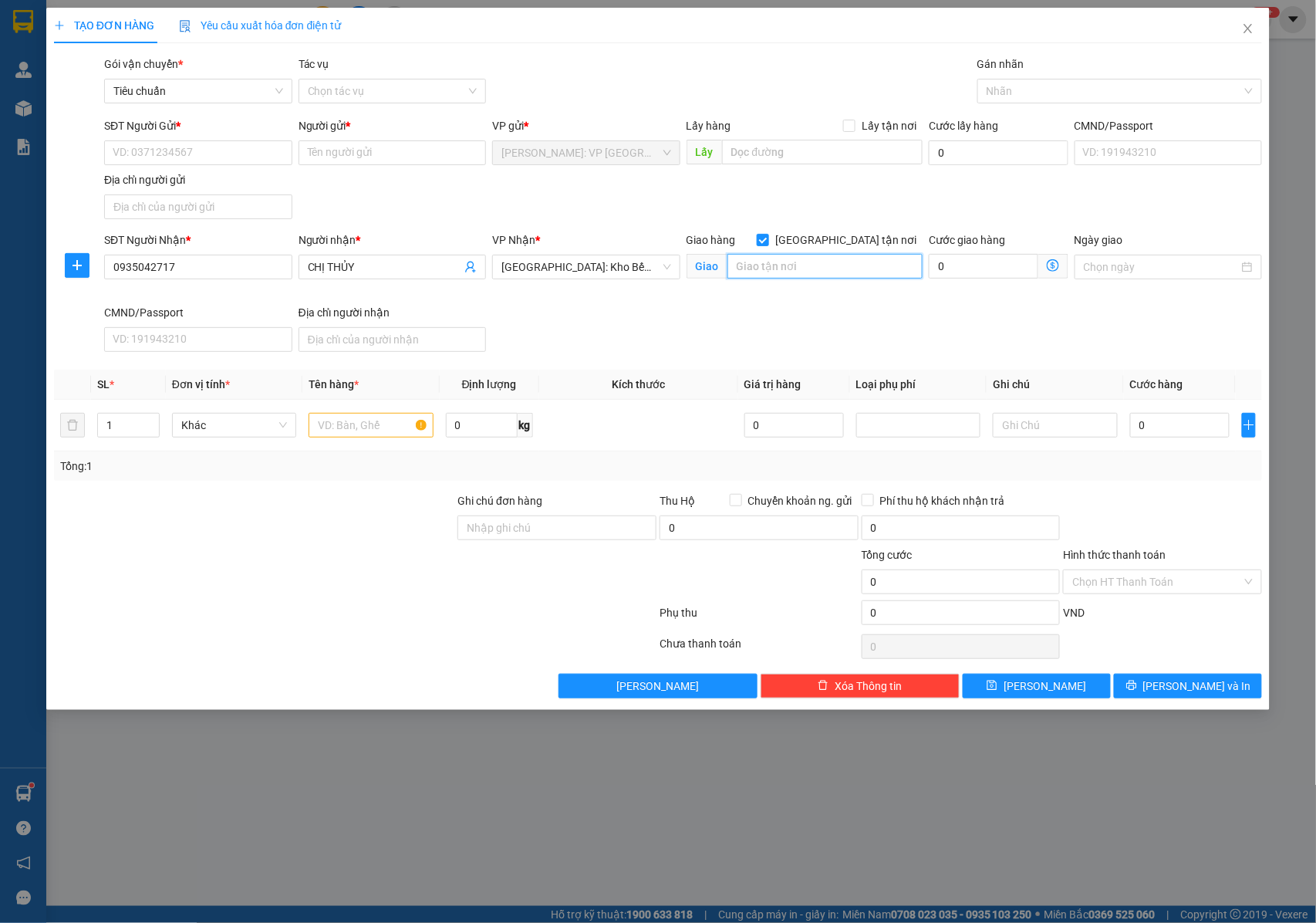
click at [816, 270] on input "text" at bounding box center [825, 266] width 195 height 25
click at [1015, 84] on div at bounding box center [1112, 91] width 262 height 19
type input "295 HƯƠNG LỘ , NGỌC HIỆP TÂY , TP NHA TRANG"
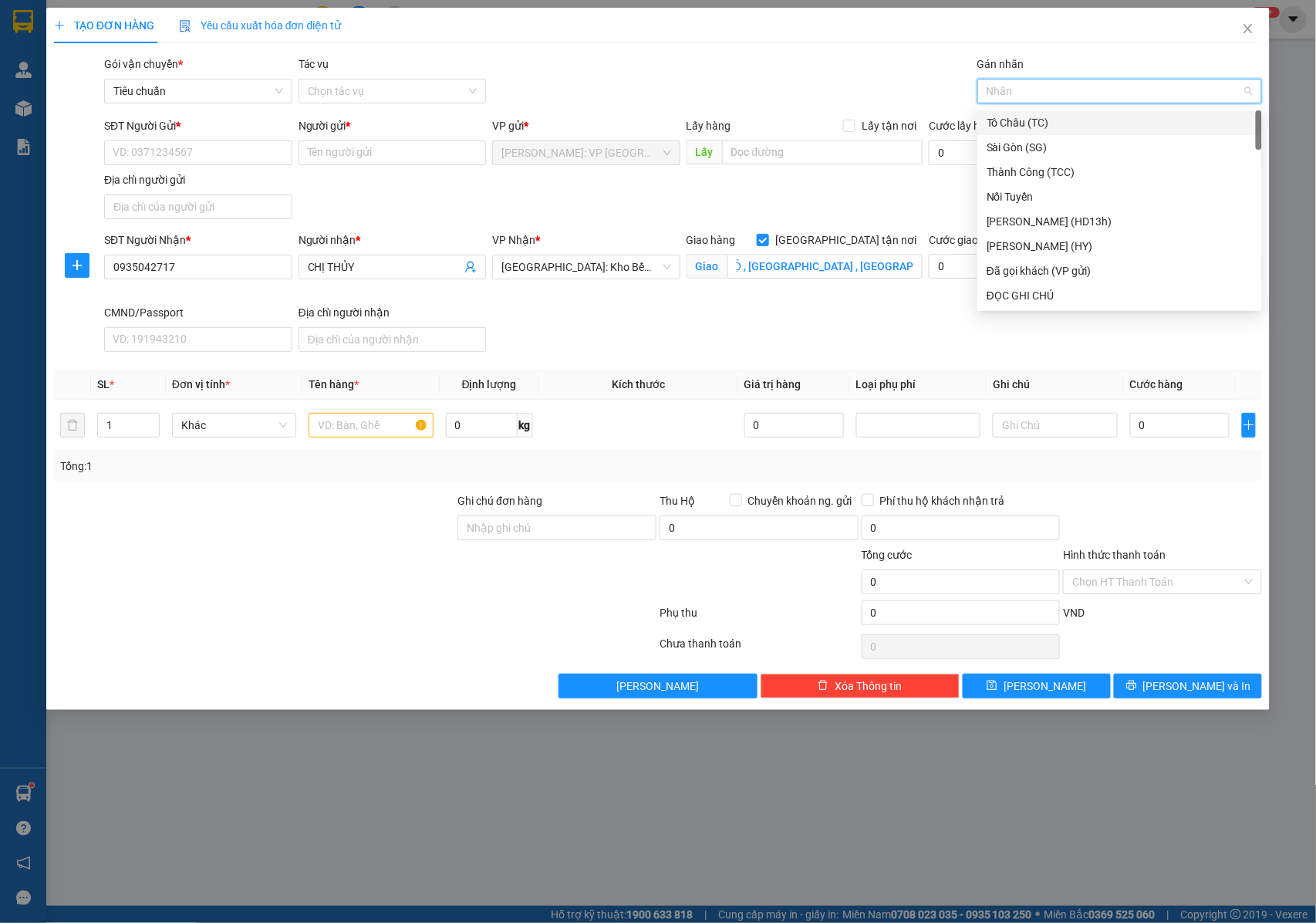
scroll to position [0, 0]
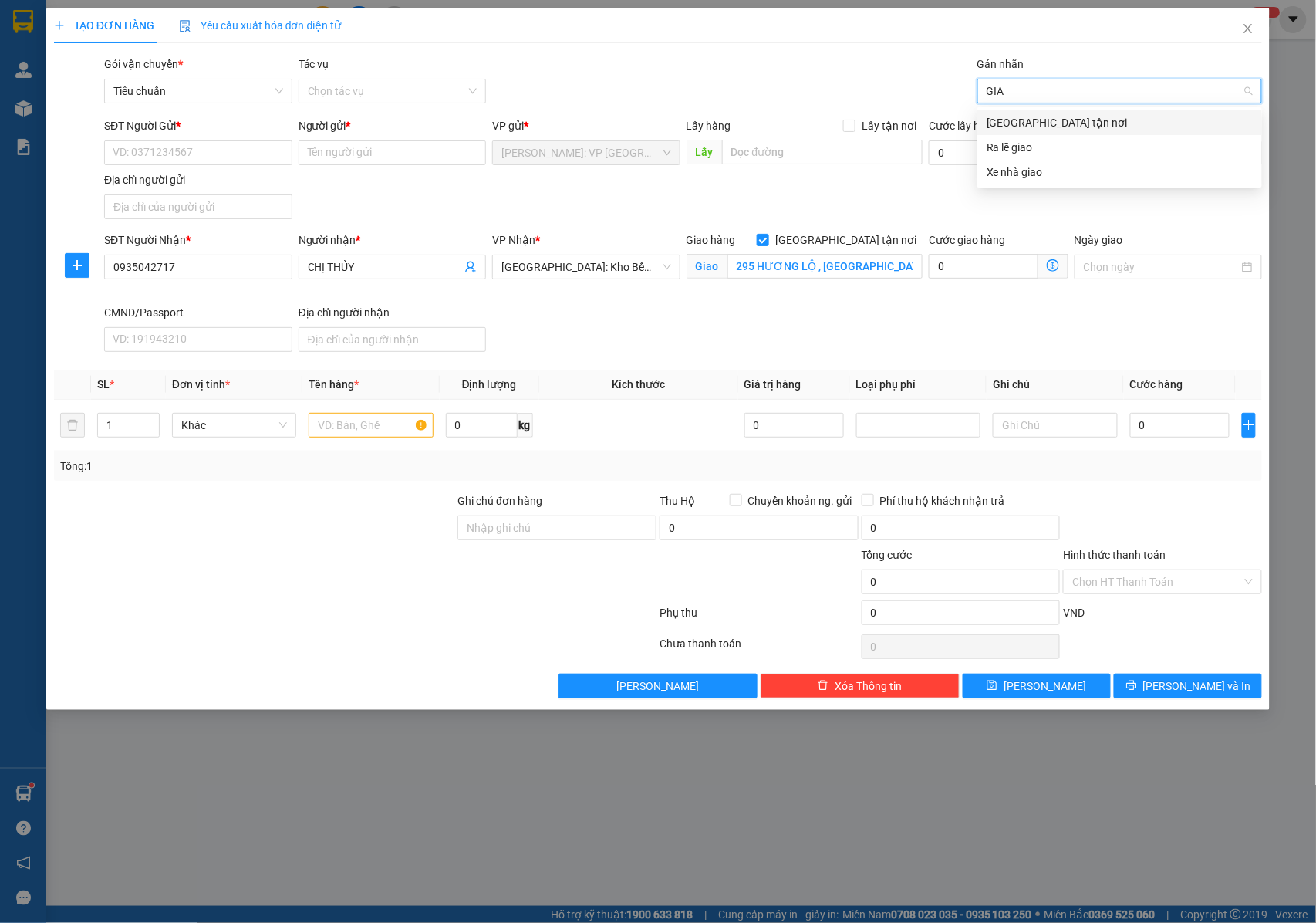
type input "GIAO"
click at [1026, 118] on div "[GEOGRAPHIC_DATA] tận nơi" at bounding box center [1119, 123] width 266 height 17
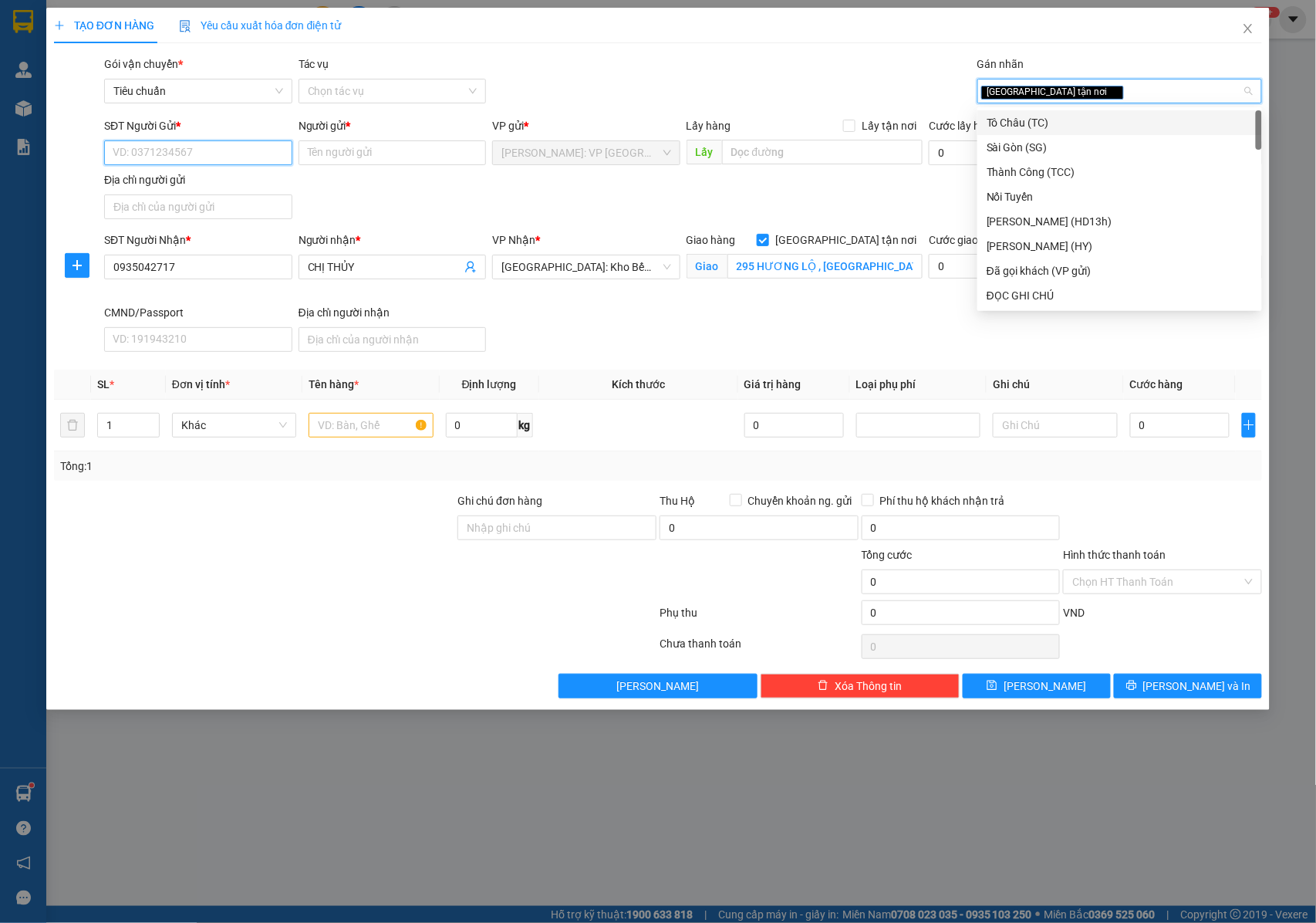
click at [192, 155] on input "SĐT Người Gửi *" at bounding box center [198, 152] width 188 height 25
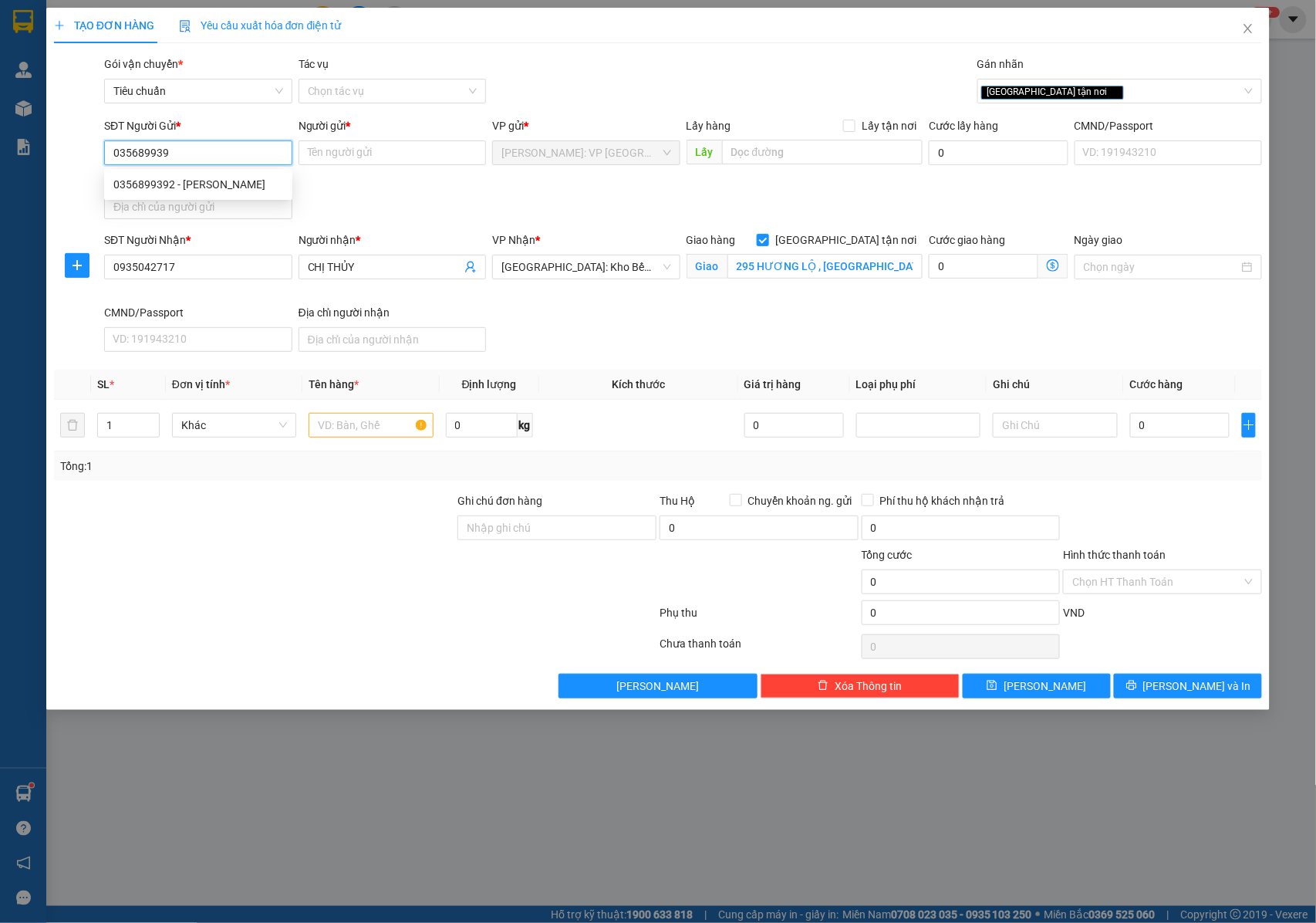
type input "0356899392"
click at [213, 180] on div "0356899392 - ANH DUY" at bounding box center [198, 184] width 170 height 17
type input "[PERSON_NAME]"
checkbox input "true"
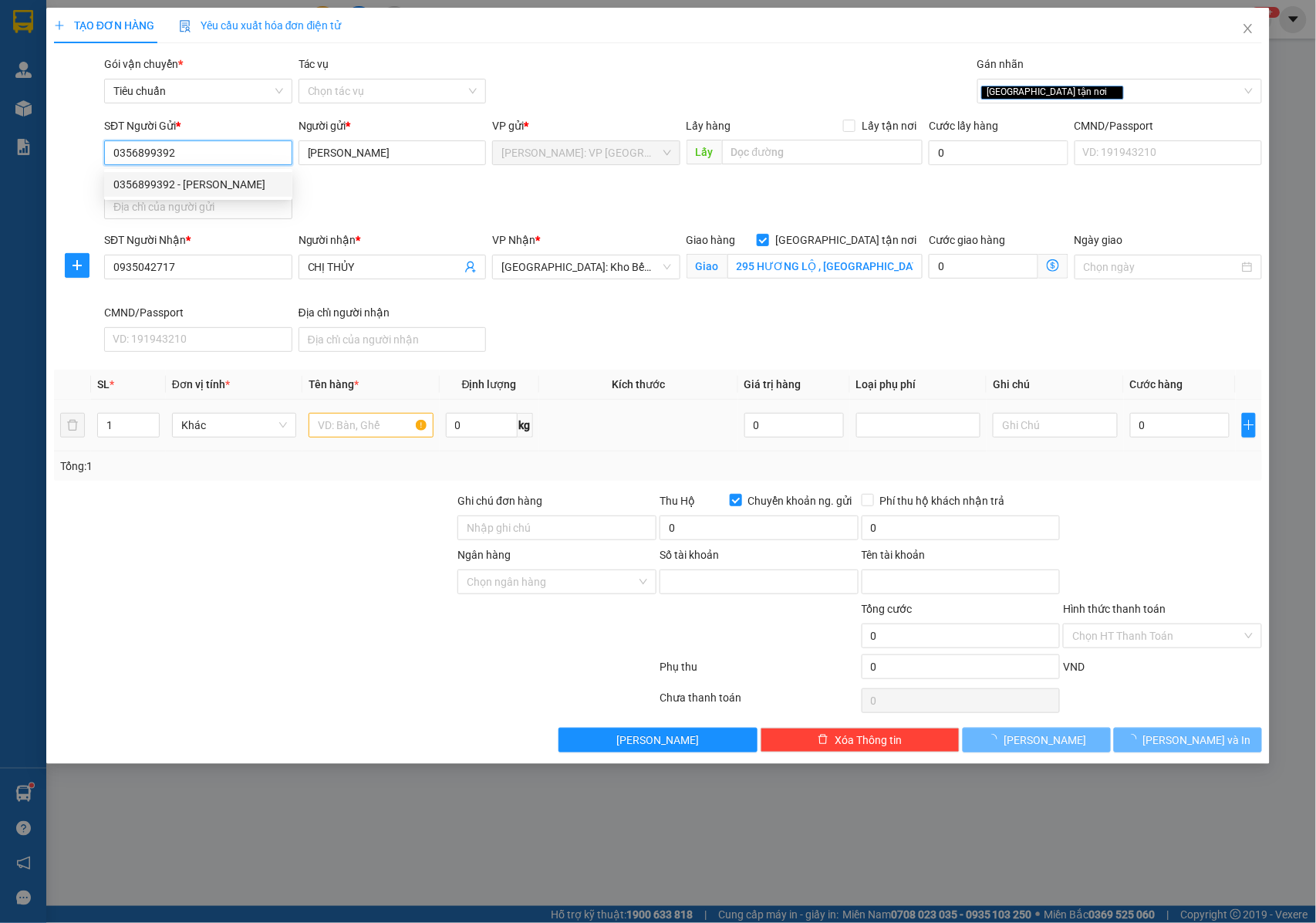
type input "0711000256320"
type input "LE TRUONG DUY"
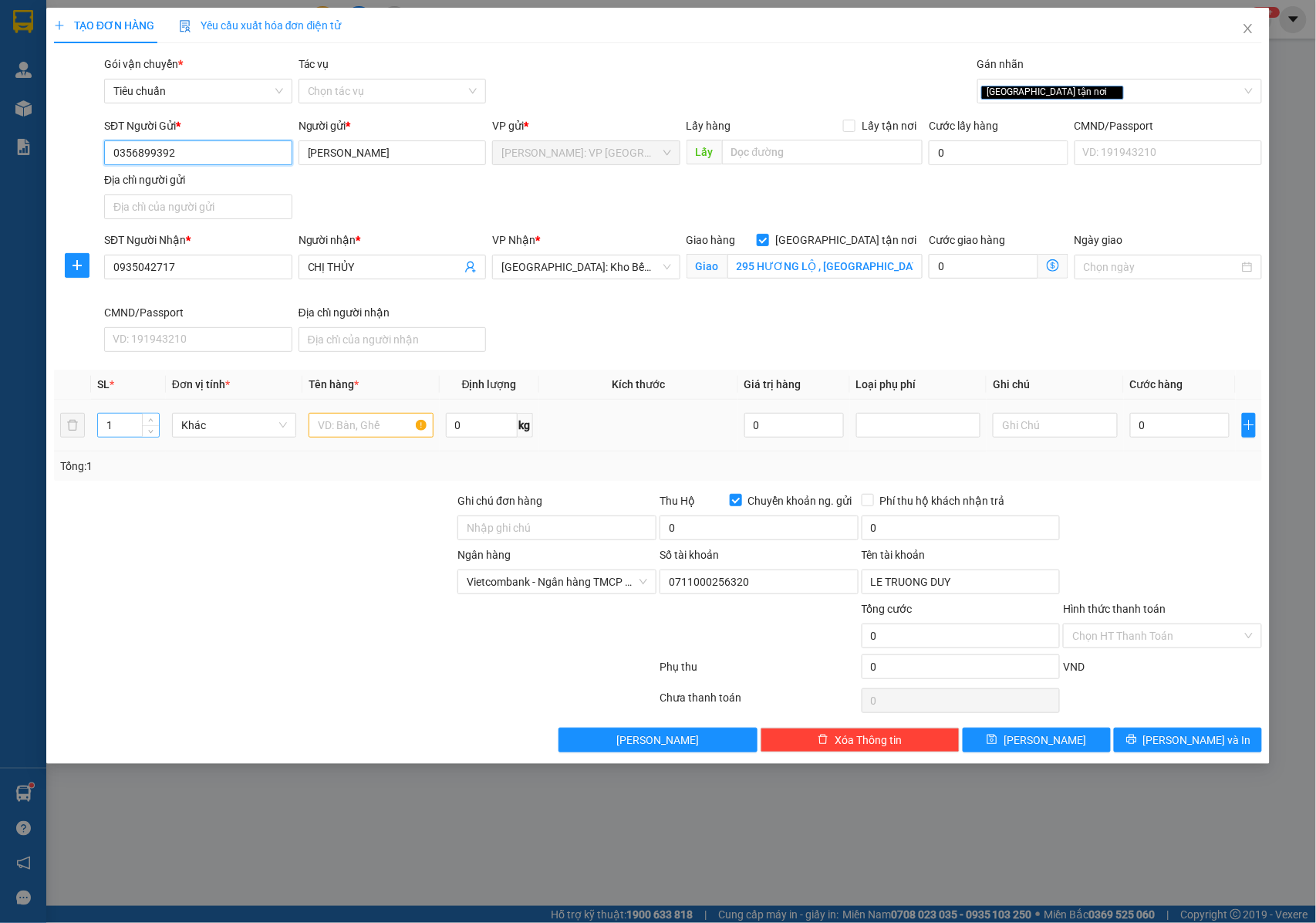
type input "0356899392"
click at [117, 430] on input "1" at bounding box center [128, 424] width 61 height 23
type input "2"
drag, startPoint x: 151, startPoint y: 424, endPoint x: 331, endPoint y: 424, distance: 180.0
click at [152, 424] on icon "up" at bounding box center [151, 422] width 5 height 5
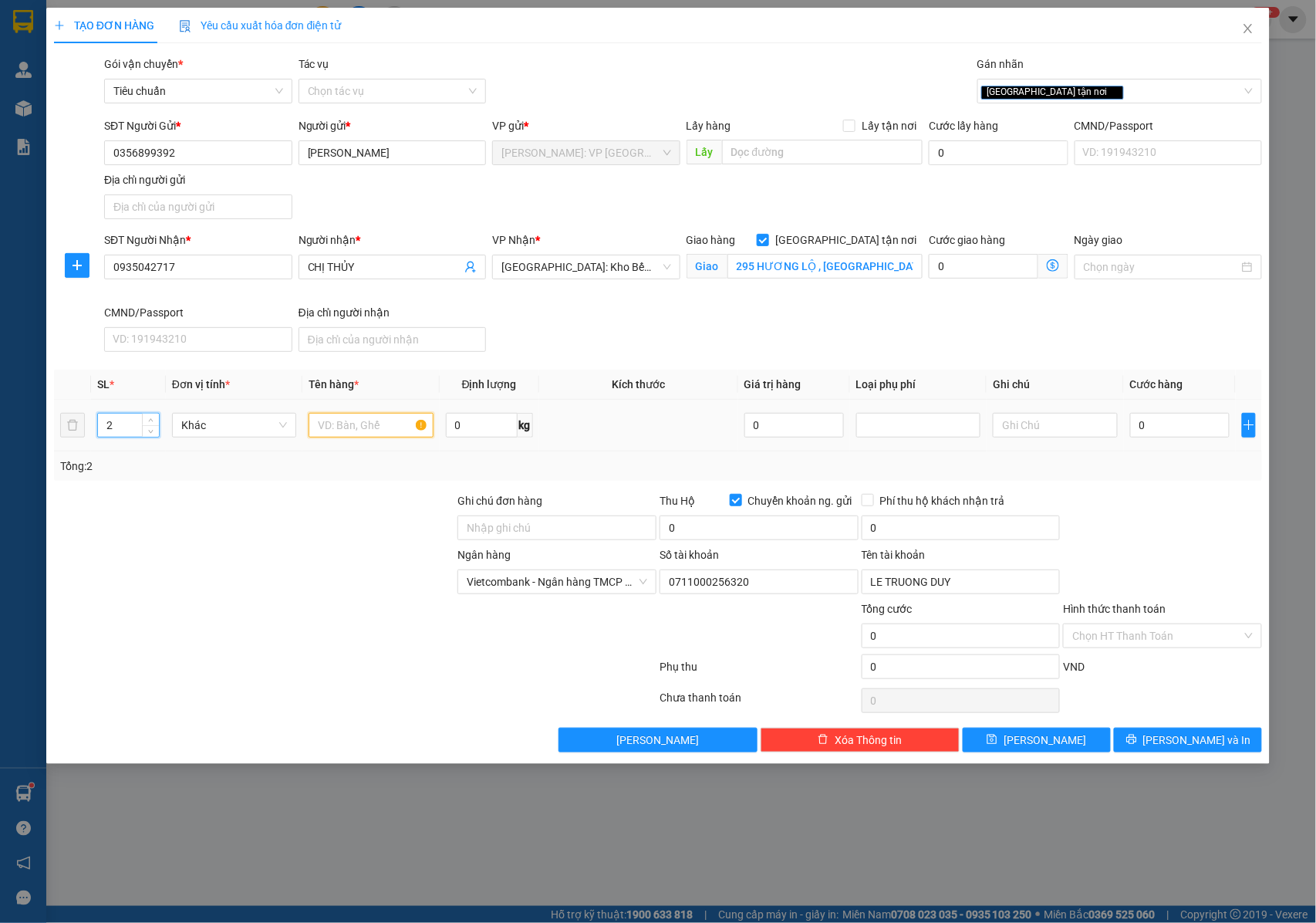
click at [346, 424] on input "text" at bounding box center [370, 424] width 124 height 25
type input "2 KIỆN GIẤY ( GHẾ Ô TÔ )"
click at [537, 531] on input "Ghi chú đơn hàng" at bounding box center [556, 528] width 199 height 25
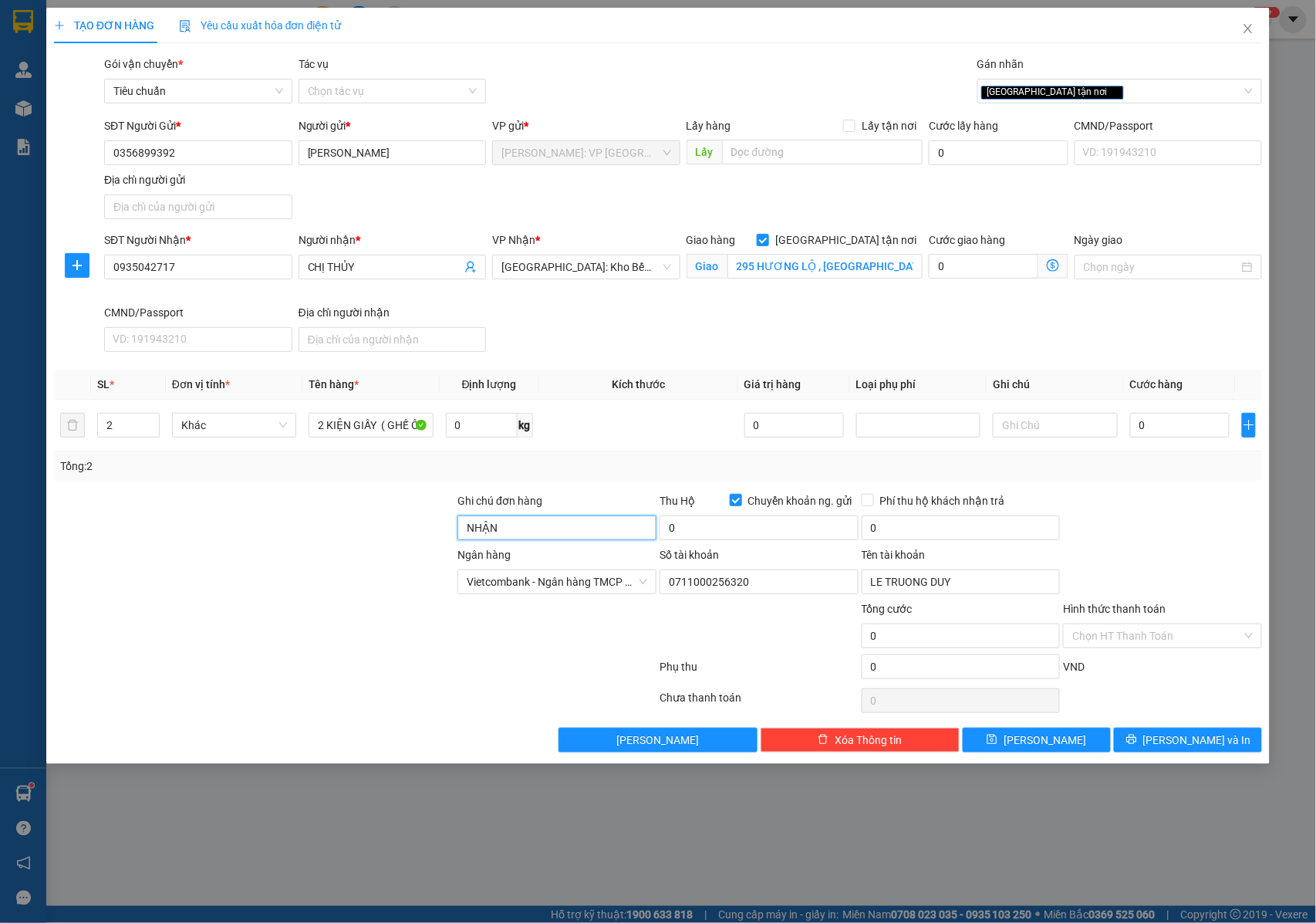
type input "NHẬN NGUYÊN KIỆN GIAO NGUYÊN KIỆN, HƯ VỠ K ĐỀN"
click at [707, 531] on input "0" at bounding box center [758, 528] width 199 height 25
type input "3.600.000"
click at [874, 503] on span "Phí thu hộ khách nhận trả" at bounding box center [942, 501] width 138 height 17
click at [873, 503] on input "Phí thu hộ khách nhận trả" at bounding box center [867, 499] width 11 height 11
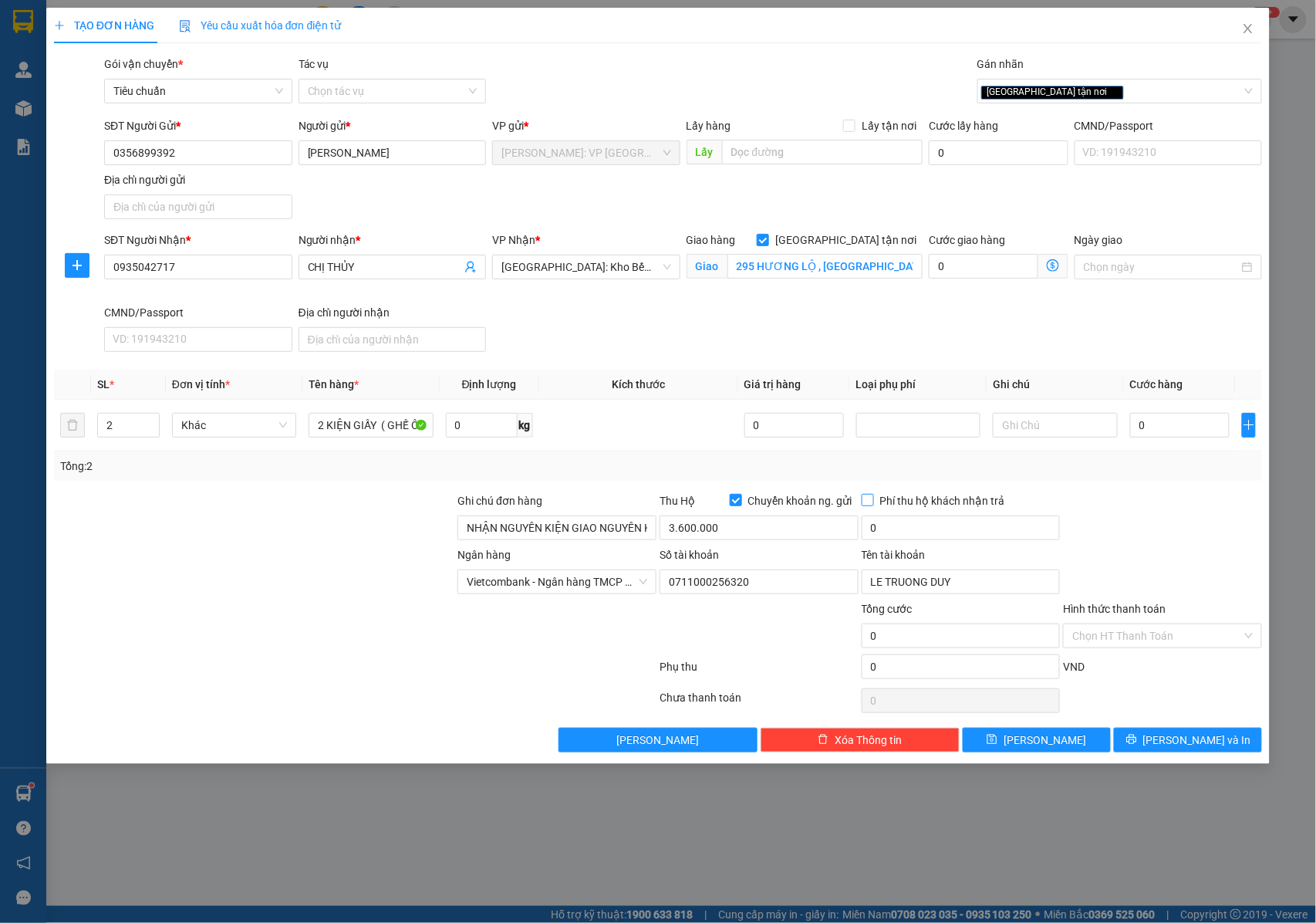
checkbox input "true"
click at [1148, 426] on input "0" at bounding box center [1180, 424] width 100 height 25
type input "1"
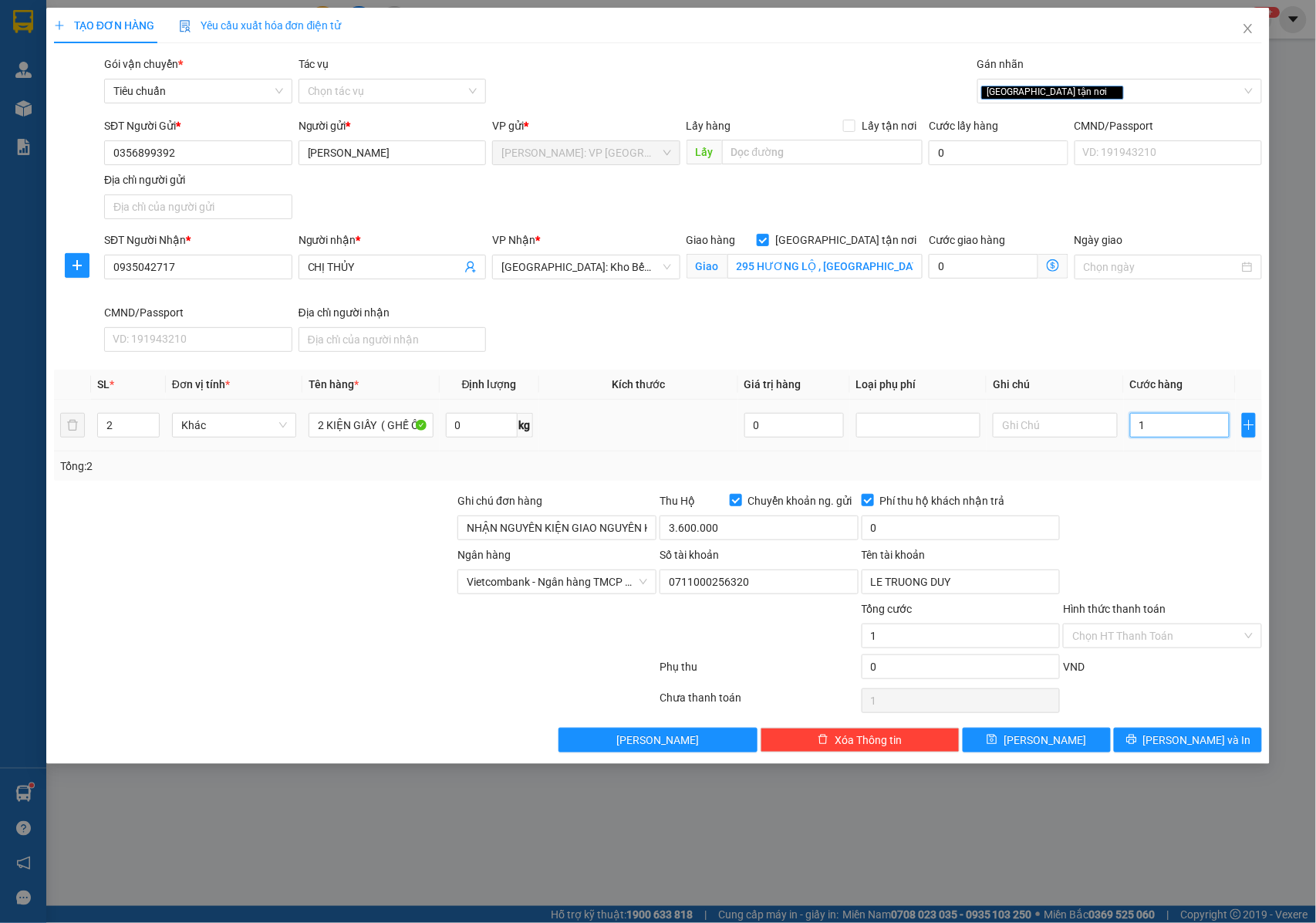
type input "16"
type input "160"
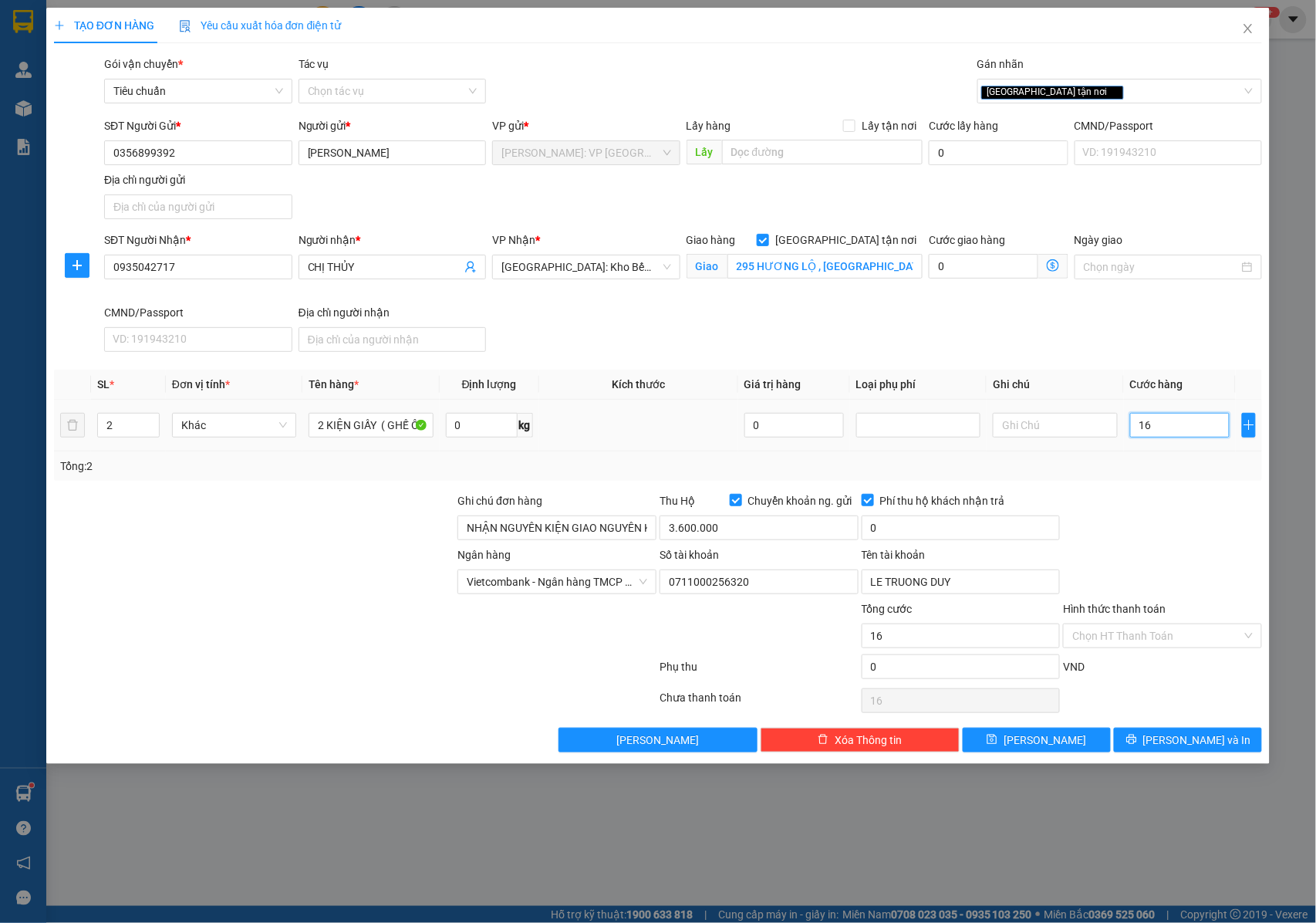
type input "160"
type input "1.600"
type input "16.000"
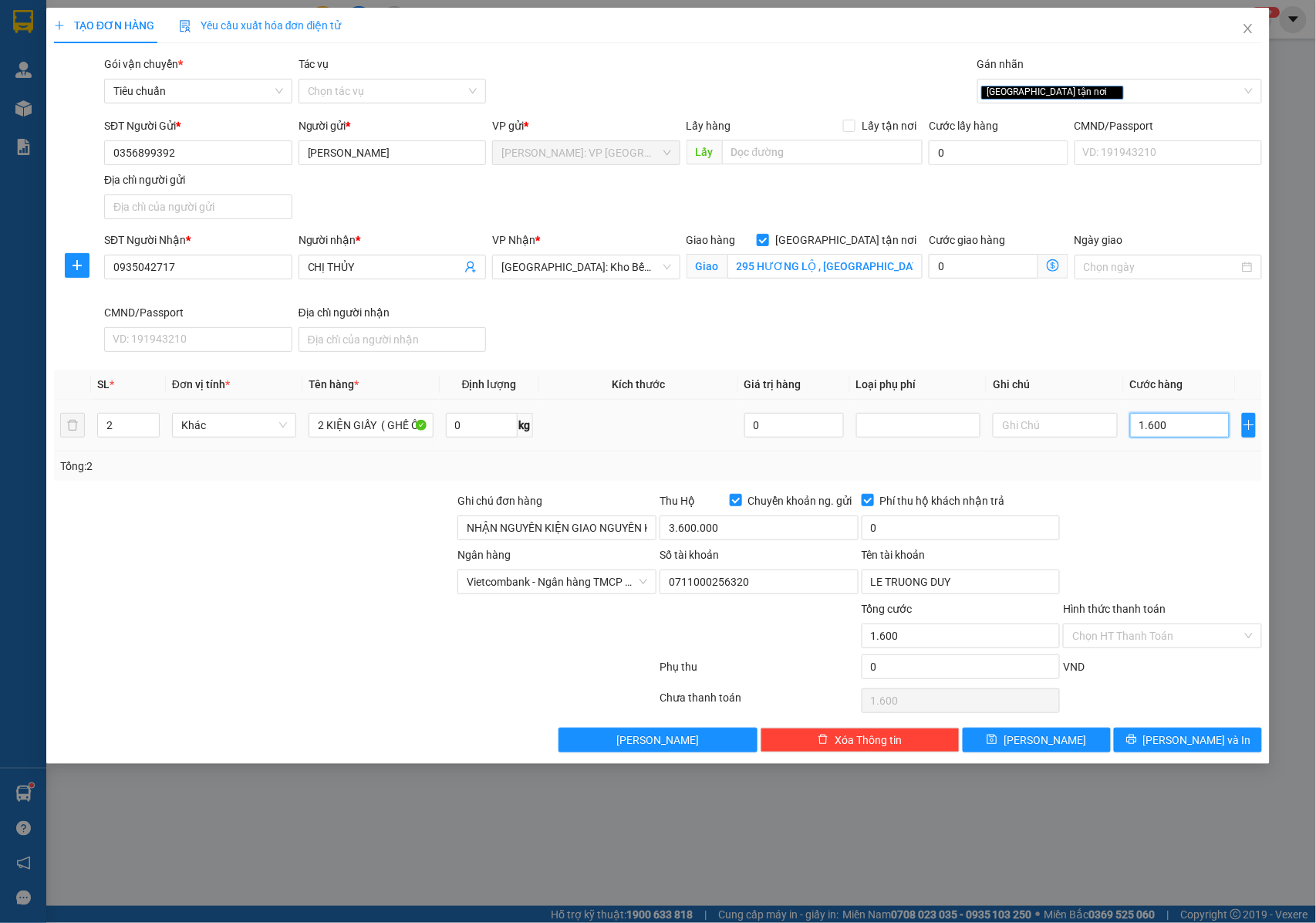
type input "16.000"
type input "160.000"
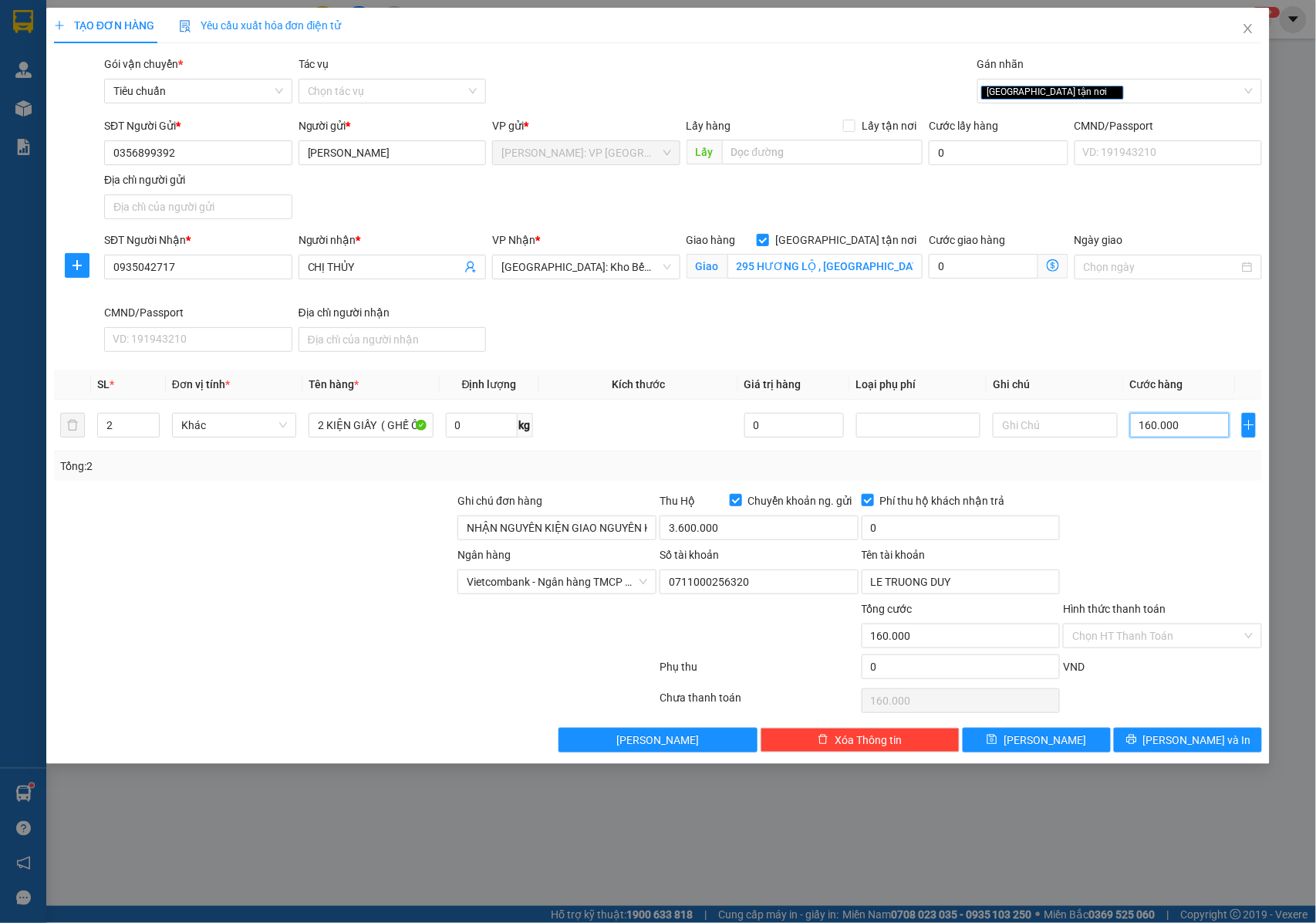
type input "160.000"
click at [909, 525] on input "0" at bounding box center [961, 528] width 199 height 25
type input "20.000"
drag, startPoint x: 1157, startPoint y: 748, endPoint x: 895, endPoint y: 548, distance: 329.6
click at [1155, 747] on button "[PERSON_NAME] và In" at bounding box center [1188, 740] width 148 height 25
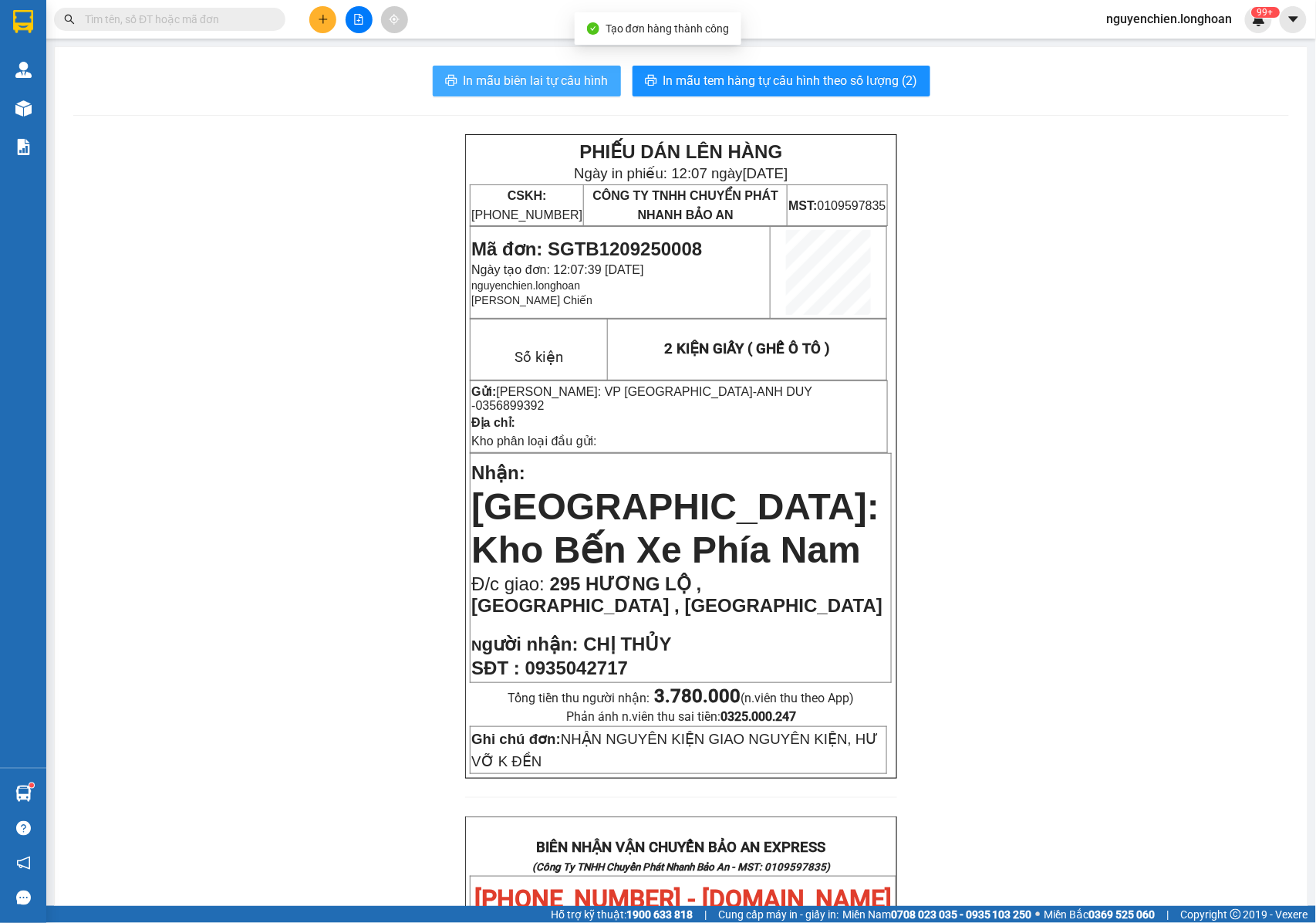
click at [584, 72] on span "In mẫu biên lai tự cấu hình" at bounding box center [536, 80] width 145 height 19
click at [545, 399] on span "0356899392" at bounding box center [510, 405] width 69 height 13
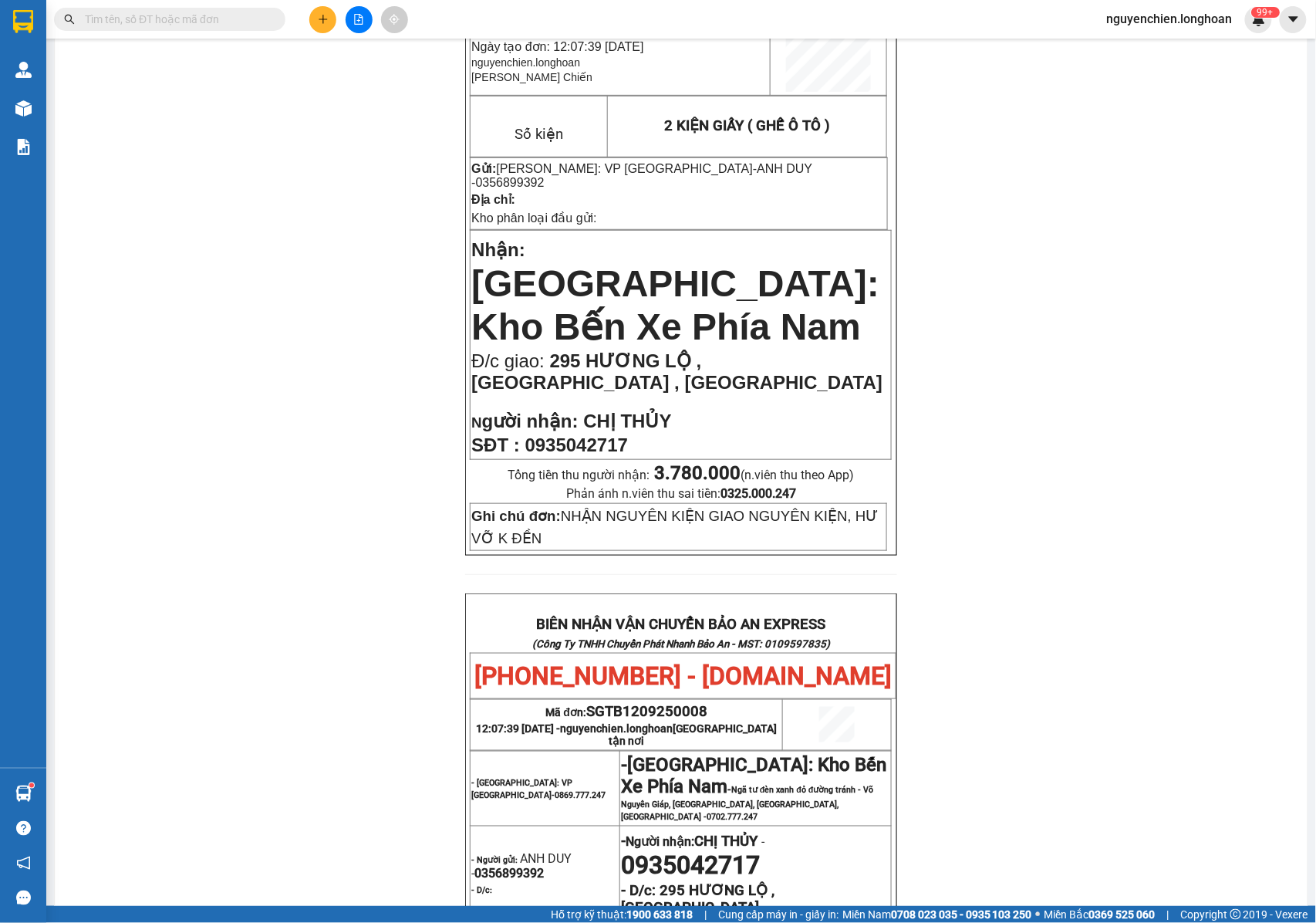
scroll to position [40, 0]
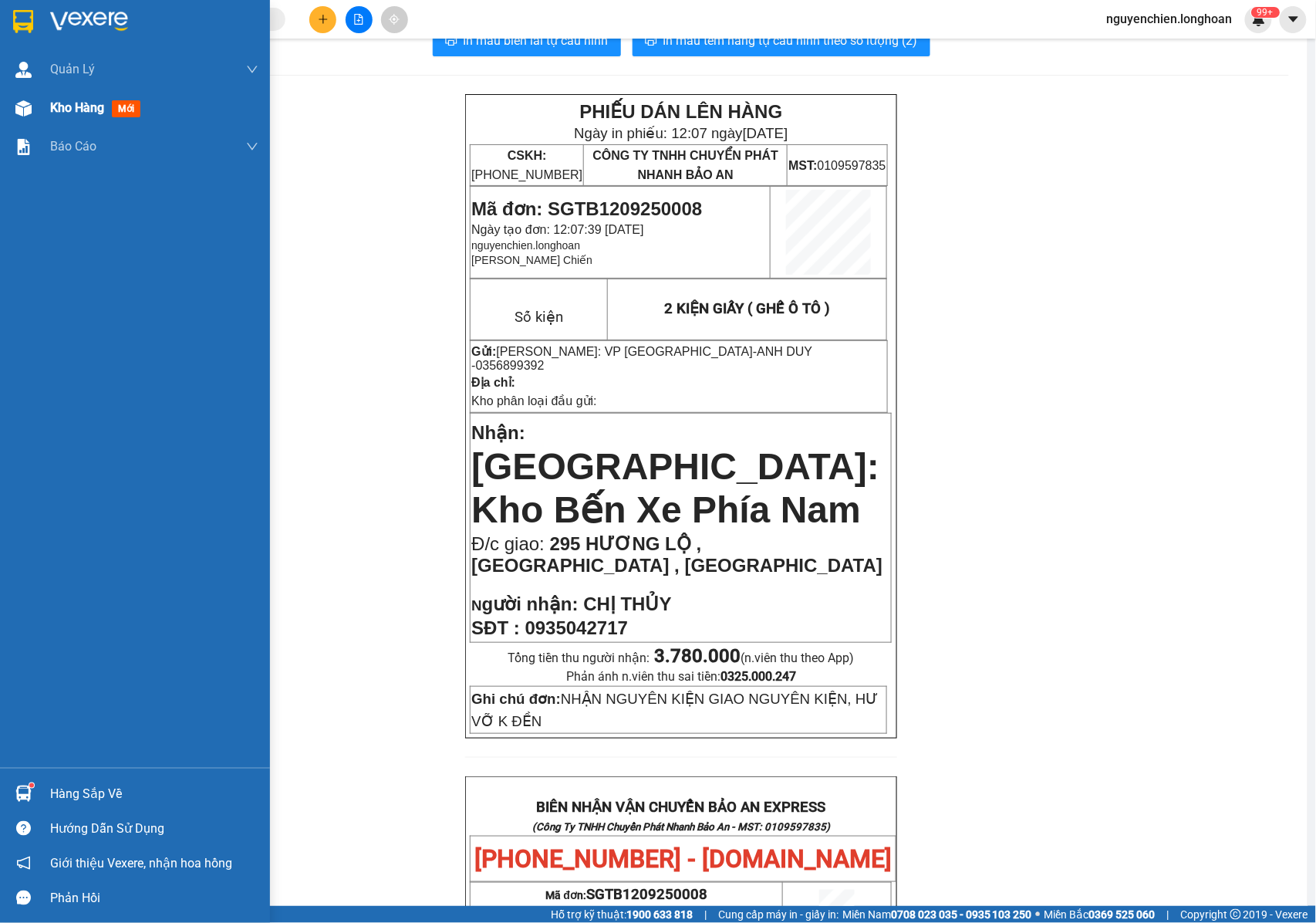
click at [32, 106] on div at bounding box center [23, 108] width 27 height 27
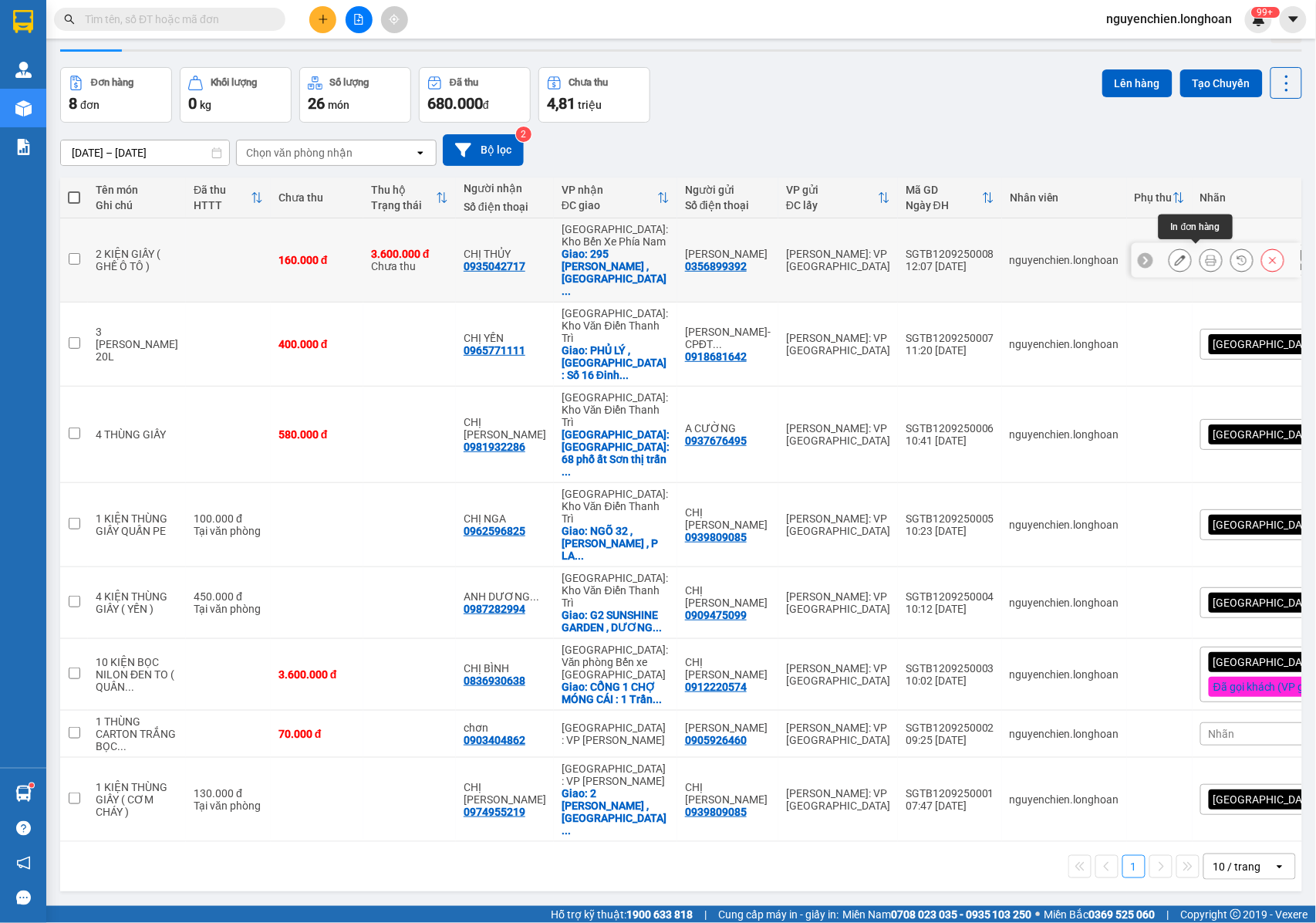
click at [1206, 257] on icon at bounding box center [1211, 260] width 11 height 11
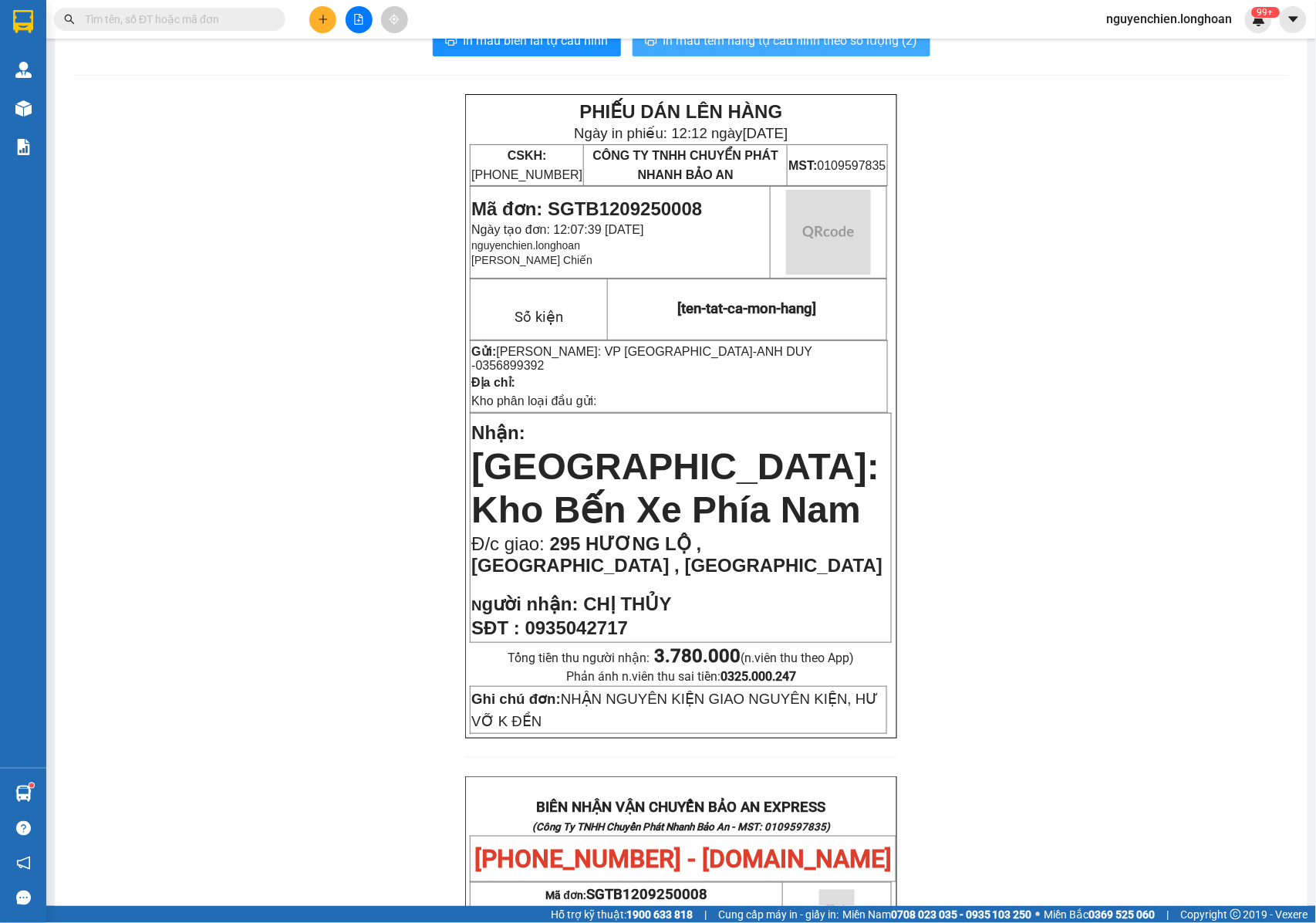
click at [802, 48] on span "In mẫu tem hàng tự cấu hình theo số lượng (2)" at bounding box center [791, 40] width 255 height 19
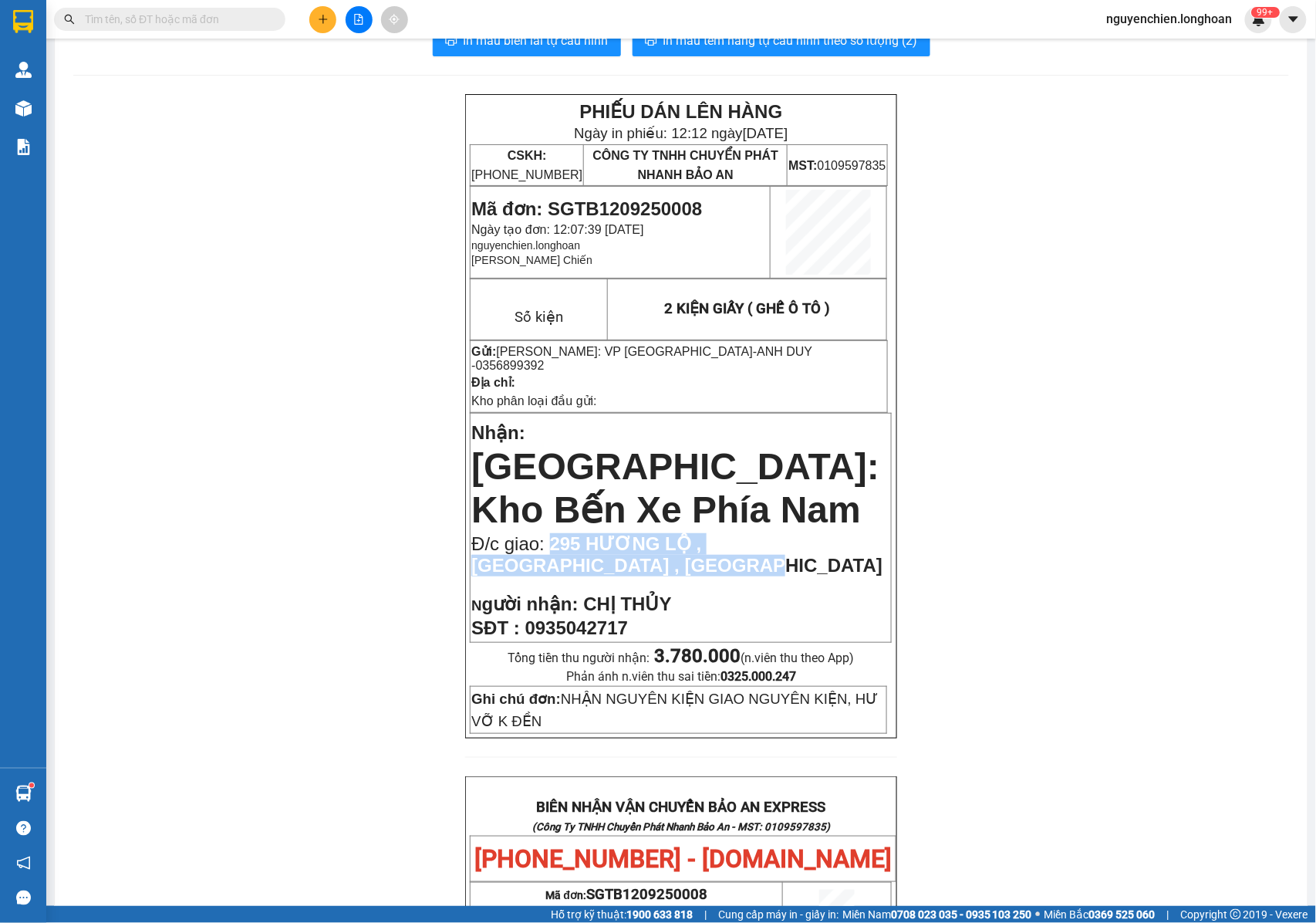
drag, startPoint x: 545, startPoint y: 497, endPoint x: 602, endPoint y: 524, distance: 63.1
click at [602, 533] on p "Đ/c giao: 295 HƯƠNG LỘ , NGỌC HIỆP TÂY , TP NHA TRANG" at bounding box center [681, 554] width 419 height 43
drag, startPoint x: 618, startPoint y: 487, endPoint x: 541, endPoint y: 506, distance: 79.3
click at [545, 533] on span at bounding box center [547, 543] width 5 height 21
drag, startPoint x: 543, startPoint y: 499, endPoint x: 590, endPoint y: 526, distance: 54.2
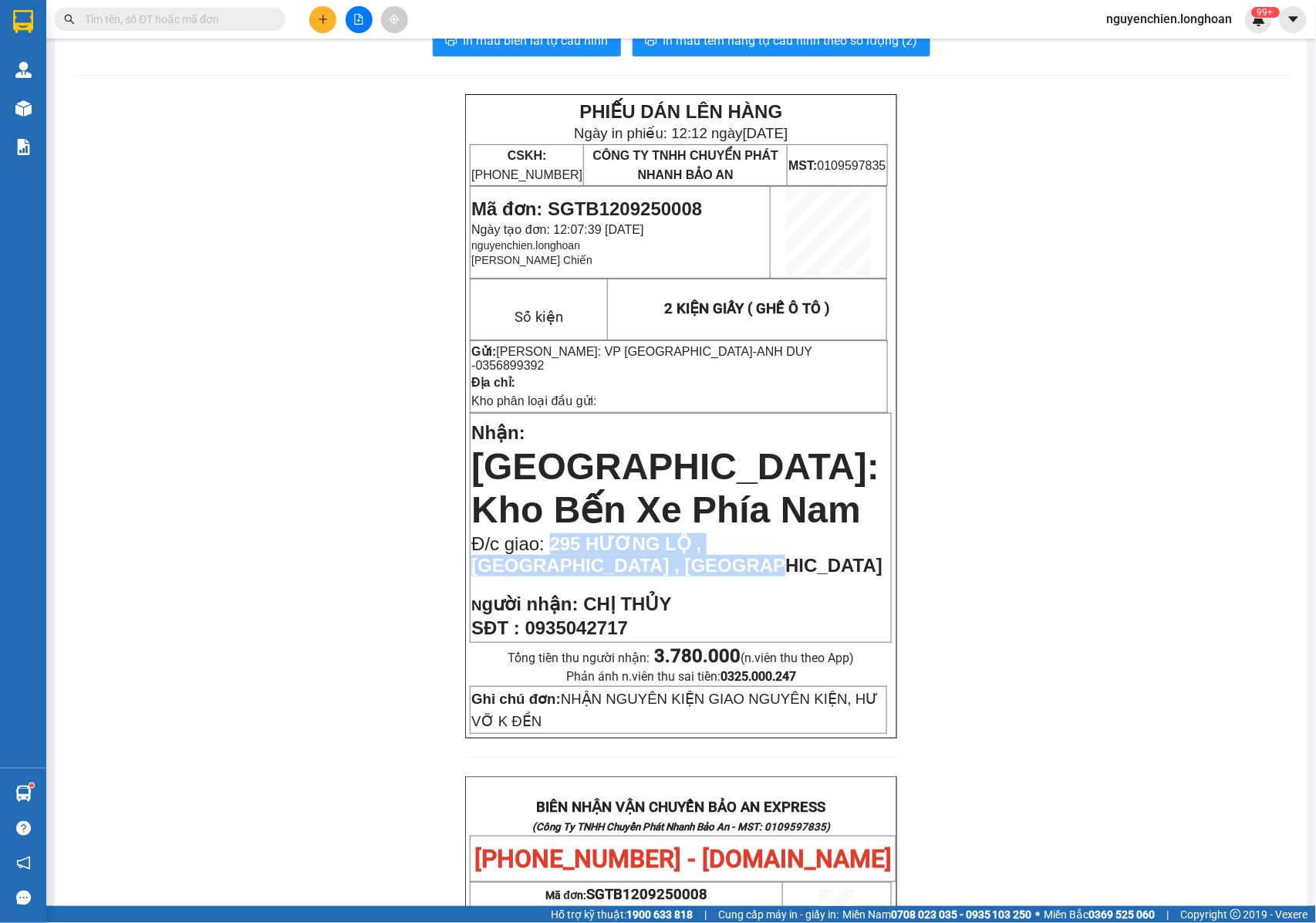
click at [590, 533] on p "Đ/c giao: 295 HƯƠNG LỘ , NGỌC HIỆP TÂY , TP NHA TRANG" at bounding box center [681, 554] width 419 height 43
copy span "295 HƯƠNG LỘ , NGỌC HIỆP TÂY , TP NHA TRANG"
drag, startPoint x: 621, startPoint y: 585, endPoint x: 532, endPoint y: 597, distance: 89.8
click at [526, 617] on span "0935042717" at bounding box center [576, 628] width 102 height 21
copy span "0935042717"
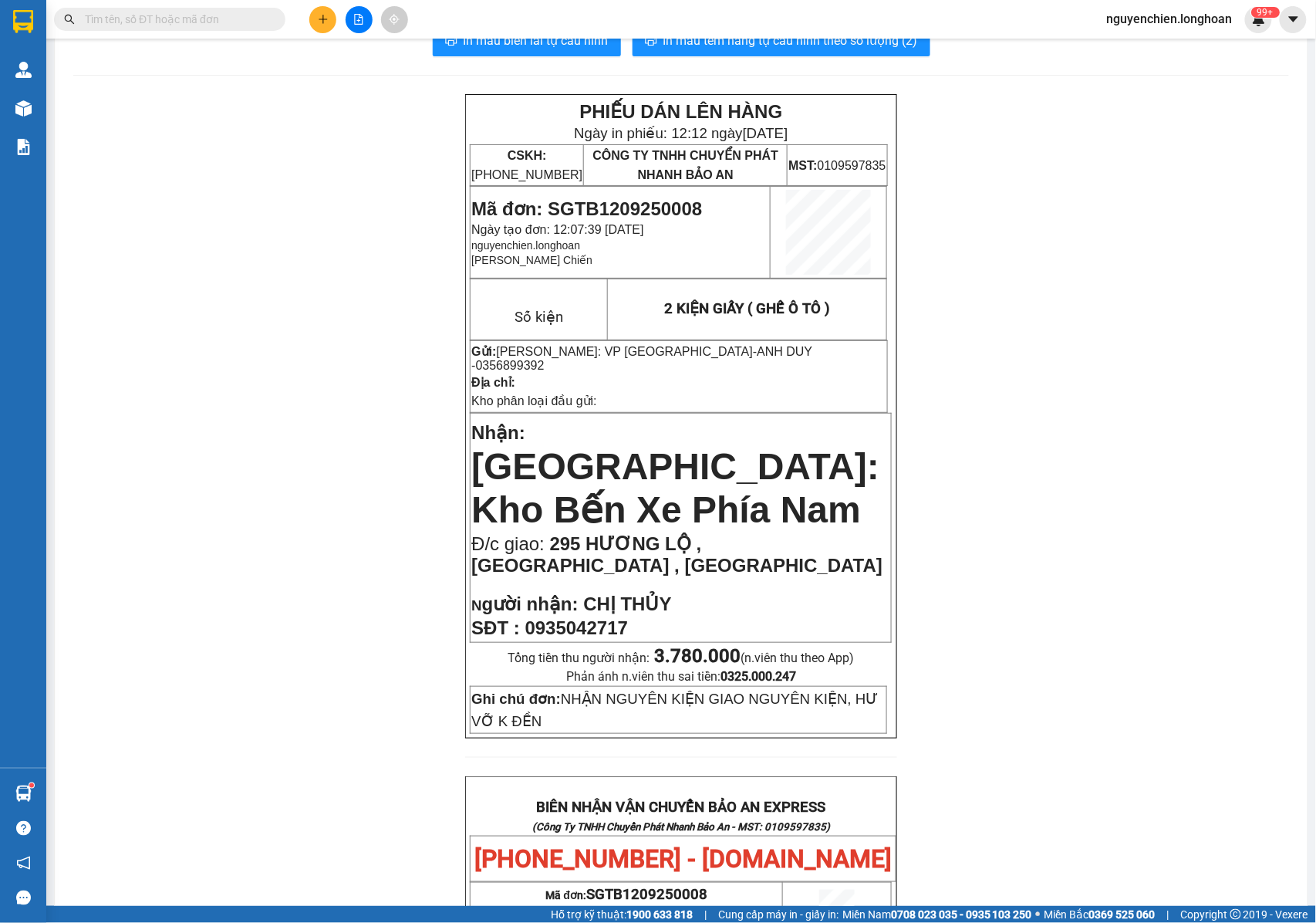
click at [245, 16] on input "text" at bounding box center [176, 20] width 182 height 17
click at [245, 22] on input "text" at bounding box center [176, 20] width 182 height 17
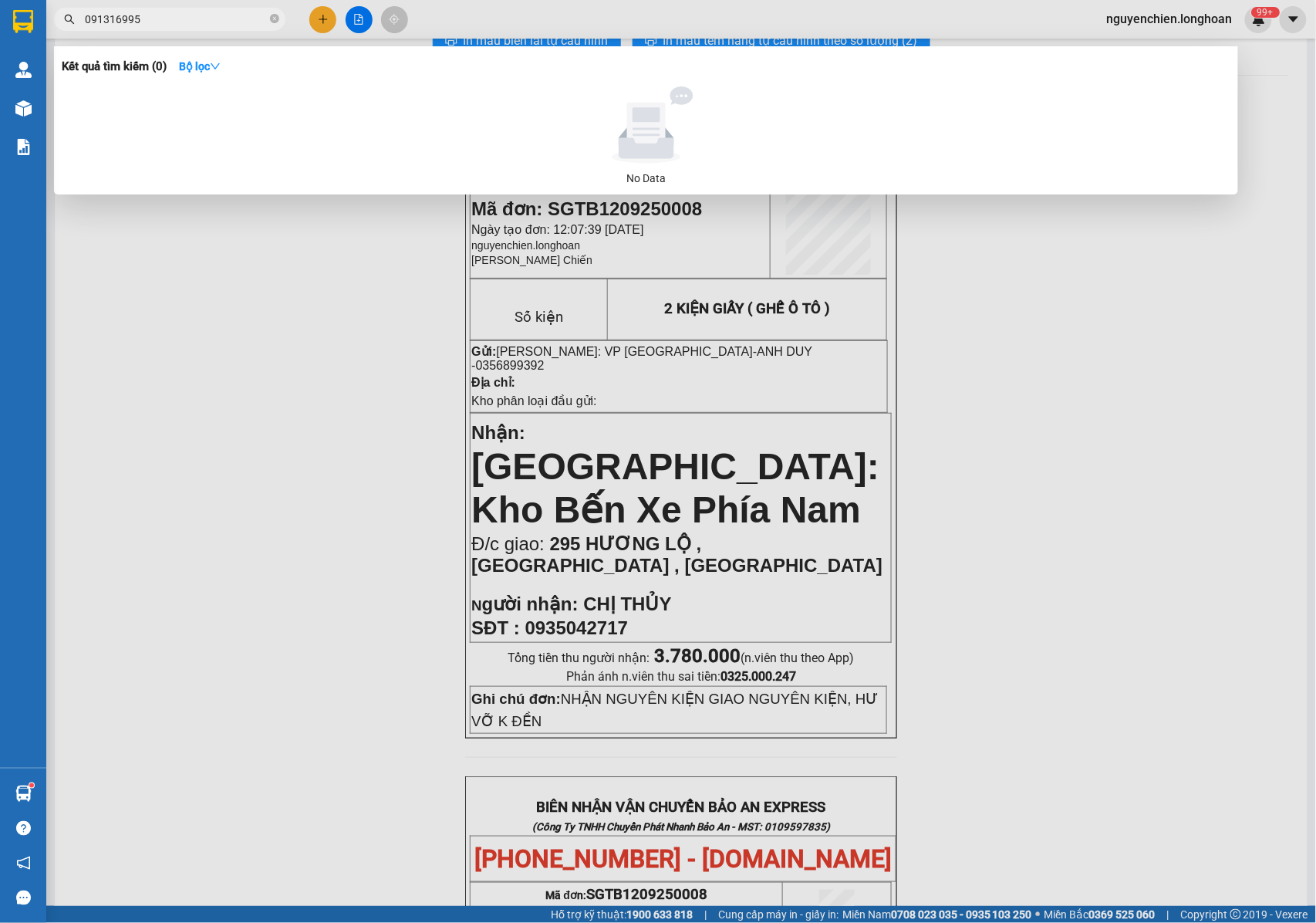
type input "091316995"
click at [273, 26] on span at bounding box center [275, 19] width 9 height 15
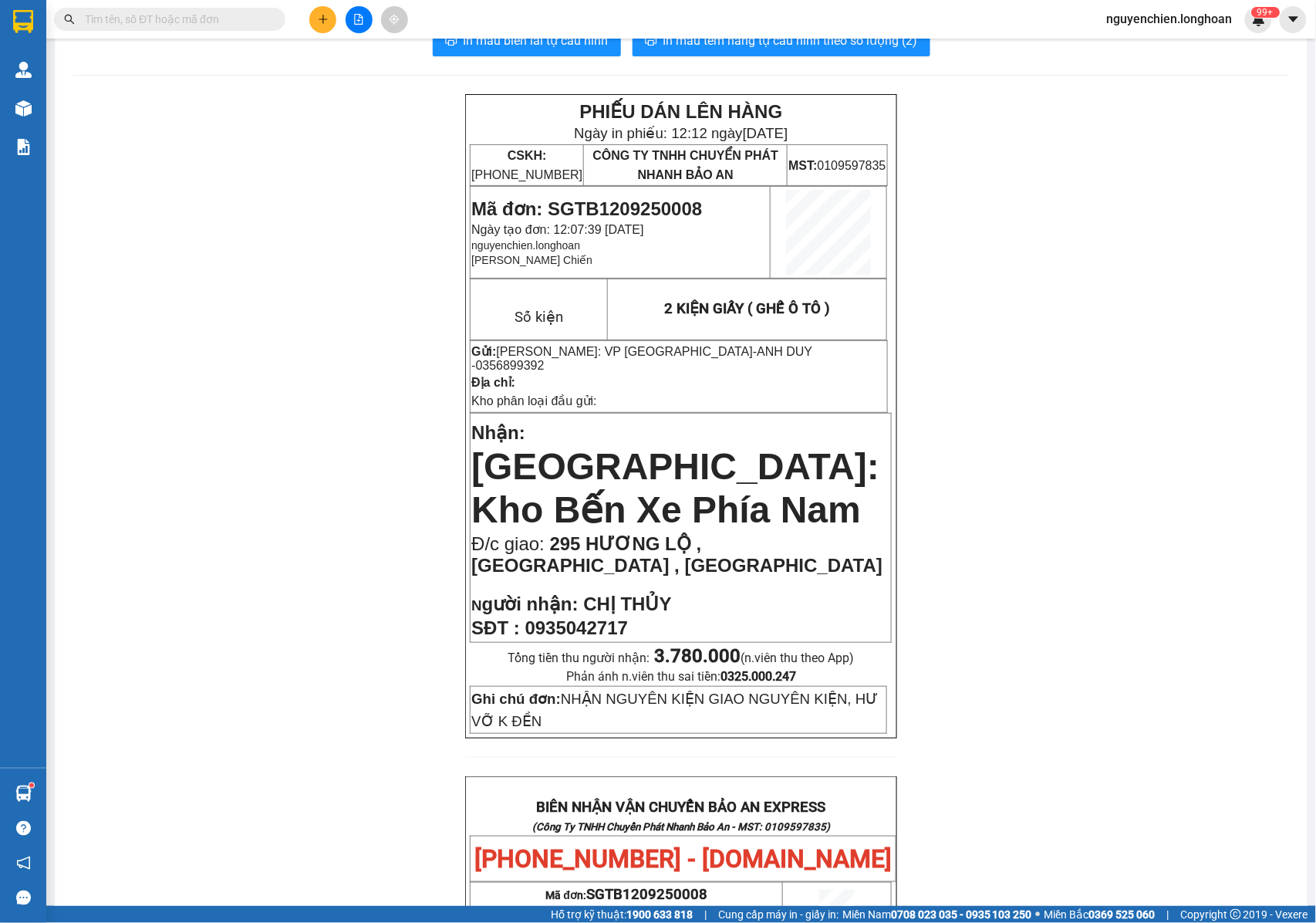
click at [238, 28] on span at bounding box center [170, 19] width 232 height 23
drag, startPoint x: 226, startPoint y: 0, endPoint x: 226, endPoint y: 15, distance: 15.0
click at [226, 1] on div "Kết quả tìm kiếm ( 0 ) Bộ lọc No Data nguyenchien.longhoan 99+" at bounding box center [658, 19] width 1316 height 39
click at [228, 16] on input "text" at bounding box center [176, 20] width 182 height 17
paste input "0913192655"
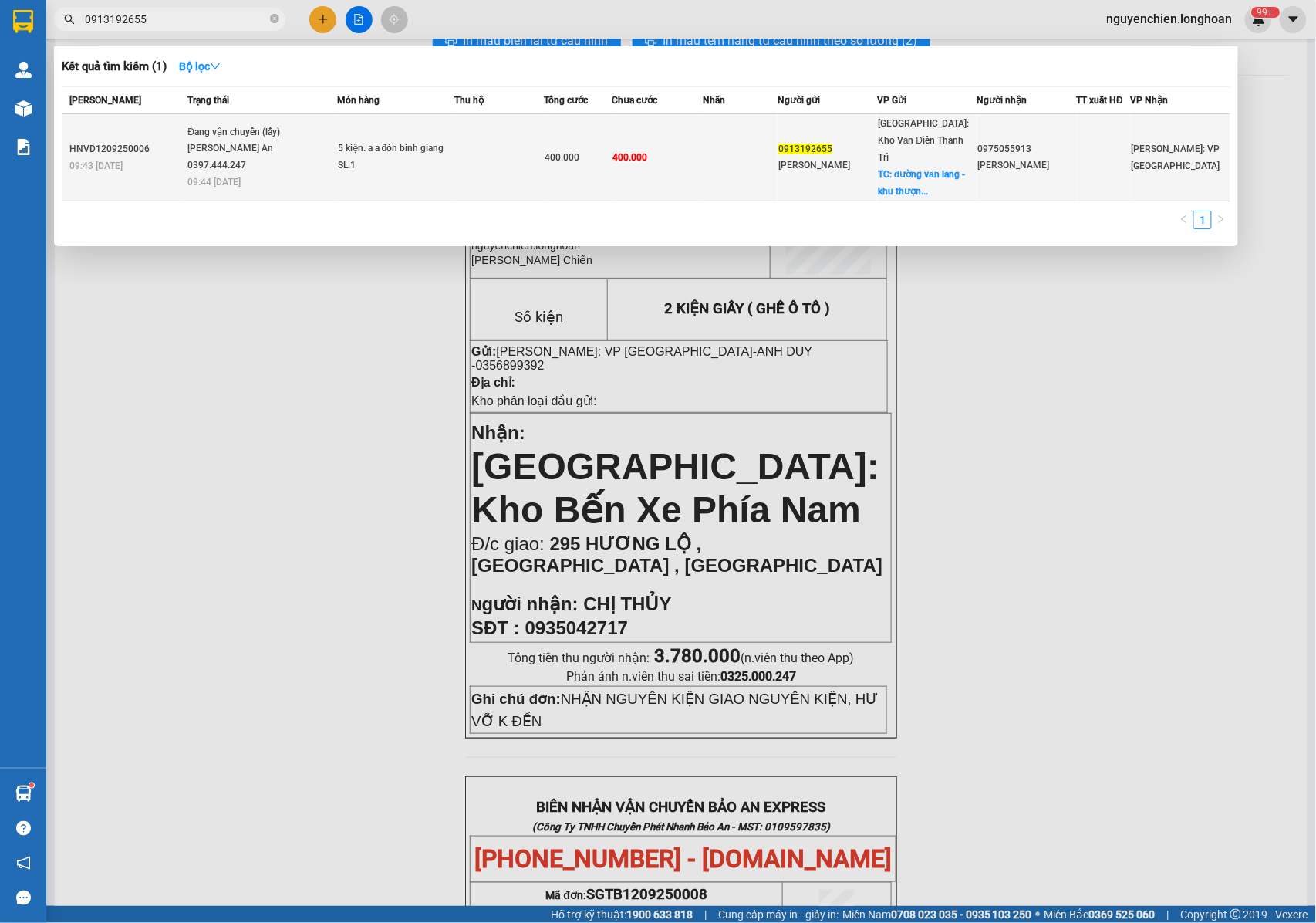
type input "0913192655"
click at [312, 156] on span "Đang vận chuyển (lấy) Nguyễn Trường An 0397.444.247 09:44 - 12/09" at bounding box center [262, 156] width 148 height 64
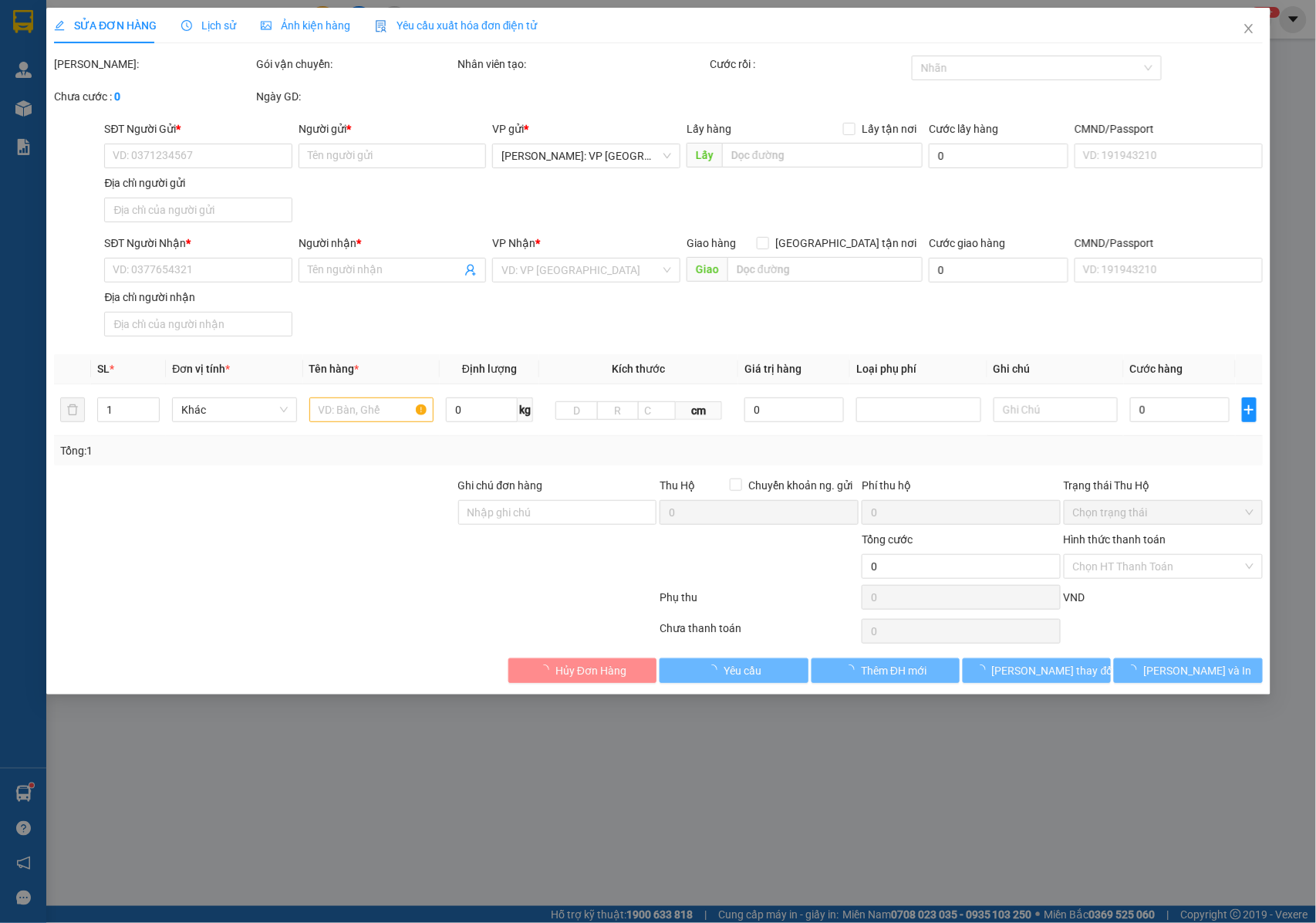
type input "0913192655"
type input "Phạm Duy"
checkbox input "true"
type input "đường văn lang - khu thượng - thị trấn kẻ sặt - bình giang -hải dương )"
type input "0975055913"
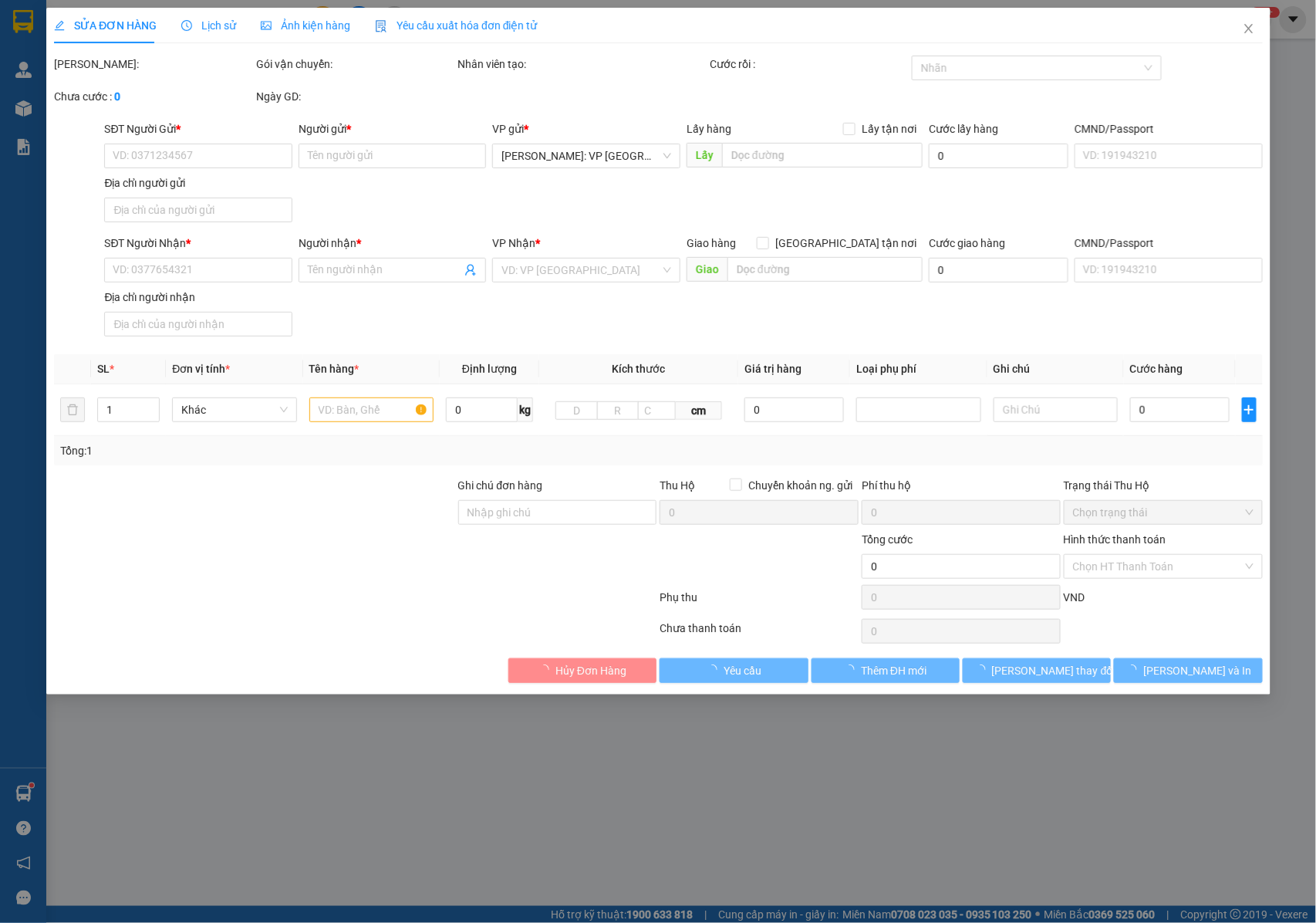
type input "Nguyễn Tuân"
type input "400.000"
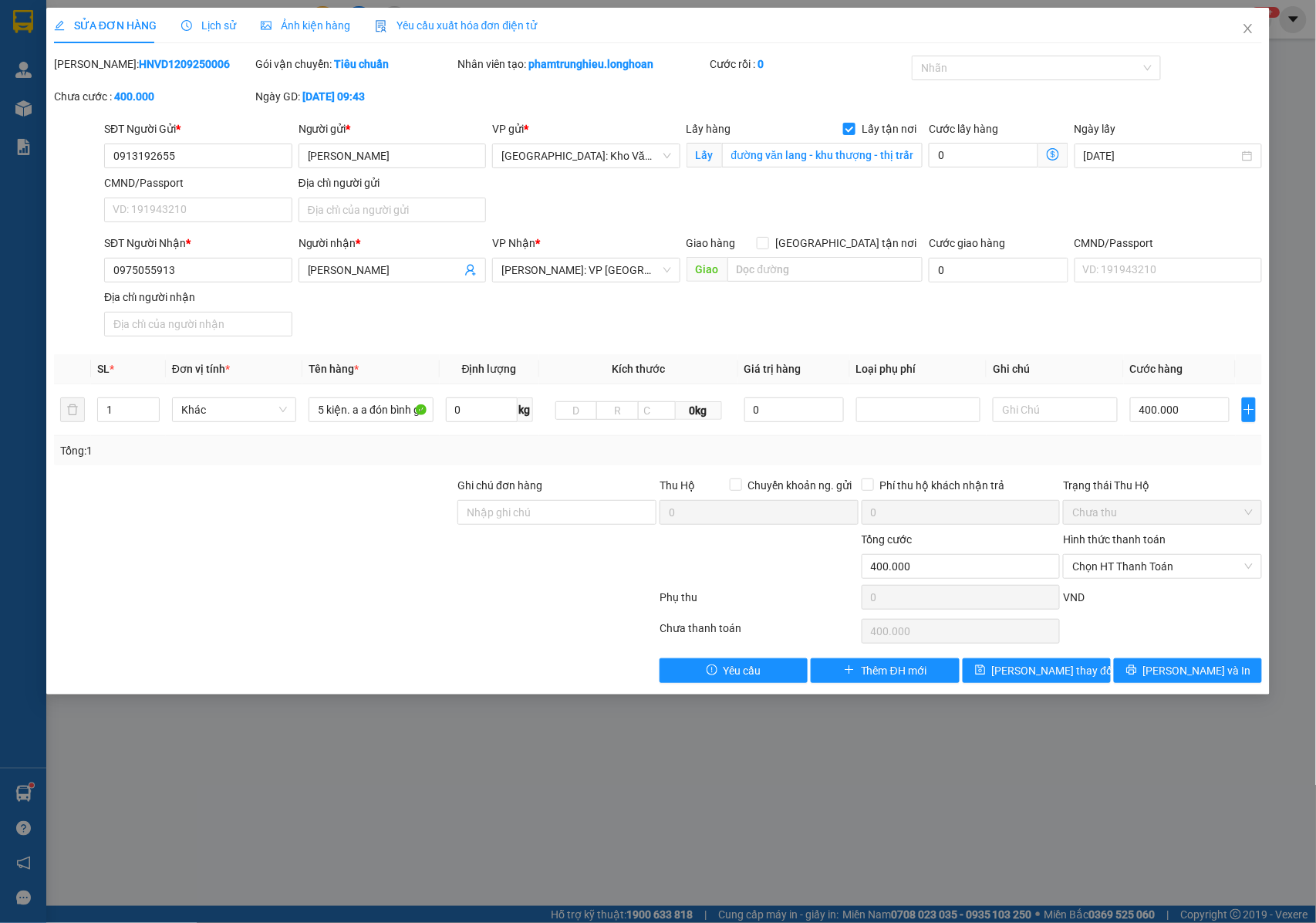
click at [223, 25] on span "Lịch sử" at bounding box center [209, 25] width 55 height 12
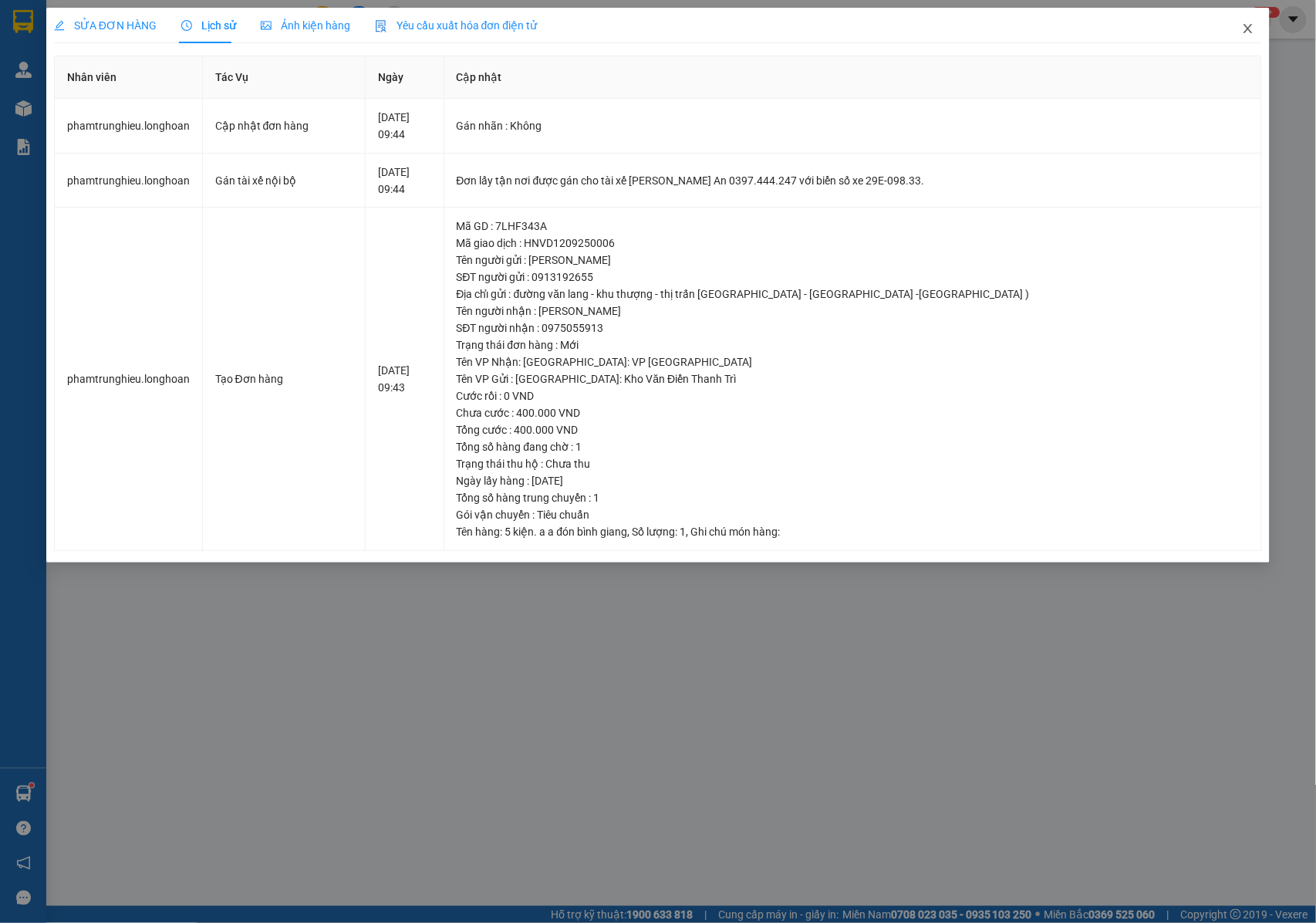
click at [1252, 25] on icon "close" at bounding box center [1248, 28] width 12 height 12
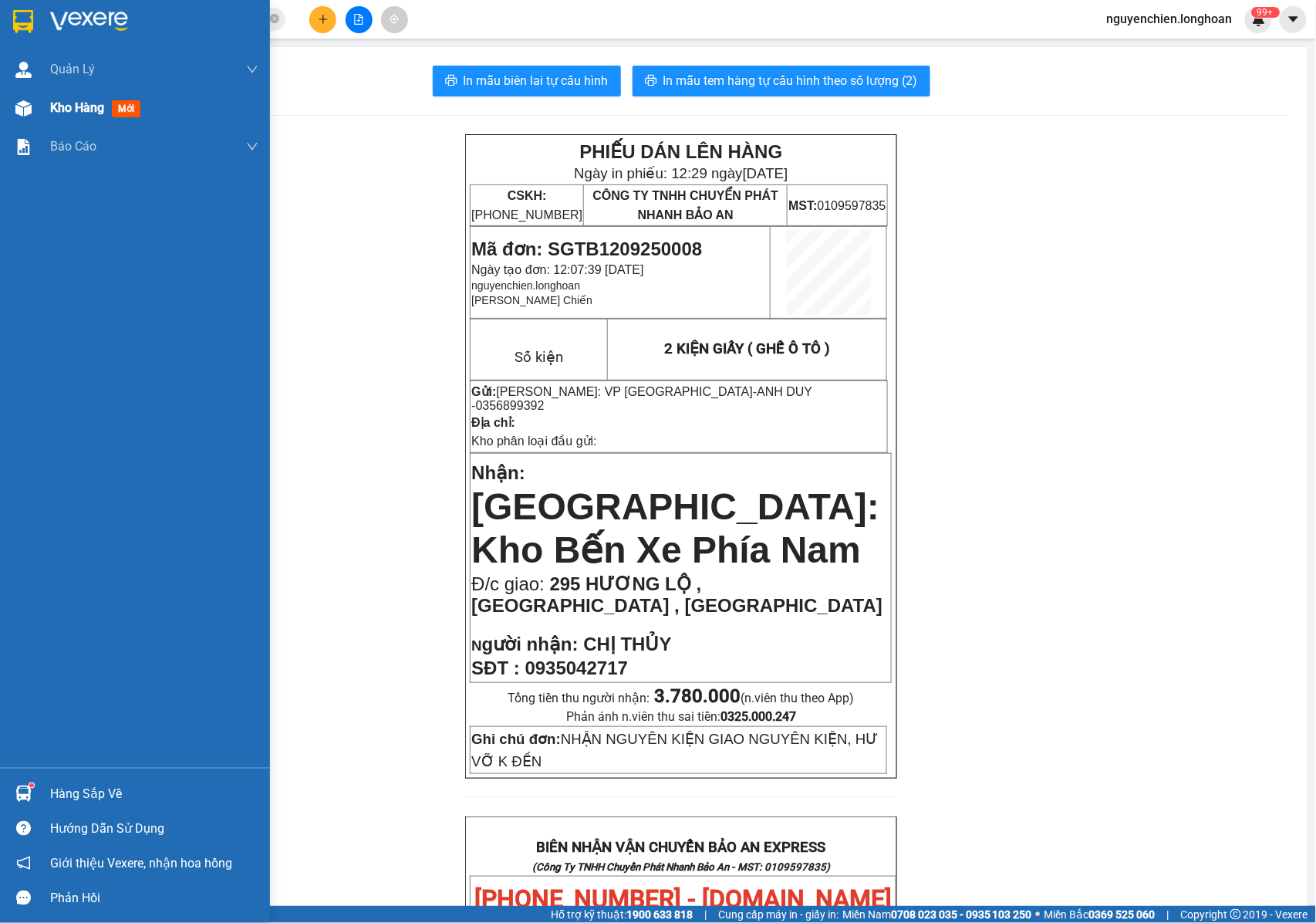
click at [33, 115] on div at bounding box center [23, 108] width 27 height 27
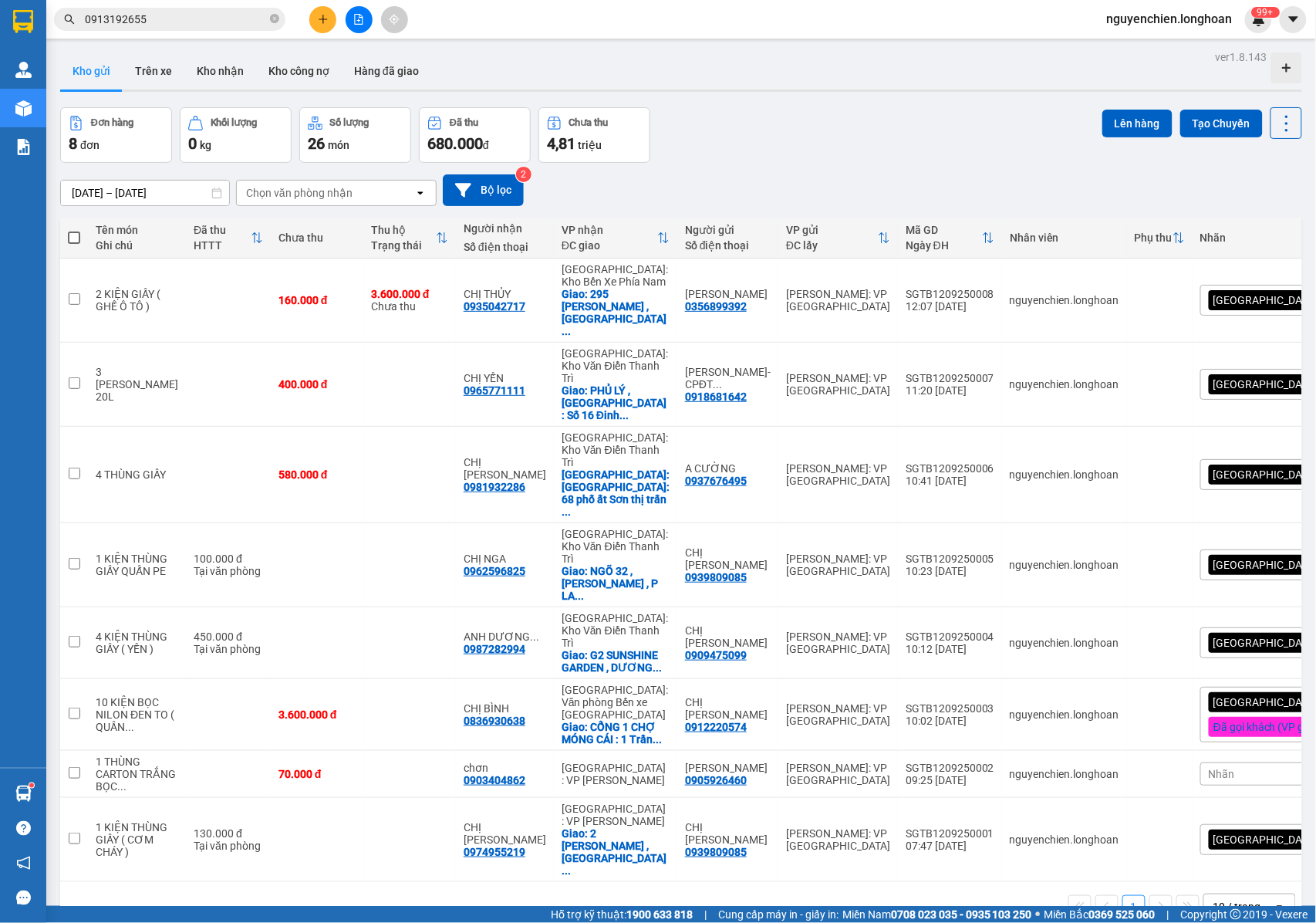
click at [43, 121] on div "Kho hàng mới" at bounding box center [23, 108] width 46 height 39
click at [222, 82] on button "Kho nhận" at bounding box center [219, 71] width 71 height 37
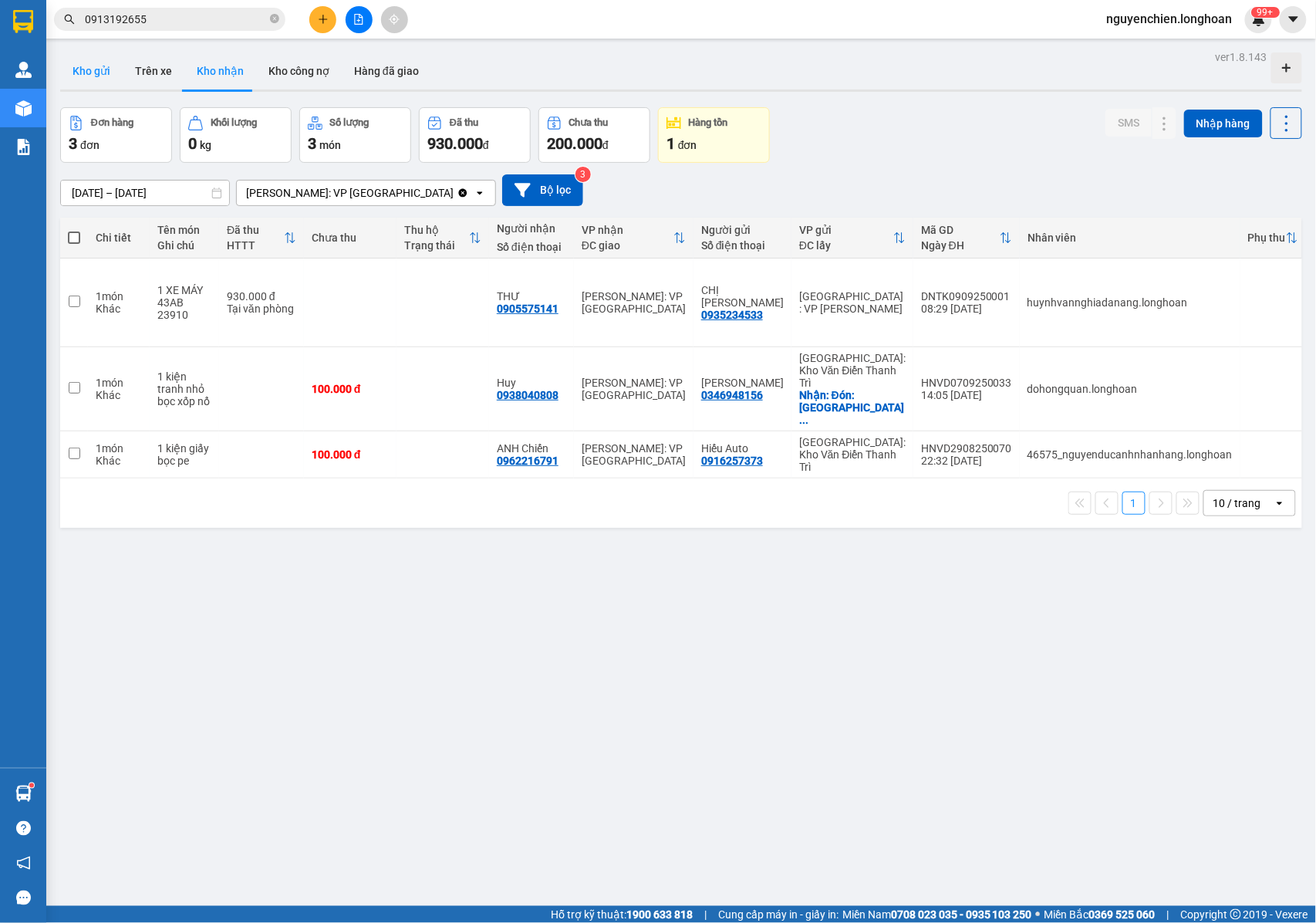
click at [96, 60] on button "Kho gửi" at bounding box center [91, 71] width 63 height 37
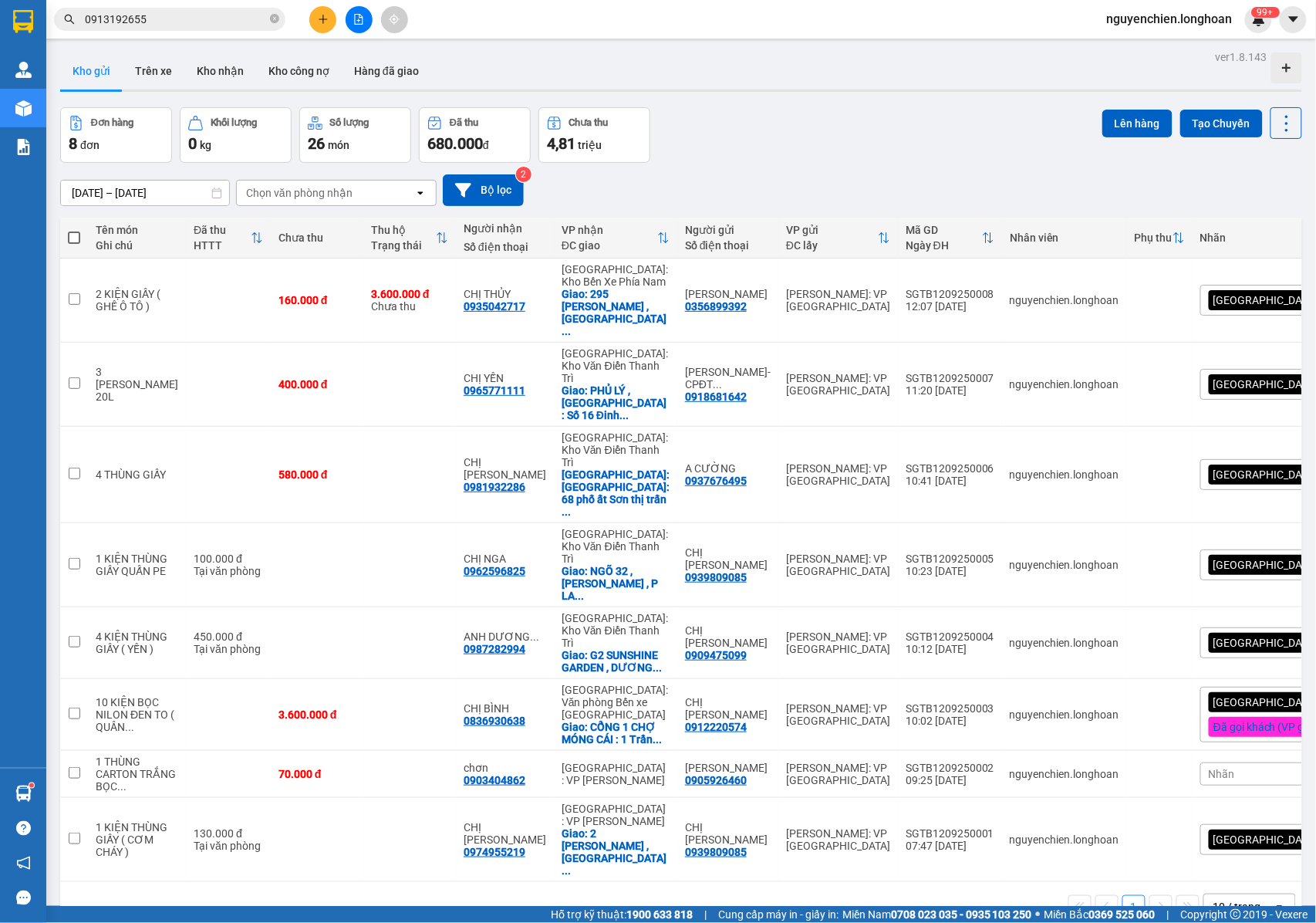
click at [182, 15] on input "0913192655" at bounding box center [176, 20] width 182 height 17
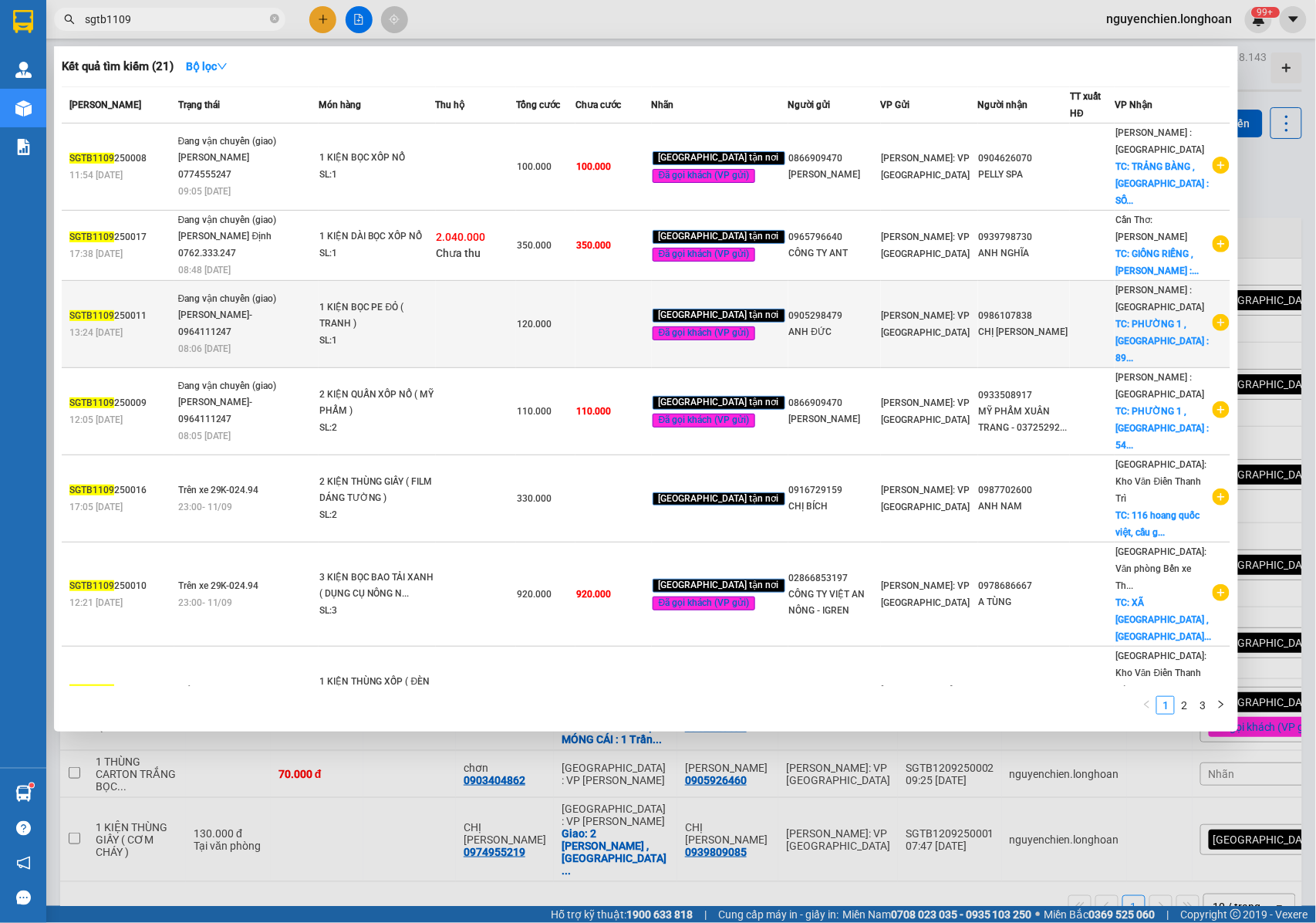
type input "sgtb1109"
drag, startPoint x: 279, startPoint y: 282, endPoint x: 192, endPoint y: 301, distance: 89.1
click at [192, 307] on div "TRẦN THANH XUÂN- 0964111247" at bounding box center [236, 324] width 115 height 34
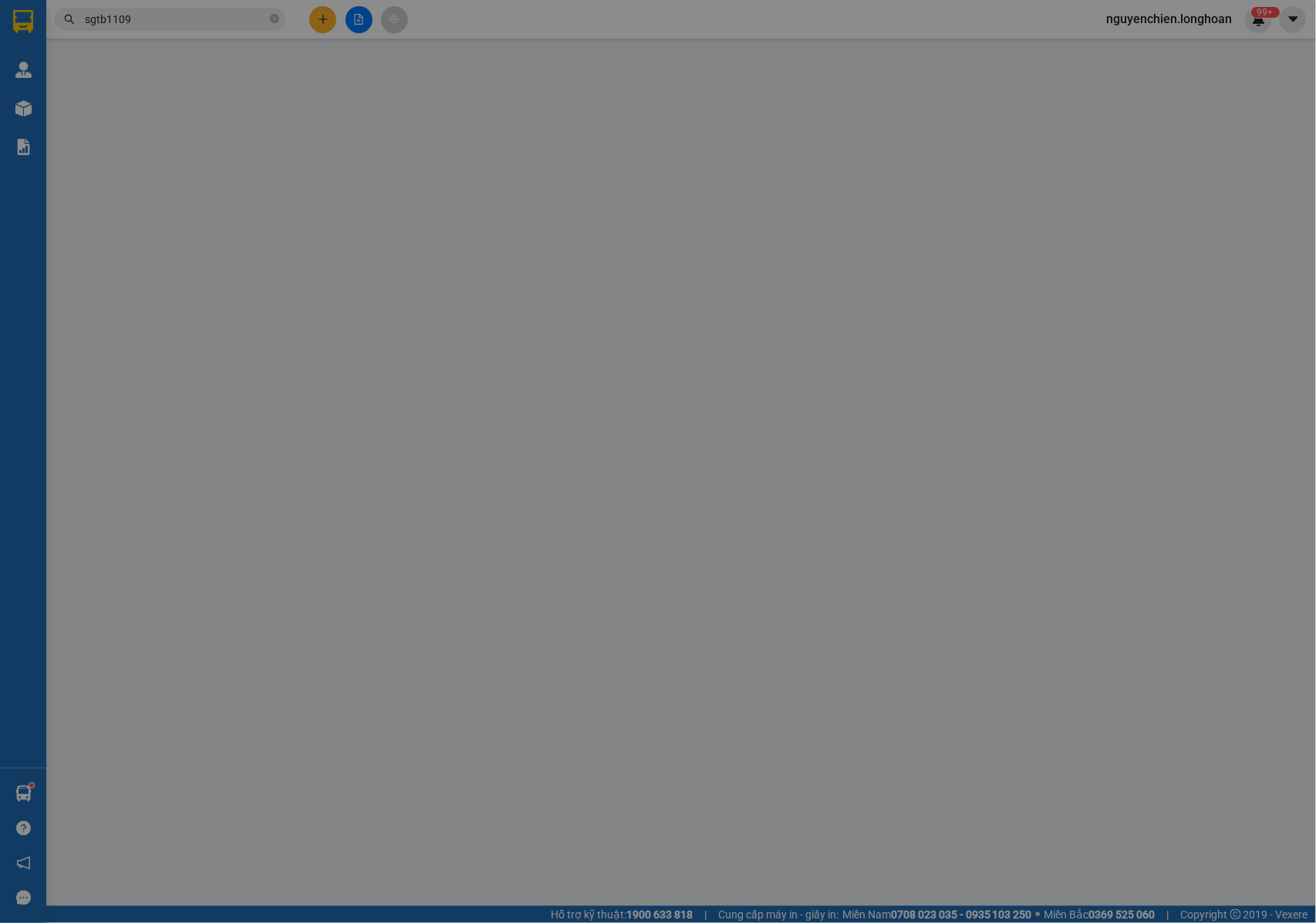
click at [223, 288] on div "SĐT Người Nhận * VD: 0377654321" at bounding box center [198, 261] width 188 height 54
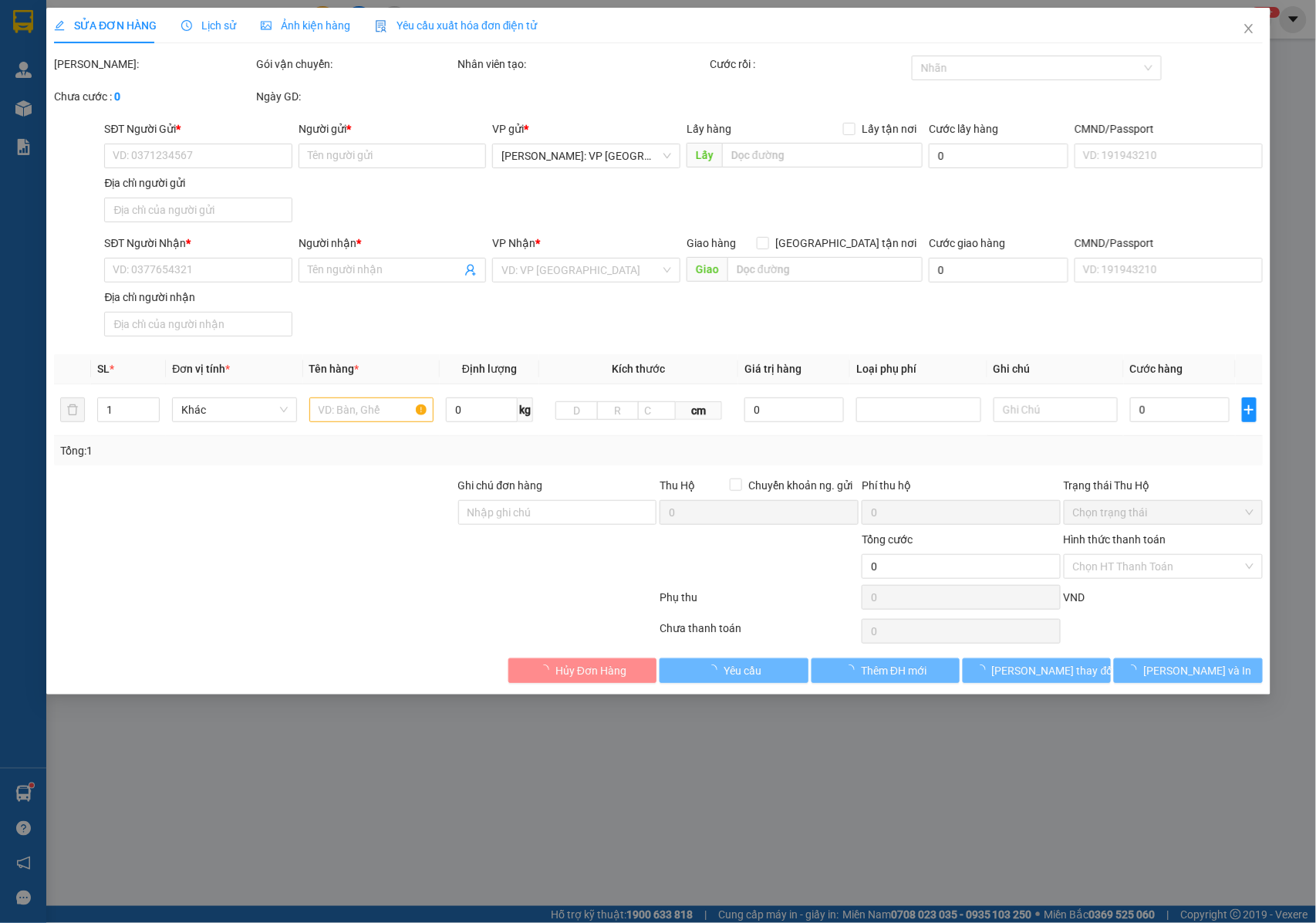
type input "0905298479"
type input "ANH ĐỨC"
type input "0986107838"
type input "CHỊ THANH NHI"
checkbox input "true"
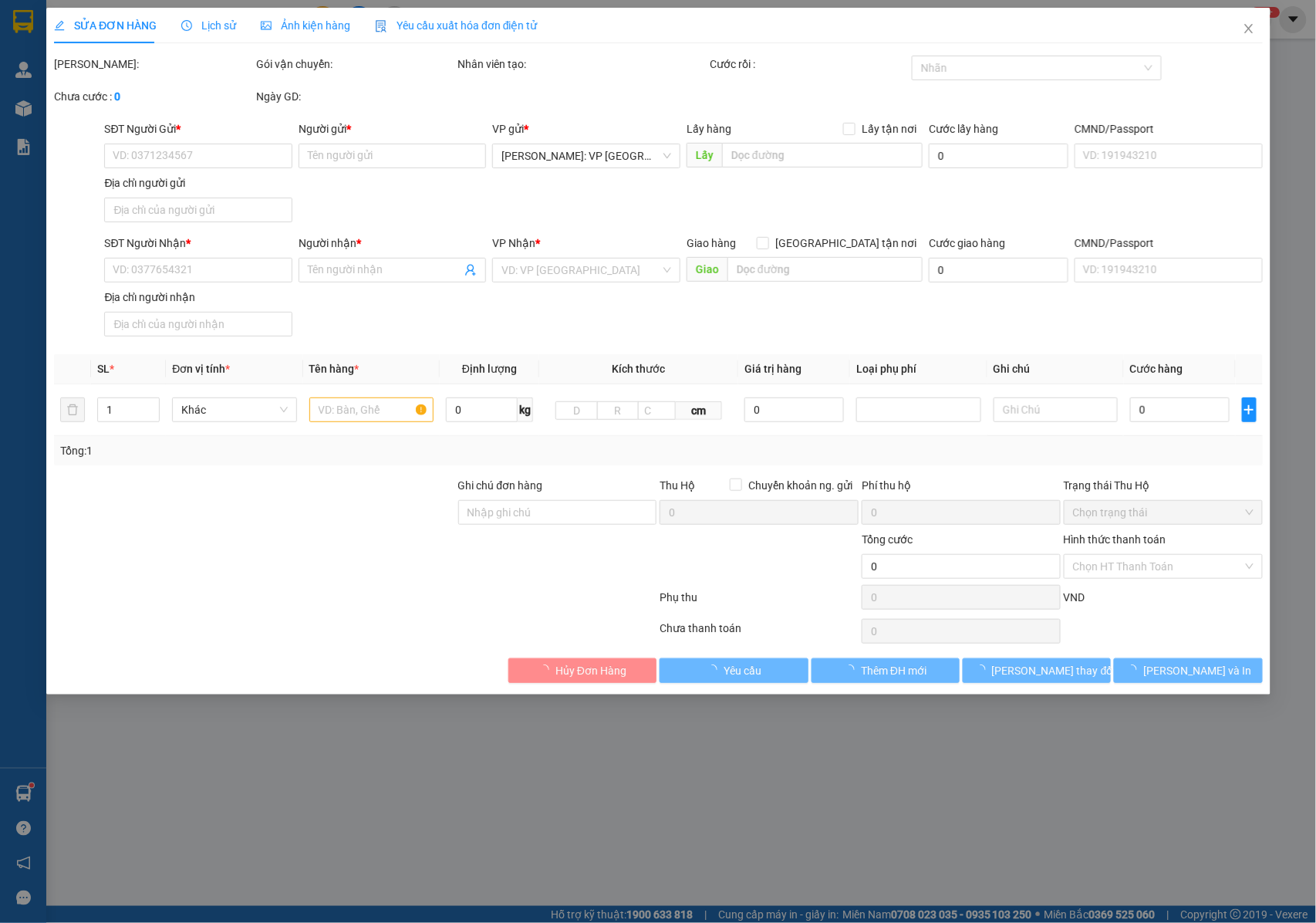
type input "PHƯỜNG 1 , TP BẢO LỘC : 89 ĐOÀN THỊ ĐIỂM , PHƯỜNG 1 , TP BẢO LỘC , LÂM ĐỒNG"
type input "NHẬN NGUYÊN KIỆN GIAO NGUYÊN KIỆN, HƯ VỠ K ĐỀN"
type input "120.000"
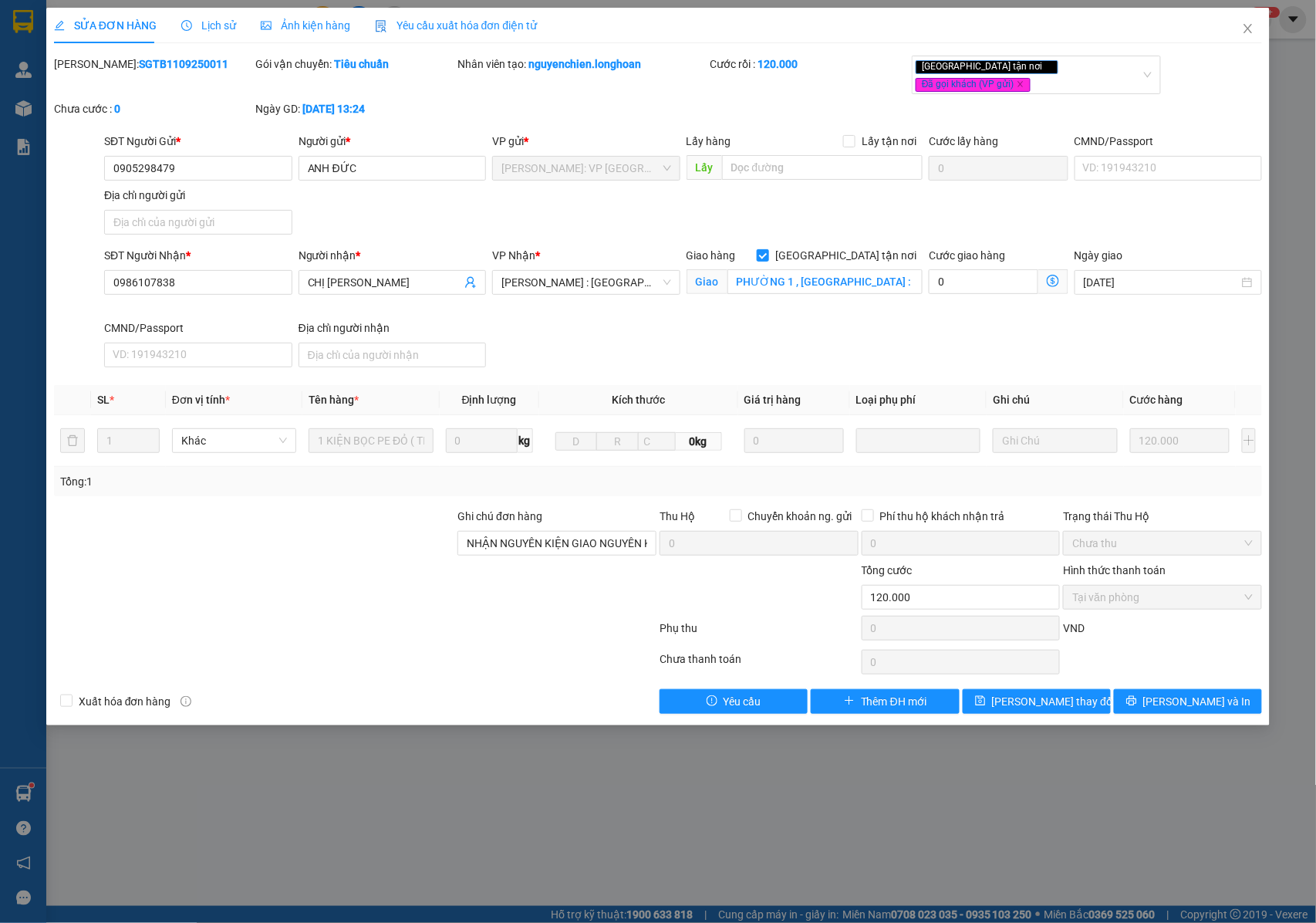
click at [212, 26] on span "Lịch sử" at bounding box center [209, 25] width 55 height 12
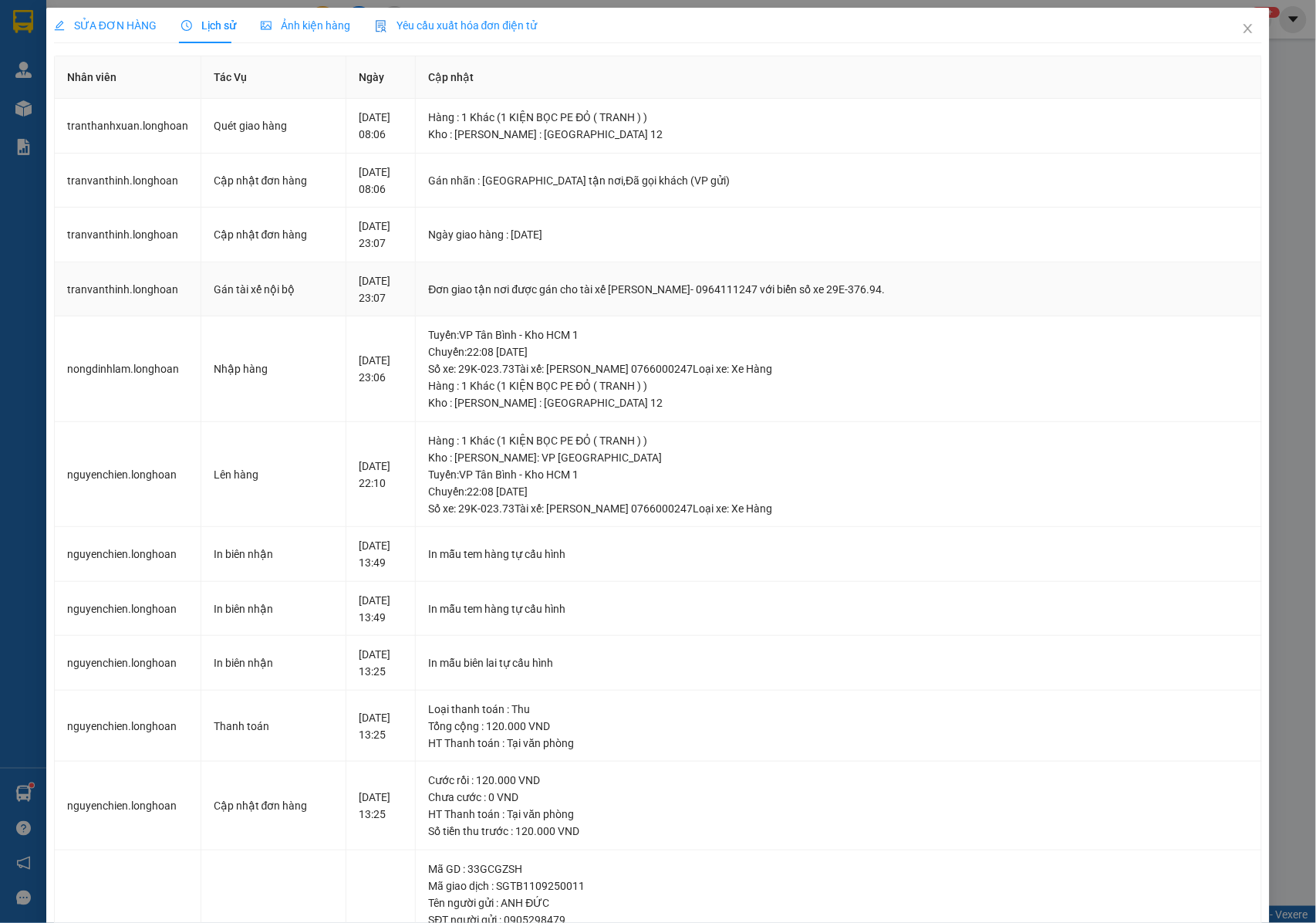
click at [498, 287] on td "Đơn giao tận nơi được gán cho tài xế TRẦN THANH XUÂN- 0964111247 với biển số xe…" at bounding box center [838, 290] width 846 height 55
drag, startPoint x: 504, startPoint y: 287, endPoint x: 1049, endPoint y: 287, distance: 545.0
click at [1049, 287] on div "Đơn giao tận nơi được gán cho tài xế TRẦN THANH XUÂN- 0964111247 với biển số xe…" at bounding box center [838, 289] width 821 height 17
copy div "Đơn giao tận nơi được gán cho tài xế TRẦN THANH XUÂN- 0964111247 với biển số xe…"
click at [1242, 28] on icon "close" at bounding box center [1248, 28] width 12 height 12
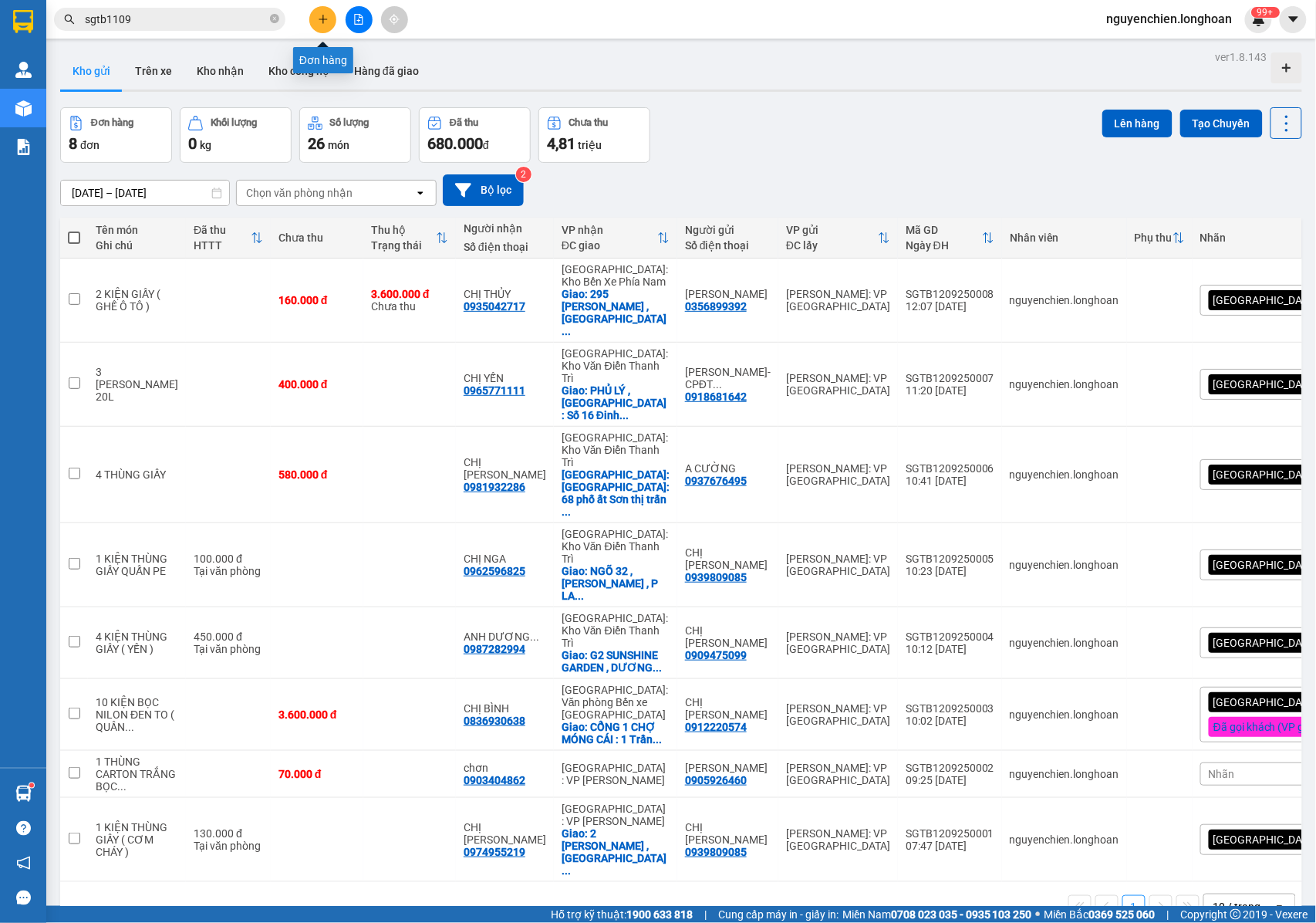
click at [321, 14] on icon "plus" at bounding box center [323, 19] width 11 height 11
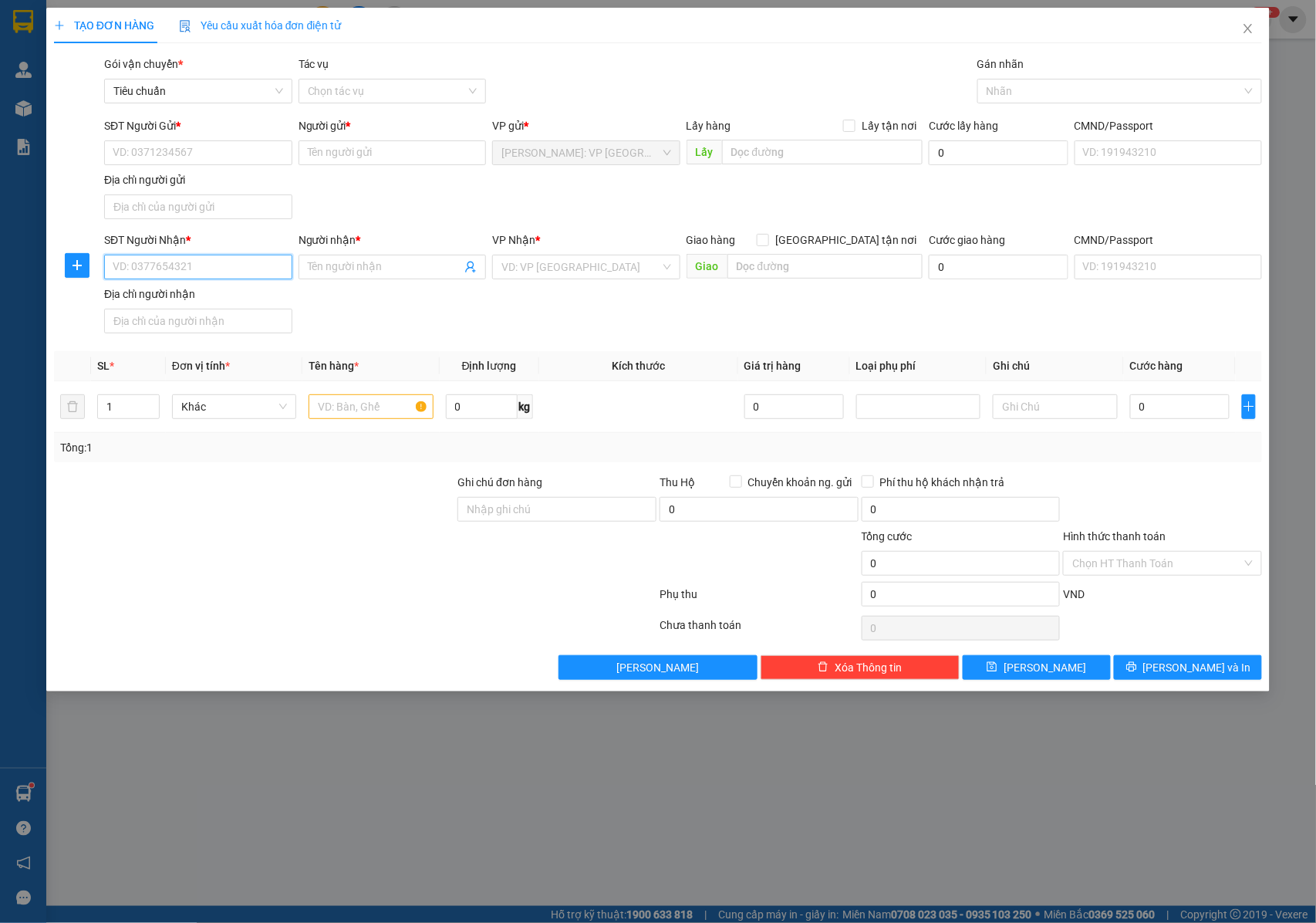
click at [195, 269] on input "SĐT Người Nhận *" at bounding box center [198, 267] width 188 height 25
click at [148, 154] on input "SĐT Người Gửi *" at bounding box center [198, 152] width 188 height 25
type input "0708226336"
click at [174, 177] on div "0708226336 - A BÌNH" at bounding box center [198, 184] width 170 height 17
type input "A BÌNH"
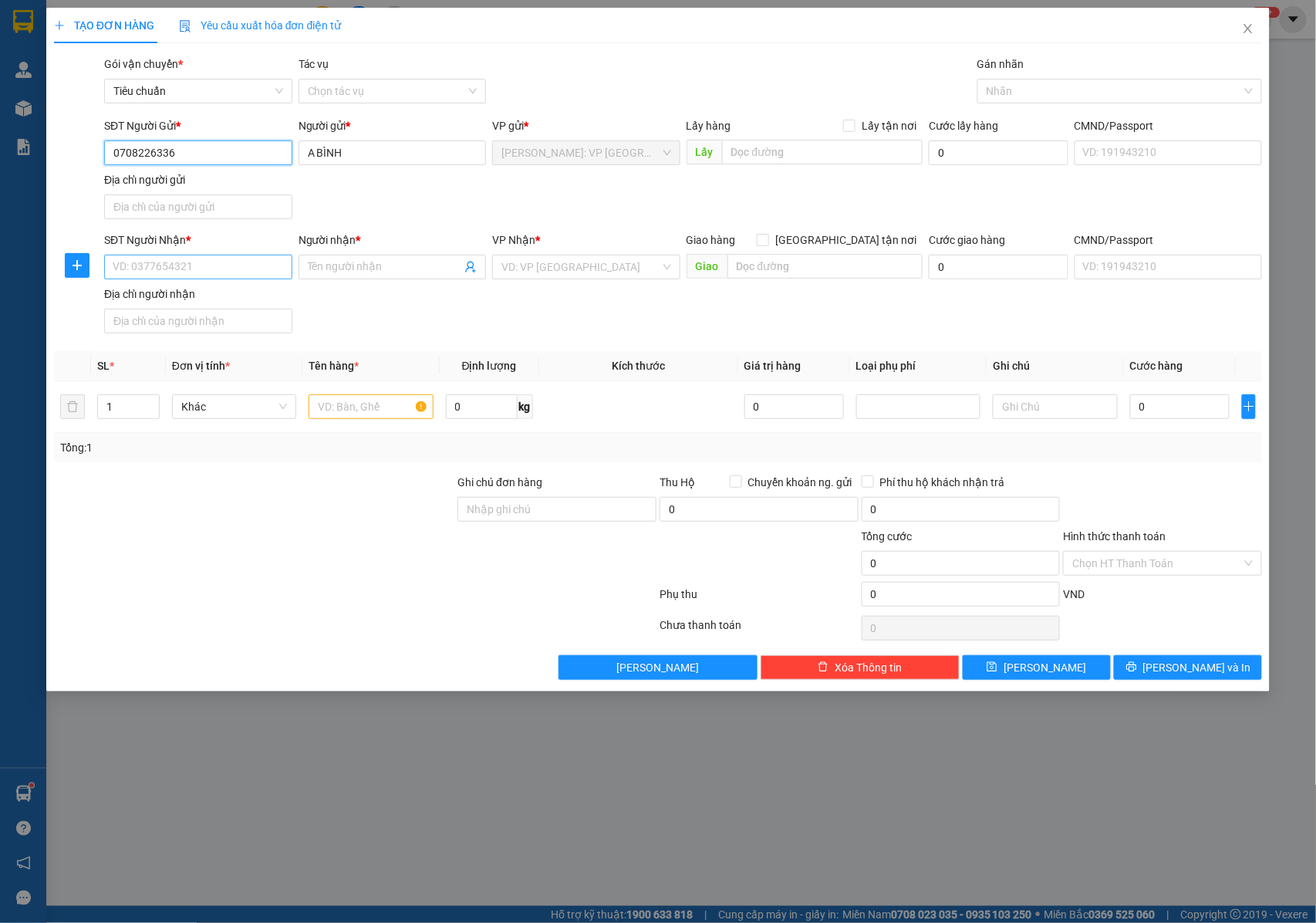
type input "0708226336"
click at [241, 263] on input "SĐT Người Nhận *" at bounding box center [198, 267] width 188 height 25
drag, startPoint x: 250, startPoint y: 302, endPoint x: 275, endPoint y: 308, distance: 25.7
click at [250, 303] on div "0916501156 - nguyễn đình nhân" at bounding box center [198, 300] width 170 height 17
type input "0916501156"
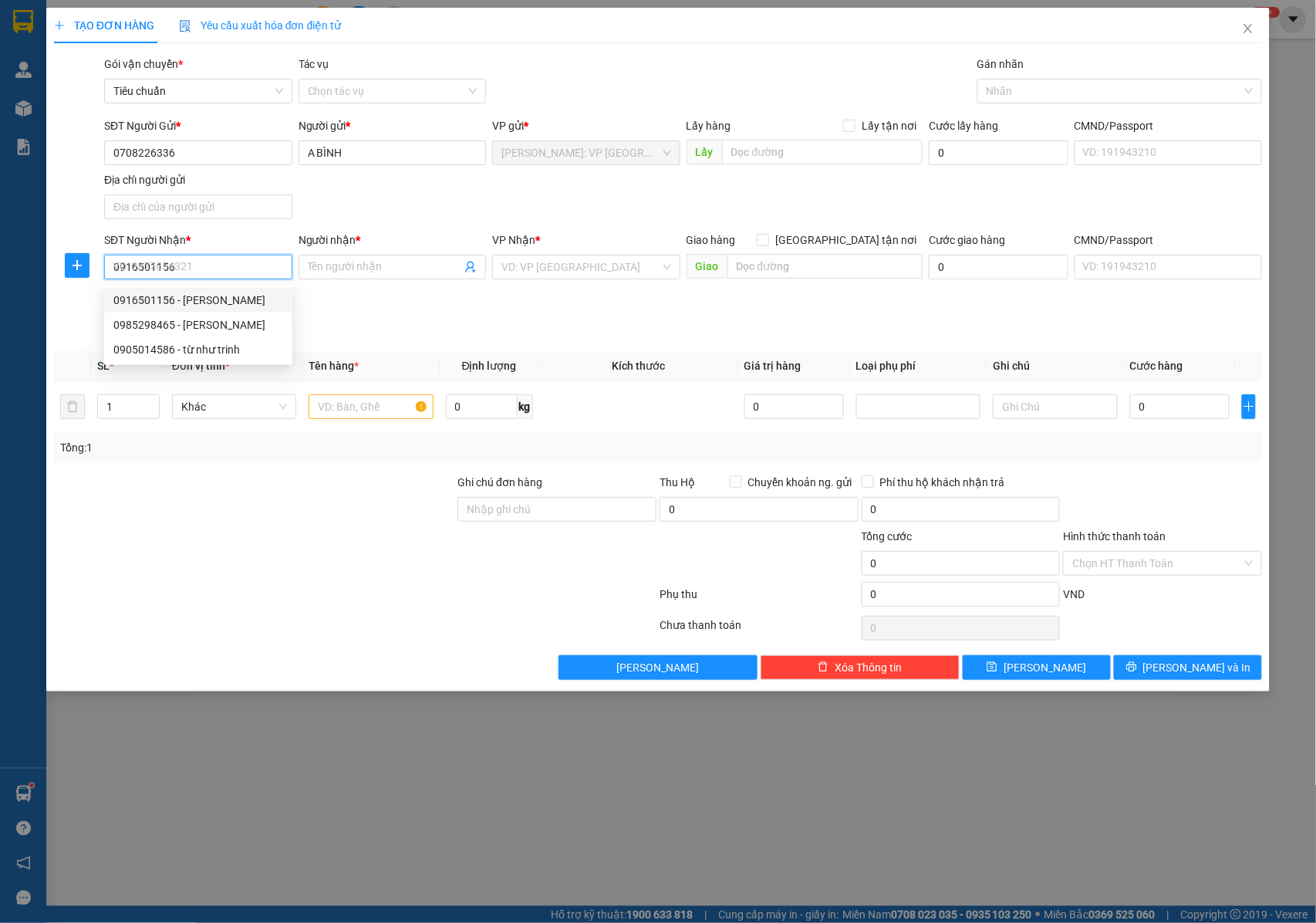
type input "nguyễn đình nhân"
checkbox input "true"
type input "109 hoàng ngân, nhân chính, thanh xuân, hn"
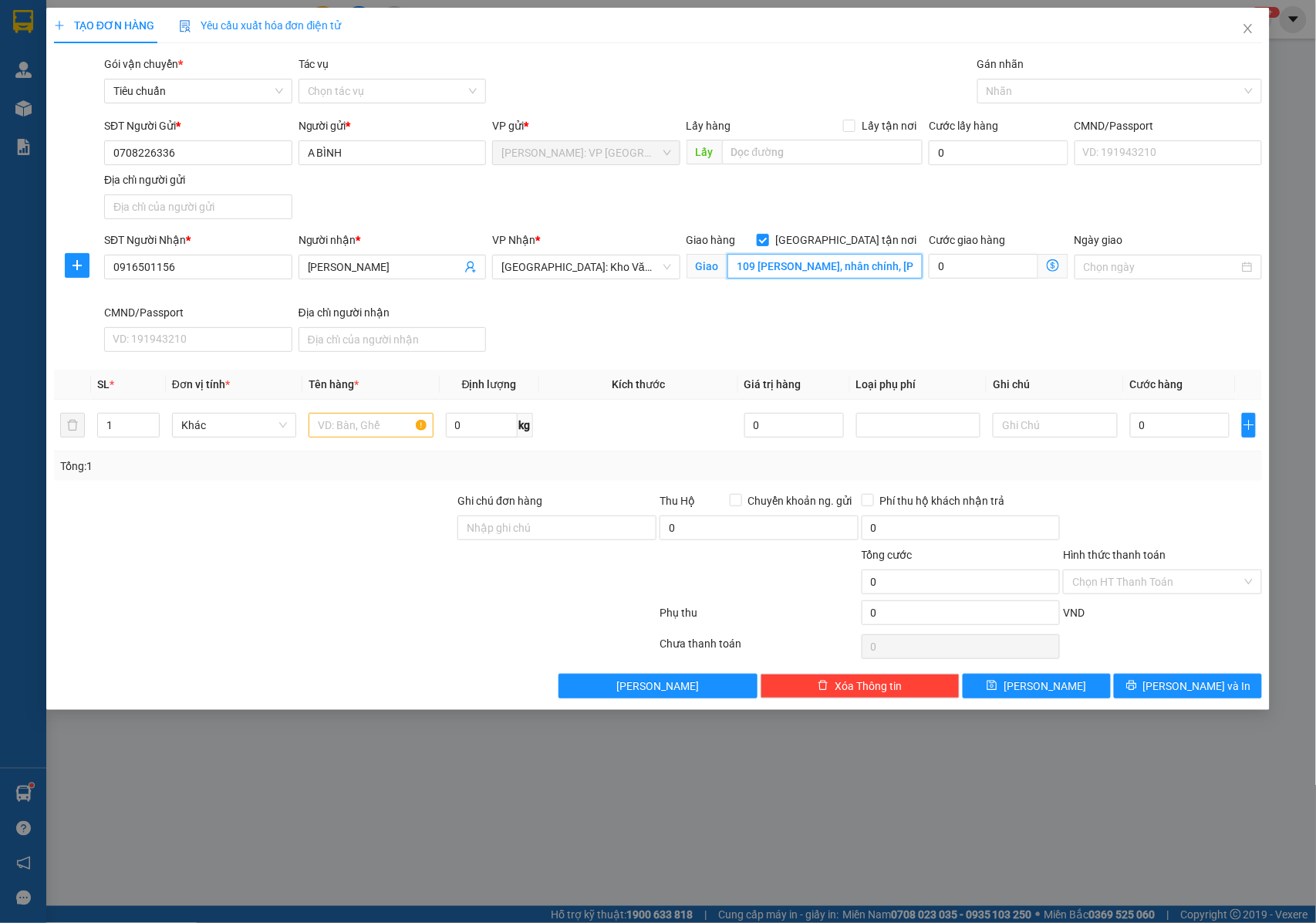
click at [893, 272] on input "109 hoàng ngân, nhân chính, thanh xuân, hn" at bounding box center [825, 266] width 195 height 25
click at [896, 267] on input "109 hoàng ngân, nhân chính, thanh xuân, hn" at bounding box center [825, 266] width 195 height 25
click at [355, 424] on input "text" at bounding box center [370, 424] width 124 height 25
type input "1 THÙNG GIẤY NHỎ"
click at [531, 519] on input "Ghi chú đơn hàng" at bounding box center [556, 528] width 199 height 25
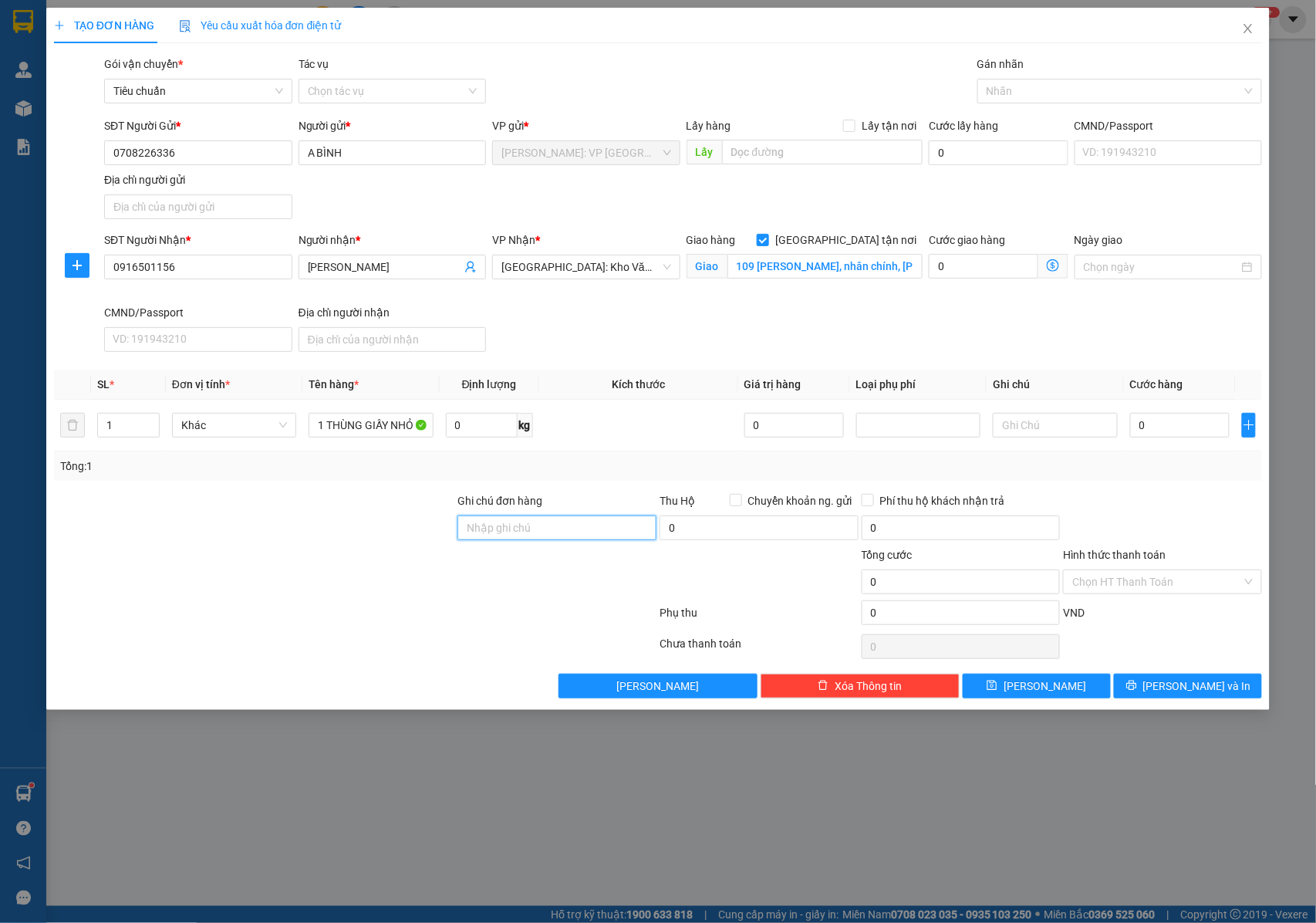
type input "NHẬN NGUYÊN KIỆN GIAO NGUYÊN KIỆN, HƯ VỠ K ĐỀN"
click at [1166, 418] on input "0" at bounding box center [1180, 424] width 100 height 25
type input "1"
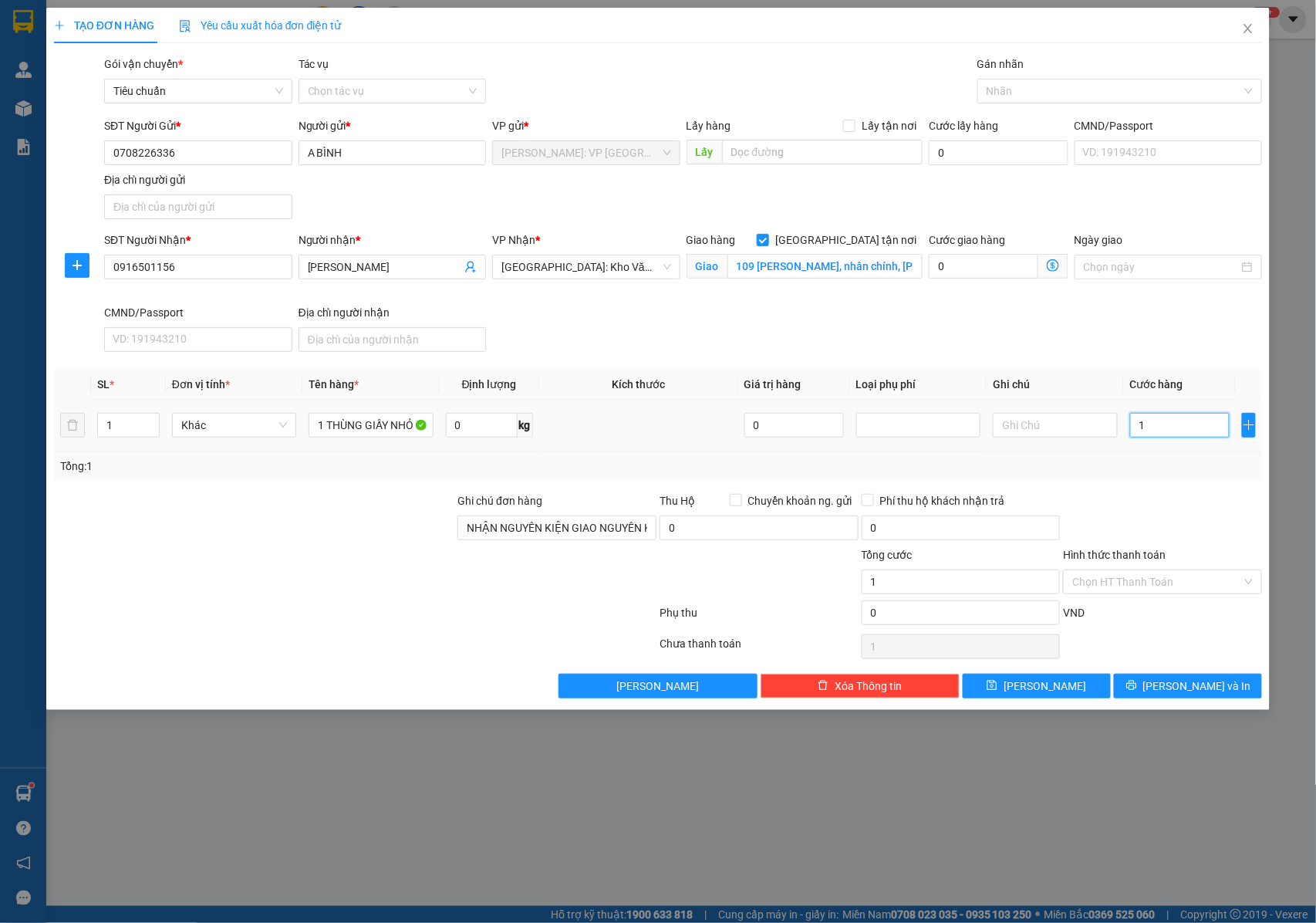
type input "10"
type input "100"
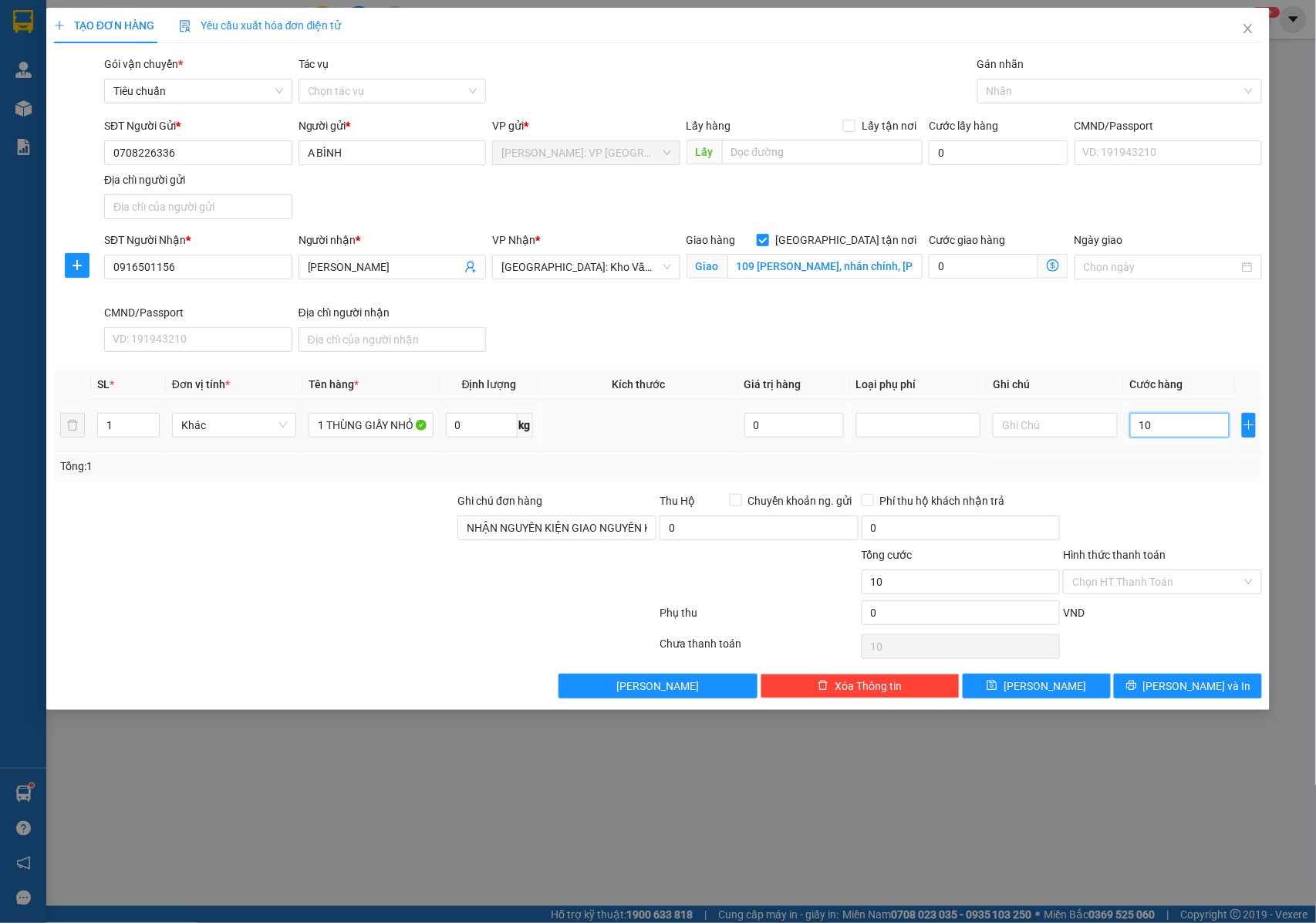
type input "100"
type input "1.000"
type input "10.000"
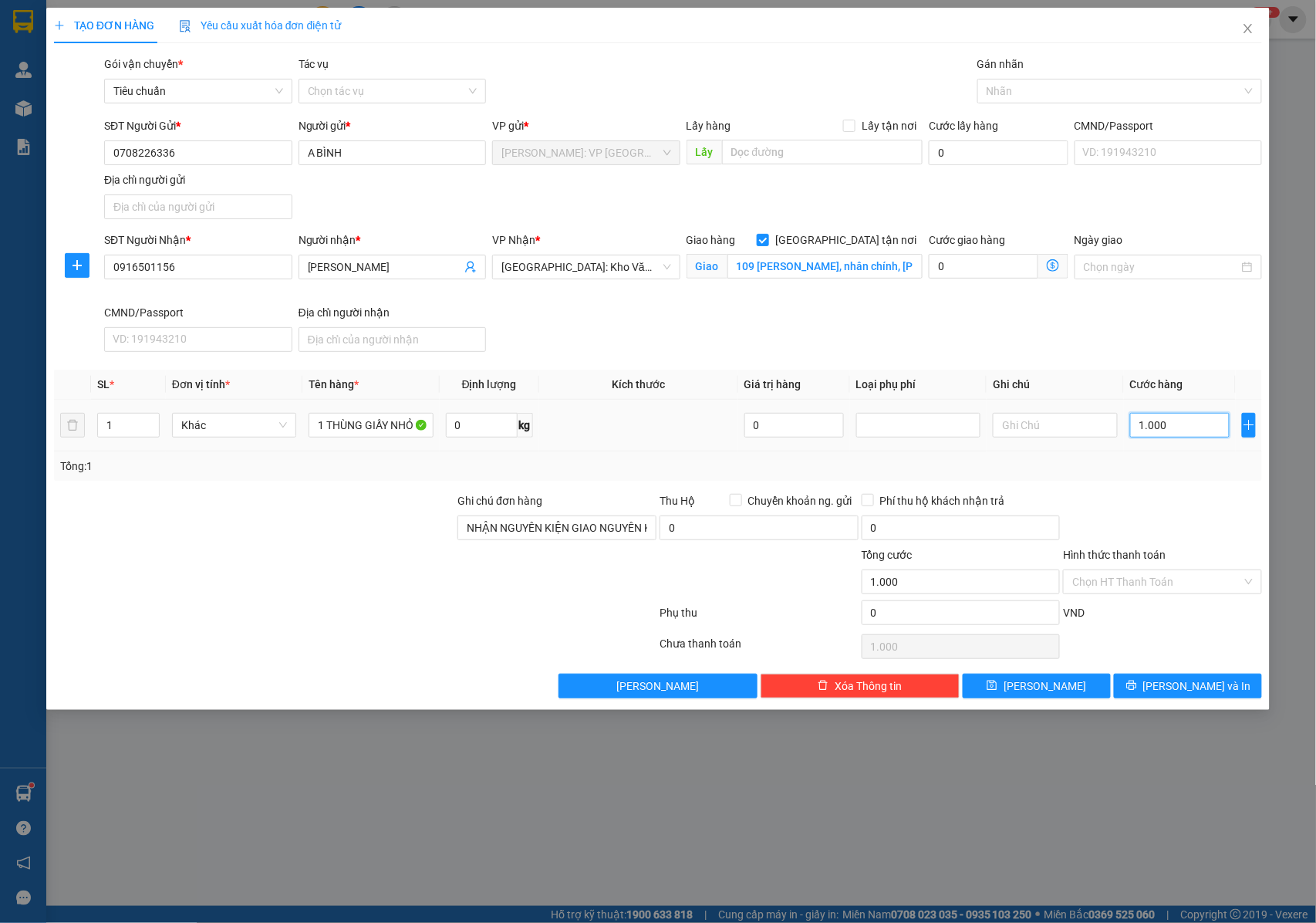
type input "10.000"
type input "100.000"
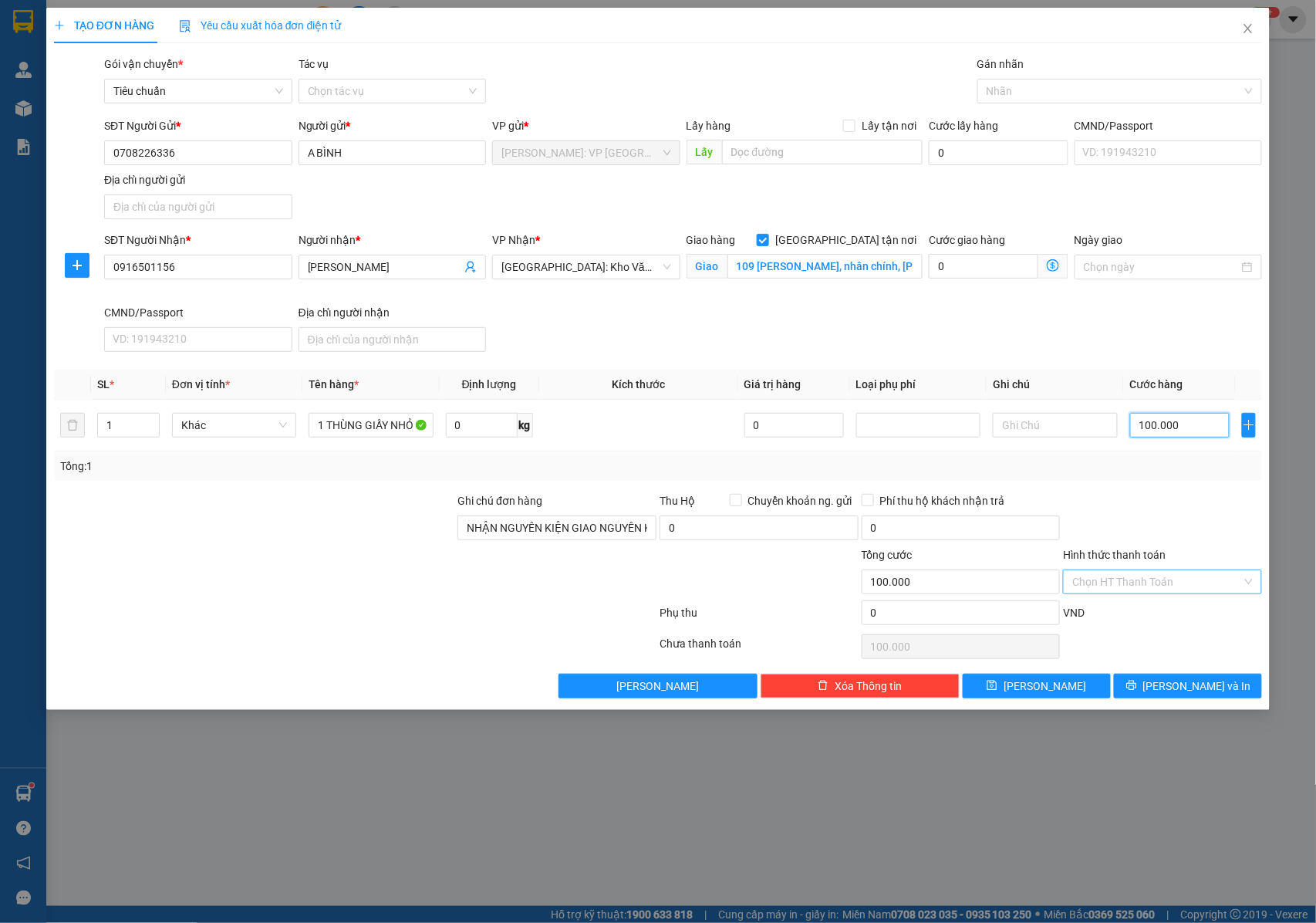
type input "100.000"
click at [1131, 592] on input "Hình thức thanh toán" at bounding box center [1157, 581] width 170 height 23
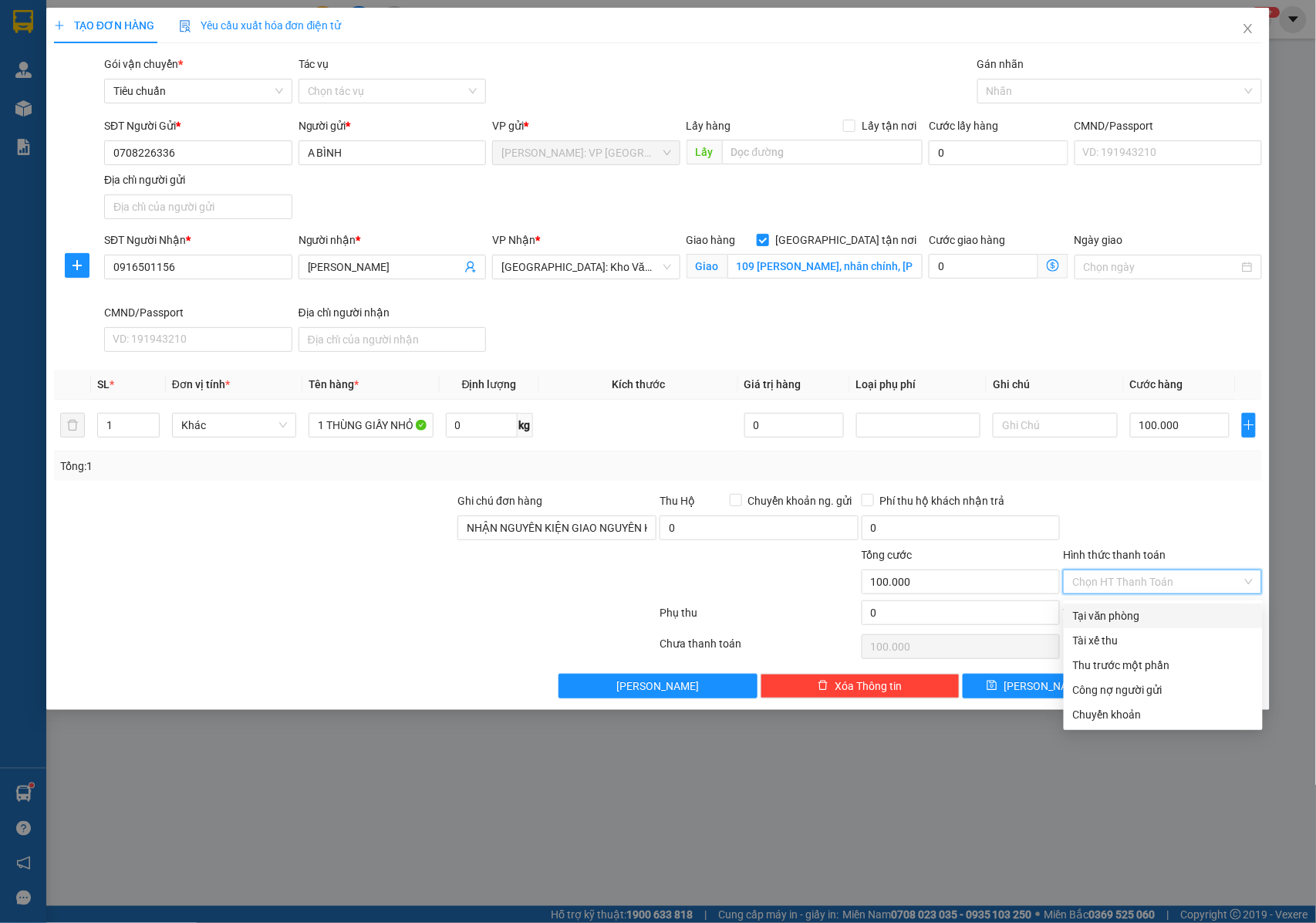
click at [1121, 617] on div "Tại văn phòng" at bounding box center [1164, 616] width 181 height 17
type input "0"
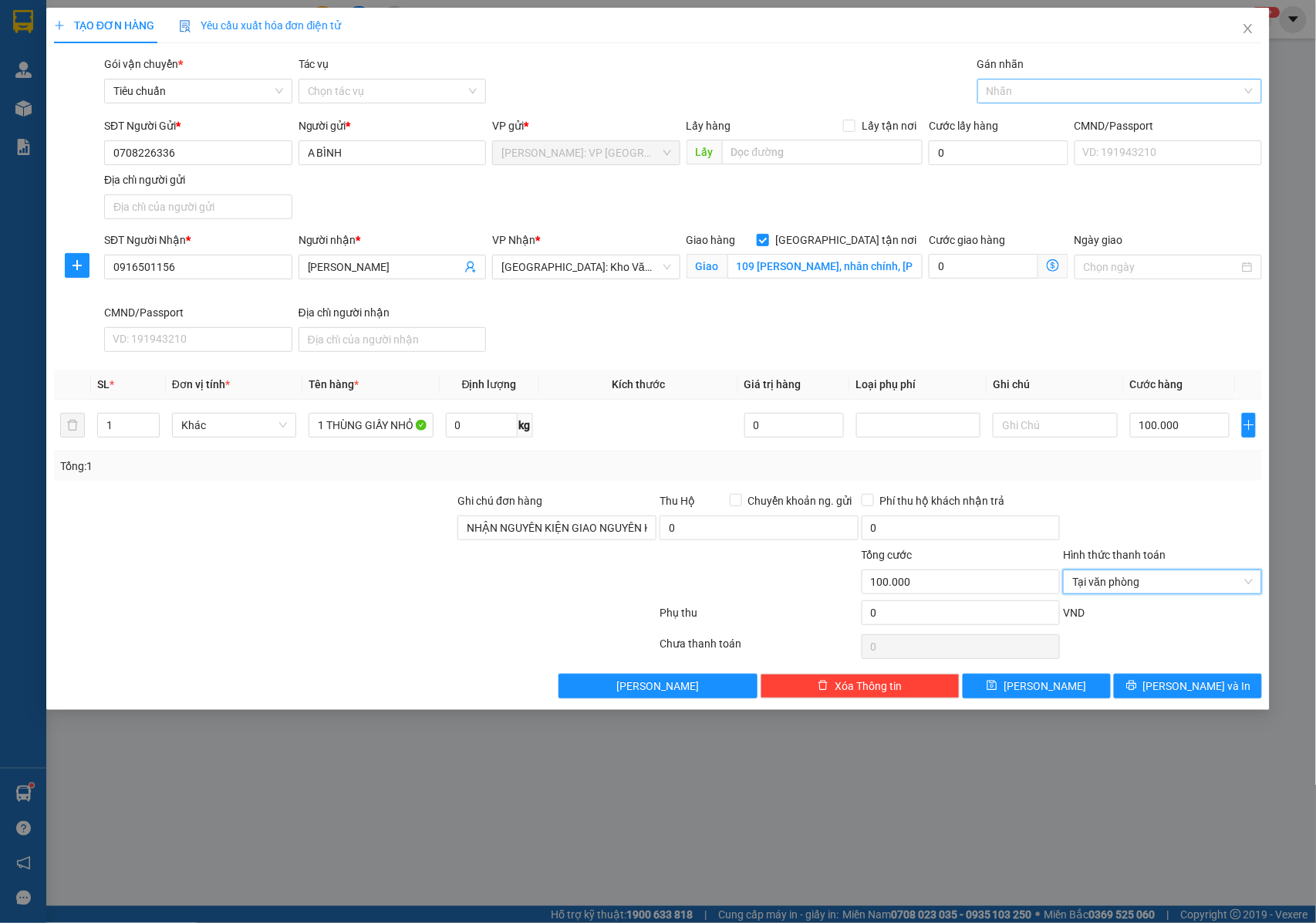
click at [1018, 82] on div at bounding box center [1112, 91] width 262 height 19
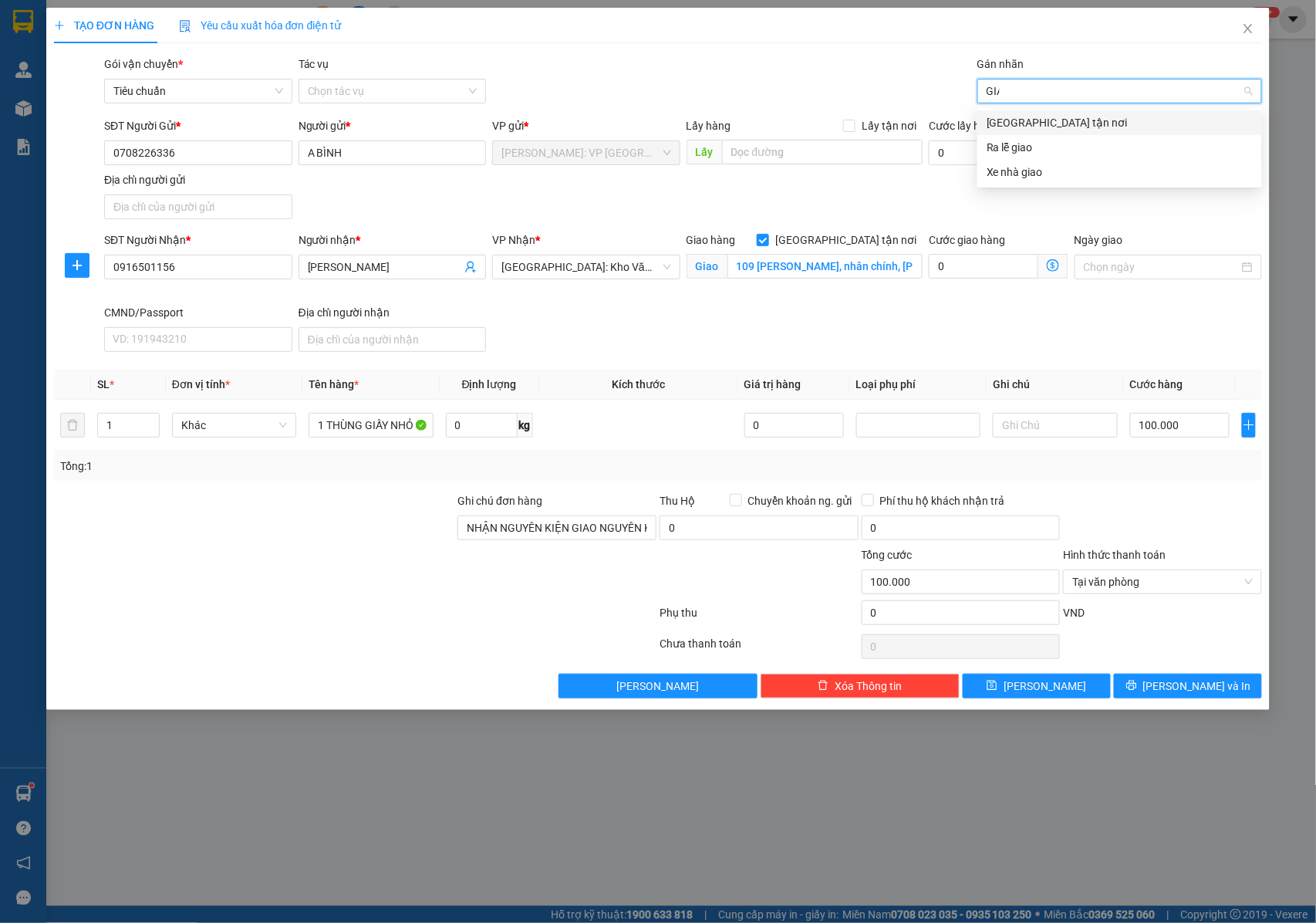
type input "GIAO"
click at [1010, 124] on div "[GEOGRAPHIC_DATA] tận nơi" at bounding box center [1119, 123] width 266 height 17
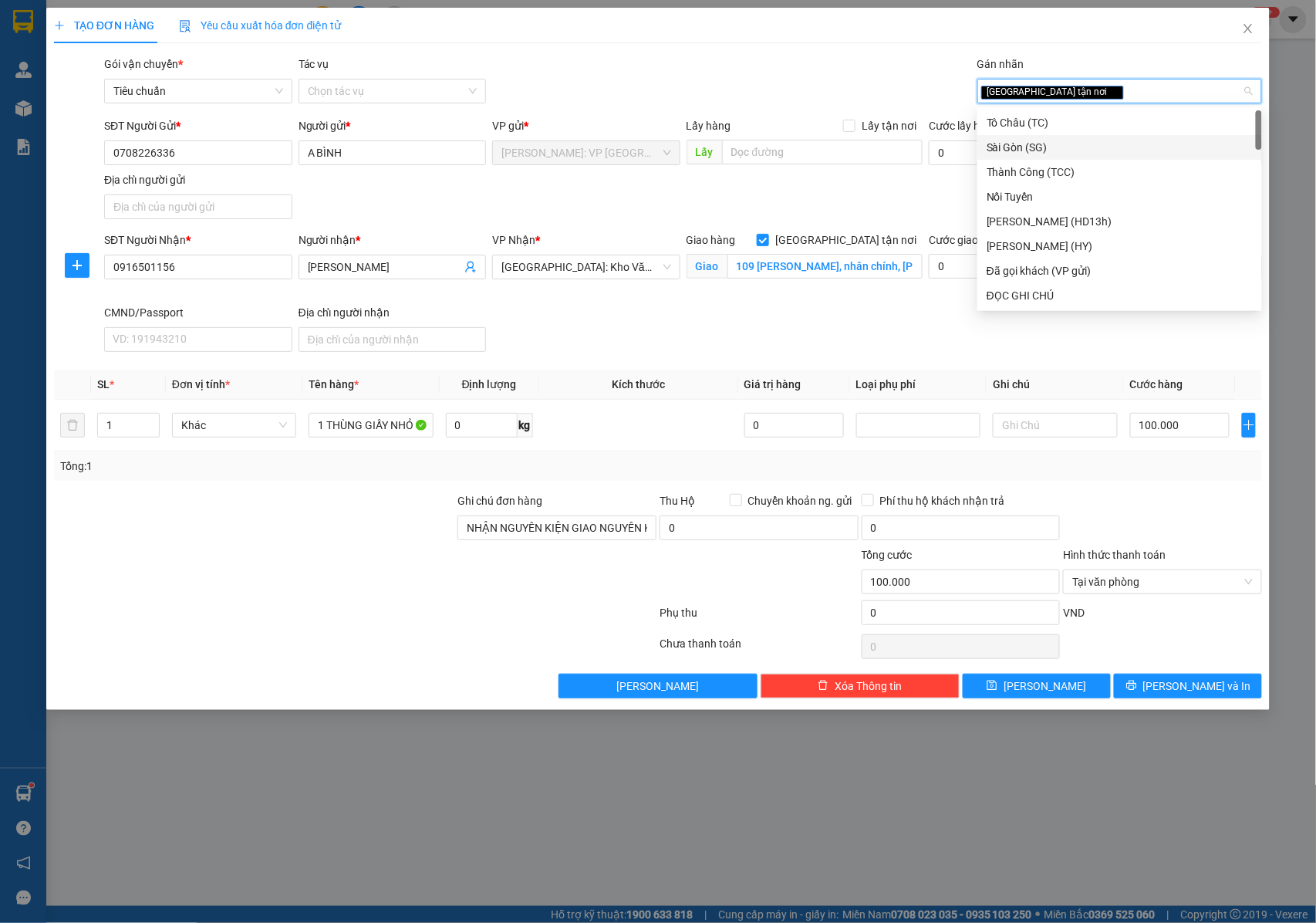
click at [545, 331] on div "SĐT Người Nhận * 0916501156 Người nhận * nguyễn đình nhân VP Nhận * Hà Nội: Kho…" at bounding box center [683, 294] width 1164 height 127
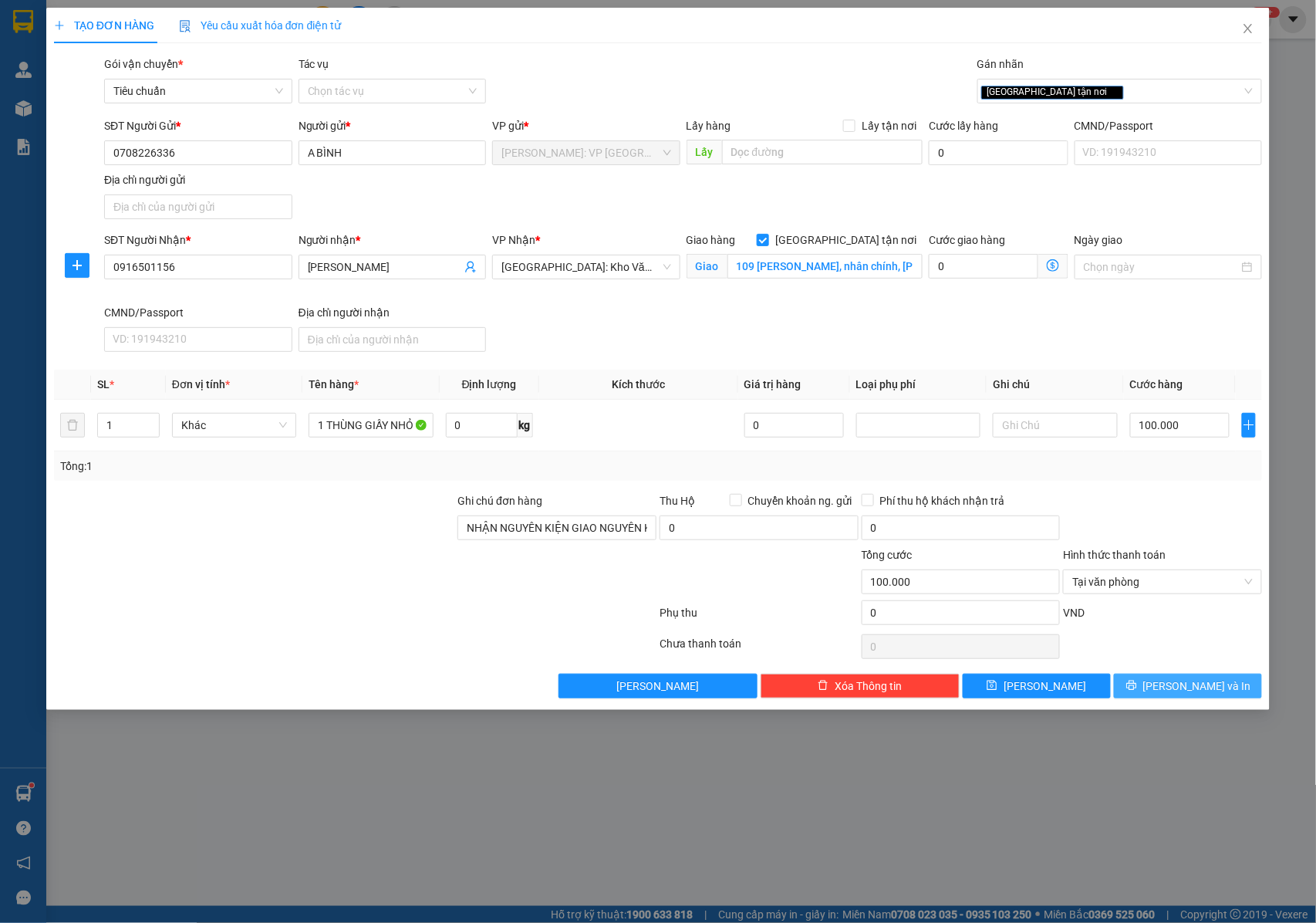
click at [1186, 698] on button "[PERSON_NAME] và In" at bounding box center [1188, 685] width 148 height 25
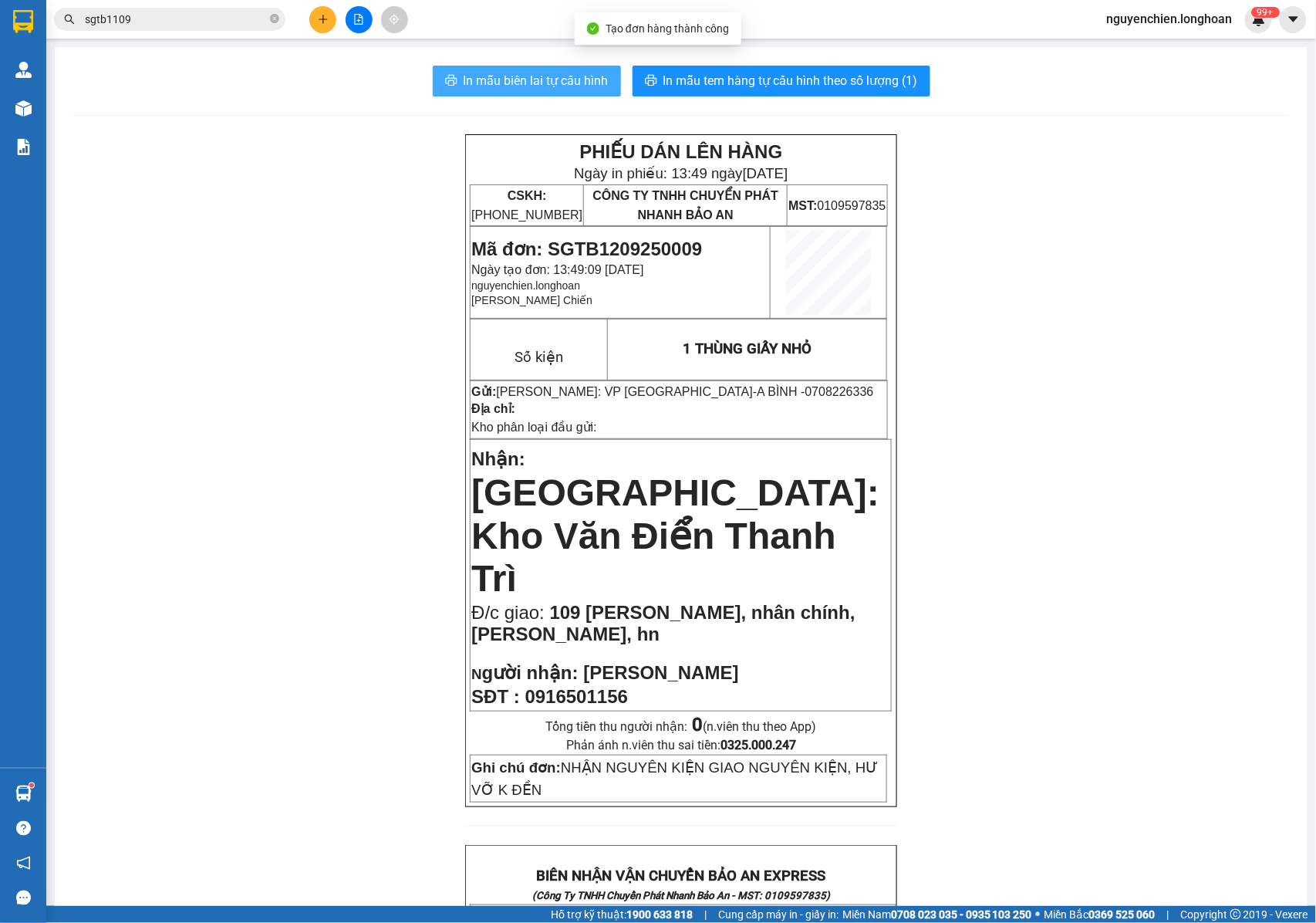
click at [479, 77] on span "In mẫu biên lai tự cấu hình" at bounding box center [536, 80] width 145 height 19
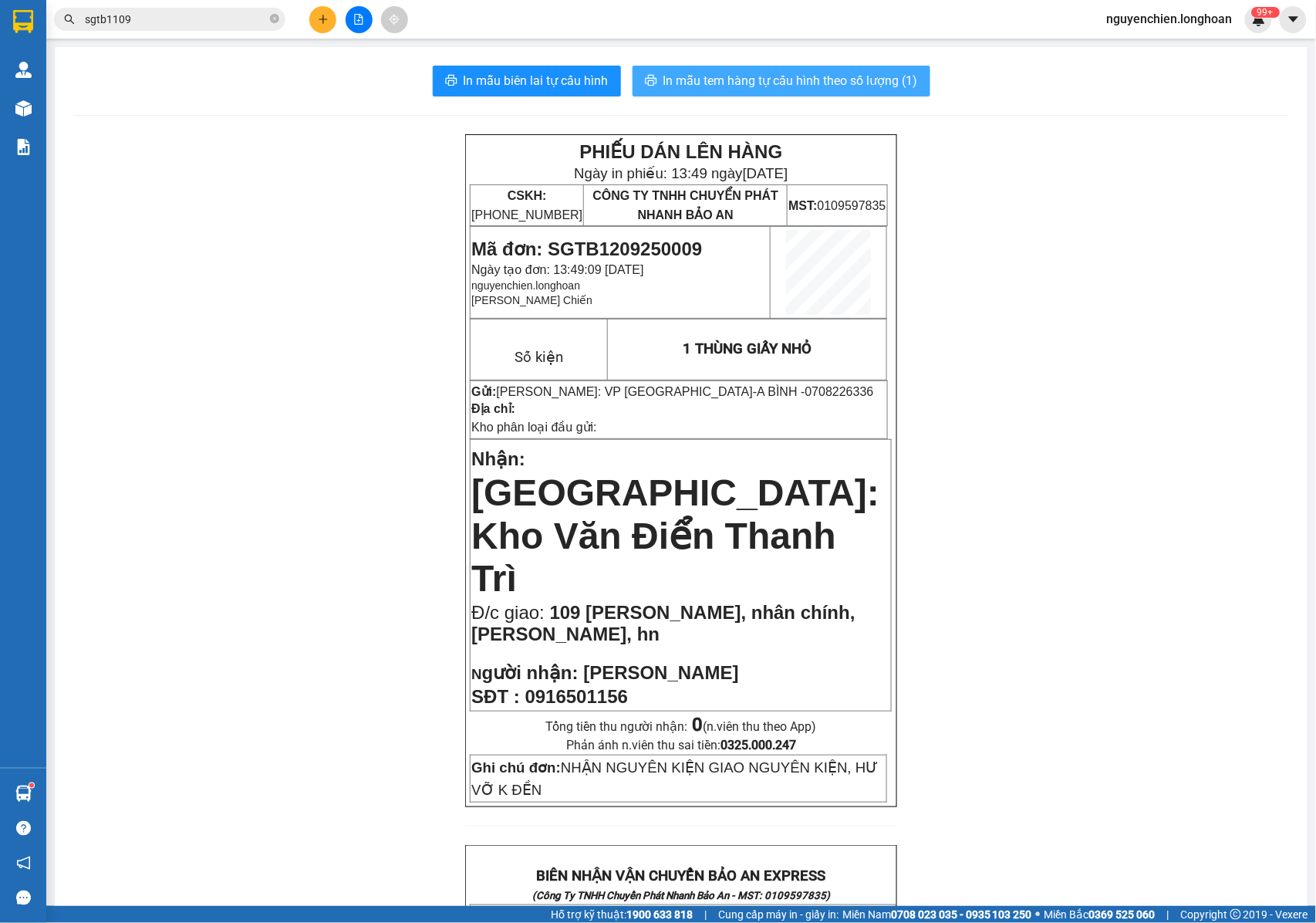
click at [806, 78] on span "In mẫu tem hàng tự cấu hình theo số lượng (1)" at bounding box center [791, 80] width 255 height 19
click at [273, 19] on icon "close-circle" at bounding box center [275, 18] width 9 height 9
click at [195, 20] on input "text" at bounding box center [176, 20] width 182 height 17
type input "D"
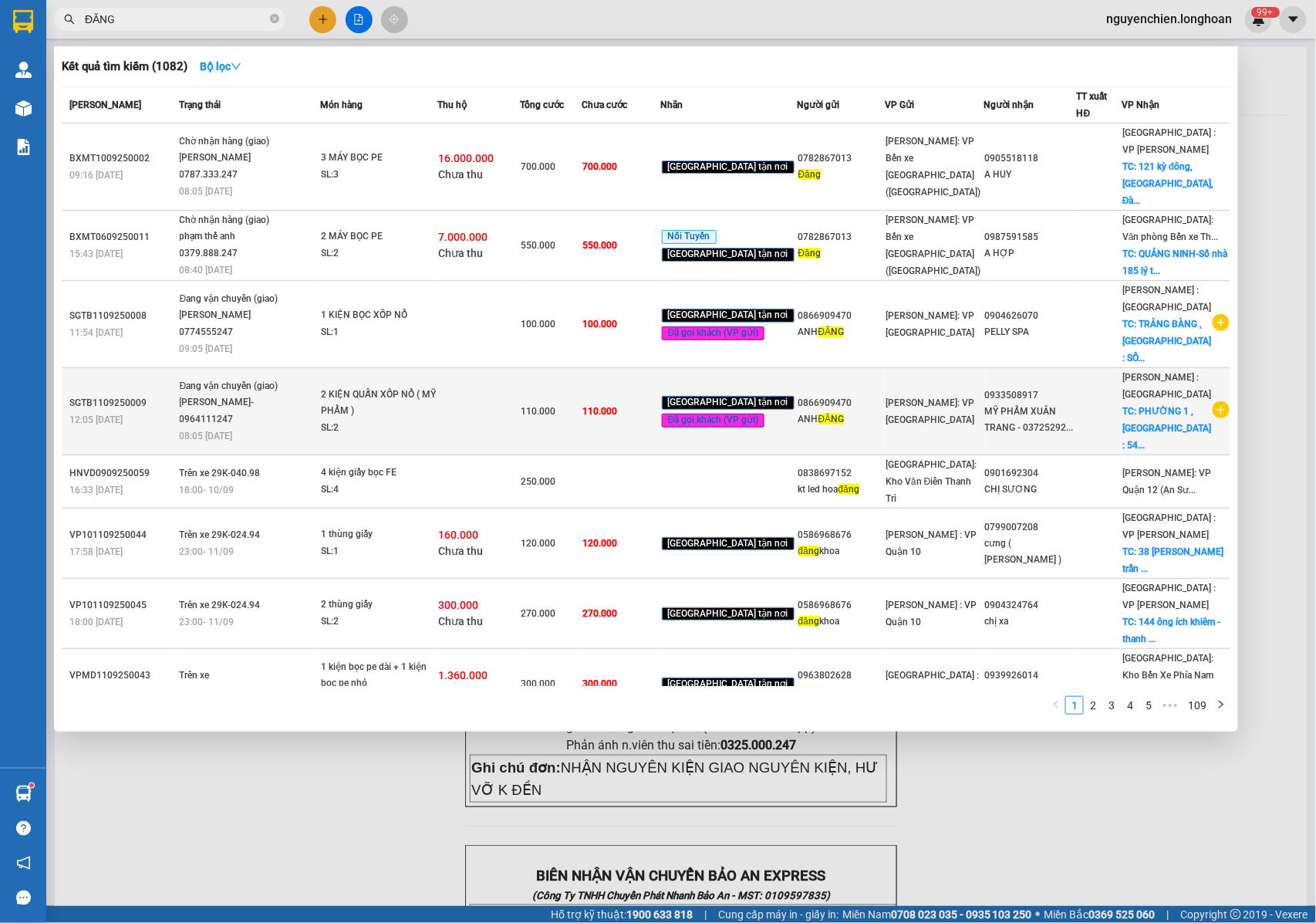
type input "ĐĂNG"
click at [353, 393] on td "2 KIỆN QUẤN XỐP NỔ ( MỸ PHẨM ) SL: 2" at bounding box center [379, 411] width 117 height 87
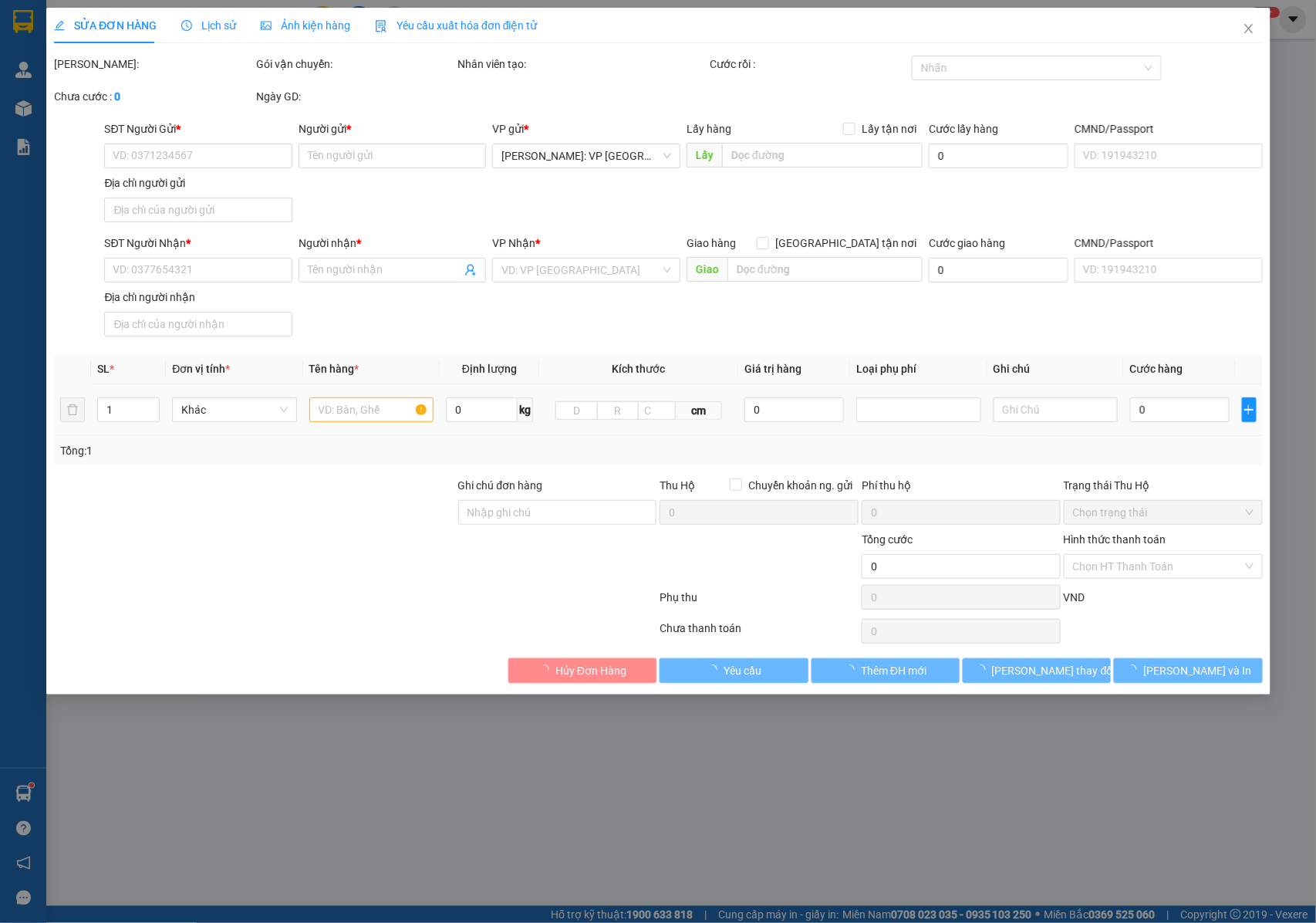
type input "0866909470"
type input "ANH ĐĂNG"
type input "0933508917"
type input "MỸ PHẨM XUÂN TRANG - 0372529204"
checkbox input "true"
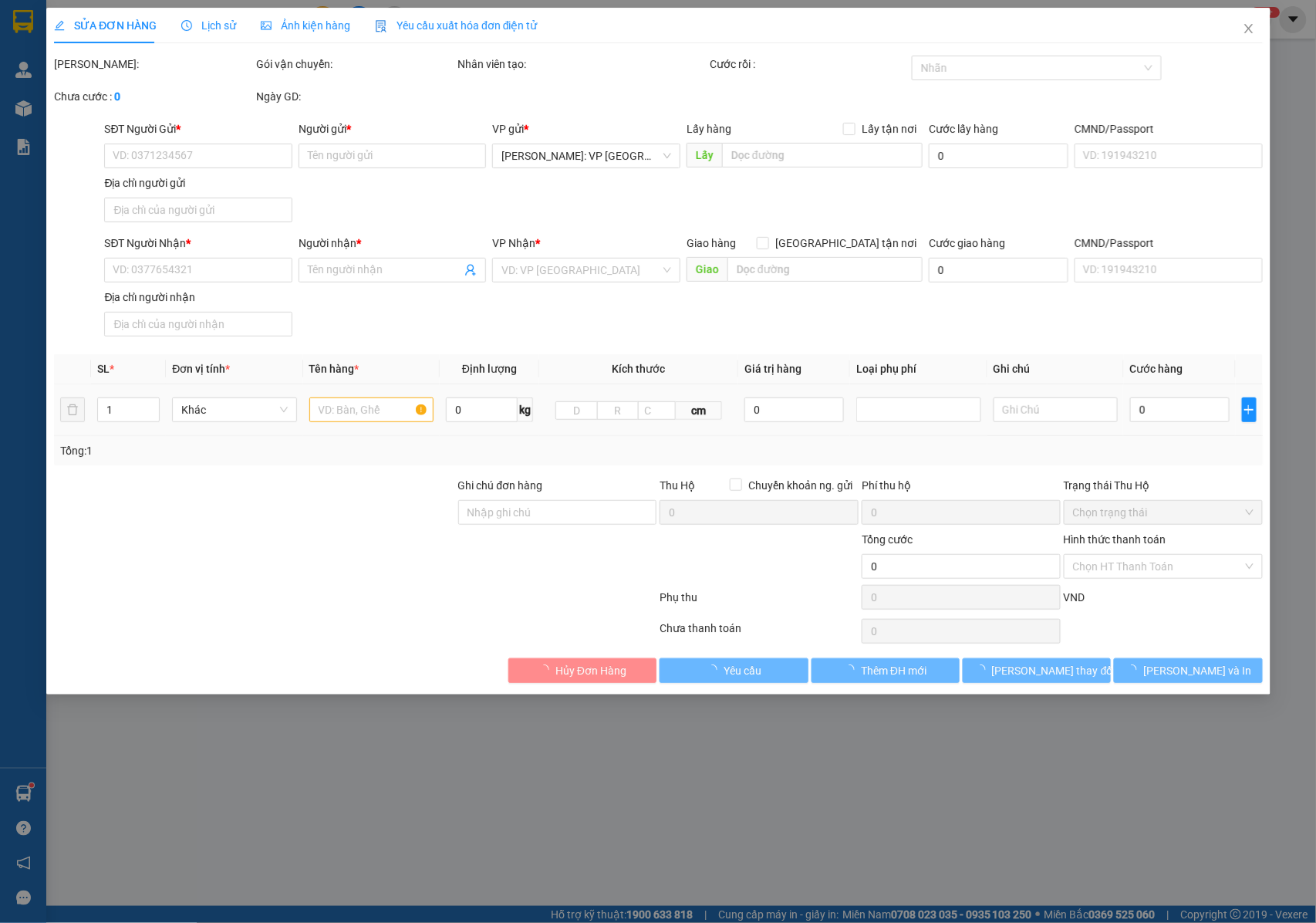
type input "PHƯỜNG 1 , TP BẢO LỘC : 54 LÊ HỒNG PHONG . PHƯỜNG 1 , TP BẢO LỘC , LÂM ĐỒNG"
type input "NHẬN NGUYÊN KIỆN GIAO NGUYÊN KIỆN, HƯ VỠ K ĐỀN"
type input "110.000"
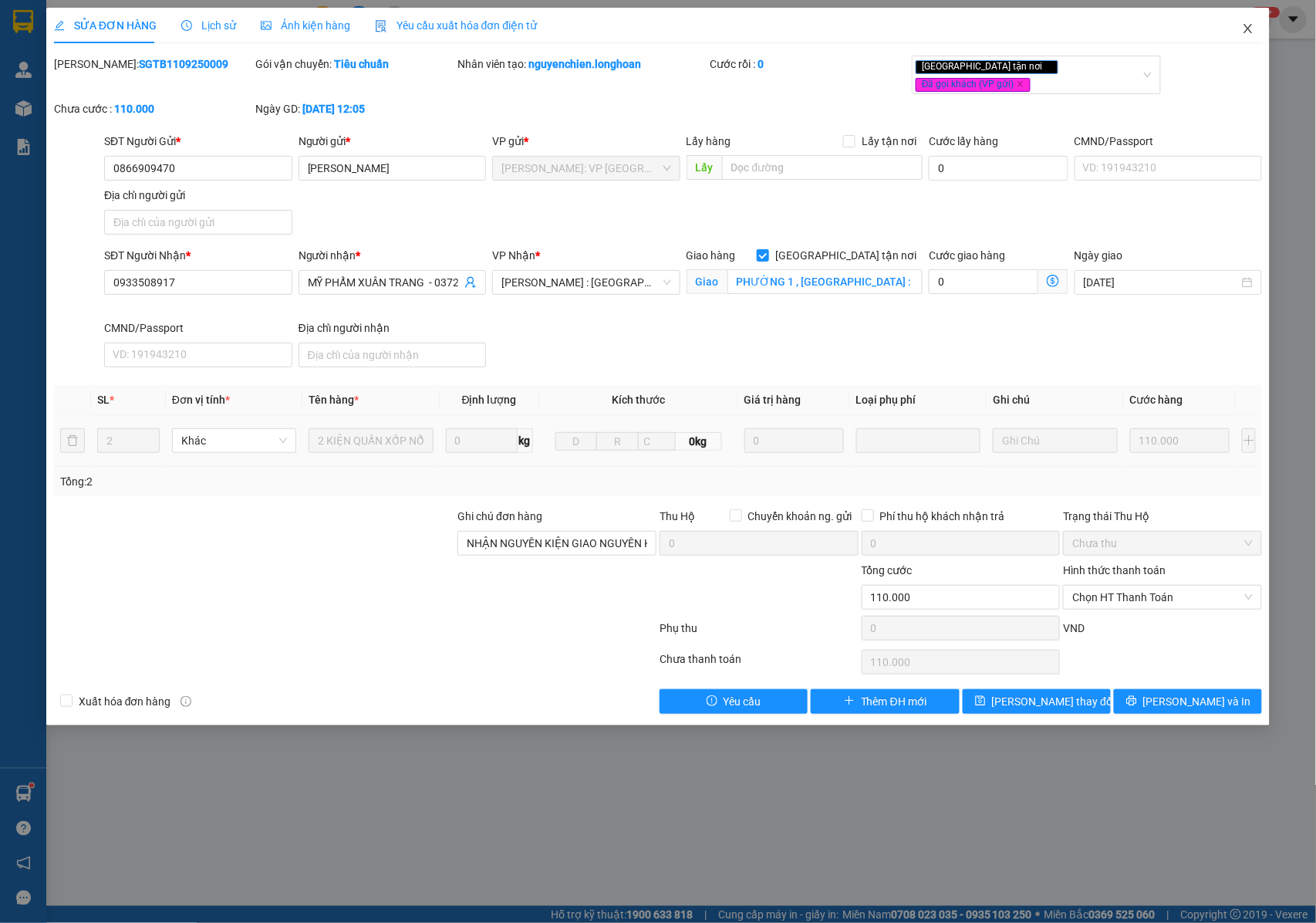
click at [1250, 25] on icon "close" at bounding box center [1248, 28] width 12 height 12
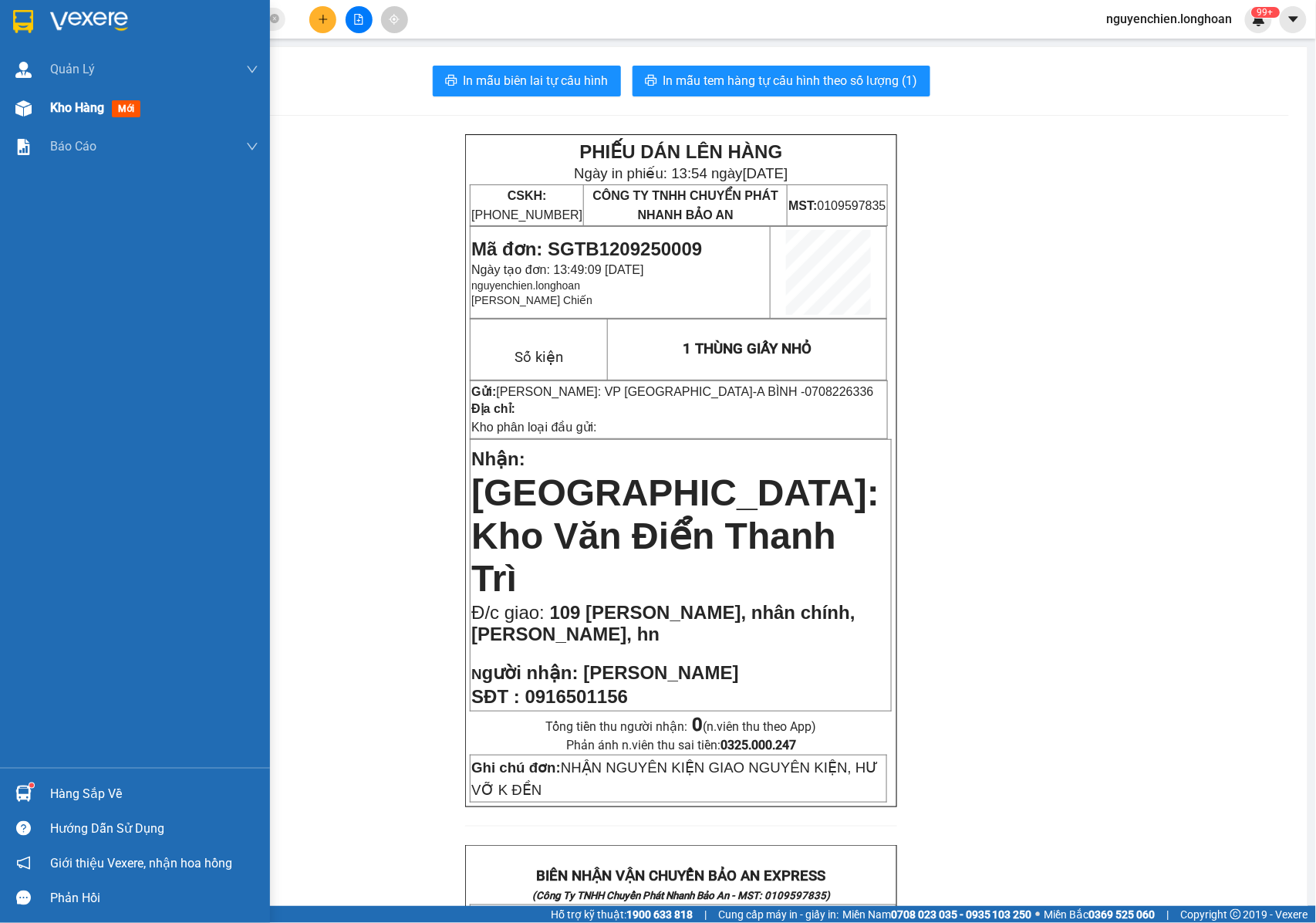
click at [107, 96] on div "Kho hàng mới" at bounding box center [154, 108] width 208 height 39
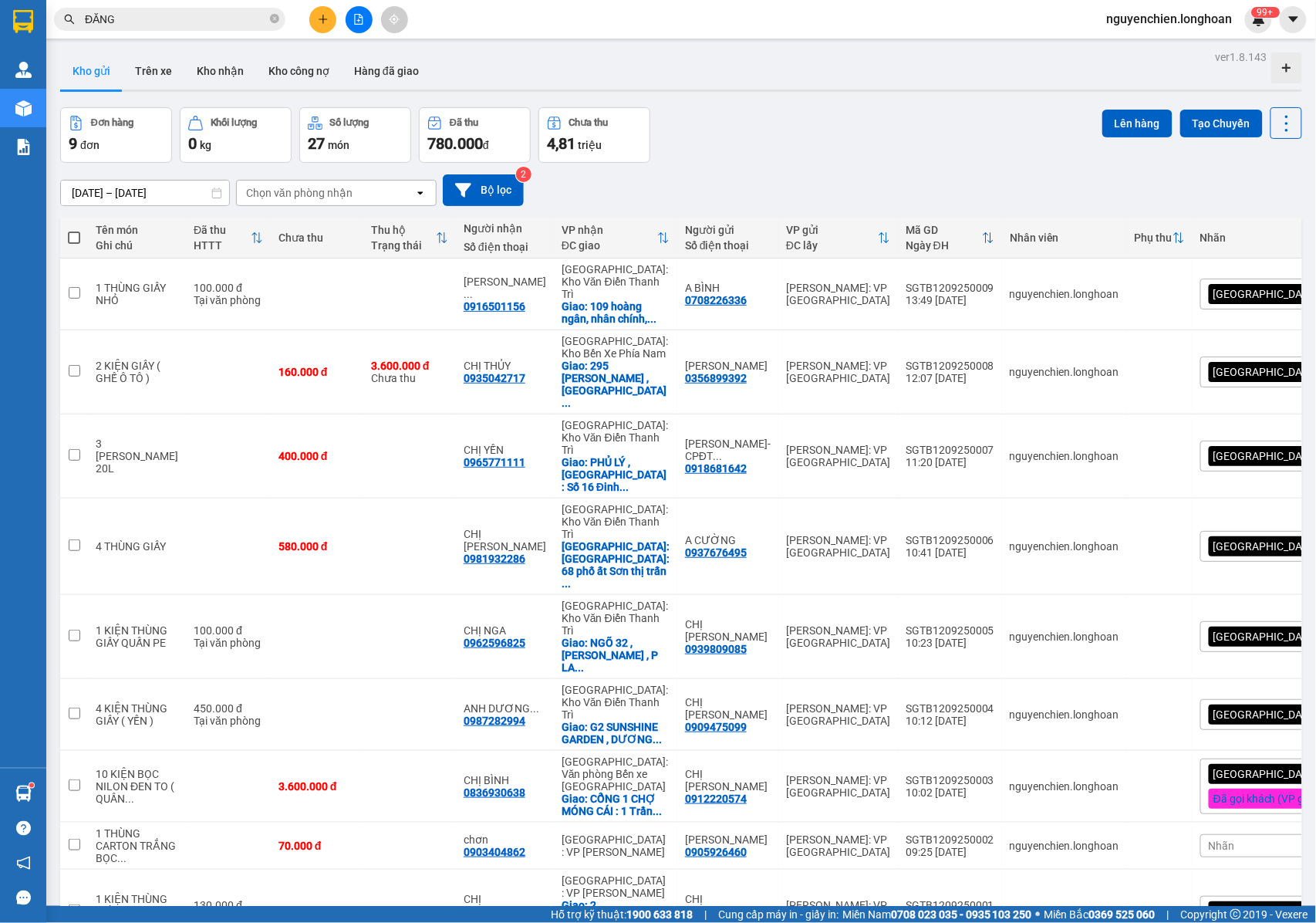
click at [155, 13] on input "ĐĂNG" at bounding box center [176, 20] width 182 height 17
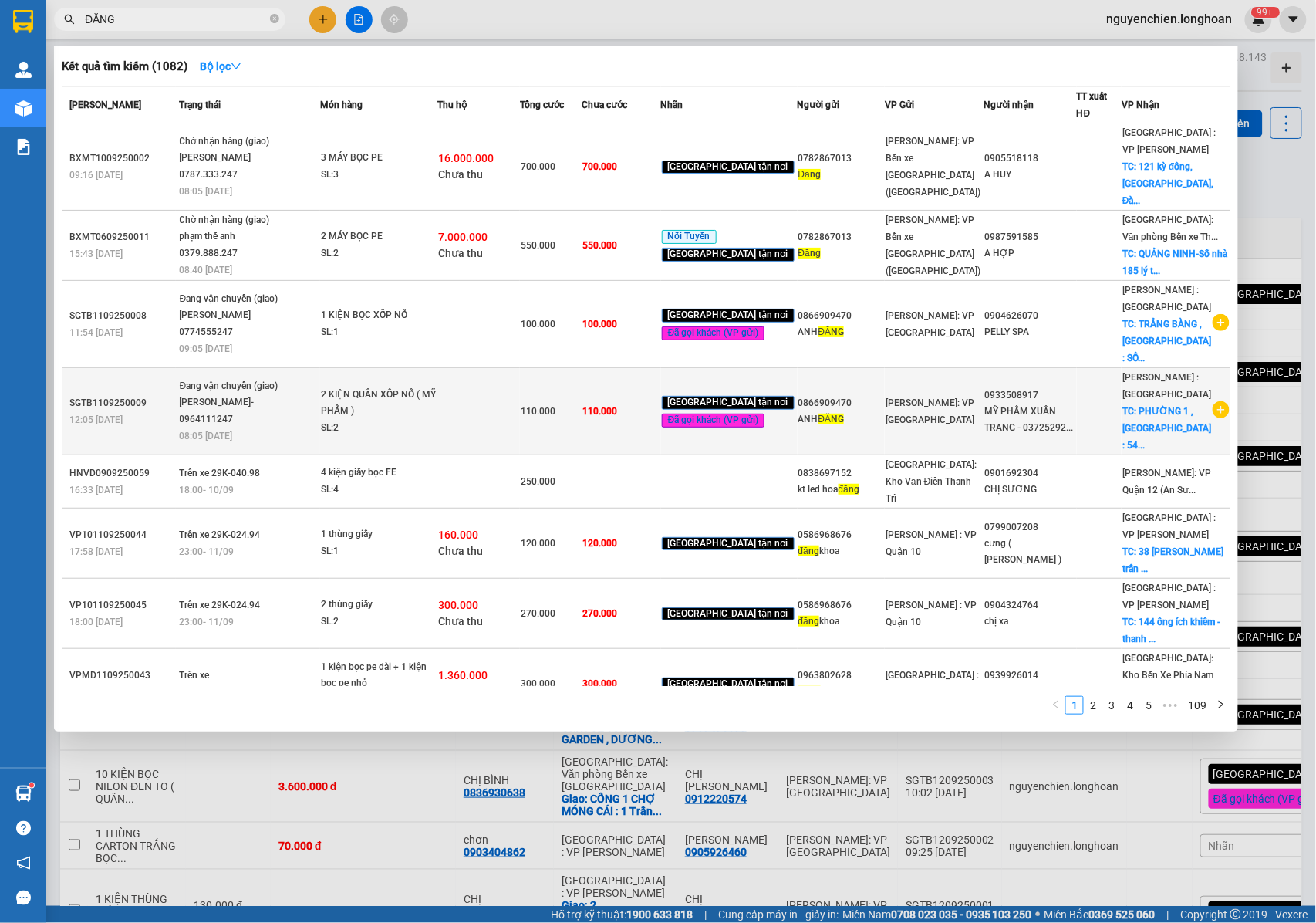
drag, startPoint x: 247, startPoint y: 375, endPoint x: 182, endPoint y: 358, distance: 67.2
click at [182, 368] on td "Đang vận chuyển (giao) TRẦN THANH XUÂN- 0964111247 08:05 - 12/09" at bounding box center [248, 411] width 145 height 87
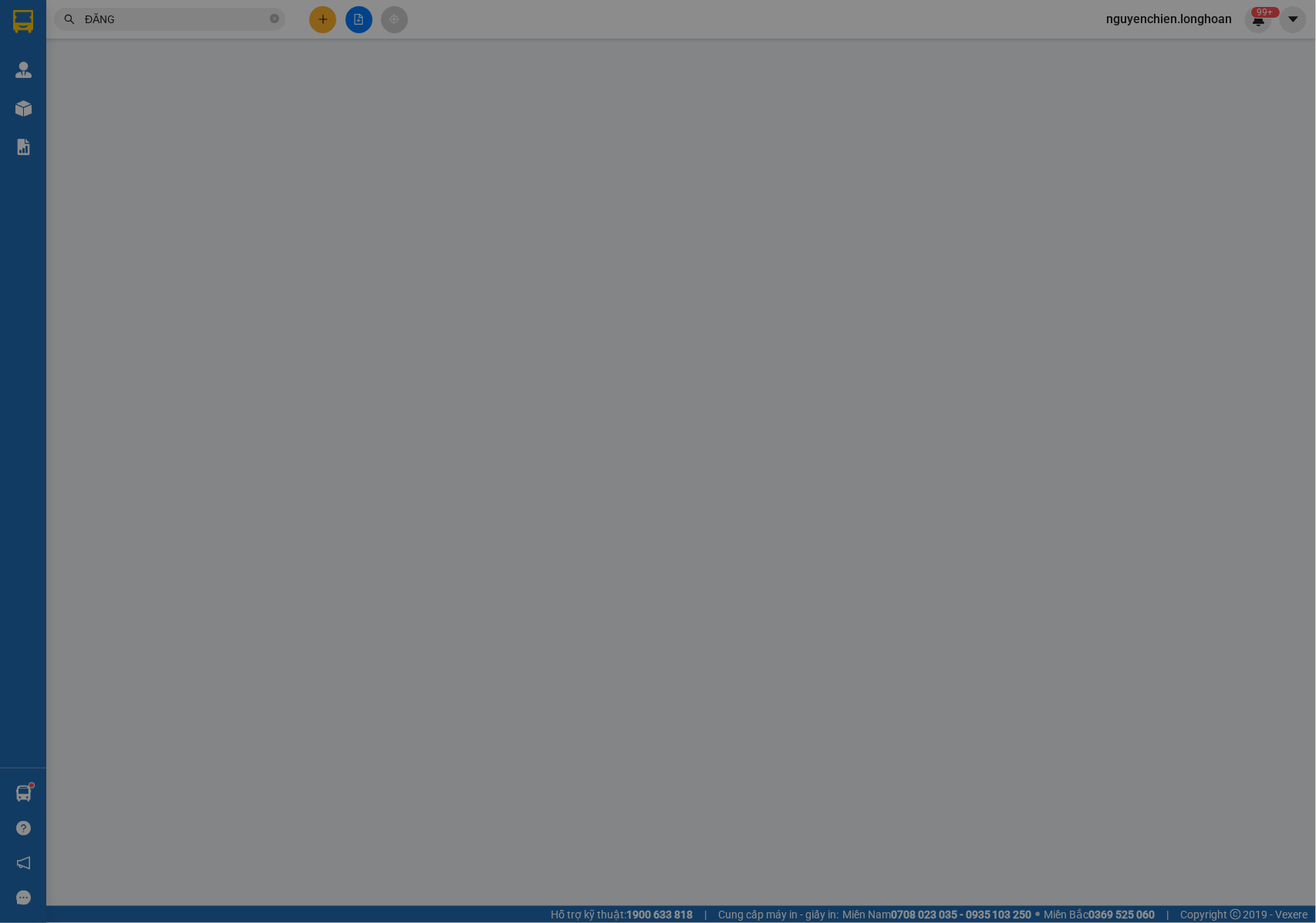
type input "0866909470"
type input "ANH ĐĂNG"
type input "0933508917"
type input "MỸ PHẨM XUÂN TRANG - 0372529204"
checkbox input "true"
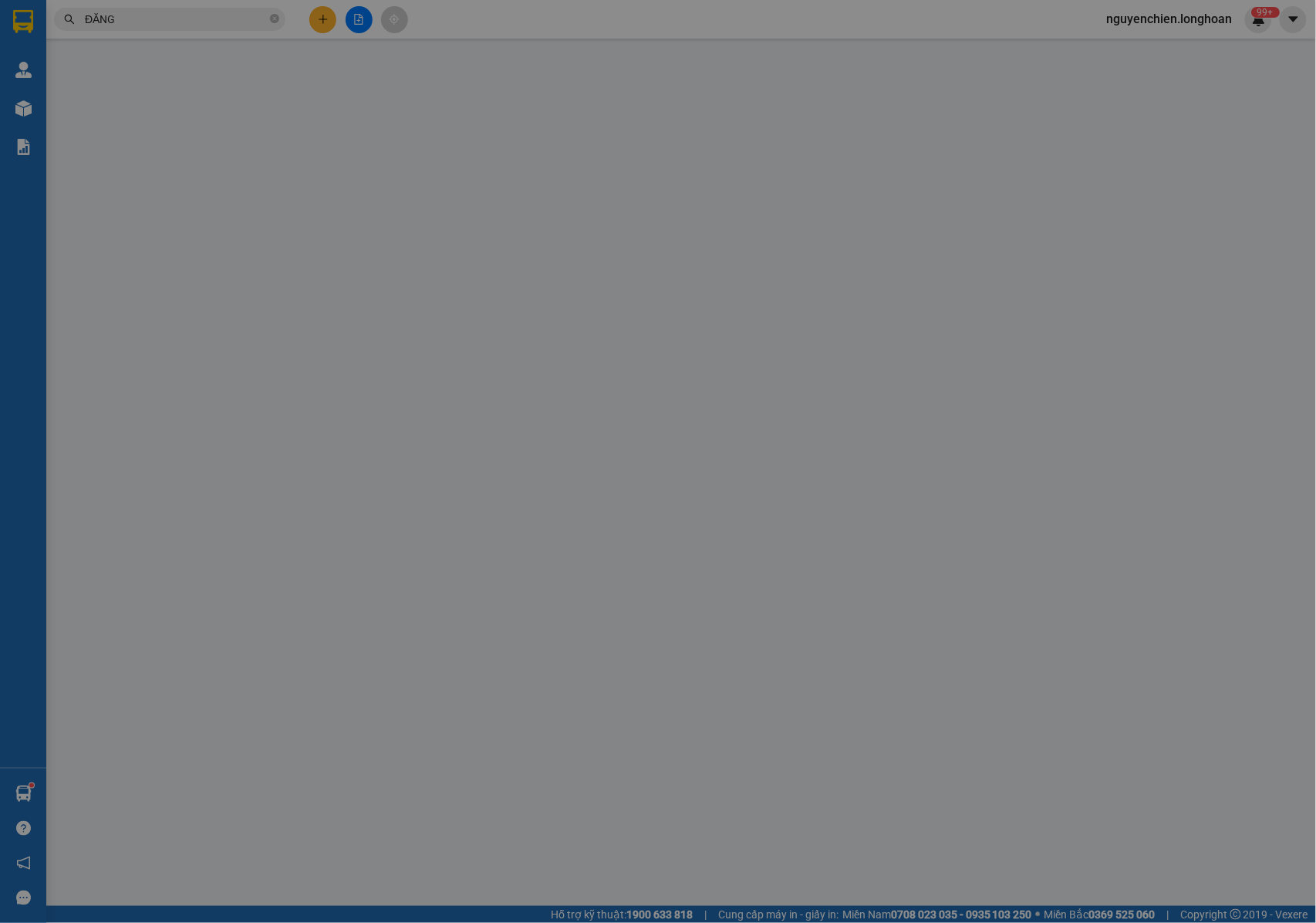
type input "PHƯỜNG 1 , TP BẢO LỘC : 54 LÊ HỒNG PHONG . PHƯỜNG 1 , TP BẢO LỘC , LÂM ĐỒNG"
type input "NHẬN NGUYÊN KIỆN GIAO NGUYÊN KIỆN, HƯ VỠ K ĐỀN"
type input "110.000"
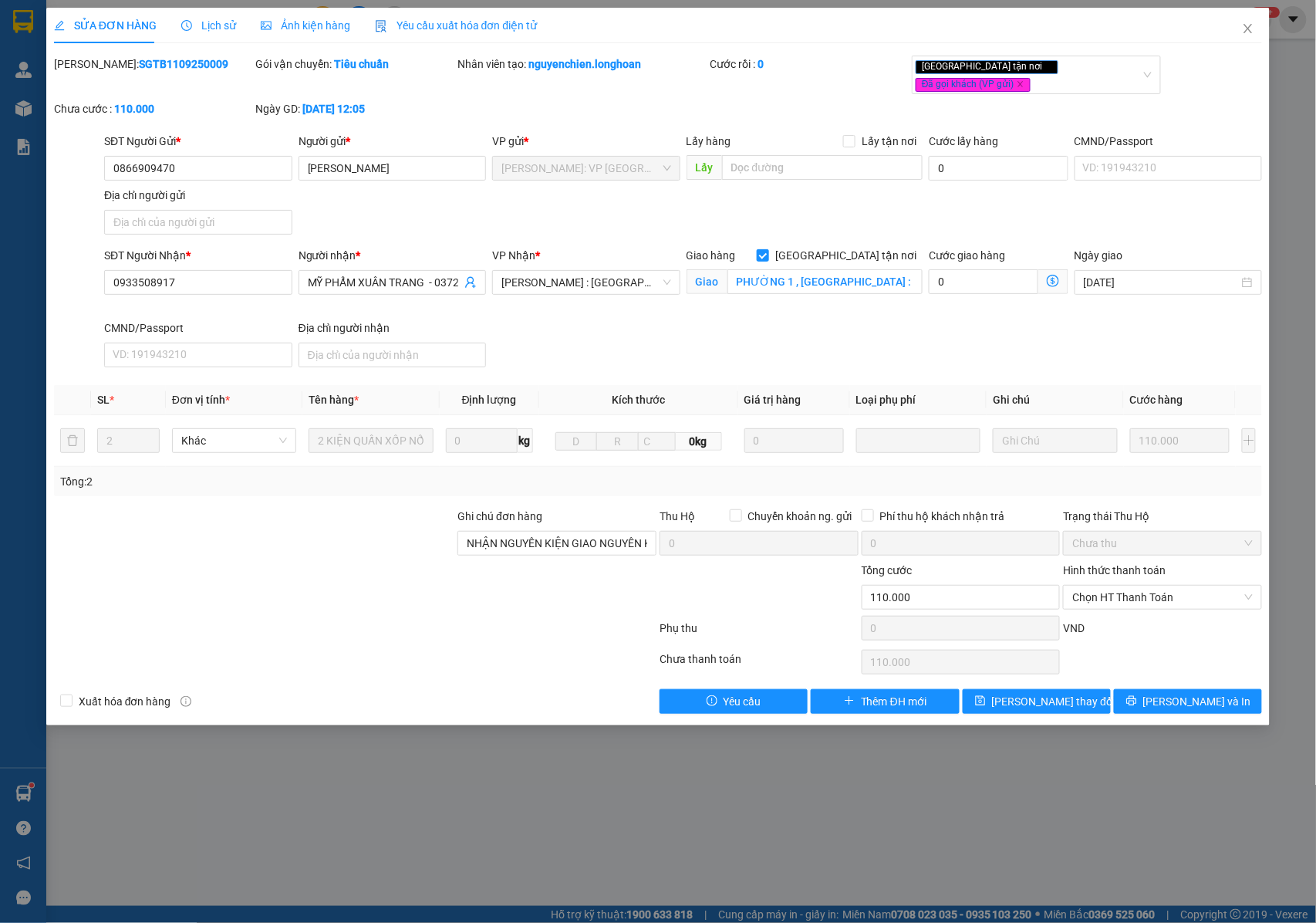
click at [204, 26] on span "Lịch sử" at bounding box center [209, 25] width 55 height 12
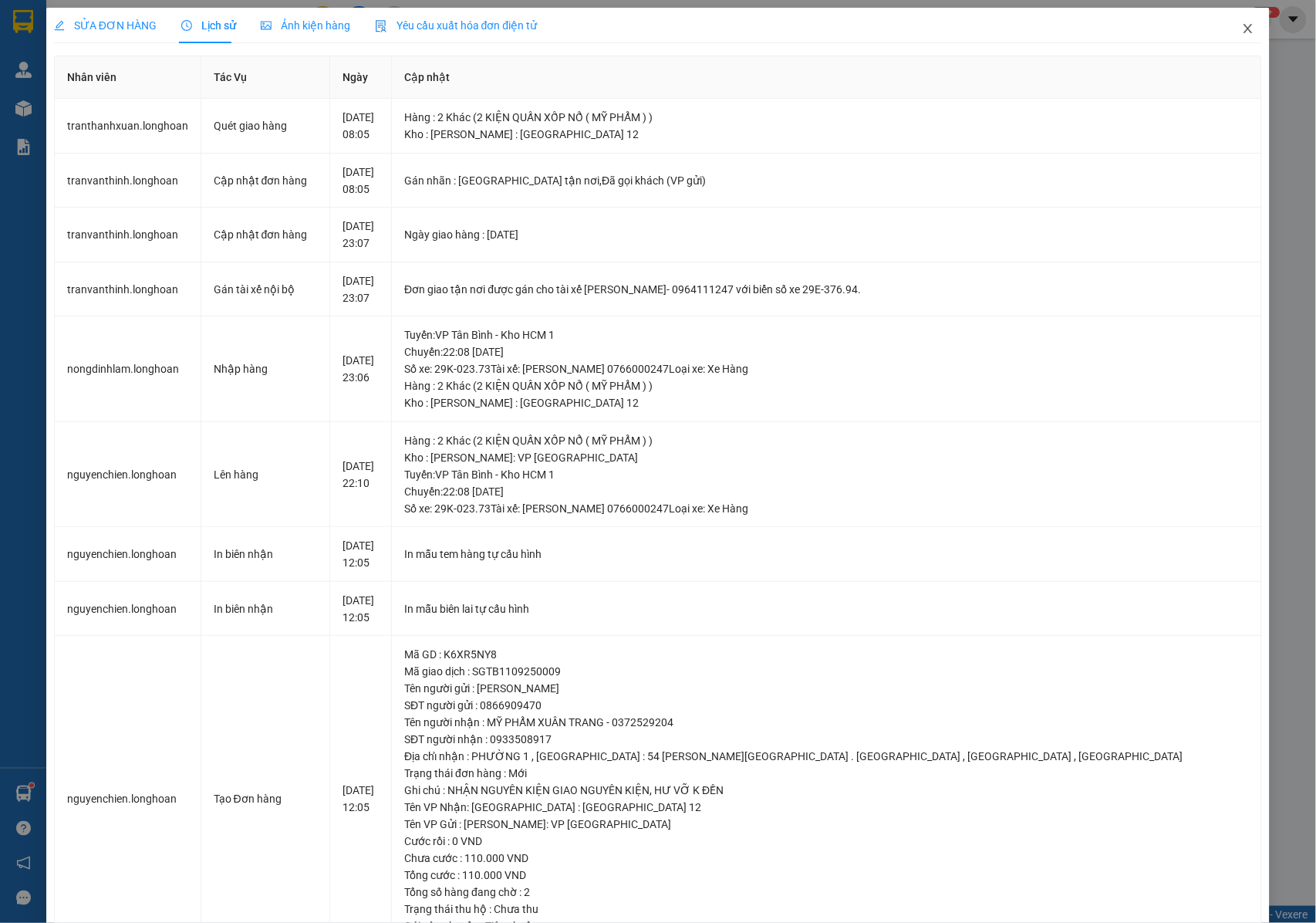
click at [1242, 26] on icon "close" at bounding box center [1248, 28] width 12 height 12
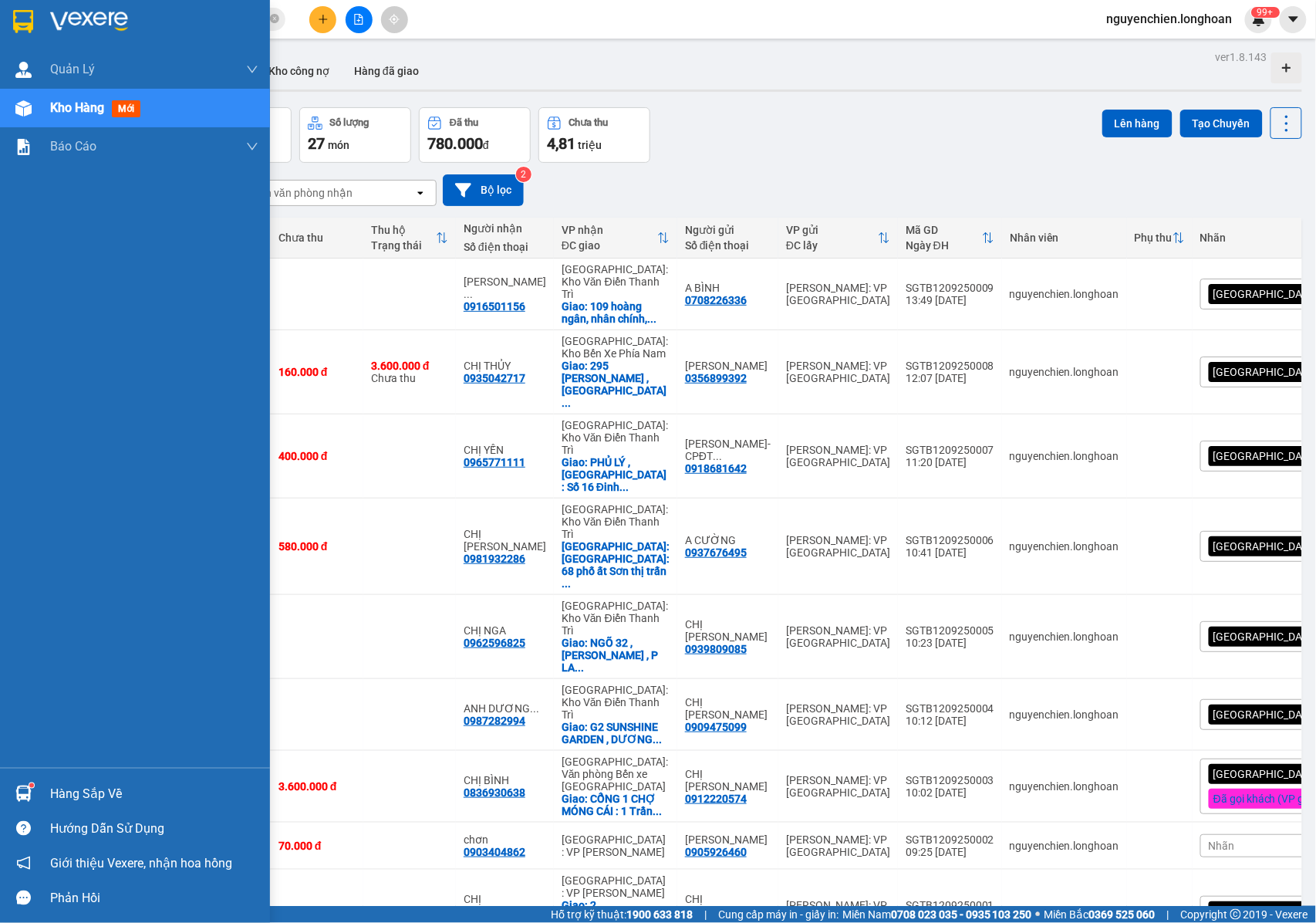
click at [83, 93] on div "Kho hàng mới" at bounding box center [154, 108] width 208 height 39
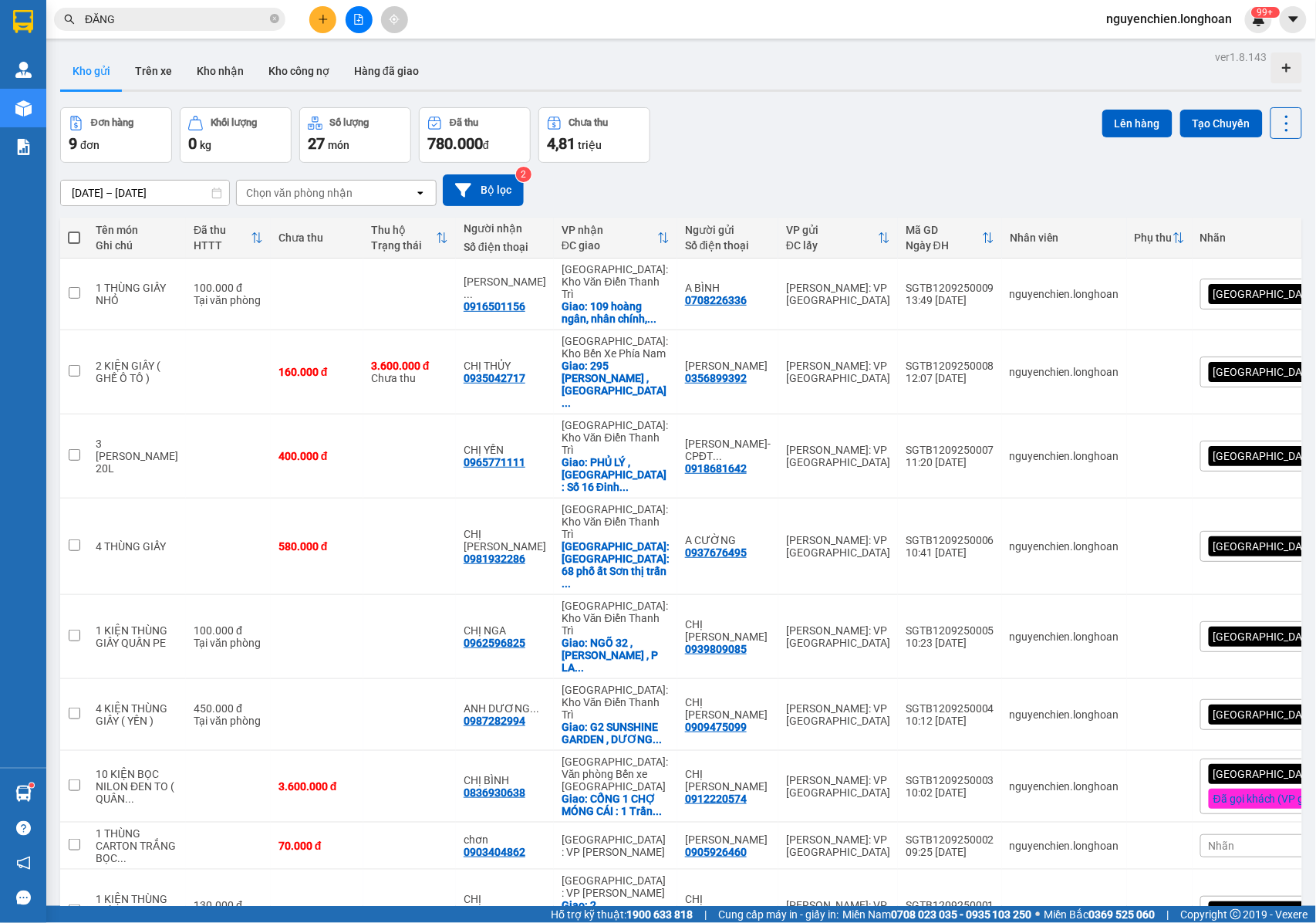
click at [278, 26] on span at bounding box center [275, 20] width 9 height 17
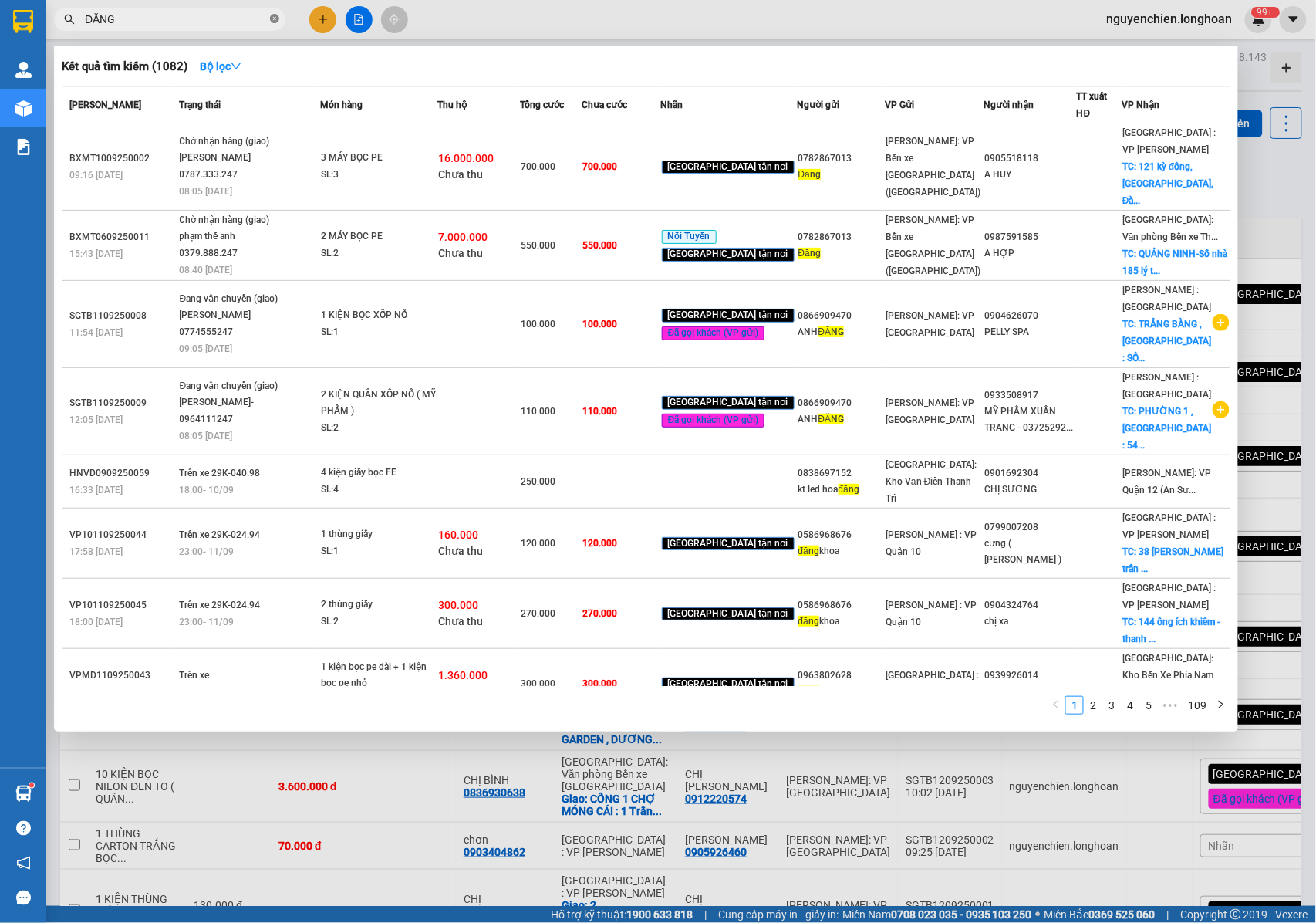
click at [270, 22] on icon "close-circle" at bounding box center [275, 18] width 9 height 9
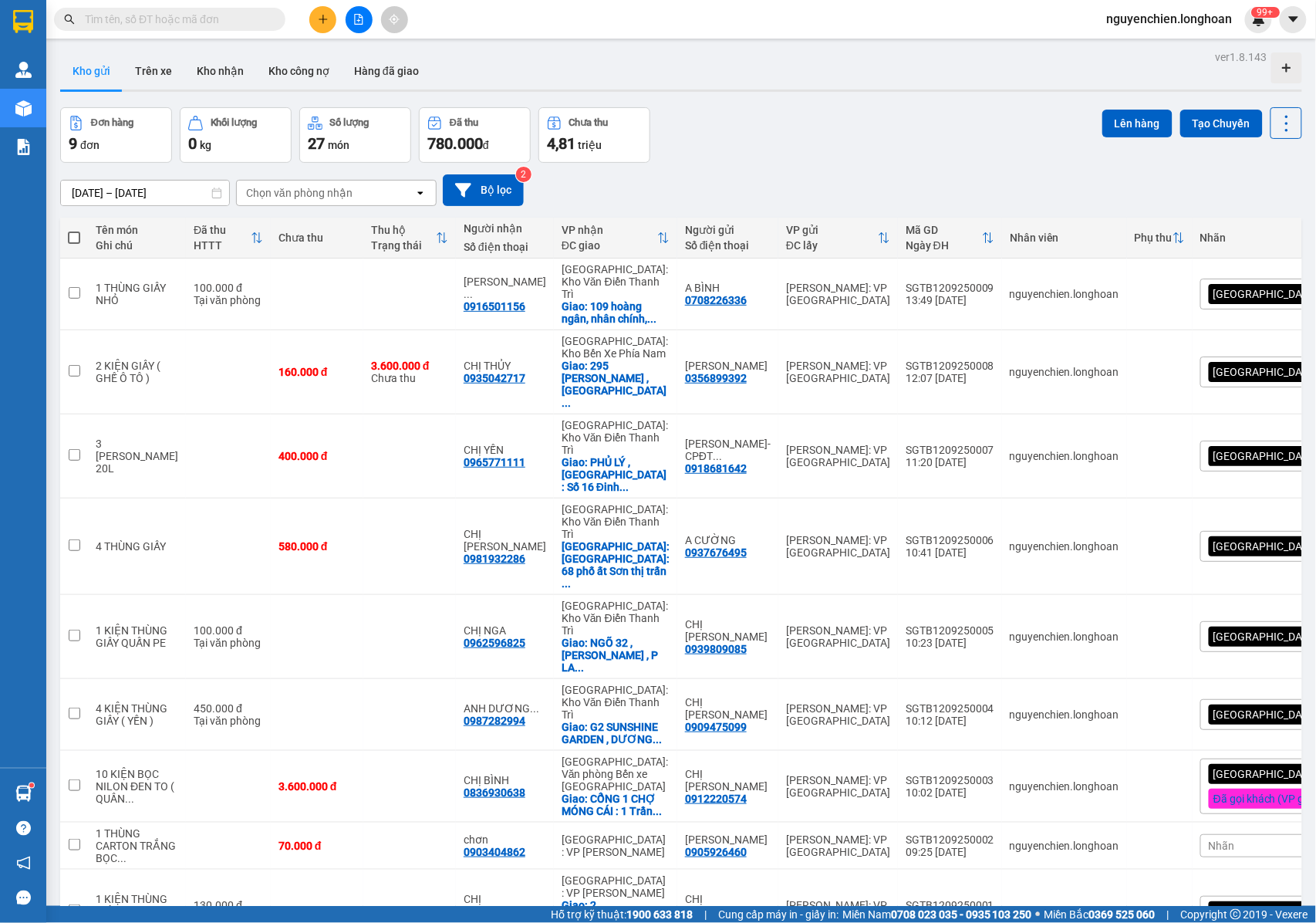
paste input "0913105699"
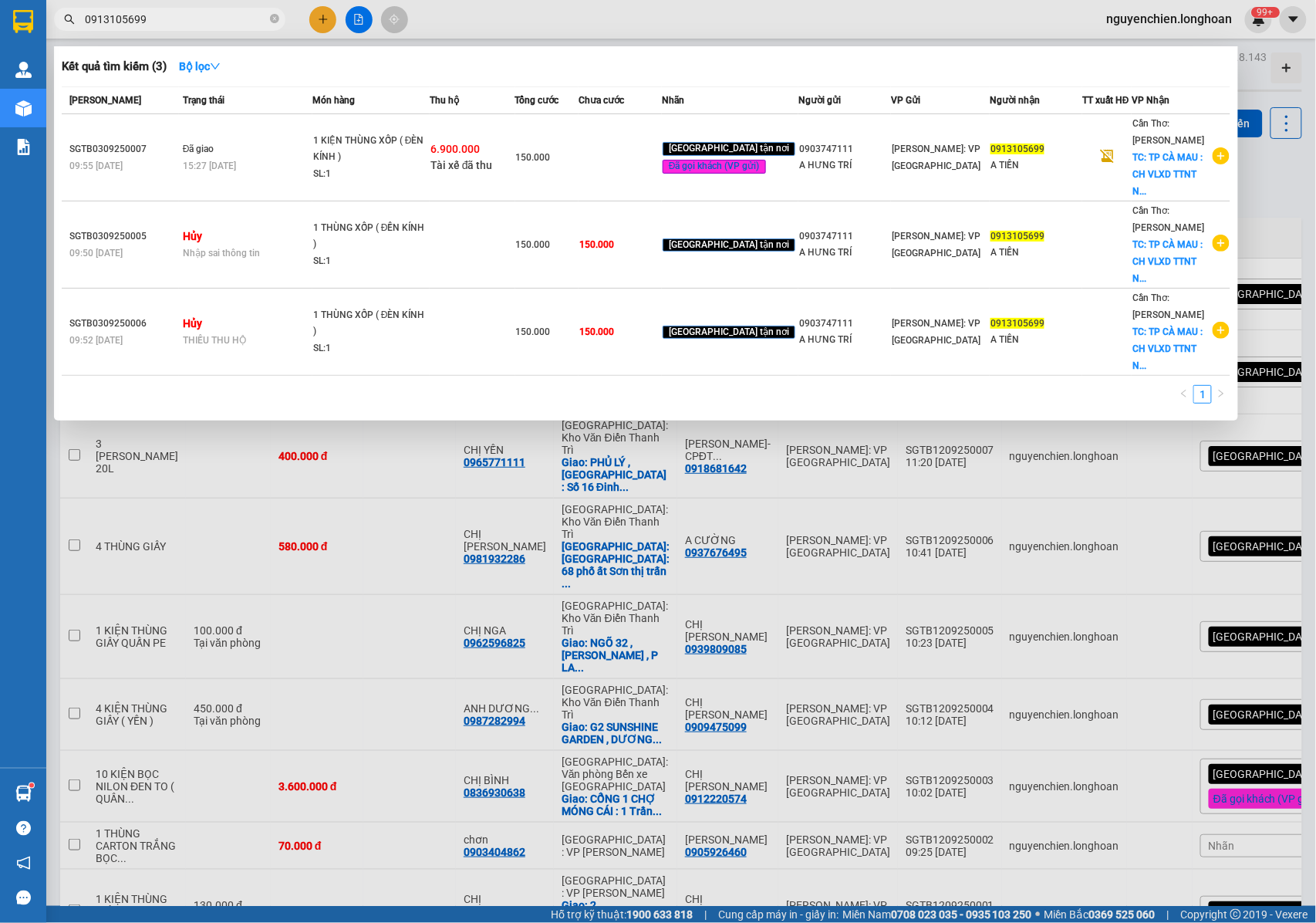
type input "0913105699"
click at [470, 12] on div at bounding box center [658, 462] width 1316 height 923
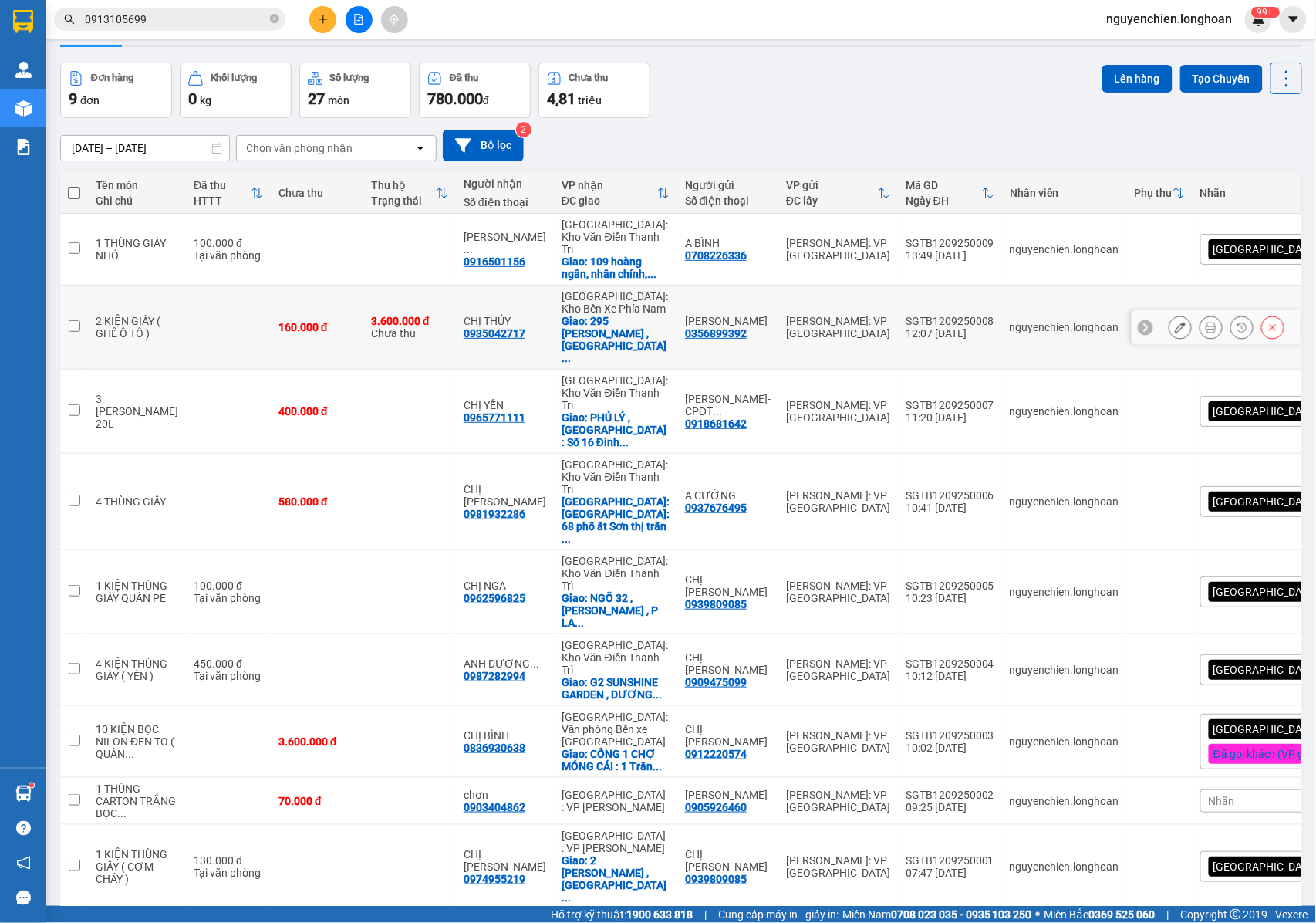
scroll to position [71, 0]
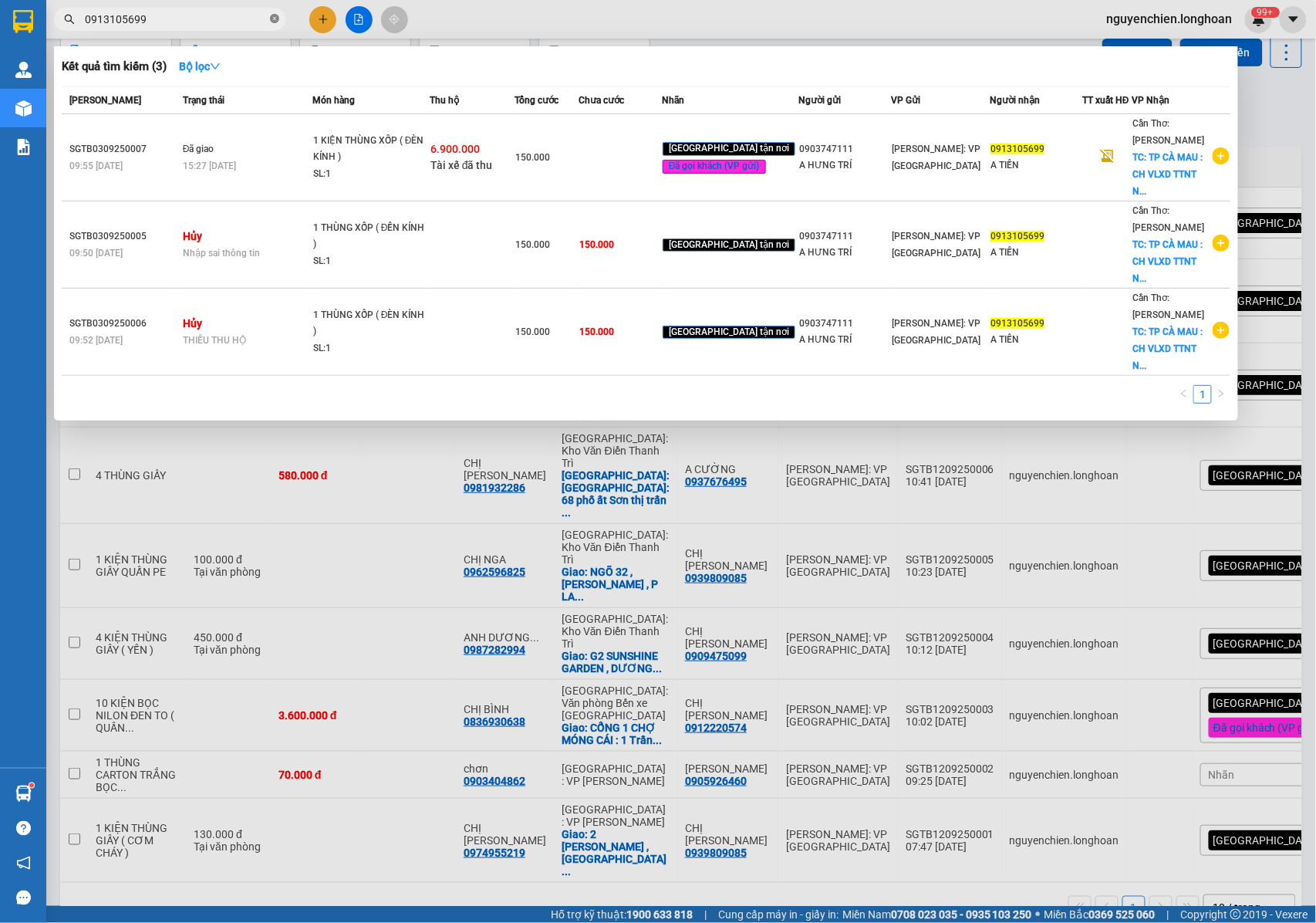
click at [281, 19] on span "0913105699" at bounding box center [170, 19] width 232 height 23
click at [270, 22] on icon "close-circle" at bounding box center [275, 18] width 9 height 9
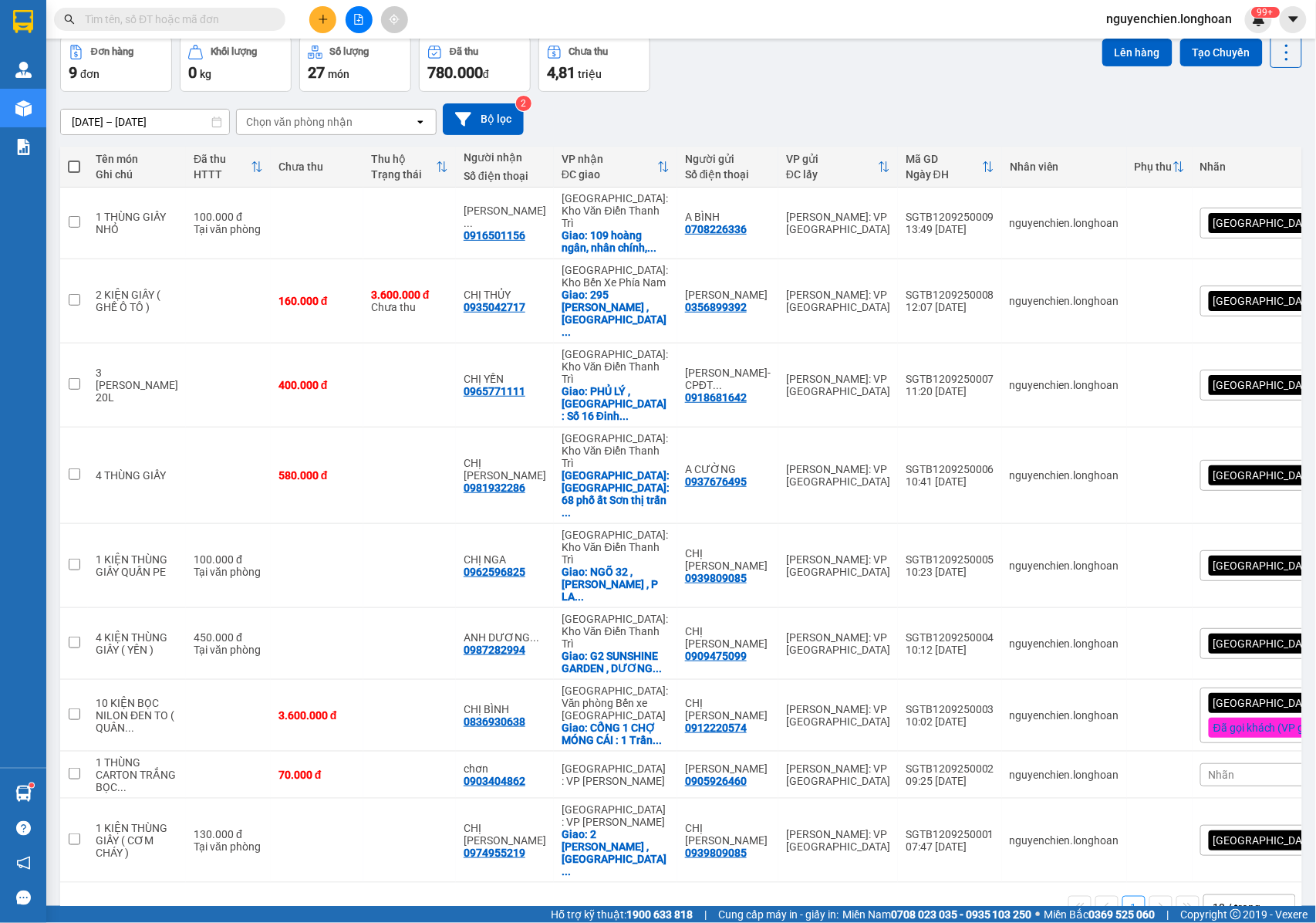
paste input "0834506933"
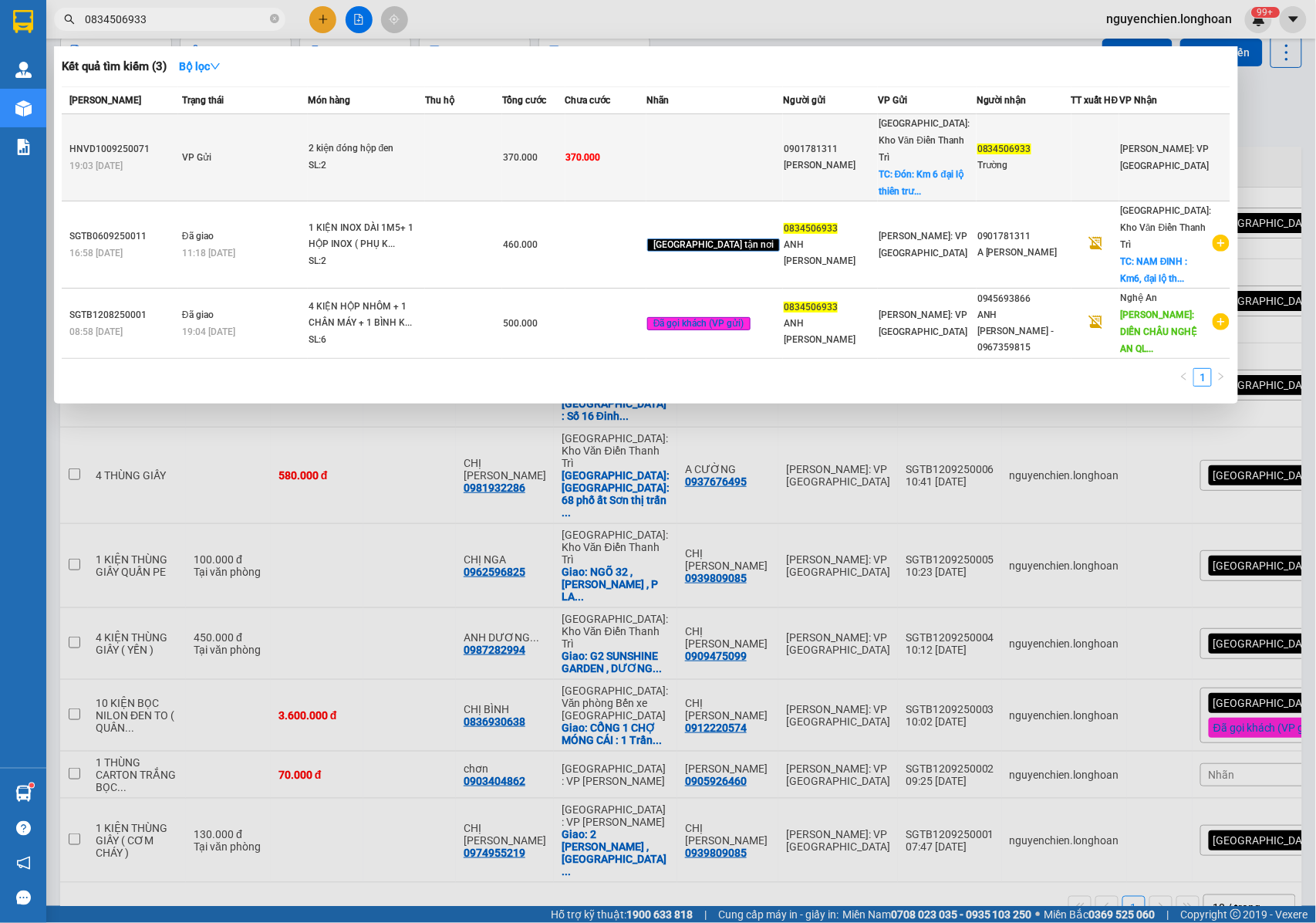
type input "0834506933"
click at [502, 148] on td at bounding box center [464, 158] width 77 height 87
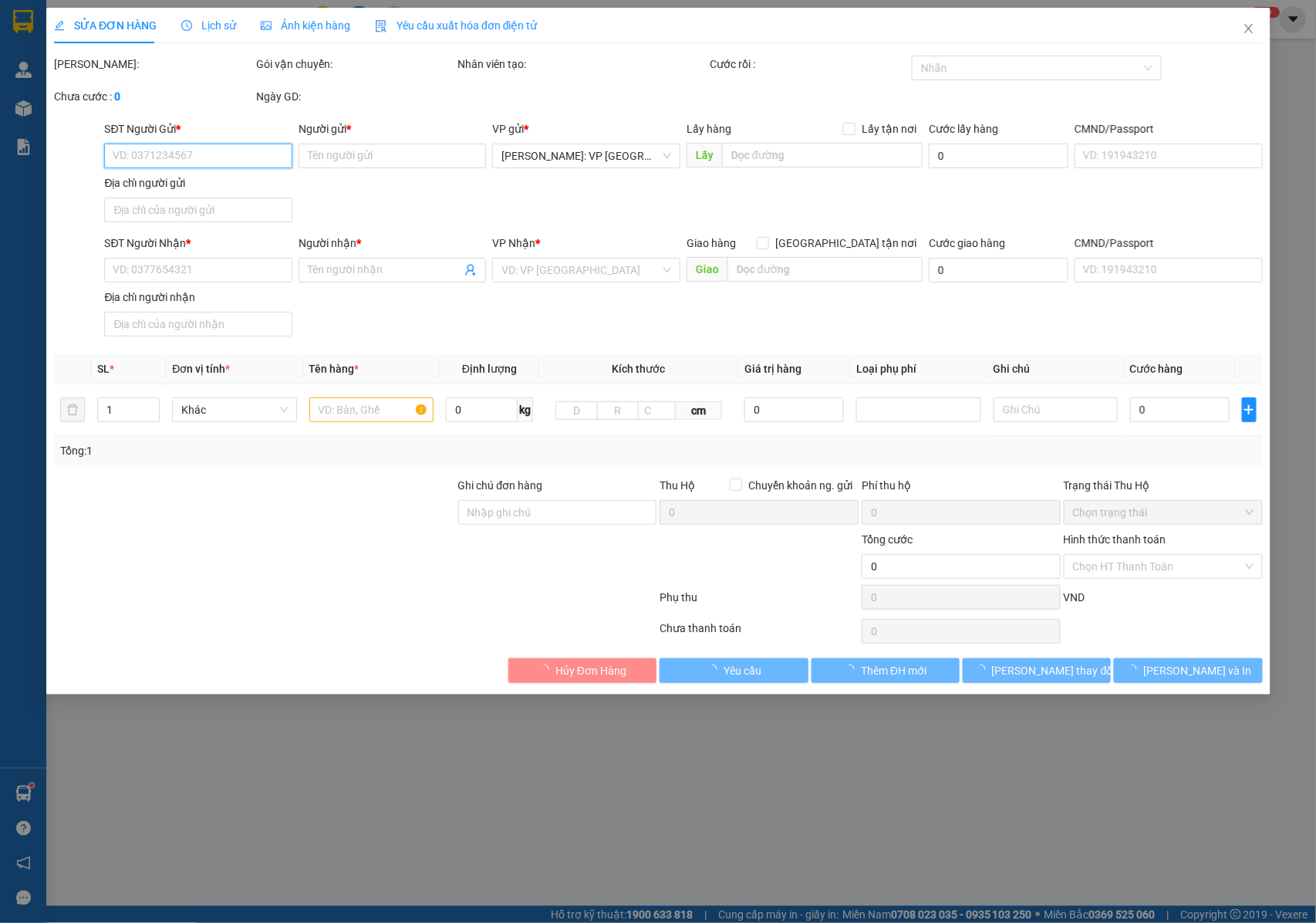
type input "0901781311"
type input "Nguyễn Hồng Quân"
checkbox input "true"
type input "Đón: Km 6 đại lộ thiên trường , Phường Mỹ Lộc , tỉnh Ninh Bình. ( địa chỉ cũ: K…"
type input "0834506933"
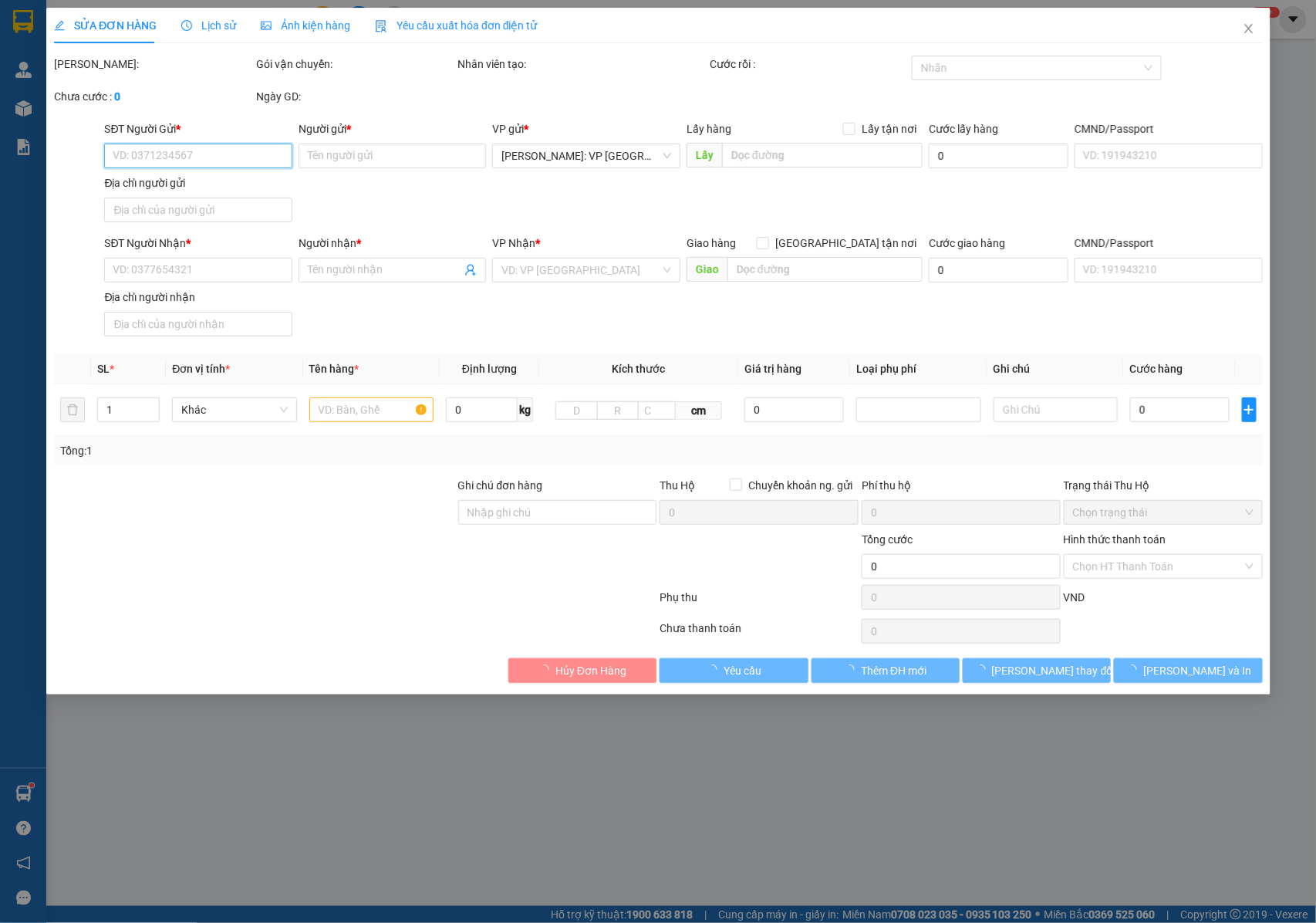
type input "Trường"
type input "370.000"
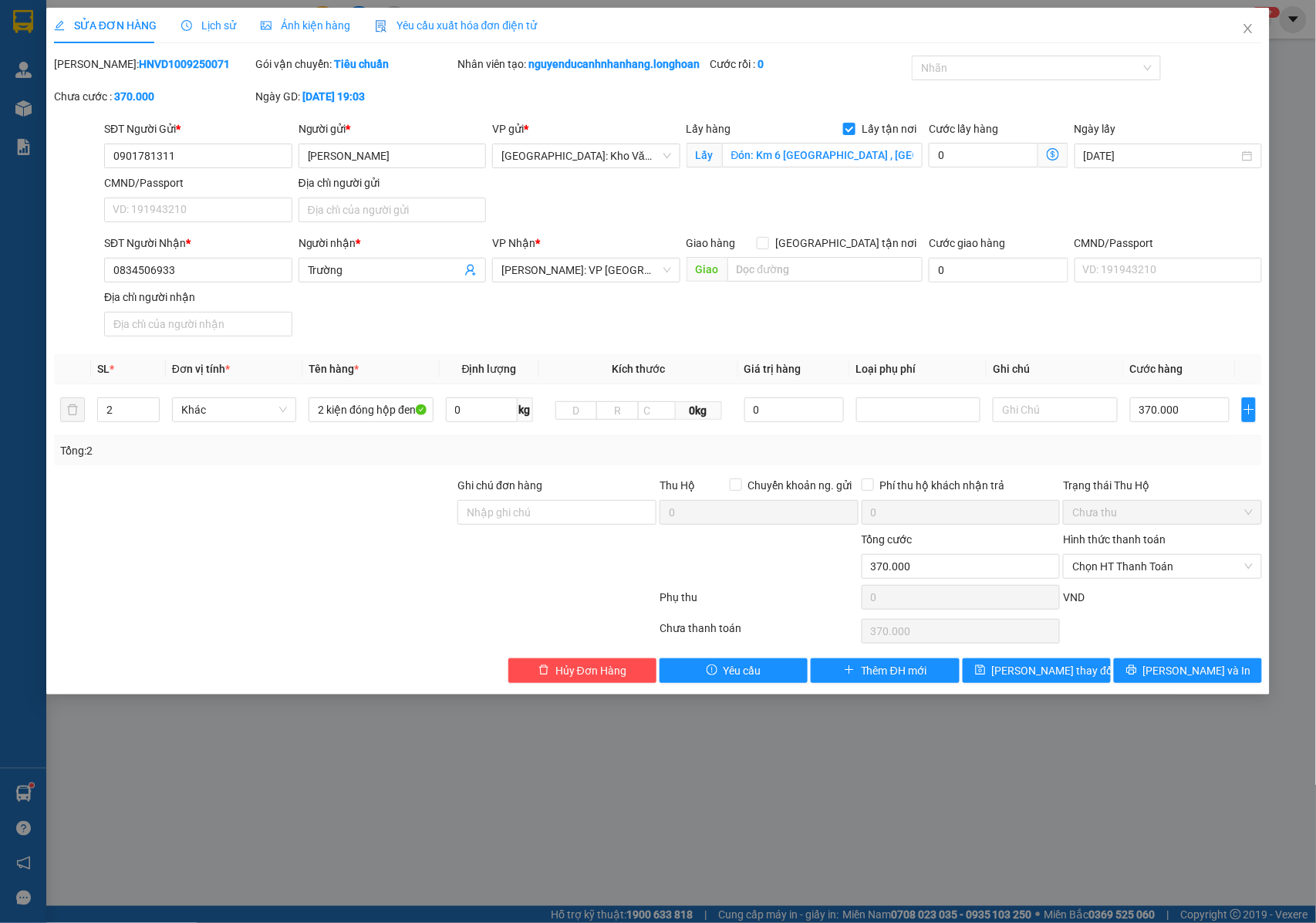
click at [222, 26] on span "Lịch sử" at bounding box center [209, 25] width 55 height 12
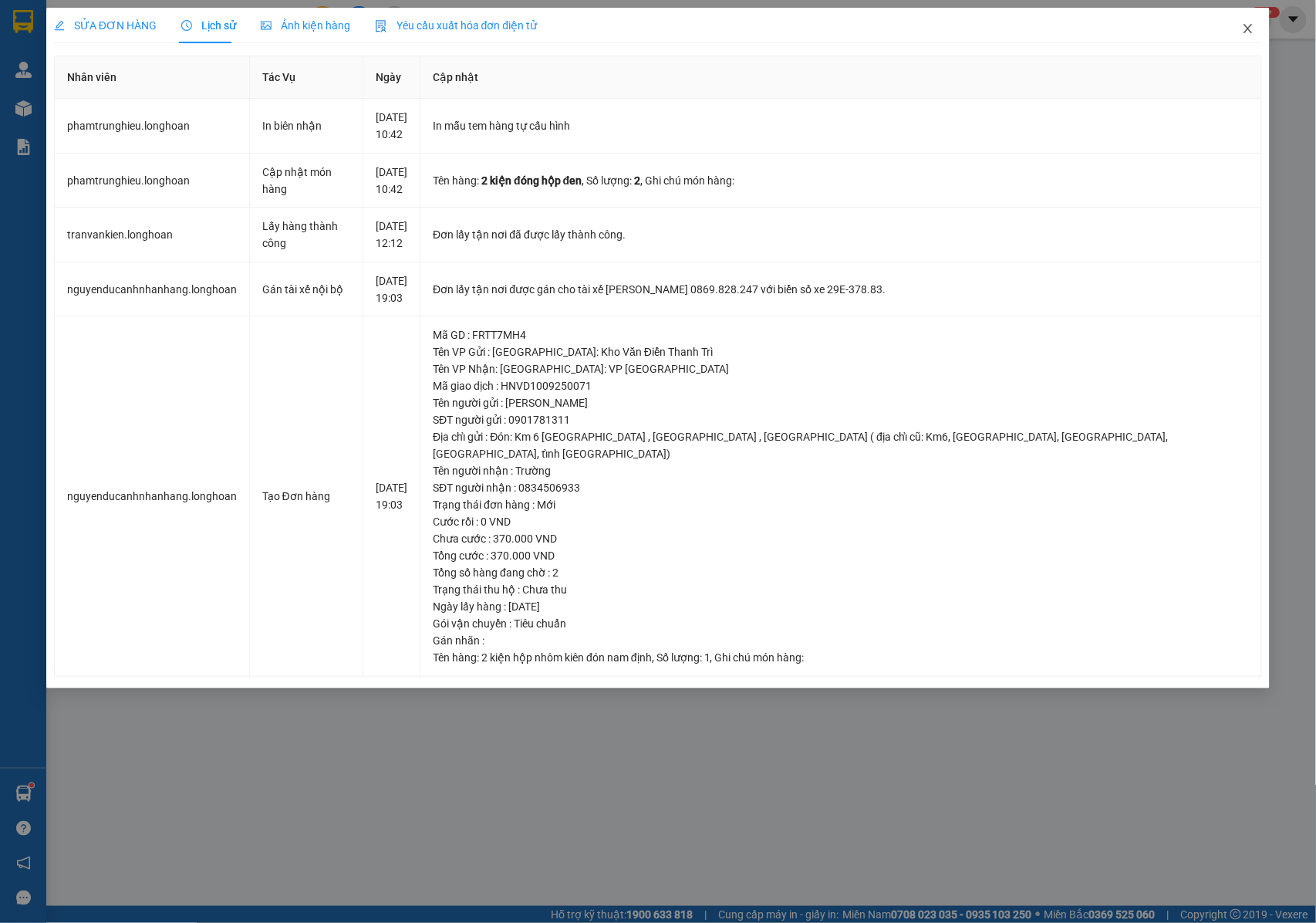
click at [1246, 34] on icon "close" at bounding box center [1248, 28] width 12 height 12
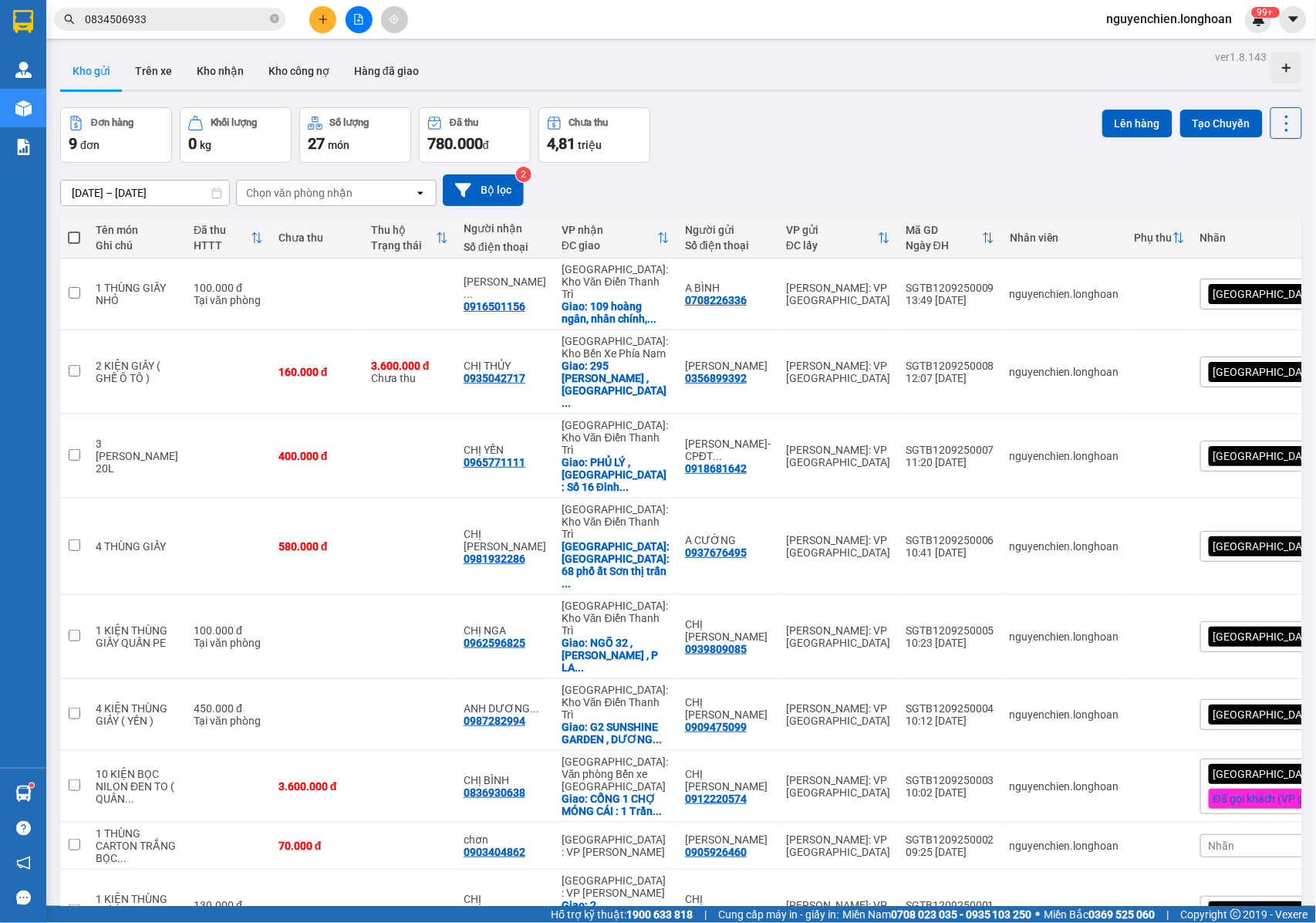
click at [174, 13] on input "0834506933" at bounding box center [176, 20] width 182 height 17
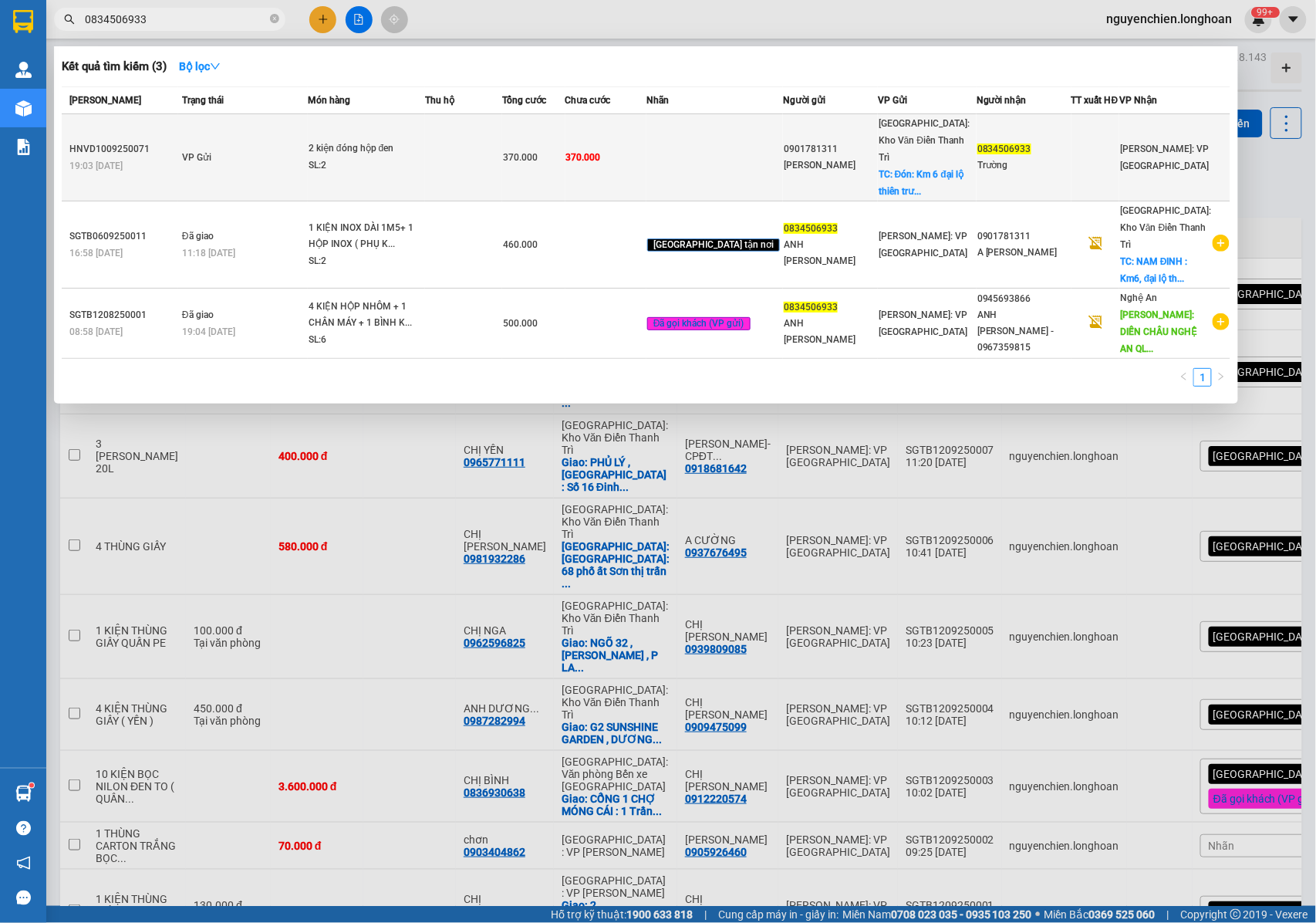
click at [226, 137] on td "VP Gửi" at bounding box center [243, 158] width 130 height 87
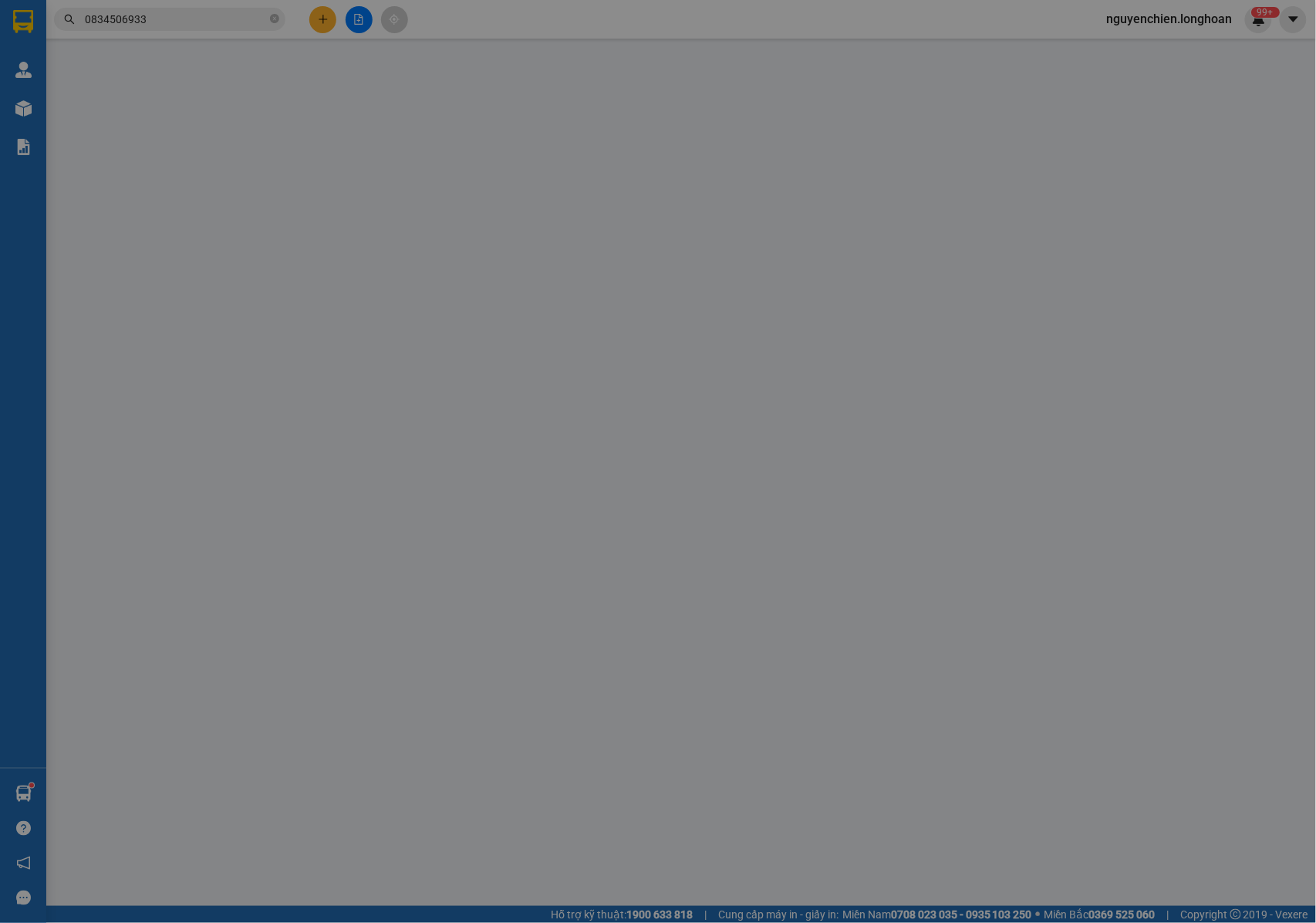
type input "0901781311"
type input "Nguyễn Hồng Quân"
checkbox input "true"
type input "Đón: Km 6 đại lộ thiên trường , Phường Mỹ Lộc , tỉnh Ninh Bình. ( địa chỉ cũ: K…"
type input "0834506933"
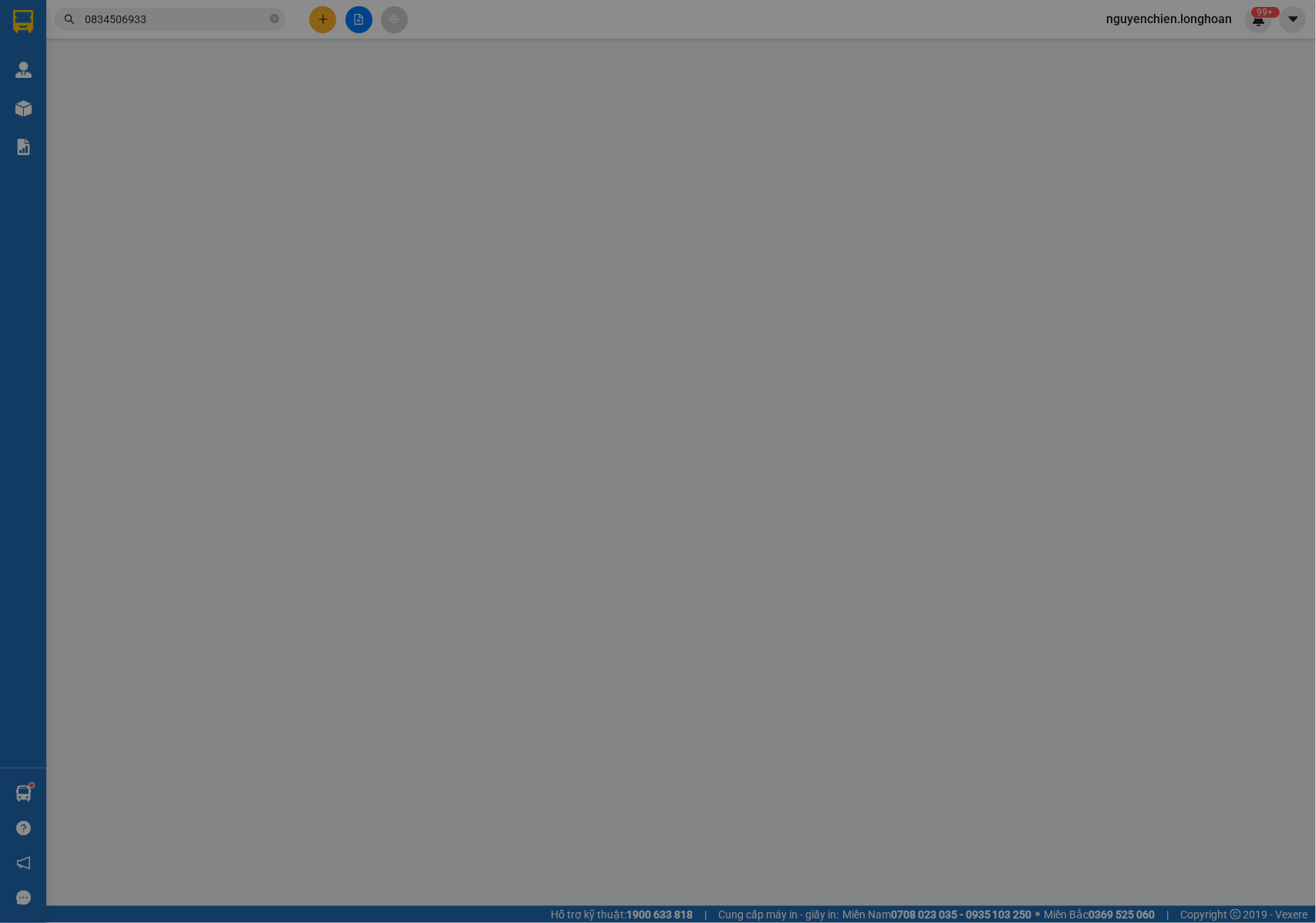
type input "Trường"
type input "370.000"
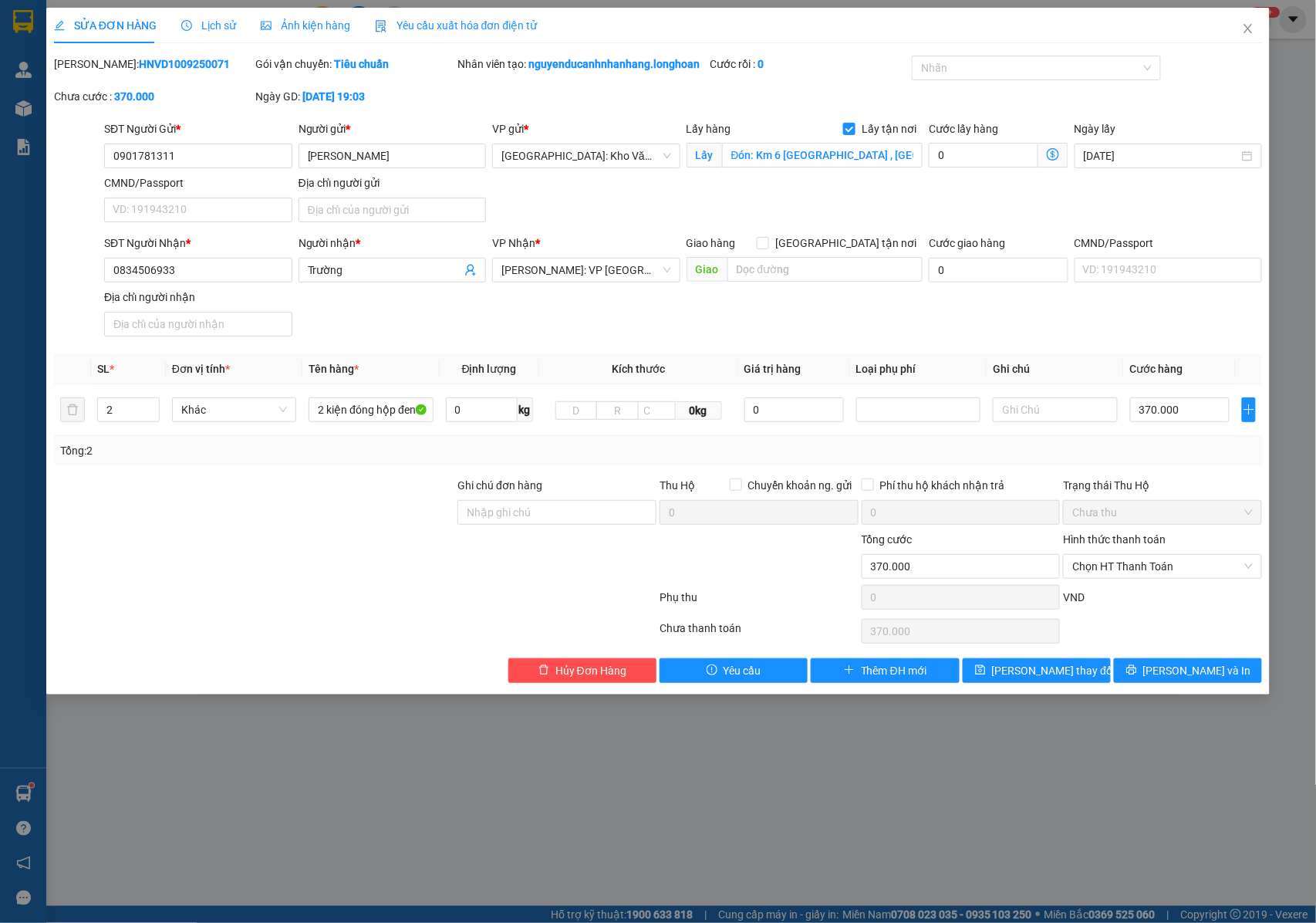
click at [212, 28] on span "Lịch sử" at bounding box center [209, 25] width 55 height 12
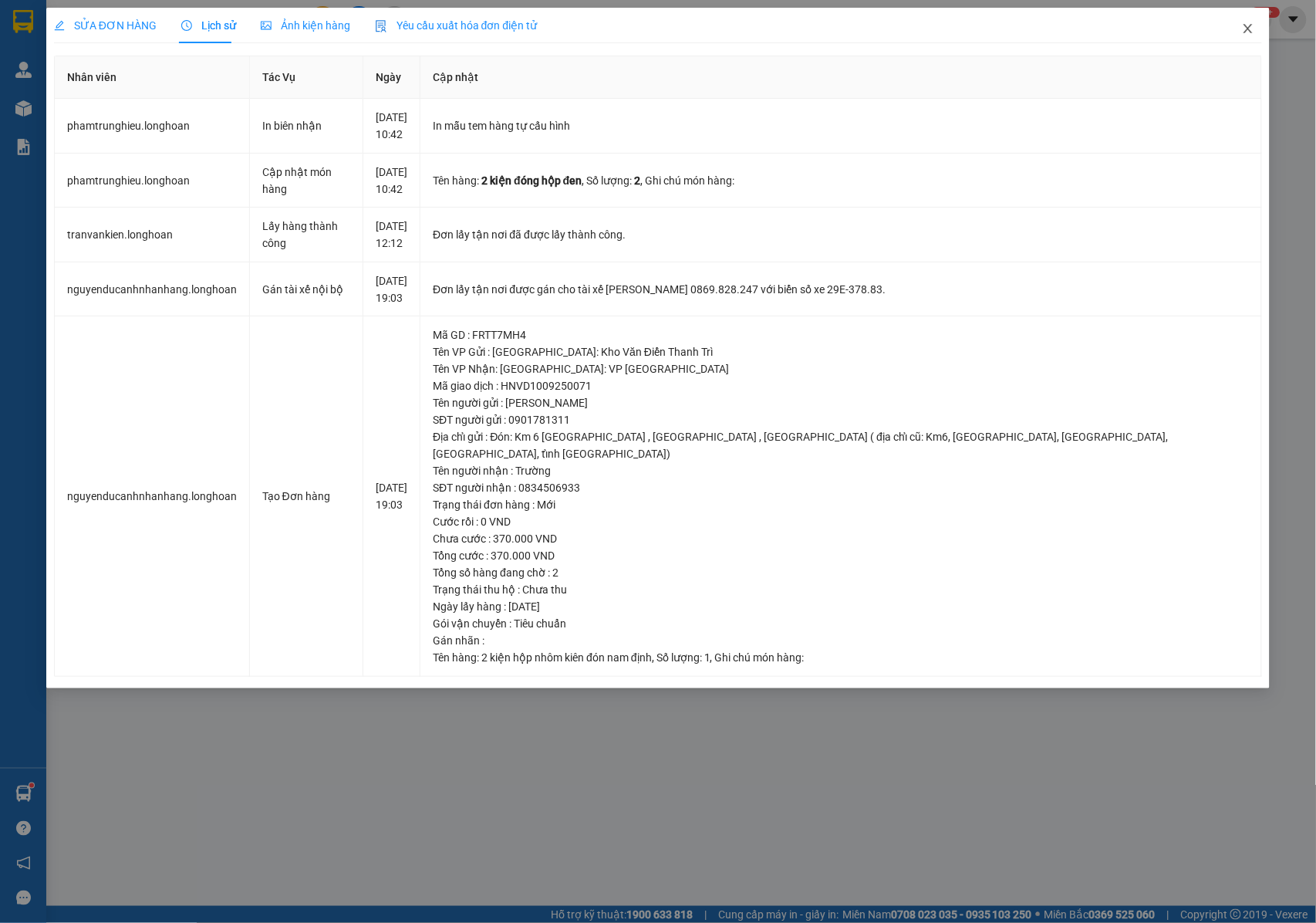
click at [1253, 28] on icon "close" at bounding box center [1248, 28] width 12 height 12
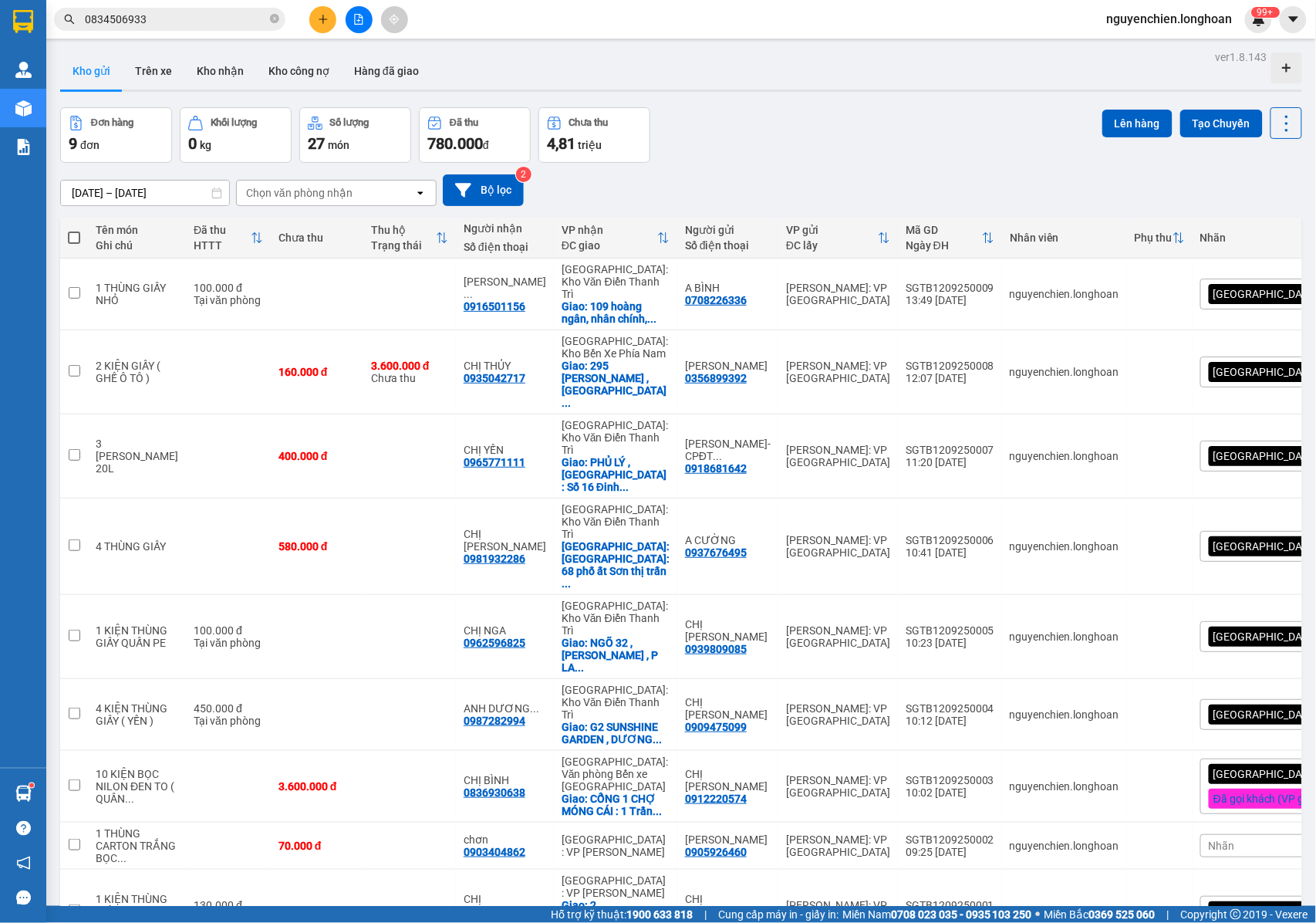
click at [168, 9] on span "0834506933" at bounding box center [170, 19] width 232 height 23
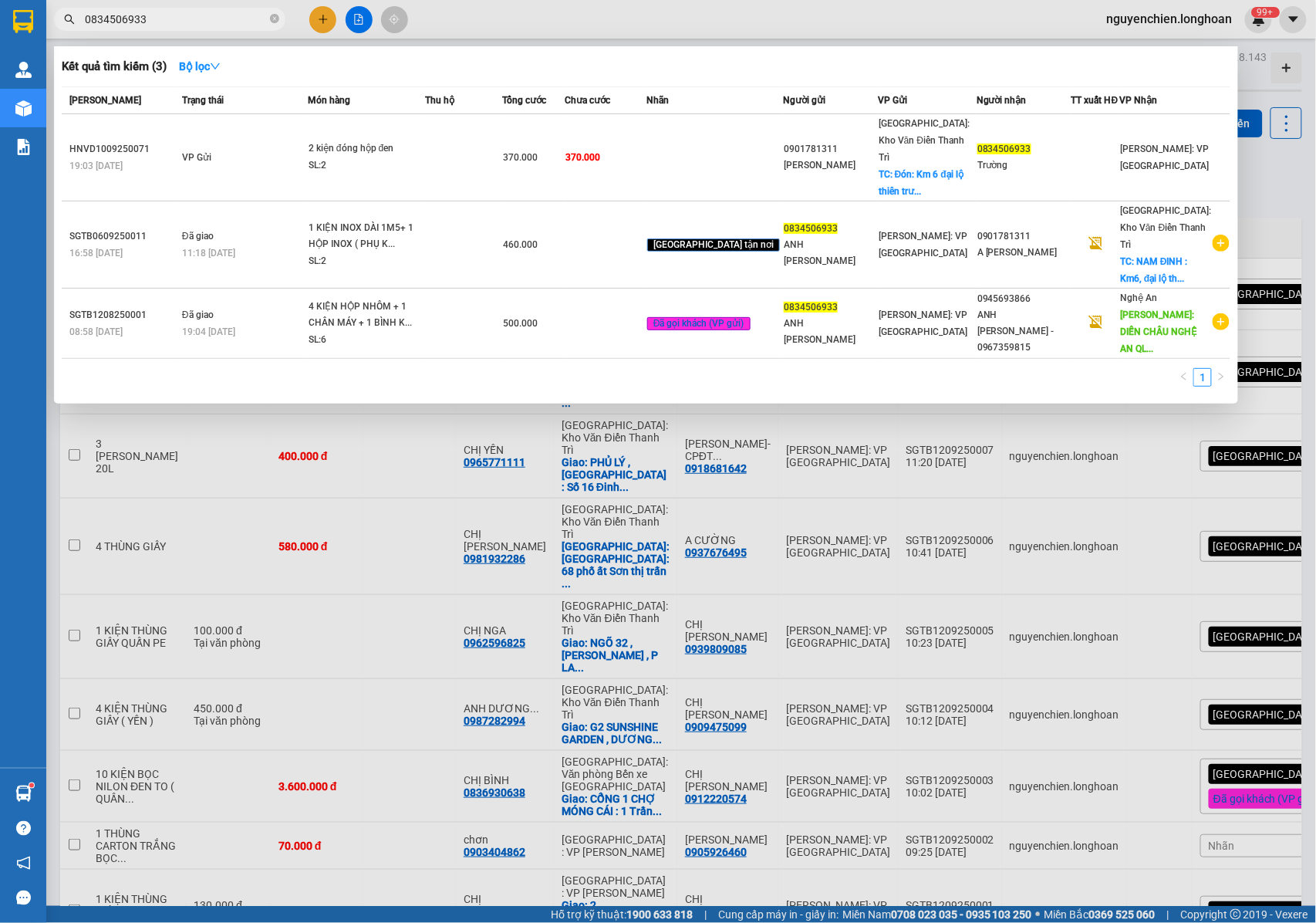
click at [167, 19] on input "0834506933" at bounding box center [176, 20] width 182 height 17
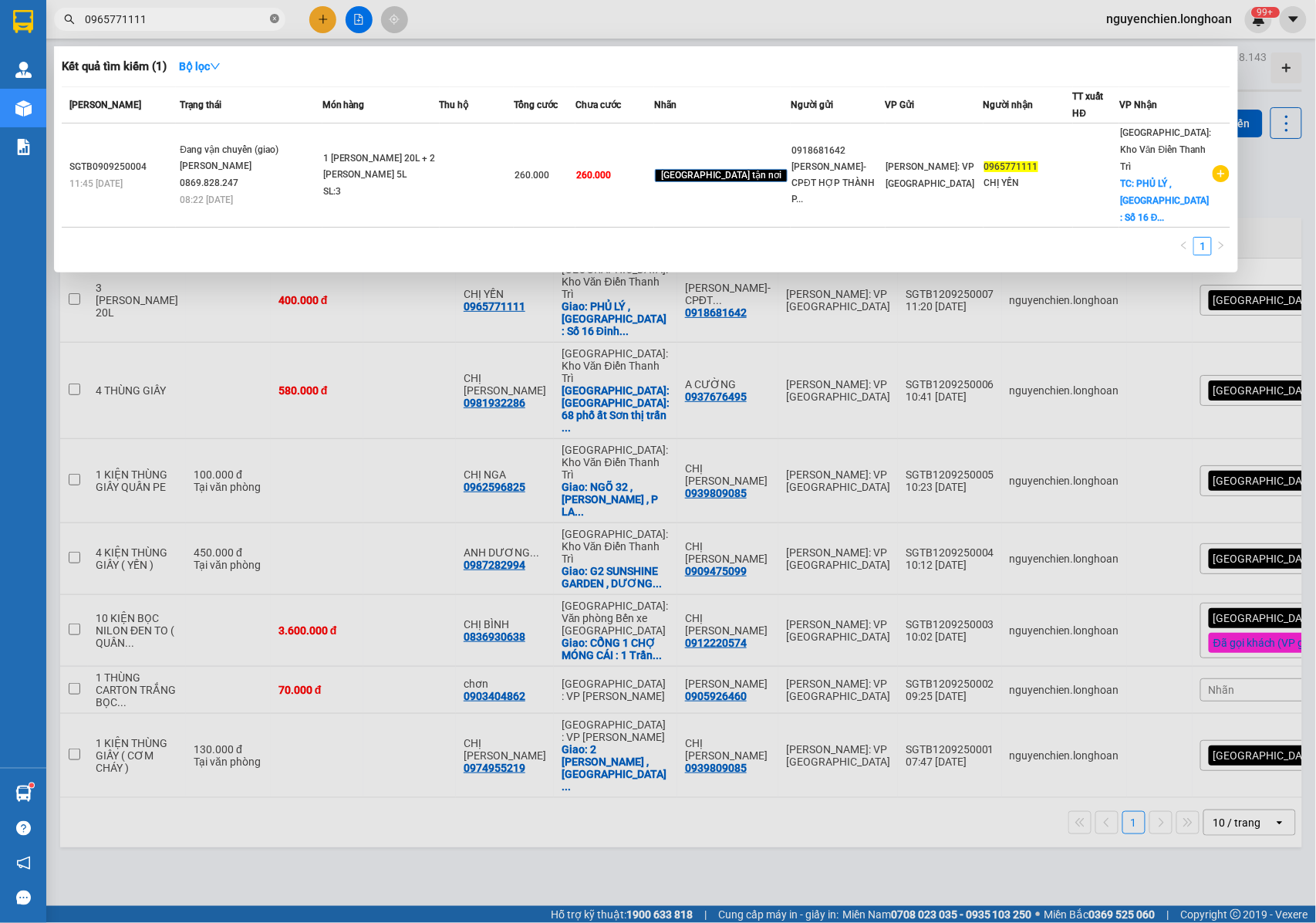
click at [275, 19] on icon "close-circle" at bounding box center [275, 18] width 9 height 9
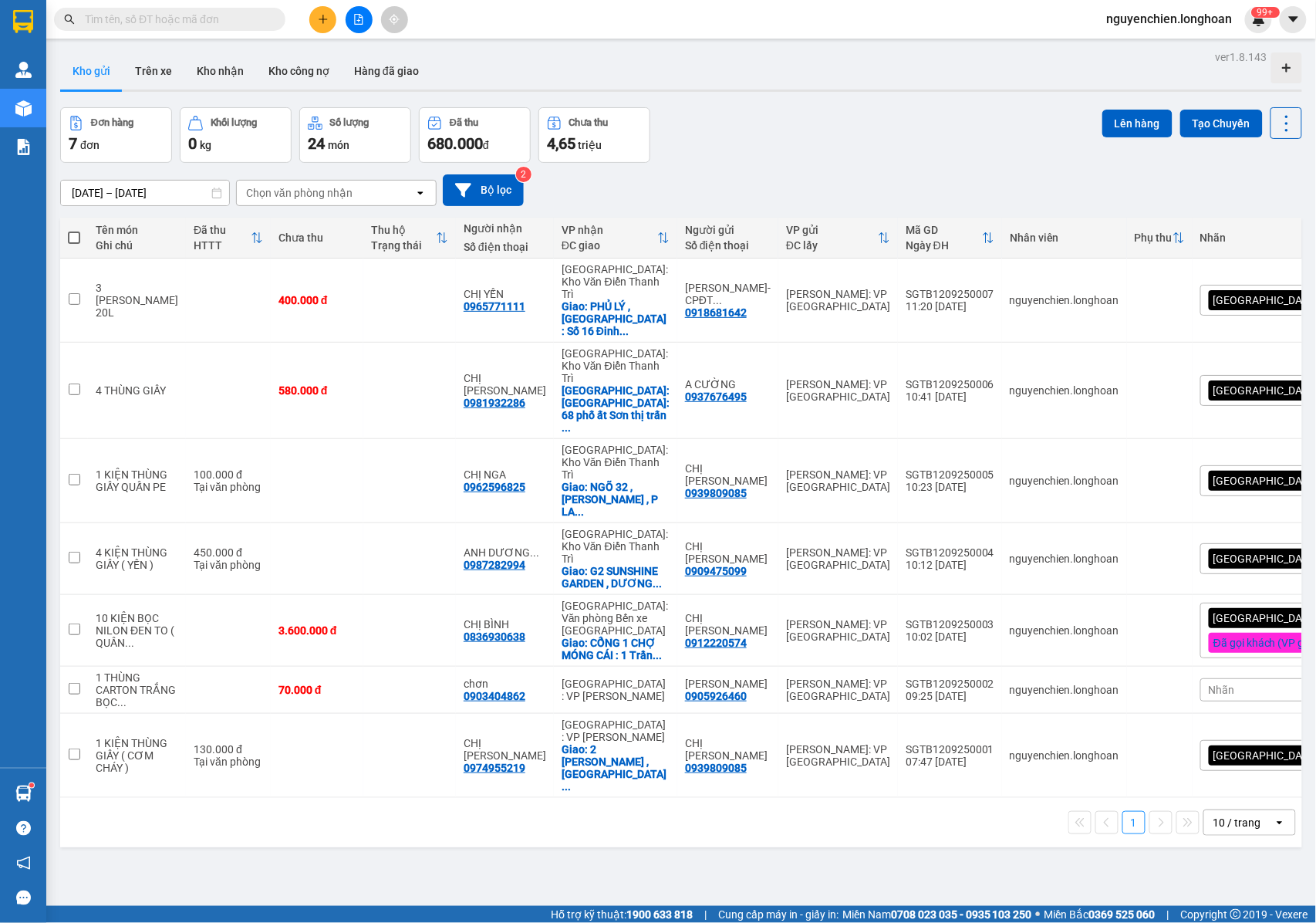
paste input "0913192655"
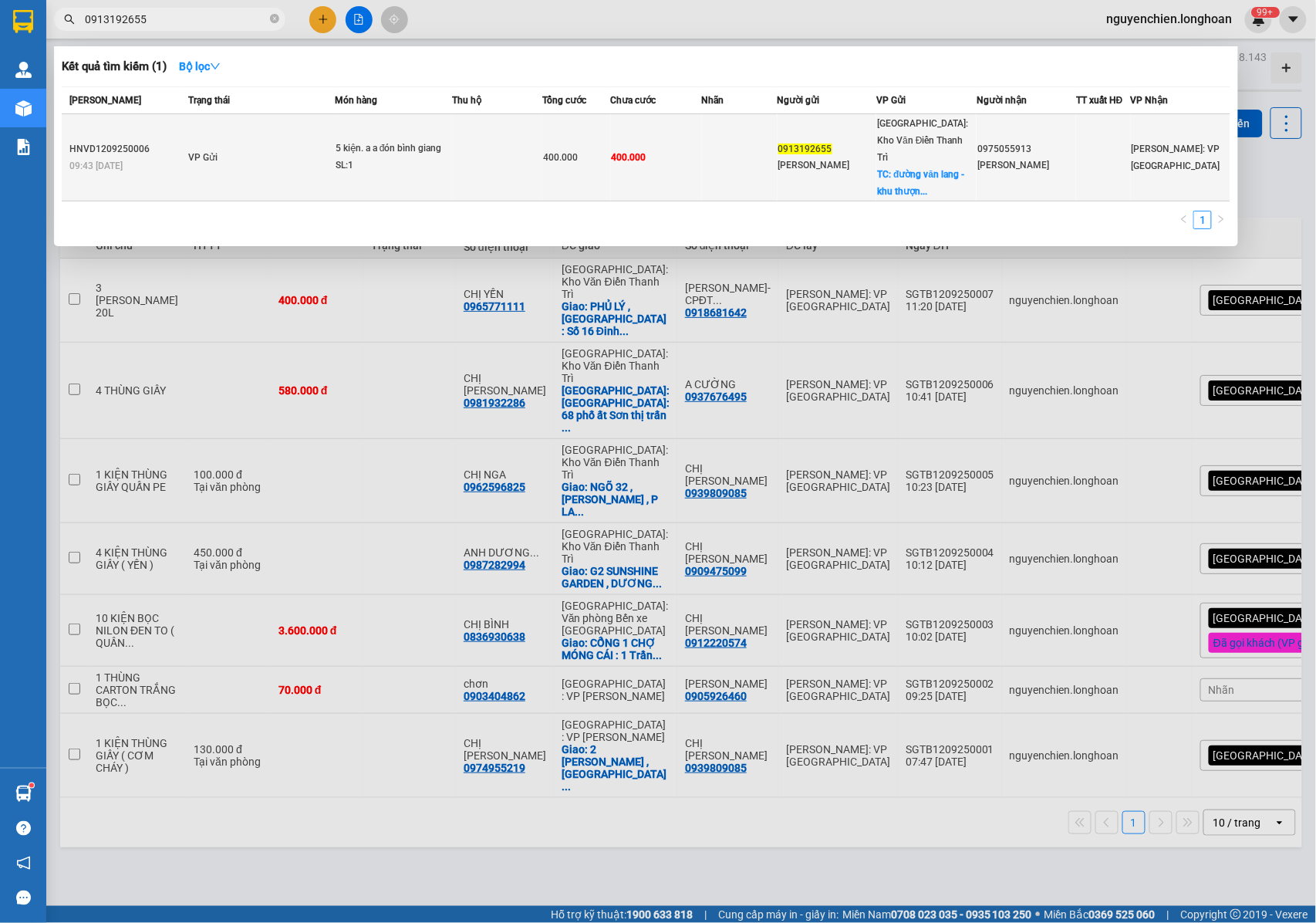
type input "0913192655"
click at [244, 155] on td "VP Gửi" at bounding box center [259, 158] width 151 height 87
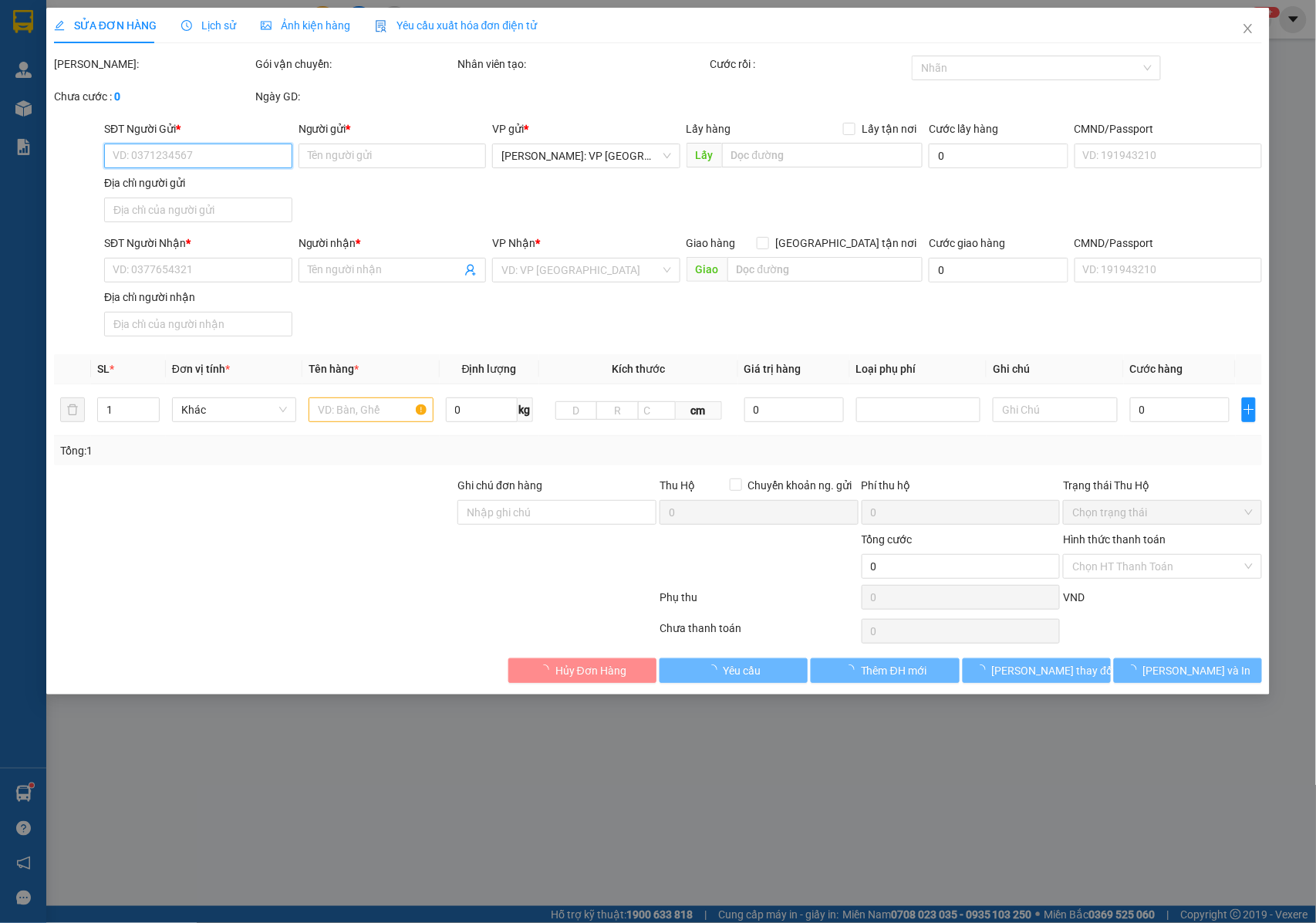
type input "0913192655"
type input "[PERSON_NAME]"
checkbox input "true"
type input "đường văn lang - khu thượng - thị trấn [GEOGRAPHIC_DATA] - [GEOGRAPHIC_DATA] -[…"
type input "0975055913"
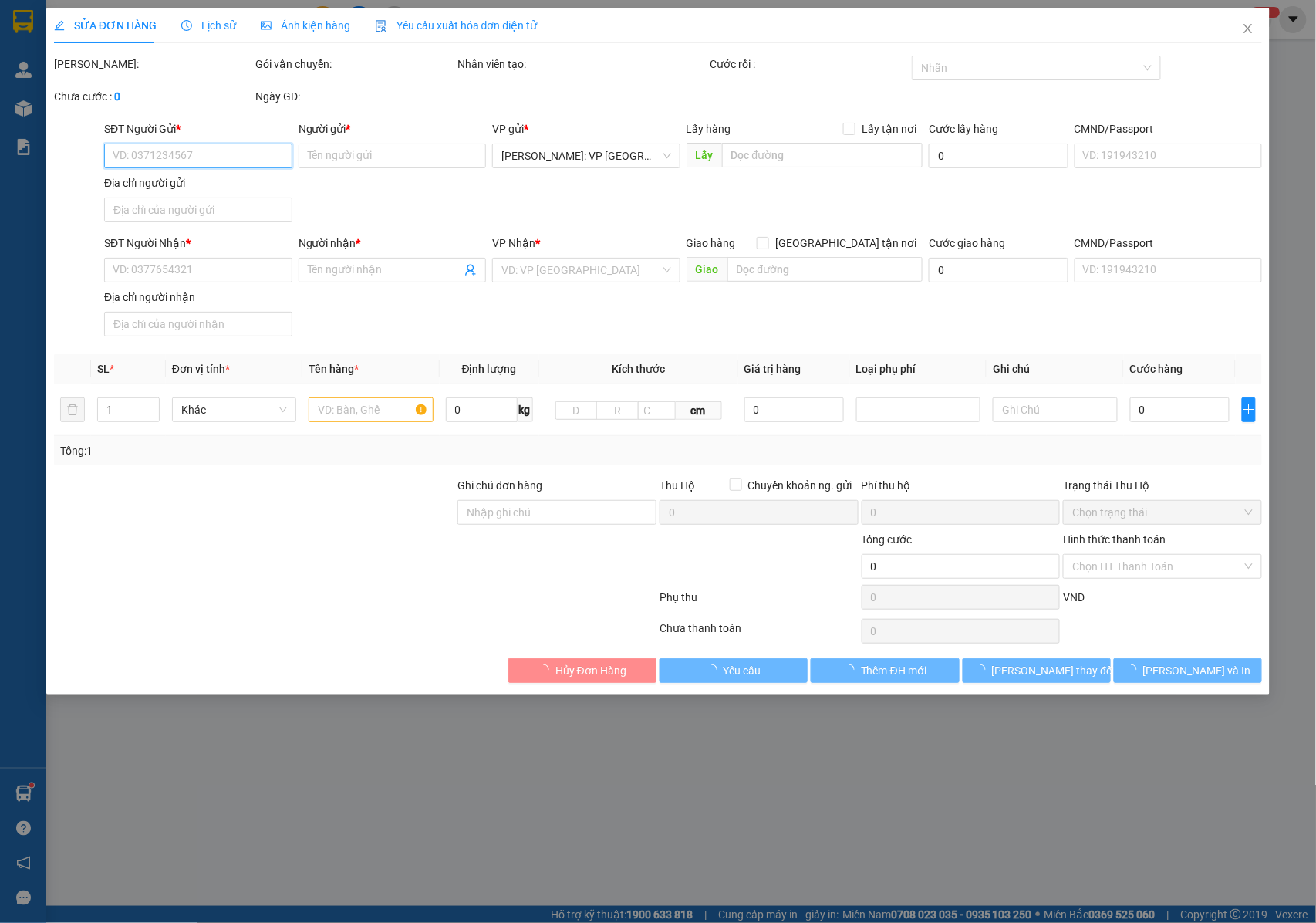
type input "[PERSON_NAME]"
type input "400.000"
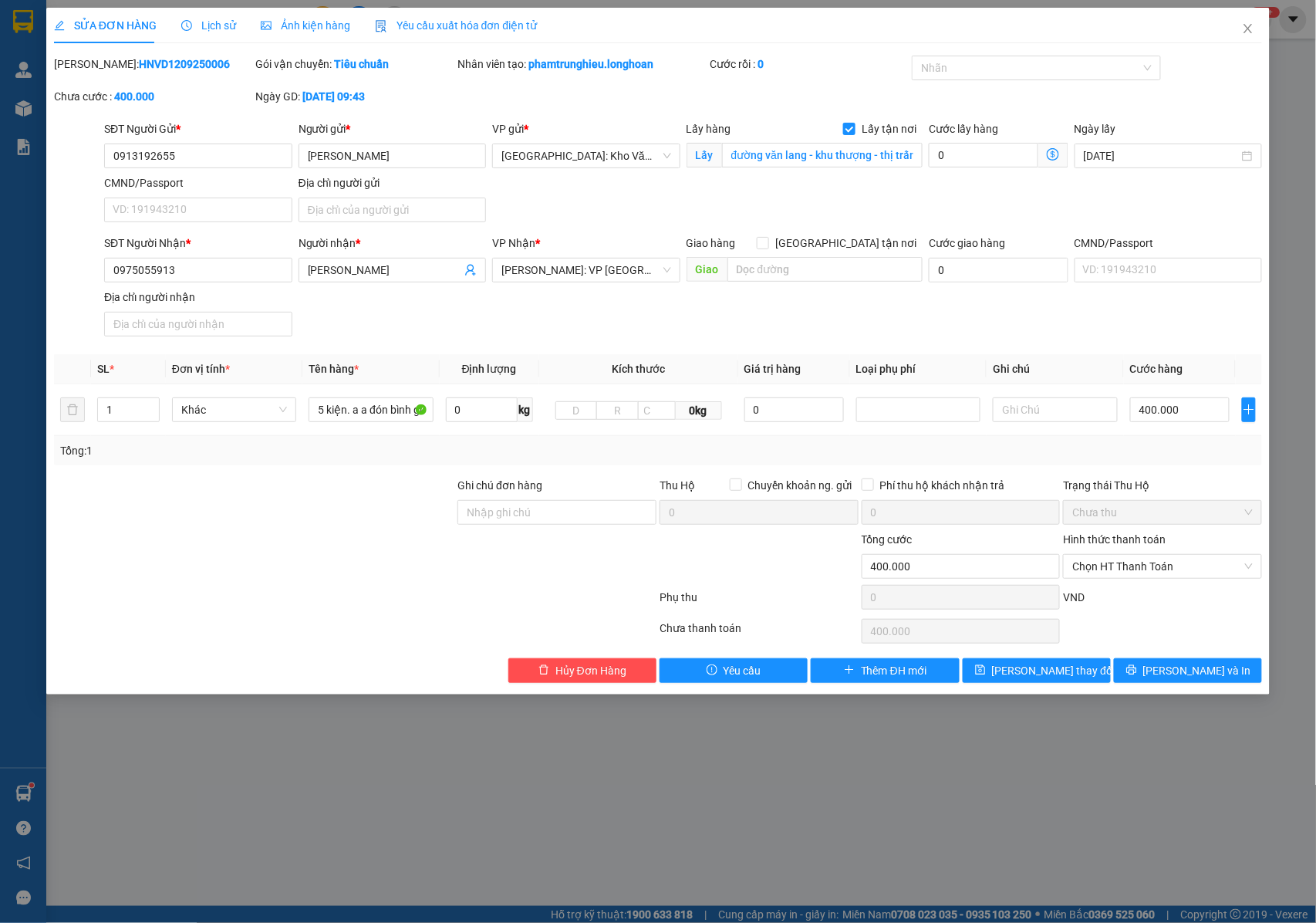
click at [211, 29] on span "Lịch sử" at bounding box center [209, 25] width 55 height 12
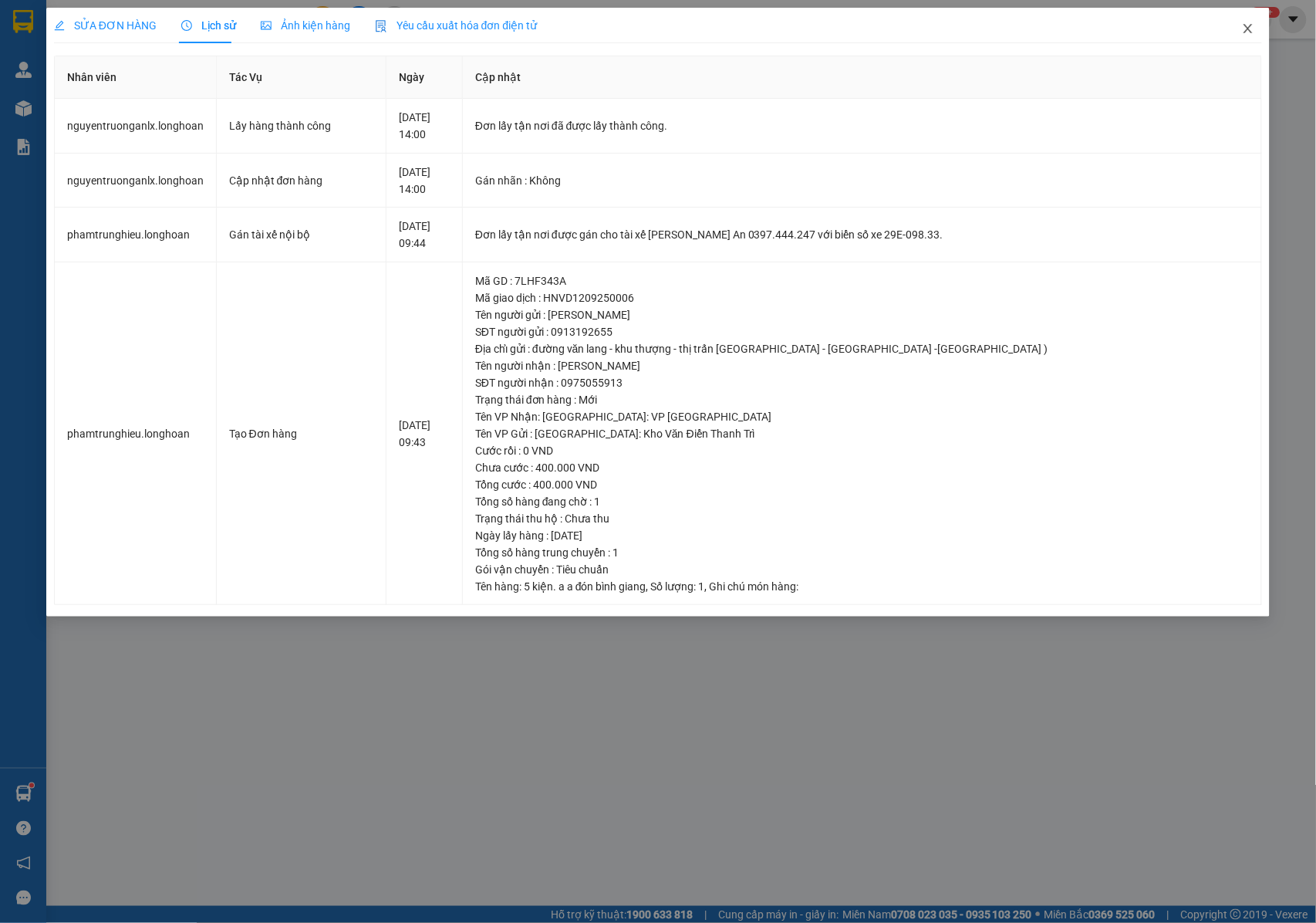
click at [1253, 28] on icon "close" at bounding box center [1248, 28] width 12 height 12
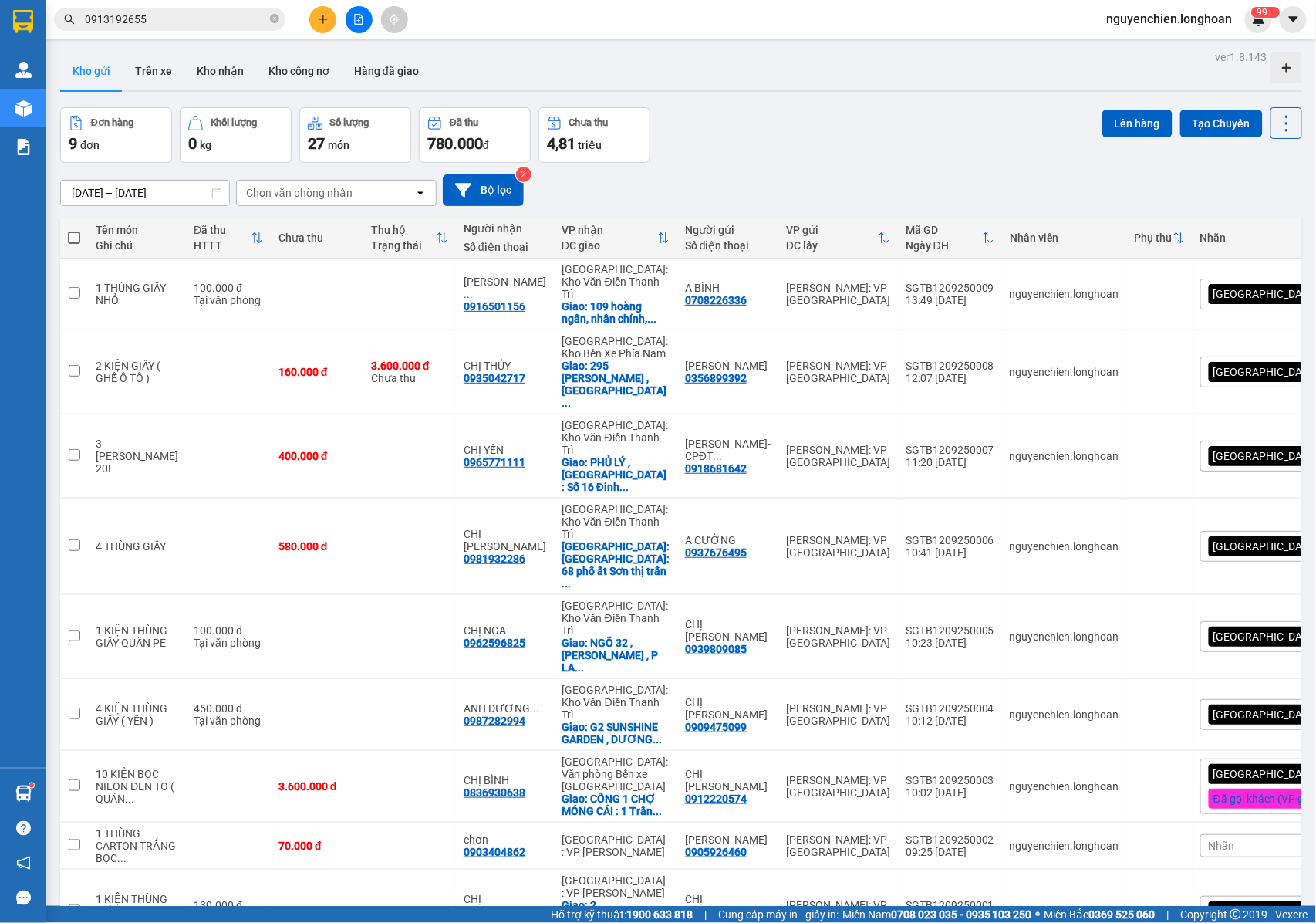
click at [159, 16] on input "0913192655" at bounding box center [176, 20] width 182 height 17
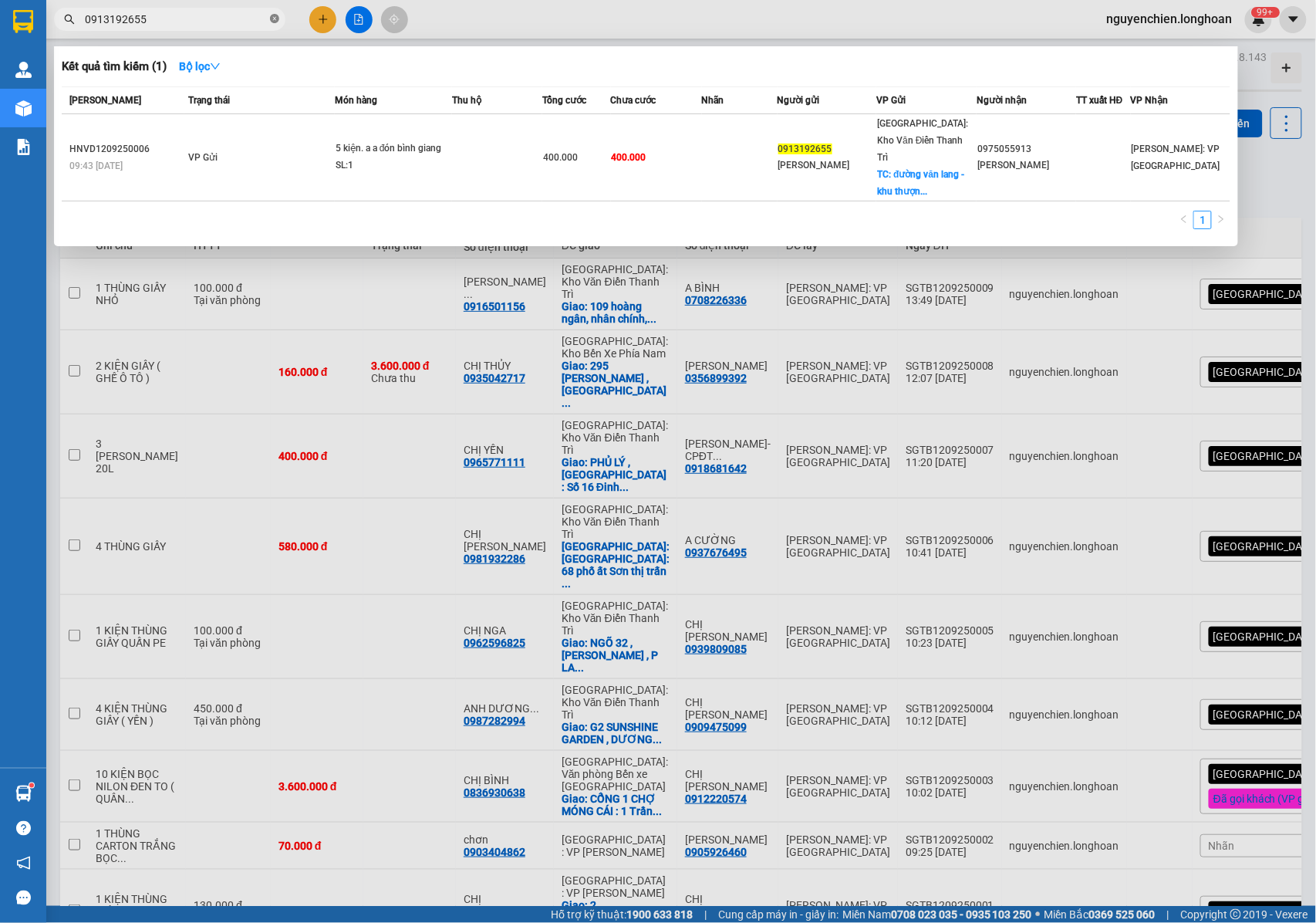
drag, startPoint x: 276, startPoint y: 22, endPoint x: 244, endPoint y: 28, distance: 32.6
click at [275, 22] on icon "close-circle" at bounding box center [275, 18] width 9 height 9
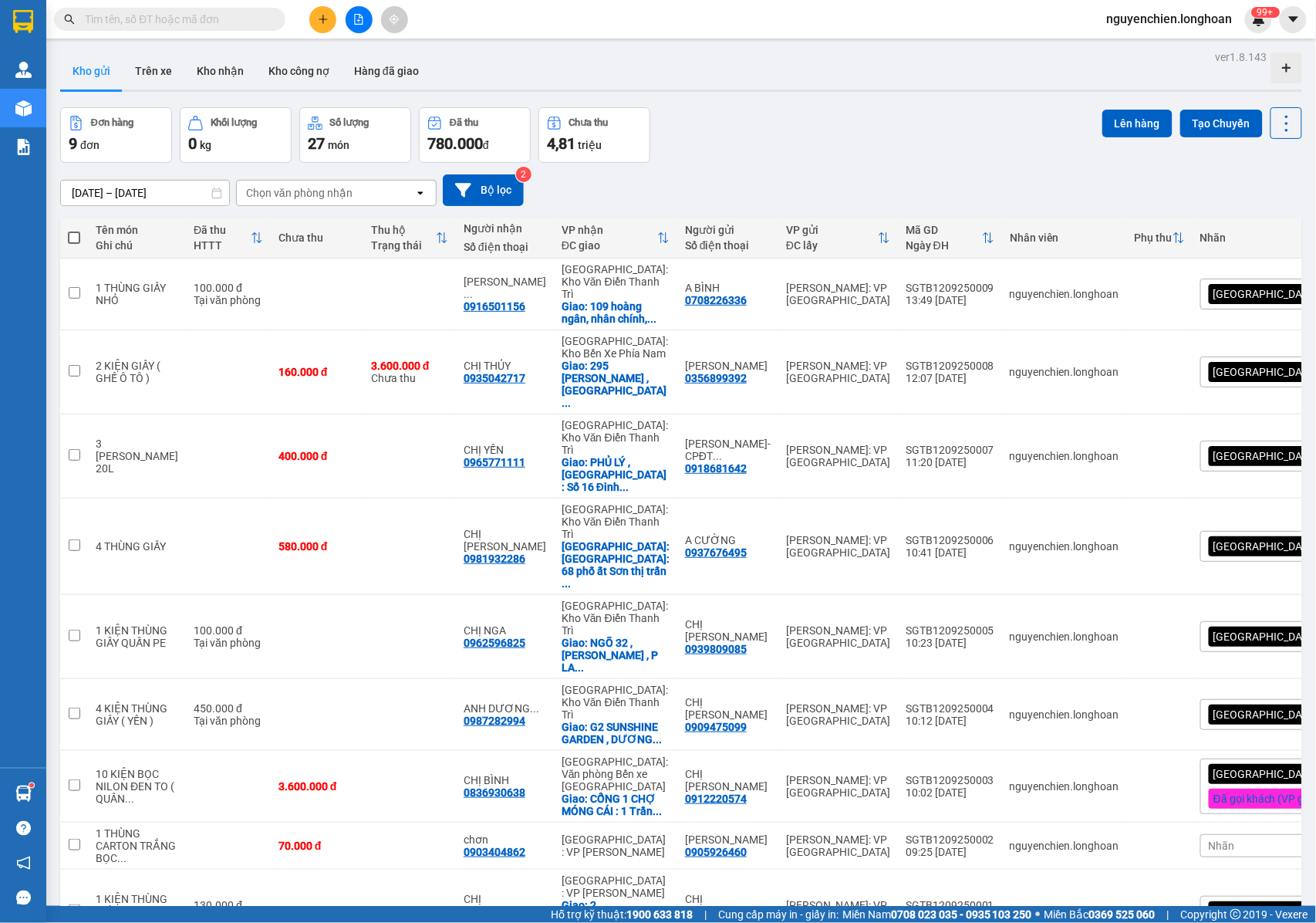
click at [244, 28] on span at bounding box center [170, 19] width 232 height 23
click at [87, 66] on button "Kho gửi" at bounding box center [91, 71] width 63 height 37
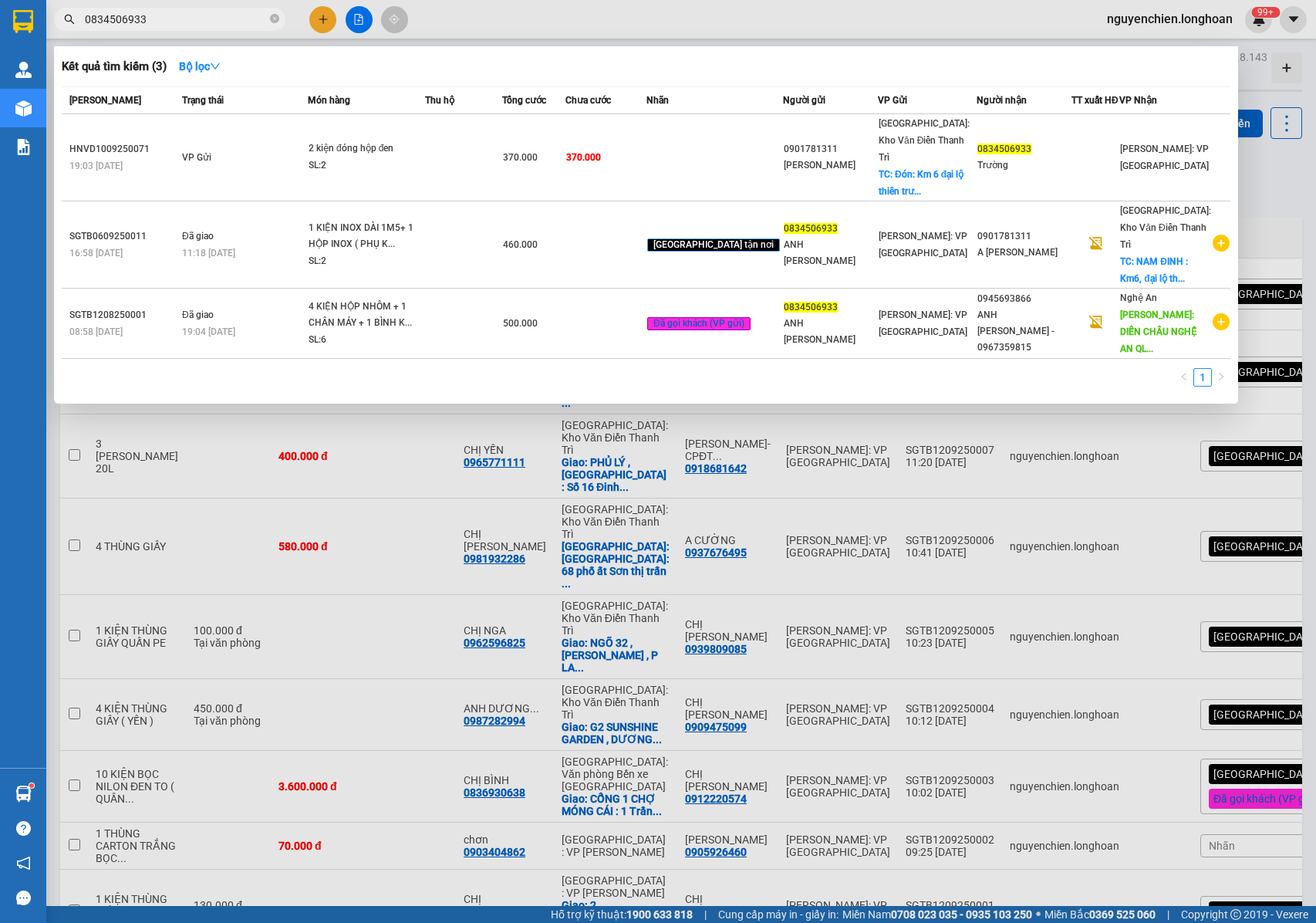
click at [325, 15] on div at bounding box center [658, 462] width 1316 height 923
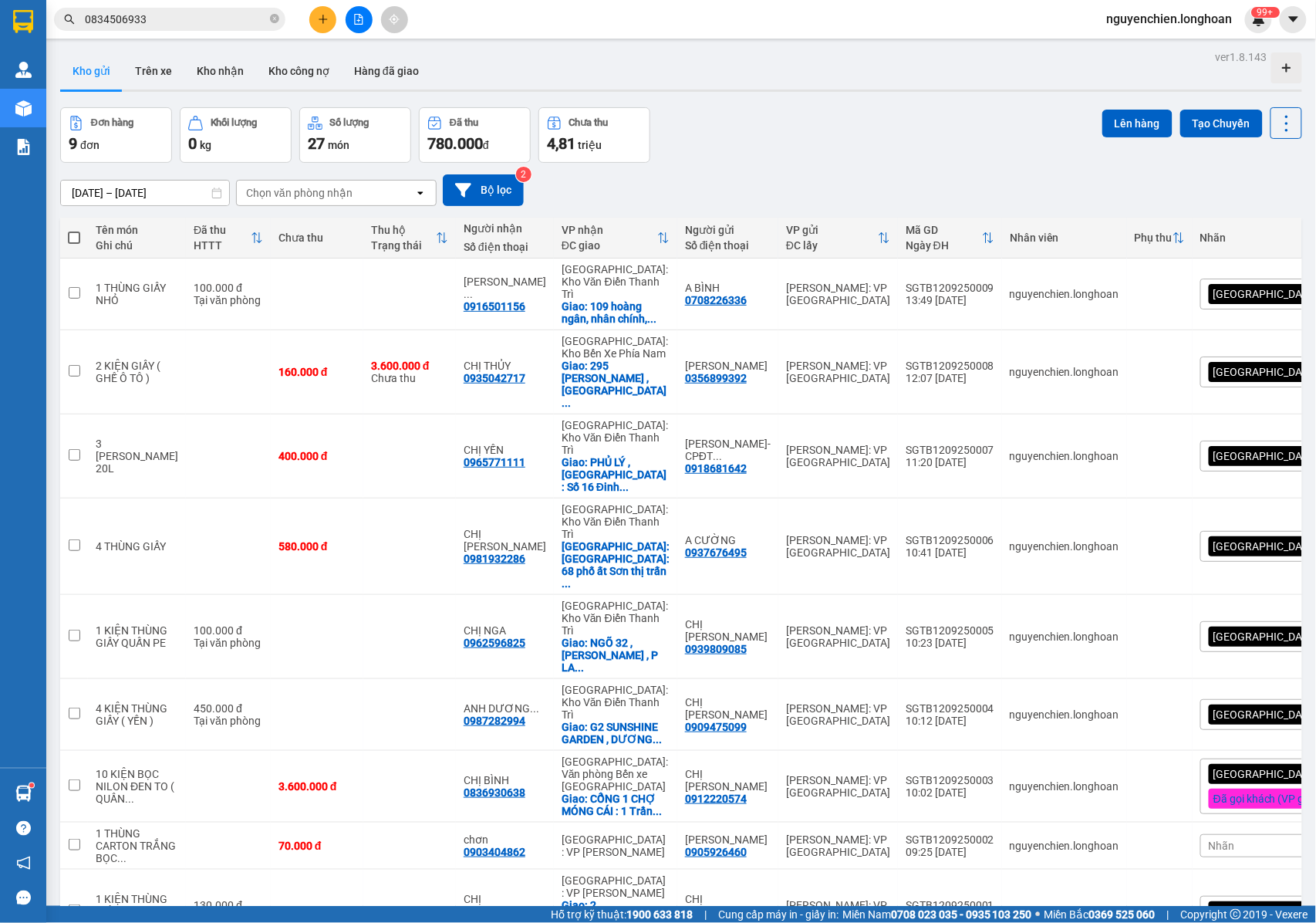
click at [318, 28] on button at bounding box center [322, 19] width 27 height 27
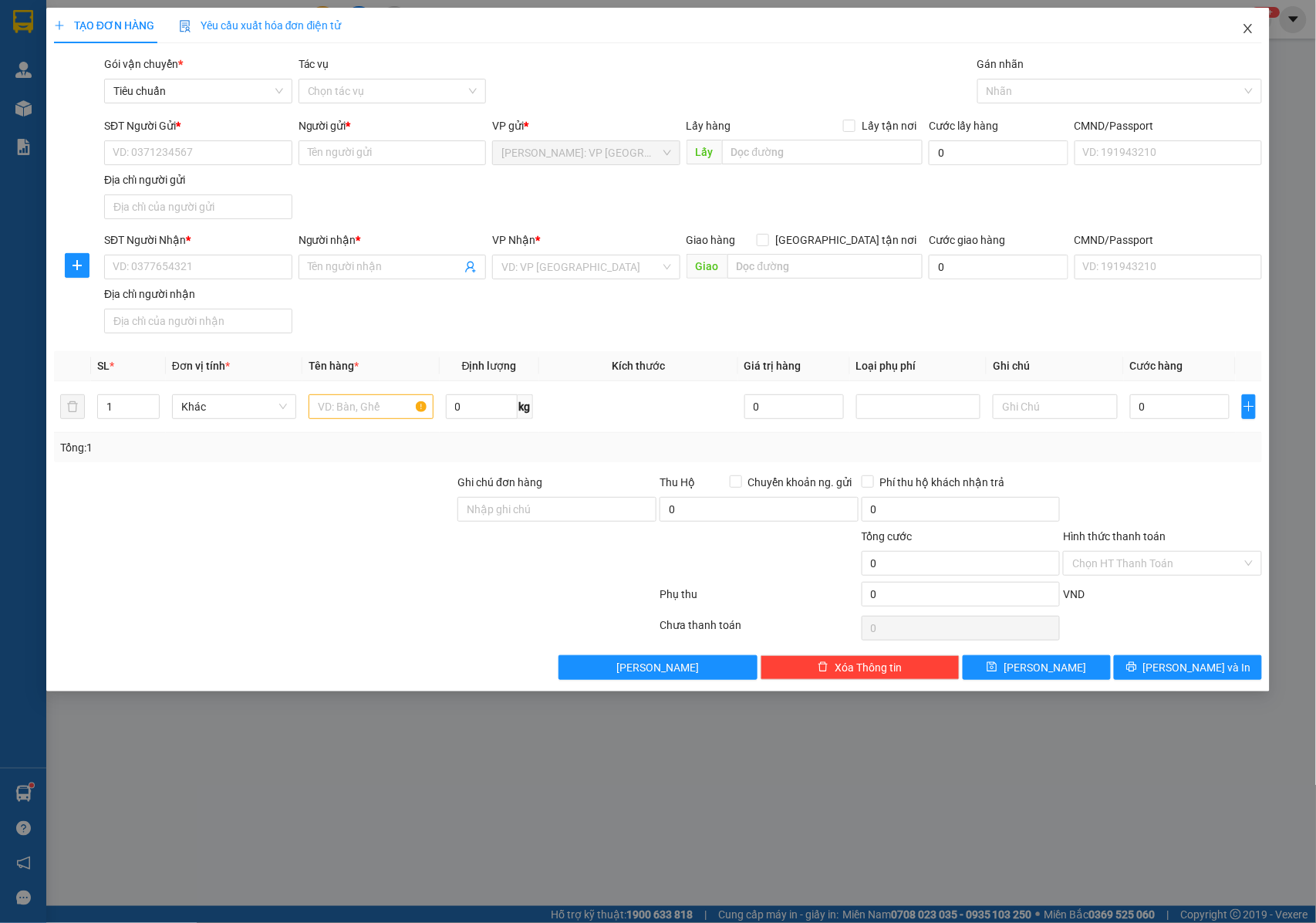
click at [1256, 31] on span "Close" at bounding box center [1248, 29] width 43 height 43
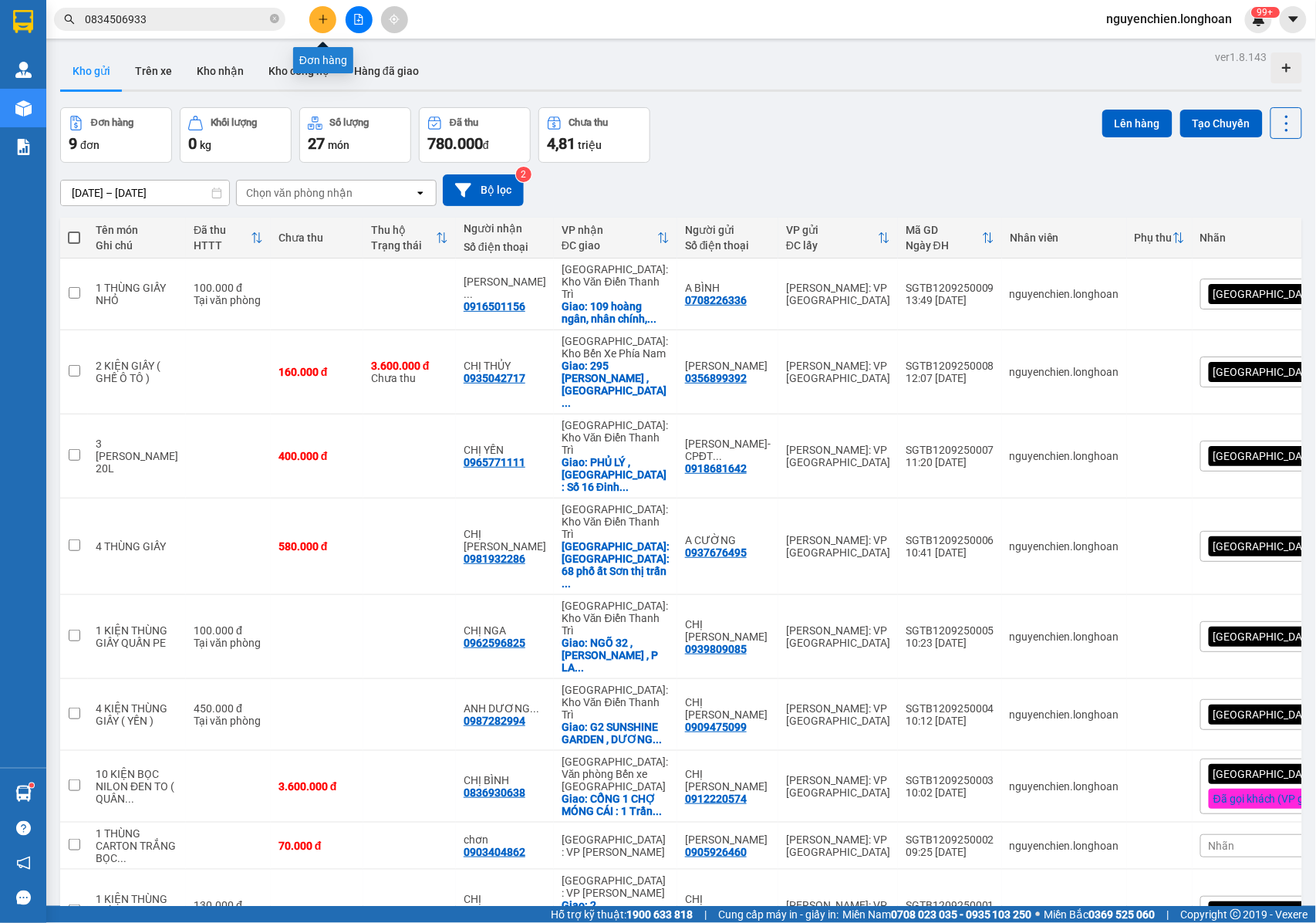
click at [328, 16] on icon "plus" at bounding box center [323, 19] width 11 height 11
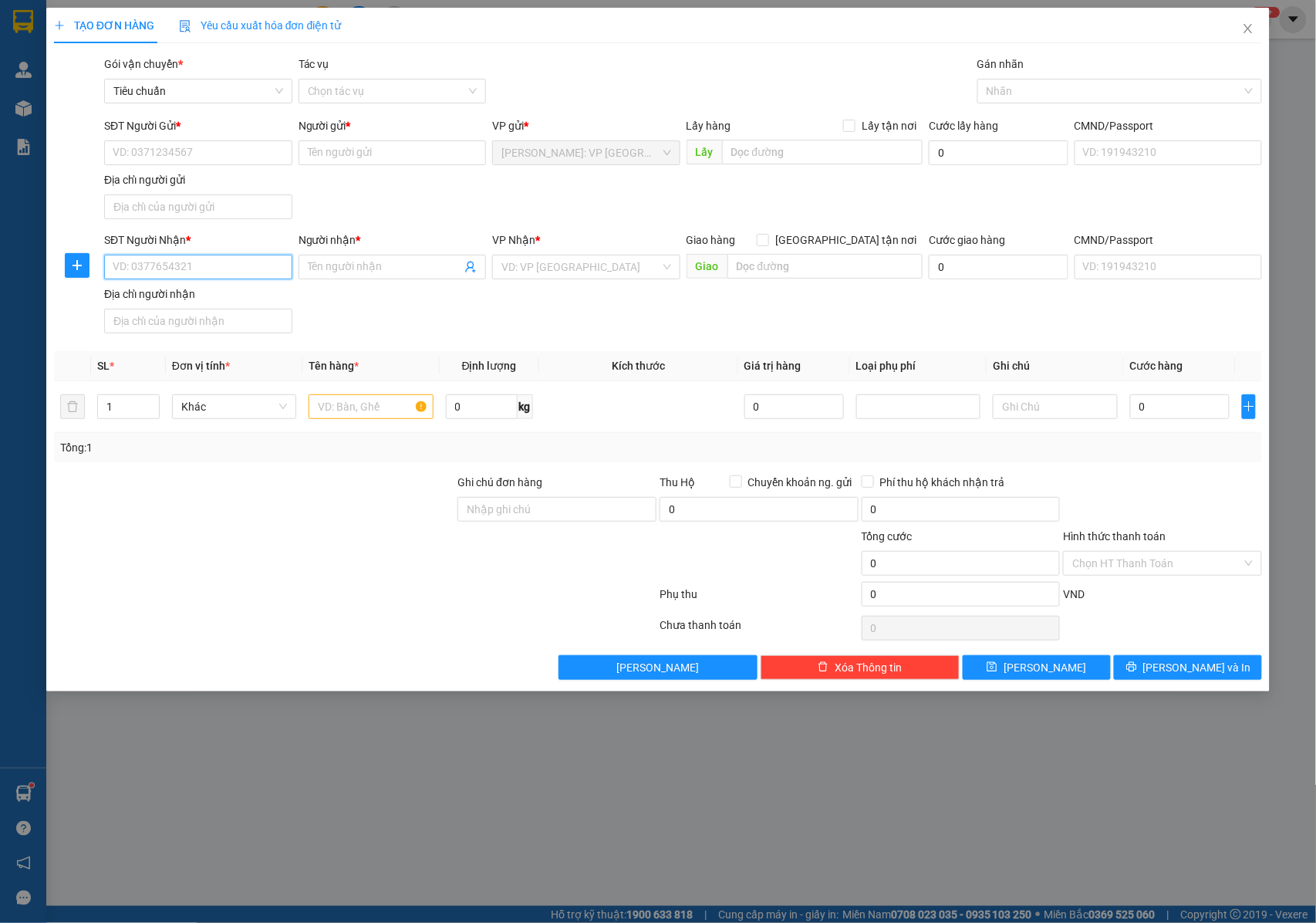
click at [185, 271] on input "SĐT Người Nhận *" at bounding box center [198, 267] width 188 height 25
type input "0973407677"
click at [204, 292] on div "0973407677 - HỒNG" at bounding box center [198, 300] width 170 height 17
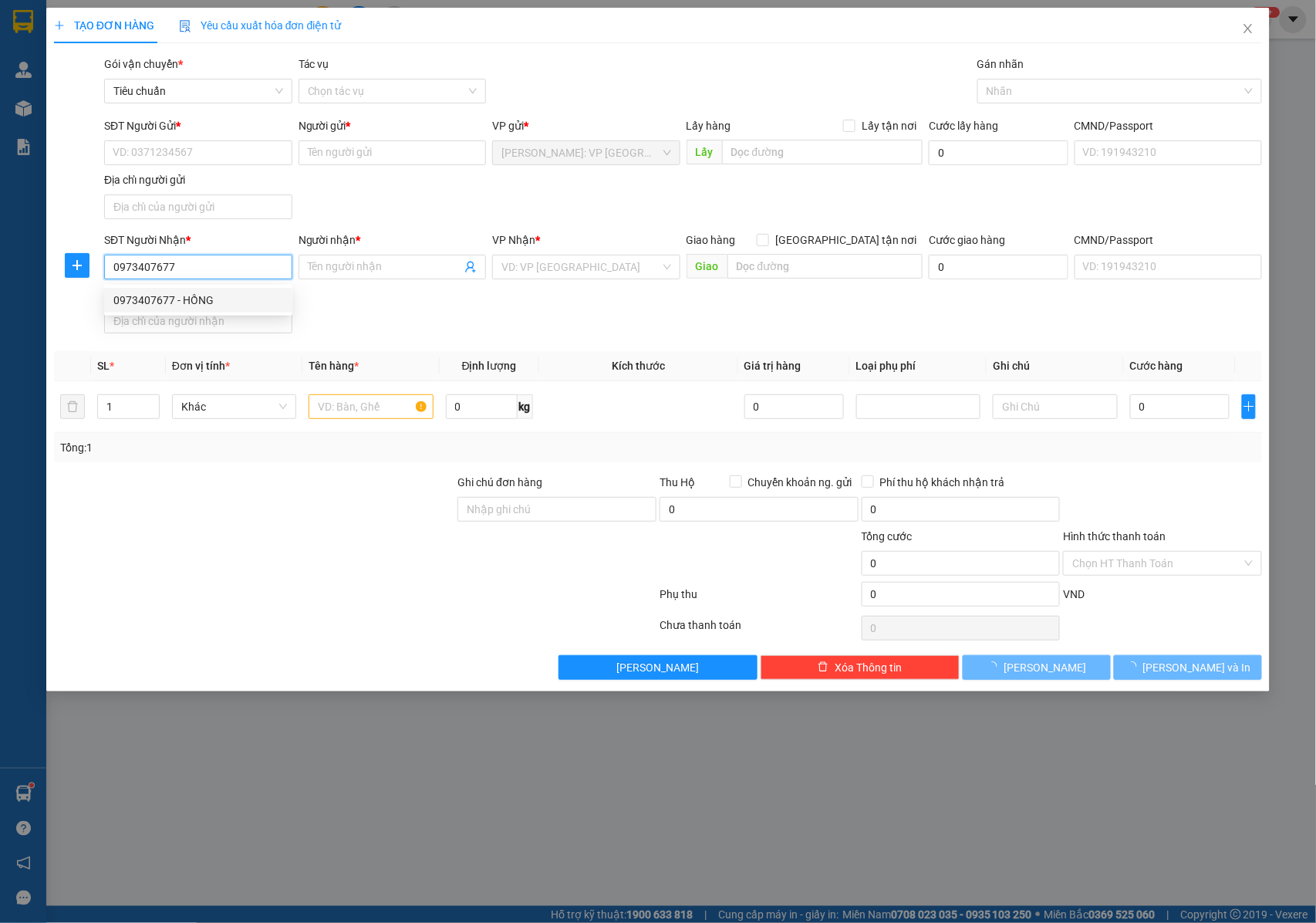
type input "HỒNG"
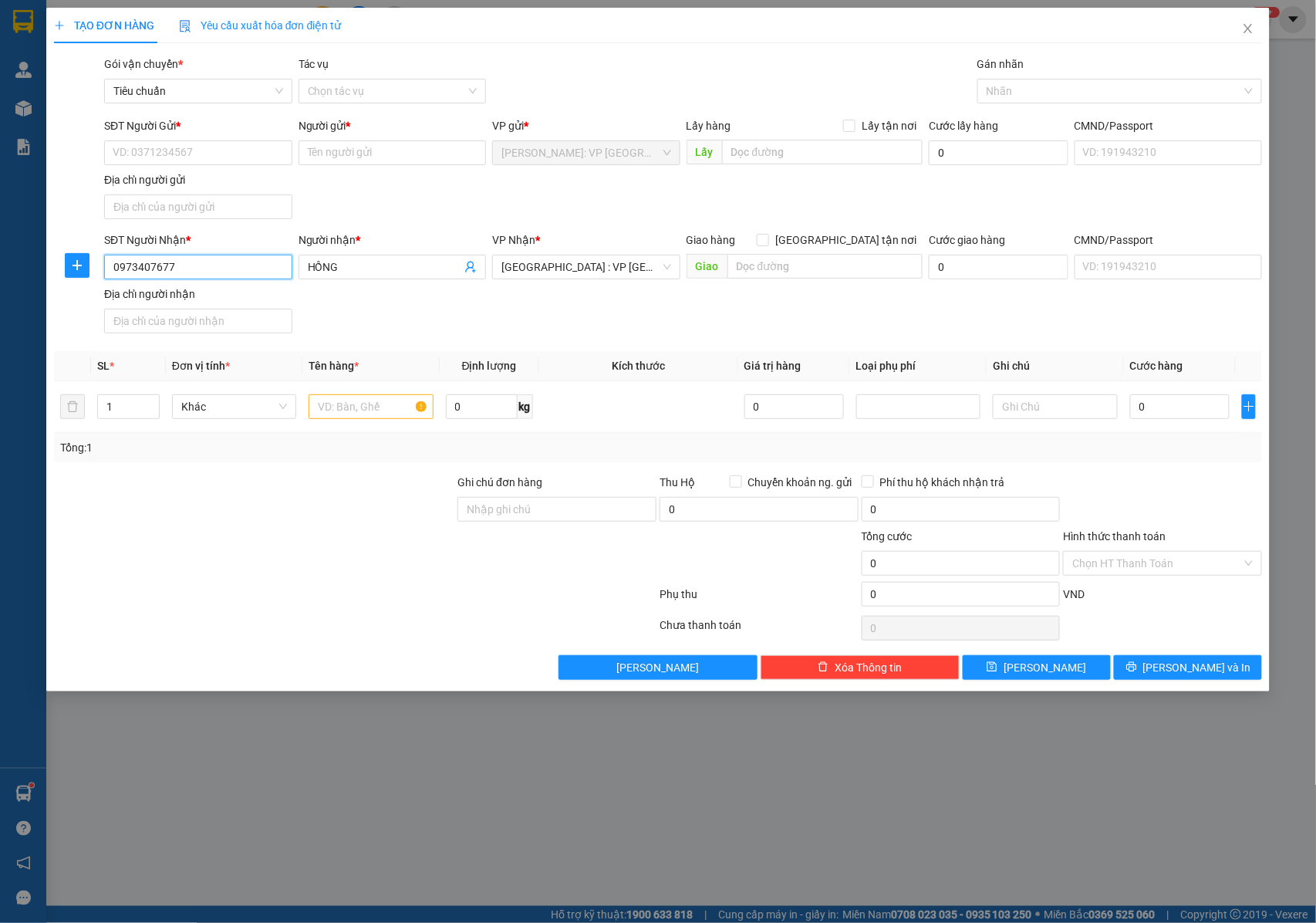
type input "0973407677"
click at [210, 300] on div "Địa chỉ người nhận" at bounding box center [198, 294] width 188 height 17
click at [210, 308] on input "Địa chỉ người nhận" at bounding box center [198, 320] width 188 height 25
click at [176, 150] on input "SĐT Người Gửi *" at bounding box center [198, 152] width 188 height 25
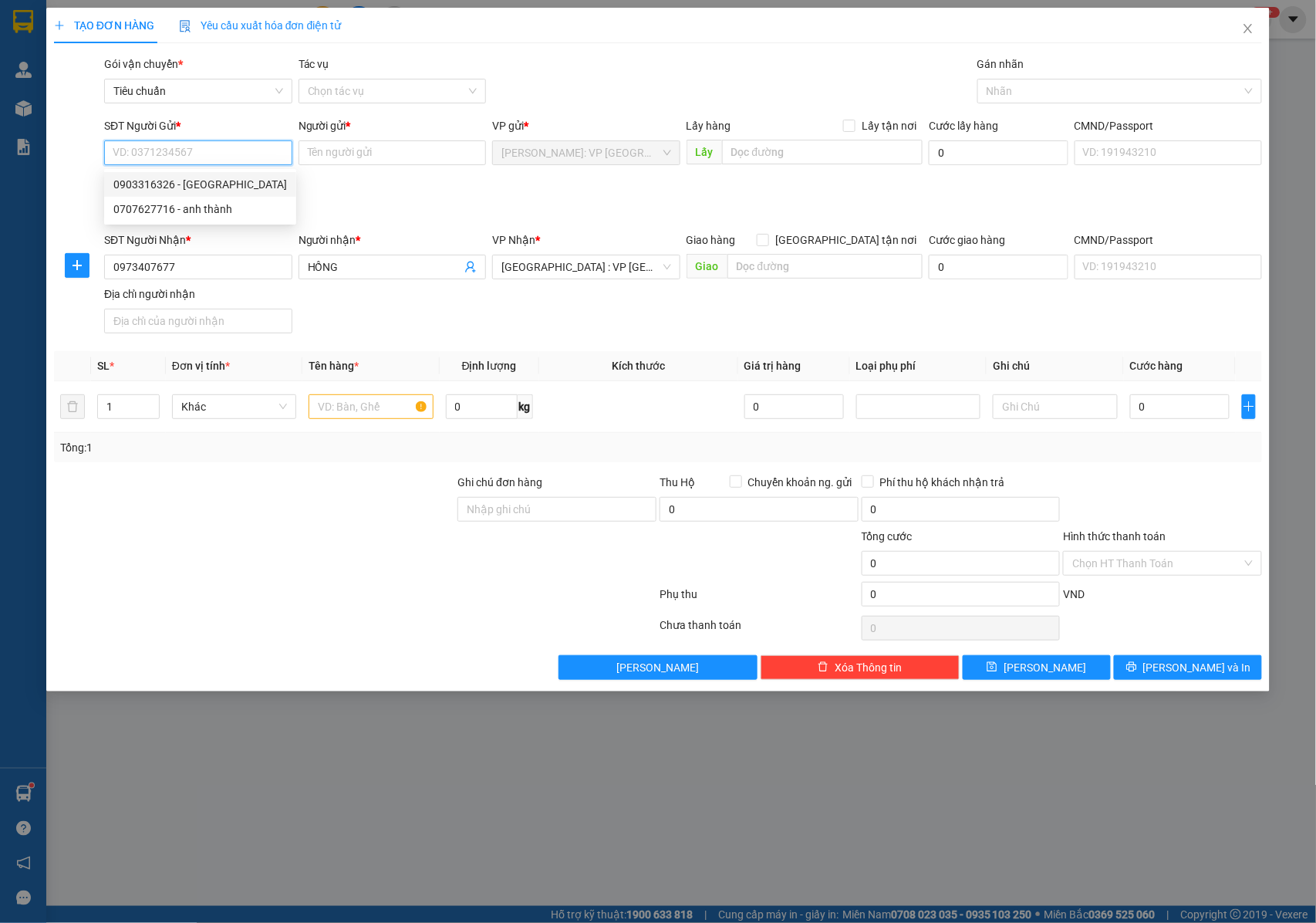
drag, startPoint x: 193, startPoint y: 182, endPoint x: 395, endPoint y: 361, distance: 269.9
click at [193, 181] on div "0903316326 - [GEOGRAPHIC_DATA]" at bounding box center [201, 184] width 174 height 17
type input "0903316326"
type input "ANH TRUNG"
click at [146, 406] on span "up" at bounding box center [151, 402] width 9 height 9
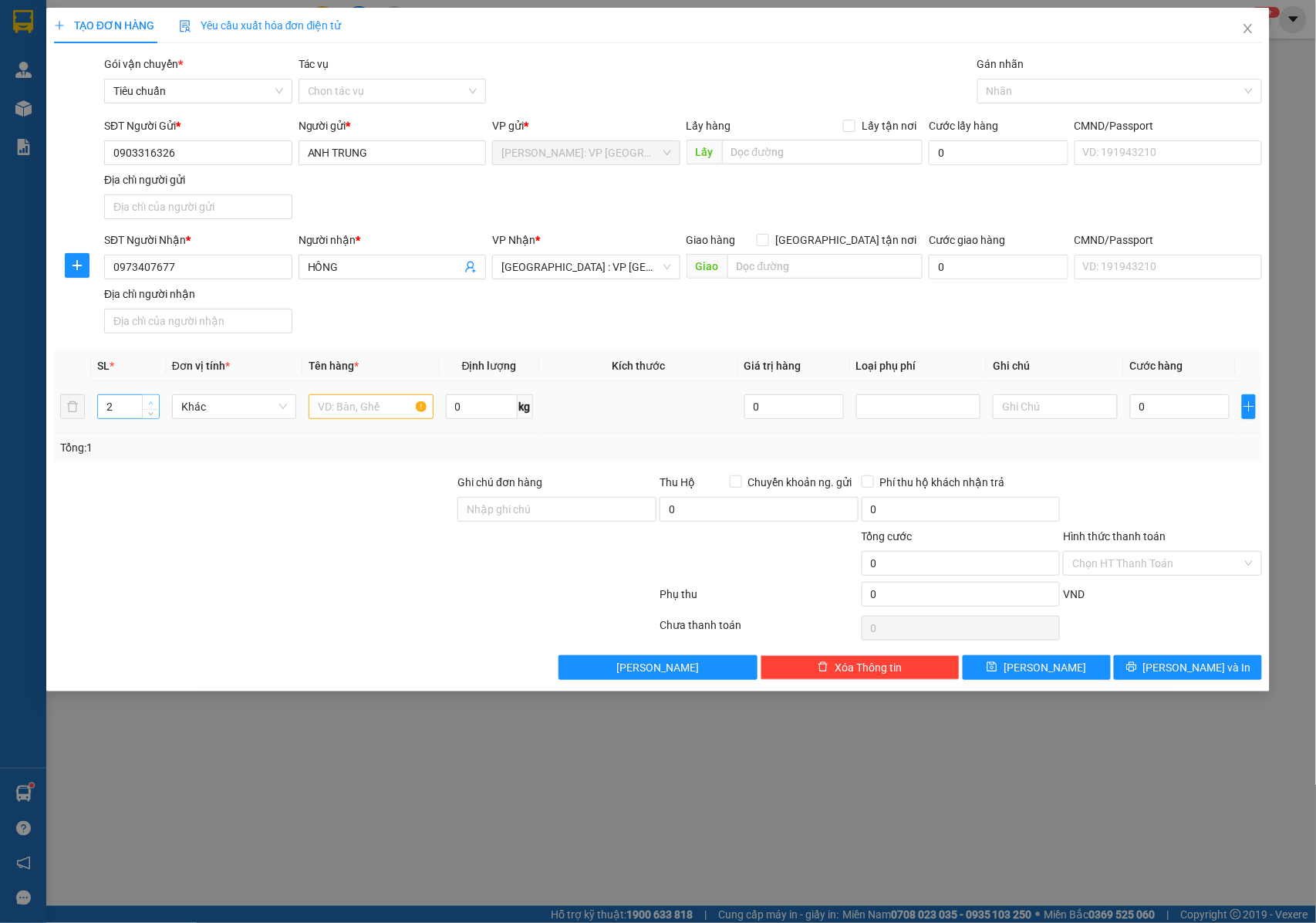
type input "3"
click at [146, 406] on span "up" at bounding box center [151, 402] width 9 height 9
click at [386, 411] on input "text" at bounding box center [370, 406] width 124 height 25
type input "3 THÙNG GIẤY ( PHỤ KIỆN XE )"
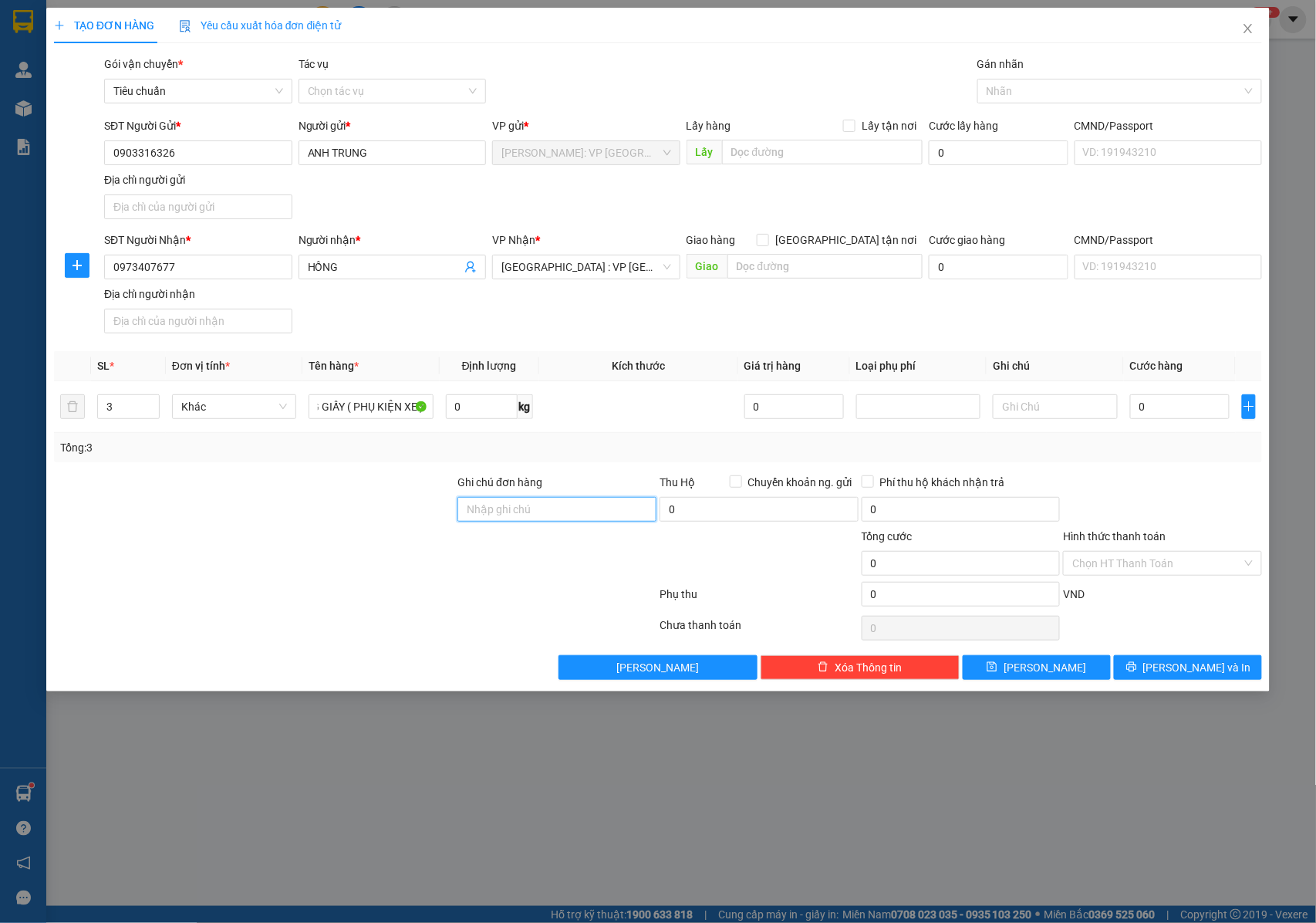
click at [498, 518] on input "Ghi chú đơn hàng" at bounding box center [556, 509] width 199 height 25
type input "NHẬN NGUYÊN KIỆN GIAO NGUYÊN KIỆN, HƯ VỠ K ĐỀN"
click at [1178, 396] on div "0" at bounding box center [1180, 406] width 100 height 31
click at [1176, 411] on input "0" at bounding box center [1180, 406] width 100 height 25
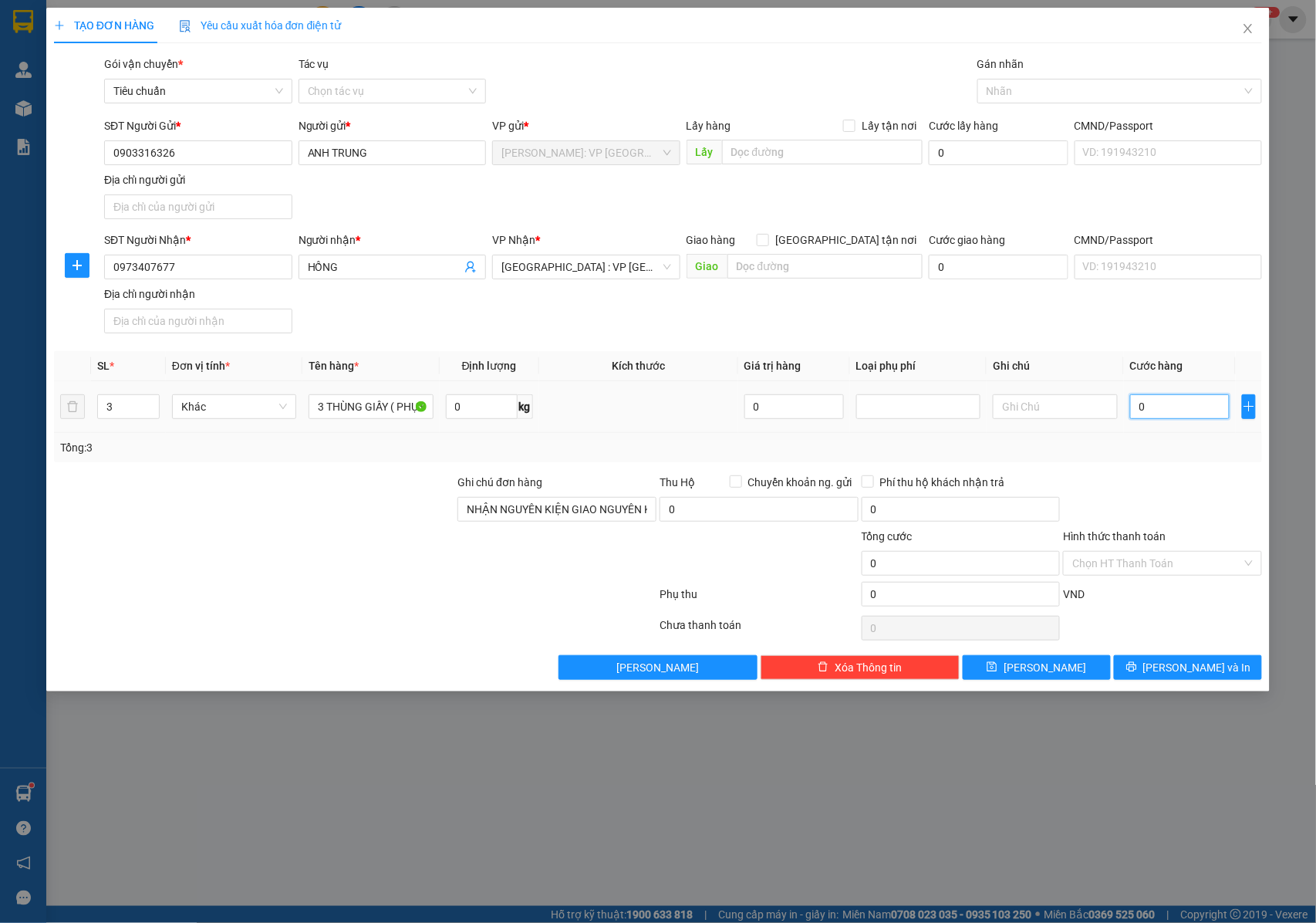
click at [1170, 413] on input "0" at bounding box center [1180, 406] width 100 height 25
type input "05"
type input "5"
type input "056"
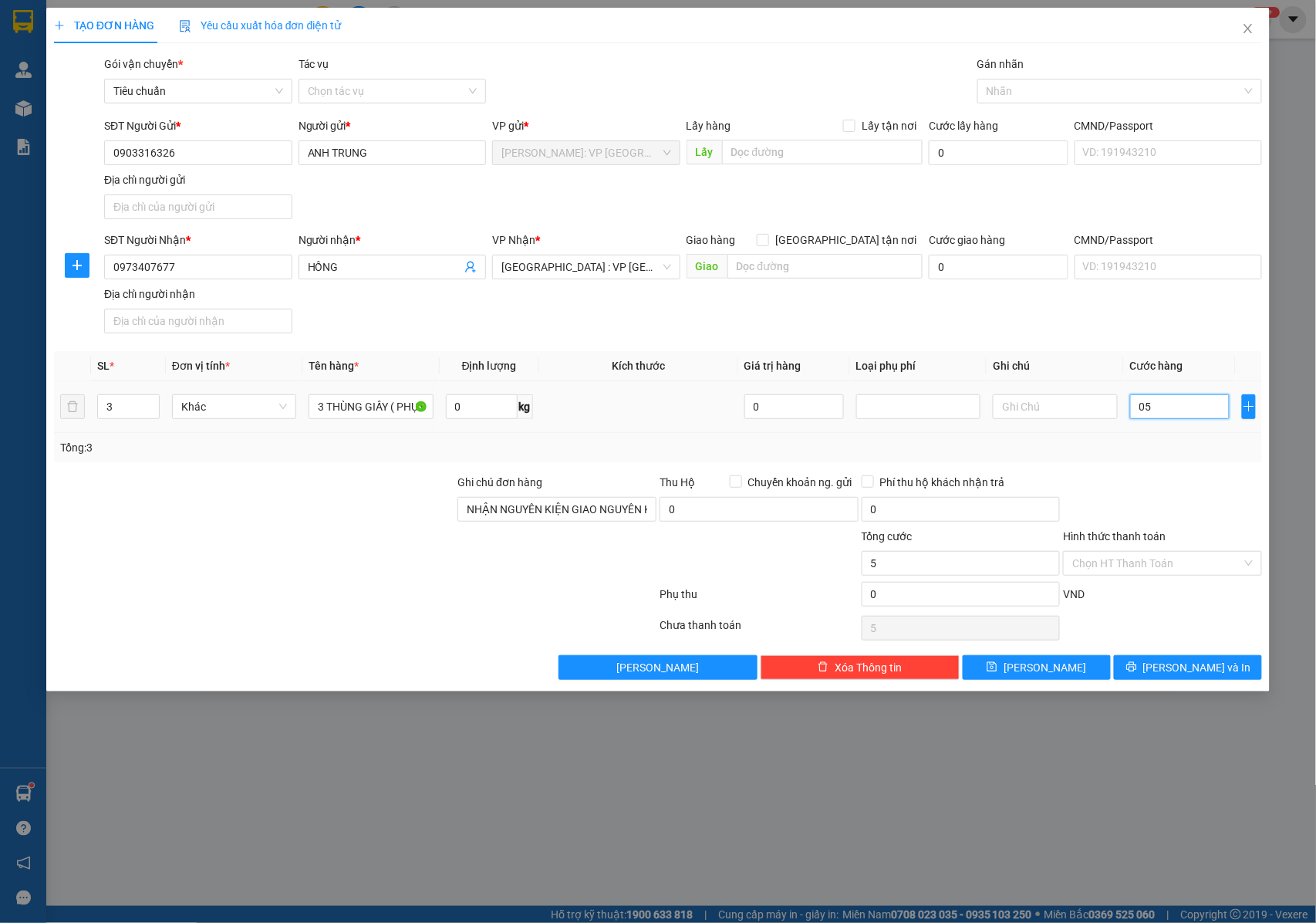
type input "56"
type input "0.560"
type input "560"
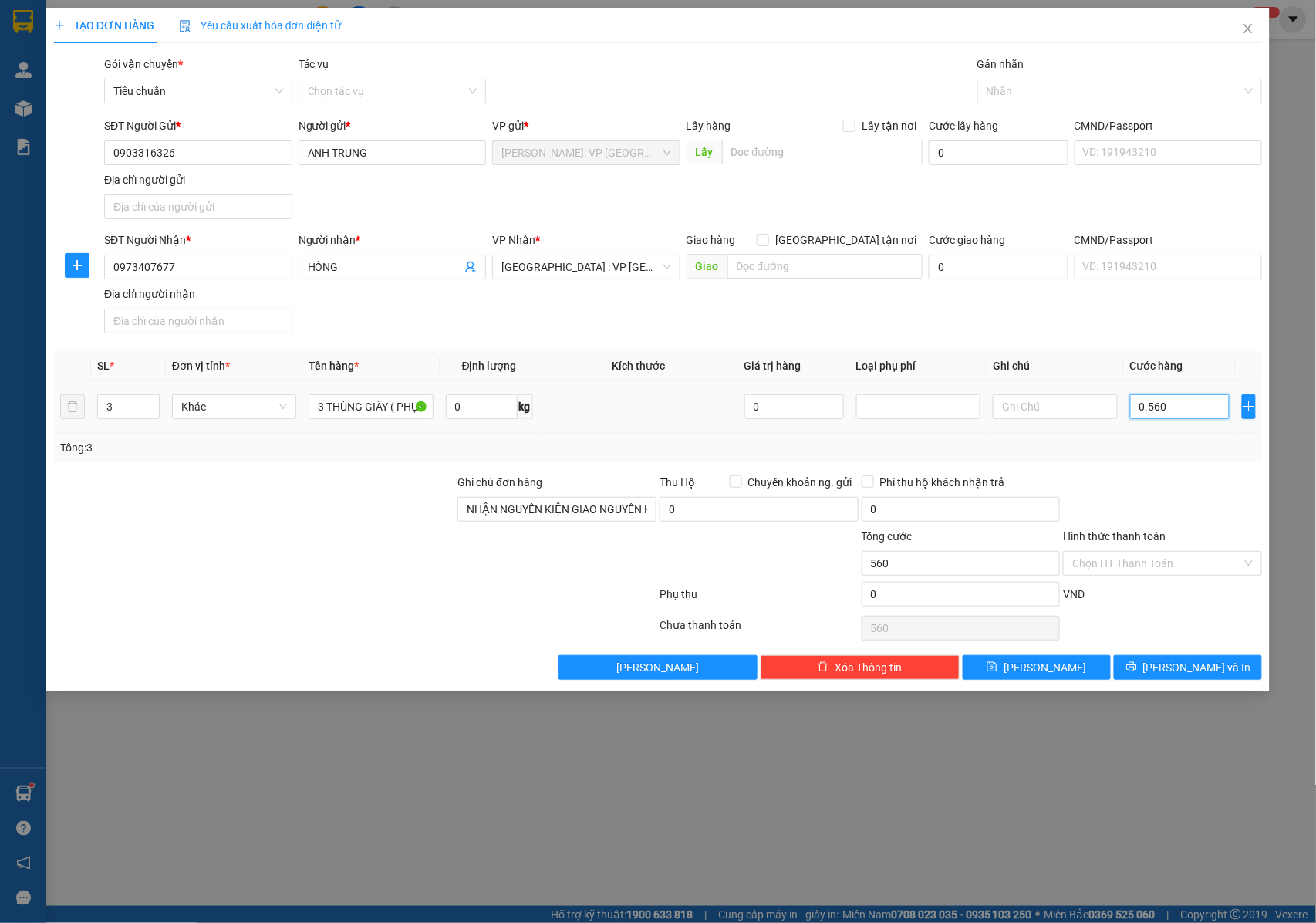
type input "05.600"
type input "5.600"
type input "056.000"
type input "56.000"
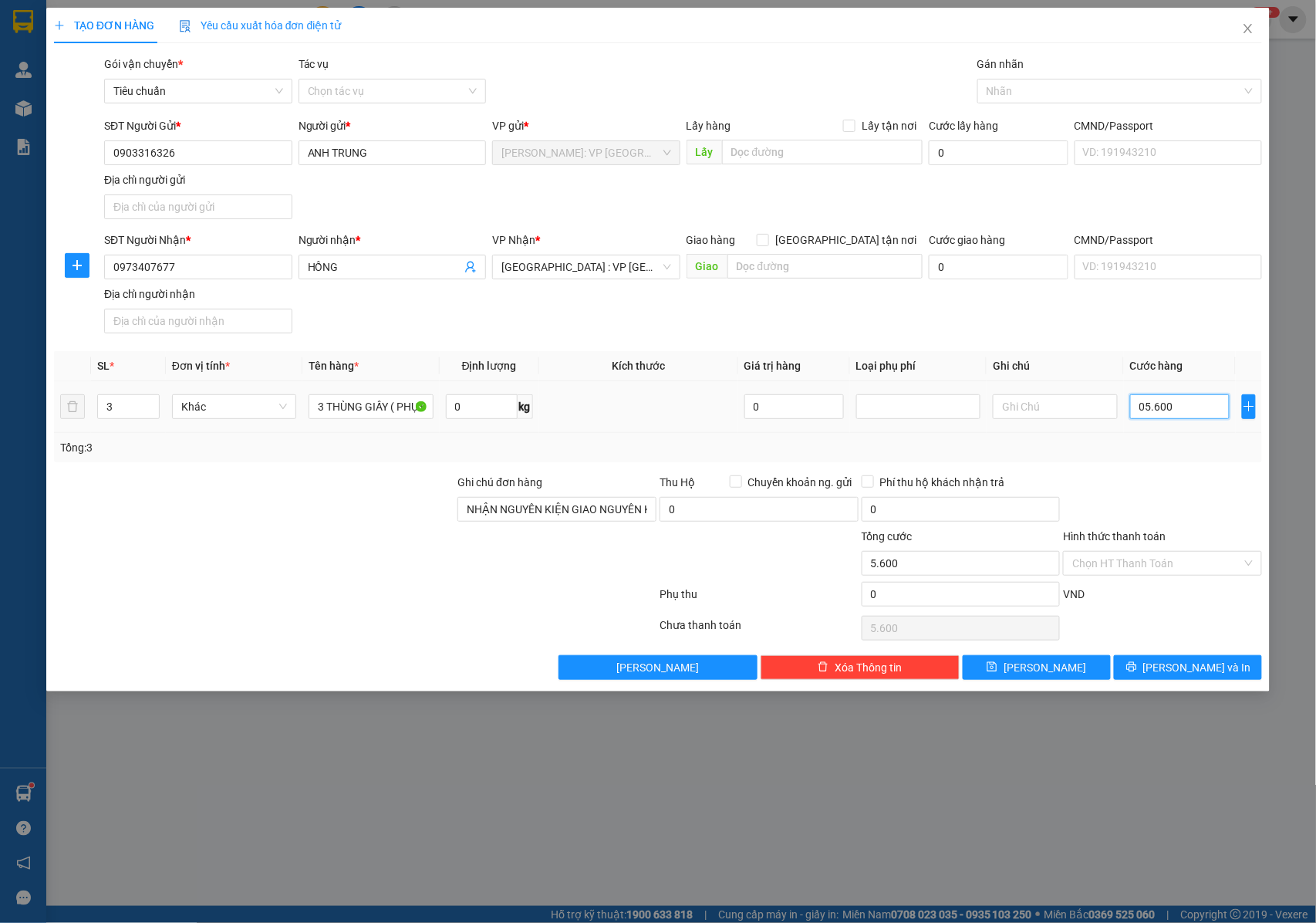
type input "56.000"
type input "0.560.000"
type input "560.000"
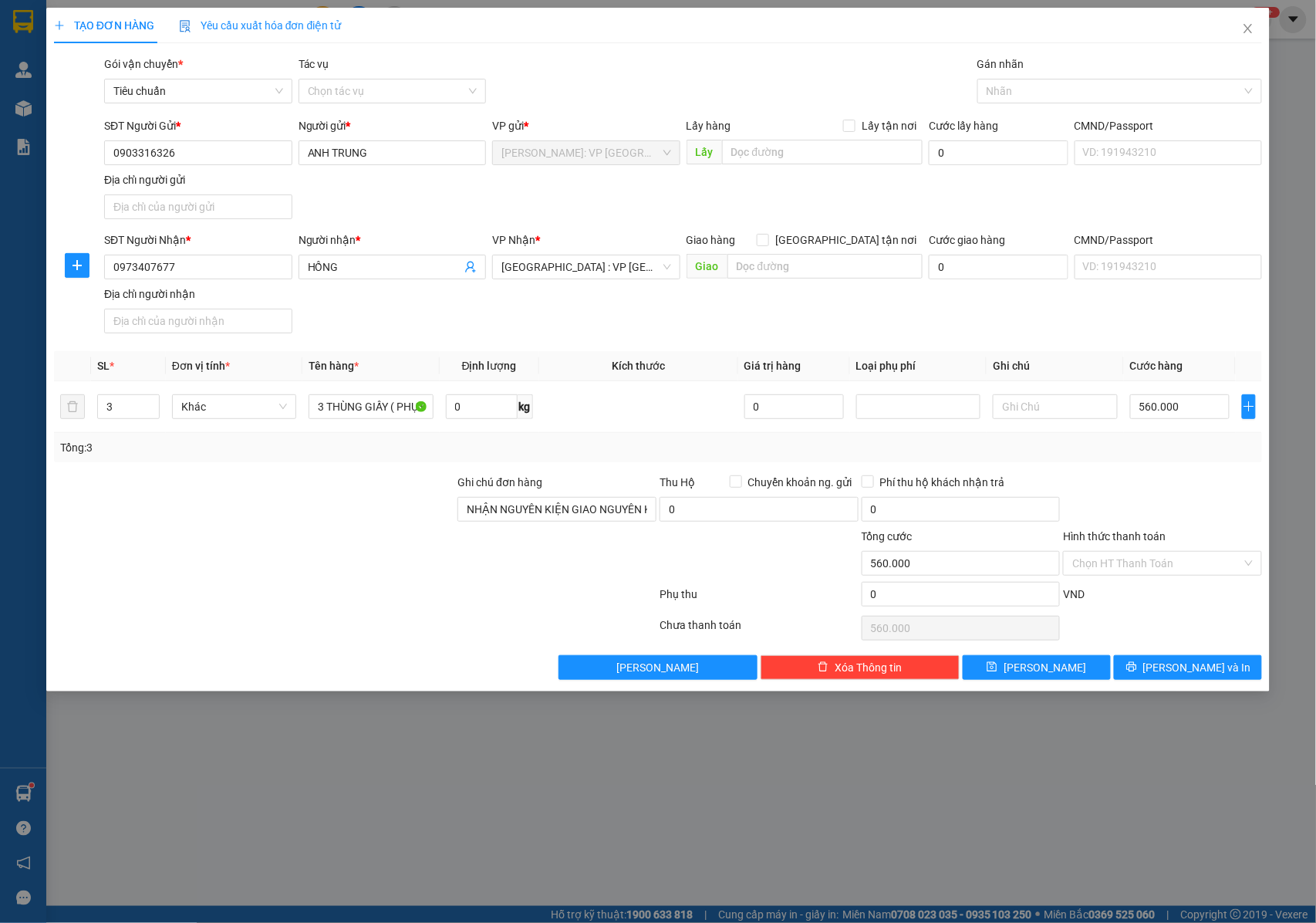
click at [1158, 196] on div "SĐT Người Gửi * 0903316326 Người gửi * ANH TRUNG VP gửi * [GEOGRAPHIC_DATA]: VP…" at bounding box center [683, 170] width 1164 height 108
drag, startPoint x: 1148, startPoint y: 670, endPoint x: 909, endPoint y: 492, distance: 298.0
click at [1148, 671] on button "[PERSON_NAME] và In" at bounding box center [1188, 667] width 148 height 25
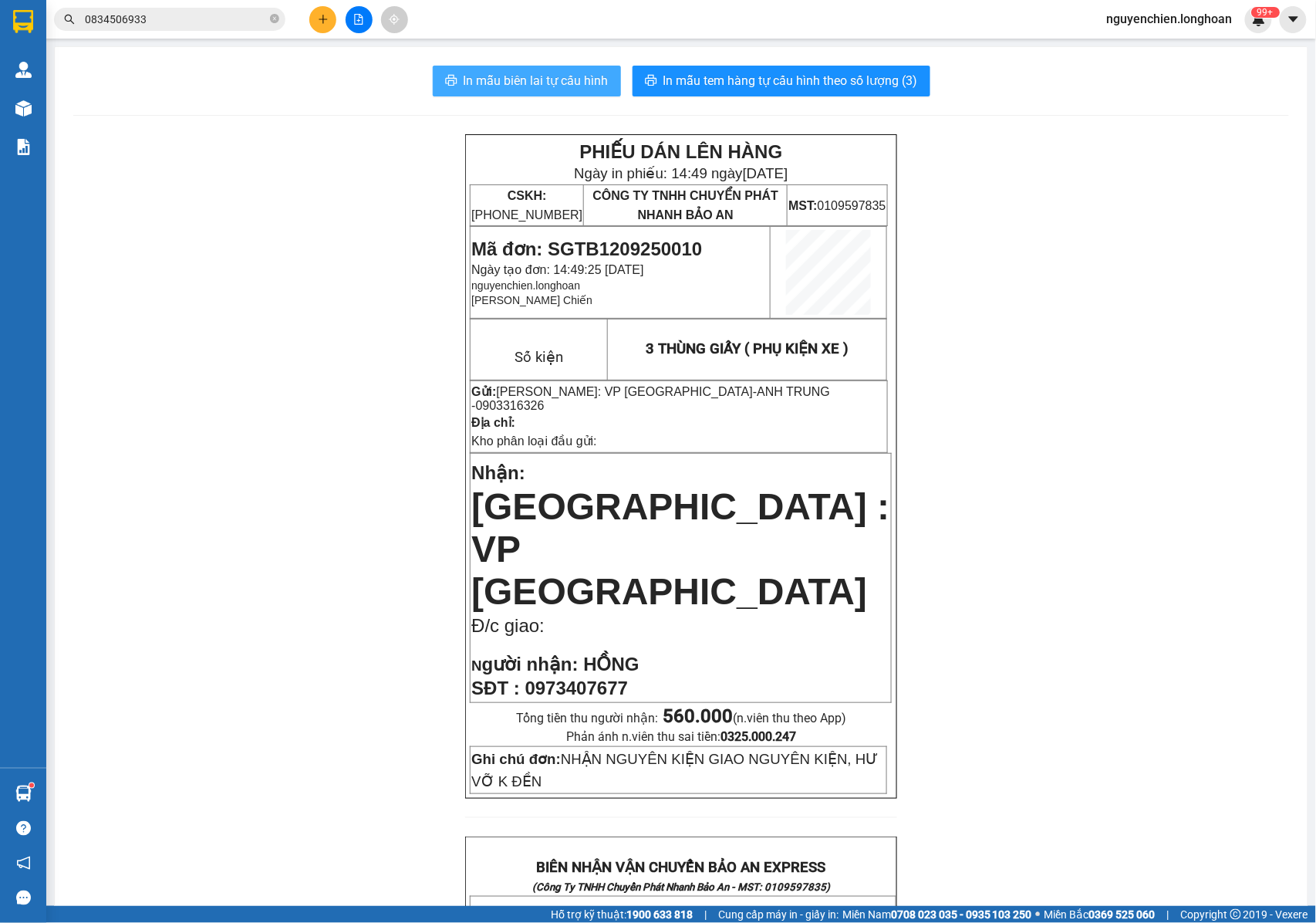
click at [506, 82] on span "In mẫu biên lai tự cấu hình" at bounding box center [536, 80] width 145 height 19
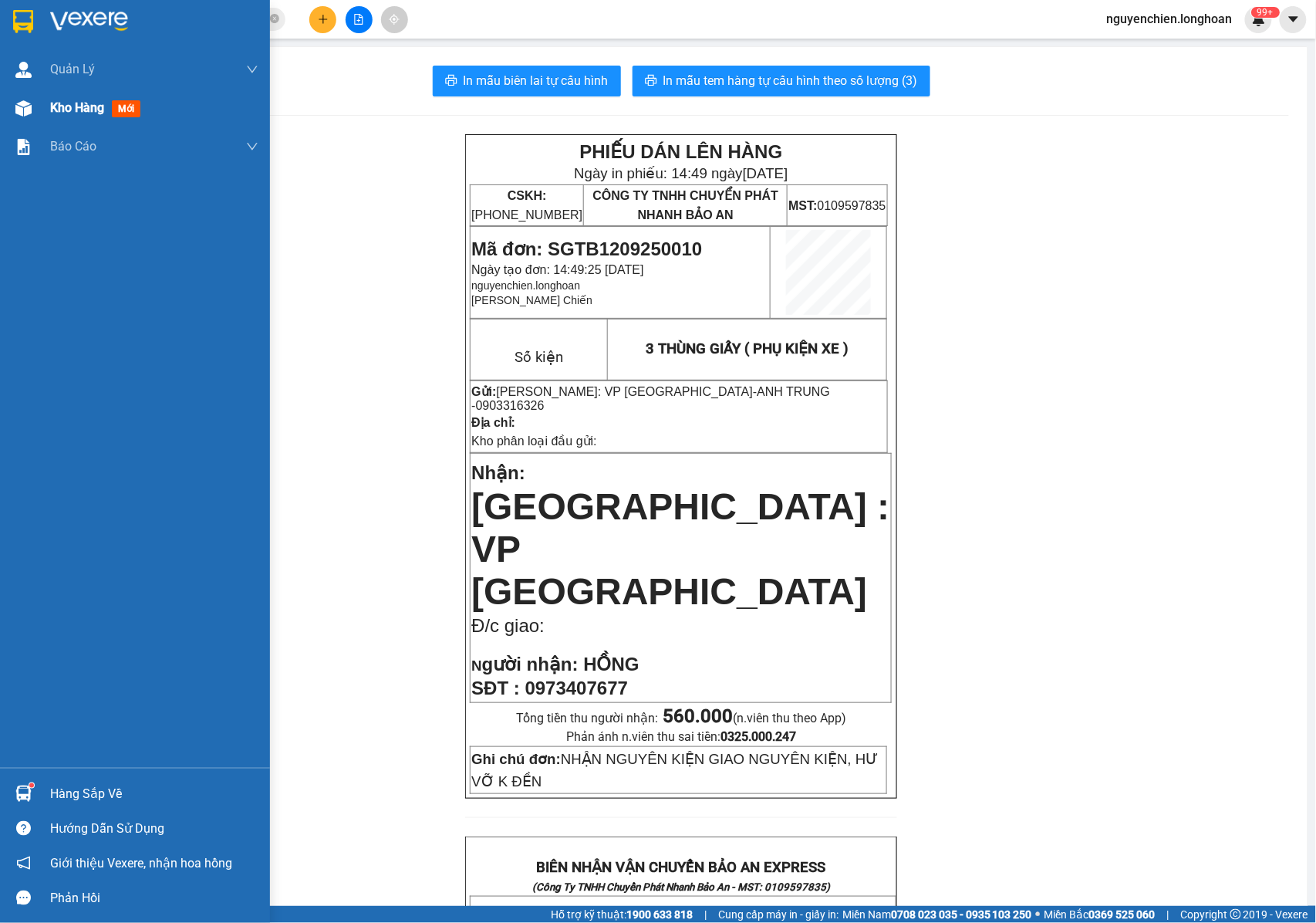
click at [28, 103] on img at bounding box center [23, 108] width 16 height 16
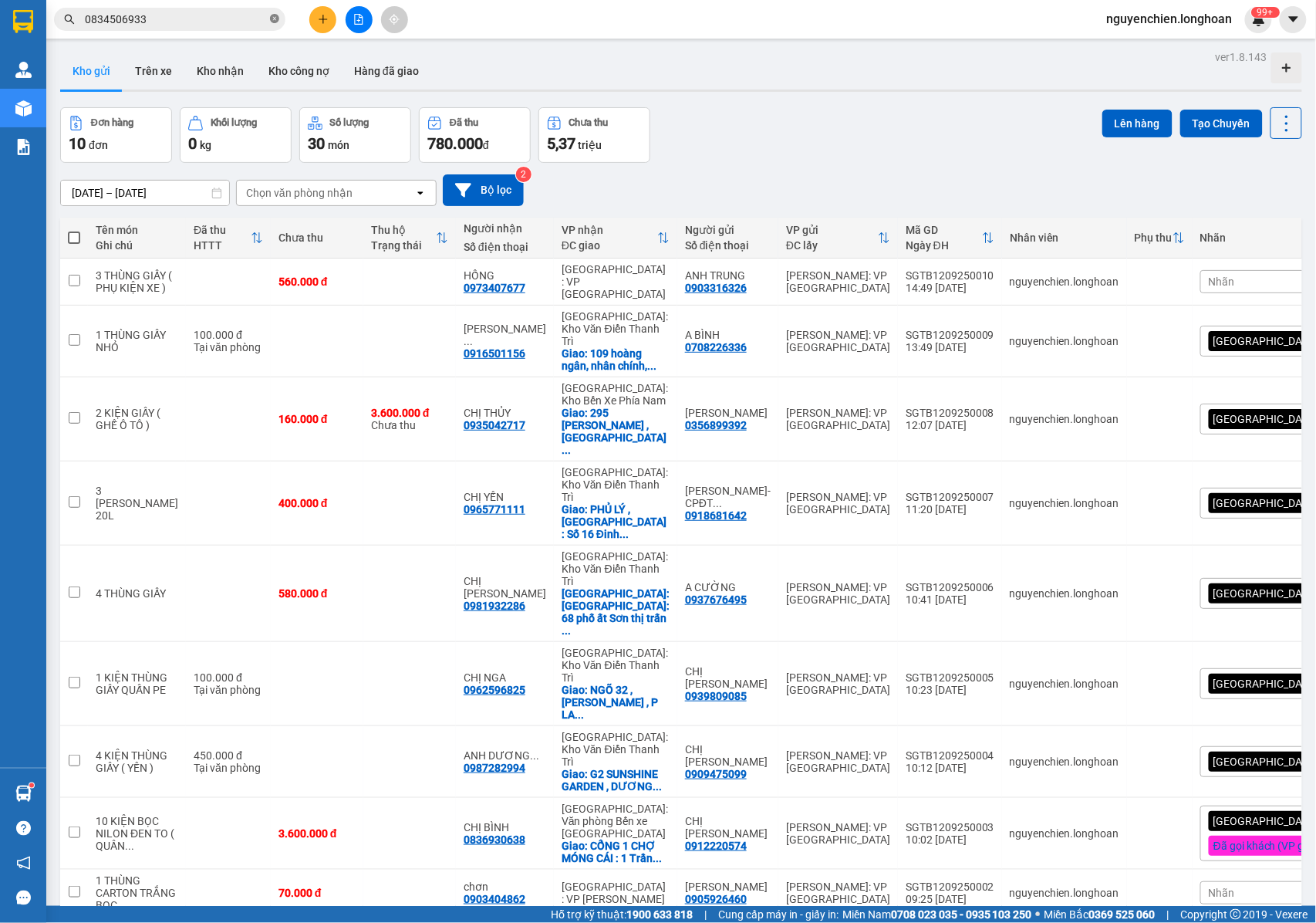
click at [278, 20] on icon "close-circle" at bounding box center [275, 18] width 9 height 9
click at [226, 20] on input "text" at bounding box center [176, 20] width 182 height 17
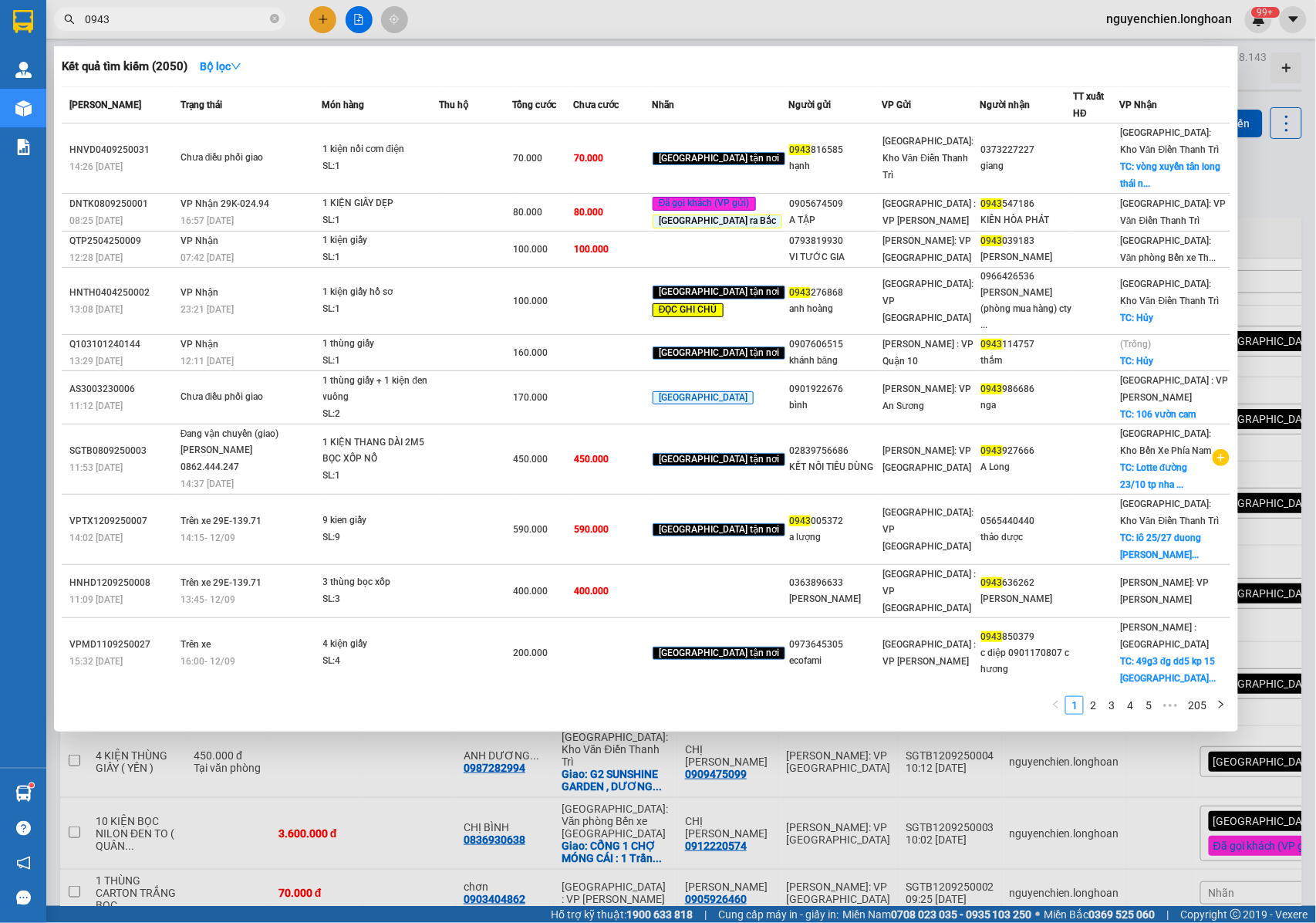
click at [170, 20] on input "0943" at bounding box center [176, 20] width 182 height 17
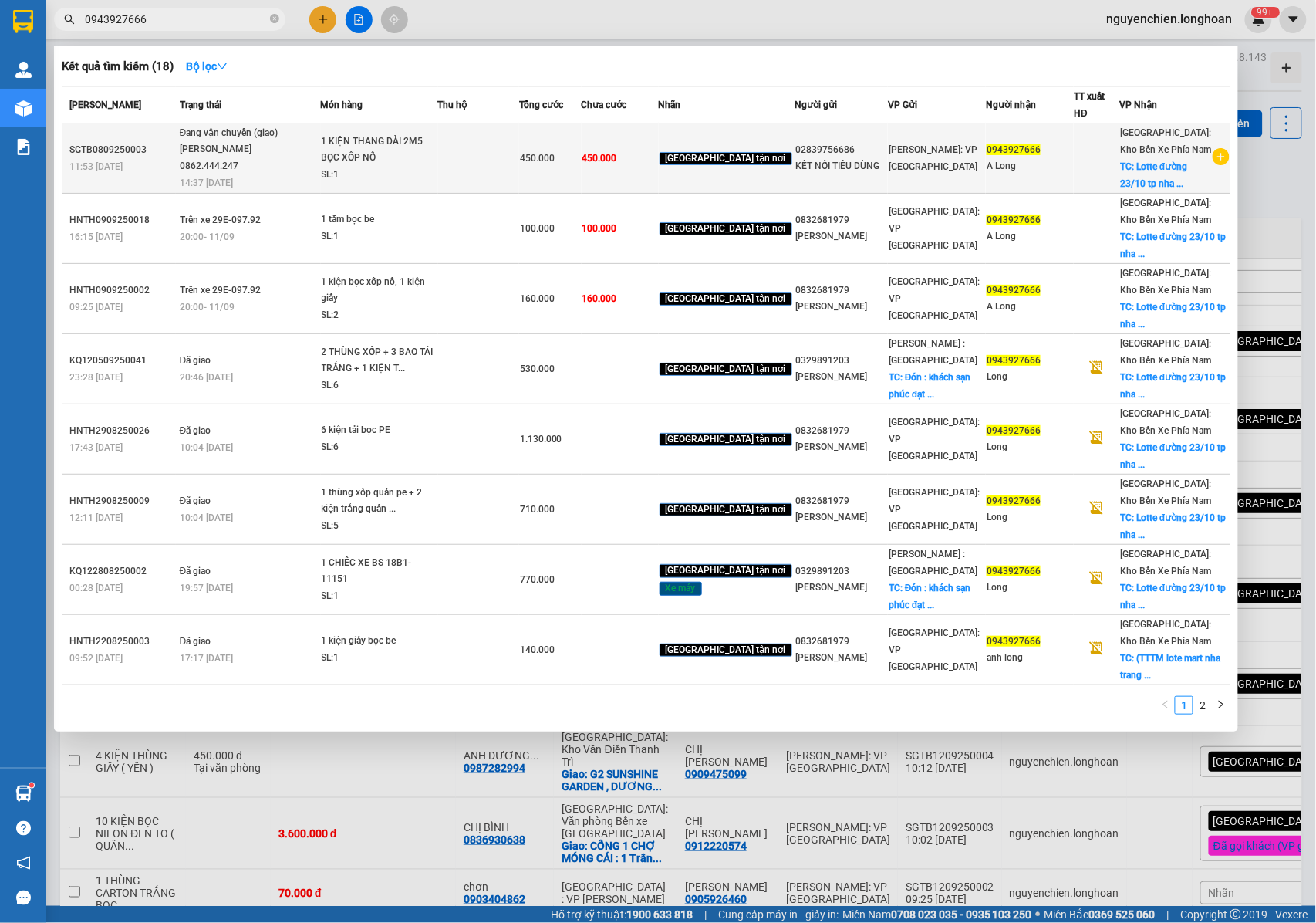
type input "0943927666"
drag, startPoint x: 298, startPoint y: 152, endPoint x: 183, endPoint y: 127, distance: 117.7
click at [183, 127] on td "Đang vận chuyển (giao) [PERSON_NAME] 0862.444.247 14:37 [DATE]" at bounding box center [248, 158] width 145 height 71
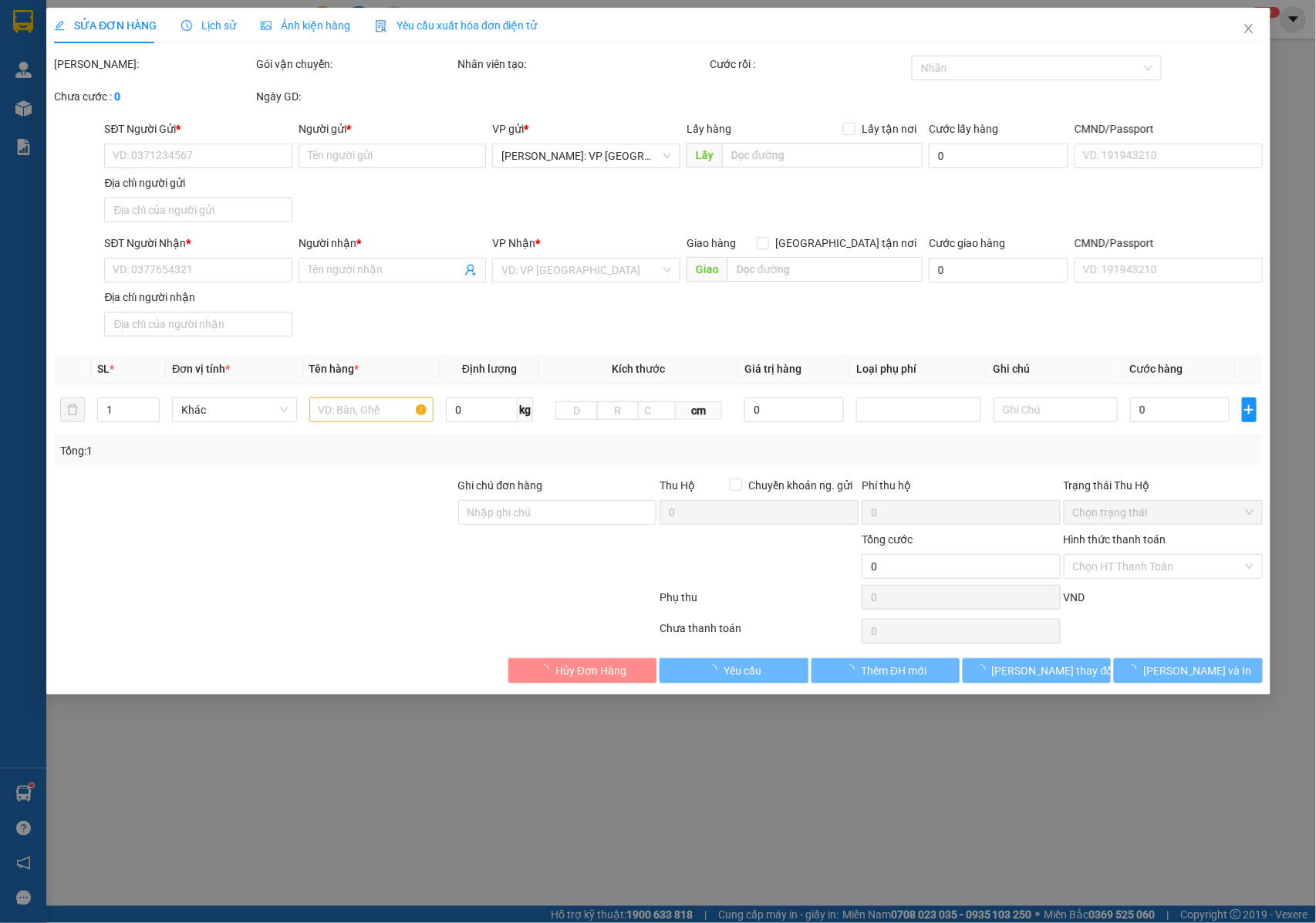
type input "02839756686"
type input "KẾT NỐI TIÊU DÙNG"
type input "0943927666"
type input "A Long"
checkbox input "true"
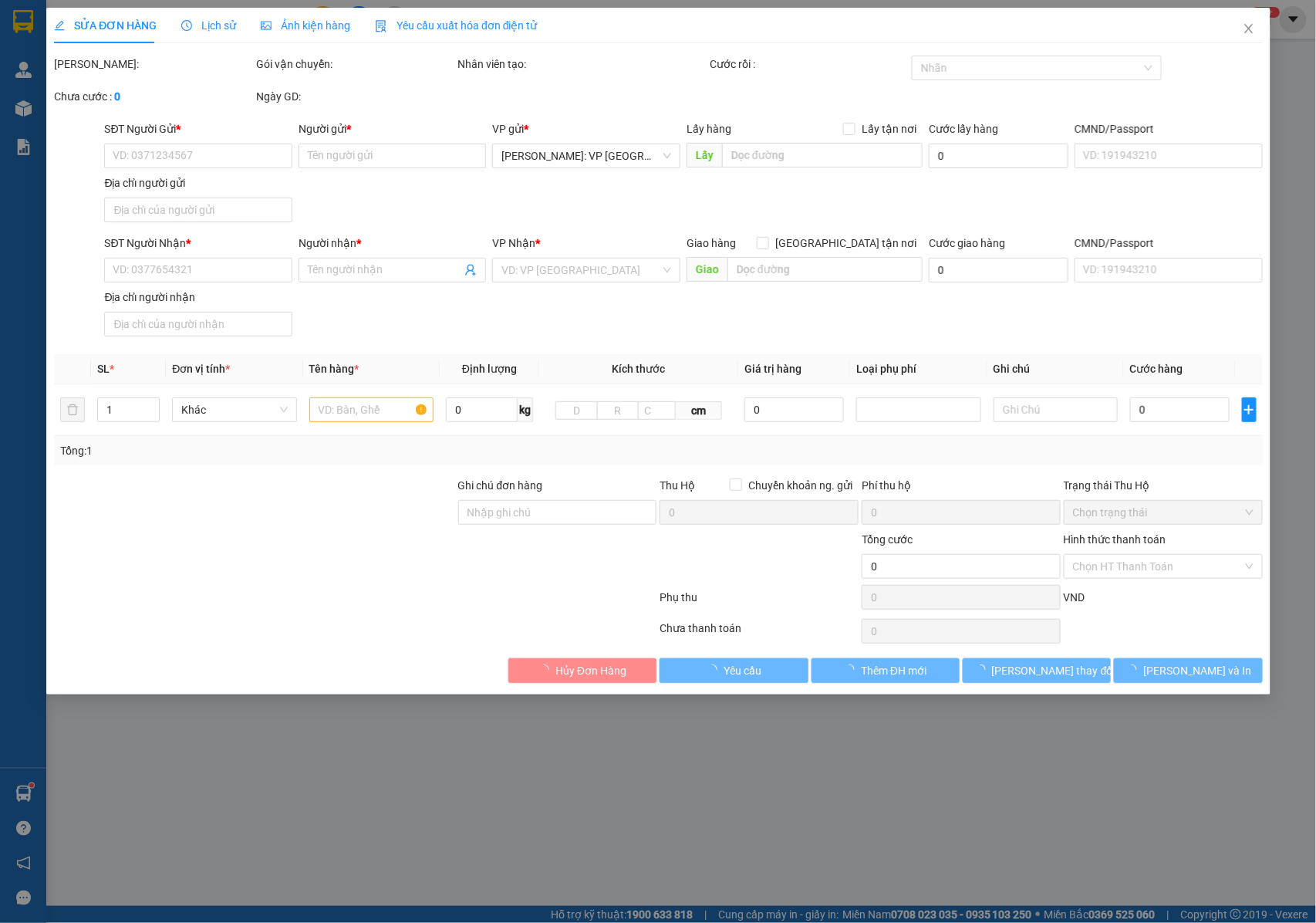
type input "Lotte đường 23/10 tp nha trang."
type input "NHẬN NGUYÊN KIỆN GIAO NGUYÊN KIỆN, HƯ VỠ K ĐỀN + PHỤ THU 60K TIỀN BỌC XỐP NỔ TH…"
type input "450.000"
type input "60.000"
type input "450.000"
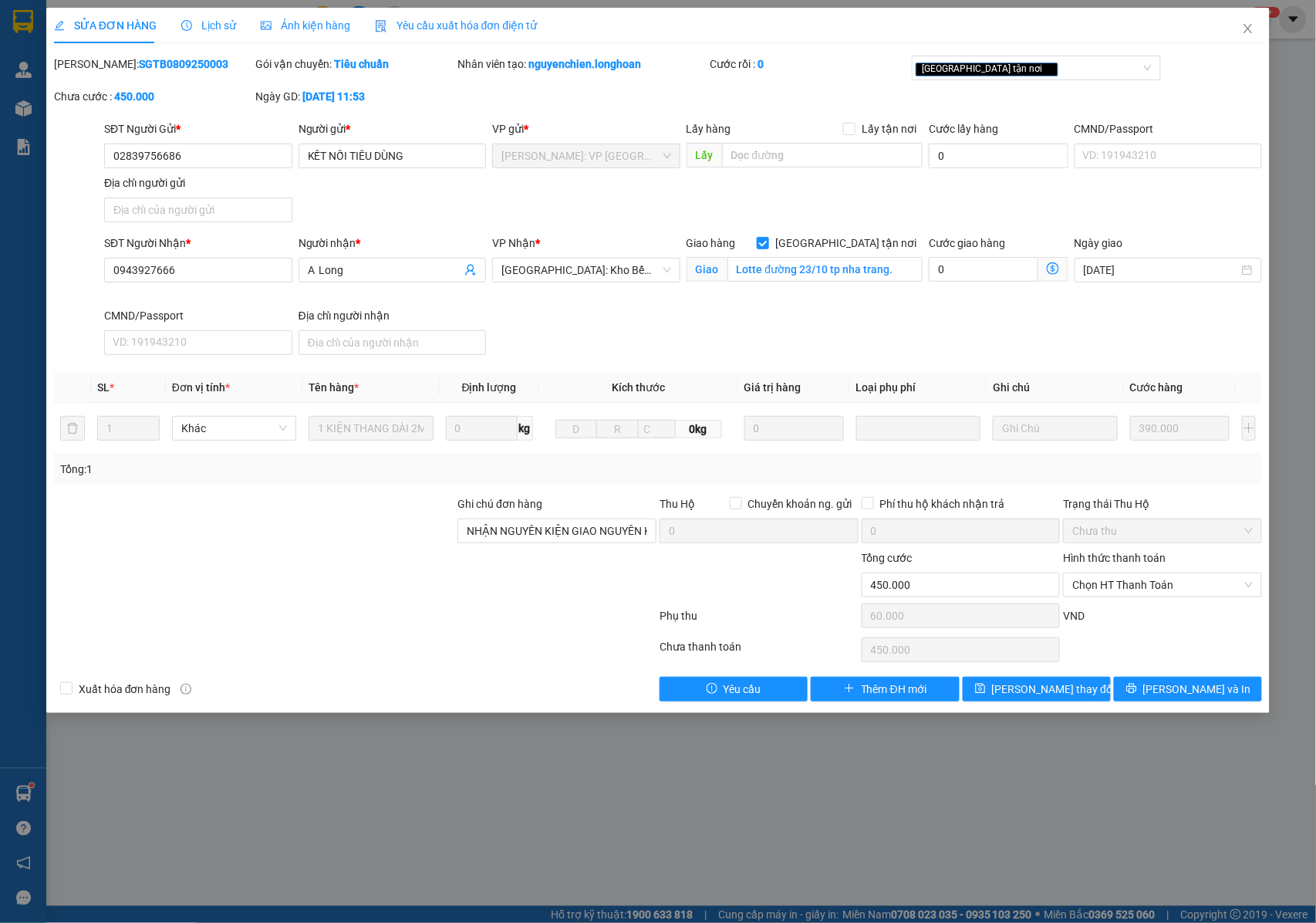
click at [208, 31] on span "Lịch sử" at bounding box center [209, 25] width 55 height 12
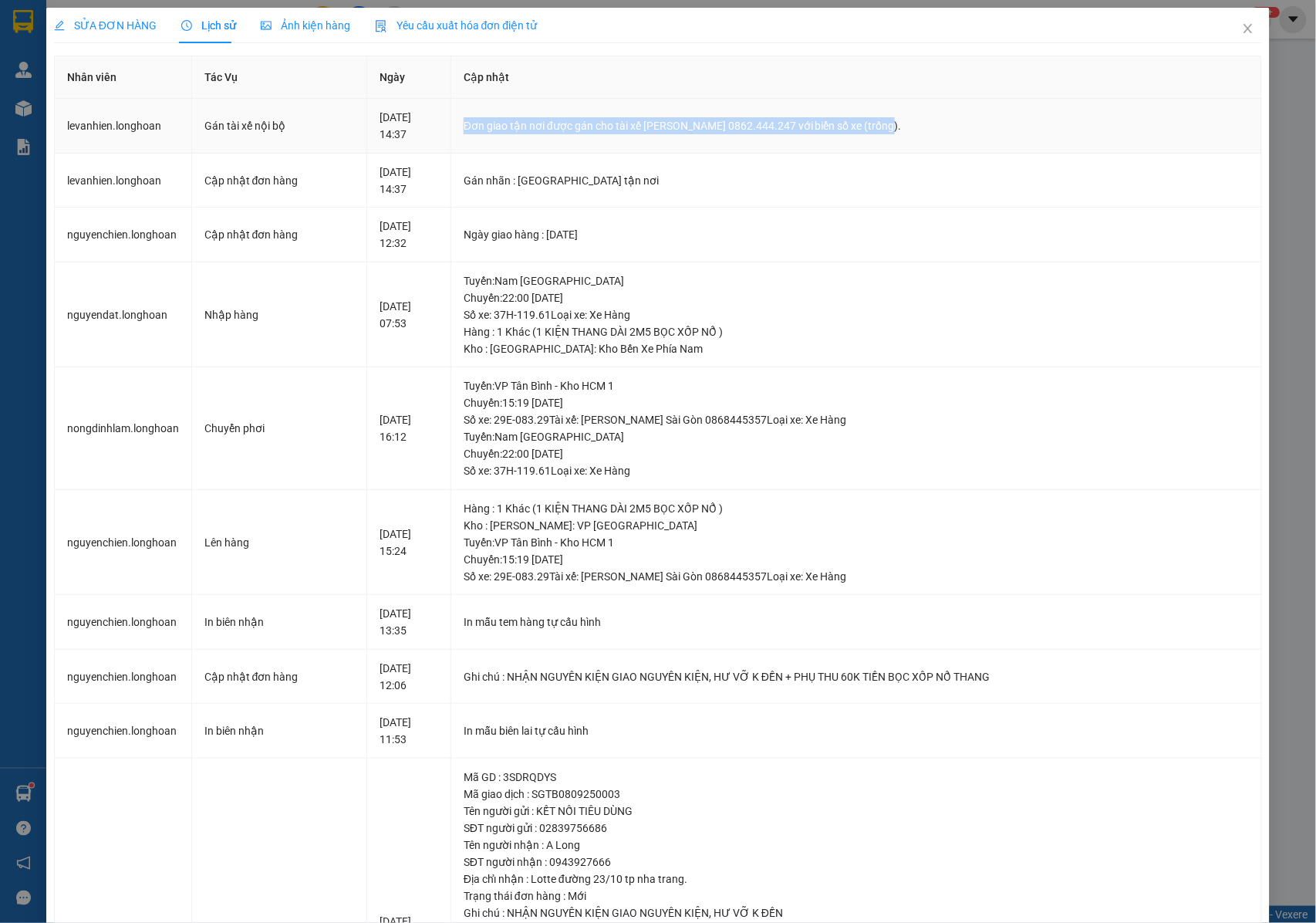
drag, startPoint x: 479, startPoint y: 122, endPoint x: 930, endPoint y: 127, distance: 451.0
click at [930, 127] on td "Đơn giao tận nơi được gán cho tài xế [PERSON_NAME] 0862.444.247 với biển số xe …" at bounding box center [856, 127] width 811 height 55
copy div "Đơn giao tận nơi được gán cho tài xế [PERSON_NAME] 0862.444.247 với biển số xe …"
click at [1232, 38] on span "Close" at bounding box center [1248, 29] width 43 height 43
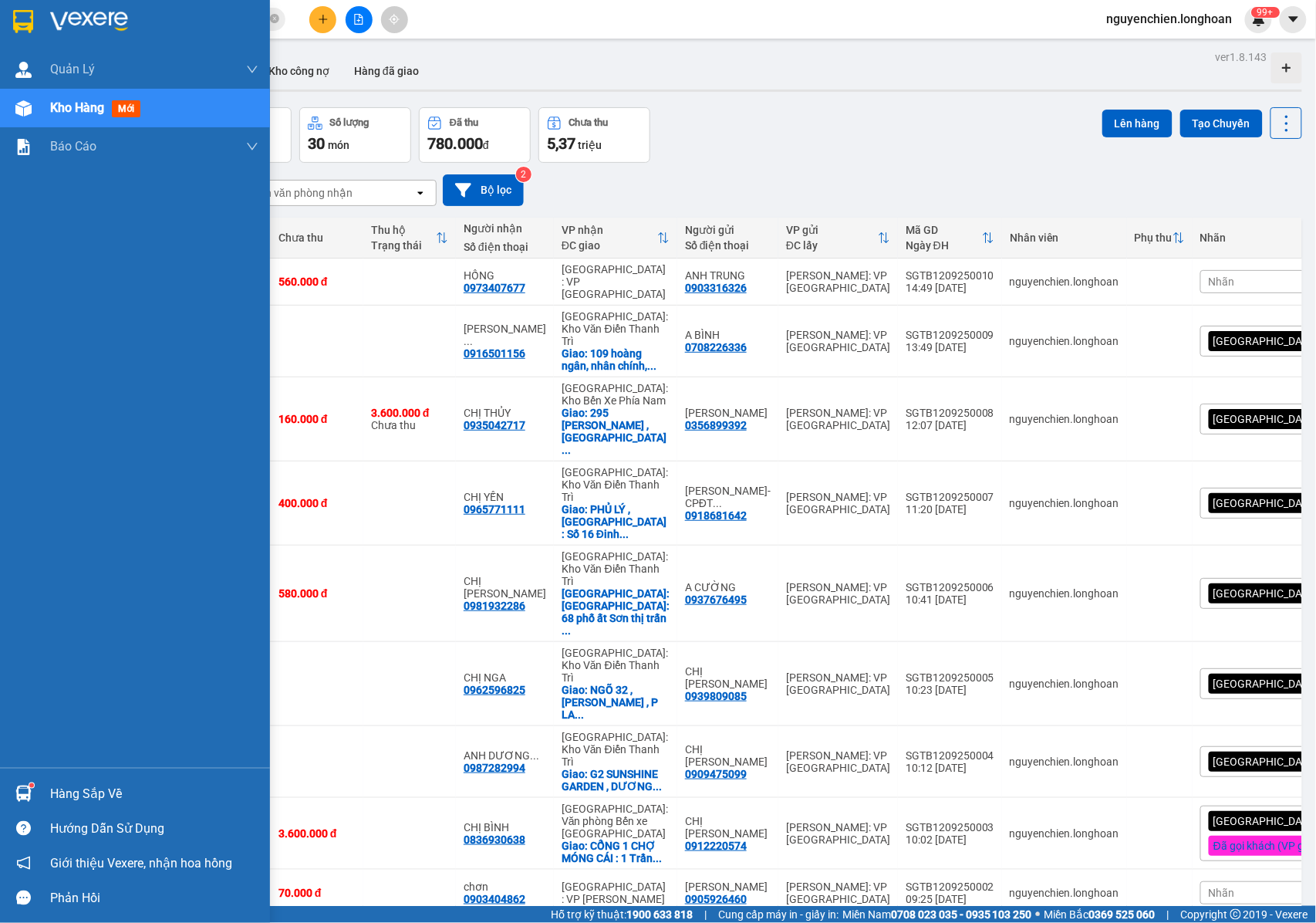
click at [15, 105] on img at bounding box center [23, 108] width 16 height 16
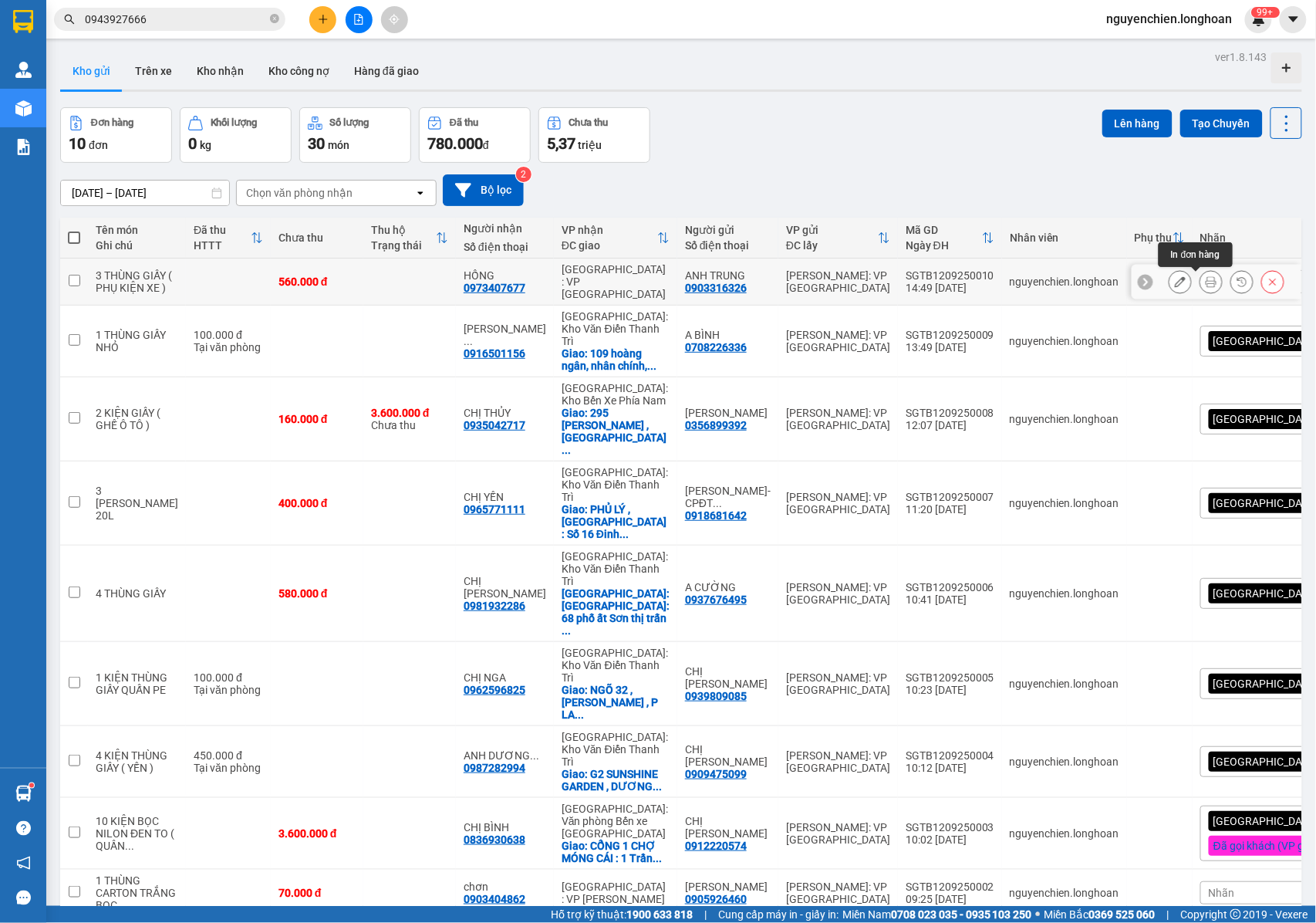
click at [1206, 284] on icon at bounding box center [1211, 282] width 11 height 11
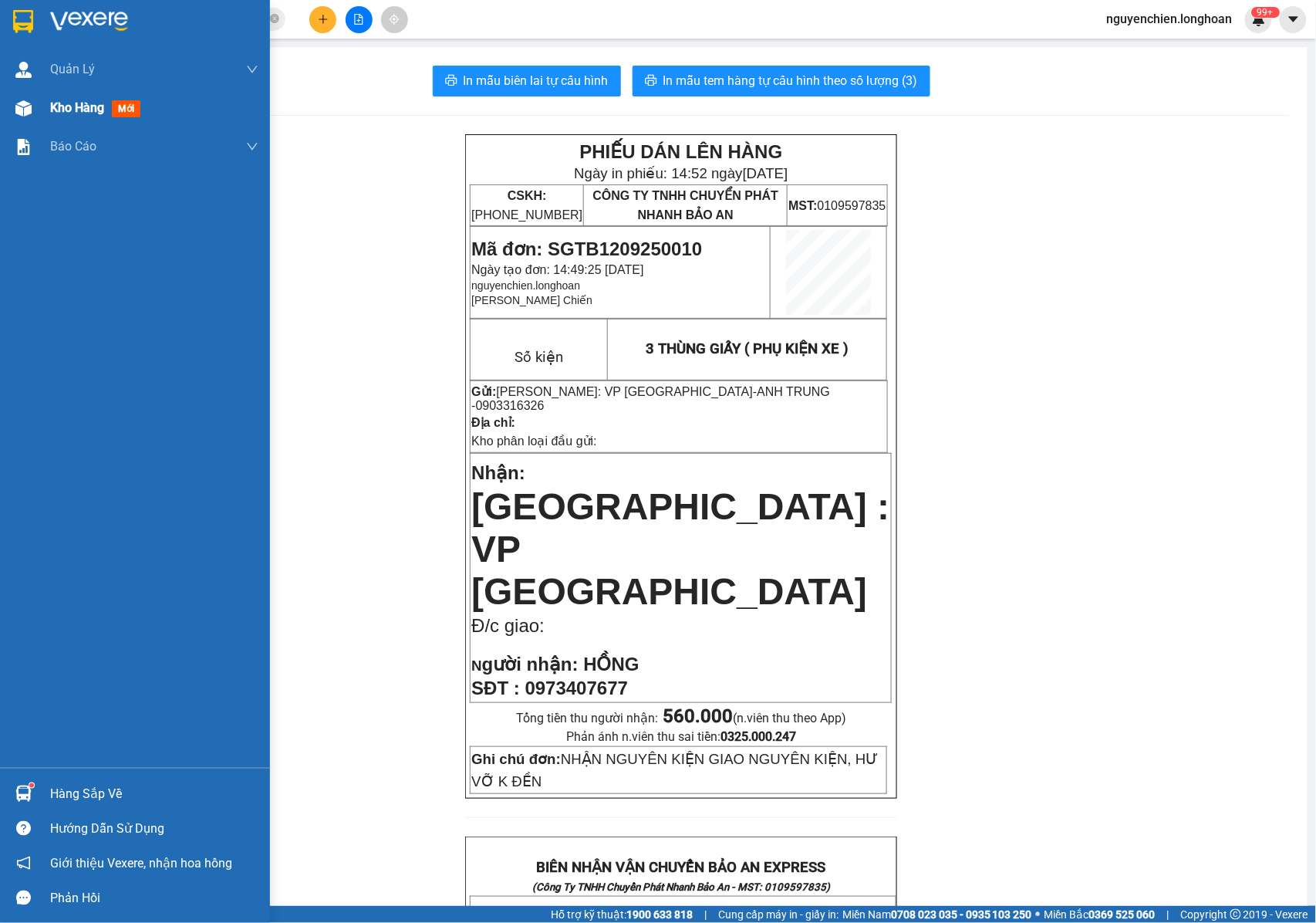
click at [19, 113] on img at bounding box center [23, 108] width 16 height 16
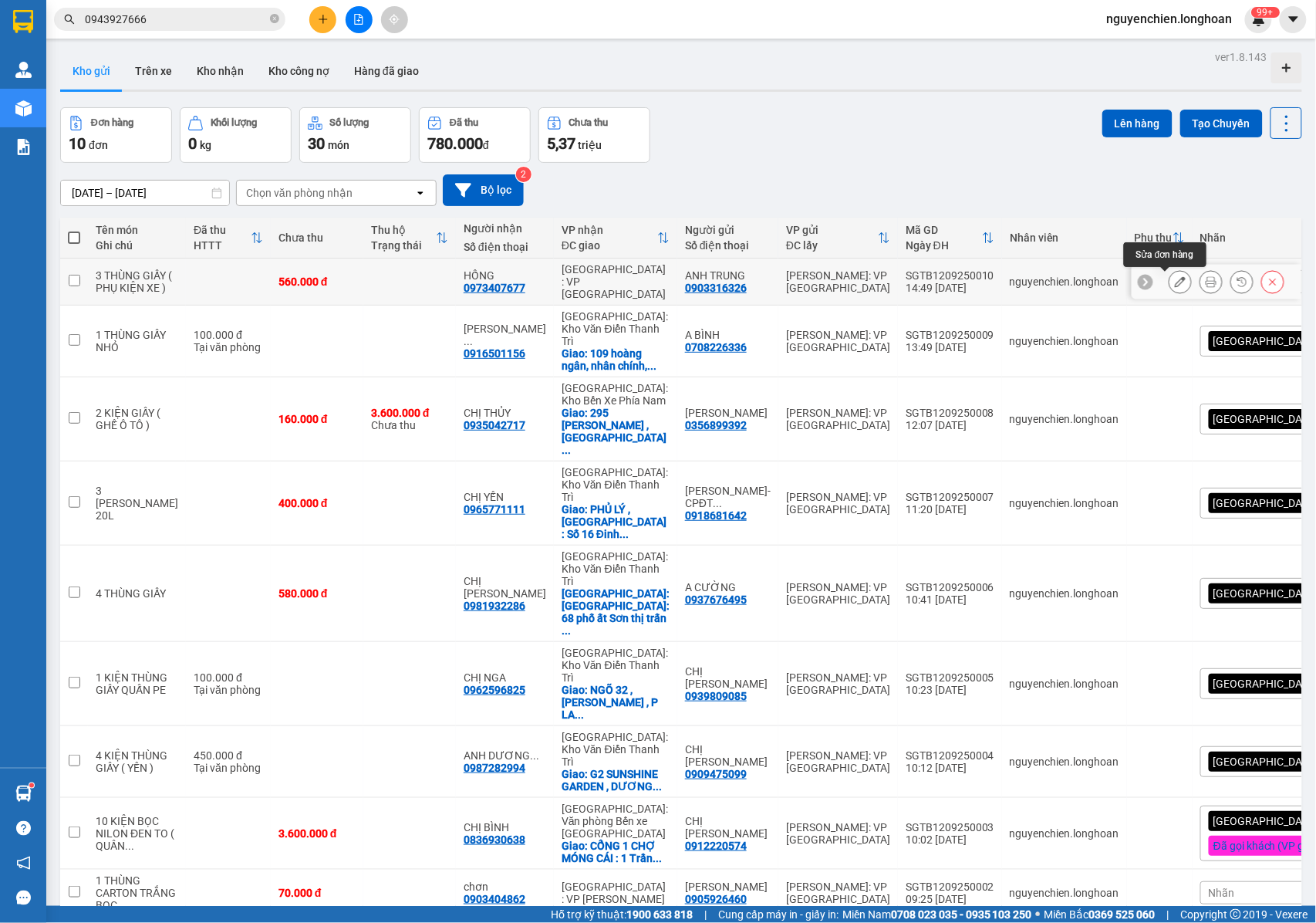
click at [1206, 282] on icon at bounding box center [1211, 282] width 11 height 11
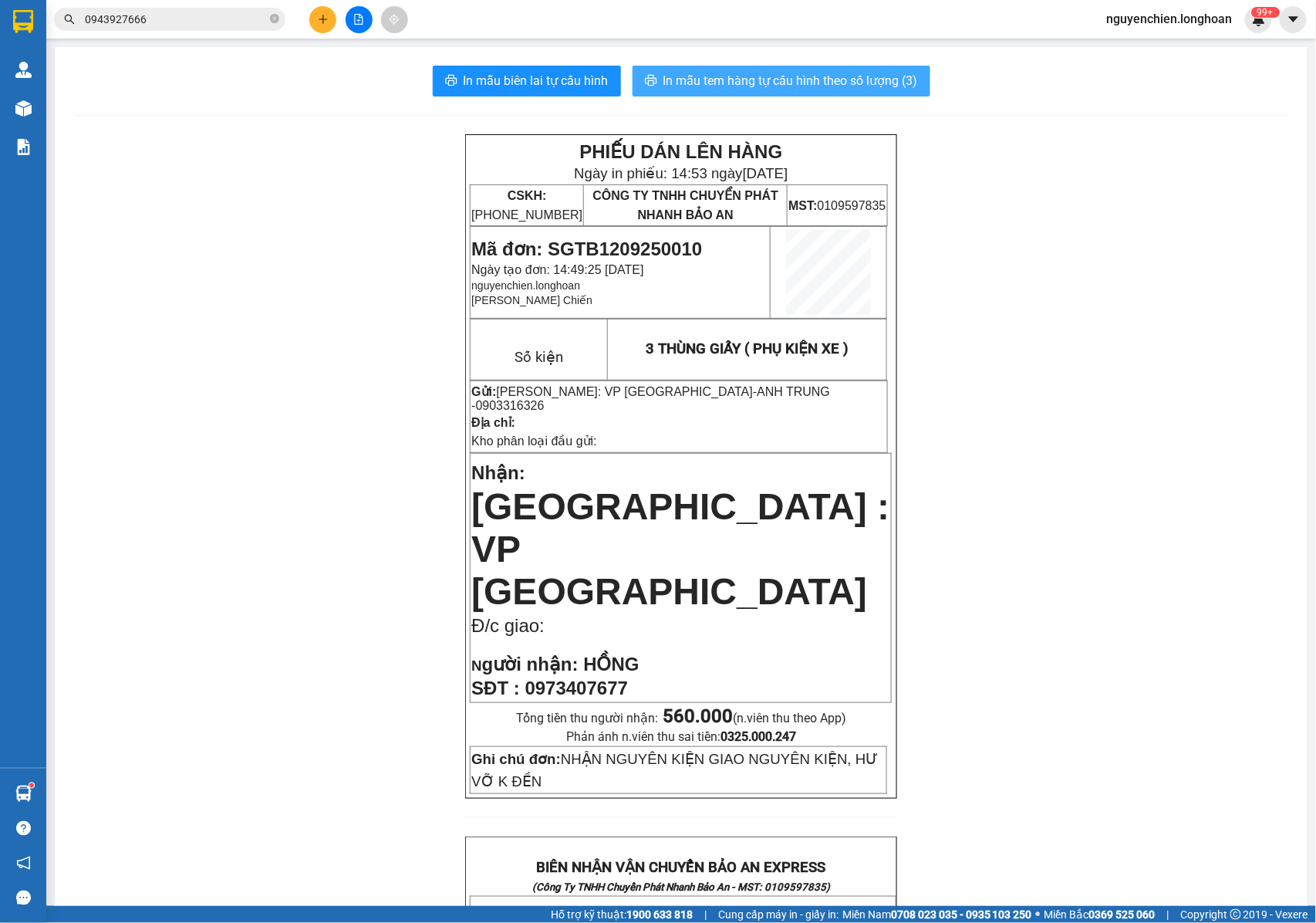
click at [747, 71] on span "In mẫu tem hàng tự cấu hình theo số lượng (3)" at bounding box center [791, 80] width 255 height 19
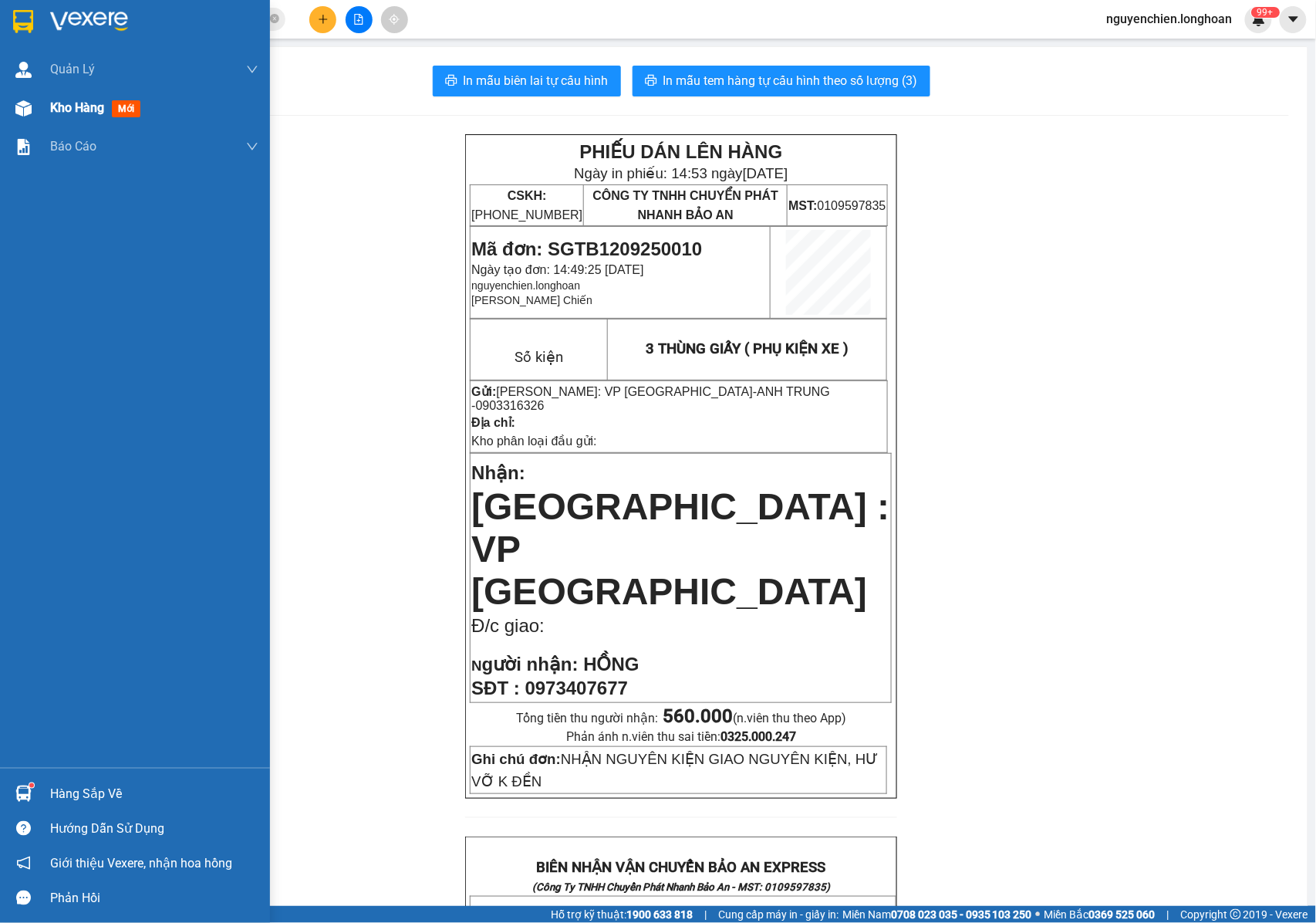
click at [28, 102] on img at bounding box center [23, 108] width 16 height 16
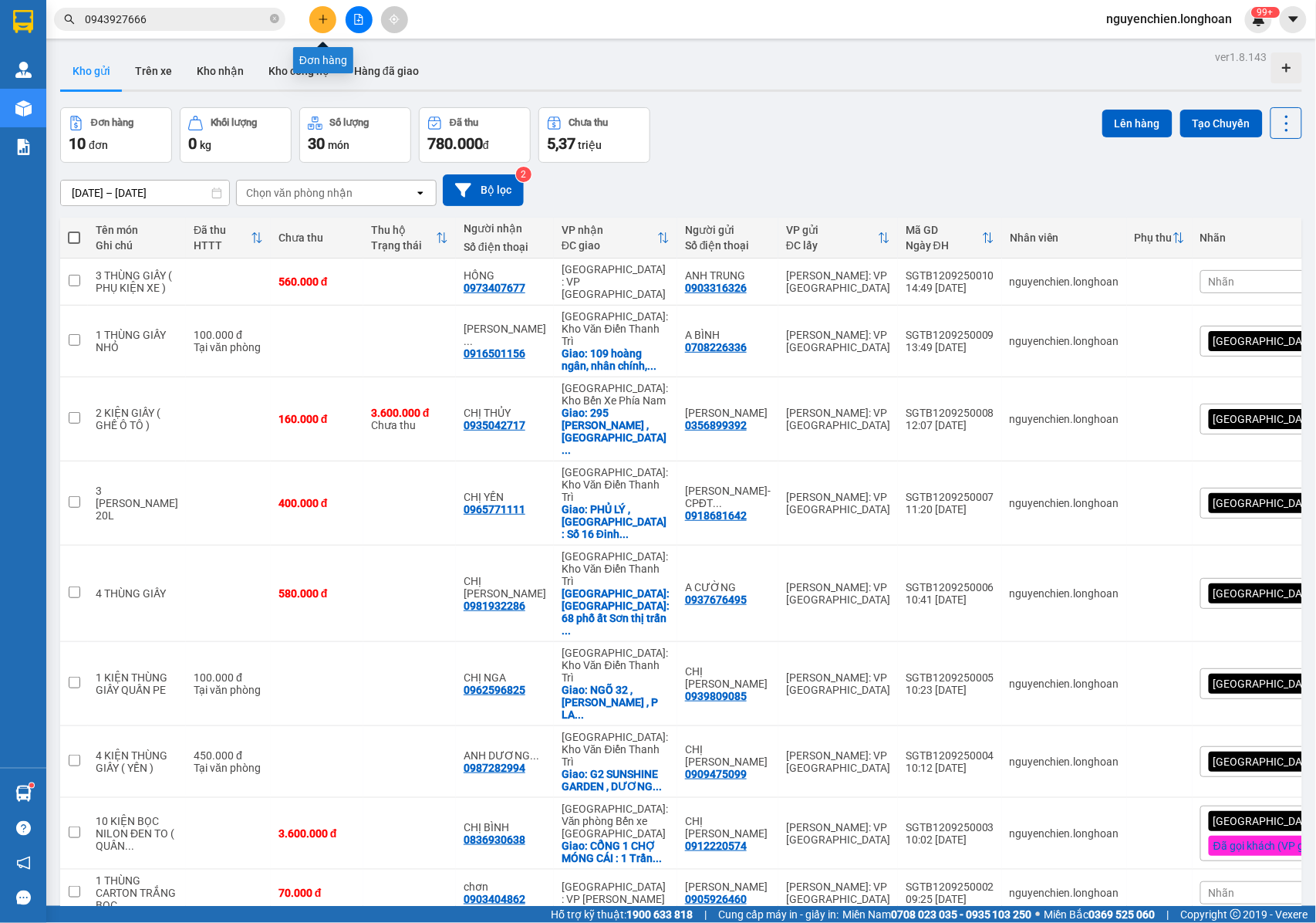
click at [319, 19] on icon "plus" at bounding box center [323, 19] width 11 height 11
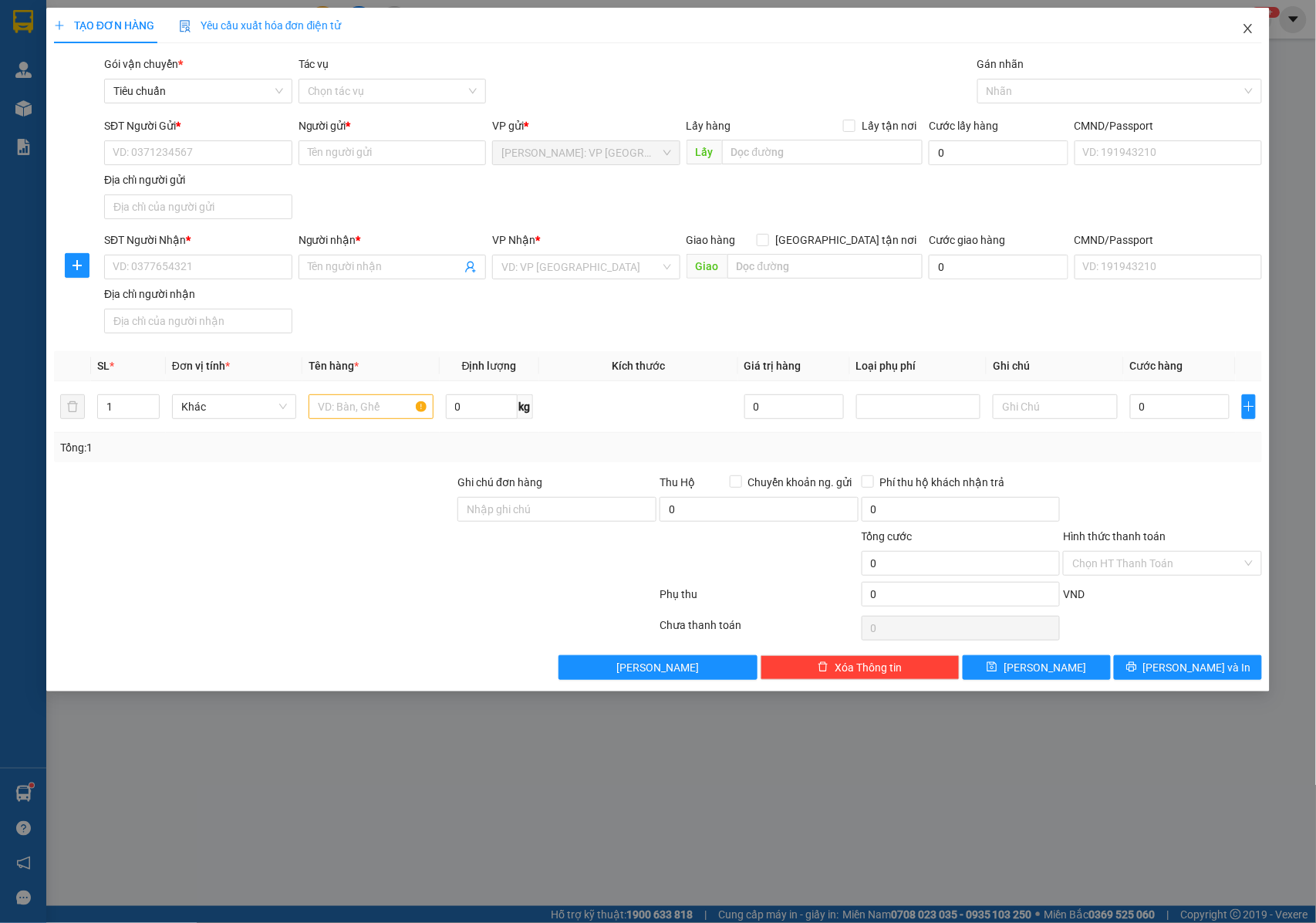
click at [1254, 28] on icon "close" at bounding box center [1248, 28] width 12 height 12
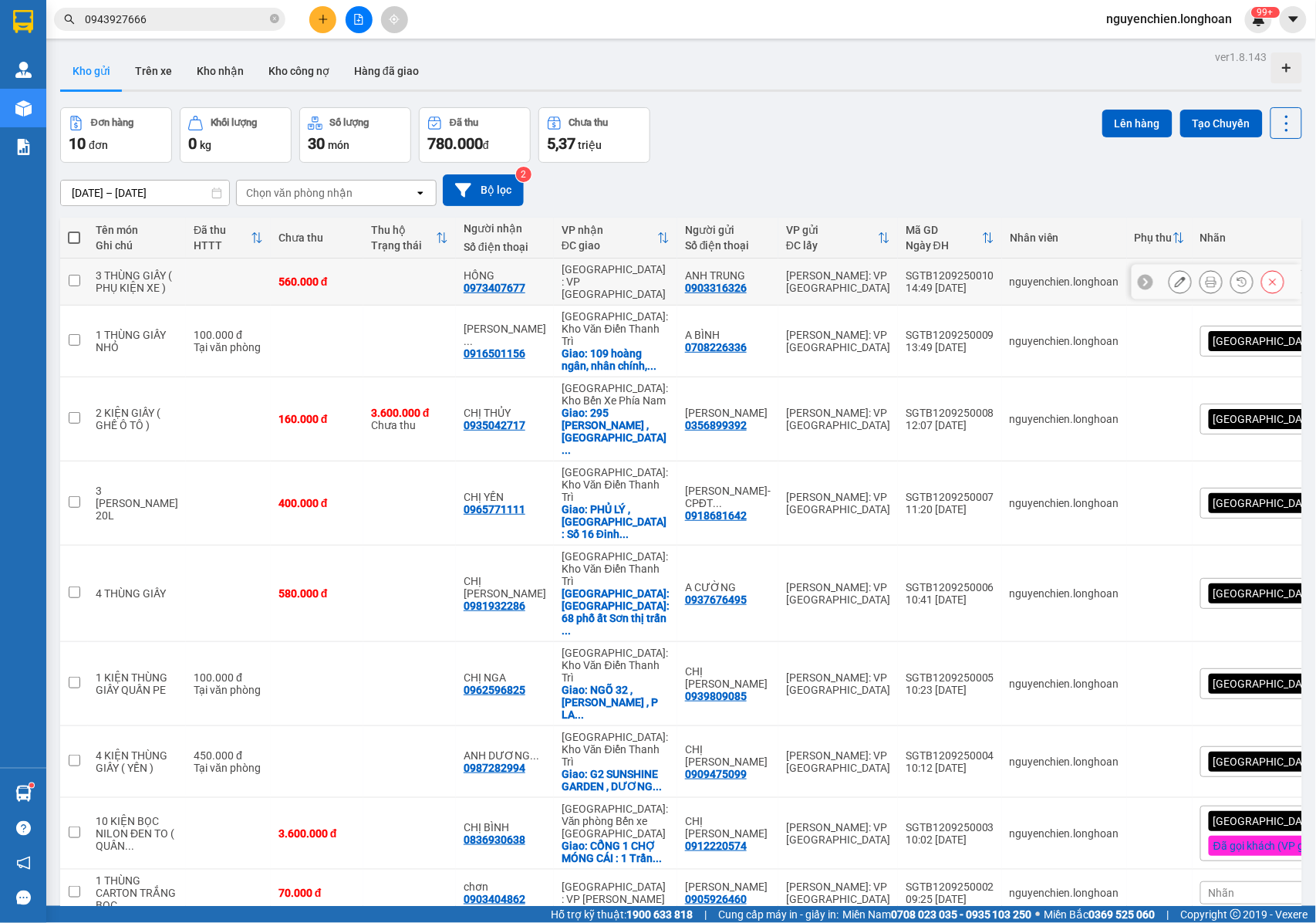
click at [1170, 291] on button at bounding box center [1180, 282] width 22 height 27
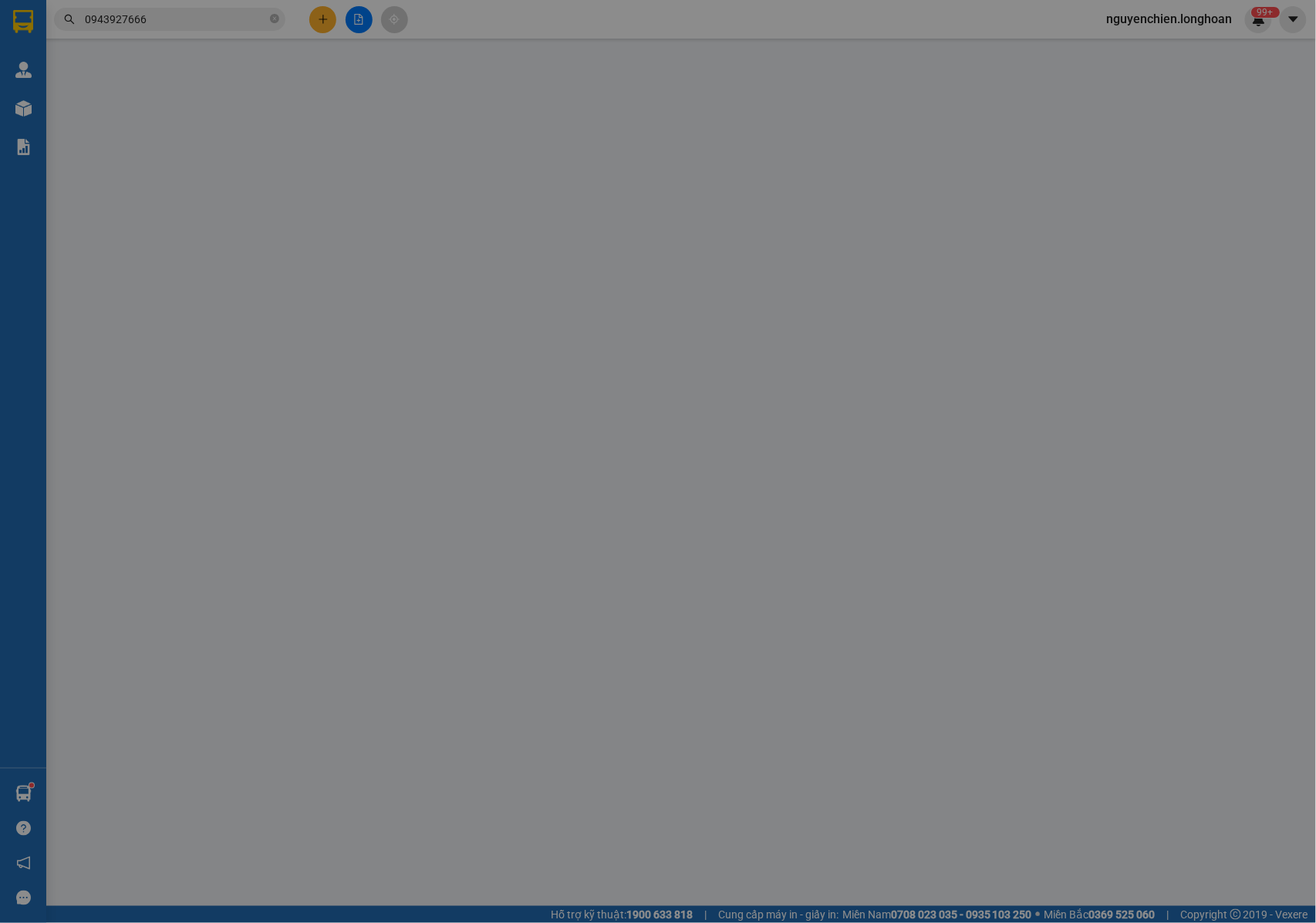
type input "0903316326"
type input "ANH TRUNG"
type input "0973407677"
type input "HỒNG"
type input "NHẬN NGUYÊN KIỆN GIAO NGUYÊN KIỆN, HƯ VỠ K ĐỀN"
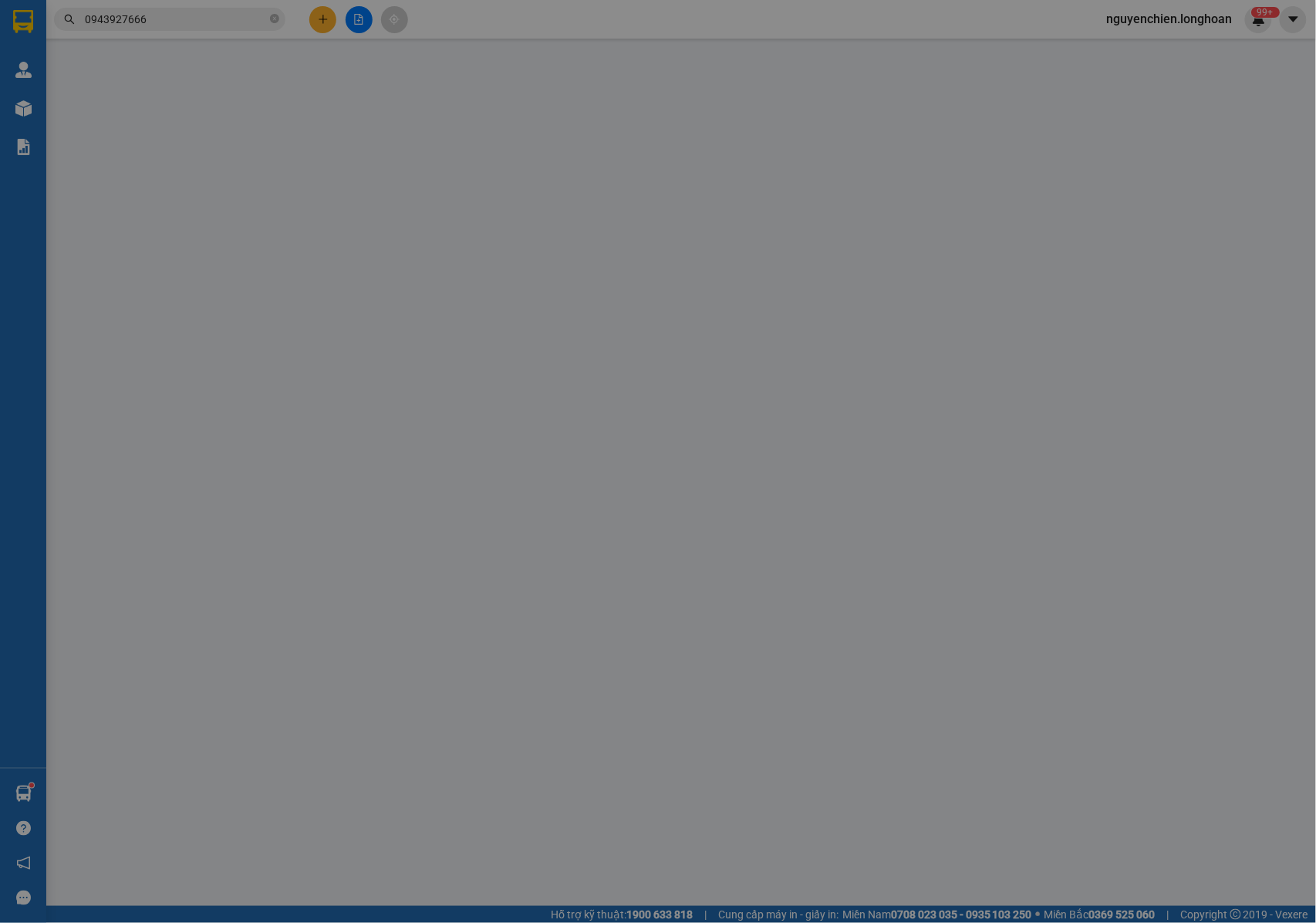
type input "560.000"
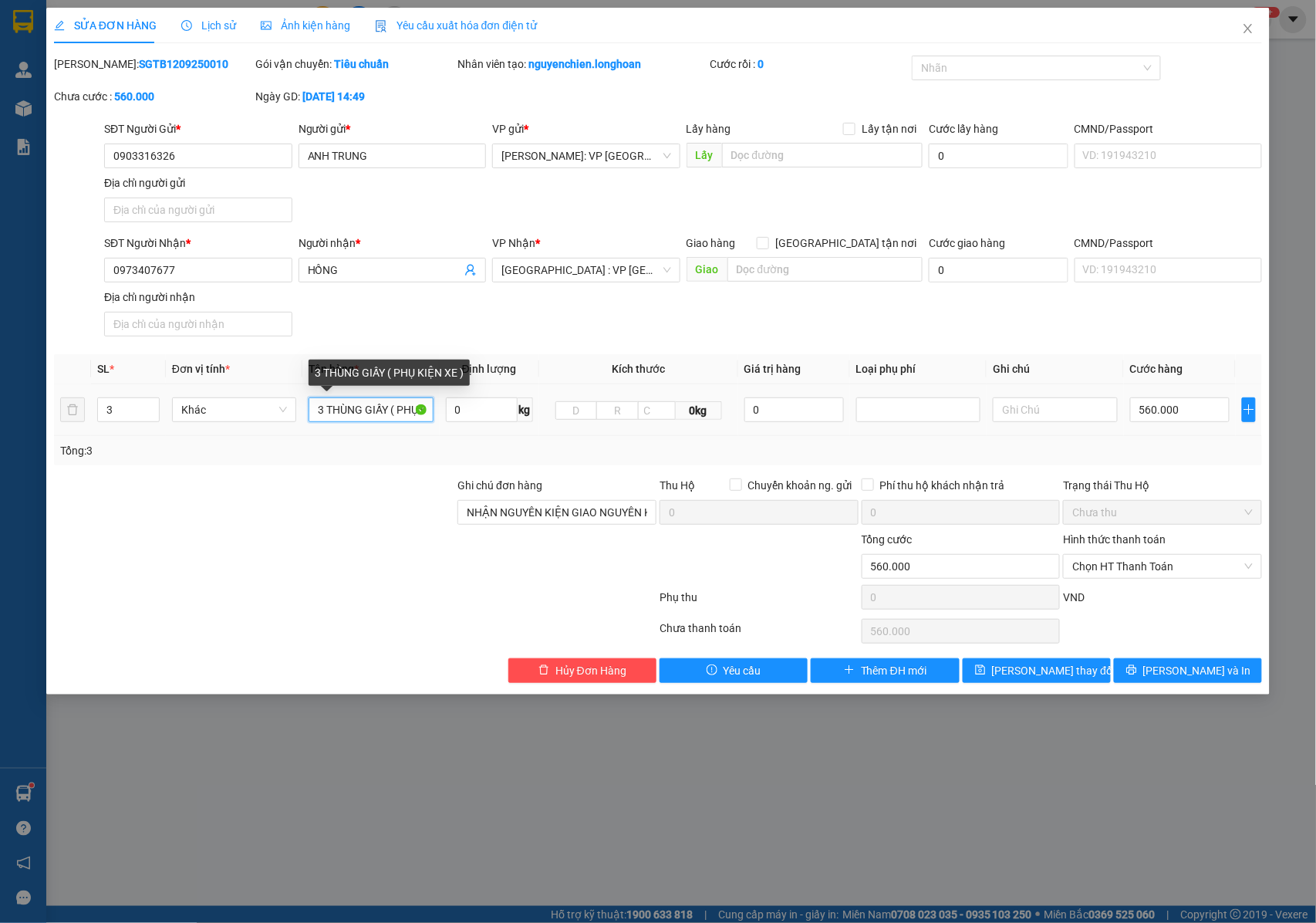
click at [361, 412] on input "3 THÙNG GIẤY ( PHỤ KIỆN XE )" at bounding box center [370, 410] width 124 height 25
click at [324, 420] on input "3 THÙNG GIẤY ( PHỤ KIỆN XE )" at bounding box center [370, 410] width 124 height 25
type input "4 THÙNG GIẤY ( PHỤ KIỆN XE )"
type input "4"
click at [152, 407] on icon "up" at bounding box center [151, 406] width 5 height 5
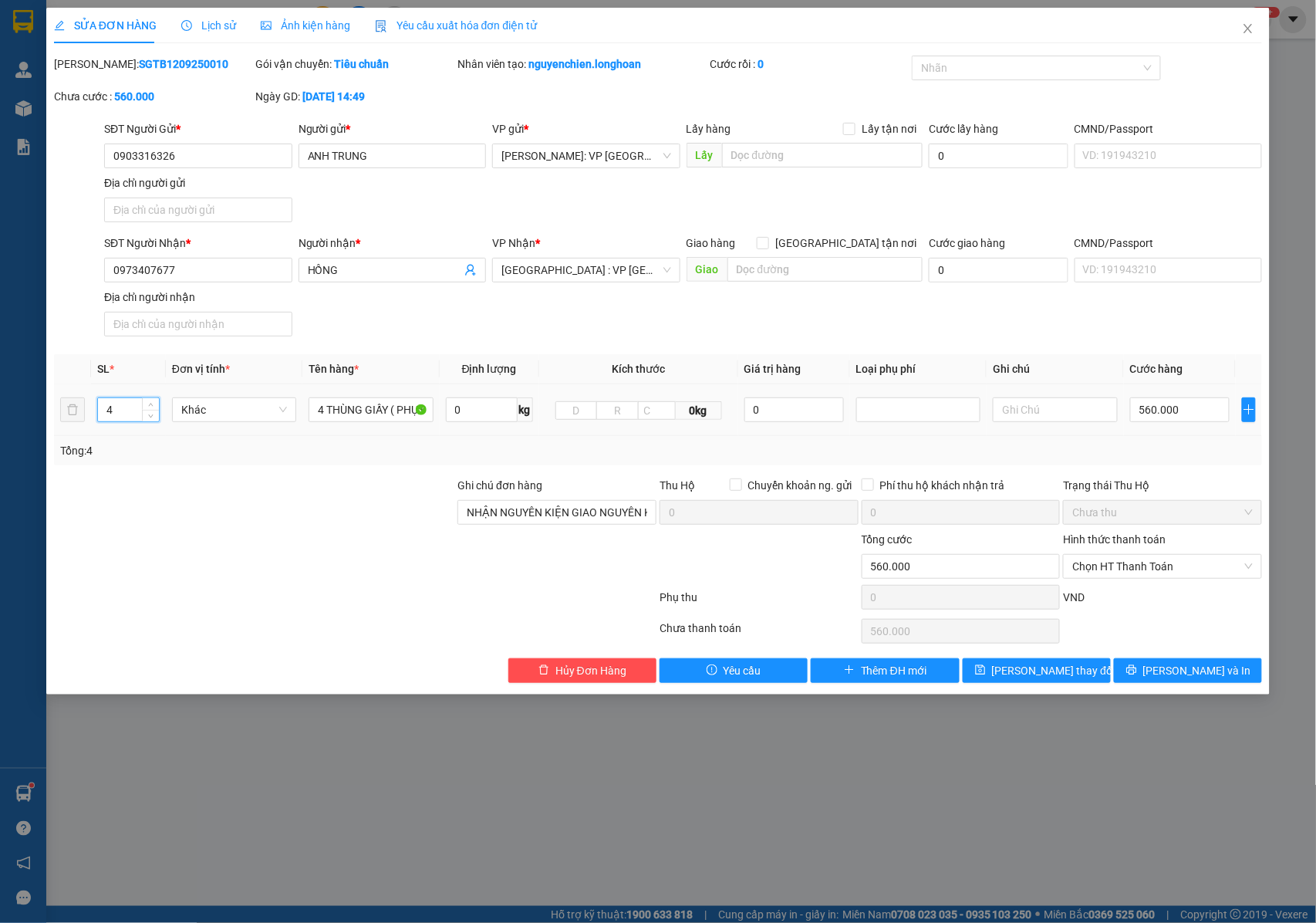
click at [125, 409] on input "4" at bounding box center [128, 409] width 61 height 23
click at [1136, 675] on icon "printer" at bounding box center [1131, 670] width 10 height 10
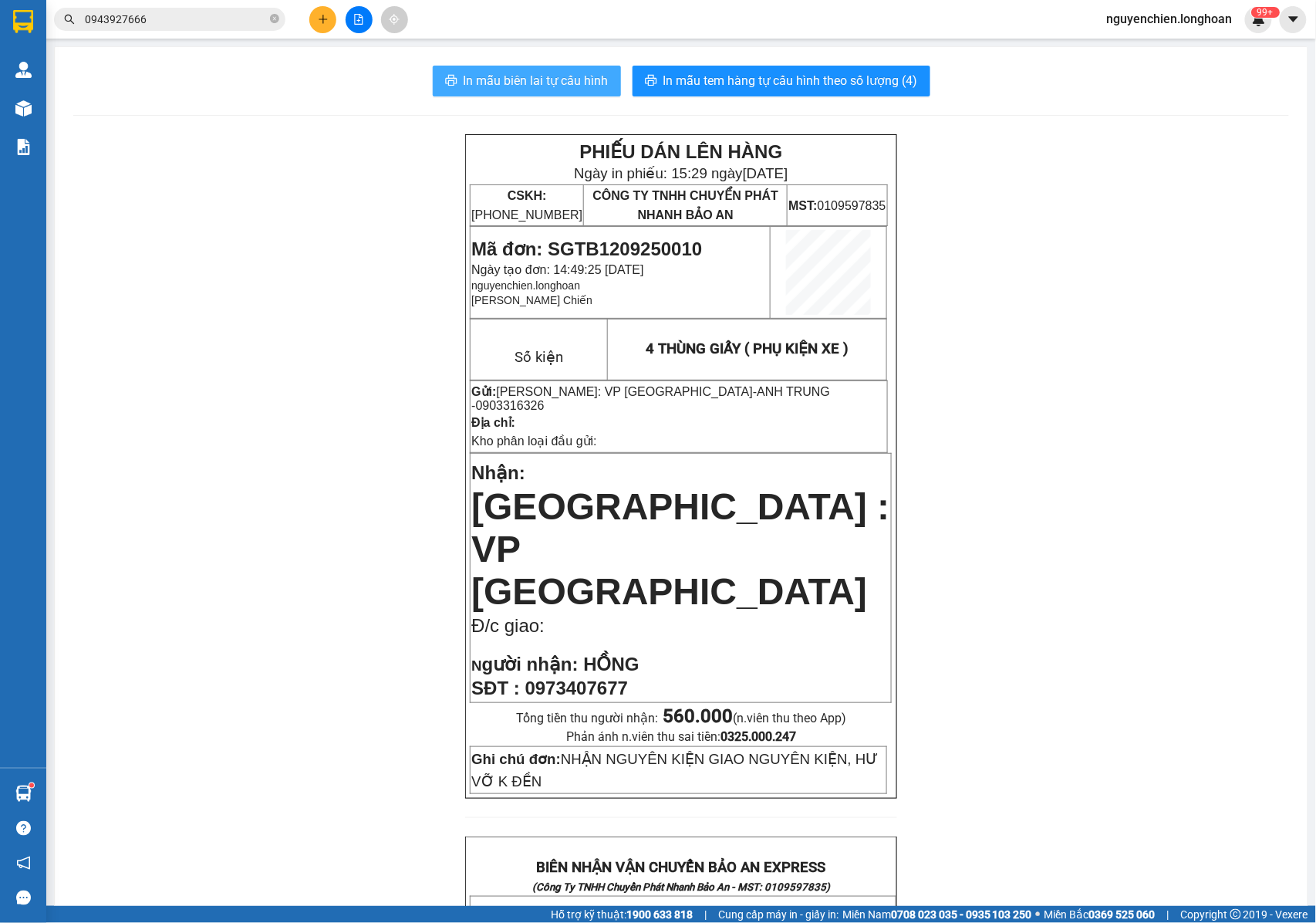
click at [545, 72] on span "In mẫu biên lai tự cấu hình" at bounding box center [536, 80] width 145 height 19
click at [765, 434] on p "Kho phân loại đầu gửi:" at bounding box center [679, 441] width 415 height 17
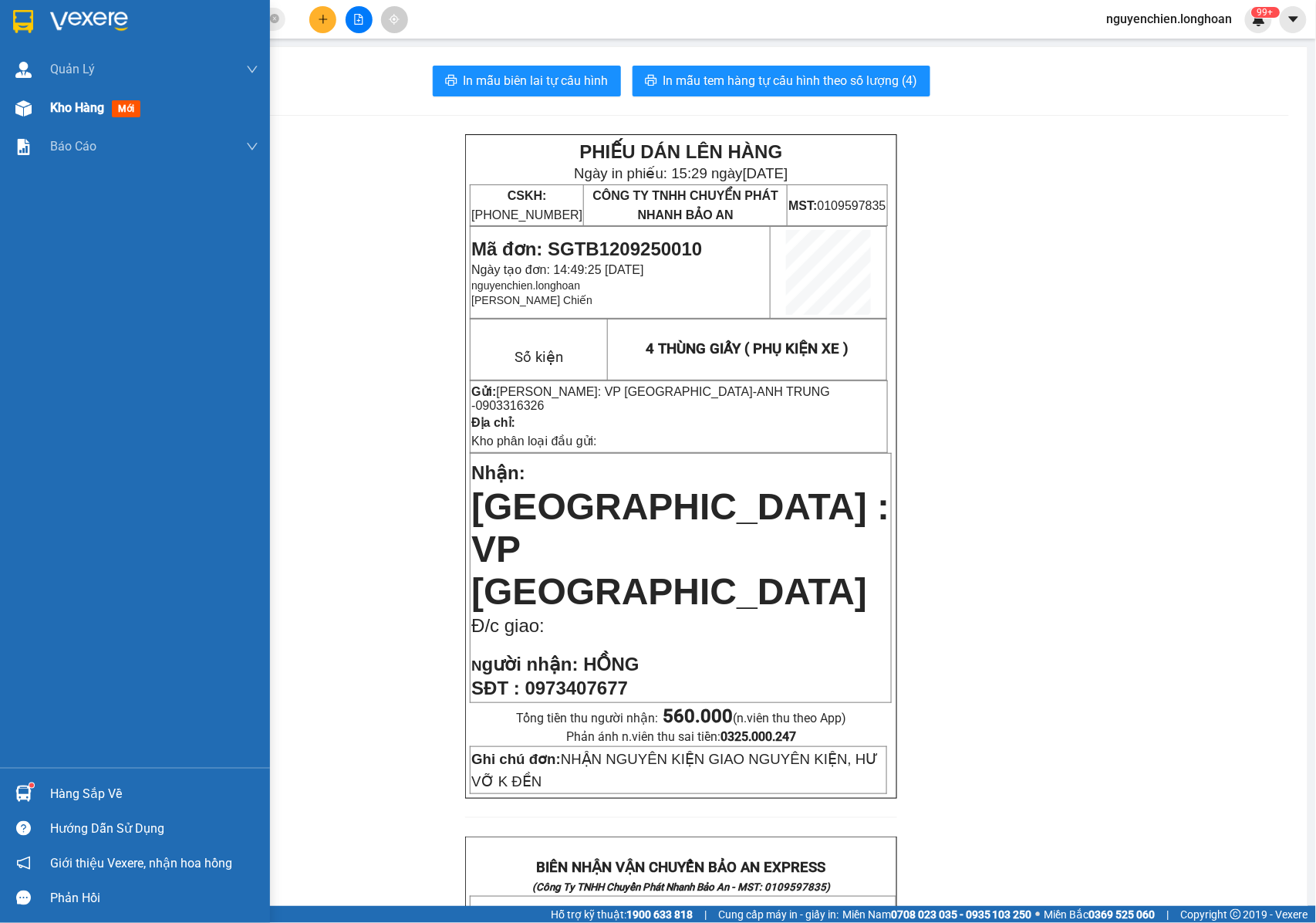
click at [19, 117] on div at bounding box center [23, 108] width 27 height 27
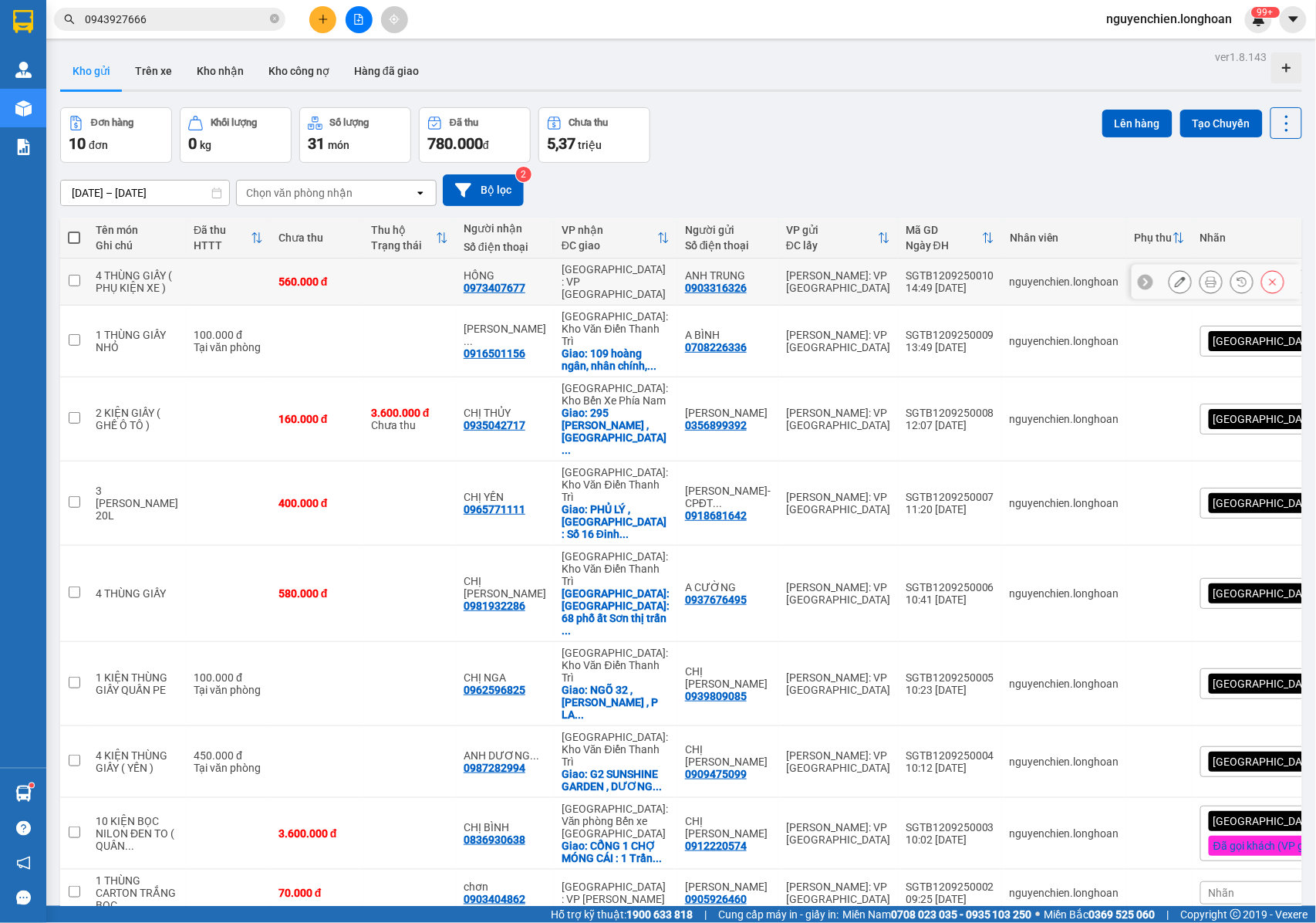
click at [1206, 287] on icon at bounding box center [1211, 282] width 11 height 11
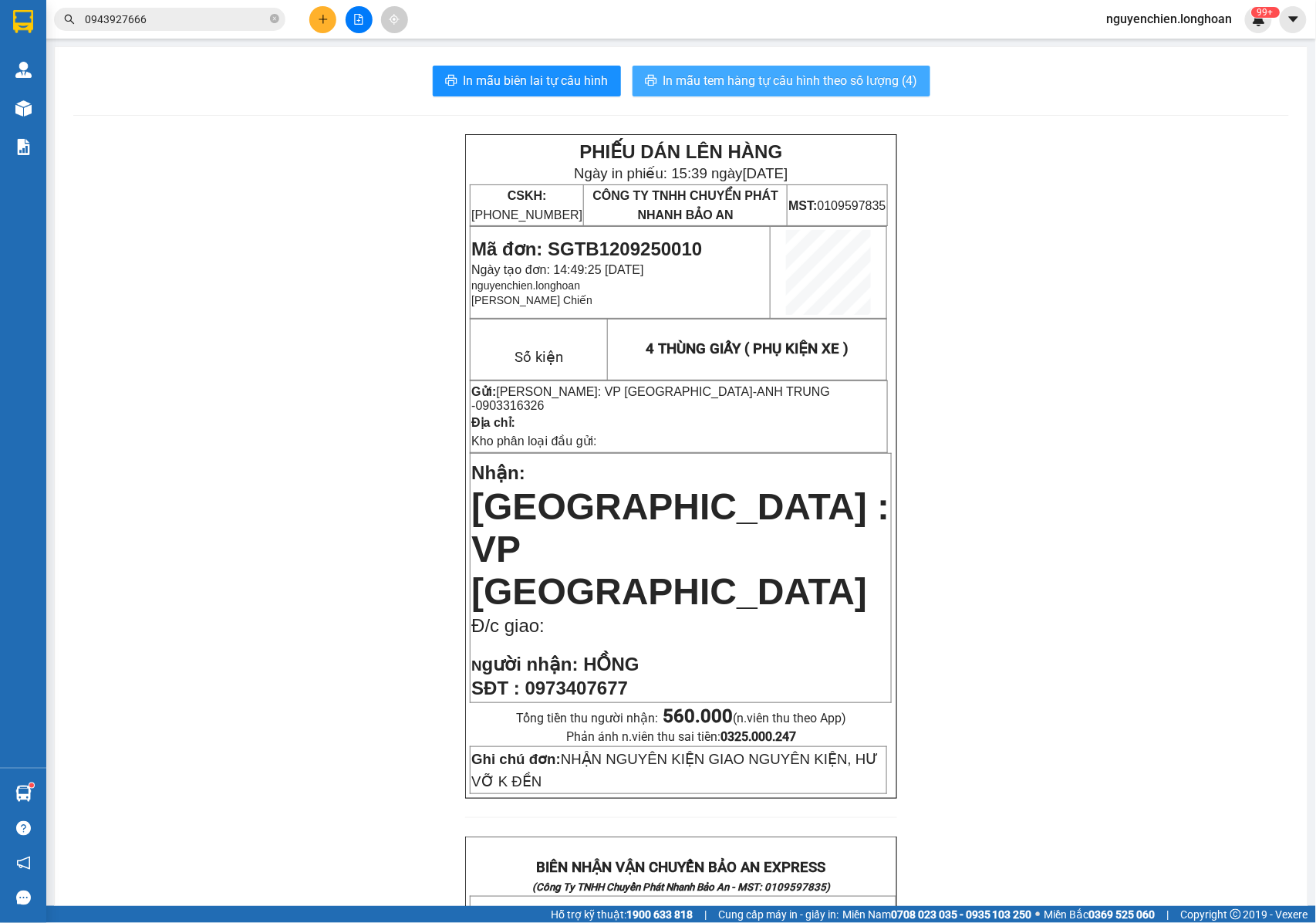
click at [757, 84] on span "In mẫu tem hàng tự cấu hình theo số lượng (4)" at bounding box center [791, 80] width 255 height 19
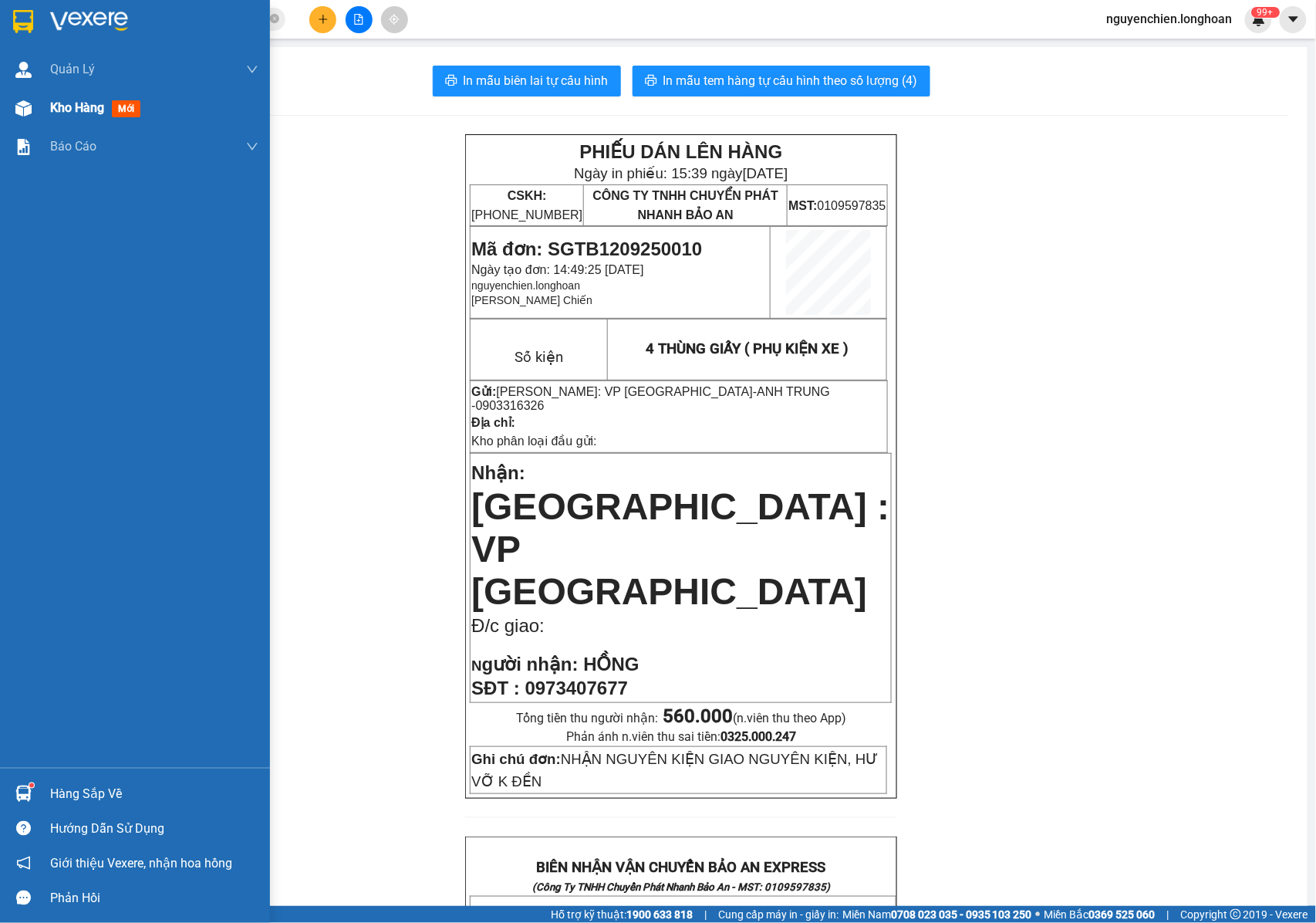
click at [23, 118] on div at bounding box center [23, 108] width 27 height 27
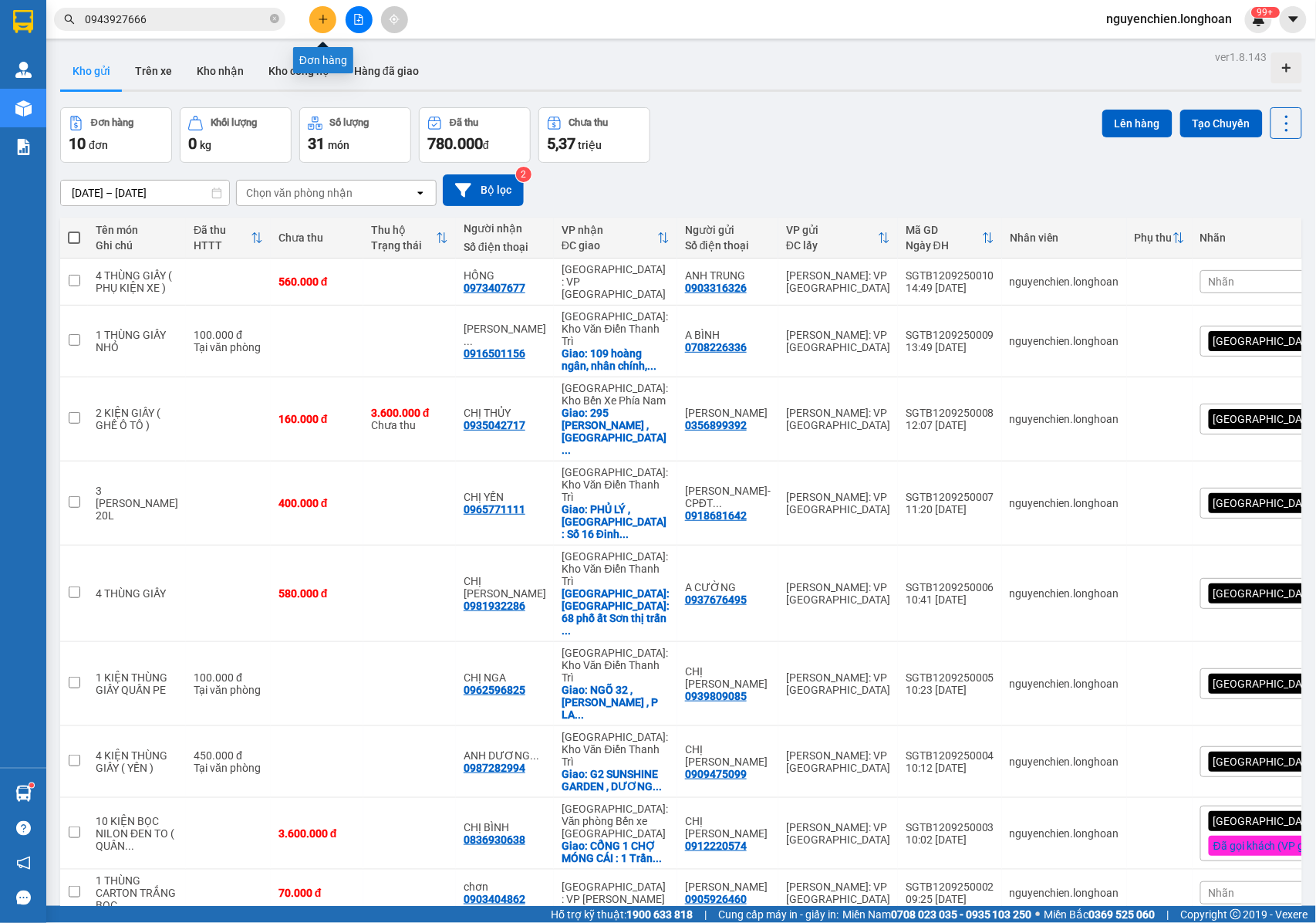
click at [318, 19] on icon "plus" at bounding box center [323, 19] width 11 height 11
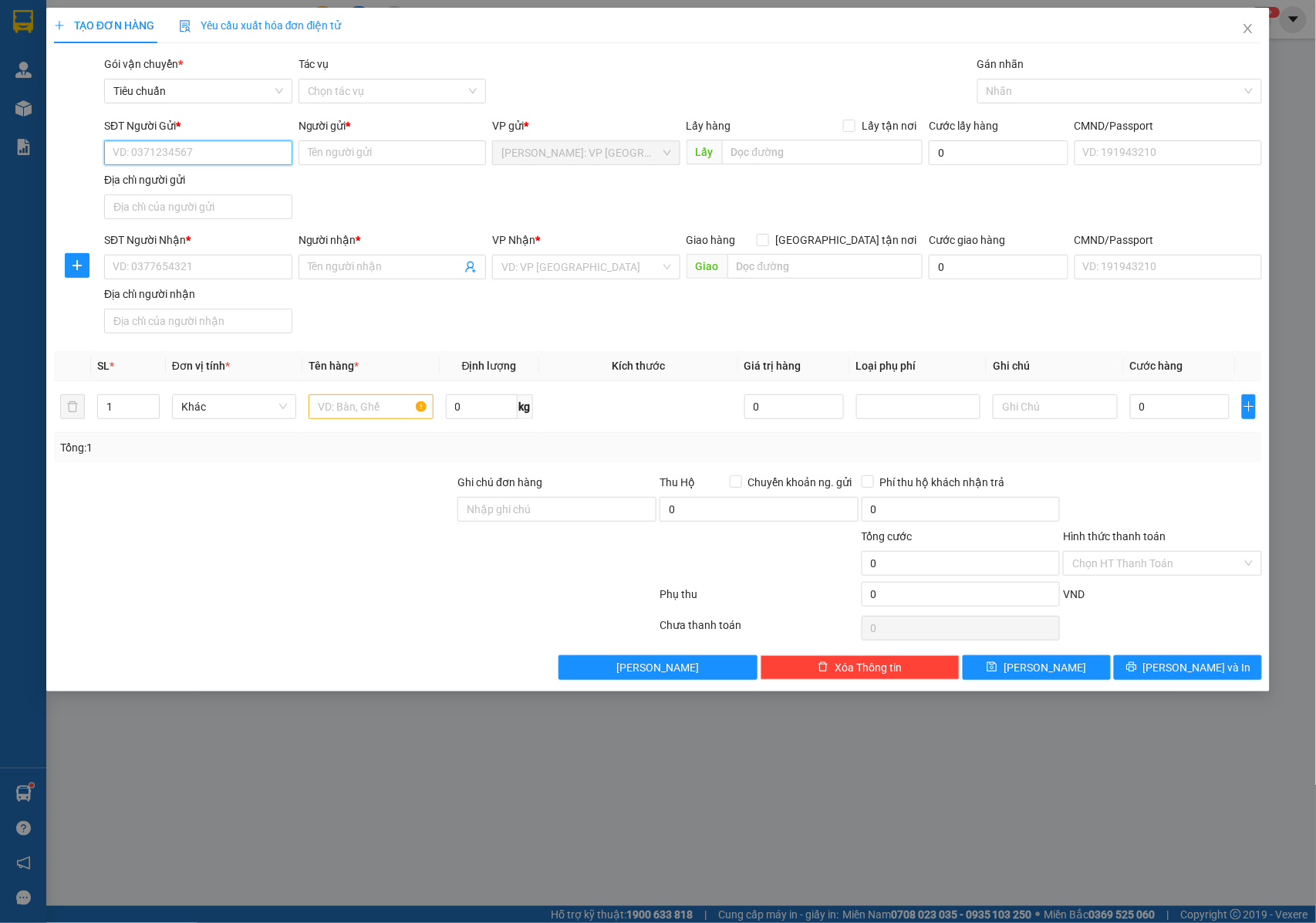
click at [216, 155] on input "SĐT Người Gửi *" at bounding box center [198, 152] width 188 height 25
click at [146, 156] on input "SĐT Người Gửi *" at bounding box center [198, 152] width 188 height 25
type input "0938116738"
drag, startPoint x: 170, startPoint y: 186, endPoint x: 219, endPoint y: 175, distance: 50.2
click at [170, 187] on div "0938116738 - XUYÊN VIỆT" at bounding box center [198, 184] width 170 height 17
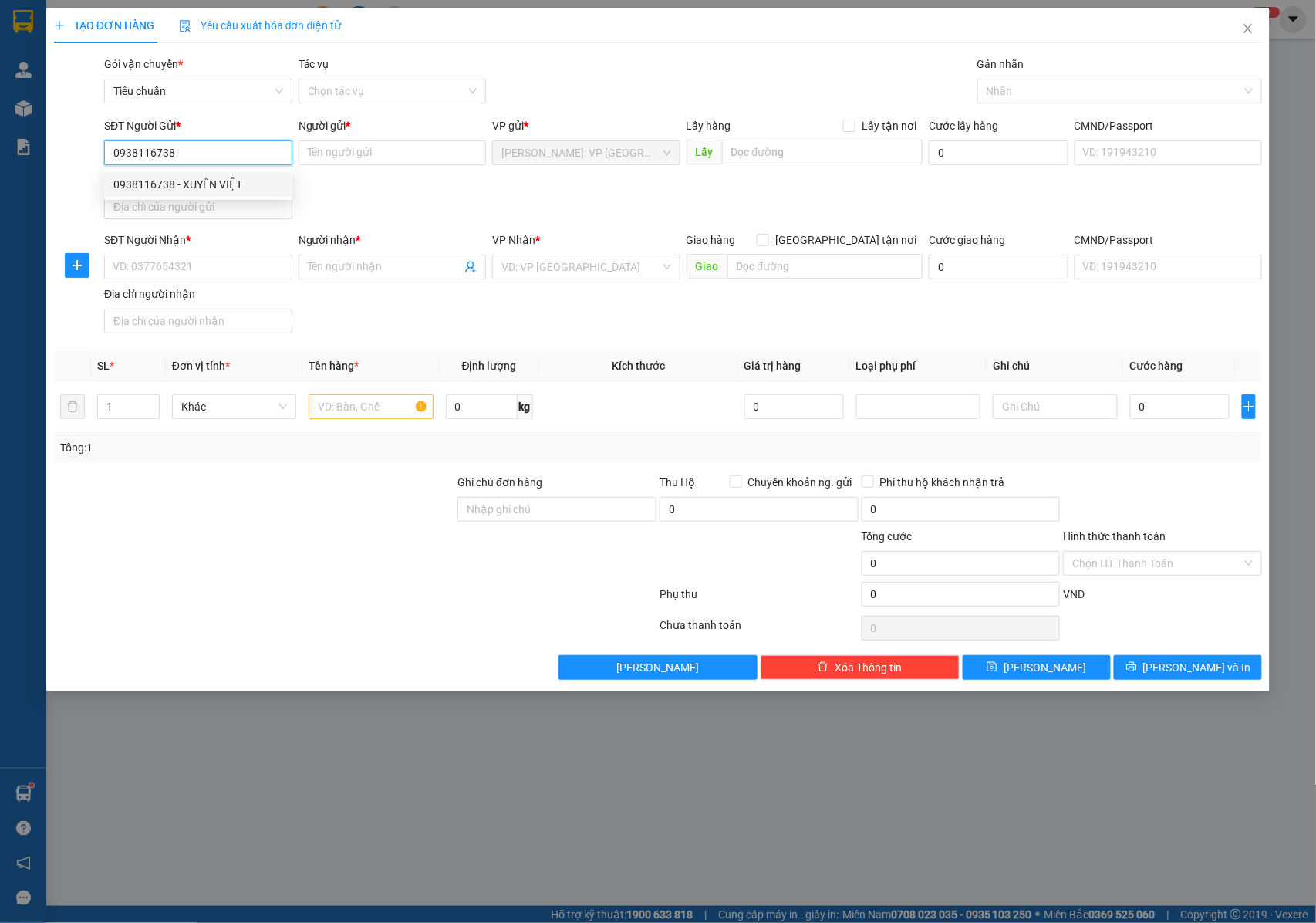
type input "XUYÊN VIỆT"
type input "0938116738"
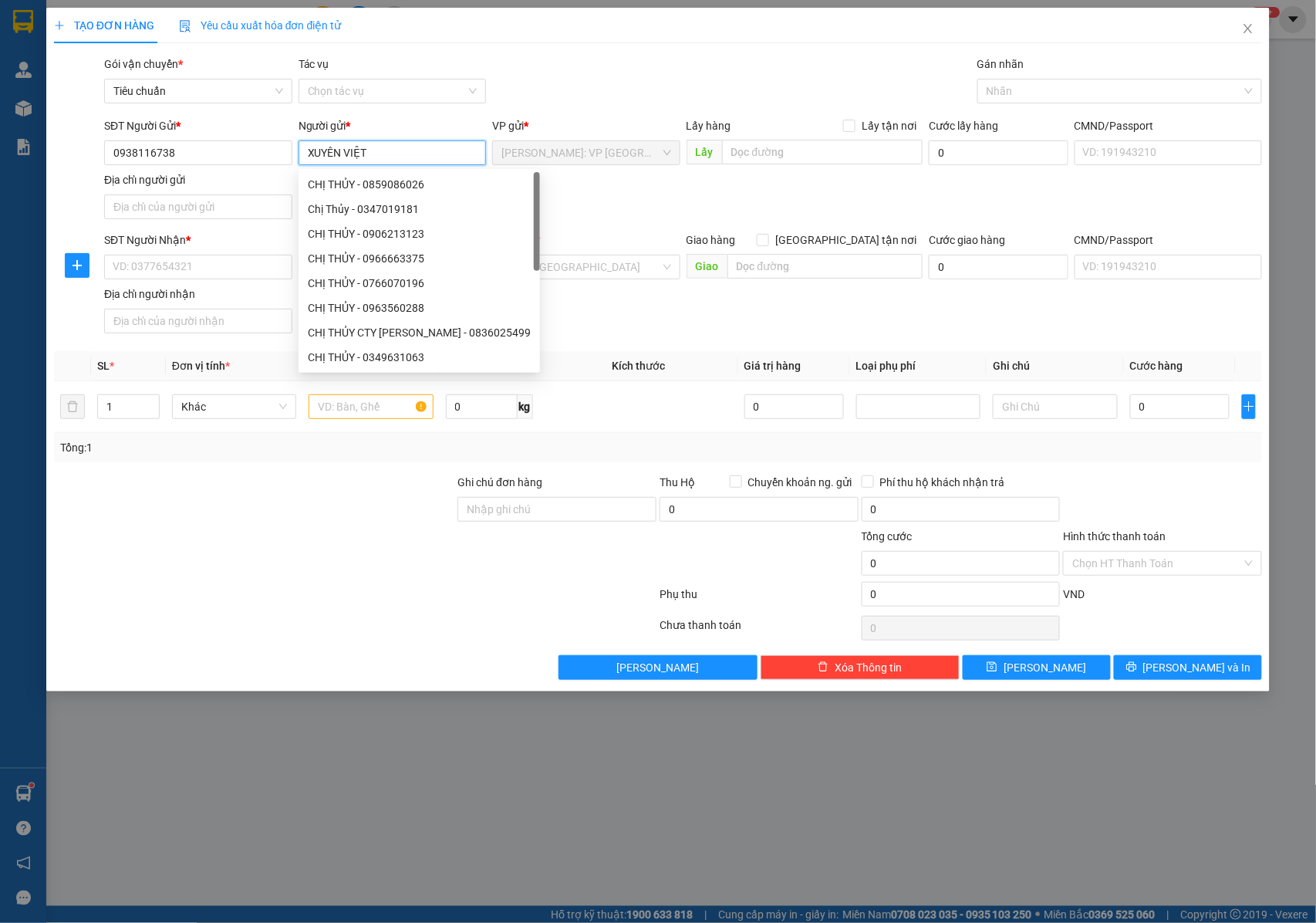
drag, startPoint x: 375, startPoint y: 152, endPoint x: 300, endPoint y: 152, distance: 75.0
click at [300, 152] on input "XUYÊN VIỆT" at bounding box center [392, 152] width 188 height 25
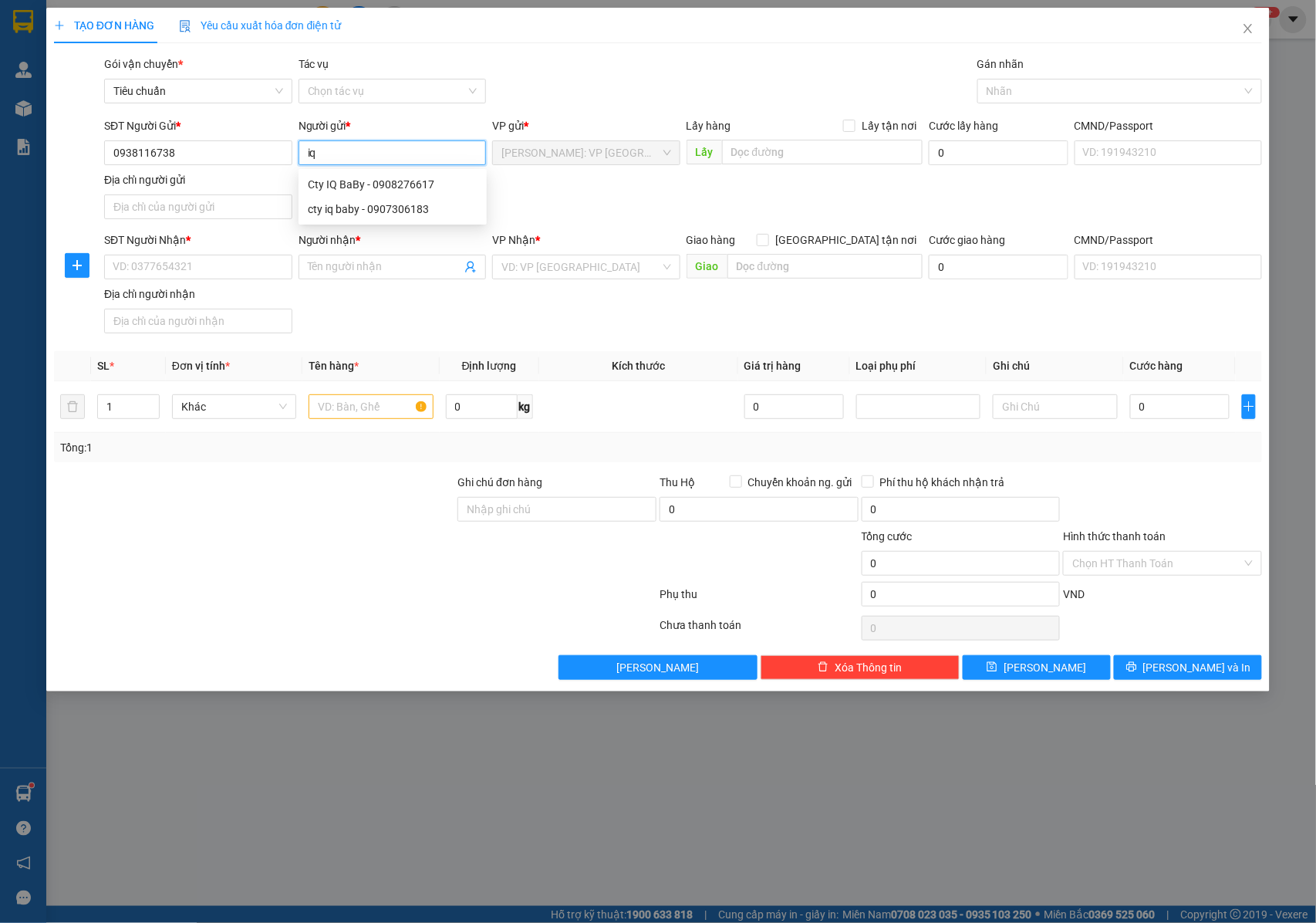
type input "i"
type input "IQ BABY"
click at [185, 282] on div "SĐT Người Nhận * VD: 0377654321" at bounding box center [198, 258] width 188 height 54
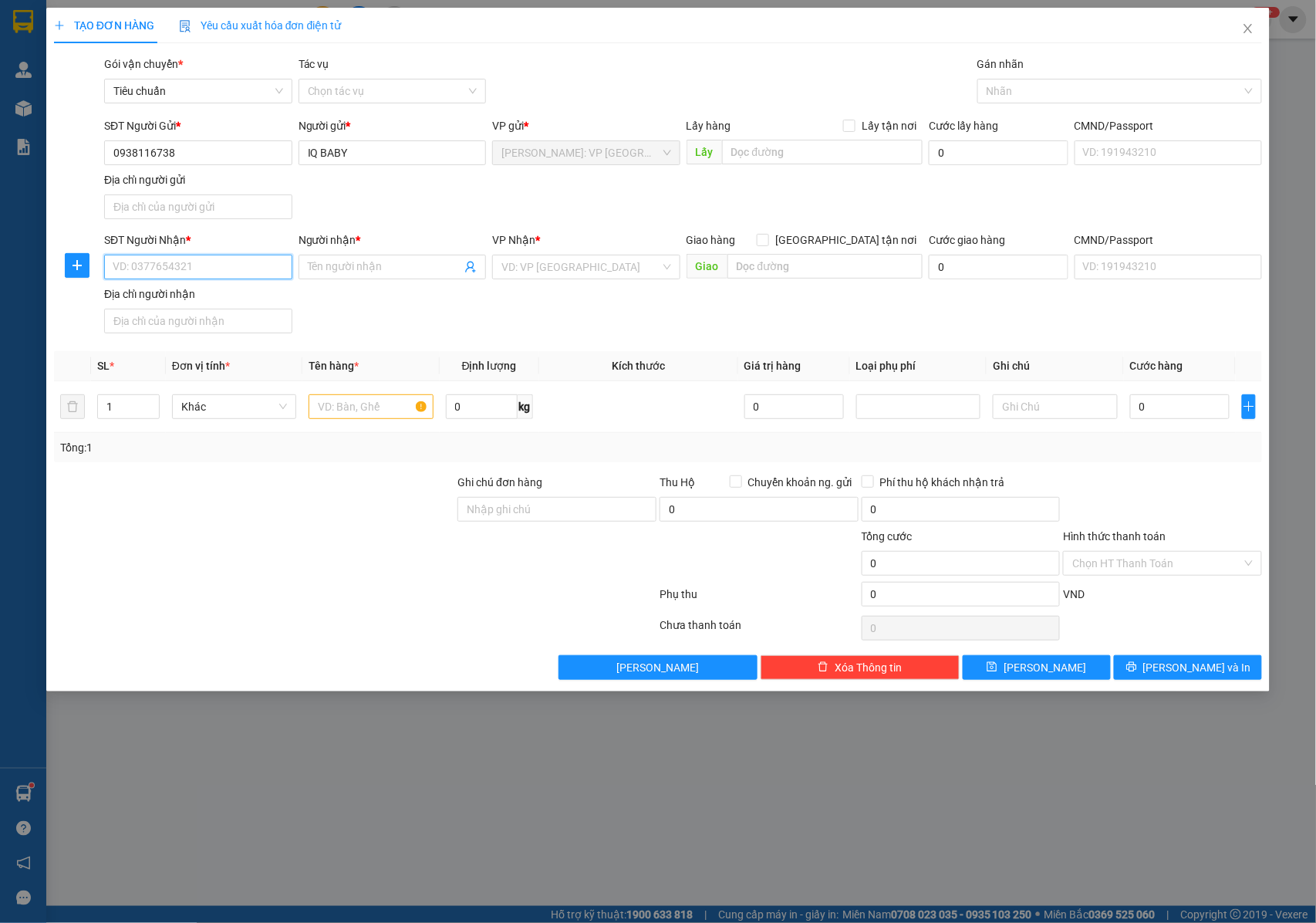
click at [188, 275] on input "SĐT Người Nhận *" at bounding box center [198, 267] width 188 height 25
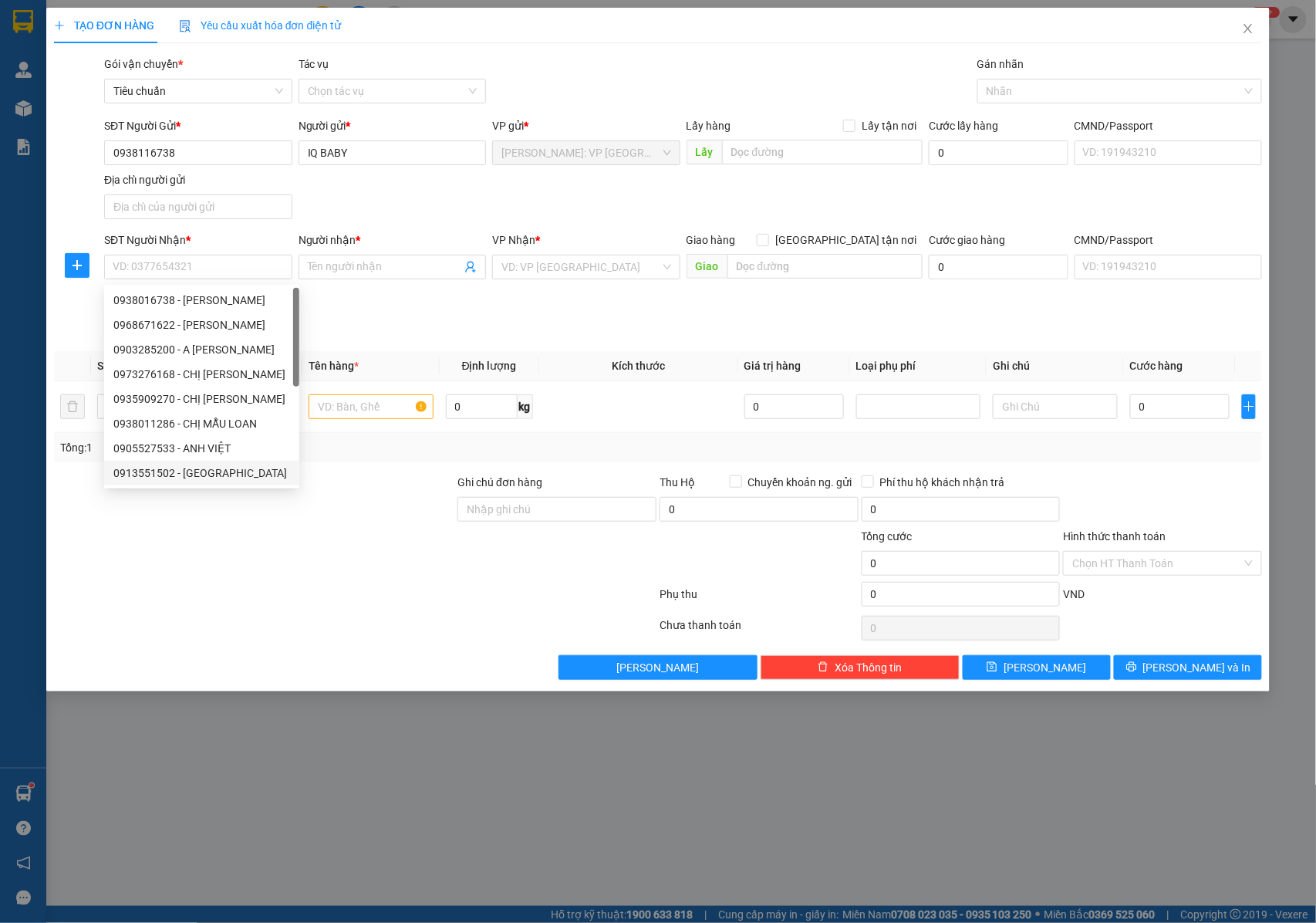
click at [319, 574] on div at bounding box center [255, 554] width 405 height 54
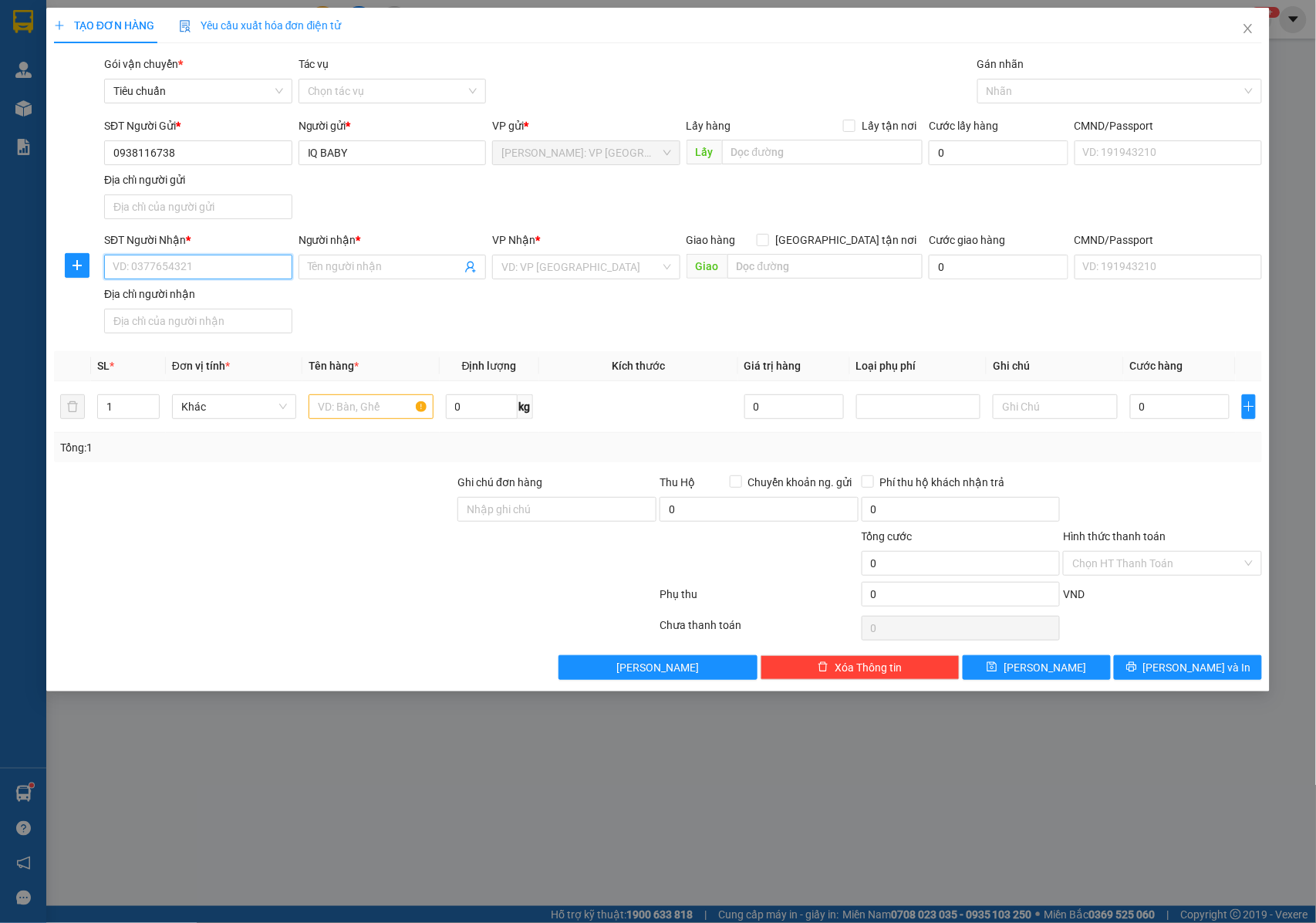
click at [204, 270] on input "SĐT Người Nhận *" at bounding box center [198, 267] width 188 height 25
type input "0938016738"
click at [368, 278] on span at bounding box center [392, 267] width 188 height 25
click at [374, 273] on input "Người nhận *" at bounding box center [385, 267] width 154 height 17
click at [247, 273] on input "0938016738" at bounding box center [198, 267] width 188 height 25
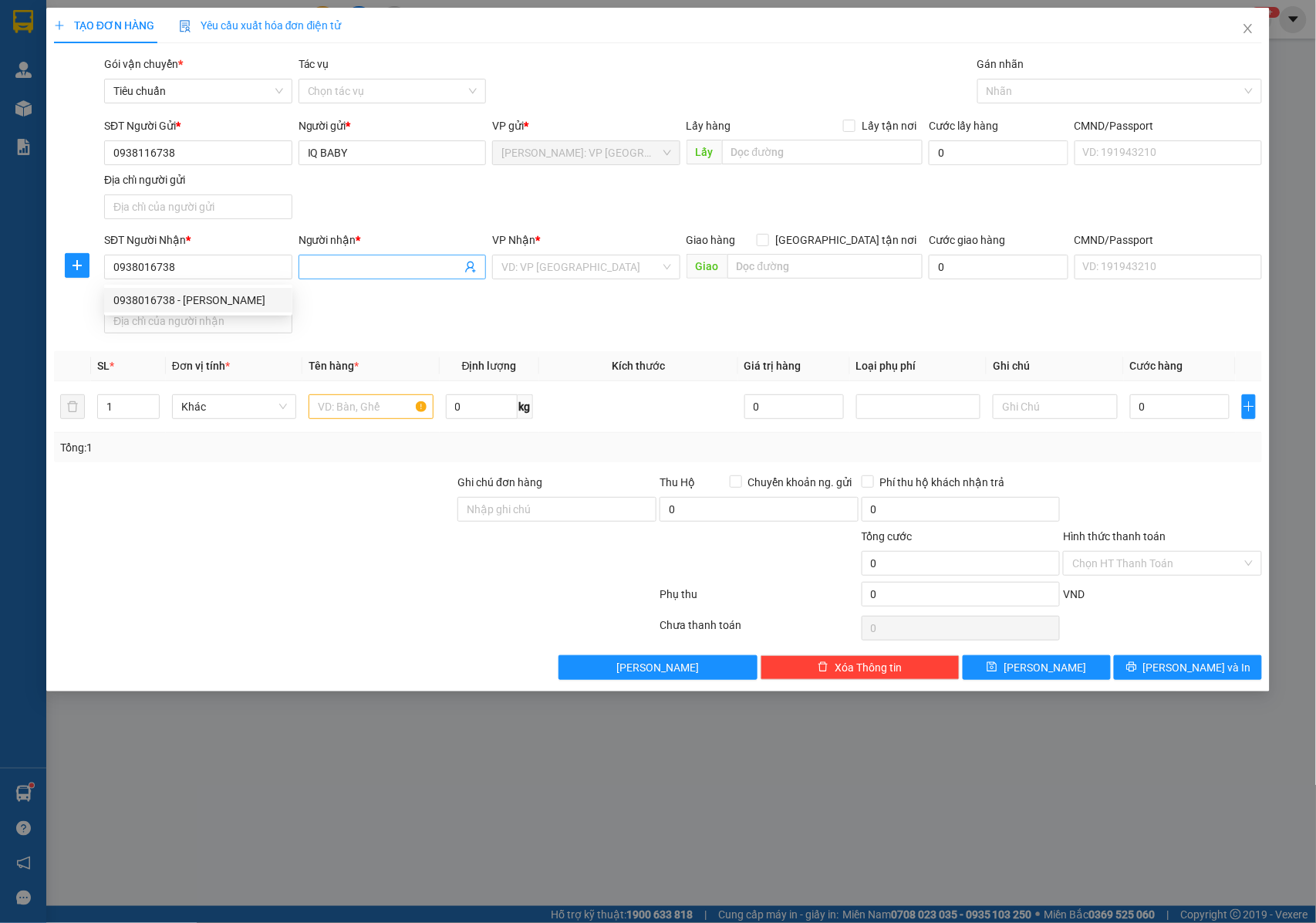
click at [339, 271] on input "Người nhận *" at bounding box center [385, 267] width 154 height 17
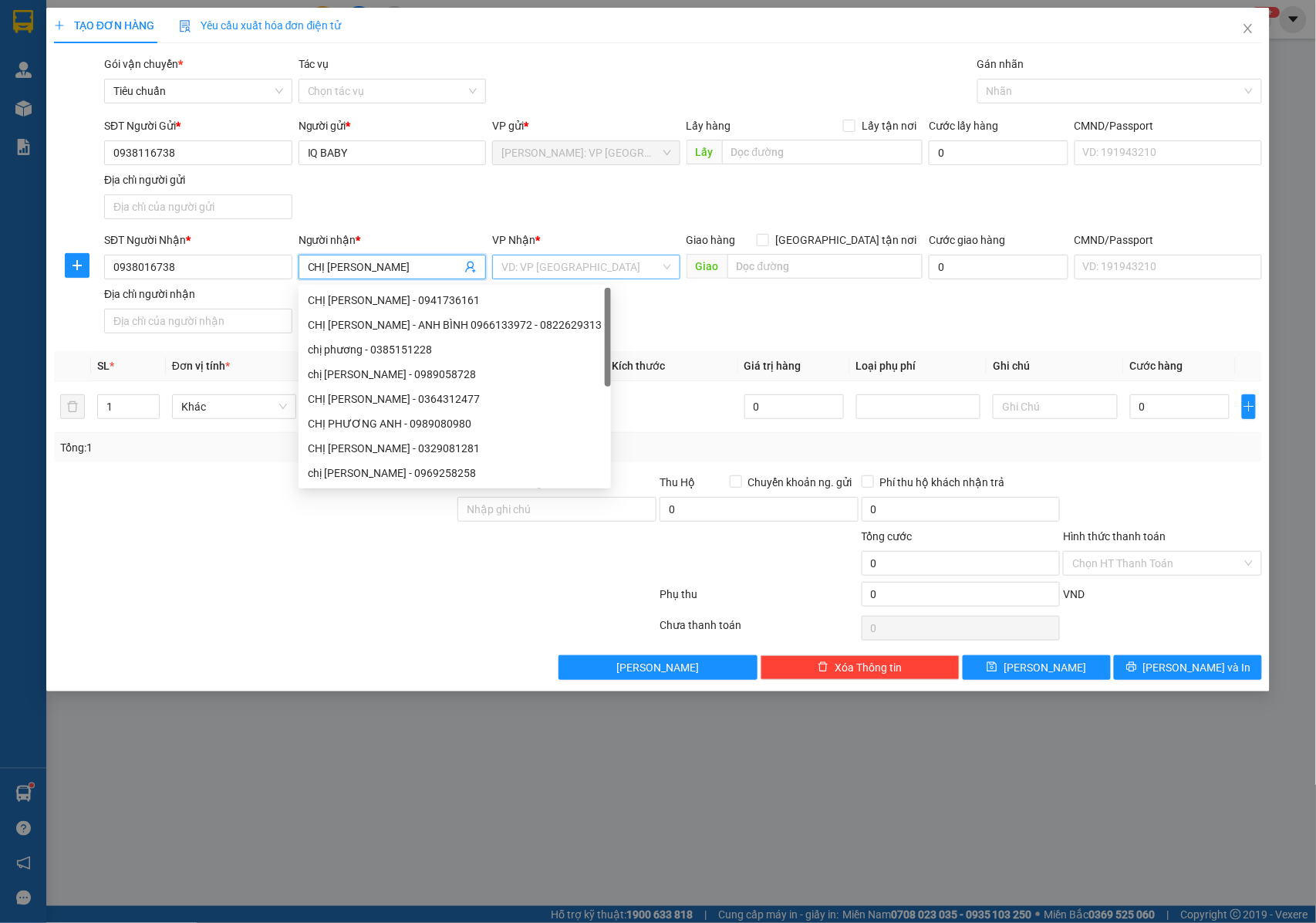
type input "CHỊ [PERSON_NAME]"
click at [549, 259] on input "search" at bounding box center [581, 267] width 159 height 23
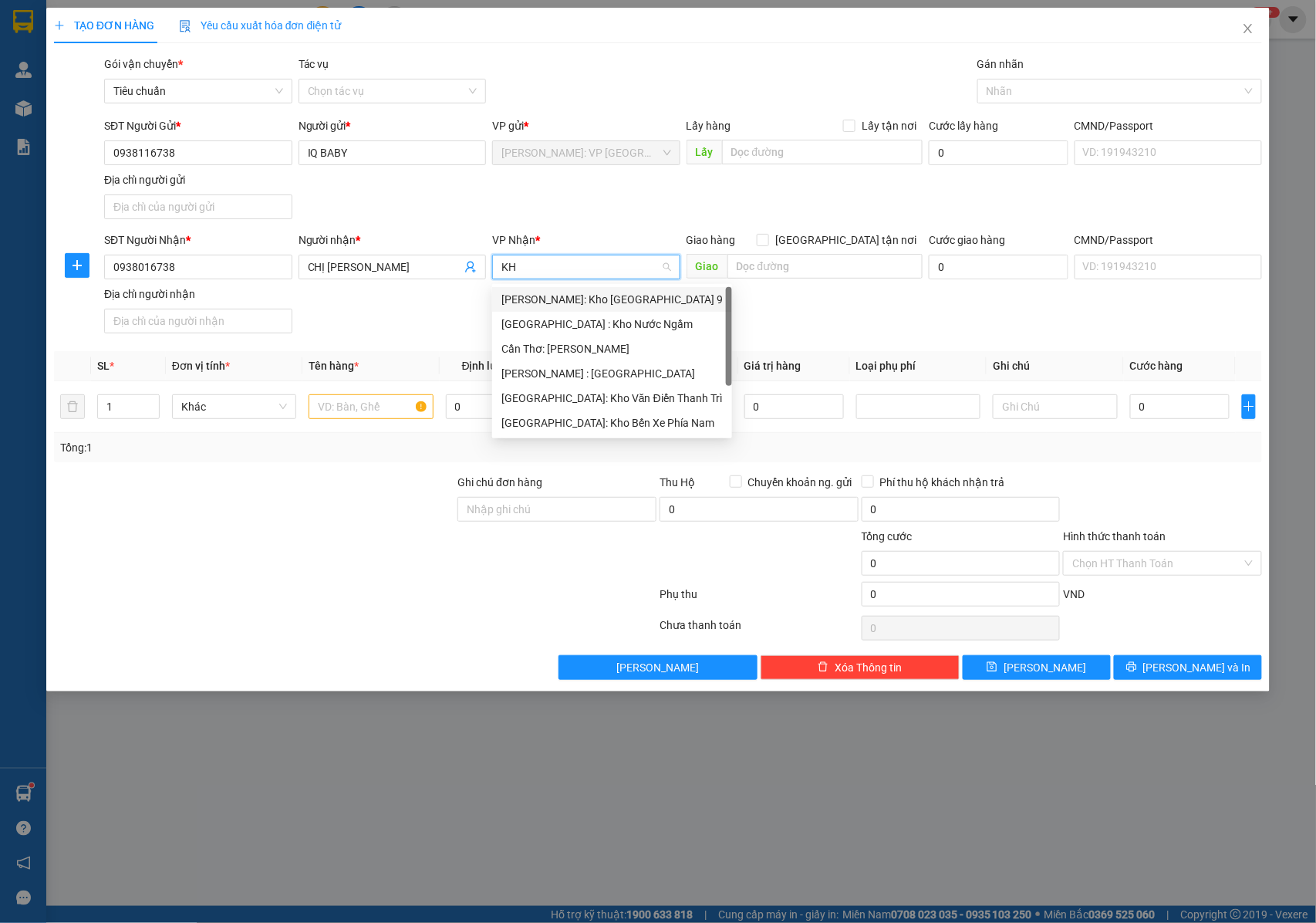
type input "KHO"
click at [575, 397] on div "[GEOGRAPHIC_DATA]: Kho Văn Điển Thanh Trì" at bounding box center [612, 399] width 221 height 17
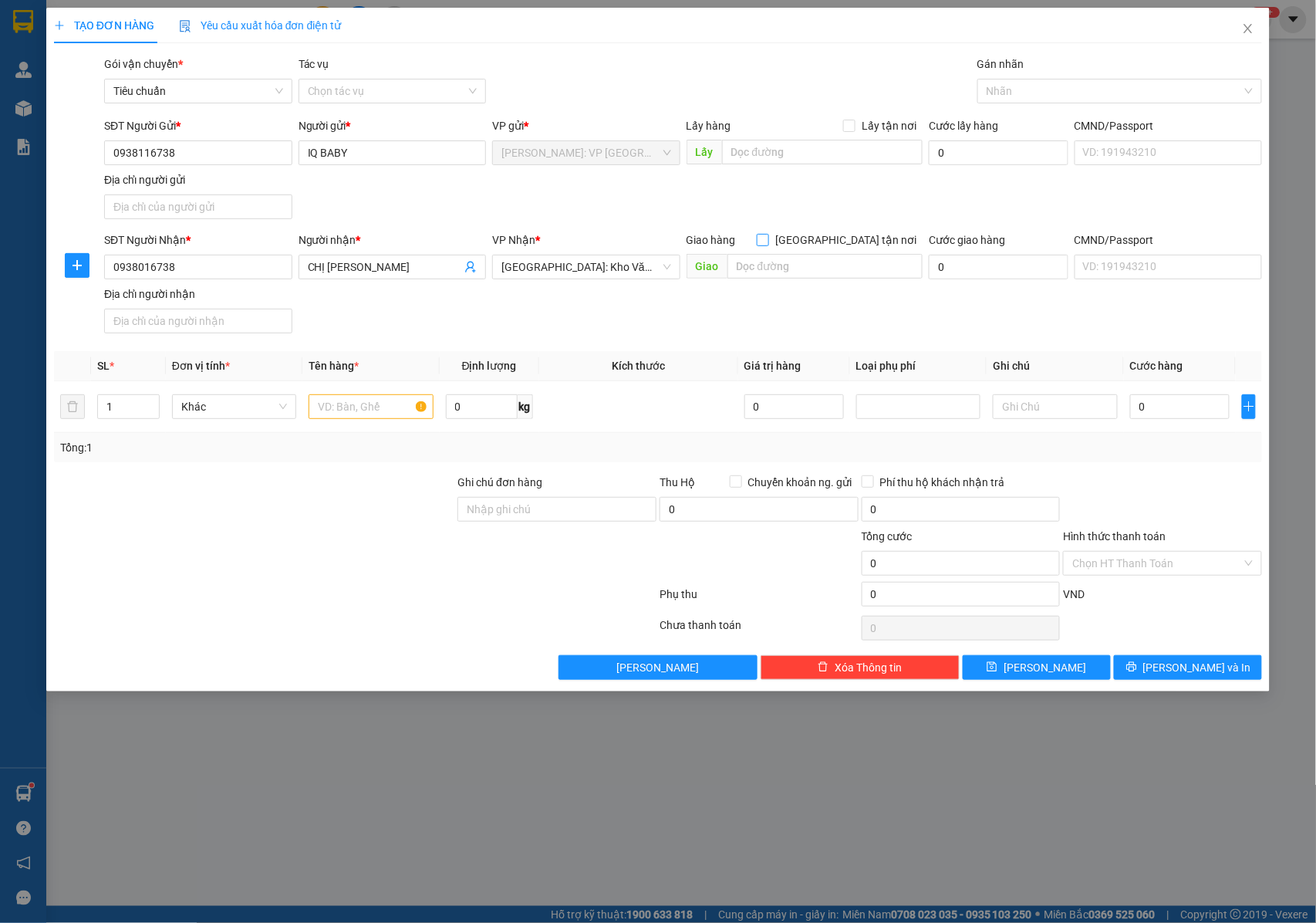
click at [768, 245] on input "[GEOGRAPHIC_DATA] tận nơi" at bounding box center [762, 239] width 11 height 11
checkbox input "true"
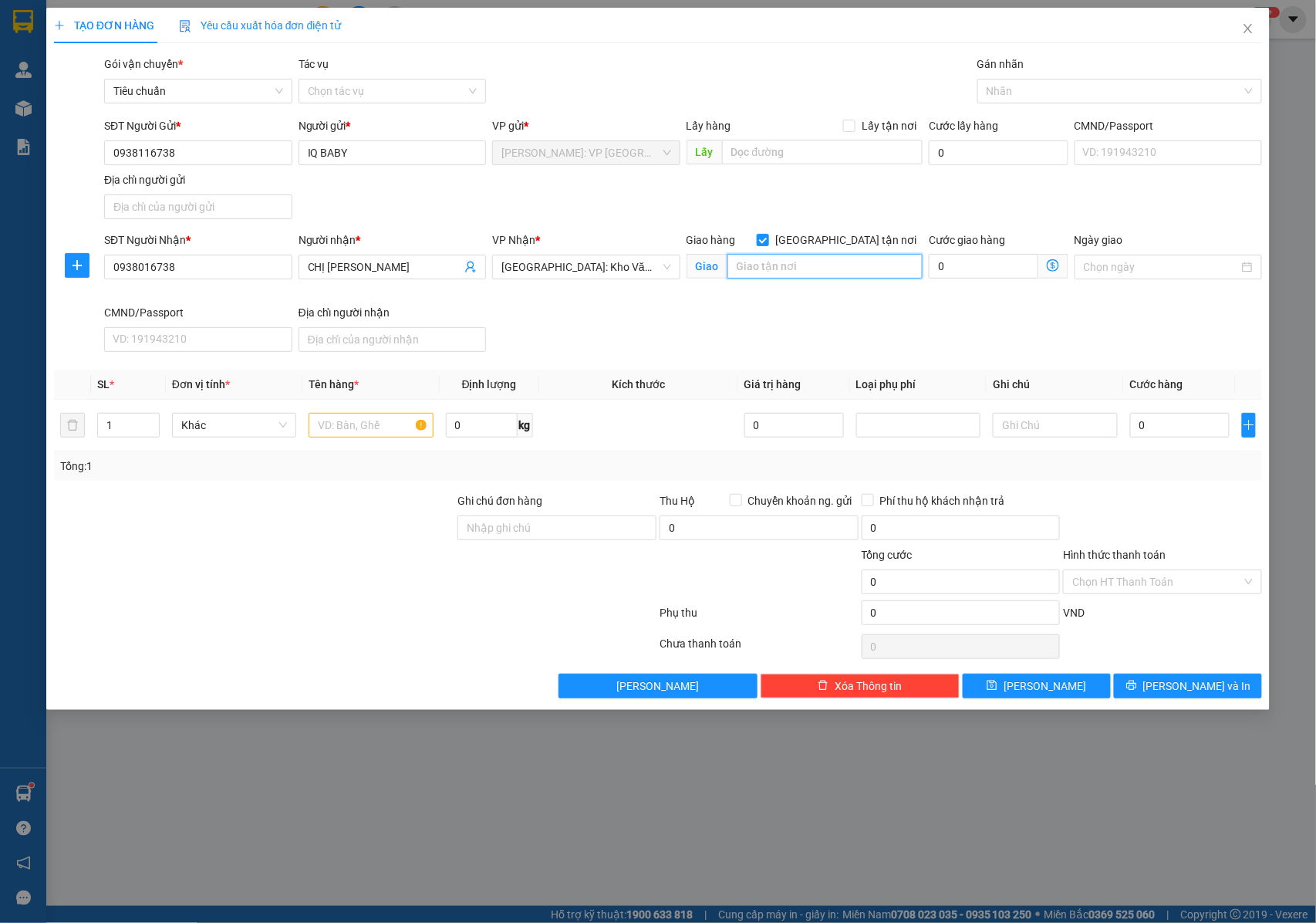
click at [782, 267] on input "text" at bounding box center [825, 266] width 195 height 25
type input "C"
click at [1006, 82] on div at bounding box center [1112, 91] width 262 height 19
type input "THANH OAI [GEOGRAPHIC_DATA] : CÔNG TY CP KISPLAZA , CỤM CÔNG NGHIỆP [GEOGRAPHIC…"
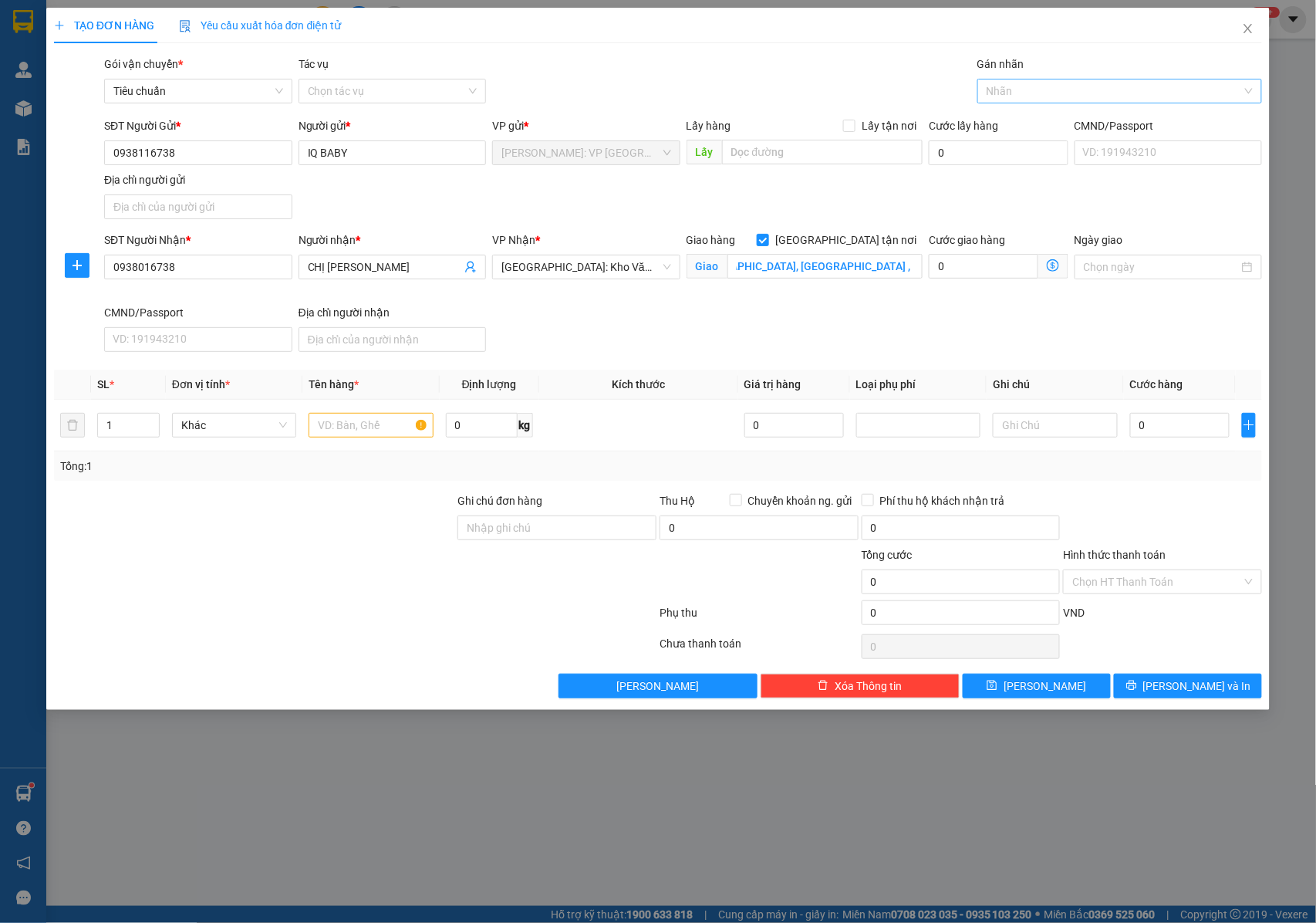
scroll to position [0, 0]
click at [138, 429] on input "1" at bounding box center [128, 424] width 61 height 23
click at [152, 421] on icon "up" at bounding box center [151, 422] width 5 height 5
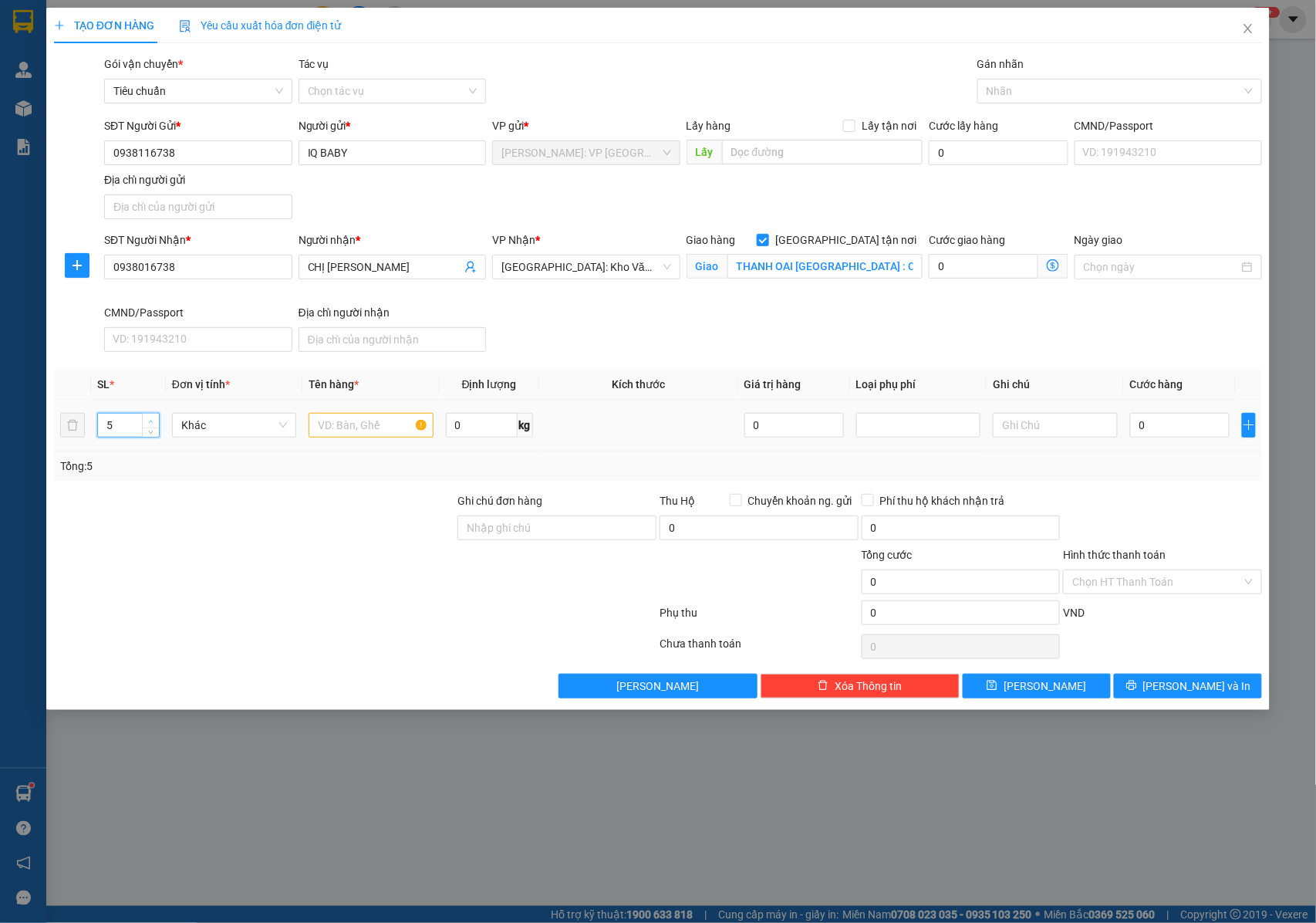
click at [152, 421] on icon "up" at bounding box center [151, 422] width 5 height 5
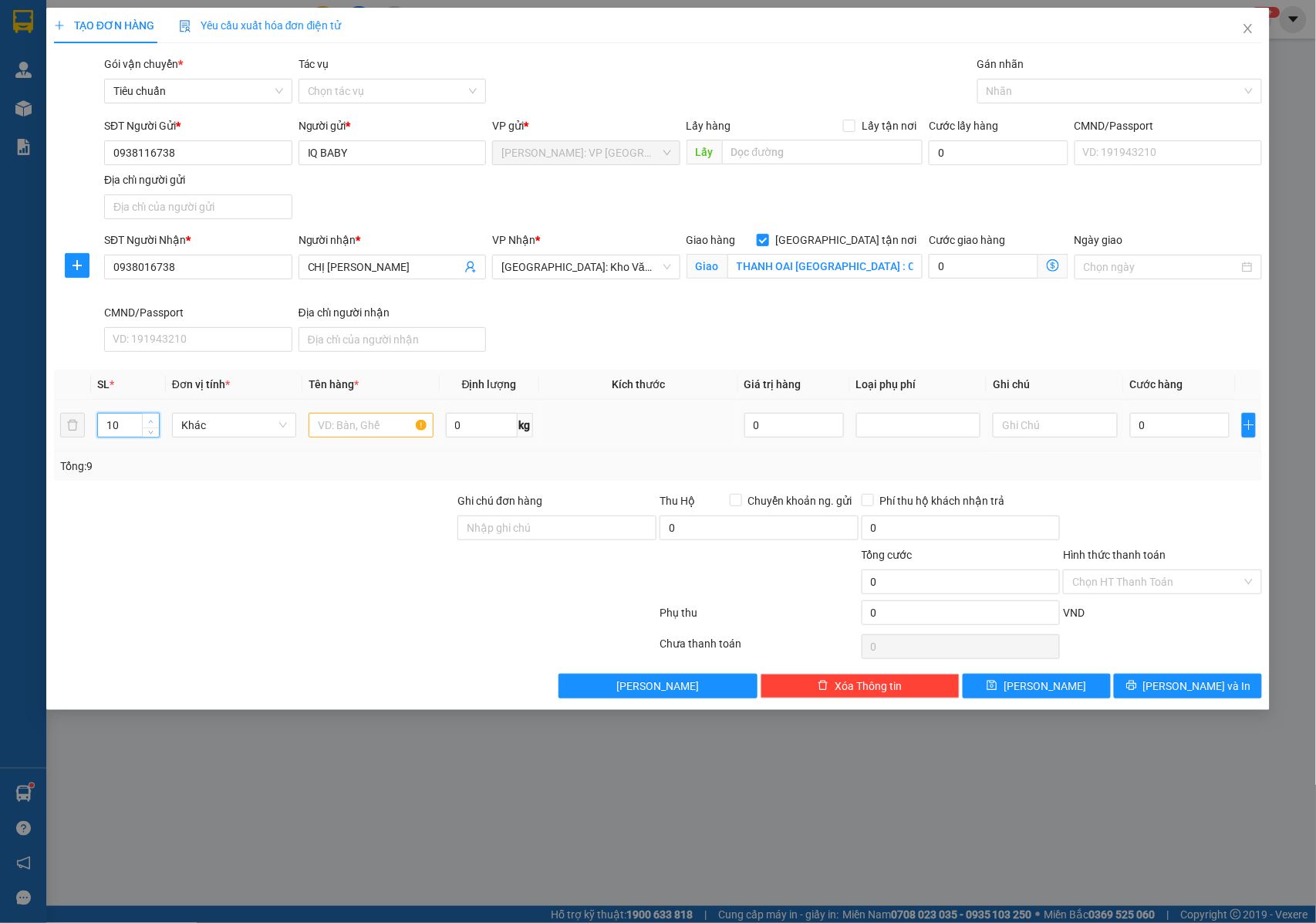
click at [152, 421] on icon "up" at bounding box center [151, 422] width 5 height 5
type input "11"
click at [152, 421] on icon "up" at bounding box center [151, 422] width 5 height 5
click at [1050, 90] on div at bounding box center [1112, 91] width 262 height 19
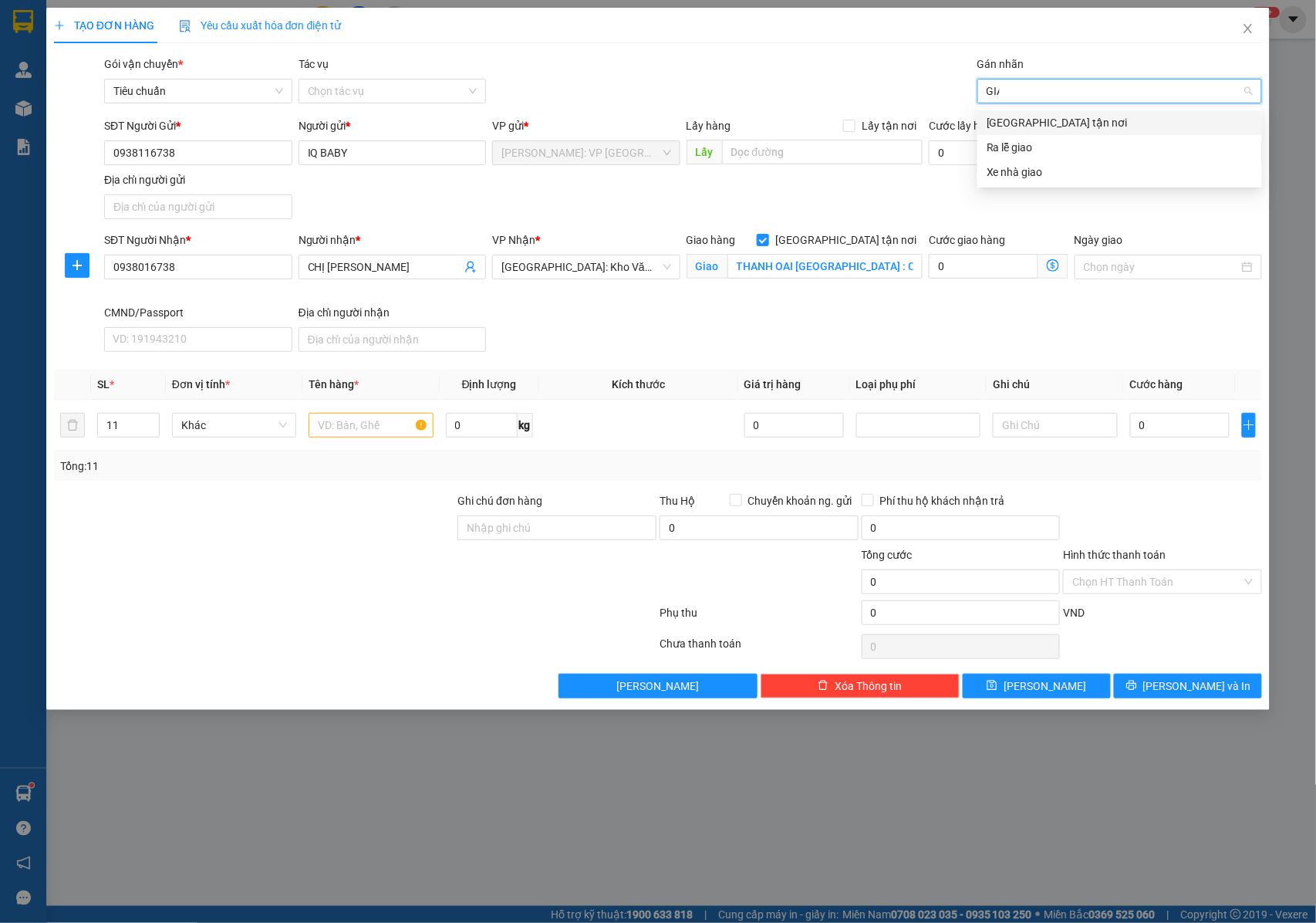
type input "GIAO"
click at [1016, 119] on div "[GEOGRAPHIC_DATA] tận nơi" at bounding box center [1119, 123] width 266 height 17
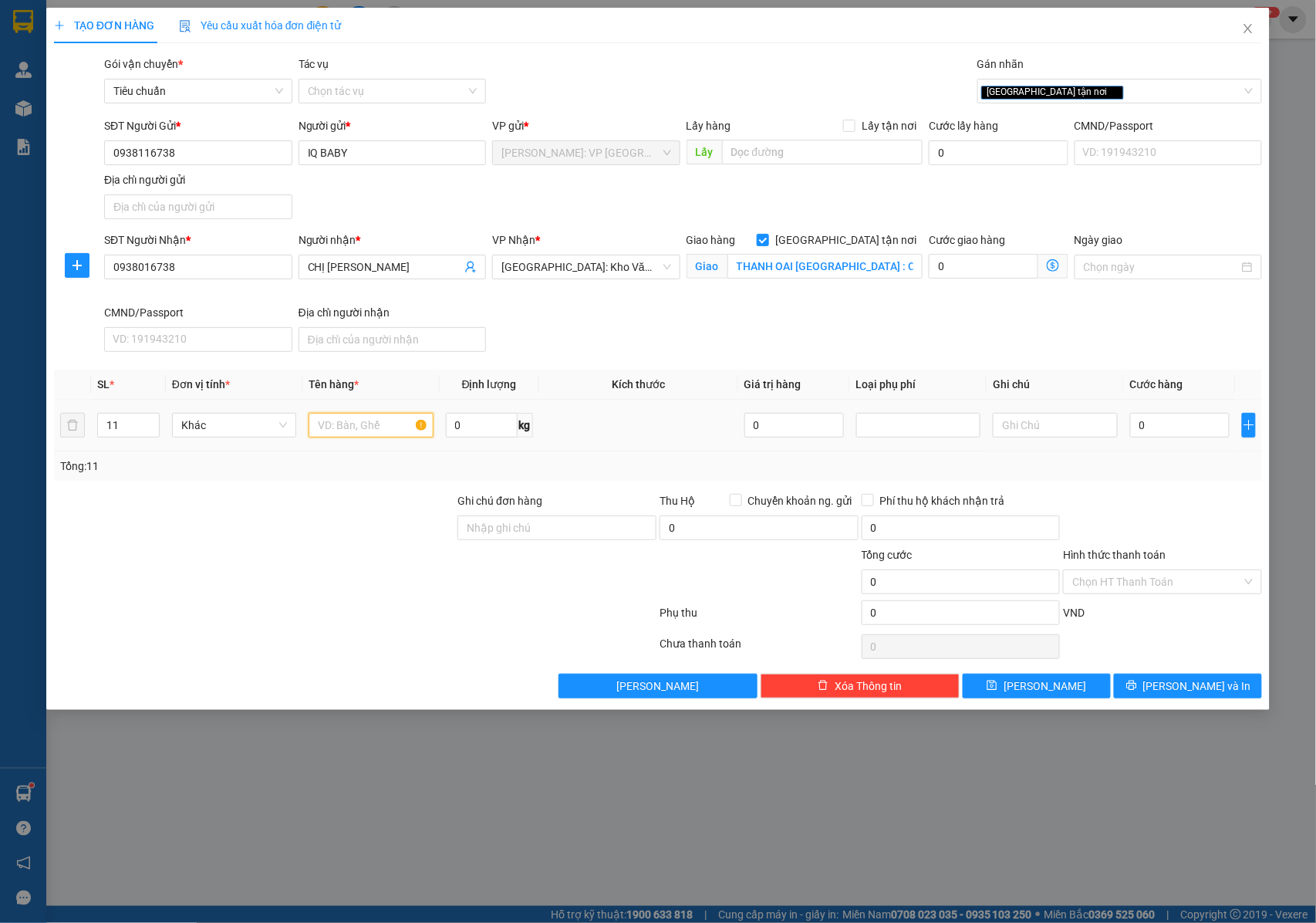
click at [361, 429] on input "text" at bounding box center [370, 424] width 124 height 25
type input "5 KIỆN GIẤY BỌC PE ( BĂNG GẠT ) +6 BAO TẢI XANH ( QUẦN ÁO )"
drag, startPoint x: 485, startPoint y: 520, endPoint x: 497, endPoint y: 526, distance: 13.4
click at [485, 520] on input "Ghi chú đơn hàng" at bounding box center [556, 528] width 199 height 25
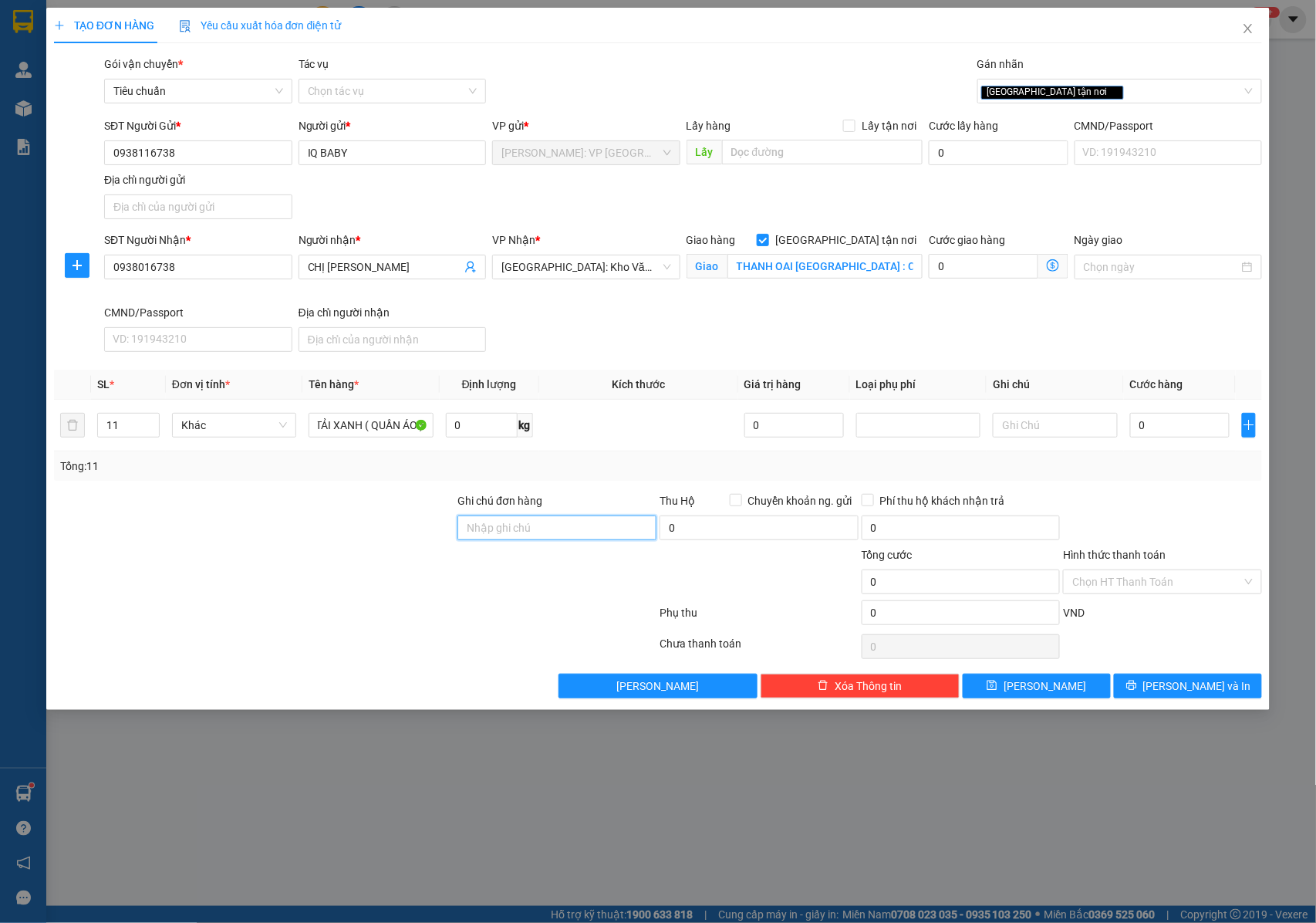
scroll to position [0, 0]
click at [588, 531] on input "NHẬN NGUYÊN KIỆN GIAO NGUYÊN KIỆN, HƯ VỠ K ĐỀN" at bounding box center [556, 528] width 199 height 25
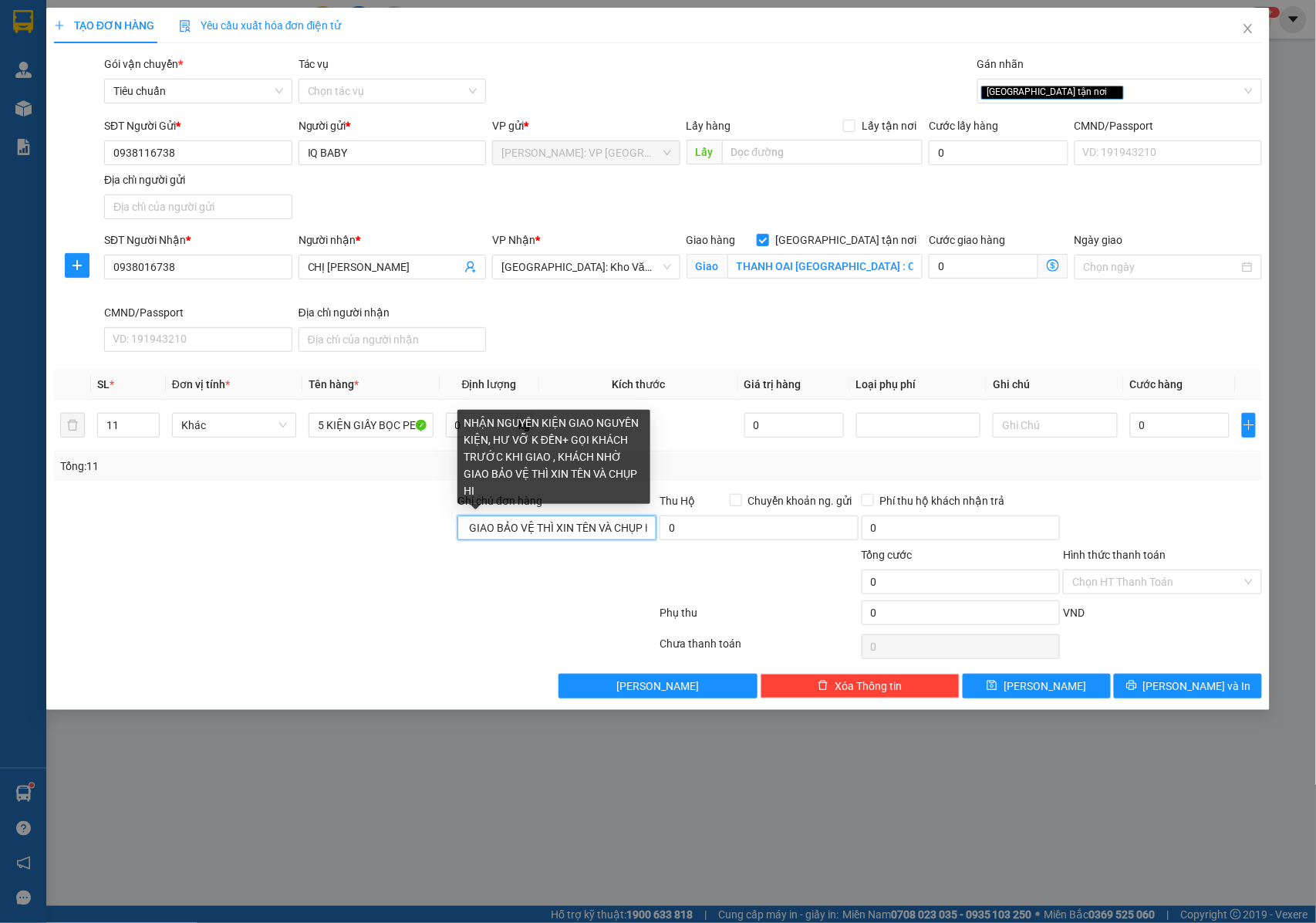
scroll to position [0, 508]
click at [584, 535] on input "NHẬN NGUYÊN KIỆN GIAO NGUYÊN KIỆN, HƯ VỠ K ĐỀN+ GỌI KHÁCH TRƯỚC KHI GIAO , KHÁC…" at bounding box center [556, 528] width 199 height 25
click at [525, 531] on input "NHẬN NGUYÊN KIỆN GIAO NGUYÊN KIỆN, HƯ VỠ K ĐỀN+ GỌI KHÁCH TRƯỚC KHI GIAO , KHÁC…" at bounding box center [556, 528] width 199 height 25
click at [586, 532] on input "NHẬN NGUYÊN KIỆN GIAO NGUYÊN KIỆN, HƯ VỠ K ĐỀN+GỌI KHÁCH TRƯỚC KHI GIAO , KHÁCH…" at bounding box center [556, 528] width 199 height 25
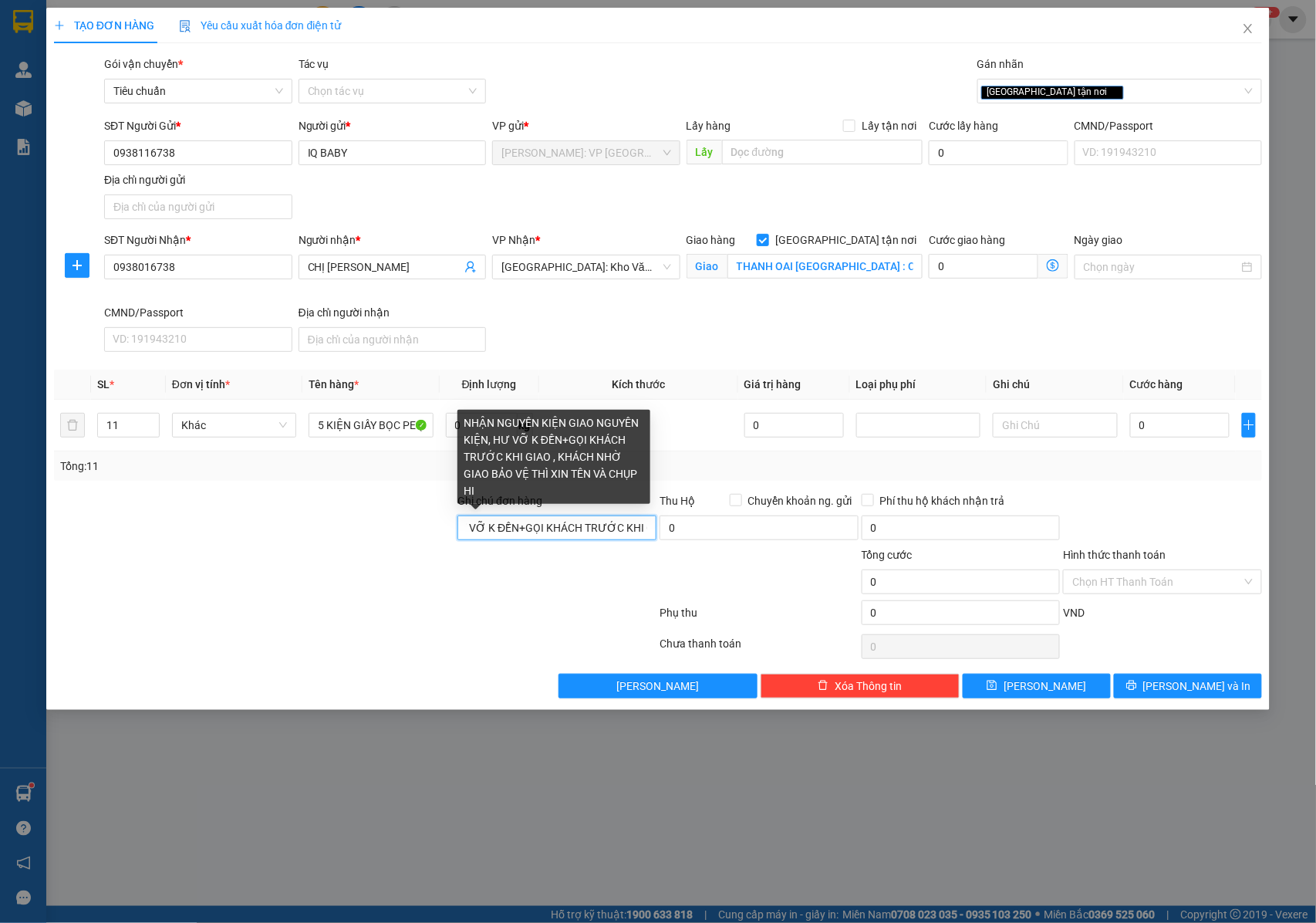
click at [634, 532] on input "NHẬN NGUYÊN KIỆN GIAO NGUYÊN KIỆN, HƯ VỠ K ĐỀN+GỌI KHÁCH TRƯỚC KHI GIAO , KHÁCH…" at bounding box center [556, 528] width 199 height 25
click at [584, 531] on input "NHẬN NGUYÊN KIỆN GIAO NGUYÊN KIỆN, HƯ VỠ K ĐỀN+GỌI KHÁCH TRƯỚC KHI GIAO , KHÁCH…" at bounding box center [556, 528] width 199 height 25
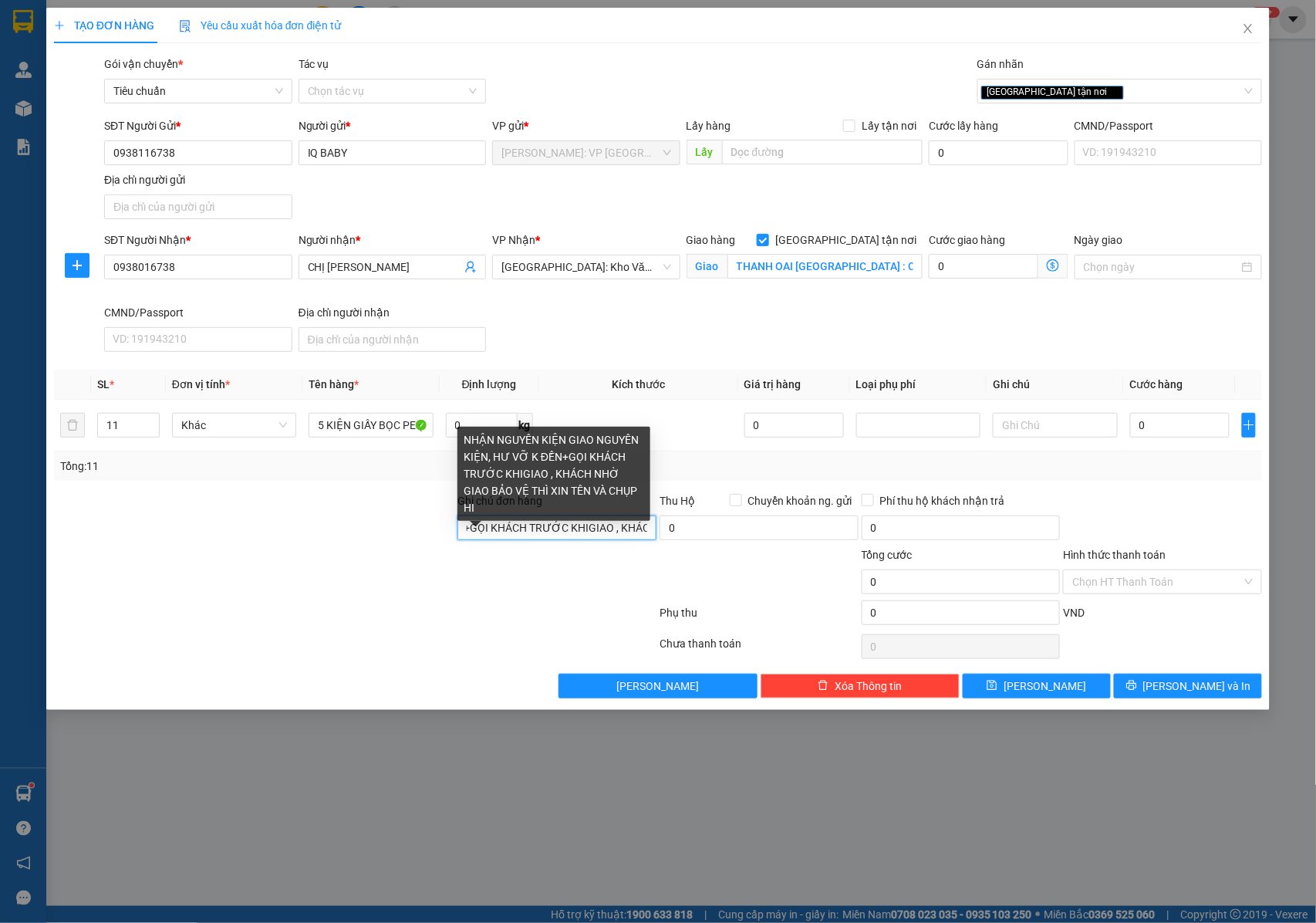
click at [615, 531] on input "NHẬN NGUYÊN KIỆN GIAO NGUYÊN KIỆN, HƯ VỠ K ĐỀN+GỌI KHÁCH TRƯỚC KHIGIAO , KHÁCH …" at bounding box center [556, 528] width 199 height 25
click at [627, 537] on input "NHẬN NGUYÊN KIỆN GIAO NGUYÊN KIỆN, HƯ VỠ K ĐỀN+GỌI KHÁCH TRƯỚC KHIGIAO ,KHÁCH N…" at bounding box center [556, 528] width 199 height 25
click at [568, 531] on input "NHẬN NGUYÊN KIỆN GIAO NGUYÊN KIỆN, HƯ VỠ K ĐỀN+GỌI KHÁCH TRƯỚC KHIGIAO ,KHÁCH N…" at bounding box center [556, 528] width 199 height 25
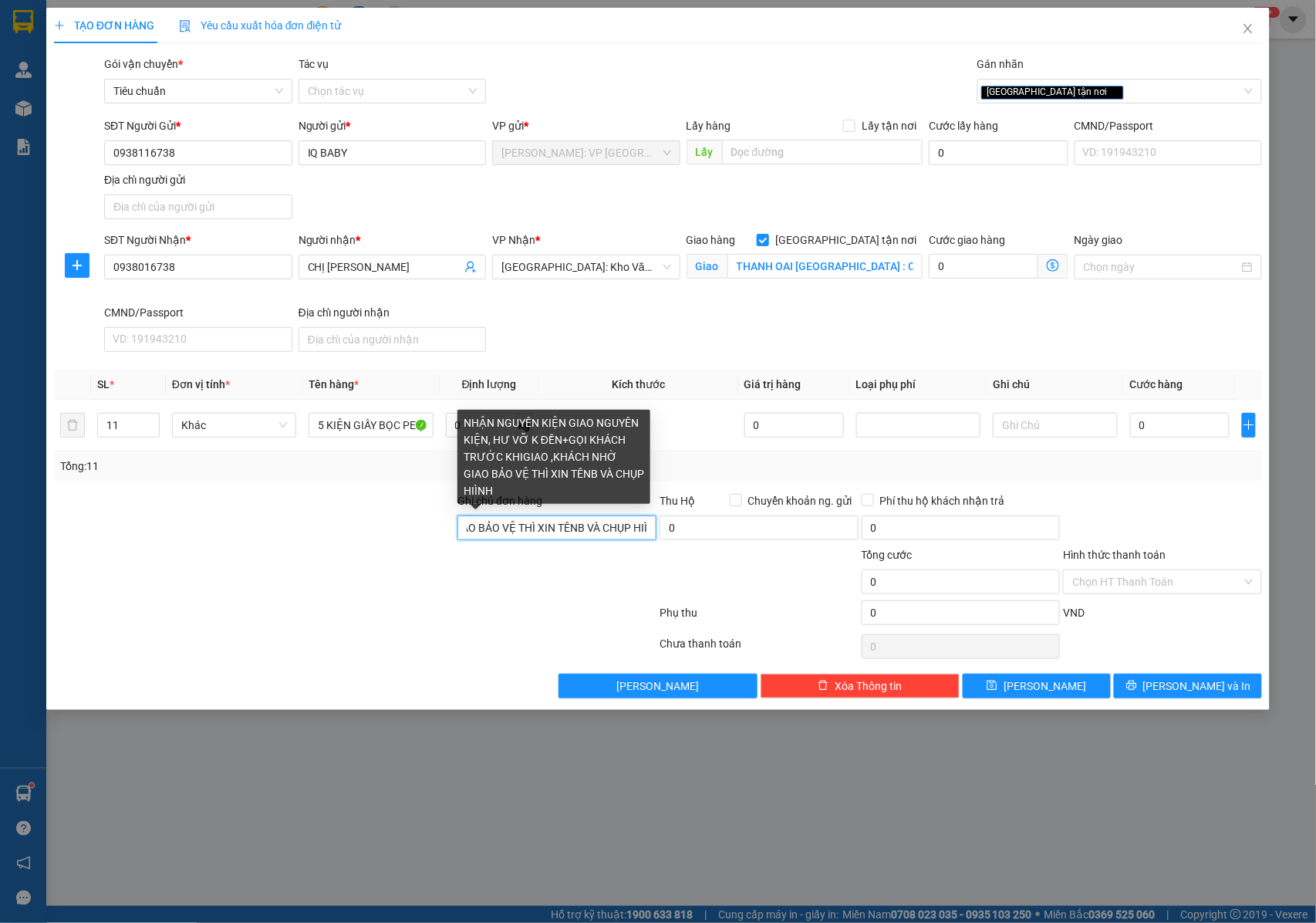
click at [550, 531] on input "NHẬN NGUYÊN KIỆN GIAO NGUYÊN KIỆN, HƯ VỠ K ĐỀN+GỌI KHÁCH TRƯỚC KHIGIAO ,KHÁCH N…" at bounding box center [556, 528] width 199 height 25
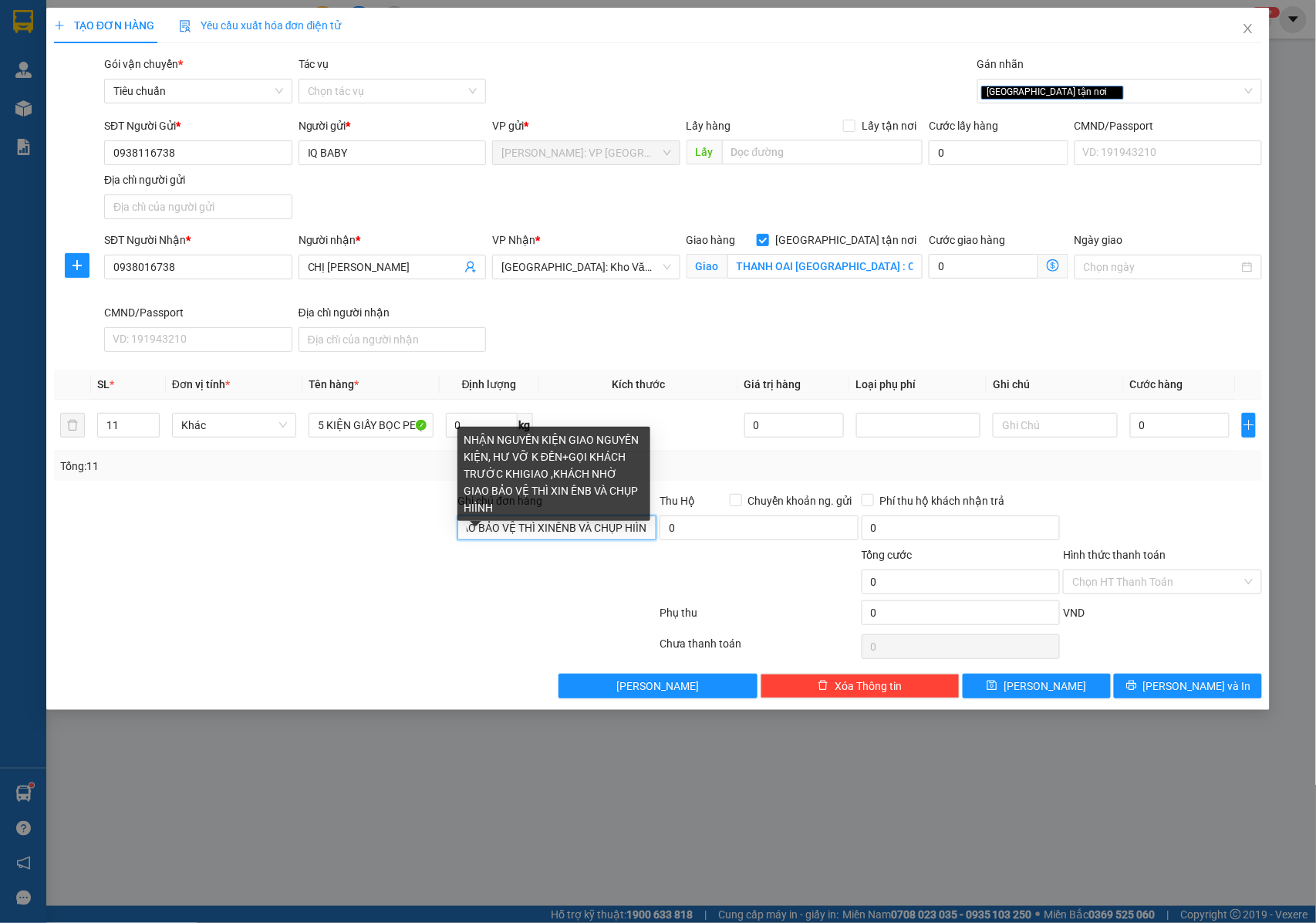
scroll to position [0, 512]
click at [572, 529] on input "NHẬN NGUYÊN KIỆN GIAO NGUYÊN KIỆN, HƯ VỠ K ĐỀN+GỌI KHÁCH TRƯỚC KHIGIAO ,KHÁCH N…" at bounding box center [556, 528] width 199 height 25
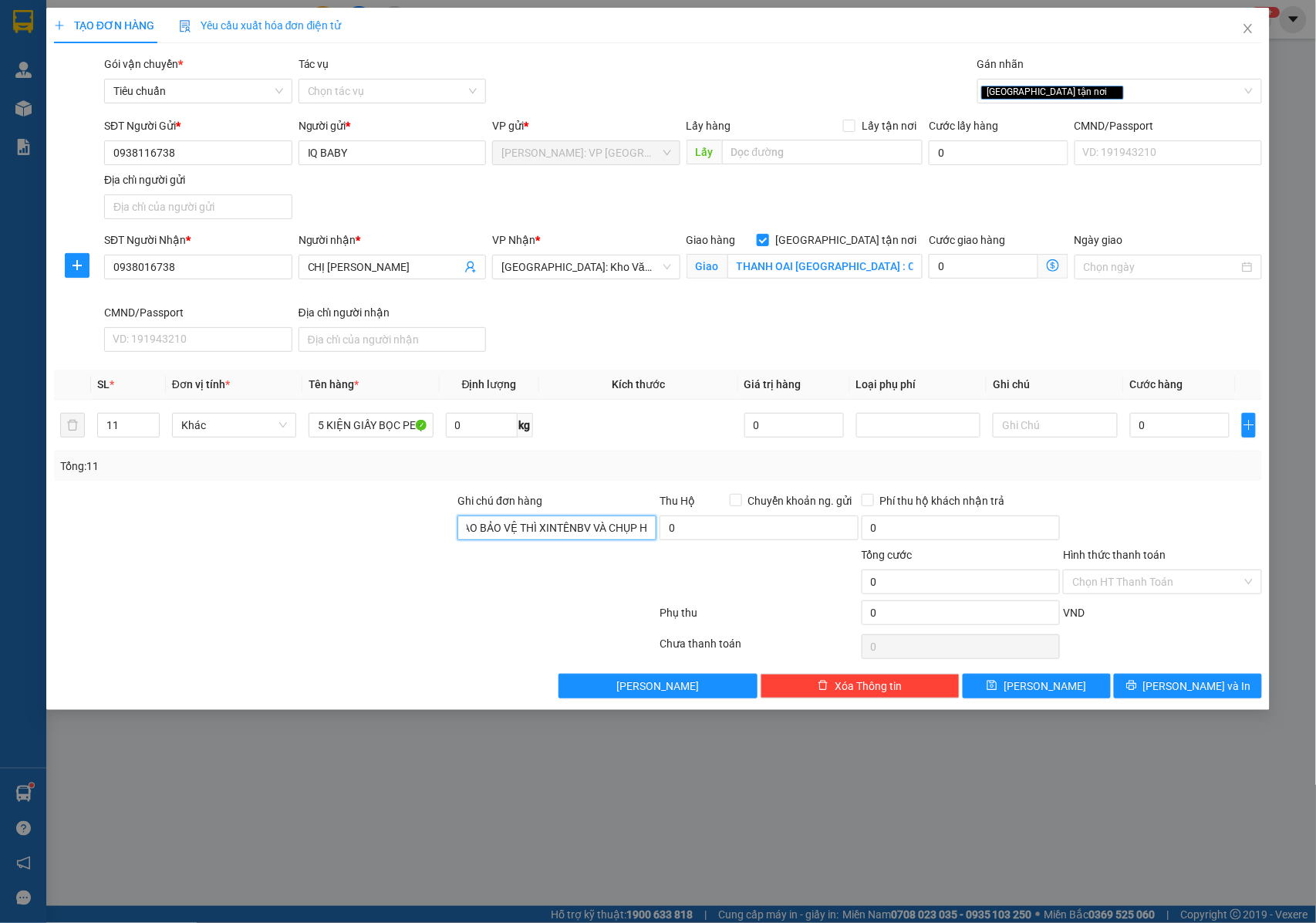
click at [611, 534] on input "NHẬN NGUYÊN KIỆN GIAO NGUYÊN KIỆN, HƯ VỠ K ĐỀN+GỌI KHÁCH TRƯỚC KHIGIAO ,KHÁCH N…" at bounding box center [556, 528] width 199 height 25
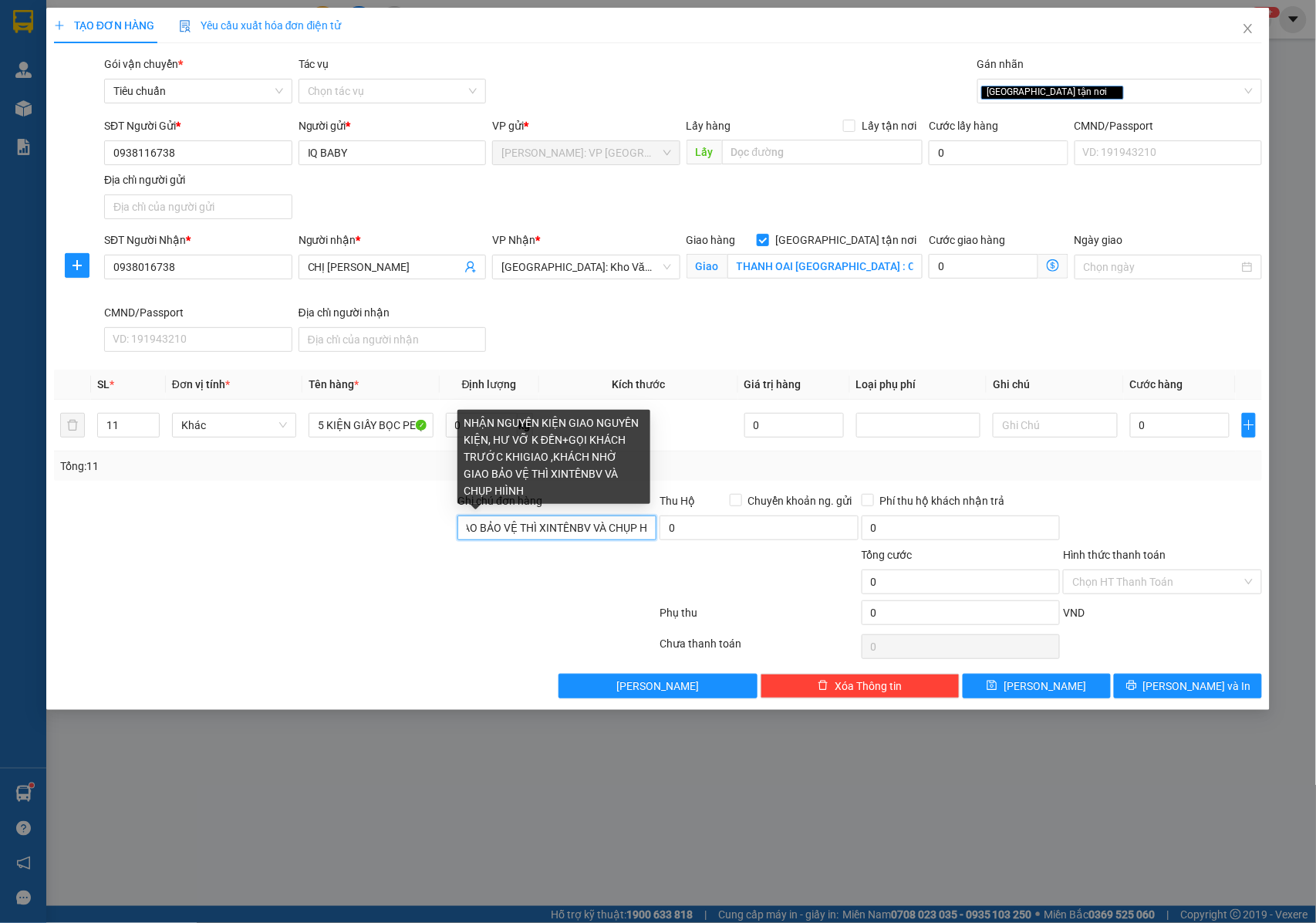
scroll to position [0, 524]
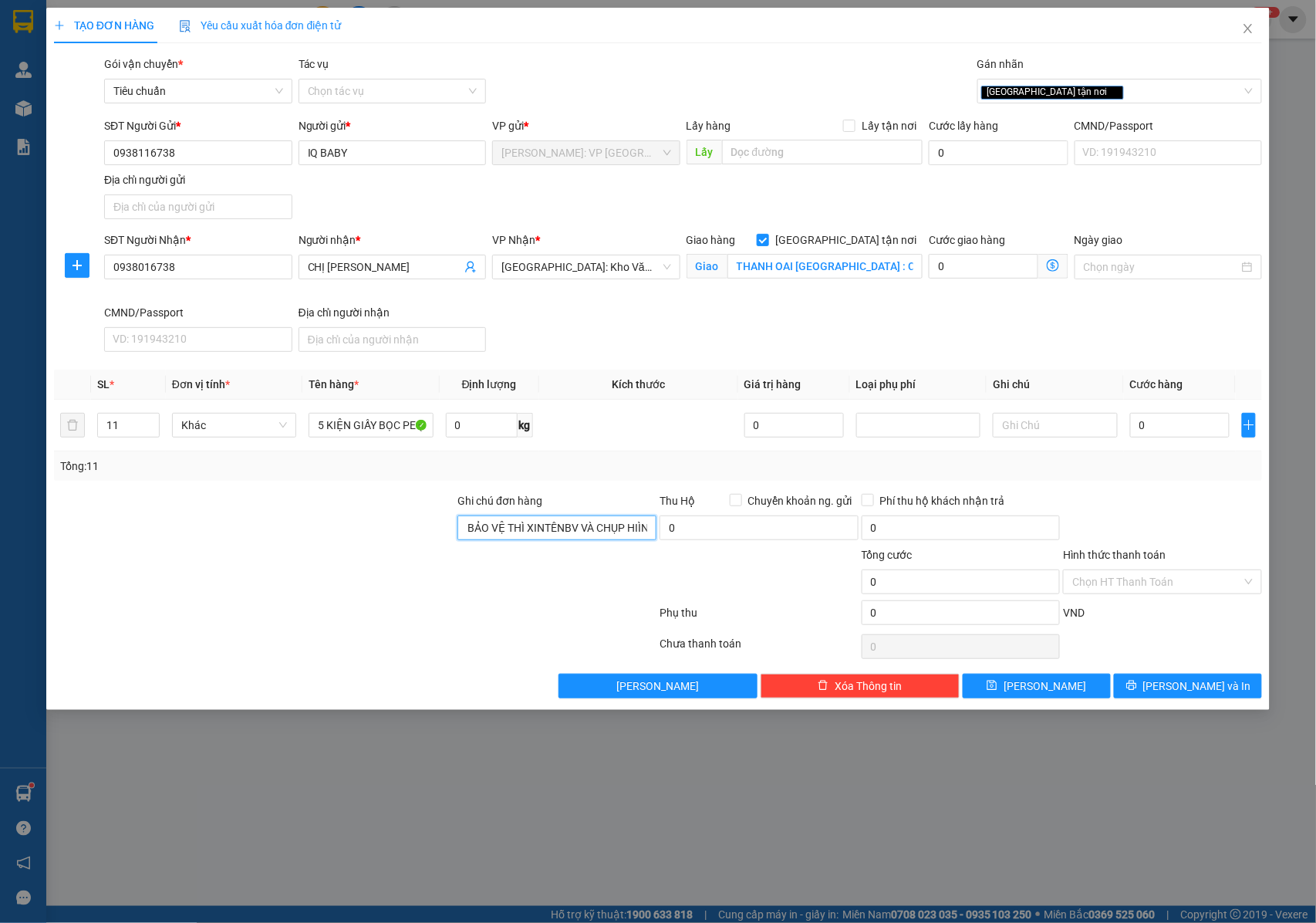
type input "NHẬN NGUYÊN KIỆN GIAO NGUYÊN KIỆN, HƯ VỠ K ĐỀN+GỌI KHÁCH TRƯỚC KHIGIAO ,KHÁCH N…"
click at [1185, 429] on input "0" at bounding box center [1180, 424] width 100 height 25
type input "2"
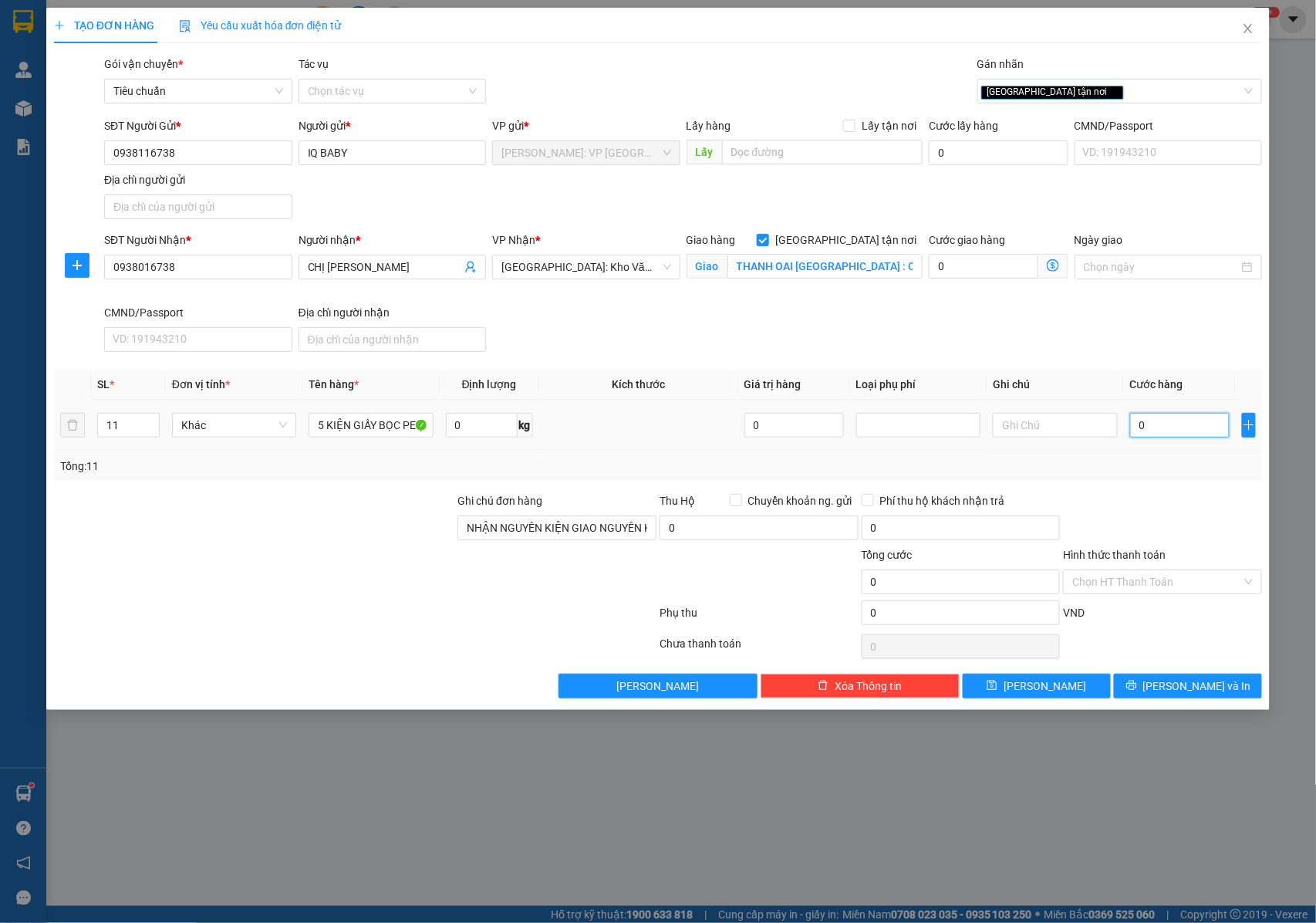
type input "2"
type input "20"
type input "200"
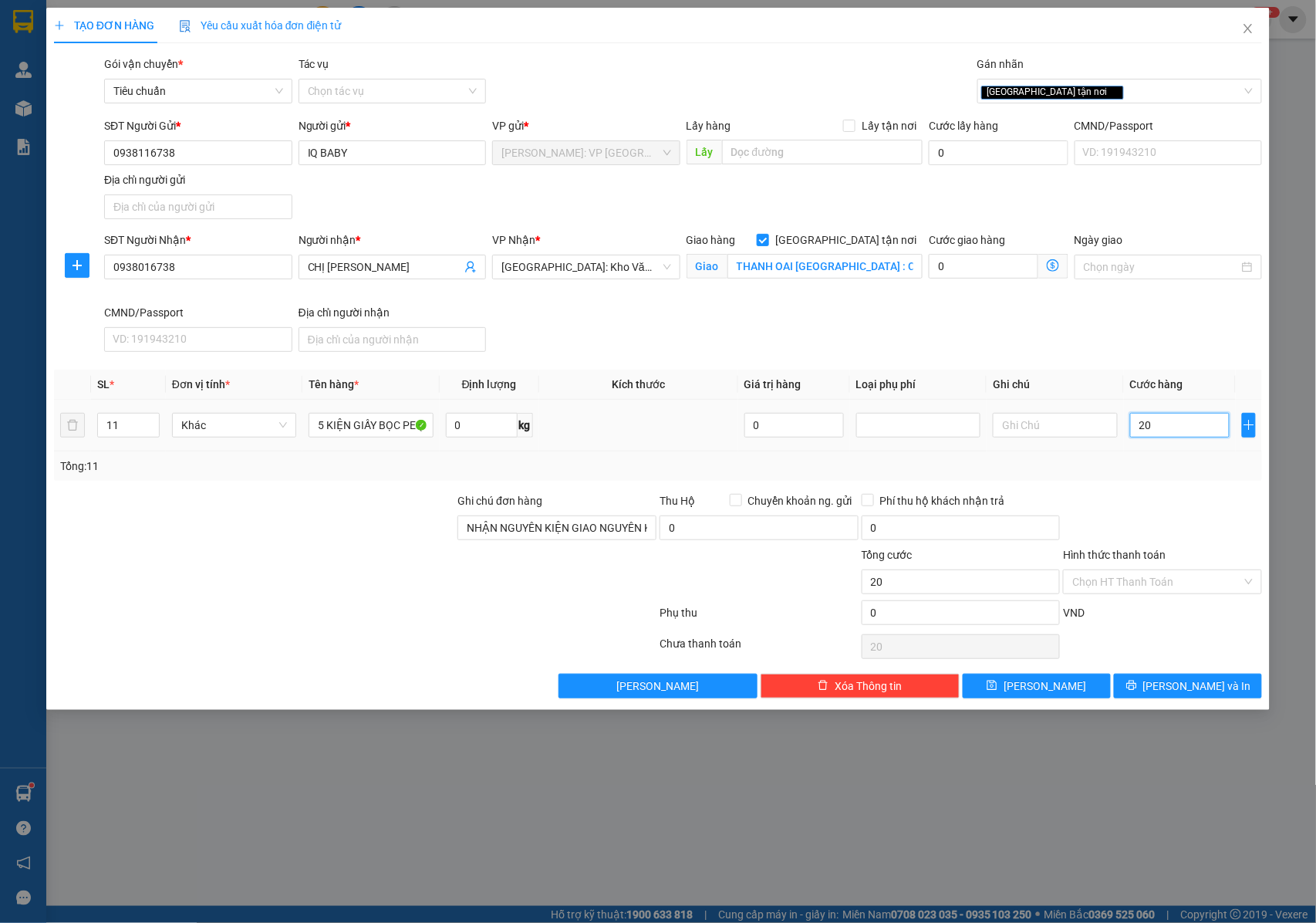
type input "200"
type input "2.000"
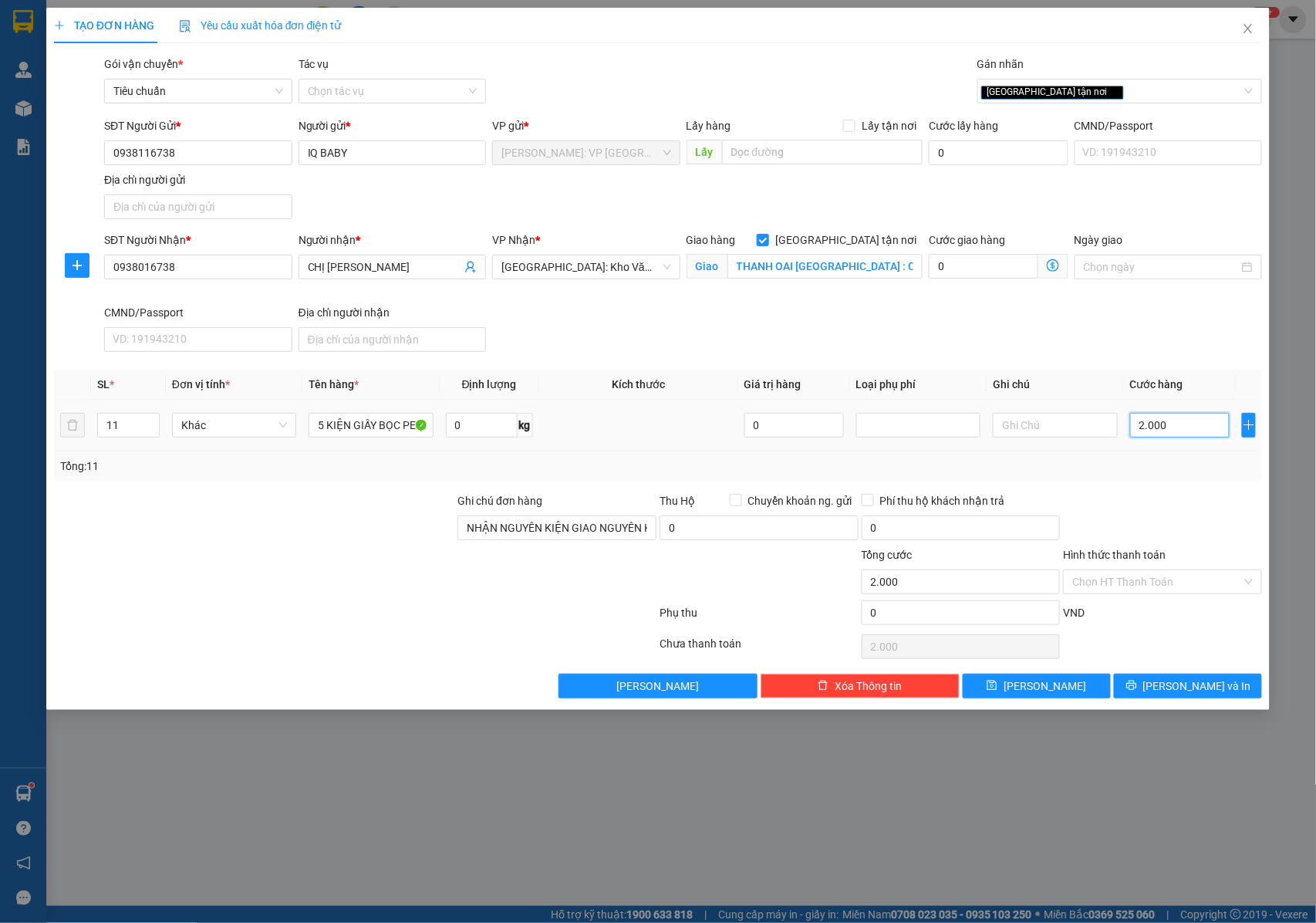
type input "20.000"
type input "200.000"
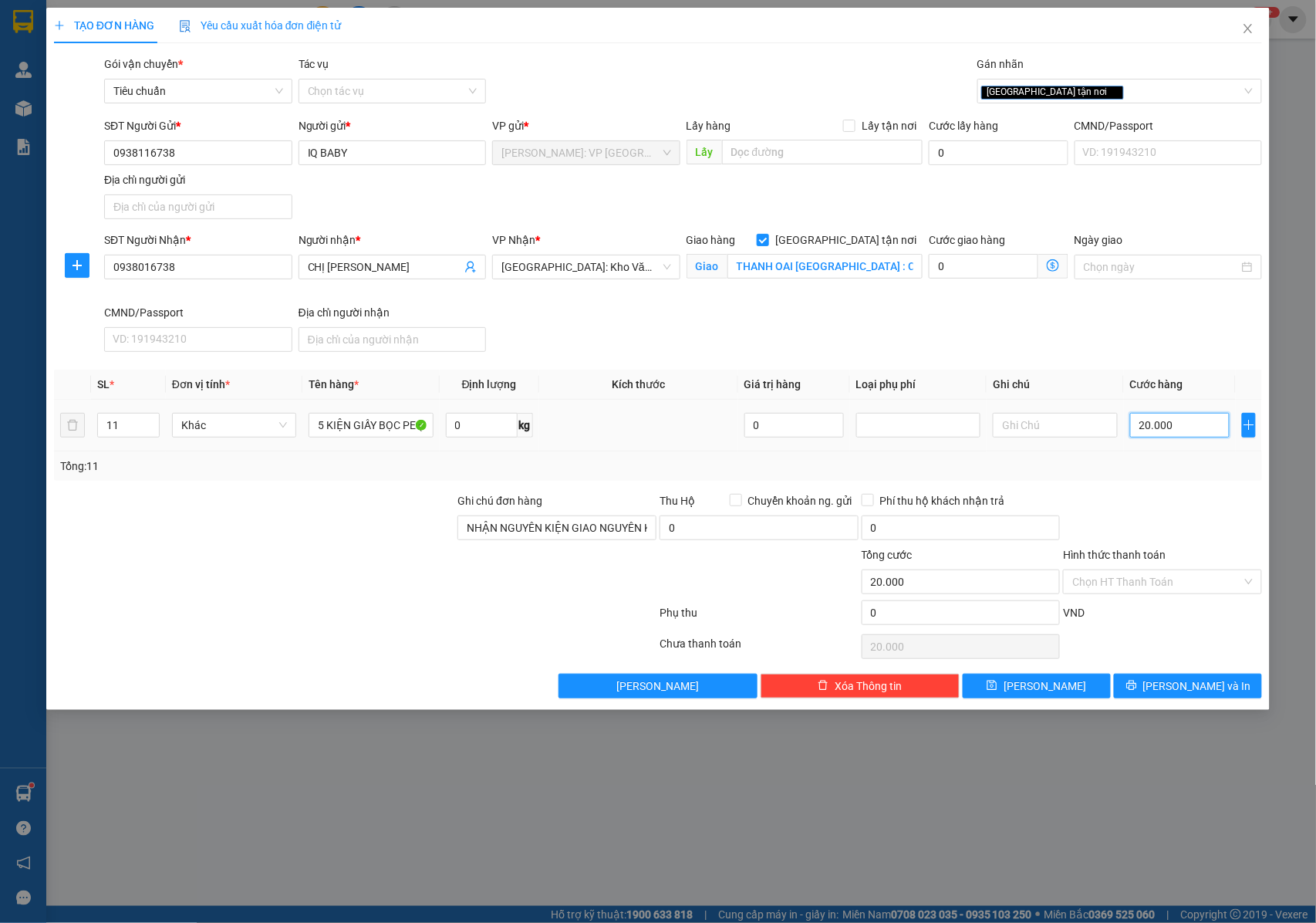
type input "200.000"
type input "20.000"
type input "2.000"
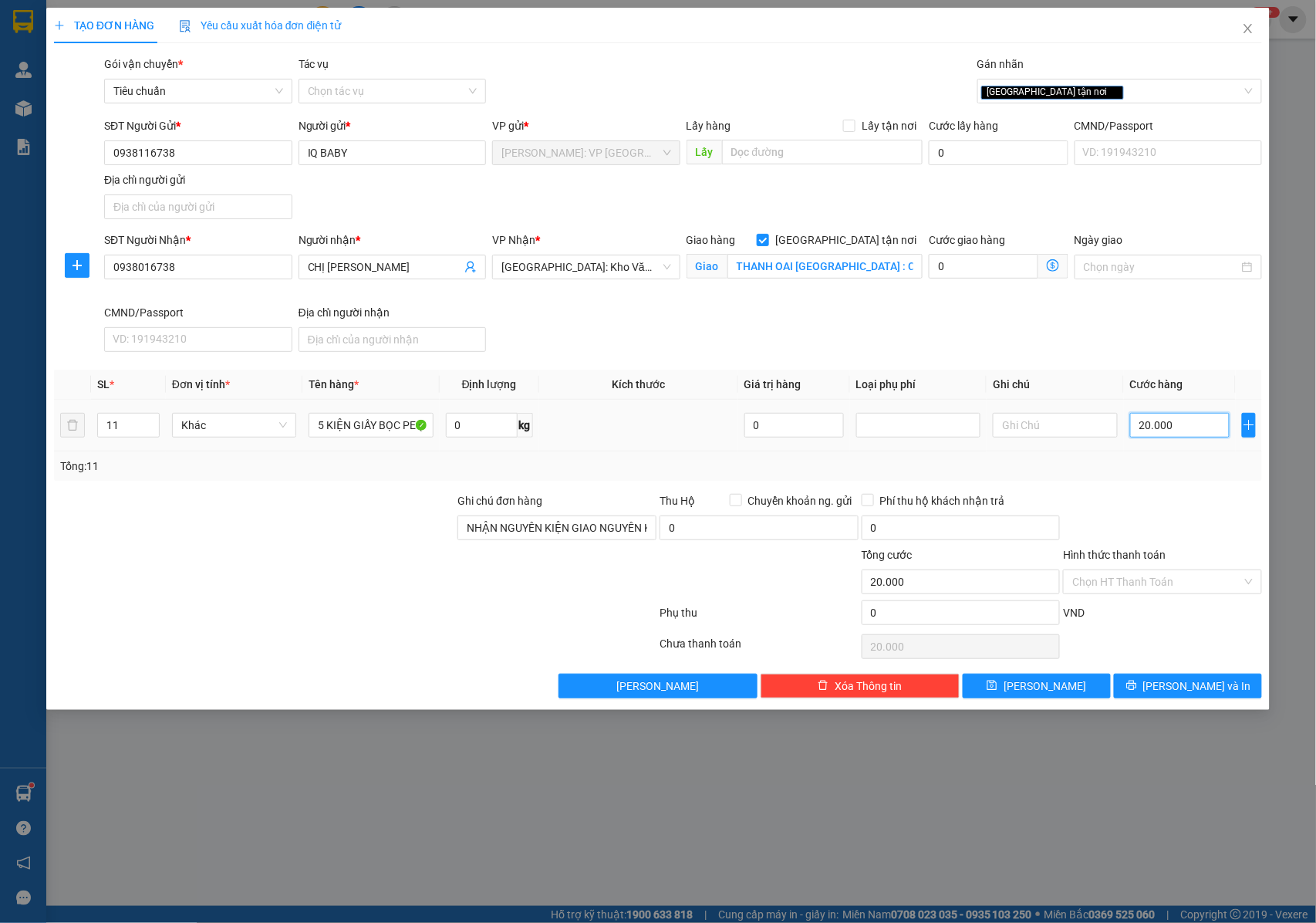
type input "2.000"
type input "200"
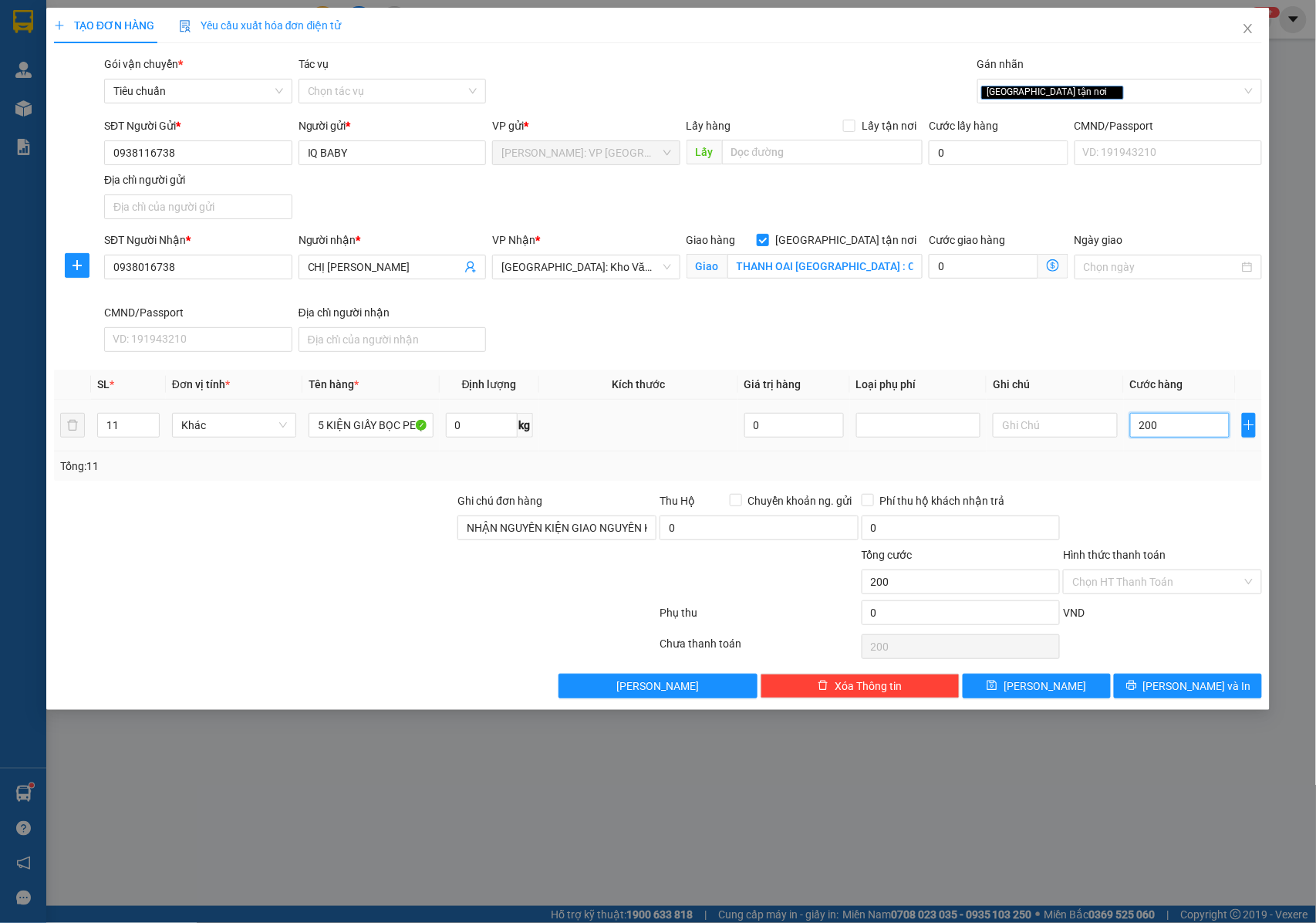
type input "20"
type input "2"
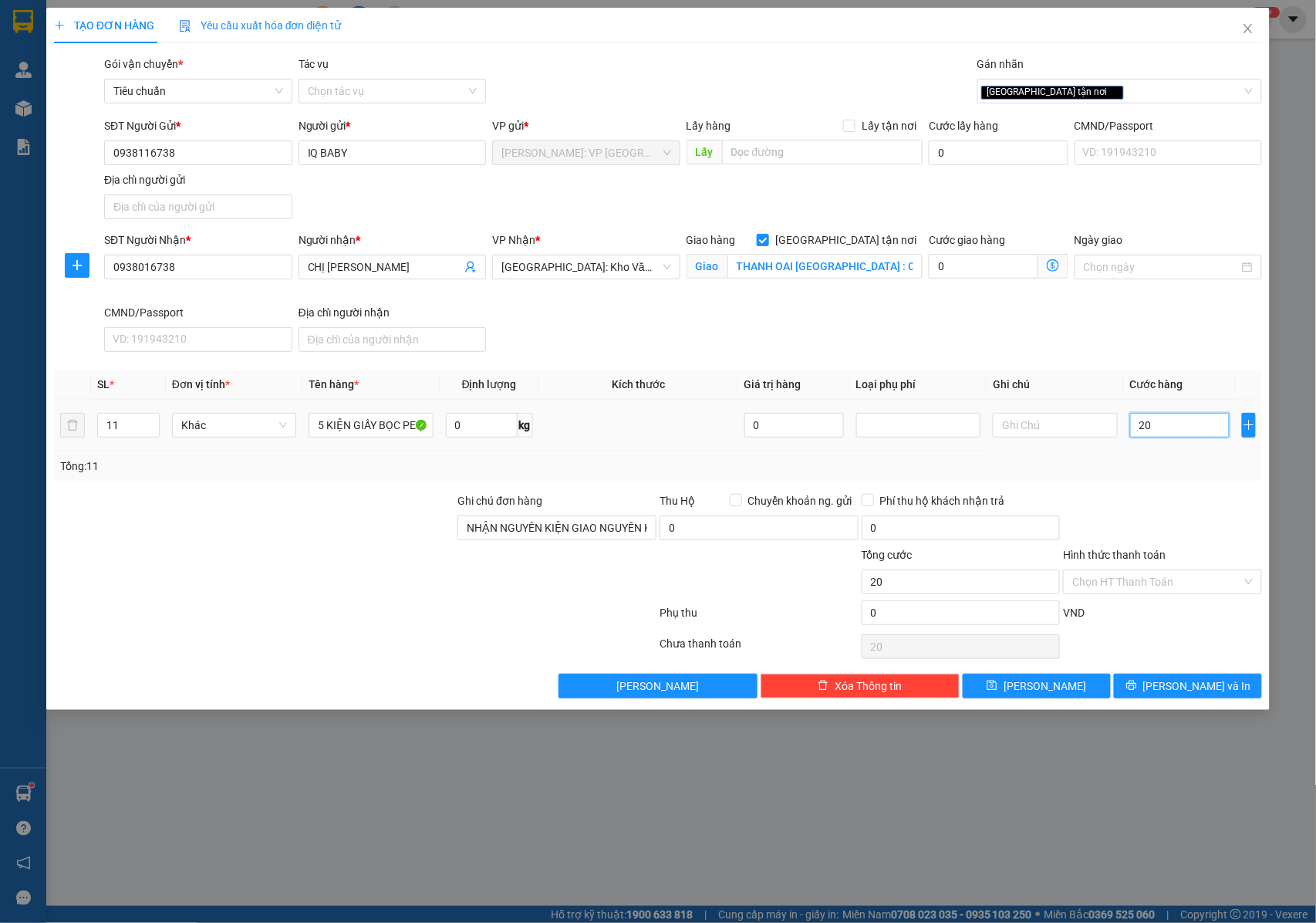
type input "2"
type input "22"
type input "220"
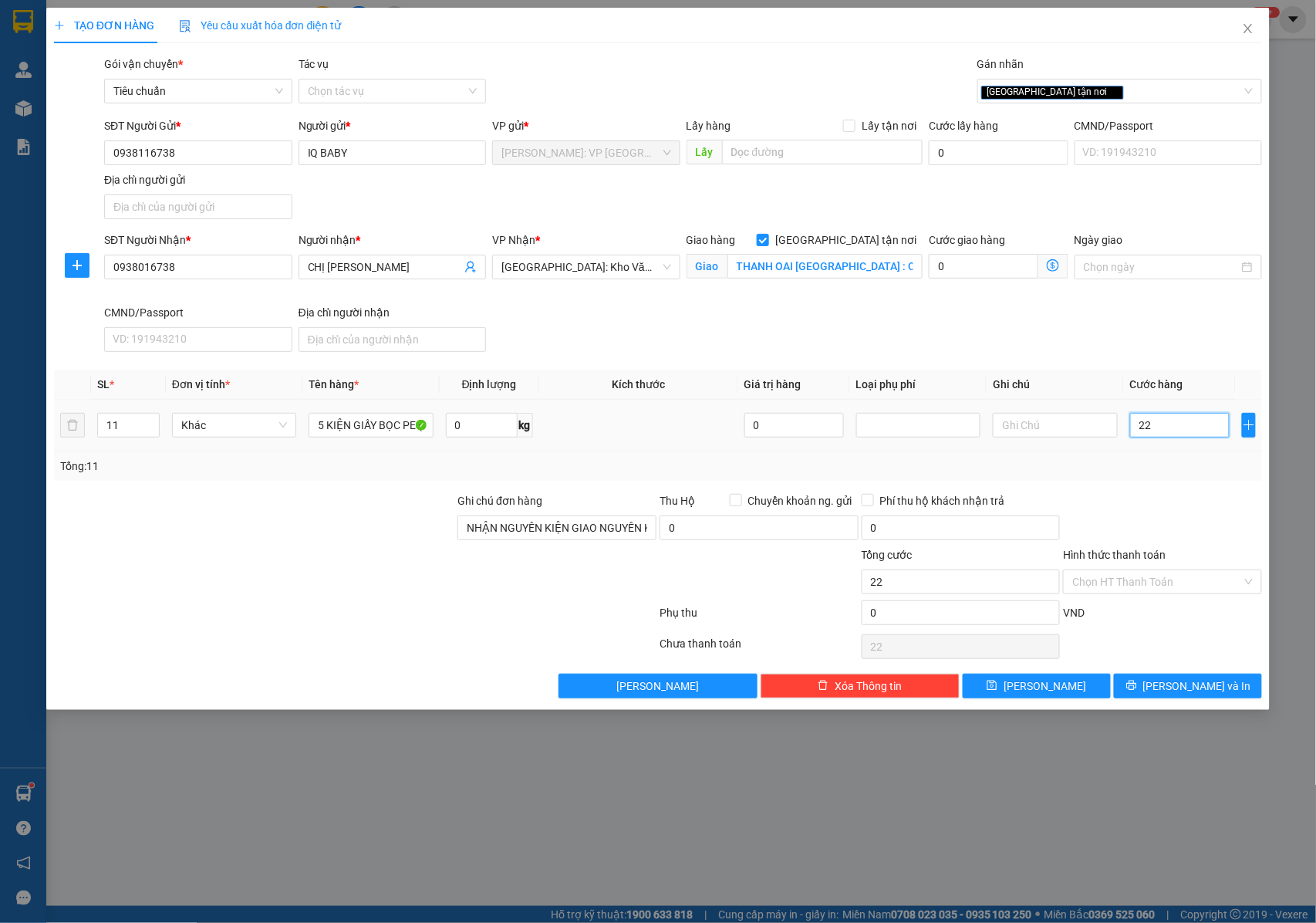
type input "220"
type input "2.200"
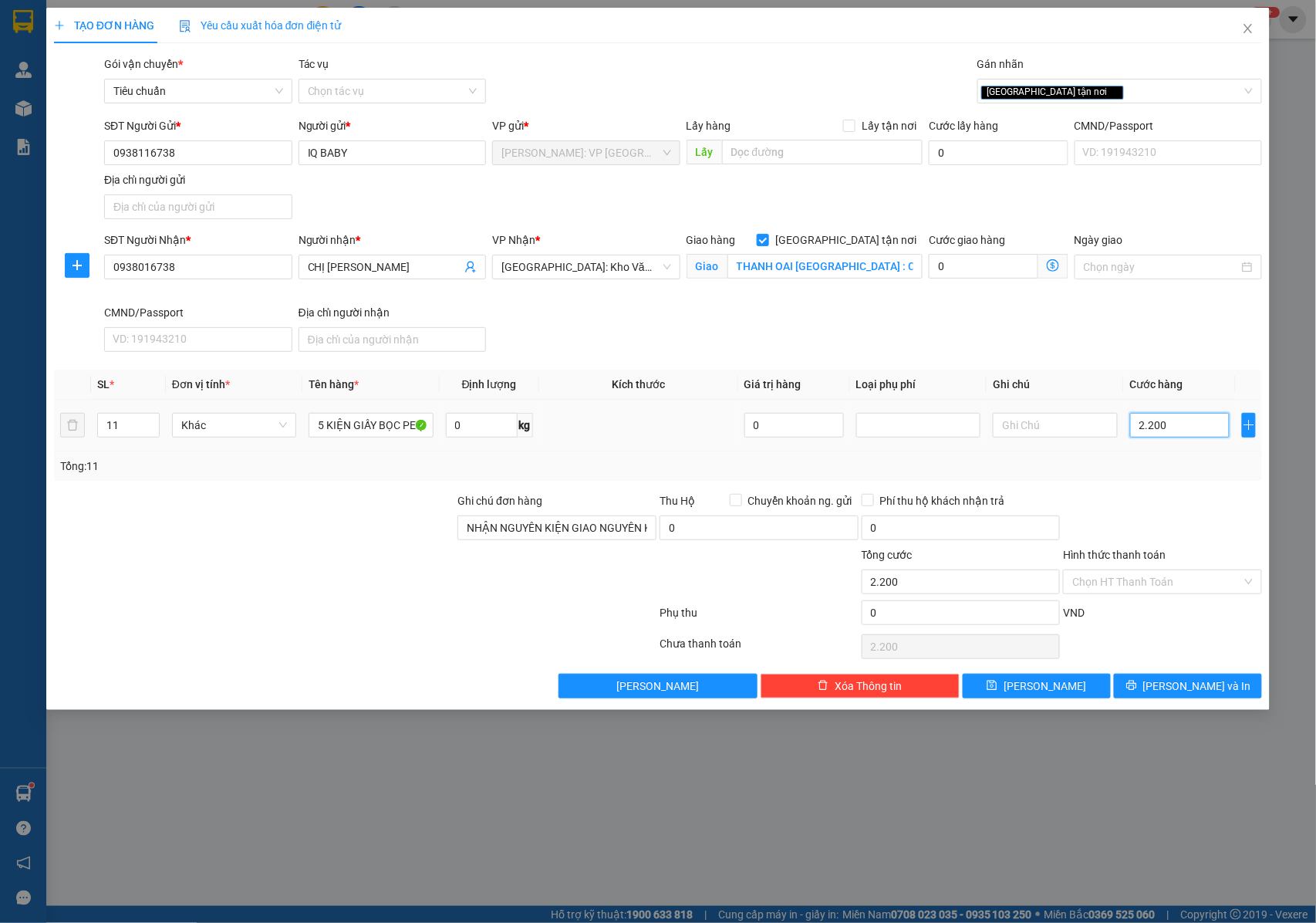
type input "22.000"
type input "220.000"
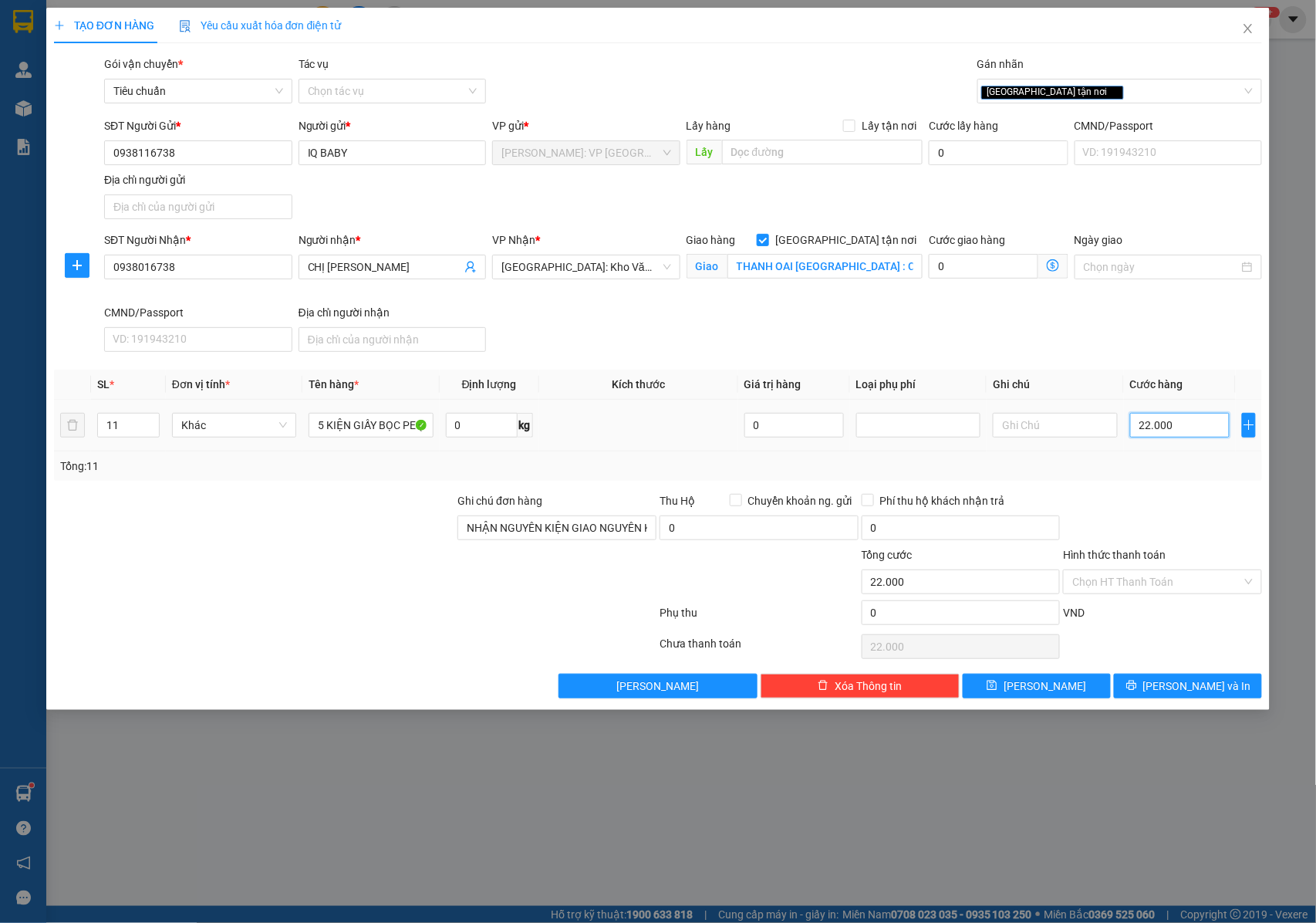
type input "220.000"
type input "2.200.000"
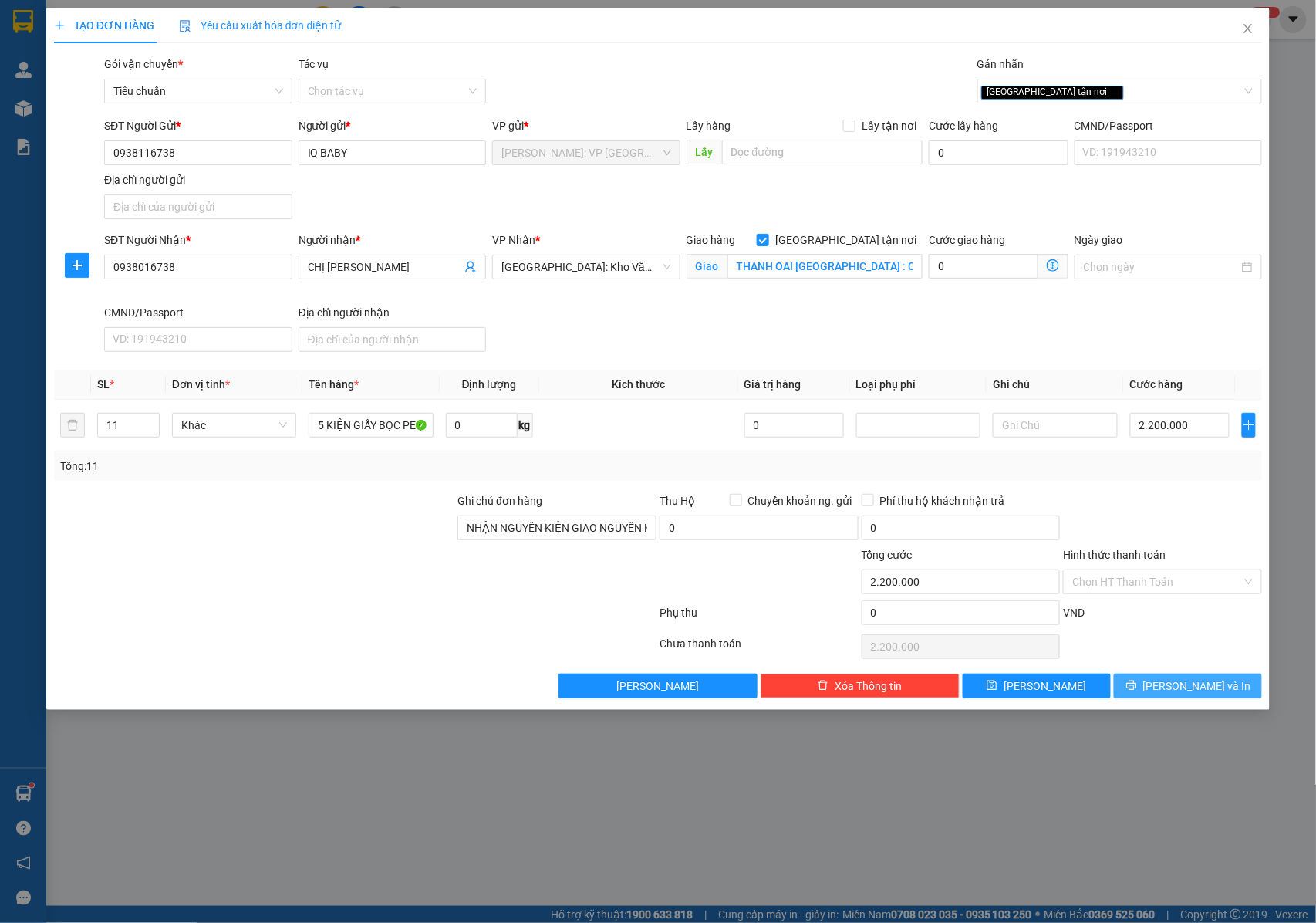
click at [1136, 689] on icon "printer" at bounding box center [1131, 685] width 10 height 10
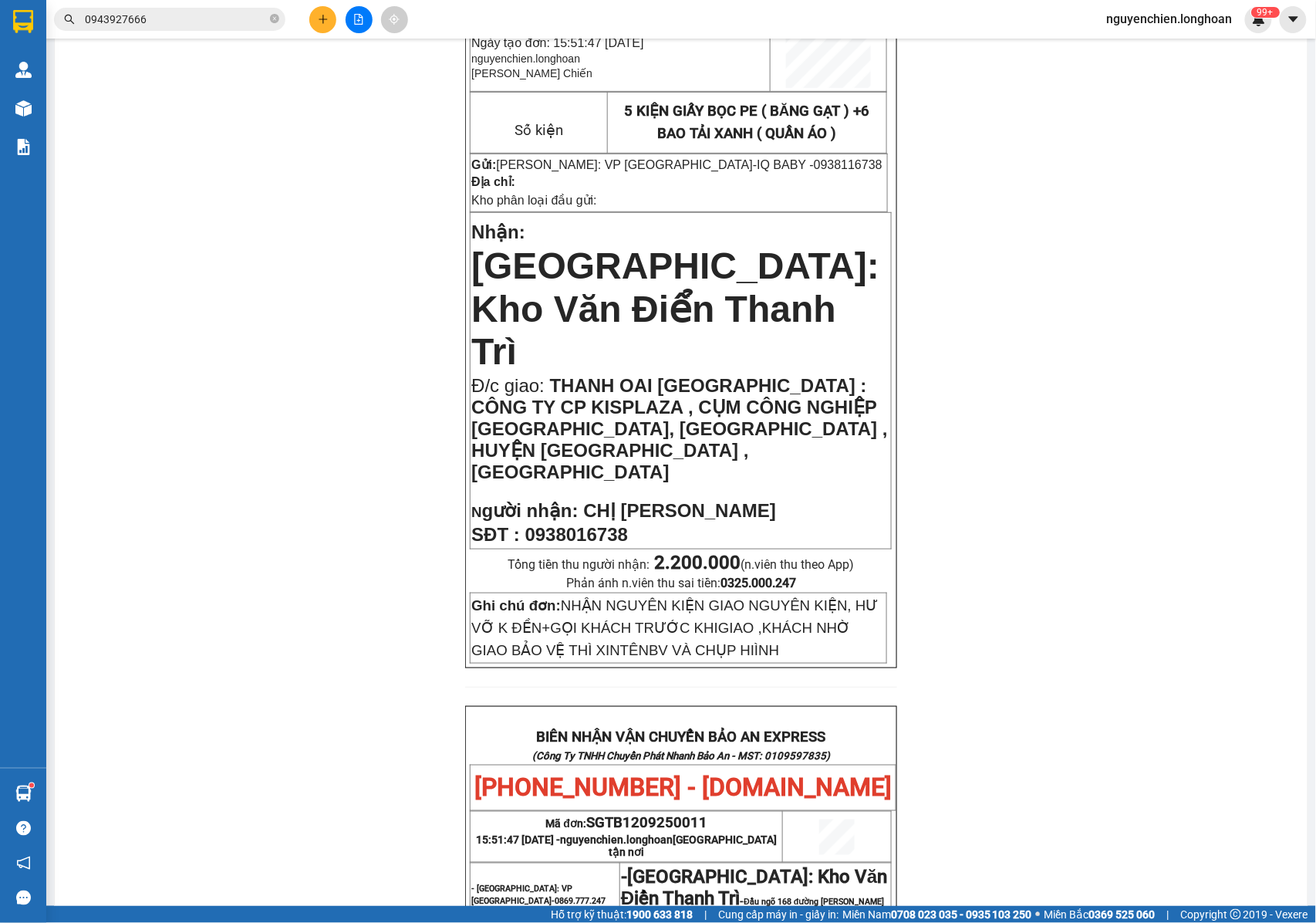
scroll to position [113, 0]
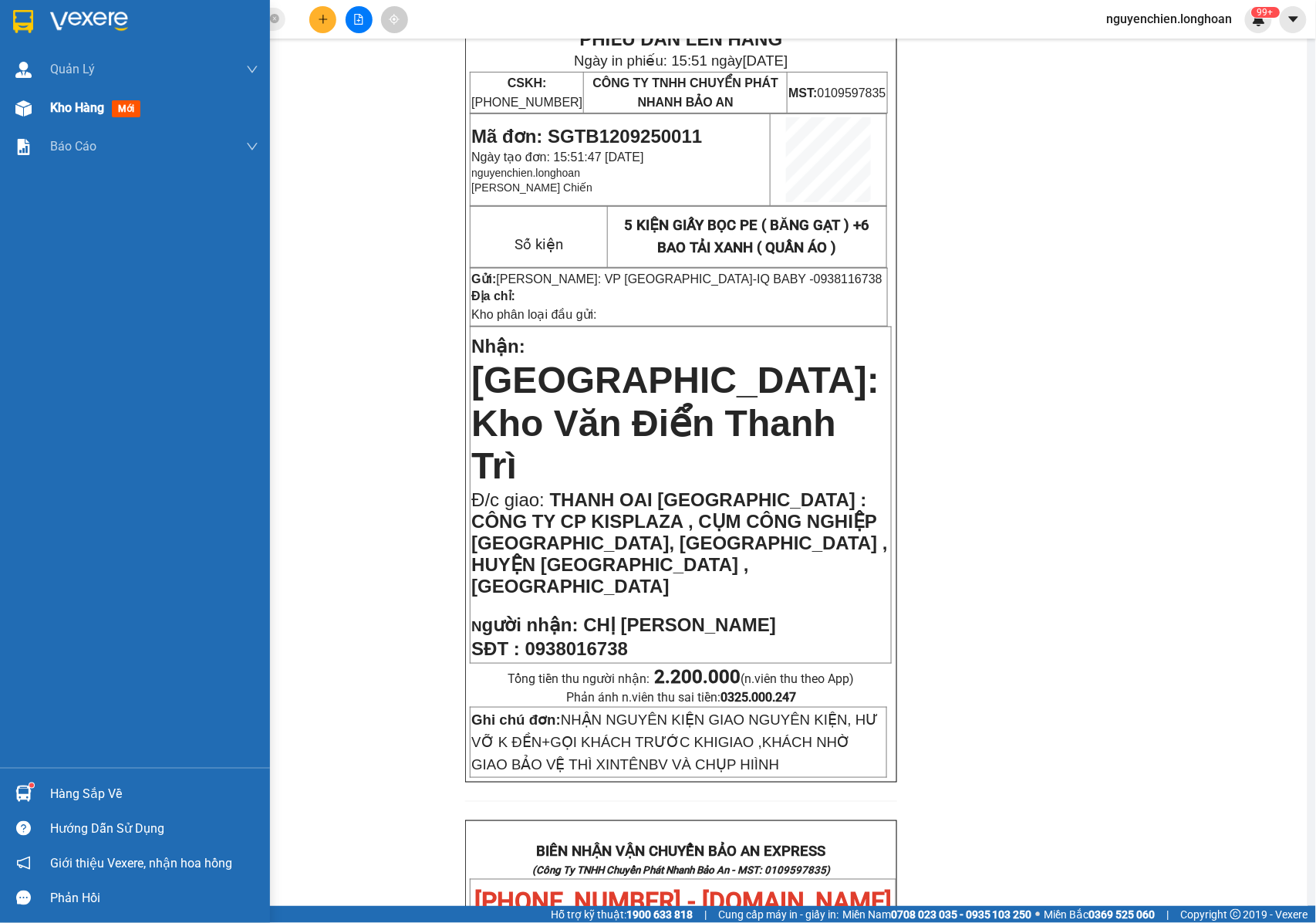
click at [11, 117] on div at bounding box center [23, 108] width 27 height 27
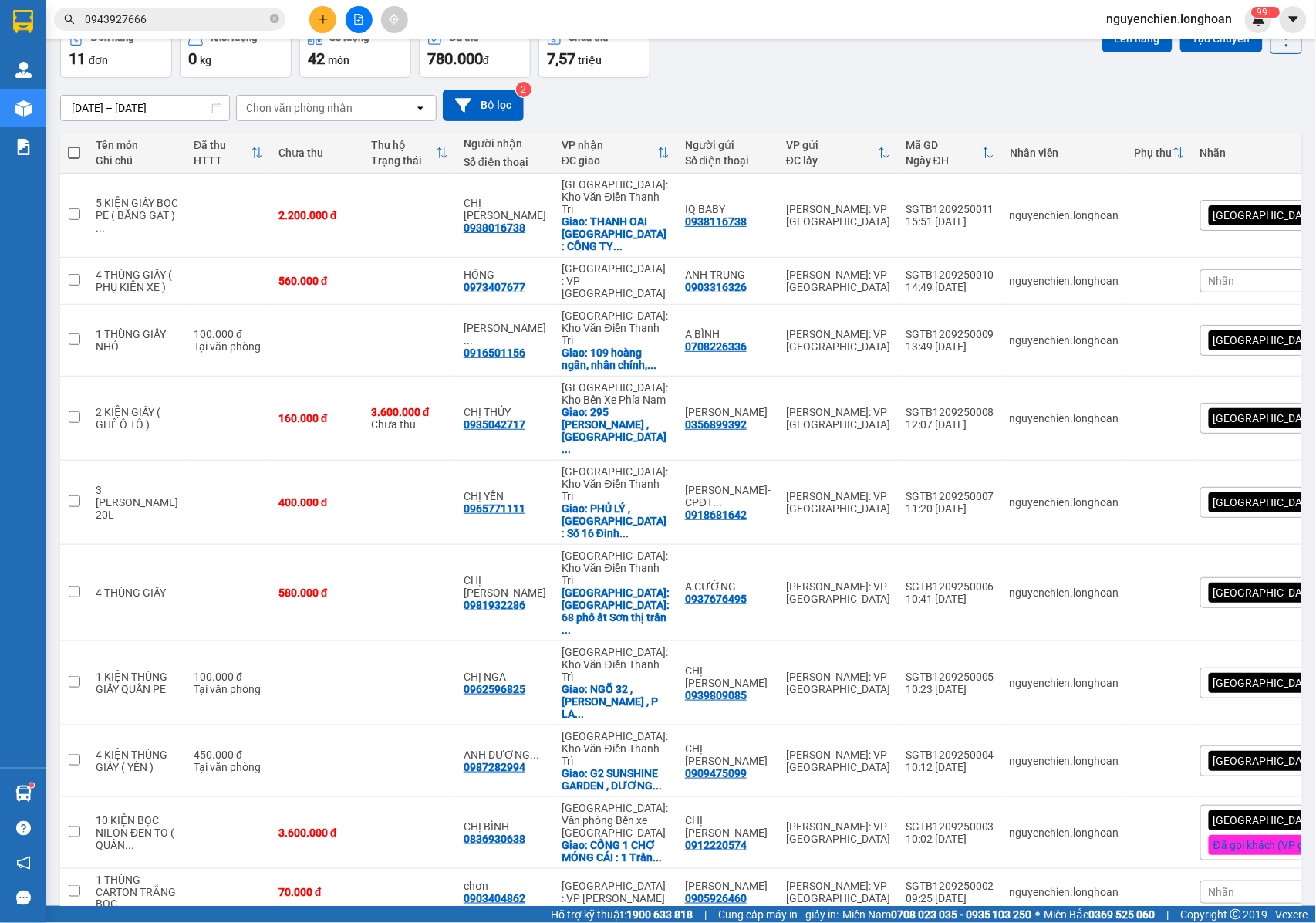
scroll to position [88, 0]
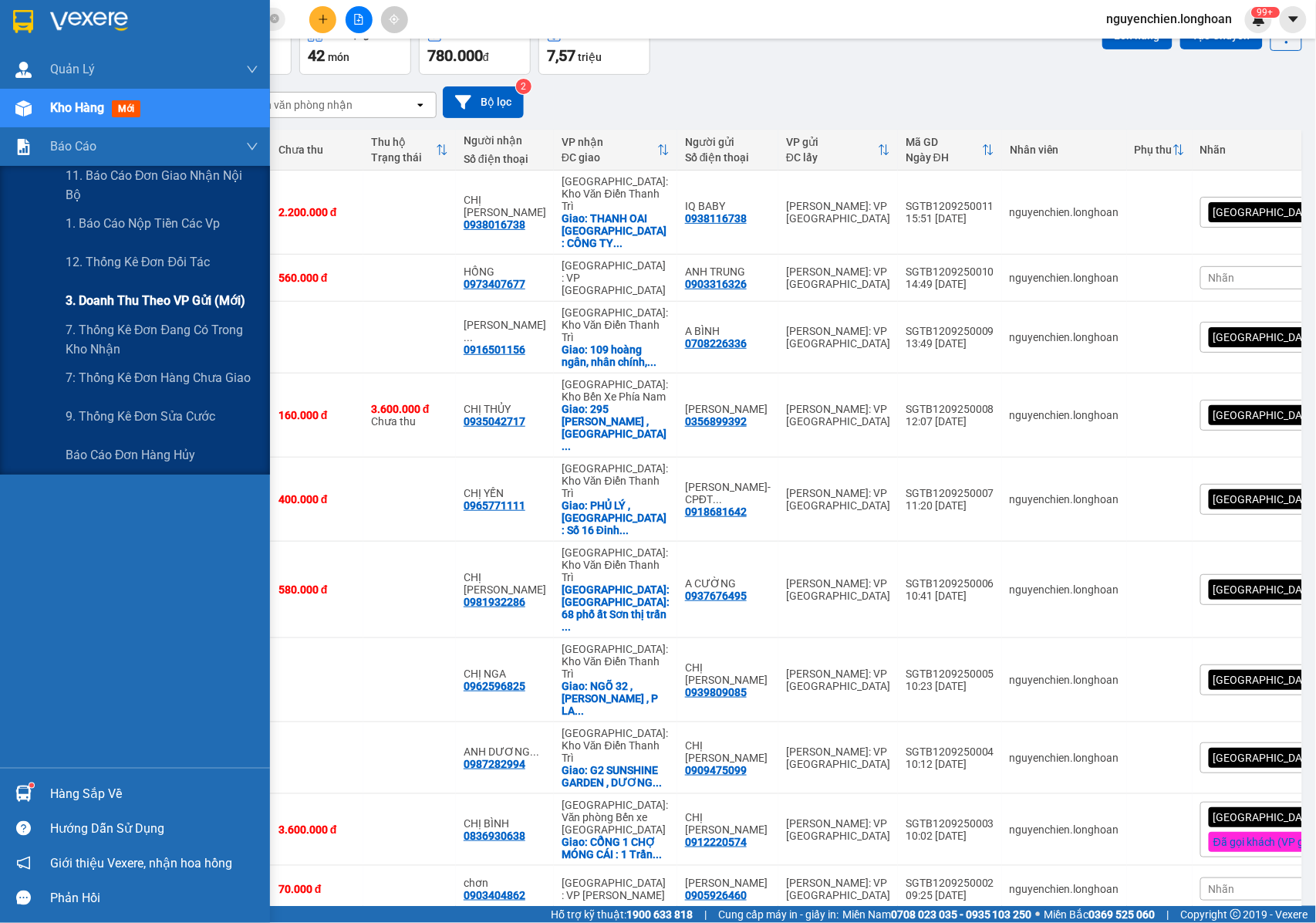
click at [134, 300] on span "3. Doanh Thu theo VP Gửi (mới)" at bounding box center [155, 300] width 180 height 19
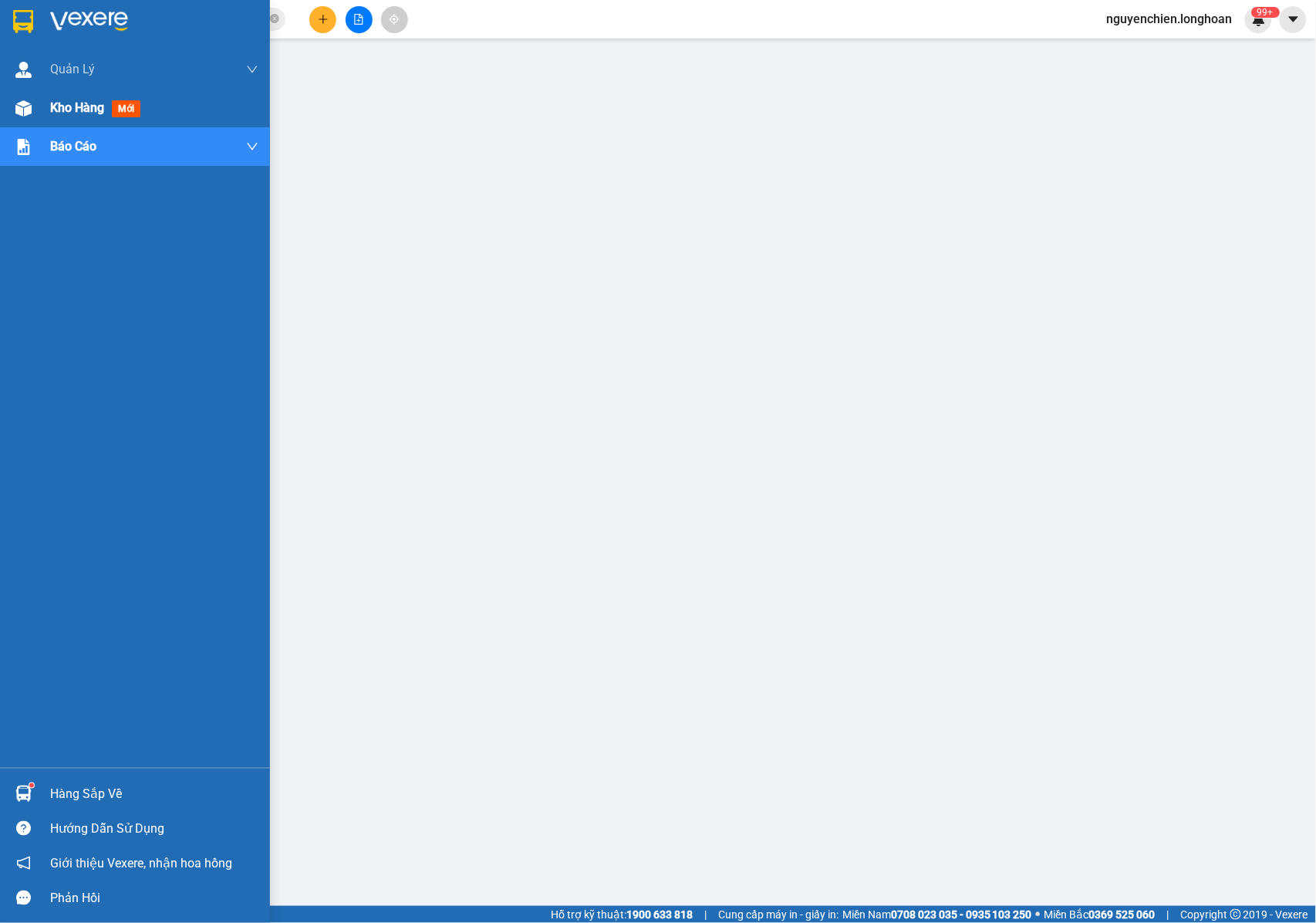
click at [33, 95] on div at bounding box center [23, 108] width 27 height 27
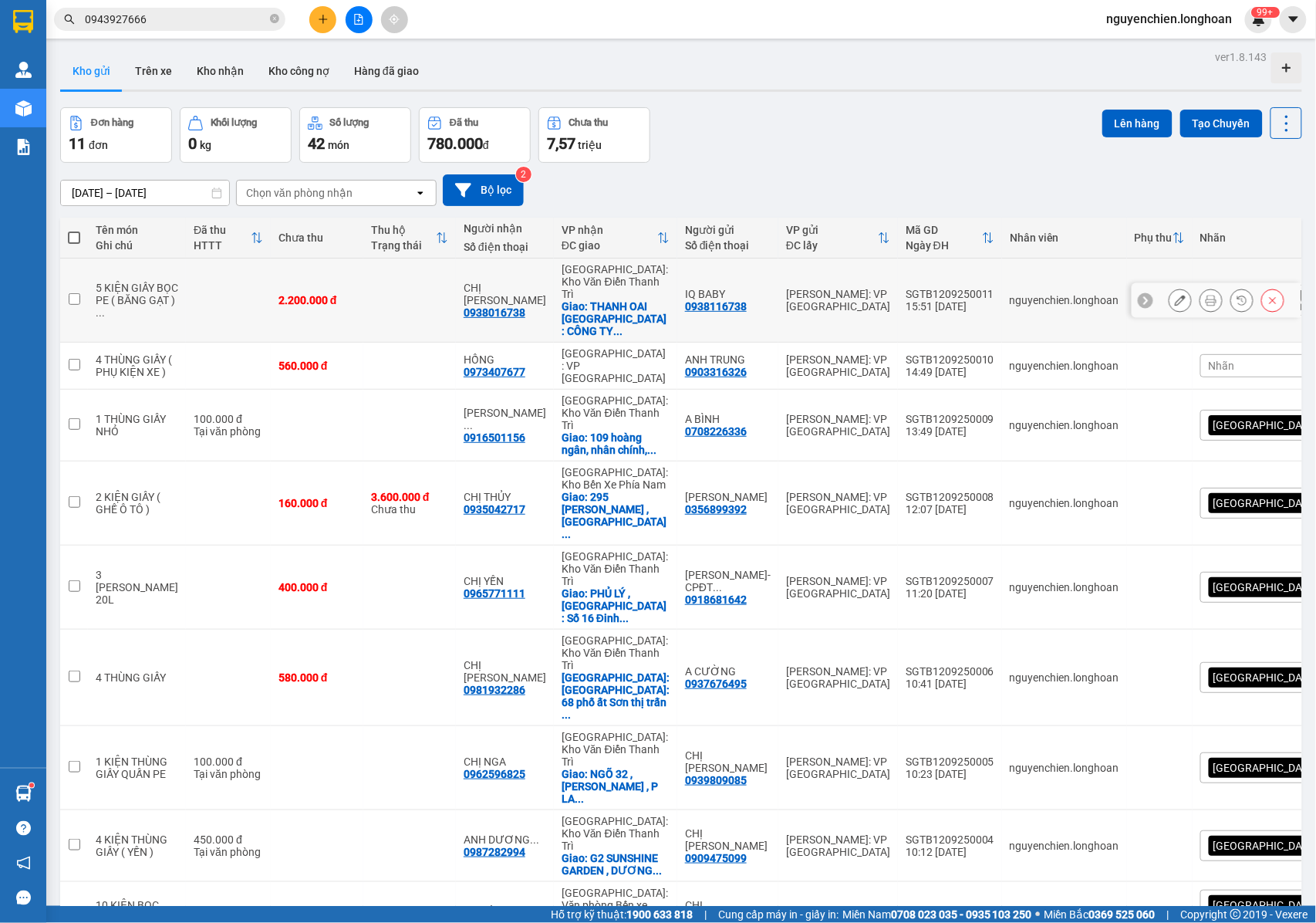
click at [1200, 301] on button at bounding box center [1210, 300] width 22 height 27
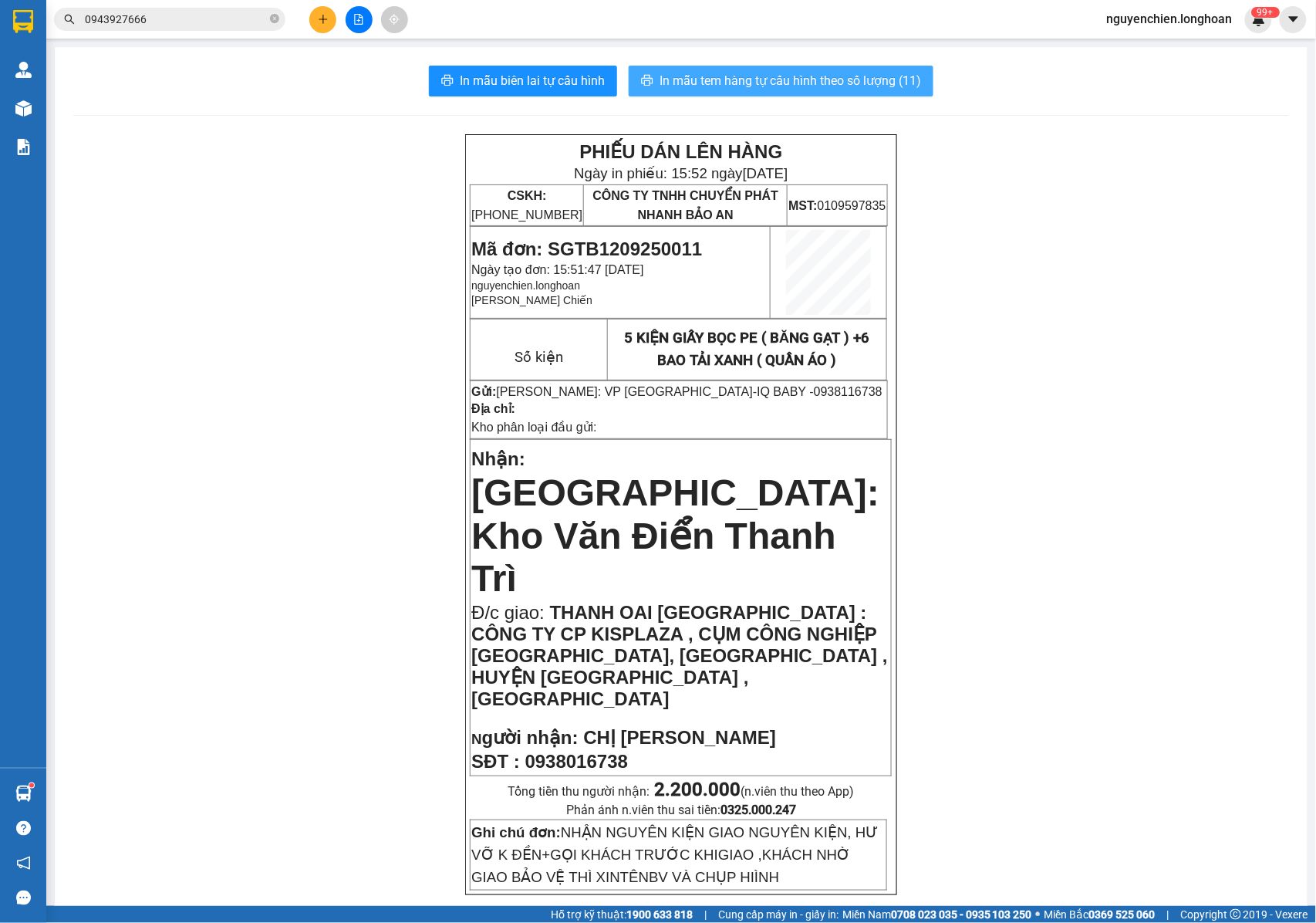
click at [847, 82] on span "In mẫu tem hàng tự cấu hình theo số lượng (11)" at bounding box center [790, 80] width 262 height 19
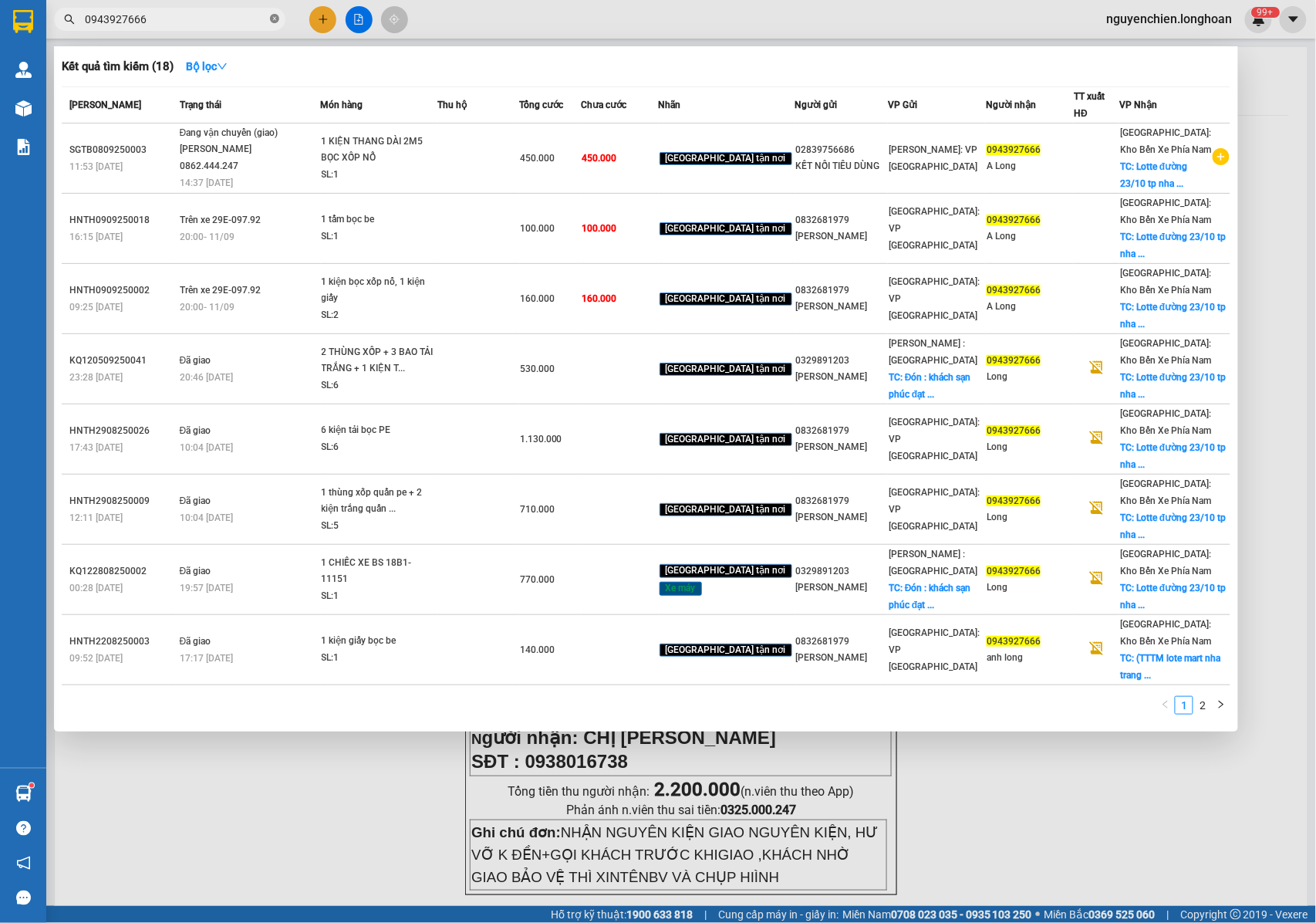
click at [272, 22] on icon "close-circle" at bounding box center [275, 18] width 9 height 9
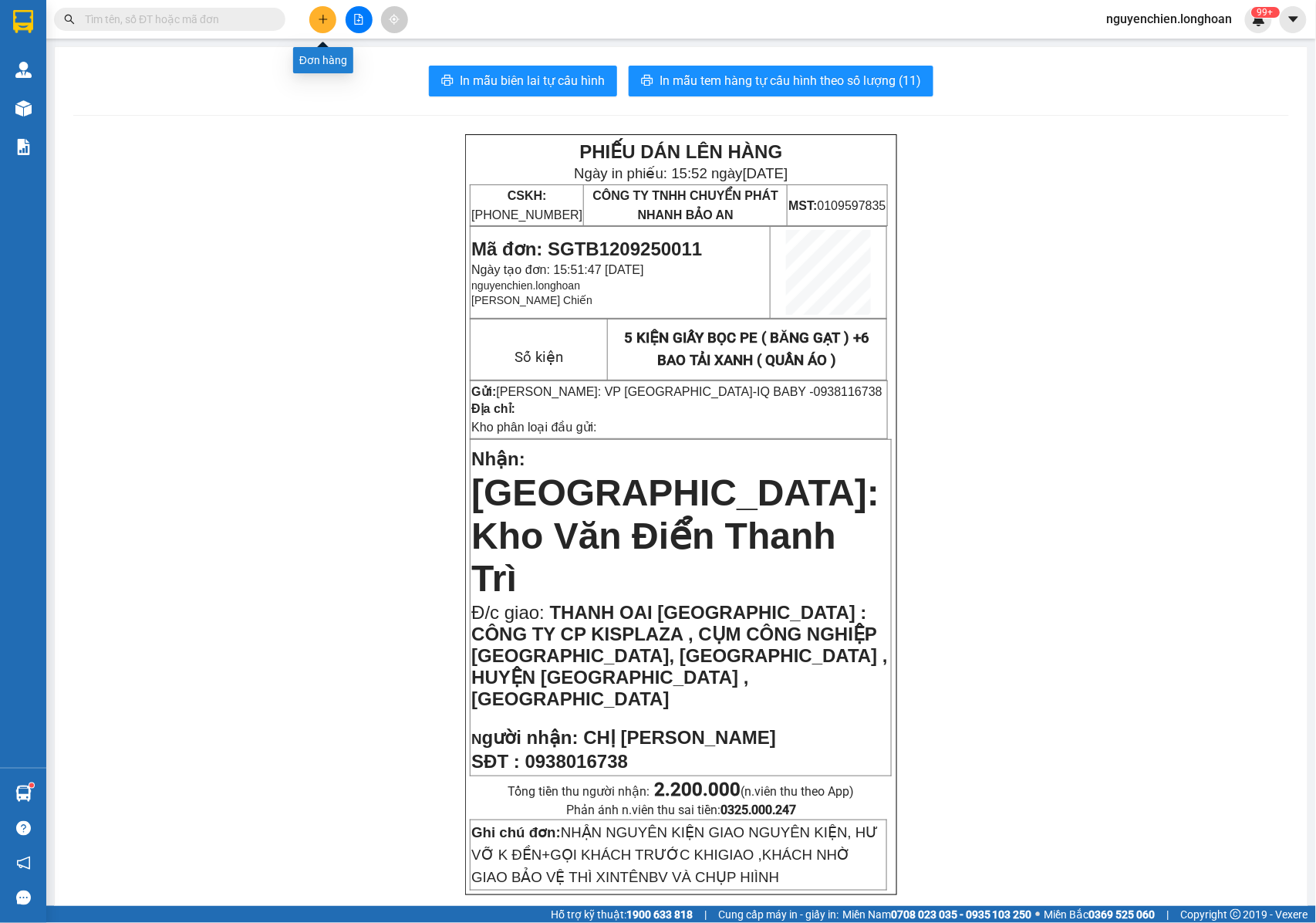
click at [319, 22] on icon "plus" at bounding box center [323, 19] width 11 height 11
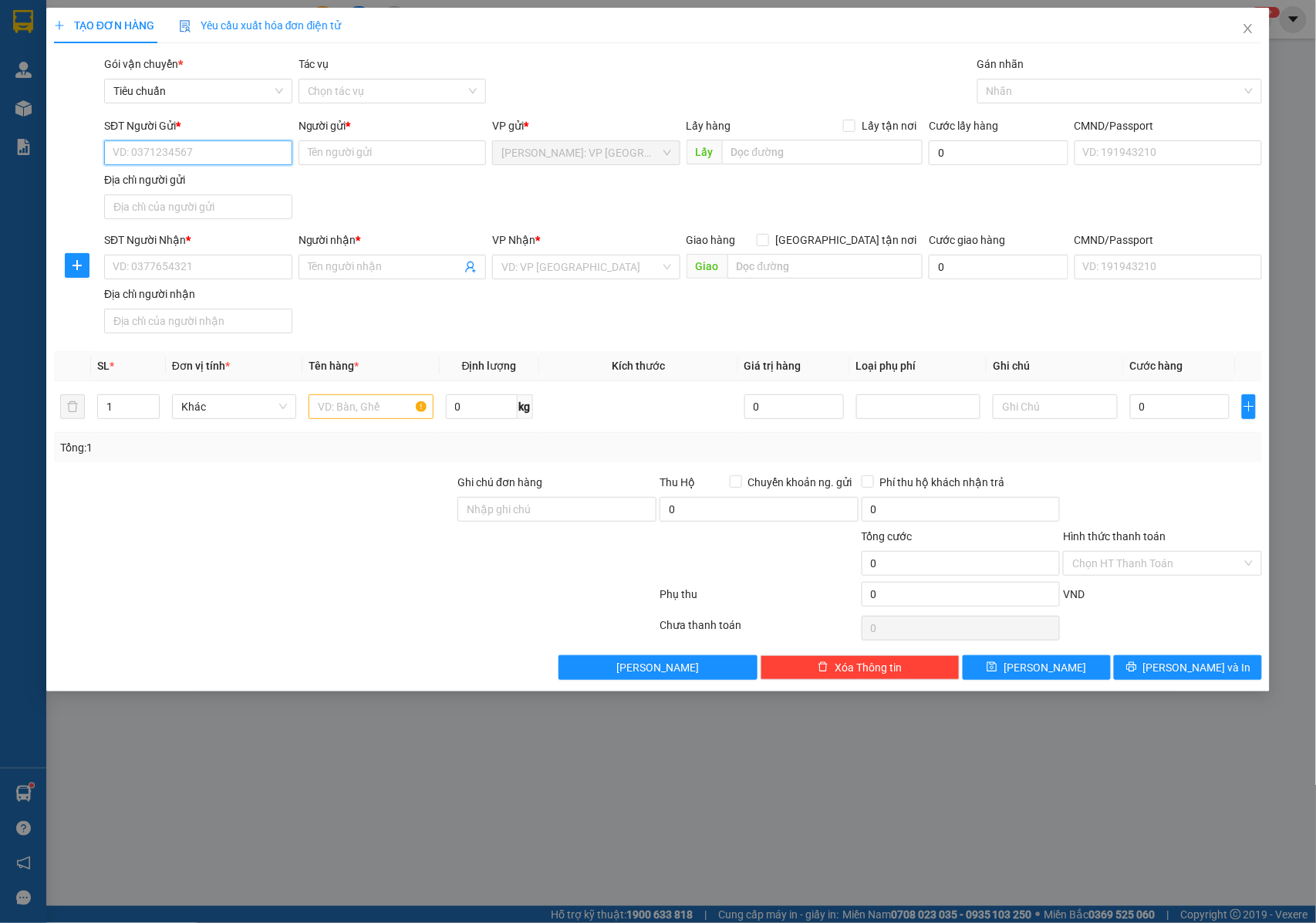
click at [161, 152] on input "SĐT Người Gửi *" at bounding box center [198, 152] width 188 height 25
type input "0932099170"
click at [196, 155] on input "0932099170" at bounding box center [198, 152] width 188 height 25
click at [204, 189] on div "0932099170 - [PERSON_NAME]" at bounding box center [198, 184] width 170 height 17
type input "[PERSON_NAME]"
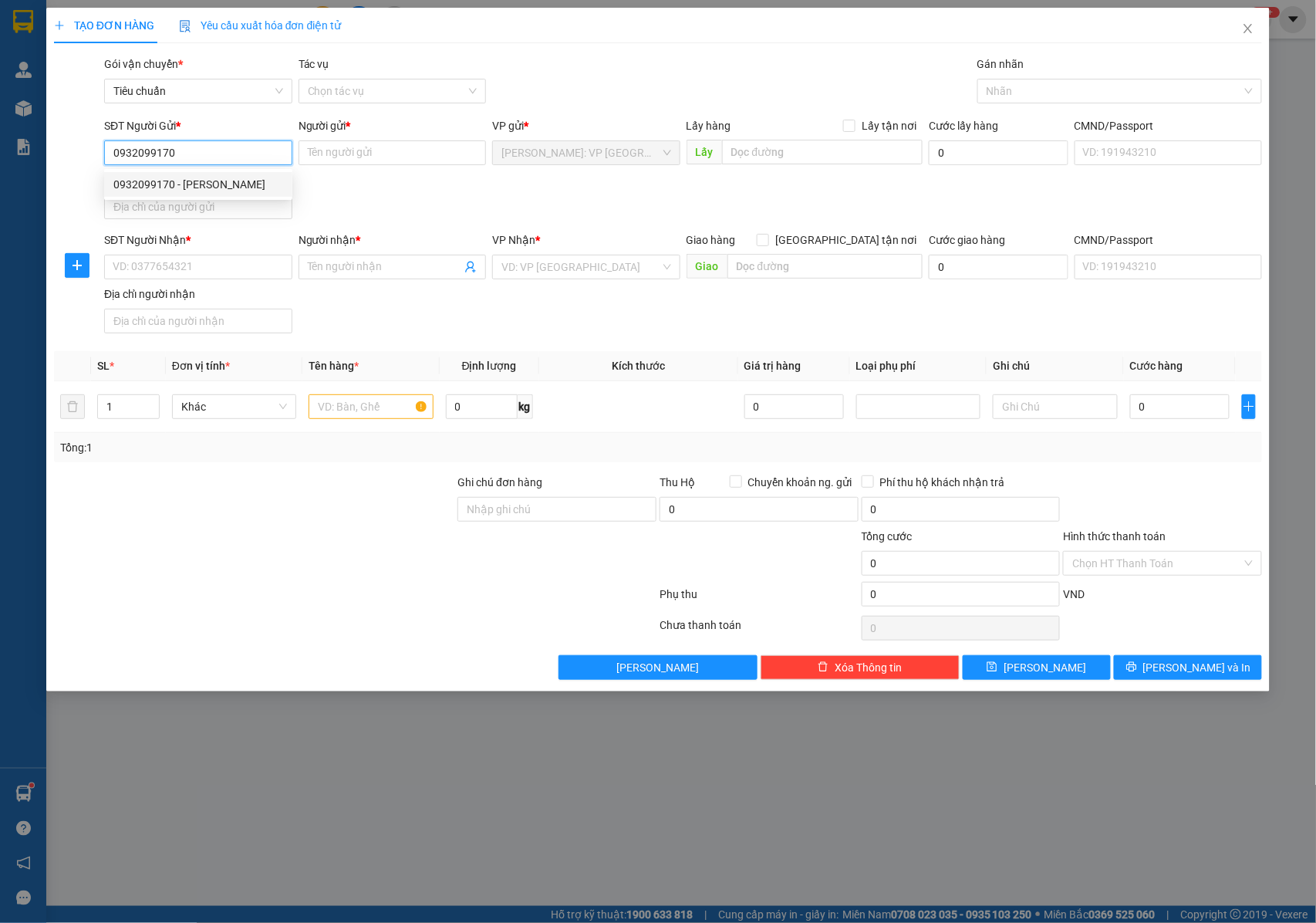
checkbox input "true"
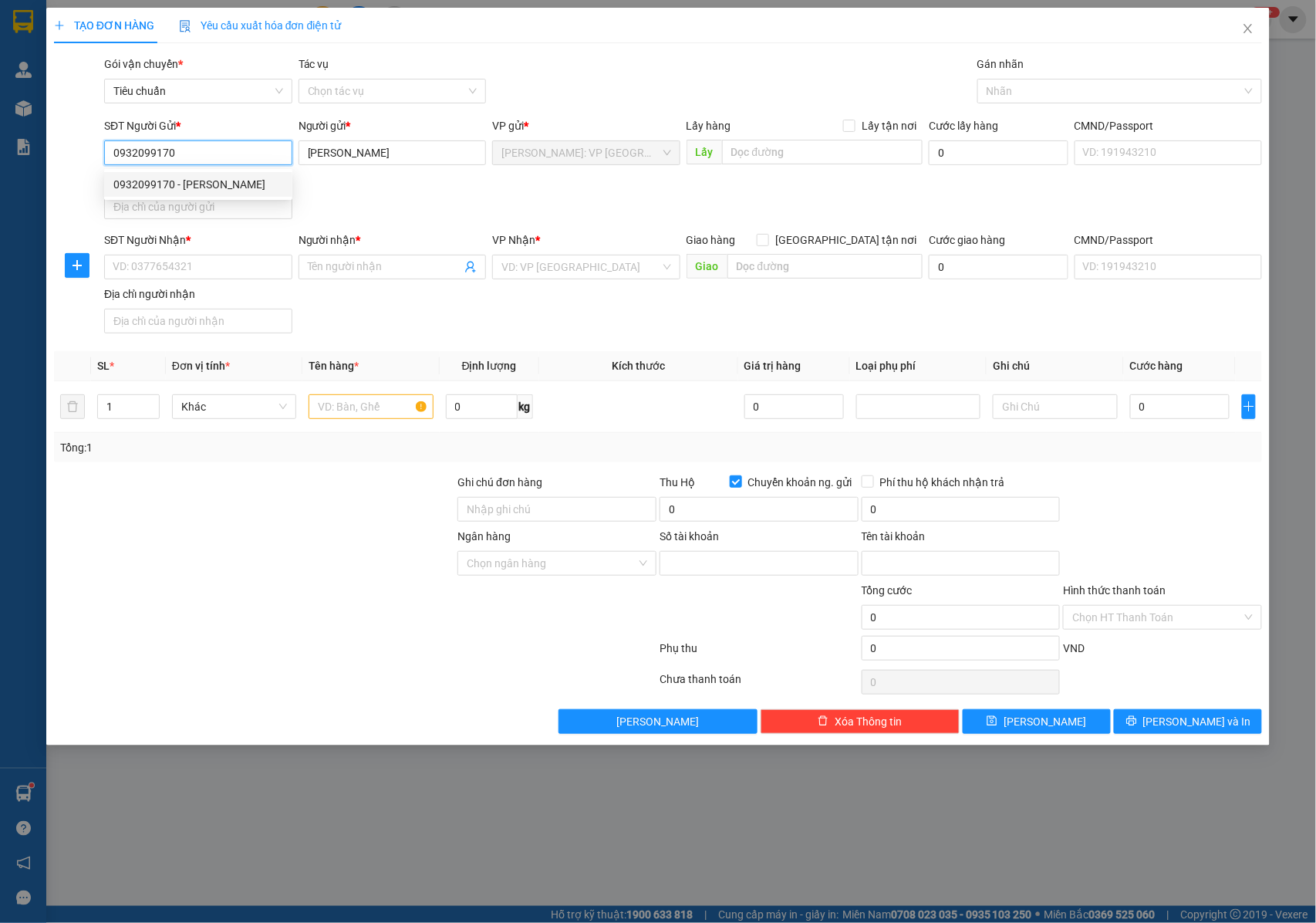
type input "987777777777"
type input "[PERSON_NAME]"
type input "0932099170"
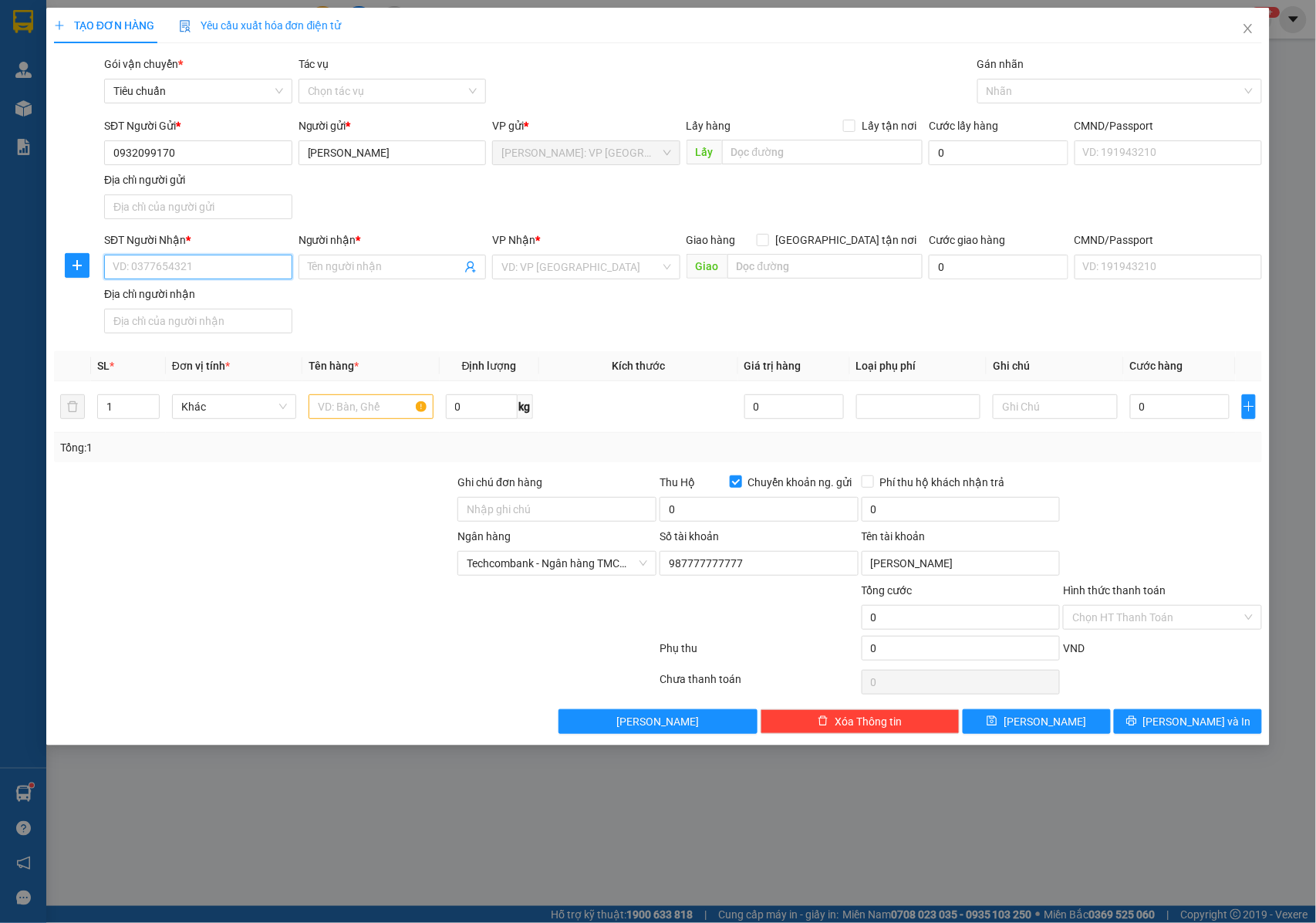
click at [188, 269] on input "SĐT Người Nhận *" at bounding box center [198, 267] width 188 height 25
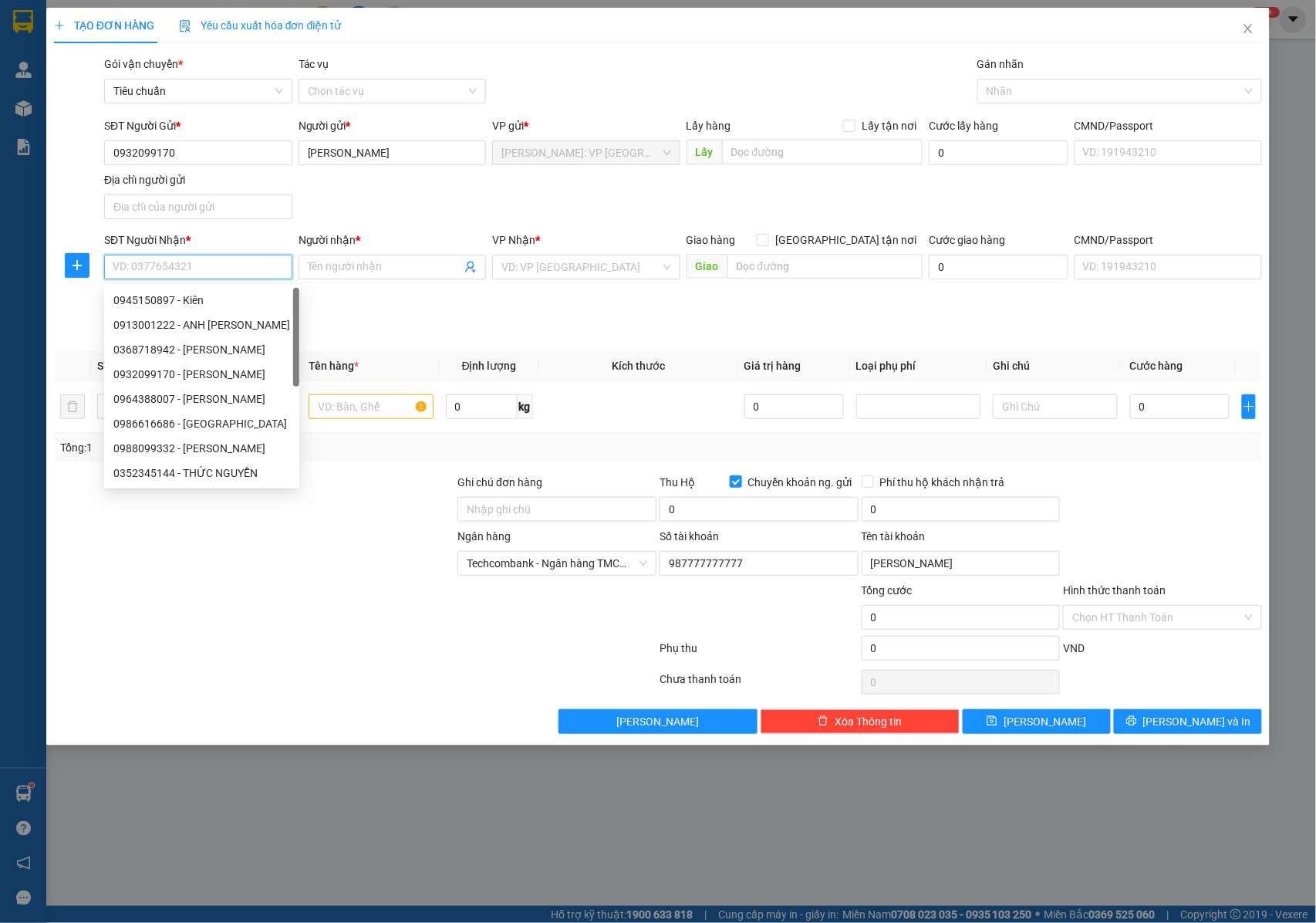
click at [188, 269] on input "SĐT Người Nhận *" at bounding box center [198, 267] width 188 height 25
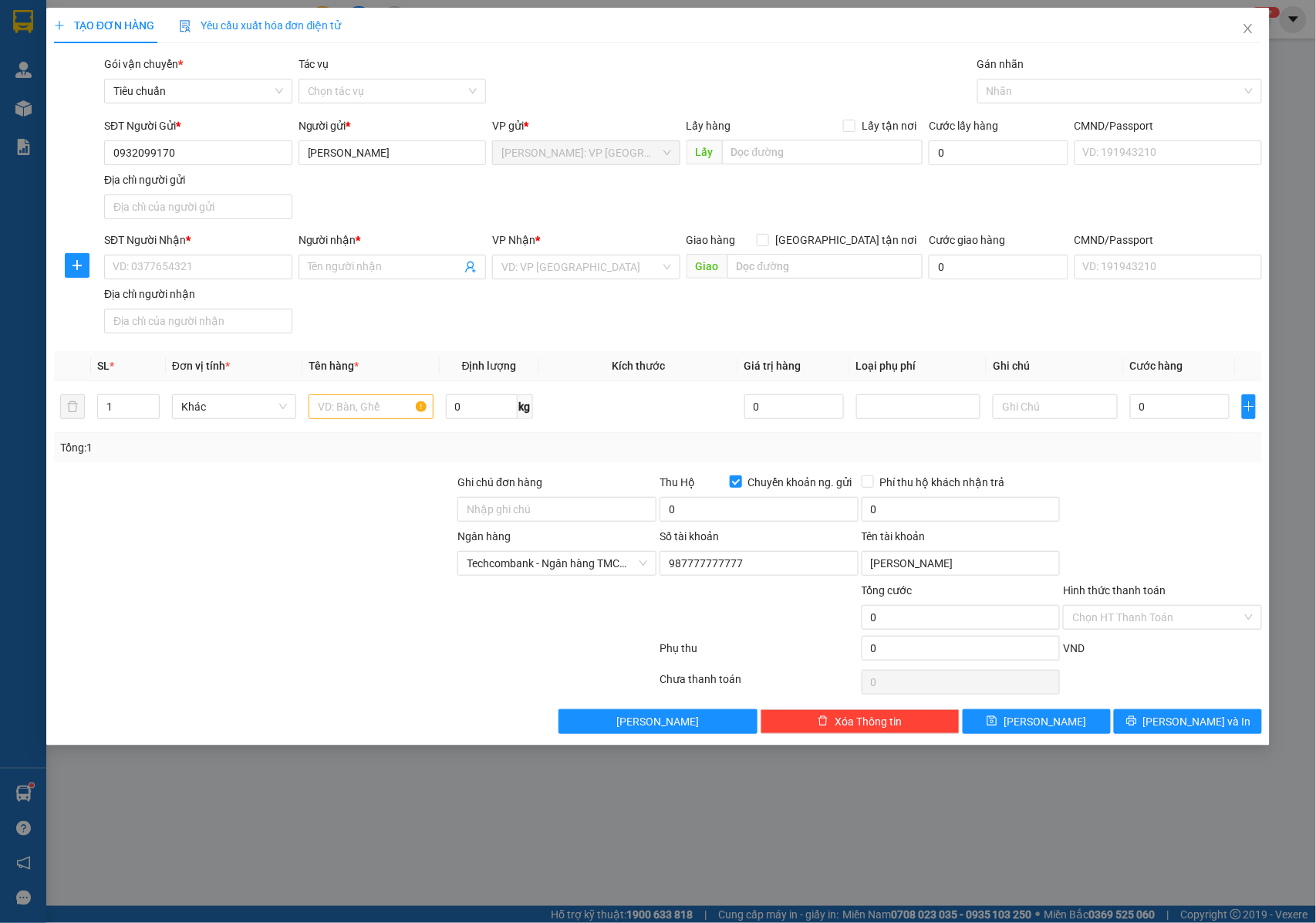
click at [187, 251] on div "SĐT Người Nhận *" at bounding box center [198, 243] width 188 height 23
click at [185, 269] on input "SĐT Người Nhận *" at bounding box center [198, 267] width 188 height 25
click at [145, 272] on input "09355059995" at bounding box center [198, 267] width 188 height 25
type input "0935059995"
click at [368, 279] on span at bounding box center [392, 267] width 188 height 25
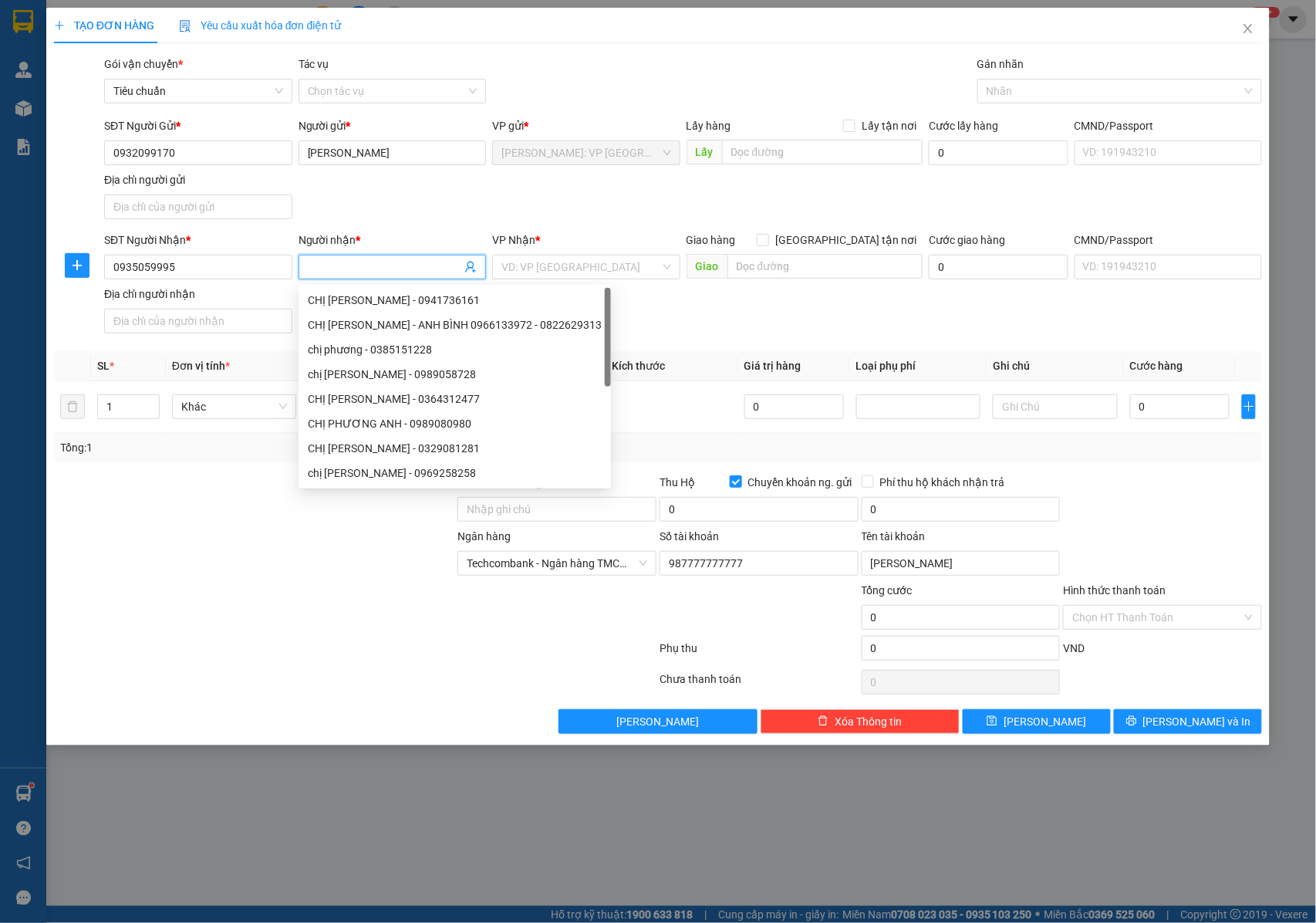
type input "s"
type input "a"
type input "A HOÀNG MINH"
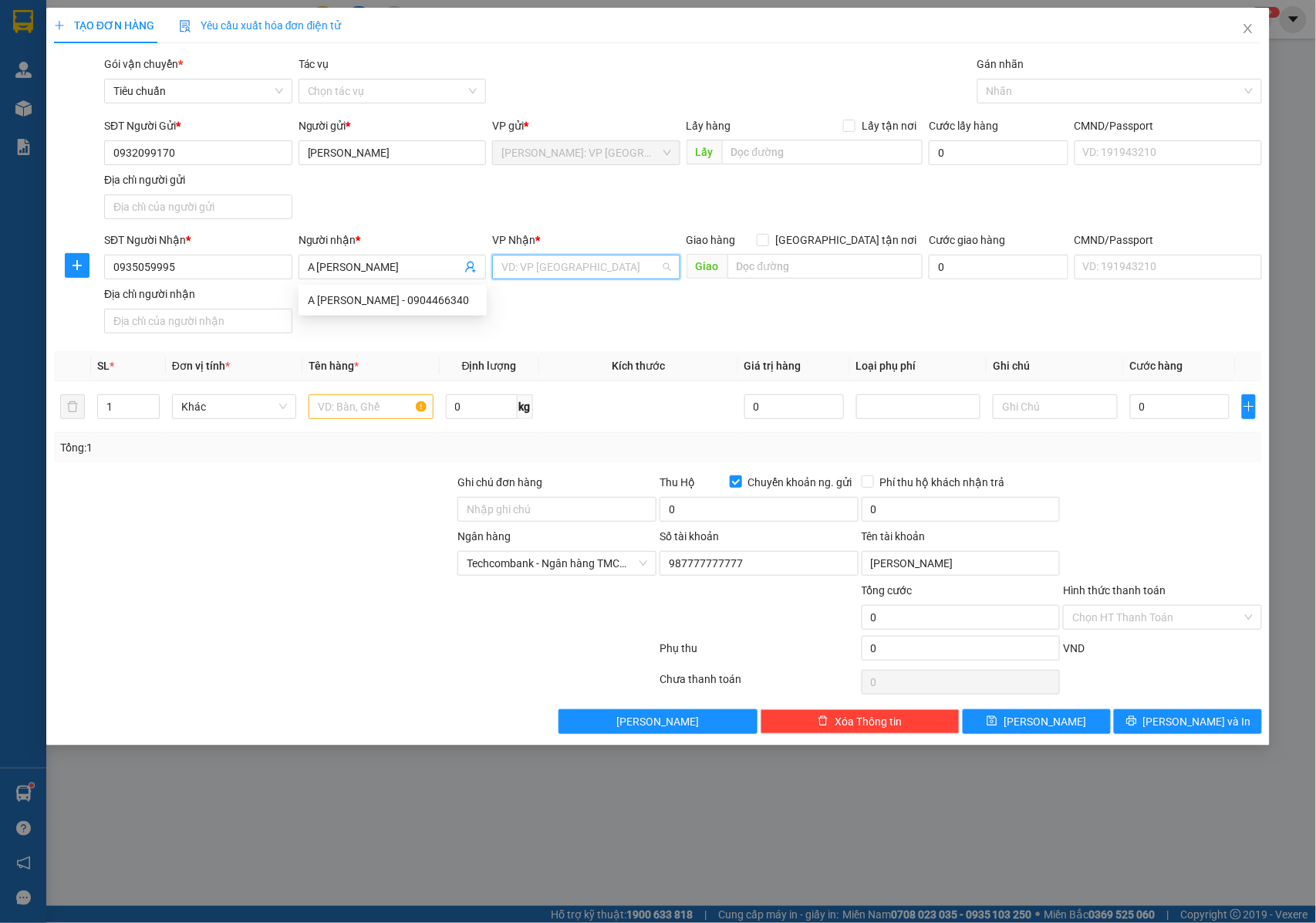
click at [547, 267] on input "search" at bounding box center [581, 267] width 159 height 23
type input "VP THANH"
click at [568, 300] on div "[GEOGRAPHIC_DATA] : VP [PERSON_NAME]" at bounding box center [607, 300] width 210 height 17
click at [306, 408] on td at bounding box center [370, 407] width 137 height 52
click at [334, 408] on input "text" at bounding box center [370, 406] width 124 height 25
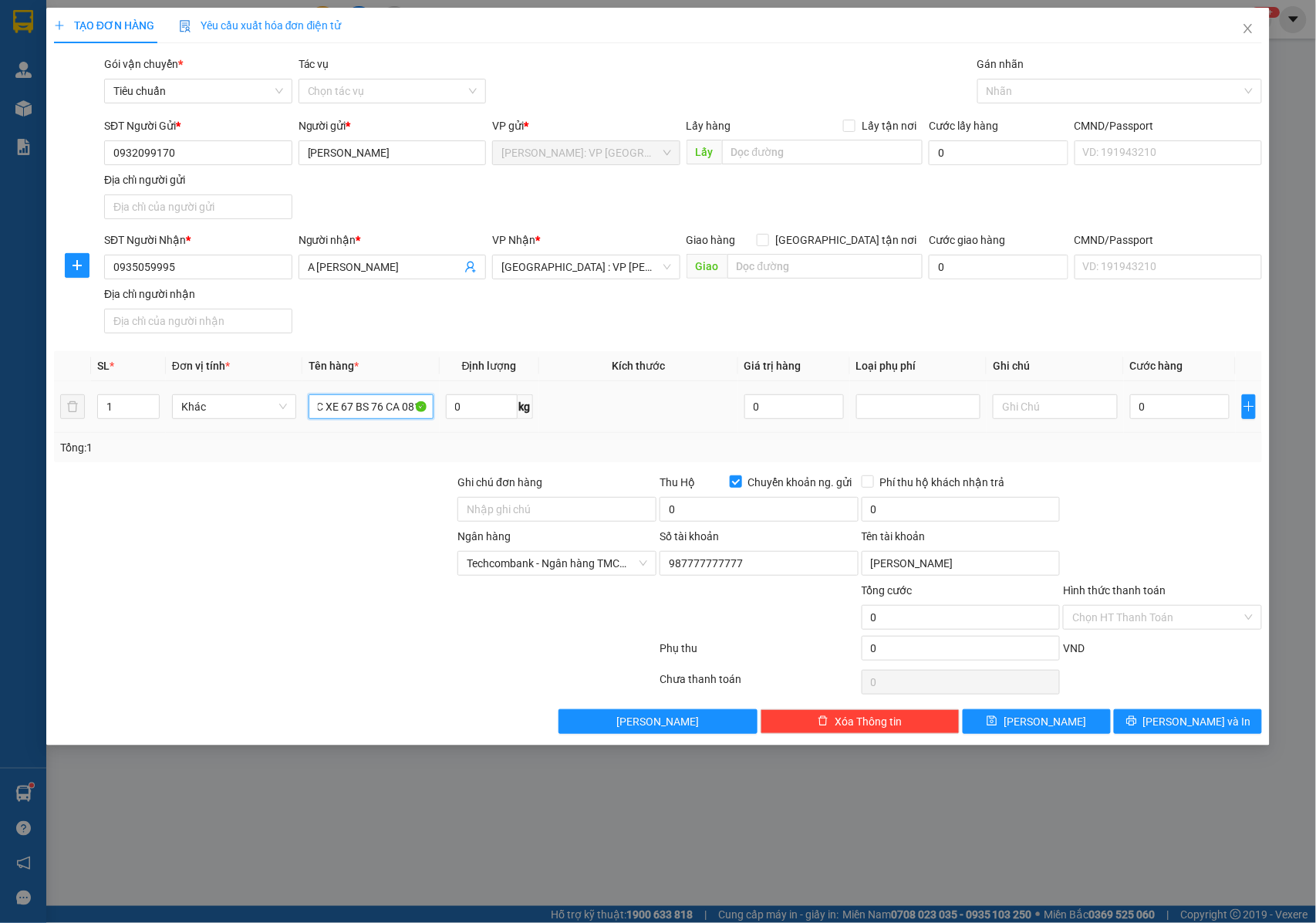
scroll to position [0, 40]
type input "1 CHIẾC XE 67 BS 76 CA 08187"
click at [481, 508] on input "Ghi chú đơn hàng" at bounding box center [556, 509] width 199 height 25
type input "NHẬN NGUYÊN KIỆN GIAO NGUYÊN KIỆN, HƯ VỠ K ĐỀN"
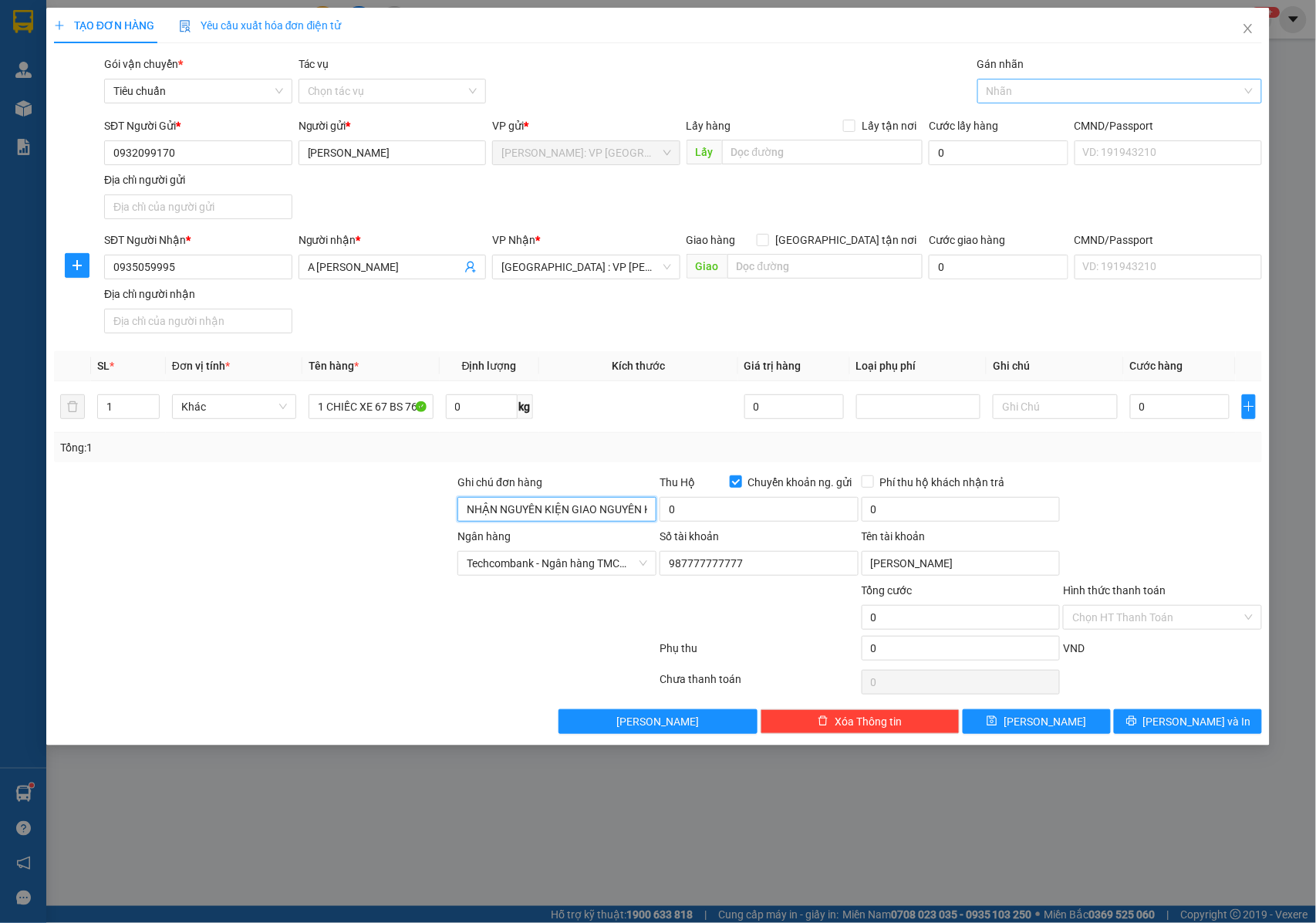
click at [1018, 93] on div at bounding box center [1112, 91] width 262 height 19
type input "XE MÁY"
click at [1016, 118] on div "Xe máy" at bounding box center [1119, 123] width 266 height 17
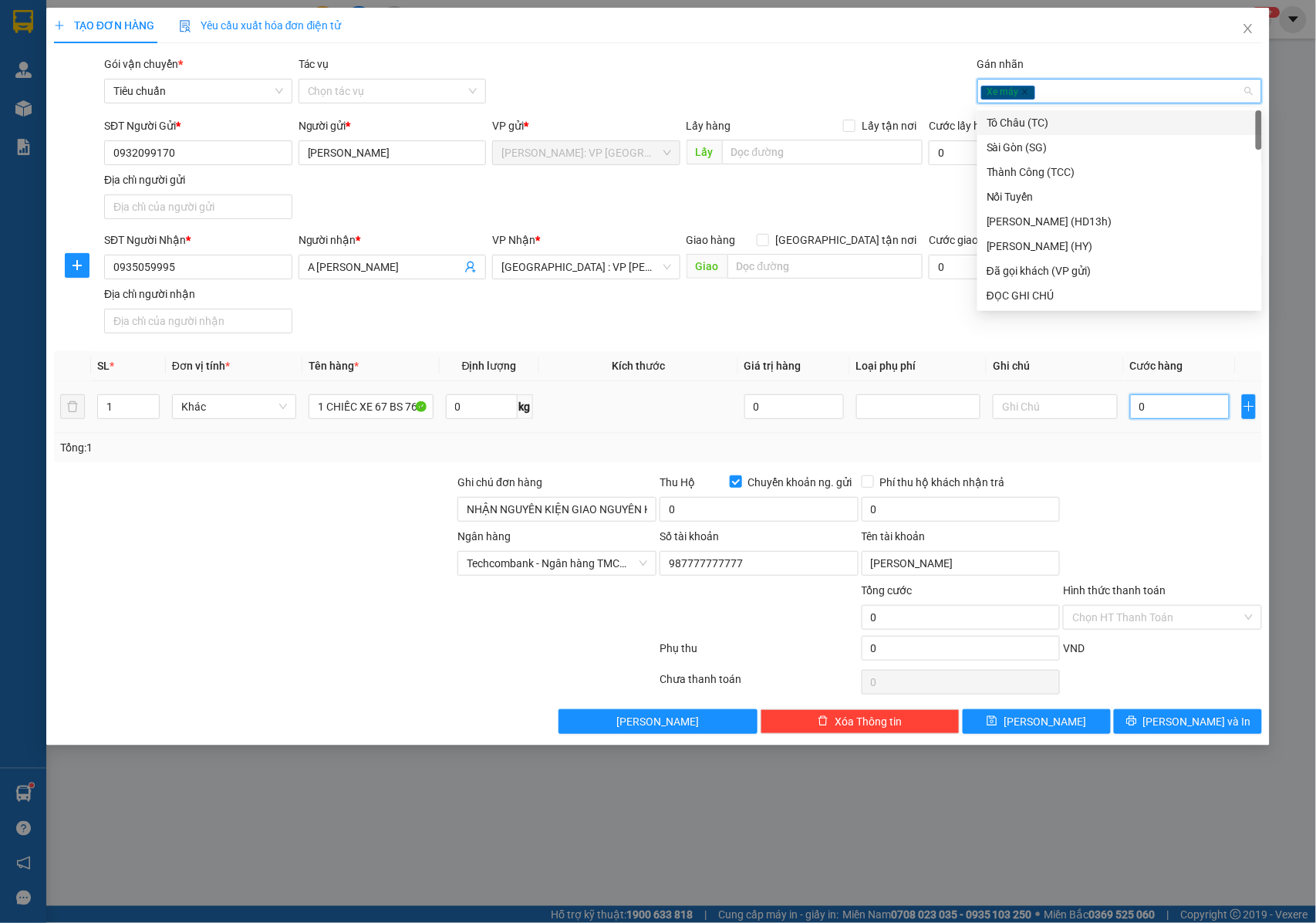
click at [1141, 411] on input "0" at bounding box center [1180, 406] width 100 height 25
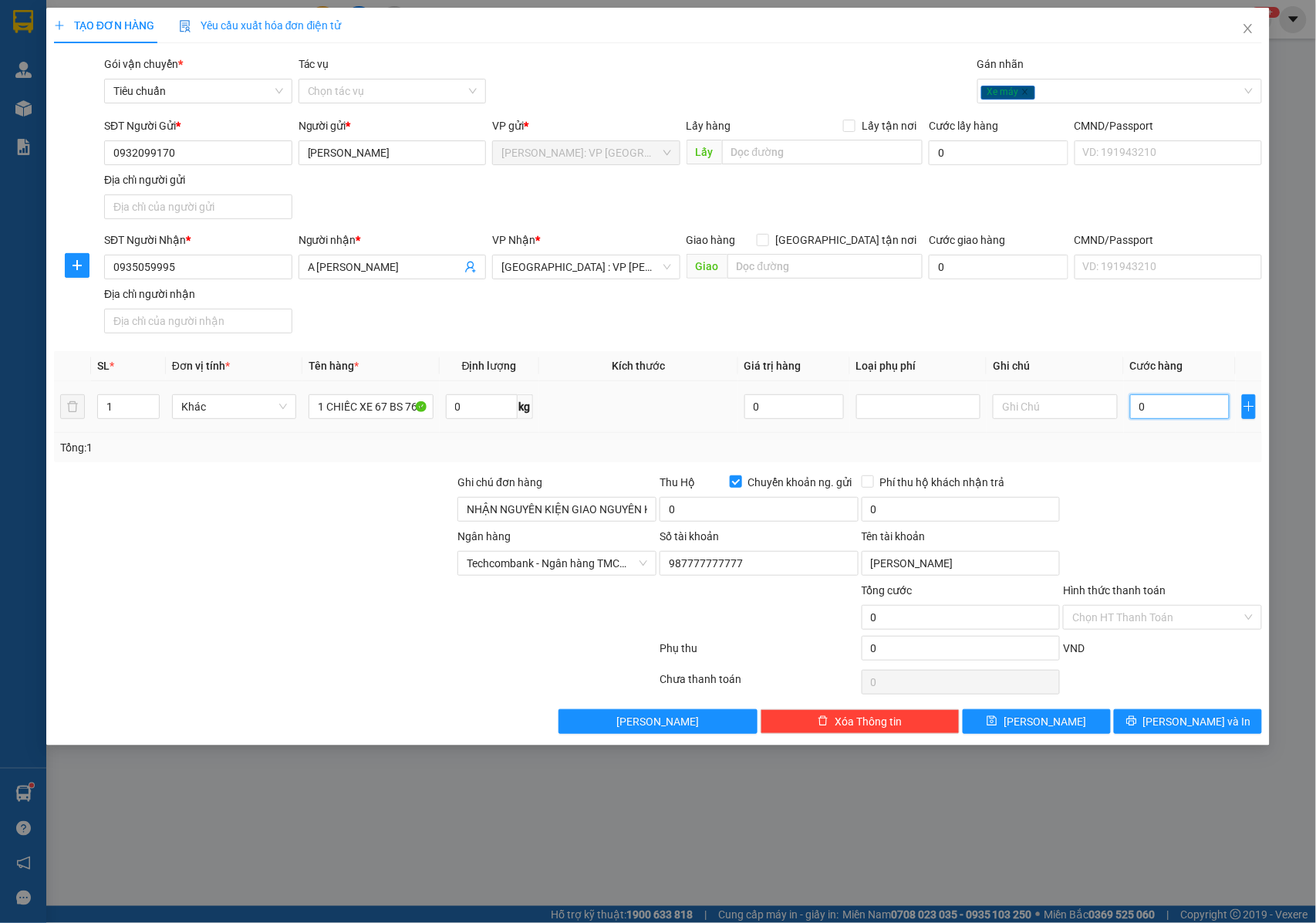
type input "6"
type input "62"
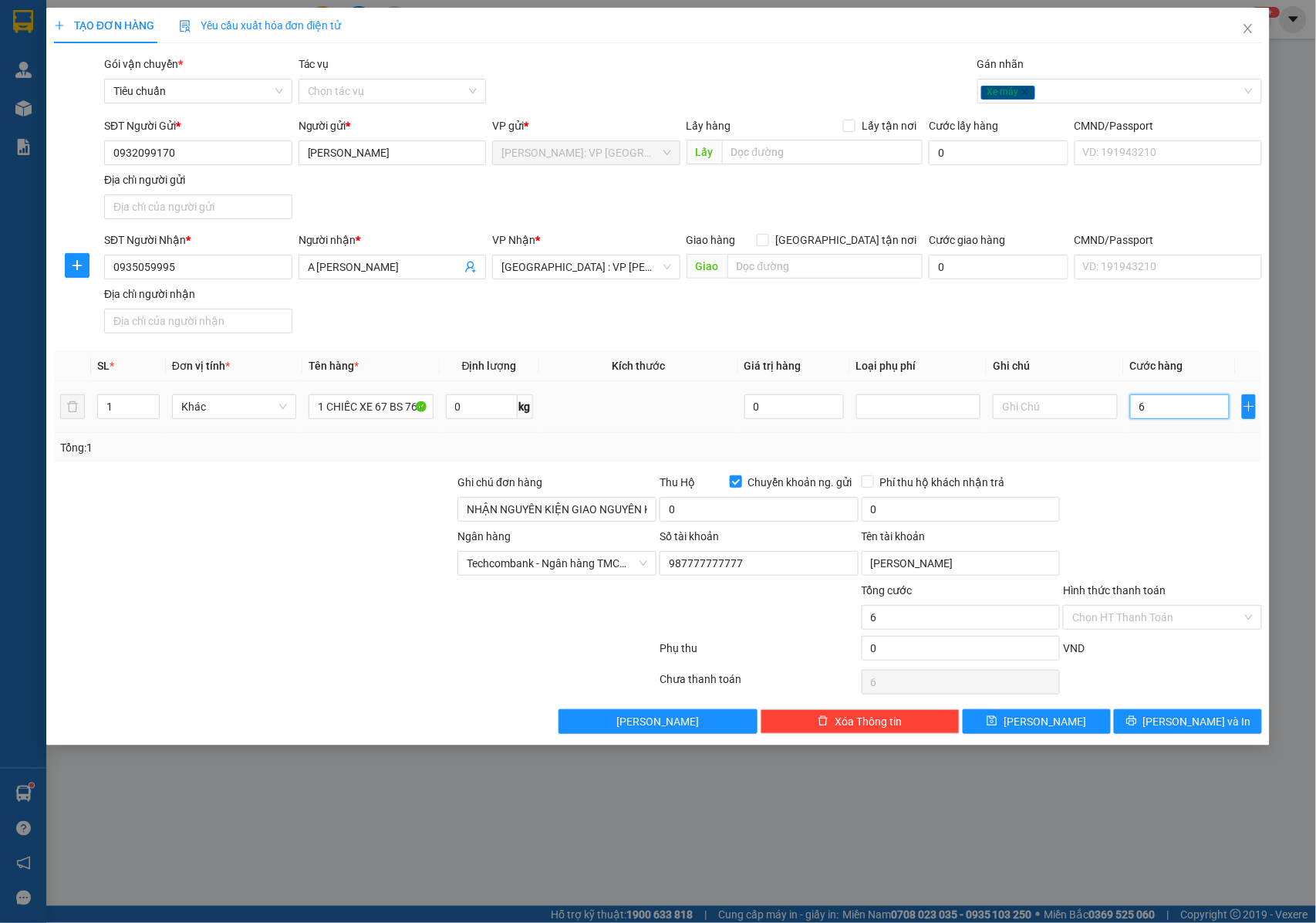
type input "62"
type input "620"
type input "6.200"
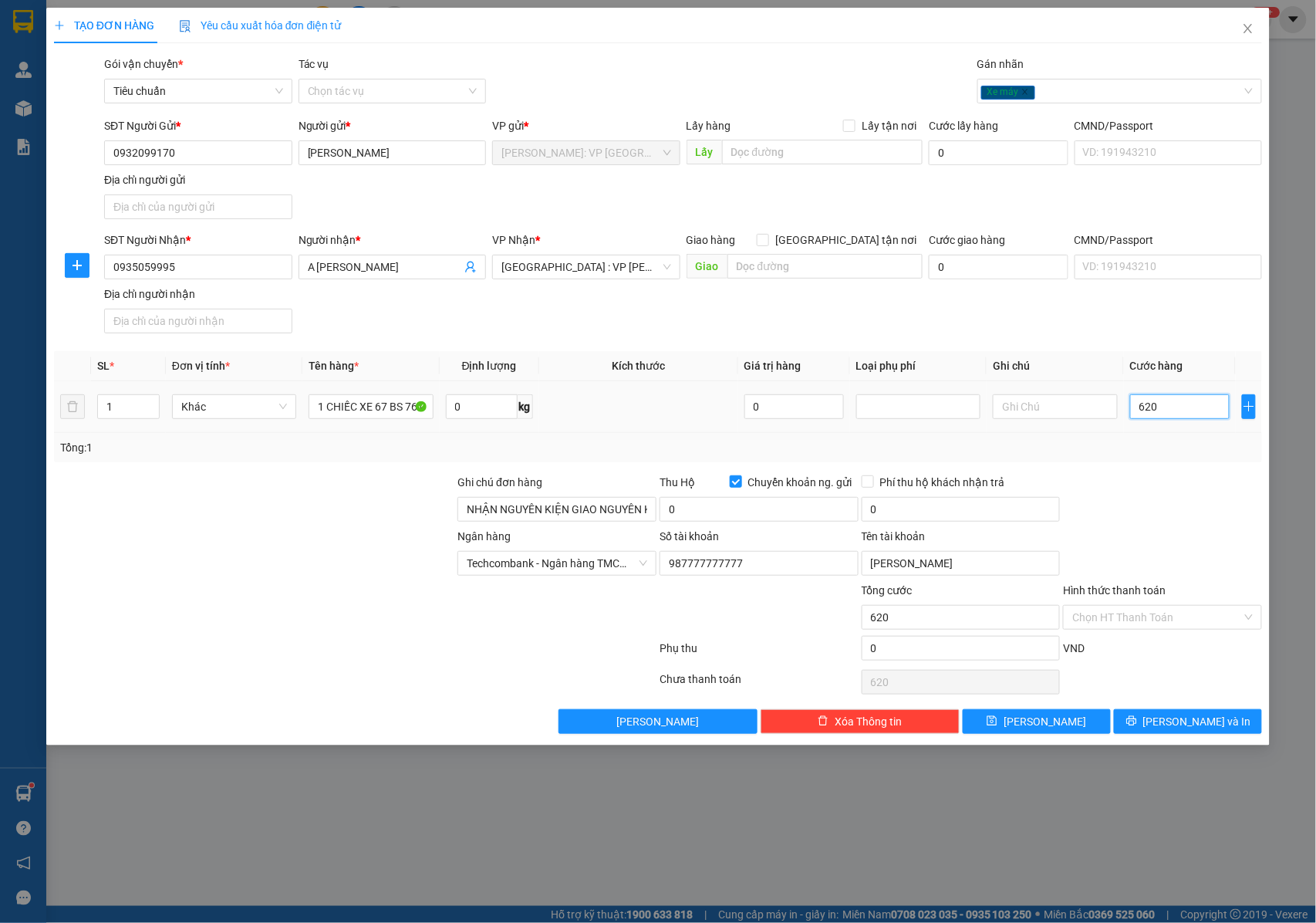
type input "6.200"
type input "62.000"
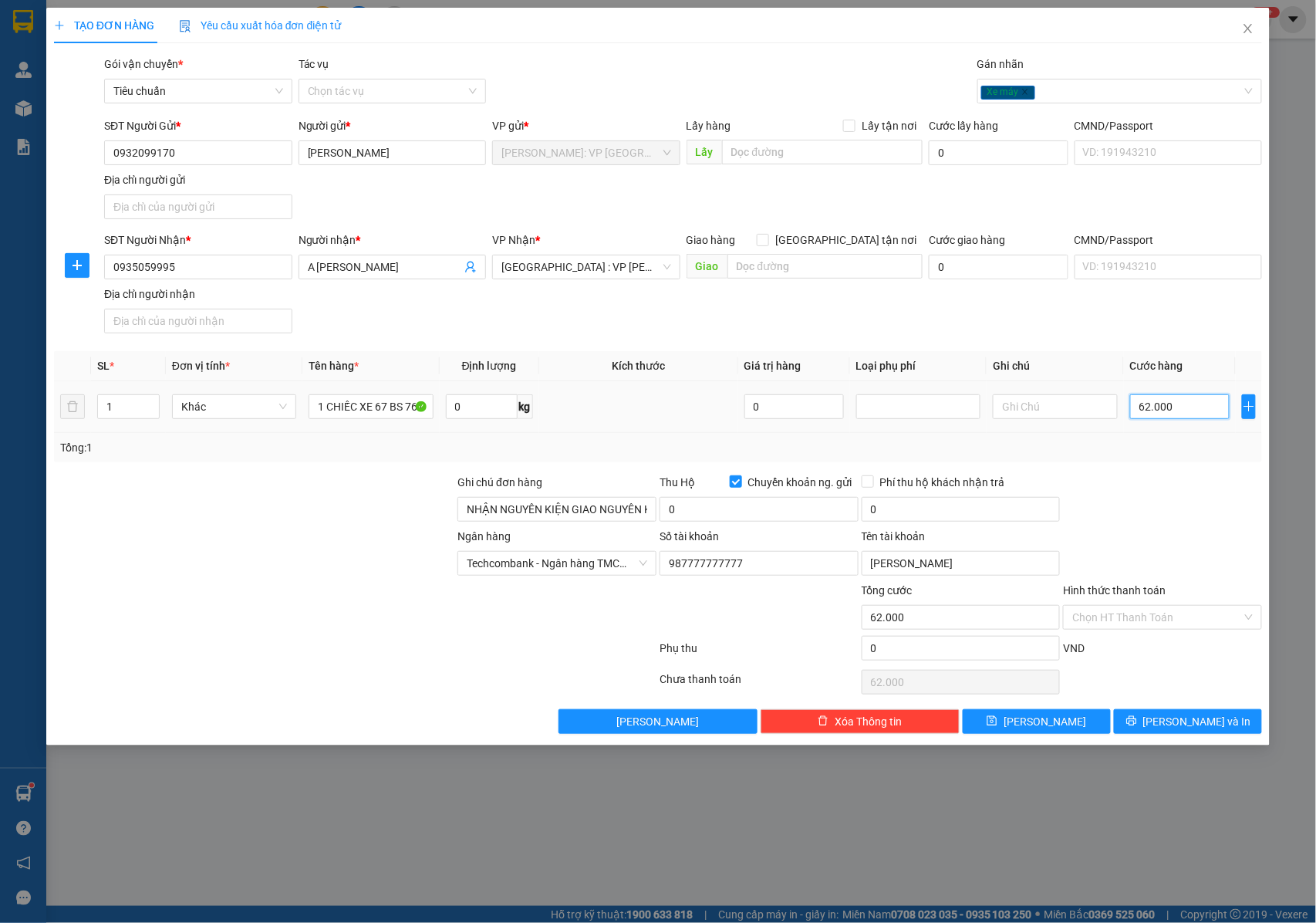
type input "620.000"
click at [708, 520] on input "0" at bounding box center [758, 509] width 199 height 25
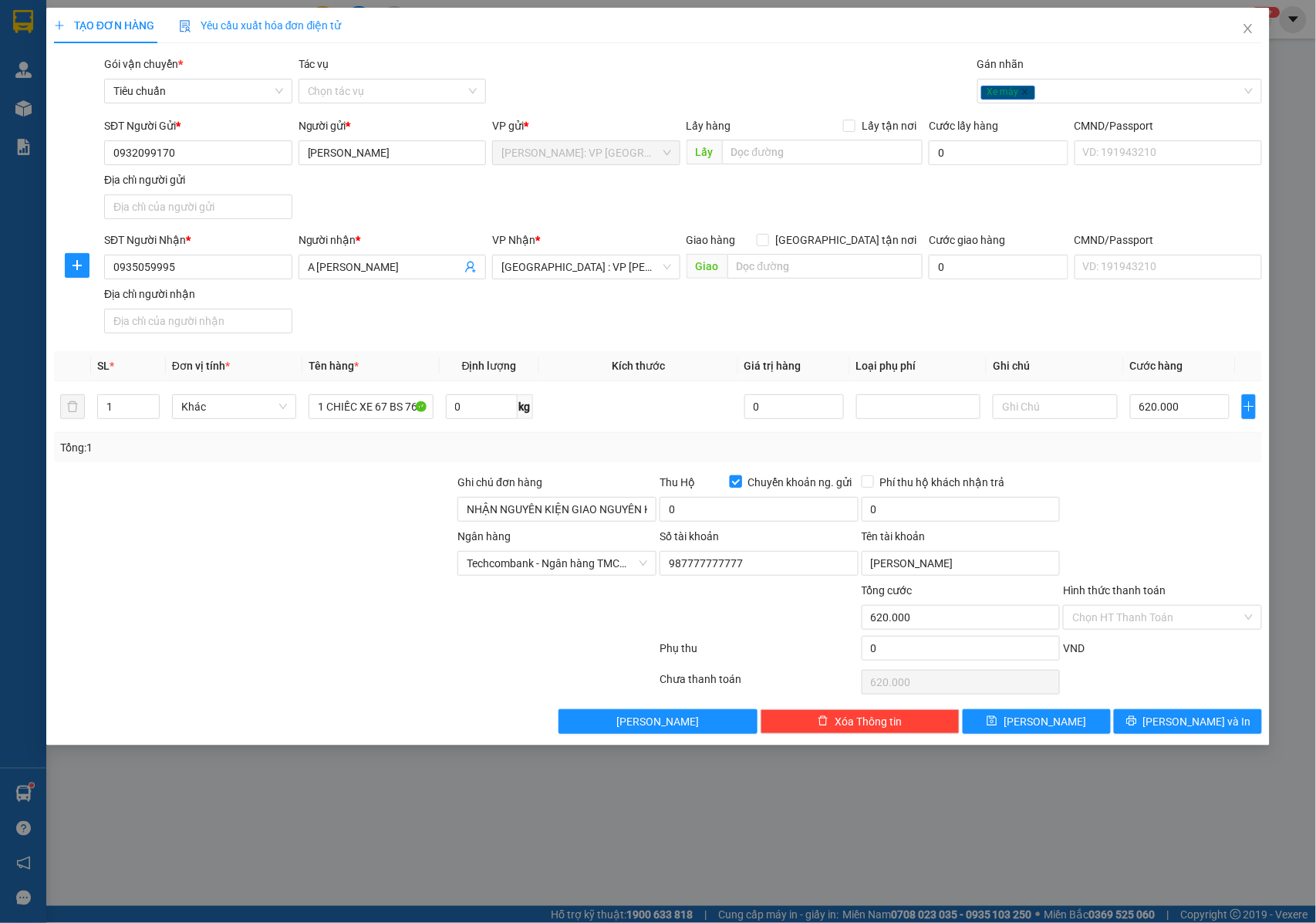
click at [734, 486] on input "Chuyển khoản ng. gửi" at bounding box center [735, 480] width 11 height 11
checkbox input "false"
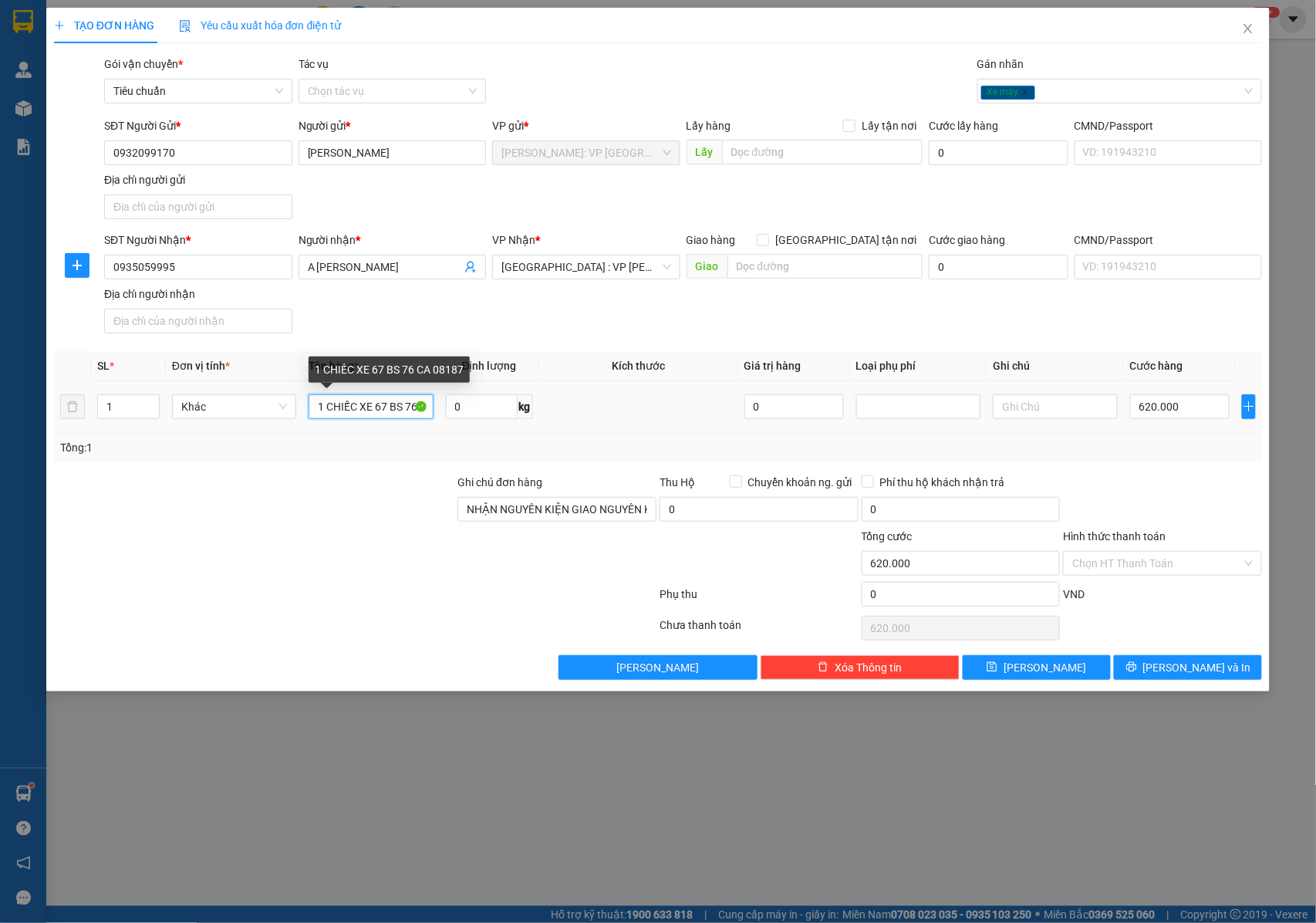
click at [368, 409] on input "1 CHIẾC XE 67 BS 76 CA 08187" at bounding box center [370, 406] width 124 height 25
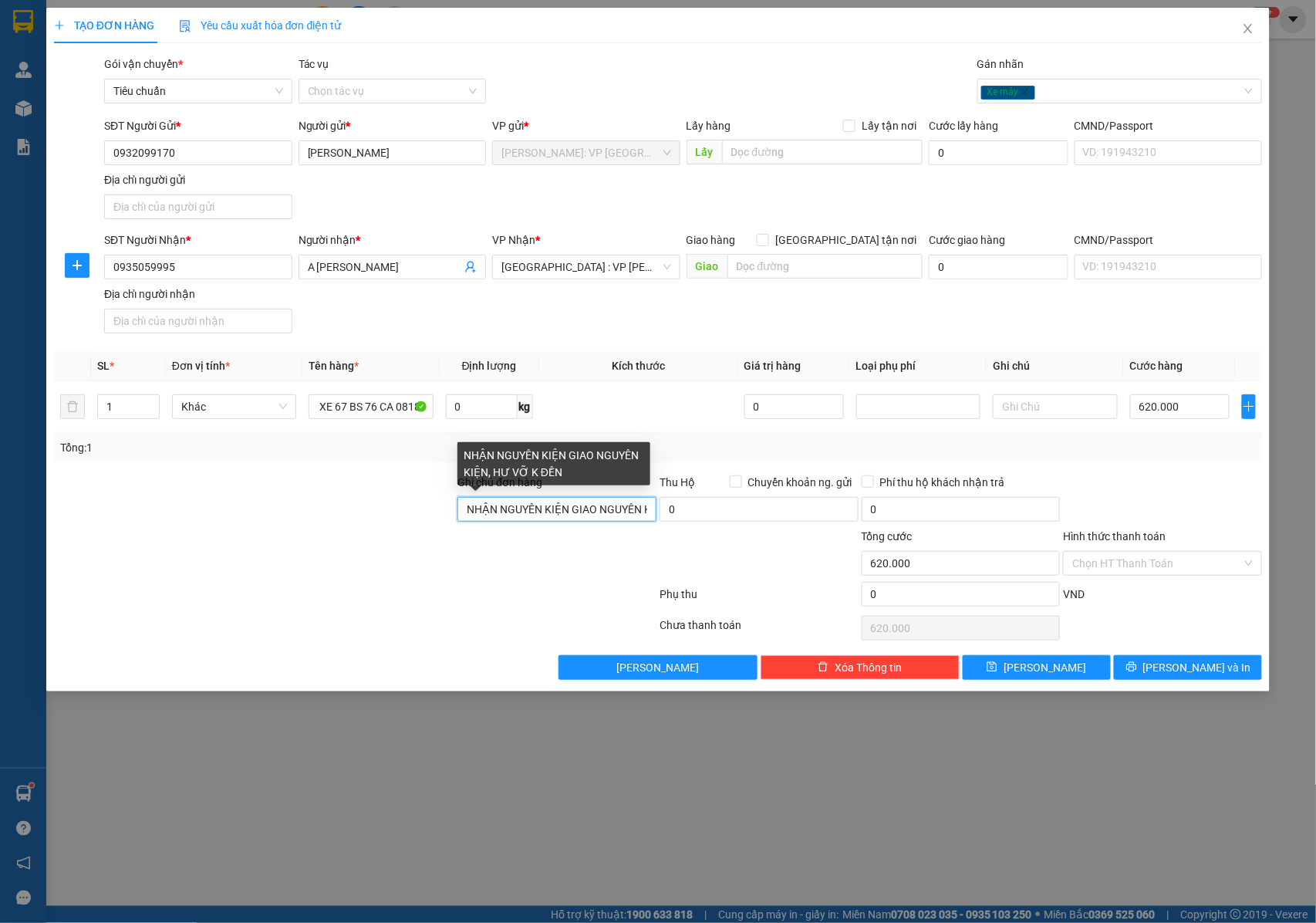
click at [501, 506] on input "NHẬN NGUYÊN KIỆN GIAO NGUYÊN KIỆN, HƯ VỠ K ĐỀN" at bounding box center [556, 509] width 199 height 25
type input "1"
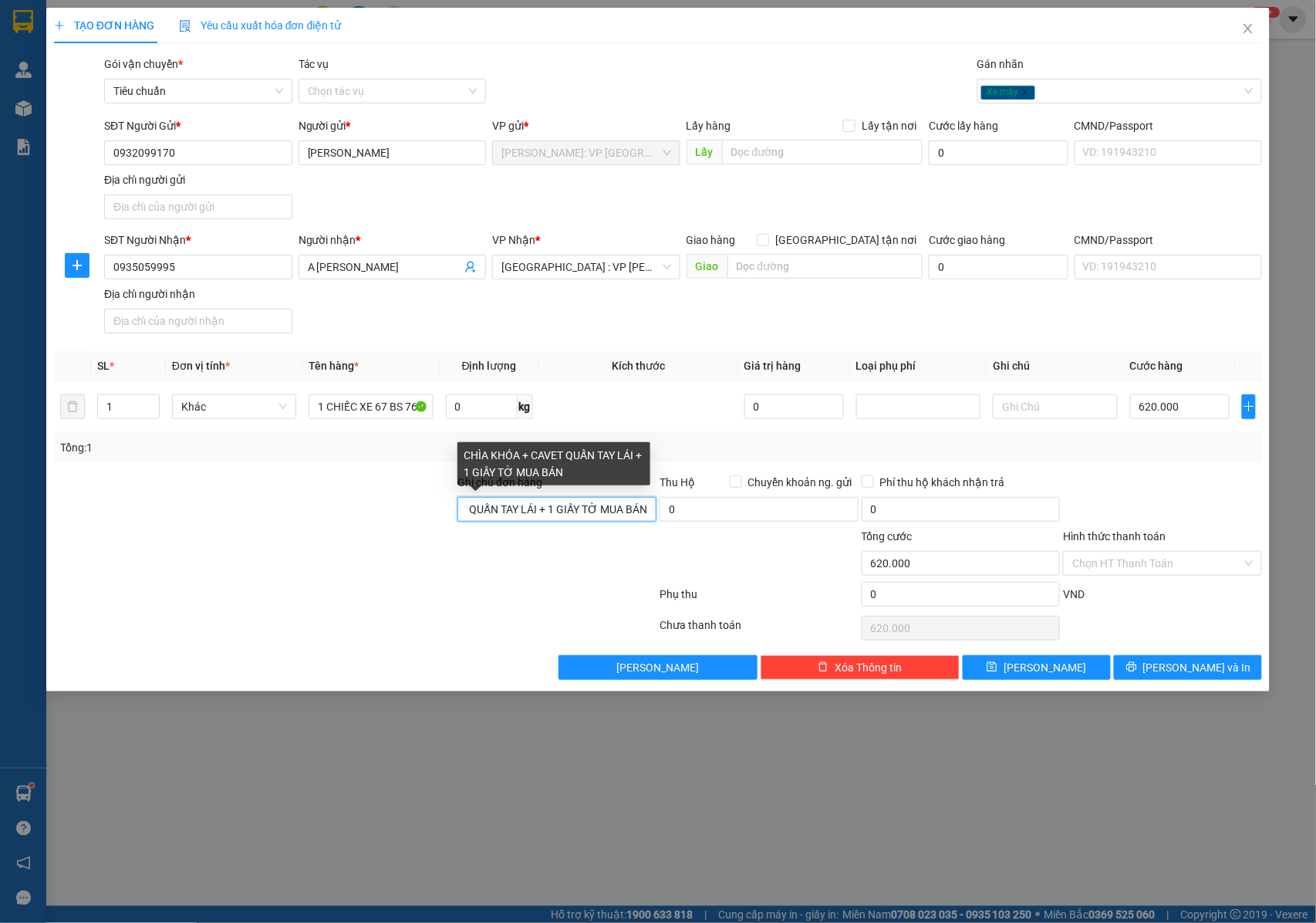
click at [553, 506] on input "CHÌA KHÓA + CAVET QUẤN TAY LÁI + 1 GIẤY TỜ MUA BÁN" at bounding box center [556, 509] width 199 height 25
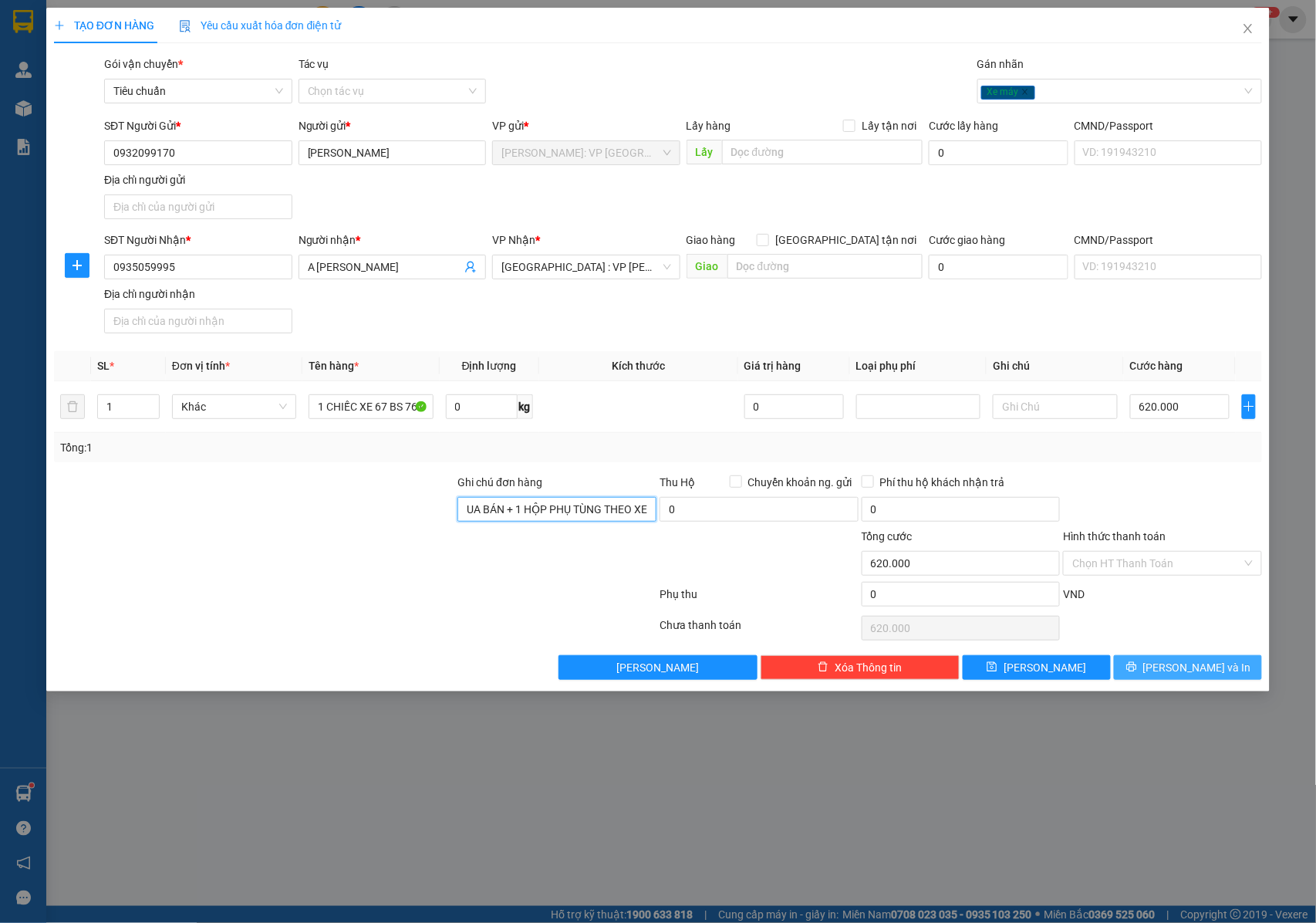
type input "CHÌA KHÓA + CAVET QUẤN TAY LÁI + GIẤY TỜ MUA BÁN + 1 HỘP PHỤ TÙNG THEO XE"
click at [1136, 672] on icon "printer" at bounding box center [1131, 667] width 10 height 10
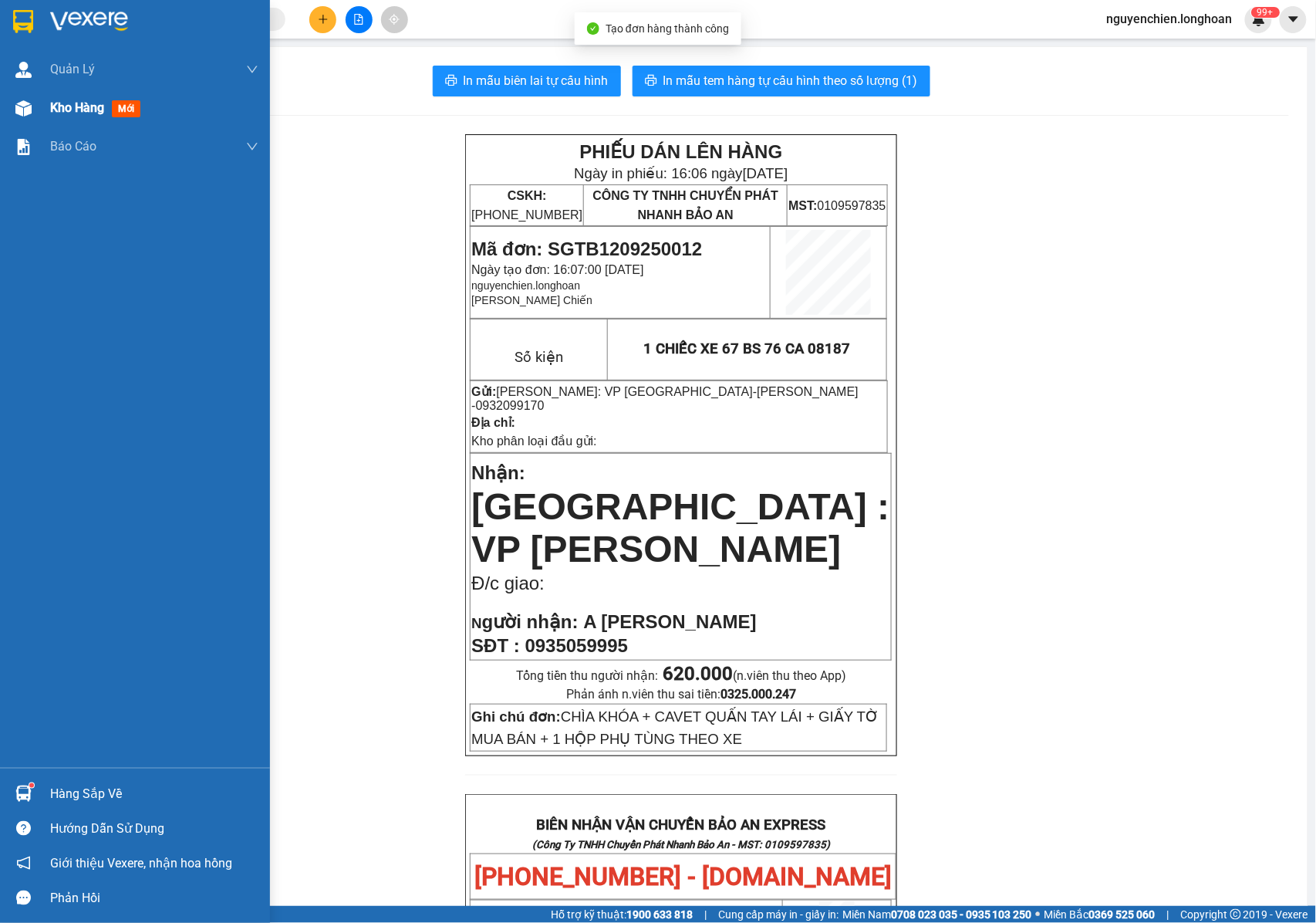
click at [26, 108] on img at bounding box center [23, 108] width 16 height 16
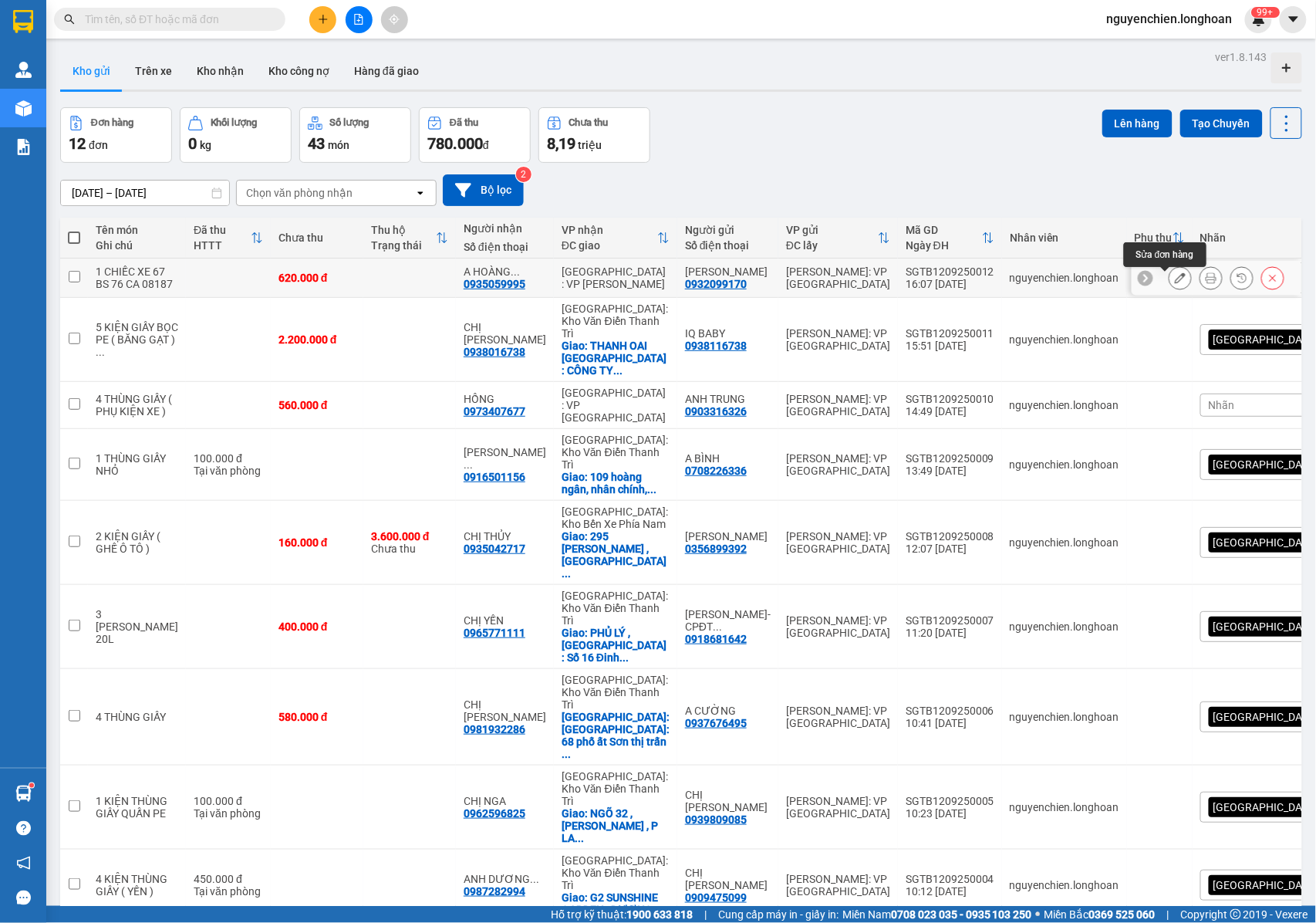
click at [1175, 283] on icon at bounding box center [1180, 277] width 11 height 11
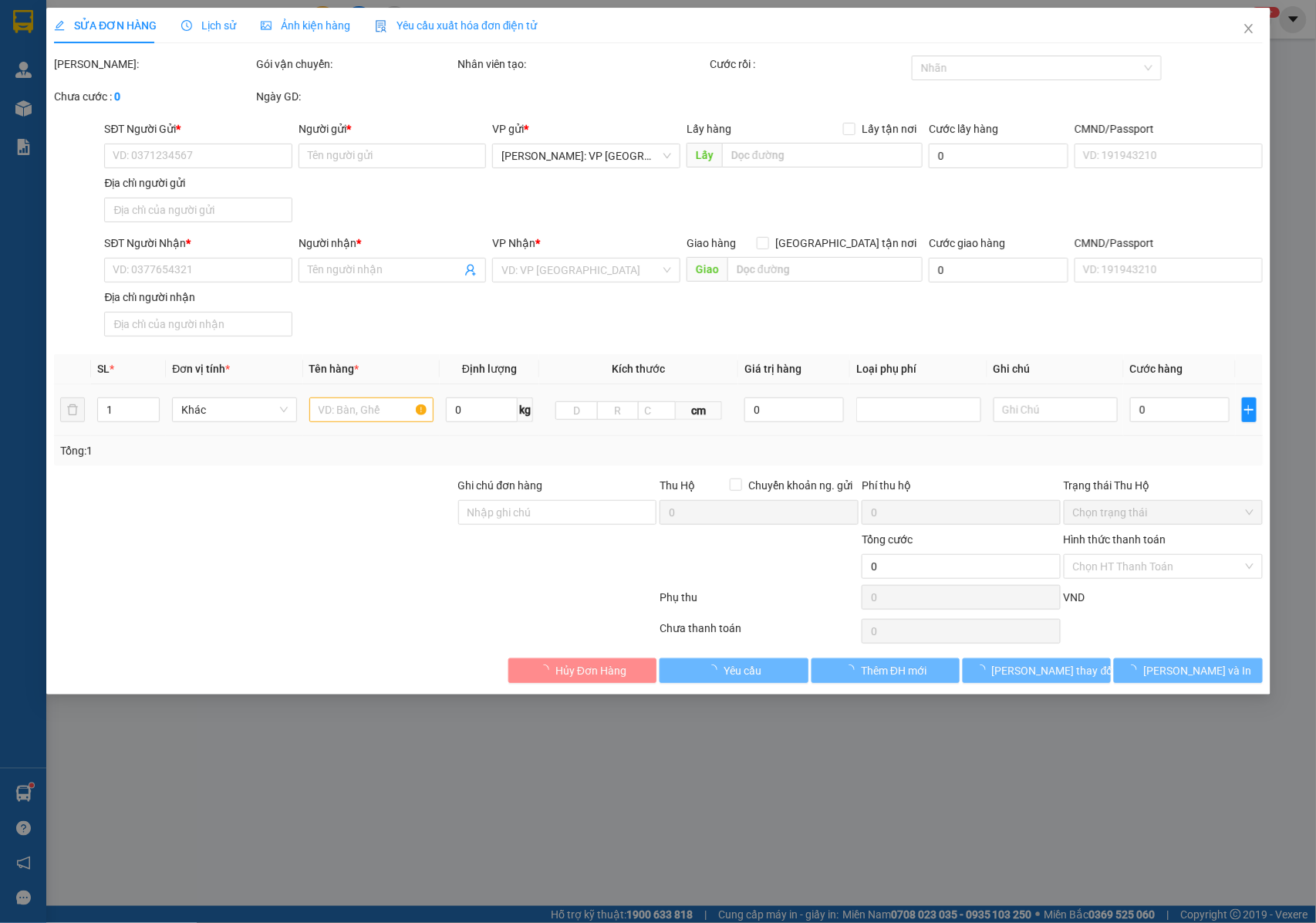
type input "0932099170"
type input "[PERSON_NAME]"
type input "0935059995"
type input "A [PERSON_NAME]"
type input "CHÌA KHÓA + CAVET QUẤN TAY LÁI + GIẤY TỜ MUA BÁN + 1 HỘP PHỤ TÙNG THEO XE"
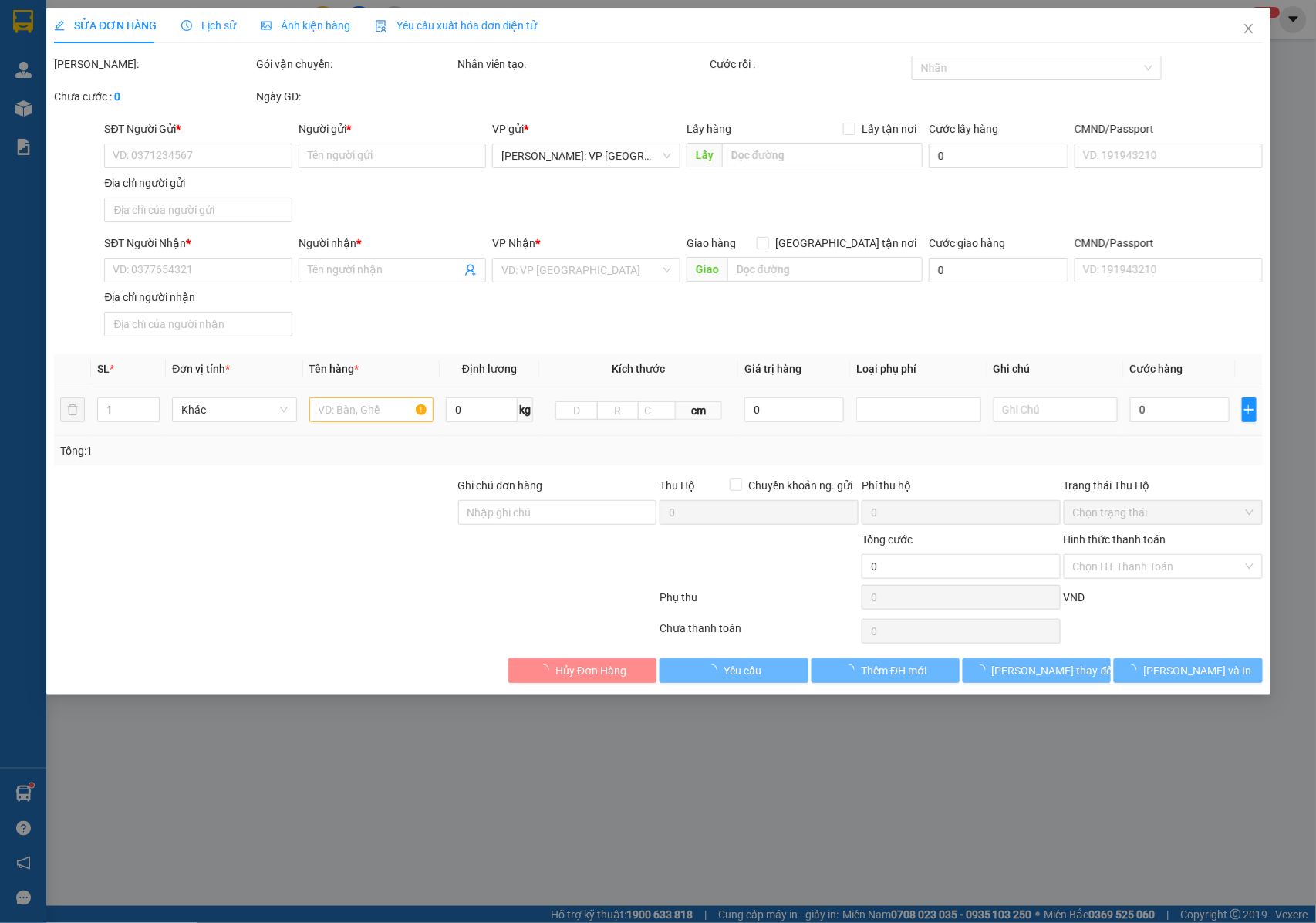
type input "620.000"
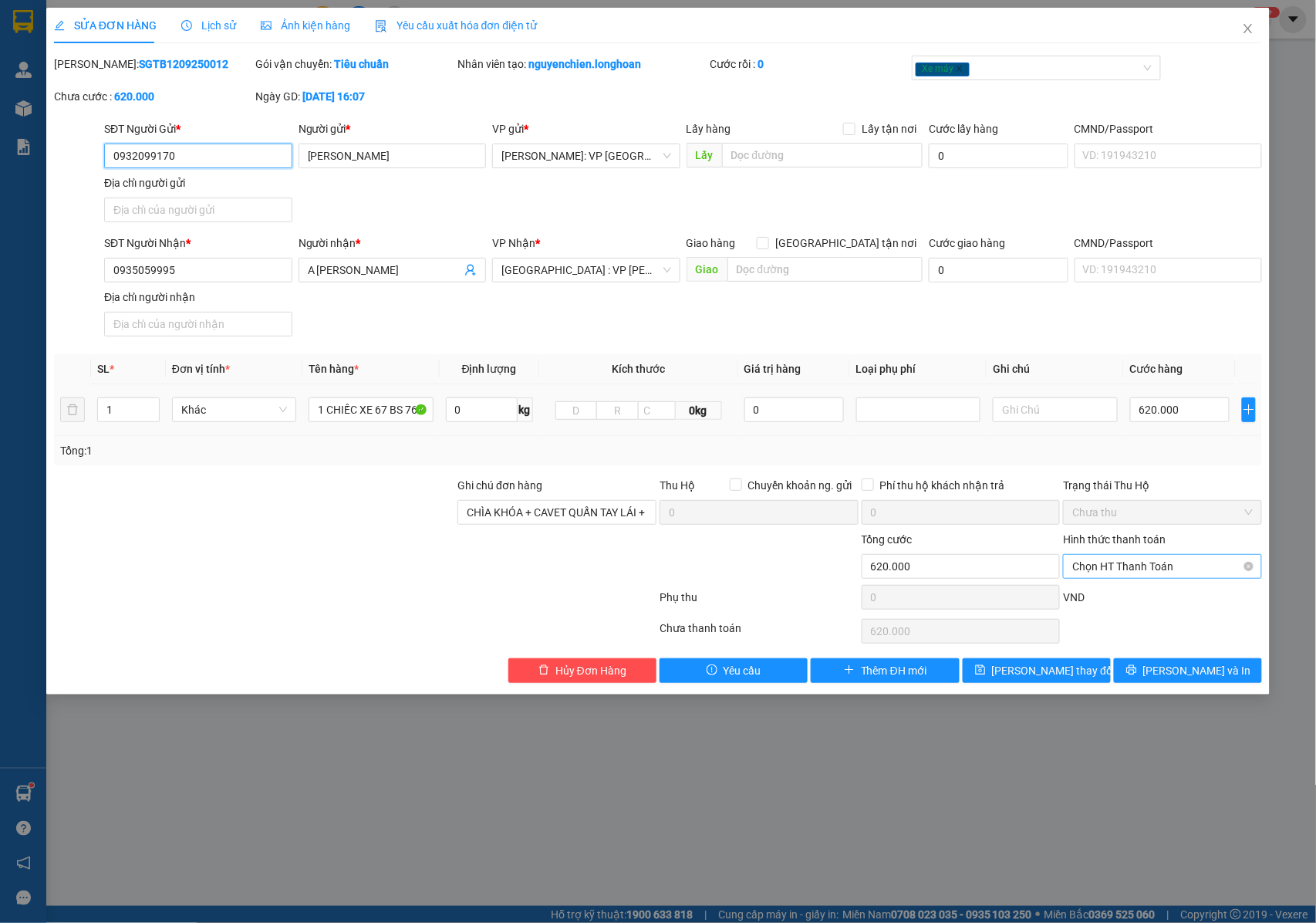
click at [1108, 573] on span "Chọn HT Thanh Toán" at bounding box center [1163, 566] width 181 height 23
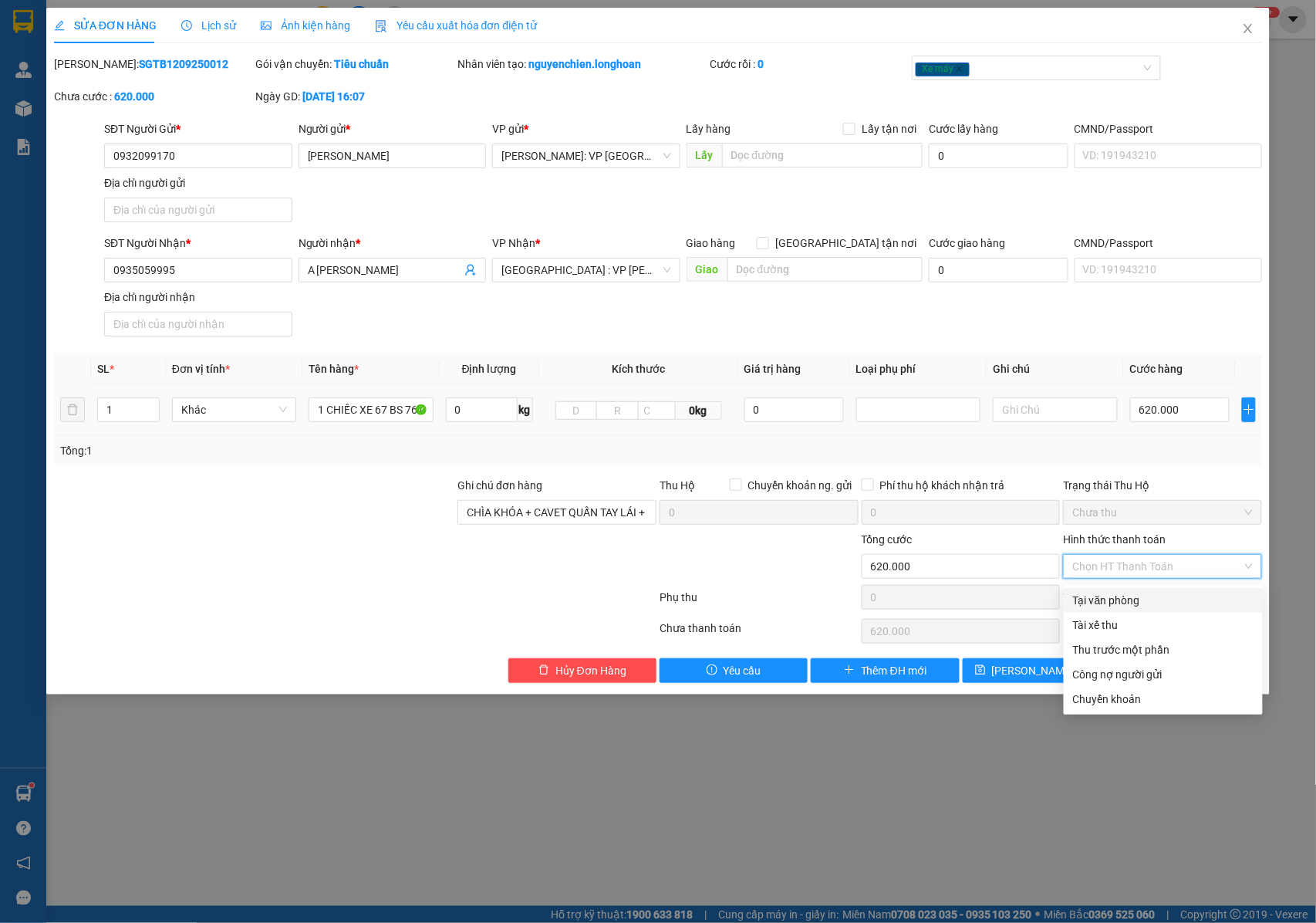
click at [1120, 602] on div "Tại văn phòng" at bounding box center [1164, 600] width 181 height 17
type input "0"
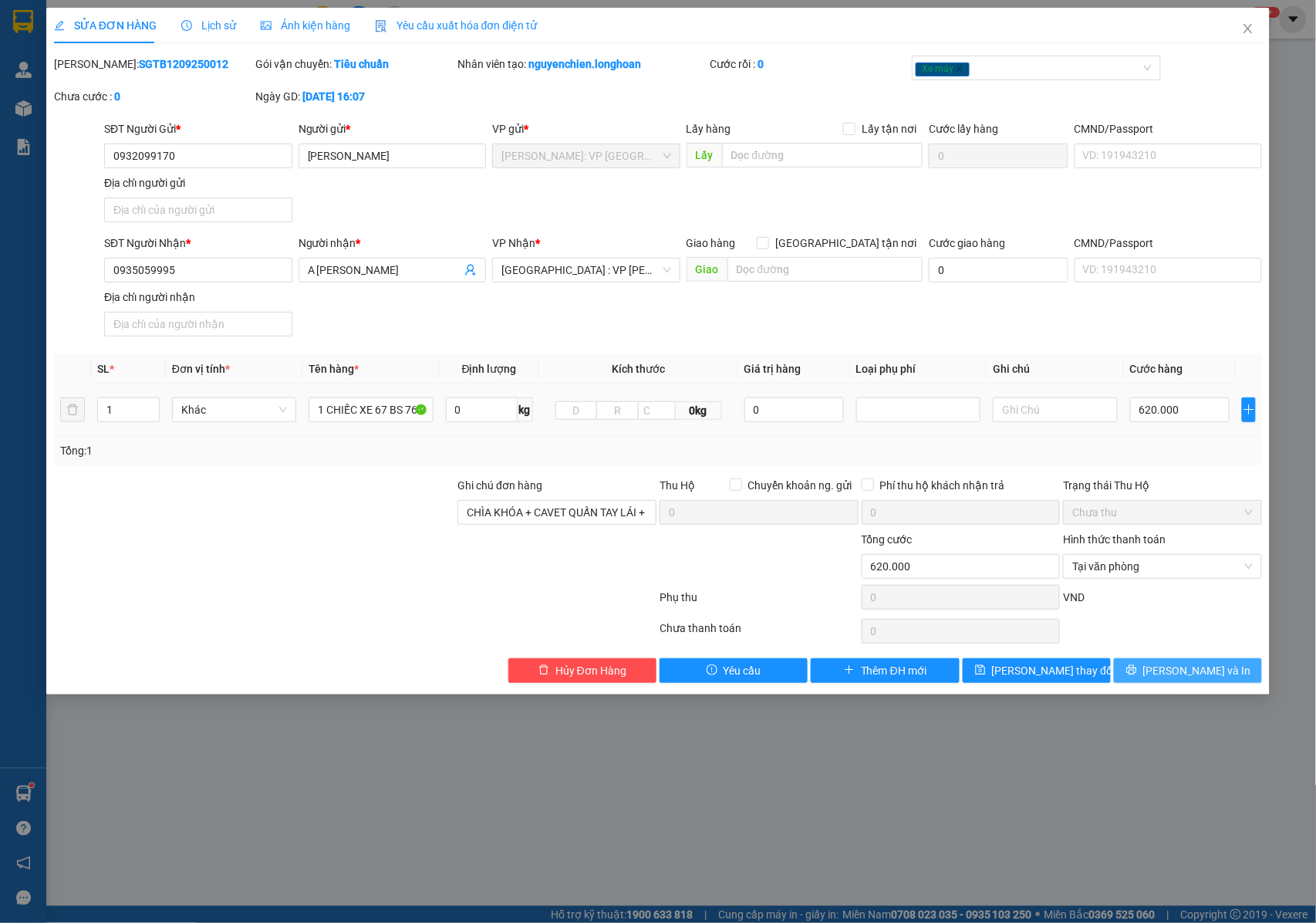
click at [1140, 672] on button "[PERSON_NAME] và In" at bounding box center [1188, 670] width 148 height 25
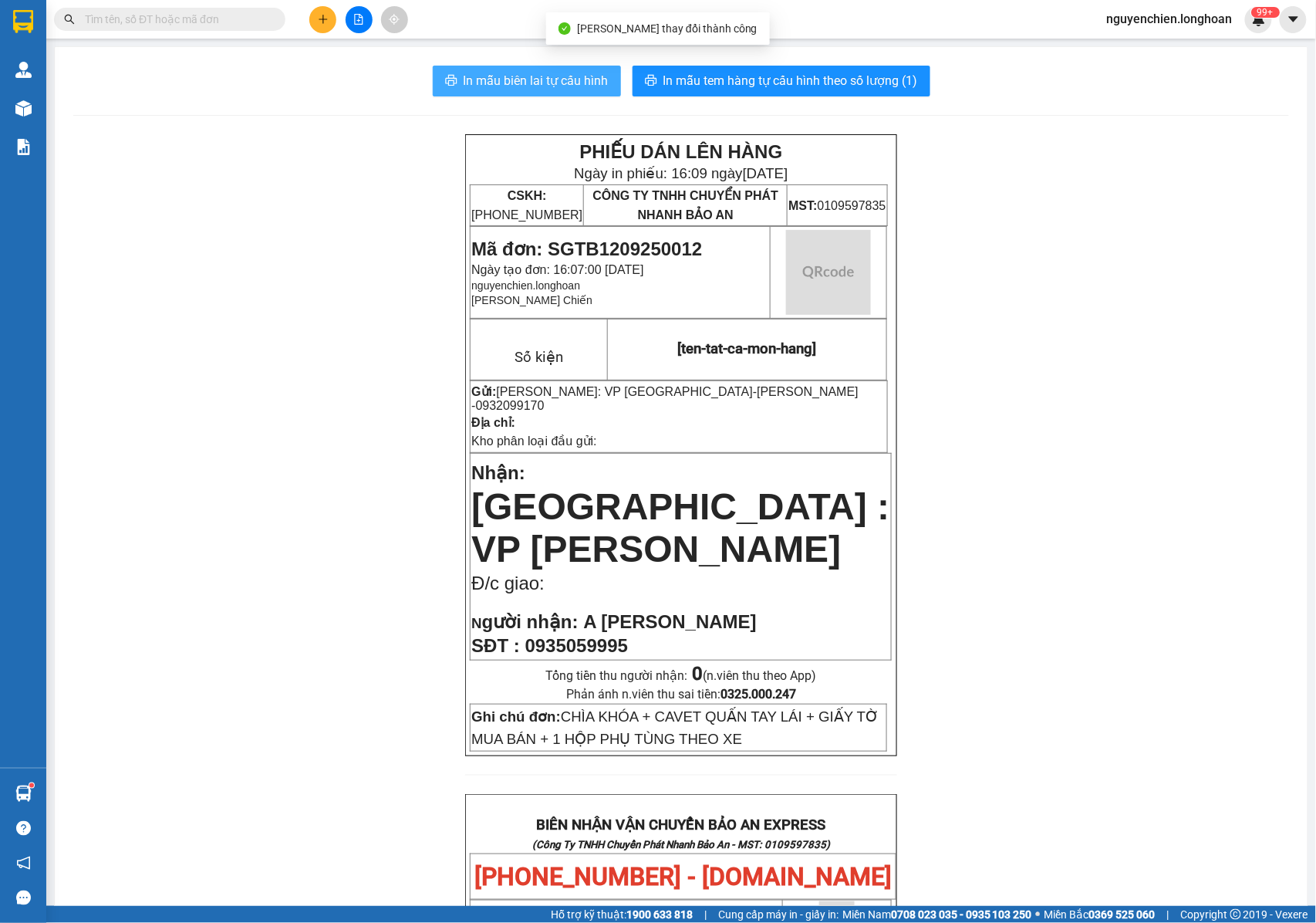
click at [494, 78] on span "In mẫu biên lai tự cấu hình" at bounding box center [536, 80] width 145 height 19
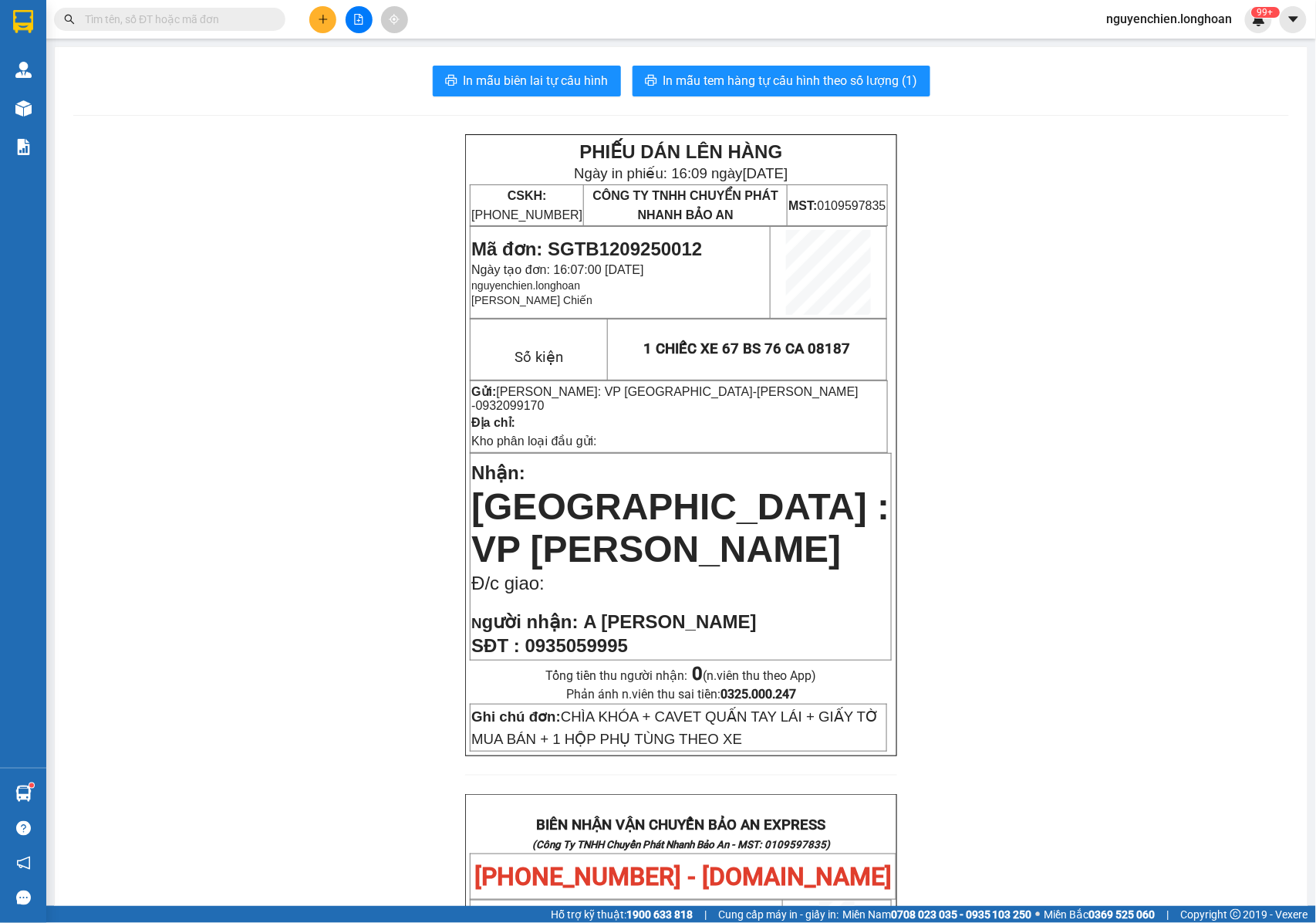
click at [701, 611] on span "A [PERSON_NAME]" at bounding box center [670, 622] width 173 height 21
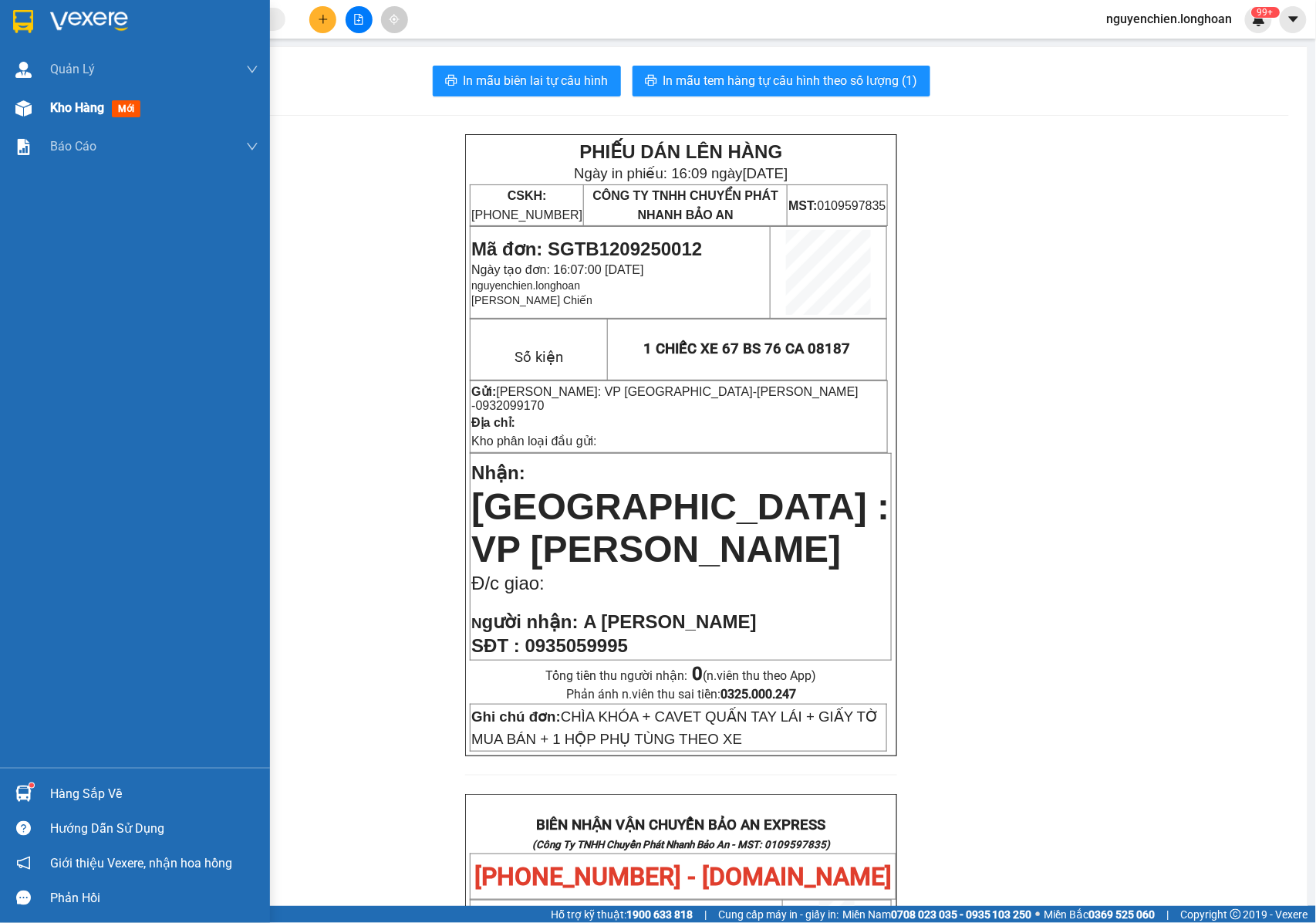
click at [22, 106] on img at bounding box center [23, 108] width 16 height 16
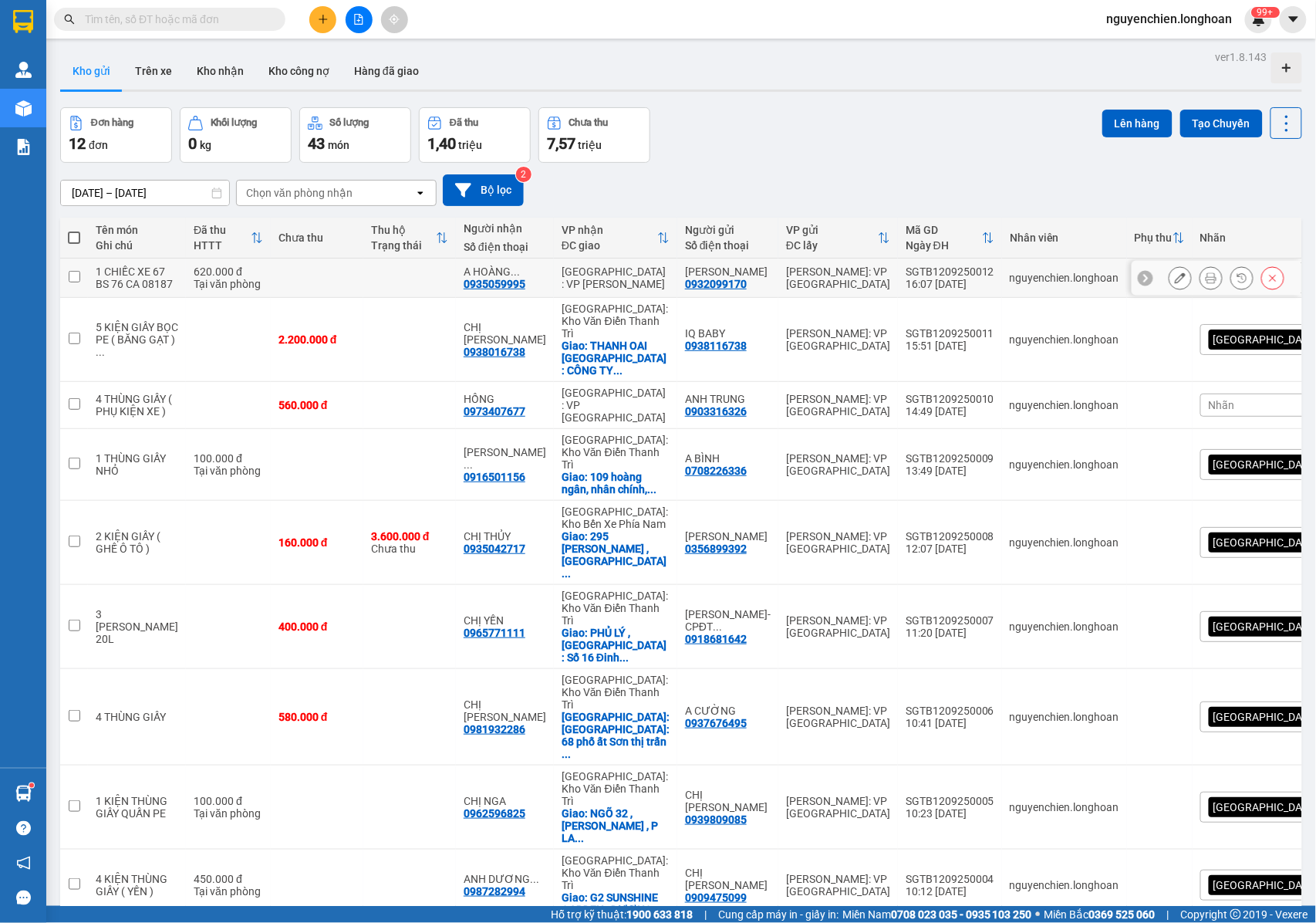
click at [1170, 292] on button at bounding box center [1180, 277] width 22 height 27
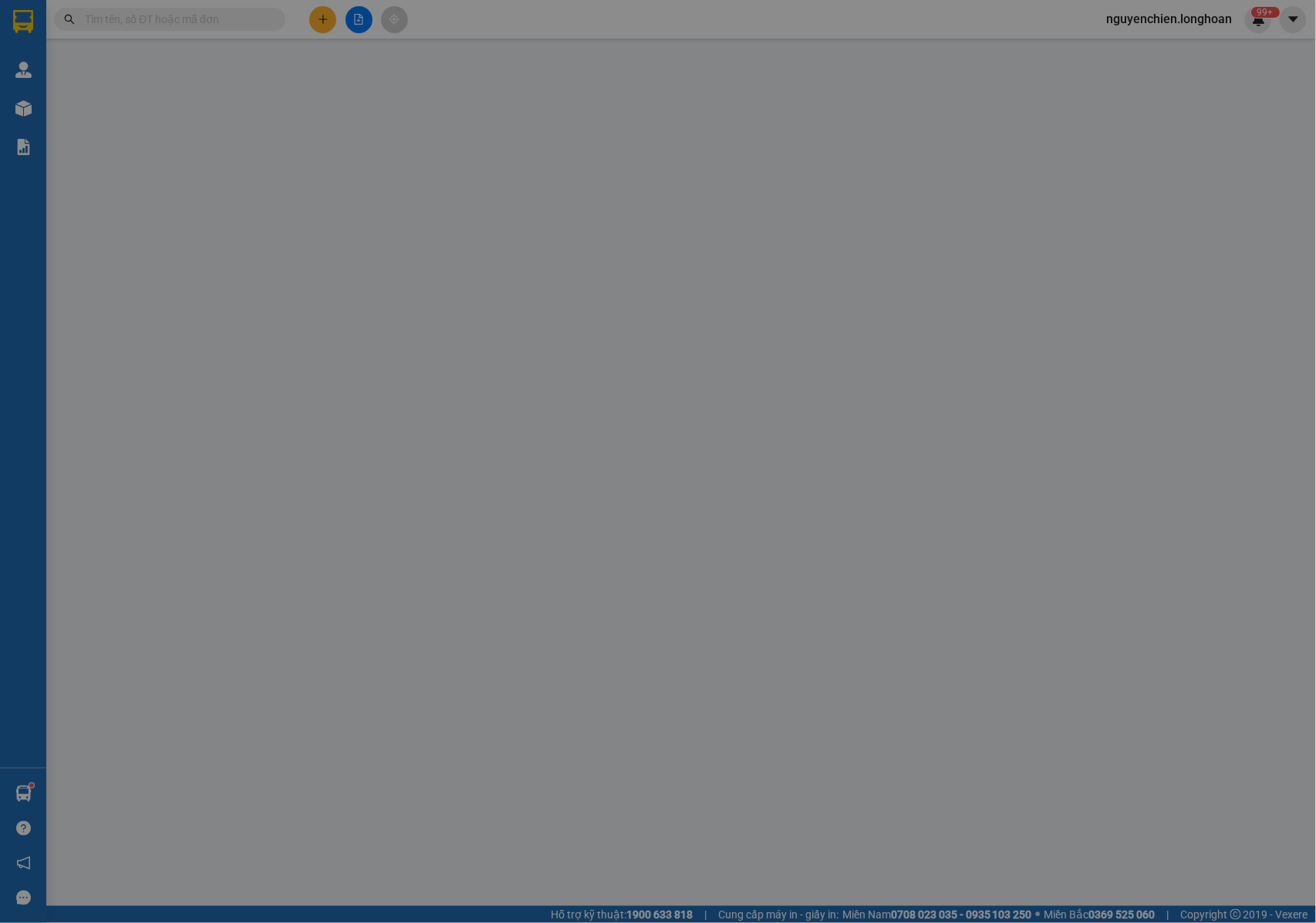
type input "0932099170"
type input "[PERSON_NAME]"
type input "0935059995"
type input "A [PERSON_NAME]"
type input "CHÌA KHÓA + CAVET QUẤN TAY LÁI + GIẤY TỜ MUA BÁN + 1 HỘP PHỤ TÙNG THEO XE"
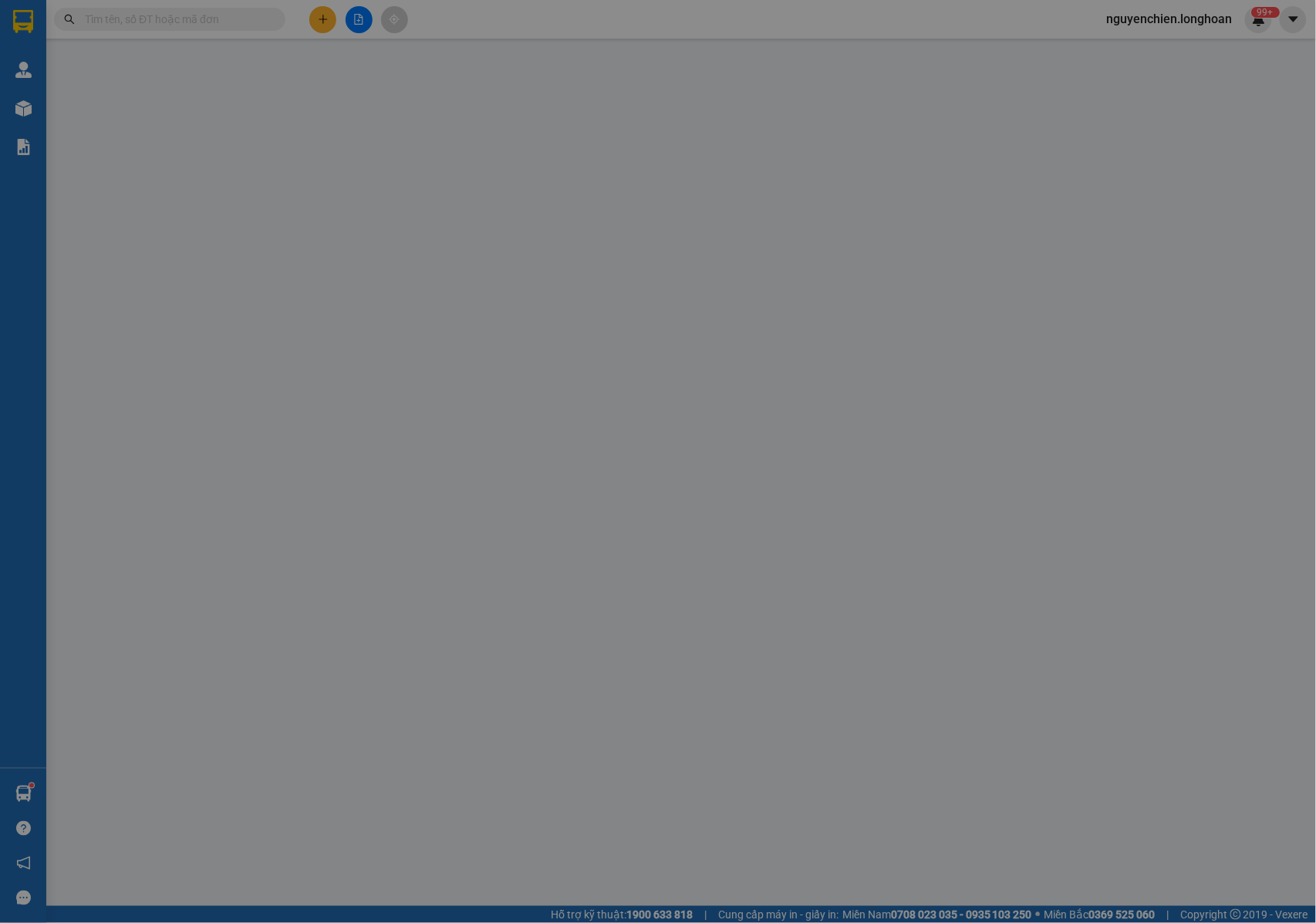
type input "620.000"
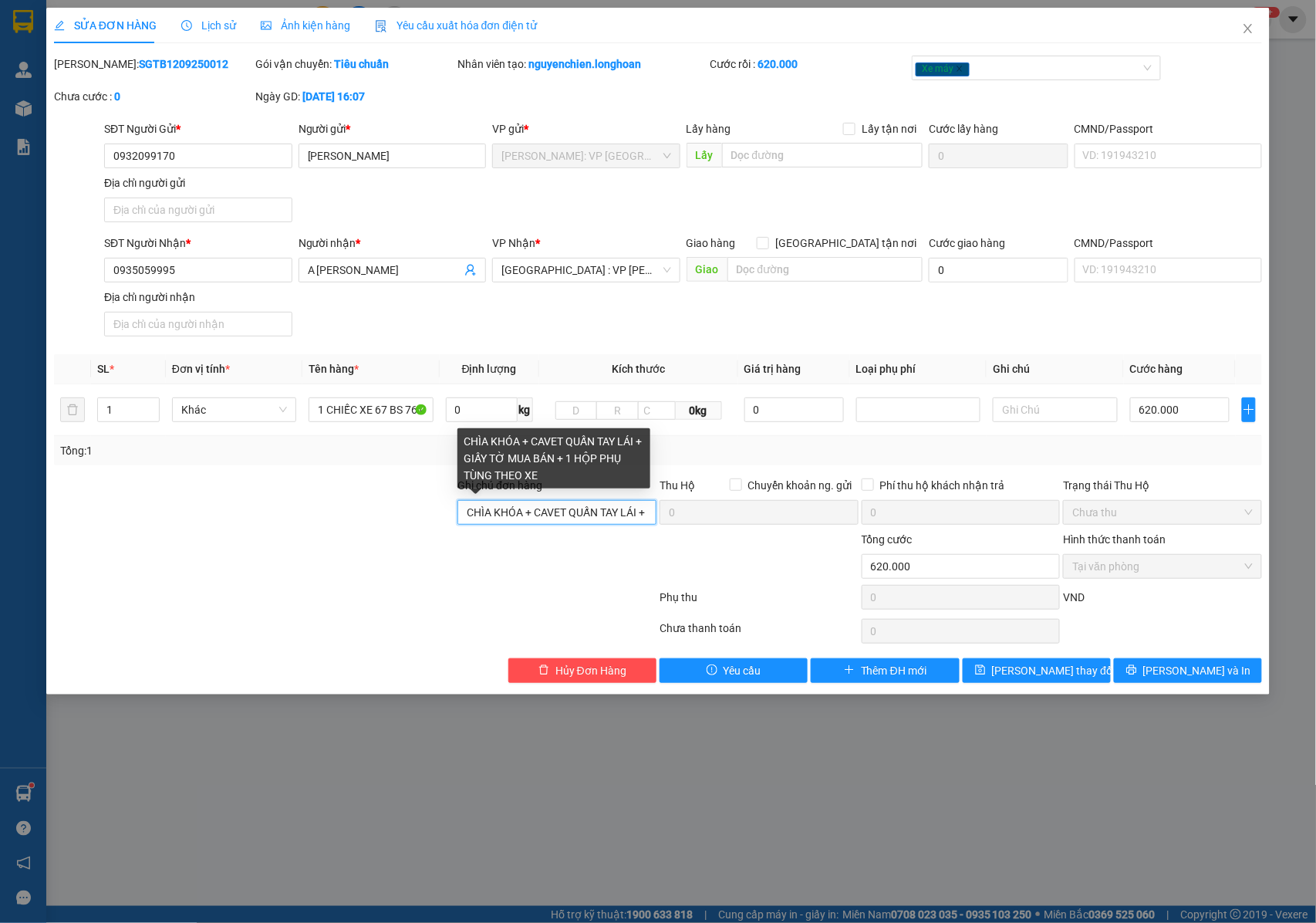
click at [619, 517] on input "CHÌA KHÓA + CAVET QUẤN TAY LÁI + GIẤY TỜ MUA BÁN + 1 HỘP PHỤ TÙNG THEO XE" at bounding box center [556, 512] width 199 height 25
drag, startPoint x: 543, startPoint y: 517, endPoint x: 646, endPoint y: 522, distance: 103.1
click at [646, 522] on input "CHÌA KHÓA + CAVET QUẤN TAY LÁI + GIẤY TỜ MUA BÁN + 1 HỘP PHỤ TÙNG THEO XE" at bounding box center [556, 512] width 199 height 25
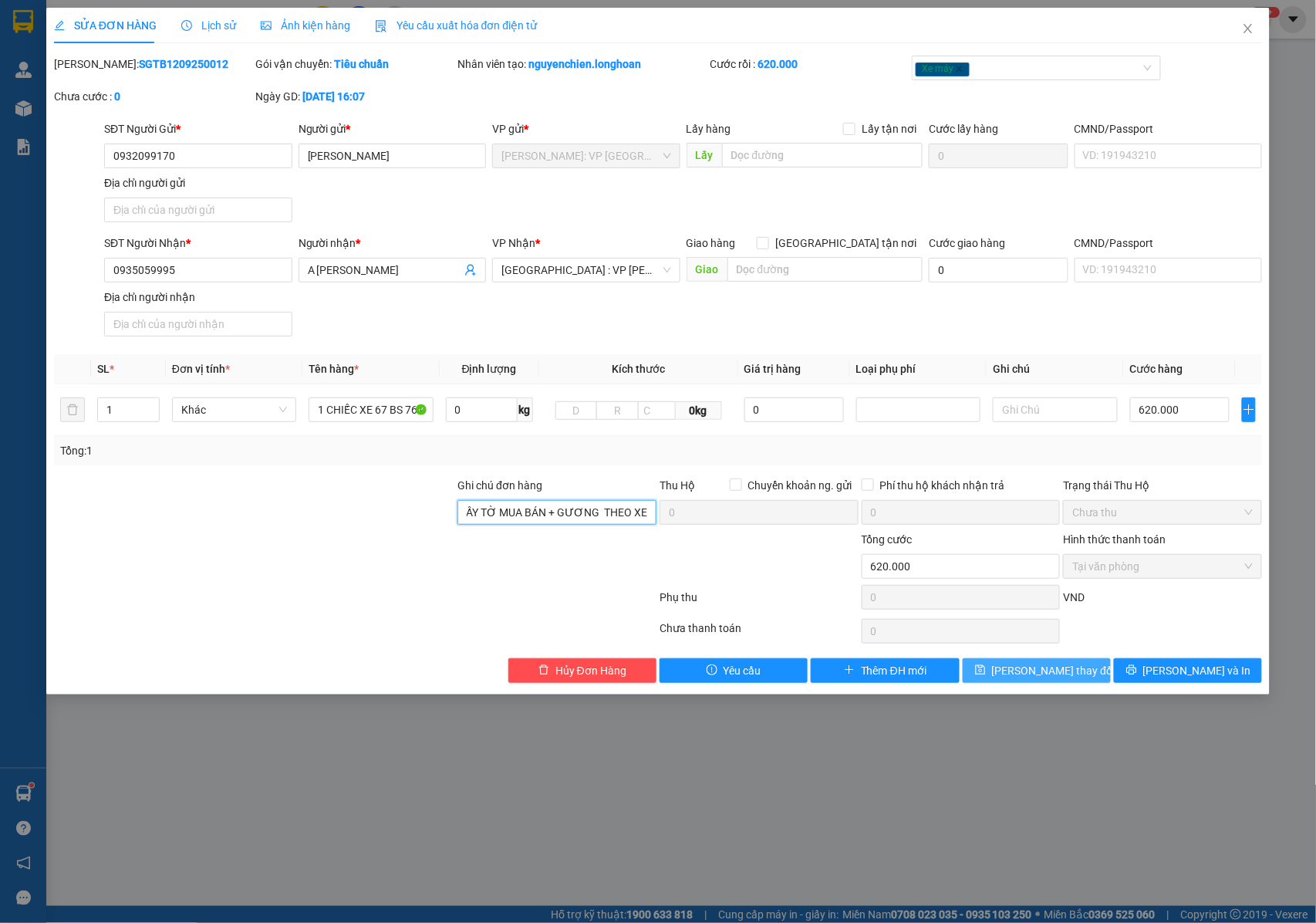
type input "CHÌA KHÓA + CAVET QUẤN TAY LÁI + GIẤY TỜ MUA BÁN + GƯƠNG THEO XE"
click at [1034, 671] on span "[PERSON_NAME] thay đổi" at bounding box center [1053, 671] width 123 height 17
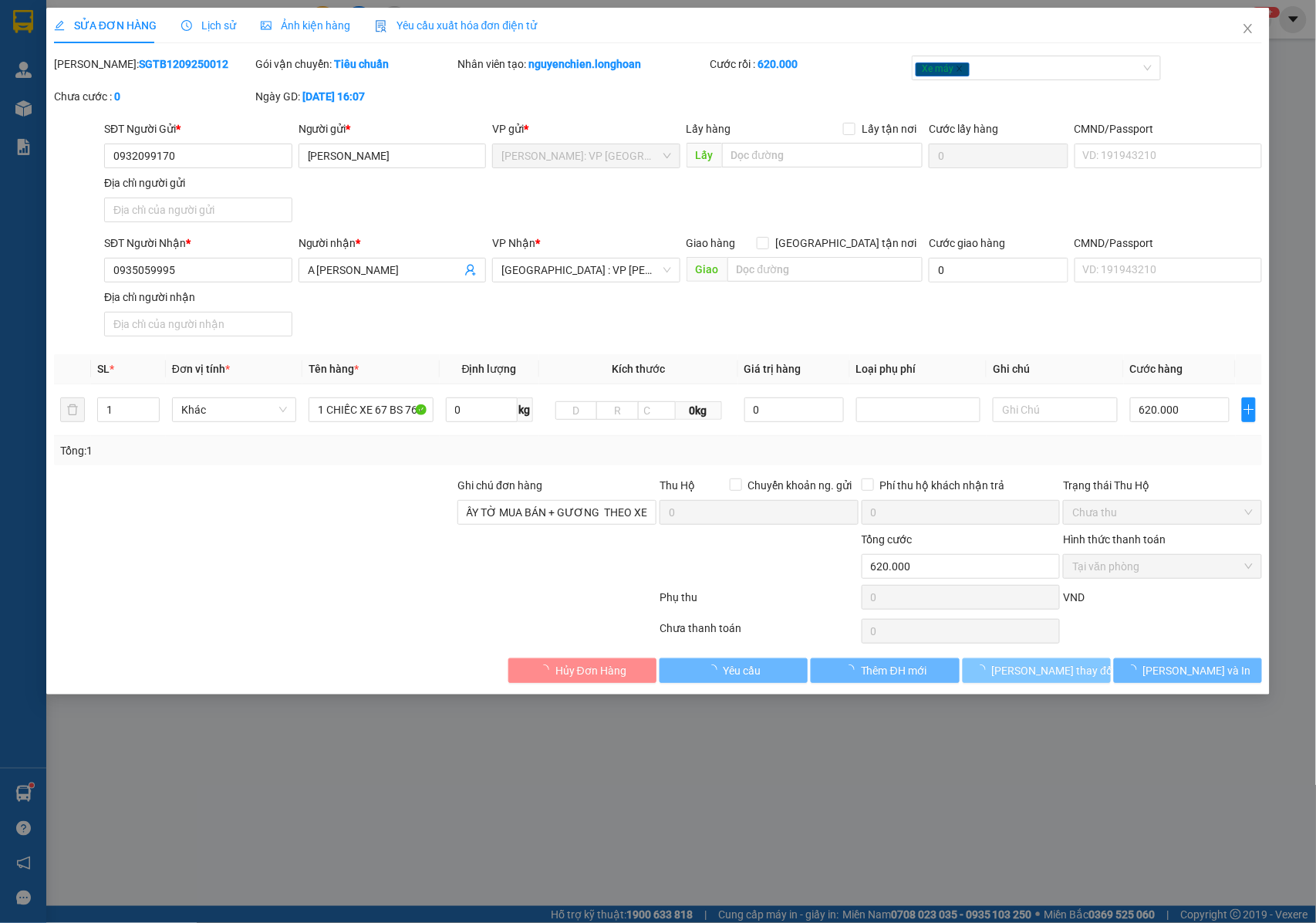
scroll to position [0, 0]
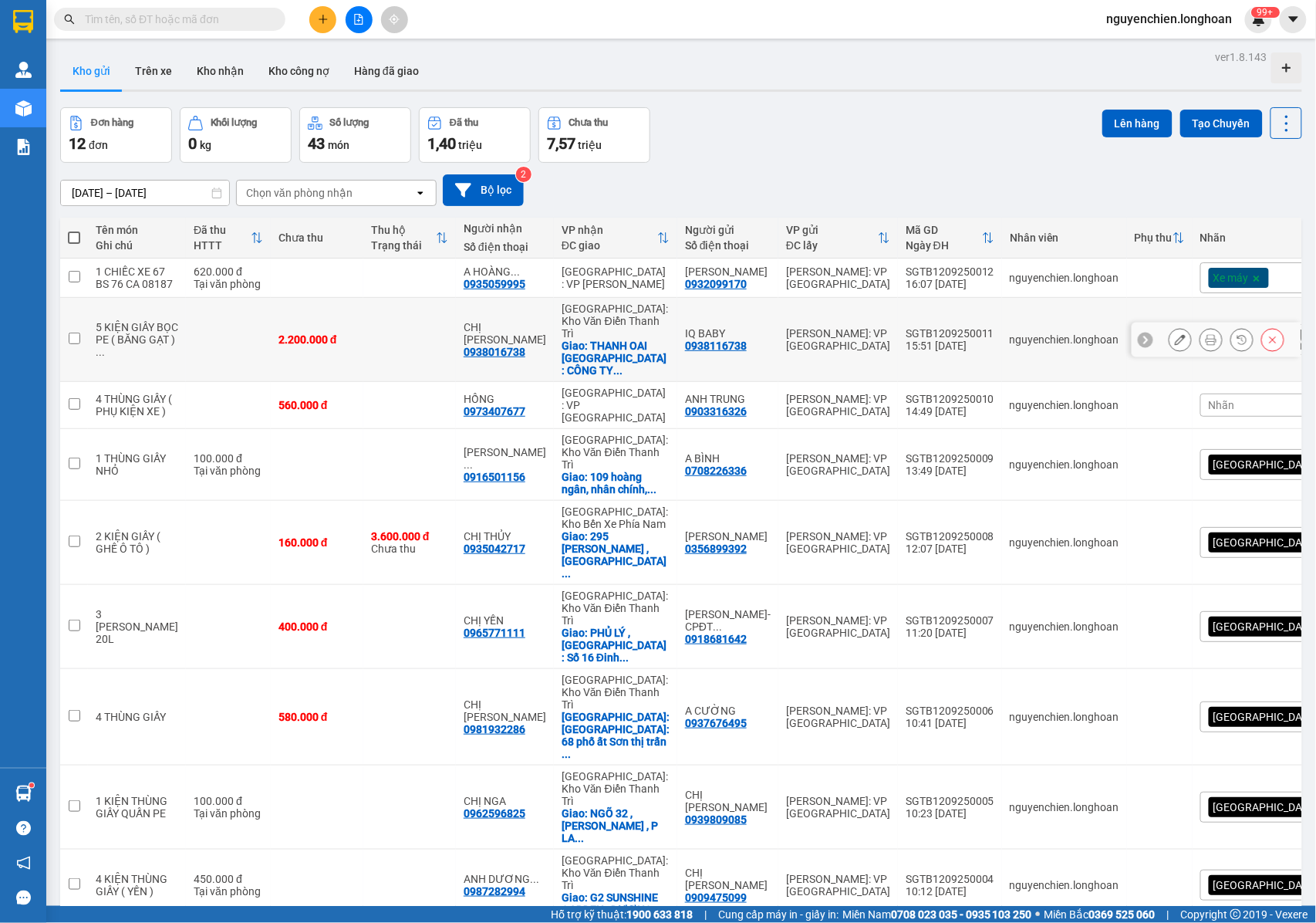
click at [1206, 339] on icon at bounding box center [1211, 339] width 11 height 11
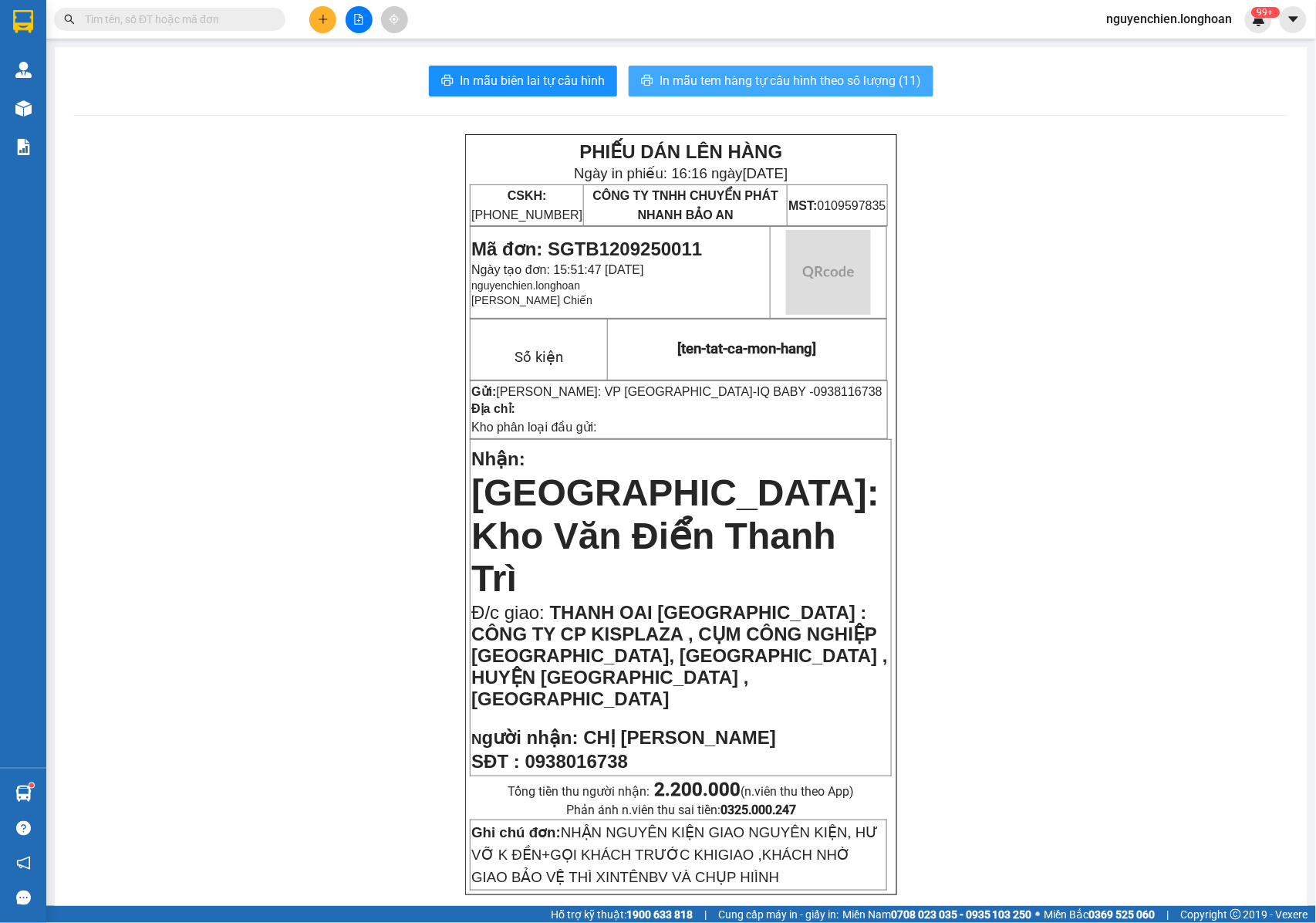
click at [847, 77] on span "In mẫu tem hàng tự cấu hình theo số lượng (11)" at bounding box center [790, 80] width 262 height 19
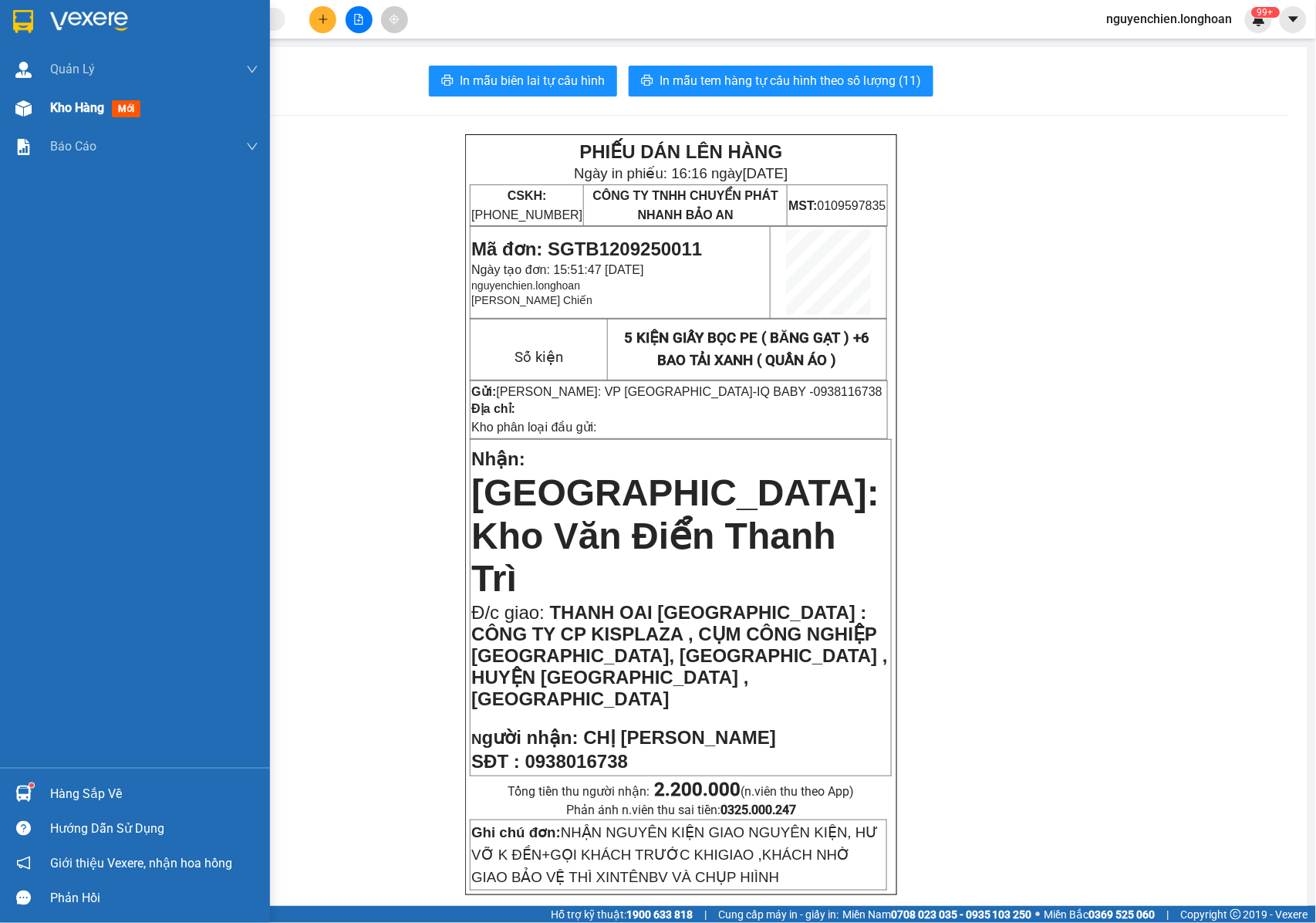
click at [28, 112] on img at bounding box center [23, 108] width 16 height 16
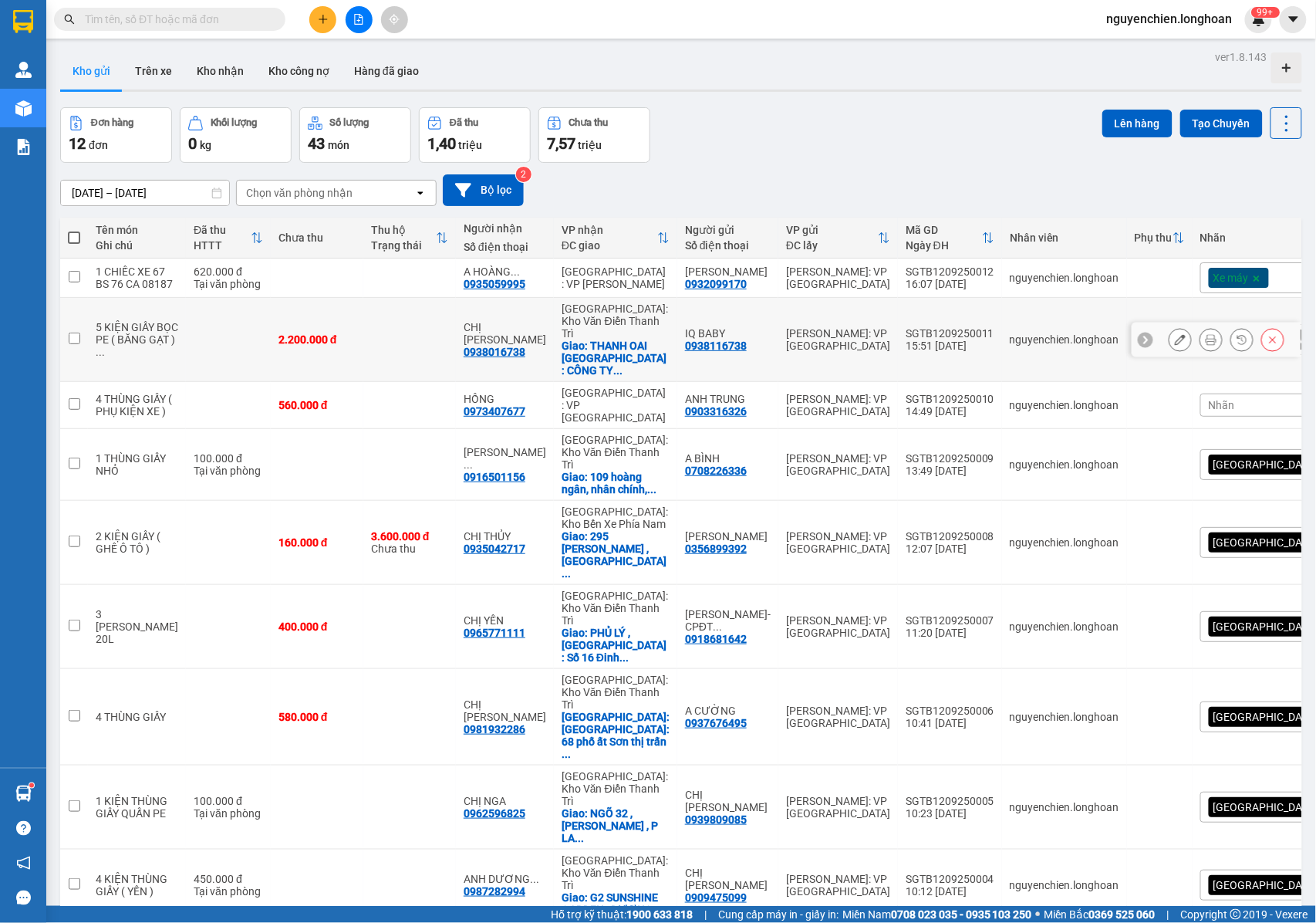
click at [1200, 346] on button at bounding box center [1210, 339] width 22 height 27
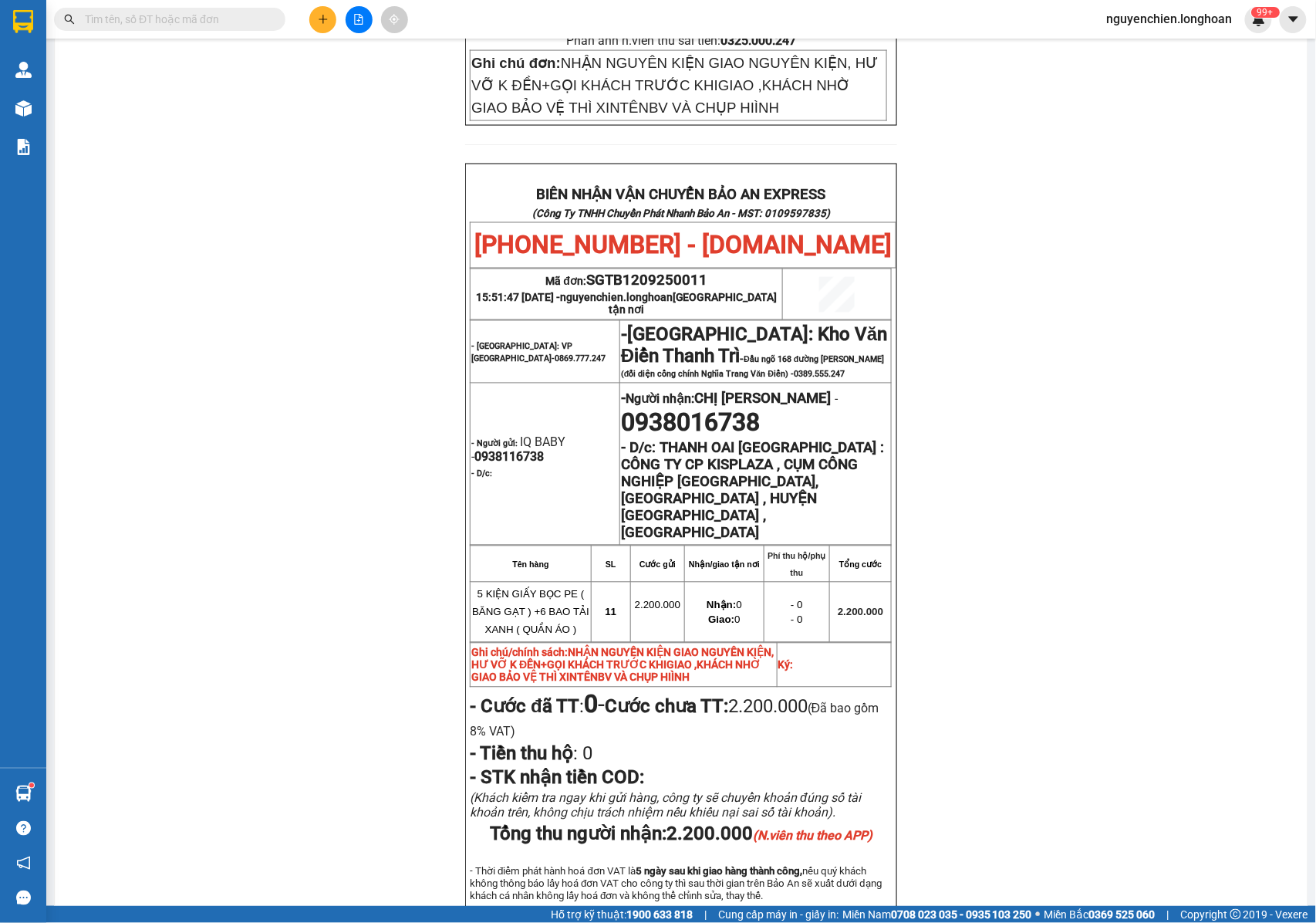
scroll to position [822, 0]
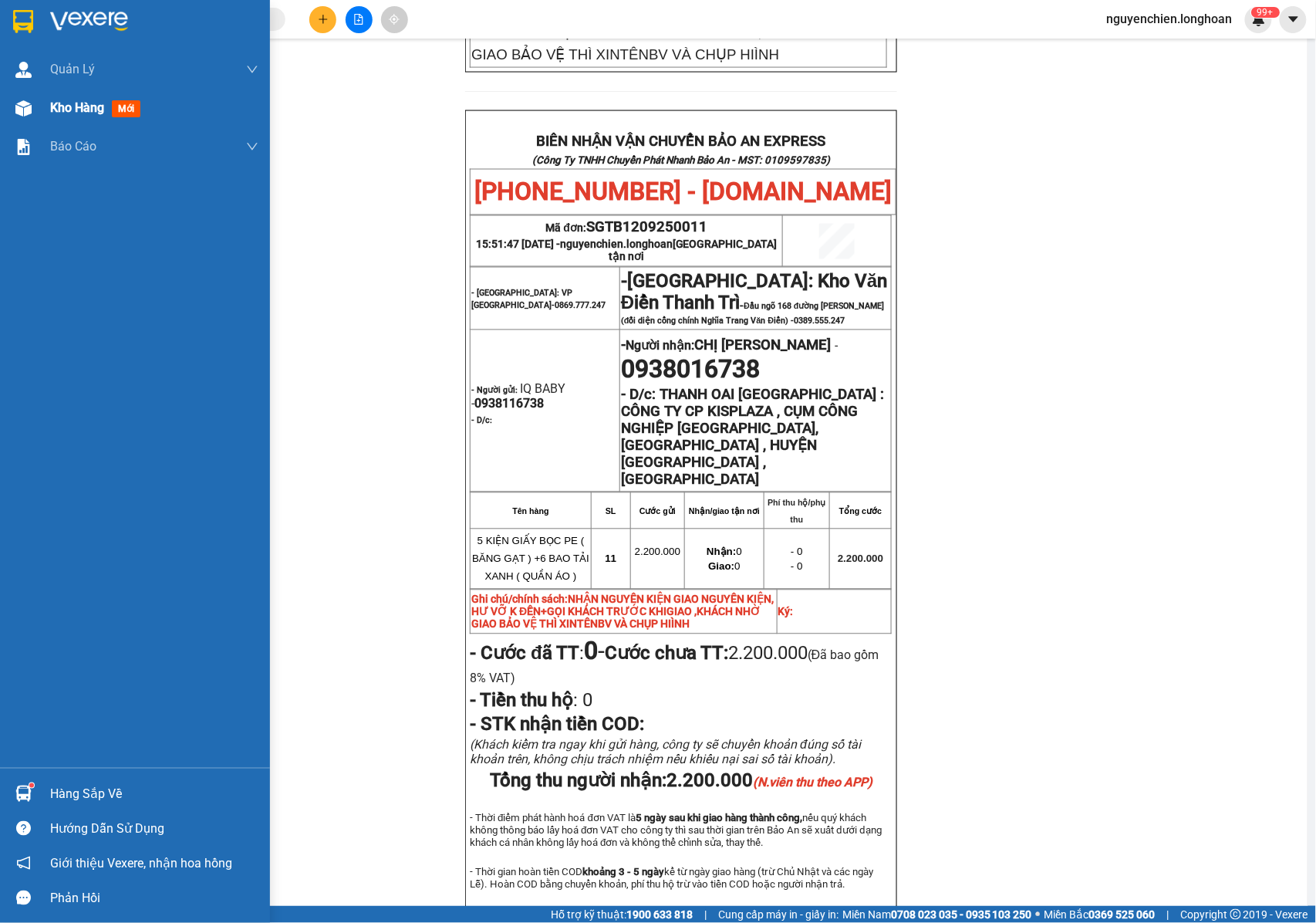
click at [22, 108] on img at bounding box center [23, 108] width 16 height 16
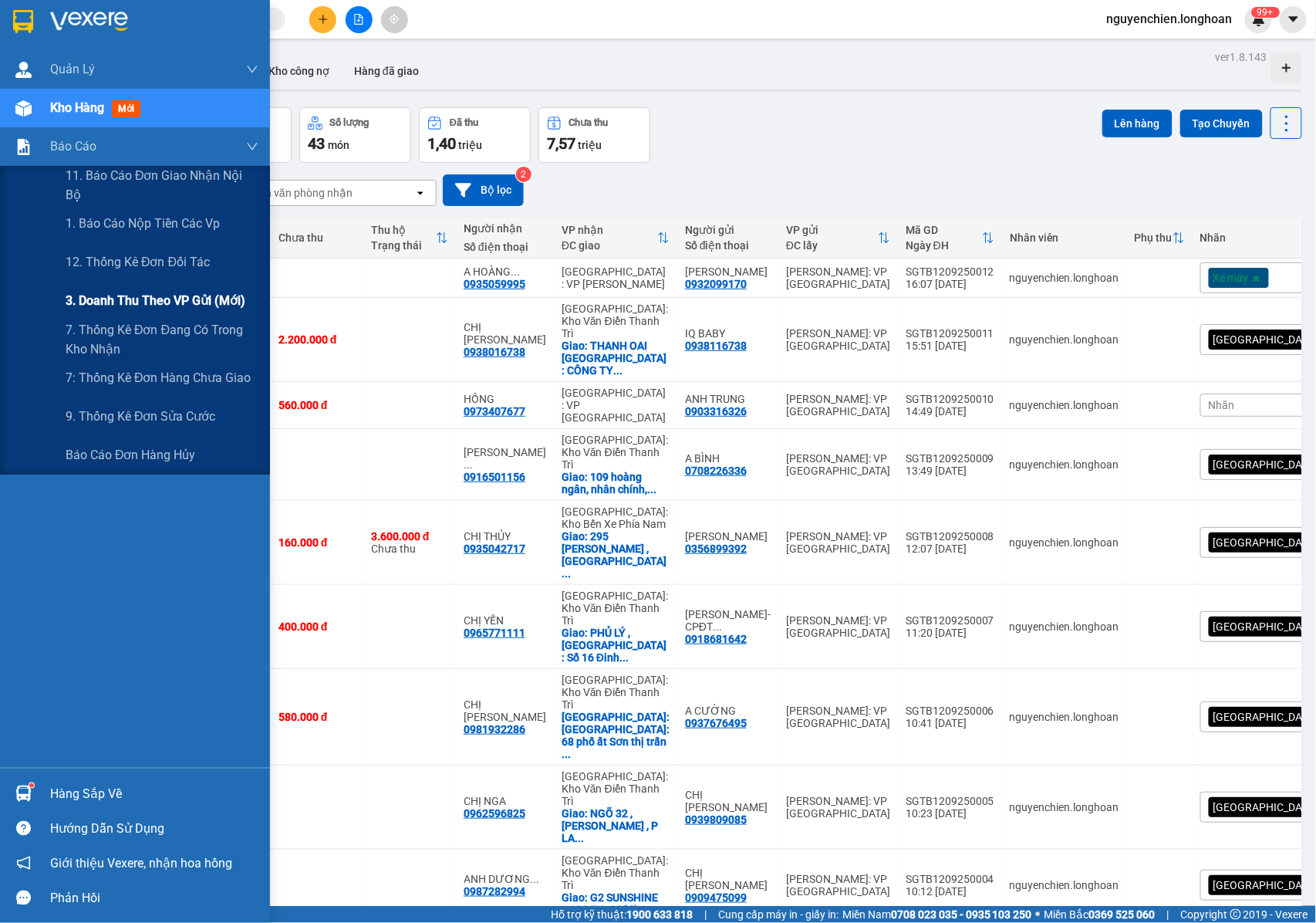
click at [134, 302] on span "3. Doanh Thu theo VP Gửi (mới)" at bounding box center [155, 300] width 180 height 19
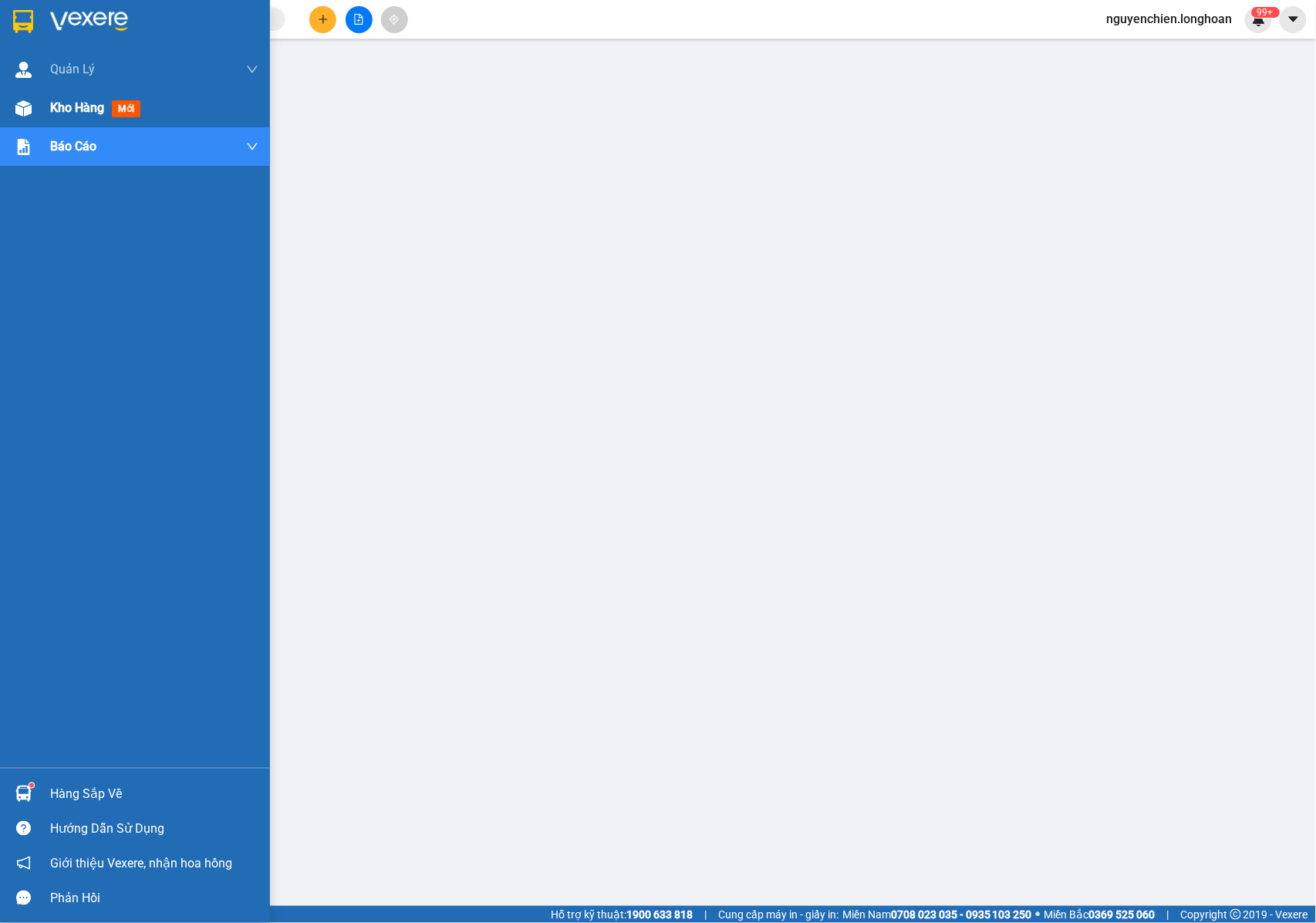
click at [33, 109] on div at bounding box center [23, 108] width 27 height 27
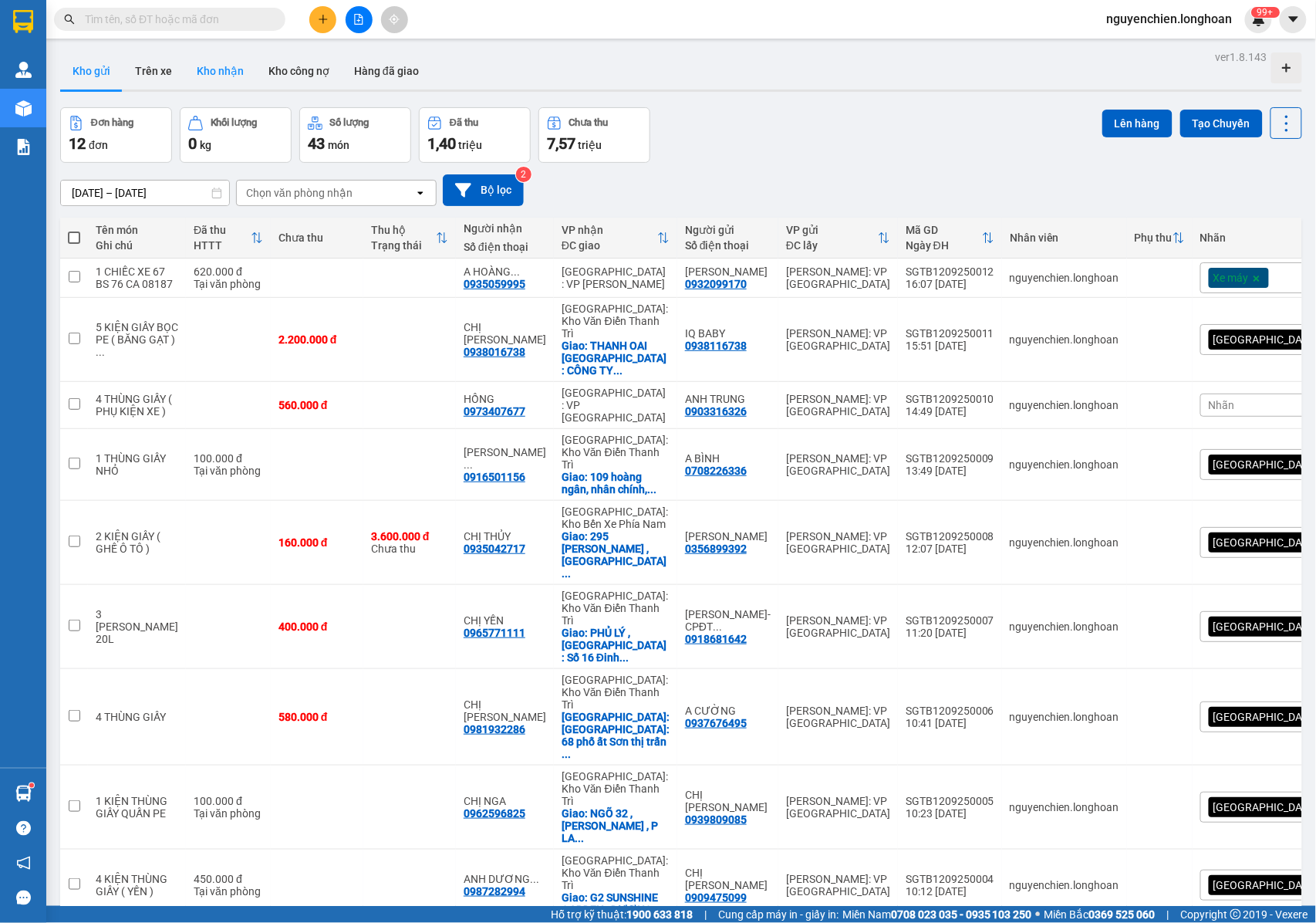
click at [247, 71] on button "Kho nhận" at bounding box center [219, 71] width 71 height 37
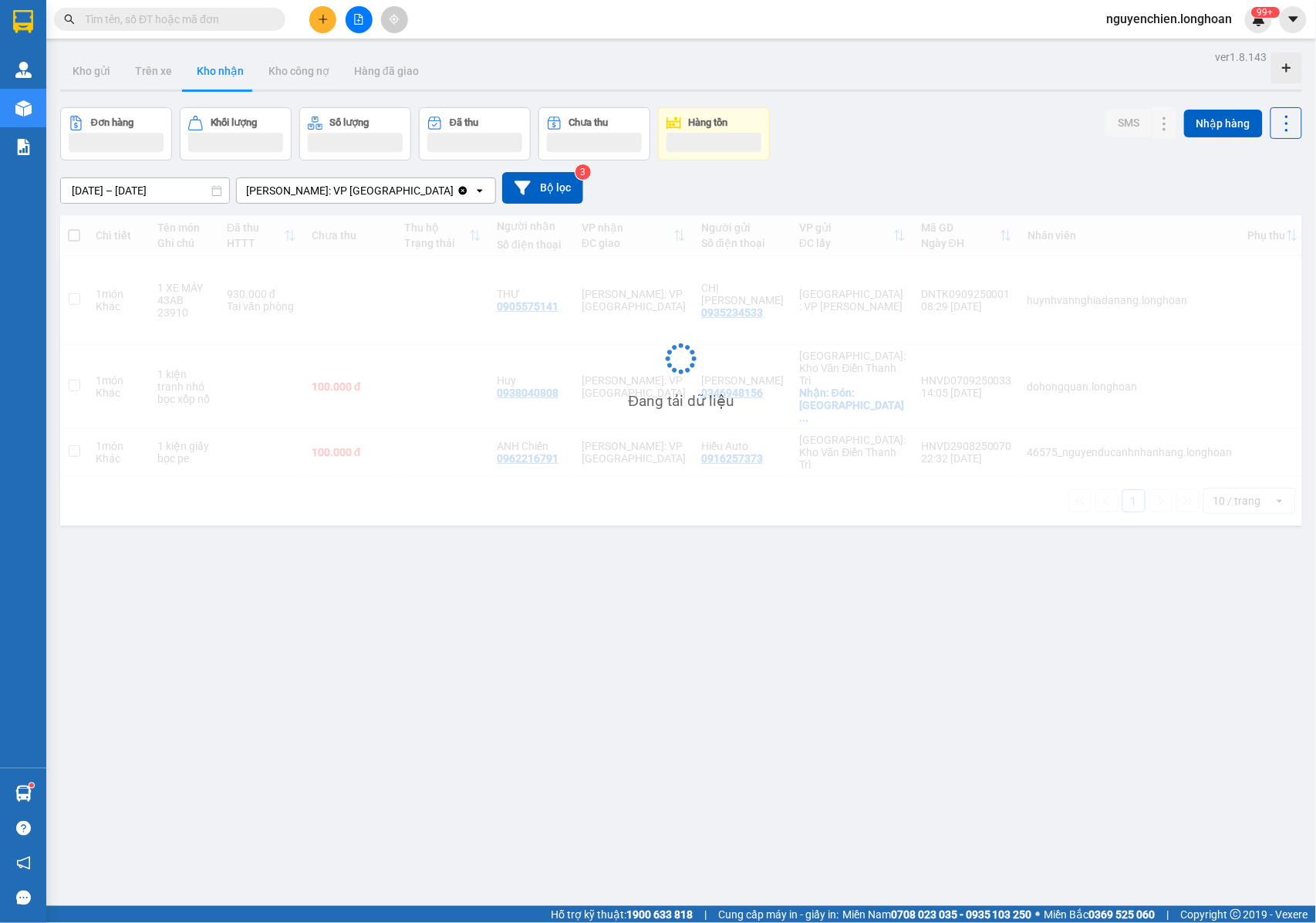
click at [226, 71] on button "Kho nhận" at bounding box center [219, 71] width 71 height 37
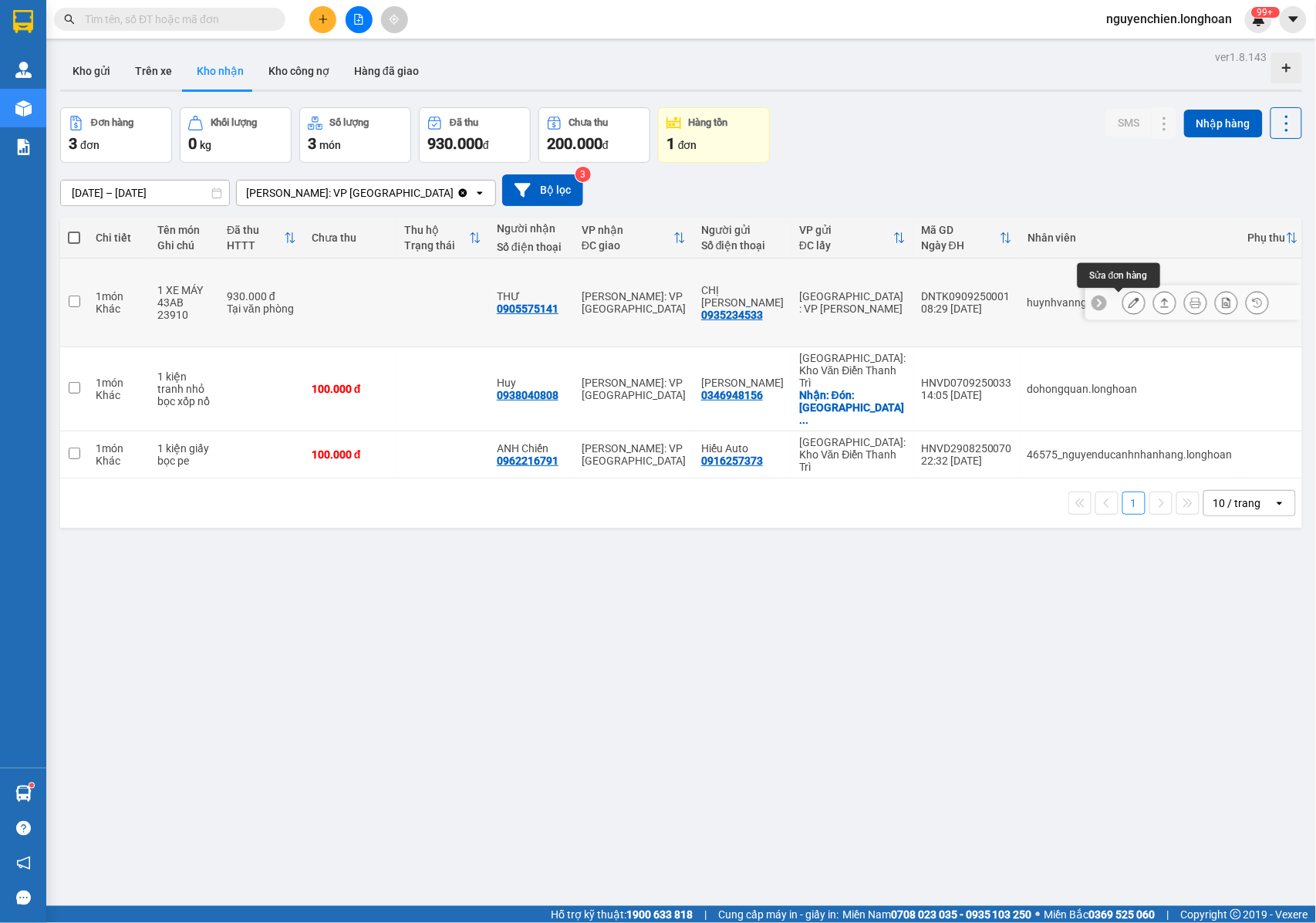
click at [1128, 308] on icon at bounding box center [1134, 302] width 11 height 11
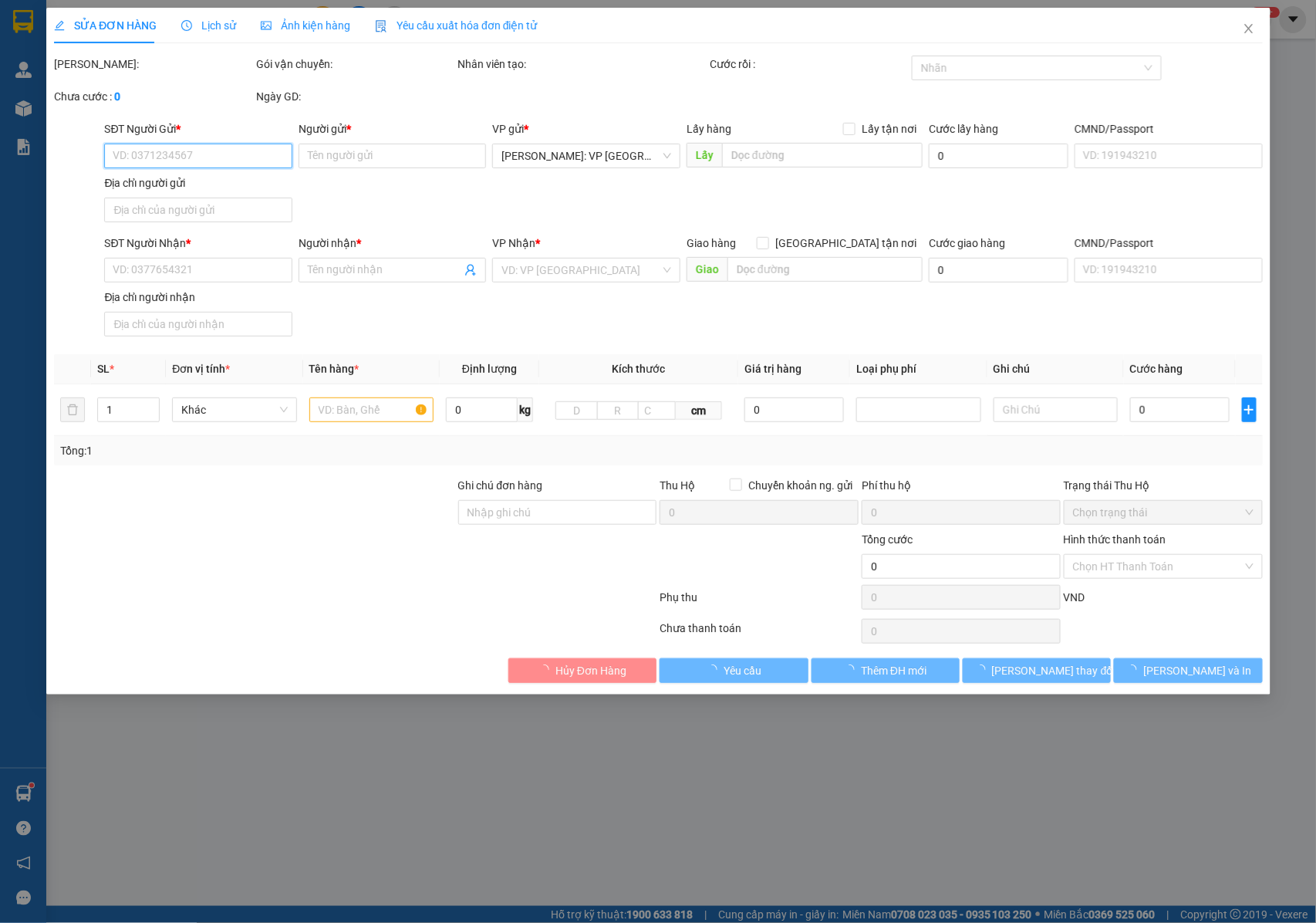
type input "0935234533"
type input "CHỊ TRANG"
type input "0905575141"
type input "THƯ"
type input "0 CHÌA KHÓA,2 GƯƠNG"
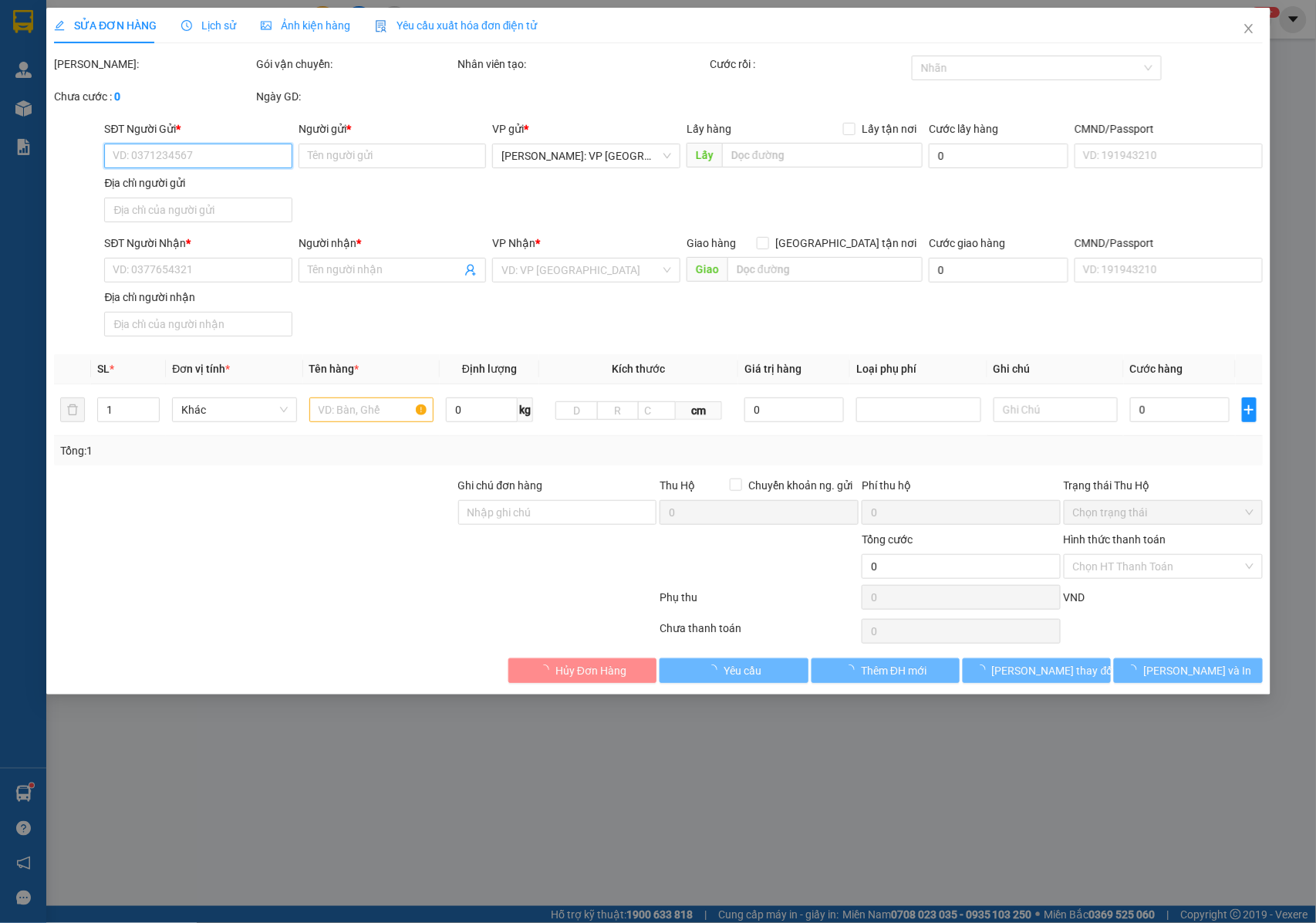
type input "930.000"
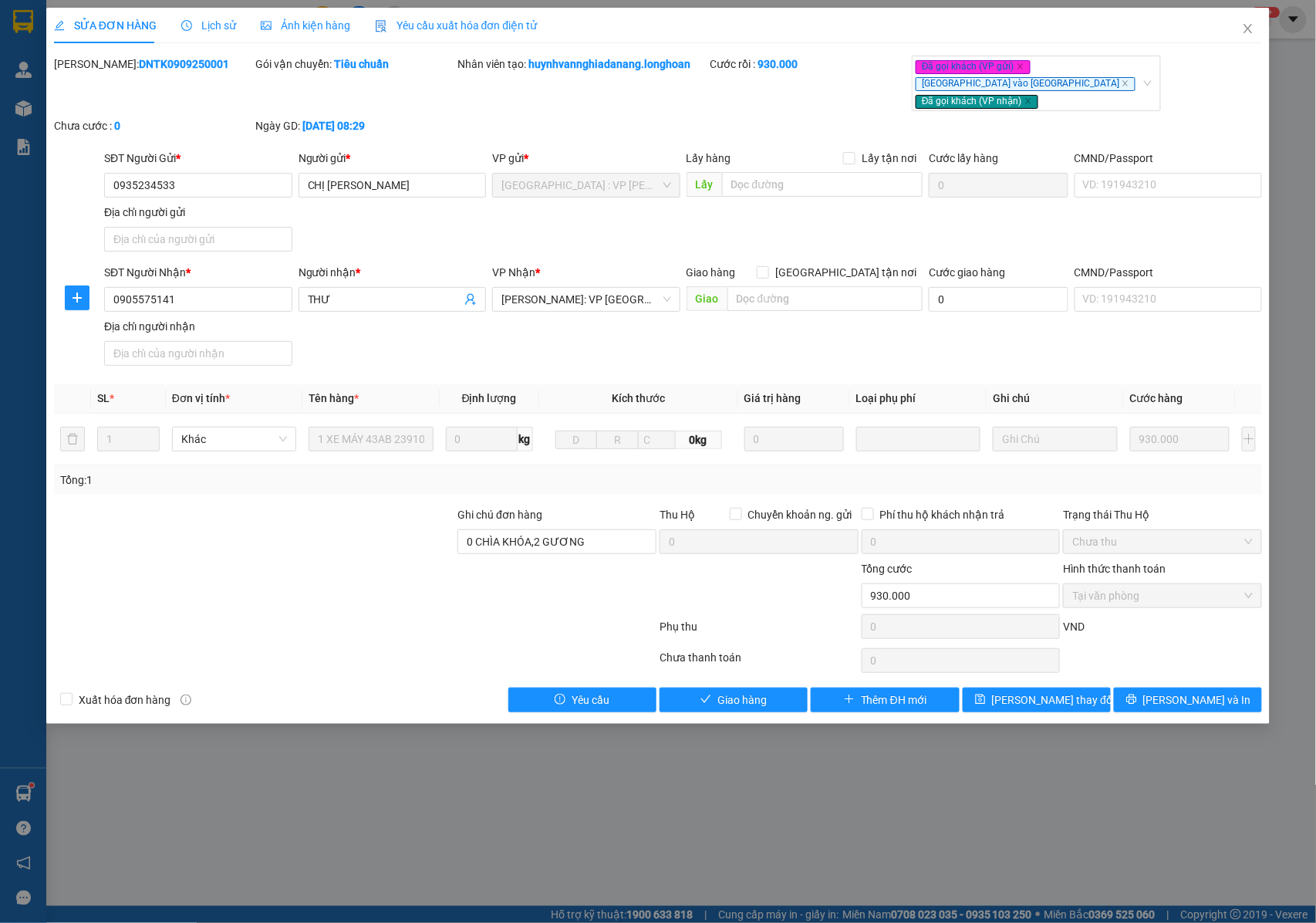
click at [219, 23] on span "Lịch sử" at bounding box center [209, 25] width 55 height 12
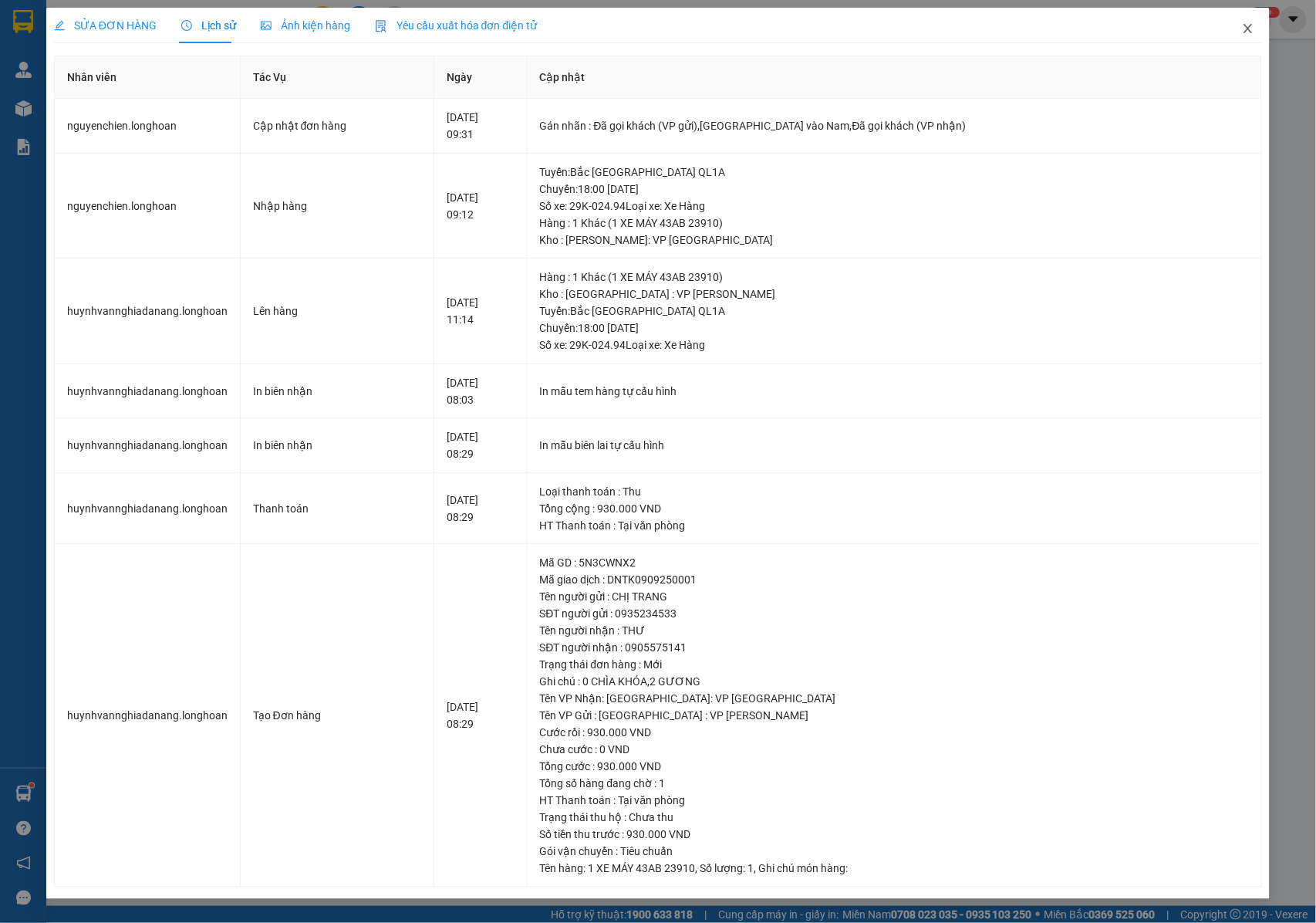
click at [1251, 34] on icon "close" at bounding box center [1248, 28] width 12 height 12
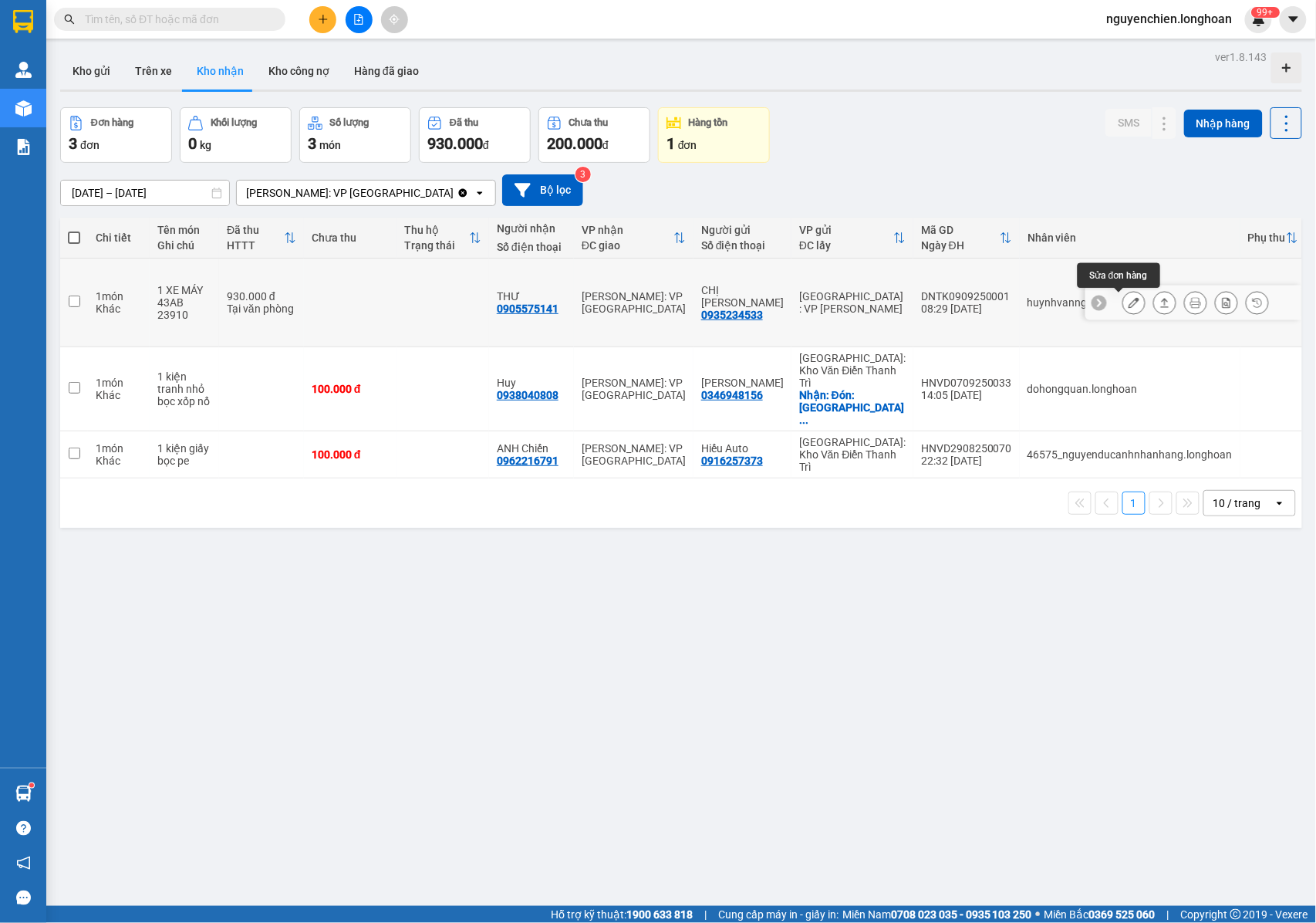
click at [1128, 308] on icon at bounding box center [1134, 302] width 11 height 11
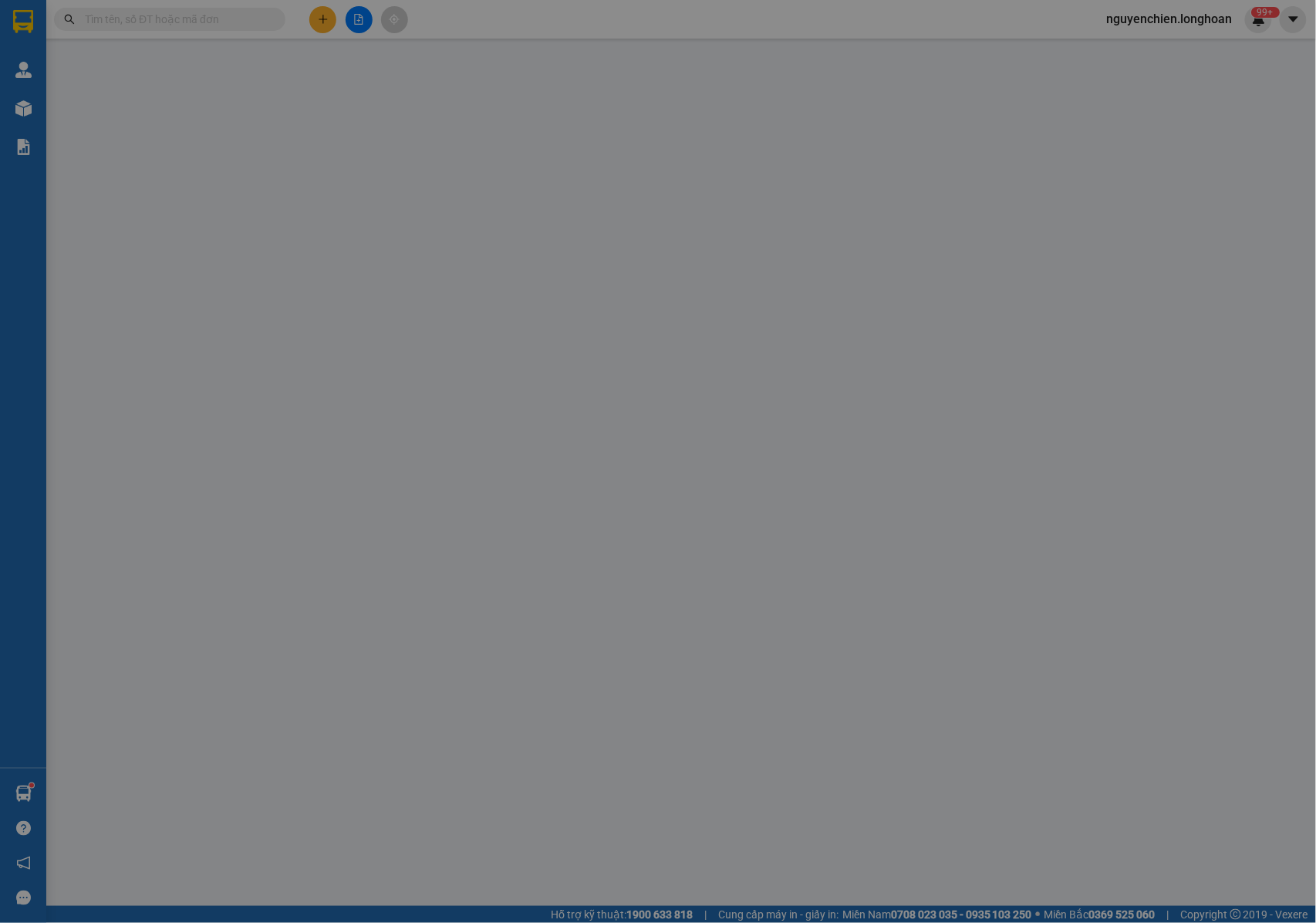
type input "0935234533"
type input "CHỊ TRANG"
type input "0905575141"
type input "THƯ"
type input "0 CHÌA KHÓA,2 GƯƠNG"
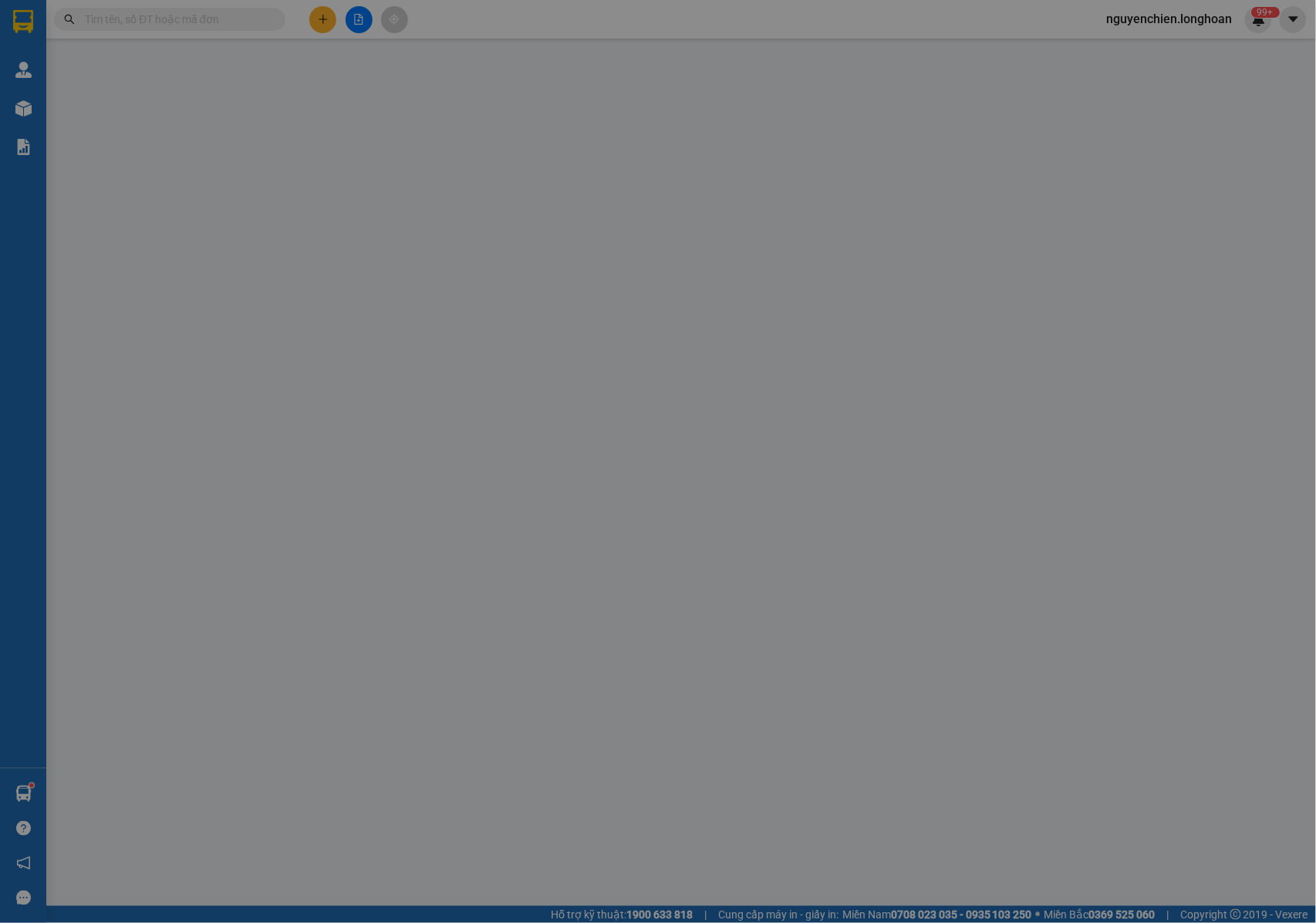
type input "930.000"
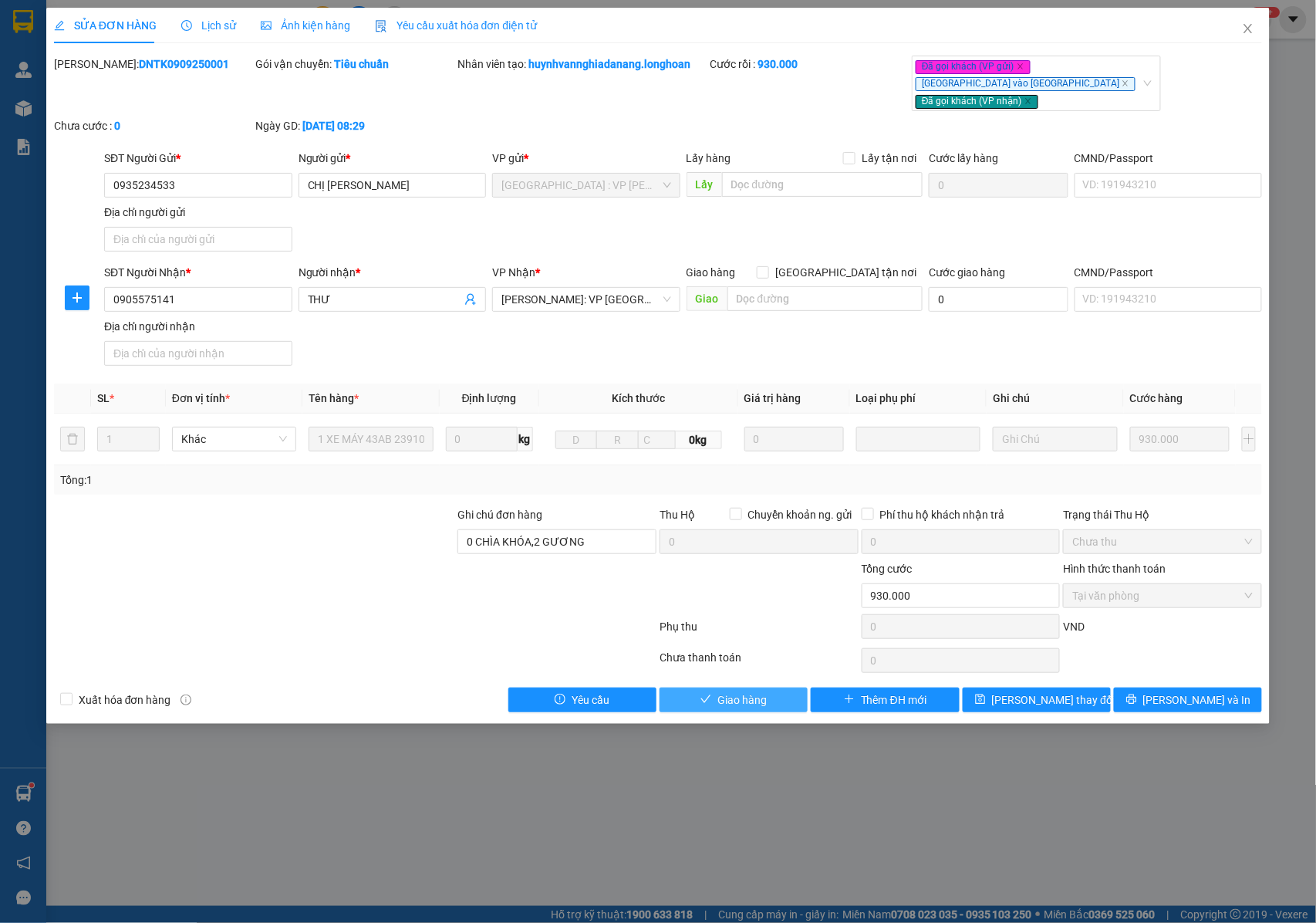
click at [722, 691] on span "Giao hàng" at bounding box center [741, 700] width 49 height 17
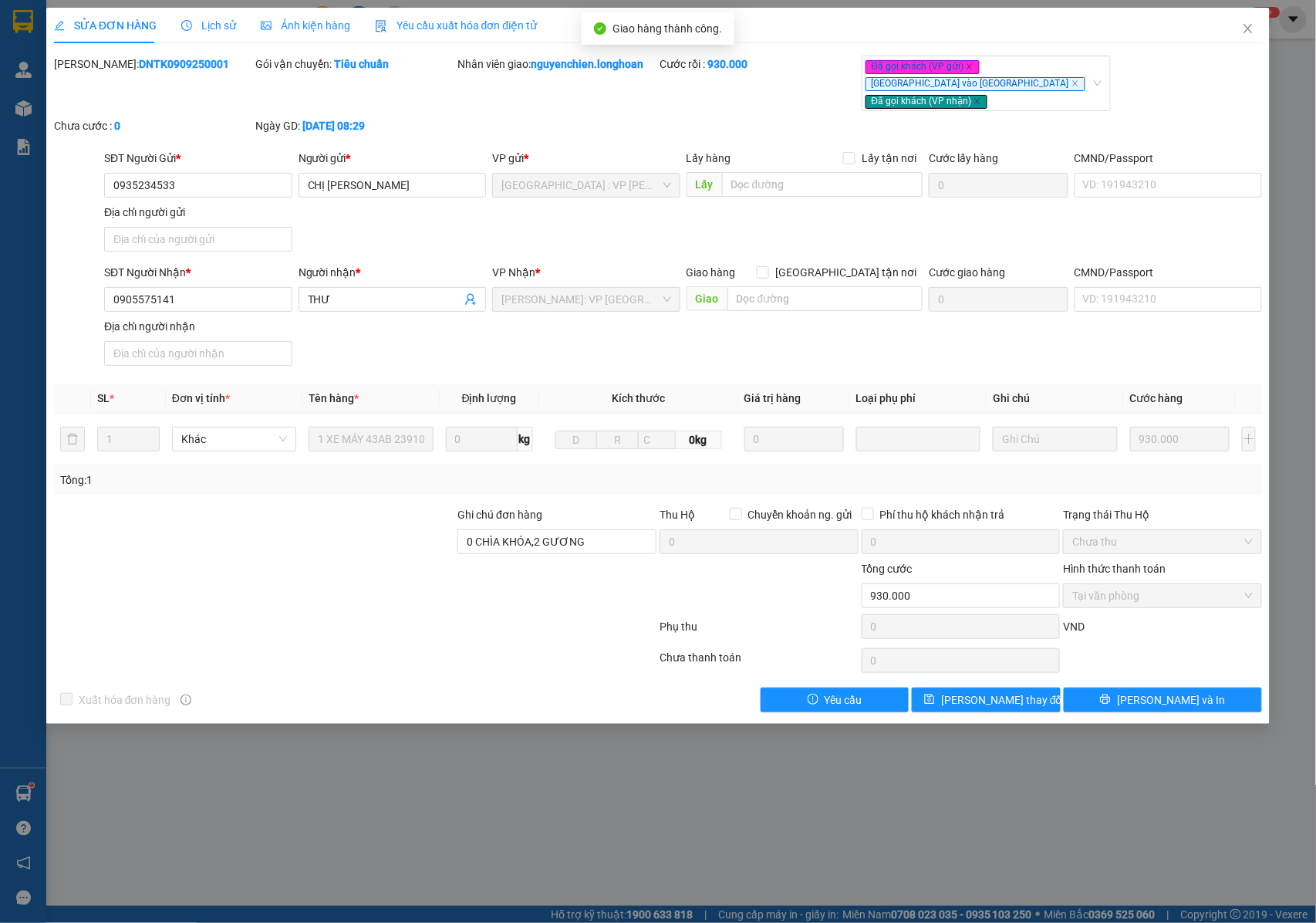
click at [574, 776] on div "SỬA ĐƠN HÀNG Lịch sử Ảnh kiện hàng Yêu cầu xuất hóa đơn điện tử Total Paid Fee …" at bounding box center [658, 462] width 1316 height 923
click at [1246, 32] on icon "close" at bounding box center [1249, 28] width 9 height 9
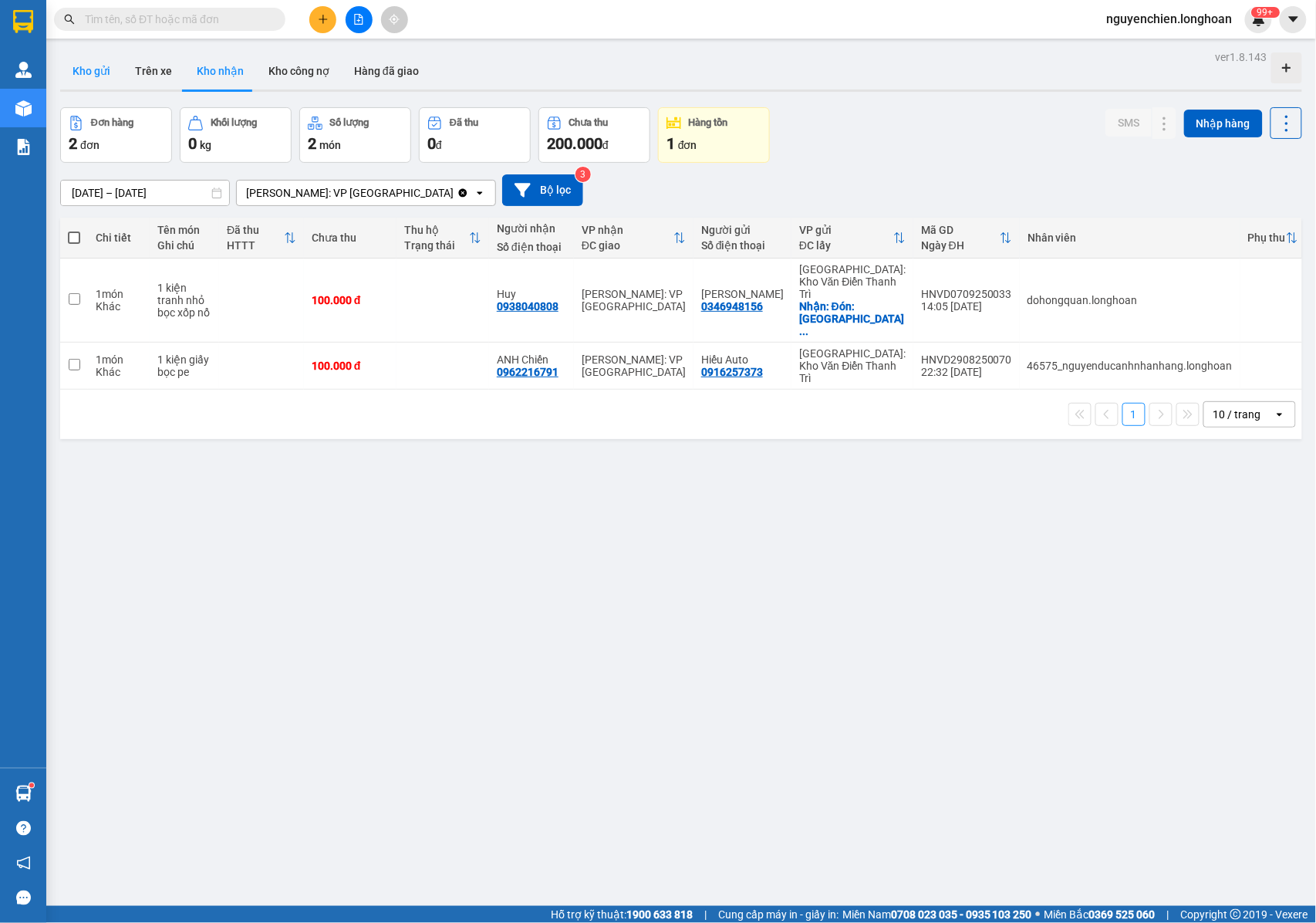
click at [90, 65] on button "Kho gửi" at bounding box center [91, 71] width 63 height 37
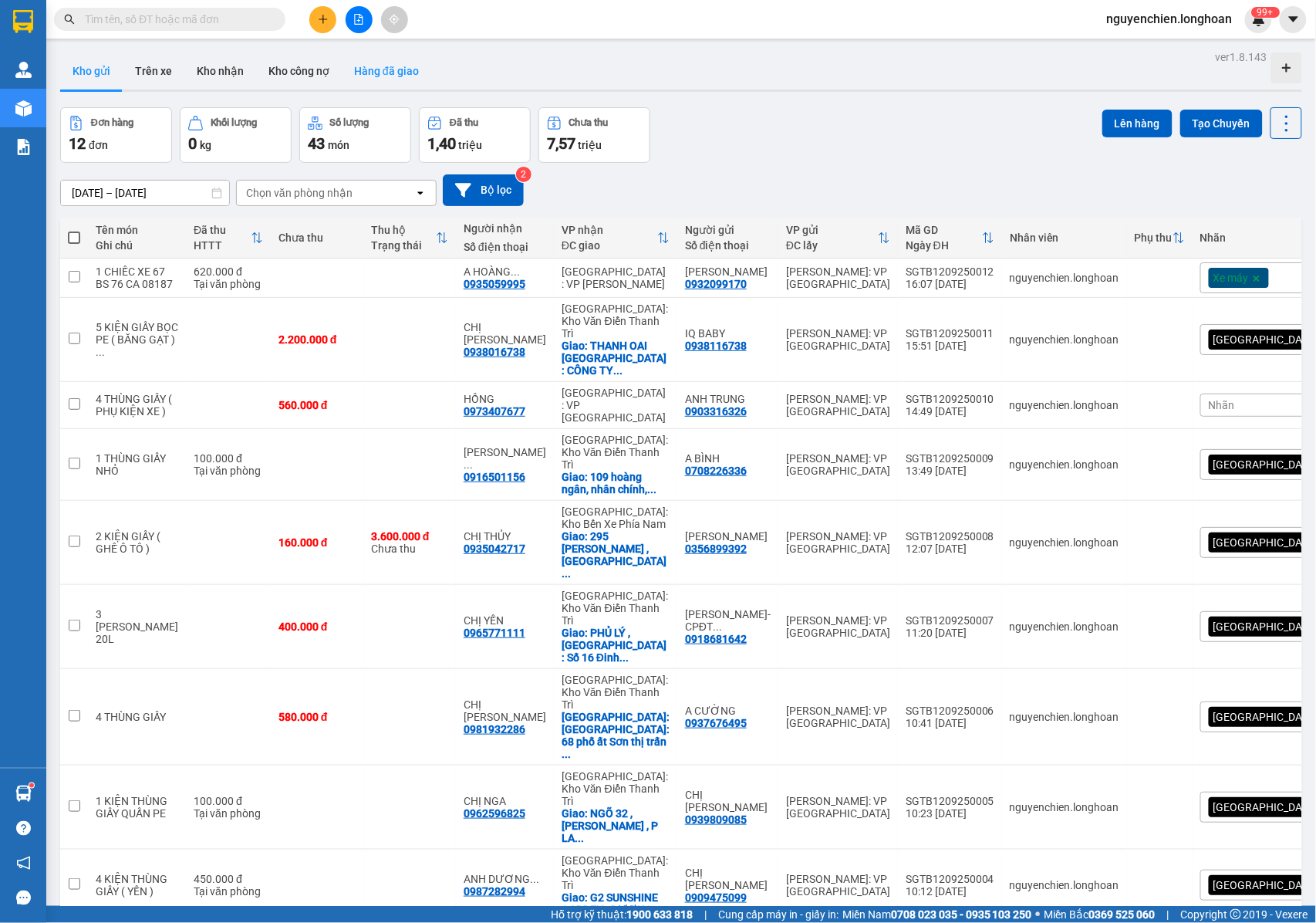
click at [376, 71] on button "Hàng đã giao" at bounding box center [386, 71] width 90 height 37
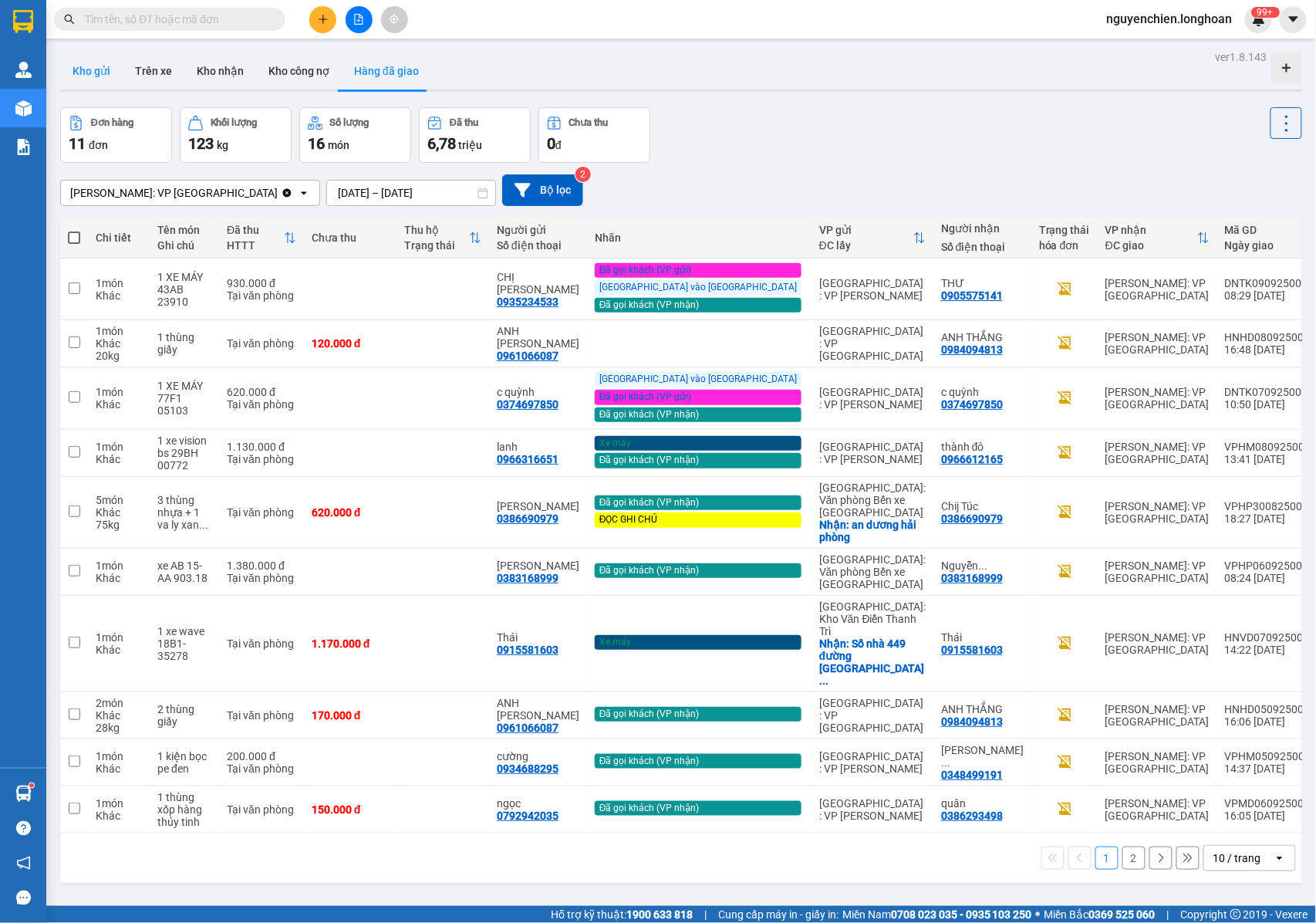
click at [82, 70] on button "Kho gửi" at bounding box center [91, 71] width 63 height 37
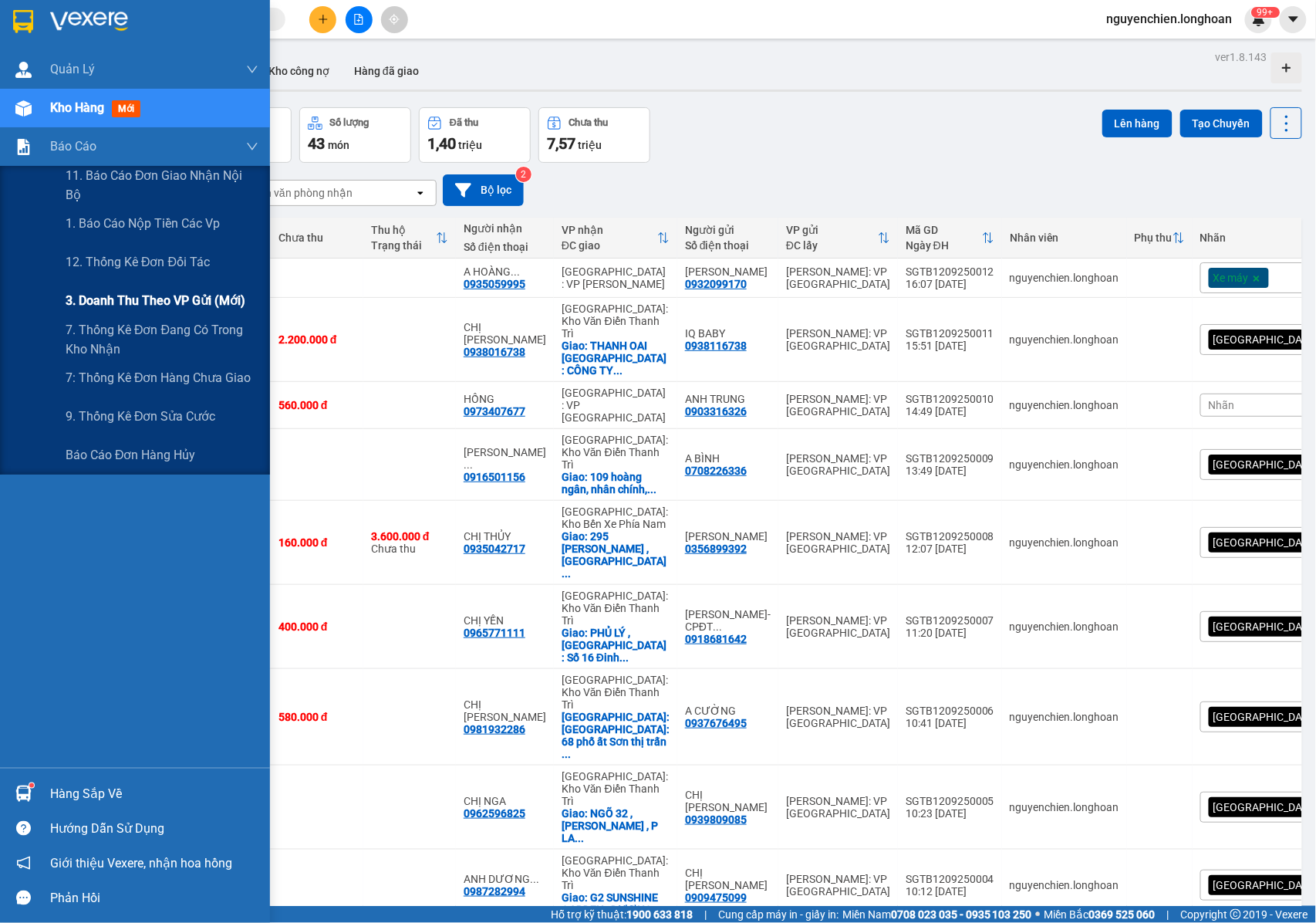
drag, startPoint x: 115, startPoint y: 292, endPoint x: 238, endPoint y: 270, distance: 125.0
click at [115, 294] on span "3. Doanh Thu theo VP Gửi (mới)" at bounding box center [155, 300] width 179 height 19
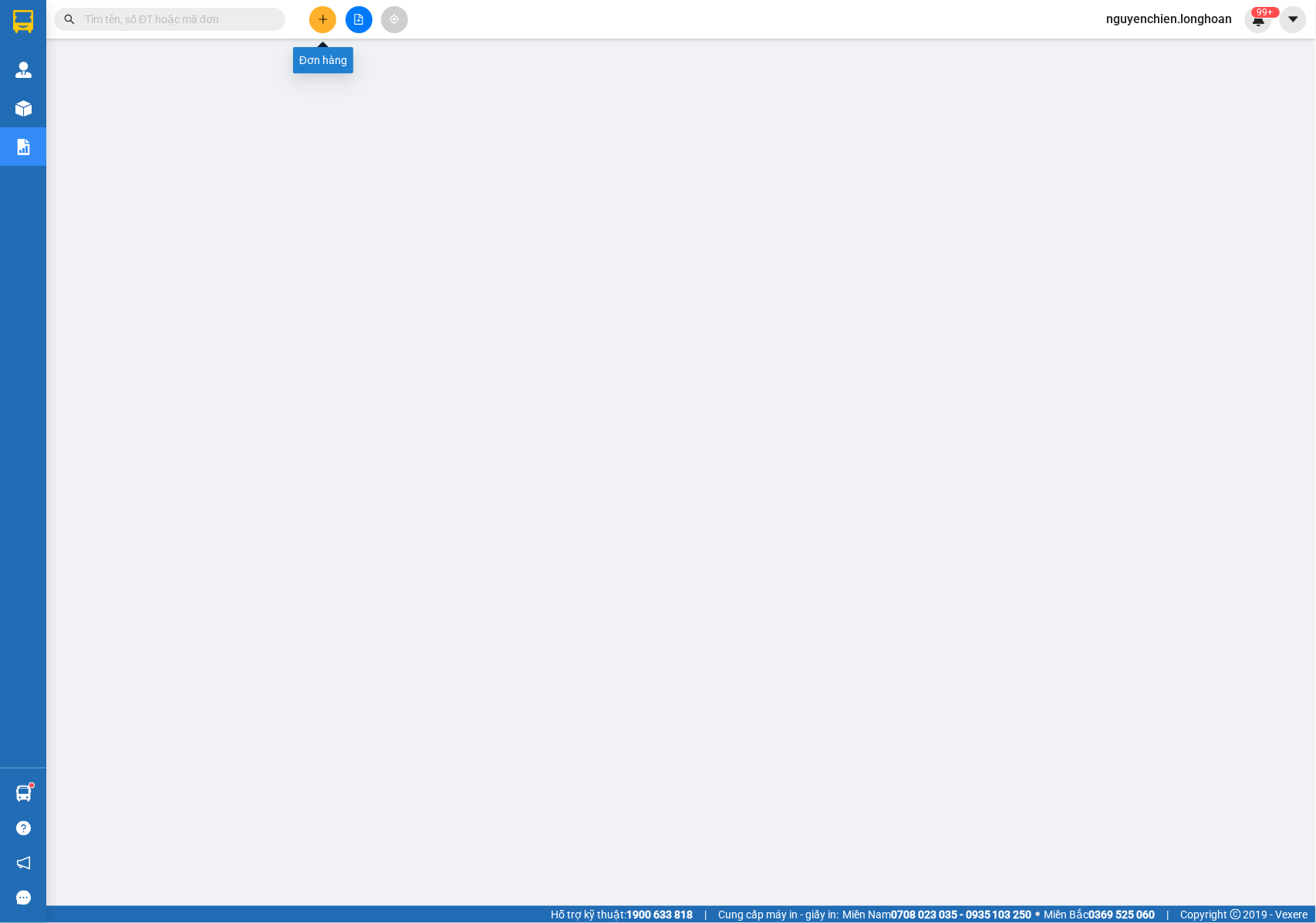
click at [315, 26] on button at bounding box center [322, 19] width 27 height 27
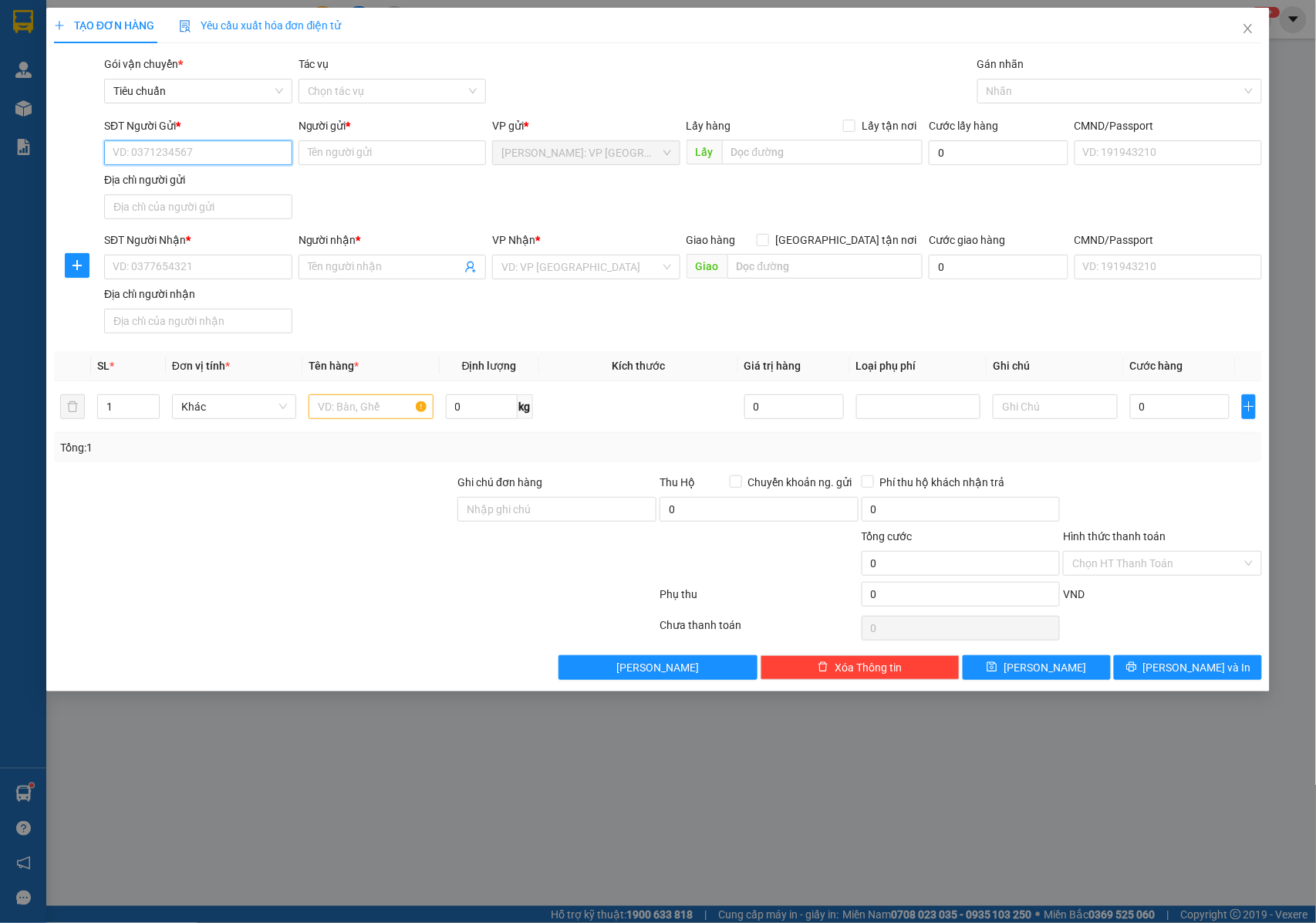
click at [195, 158] on input "SĐT Người Gửi *" at bounding box center [198, 152] width 188 height 25
type input "0947006987"
click at [195, 158] on input "0947006987" at bounding box center [198, 152] width 188 height 25
click at [208, 174] on div "0947006987 - [PERSON_NAME]" at bounding box center [198, 184] width 188 height 25
type input "cty [PERSON_NAME]"
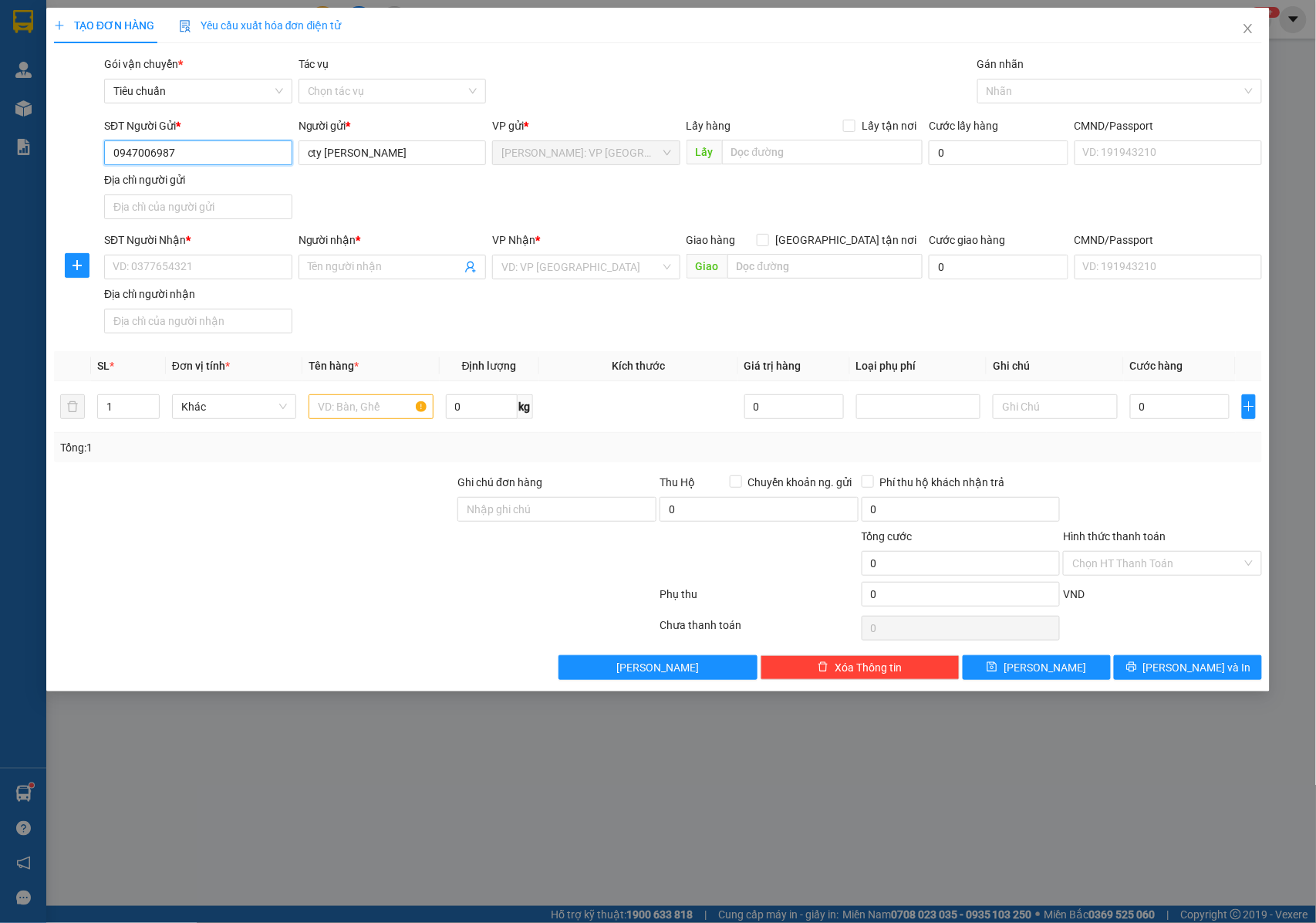
type input "0947006987"
click at [212, 290] on div "Địa chỉ người nhận" at bounding box center [198, 294] width 188 height 17
click at [212, 308] on input "Địa chỉ người nhận" at bounding box center [198, 320] width 188 height 25
click at [207, 276] on input "SĐT Người Nhận *" at bounding box center [198, 267] width 188 height 25
type input "0984764740"
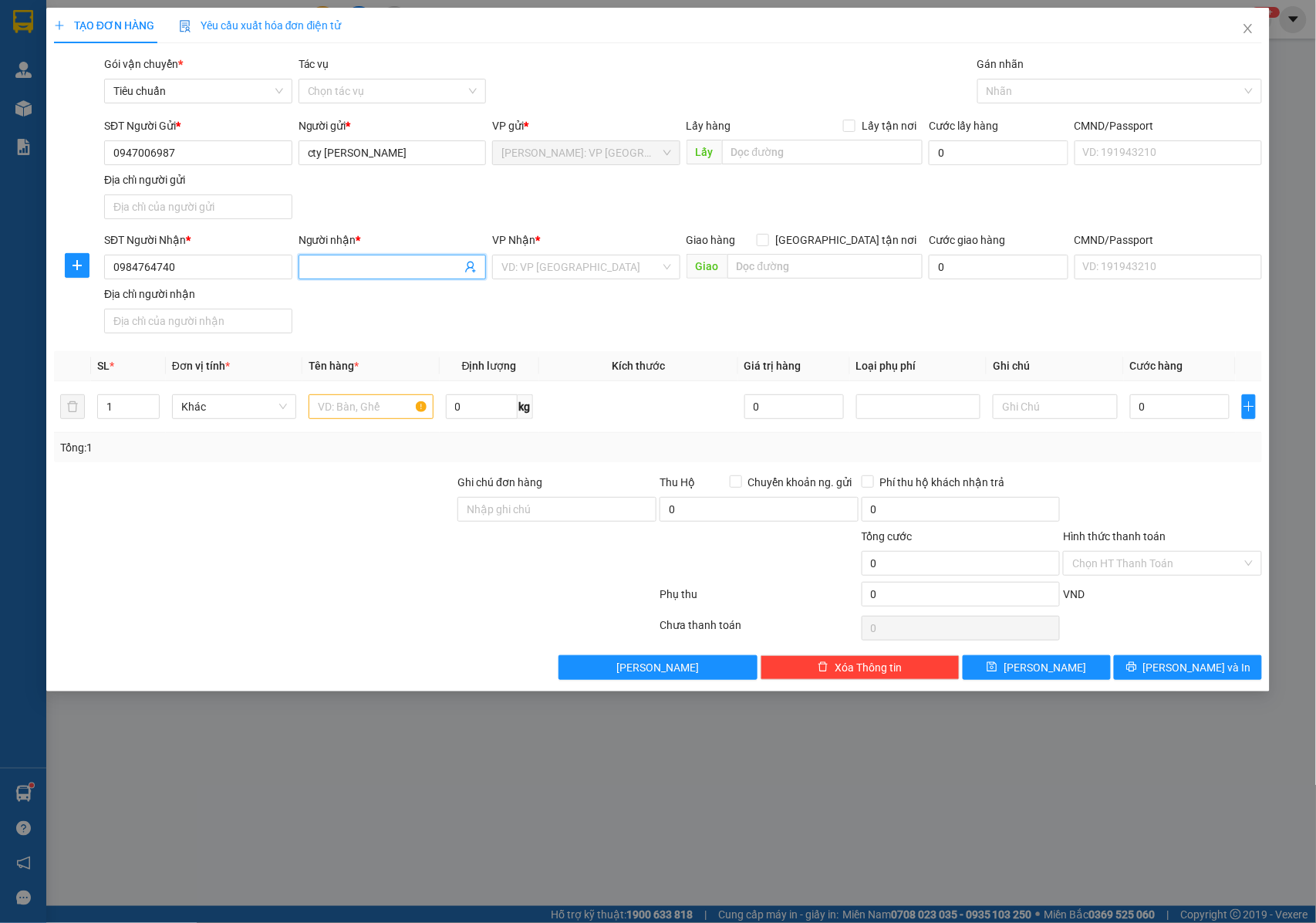
click at [347, 273] on input "Người nhận *" at bounding box center [385, 267] width 154 height 17
type input "c"
type input "CHỊ [PERSON_NAME]"
click at [556, 275] on input "search" at bounding box center [581, 267] width 159 height 23
type input "K"
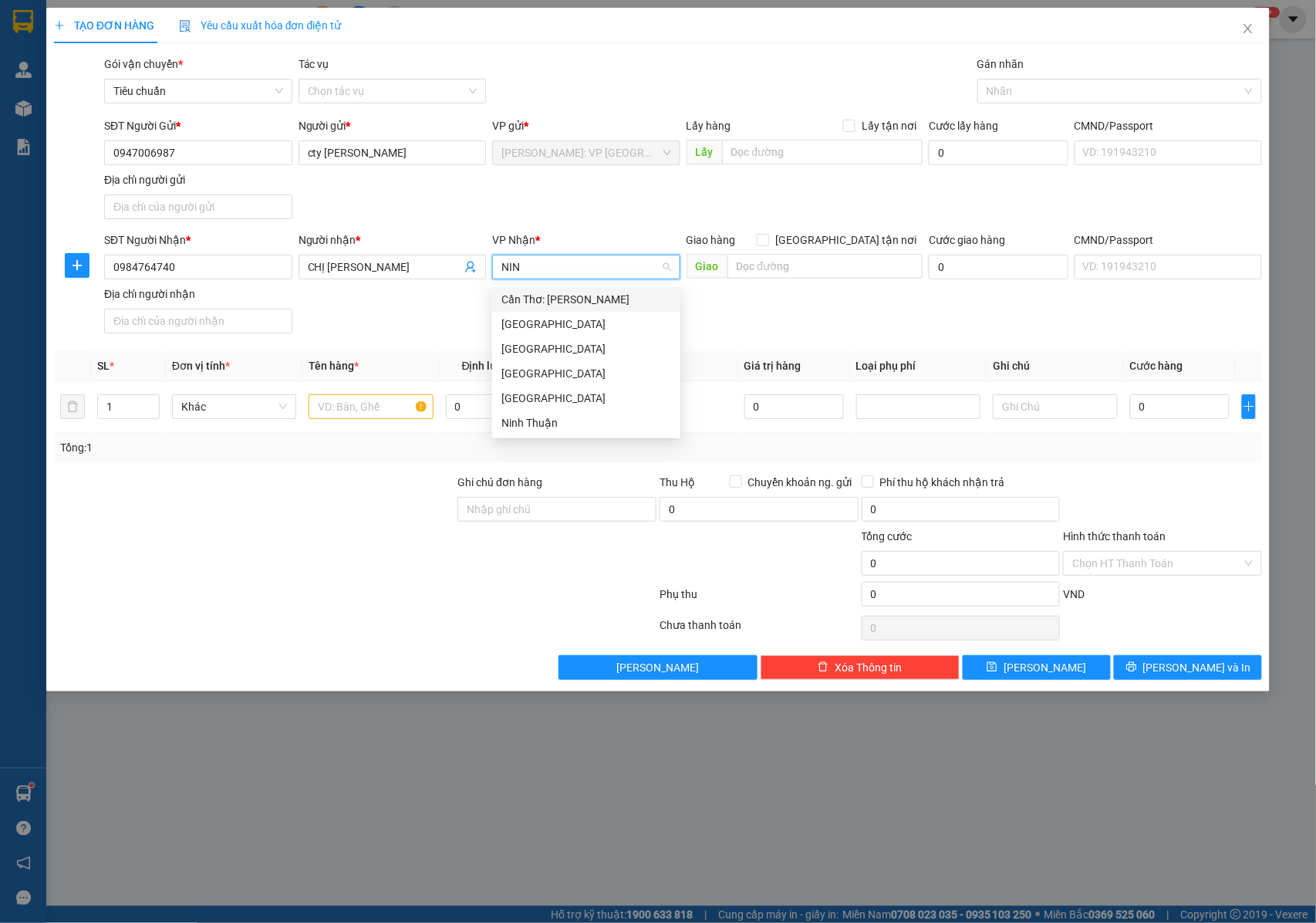
type input "NINH"
click at [562, 294] on div "Cần Thơ: [PERSON_NAME]" at bounding box center [586, 300] width 170 height 17
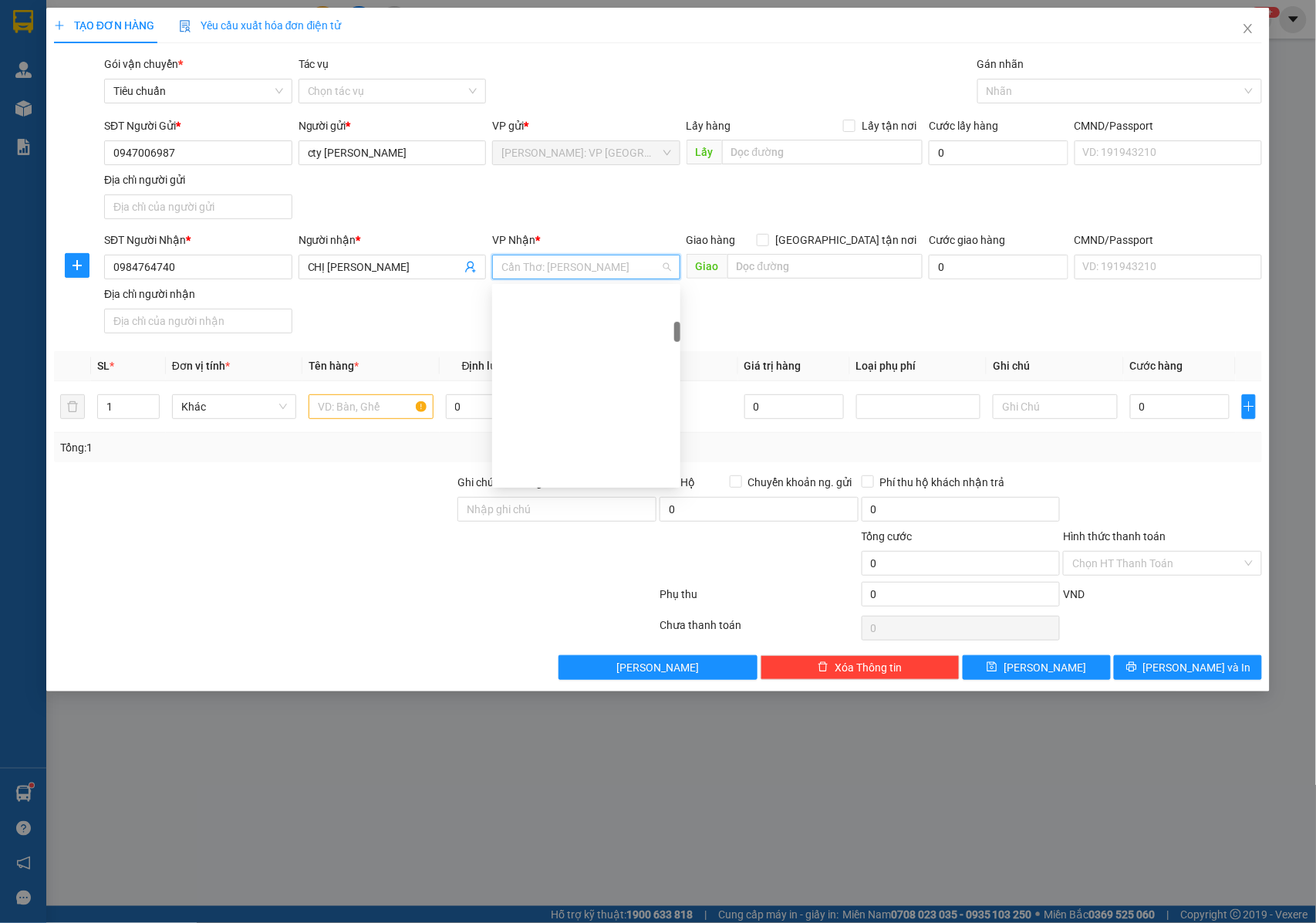
scroll to position [345, 0]
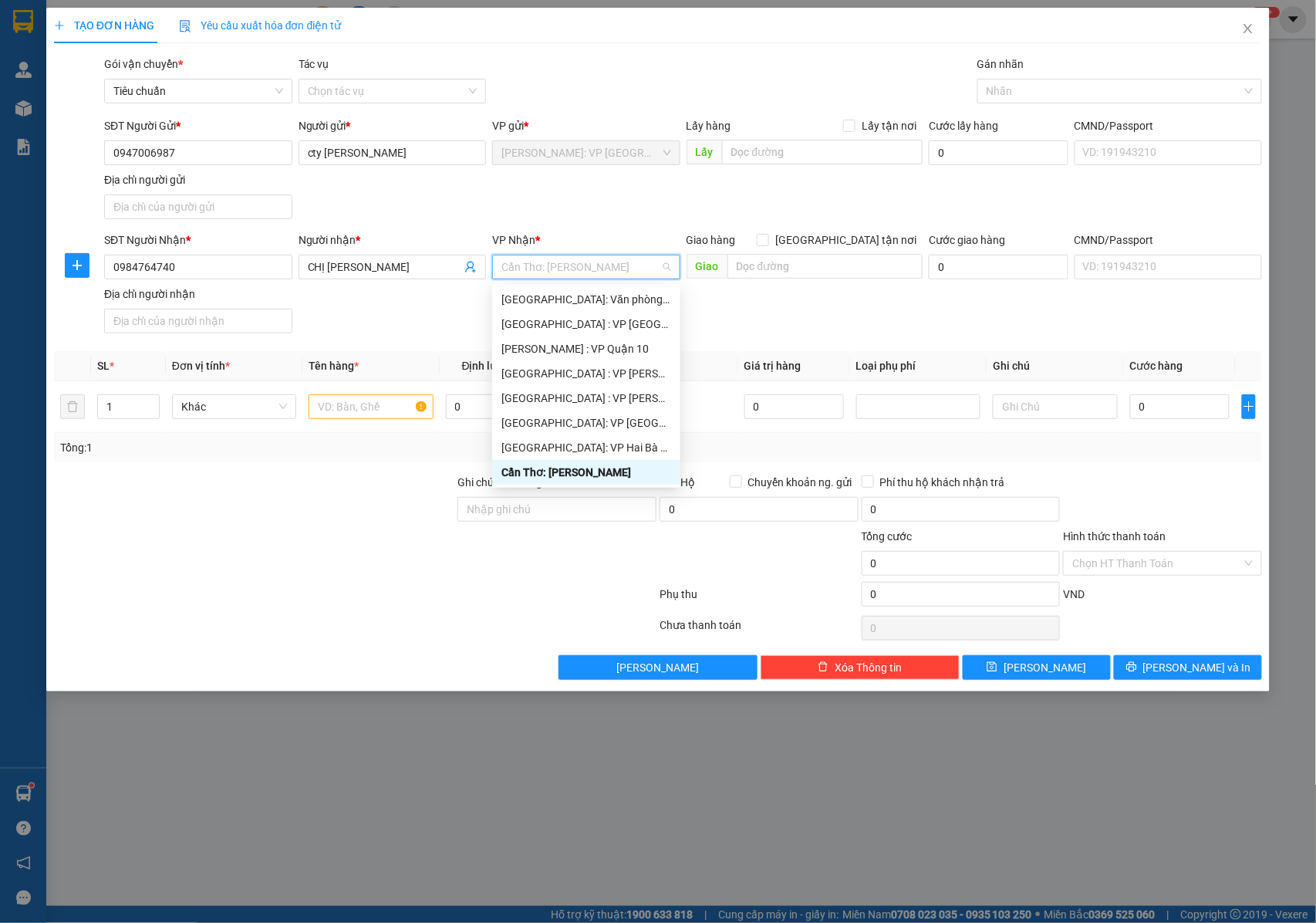
click at [535, 473] on div "Cần Thơ: [PERSON_NAME]" at bounding box center [586, 473] width 170 height 17
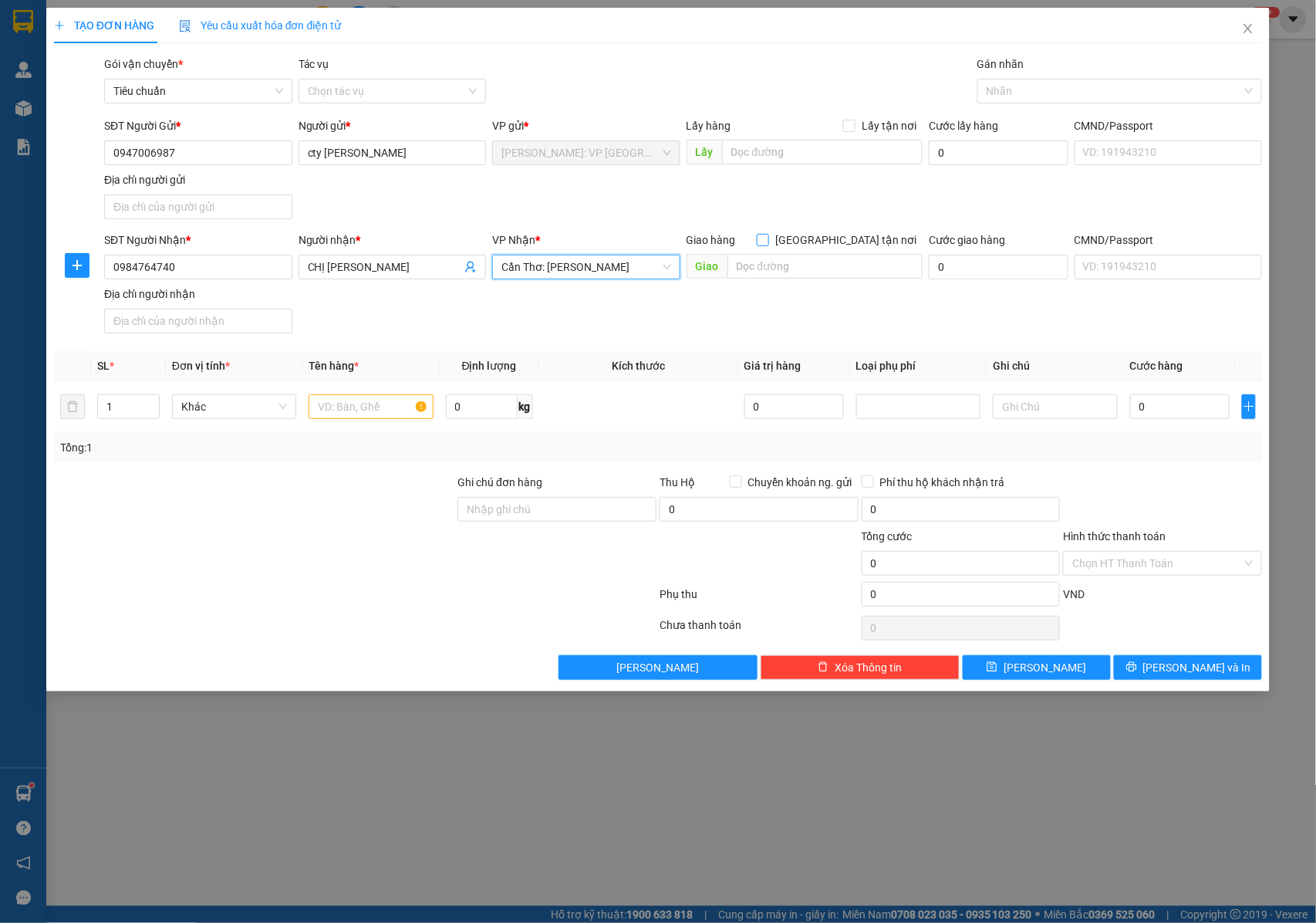
click at [768, 244] on input "[GEOGRAPHIC_DATA] tận nơi" at bounding box center [762, 239] width 11 height 11
checkbox input "true"
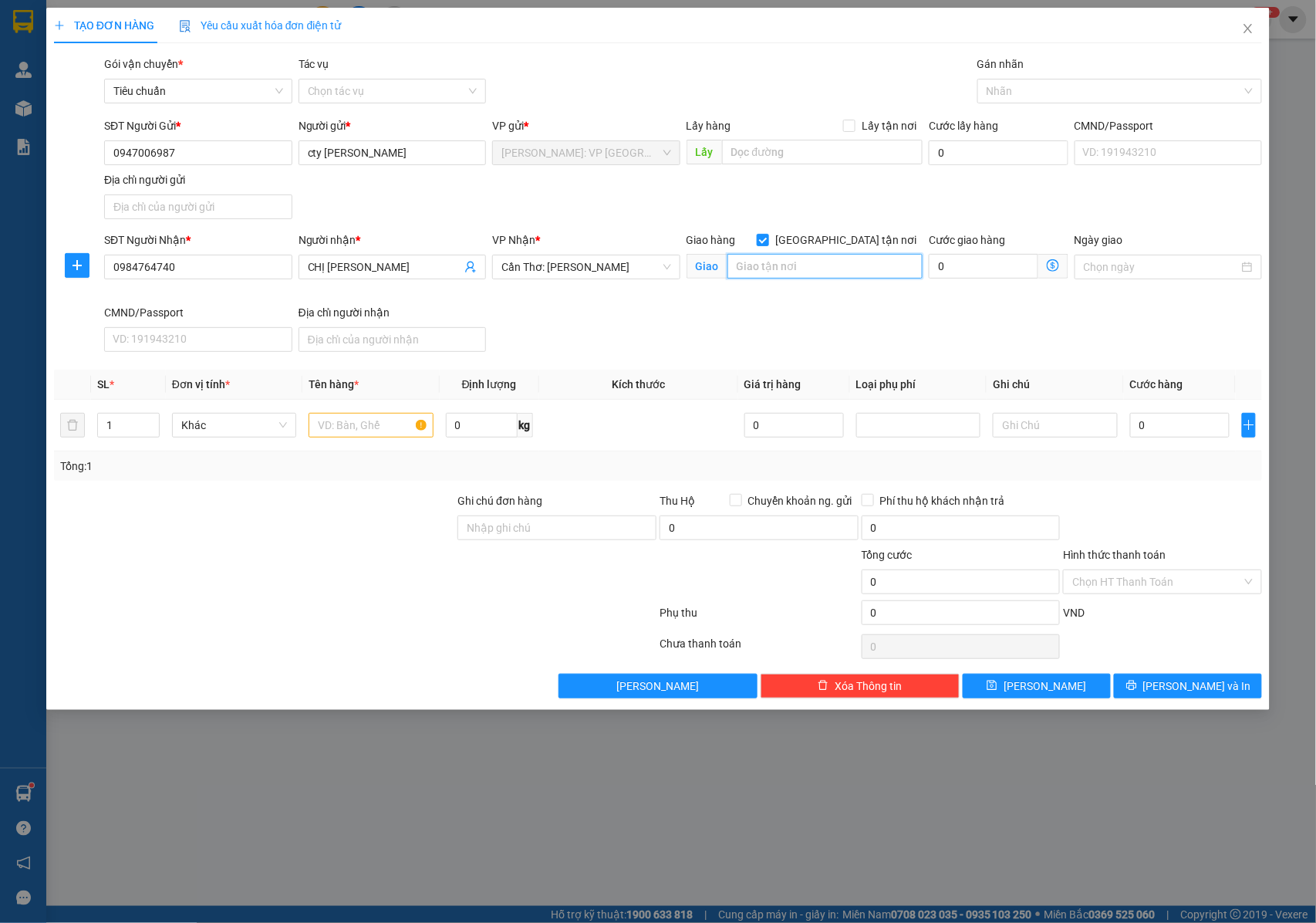
click at [821, 278] on input "text" at bounding box center [825, 266] width 195 height 25
click at [1015, 99] on div at bounding box center [1112, 91] width 262 height 19
type input "TP VỊ THANH , [GEOGRAPHIC_DATA] : ẤP [GEOGRAPHIC_DATA] 1 , XÃ [GEOGRAPHIC_DATA]…"
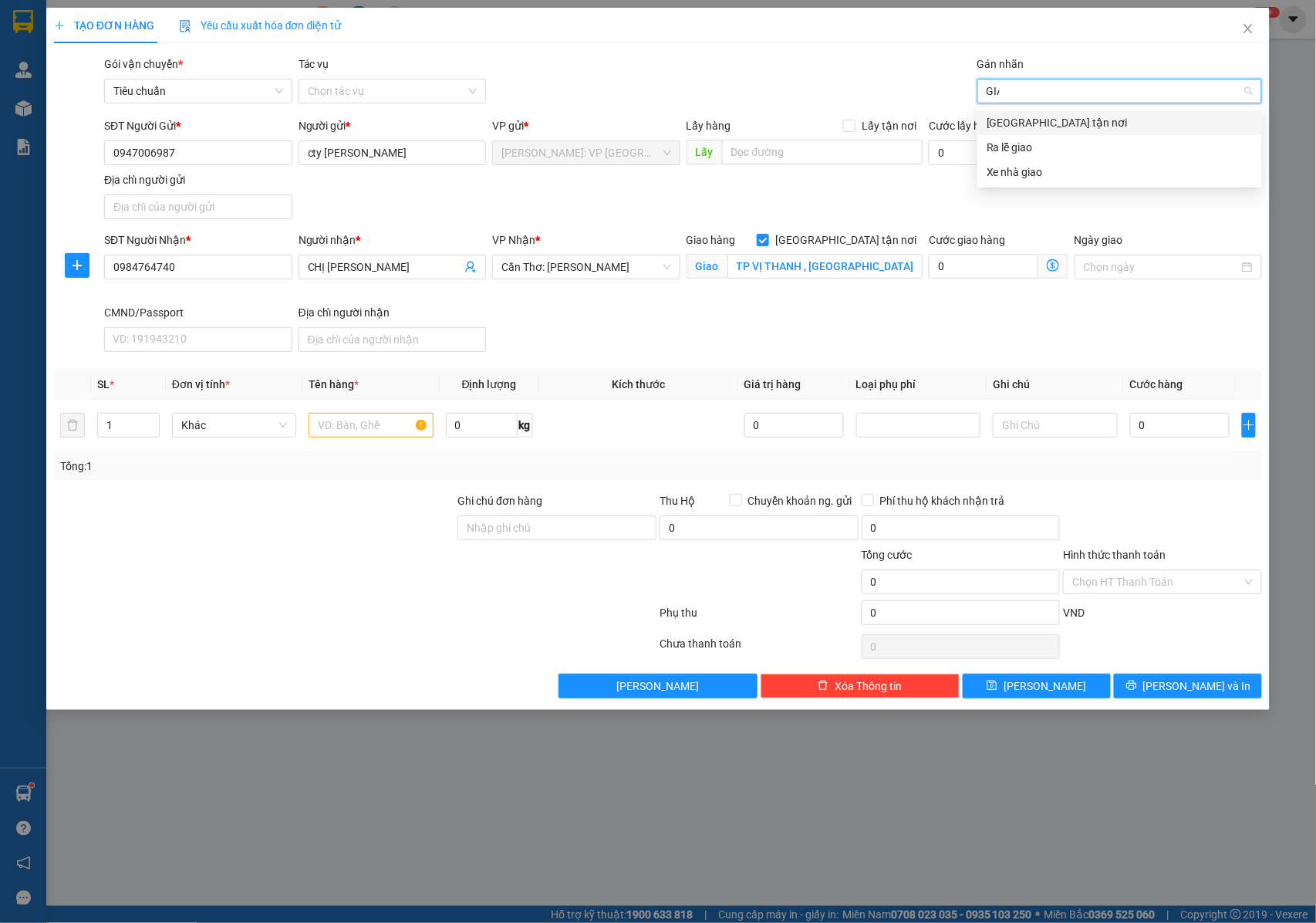
type input "GIAO"
click at [1019, 115] on div "[GEOGRAPHIC_DATA] tận nơi" at bounding box center [1119, 123] width 266 height 17
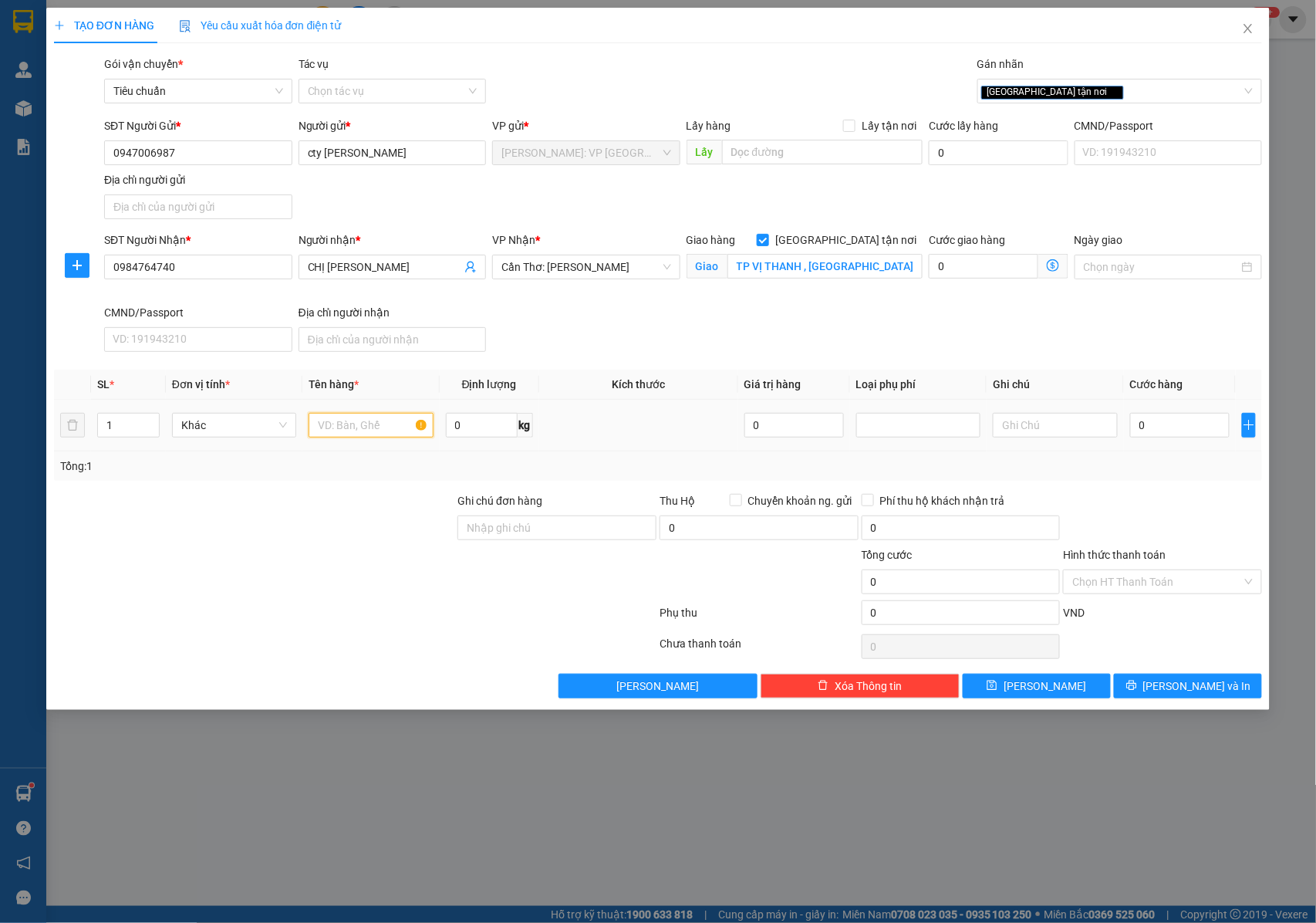
click at [349, 426] on input "text" at bounding box center [370, 424] width 124 height 25
type input "1 KIỆN GIẤY TO ( GIUONG Y TE )"
click at [513, 529] on input "Ghi chú đơn hàng" at bounding box center [556, 528] width 199 height 25
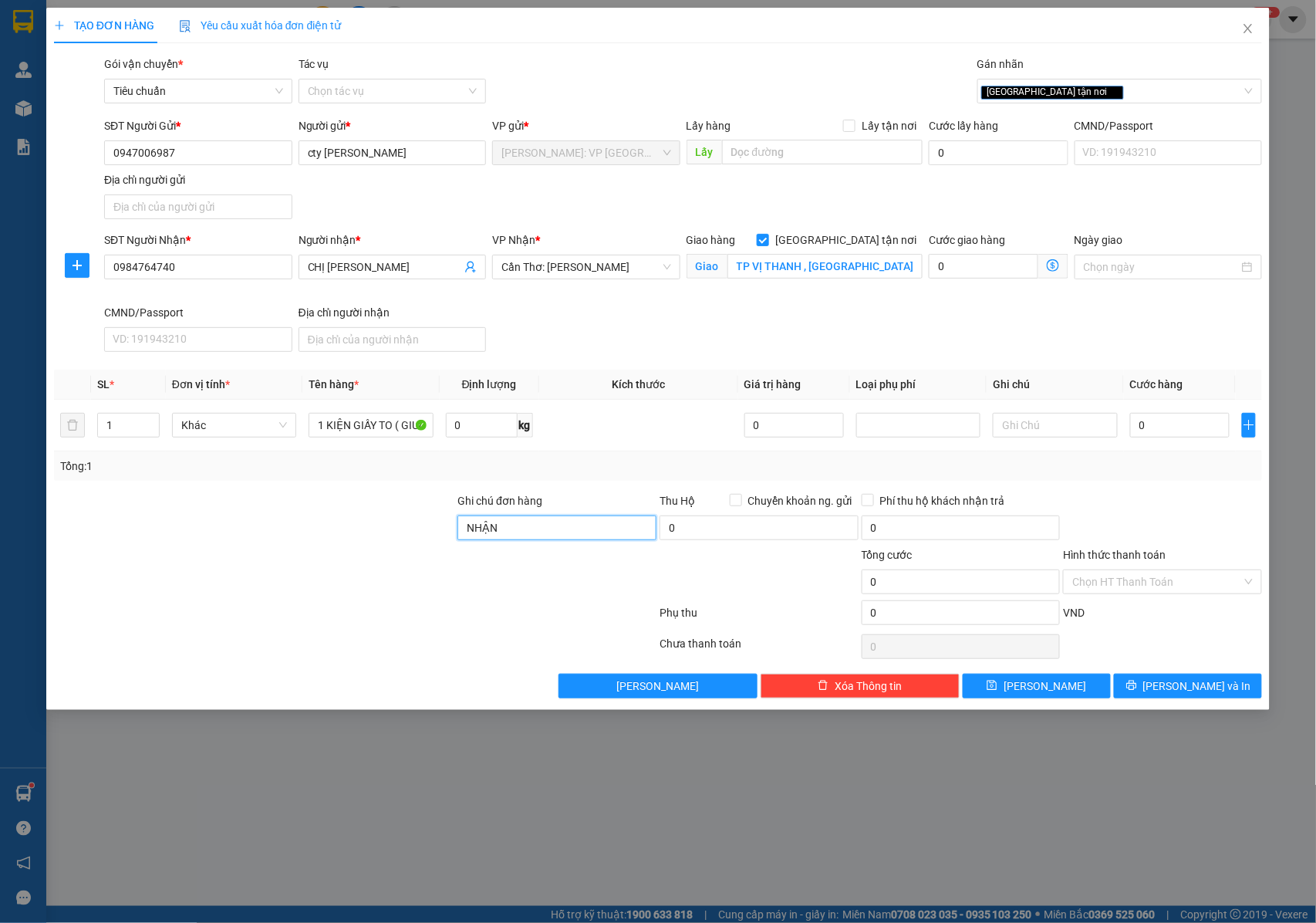
type input "NHẬN NGUYÊN KIỆN GIAO NGUYÊN KIỆN, HƯ VỠ K ĐỀN"
click at [1143, 427] on input "0" at bounding box center [1180, 424] width 100 height 25
click at [738, 505] on input "Chuyển khoản ng. gửi" at bounding box center [735, 499] width 11 height 11
checkbox input "true"
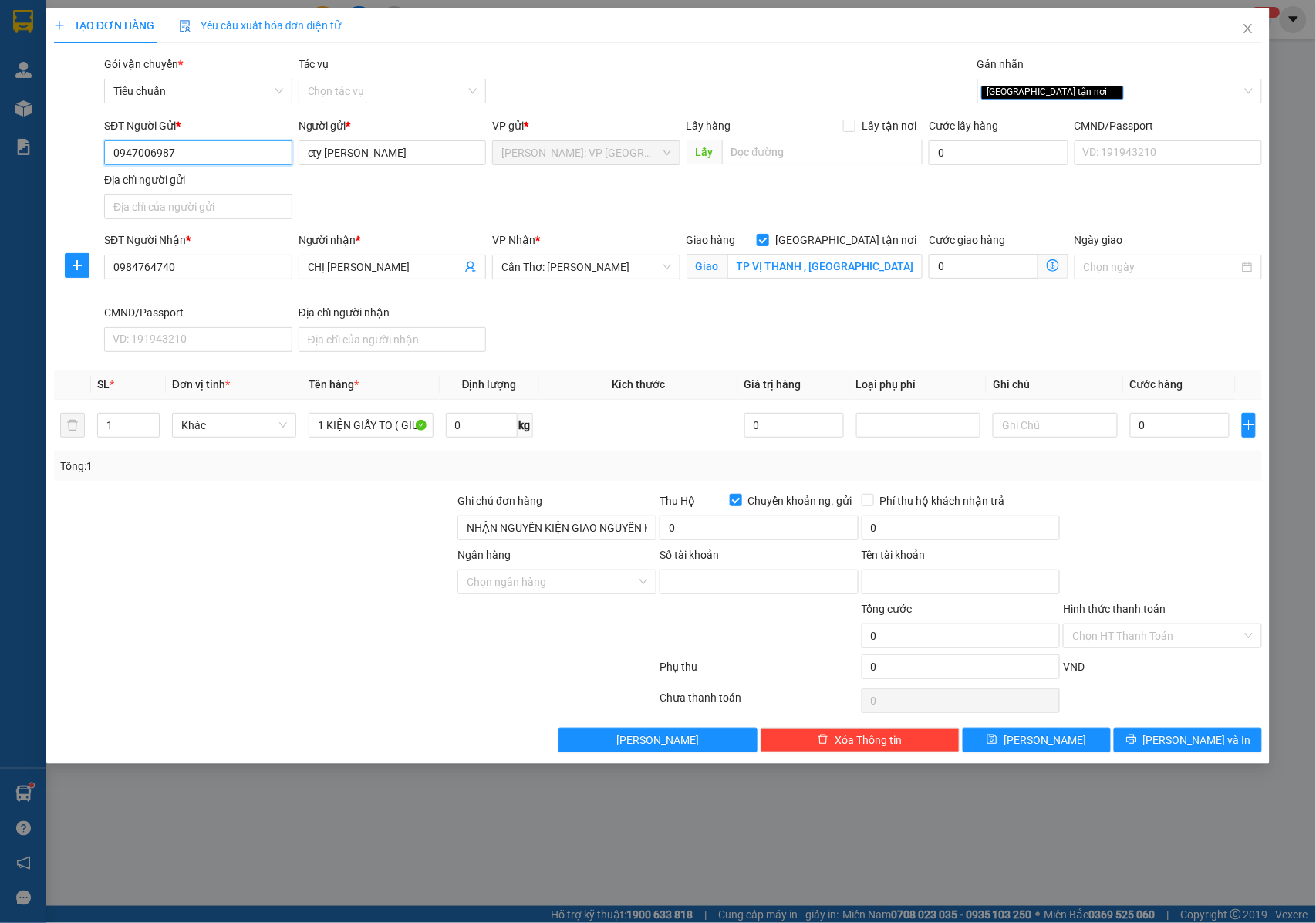
drag, startPoint x: 187, startPoint y: 162, endPoint x: 103, endPoint y: 162, distance: 84.0
click at [104, 162] on input "0947006987" at bounding box center [198, 152] width 188 height 25
click at [695, 584] on input "Số tài khoản" at bounding box center [758, 581] width 199 height 25
paste input "31708977"
type input "31708977"
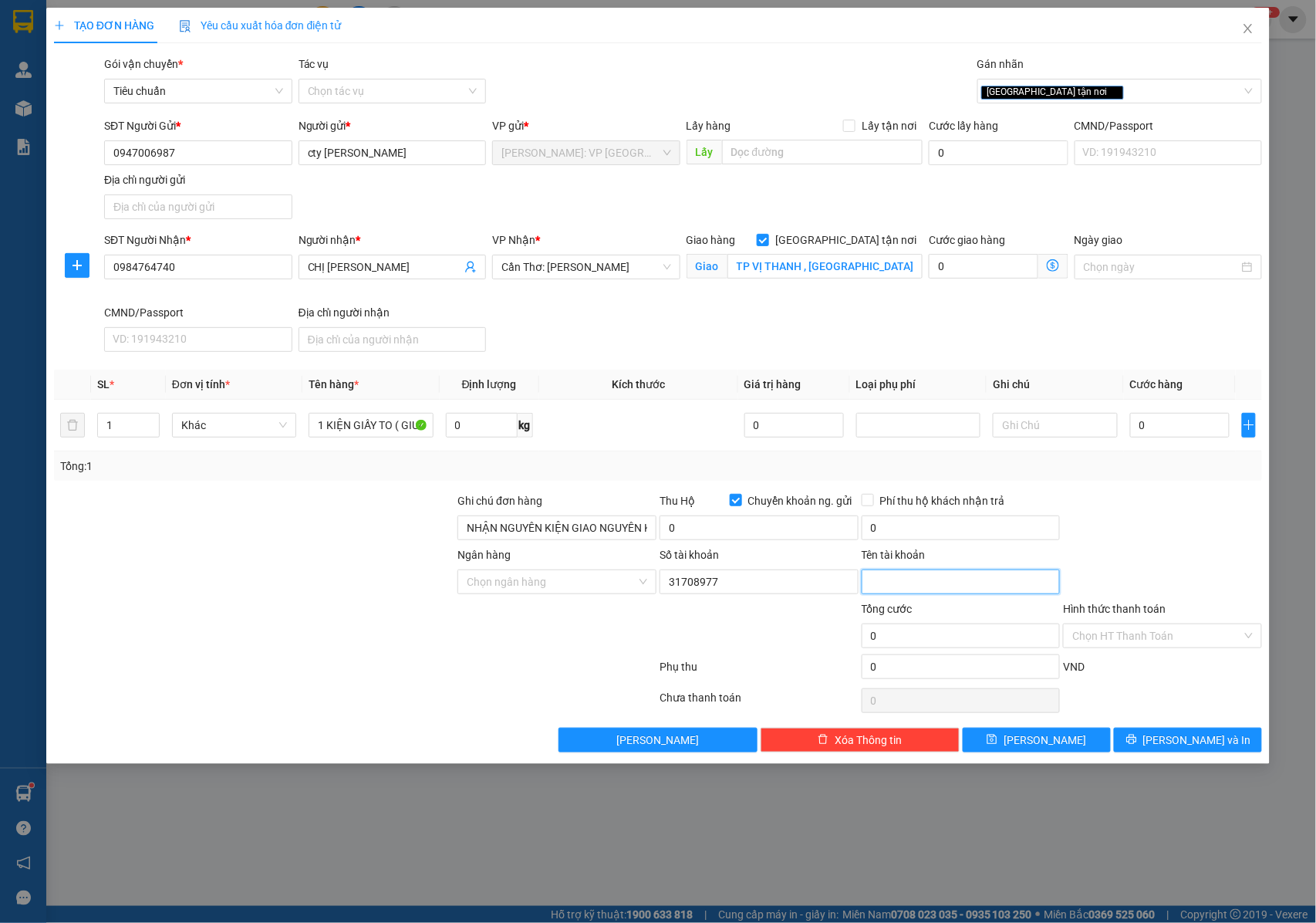
click at [926, 584] on input "Tên tài khoản" at bounding box center [961, 581] width 199 height 25
paste input "[PERSON_NAME]"
type input "[PERSON_NAME]"
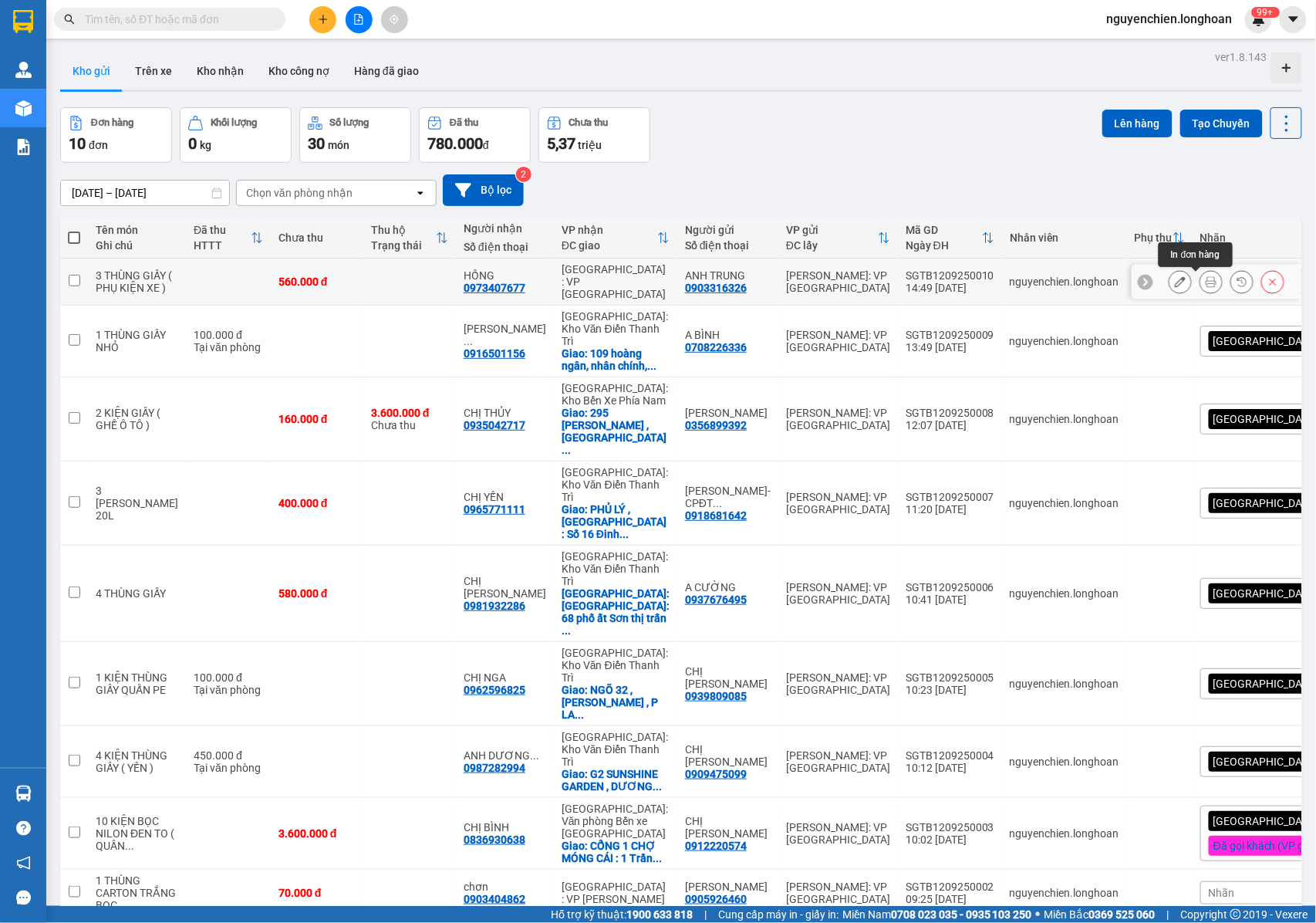
click at [1206, 282] on icon at bounding box center [1211, 282] width 11 height 11
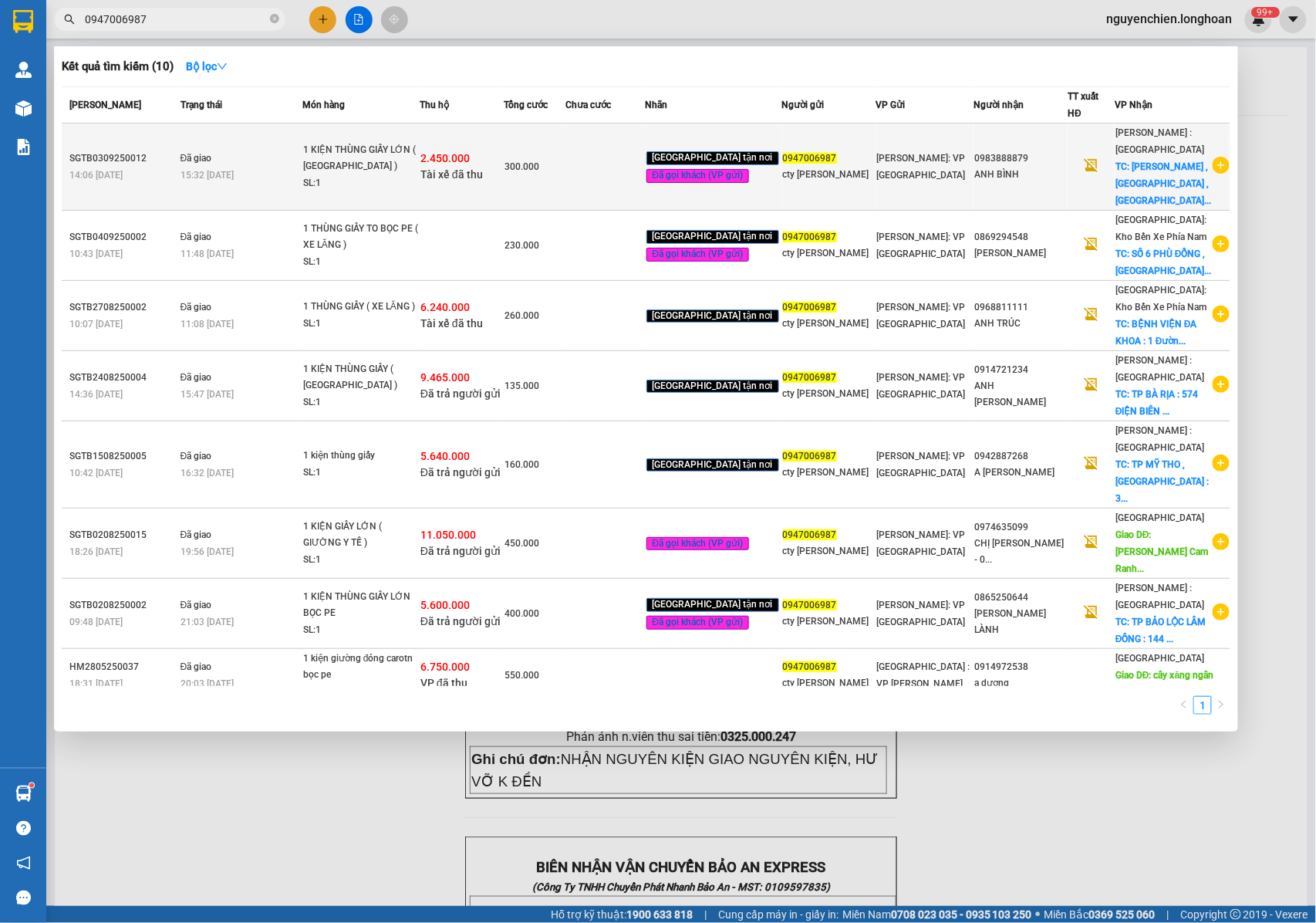
type input "0947006987"
click at [463, 154] on div "2.450.000 Tài xế đã thu" at bounding box center [461, 167] width 83 height 33
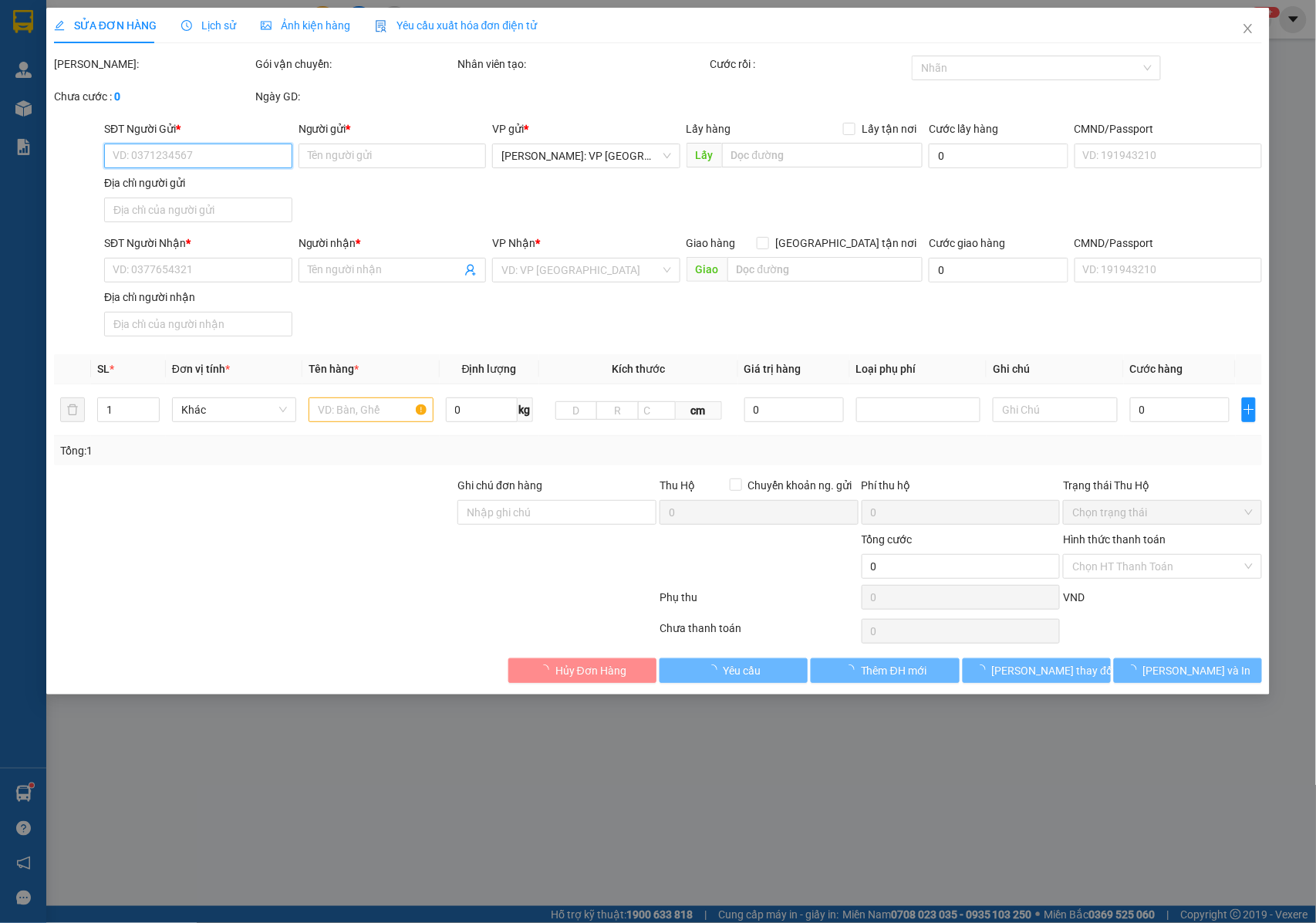
type input "0947006987"
type input "cty [PERSON_NAME]"
type input "0983888879"
type input "ANH BÌNH"
checkbox input "true"
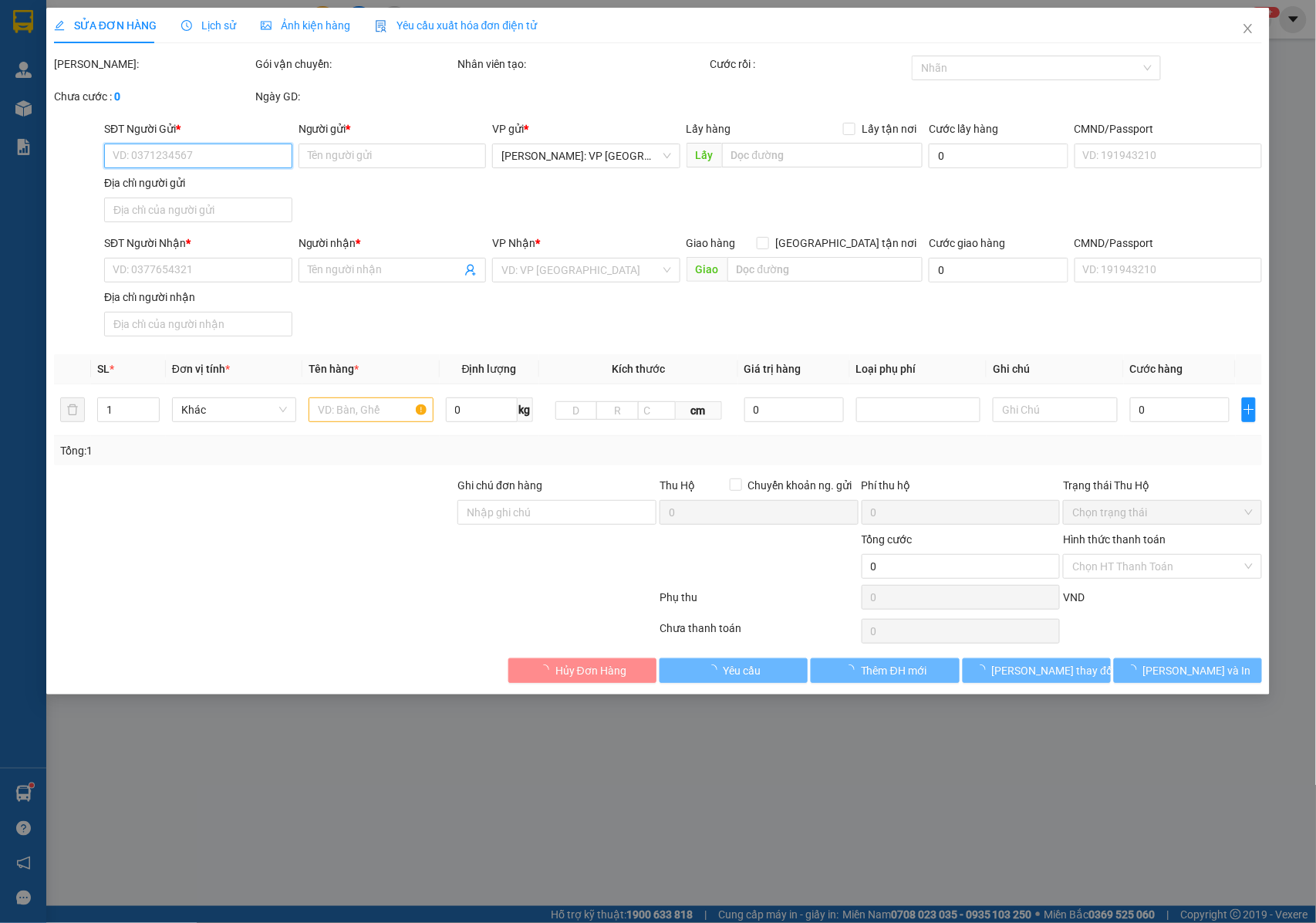
type input "[GEOGRAPHIC_DATA] , [GEOGRAPHIC_DATA] , [GEOGRAPHIC_DATA] : 135 [PERSON_NAME][G…"
type input "NHẬN NGUYÊN KIỆN GIAO NGUYÊN KIỆN, HƯ VỠ K ĐỀN"
checkbox input "true"
type input "2.450.000"
type input "20.000"
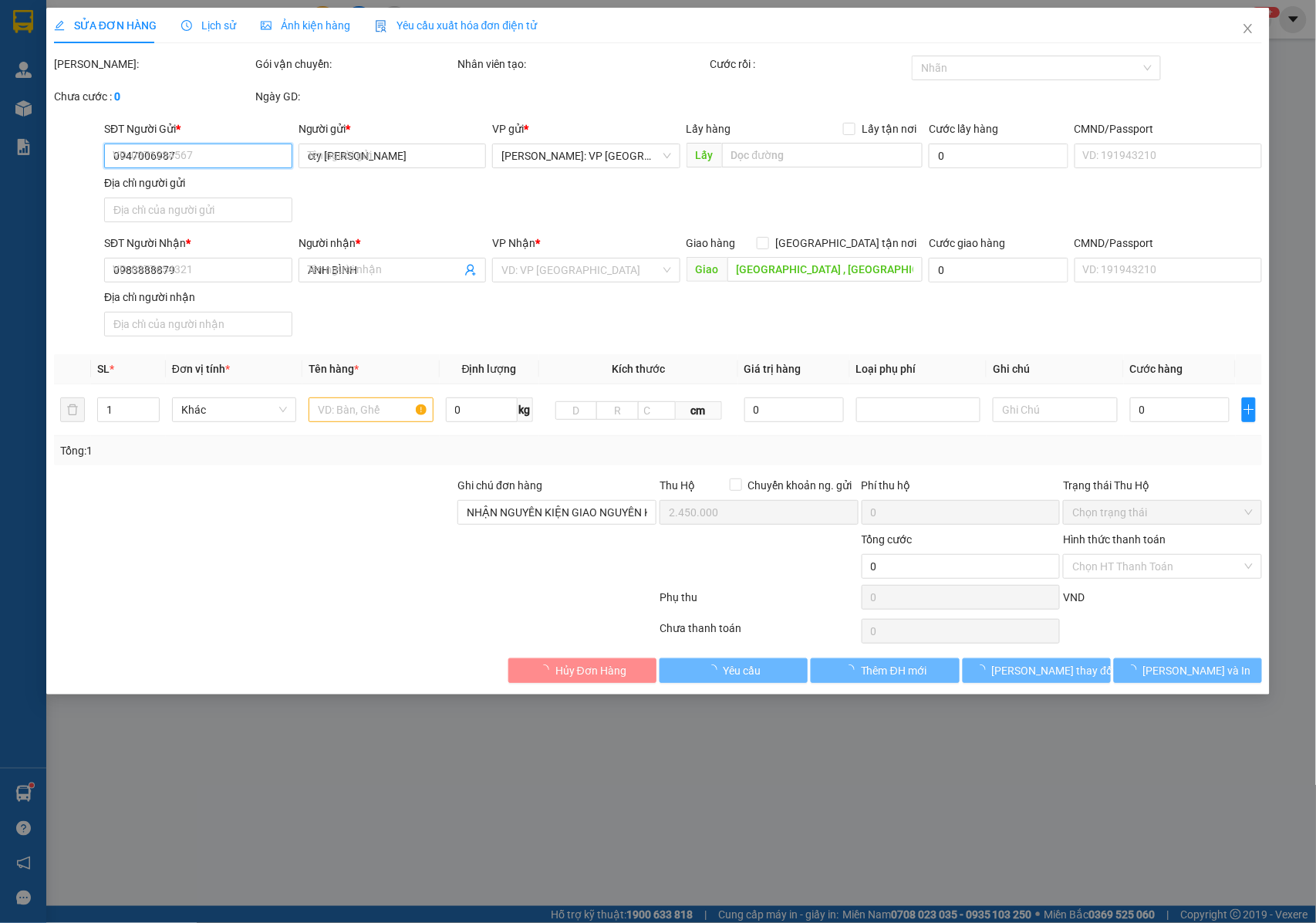
type input "300.000"
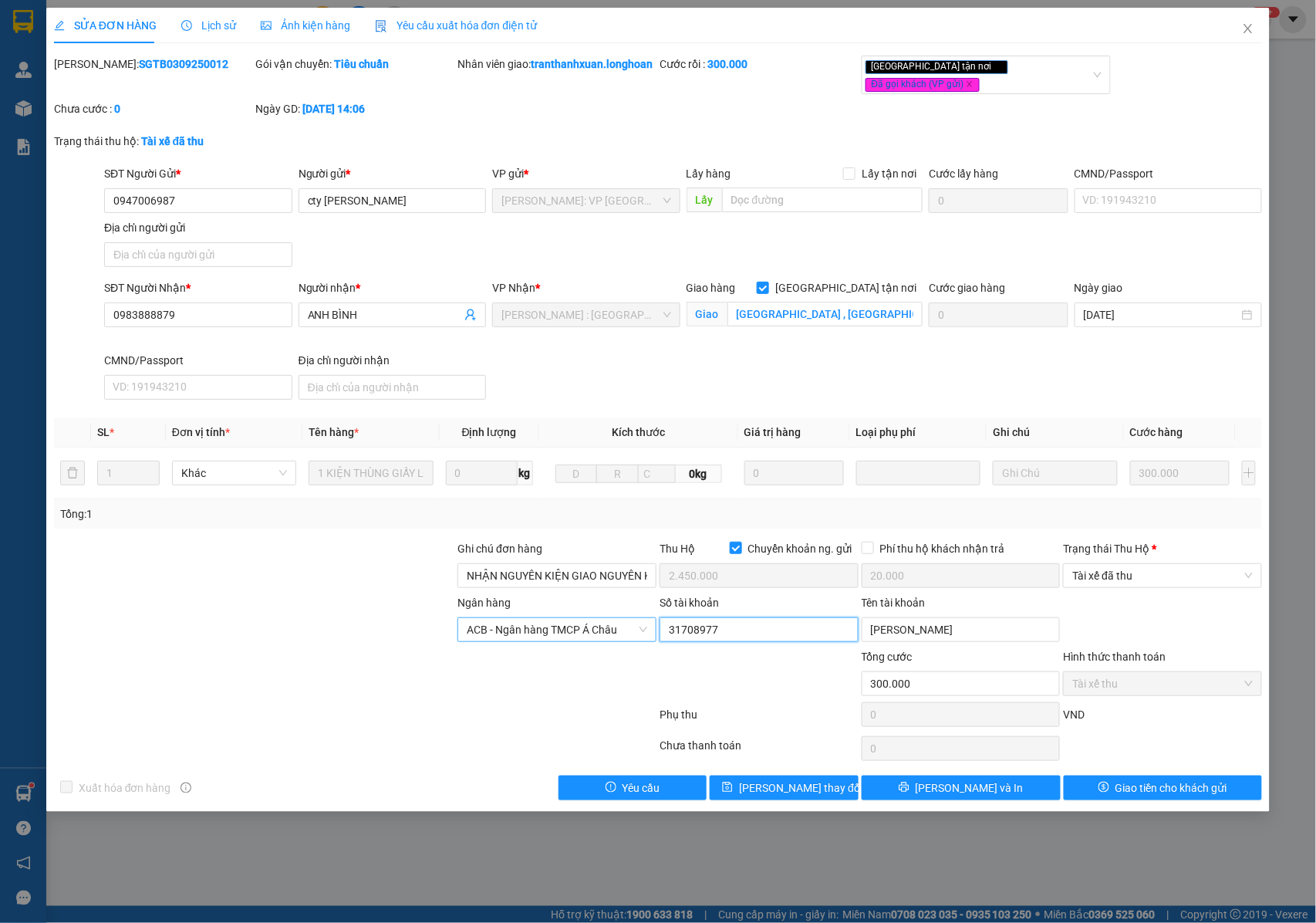
drag, startPoint x: 766, startPoint y: 630, endPoint x: 639, endPoint y: 631, distance: 127.0
click at [639, 631] on div "Ngân hàng ACB - Ngân hàng TMCP Á Châu Số tài khoản 31708977 Tên tài khoản [PERS…" at bounding box center [658, 621] width 1212 height 54
drag, startPoint x: 955, startPoint y: 635, endPoint x: 827, endPoint y: 635, distance: 128.0
click at [827, 635] on div "Ngân hàng ACB - Ngân hàng TMCP Á Châu Số tài khoản 31708977 Tên tài khoản [PERS…" at bounding box center [658, 621] width 1212 height 54
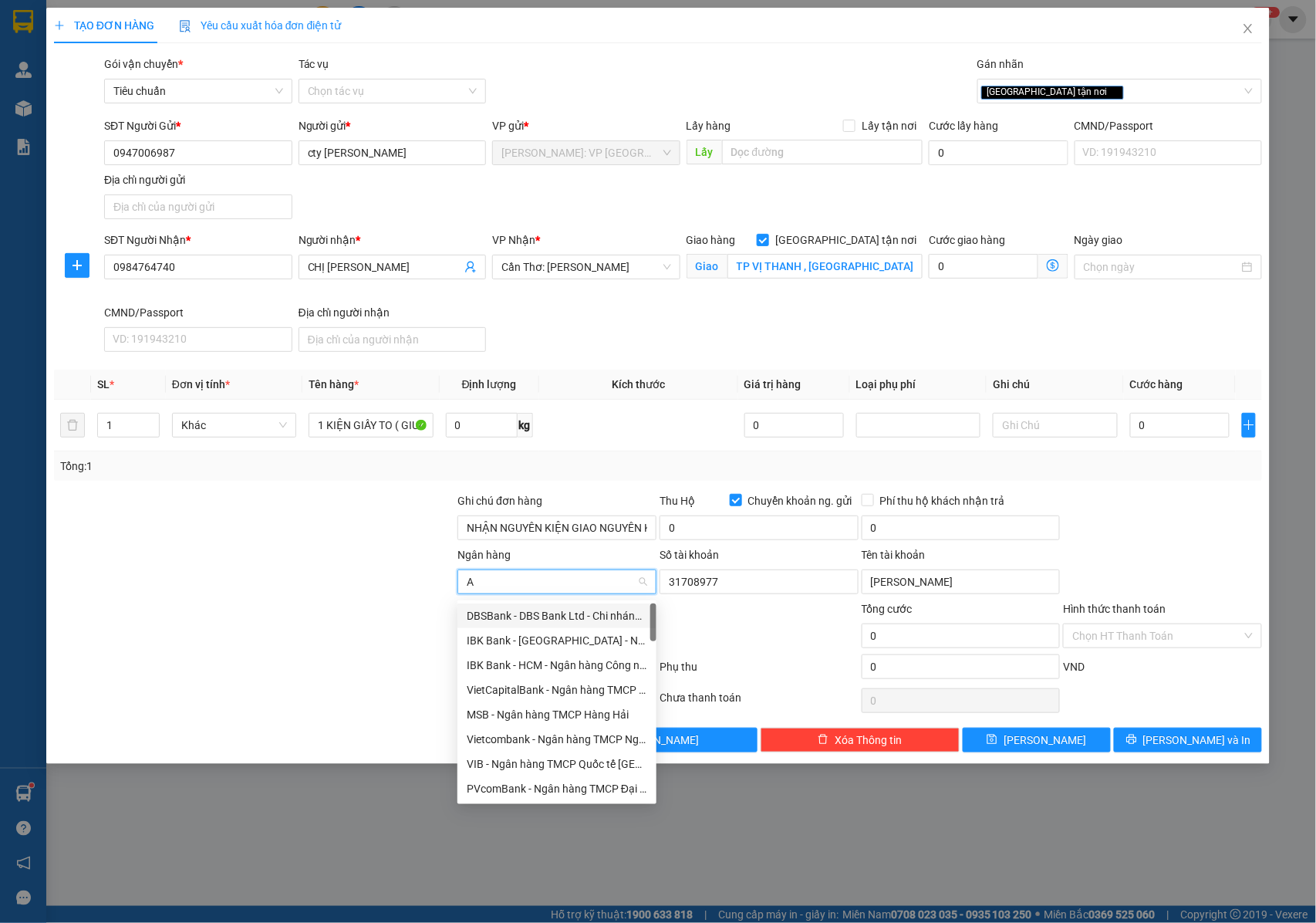
type input "AC"
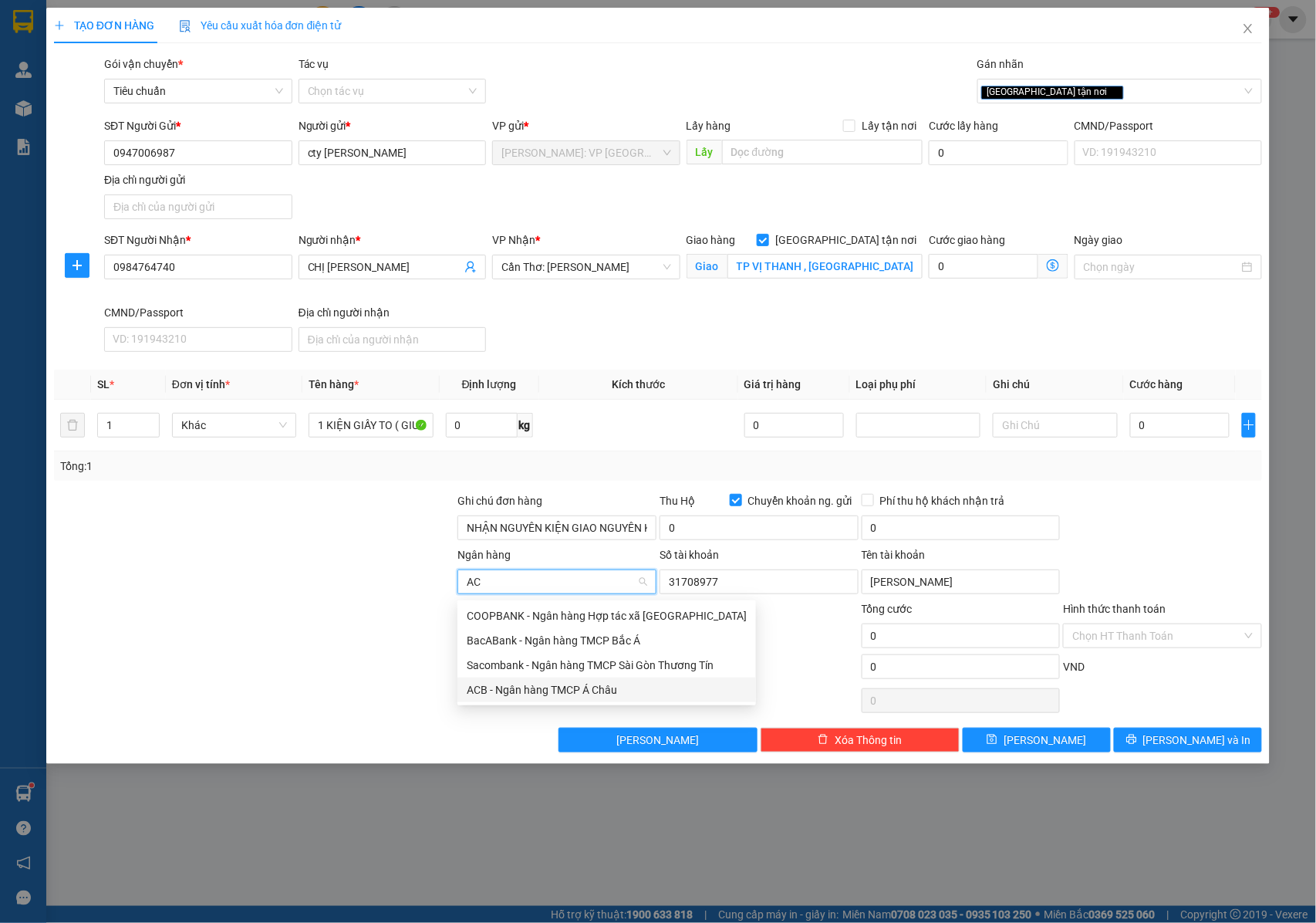
drag, startPoint x: 534, startPoint y: 687, endPoint x: 683, endPoint y: 611, distance: 167.3
click at [538, 687] on div "ACB - Ngân hàng TMCP Á Châu" at bounding box center [606, 690] width 280 height 17
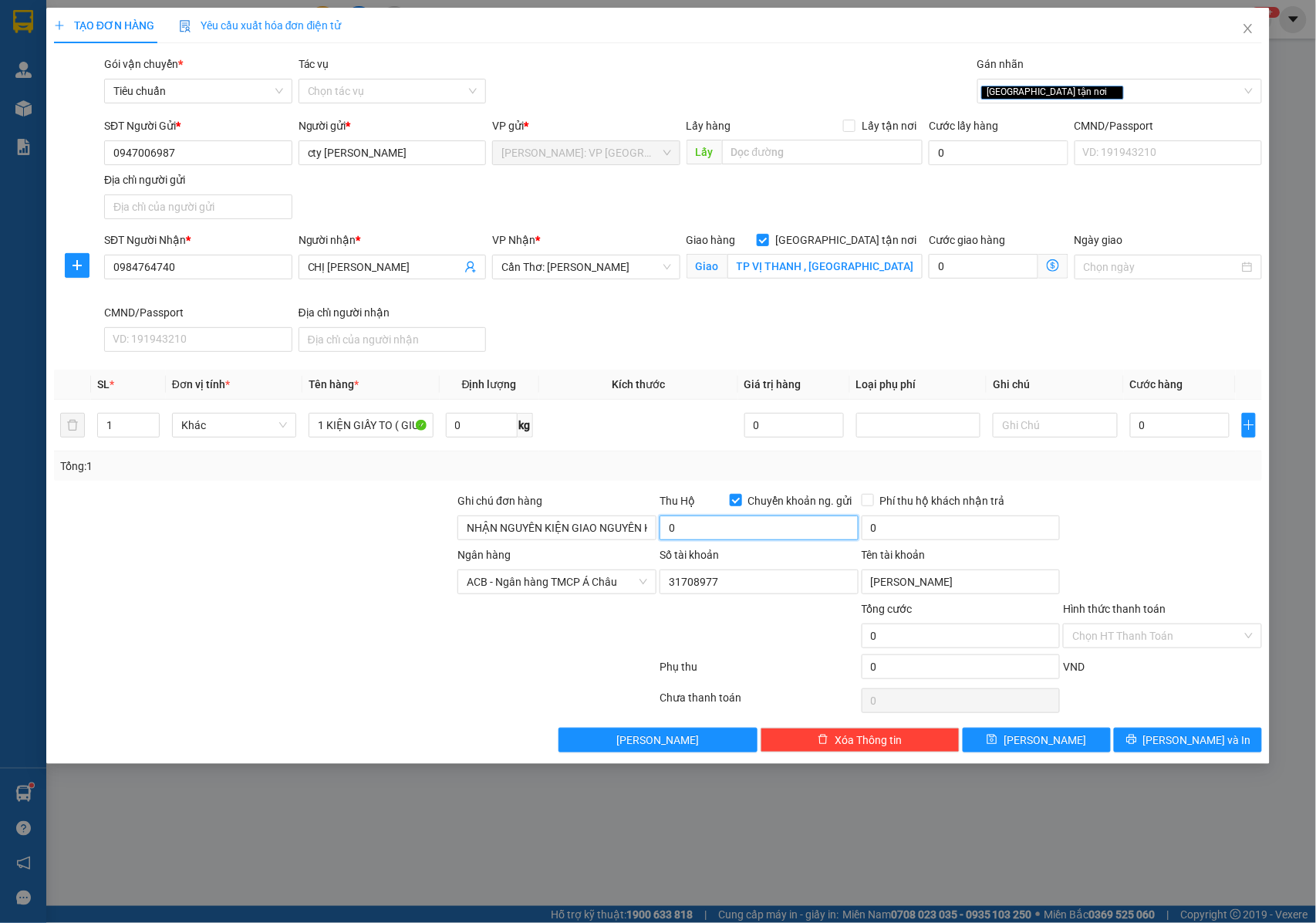
click at [711, 520] on input "0" at bounding box center [758, 528] width 199 height 25
type input "8.500.000"
click at [1136, 423] on input "0" at bounding box center [1180, 424] width 100 height 25
type input "4"
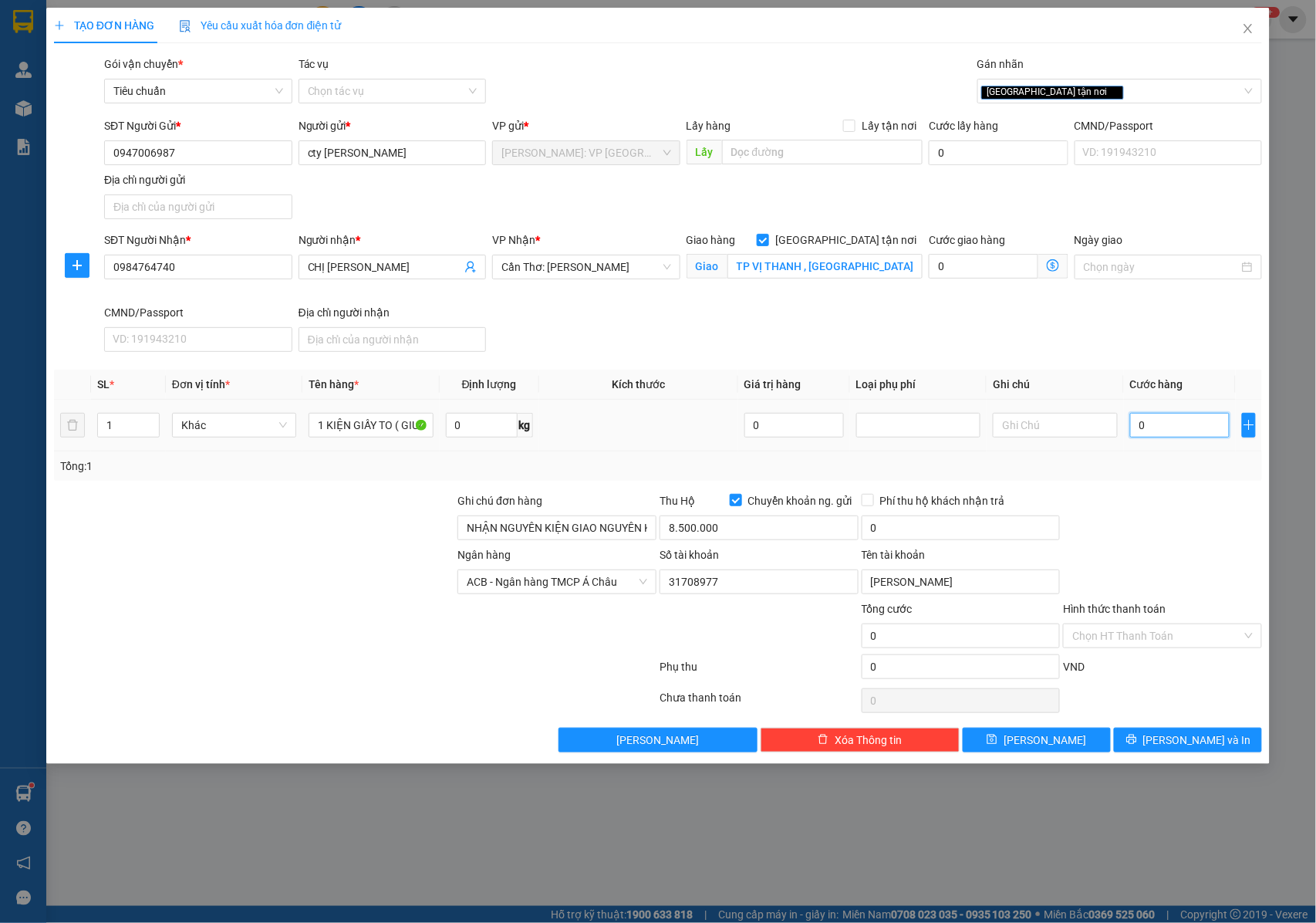
type input "4"
type input "40"
type input "400"
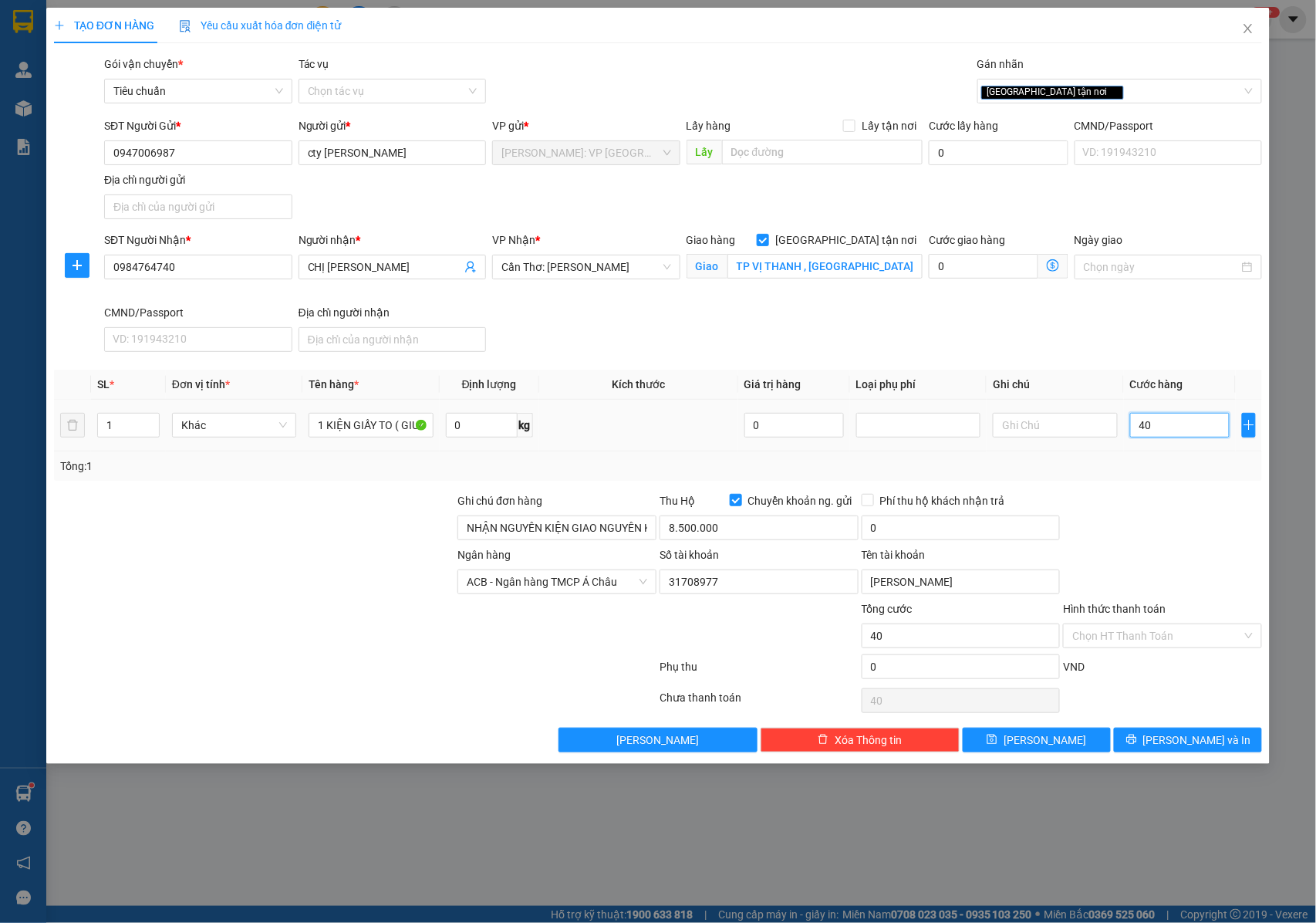
type input "400"
type input "4.000"
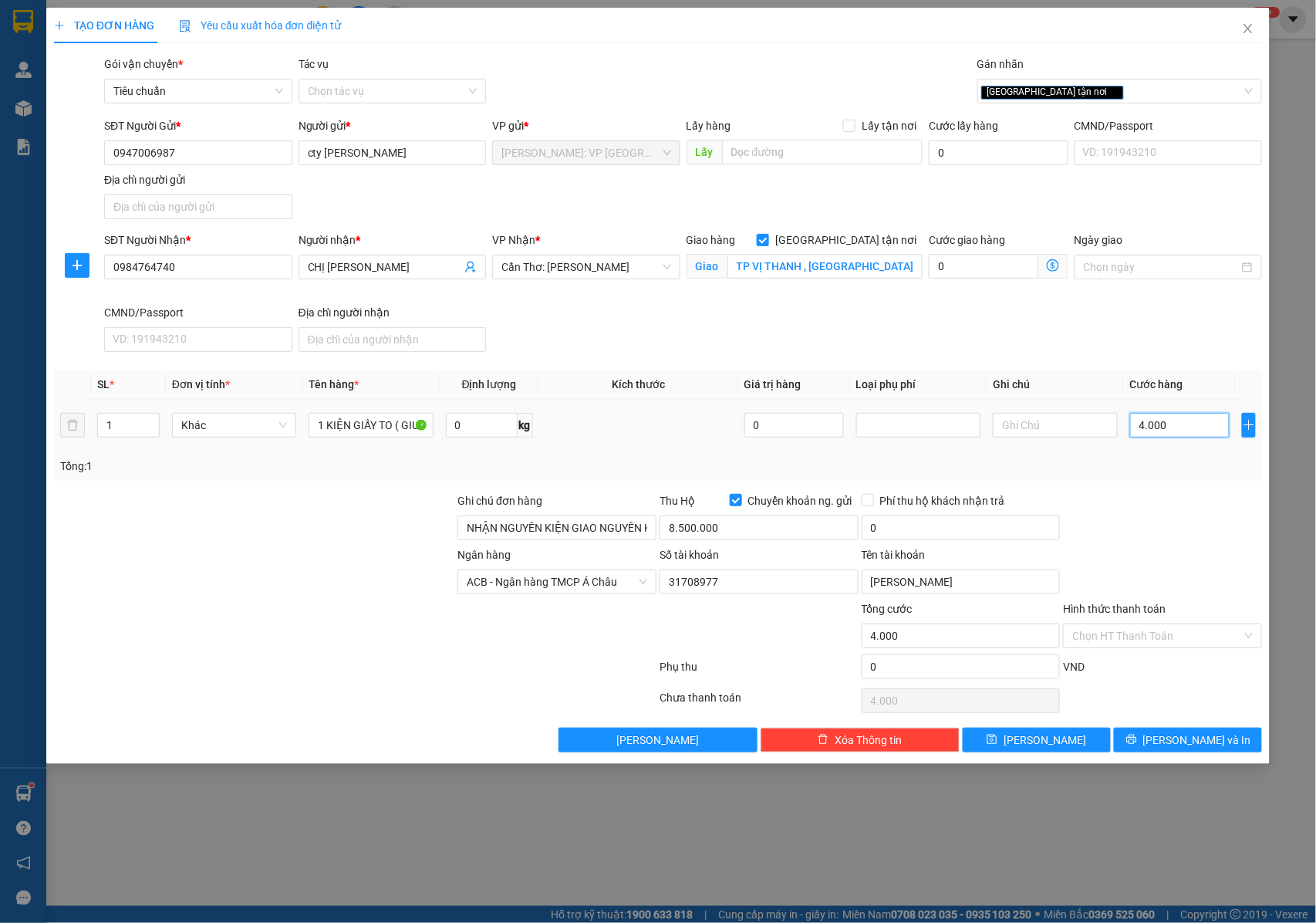
type input "40.000"
type input "400.000"
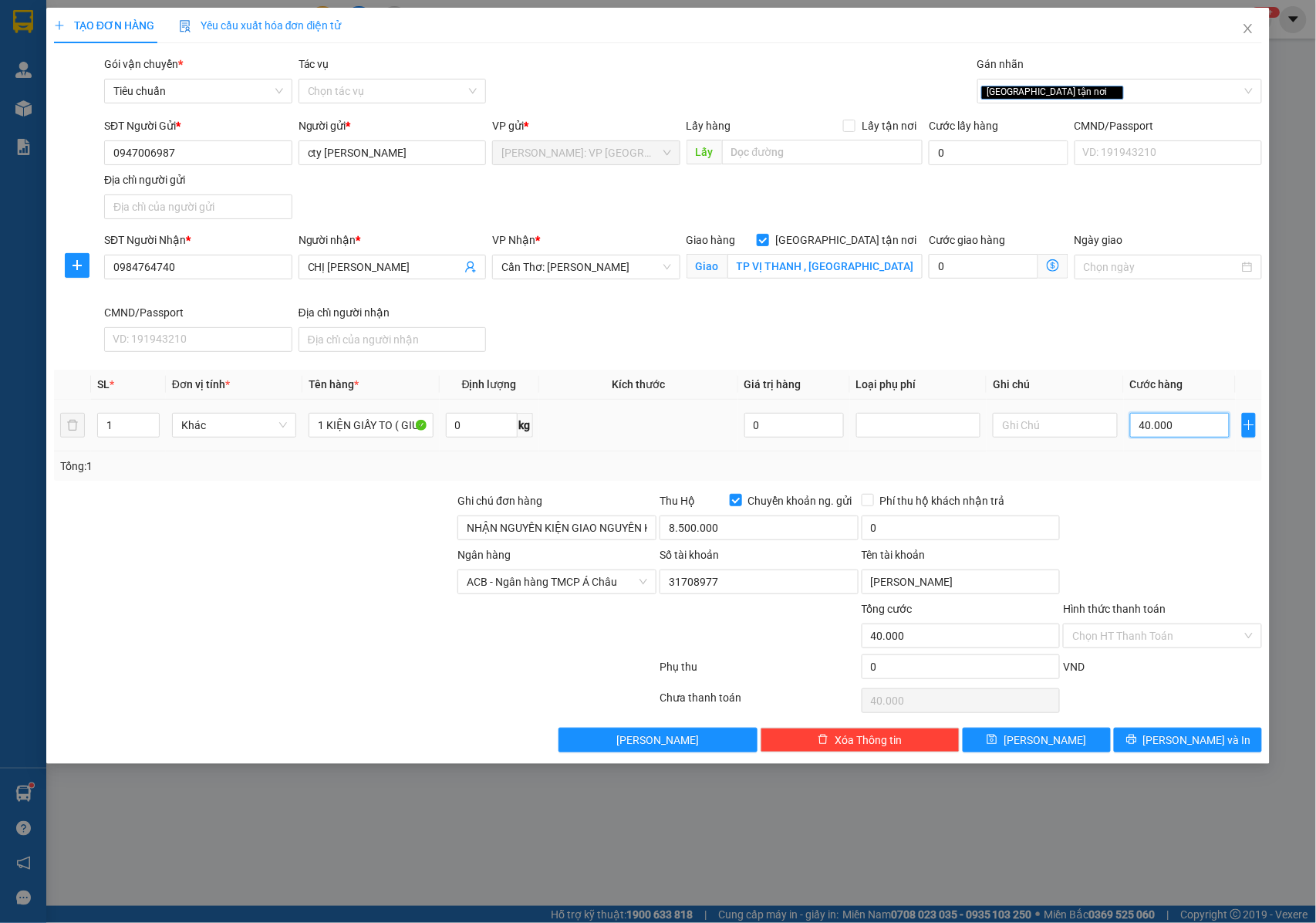
type input "400.000"
click at [874, 501] on span "Phí thu hộ khách nhận trả" at bounding box center [942, 501] width 138 height 17
click at [873, 501] on input "Phí thu hộ khách nhận trả" at bounding box center [867, 499] width 11 height 11
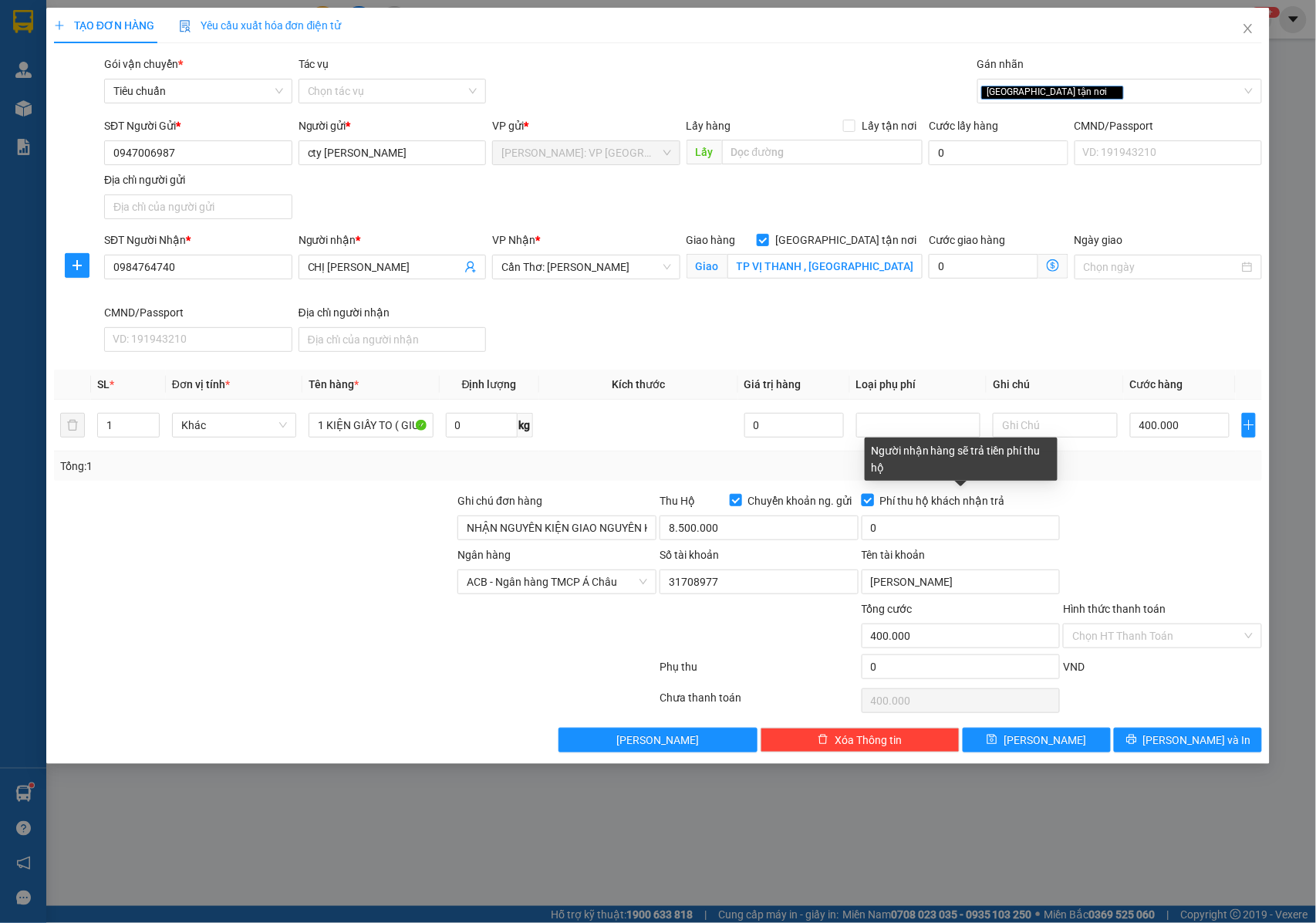
click at [874, 501] on label "Phí thu hộ khách nhận trả" at bounding box center [936, 501] width 150 height 17
click at [873, 501] on input "Phí thu hộ khách nhận trả" at bounding box center [867, 499] width 11 height 11
checkbox input "false"
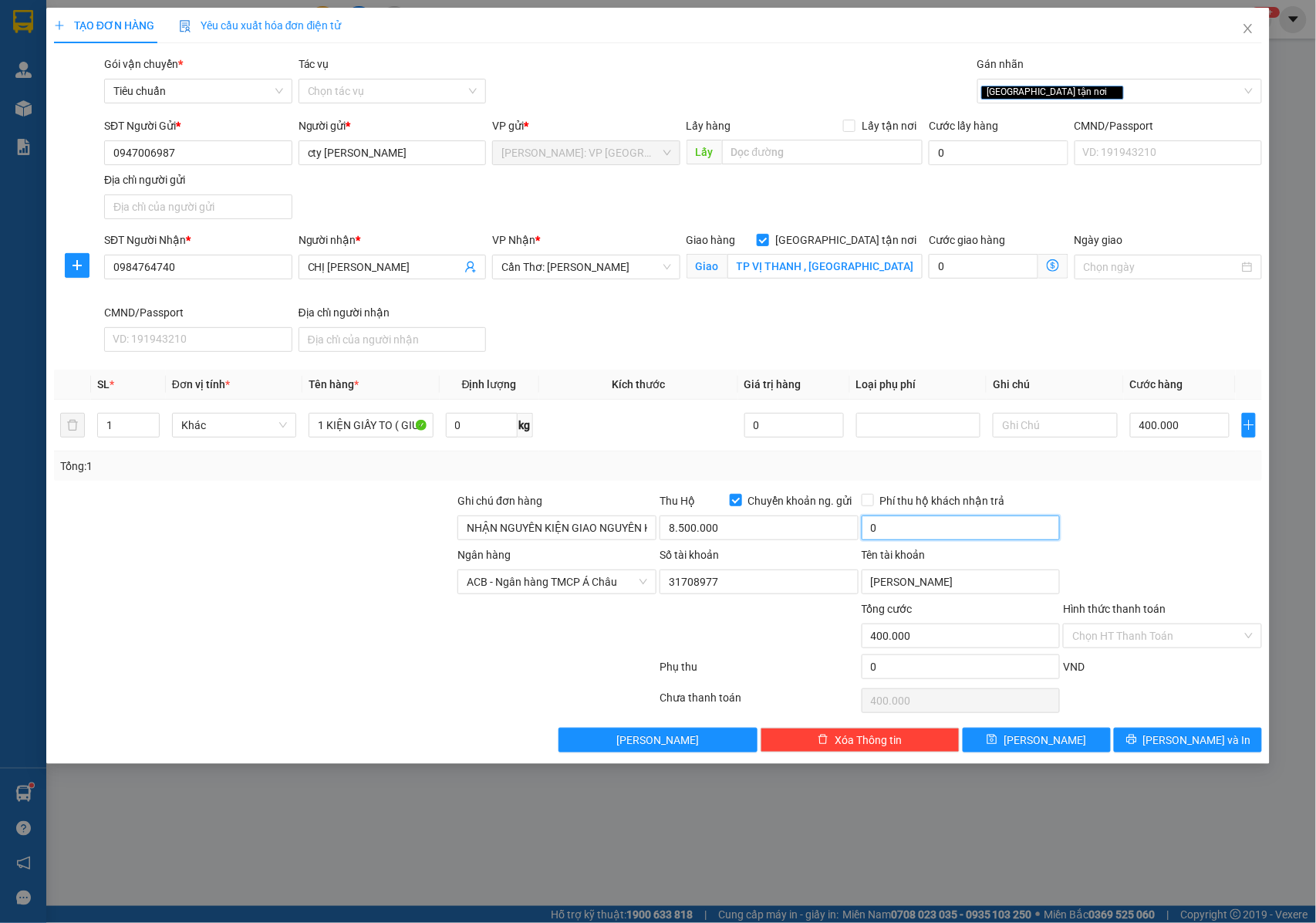
click at [892, 525] on input "0" at bounding box center [961, 528] width 199 height 25
type input "25.000"
click at [915, 529] on input "25.000" at bounding box center [961, 528] width 199 height 25
drag, startPoint x: 1152, startPoint y: 744, endPoint x: 1003, endPoint y: 610, distance: 200.4
click at [1152, 744] on button "[PERSON_NAME] và In" at bounding box center [1188, 740] width 148 height 25
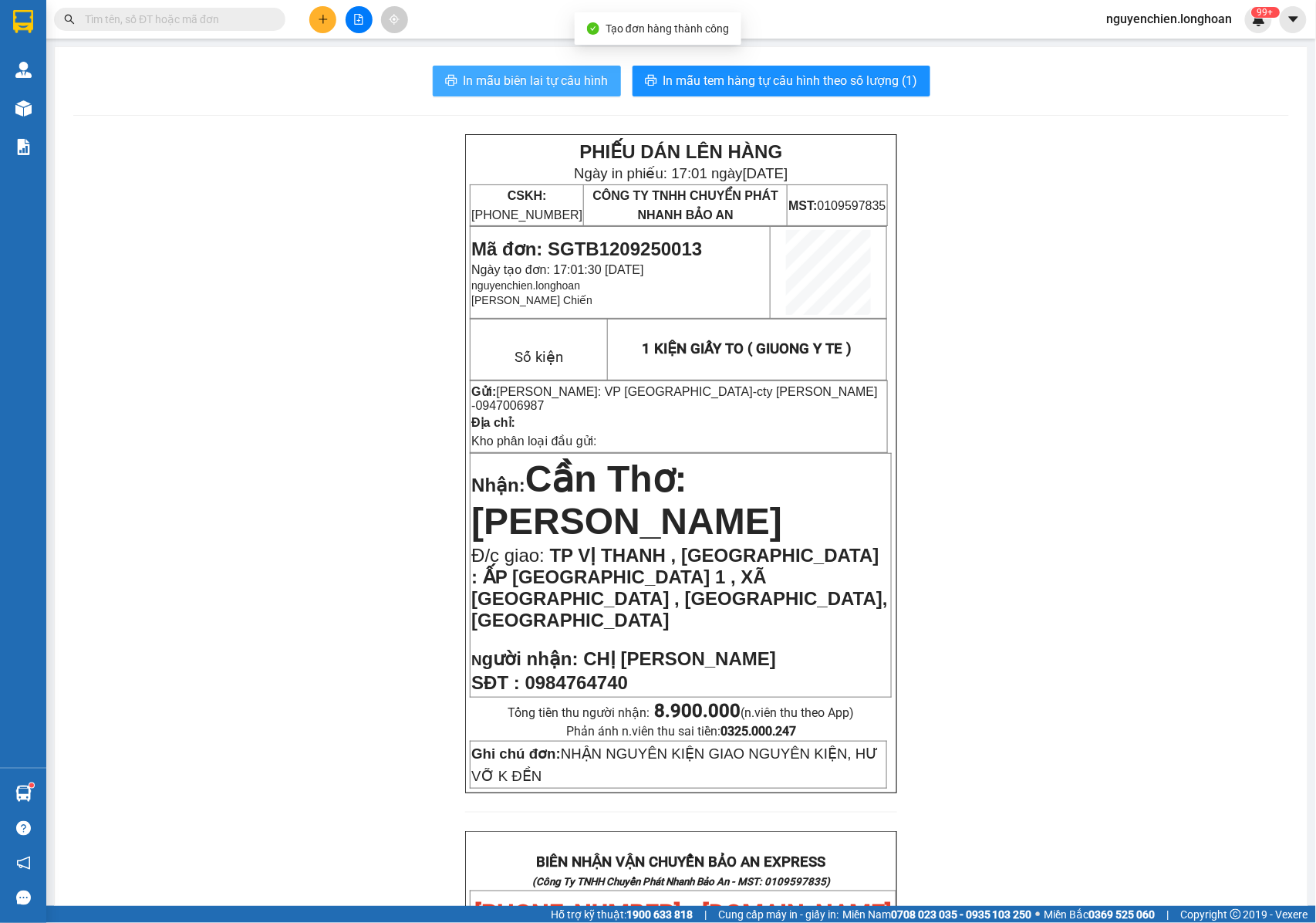
click at [507, 84] on span "In mẫu biên lai tự cấu hình" at bounding box center [536, 80] width 145 height 19
click at [545, 399] on span "0947006987" at bounding box center [510, 405] width 69 height 13
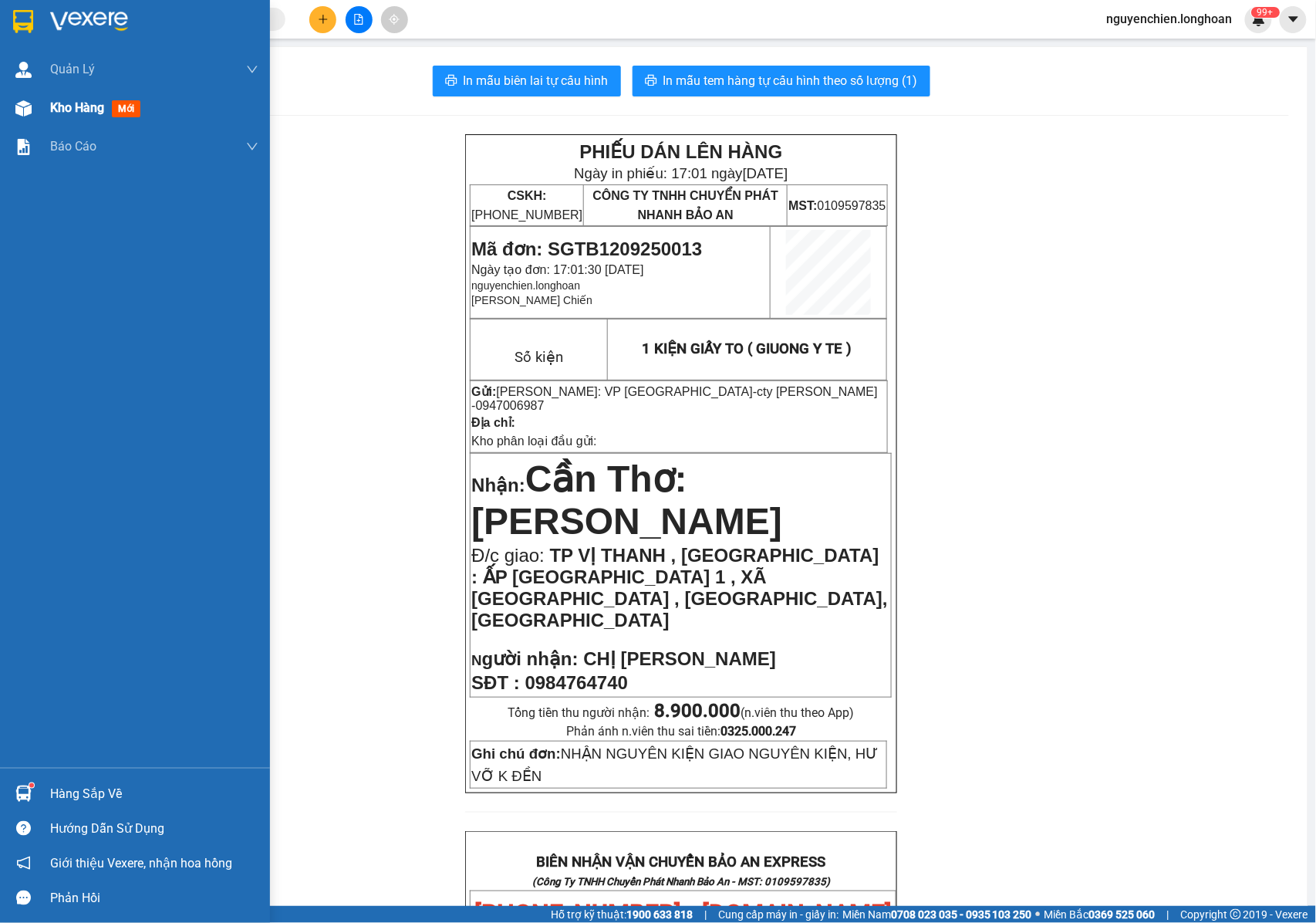
click at [15, 103] on img at bounding box center [23, 108] width 16 height 16
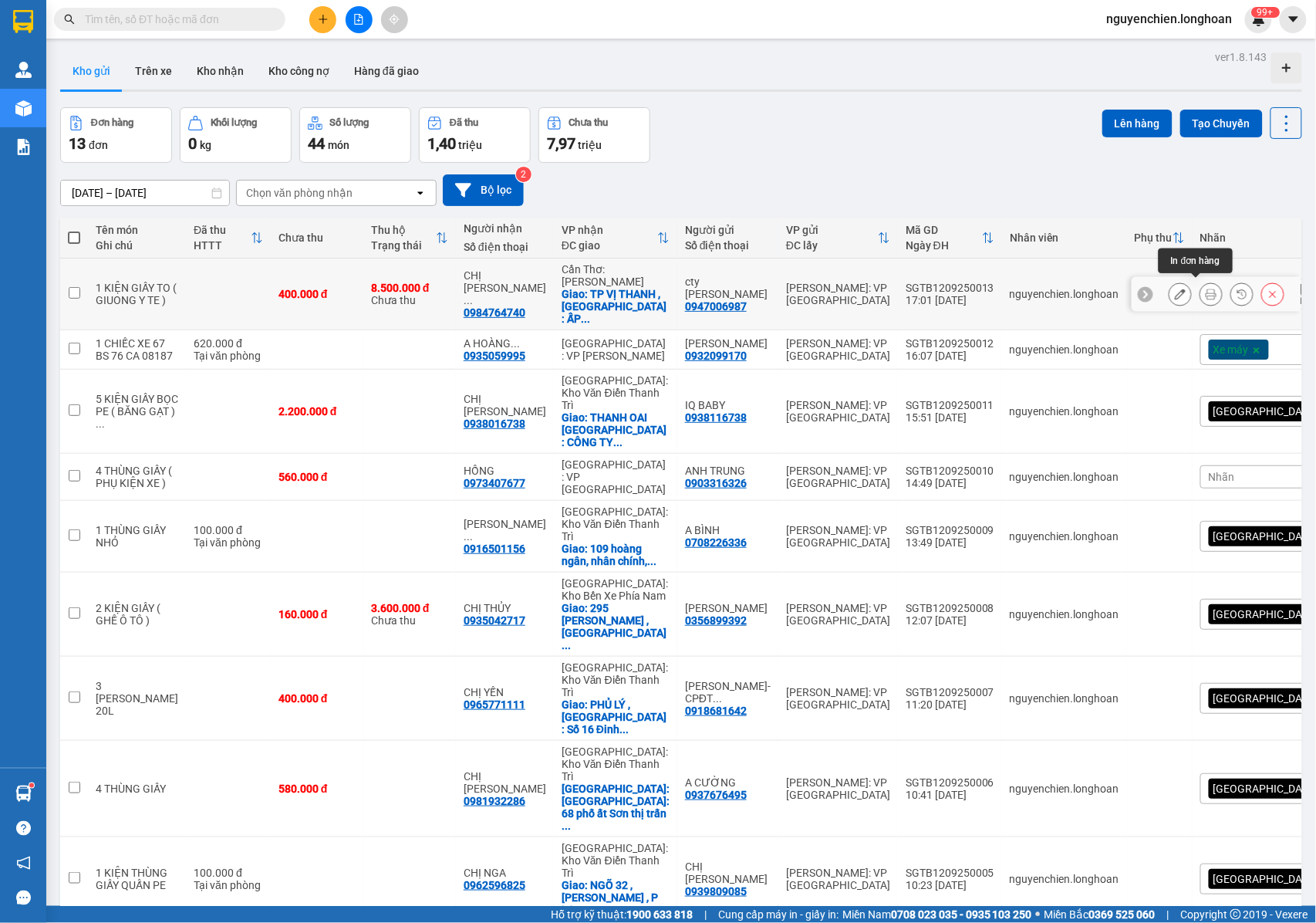
click at [1206, 292] on icon at bounding box center [1211, 294] width 11 height 11
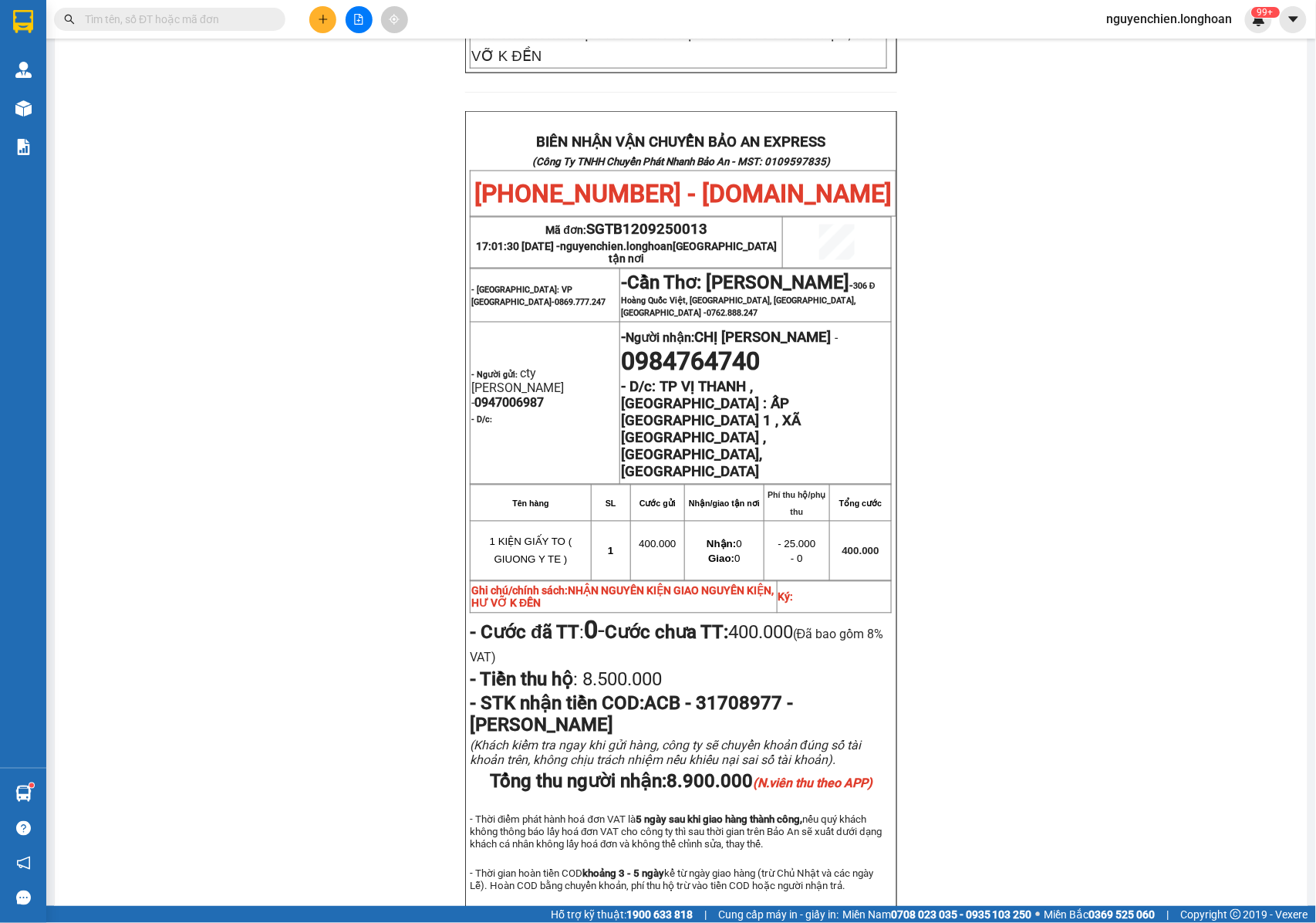
scroll to position [777, 0]
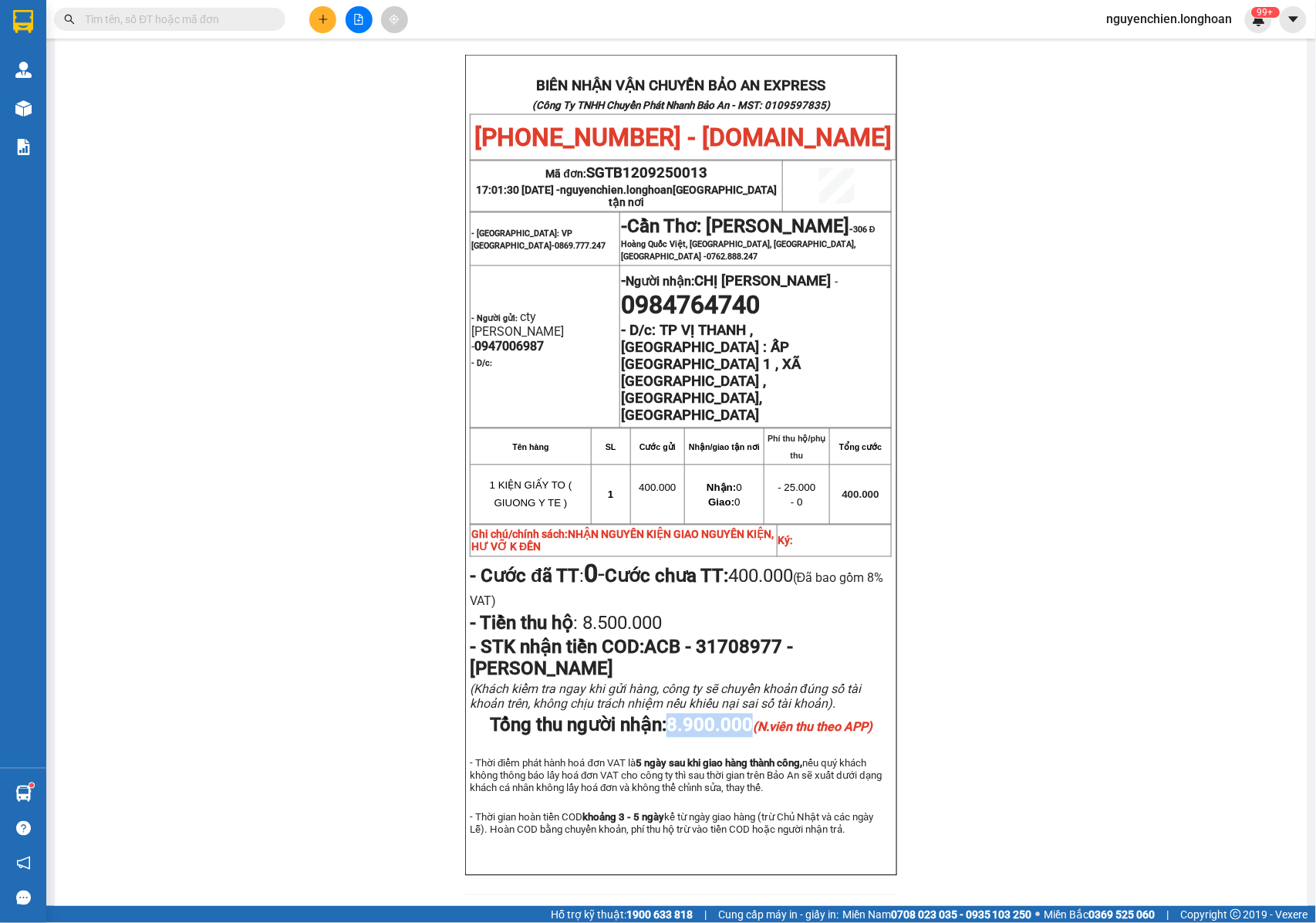
drag, startPoint x: 664, startPoint y: 672, endPoint x: 746, endPoint y: 676, distance: 82.1
click at [746, 715] on span "8.900.000 (N.viên thu theo APP)" at bounding box center [769, 725] width 206 height 22
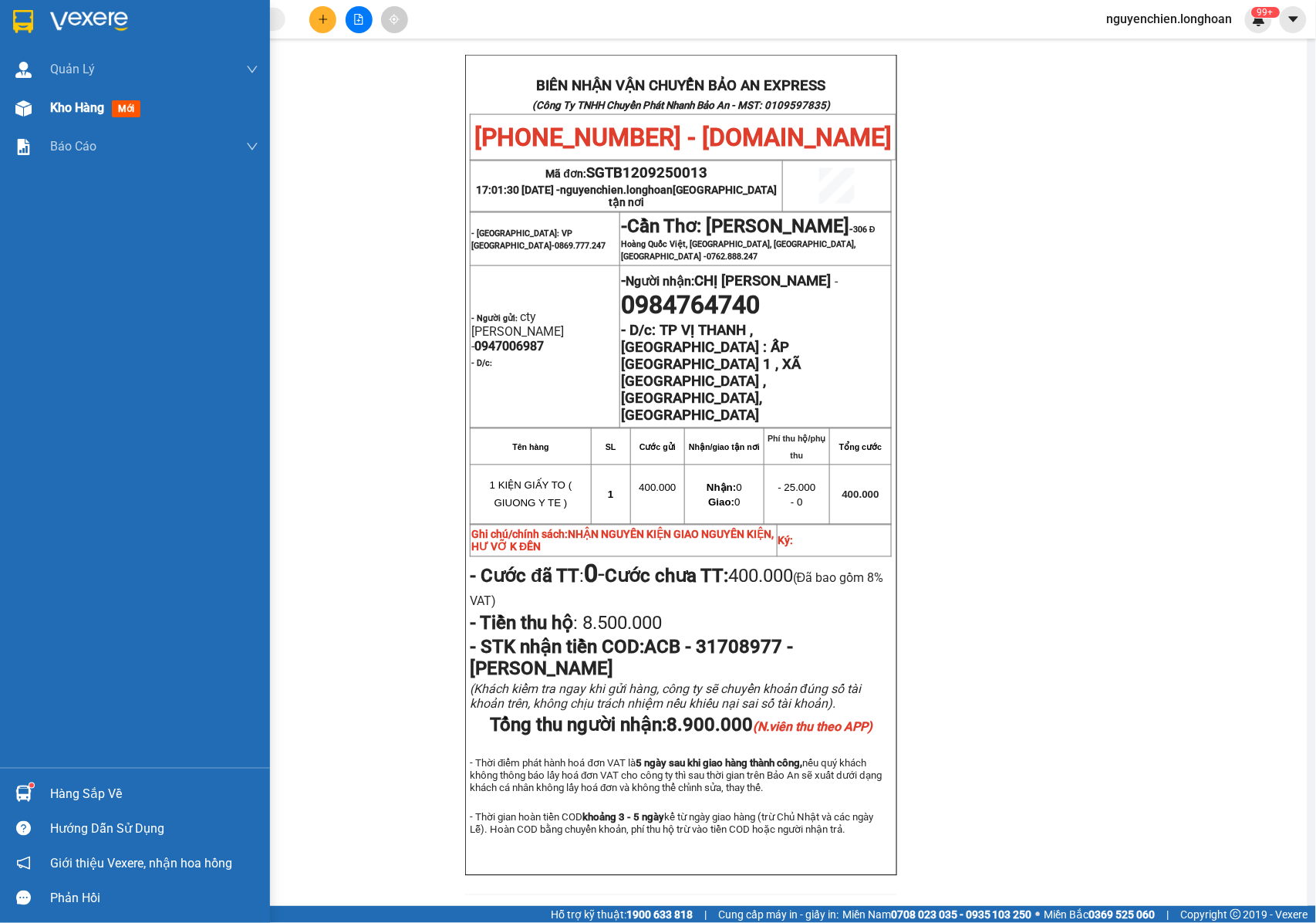
click at [33, 115] on div at bounding box center [23, 108] width 27 height 27
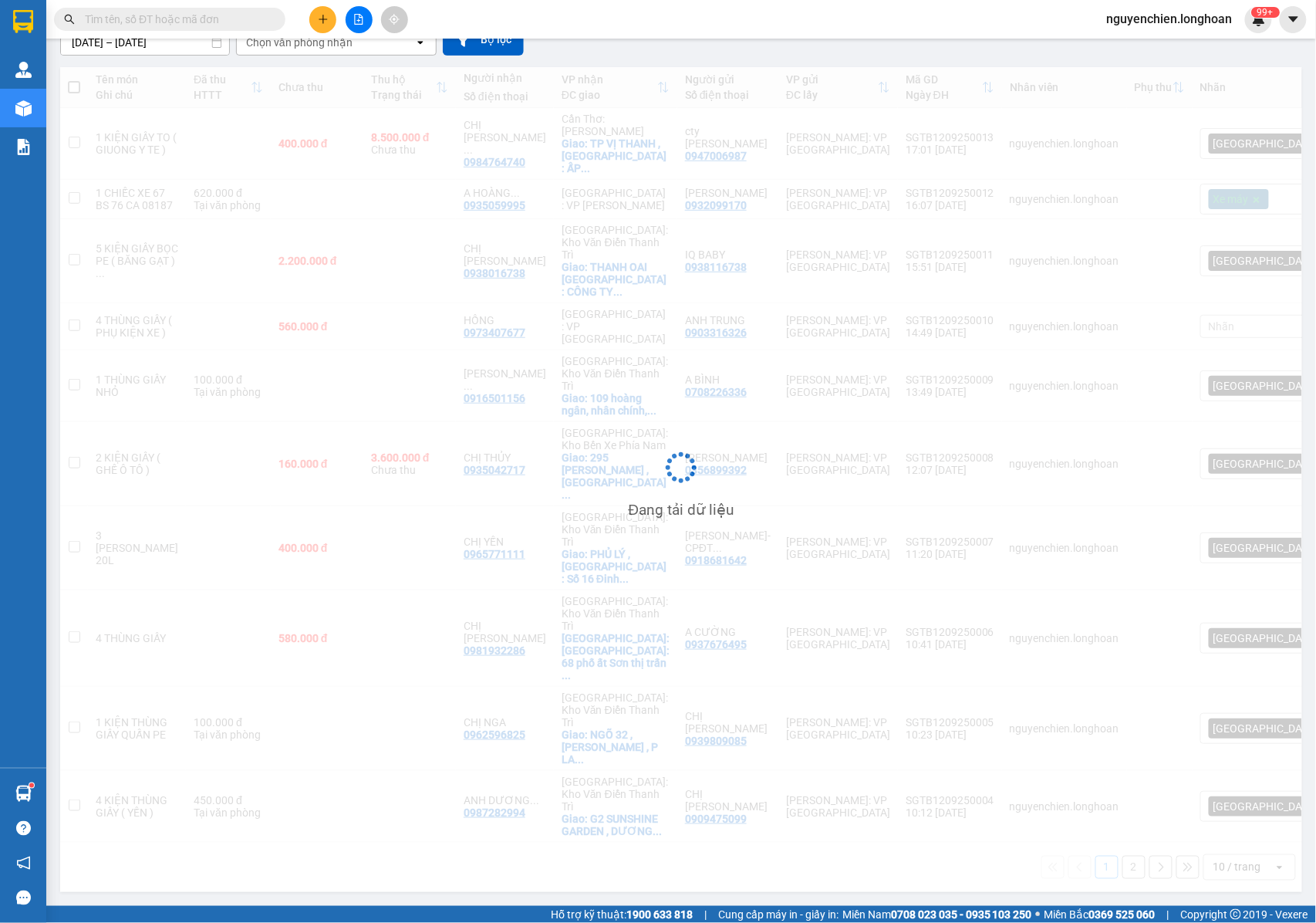
scroll to position [71, 0]
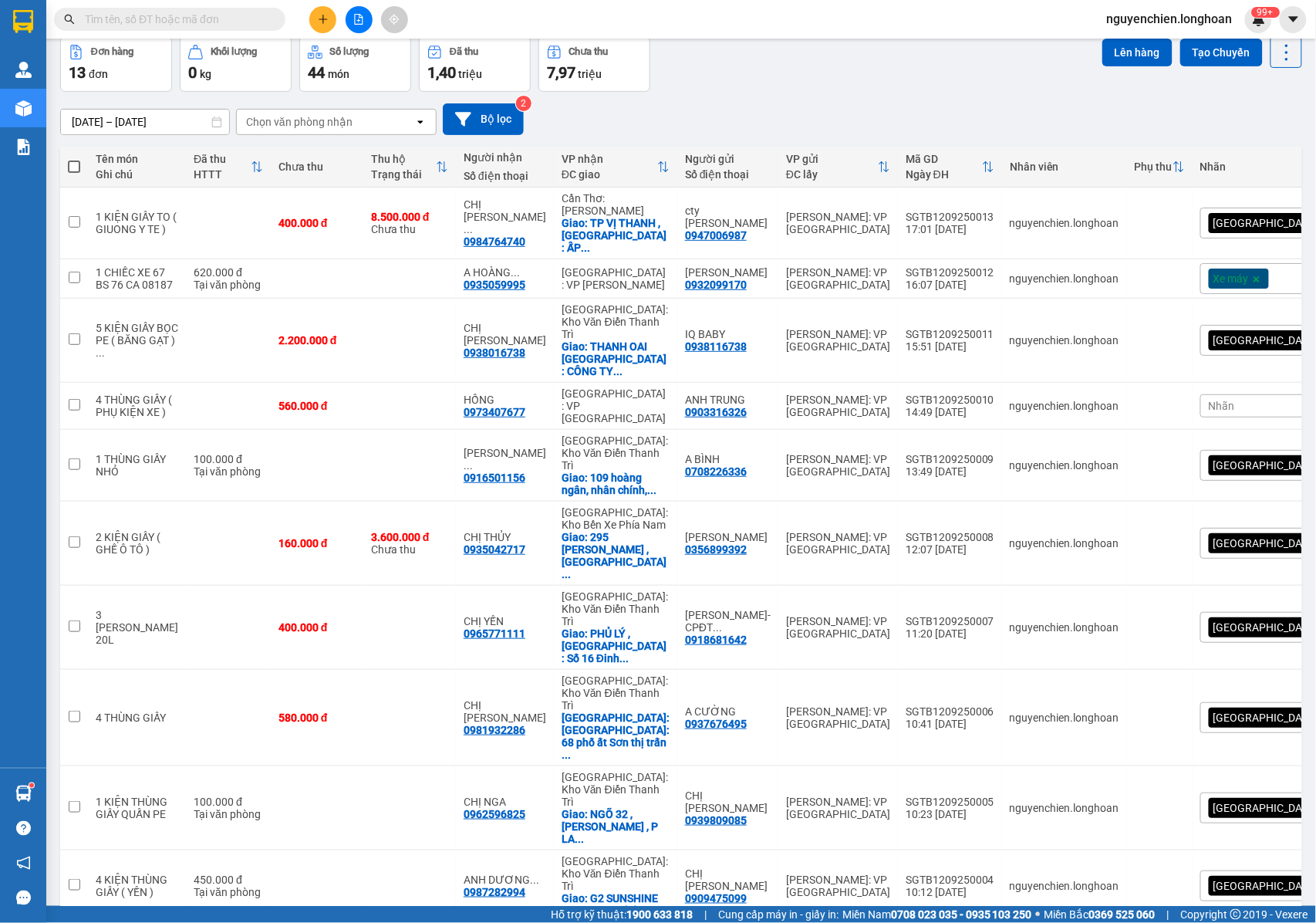
click at [46, 111] on main "ver 1.8.143 Kho gửi Trên xe Kho nhận Kho công nợ Hàng đã giao Đơn hàng 13 đơn K…" at bounding box center [658, 453] width 1316 height 906
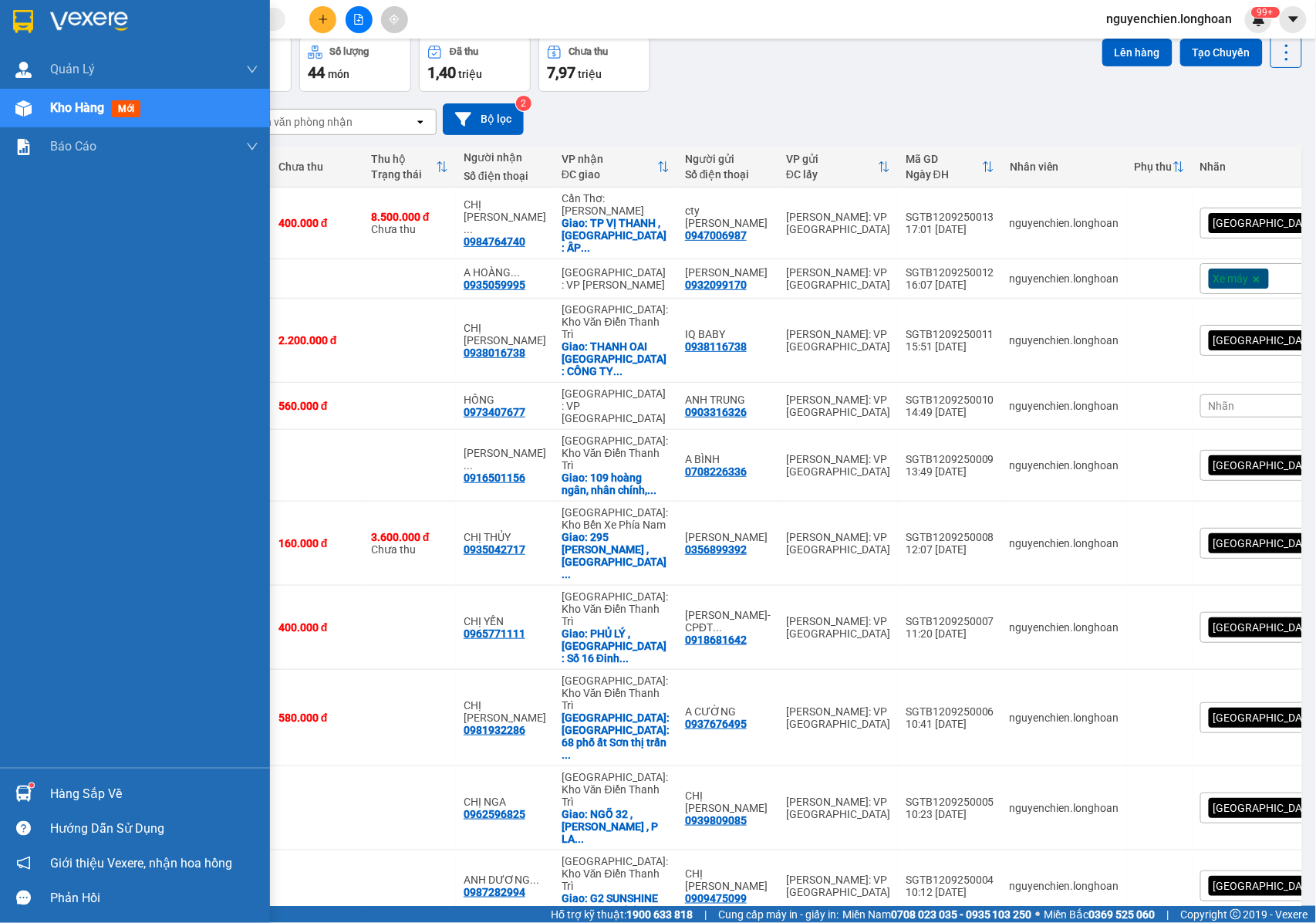
click at [38, 111] on div "Kho hàng mới" at bounding box center [135, 108] width 270 height 39
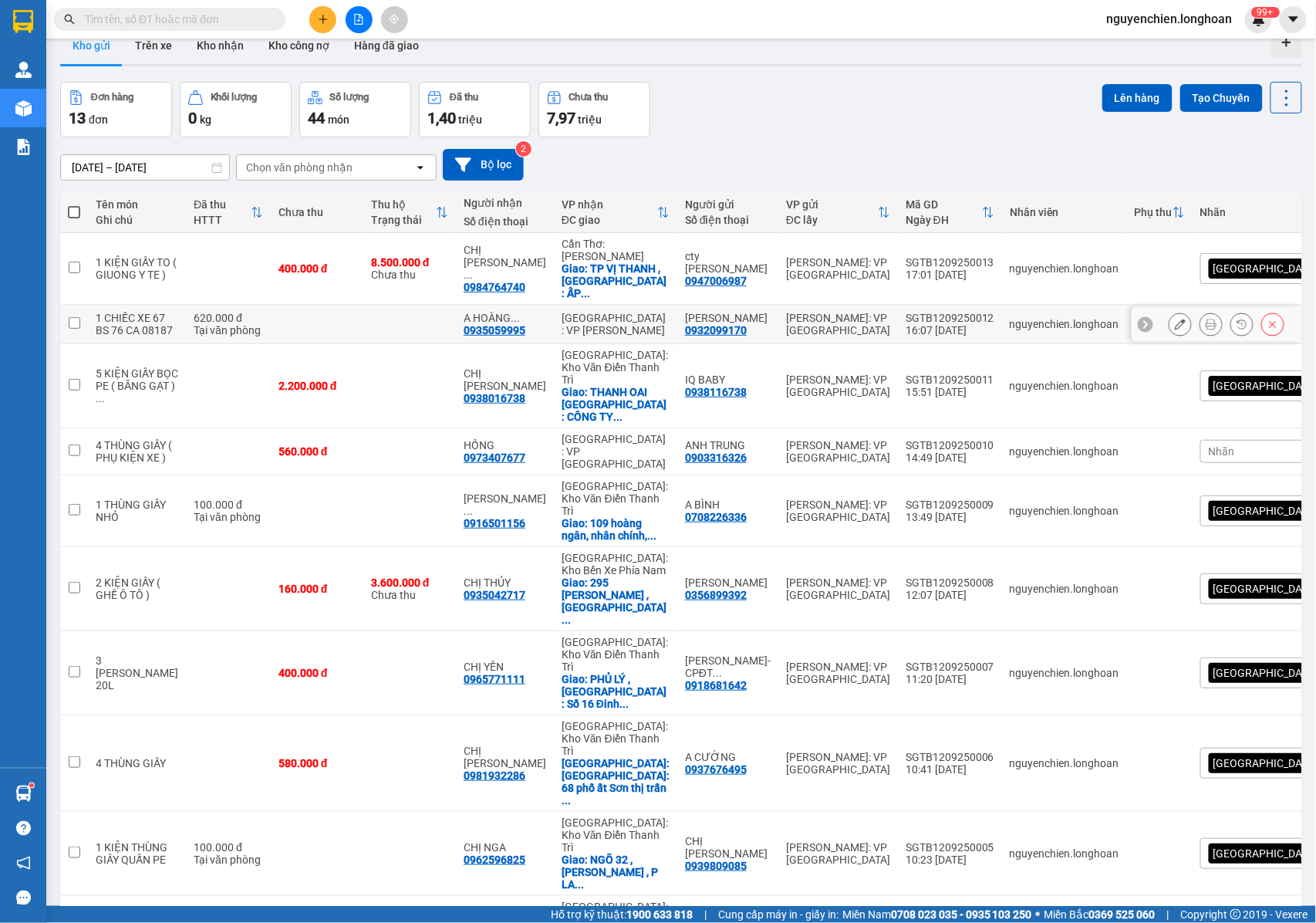
scroll to position [0, 0]
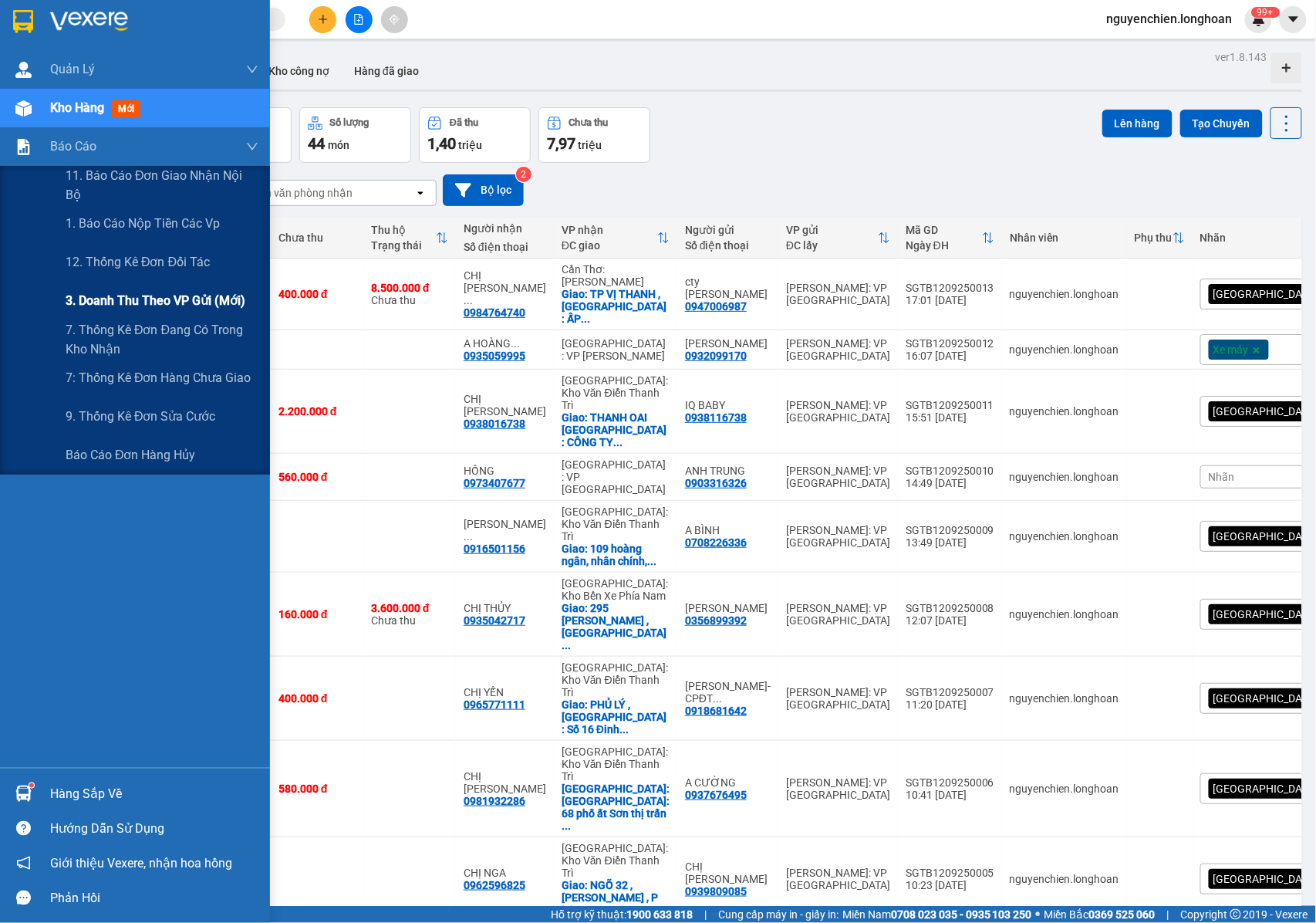
click at [121, 297] on span "3. Doanh Thu theo VP Gửi (mới)" at bounding box center [155, 300] width 180 height 19
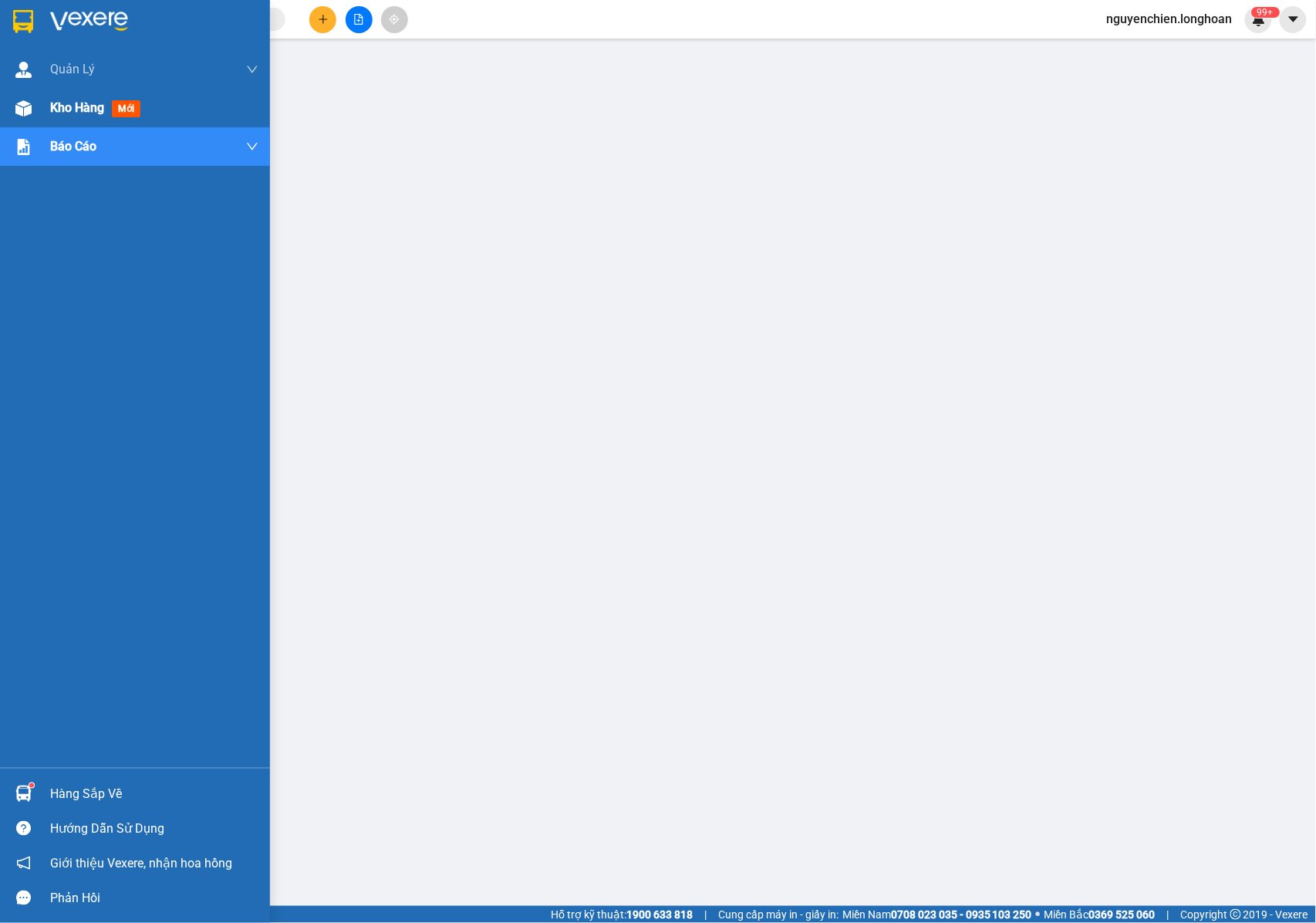
click at [33, 115] on div at bounding box center [23, 108] width 27 height 27
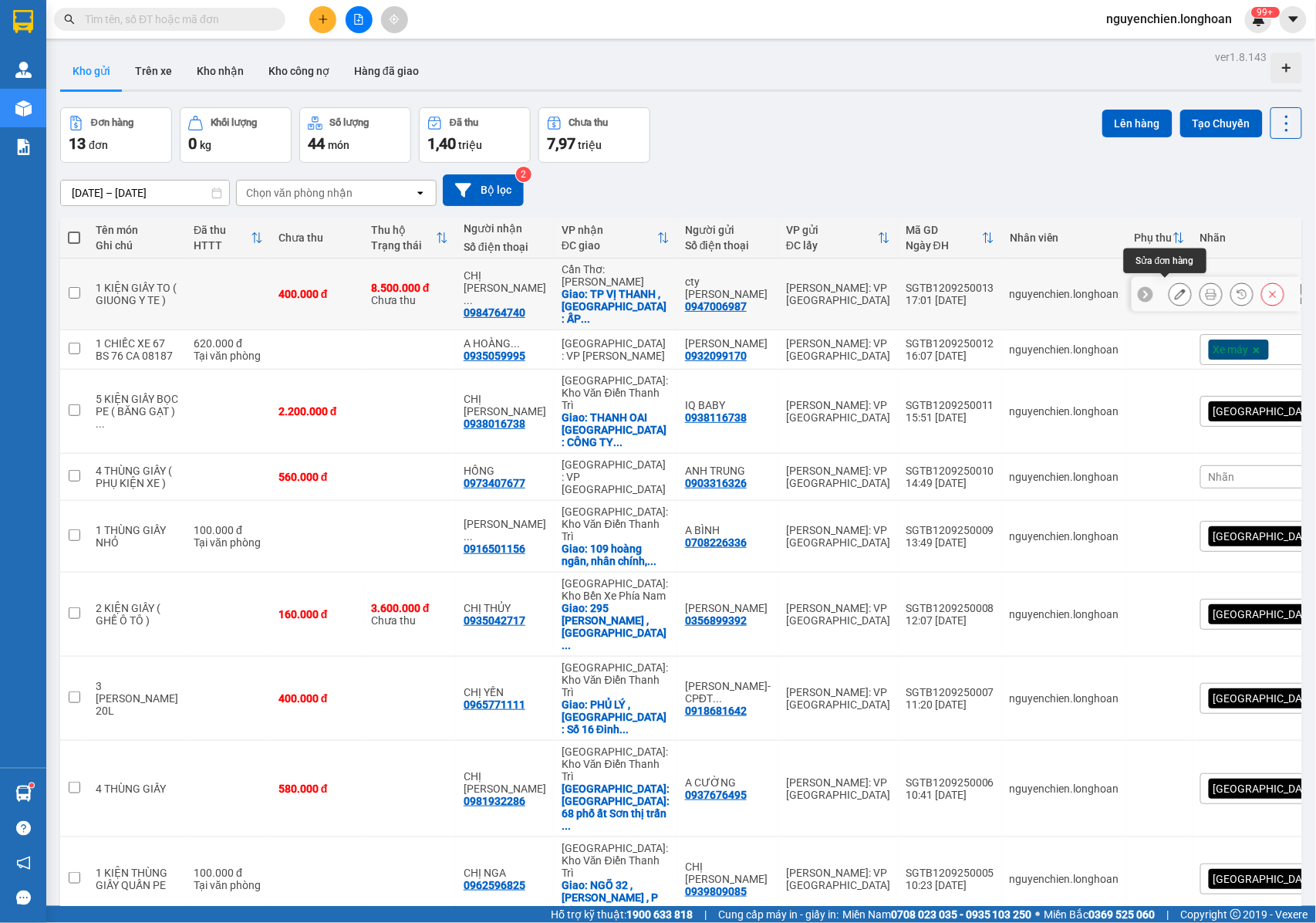
click at [1206, 290] on icon at bounding box center [1211, 294] width 11 height 11
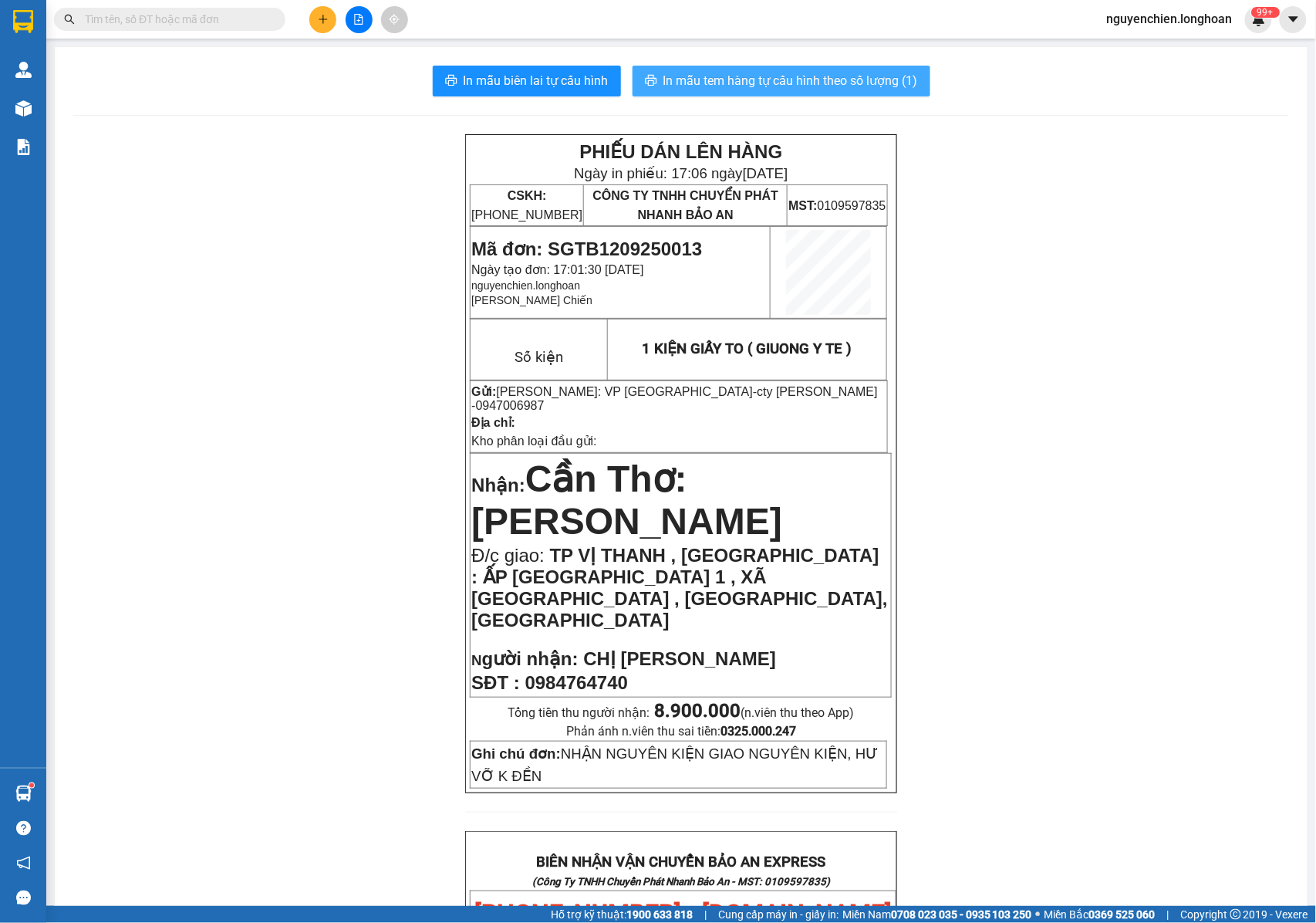
click at [702, 87] on span "In mẫu tem hàng tự cấu hình theo số lượng (1)" at bounding box center [791, 80] width 255 height 19
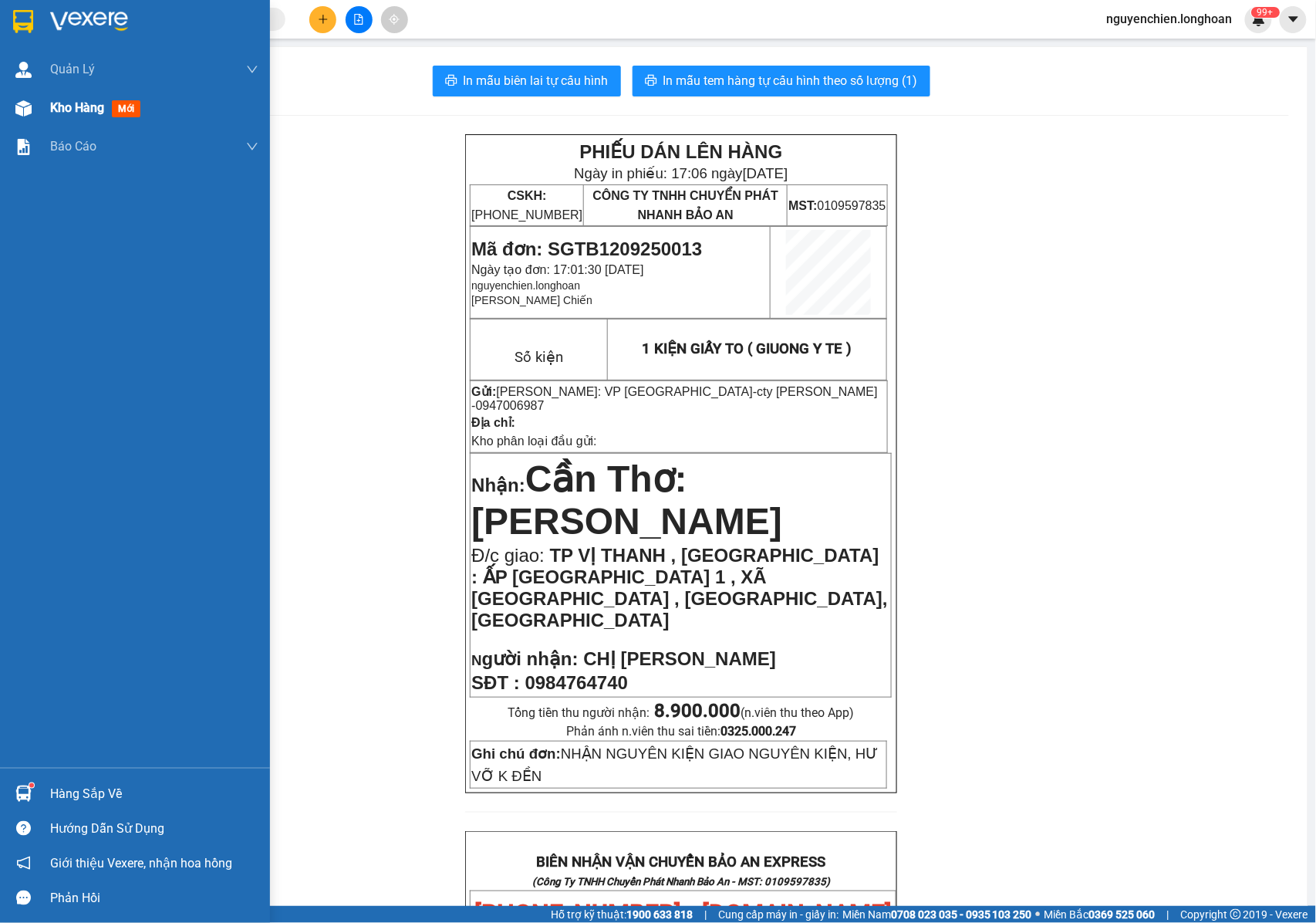
click at [26, 115] on img at bounding box center [23, 108] width 16 height 16
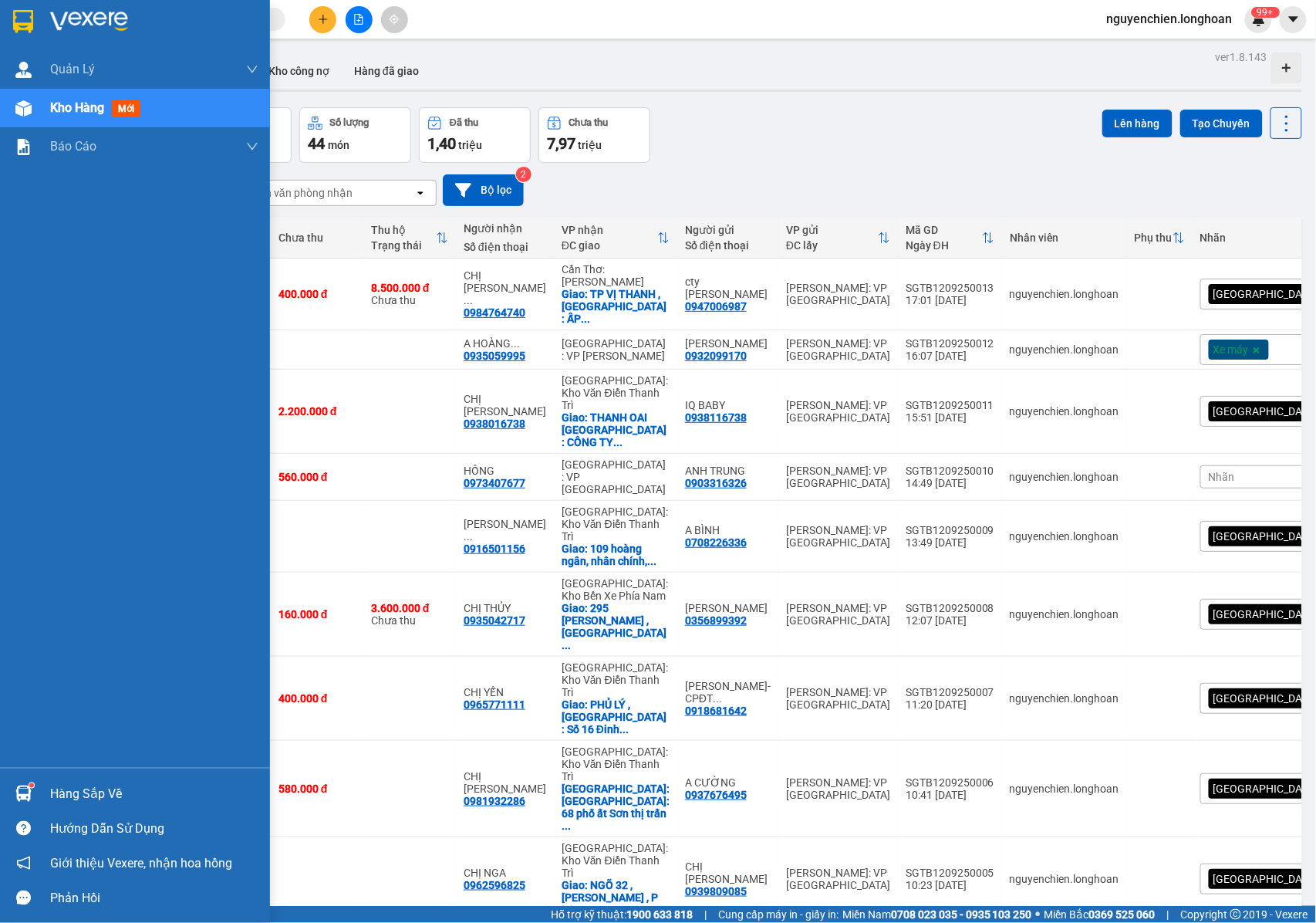
click at [23, 108] on img at bounding box center [23, 108] width 16 height 16
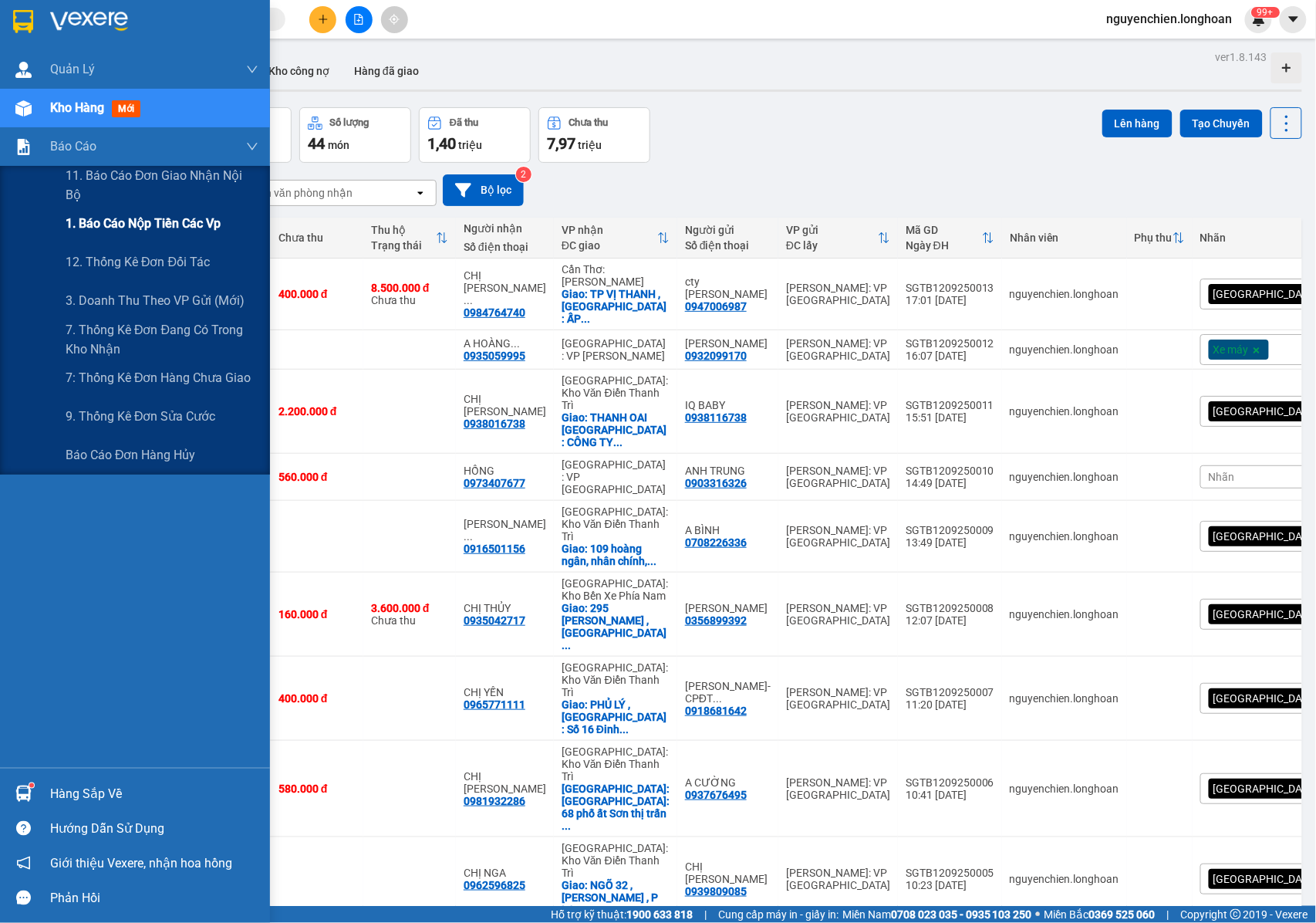
click at [130, 228] on span "1. Báo cáo nộp tiền các vp" at bounding box center [143, 223] width 155 height 19
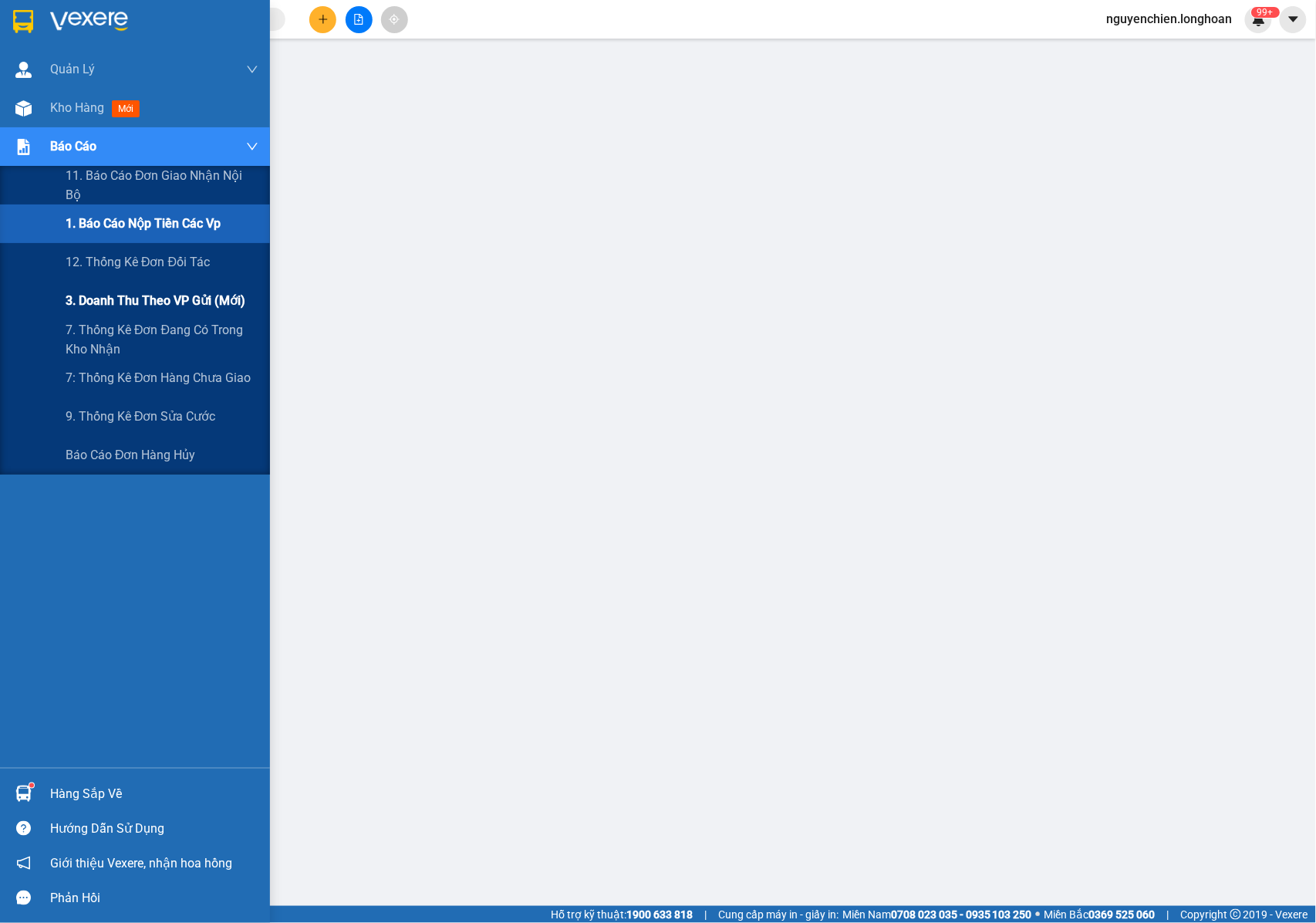
click at [121, 302] on span "3. Doanh Thu theo VP Gửi (mới)" at bounding box center [155, 300] width 180 height 19
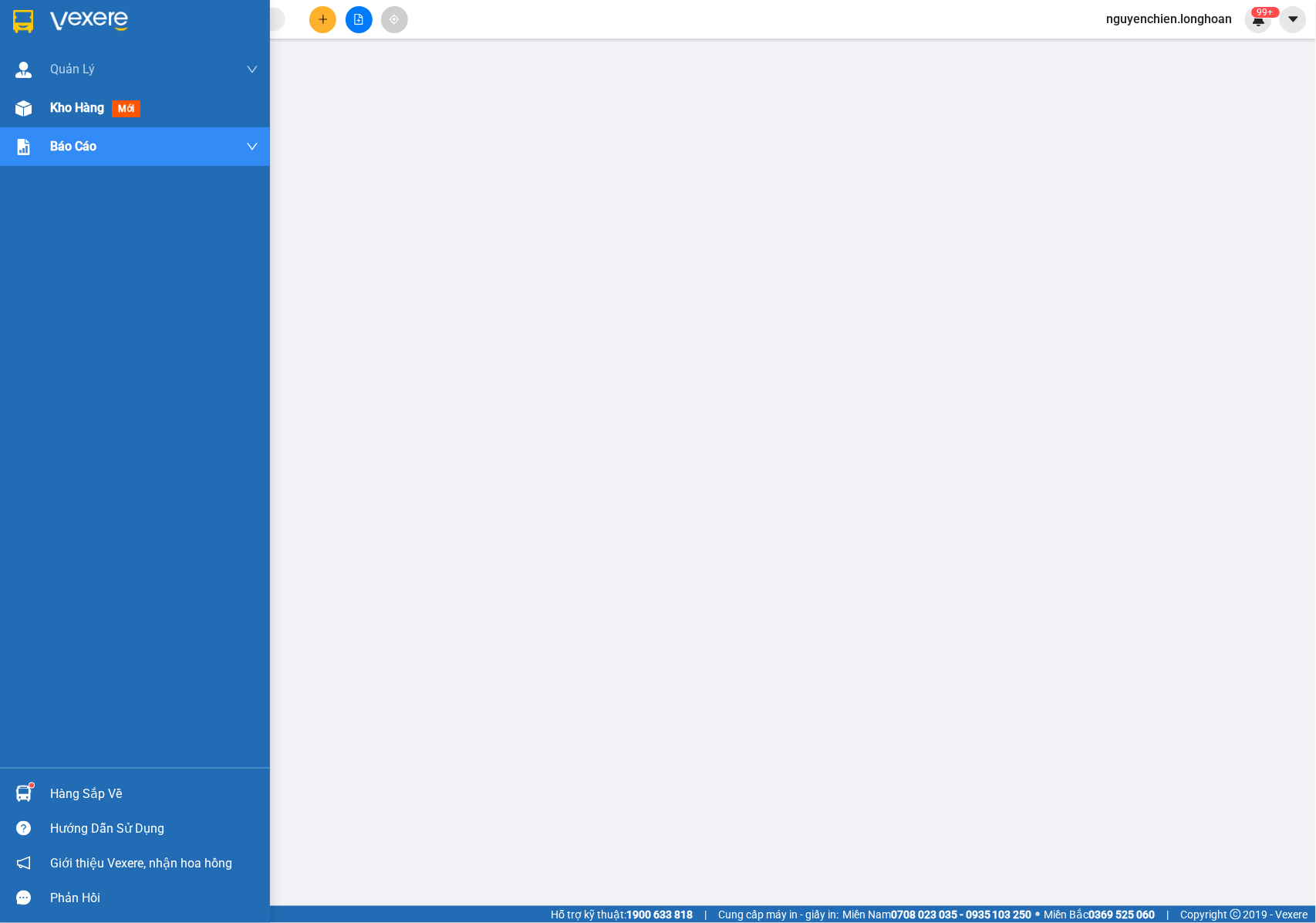
click at [34, 115] on div at bounding box center [23, 108] width 27 height 27
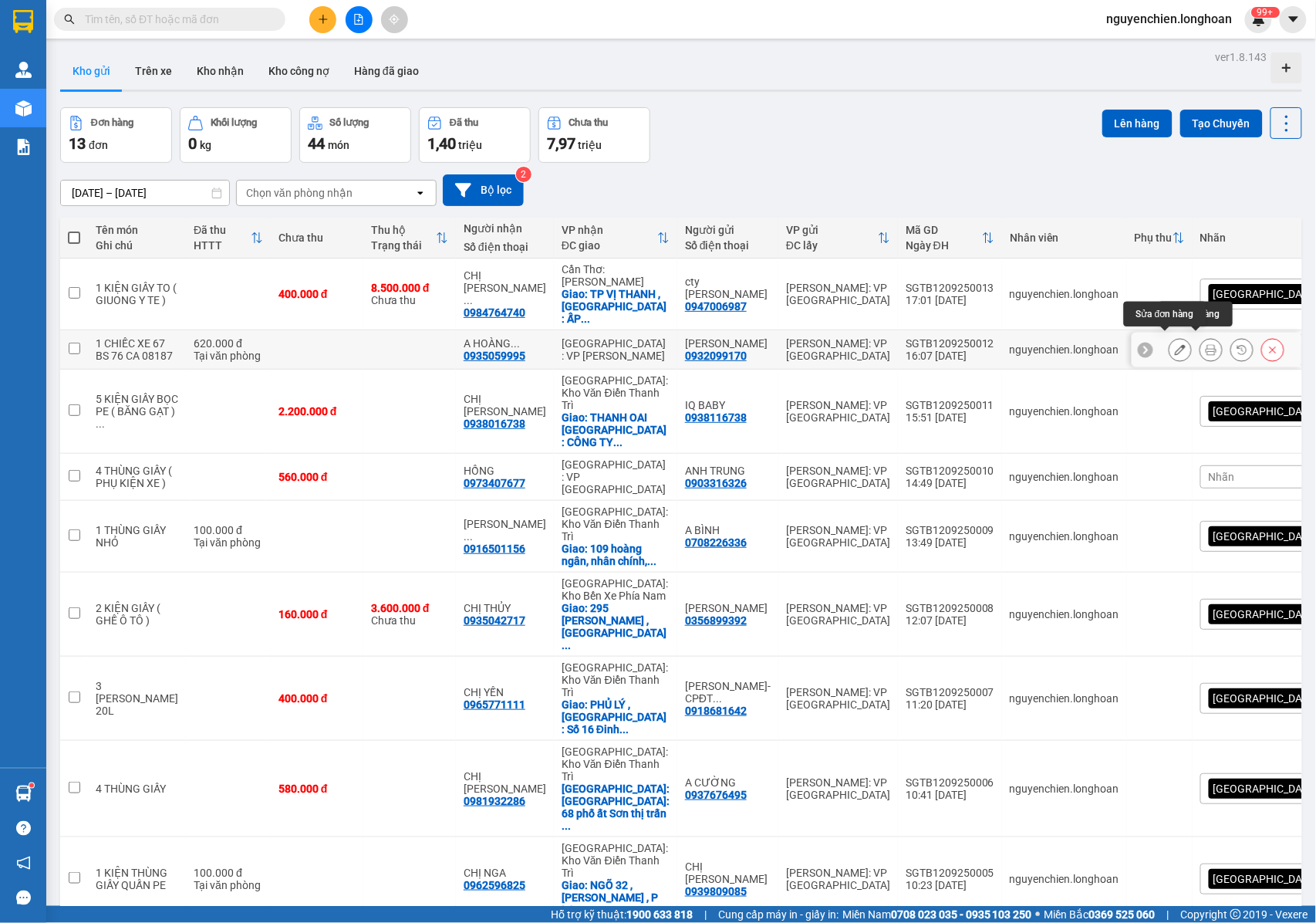
click at [1175, 344] on icon at bounding box center [1180, 350] width 11 height 11
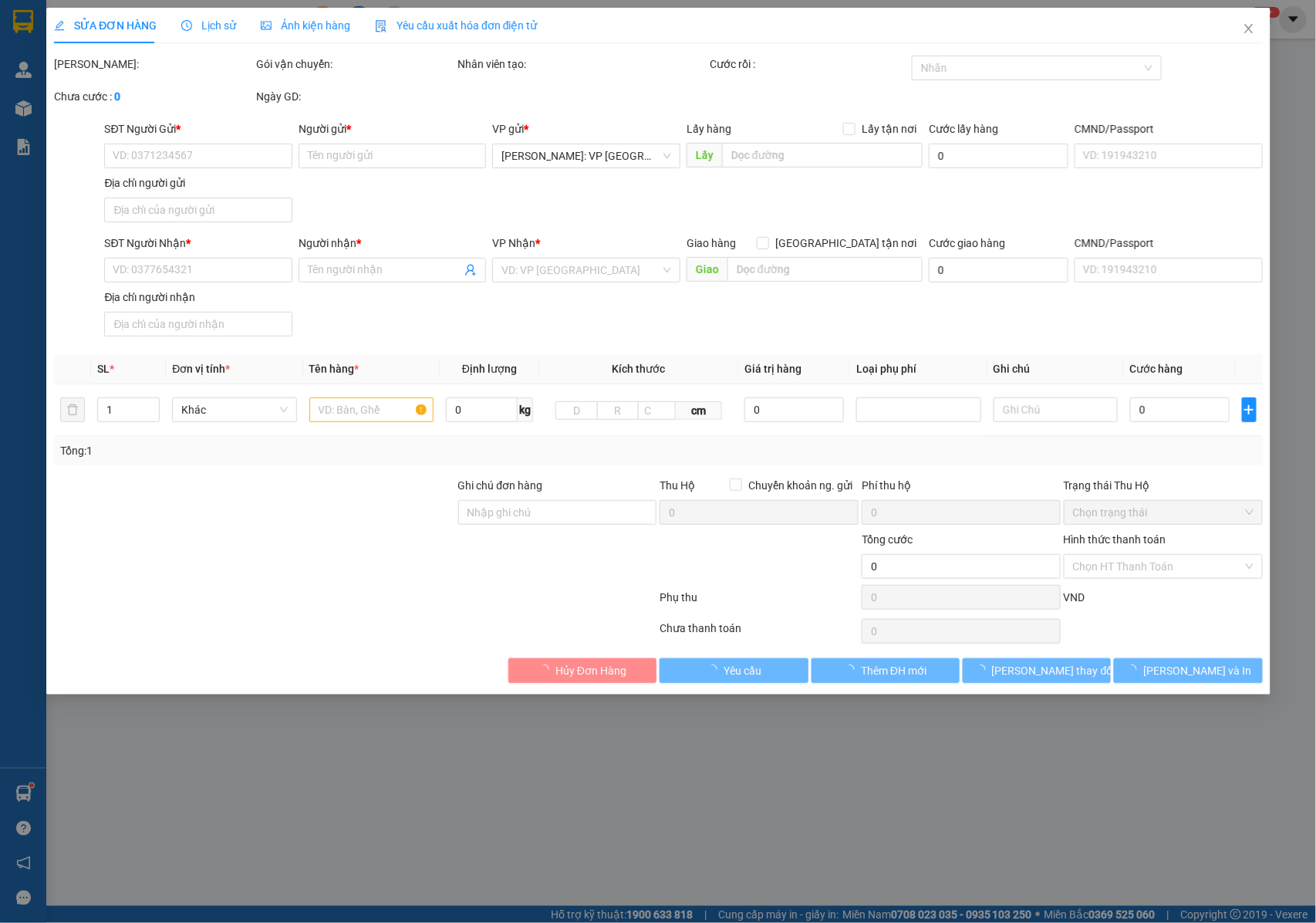
type input "0932099170"
type input "[PERSON_NAME]"
type input "0935059995"
type input "A [PERSON_NAME]"
type input "CHÌA KHÓA + CAVET QUẤN TAY LÁI + GIẤY TỜ MUA BÁN + GƯƠNG THEO XE"
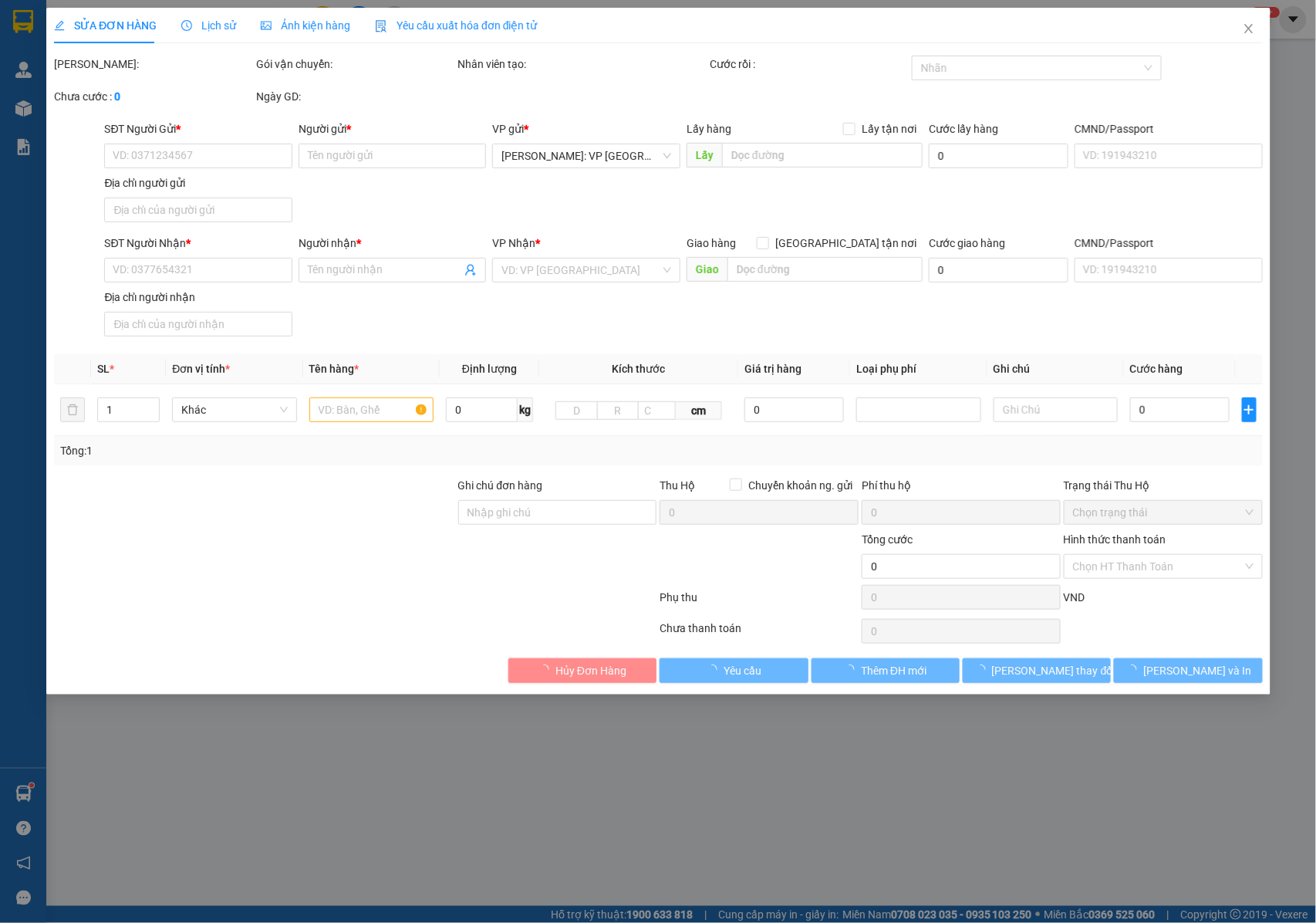
type input "620.000"
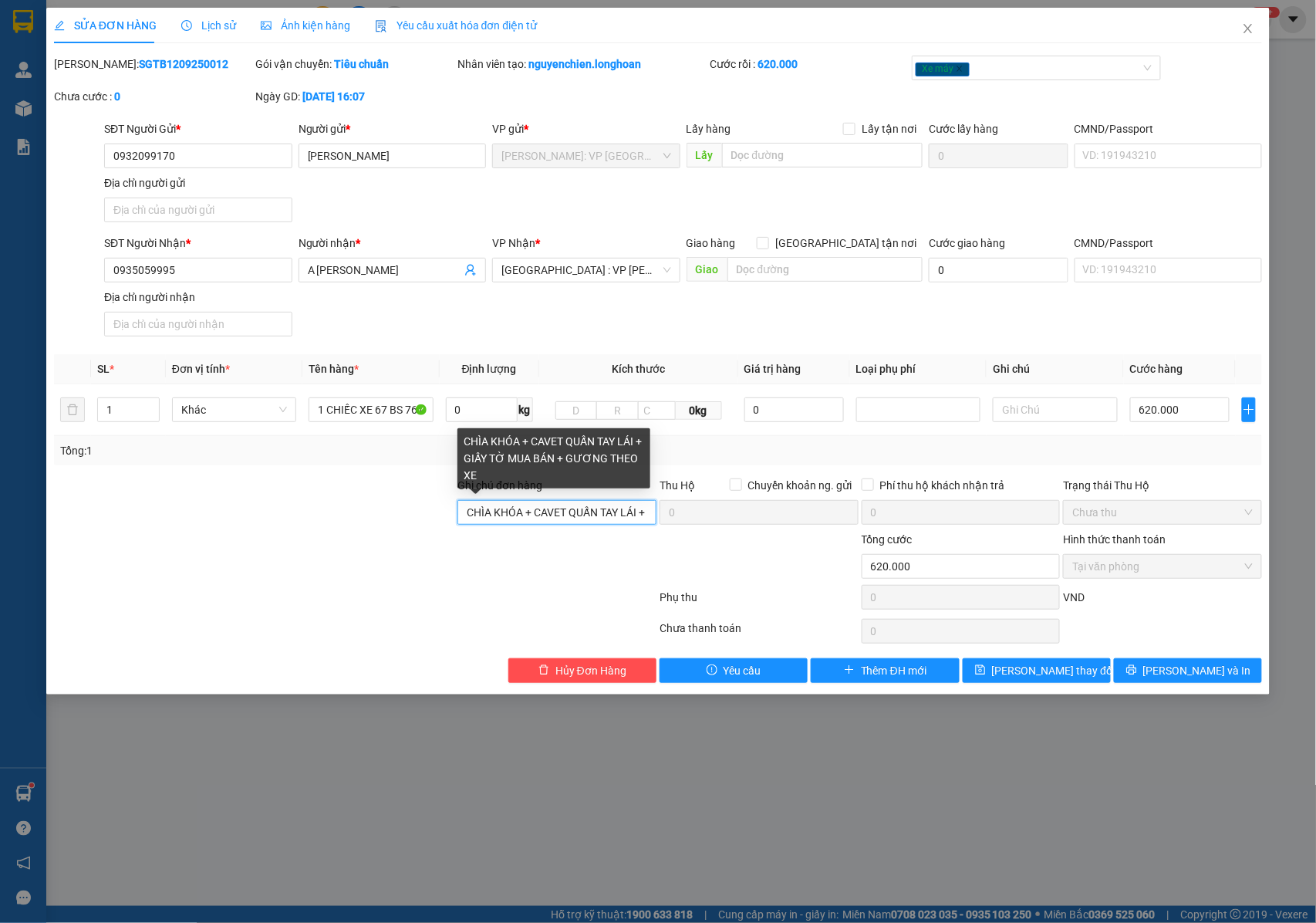
click at [547, 514] on input "CHÌA KHÓA + CAVET QUẤN TAY LÁI + GIẤY TỜ MUA BÁN + GƯƠNG THEO XE" at bounding box center [556, 512] width 199 height 25
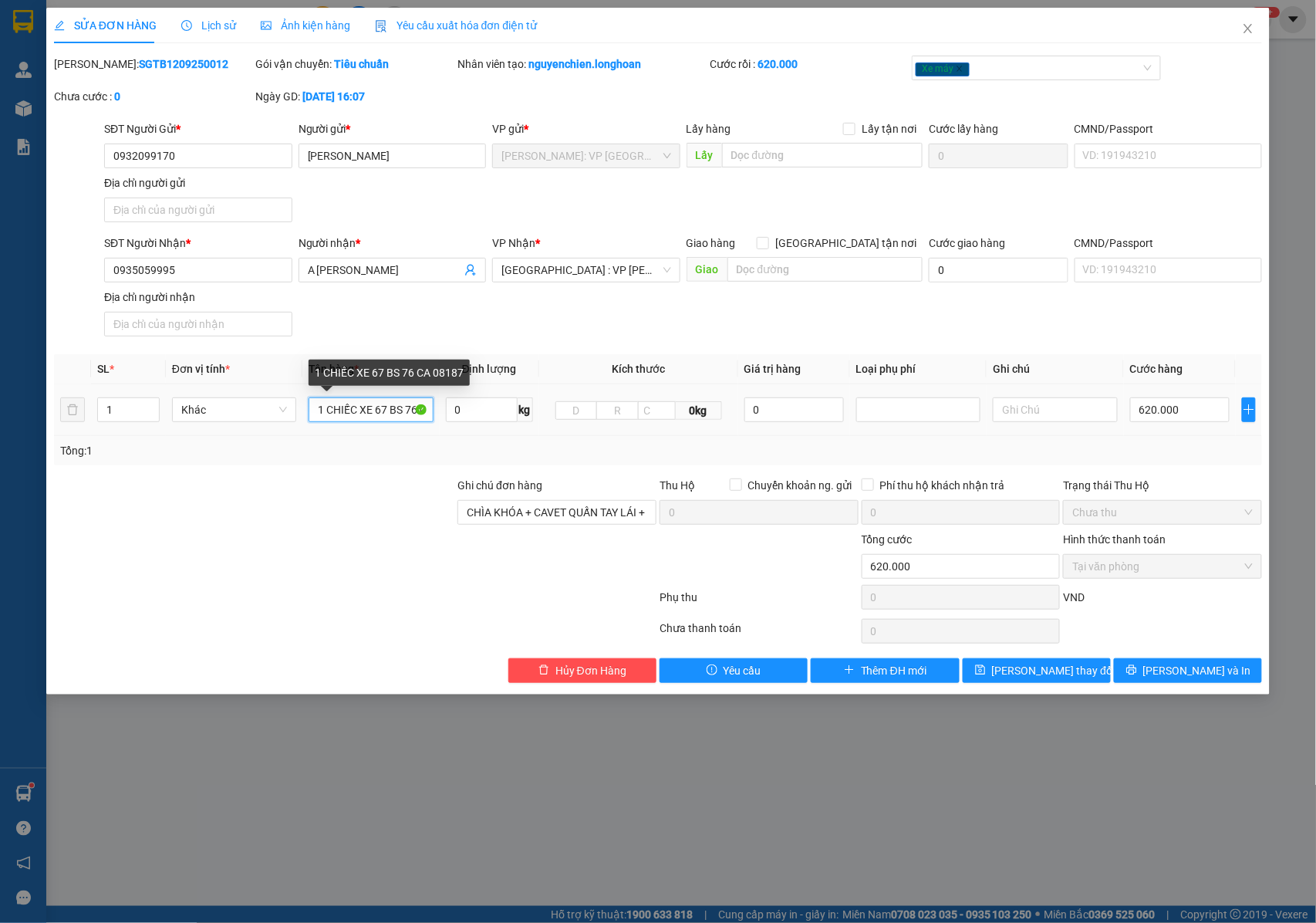
click at [413, 412] on input "1 CHIẾC XE 67 BS 76 CA 08187" at bounding box center [370, 410] width 124 height 25
type input "1 CHIẾC XE 67 BS 79 CA 08187"
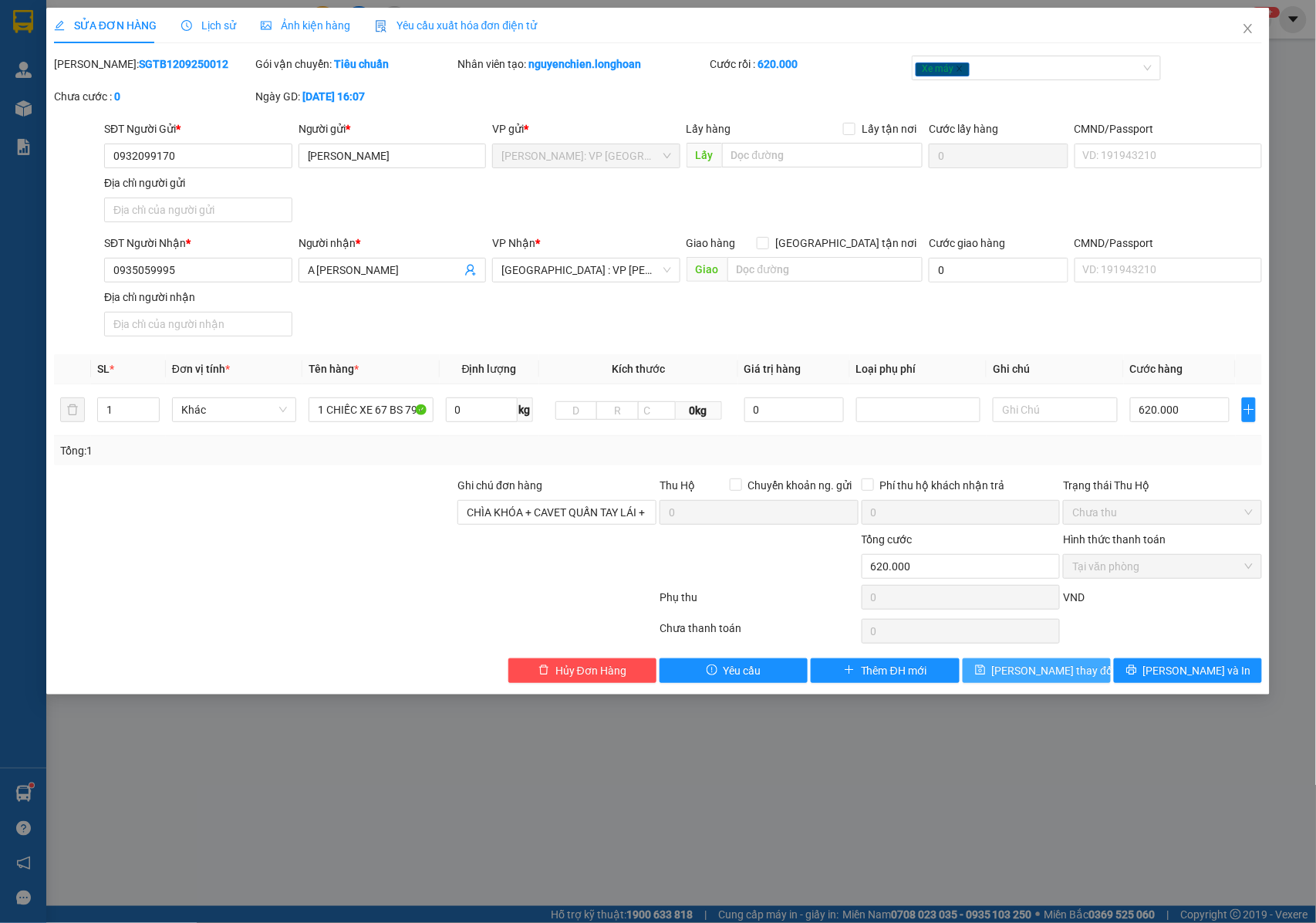
click at [1035, 668] on span "[PERSON_NAME] thay đổi" at bounding box center [1053, 671] width 123 height 17
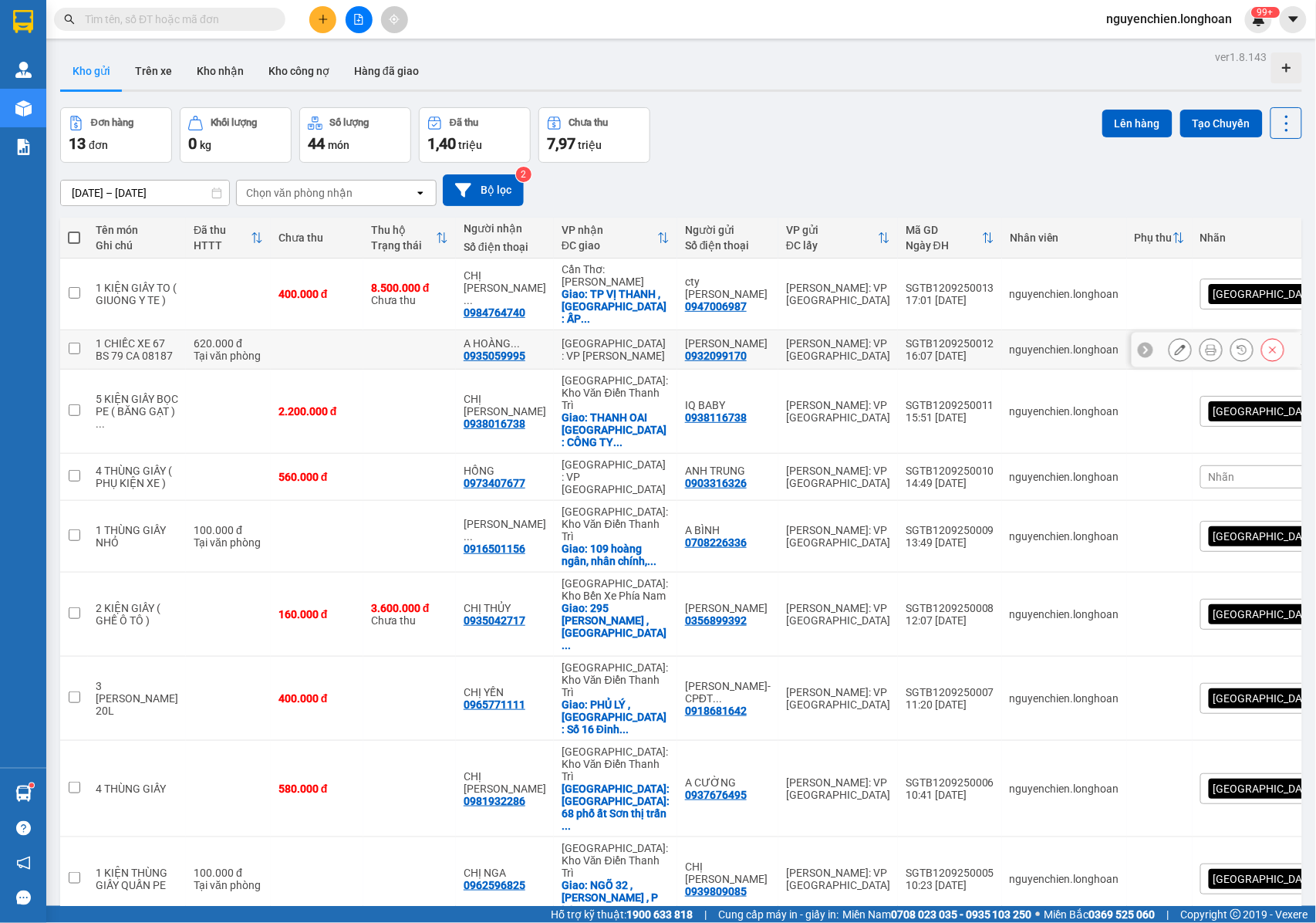
click at [1206, 344] on icon at bounding box center [1211, 350] width 11 height 11
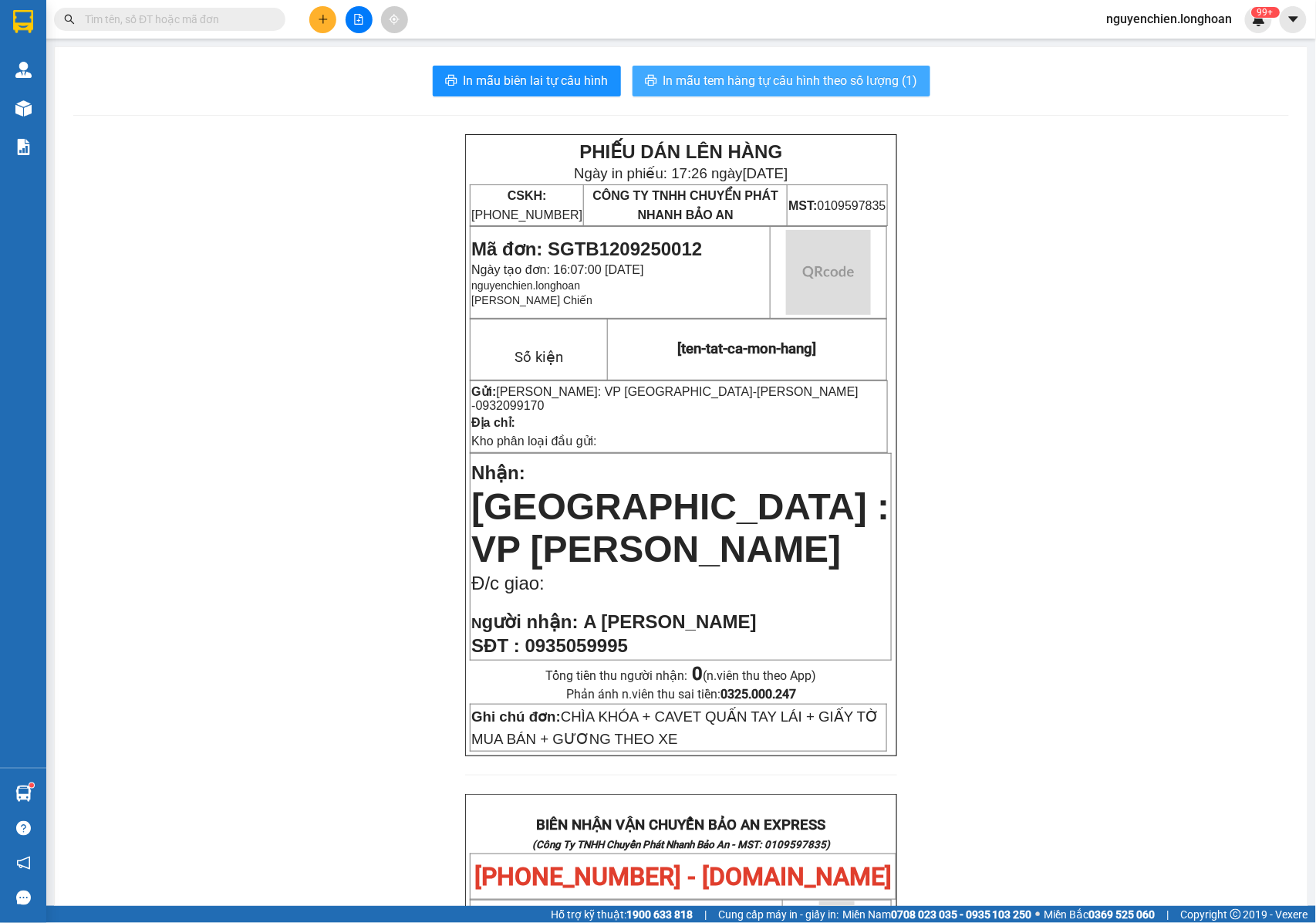
click at [791, 86] on span "In mẫu tem hàng tự cấu hình theo số lượng (1)" at bounding box center [791, 80] width 255 height 19
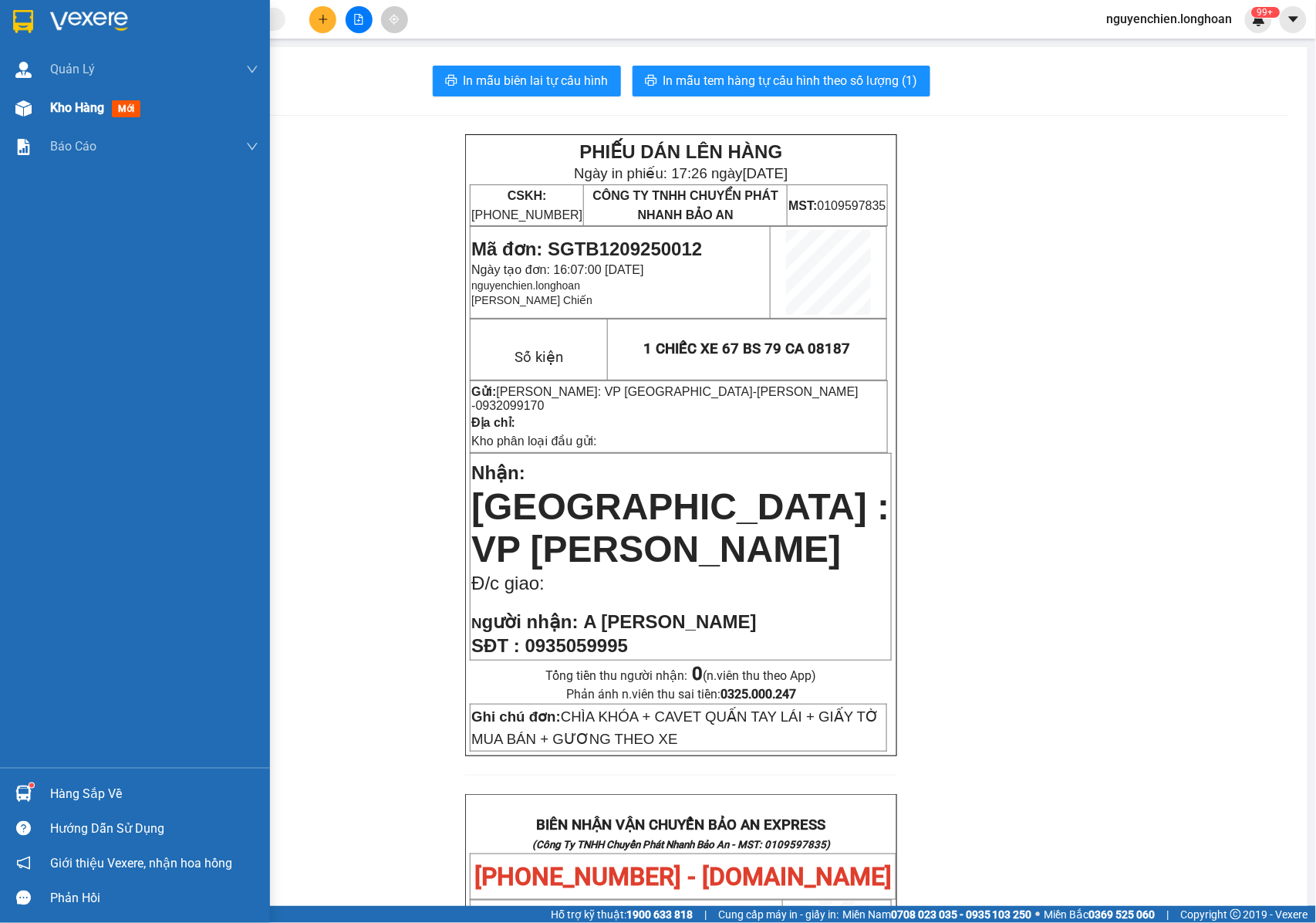
click at [19, 121] on div at bounding box center [23, 108] width 27 height 27
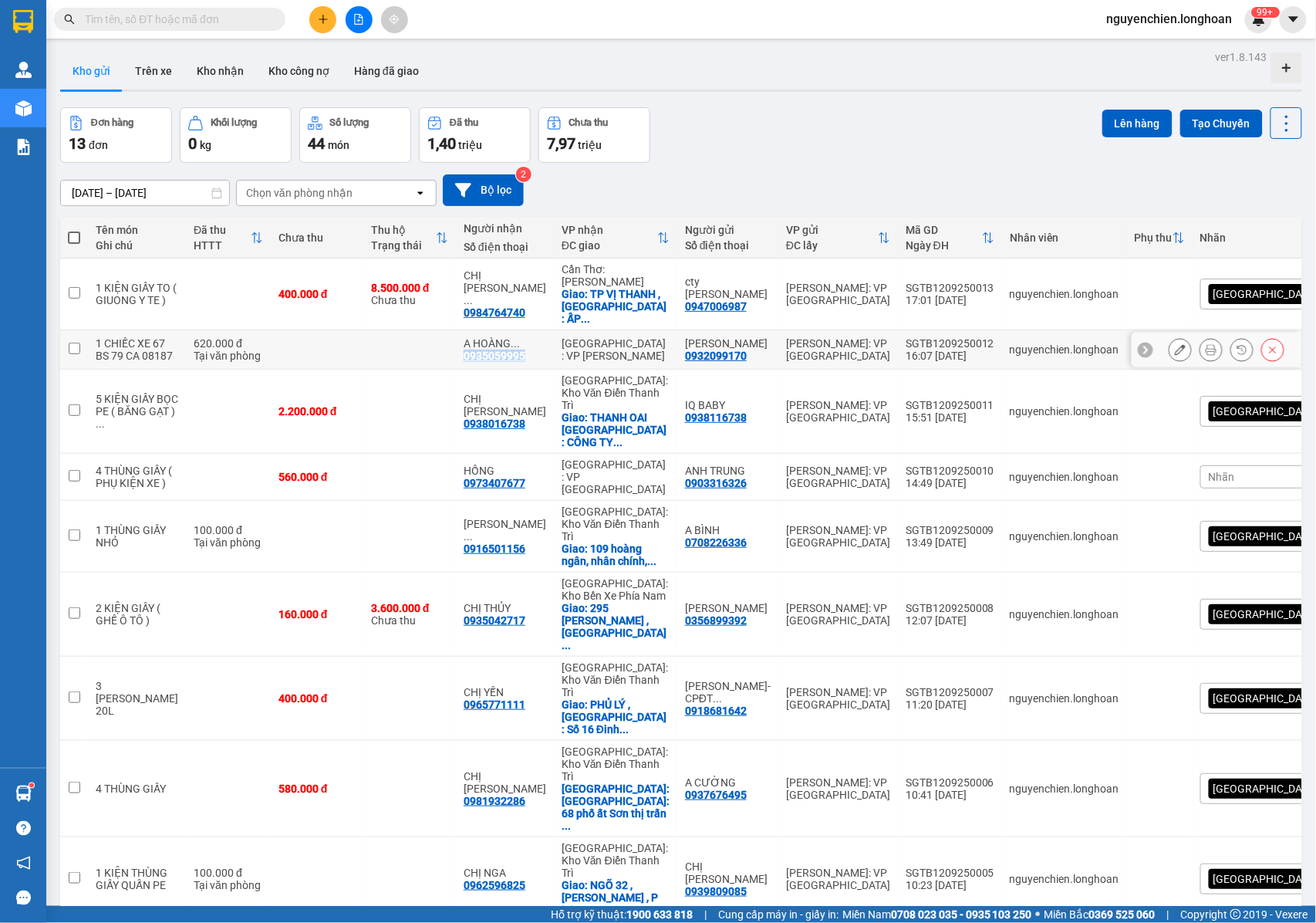
drag, startPoint x: 539, startPoint y: 347, endPoint x: 471, endPoint y: 358, distance: 68.9
click at [471, 358] on td "A HOÀNG ... 0935059995" at bounding box center [505, 350] width 98 height 40
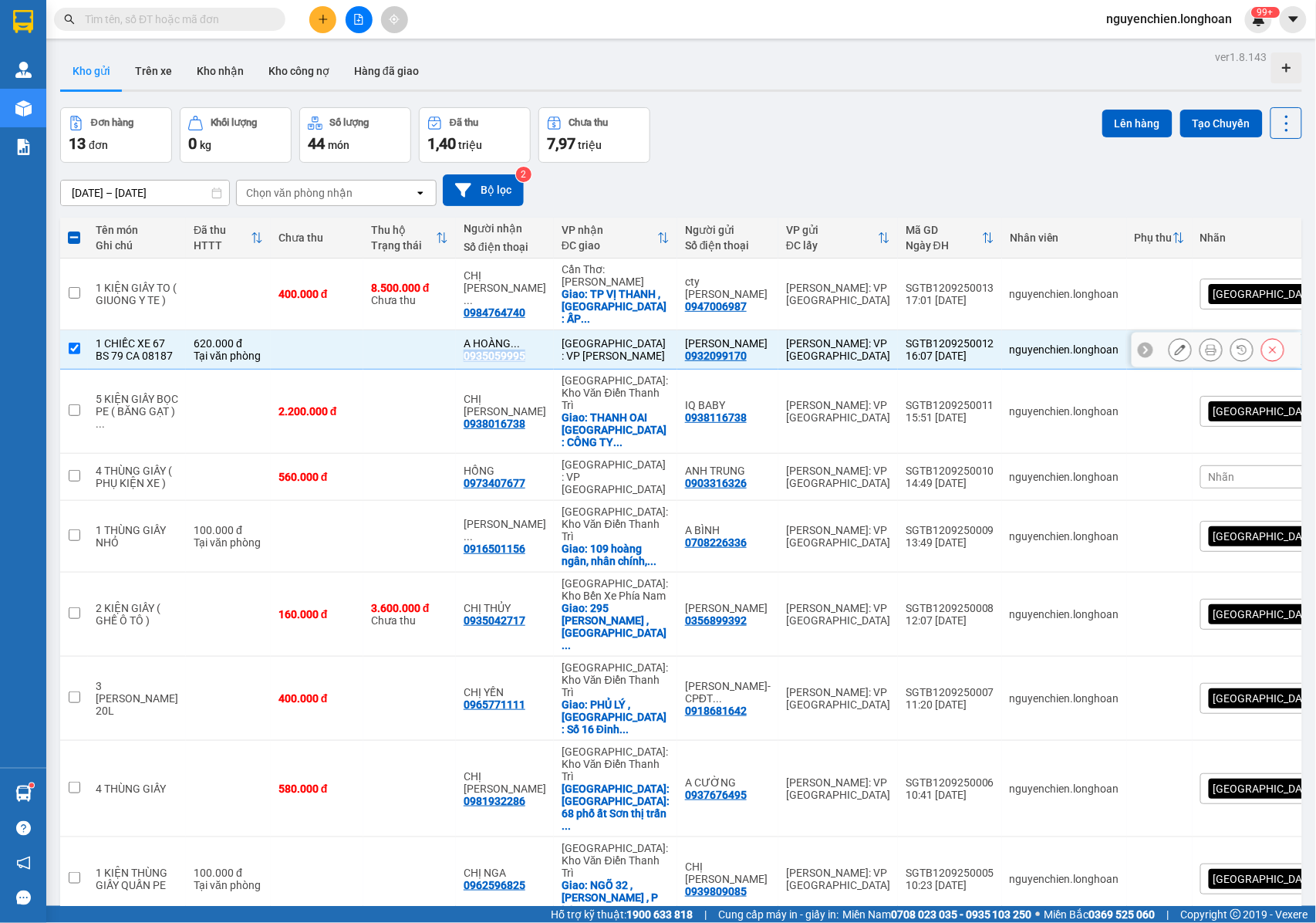
copy div "0935059995"
click at [70, 345] on input "checkbox" at bounding box center [74, 348] width 11 height 11
checkbox input "false"
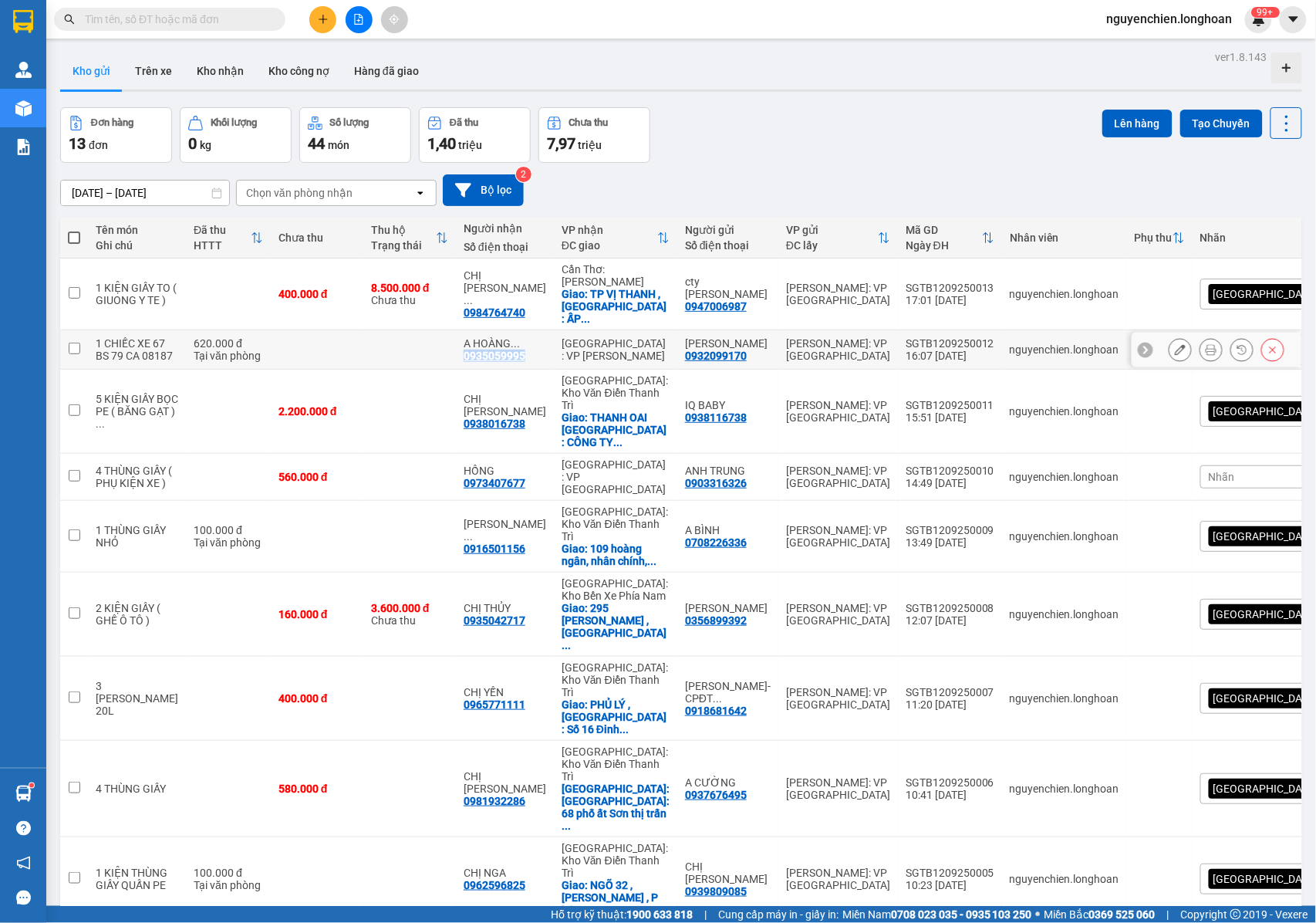
click at [1200, 350] on button at bounding box center [1210, 350] width 22 height 27
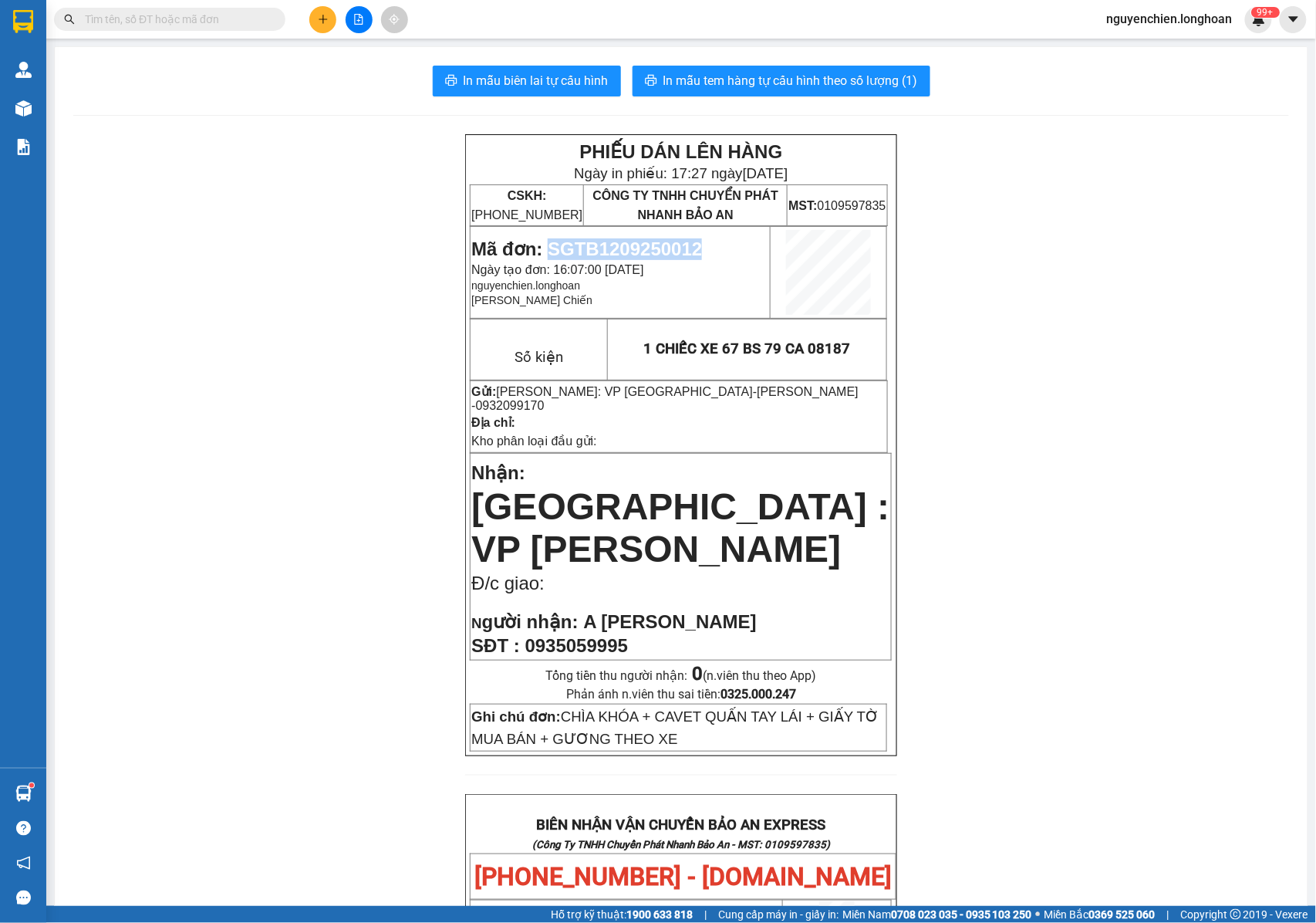
drag, startPoint x: 682, startPoint y: 251, endPoint x: 546, endPoint y: 255, distance: 136.1
click at [546, 255] on p "Mã đơn: SGTB1209250012" at bounding box center [621, 249] width 298 height 22
copy span "SGTB1209250012"
